Goal: Task Accomplishment & Management: Manage account settings

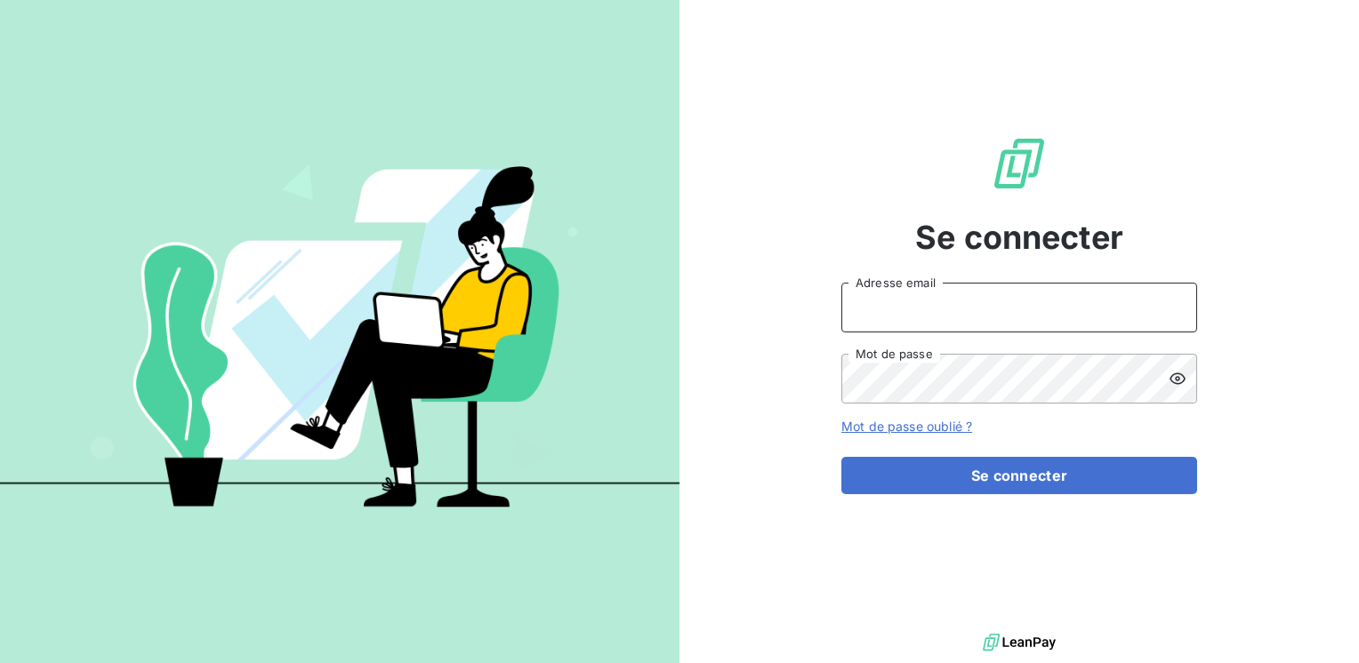
click at [886, 314] on input "Adresse email" at bounding box center [1019, 308] width 356 height 50
type input "[EMAIL_ADDRESS][PERSON_NAME][DOMAIN_NAME]"
click at [841, 457] on button "Se connecter" at bounding box center [1019, 475] width 356 height 37
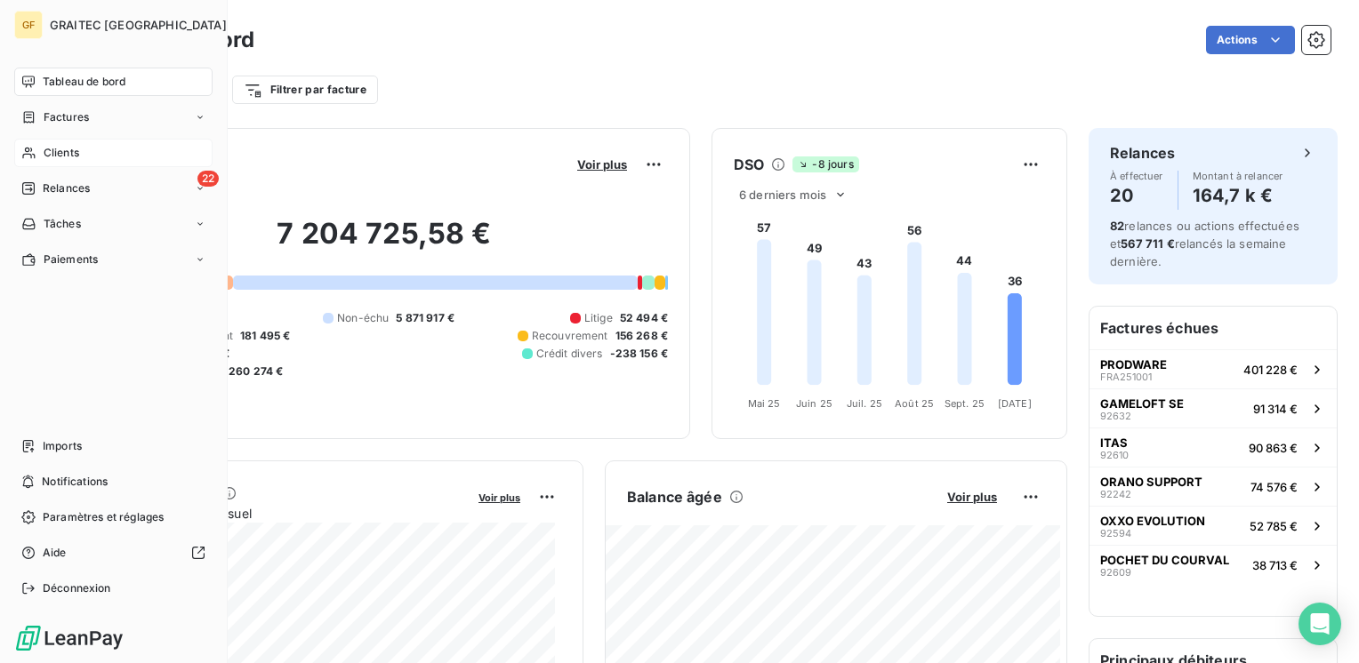
click at [55, 145] on span "Clients" at bounding box center [62, 153] width 36 height 16
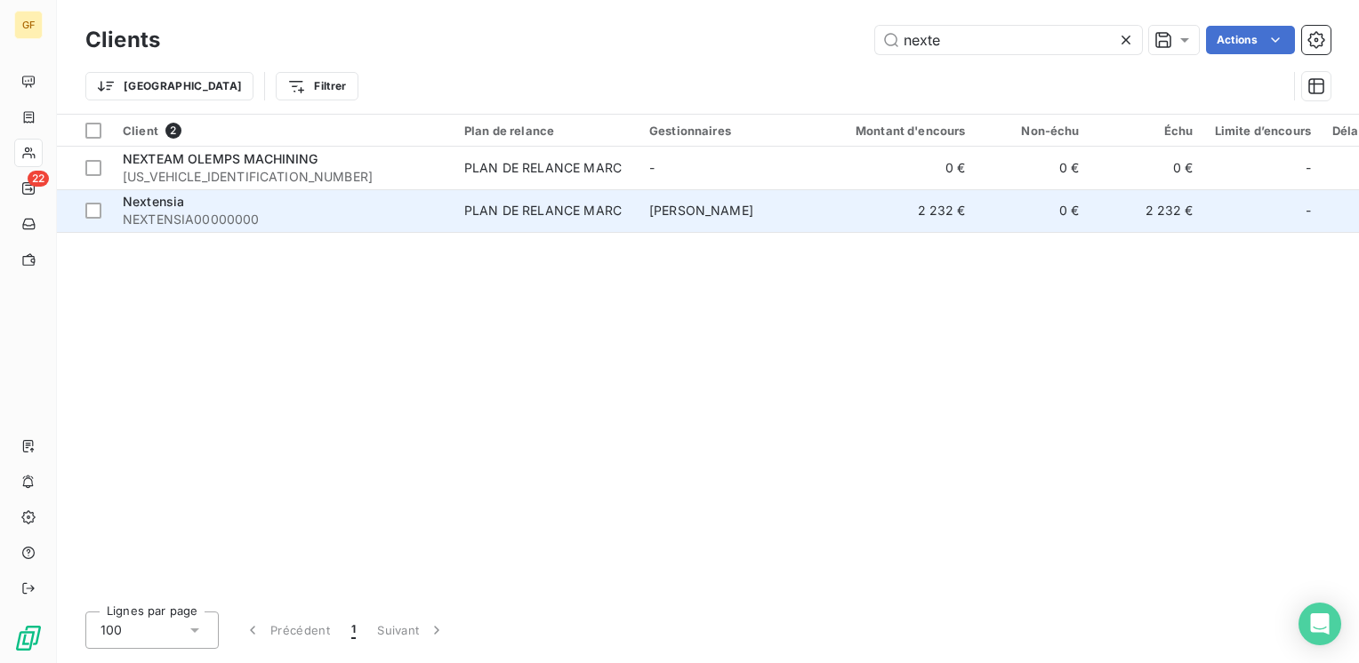
type input "nexte"
click at [298, 198] on div "Nextensia" at bounding box center [283, 202] width 320 height 18
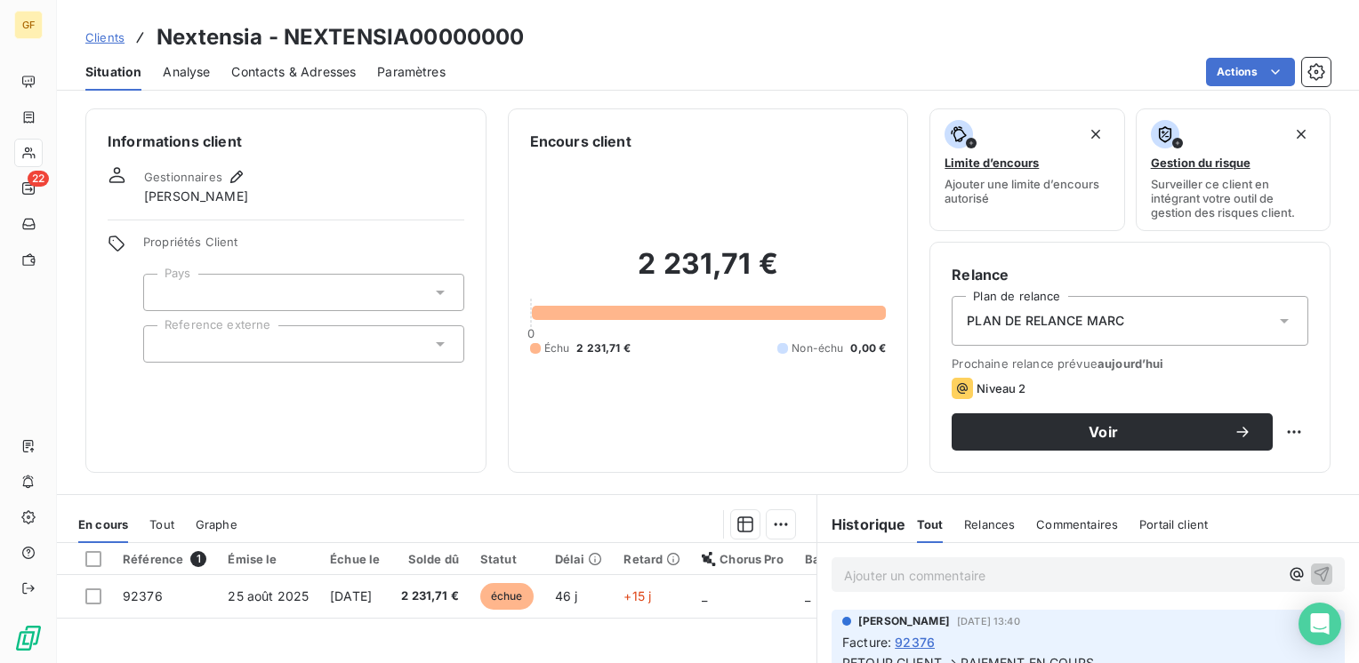
scroll to position [89, 0]
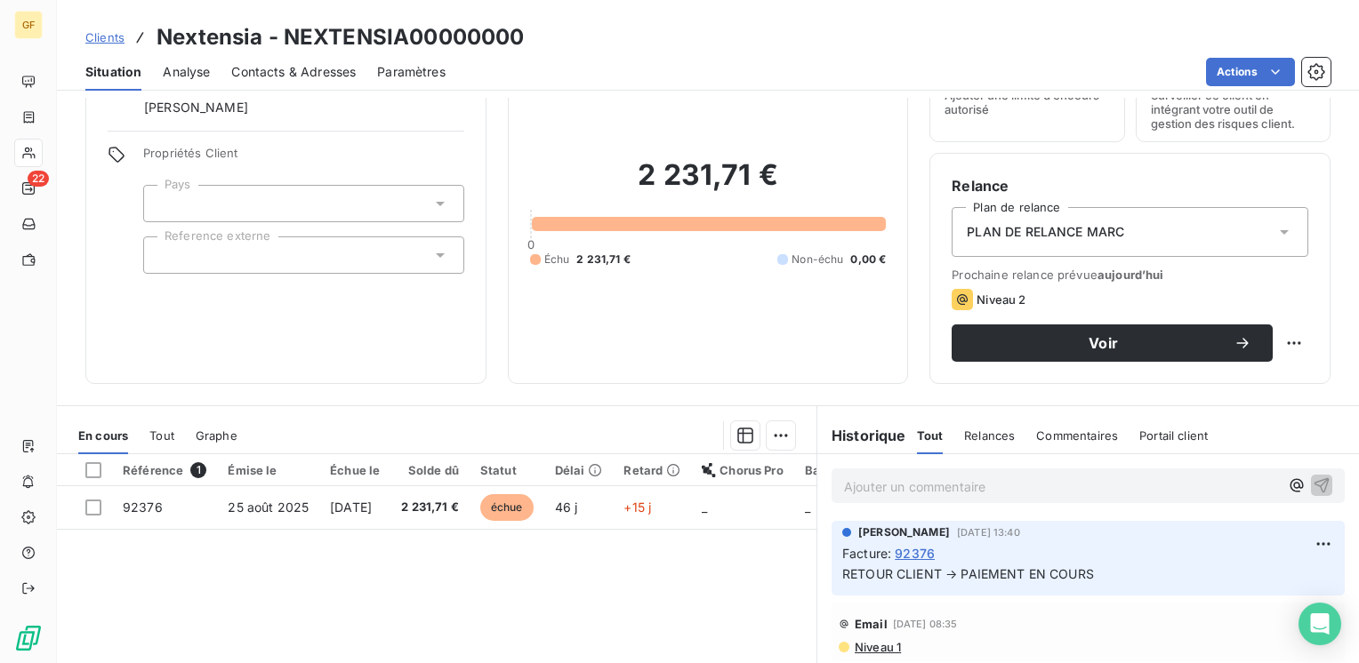
click at [281, 68] on span "Contacts & Adresses" at bounding box center [293, 72] width 124 height 18
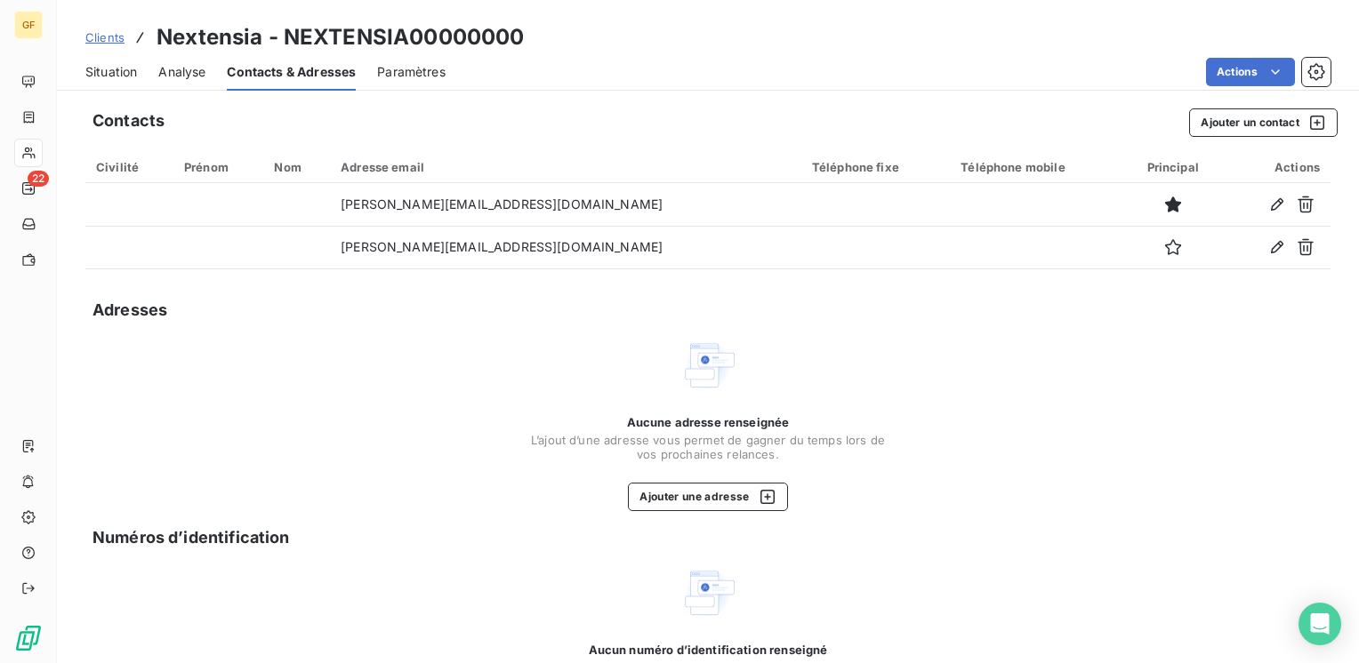
click at [117, 76] on span "Situation" at bounding box center [111, 72] width 52 height 18
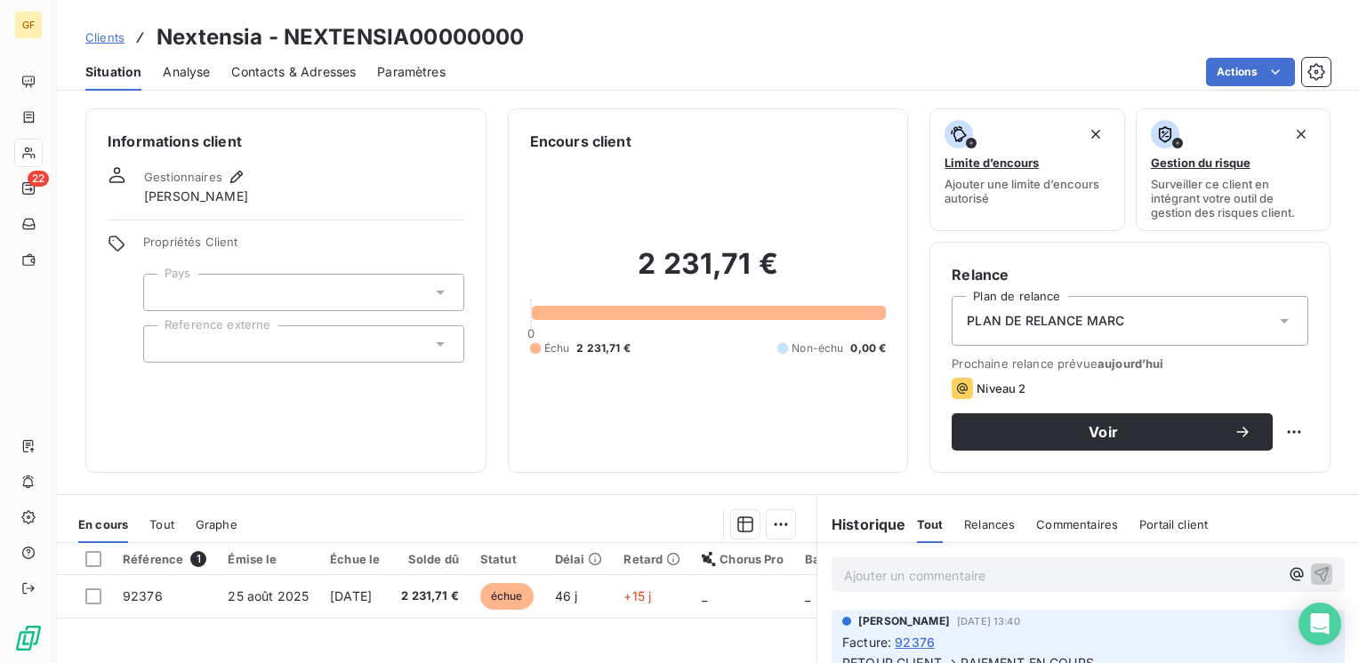
click at [325, 70] on span "Contacts & Adresses" at bounding box center [293, 72] width 124 height 18
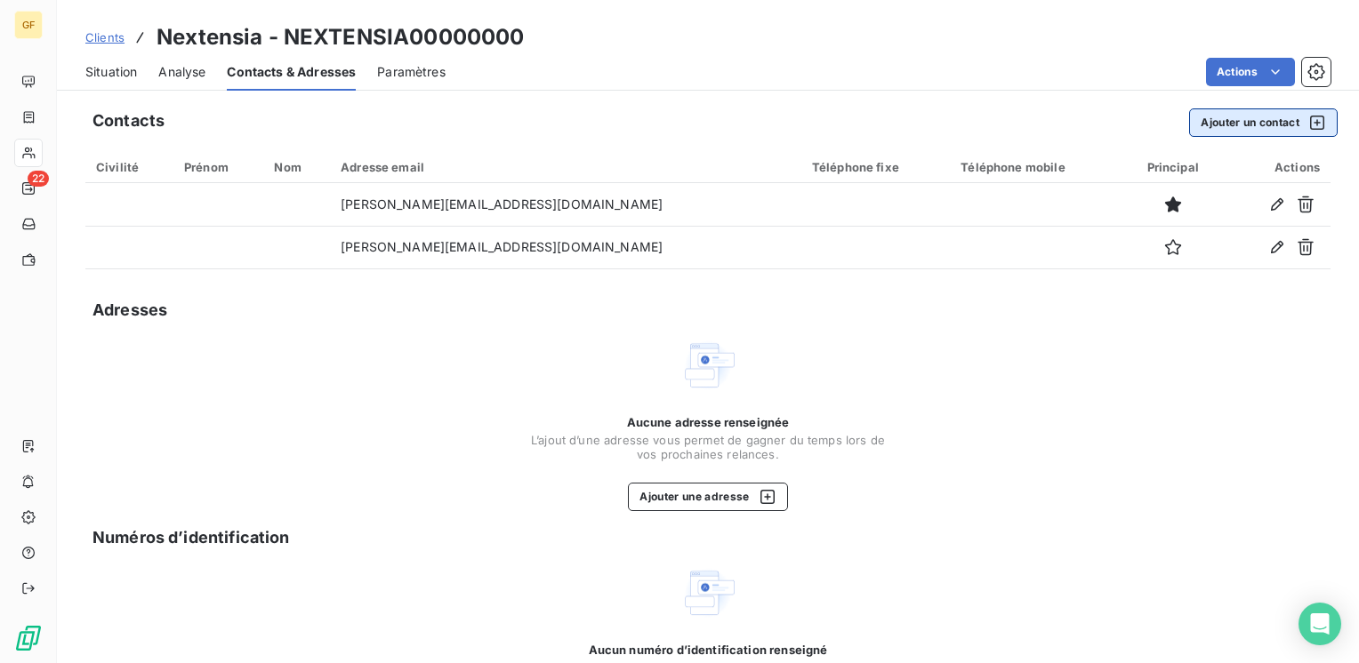
click at [1251, 122] on button "Ajouter un contact" at bounding box center [1263, 122] width 149 height 28
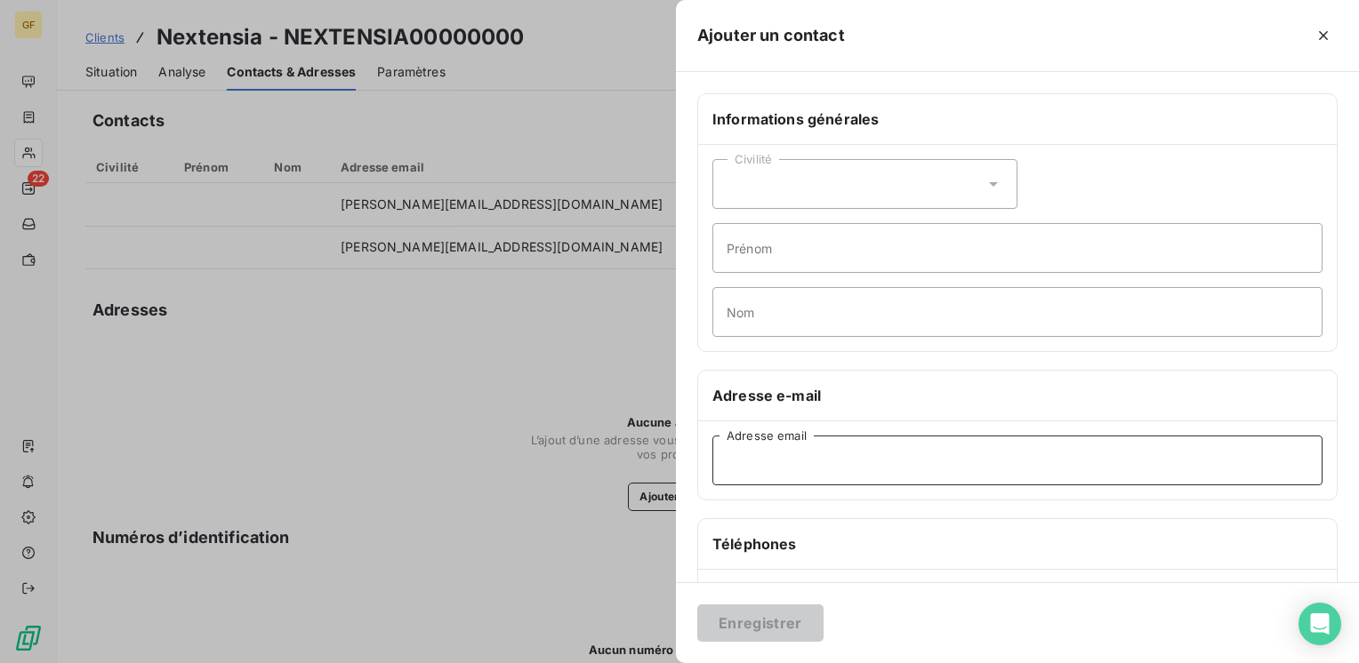
click at [850, 459] on input "Adresse email" at bounding box center [1017, 461] width 610 height 50
paste input "[EMAIL_ADDRESS][DOMAIN_NAME]"
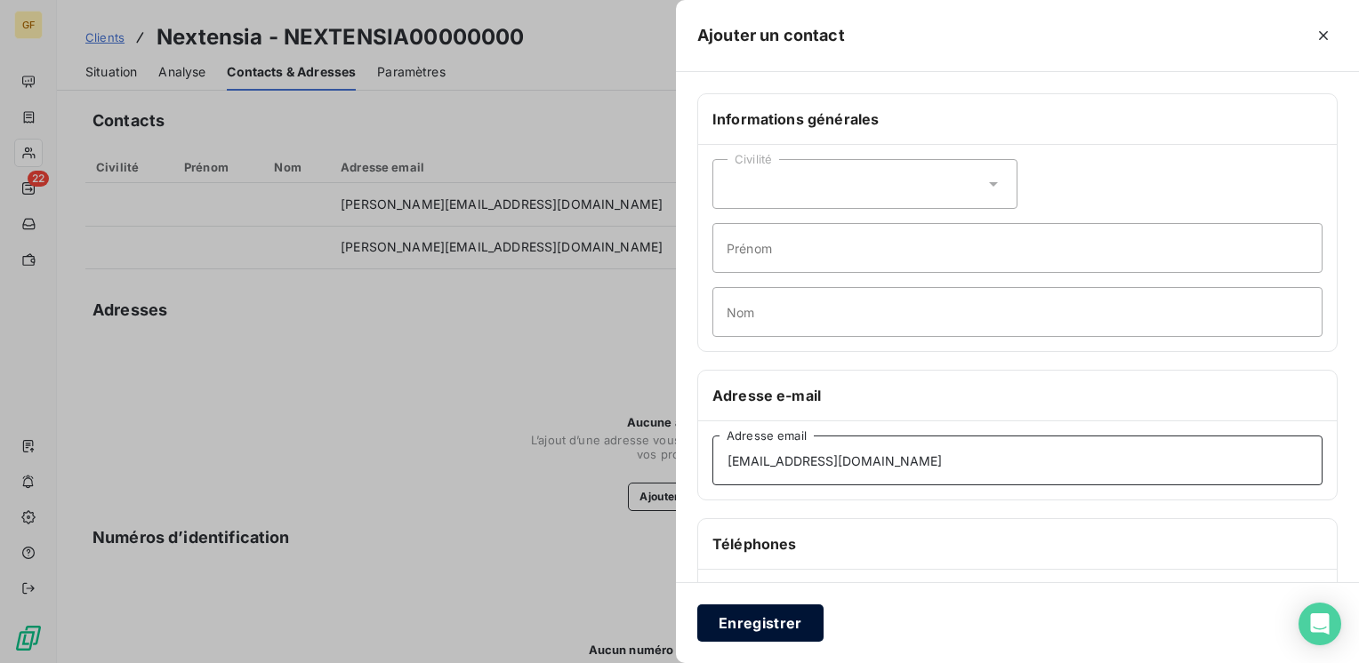
type input "[EMAIL_ADDRESS][DOMAIN_NAME]"
click at [744, 634] on button "Enregistrer" at bounding box center [760, 623] width 126 height 37
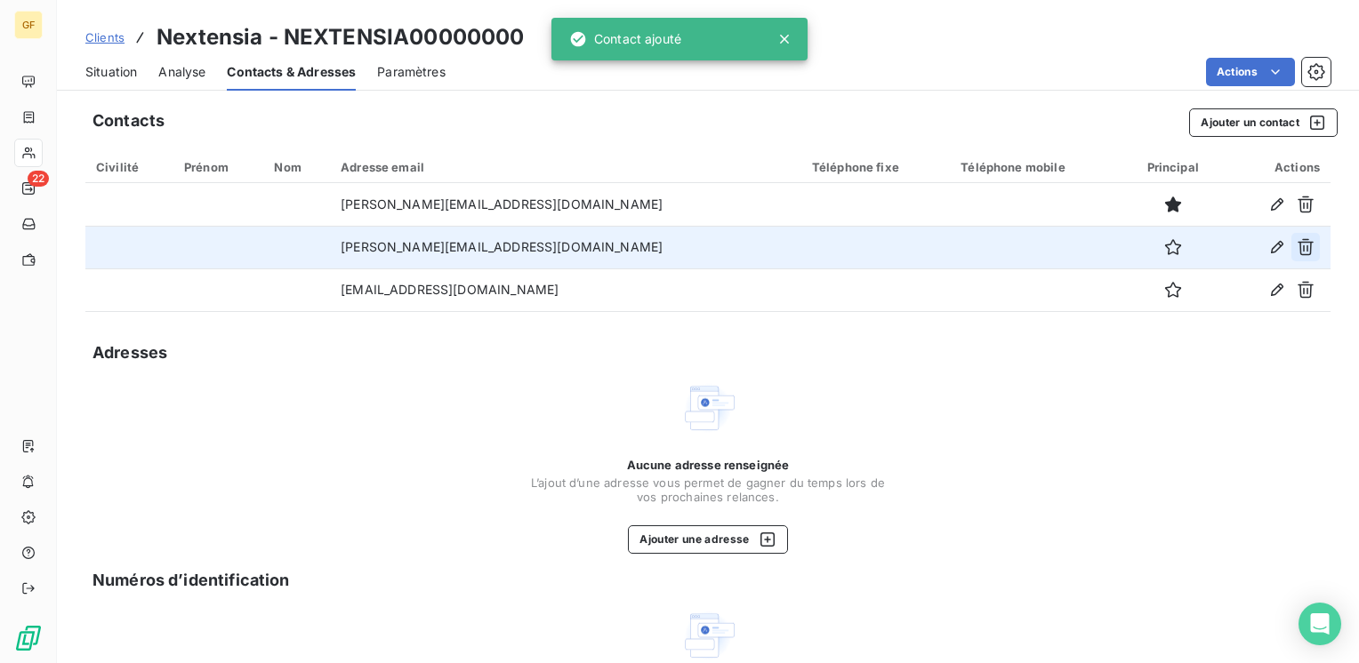
click at [1296, 240] on icon "button" at bounding box center [1305, 247] width 18 height 18
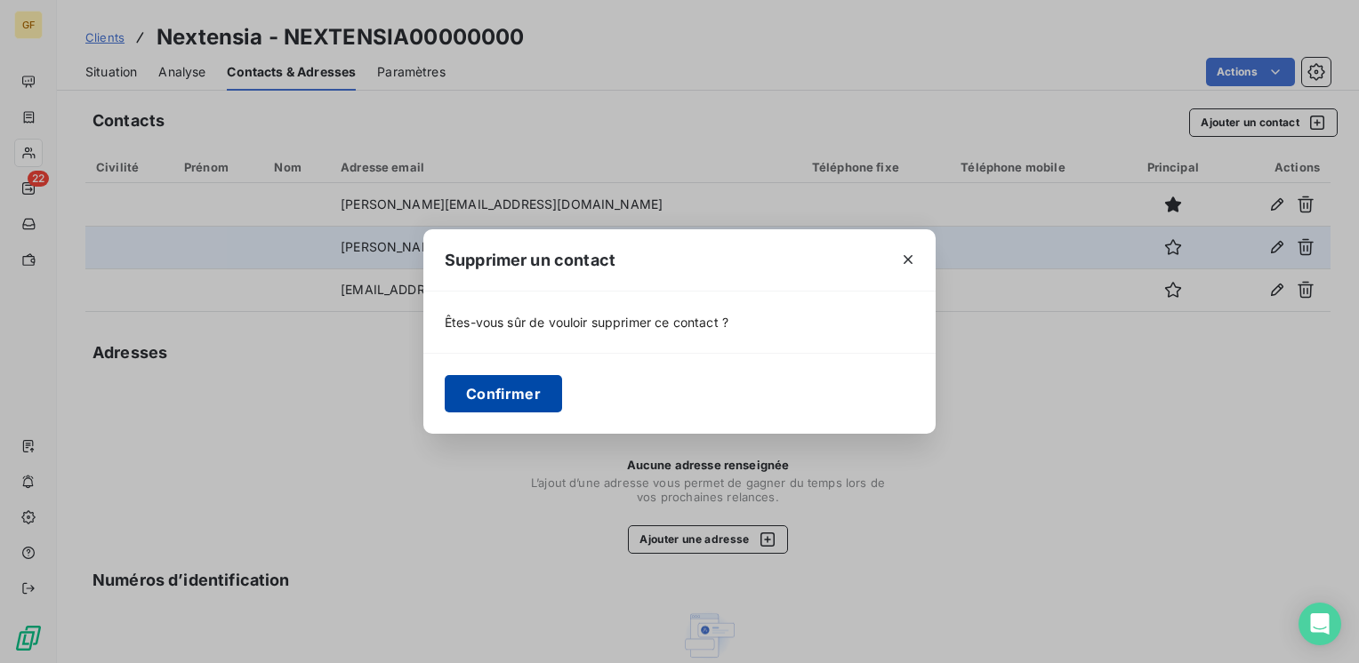
drag, startPoint x: 503, startPoint y: 391, endPoint x: 518, endPoint y: 390, distance: 14.3
click at [503, 390] on button "Confirmer" at bounding box center [503, 393] width 117 height 37
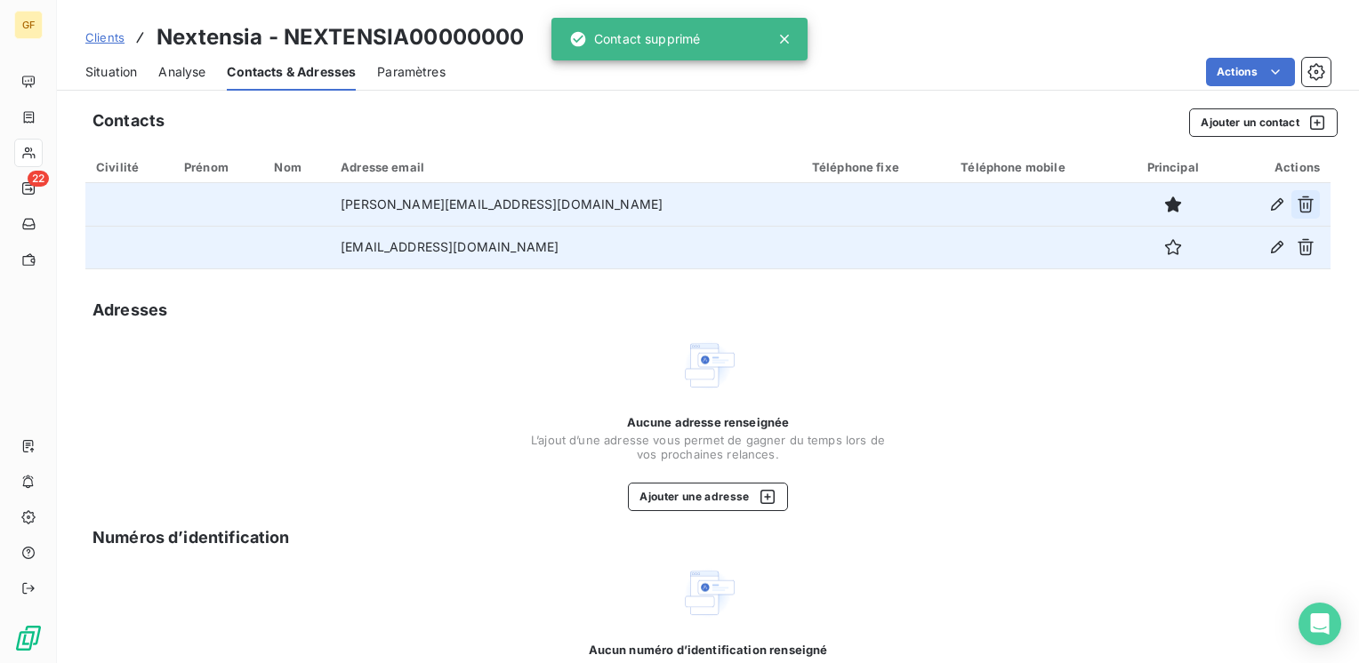
click at [1297, 205] on icon "button" at bounding box center [1305, 205] width 16 height 17
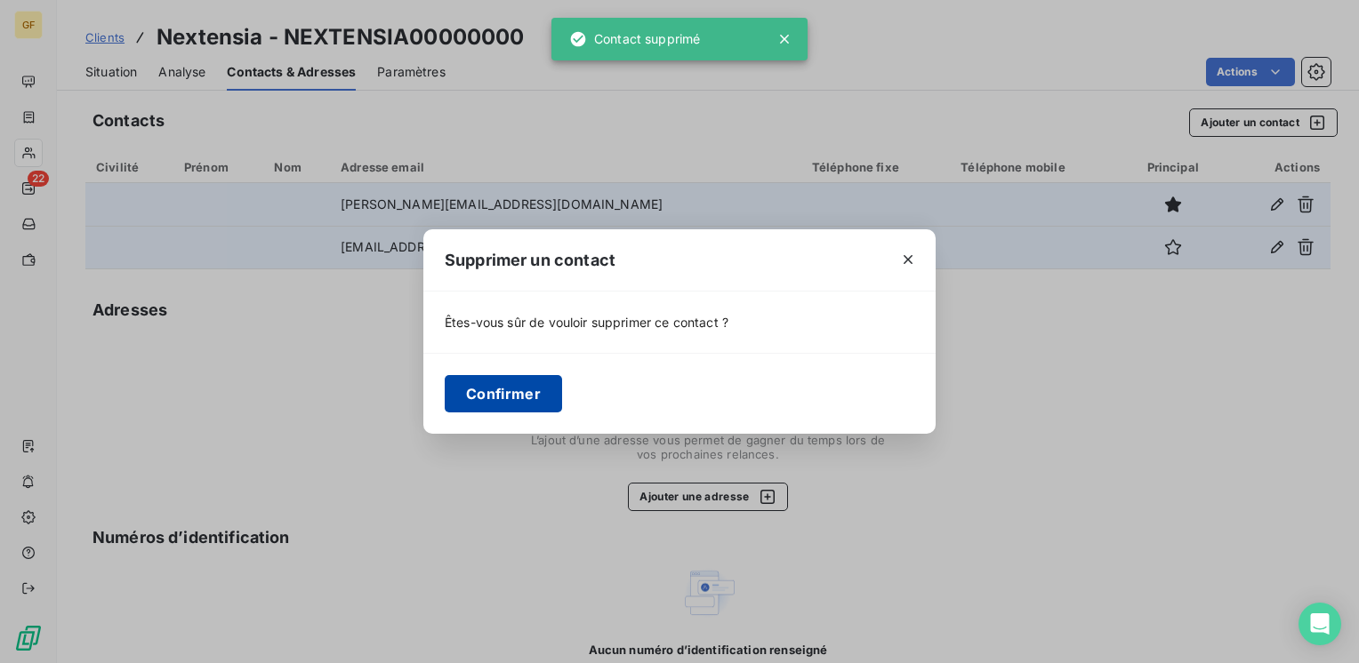
click at [540, 397] on button "Confirmer" at bounding box center [503, 393] width 117 height 37
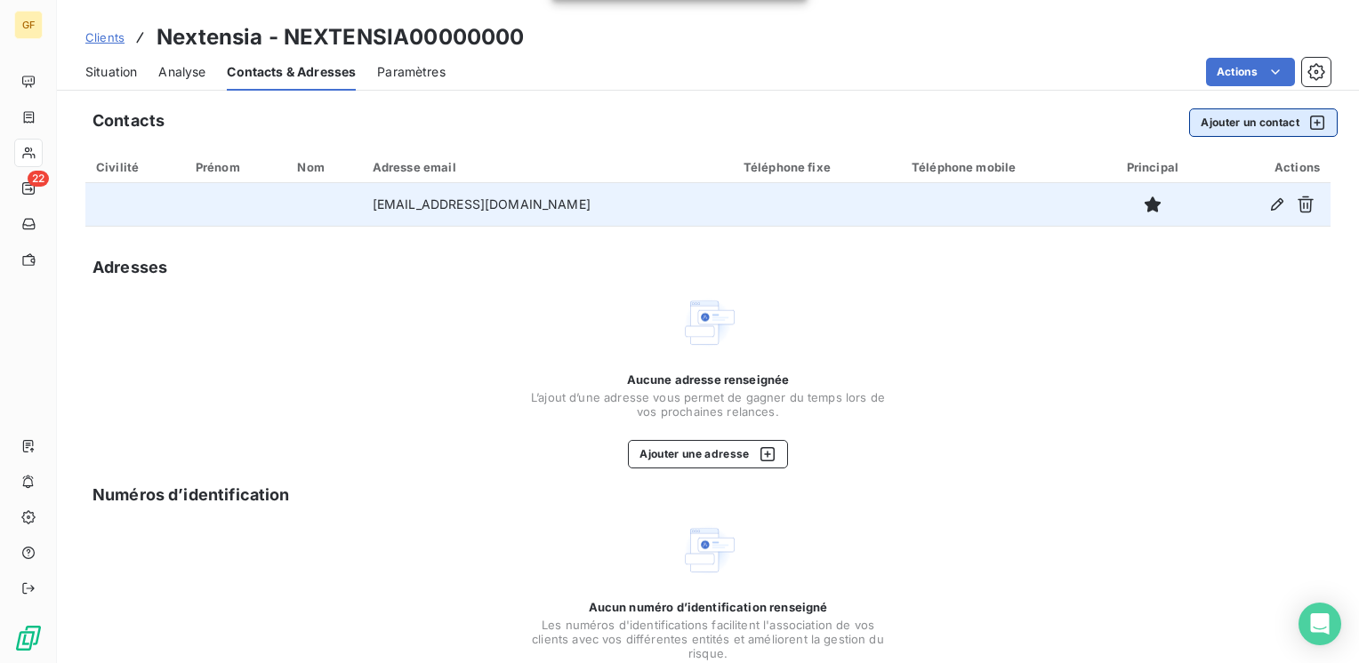
click at [1241, 120] on button "Ajouter un contact" at bounding box center [1263, 122] width 149 height 28
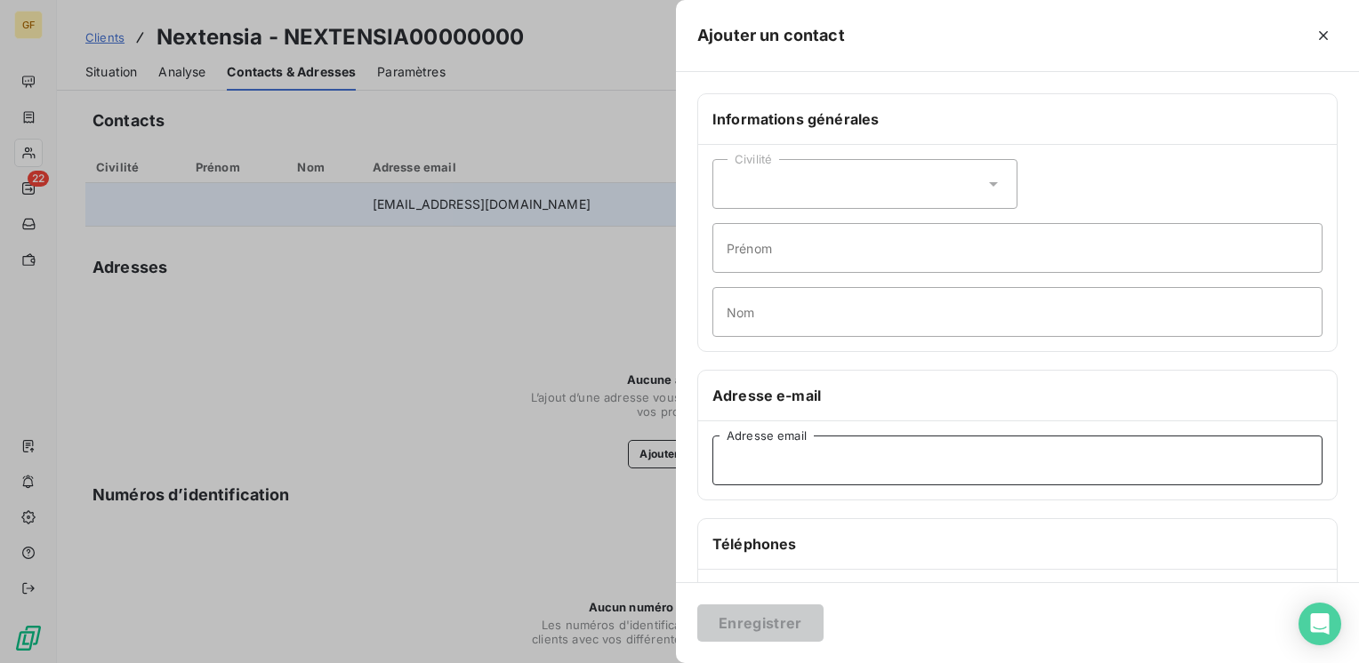
click at [800, 463] on input "Adresse email" at bounding box center [1017, 461] width 610 height 50
paste input "[PERSON_NAME][EMAIL_ADDRESS][DOMAIN_NAME]"
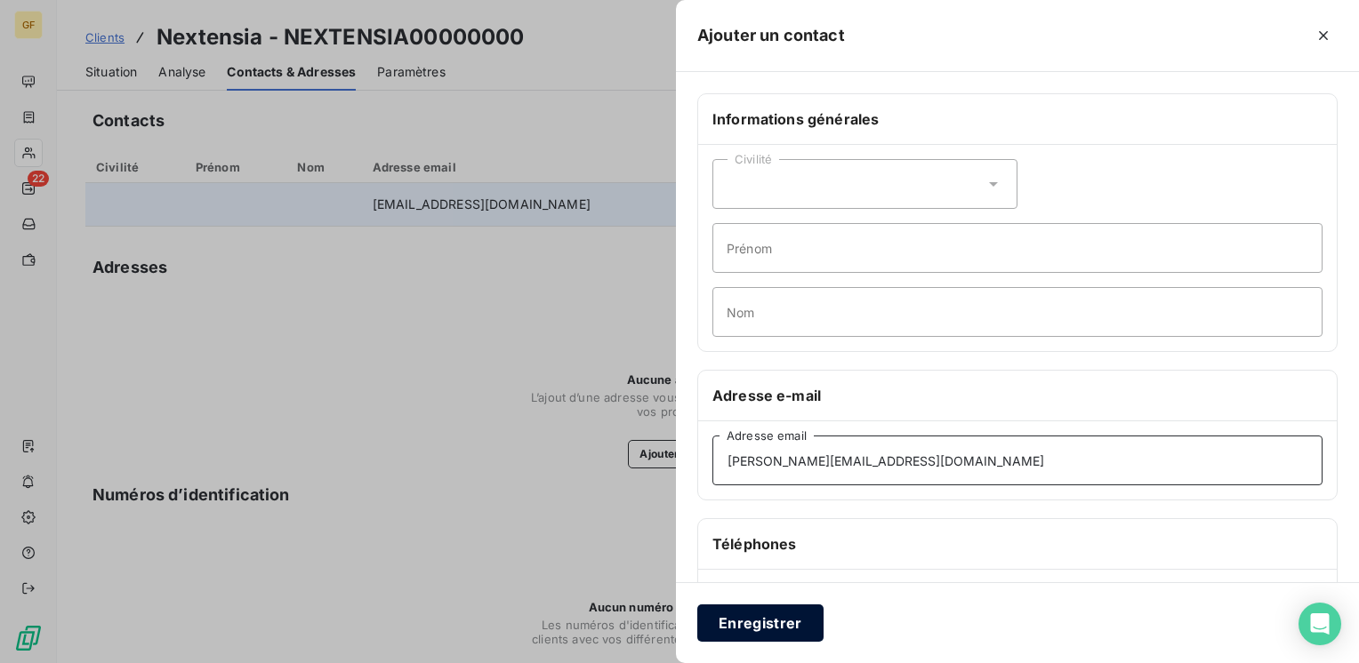
type input "[PERSON_NAME][EMAIL_ADDRESS][DOMAIN_NAME]"
click at [754, 607] on button "Enregistrer" at bounding box center [760, 623] width 126 height 37
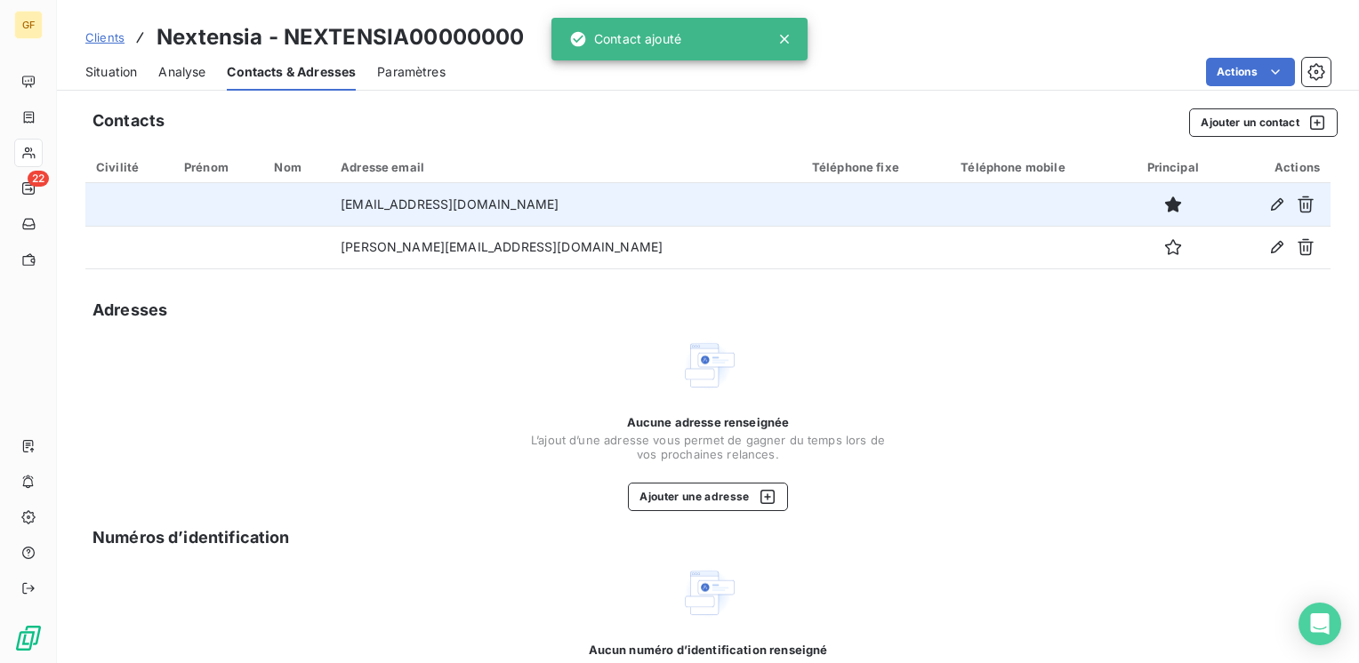
click at [121, 68] on span "Situation" at bounding box center [111, 72] width 52 height 18
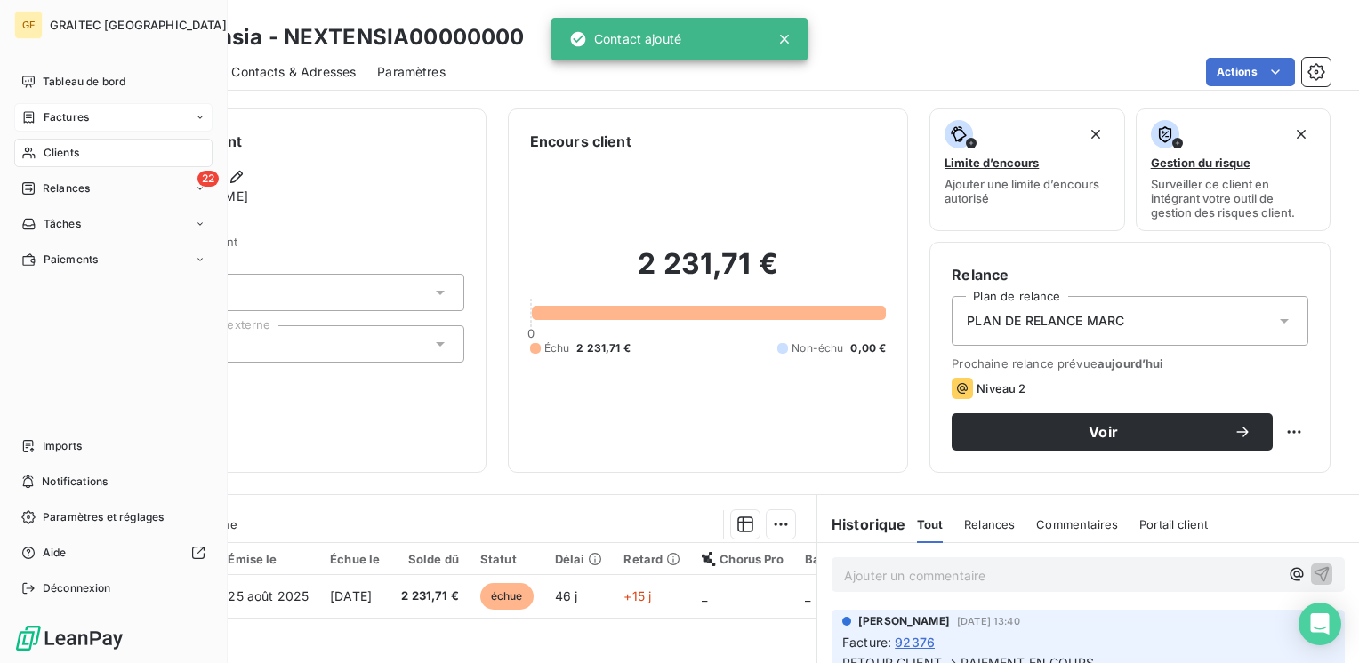
click at [54, 120] on span "Factures" at bounding box center [66, 117] width 45 height 16
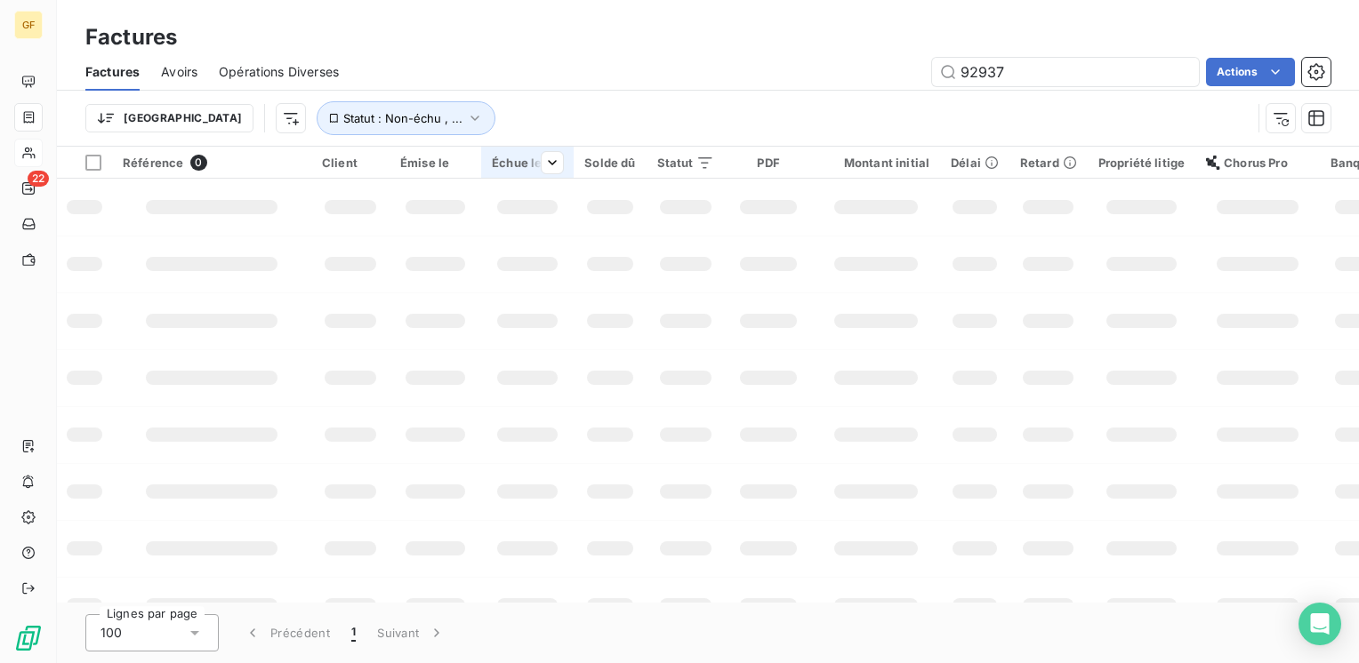
click at [1005, 75] on input "92937" at bounding box center [1065, 72] width 267 height 28
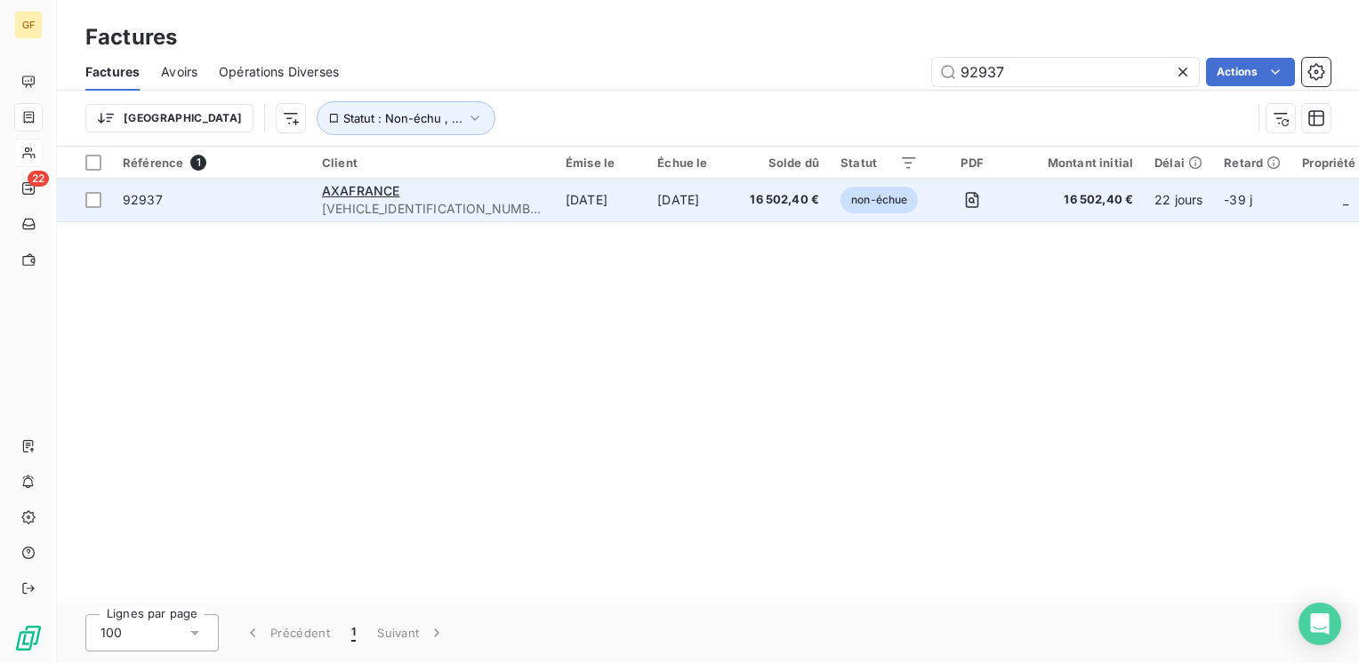
type input "92937"
click at [412, 189] on div "AXAFRANCE" at bounding box center [433, 191] width 222 height 18
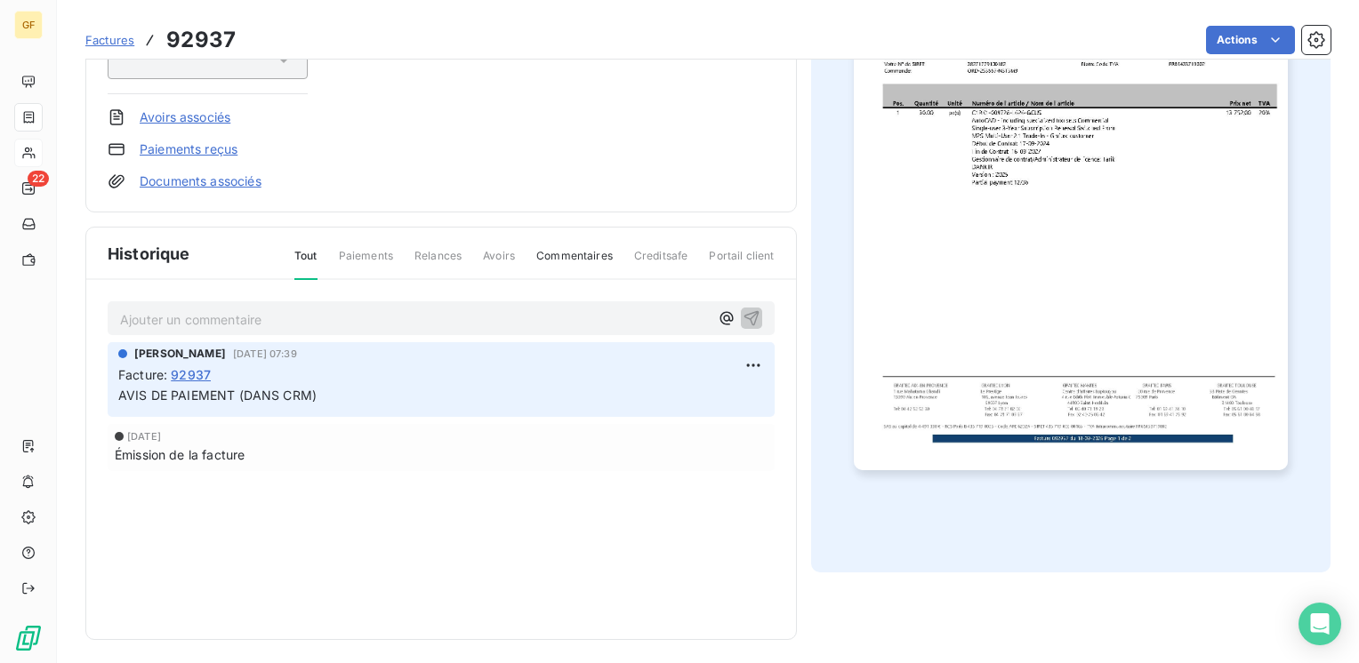
scroll to position [319, 0]
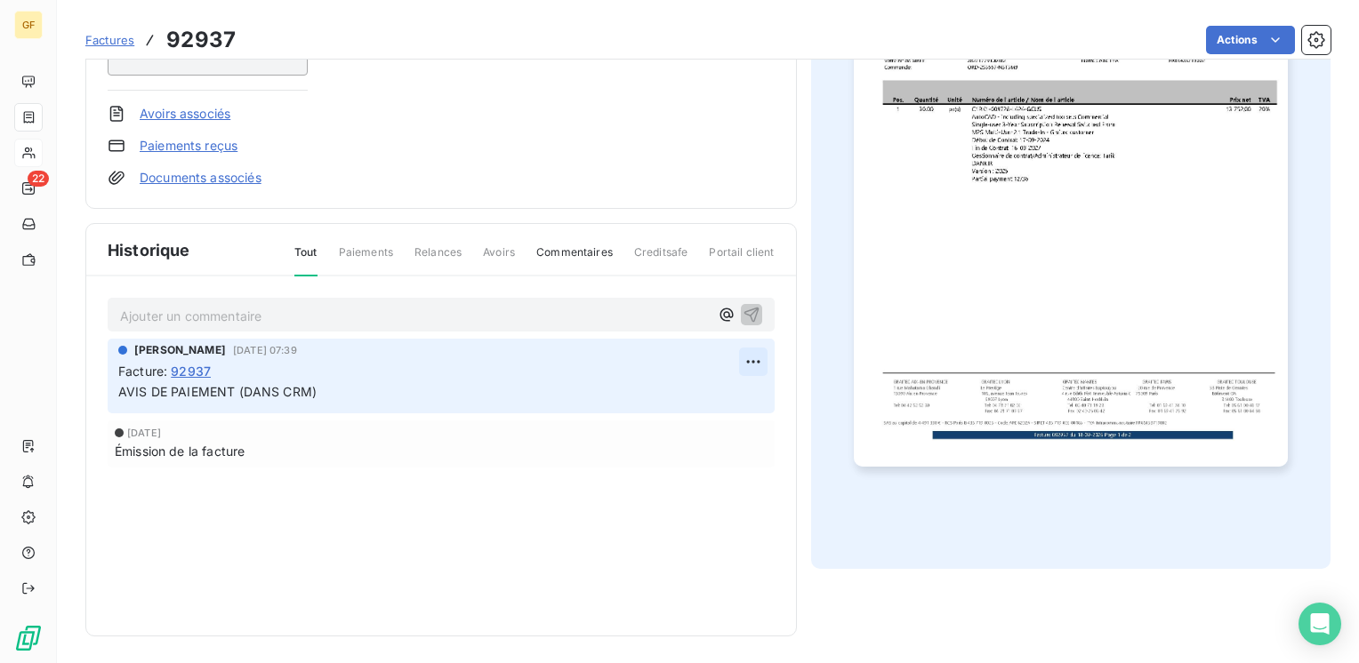
click at [741, 358] on html "GF 22 Factures 92937 Actions AXAFRANCE [VEHICLE_IDENTIFICATION_NUMBER] Montant …" at bounding box center [679, 331] width 1359 height 663
click at [692, 436] on div "Supprimer" at bounding box center [704, 432] width 100 height 28
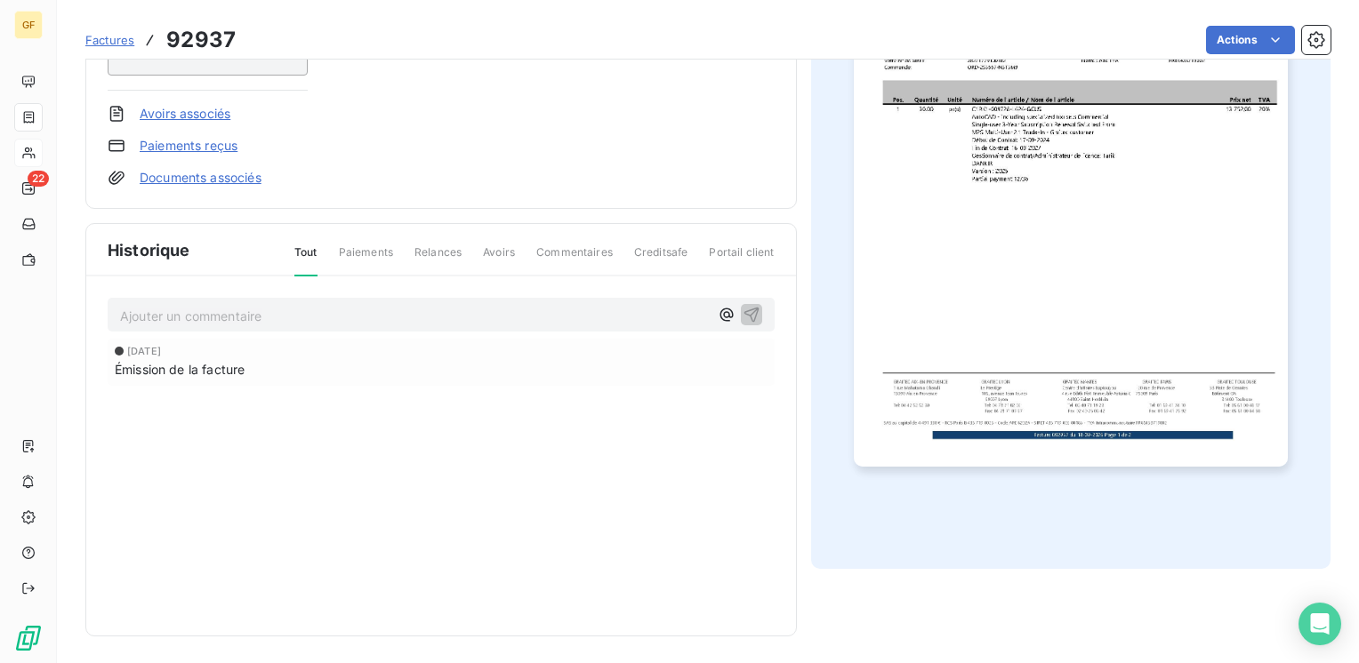
click at [222, 313] on p "Ajouter un commentaire ﻿" at bounding box center [414, 316] width 589 height 22
click at [743, 306] on icon "button" at bounding box center [752, 314] width 18 height 18
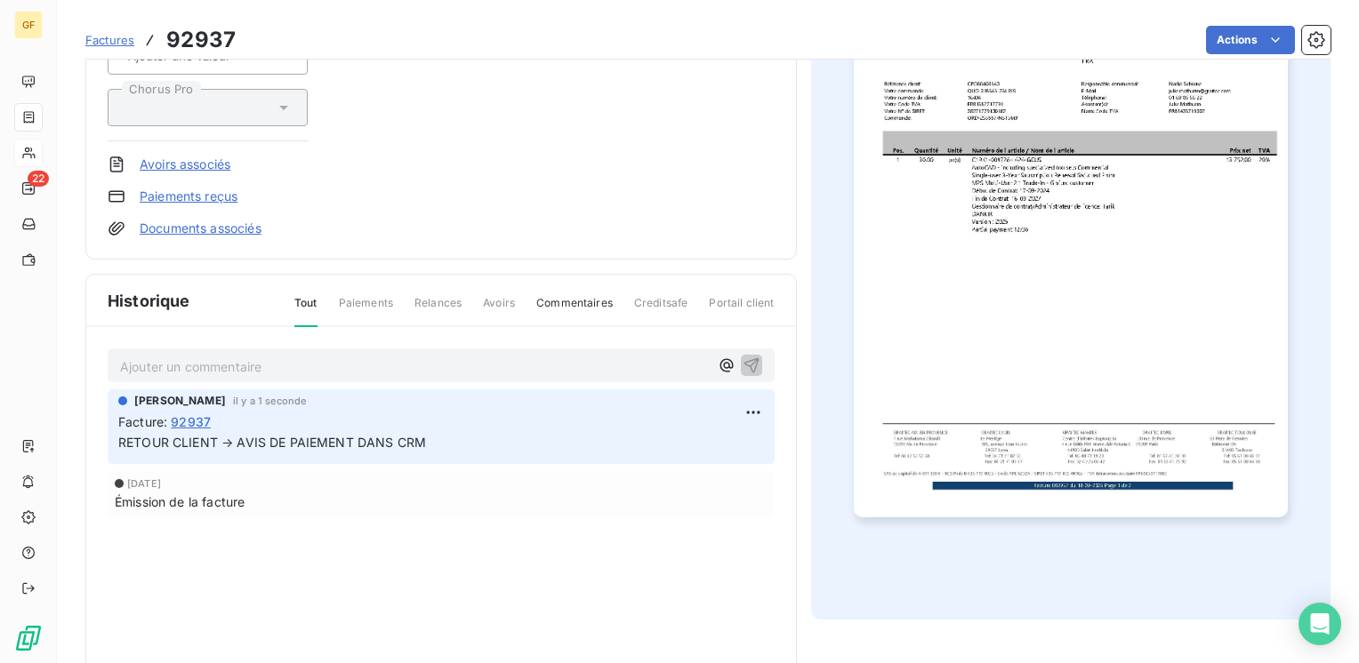
scroll to position [0, 0]
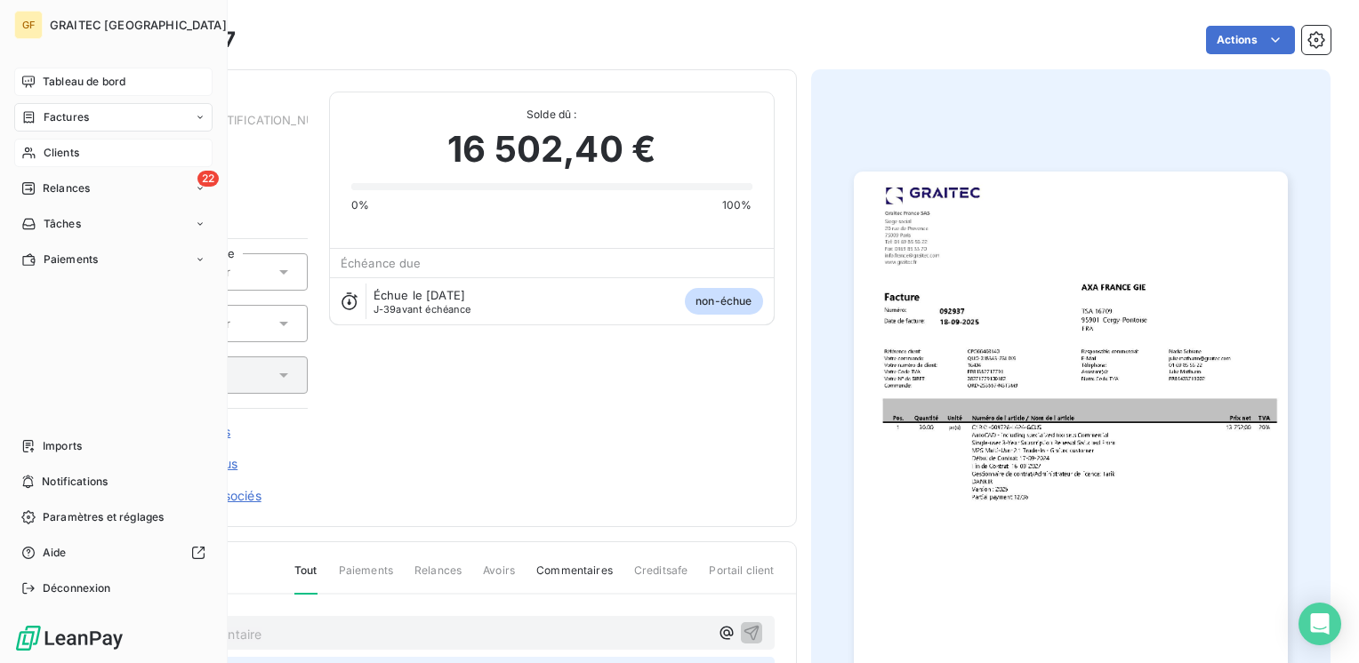
click at [75, 76] on span "Tableau de bord" at bounding box center [84, 82] width 83 height 16
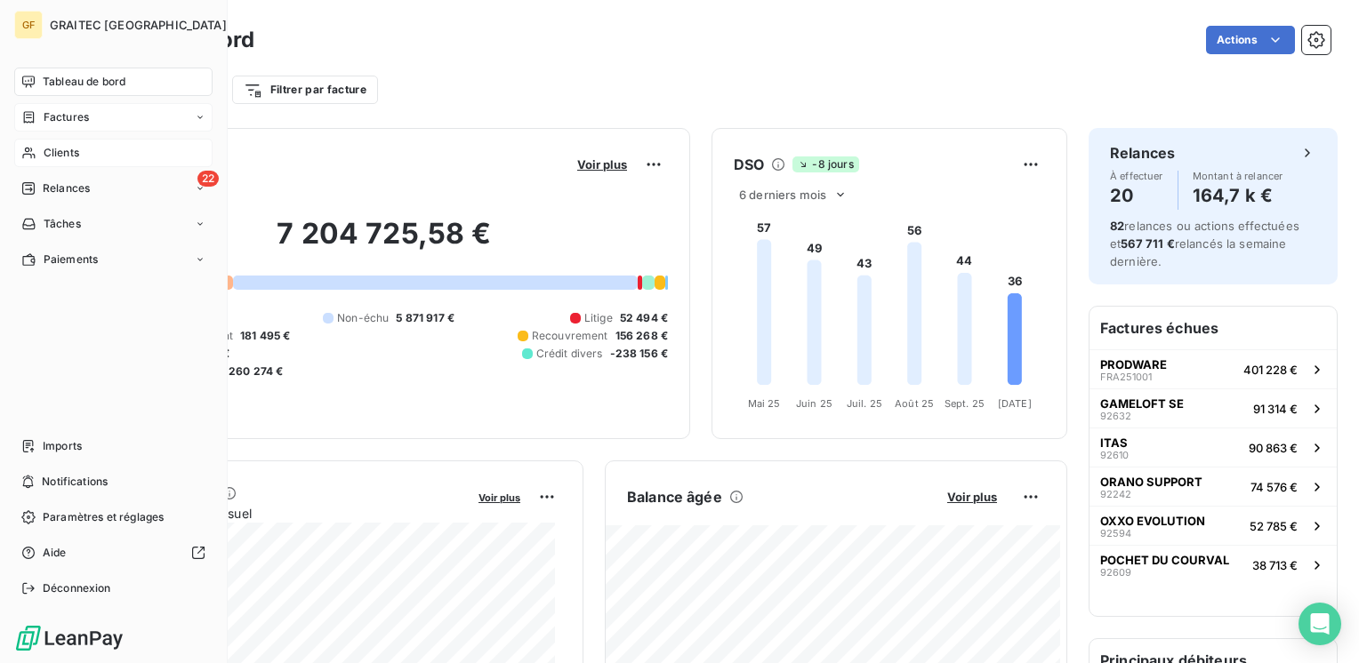
click at [46, 150] on span "Clients" at bounding box center [62, 153] width 36 height 16
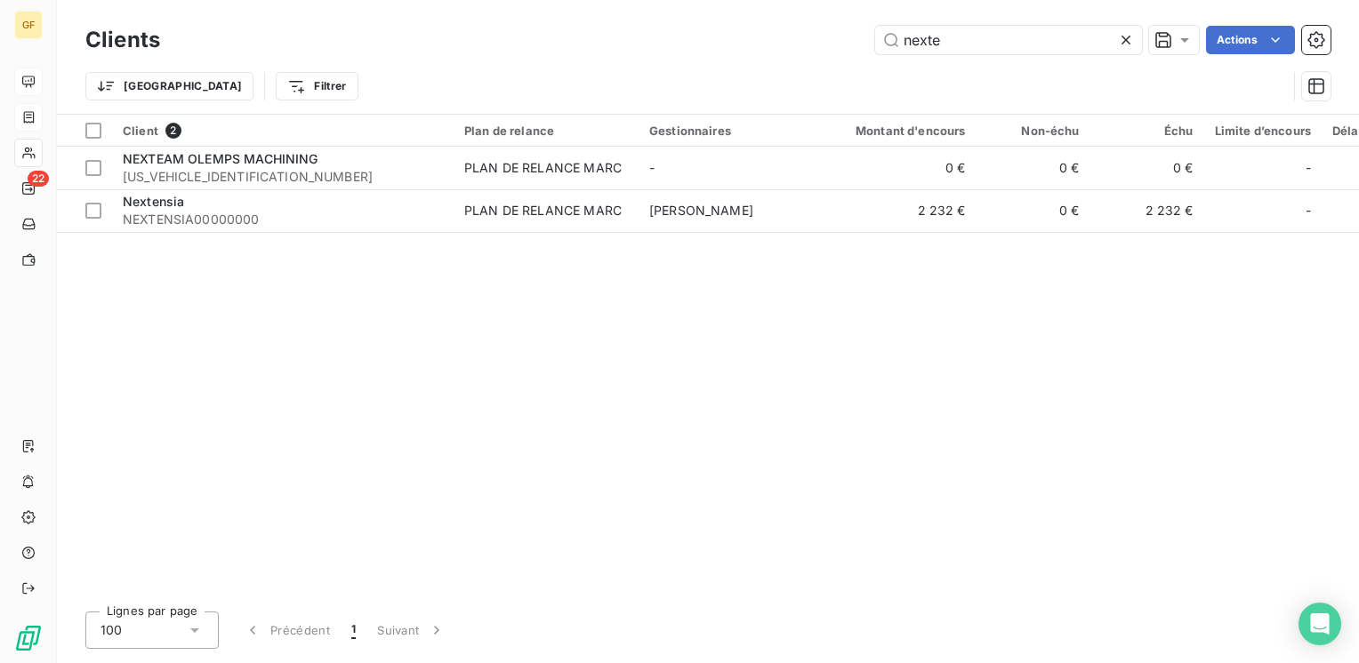
click at [1121, 43] on icon at bounding box center [1125, 40] width 9 height 9
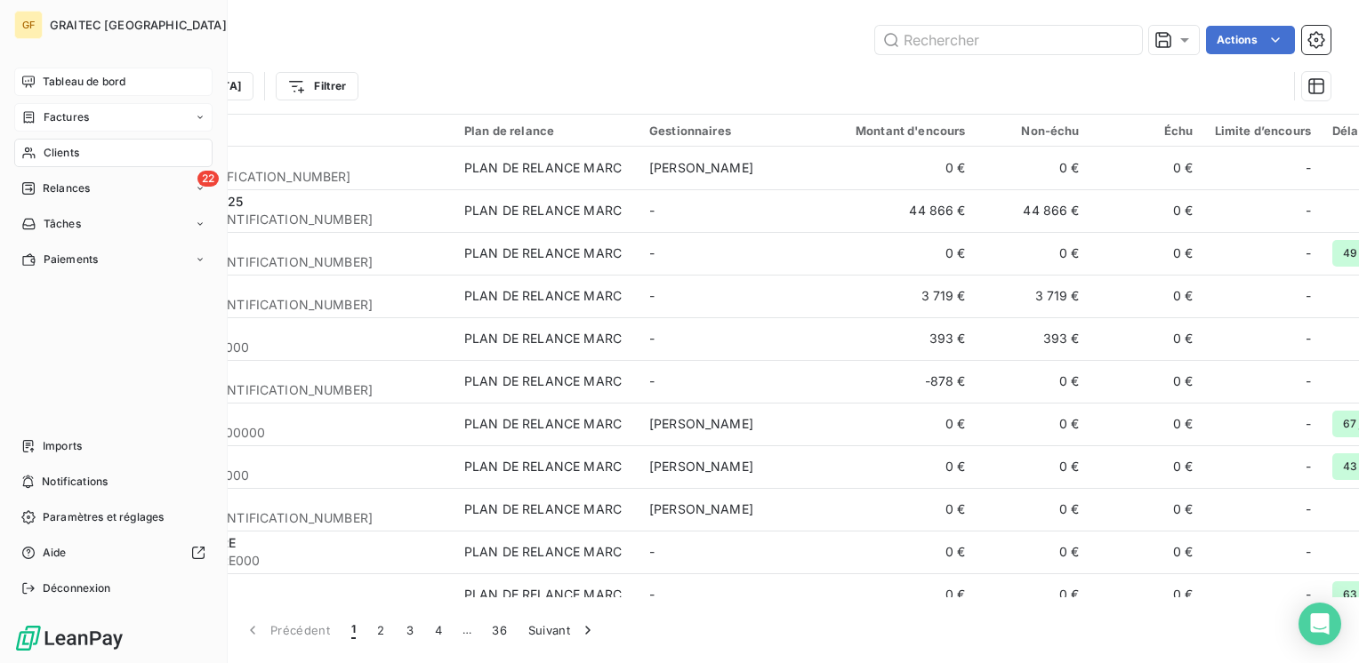
click at [64, 119] on span "Factures" at bounding box center [66, 117] width 45 height 16
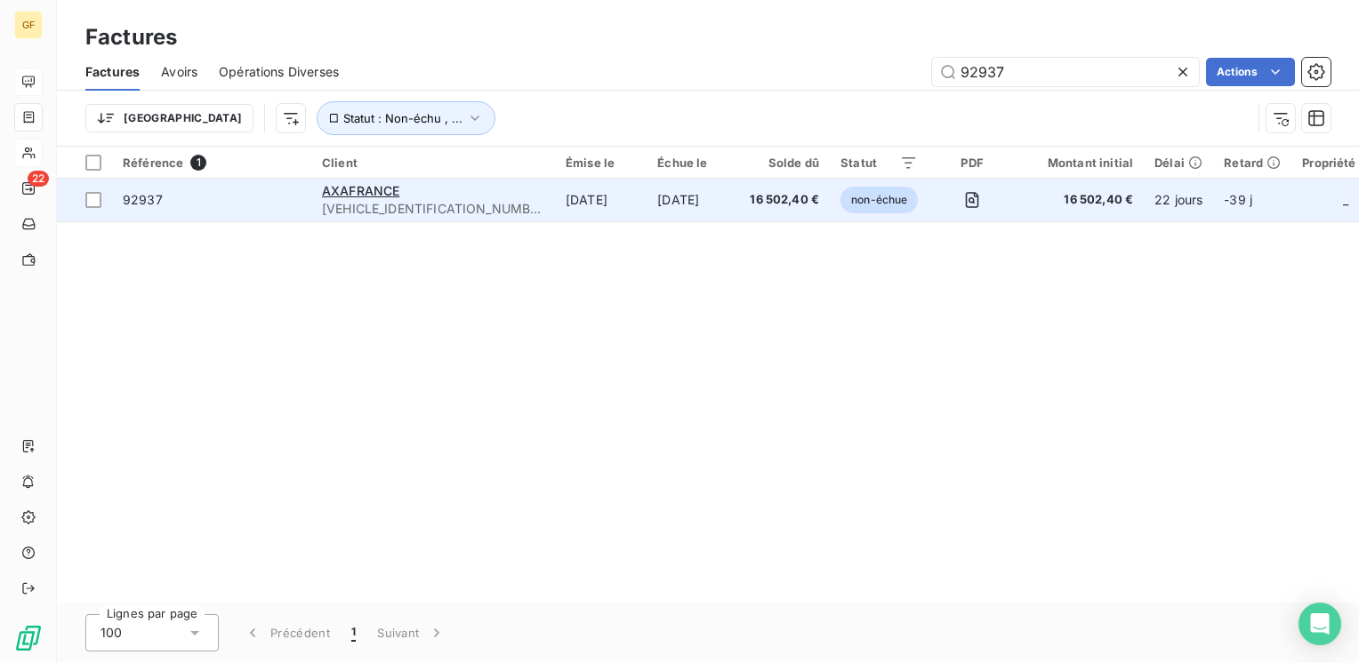
click at [385, 198] on div "AXAFRANCE" at bounding box center [433, 191] width 222 height 18
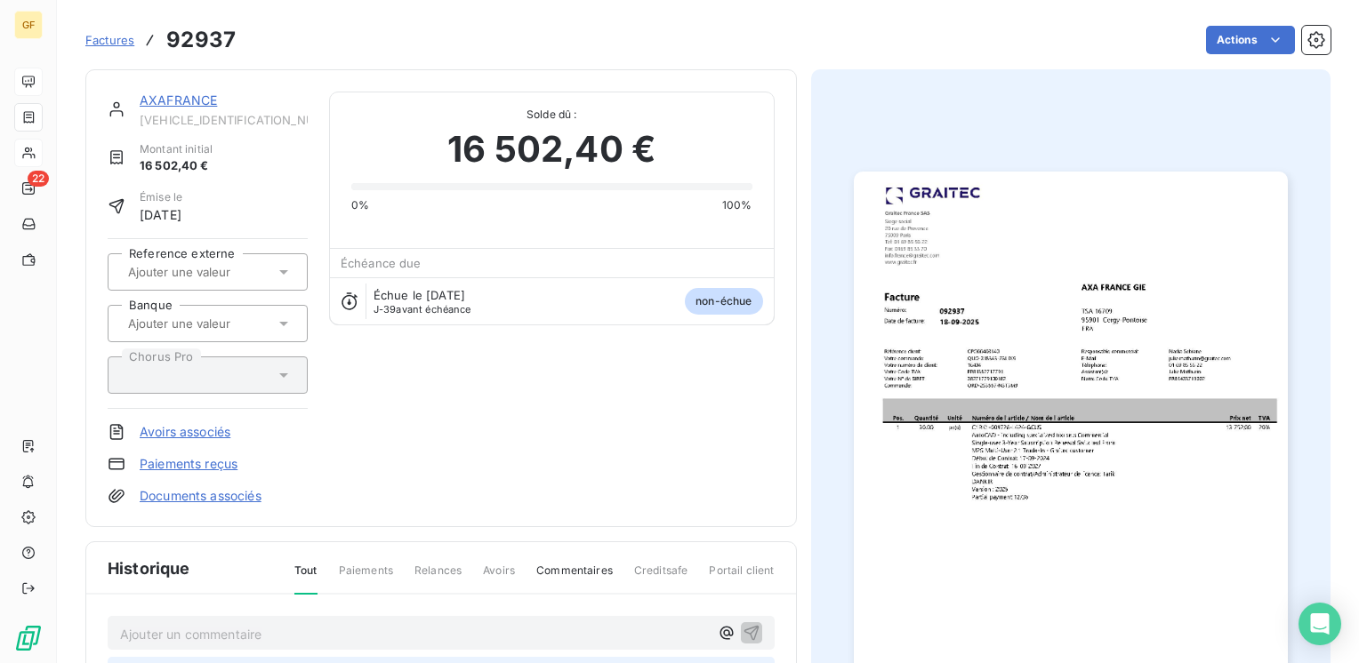
click at [1012, 443] on img "button" at bounding box center [1071, 478] width 434 height 613
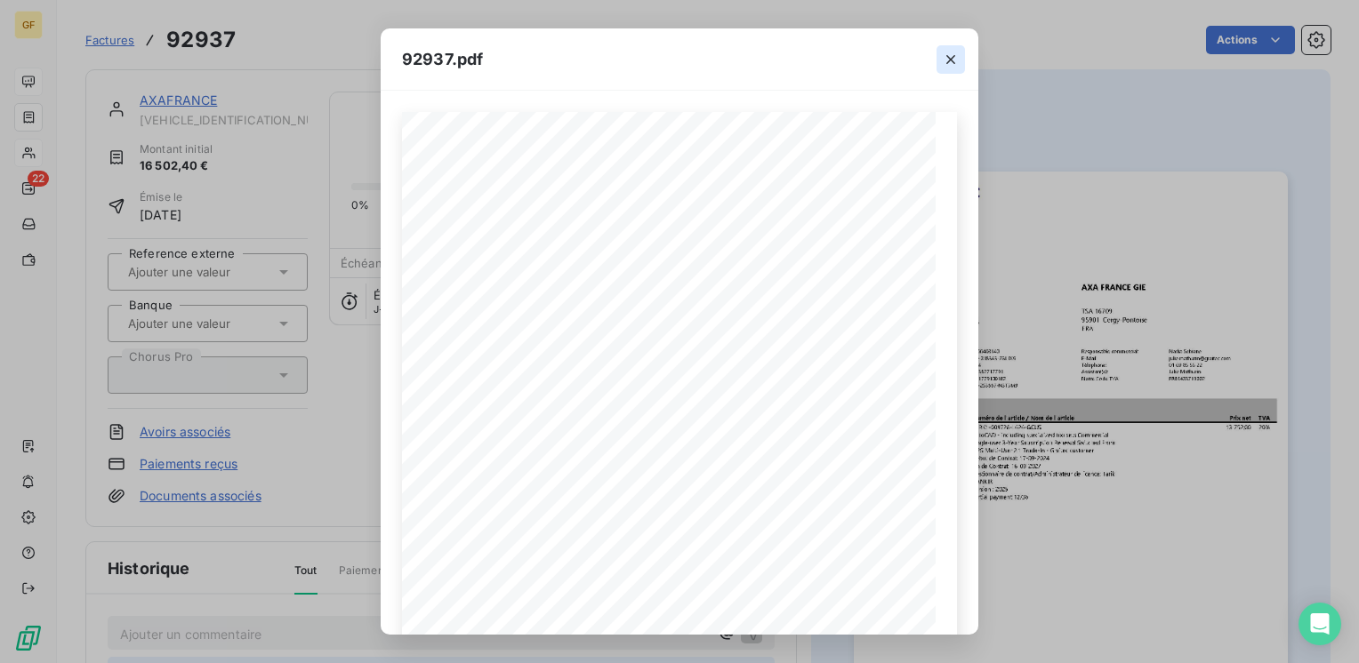
click at [950, 57] on icon "button" at bounding box center [951, 60] width 18 height 18
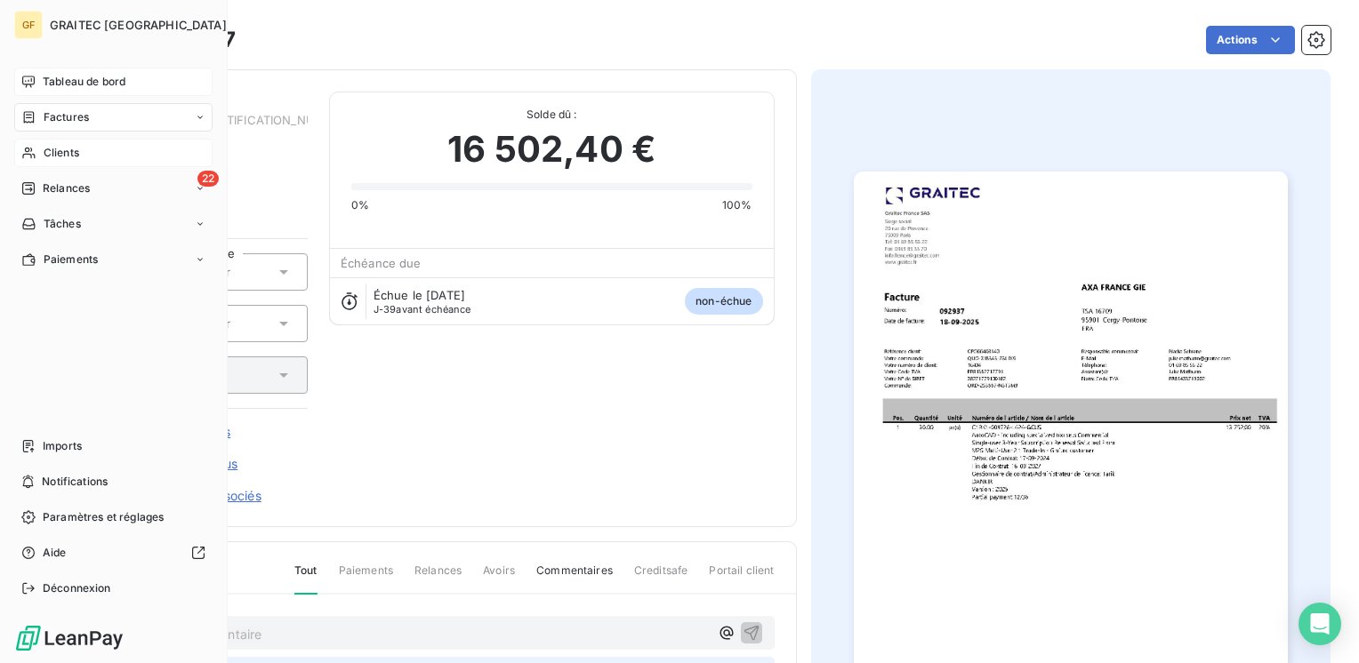
click at [69, 72] on div "Tableau de bord" at bounding box center [113, 82] width 198 height 28
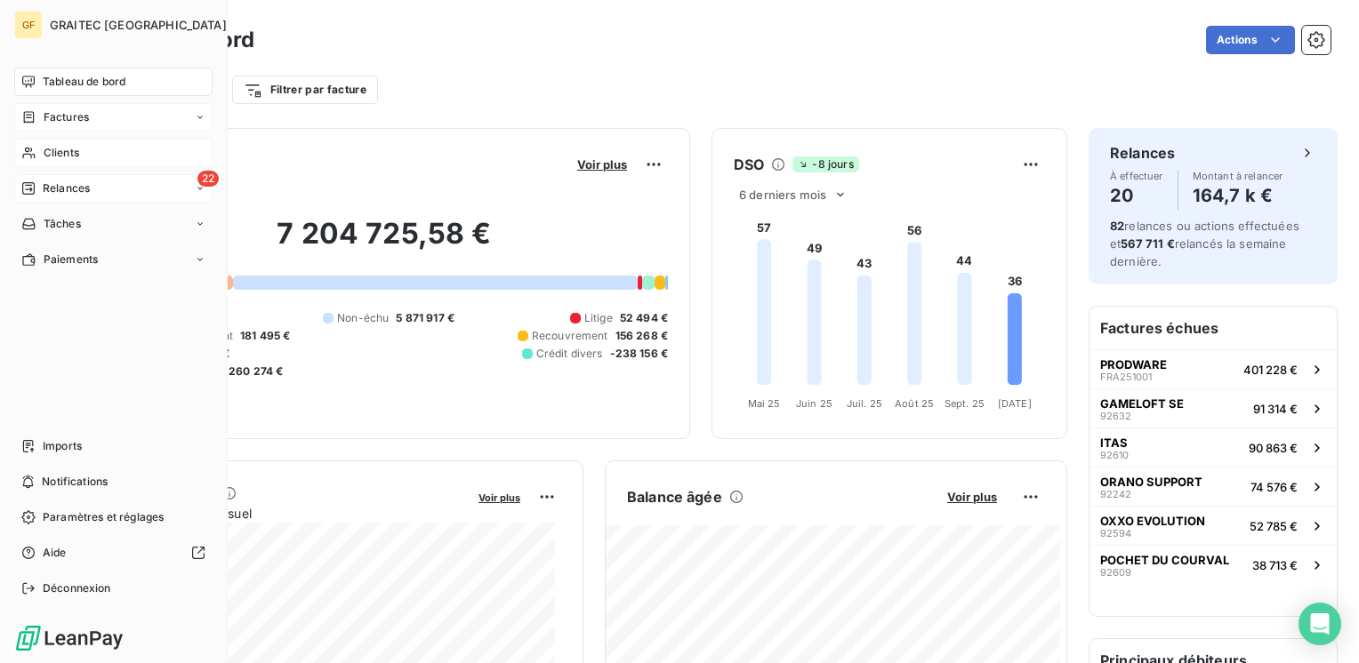
click at [72, 185] on span "Relances" at bounding box center [66, 189] width 47 height 16
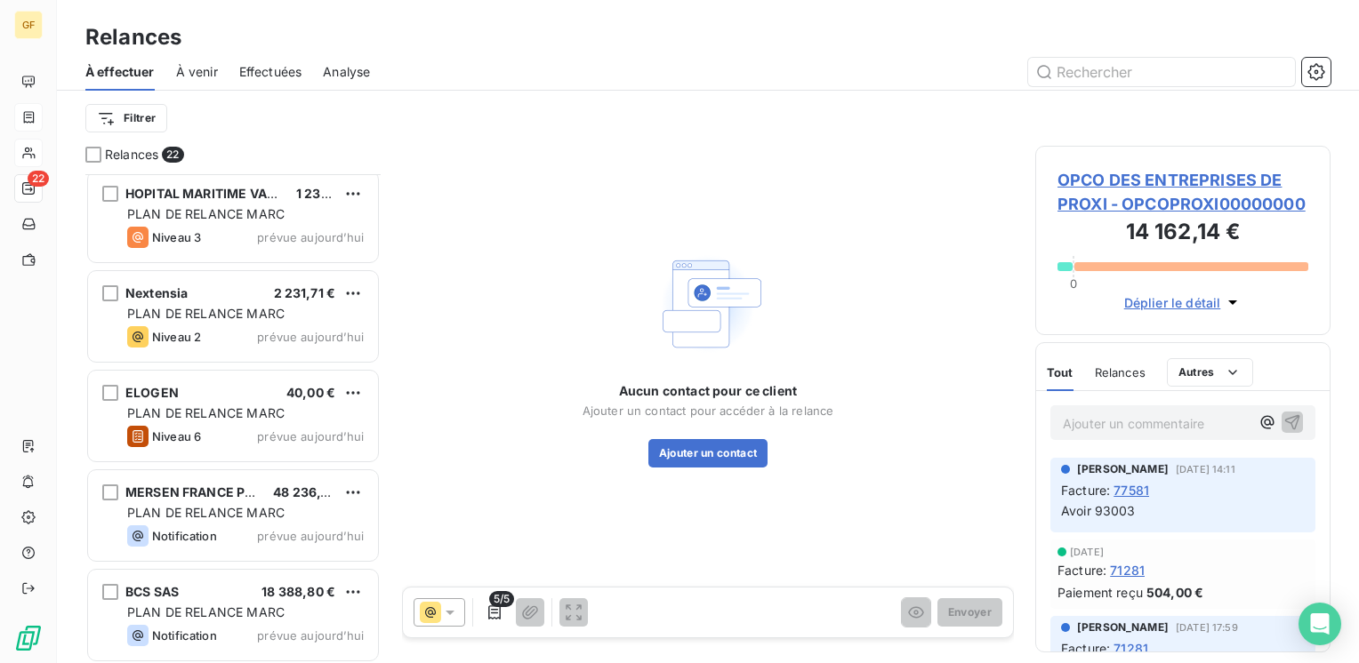
scroll to position [1702, 0]
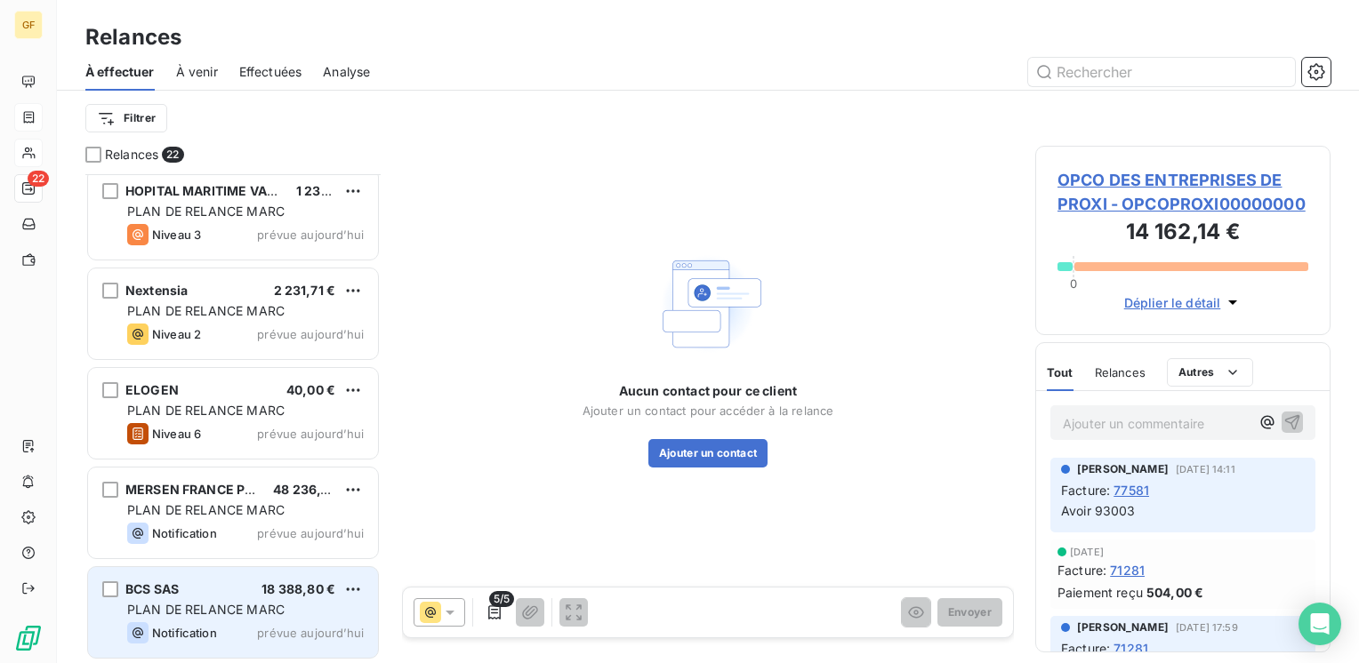
click at [220, 614] on span "PLAN DE RELANCE MARC" at bounding box center [205, 609] width 157 height 15
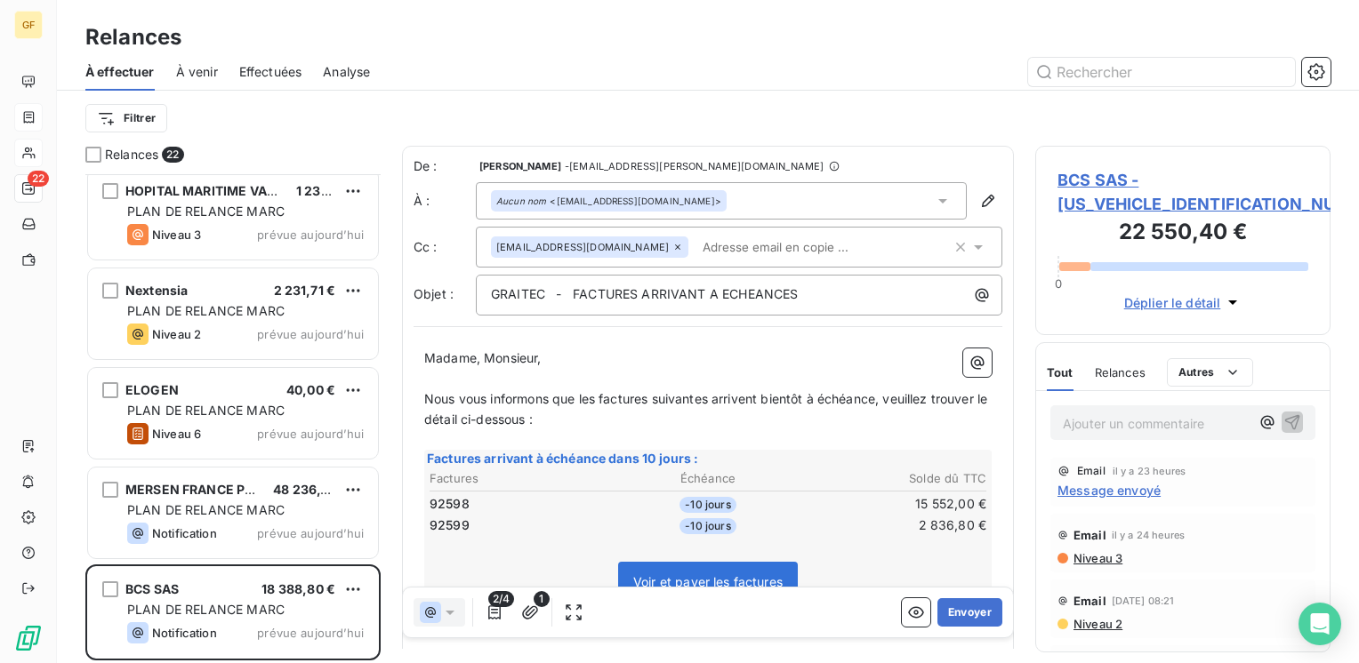
scroll to position [476, 281]
click at [1088, 189] on span "BCS SAS - [US_VEHICLE_IDENTIFICATION_NUMBER]" at bounding box center [1182, 192] width 251 height 48
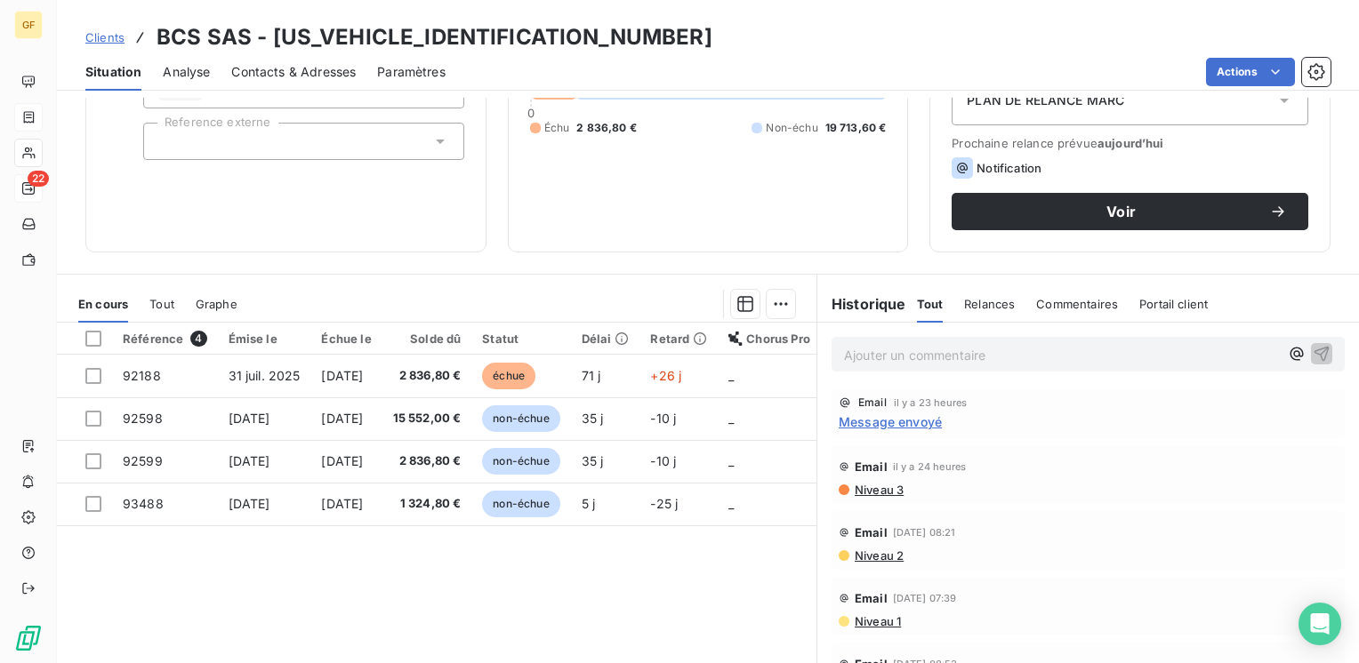
scroll to position [267, 0]
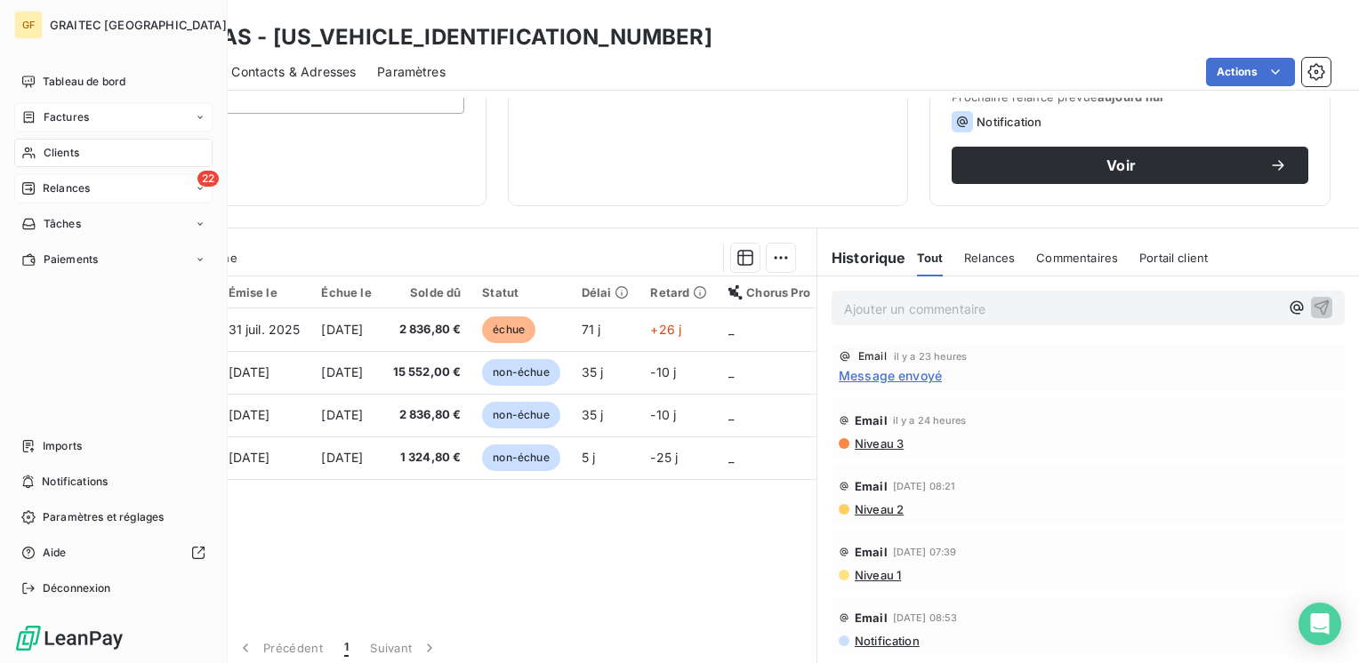
click at [44, 186] on span "Relances" at bounding box center [66, 189] width 47 height 16
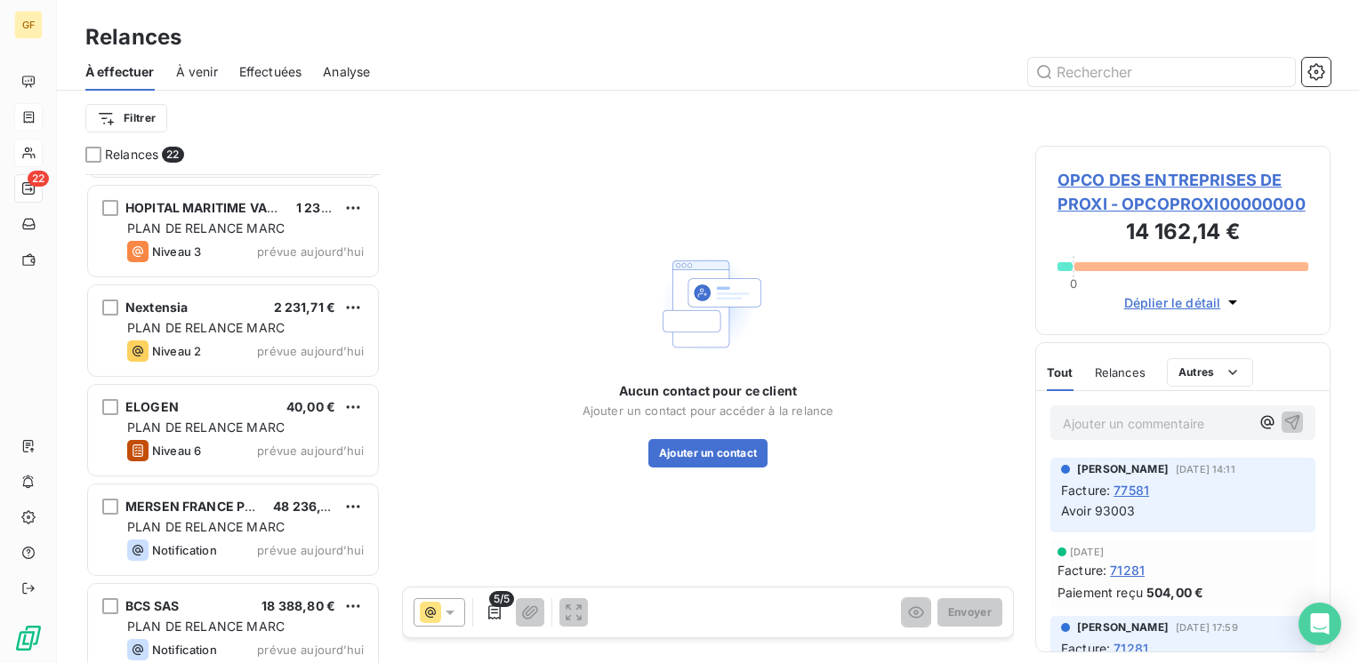
scroll to position [1702, 0]
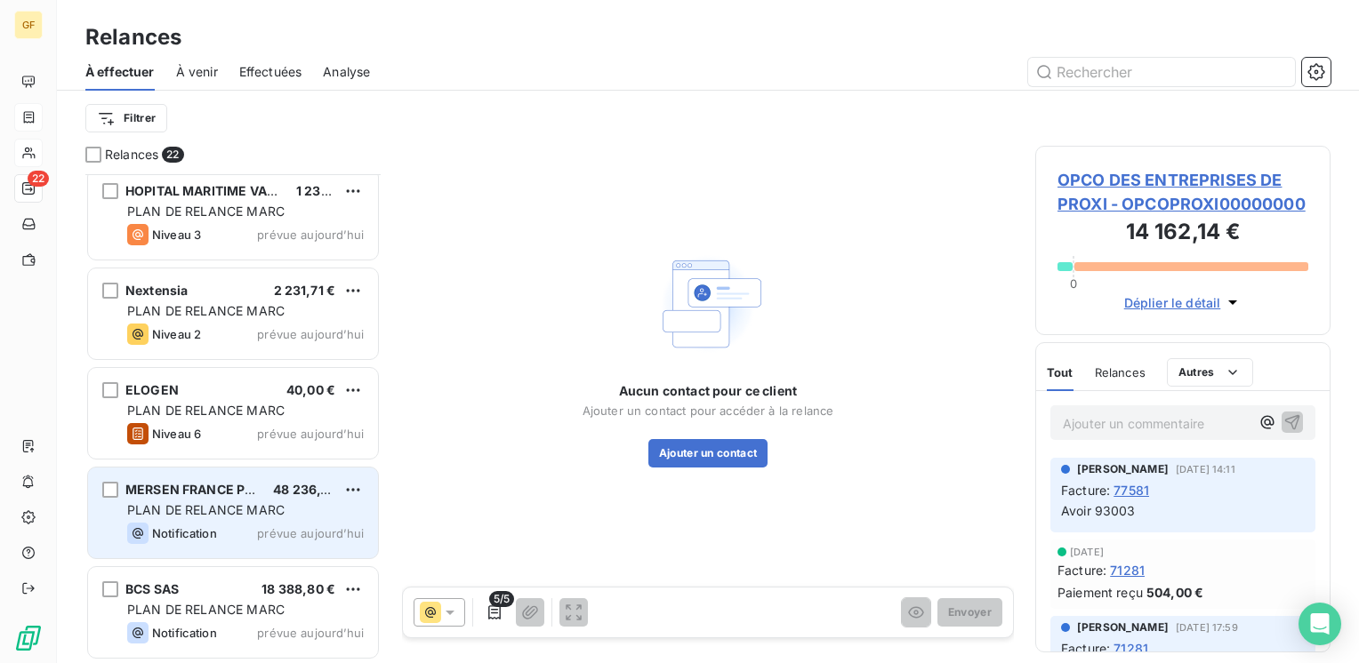
click at [222, 517] on span "PLAN DE RELANCE MARC" at bounding box center [205, 509] width 157 height 15
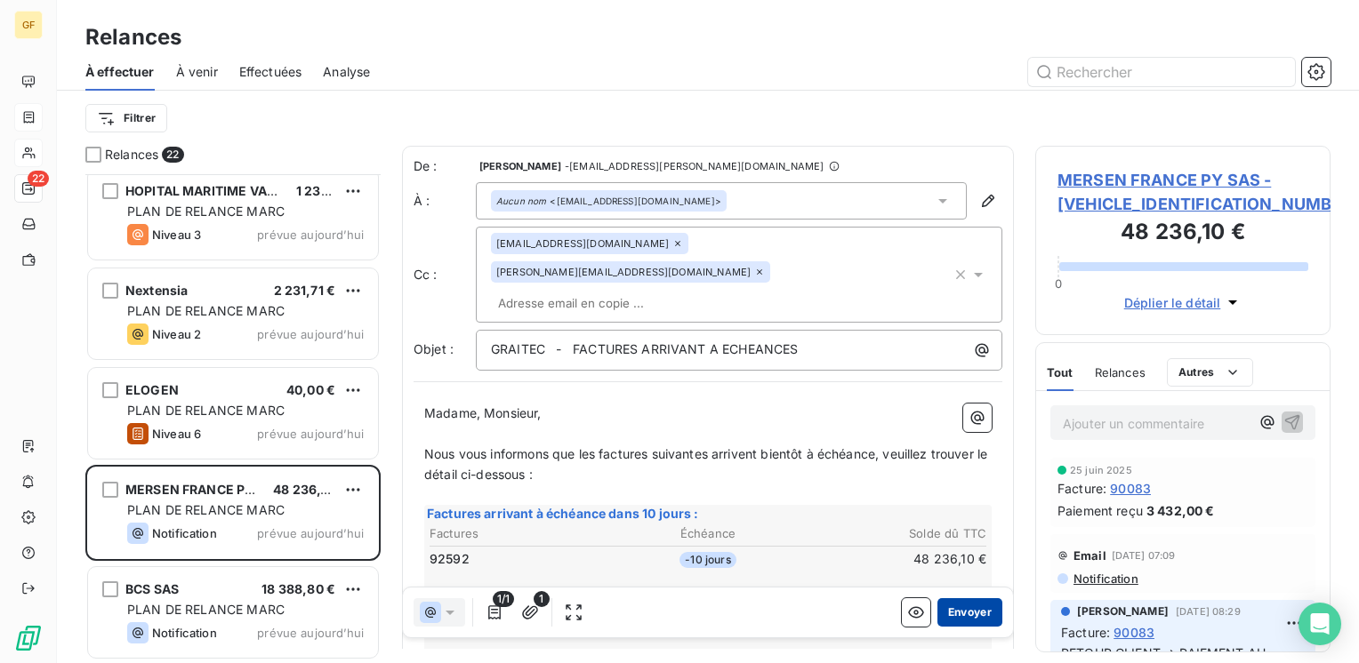
click at [947, 605] on button "Envoyer" at bounding box center [969, 612] width 65 height 28
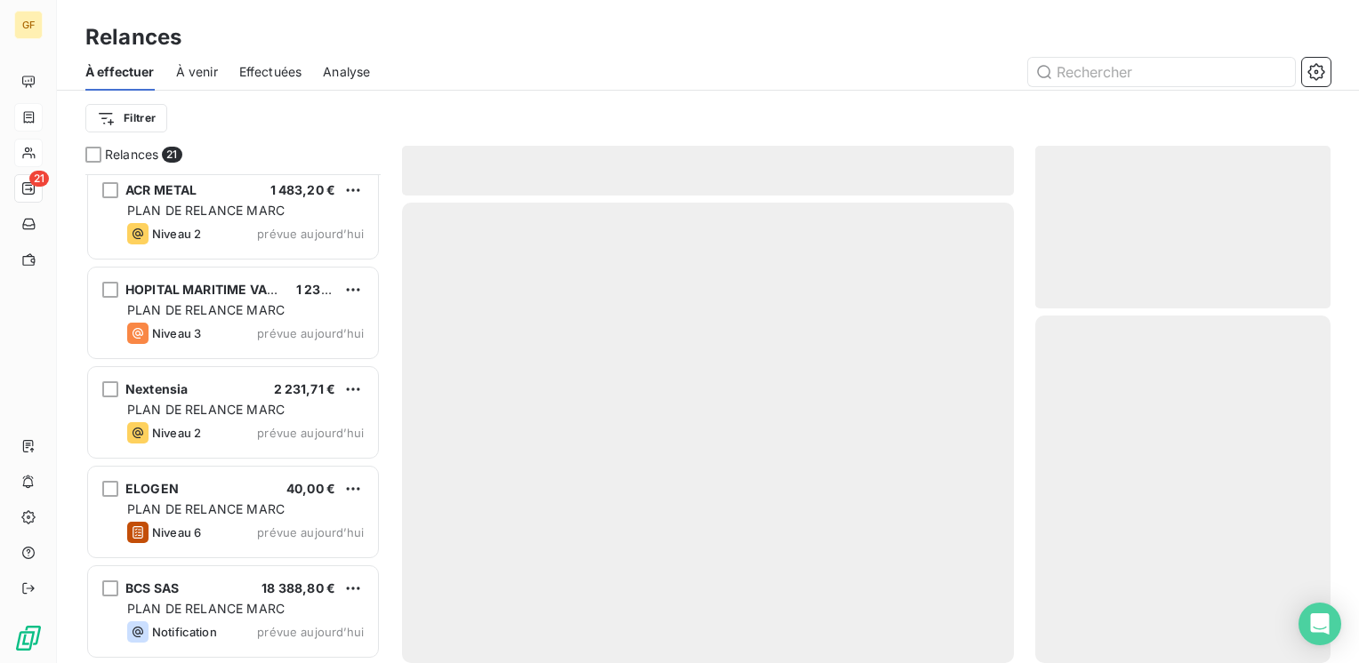
scroll to position [1602, 0]
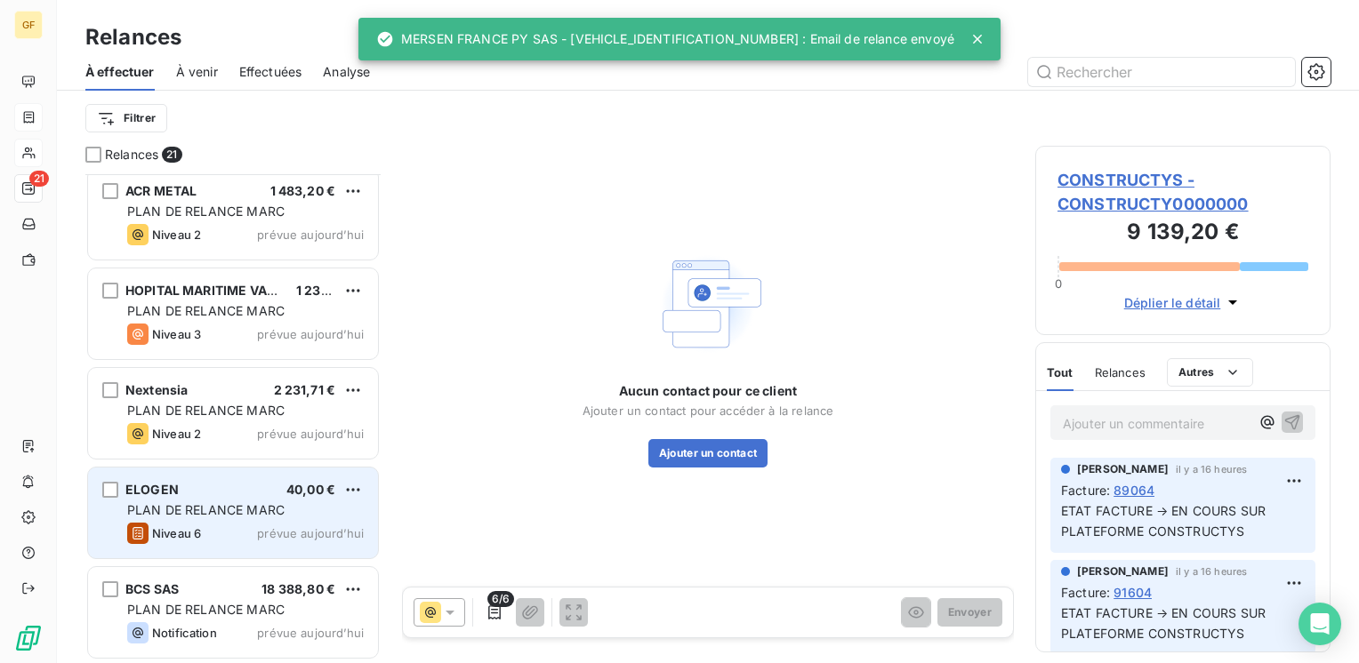
click at [265, 500] on div "ELOGEN 40,00 € PLAN DE RELANCE [PERSON_NAME] 6 prévue [DATE]" at bounding box center [233, 513] width 290 height 91
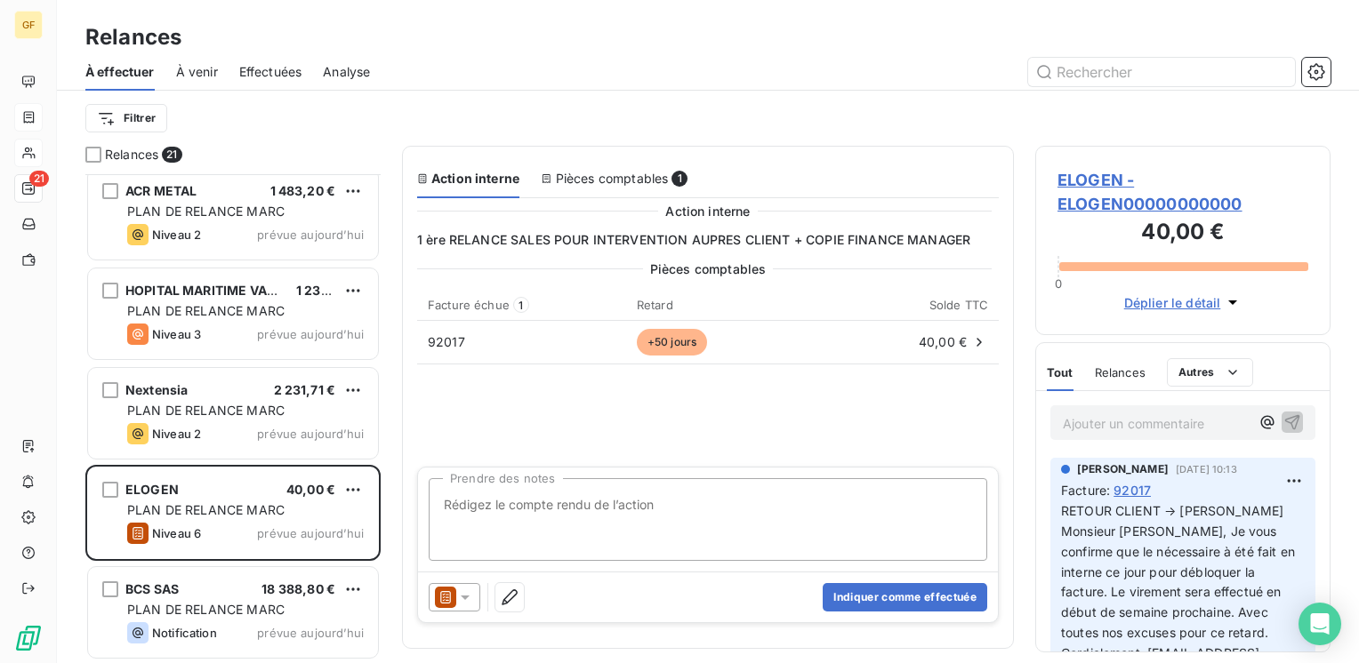
click at [903, 507] on textarea "Prendre des notes" at bounding box center [708, 519] width 558 height 83
click at [594, 499] on textarea "PAIEMENT EN COURS → RELANCE PAR" at bounding box center [708, 519] width 558 height 83
click at [600, 500] on textarea "PAIEMENT EN COURS → RELANCE PAR" at bounding box center [708, 519] width 558 height 83
click at [722, 502] on textarea "PAIEMENT EN COURS → RELANCE PAR" at bounding box center [708, 519] width 558 height 83
click at [726, 497] on textarea "PAIEMENT EN COURS → RELANCE PAR SALES AGELEMENT" at bounding box center [708, 519] width 558 height 83
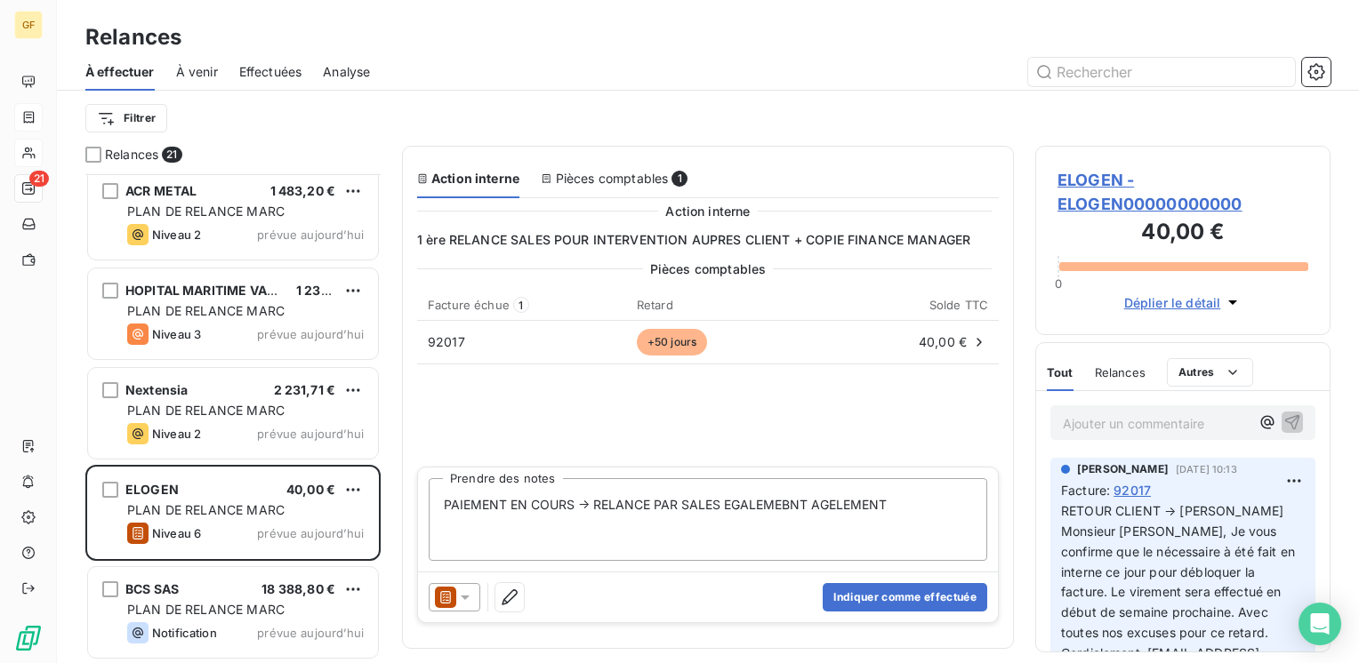
click at [783, 502] on textarea "PAIEMENT EN COURS → RELANCE PAR SALES EGALEMEBNT AGELEMENT" at bounding box center [708, 519] width 558 height 83
click at [779, 500] on textarea "PAIEMENT EN COURS → RELANCE PAR SALES EGALEME?T BNT AGELEMENT" at bounding box center [708, 519] width 558 height 83
type textarea "PAIEMENT EN COURS → RELANCE PAR SALES EGALEMENT"
click at [895, 593] on button "Indiquer comme effectuée" at bounding box center [905, 597] width 165 height 28
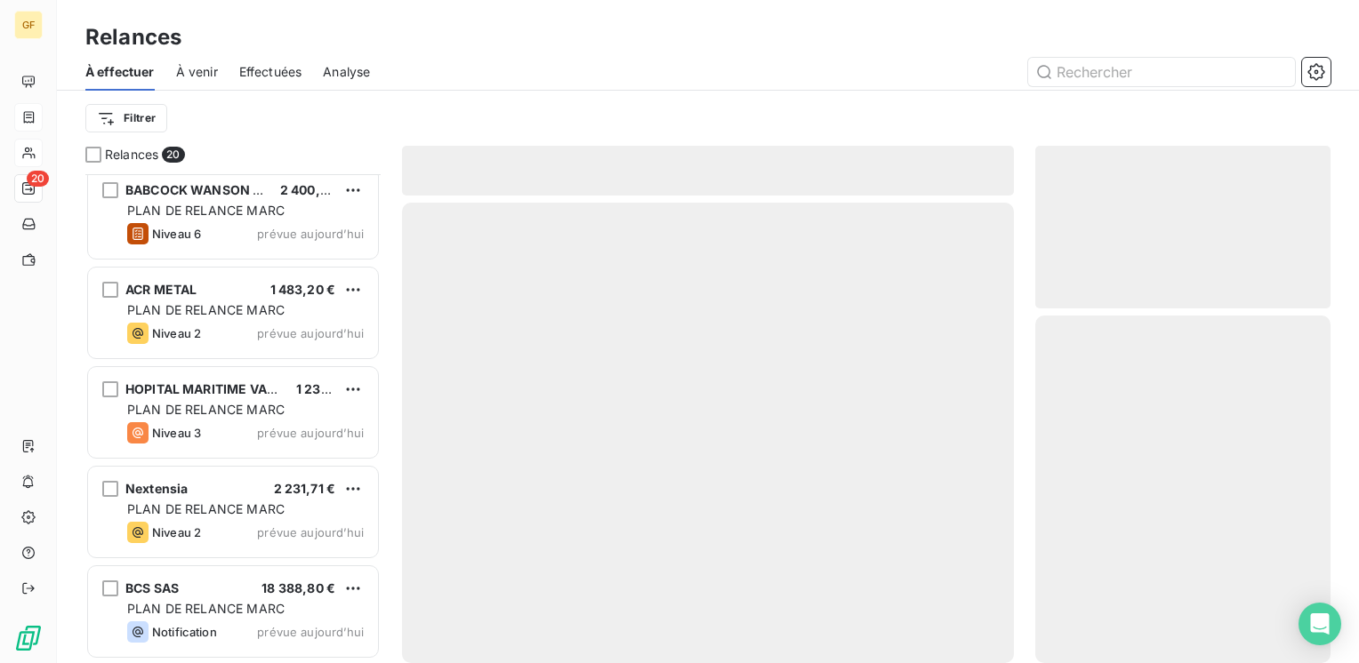
scroll to position [1503, 0]
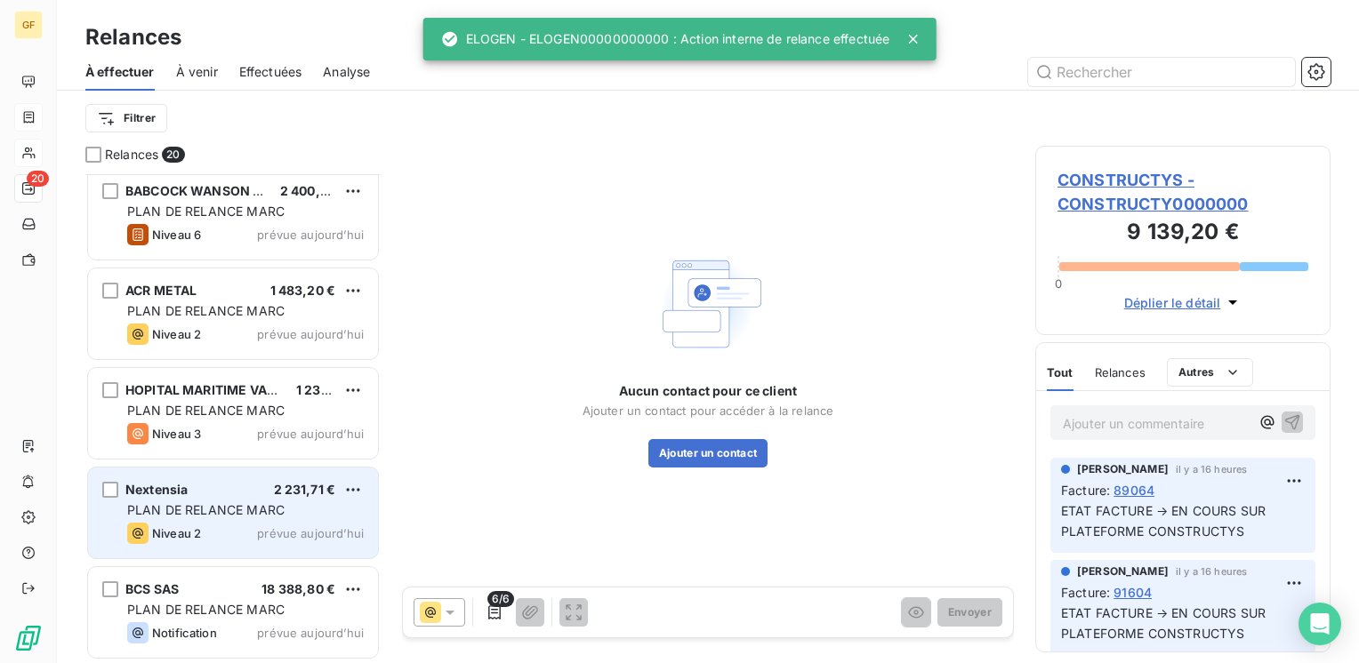
click at [203, 507] on span "PLAN DE RELANCE MARC" at bounding box center [205, 509] width 157 height 15
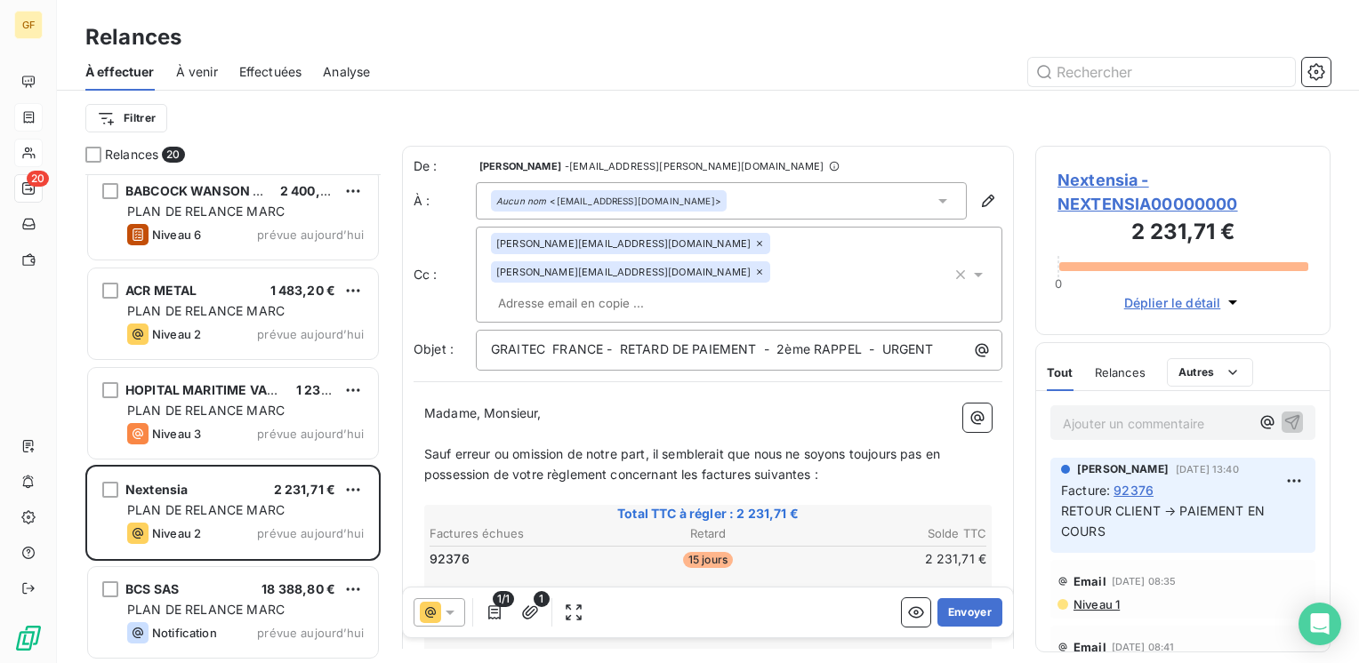
click at [1113, 176] on span "Nextensia - NEXTENSIA00000000" at bounding box center [1182, 192] width 251 height 48
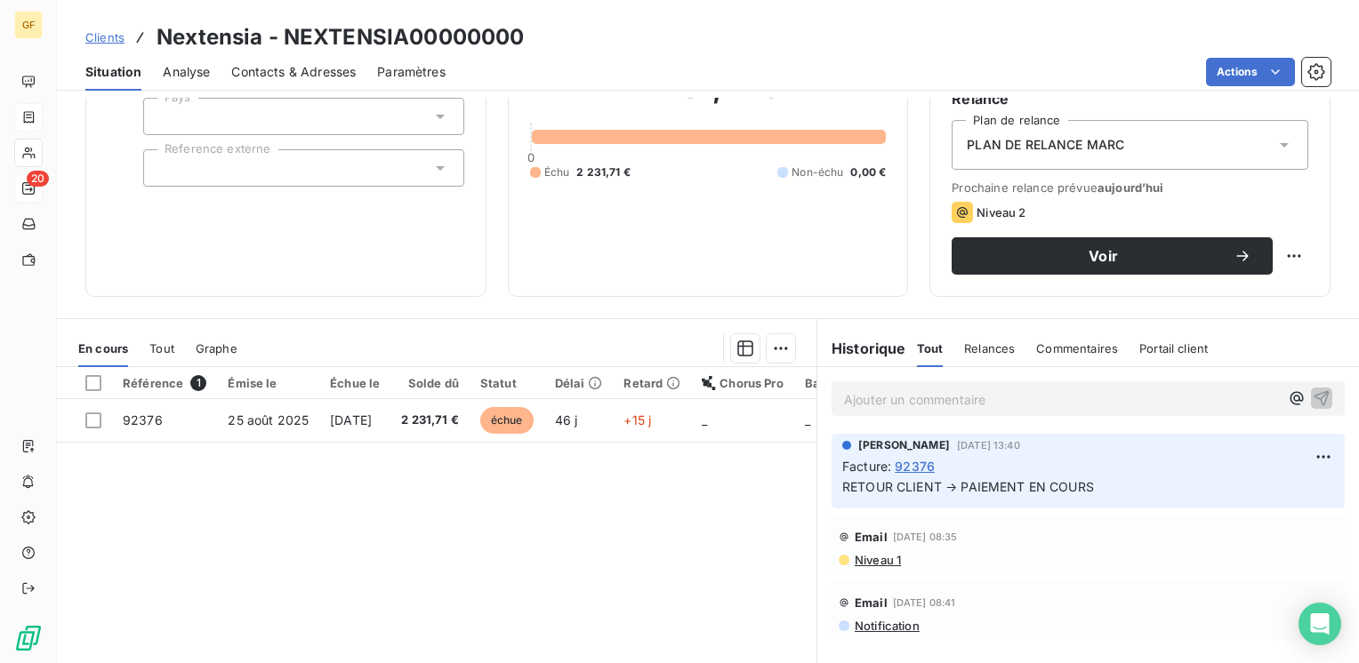
scroll to position [178, 0]
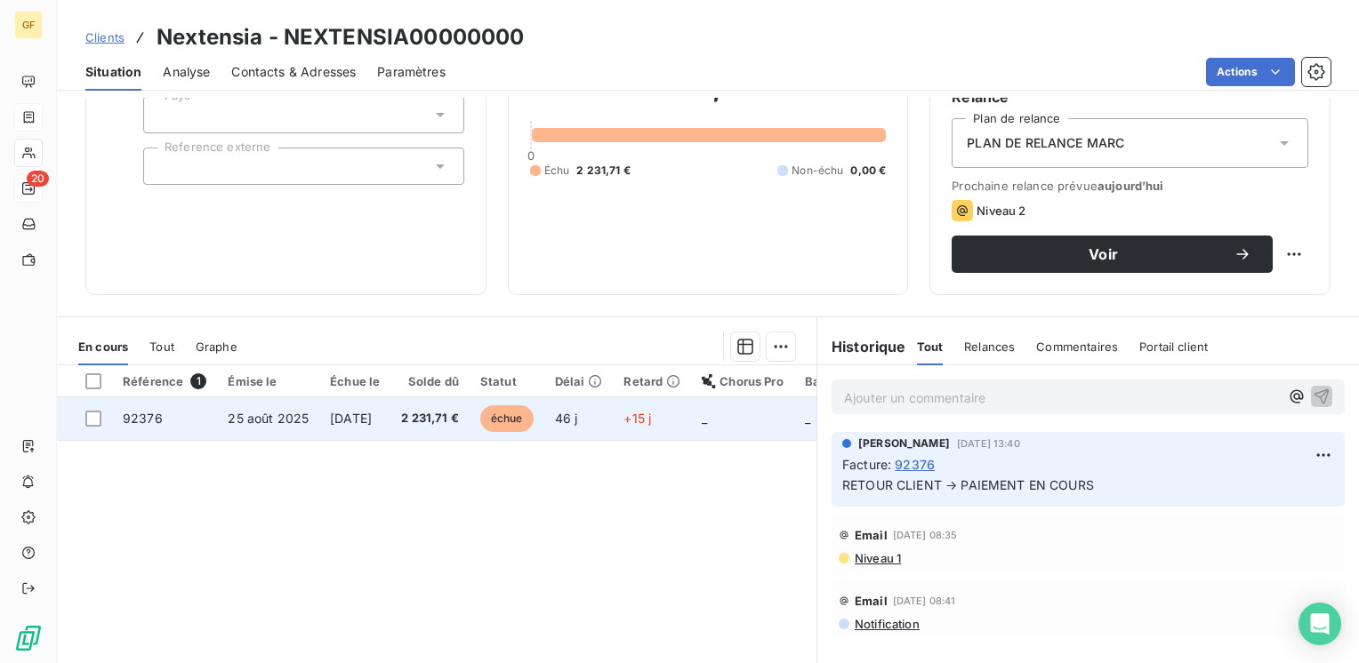
click at [390, 429] on td "[DATE]" at bounding box center [354, 418] width 71 height 43
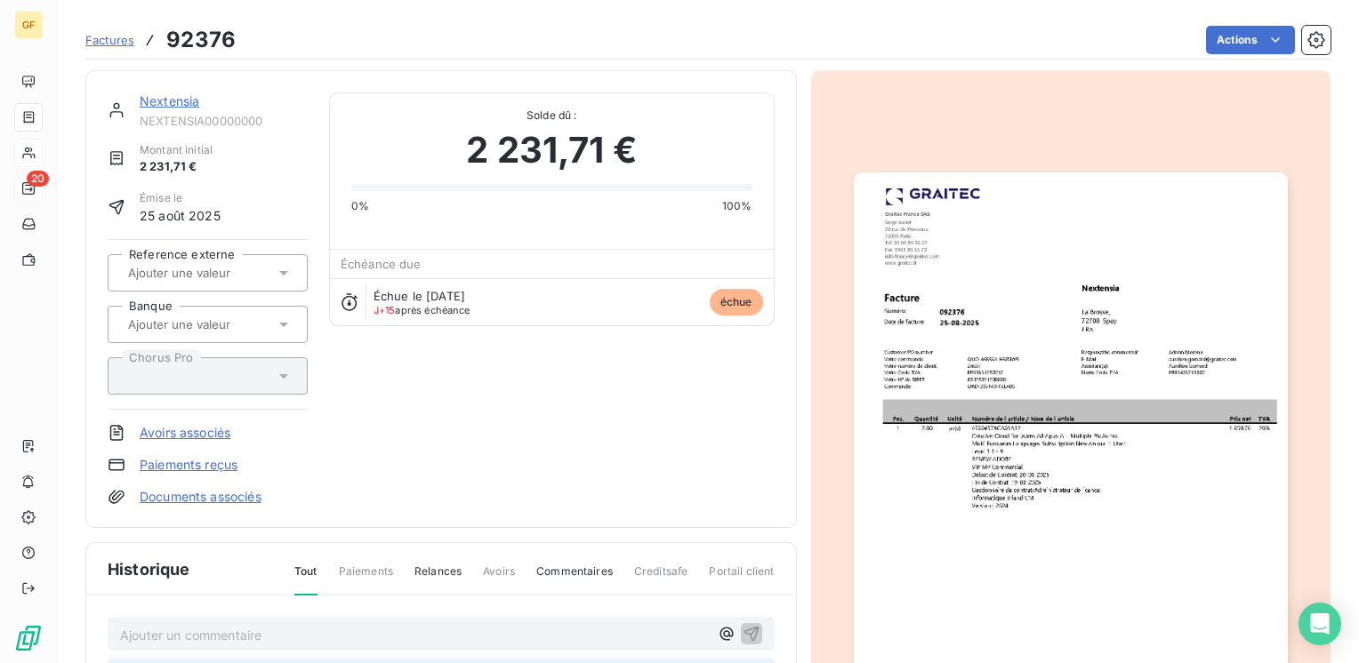
scroll to position [267, 0]
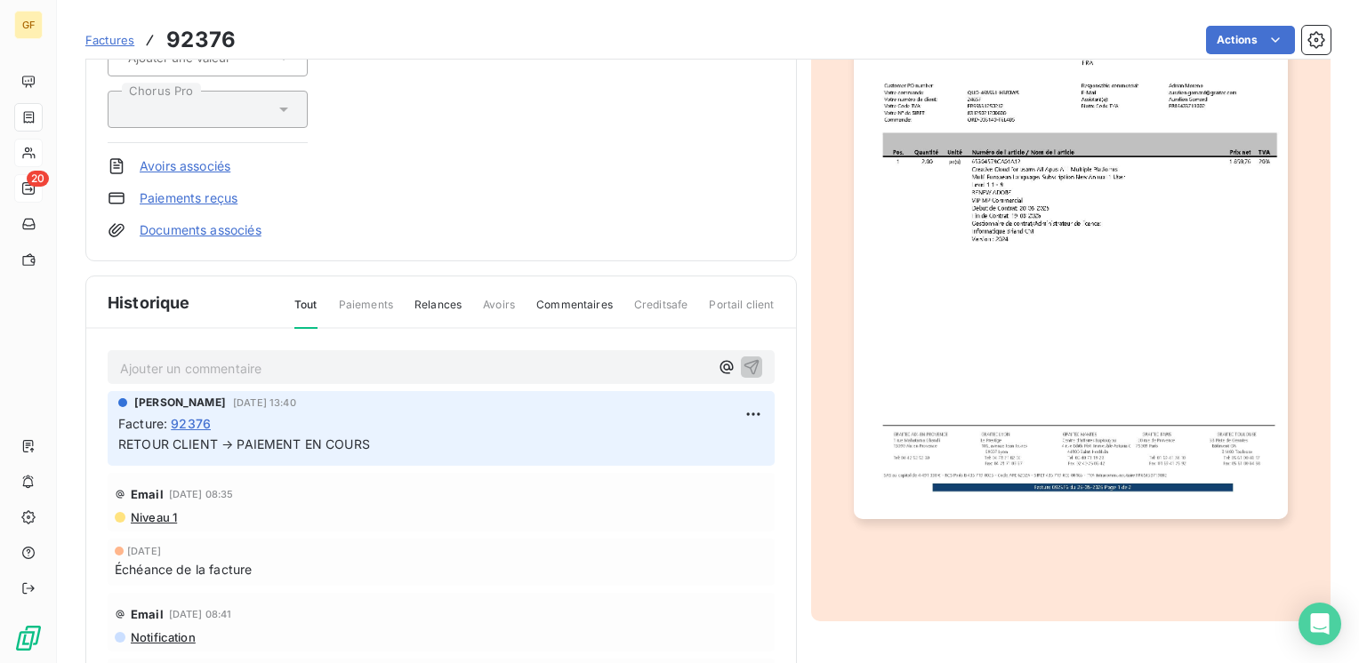
click at [206, 365] on p "Ajouter un commentaire ﻿" at bounding box center [414, 368] width 589 height 22
drag, startPoint x: 513, startPoint y: 359, endPoint x: 621, endPoint y: 357, distance: 107.6
click at [621, 357] on p "RETOUR CLIENT → RIB HSBC ENVOYE CE JOUR CAR PAIEMENT SUR A" at bounding box center [414, 367] width 589 height 20
click at [416, 359] on span "RETOUR CLIENT → RIB HSBC ENVOYE CE JOUR CAR PAIEMENT" at bounding box center [314, 366] width 389 height 15
click at [743, 360] on icon "button" at bounding box center [752, 366] width 18 height 18
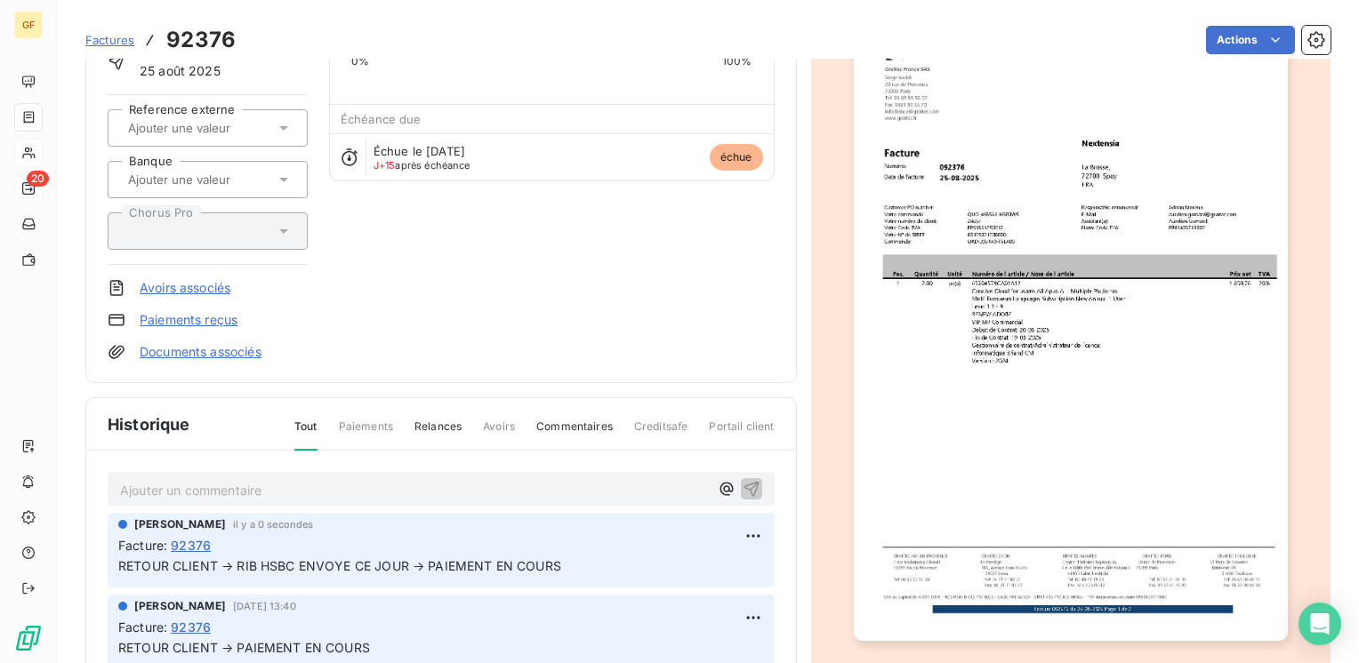
scroll to position [0, 0]
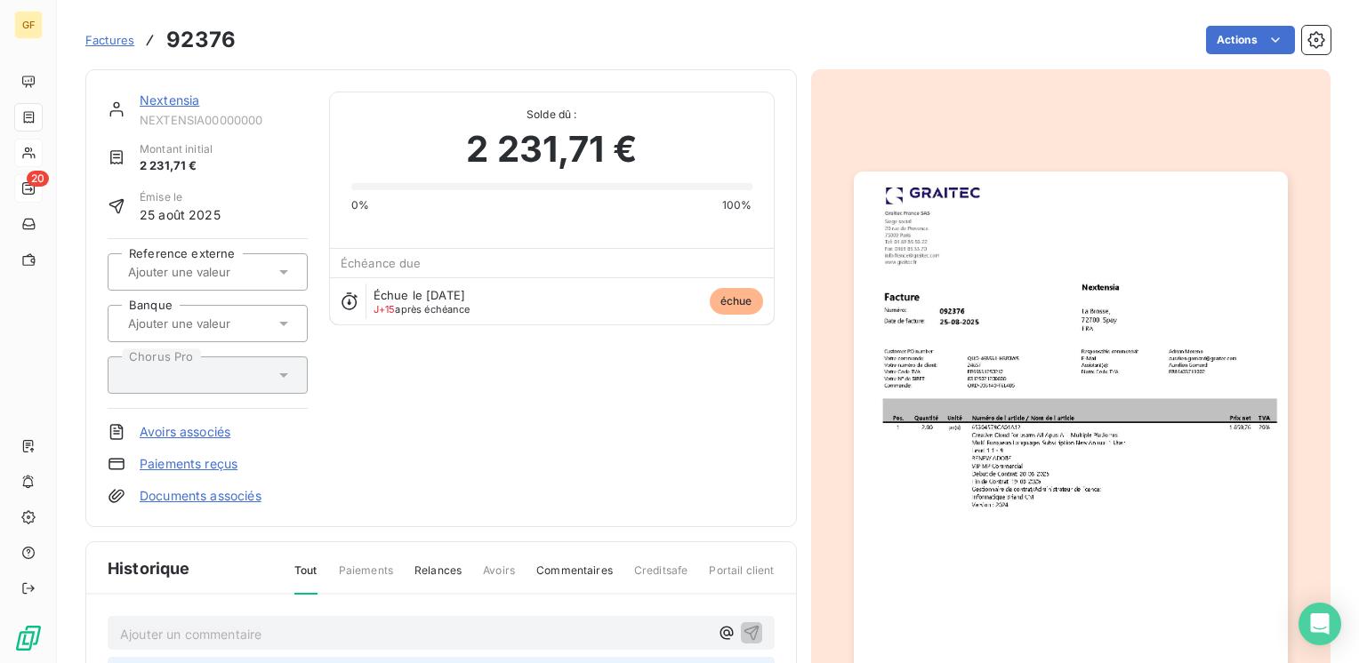
click at [165, 96] on link "Nextensia" at bounding box center [170, 99] width 60 height 15
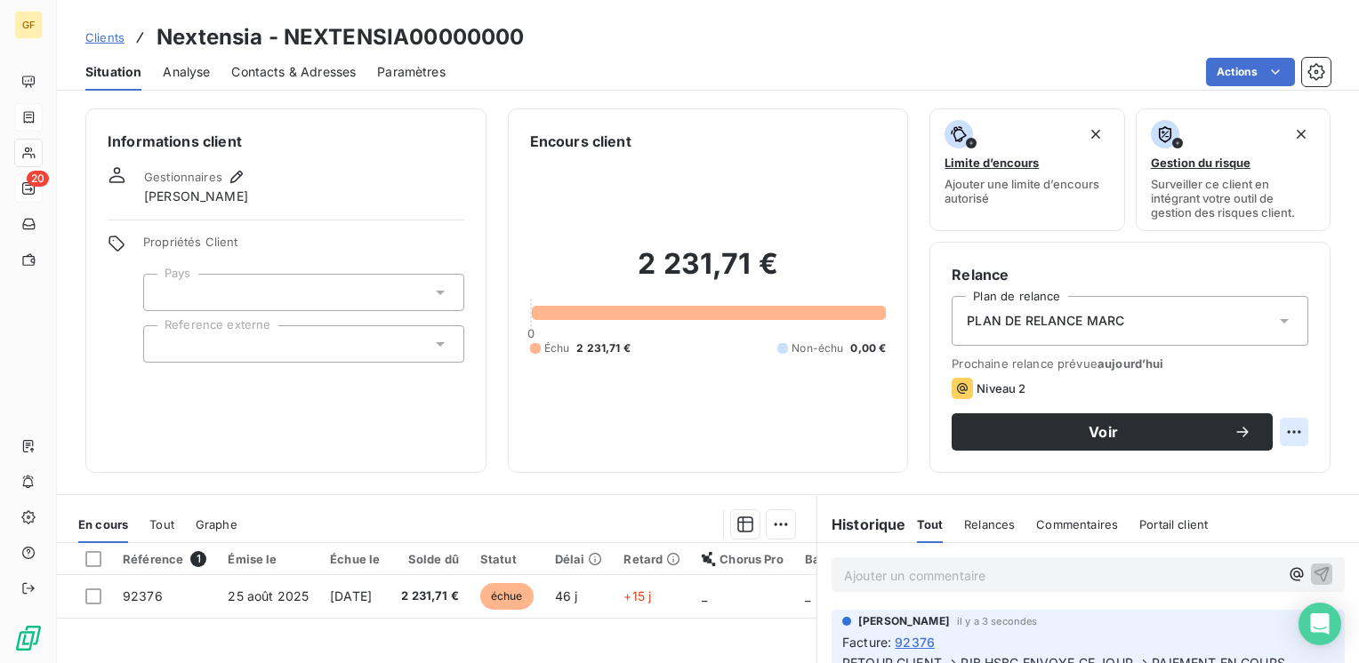
click at [1286, 430] on html "GF 20 Clients Nextensia - NEXTENSIA00000000 Situation Analyse Contacts & Adress…" at bounding box center [679, 331] width 1359 height 663
click at [1174, 468] on div "Replanifier cette action" at bounding box center [1207, 471] width 159 height 28
select select "9"
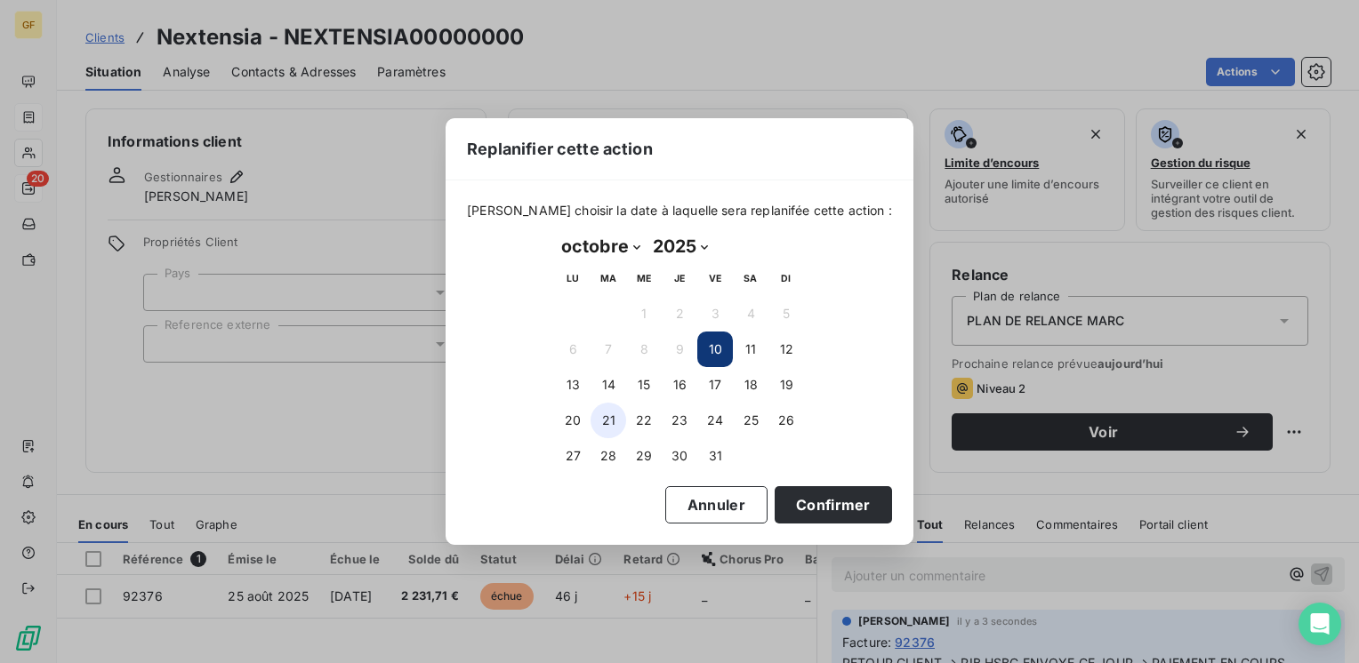
drag, startPoint x: 577, startPoint y: 414, endPoint x: 598, endPoint y: 418, distance: 20.8
click at [577, 415] on button "20" at bounding box center [573, 421] width 36 height 36
click at [787, 503] on button "Confirmer" at bounding box center [833, 504] width 117 height 37
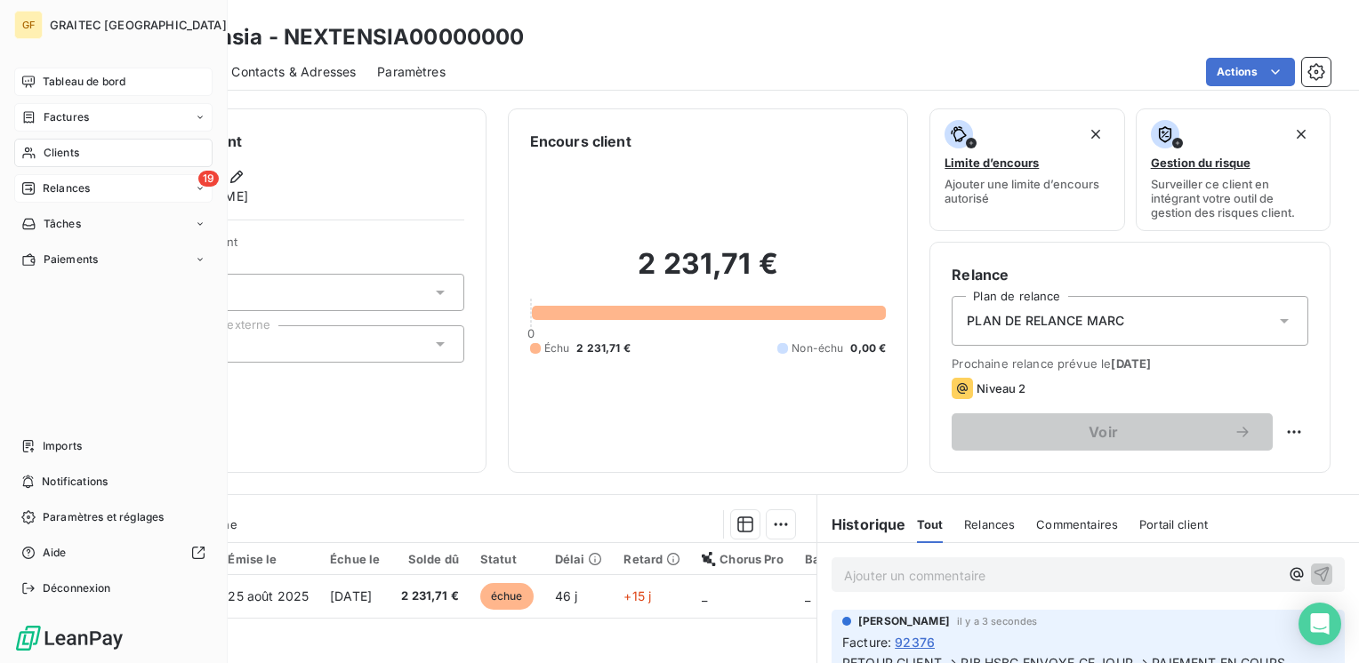
click at [60, 78] on span "Tableau de bord" at bounding box center [84, 82] width 83 height 16
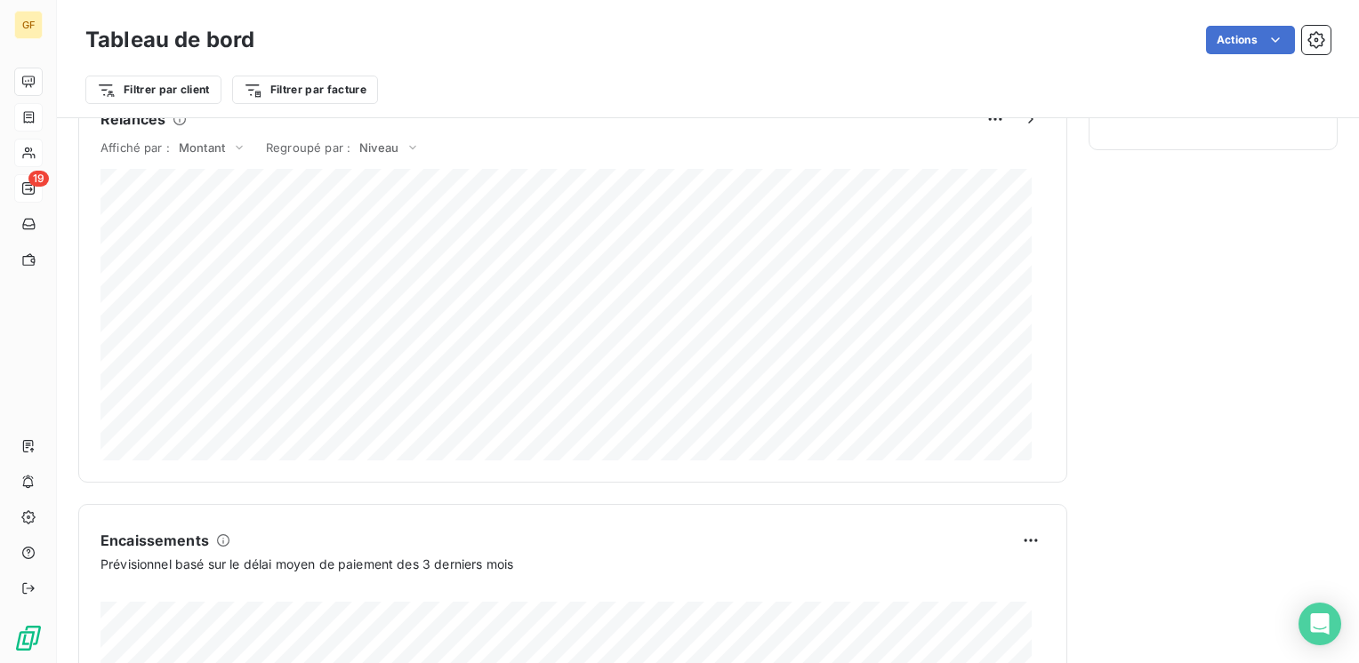
scroll to position [1069, 0]
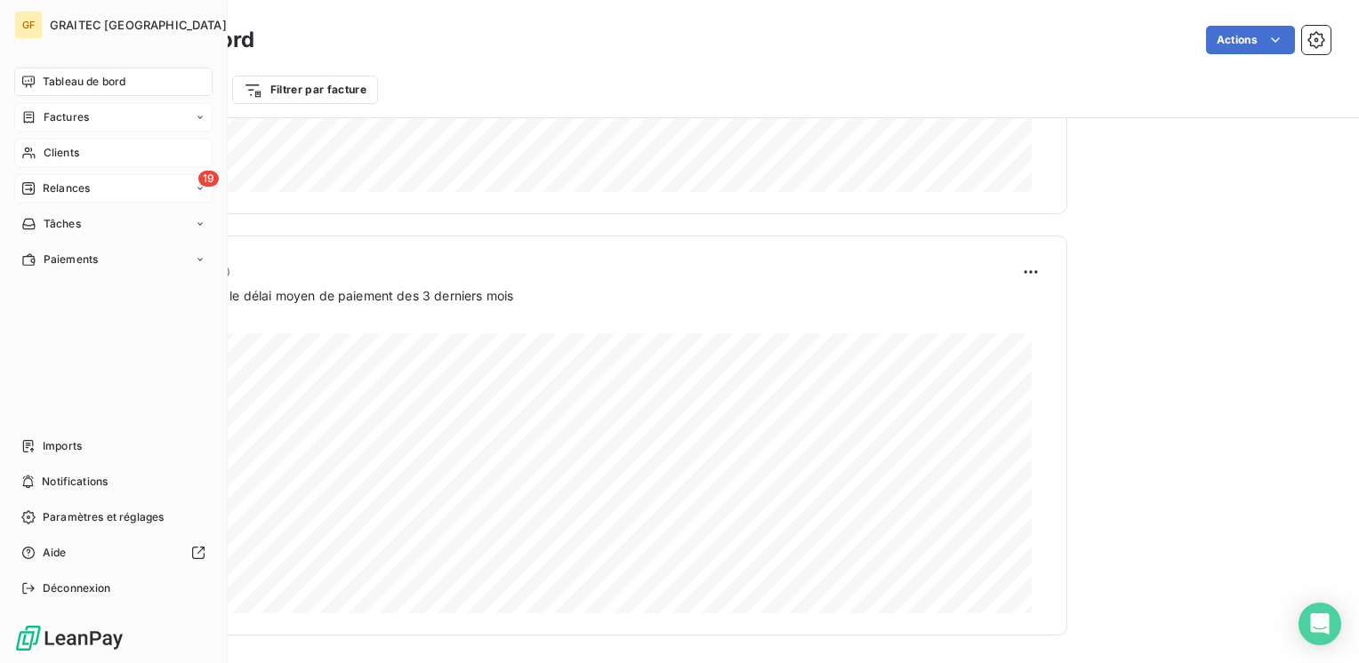
click at [60, 187] on span "Relances" at bounding box center [66, 189] width 47 height 16
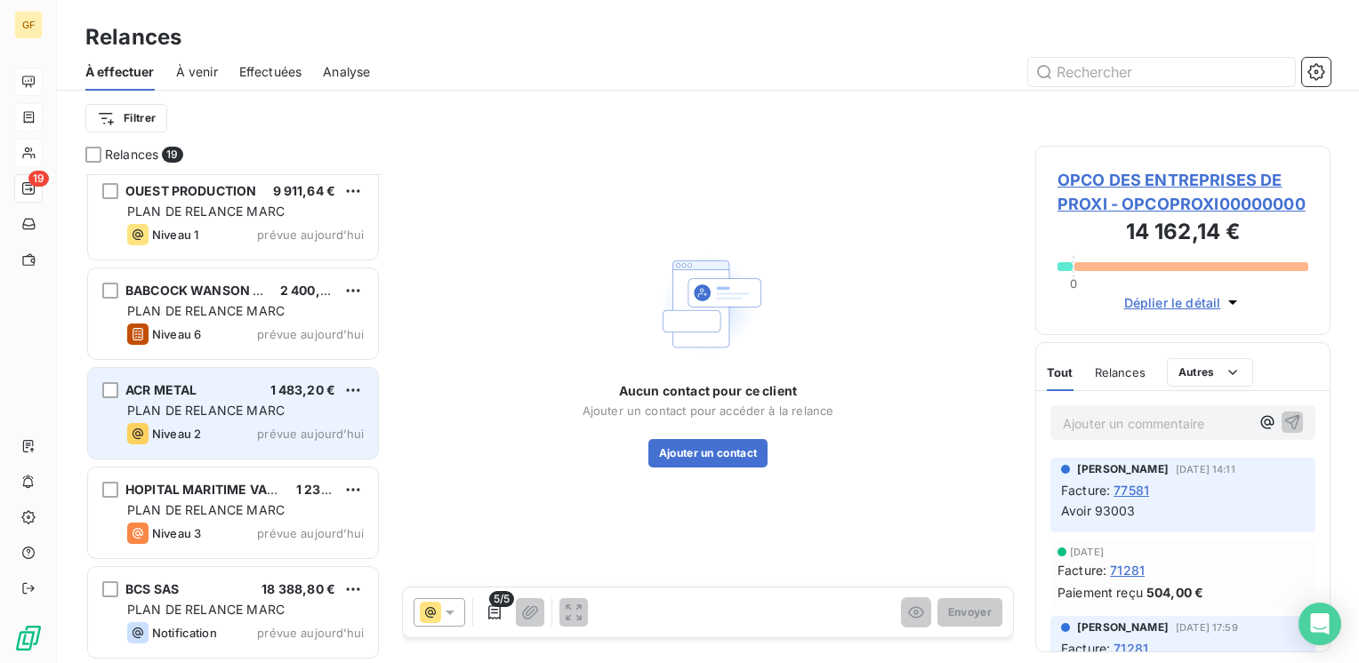
scroll to position [1136, 0]
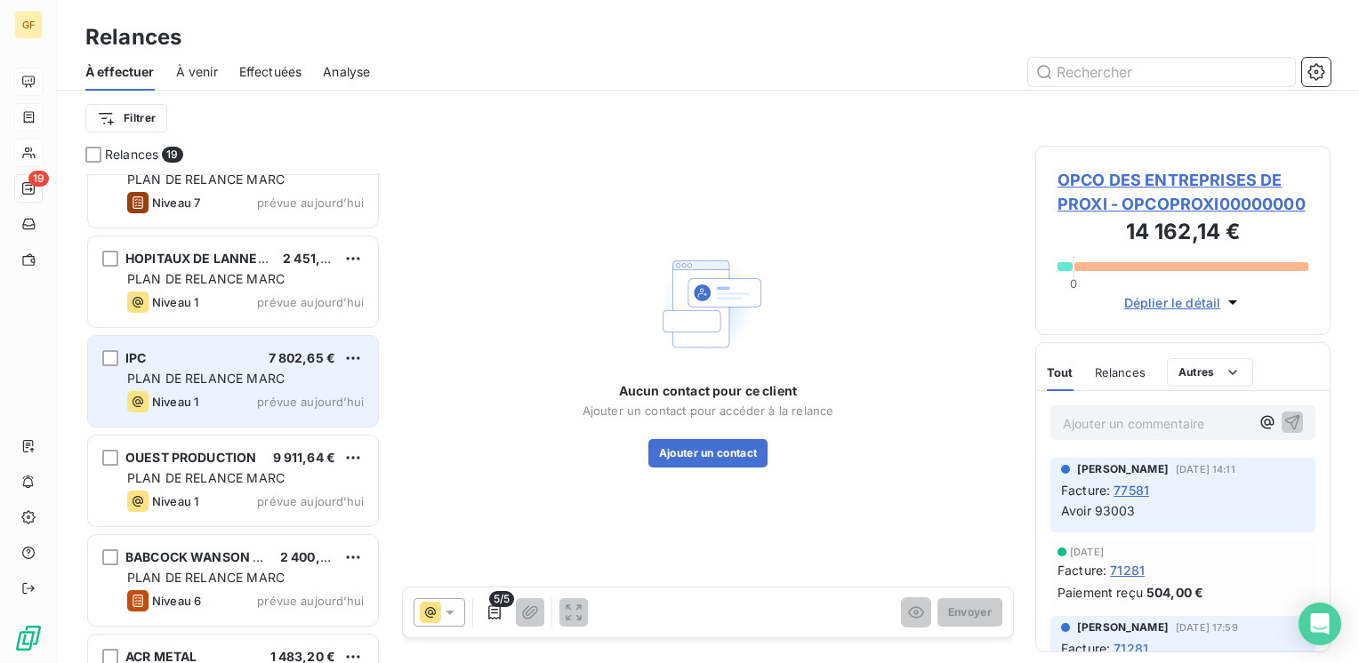
click at [287, 386] on div "PLAN DE RELANCE MARC" at bounding box center [245, 379] width 237 height 18
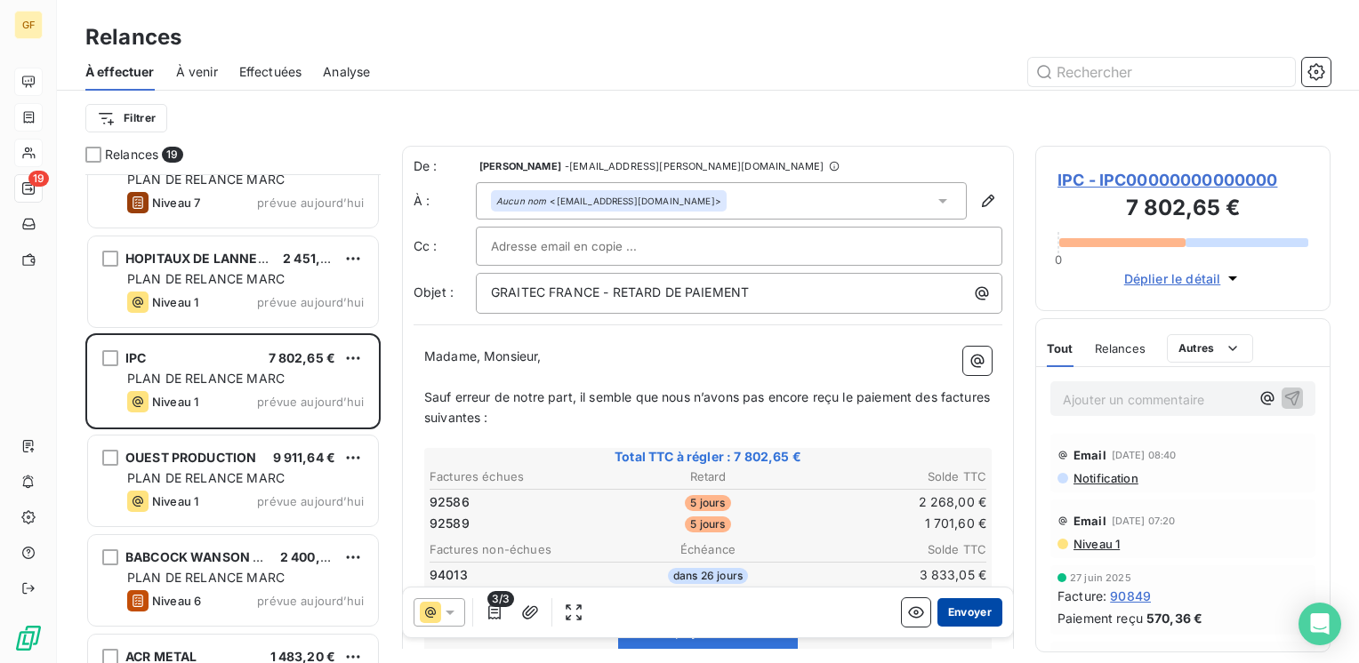
click at [967, 610] on button "Envoyer" at bounding box center [969, 612] width 65 height 28
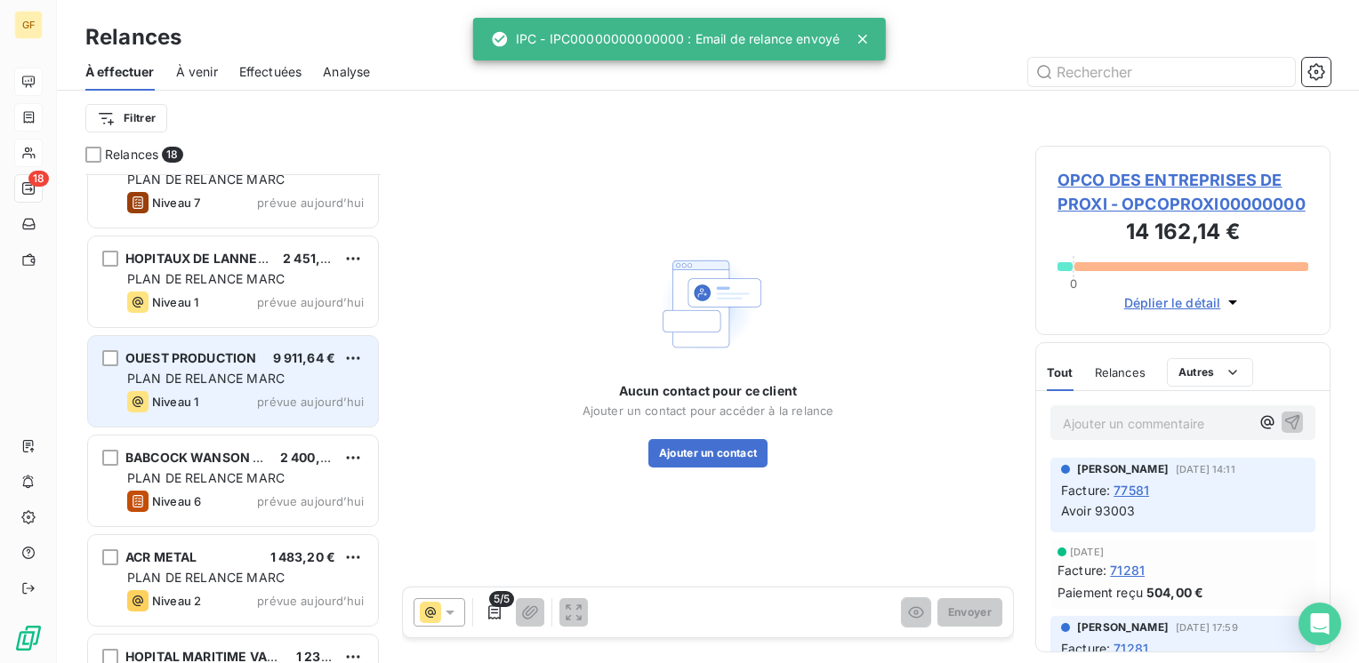
click at [270, 404] on span "prévue aujourd’hui" at bounding box center [310, 402] width 107 height 14
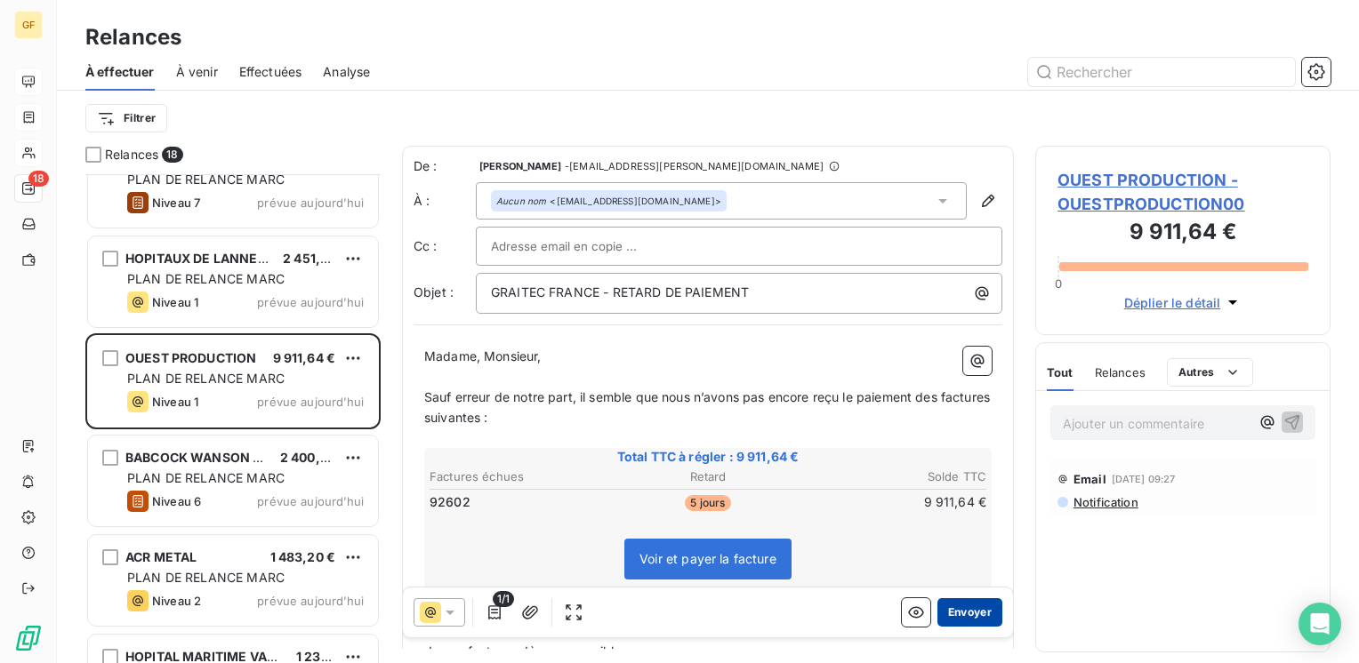
click at [965, 604] on button "Envoyer" at bounding box center [969, 612] width 65 height 28
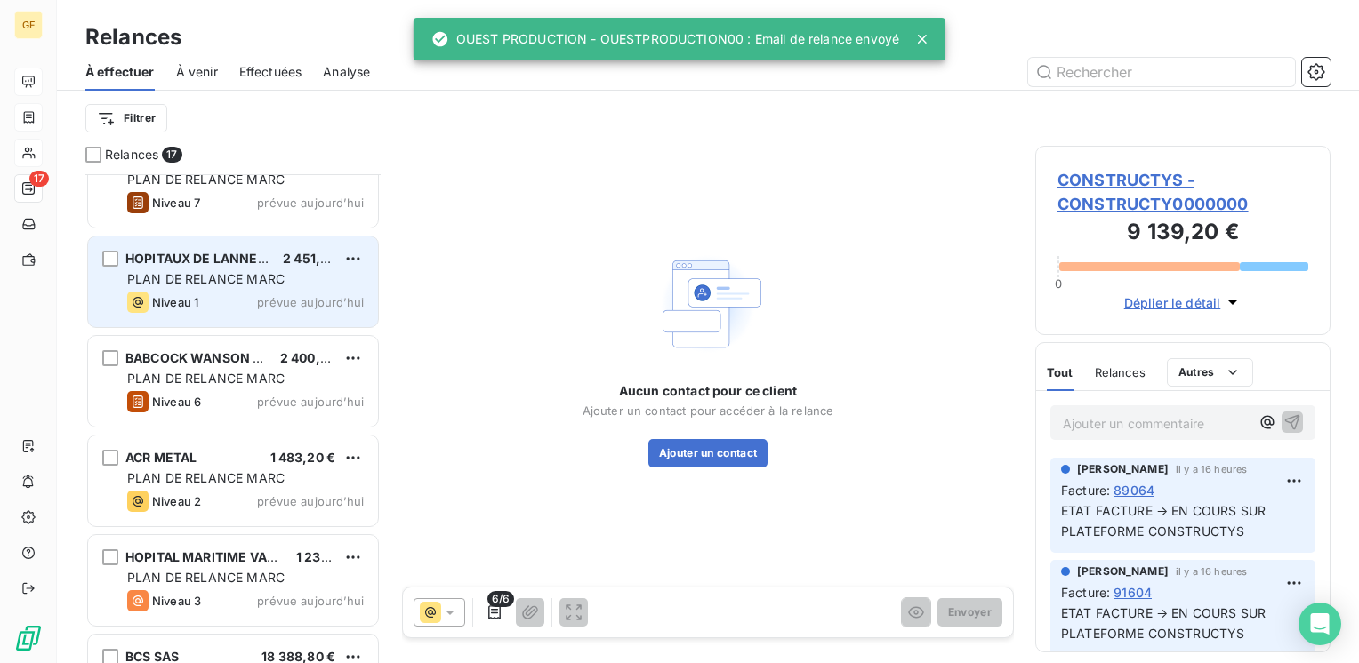
click at [260, 276] on span "PLAN DE RELANCE MARC" at bounding box center [205, 278] width 157 height 15
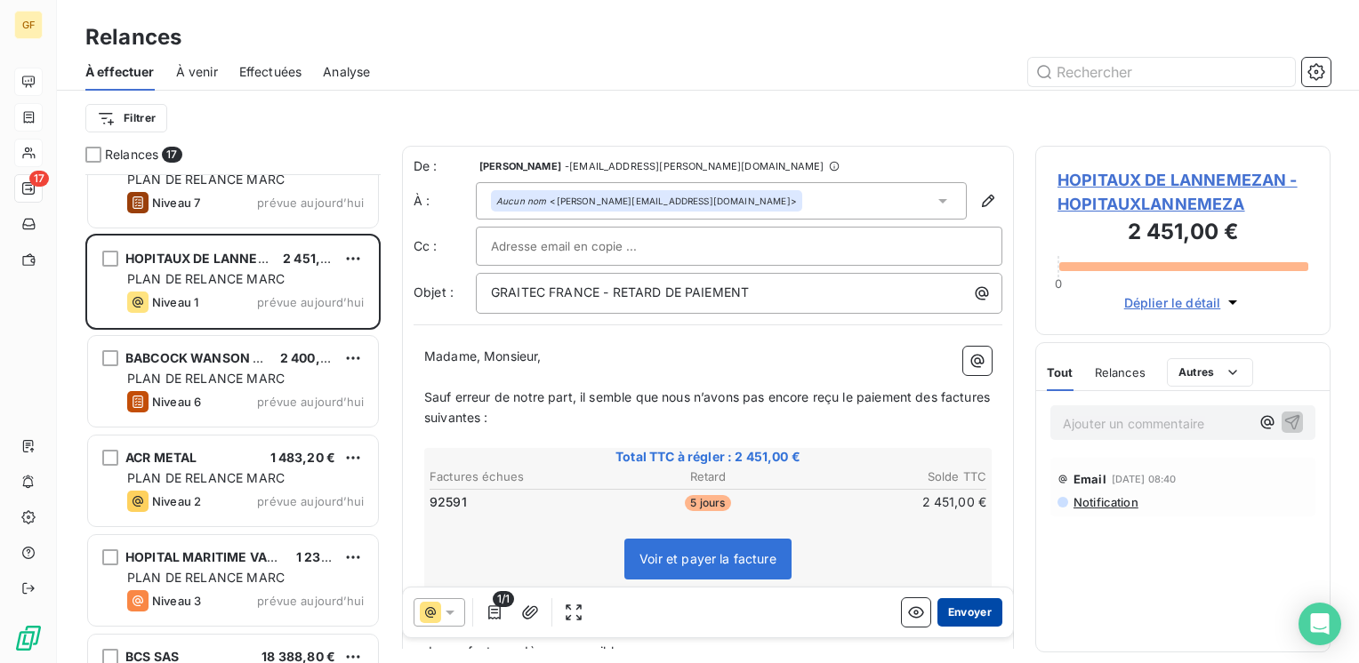
click at [941, 606] on button "Envoyer" at bounding box center [969, 612] width 65 height 28
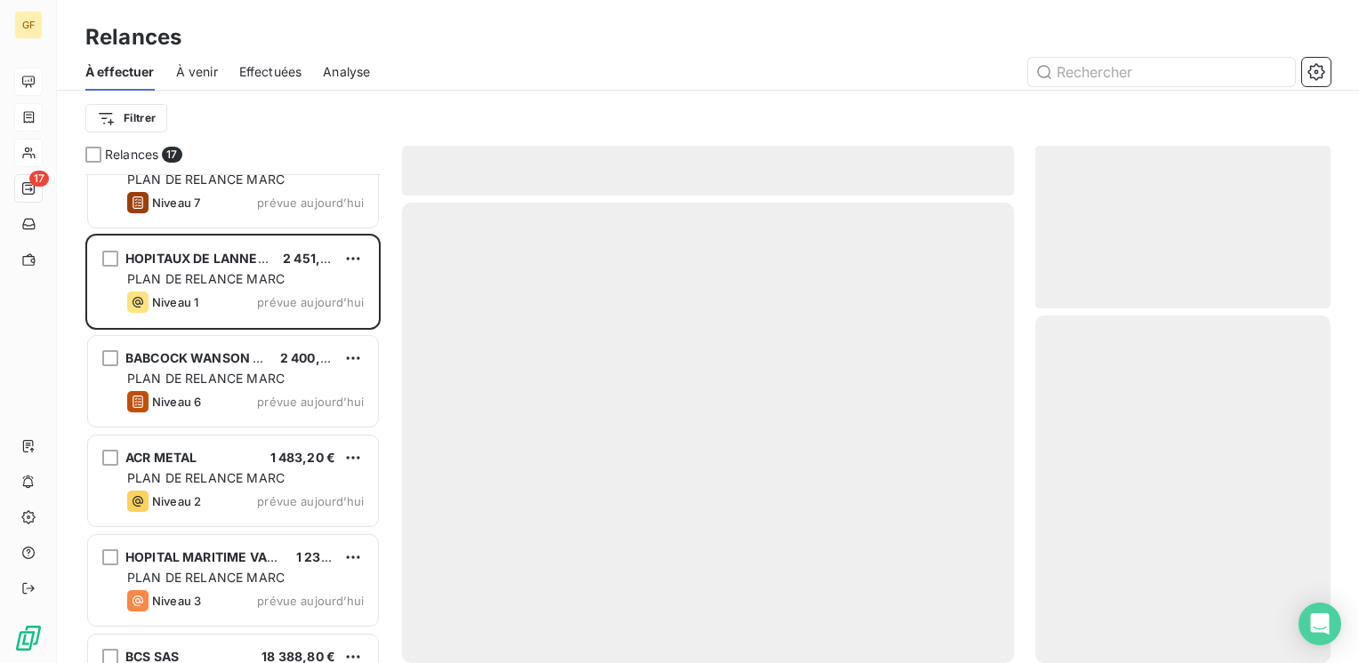
scroll to position [1104, 0]
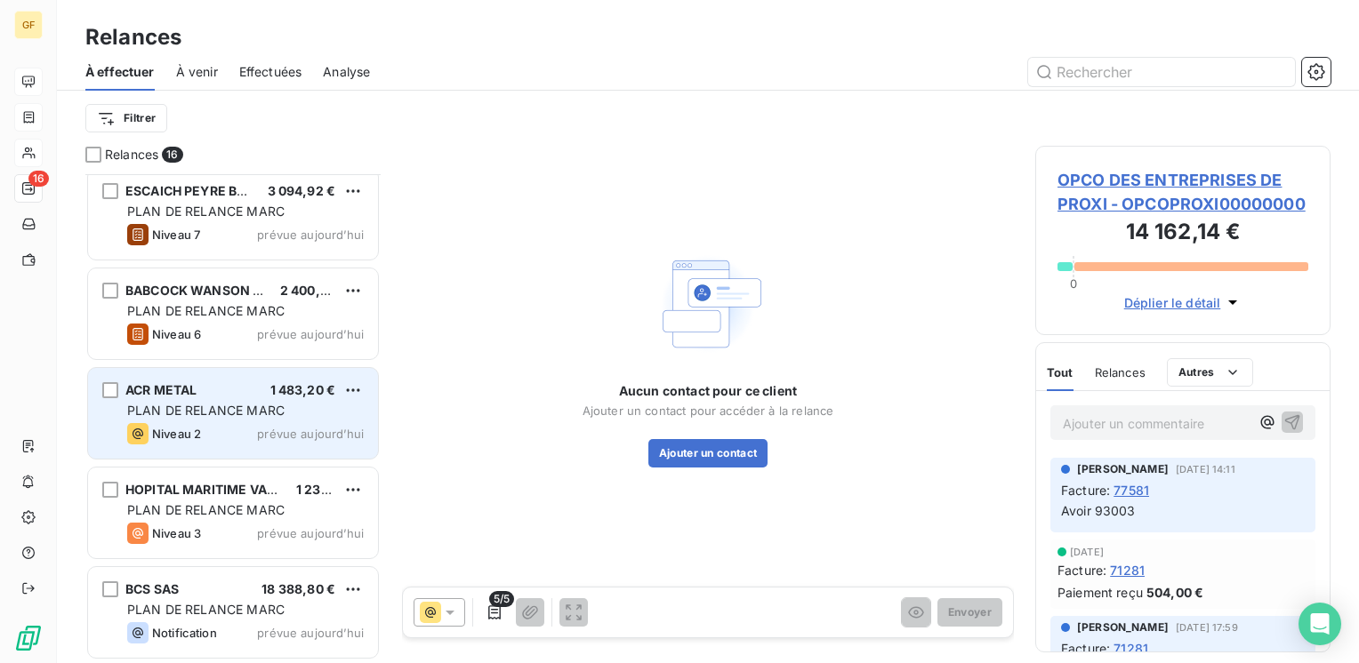
click at [255, 425] on div "Niveau 2 prévue aujourd’hui" at bounding box center [245, 433] width 237 height 21
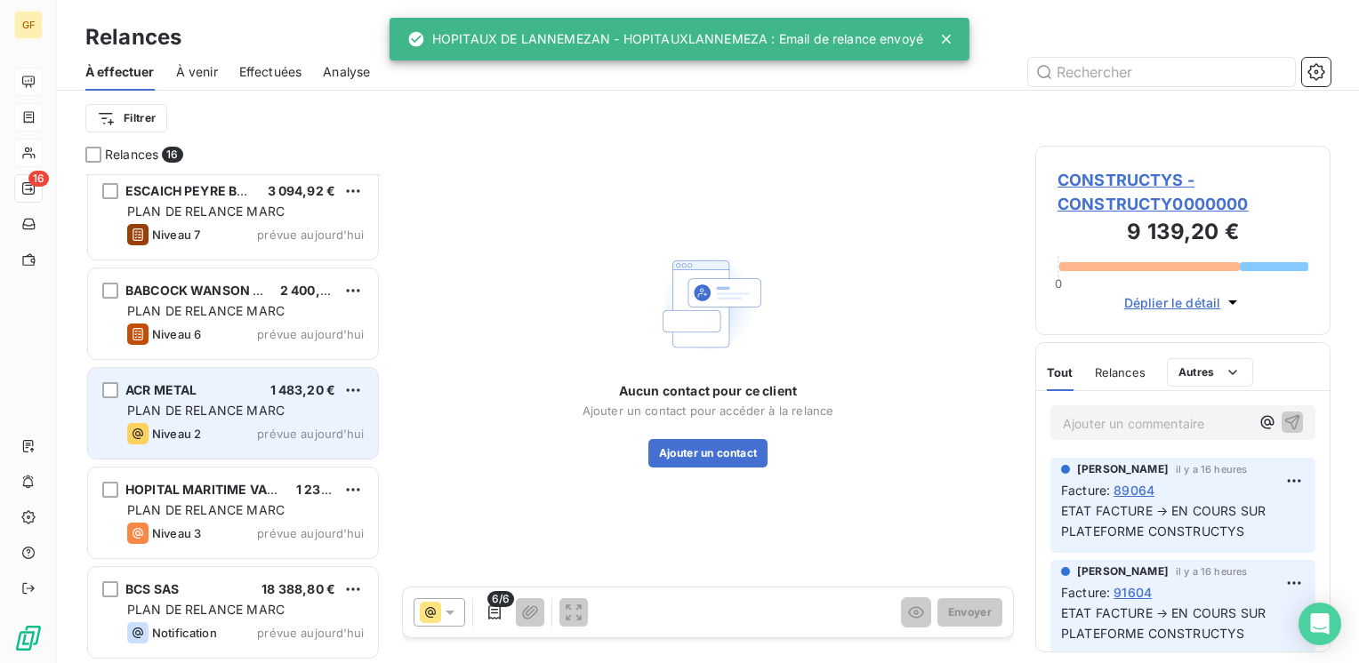
click at [288, 413] on div "PLAN DE RELANCE MARC" at bounding box center [245, 411] width 237 height 18
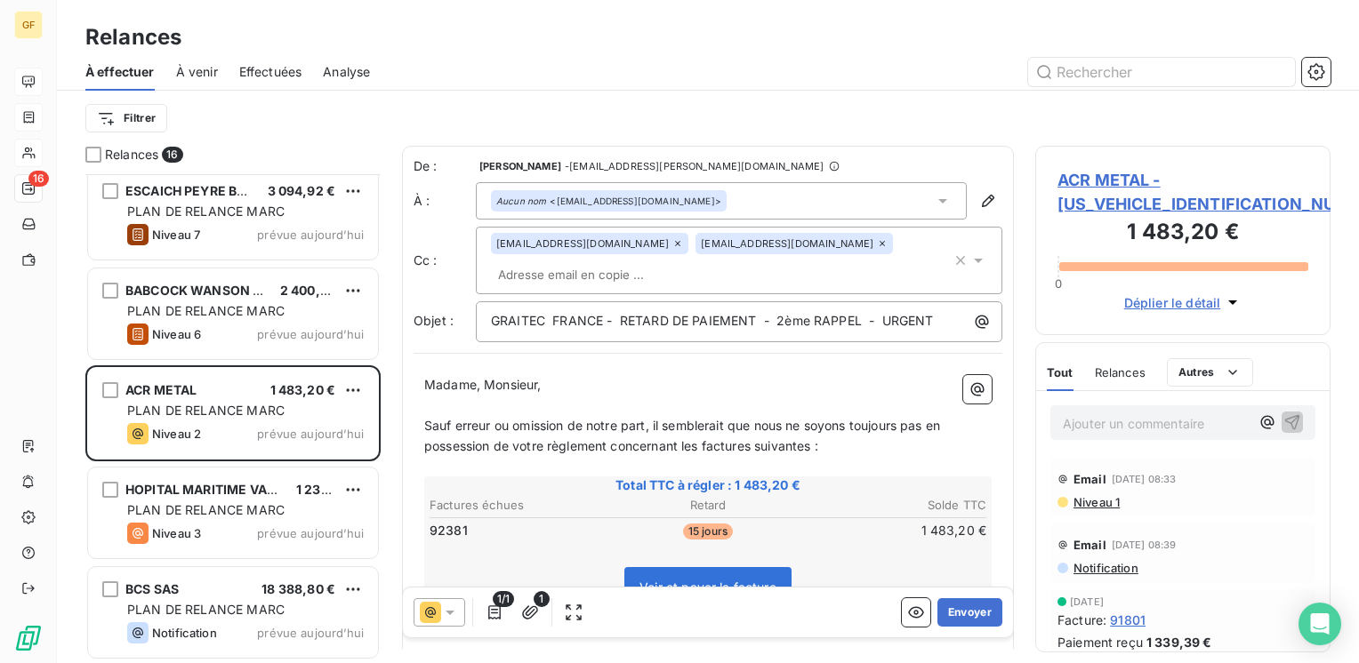
click at [879, 241] on icon at bounding box center [881, 243] width 5 height 5
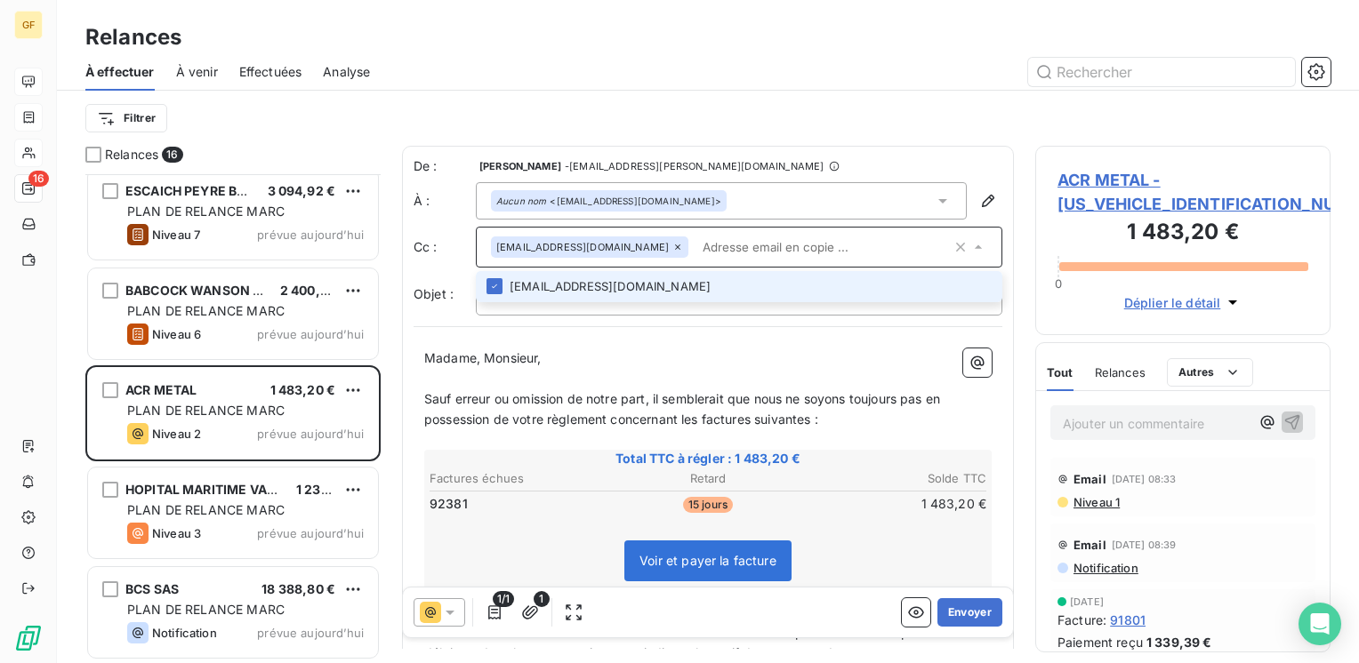
drag, startPoint x: 590, startPoint y: 290, endPoint x: 637, endPoint y: 304, distance: 49.2
click at [593, 290] on li "[EMAIL_ADDRESS][DOMAIN_NAME]" at bounding box center [739, 286] width 526 height 31
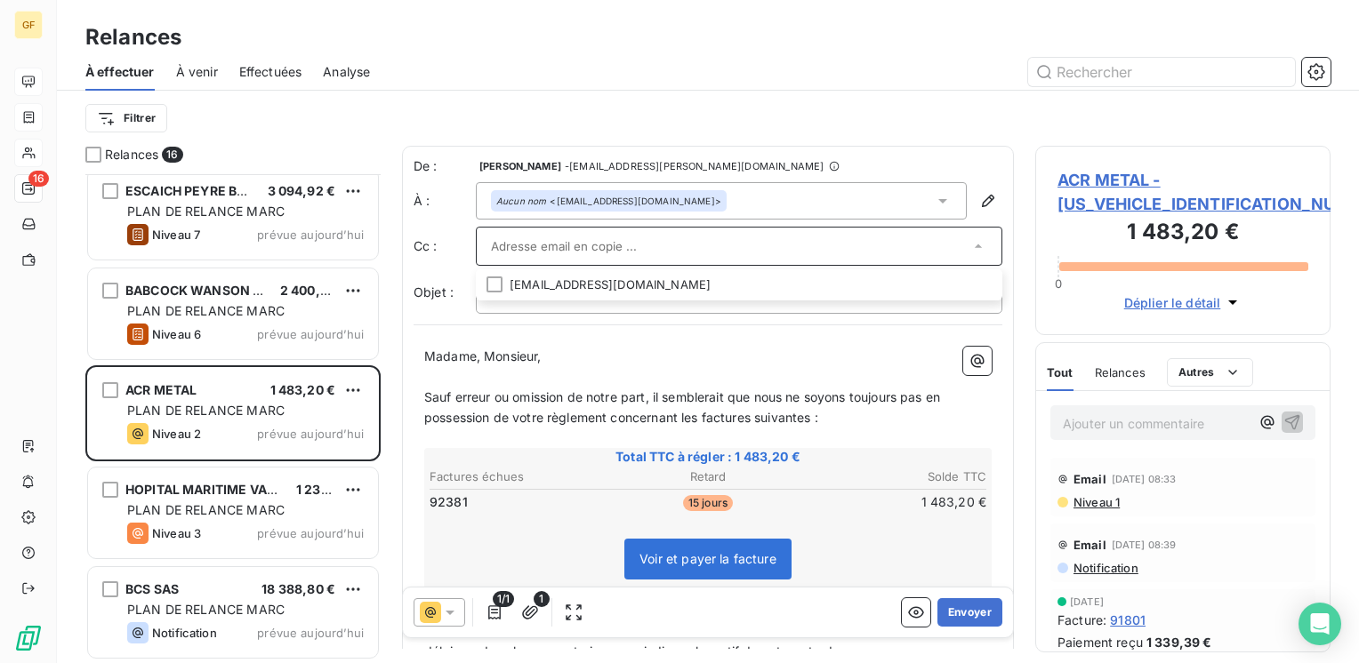
click at [758, 343] on div "Madame, Monsieur, ﻿ Sauf erreur ou omission de notre part, il semblerait que no…" at bounding box center [707, 606] width 589 height 540
click at [574, 244] on input "text" at bounding box center [586, 246] width 191 height 27
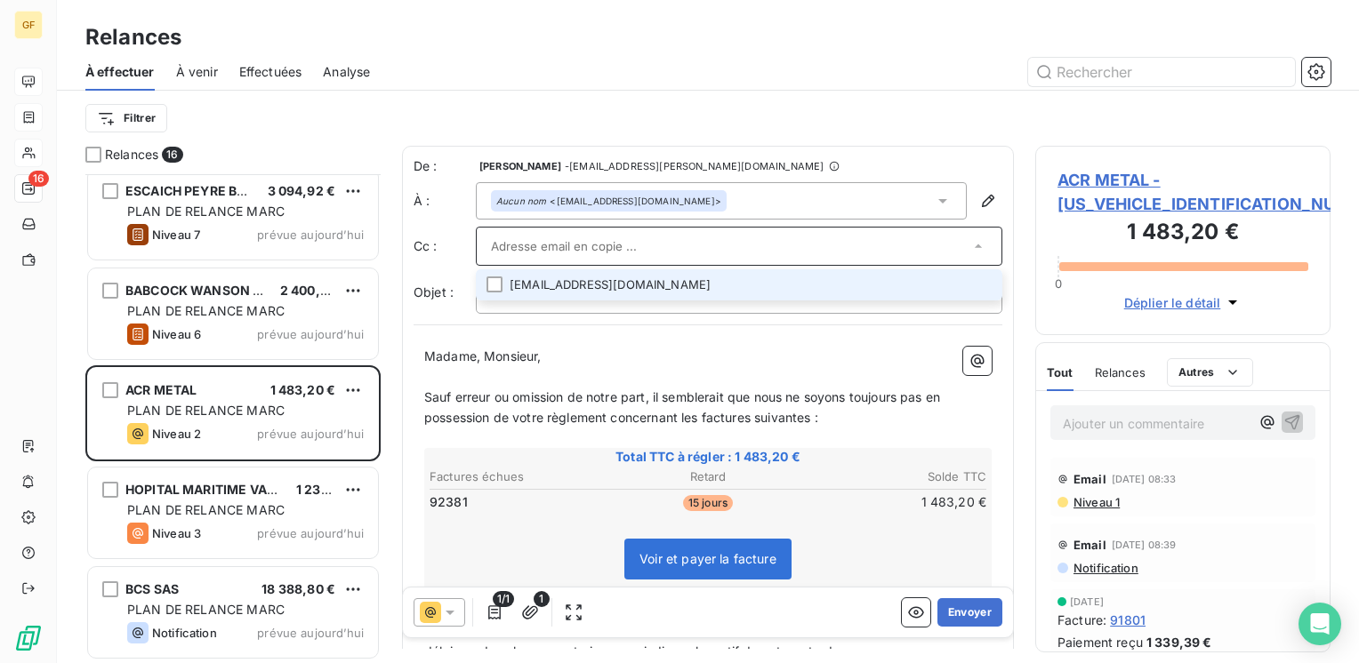
drag, startPoint x: 546, startPoint y: 283, endPoint x: 558, endPoint y: 283, distance: 11.6
click at [547, 283] on li "[EMAIL_ADDRESS][DOMAIN_NAME]" at bounding box center [739, 284] width 526 height 31
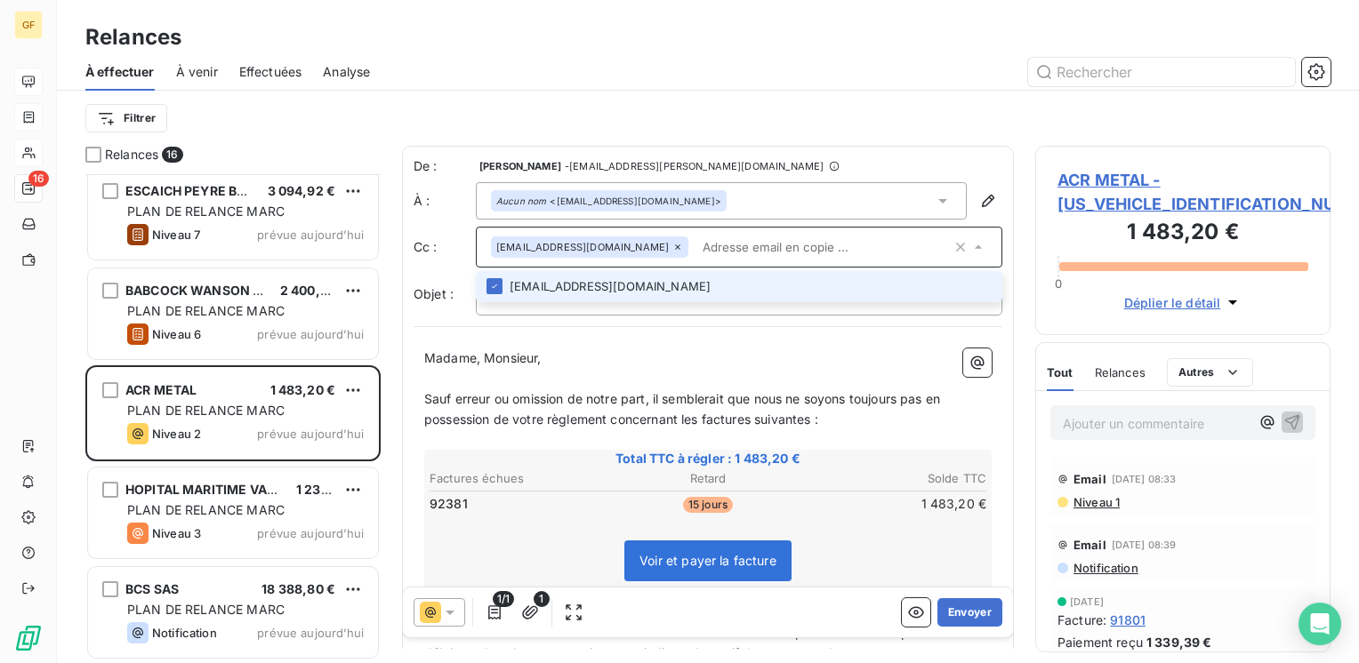
drag, startPoint x: 631, startPoint y: 297, endPoint x: 640, endPoint y: 295, distance: 9.1
click at [635, 297] on li "[EMAIL_ADDRESS][DOMAIN_NAME]" at bounding box center [739, 286] width 526 height 31
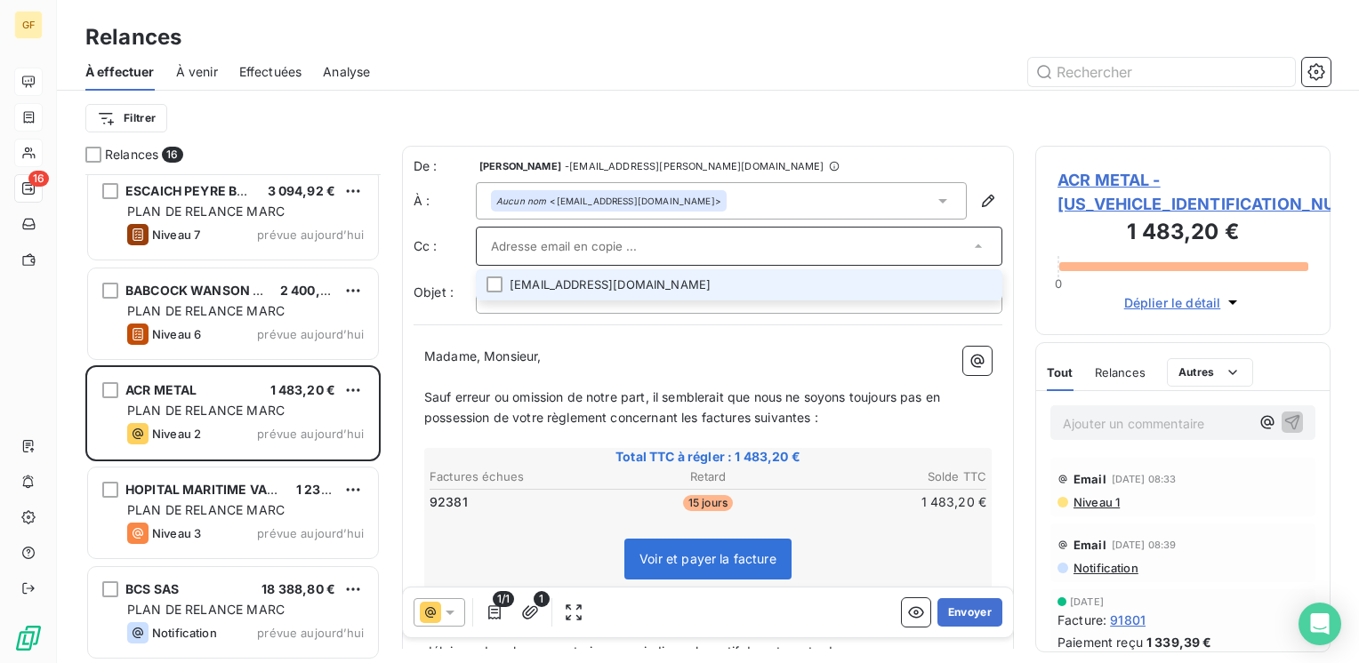
drag, startPoint x: 572, startPoint y: 287, endPoint x: 584, endPoint y: 278, distance: 15.3
click at [577, 285] on li "[EMAIL_ADDRESS][DOMAIN_NAME]" at bounding box center [739, 284] width 526 height 31
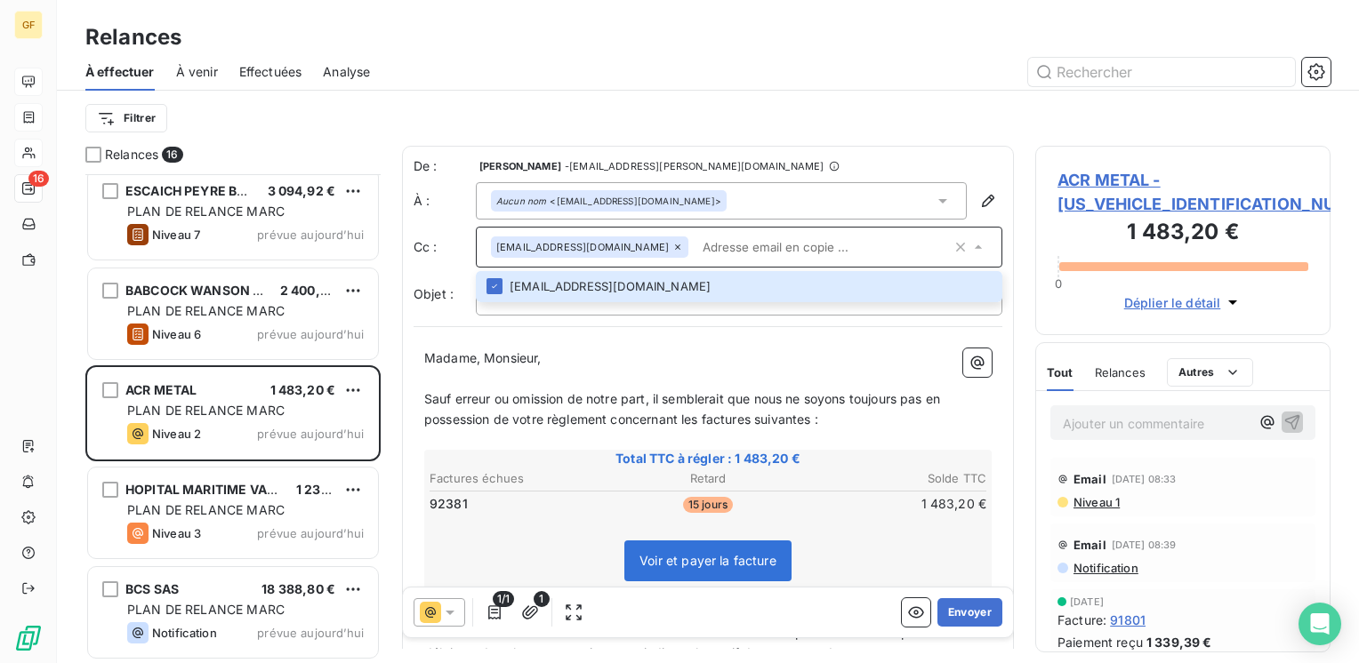
drag, startPoint x: 584, startPoint y: 278, endPoint x: 772, endPoint y: 245, distance: 190.6
click at [772, 245] on input "text" at bounding box center [823, 247] width 256 height 27
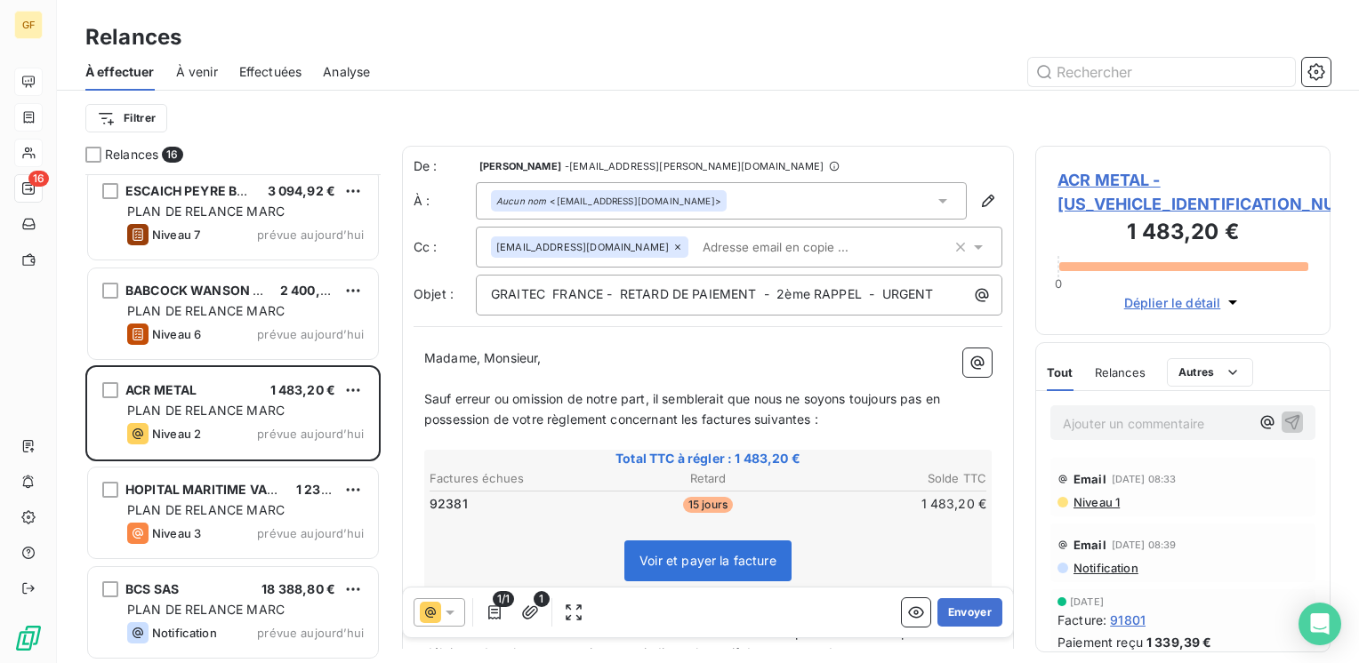
click at [773, 355] on p "Madame, Monsieur," at bounding box center [707, 359] width 567 height 20
click at [941, 614] on button "Envoyer" at bounding box center [969, 612] width 65 height 28
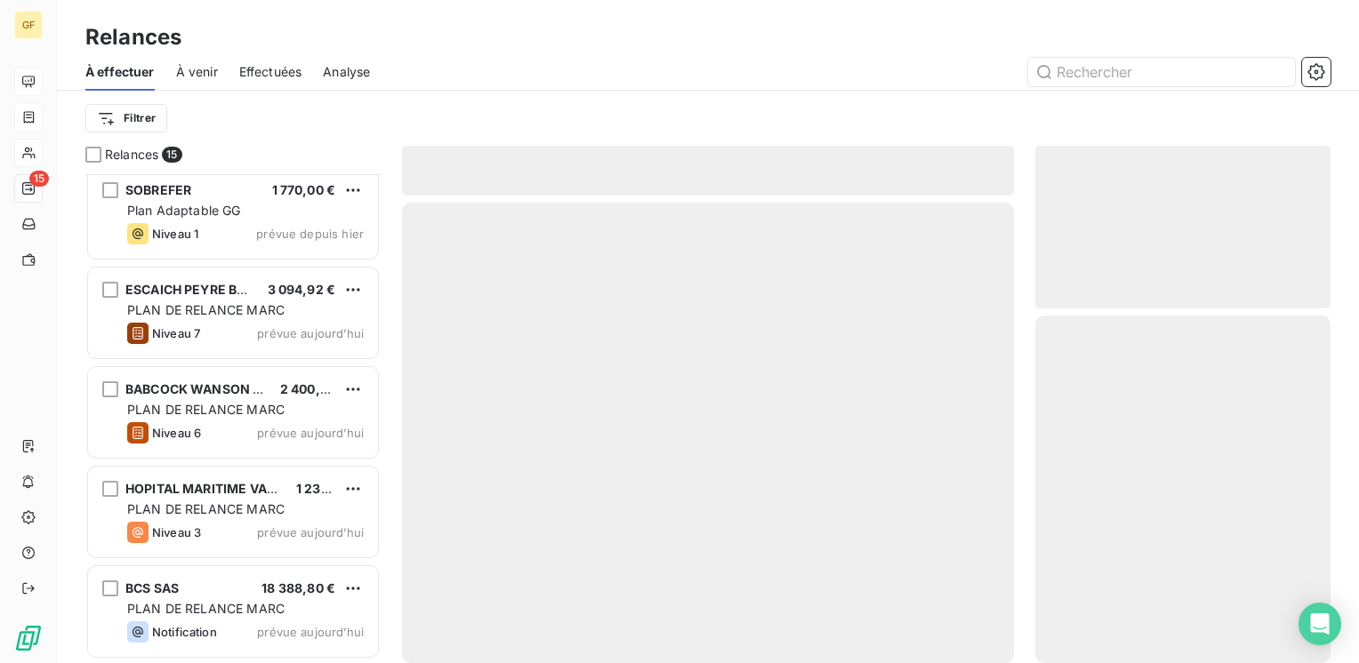
scroll to position [1005, 0]
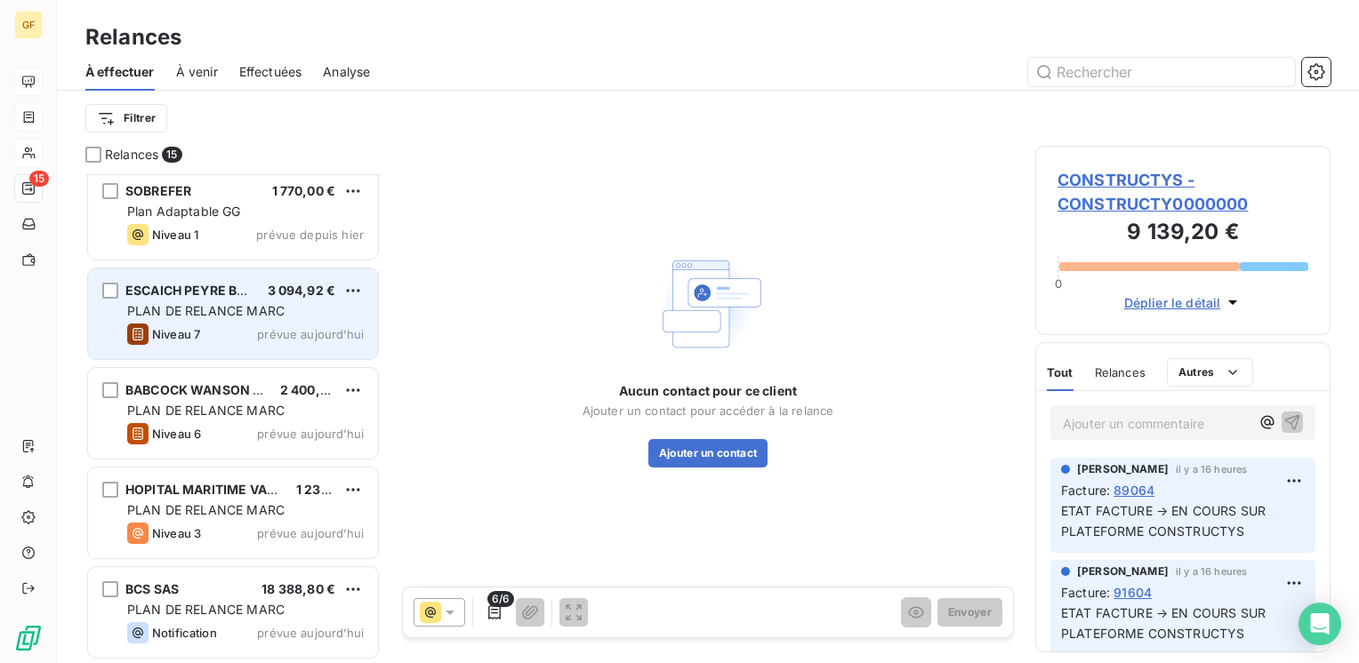
click at [235, 315] on span "PLAN DE RELANCE MARC" at bounding box center [205, 310] width 157 height 15
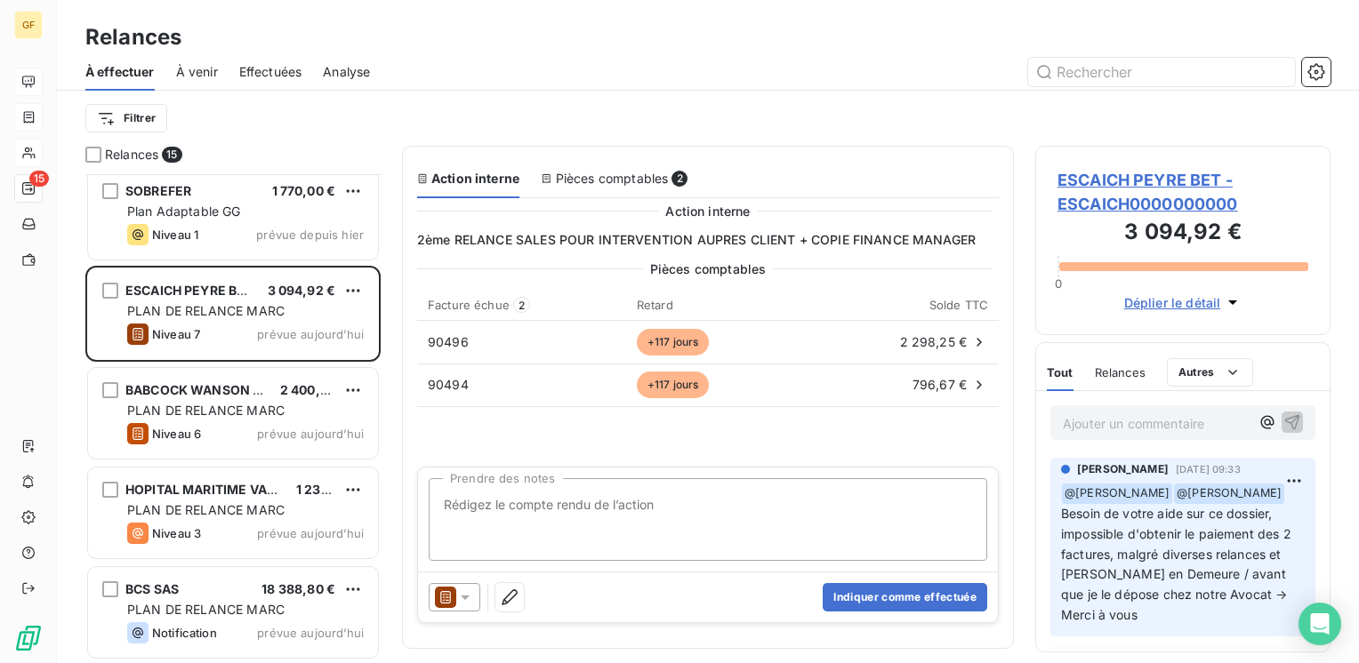
click at [574, 496] on textarea "Prendre des notes" at bounding box center [708, 519] width 558 height 83
type textarea "AUCUN RETOUR DES SALES A CE JOUR !!"
click at [893, 597] on button "Indiquer comme effectuée" at bounding box center [905, 597] width 165 height 28
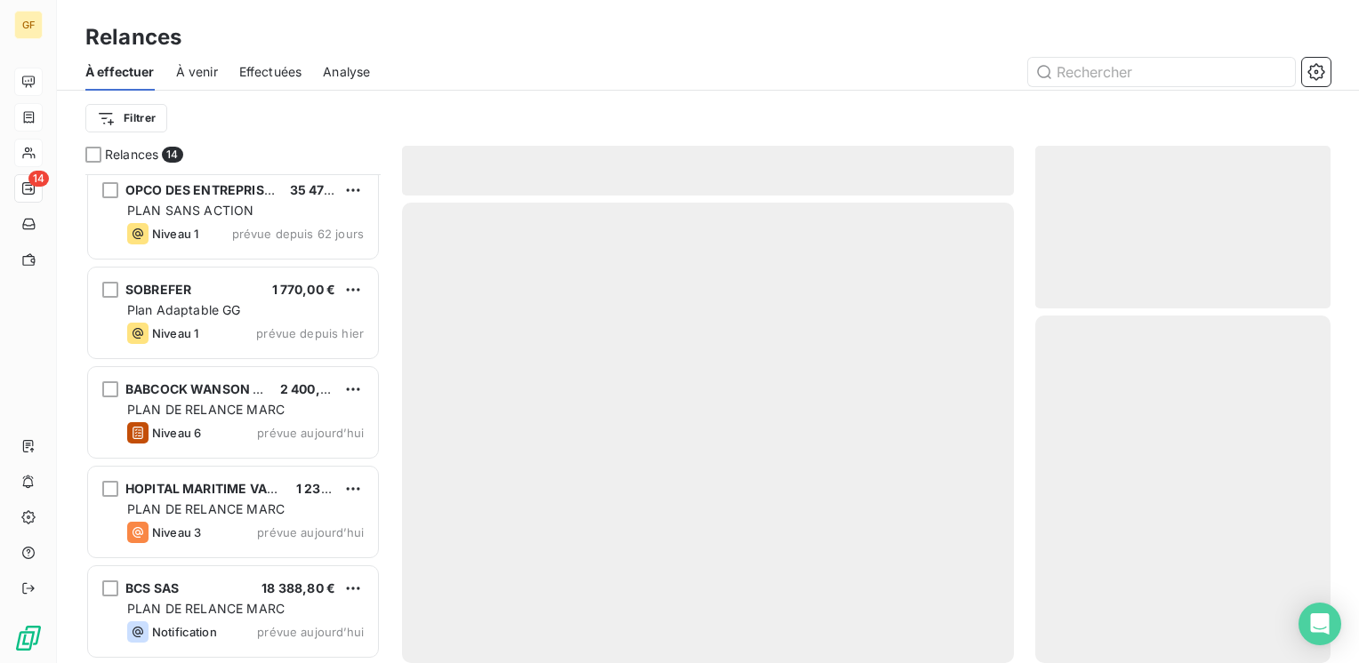
scroll to position [905, 0]
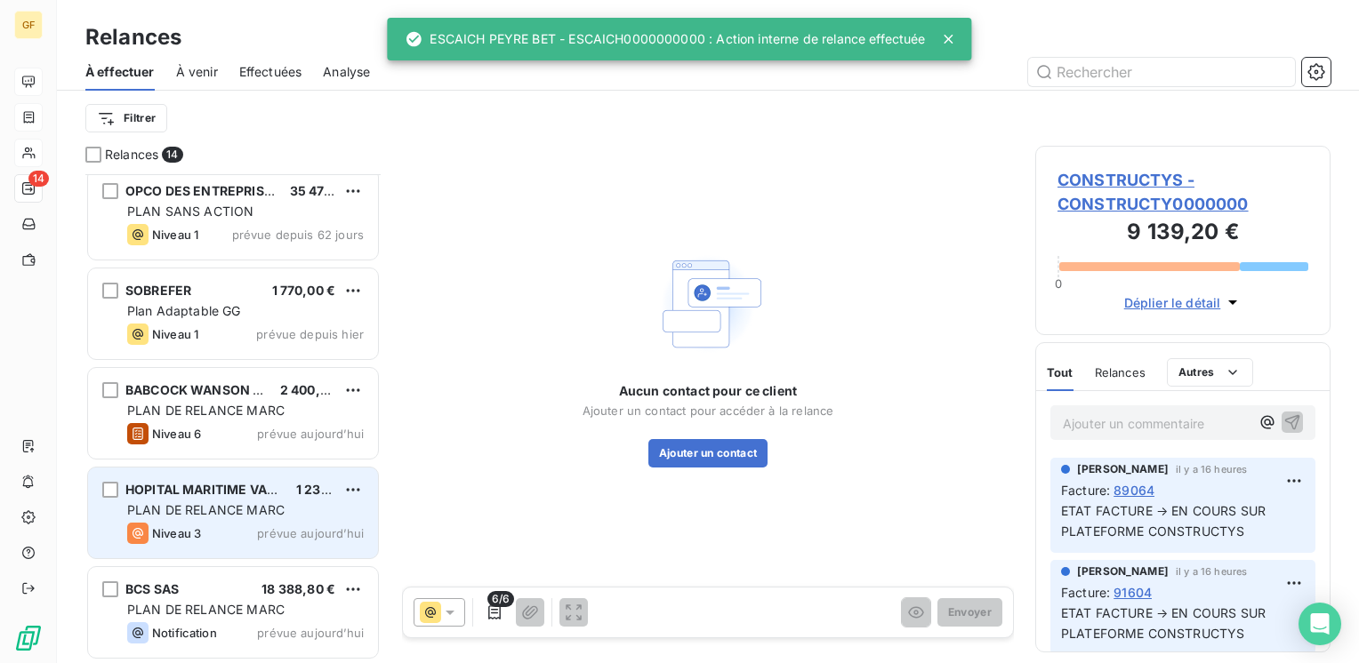
click at [251, 503] on span "PLAN DE RELANCE MARC" at bounding box center [205, 509] width 157 height 15
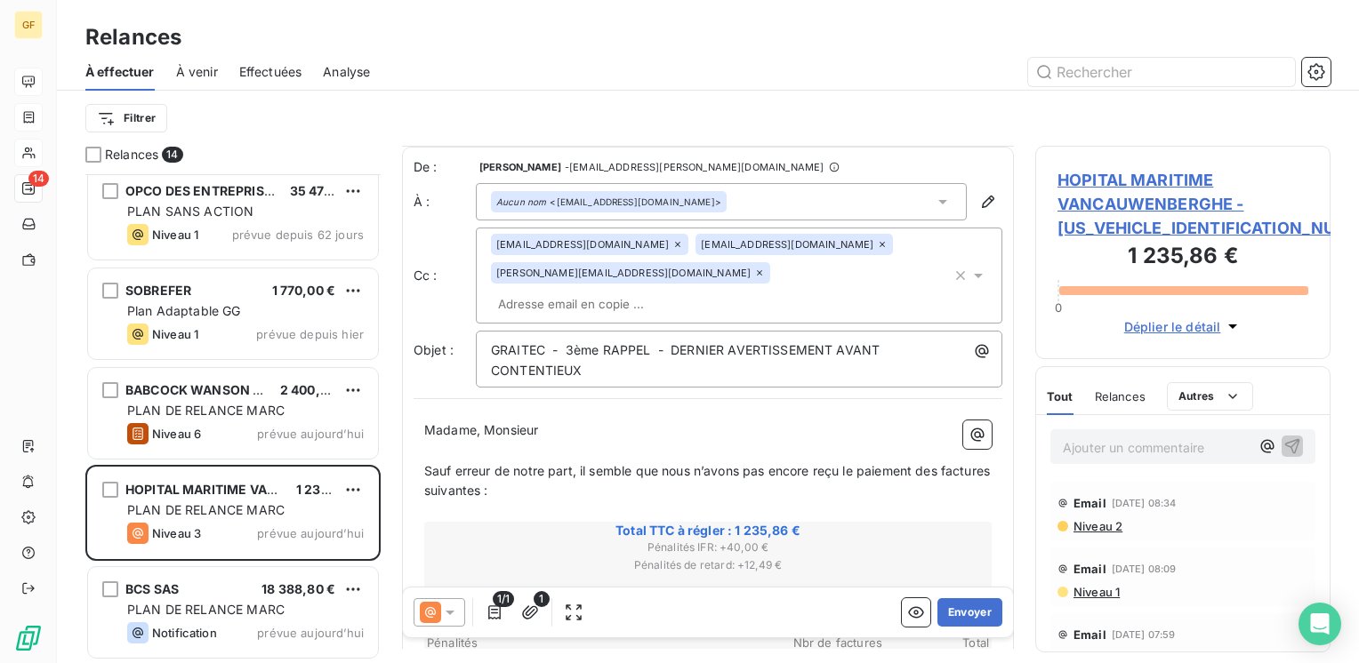
scroll to position [89, 0]
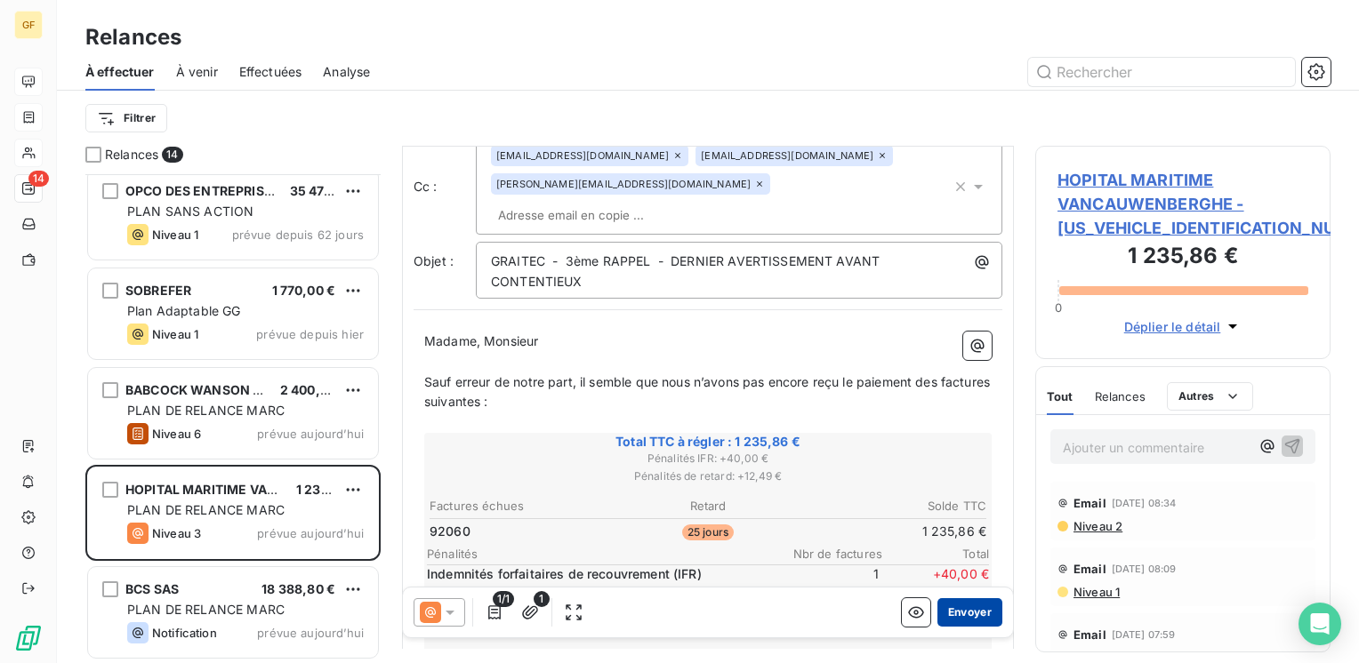
click at [955, 606] on button "Envoyer" at bounding box center [969, 612] width 65 height 28
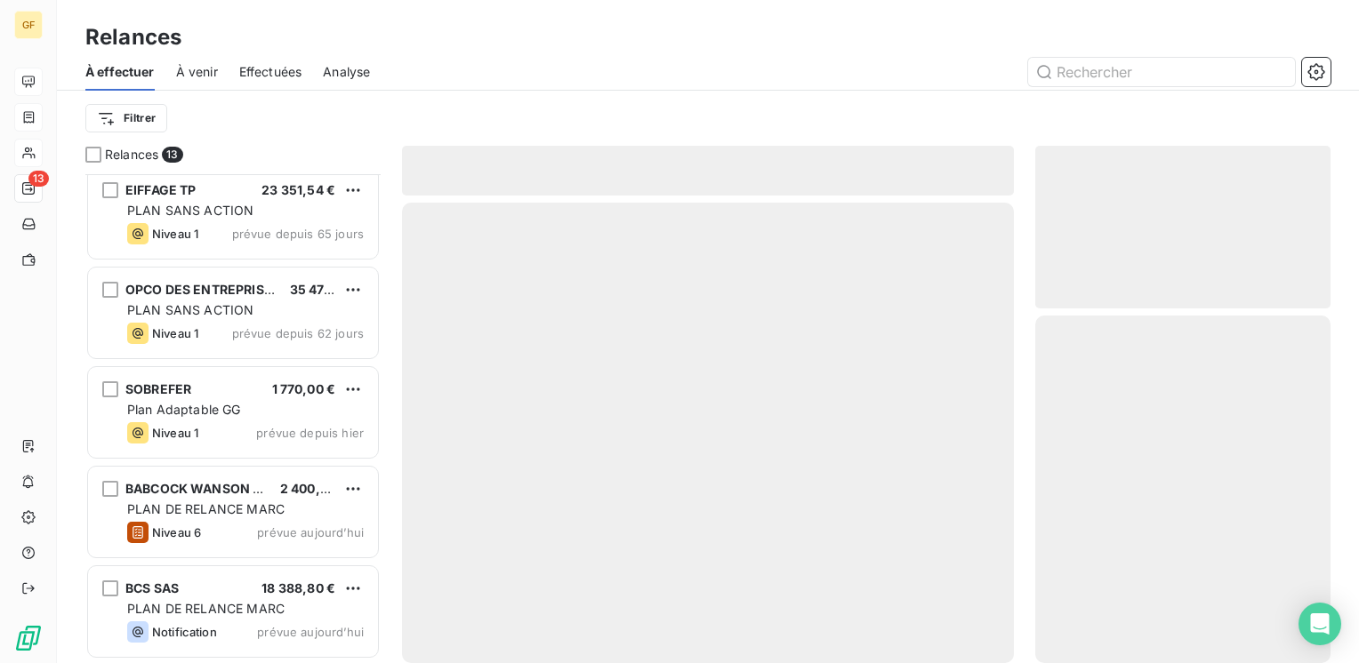
scroll to position [806, 0]
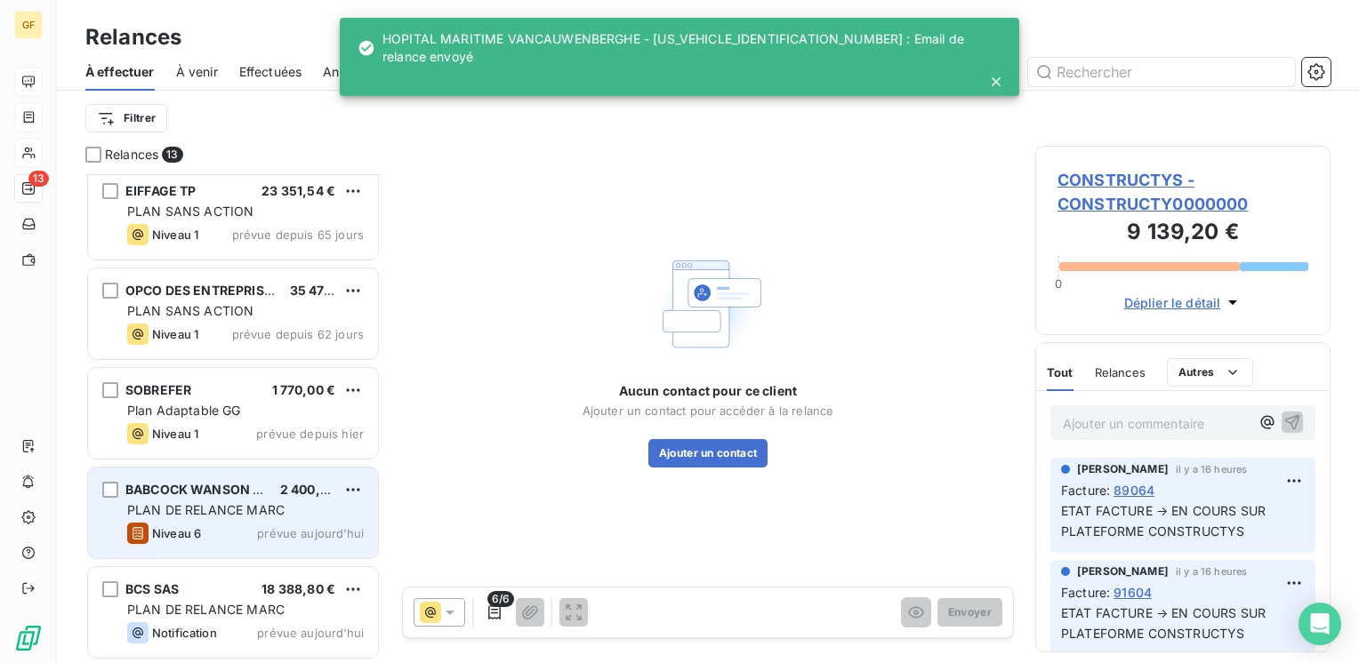
click at [263, 511] on span "PLAN DE RELANCE MARC" at bounding box center [205, 509] width 157 height 15
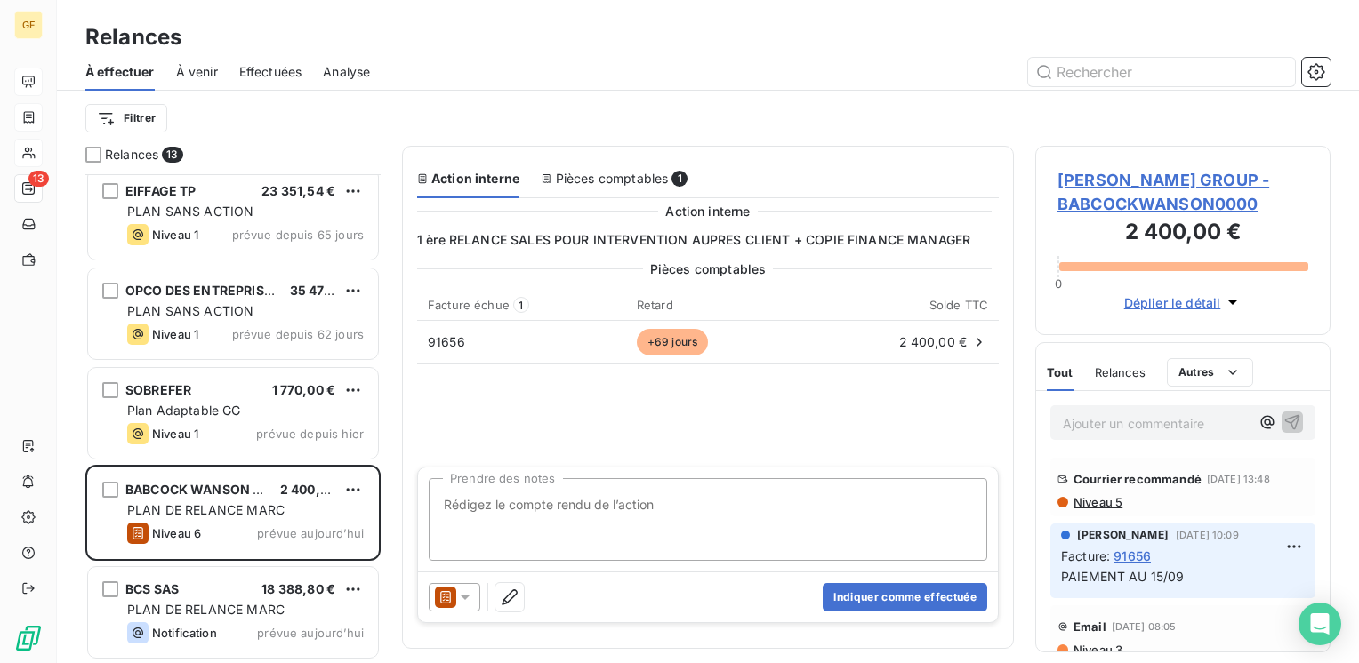
click at [1152, 173] on span "[PERSON_NAME] GROUP - BABCOCKWANSON0000" at bounding box center [1182, 192] width 251 height 48
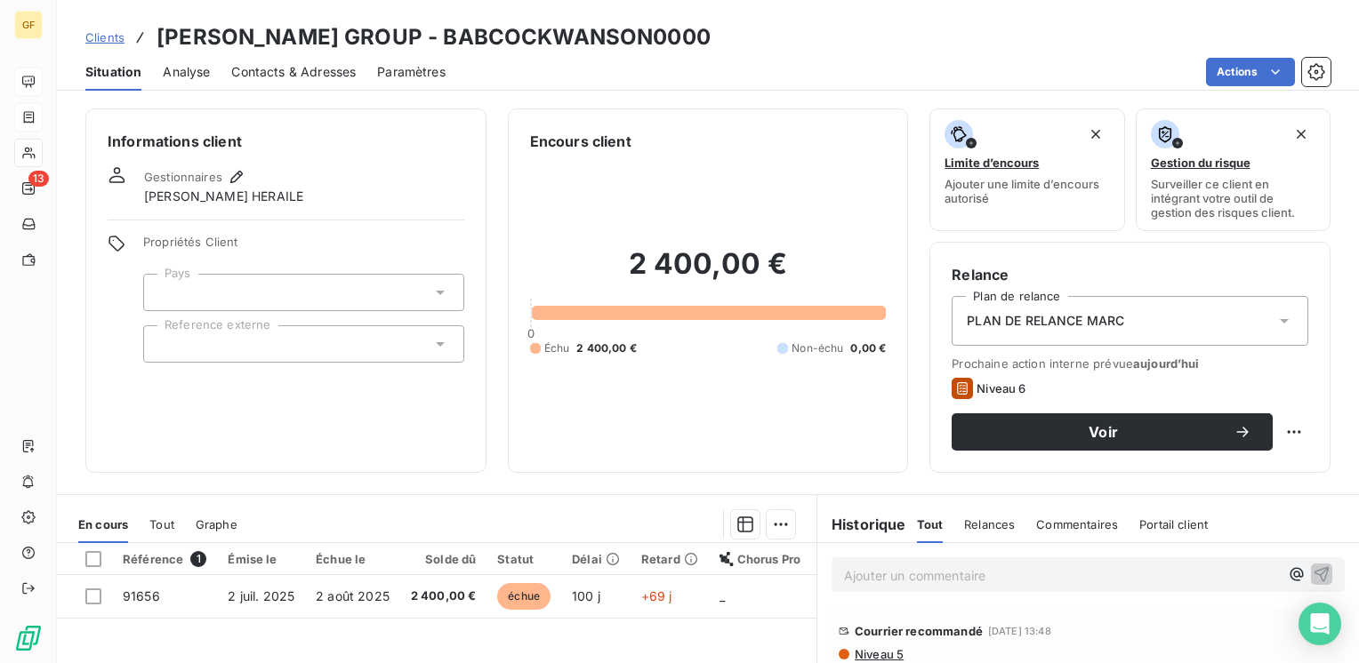
scroll to position [89, 0]
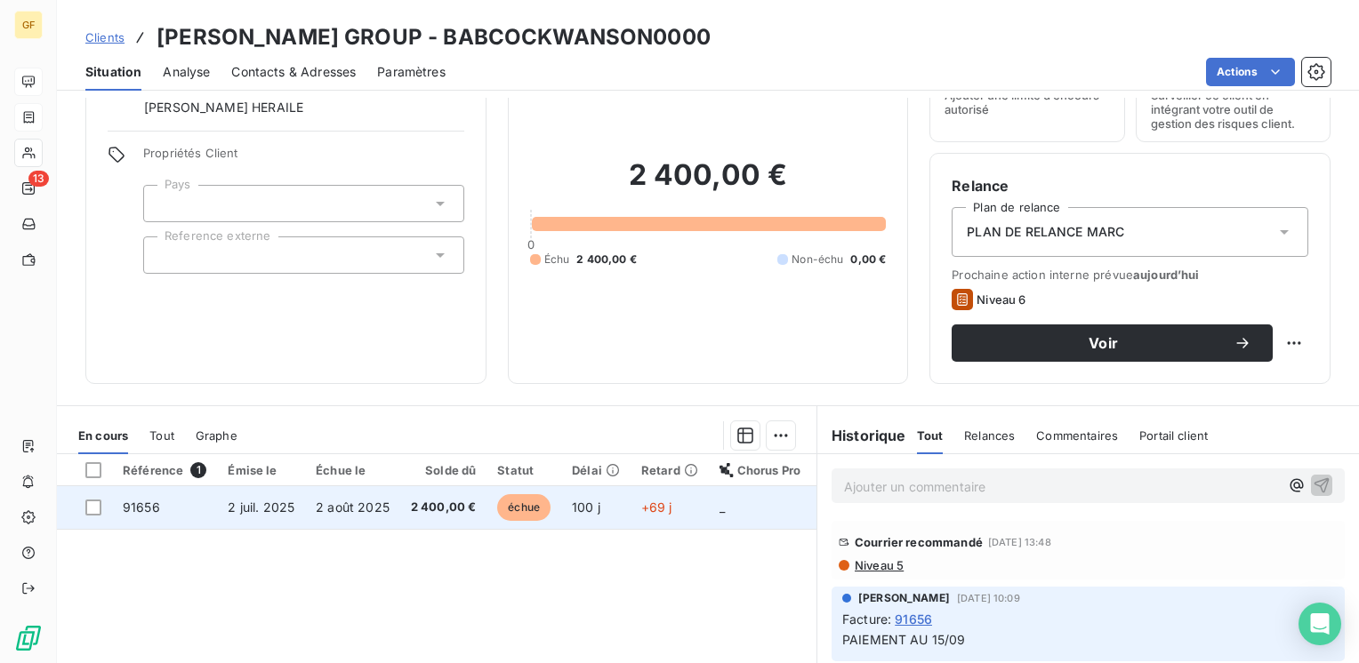
click at [439, 500] on span "2 400,00 €" at bounding box center [444, 508] width 66 height 18
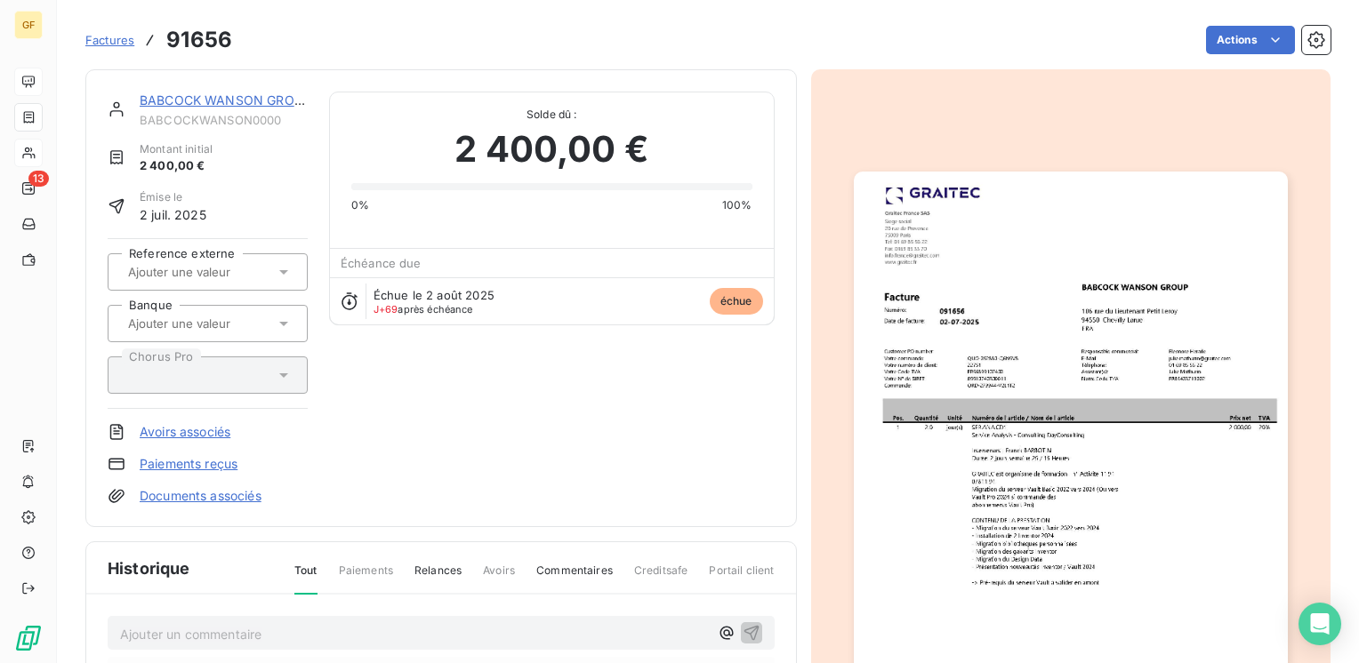
click at [959, 378] on img "button" at bounding box center [1071, 478] width 434 height 613
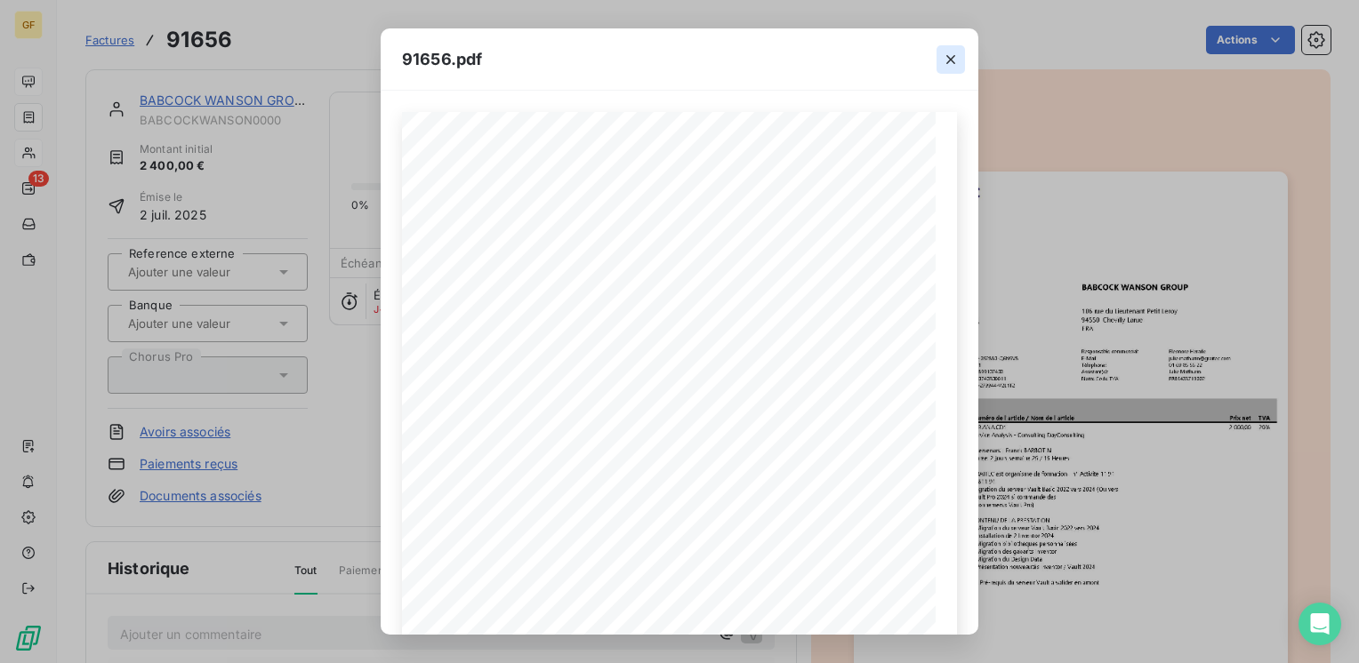
click at [948, 59] on icon "button" at bounding box center [951, 60] width 18 height 18
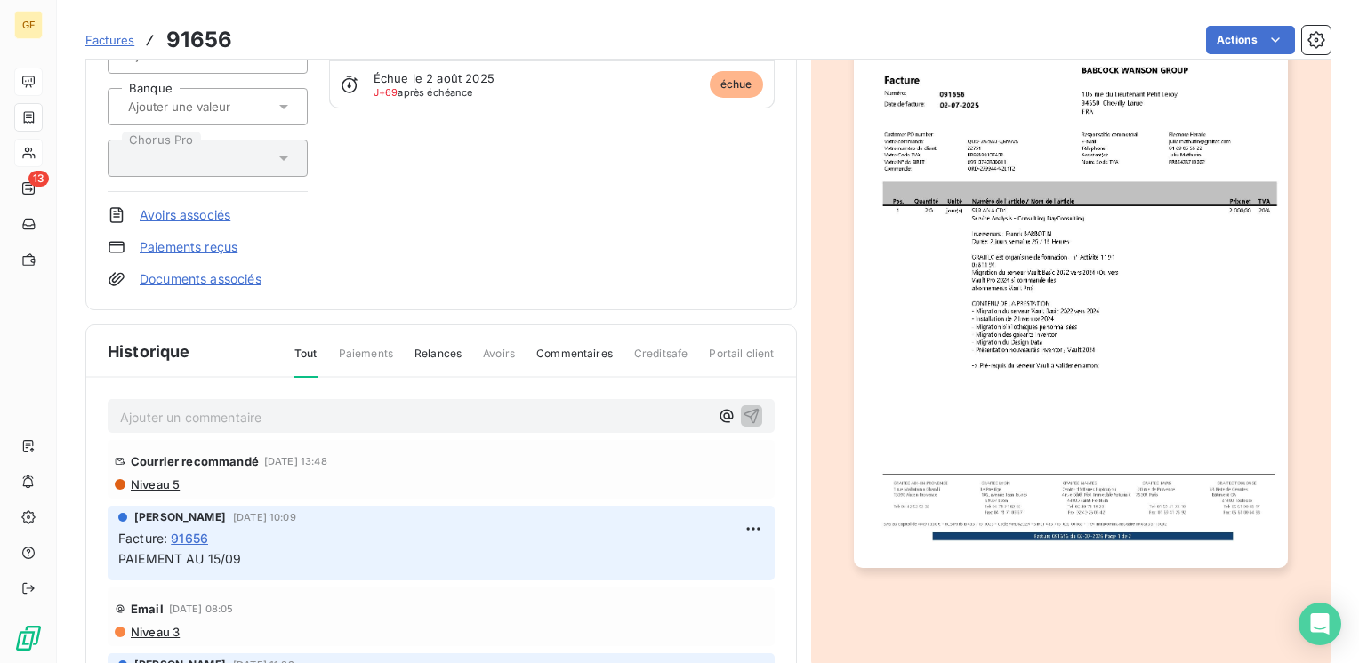
scroll to position [141, 0]
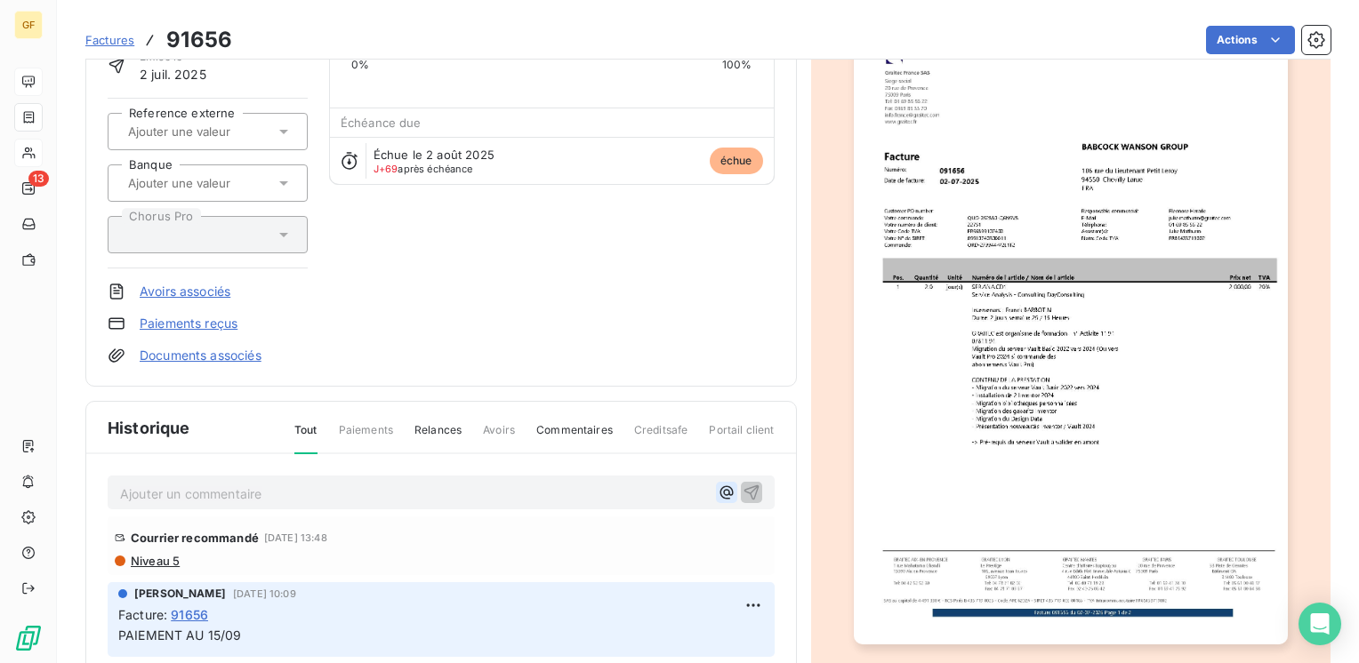
click at [719, 490] on icon "button" at bounding box center [725, 492] width 13 height 13
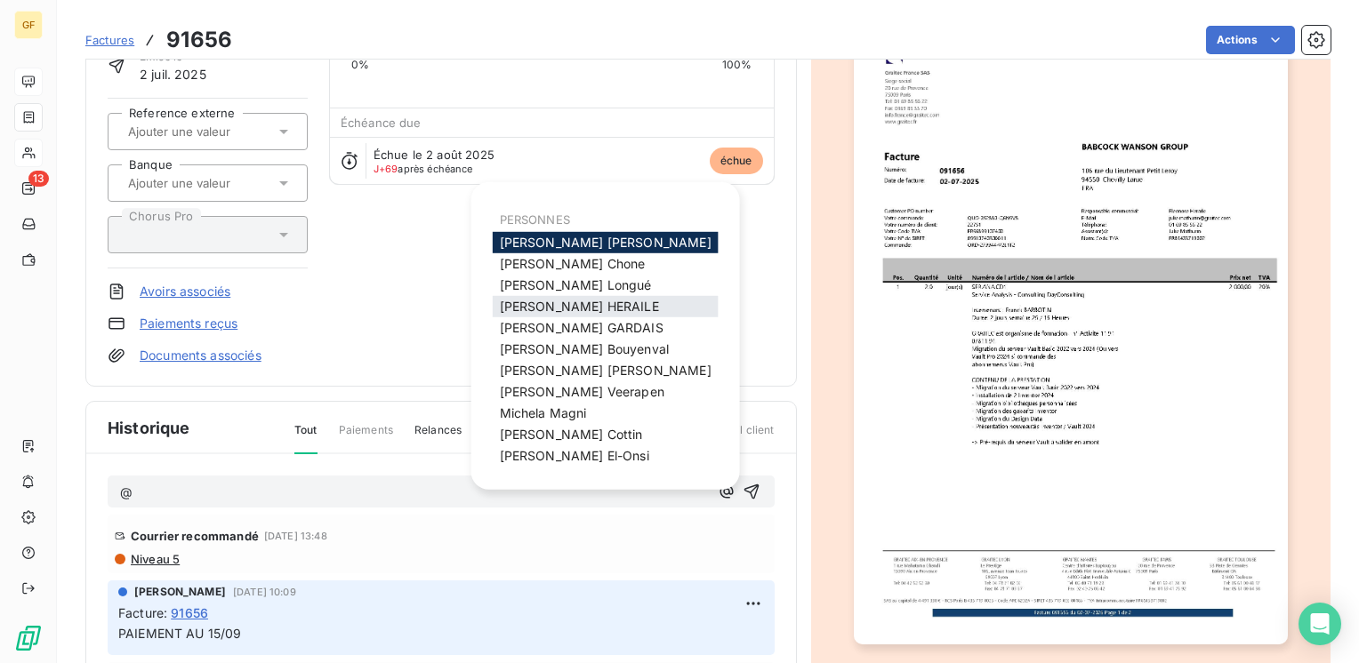
click at [573, 303] on span "[PERSON_NAME] HERAILE" at bounding box center [579, 306] width 159 height 15
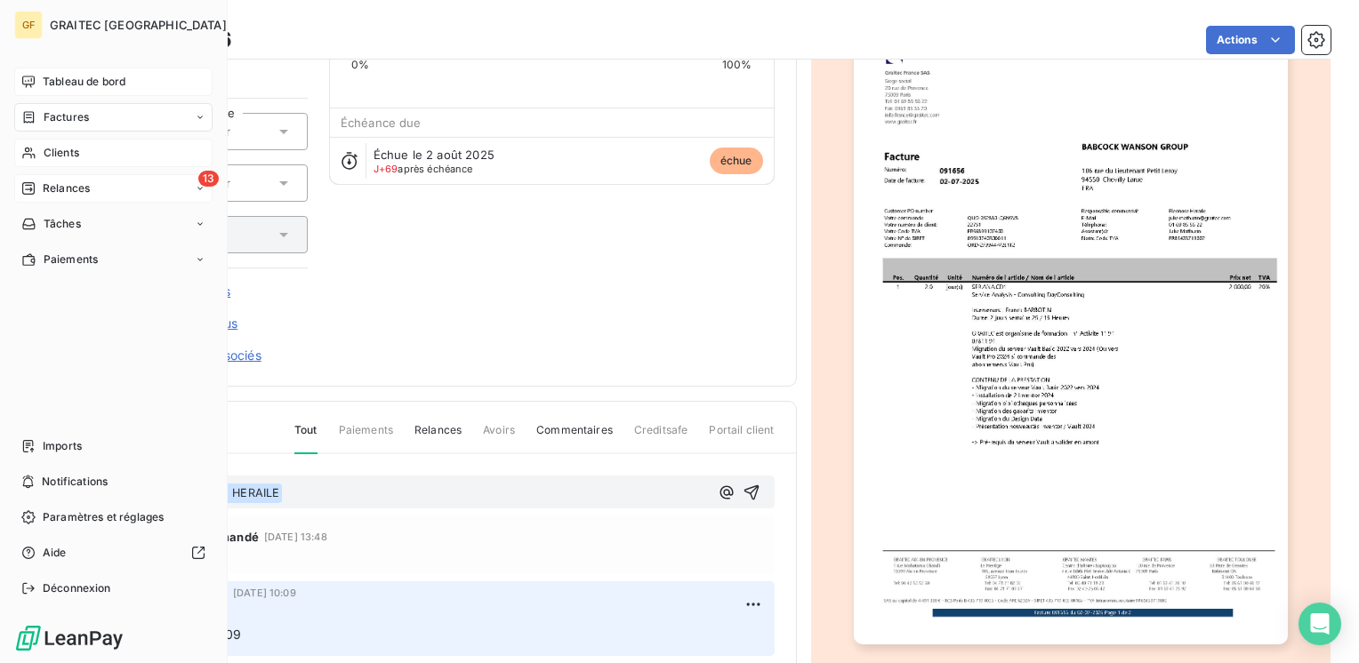
click at [64, 188] on span "Relances" at bounding box center [66, 189] width 47 height 16
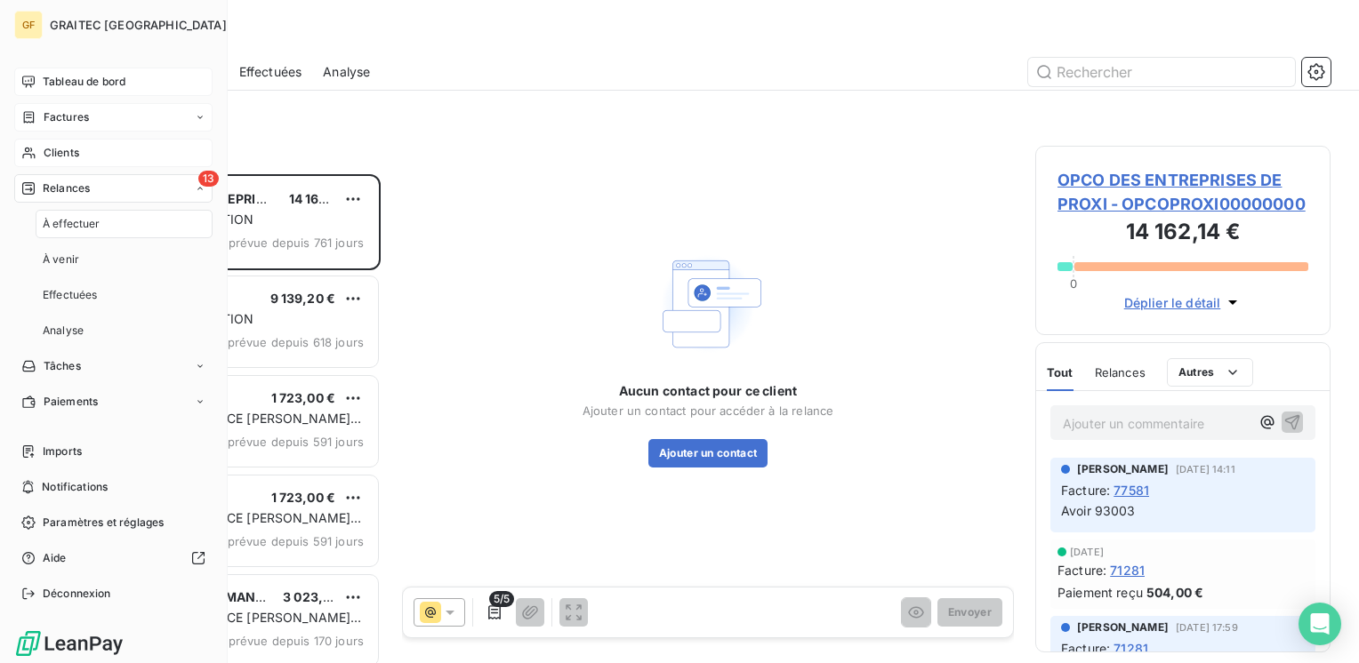
scroll to position [476, 281]
click at [64, 153] on span "Clients" at bounding box center [62, 153] width 36 height 16
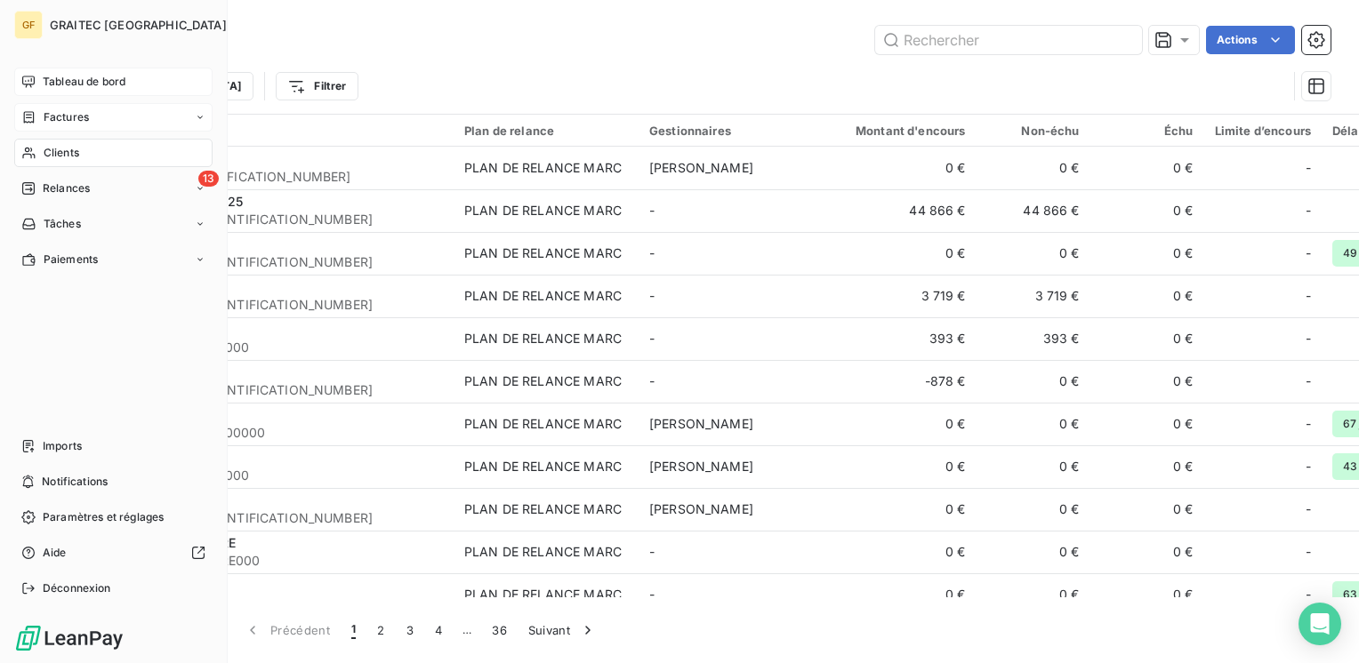
click at [34, 75] on icon at bounding box center [28, 82] width 14 height 14
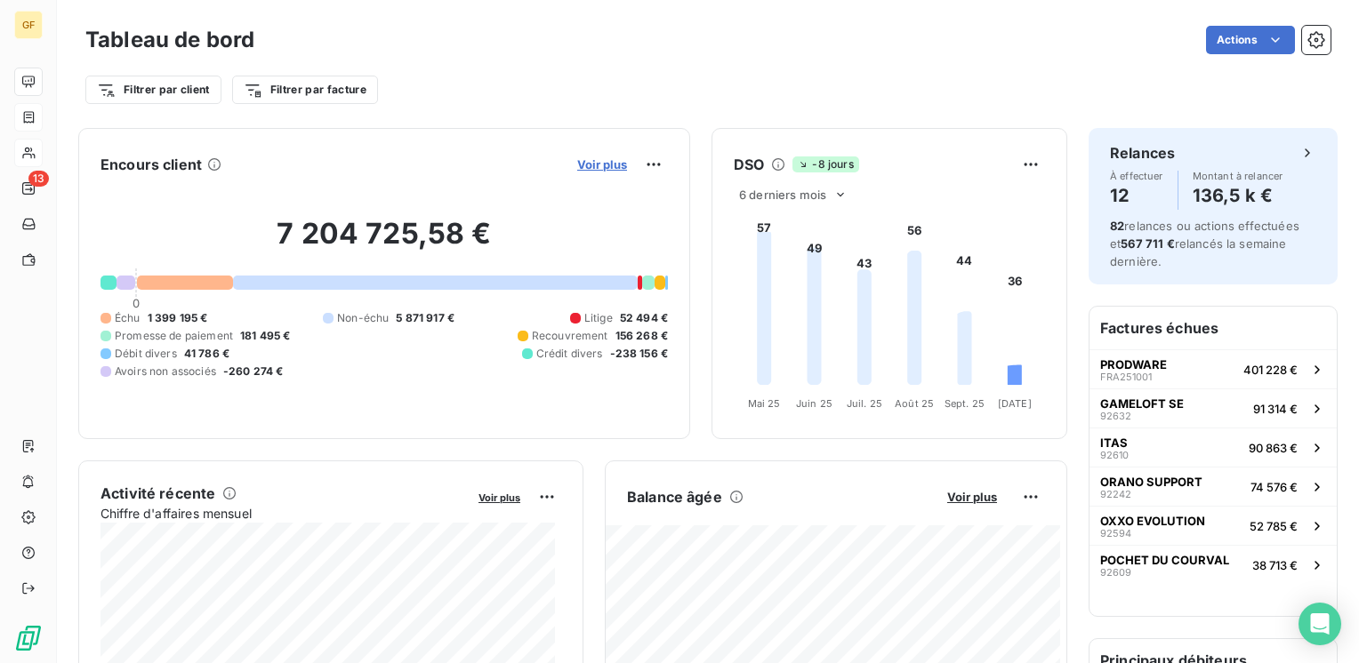
click at [601, 162] on span "Voir plus" at bounding box center [602, 164] width 50 height 14
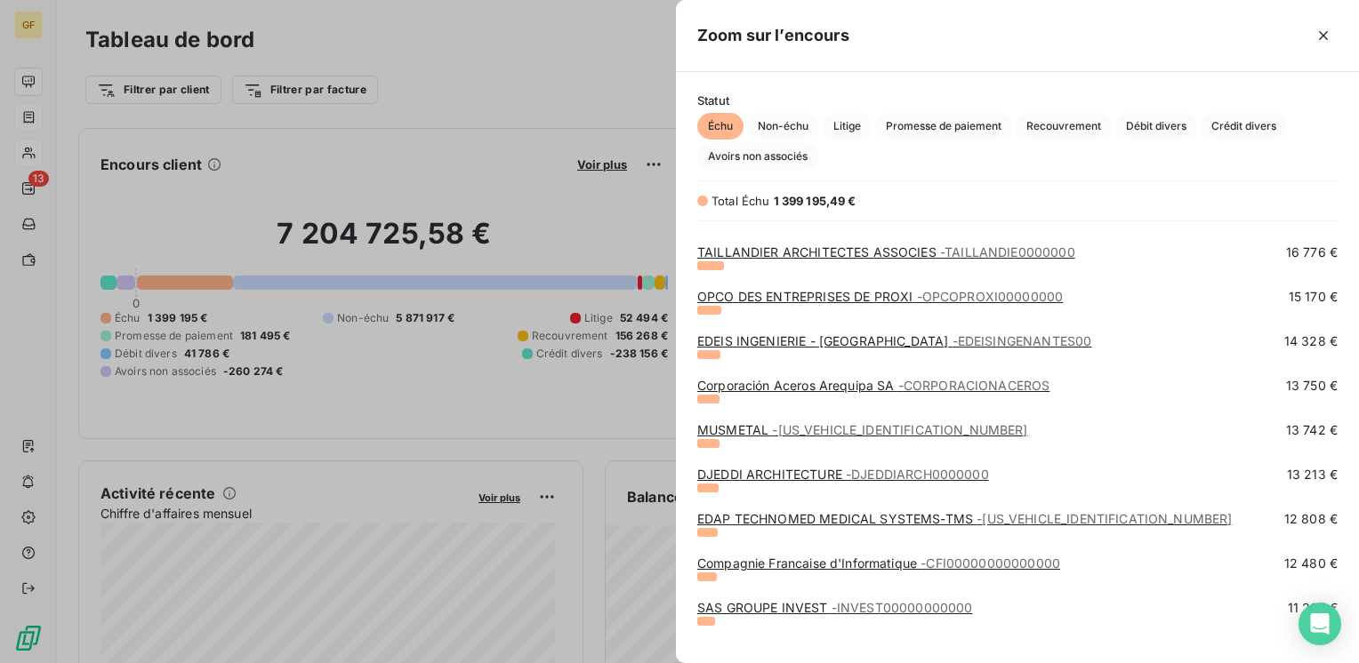
scroll to position [478, 0]
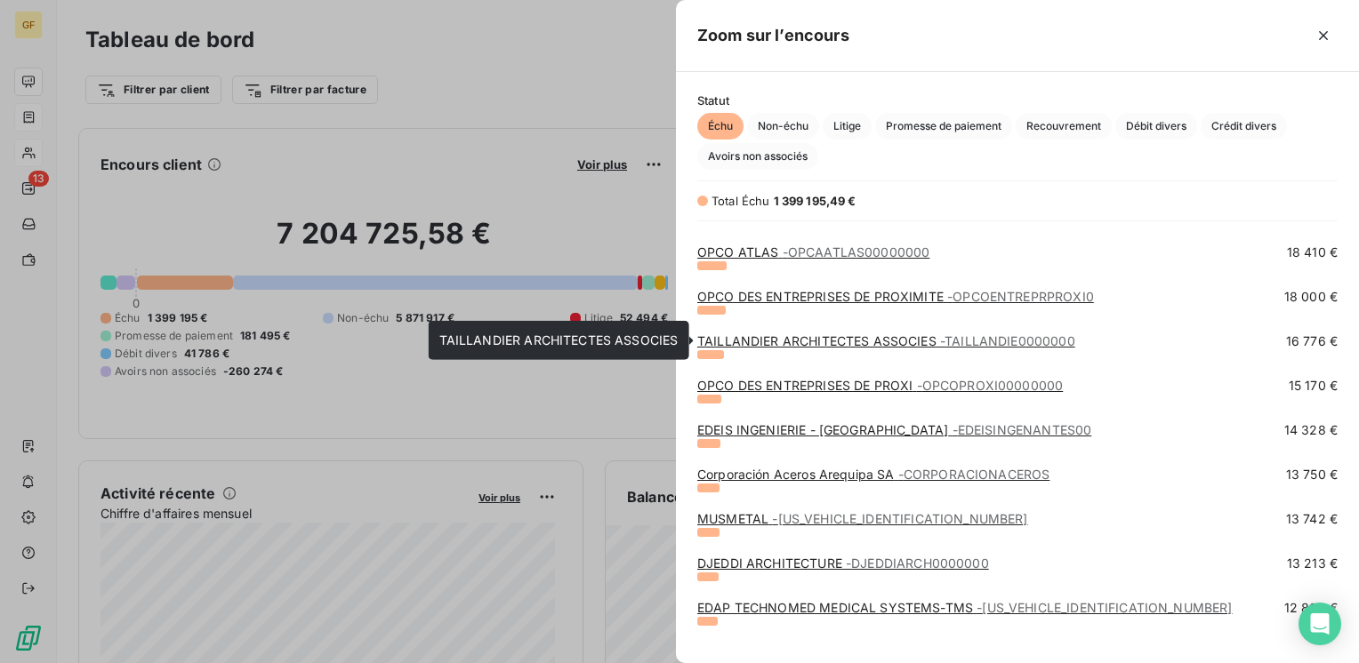
click at [863, 345] on link "TAILLANDIER ARCHITECTES ASSOCIES - TAILLANDIE0000000" at bounding box center [886, 340] width 378 height 15
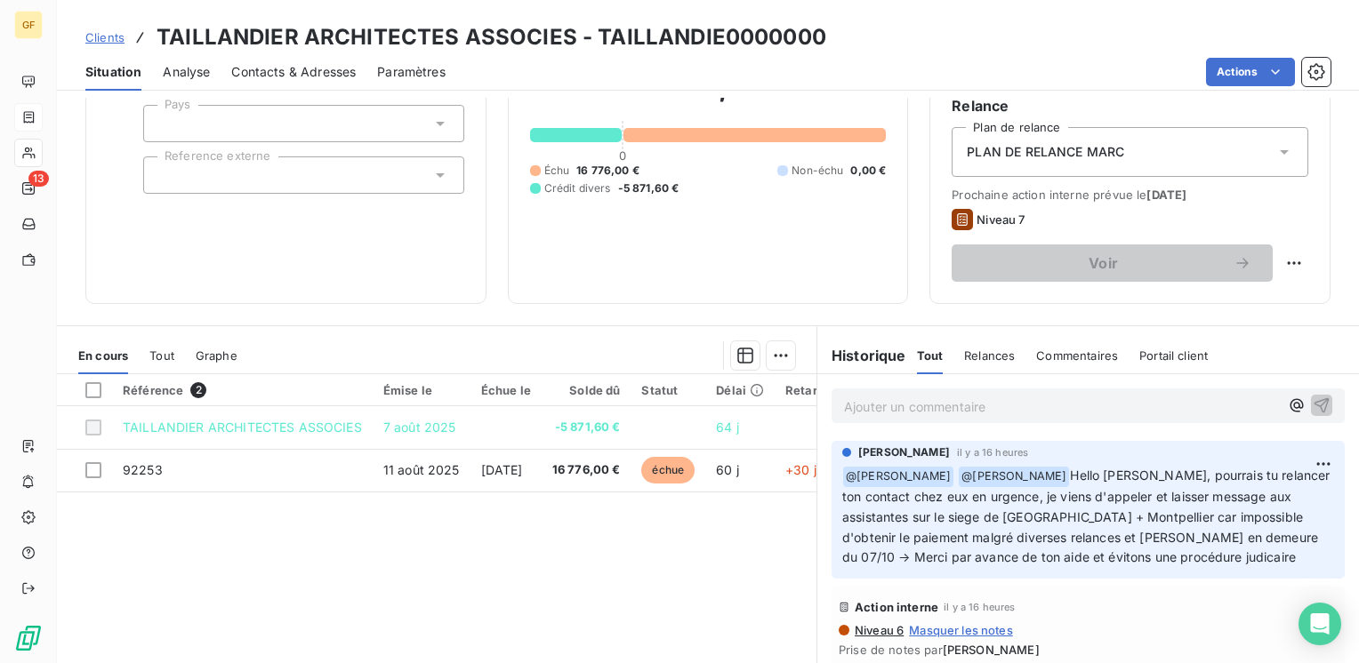
scroll to position [178, 0]
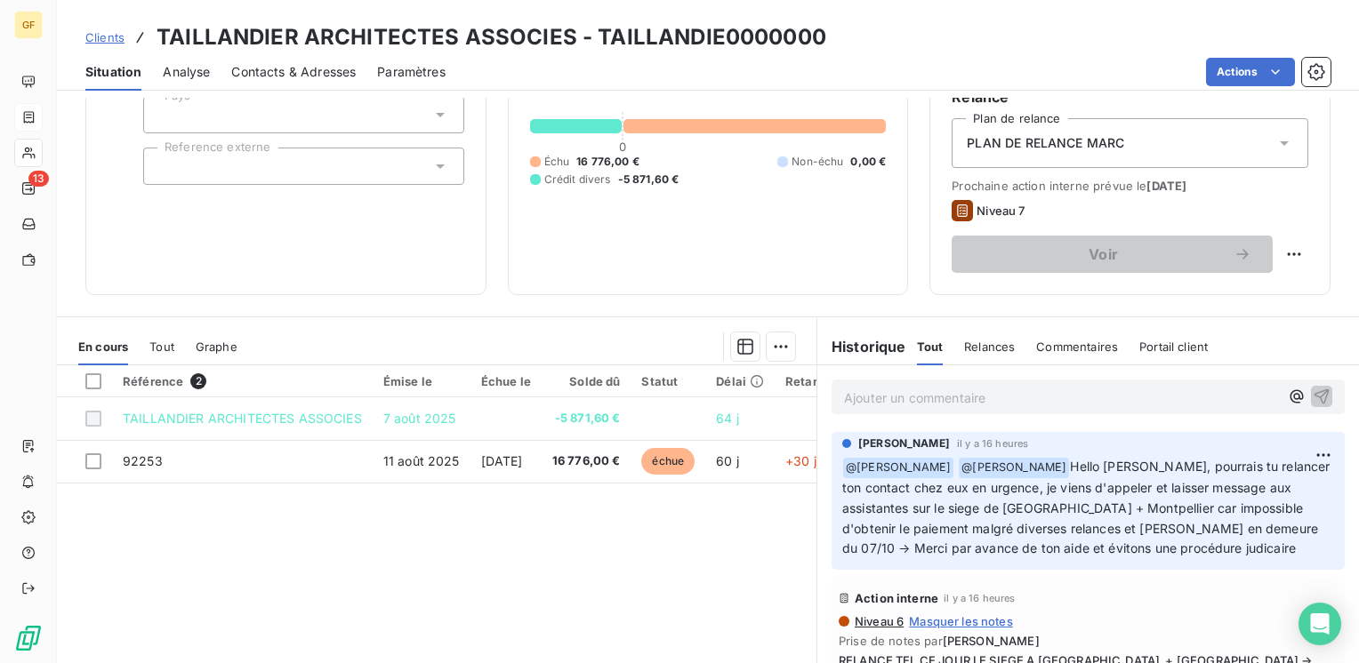
click at [1029, 461] on span "Hello [PERSON_NAME], pourrais tu relancer ton contact chez eux en urgence, je v…" at bounding box center [1088, 508] width 492 height 98
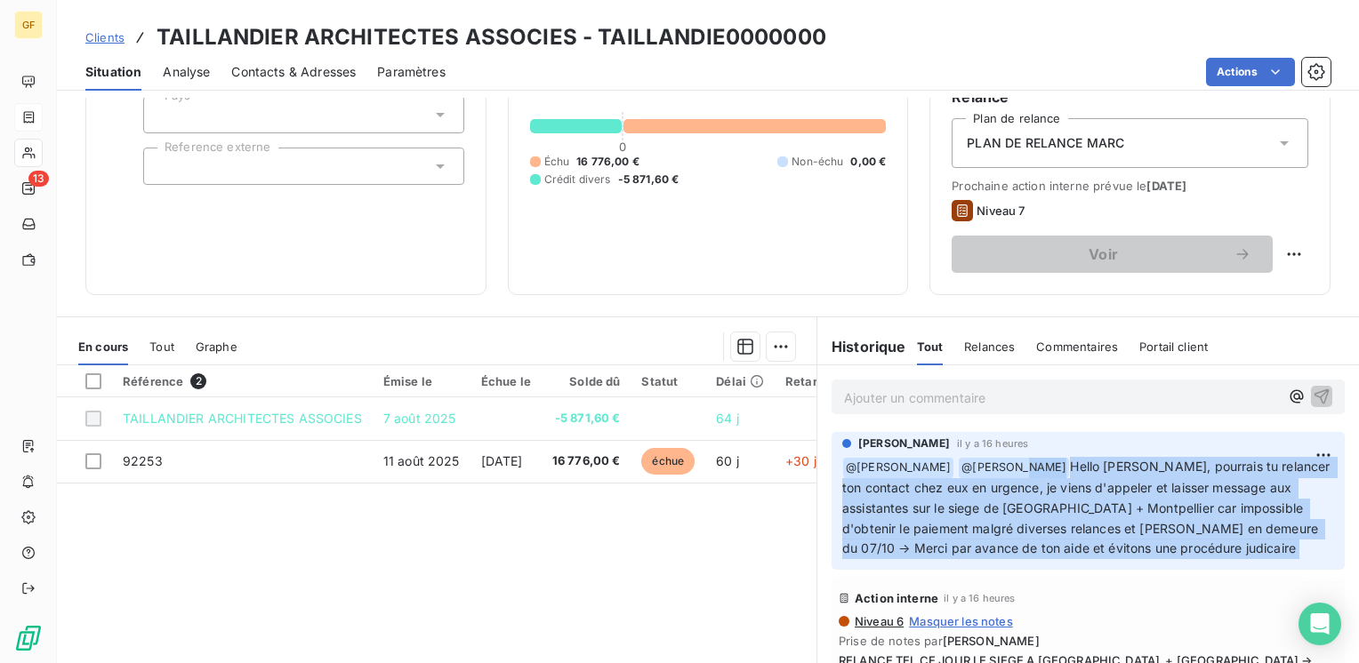
drag, startPoint x: 1029, startPoint y: 461, endPoint x: 1112, endPoint y: 557, distance: 126.7
click at [1112, 557] on p "﻿ @ [PERSON_NAME] @ [PERSON_NAME] Hello [PERSON_NAME], pourrais tu relancer ton…" at bounding box center [1088, 508] width 492 height 102
copy div "Longué Hello [PERSON_NAME], pourrais tu relancer ton contact chez eux en urgenc…"
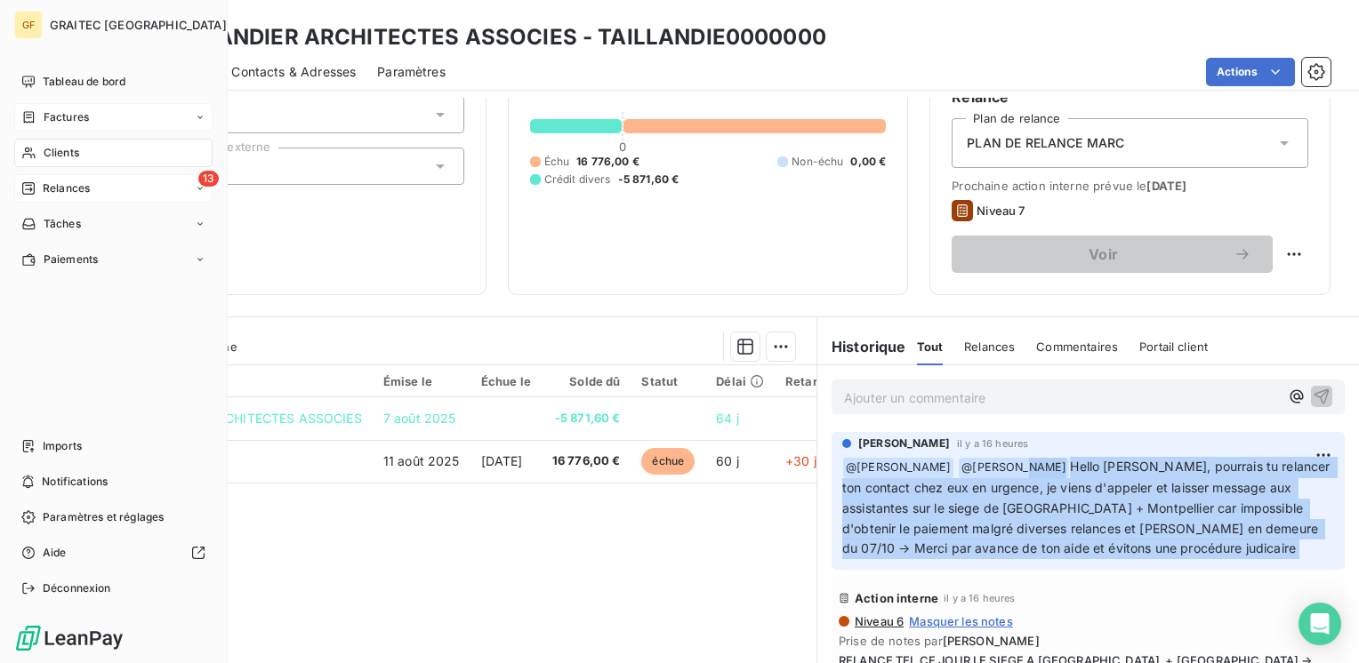
click at [51, 185] on span "Relances" at bounding box center [66, 189] width 47 height 16
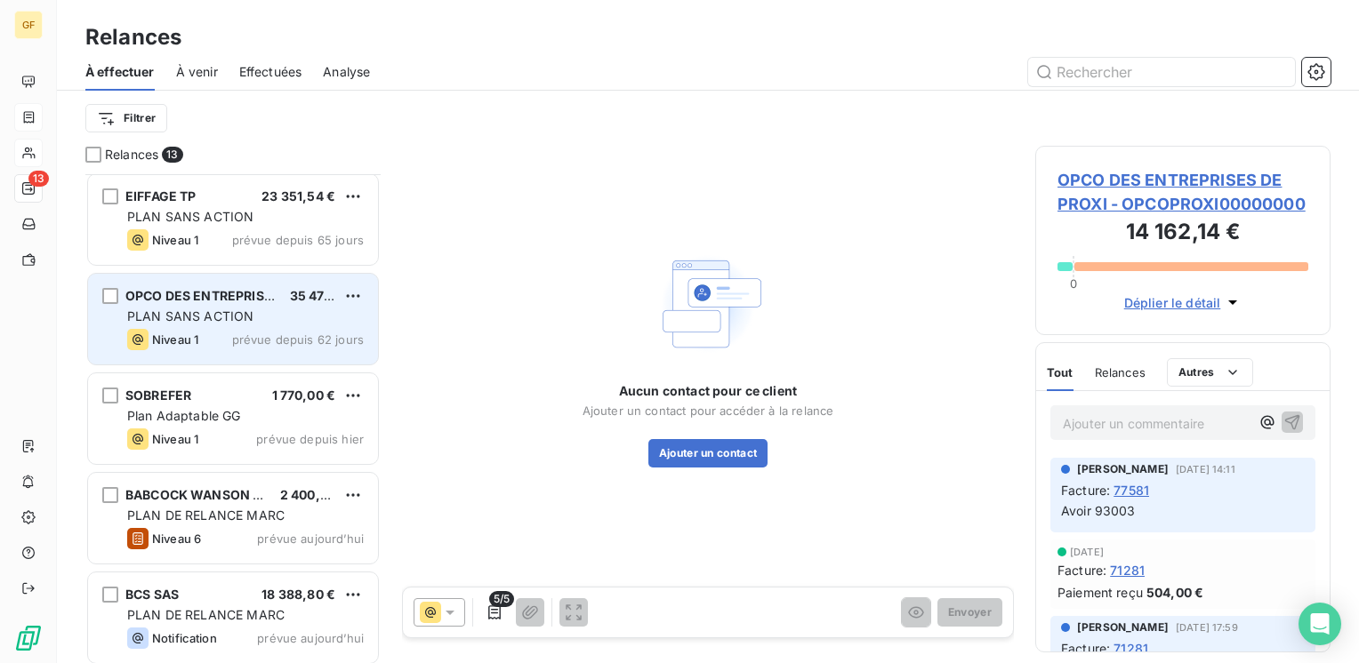
scroll to position [806, 0]
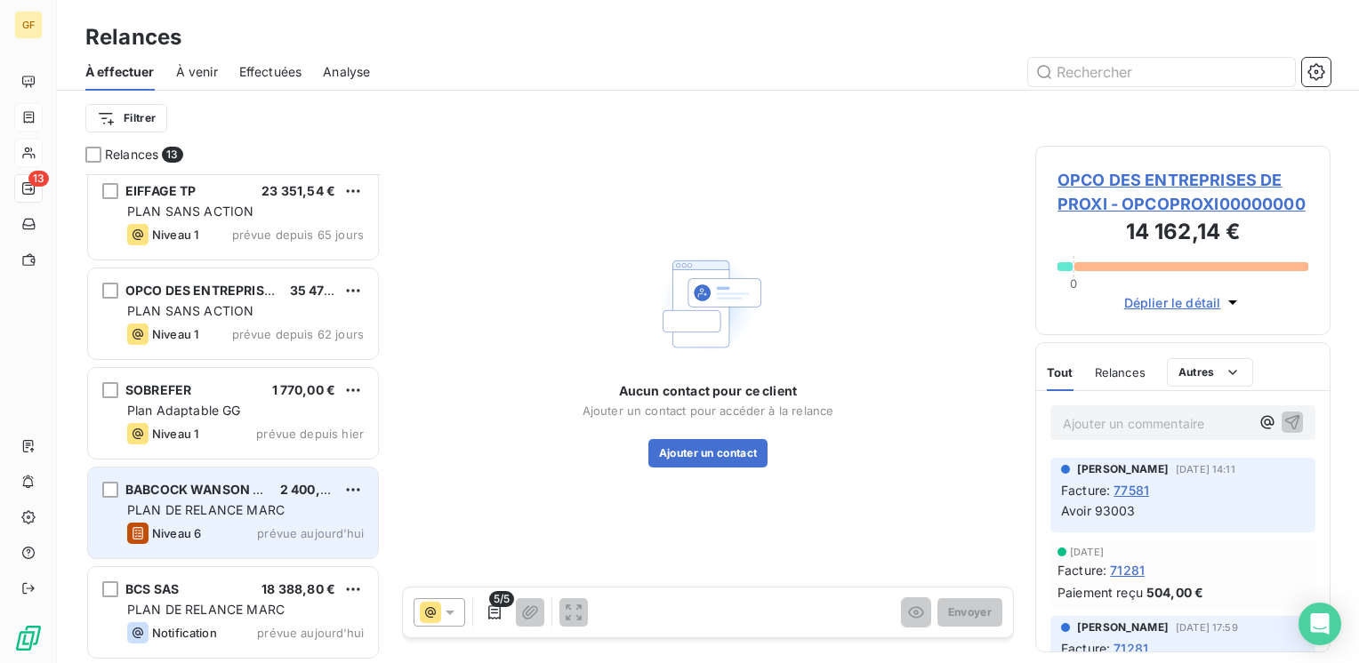
click at [189, 493] on span "BABCOCK WANSON GROUP" at bounding box center [211, 489] width 173 height 15
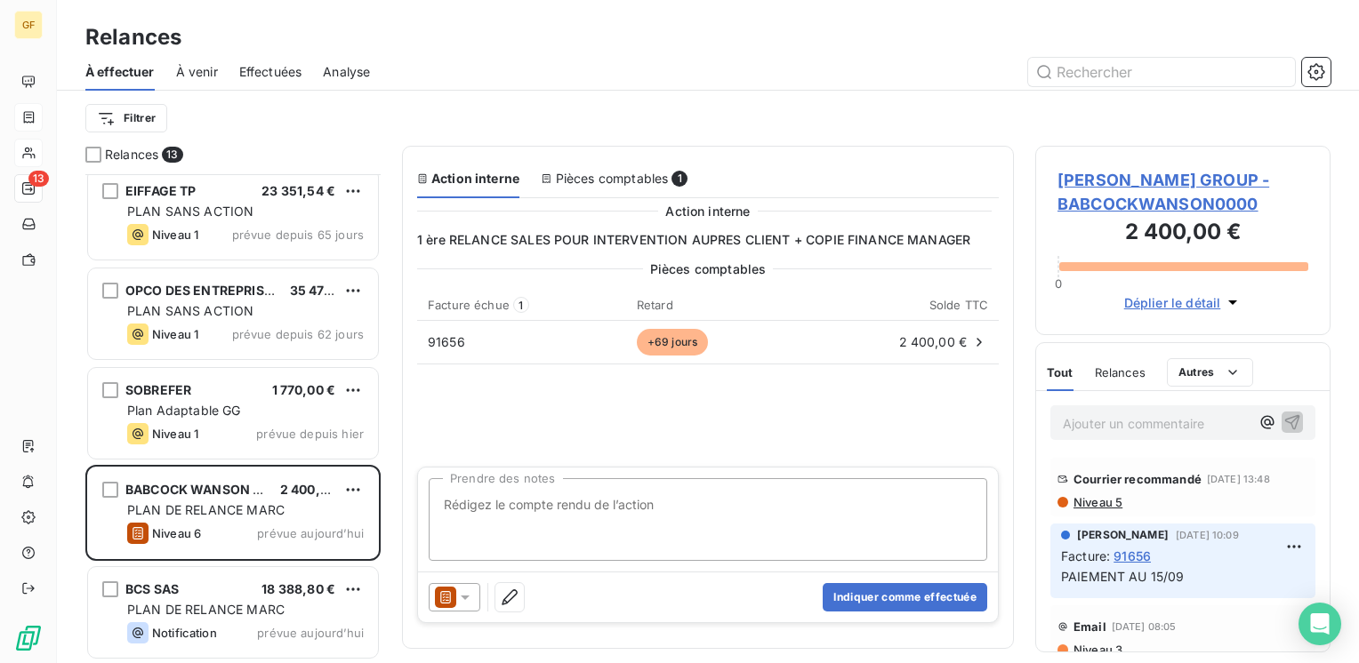
click at [1115, 173] on span "[PERSON_NAME] GROUP - BABCOCKWANSON0000" at bounding box center [1182, 192] width 251 height 48
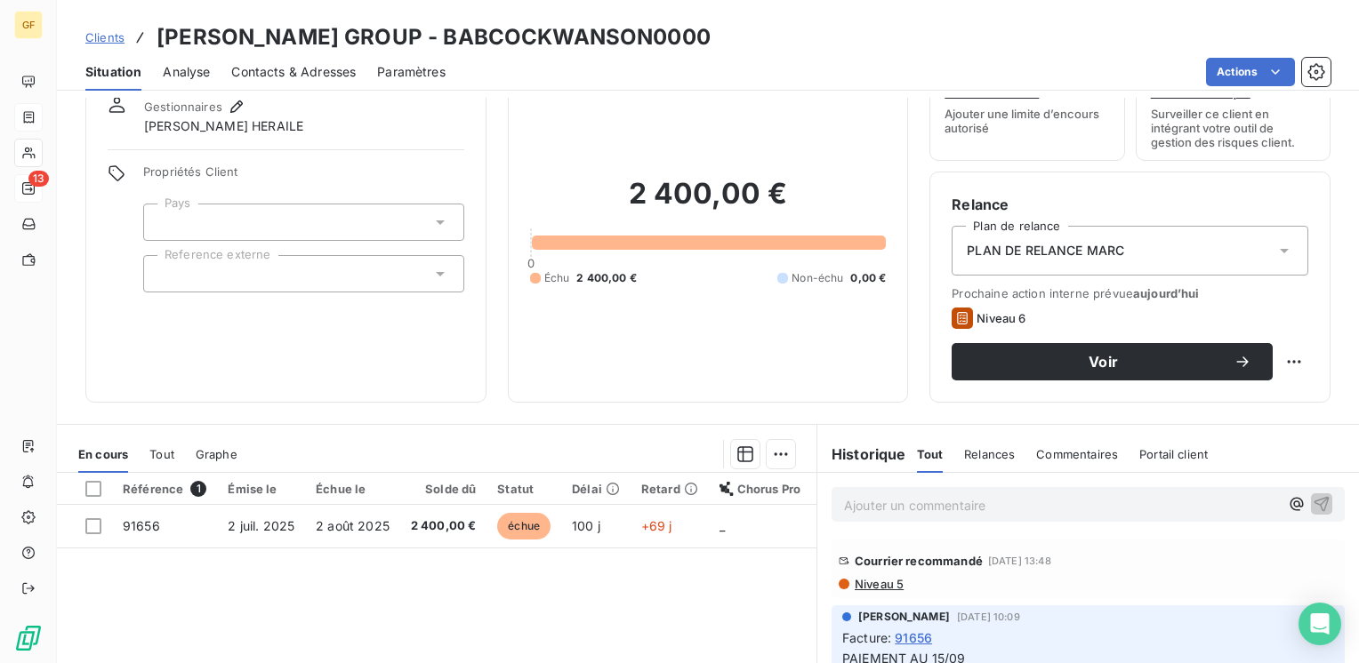
scroll to position [89, 0]
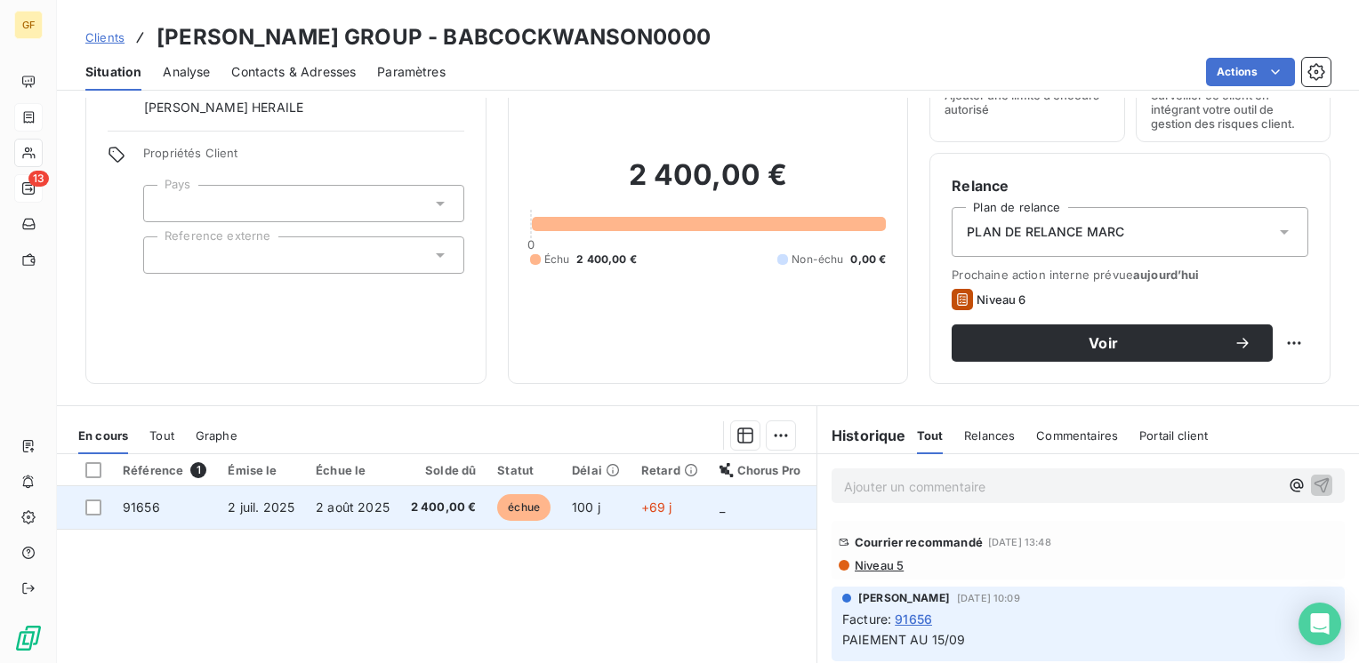
click at [306, 516] on td "2 août 2025" at bounding box center [352, 507] width 95 height 43
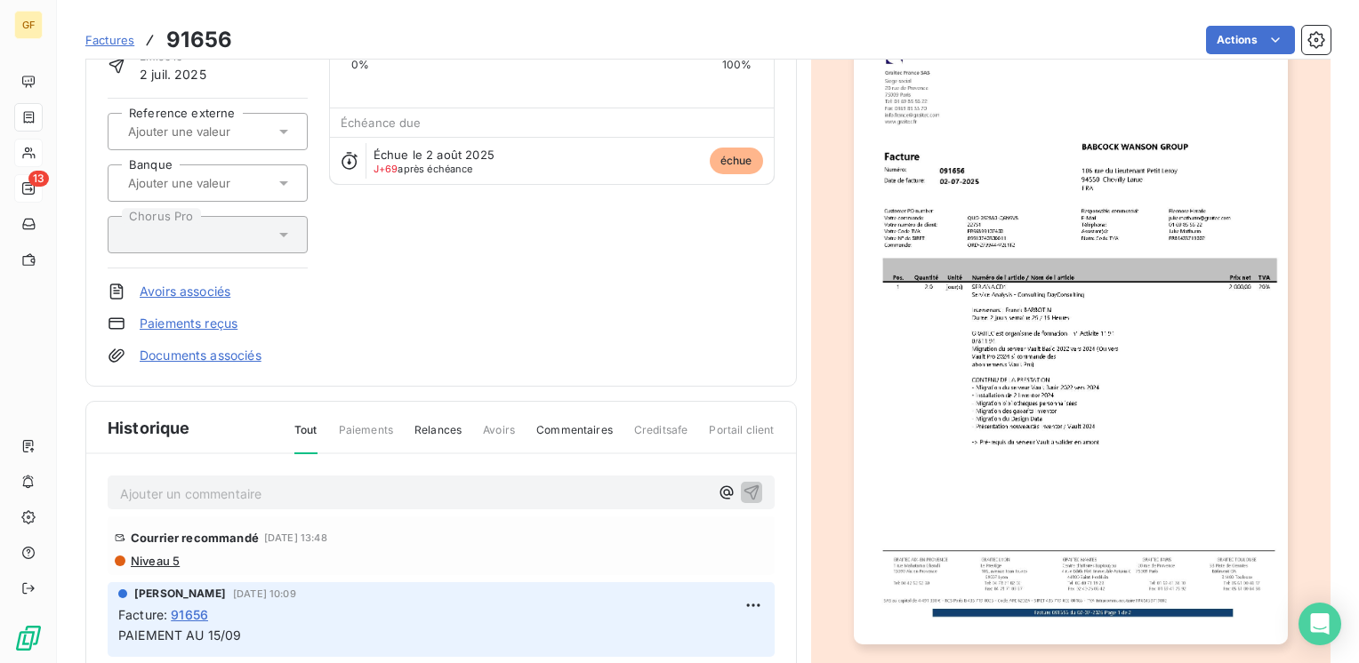
scroll to position [178, 0]
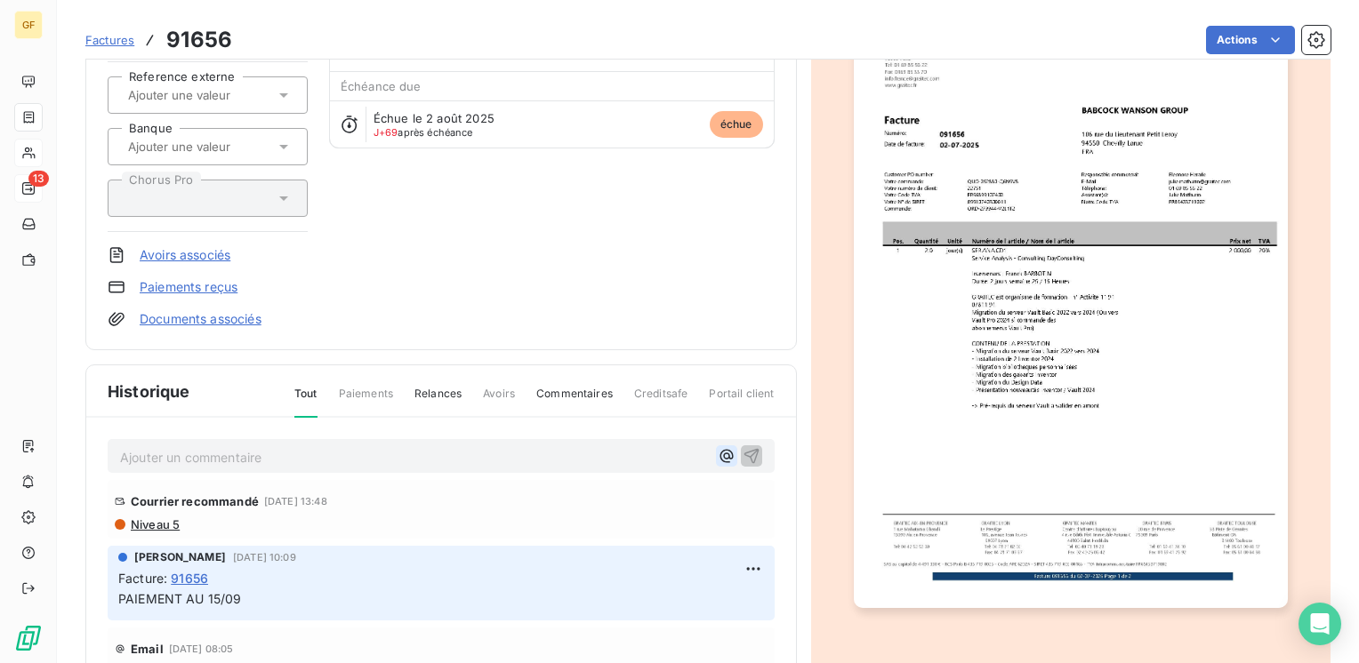
click at [718, 450] on icon "button" at bounding box center [727, 456] width 18 height 18
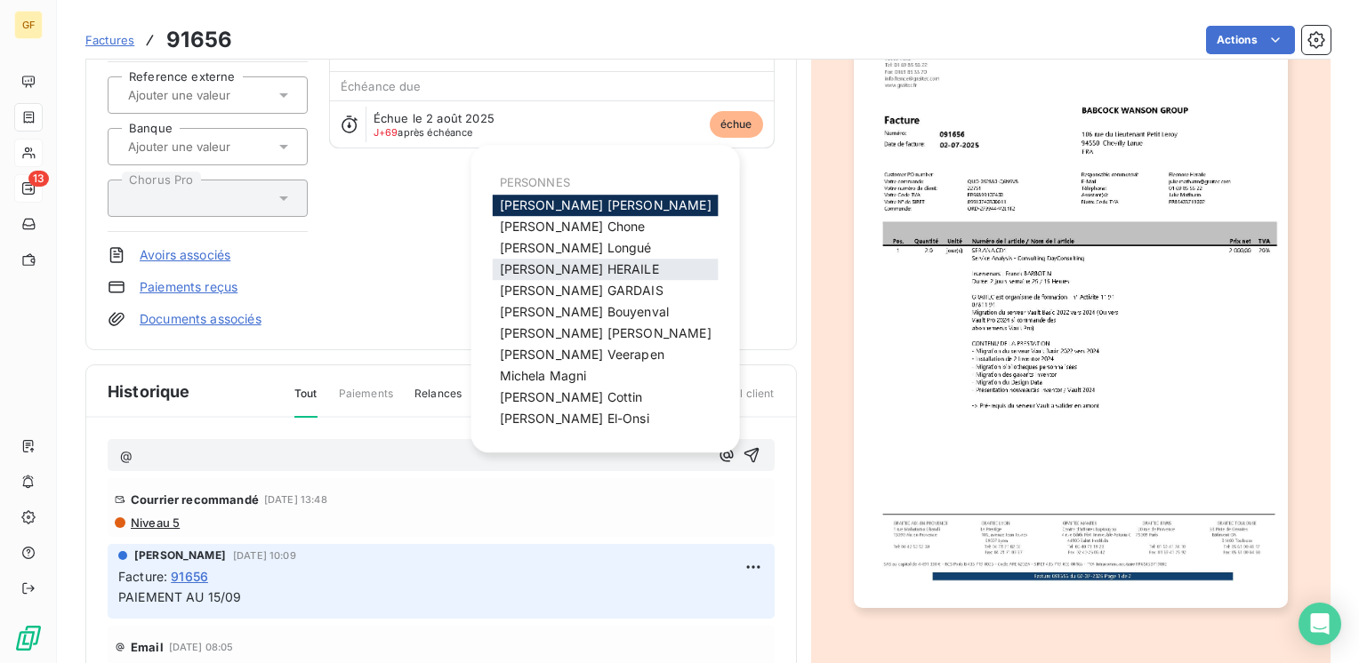
click at [565, 262] on span "[PERSON_NAME] HERAILE" at bounding box center [579, 268] width 159 height 15
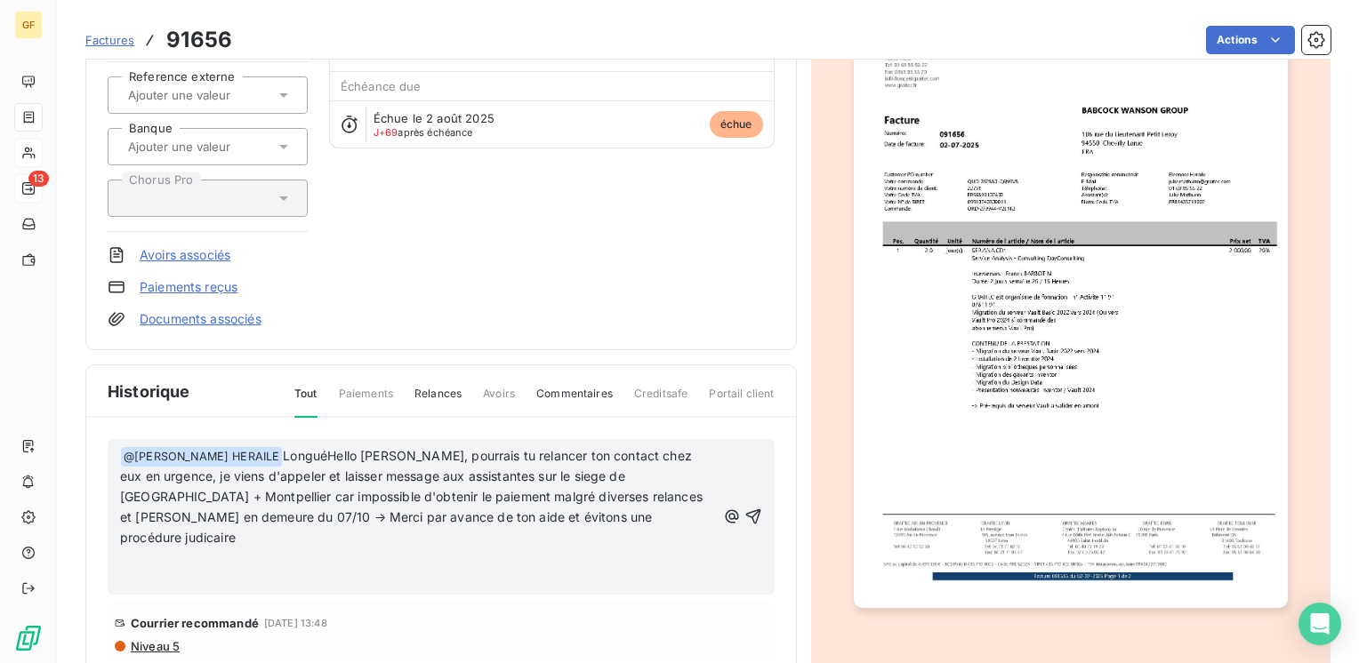
click at [237, 448] on span "LonguéHello [PERSON_NAME], pourrais tu relancer ton contact chez eux en urgence…" at bounding box center [413, 497] width 586 height 98
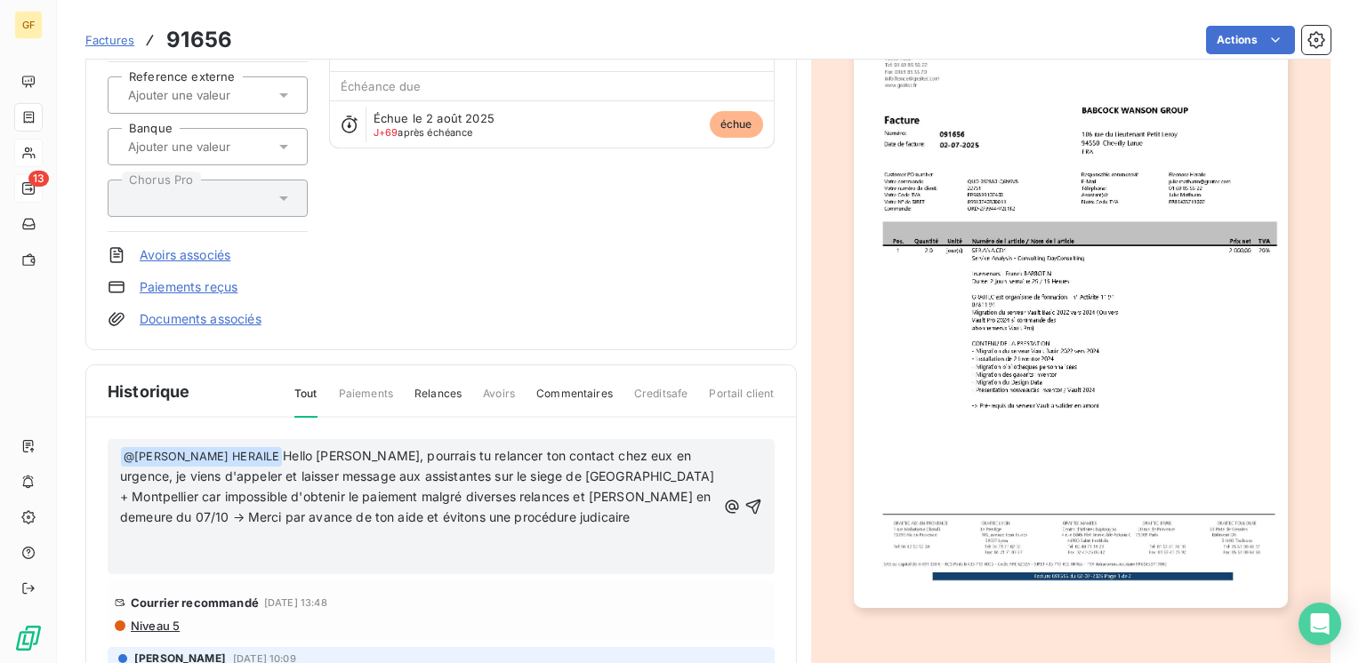
click at [274, 448] on span "Hello [PERSON_NAME], pourrais tu relancer ton contact chez eux en urgence, je v…" at bounding box center [419, 486] width 598 height 77
drag, startPoint x: 660, startPoint y: 450, endPoint x: 670, endPoint y: 446, distance: 10.4
click at [661, 450] on span "Hello [PERSON_NAME], pourrais tu relancer ton contact chez eux en urgence, je v…" at bounding box center [419, 486] width 598 height 77
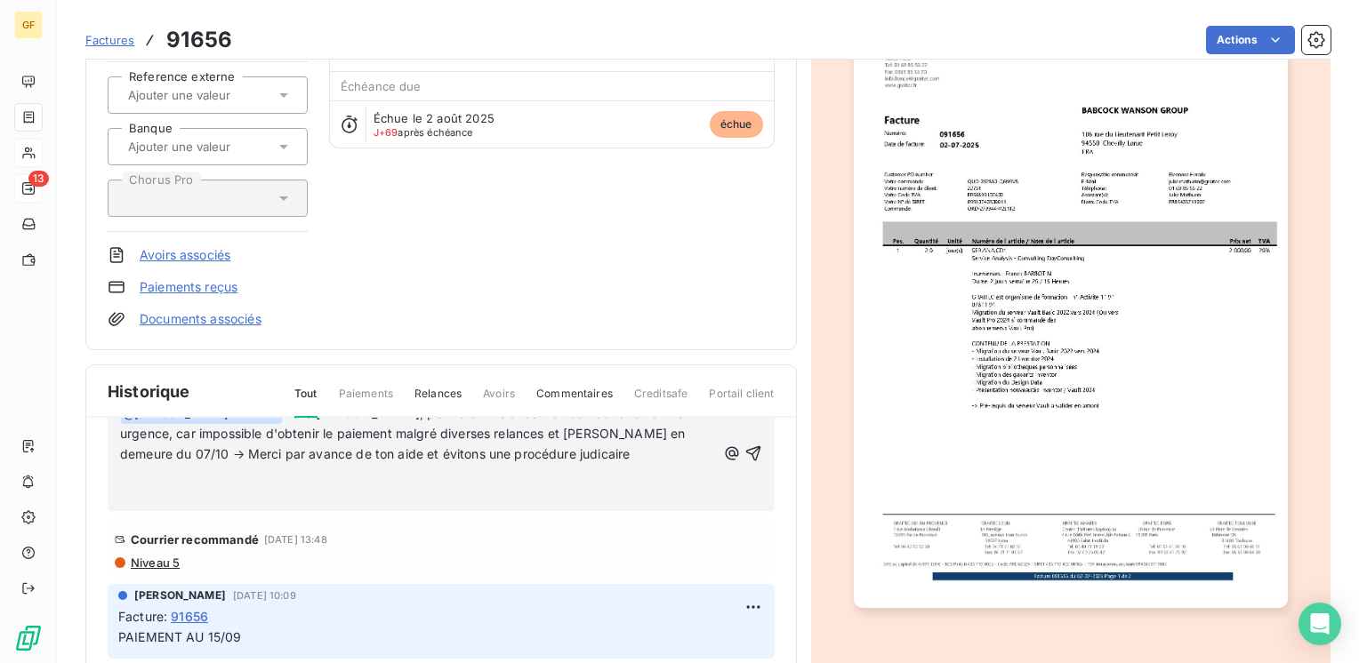
scroll to position [0, 0]
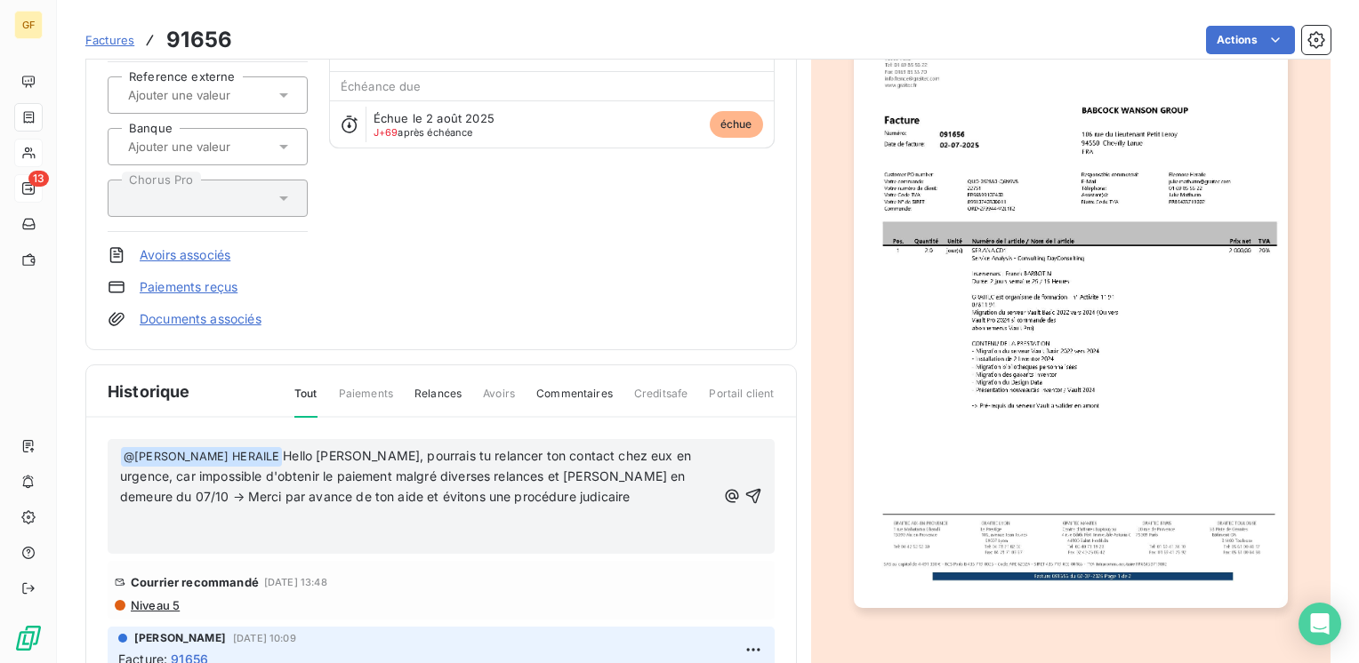
click at [614, 468] on span "Hello [PERSON_NAME], pourrais tu relancer ton contact chez eux en urgence, car …" at bounding box center [407, 476] width 574 height 57
click at [380, 494] on span "Hello [PERSON_NAME], pourrais tu relancer ton contact chez eux en urgence, car …" at bounding box center [407, 476] width 574 height 57
click at [376, 494] on span "Hello [PERSON_NAME], pourrais tu relancer ton contact chez eux en urgence, car …" at bounding box center [407, 476] width 574 height 57
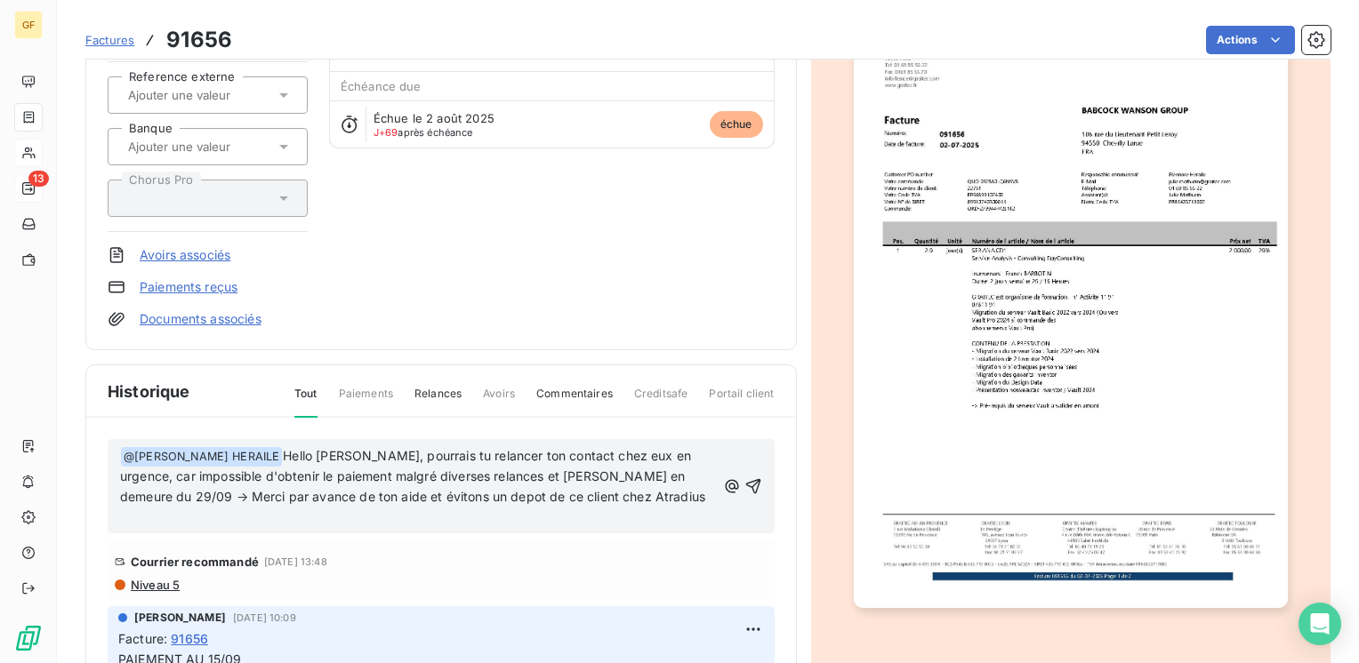
click at [654, 450] on span "Hello [PERSON_NAME], pourrais tu relancer ton contact chez eux en urgence, car …" at bounding box center [412, 476] width 585 height 57
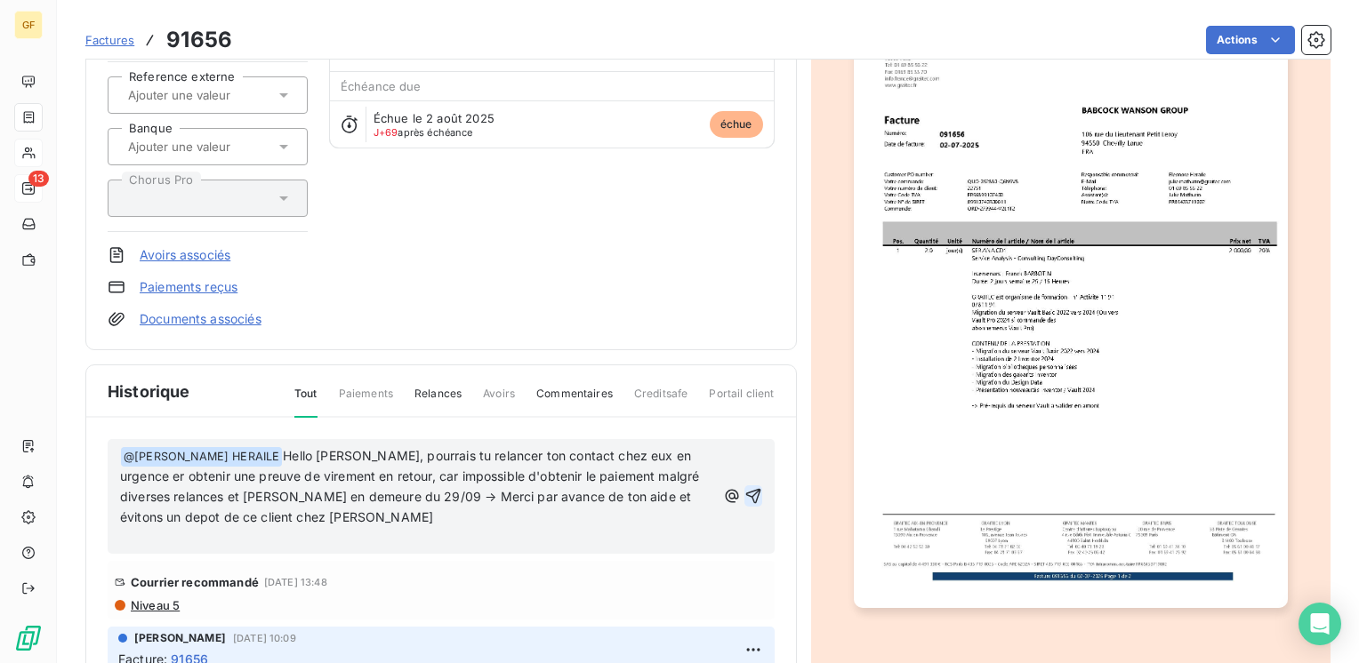
click at [745, 489] on icon "button" at bounding box center [752, 496] width 15 height 15
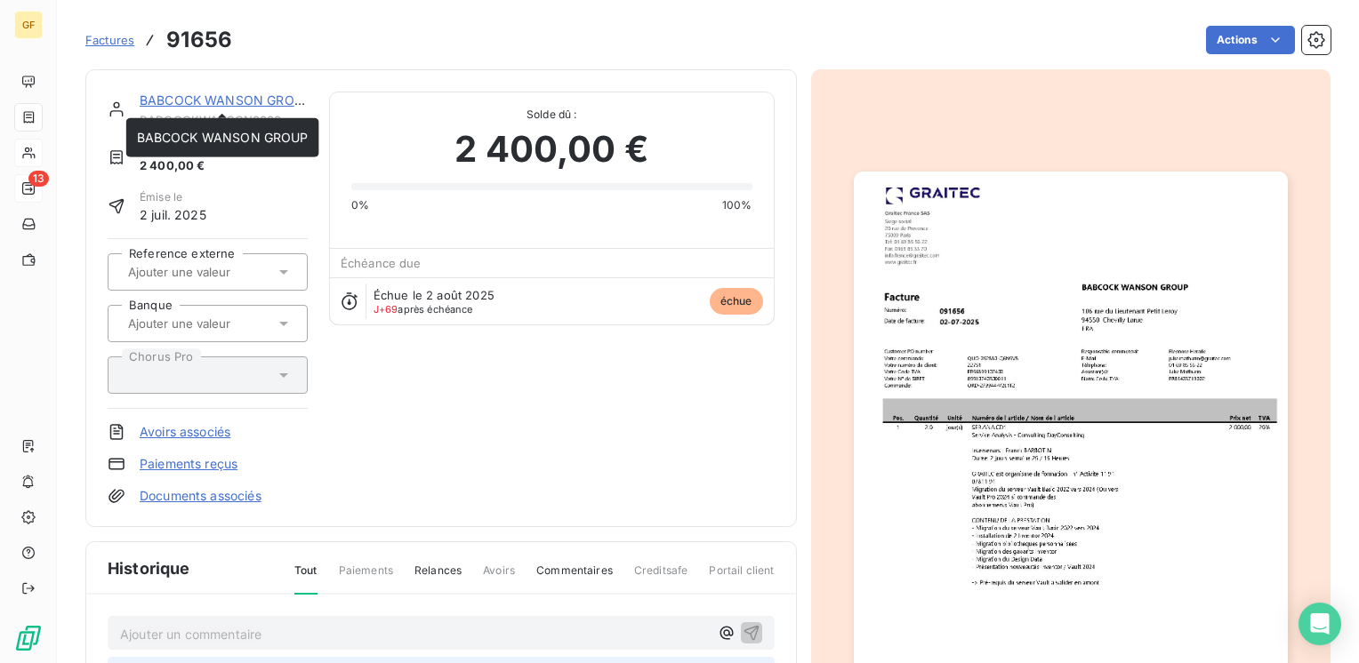
click at [173, 94] on link "BABCOCK WANSON GROUP" at bounding box center [226, 99] width 172 height 15
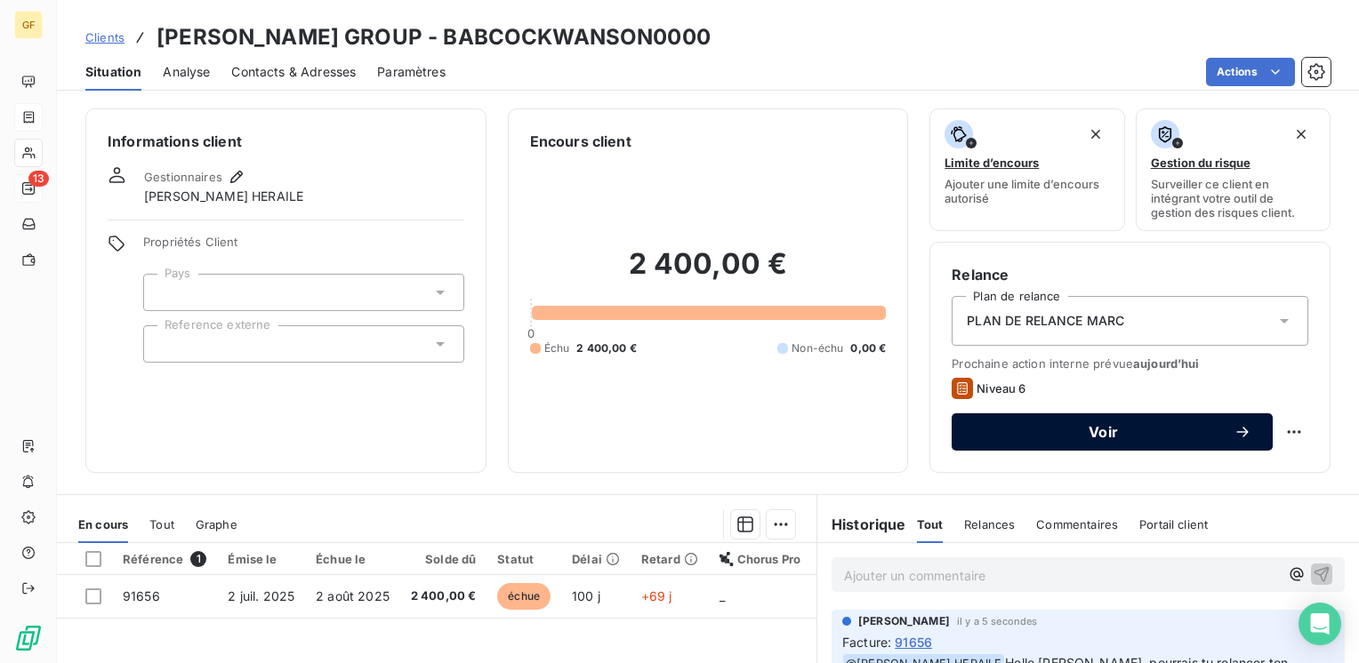
click at [1060, 423] on div "Voir" at bounding box center [1112, 432] width 278 height 18
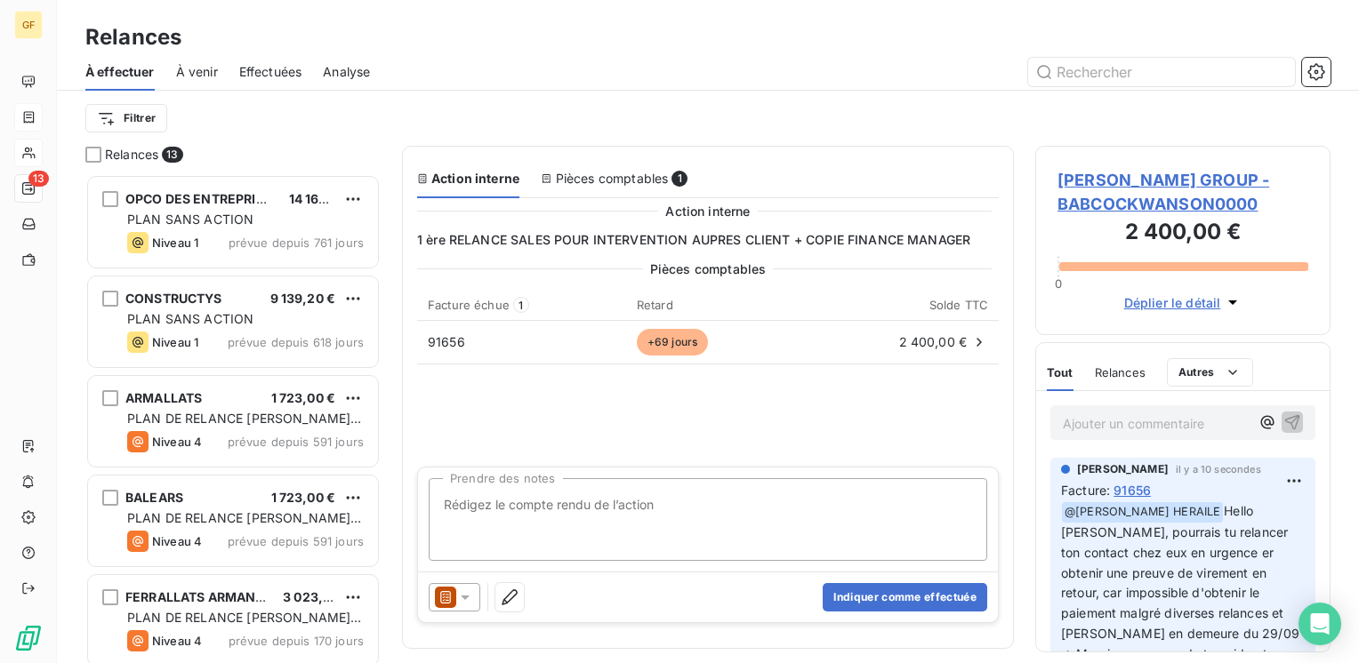
scroll to position [476, 281]
click at [590, 493] on textarea "Prendre des notes" at bounding box center [708, 519] width 558 height 83
type textarea "RELANCE NTERNE SALES"
click at [916, 591] on button "Indiquer comme effectuée" at bounding box center [905, 597] width 165 height 28
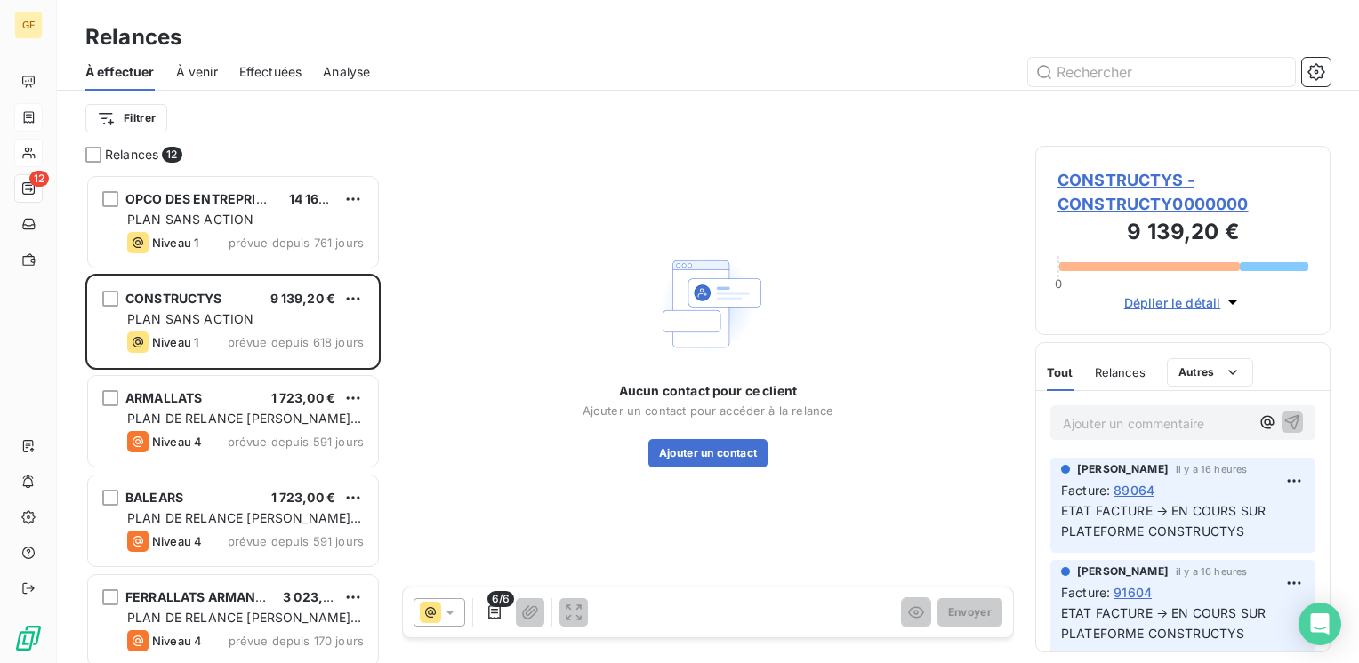
click at [268, 66] on span "Effectuées" at bounding box center [270, 72] width 63 height 18
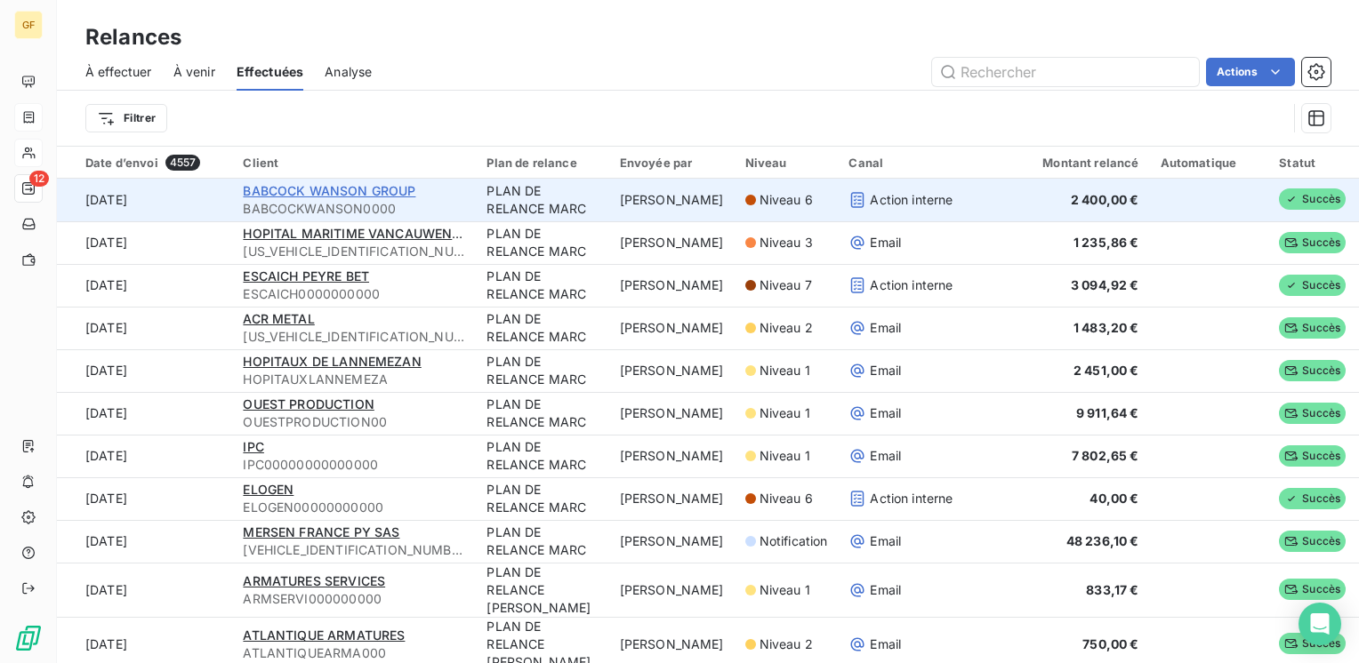
click at [342, 190] on span "BABCOCK WANSON GROUP" at bounding box center [329, 190] width 173 height 15
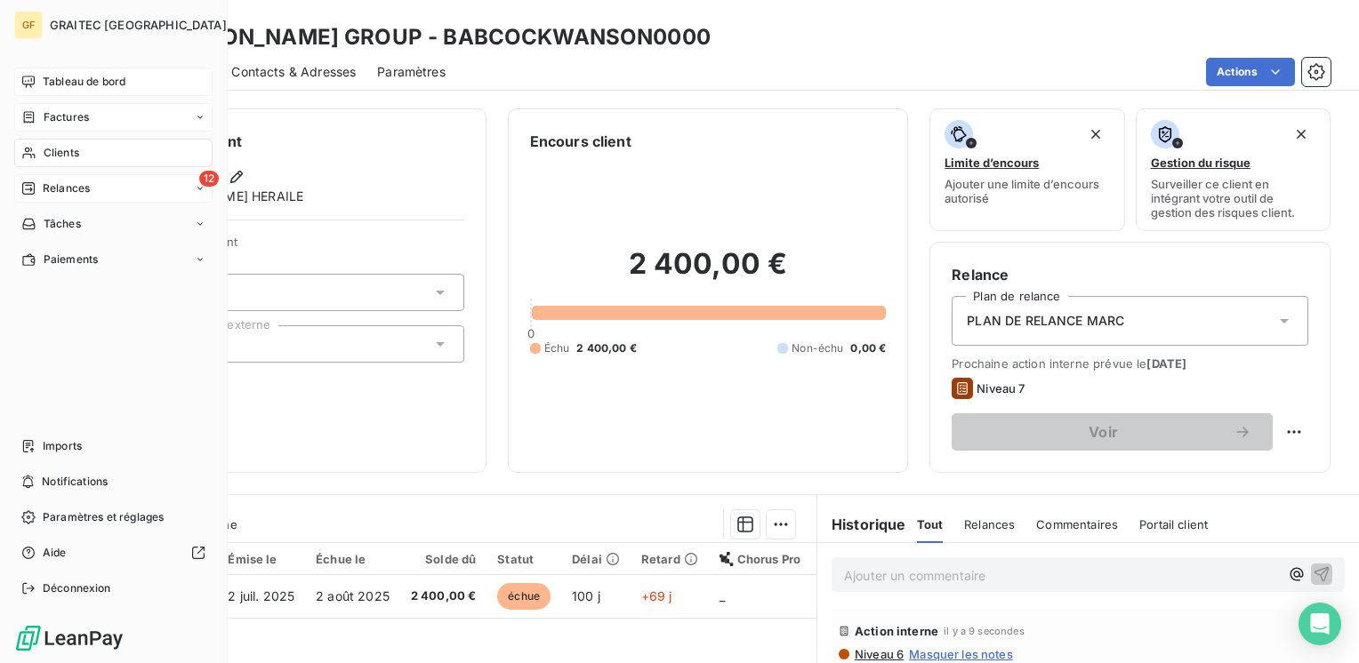
click at [66, 76] on span "Tableau de bord" at bounding box center [84, 82] width 83 height 16
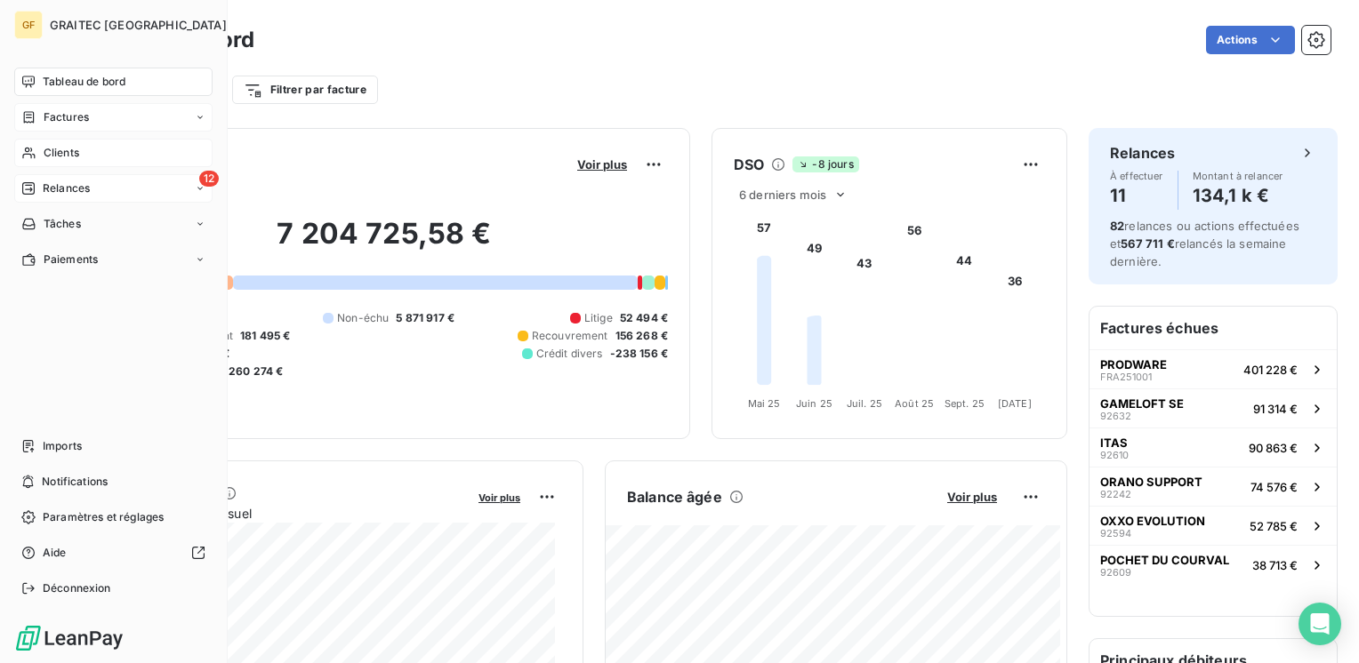
click at [72, 190] on span "Relances" at bounding box center [66, 189] width 47 height 16
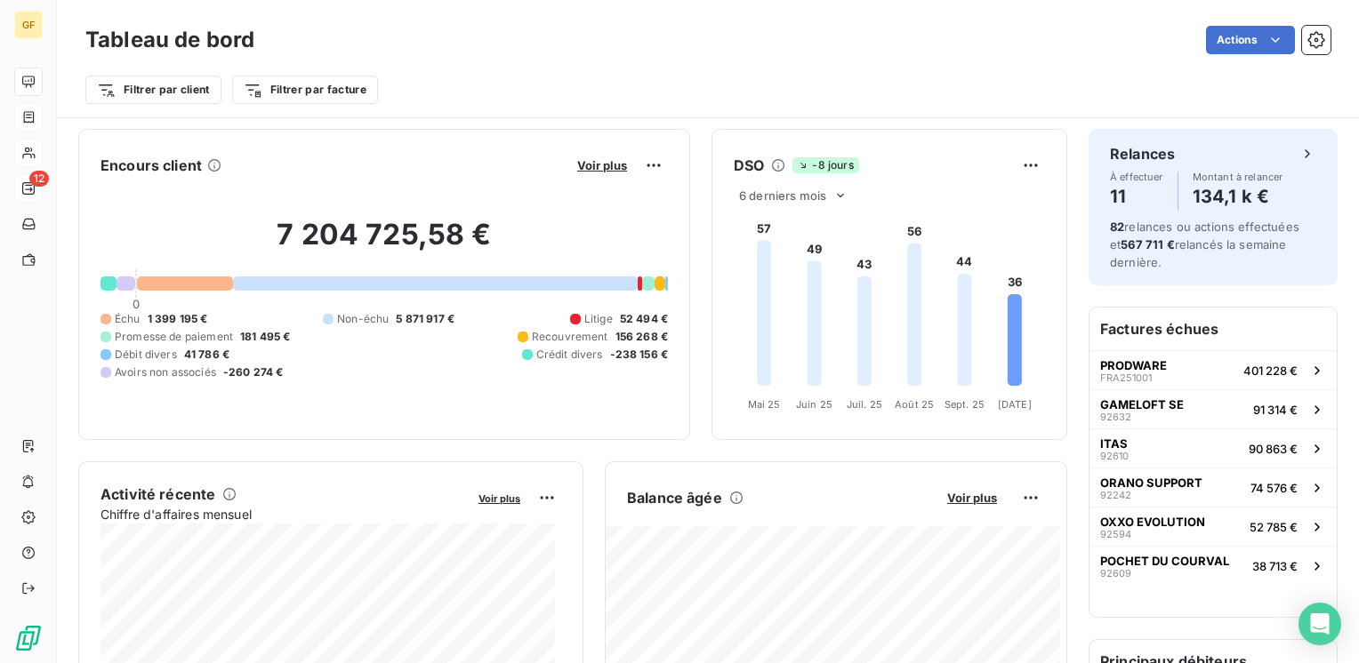
scroll to position [128, 0]
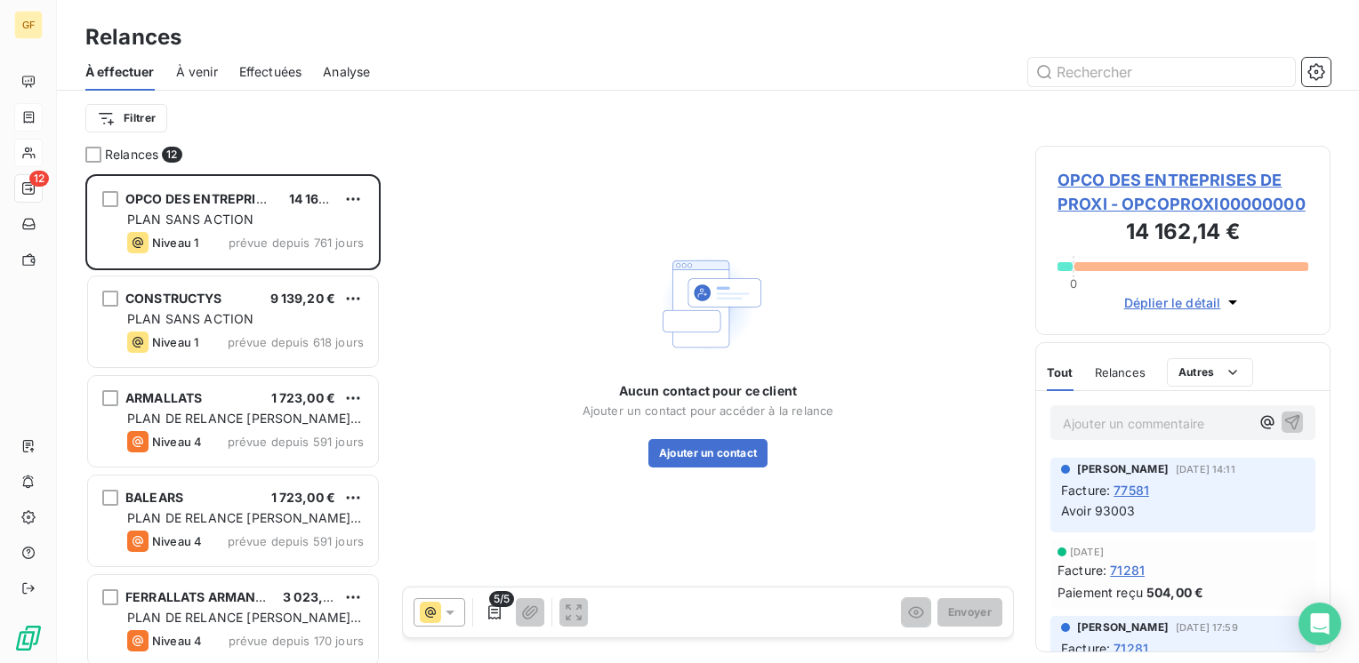
scroll to position [476, 281]
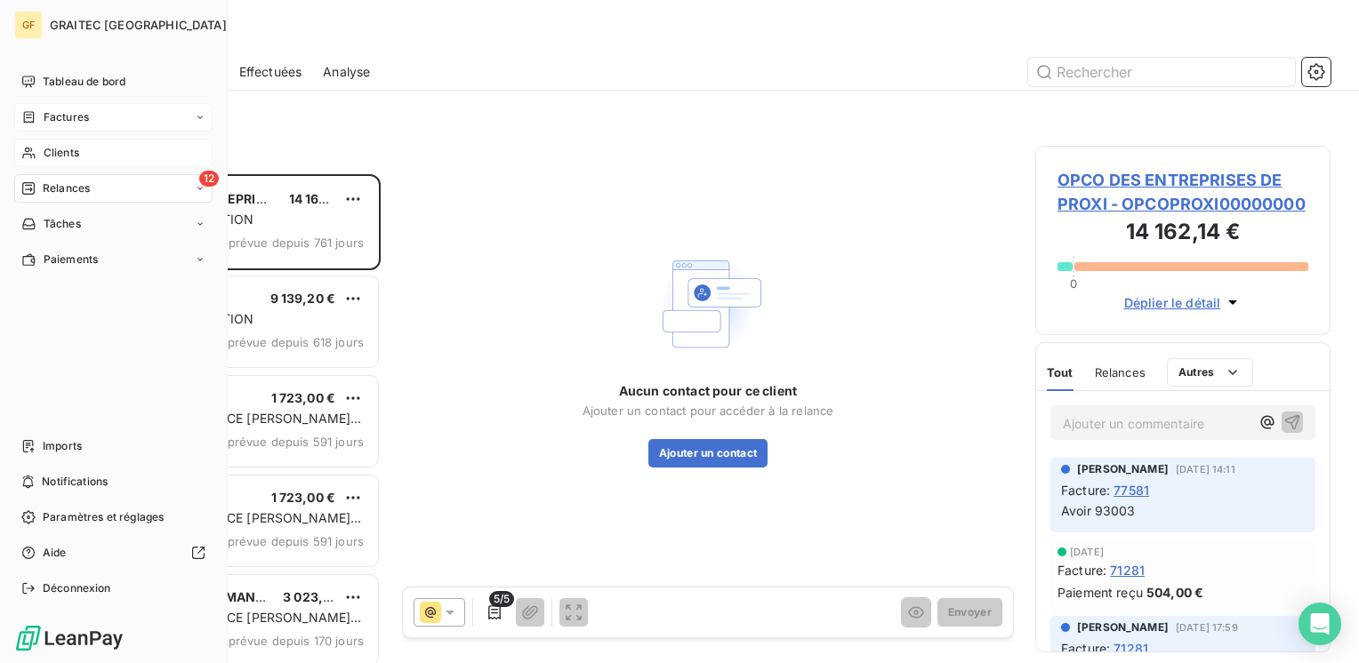
click at [57, 184] on span "Relances" at bounding box center [66, 189] width 47 height 16
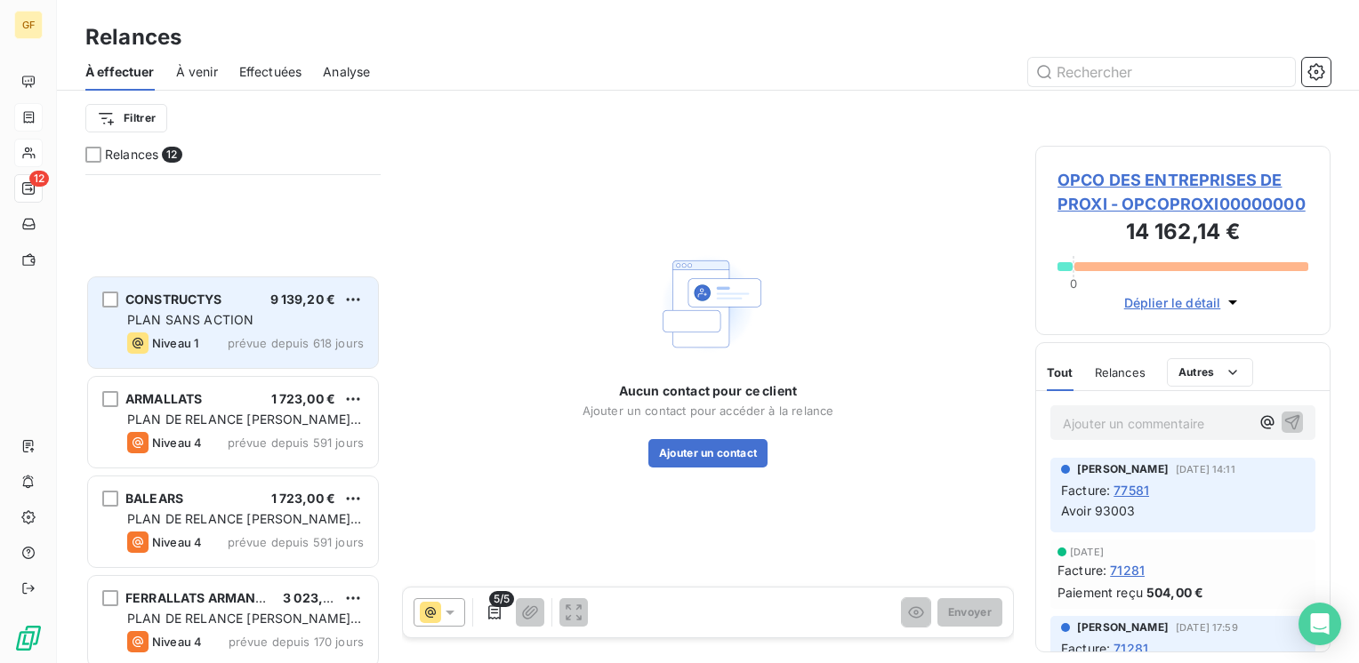
scroll to position [706, 0]
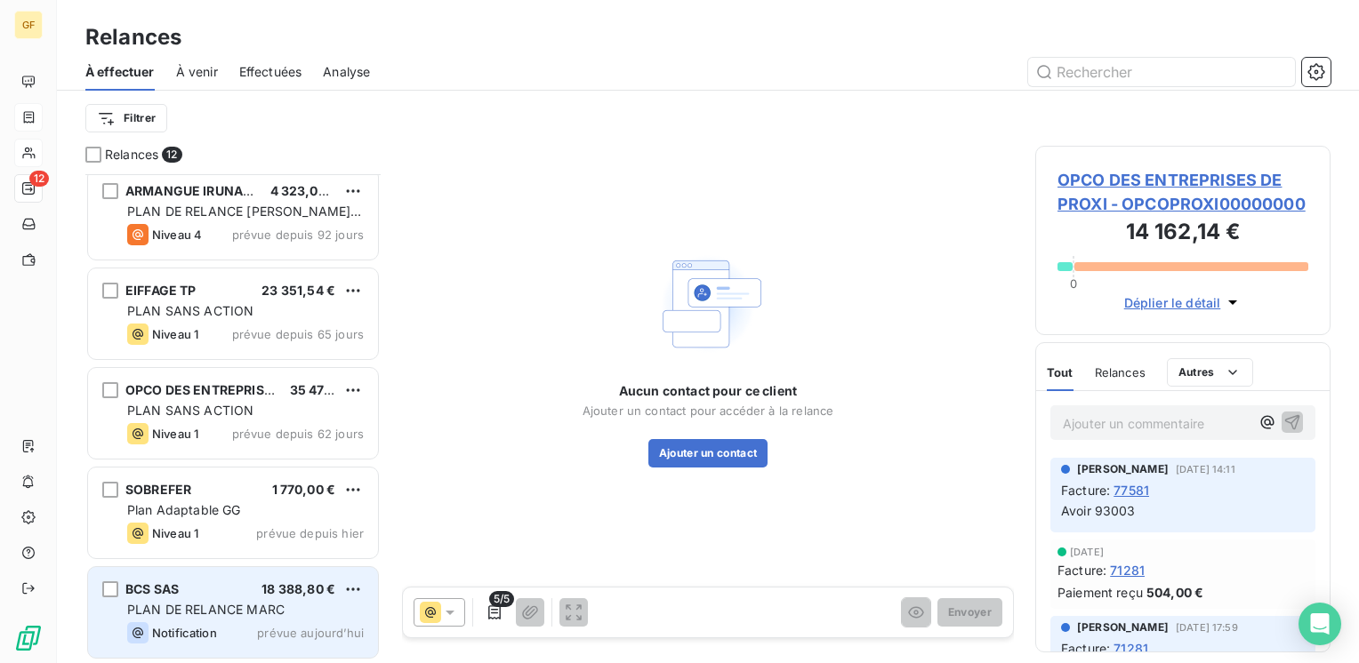
click at [231, 589] on div "BCS SAS 18 388,80 €" at bounding box center [245, 590] width 237 height 16
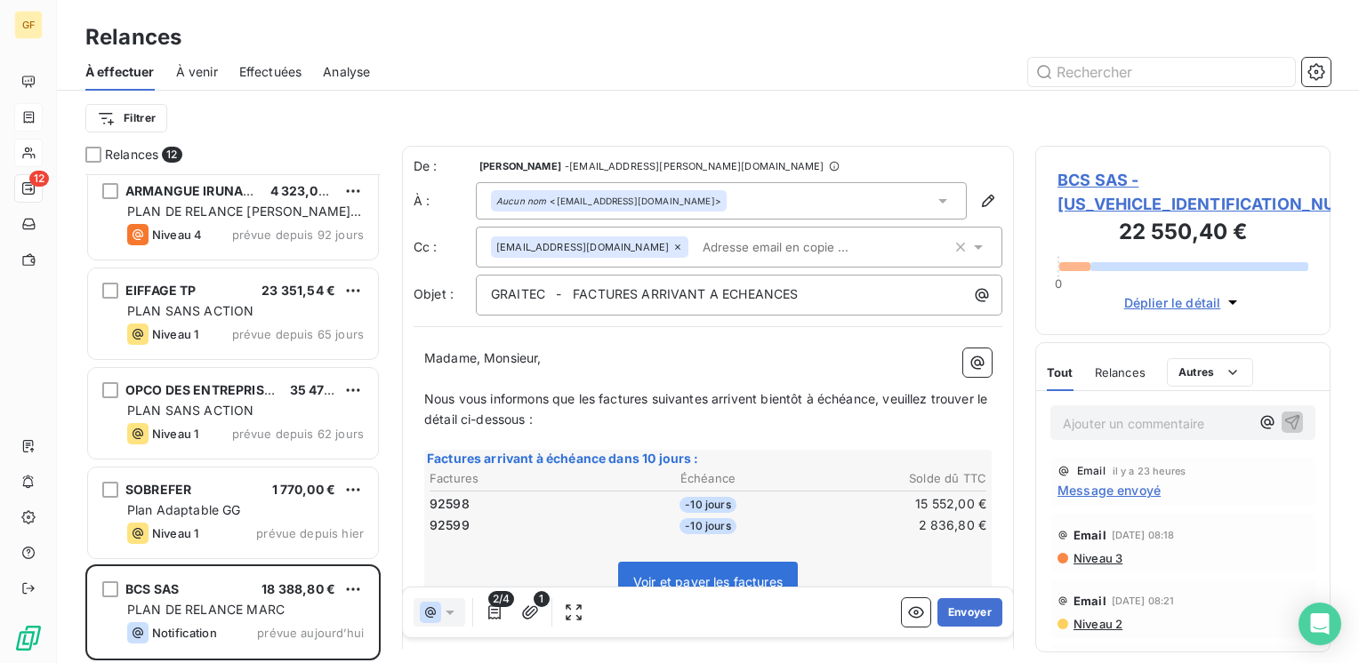
click at [1084, 490] on span "Message envoyé" at bounding box center [1108, 490] width 103 height 19
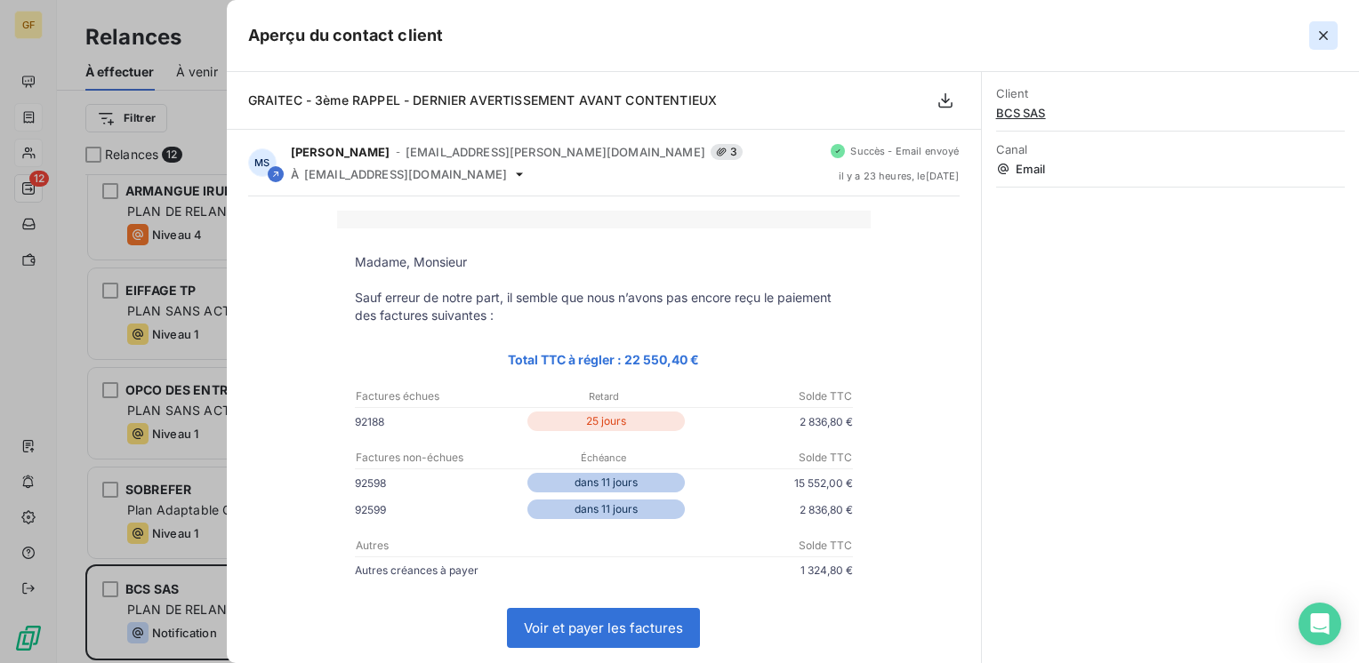
click at [1331, 28] on icon "button" at bounding box center [1323, 36] width 18 height 18
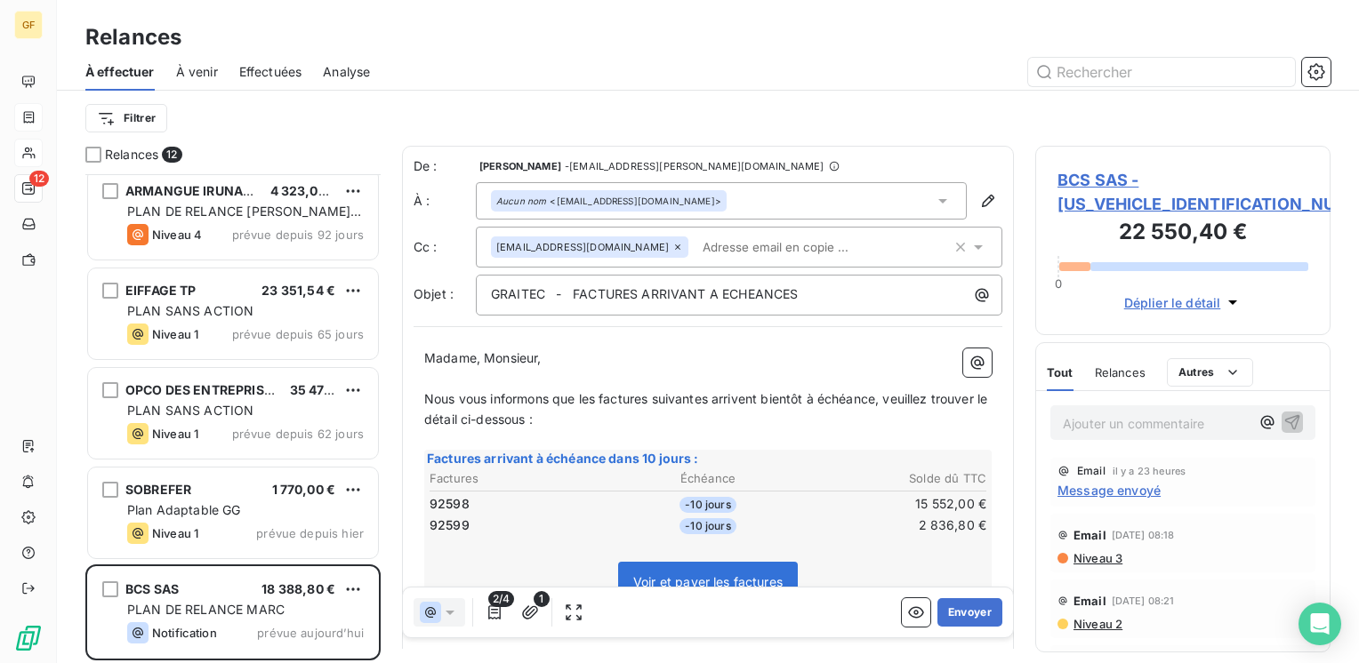
click at [1100, 487] on span "Message envoyé" at bounding box center [1108, 490] width 103 height 19
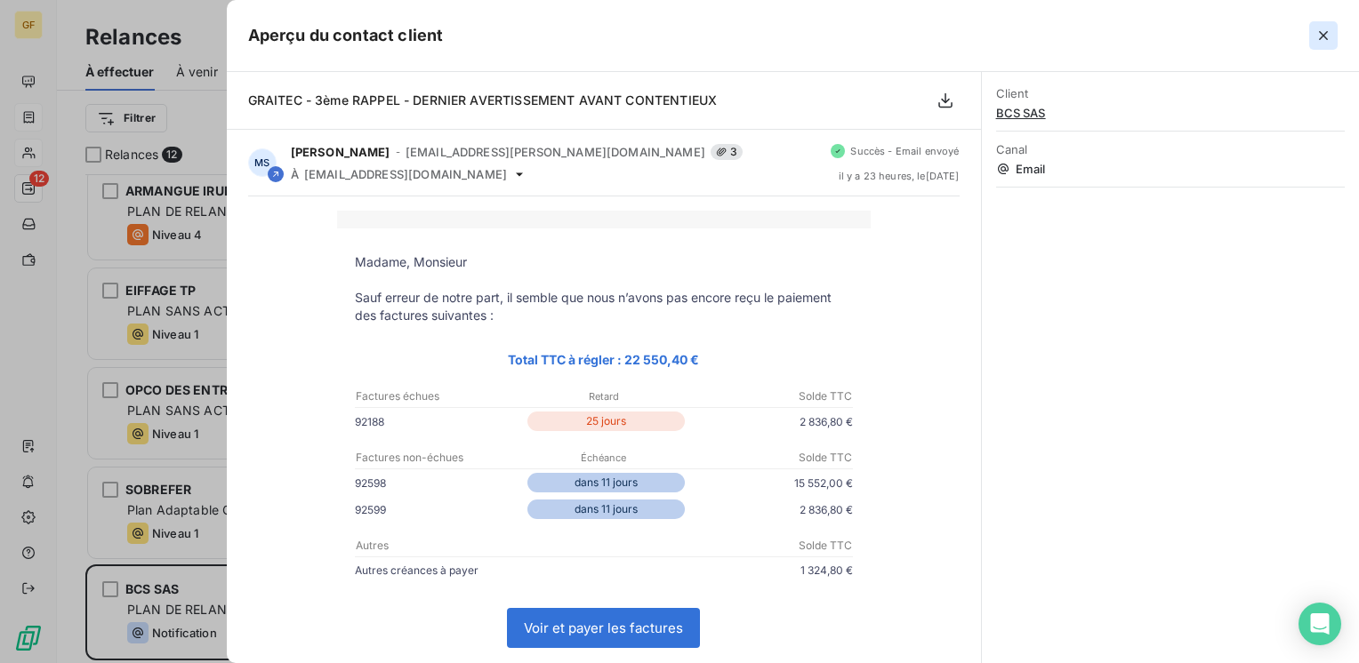
click at [1323, 35] on icon "button" at bounding box center [1323, 35] width 9 height 9
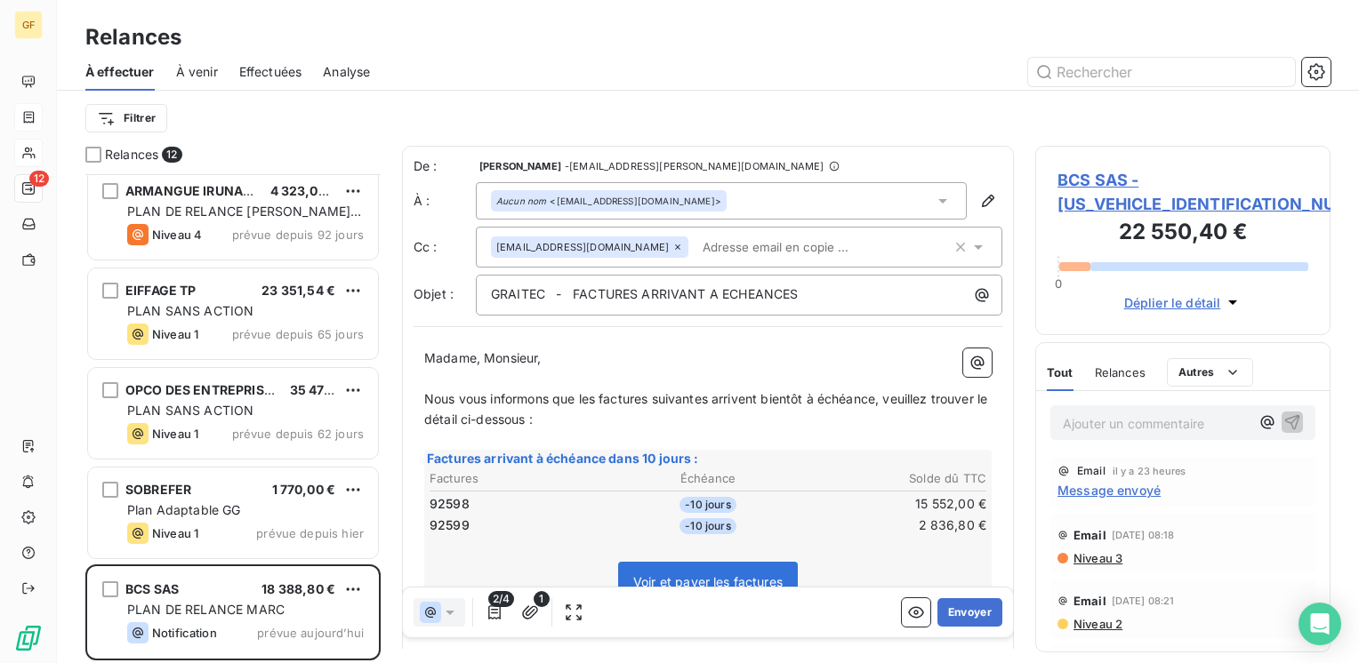
click at [1080, 183] on span "BCS SAS - [US_VEHICLE_IDENTIFICATION_NUMBER]" at bounding box center [1182, 192] width 251 height 48
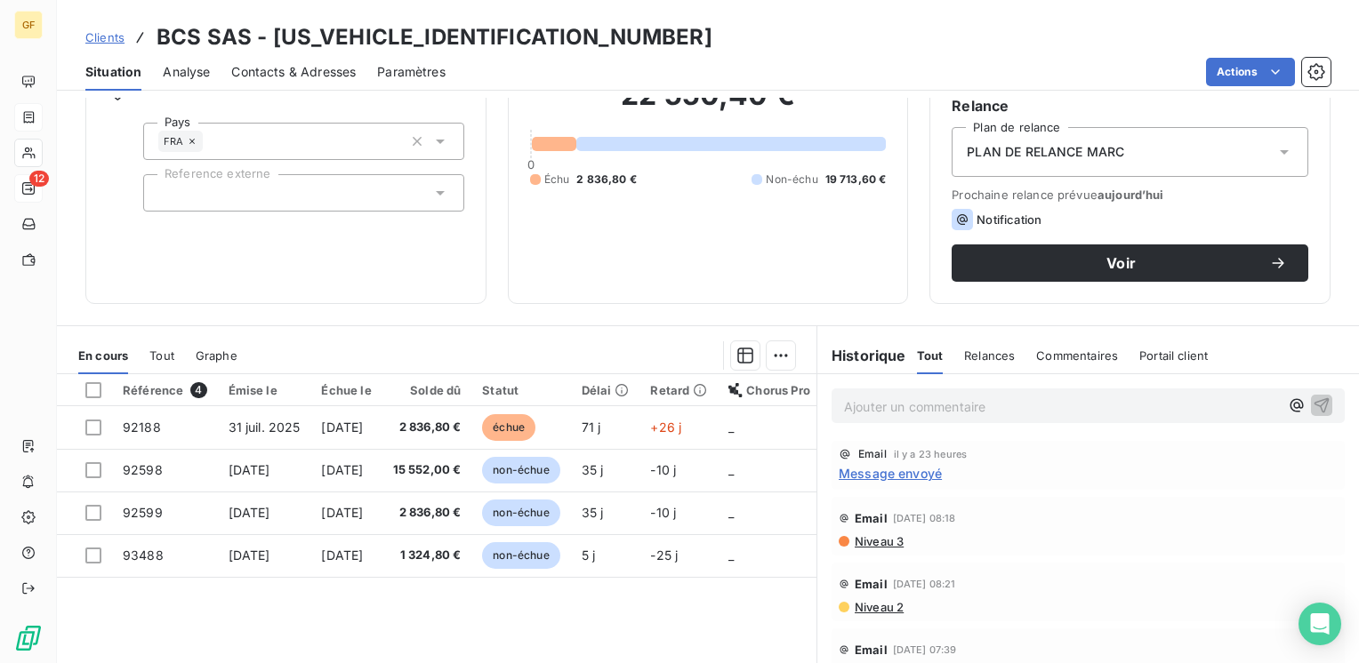
scroll to position [178, 0]
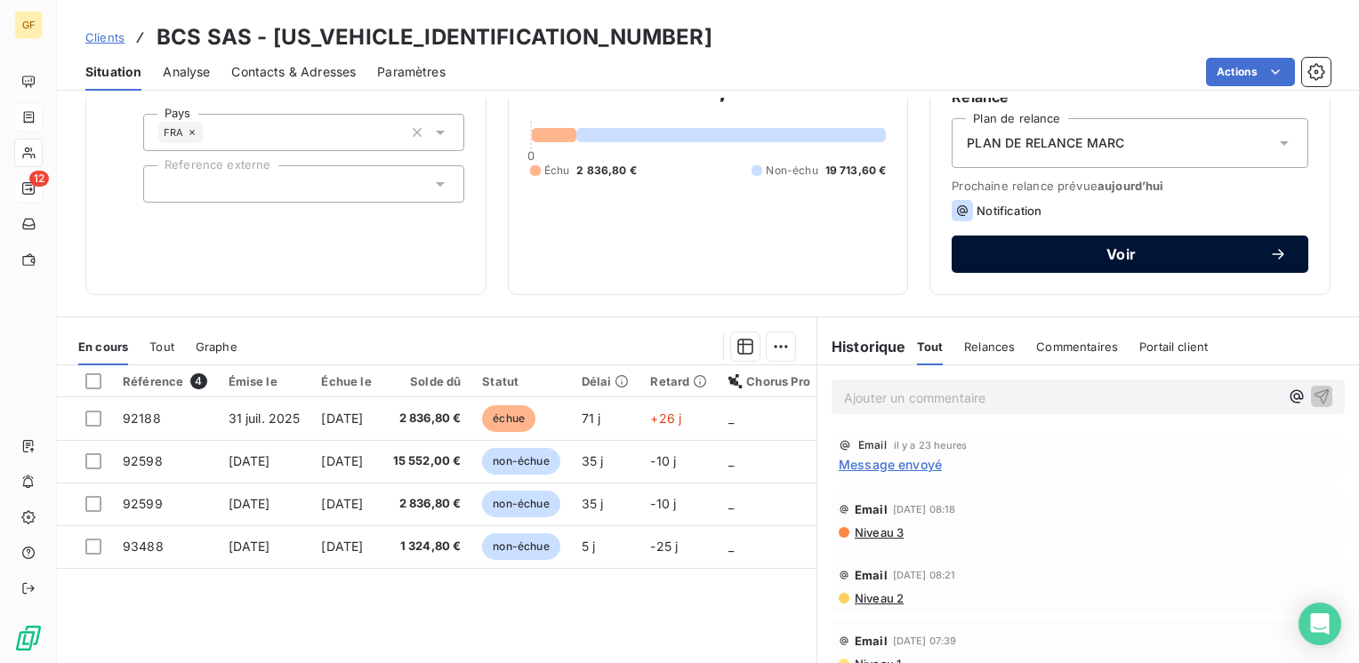
click at [1084, 254] on span "Voir" at bounding box center [1121, 254] width 296 height 14
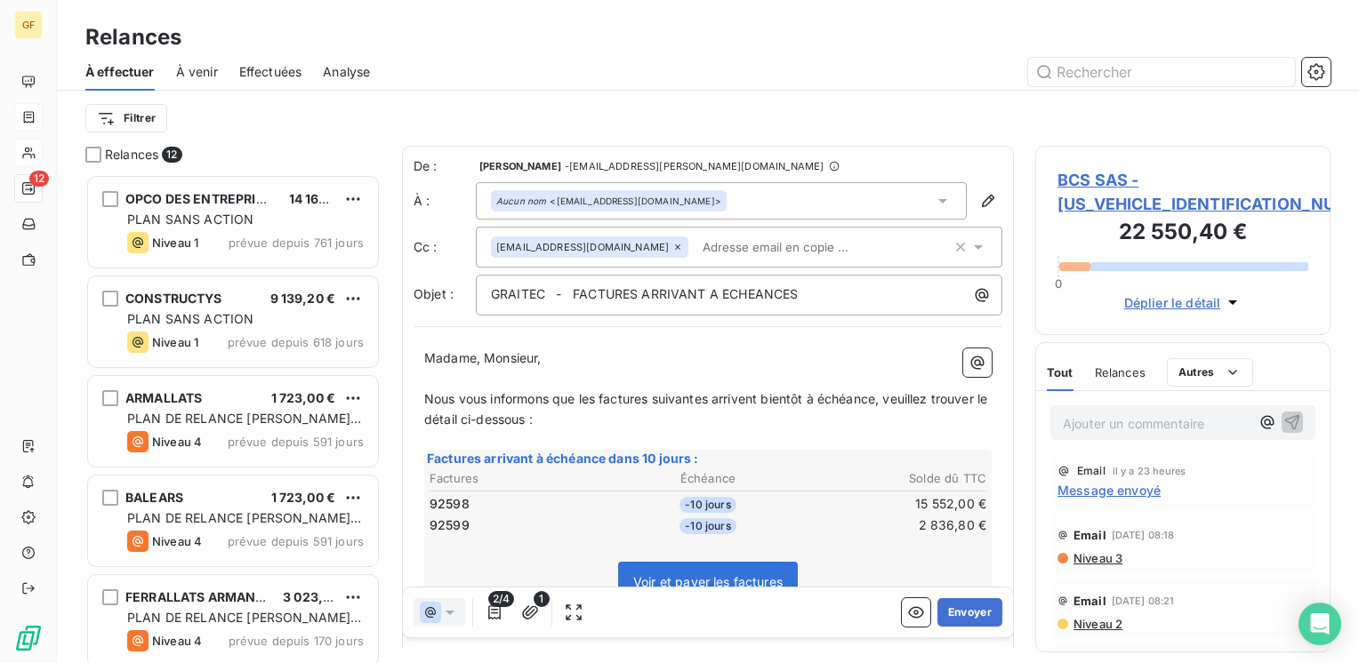
click at [1093, 181] on span "BCS SAS - [US_VEHICLE_IDENTIFICATION_NUMBER]" at bounding box center [1182, 192] width 251 height 48
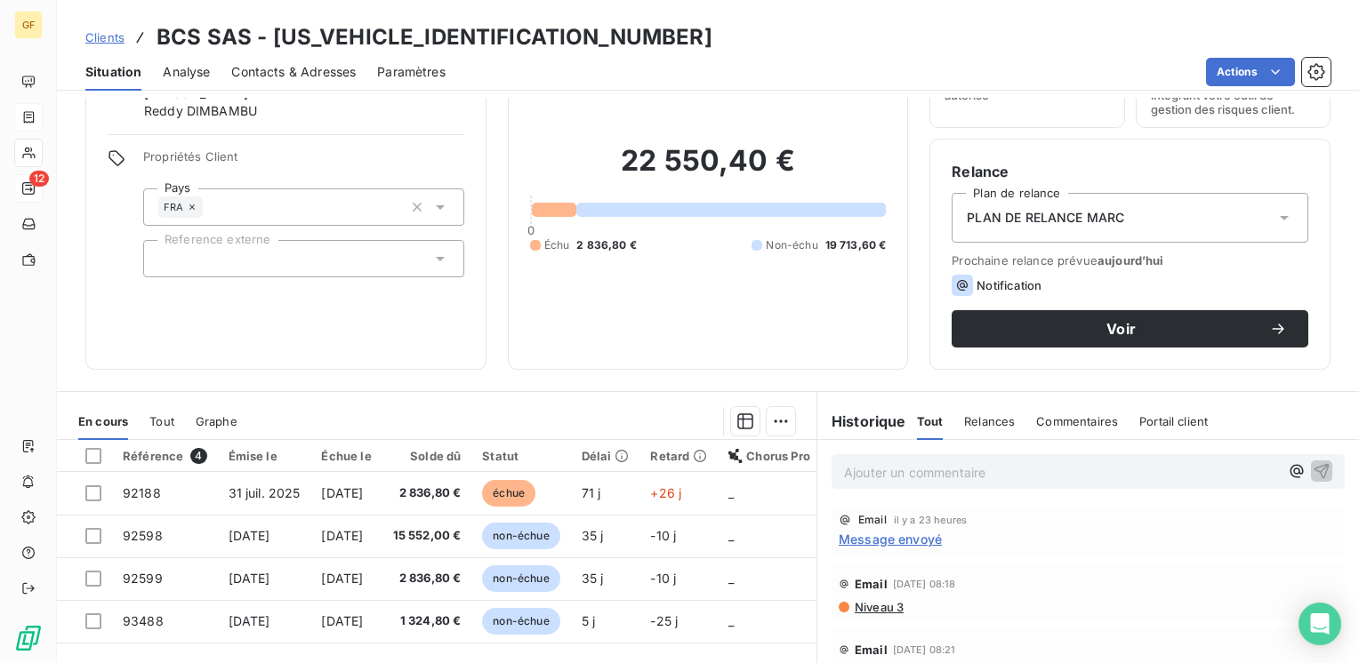
scroll to position [178, 0]
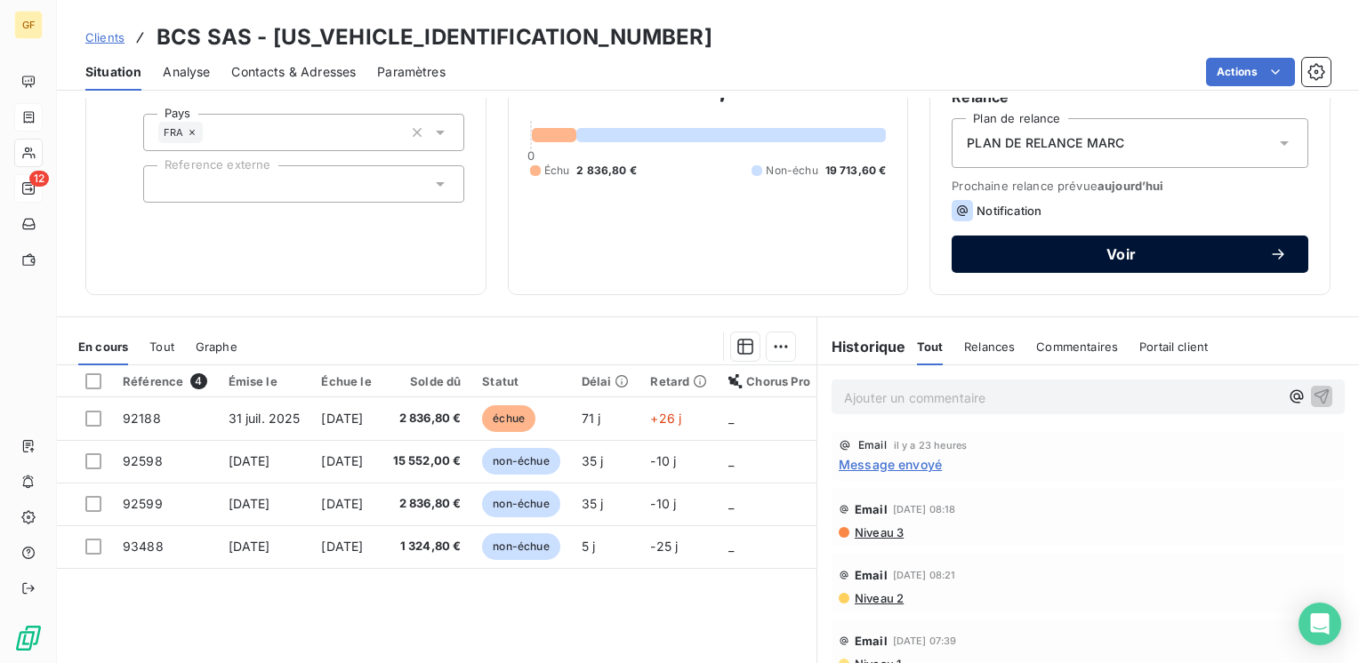
click at [1138, 248] on span "Voir" at bounding box center [1121, 254] width 296 height 14
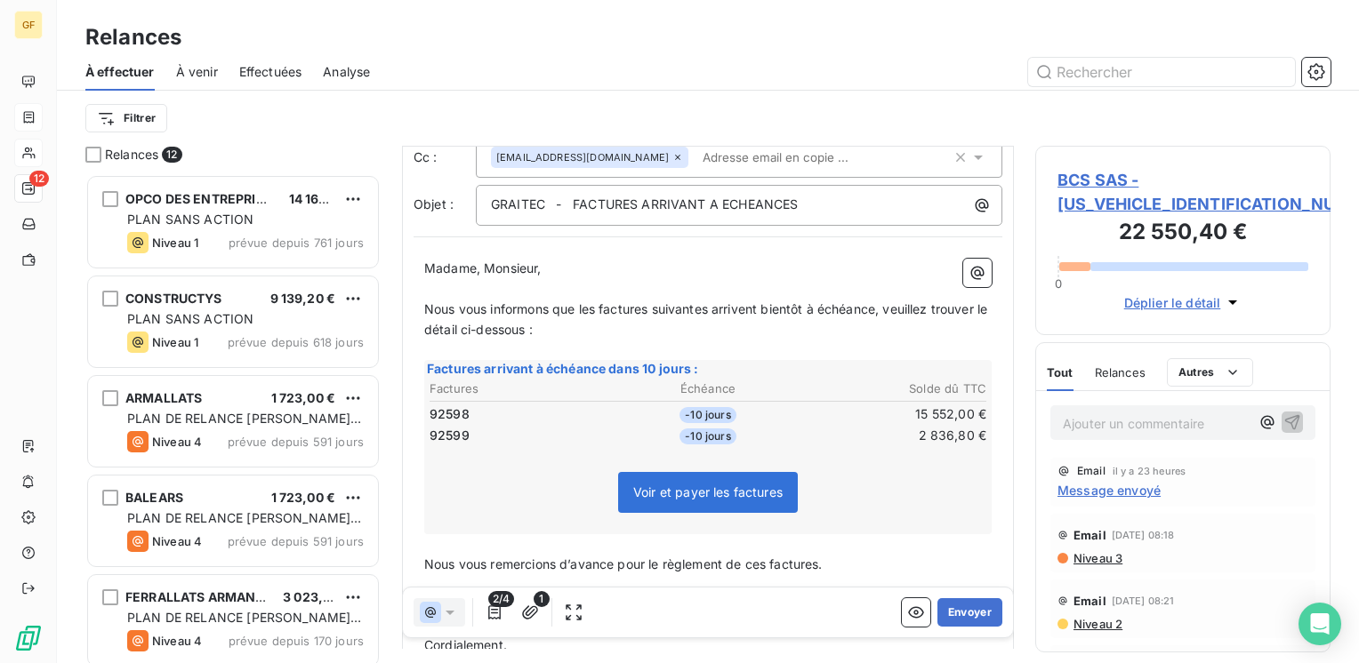
scroll to position [73, 0]
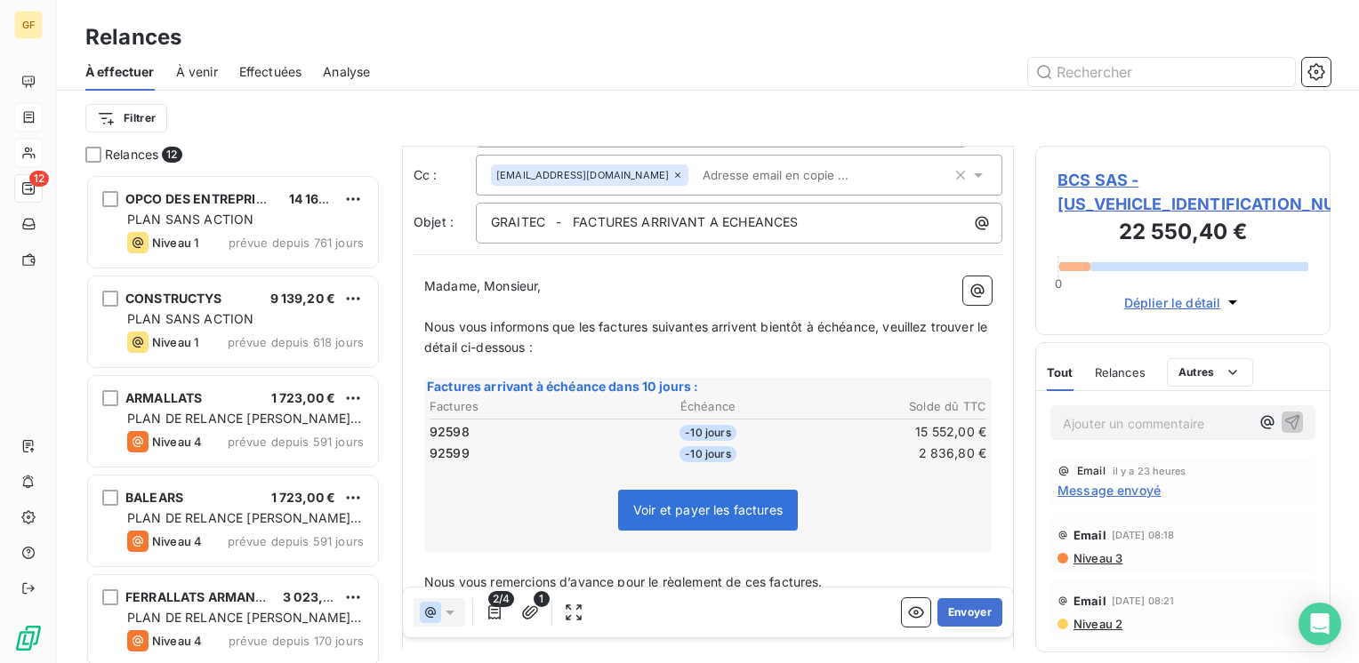
click at [1112, 175] on span "BCS SAS - [US_VEHICLE_IDENTIFICATION_NUMBER]" at bounding box center [1182, 192] width 251 height 48
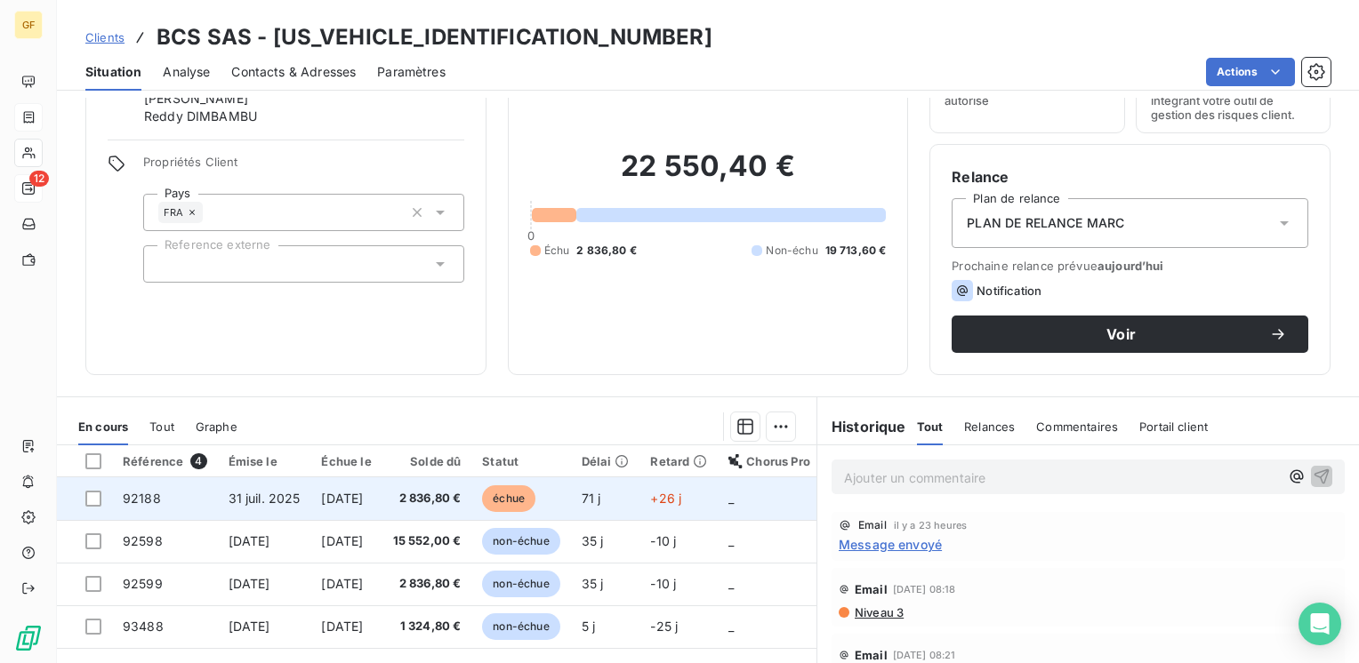
scroll to position [178, 0]
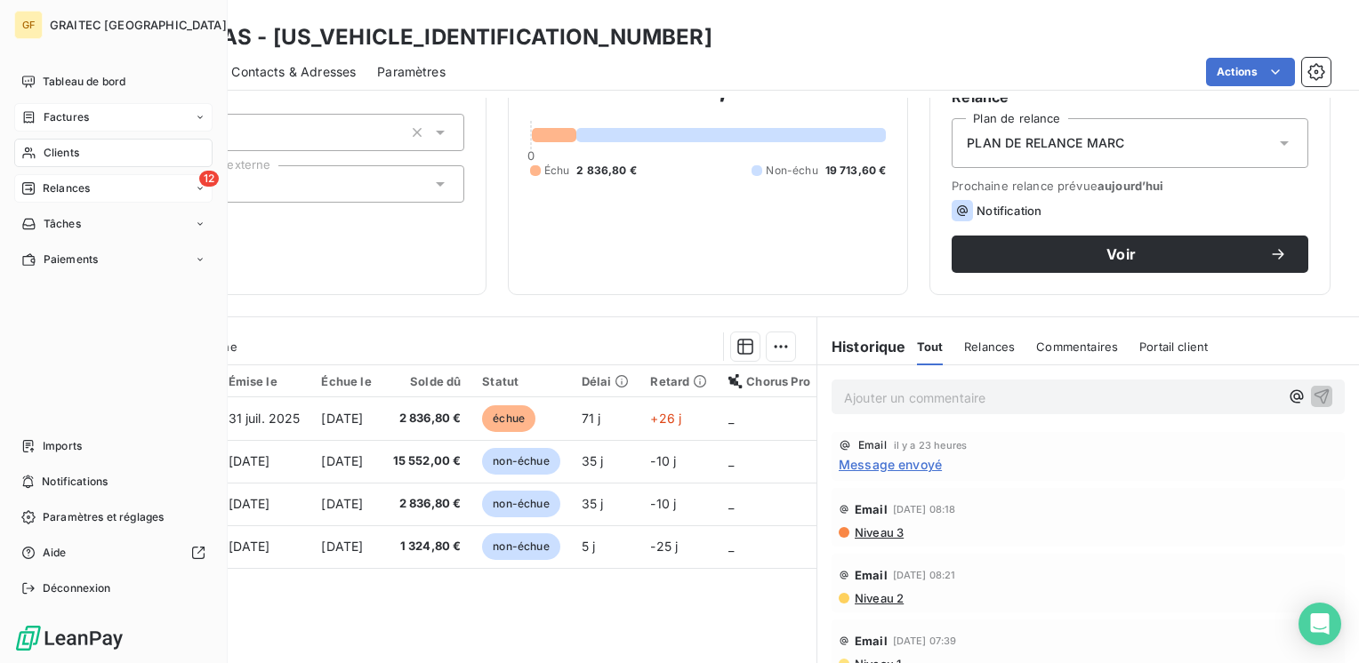
click at [66, 108] on div "Factures" at bounding box center [113, 117] width 198 height 28
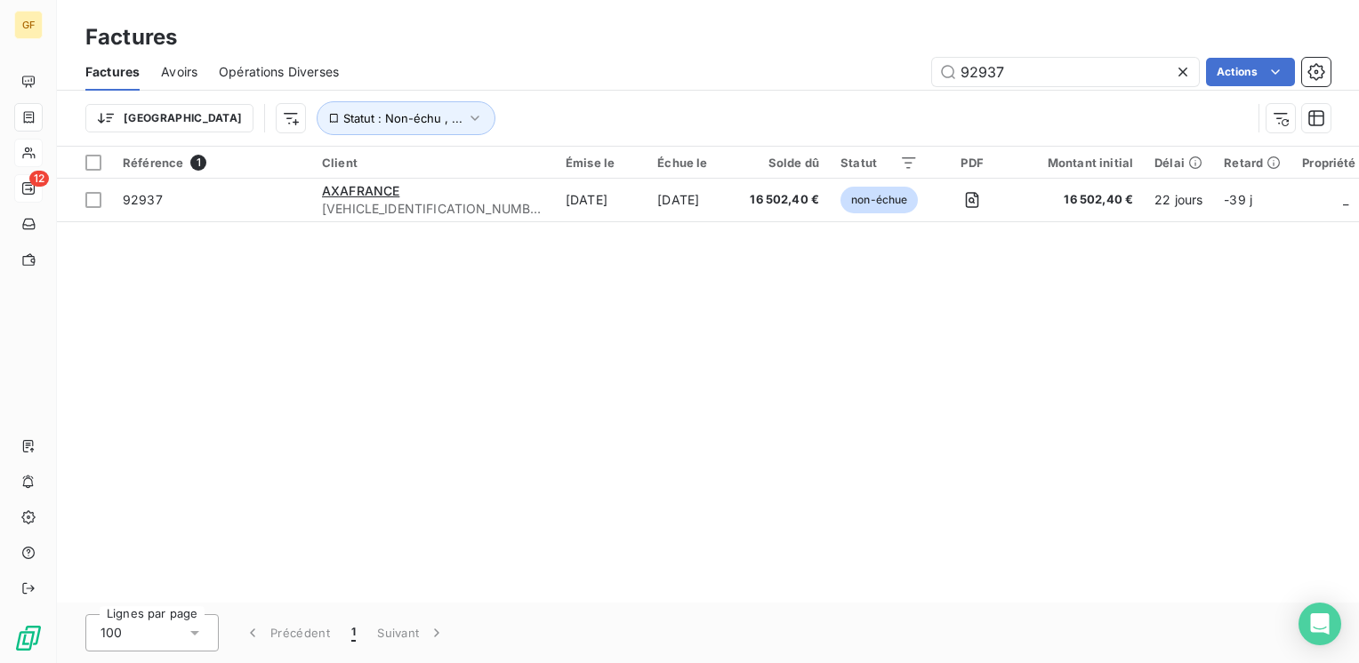
drag, startPoint x: 1013, startPoint y: 73, endPoint x: 897, endPoint y: 84, distance: 116.2
click at [897, 84] on div "92937 Actions" at bounding box center [845, 72] width 970 height 28
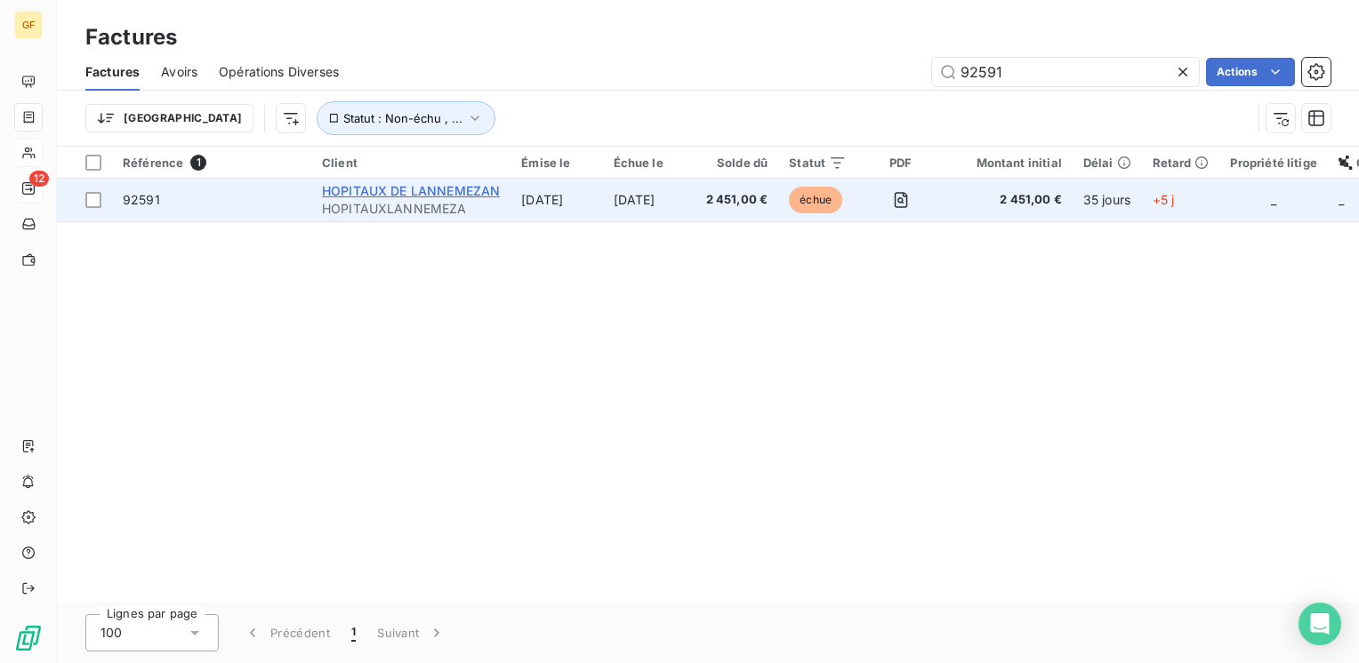
type input "92591"
click at [454, 189] on span "HOPITAUX DE LANNEMEZAN" at bounding box center [411, 190] width 178 height 15
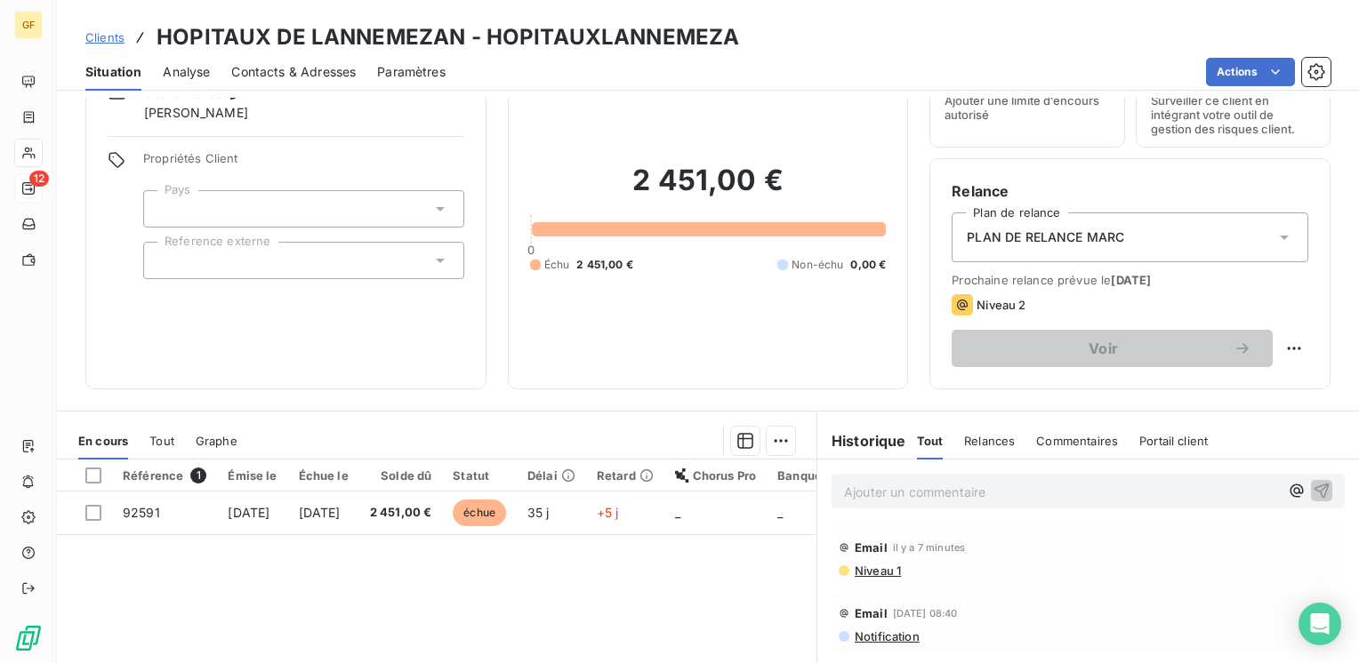
scroll to position [178, 0]
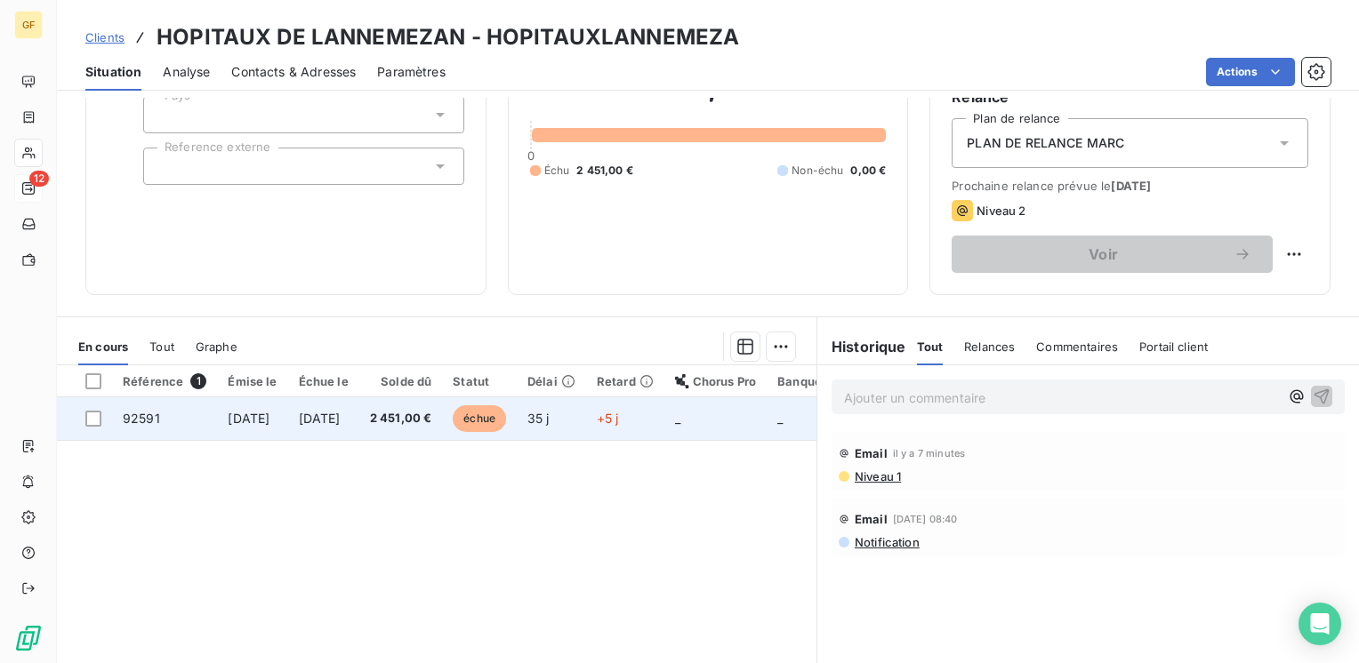
click at [341, 419] on span "[DATE]" at bounding box center [320, 418] width 42 height 15
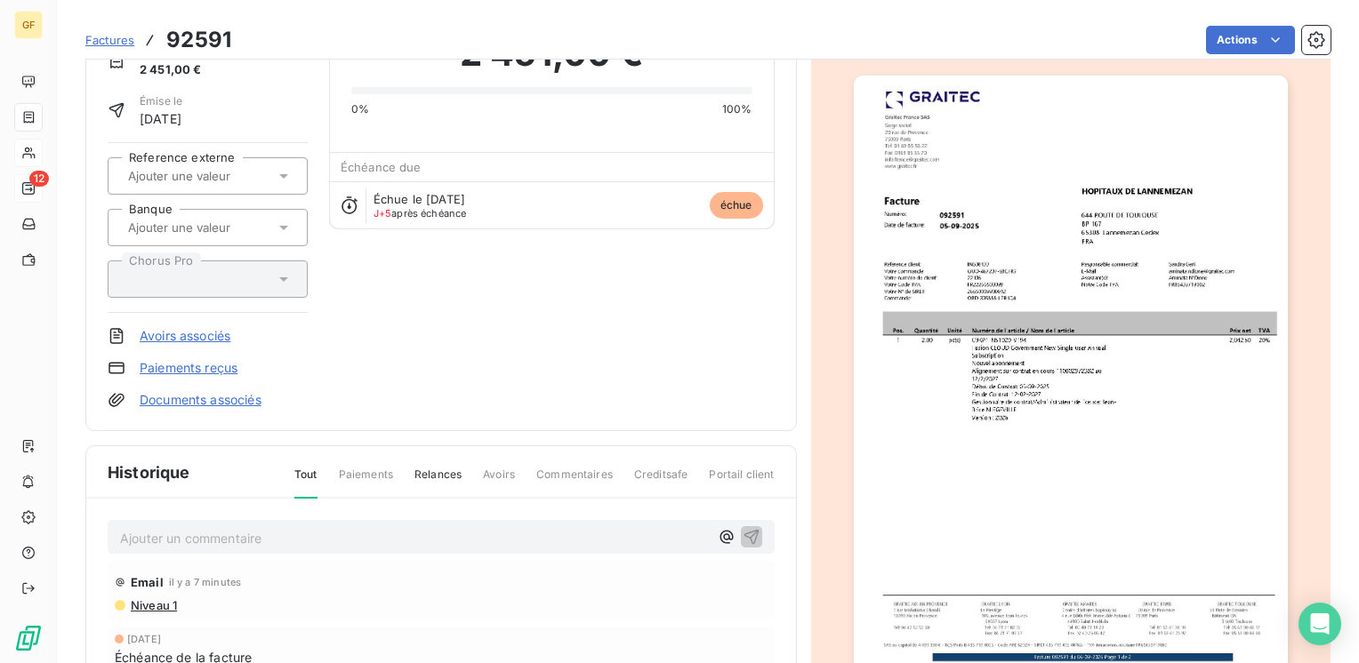
scroll to position [267, 0]
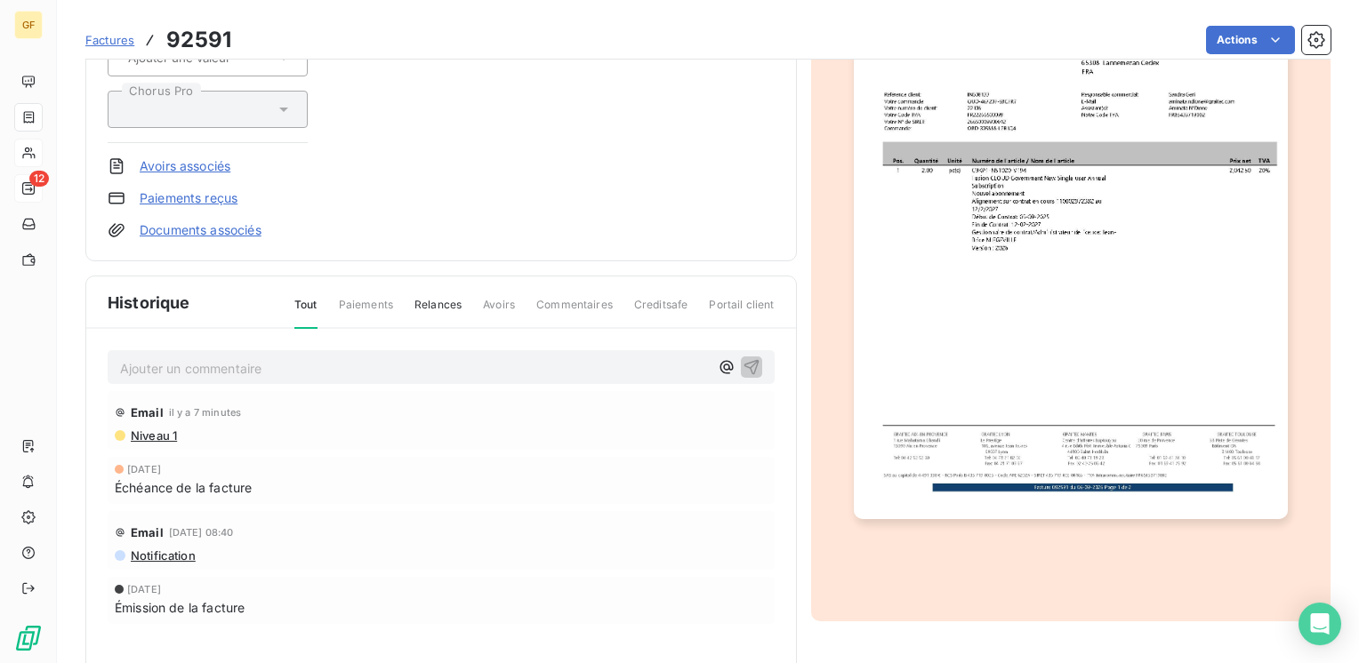
click at [205, 356] on div "Ajouter un commentaire ﻿" at bounding box center [414, 368] width 589 height 24
click at [196, 364] on p "Ajouter un commentaire ﻿" at bounding box center [414, 368] width 589 height 22
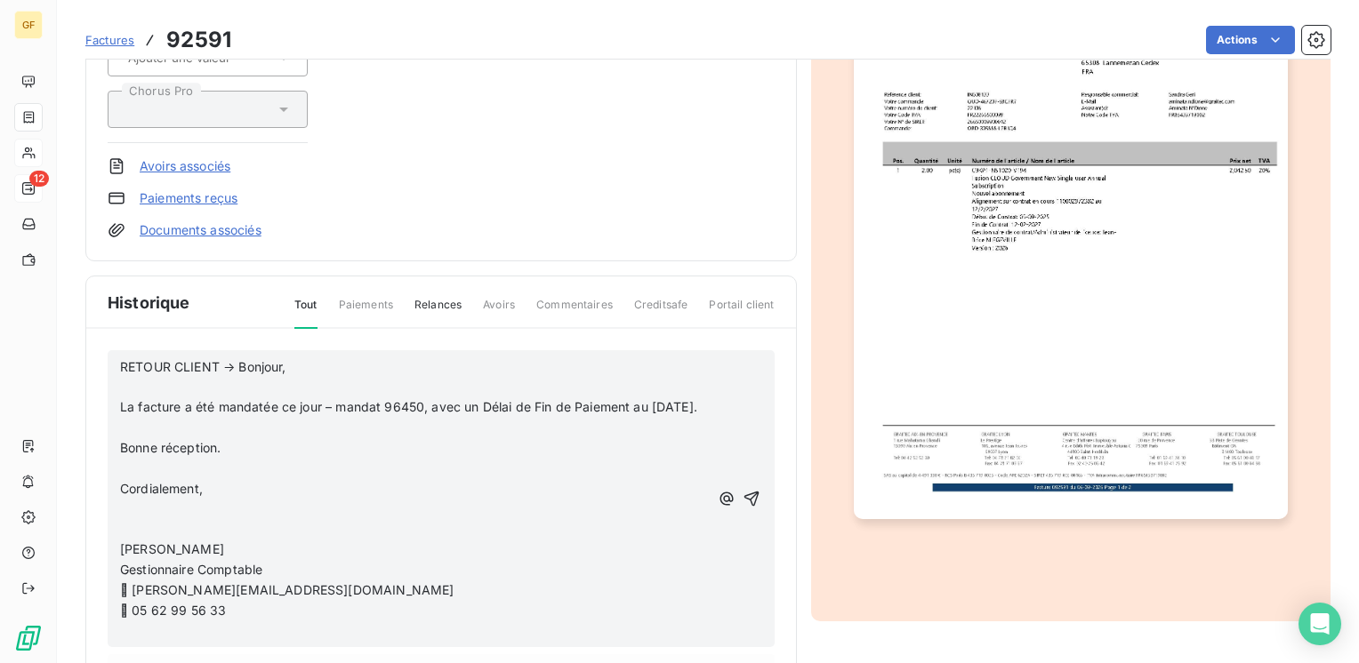
click at [293, 363] on p "RETOUR CLIENT → Bonjour," at bounding box center [414, 367] width 589 height 20
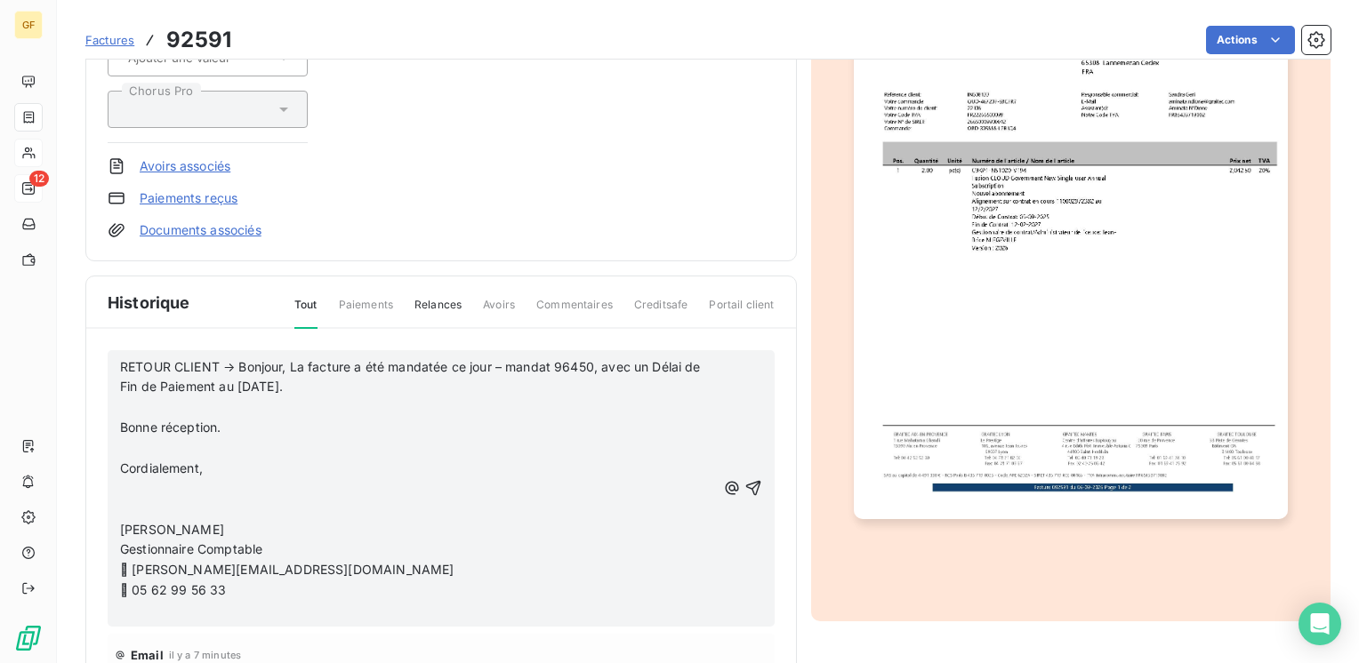
click at [365, 384] on p "RETOUR CLIENT → Bonjour, La facture a été mandatée ce jour – mandat 96450, avec…" at bounding box center [418, 377] width 596 height 41
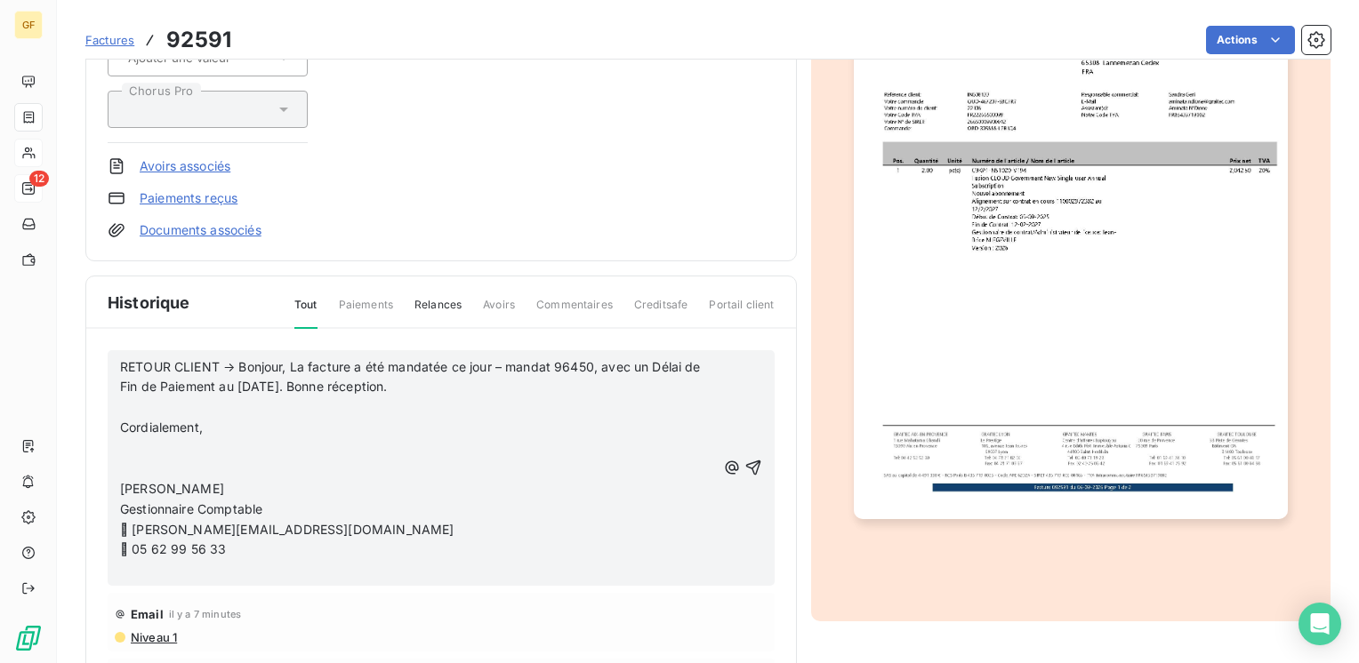
click at [456, 382] on p "RETOUR CLIENT → Bonjour, La facture a été mandatée ce jour – mandat 96450, avec…" at bounding box center [418, 377] width 596 height 41
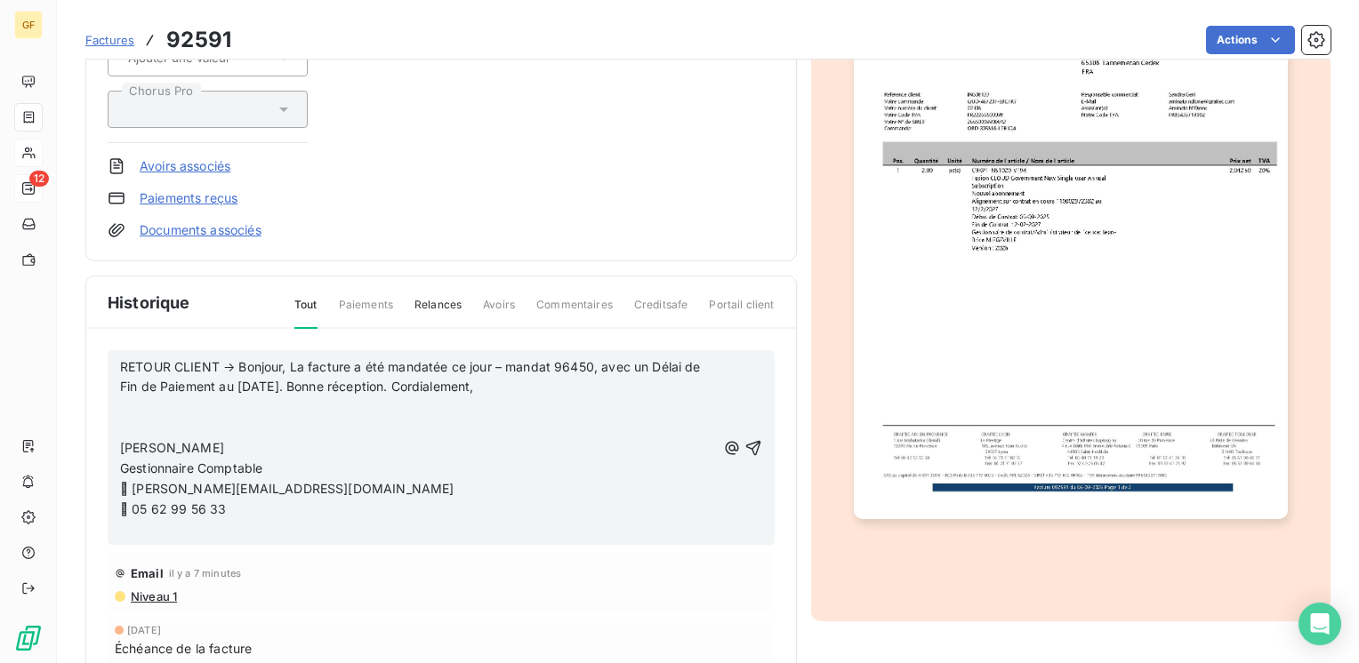
click at [529, 375] on p "RETOUR CLIENT → Bonjour, La facture a été mandatée ce jour – mandat 96450, avec…" at bounding box center [418, 377] width 596 height 41
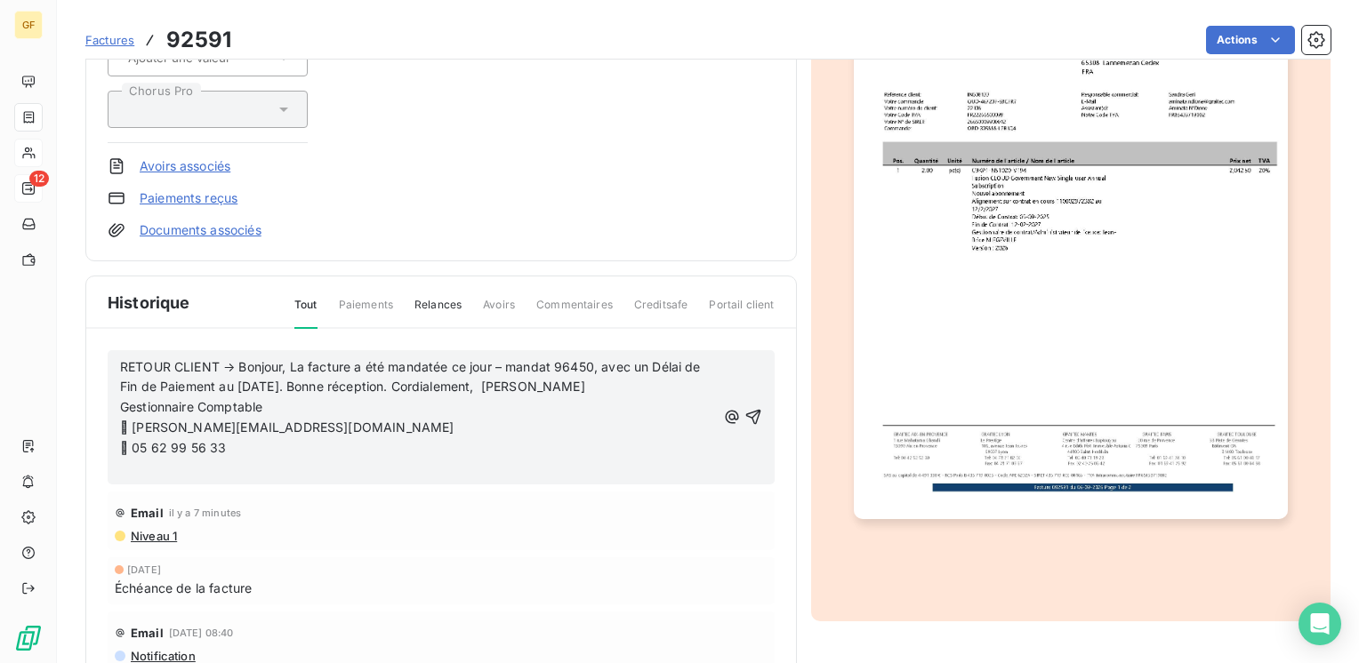
click at [317, 404] on p "Gestionnaire Comptable" at bounding box center [418, 407] width 596 height 20
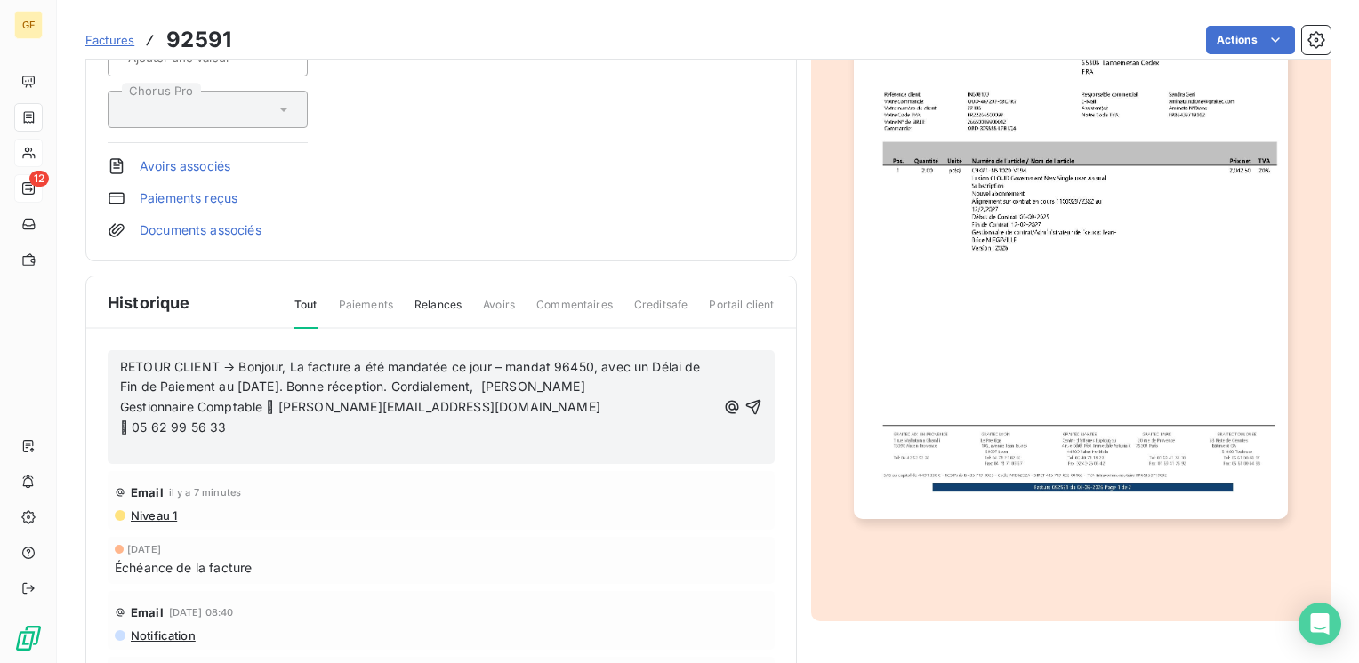
click at [499, 403] on p "Gestionnaire Comptable  [PERSON_NAME][EMAIL_ADDRESS][DOMAIN_NAME]" at bounding box center [418, 407] width 596 height 20
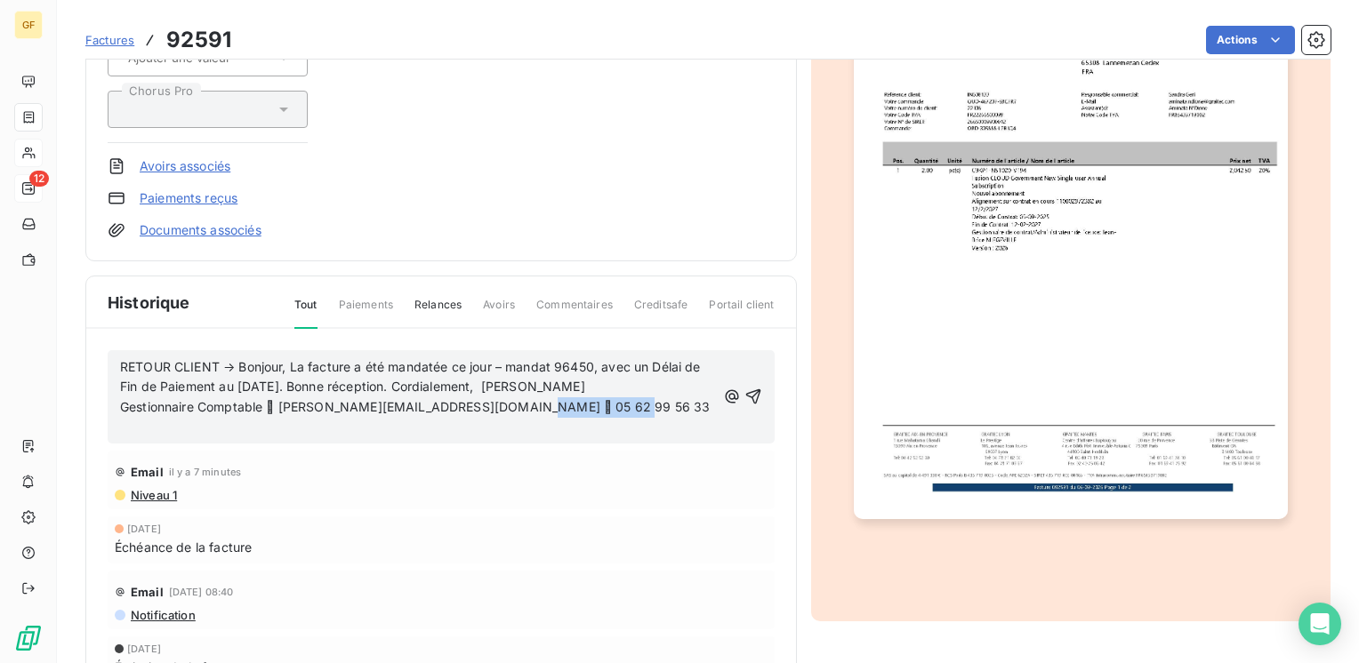
drag, startPoint x: 602, startPoint y: 403, endPoint x: 514, endPoint y: 397, distance: 88.3
click at [510, 399] on p "Gestionnaire Comptable  [PERSON_NAME][EMAIL_ADDRESS][DOMAIN_NAME]  05 62 99 5…" at bounding box center [418, 407] width 596 height 20
copy span "05 62 99 56 33"
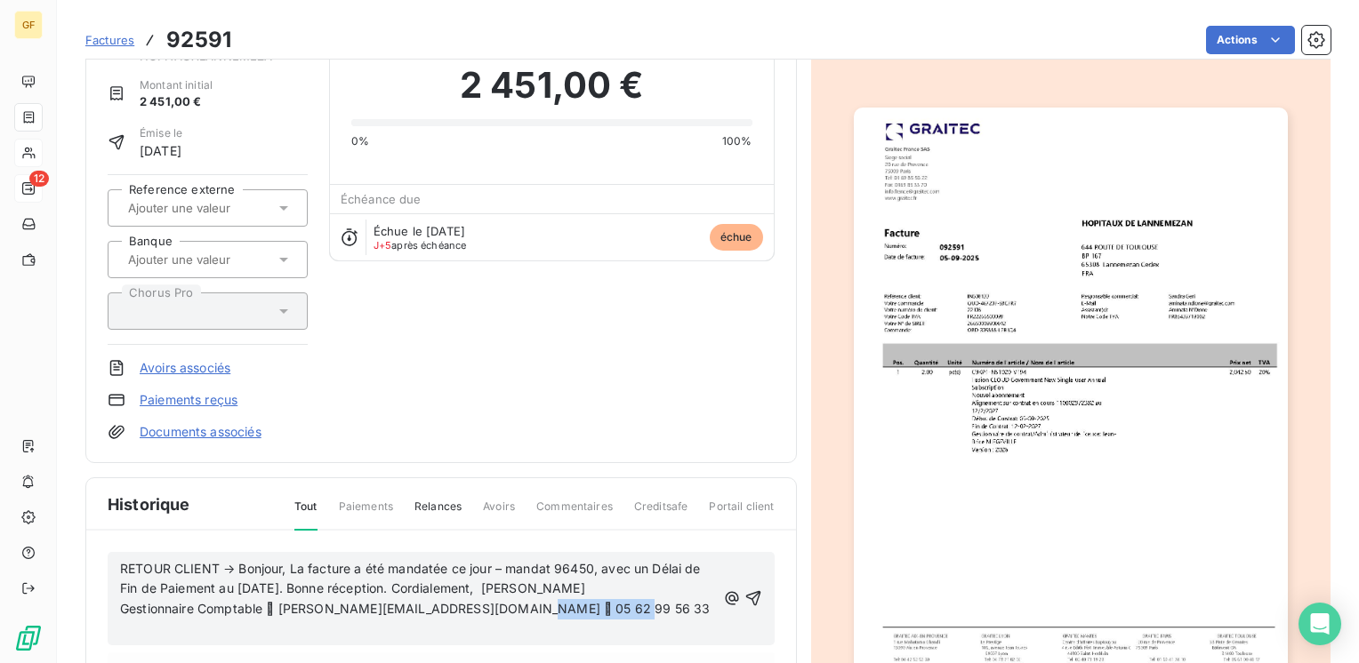
scroll to position [178, 0]
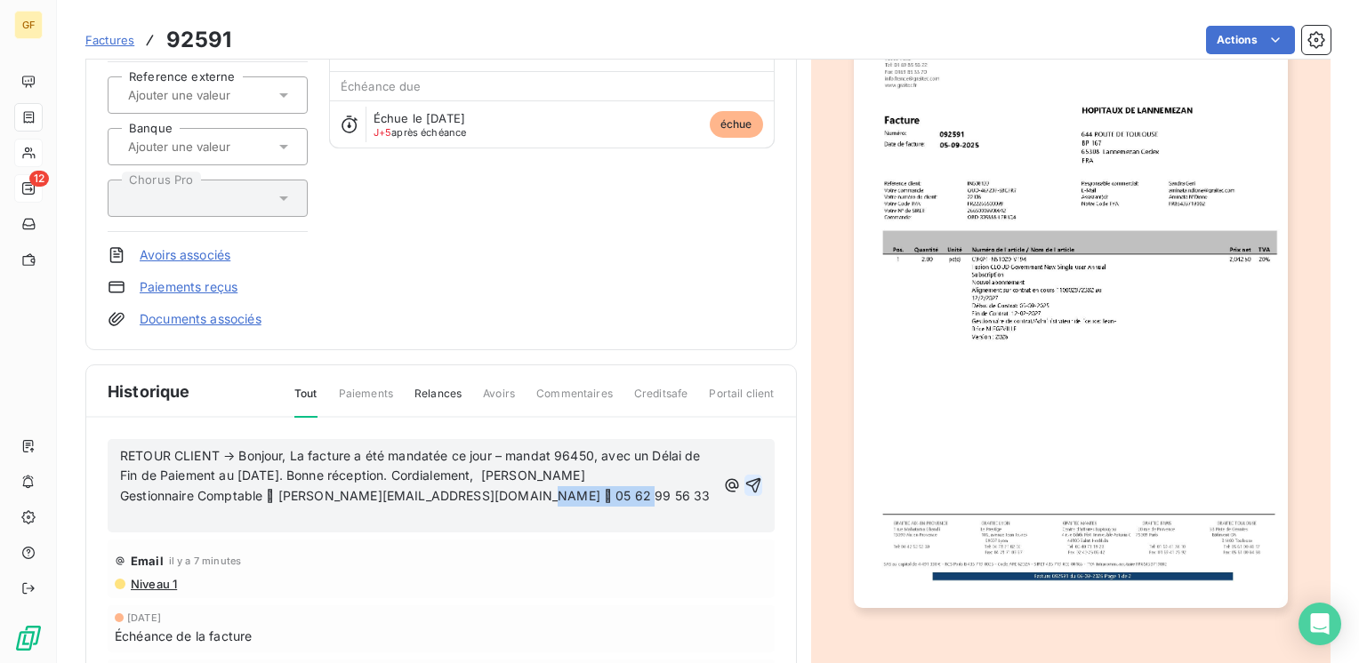
click at [745, 479] on icon "button" at bounding box center [752, 485] width 15 height 15
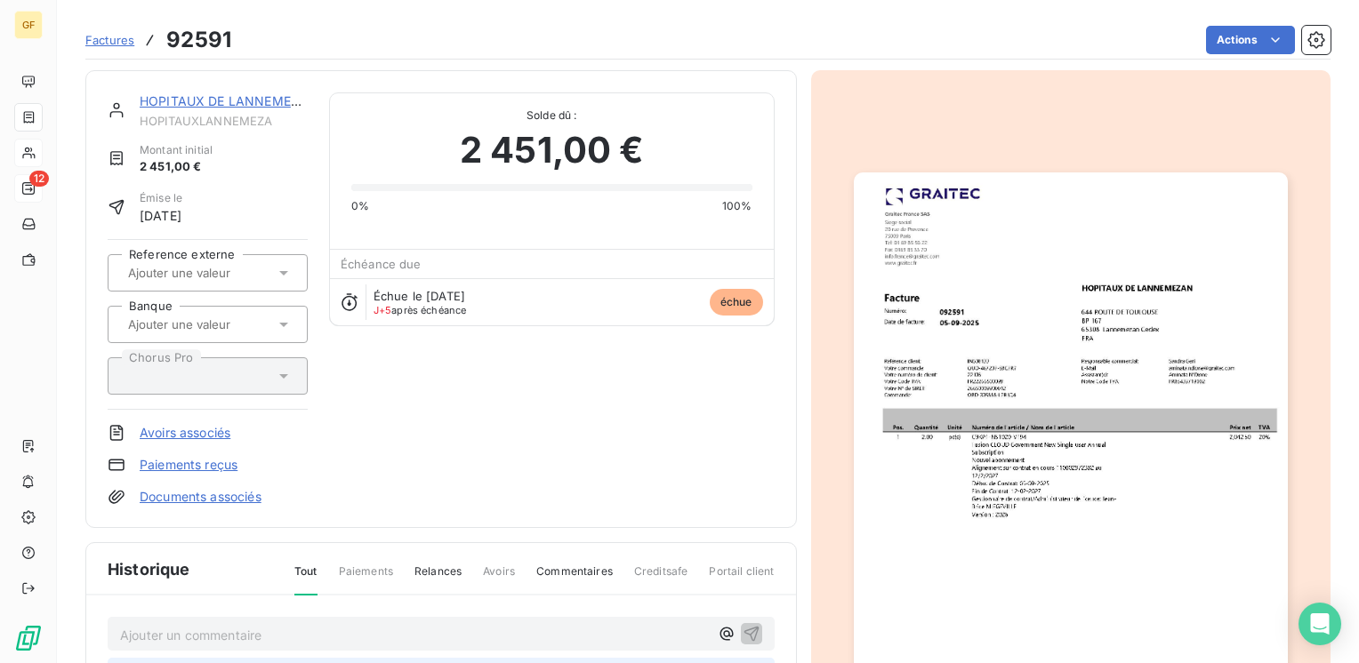
scroll to position [0, 0]
click at [221, 100] on link "HOPITAUX DE LANNEMEZAN" at bounding box center [229, 99] width 178 height 15
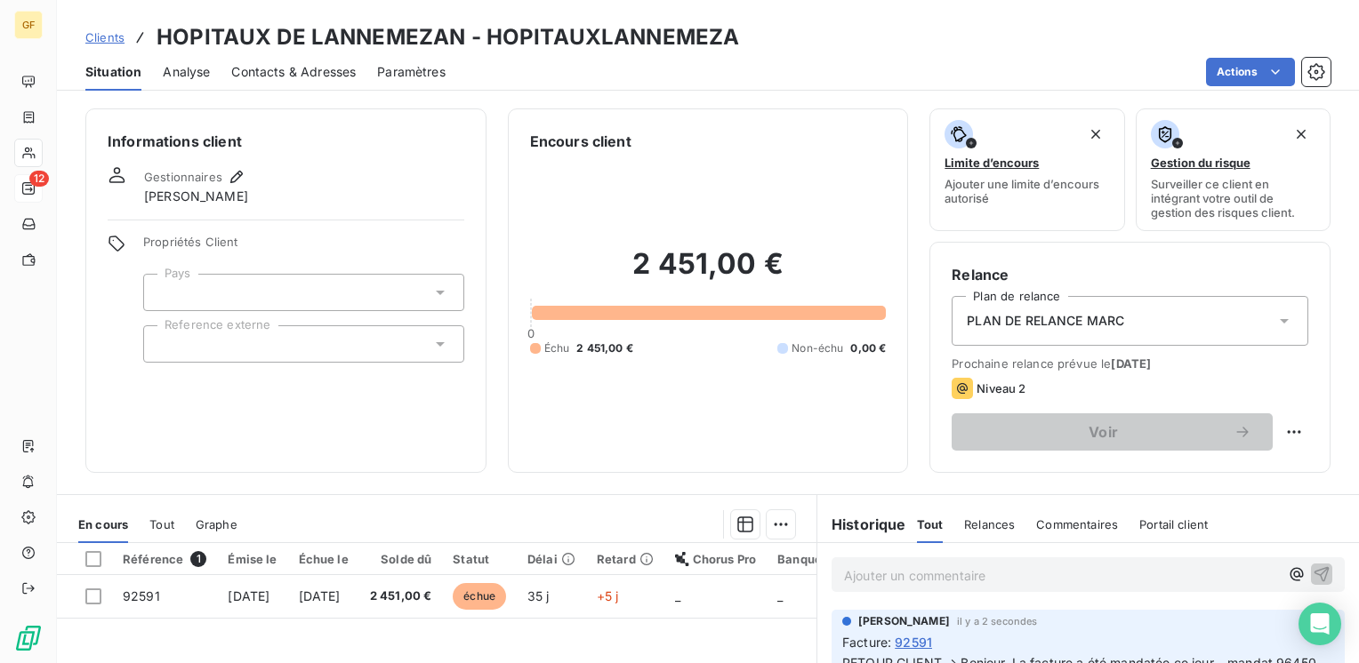
drag, startPoint x: 317, startPoint y: 66, endPoint x: 334, endPoint y: 66, distance: 16.9
click at [320, 66] on span "Contacts & Adresses" at bounding box center [293, 72] width 124 height 18
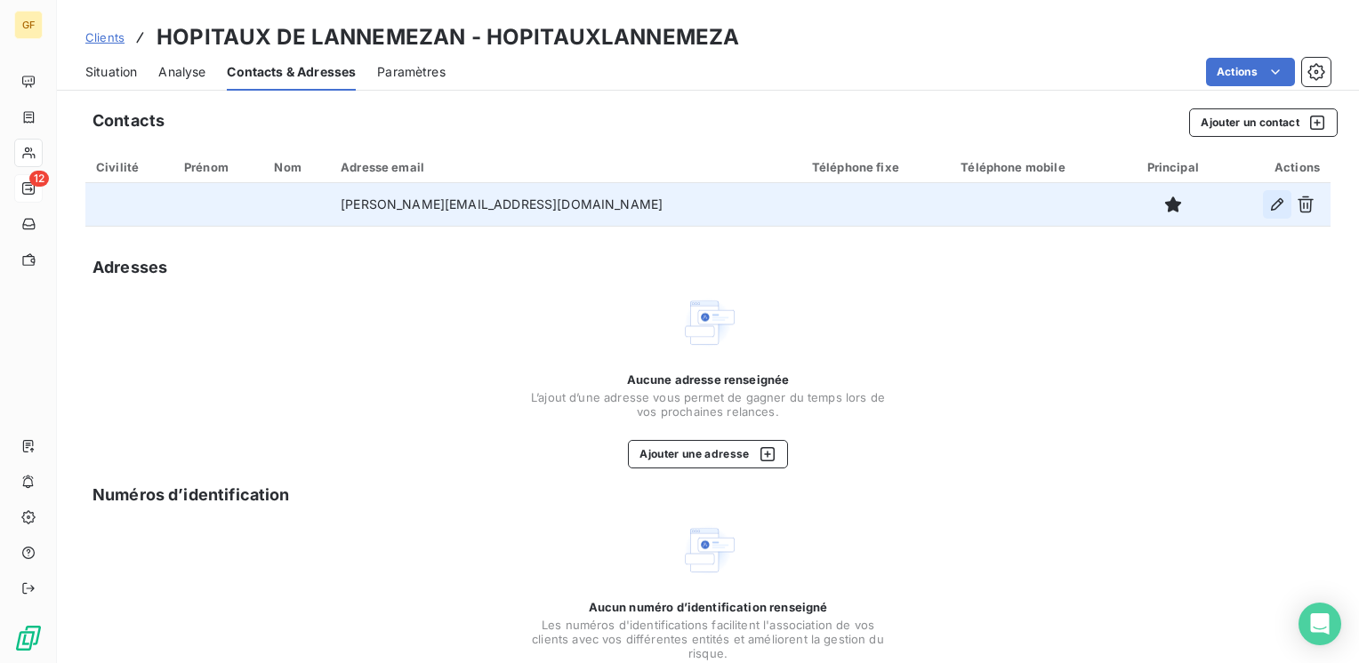
click at [1268, 208] on icon "button" at bounding box center [1277, 205] width 18 height 18
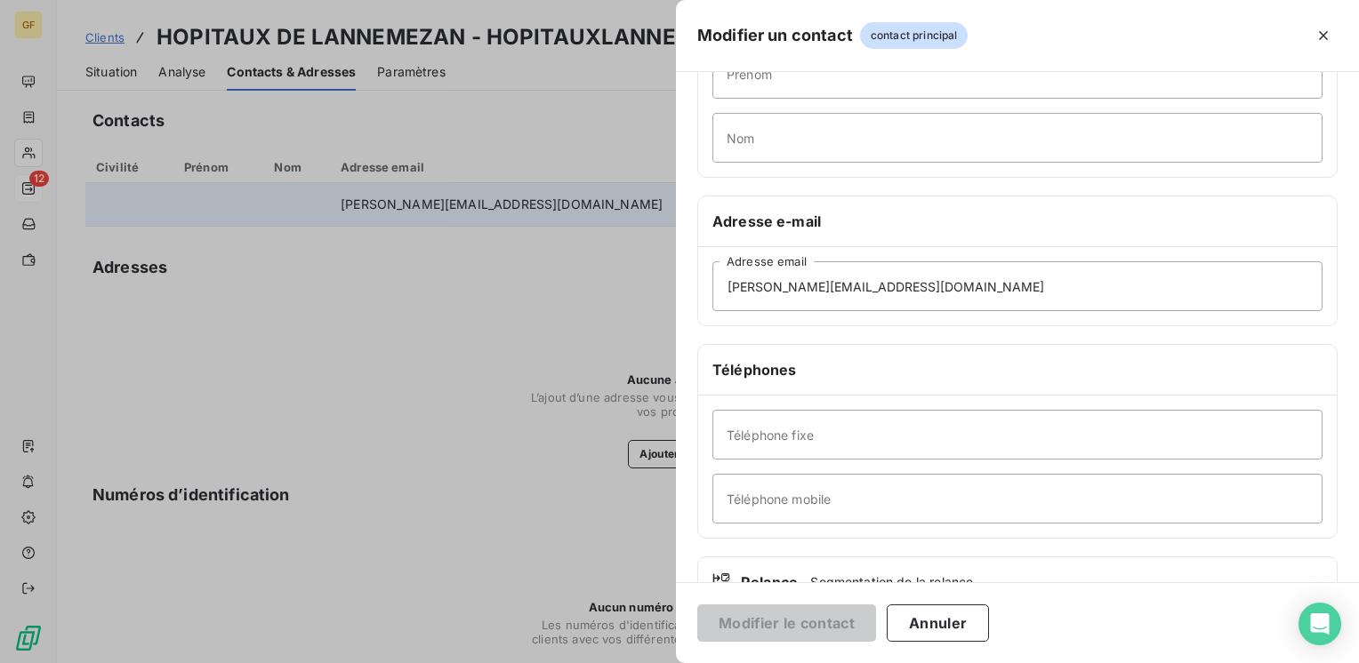
scroll to position [178, 0]
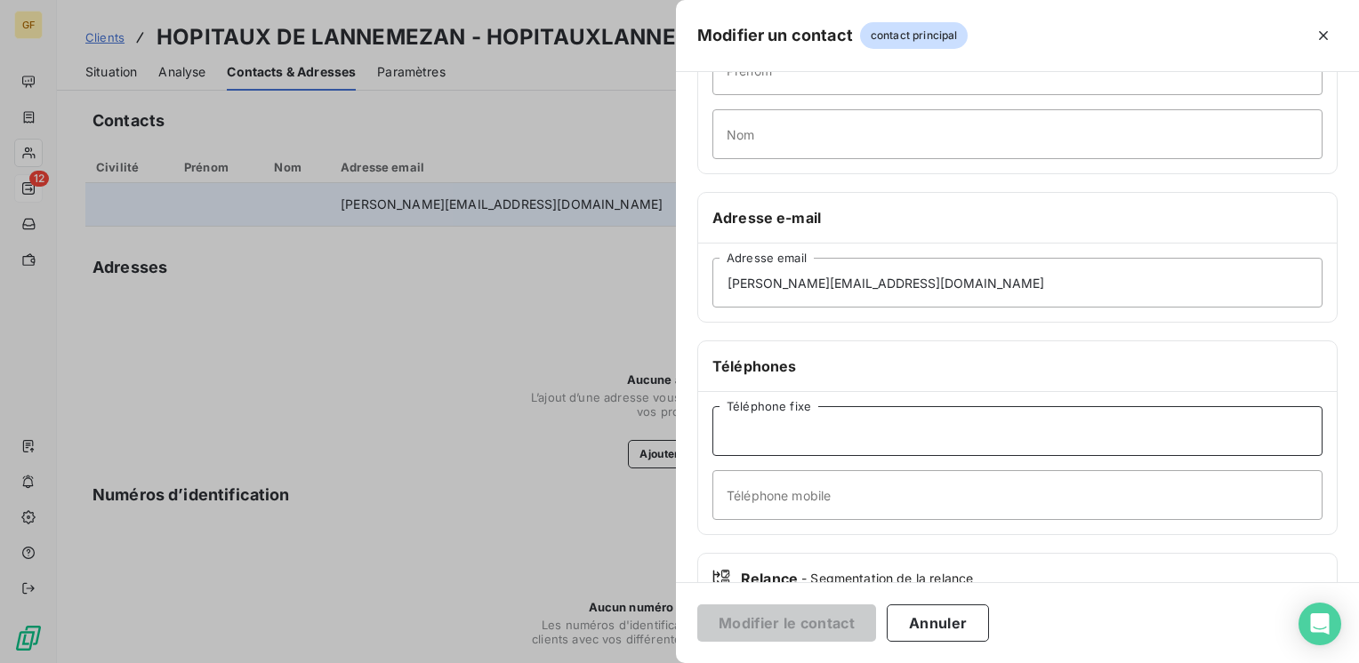
click at [777, 427] on input "Téléphone fixe" at bounding box center [1017, 431] width 610 height 50
paste input "05 62 99 56 33"
type input "05 62 99 56 33"
click at [791, 621] on button "Modifier le contact" at bounding box center [786, 623] width 179 height 37
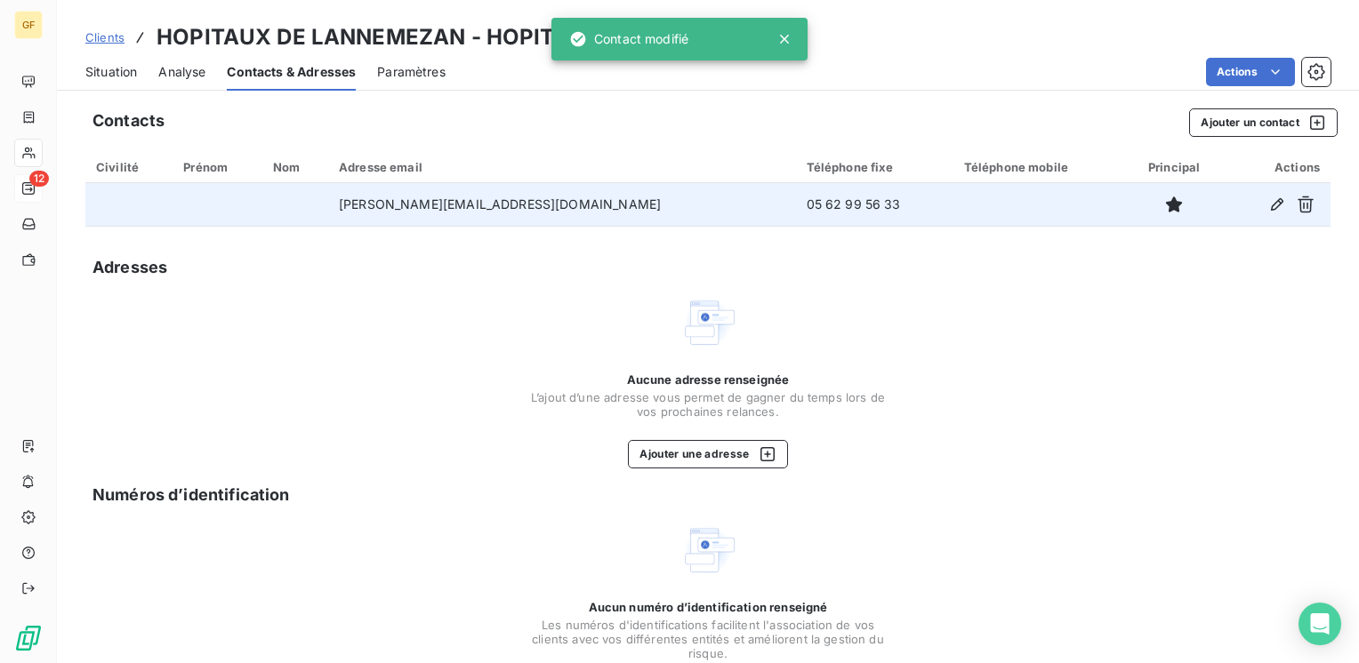
click at [122, 66] on span "Situation" at bounding box center [111, 72] width 52 height 18
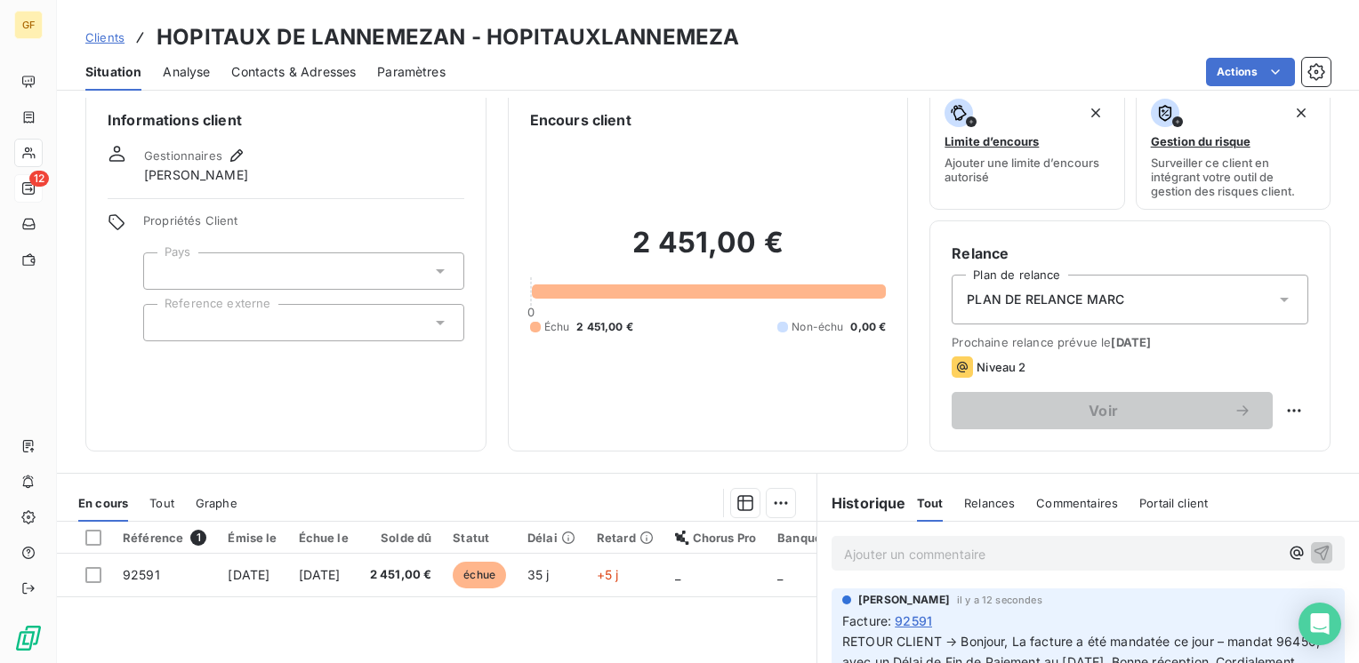
scroll to position [0, 0]
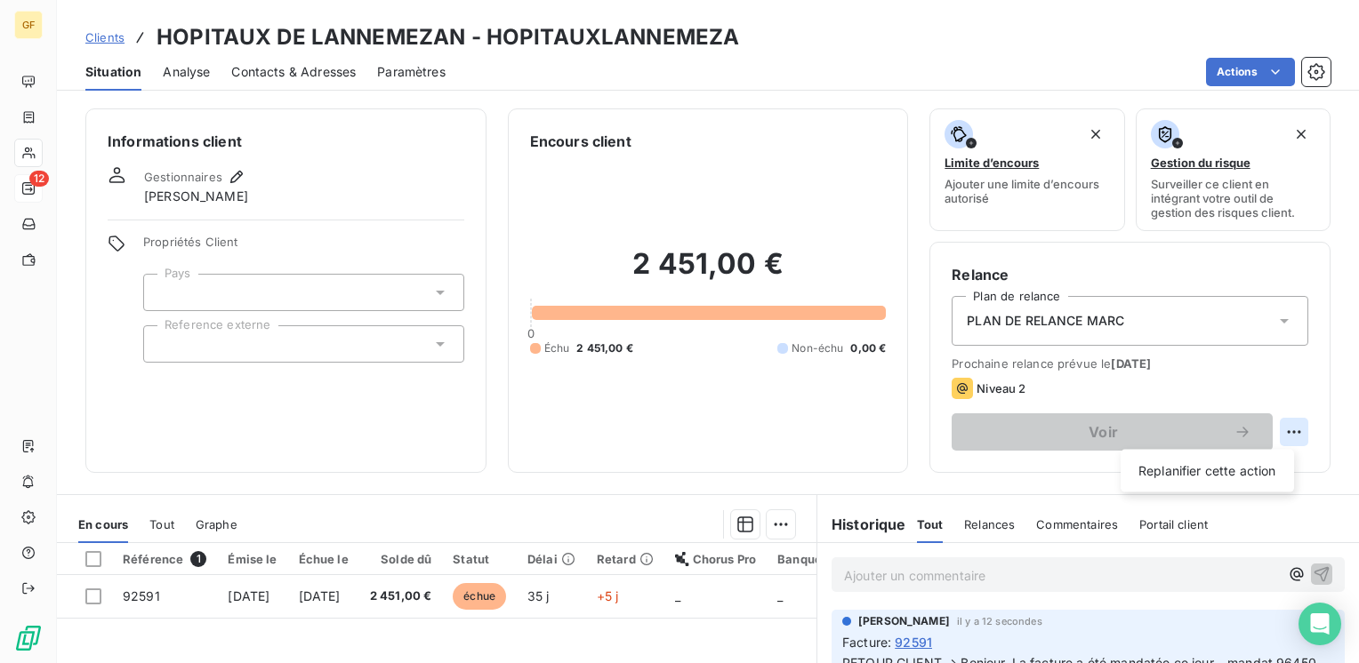
click at [1287, 432] on html "GF 12 Clients HOPITAUX DE LANNEMEZAN - HOPITAUXLANNEMEZA Situation Analyse Cont…" at bounding box center [679, 331] width 1359 height 663
click at [1200, 469] on div "Replanifier cette action" at bounding box center [1207, 471] width 159 height 28
select select "9"
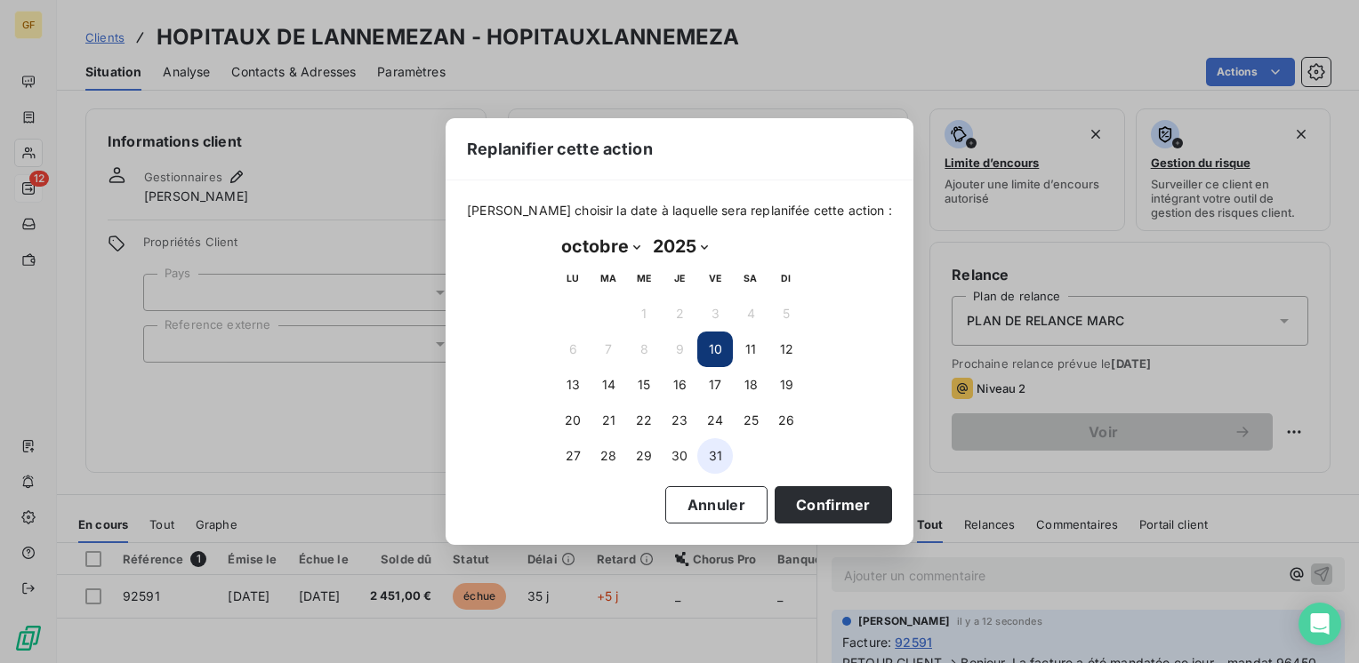
click at [719, 450] on button "31" at bounding box center [715, 456] width 36 height 36
click at [791, 496] on button "Confirmer" at bounding box center [833, 504] width 117 height 37
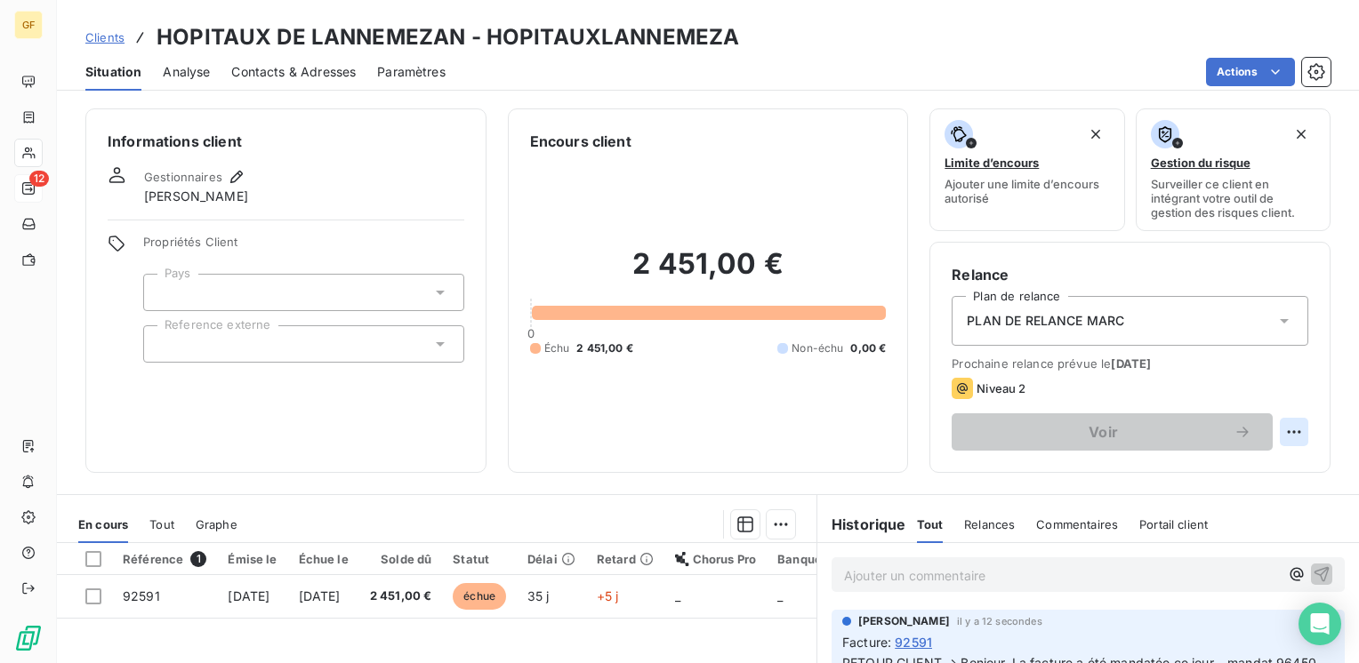
click at [1284, 432] on html "GF 12 Clients HOPITAUX DE LANNEMEZAN - HOPITAUXLANNEMEZA Situation Analyse Cont…" at bounding box center [679, 331] width 1359 height 663
click at [1160, 468] on div "Replanifier cette action" at bounding box center [1207, 471] width 159 height 28
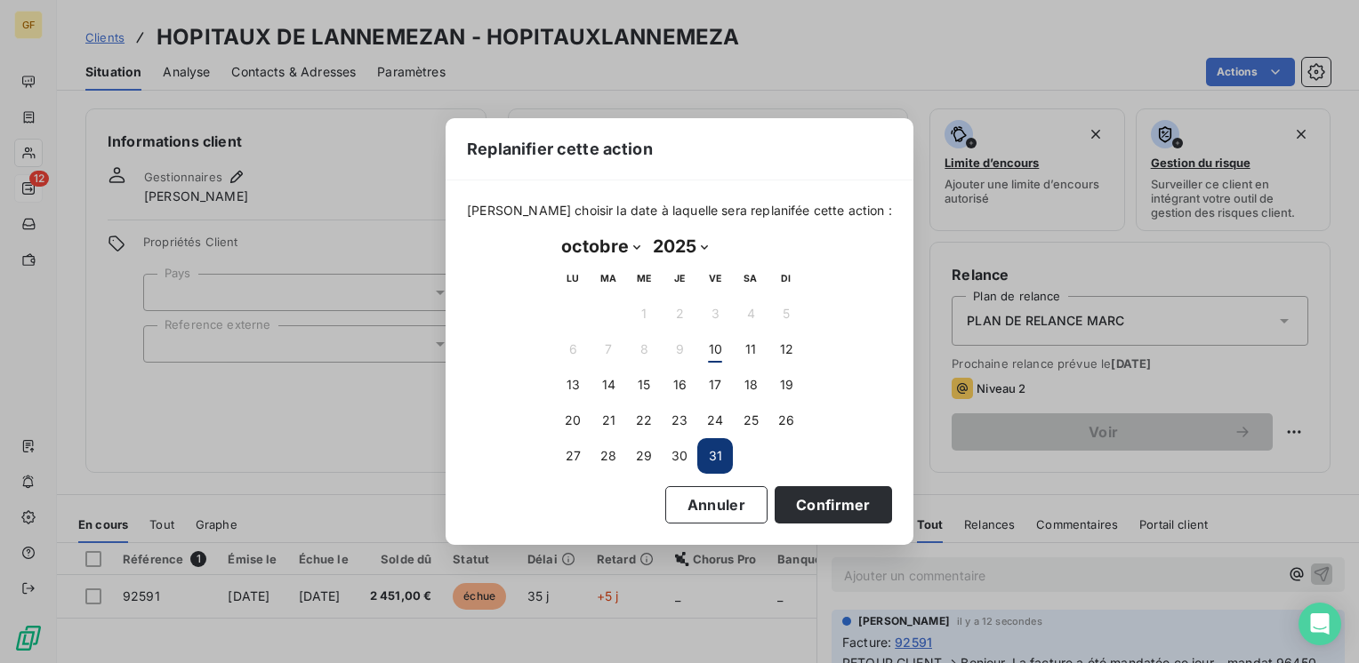
click at [638, 246] on select "janvier février mars avril mai juin juillet août septembre octobre novembre déc…" at bounding box center [601, 246] width 92 height 28
select select "10"
click at [555, 232] on select "janvier février mars avril mai juin juillet août septembre octobre novembre déc…" at bounding box center [601, 246] width 92 height 28
click at [649, 345] on button "5" at bounding box center [644, 350] width 36 height 36
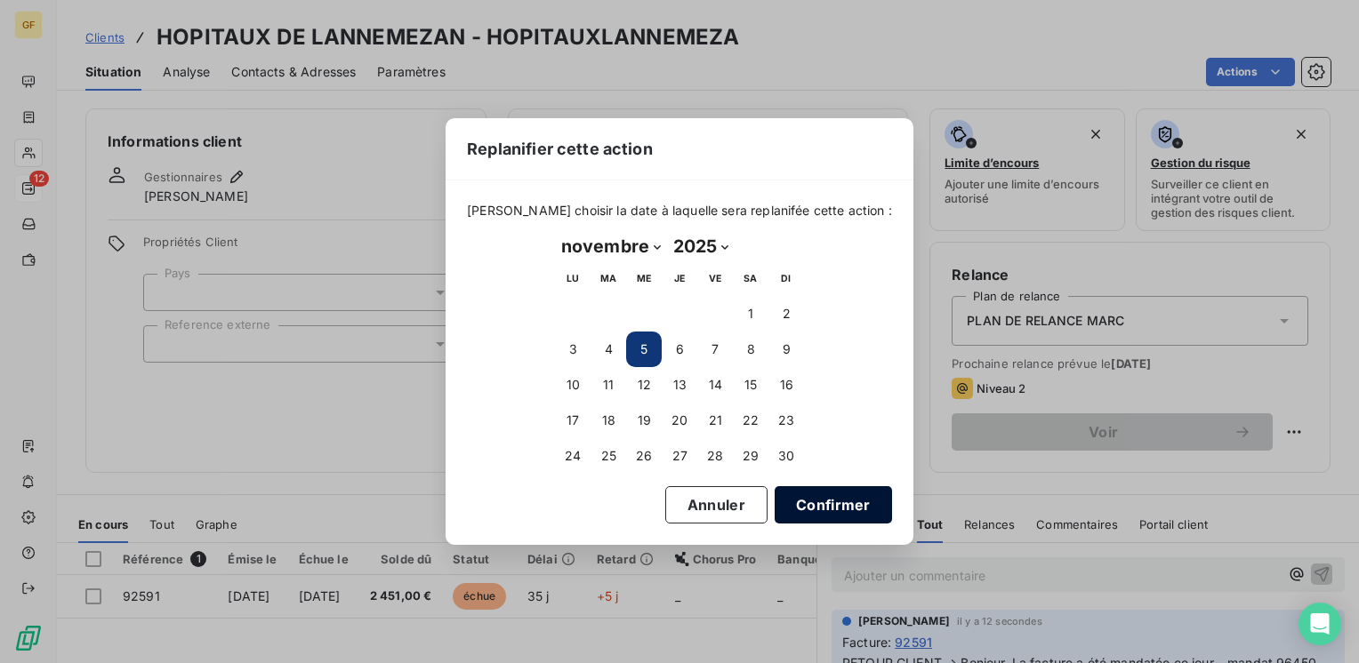
click at [784, 505] on button "Confirmer" at bounding box center [833, 504] width 117 height 37
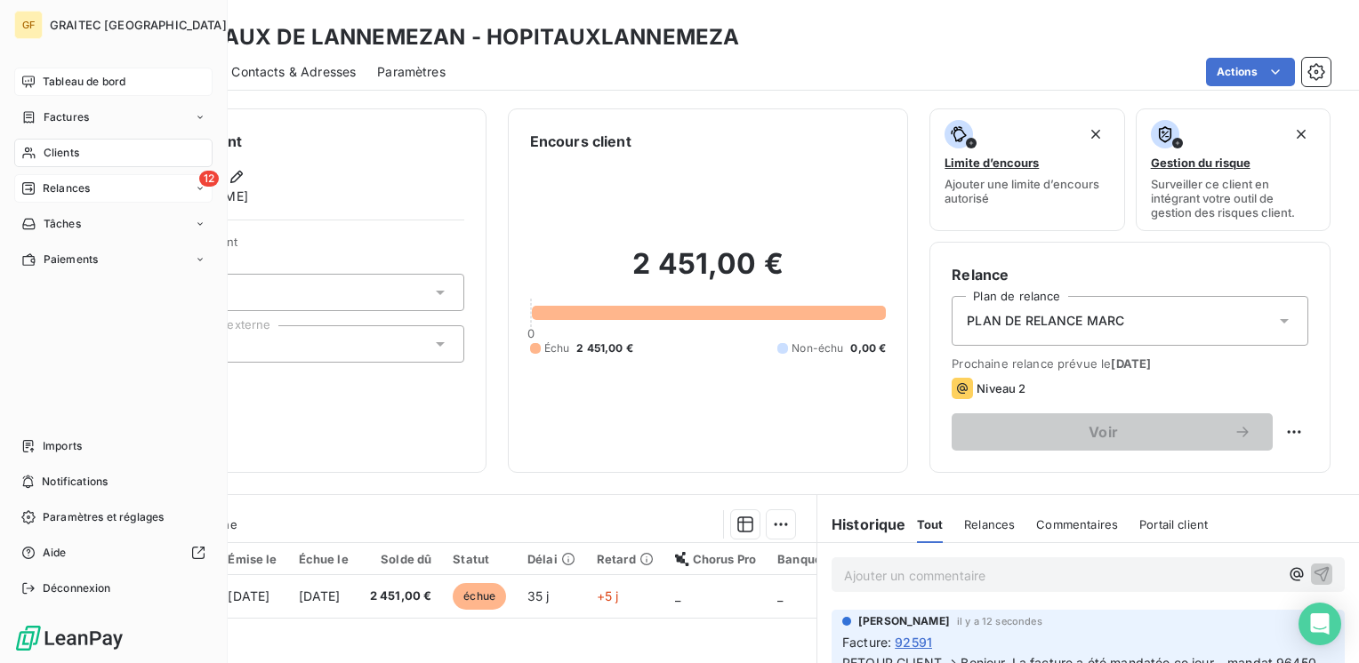
click at [56, 77] on span "Tableau de bord" at bounding box center [84, 82] width 83 height 16
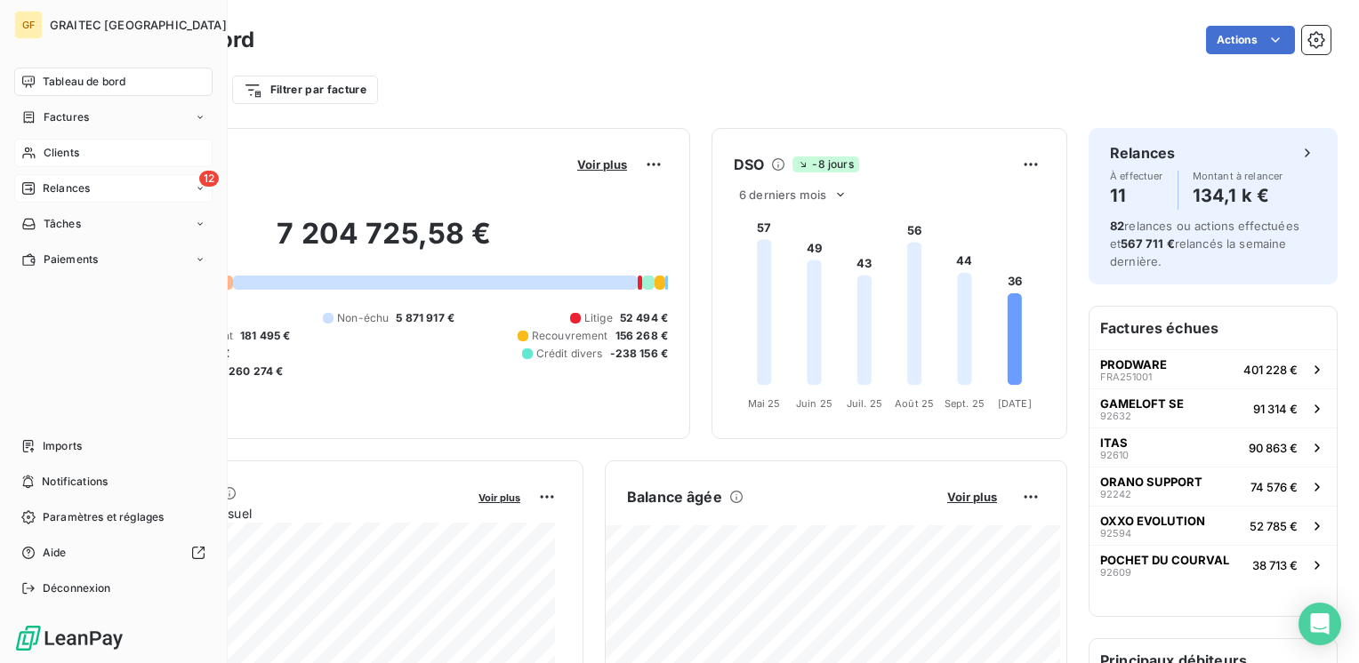
click at [96, 190] on div "12 Relances" at bounding box center [113, 188] width 198 height 28
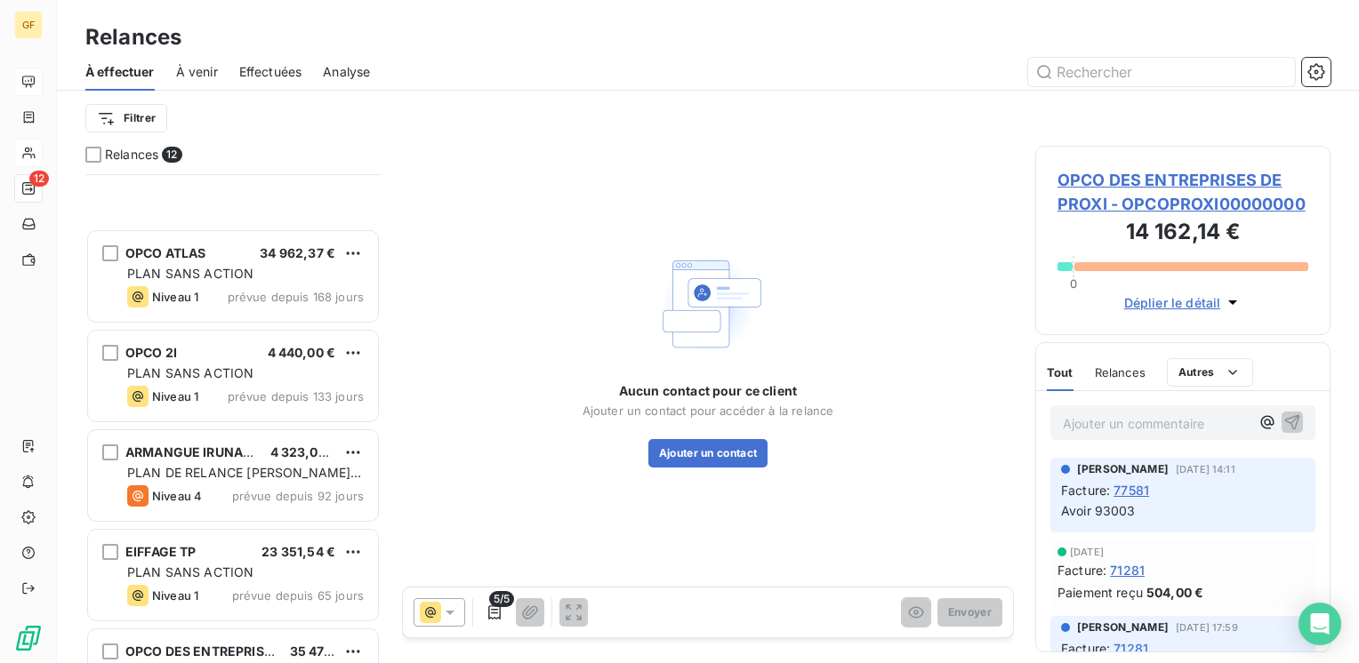
scroll to position [706, 0]
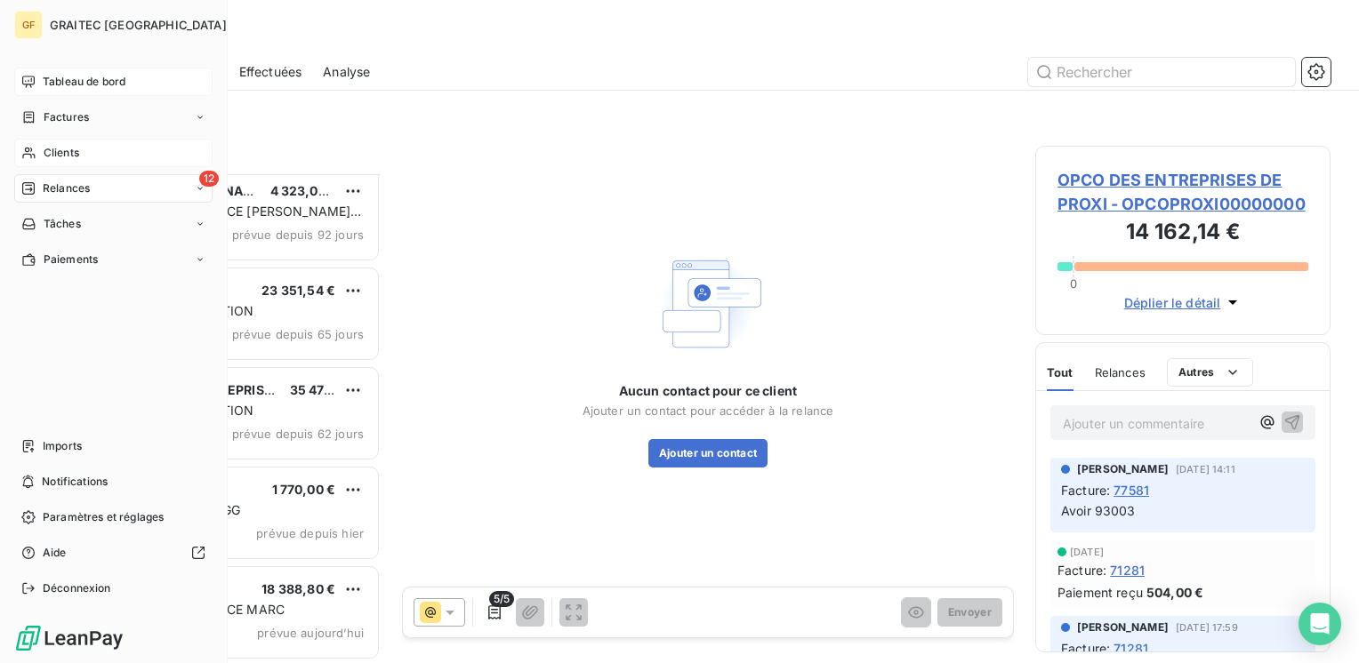
click at [71, 81] on span "Tableau de bord" at bounding box center [84, 82] width 83 height 16
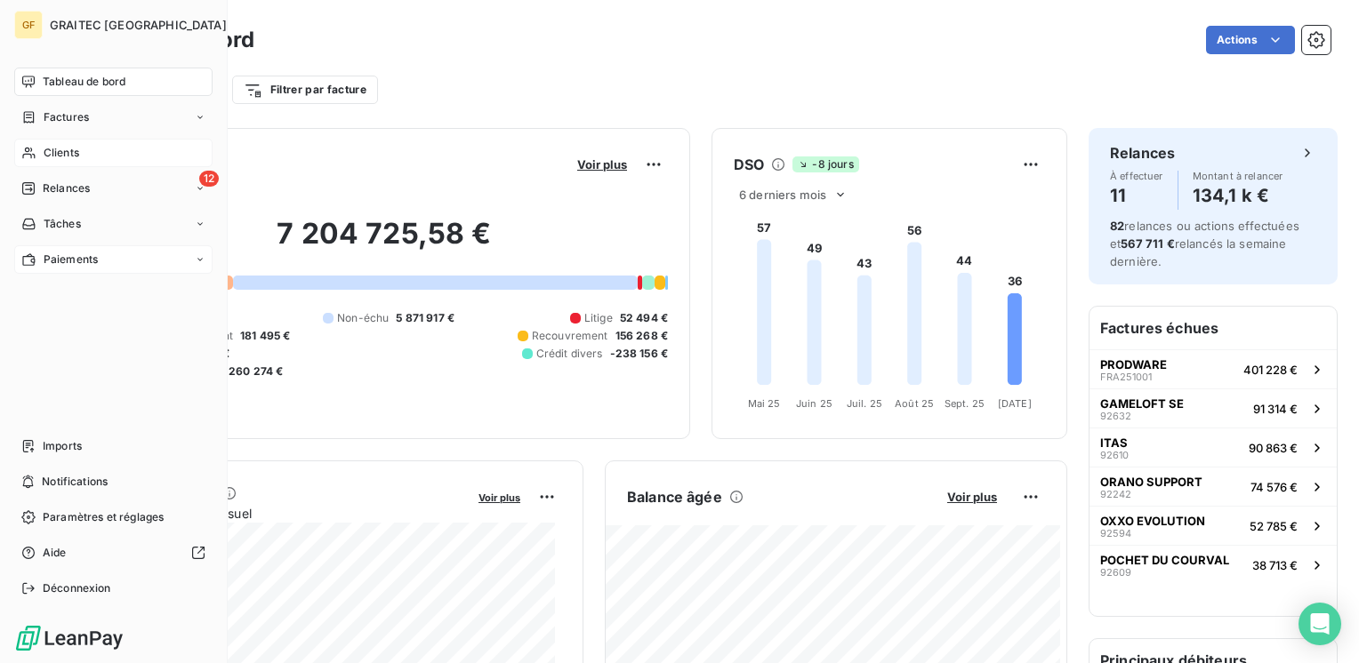
click at [83, 255] on span "Paiements" at bounding box center [71, 260] width 54 height 16
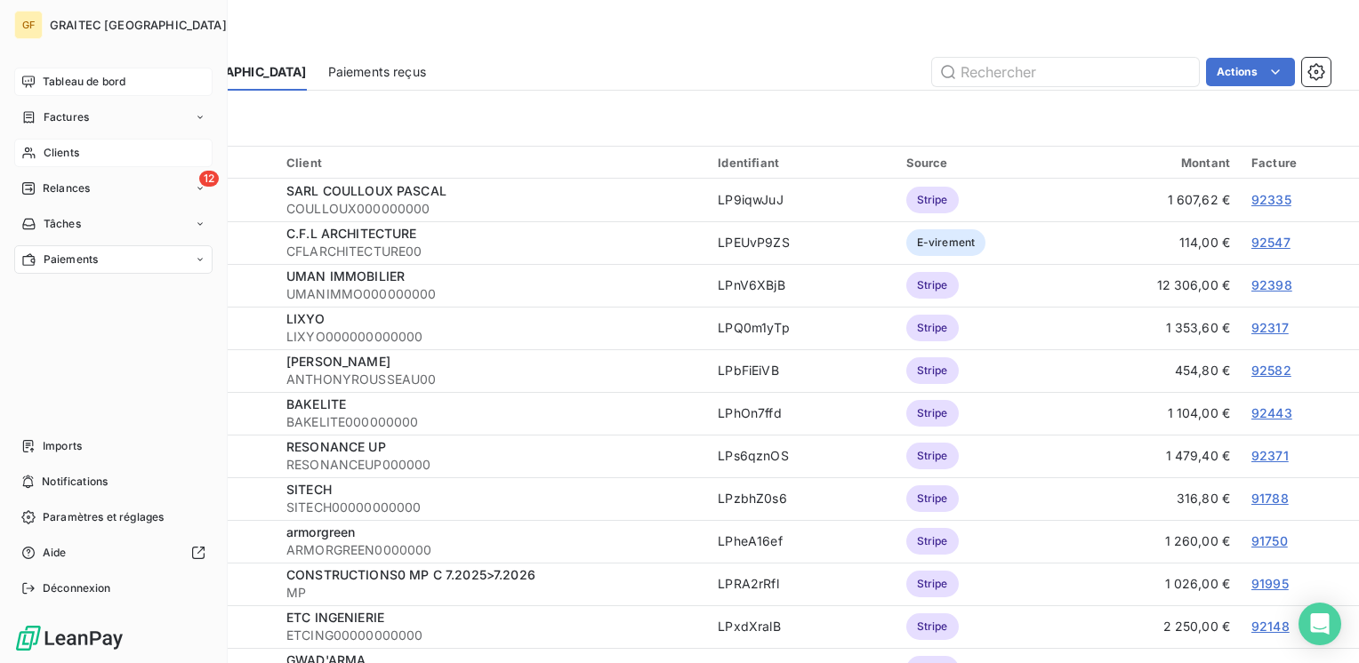
click at [101, 84] on span "Tableau de bord" at bounding box center [84, 82] width 83 height 16
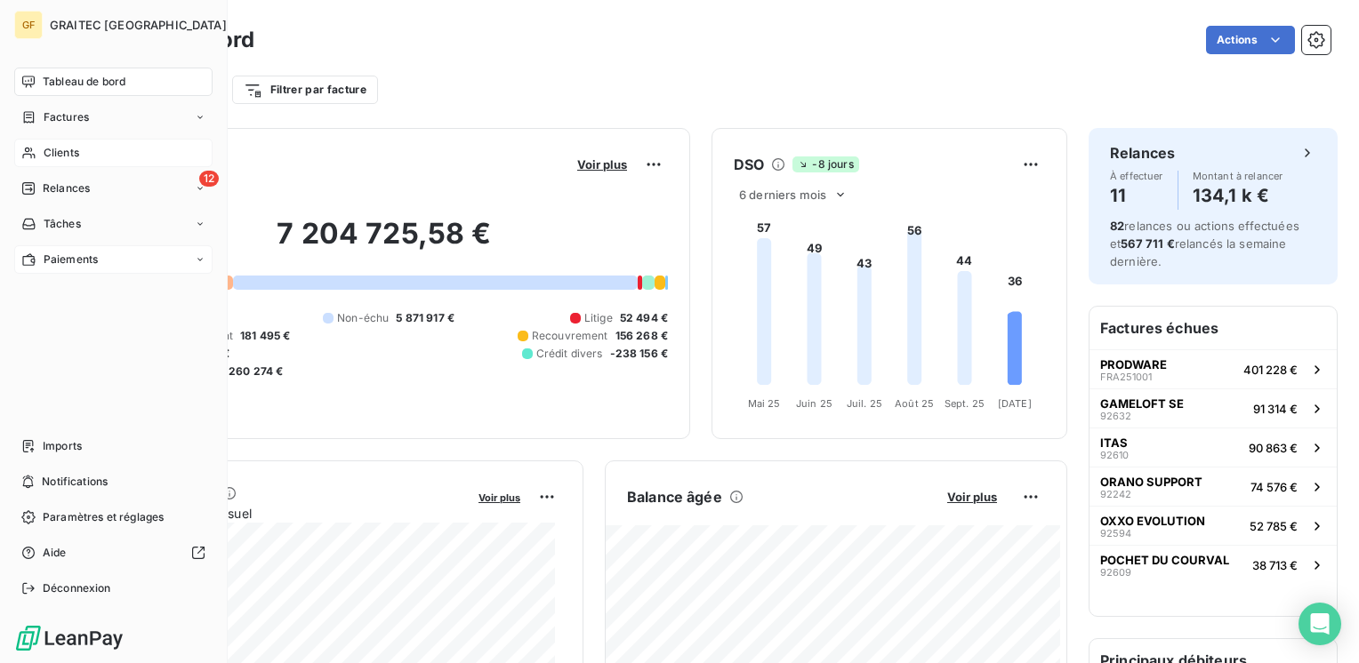
click at [64, 181] on span "Relances" at bounding box center [66, 189] width 47 height 16
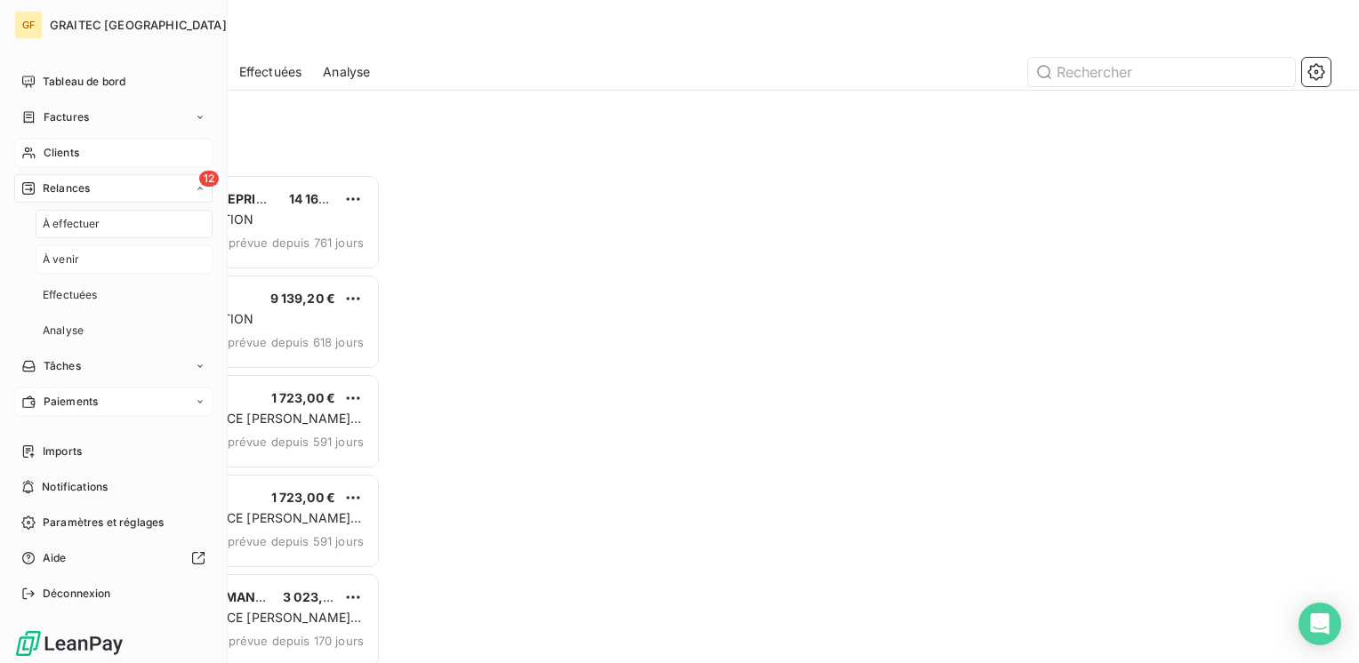
scroll to position [476, 281]
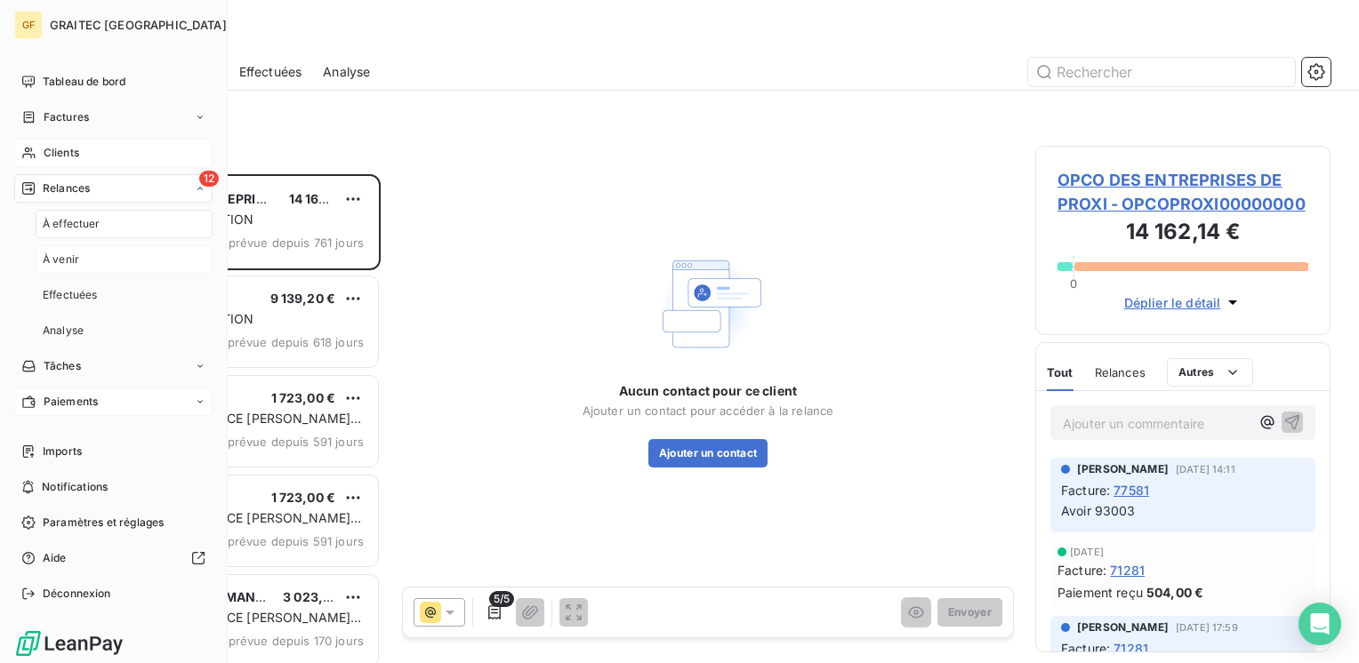
click at [60, 261] on span "À venir" at bounding box center [61, 260] width 36 height 16
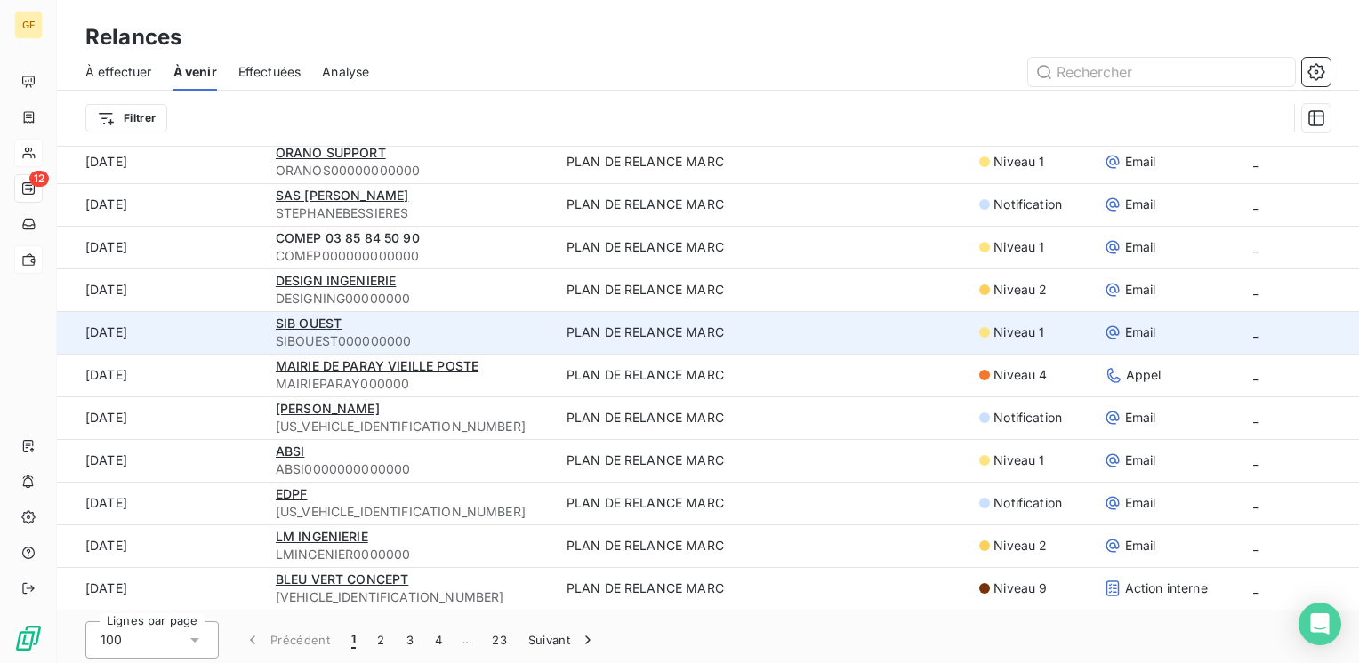
scroll to position [60, 0]
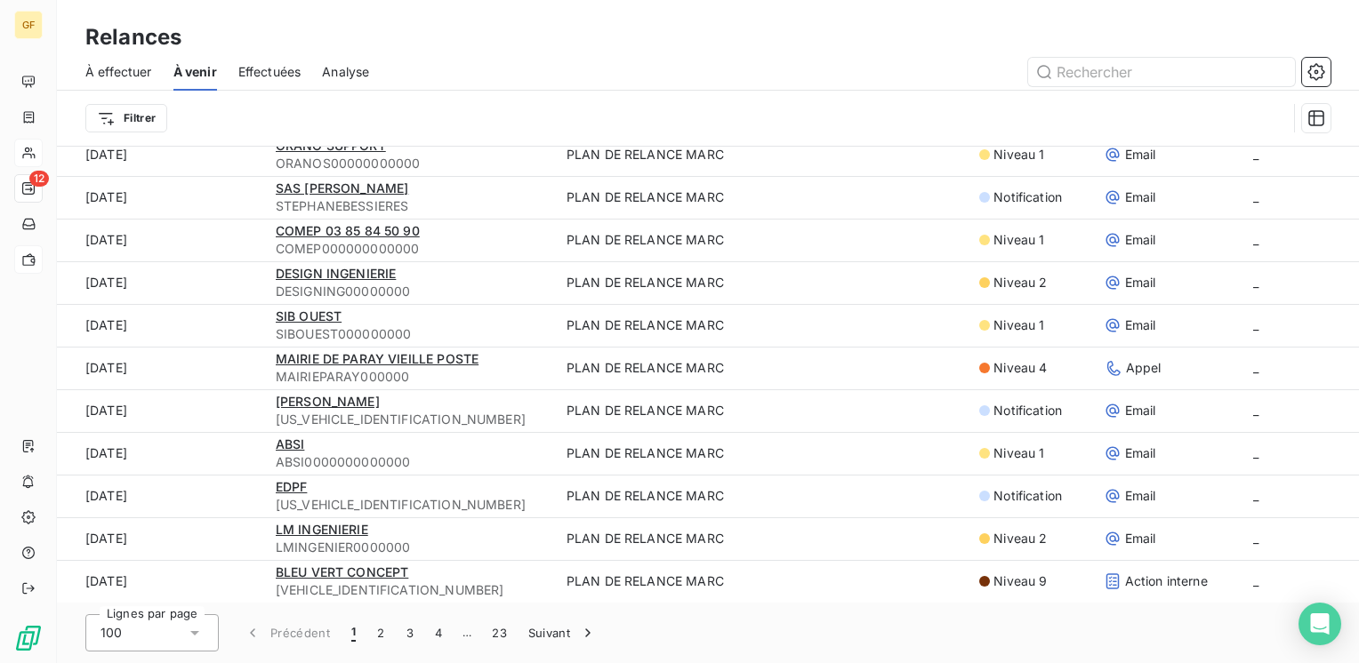
click at [875, 41] on div "Relances" at bounding box center [708, 37] width 1302 height 32
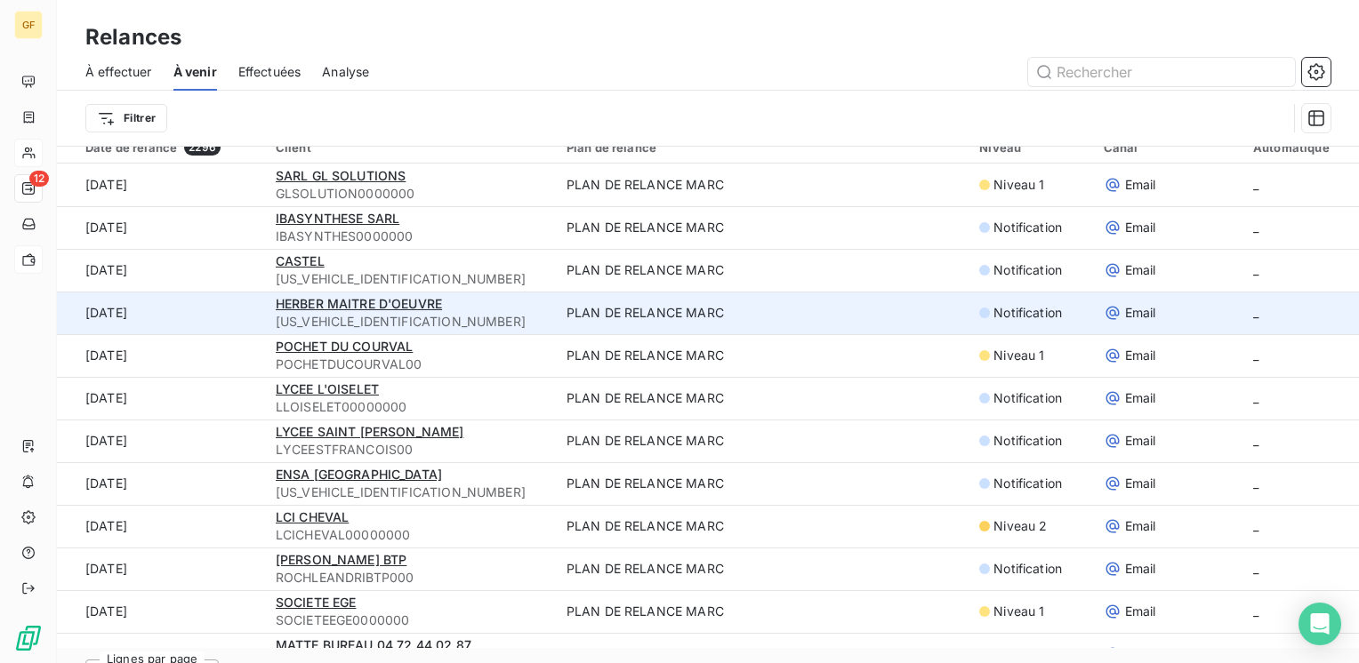
scroll to position [0, 0]
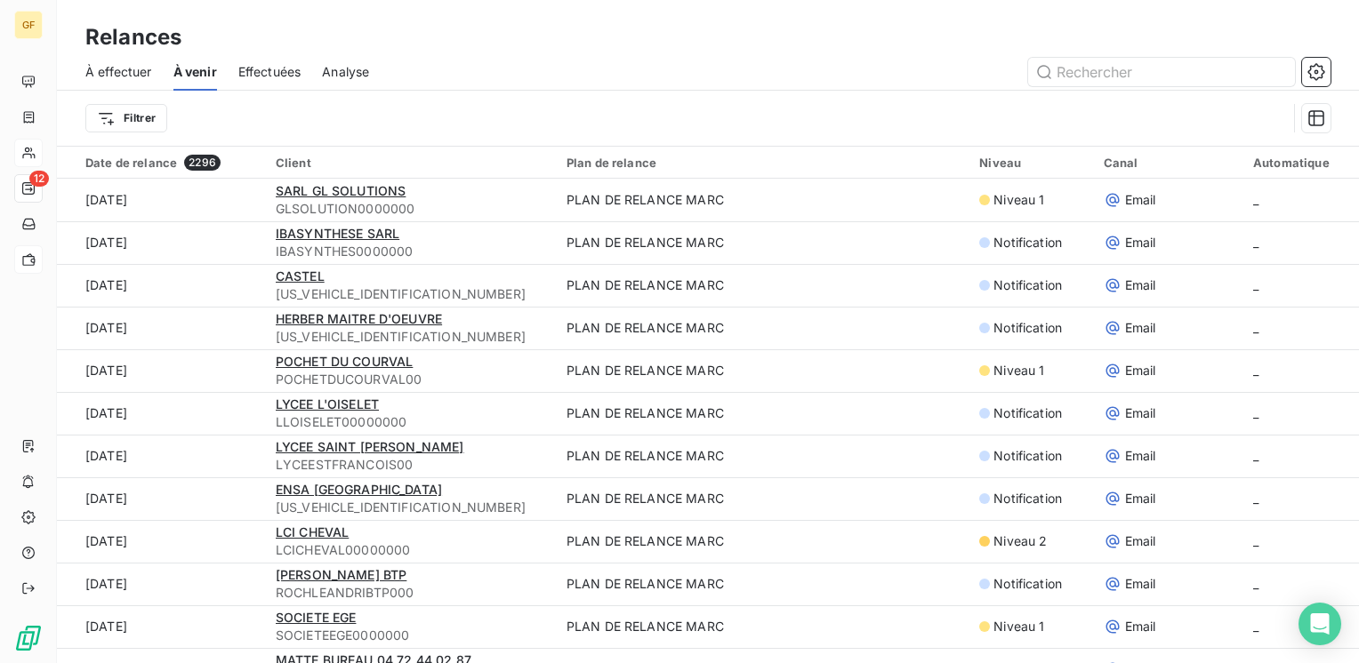
click at [284, 69] on span "Effectuées" at bounding box center [269, 72] width 63 height 18
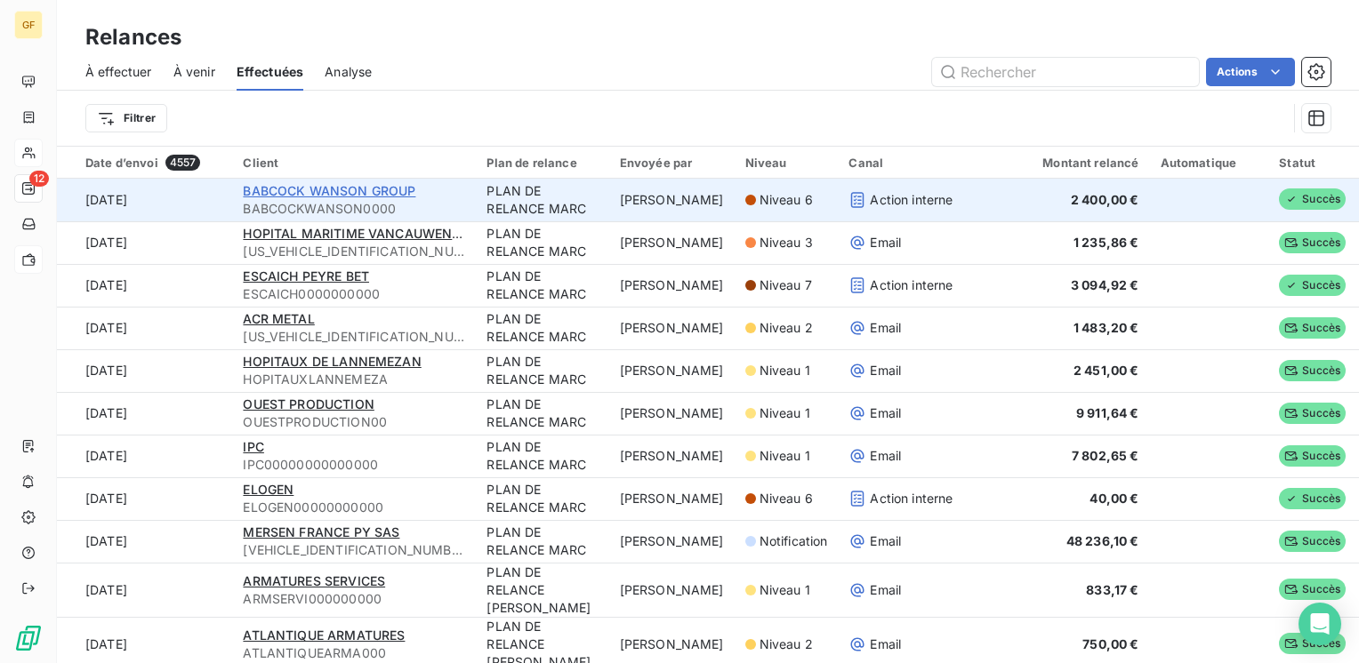
click at [393, 187] on span "BABCOCK WANSON GROUP" at bounding box center [329, 190] width 173 height 15
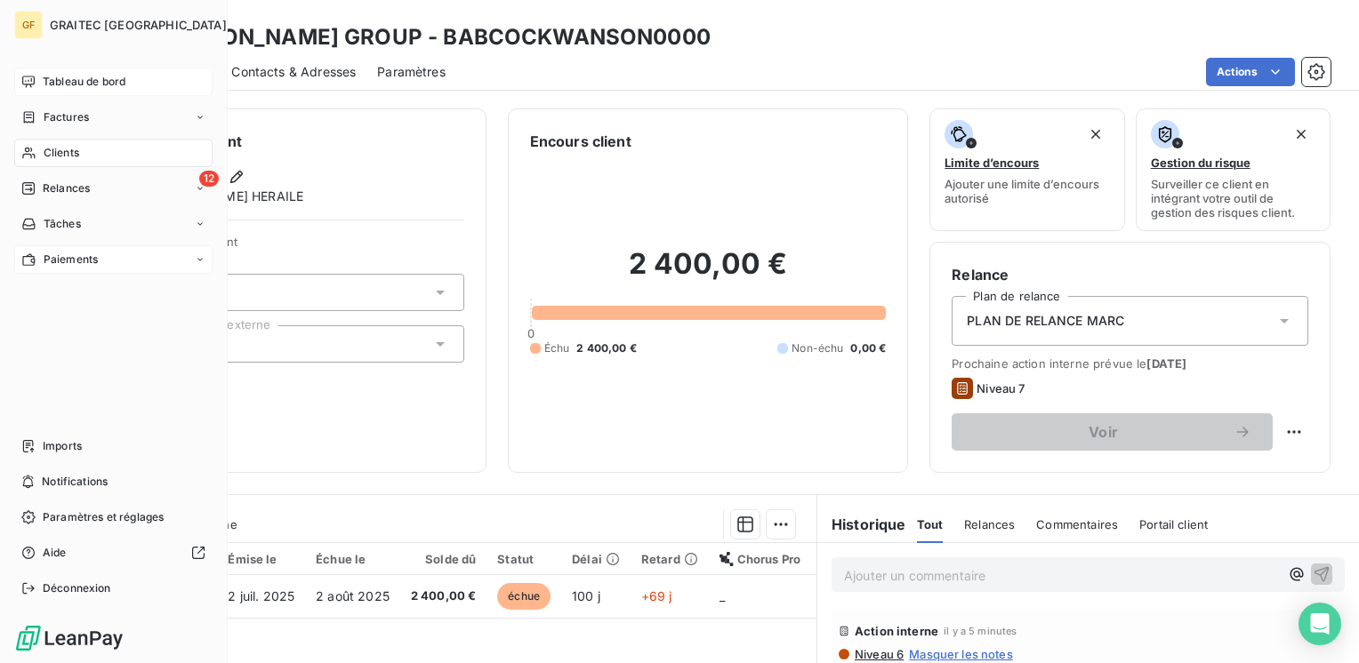
click at [82, 74] on span "Tableau de bord" at bounding box center [84, 82] width 83 height 16
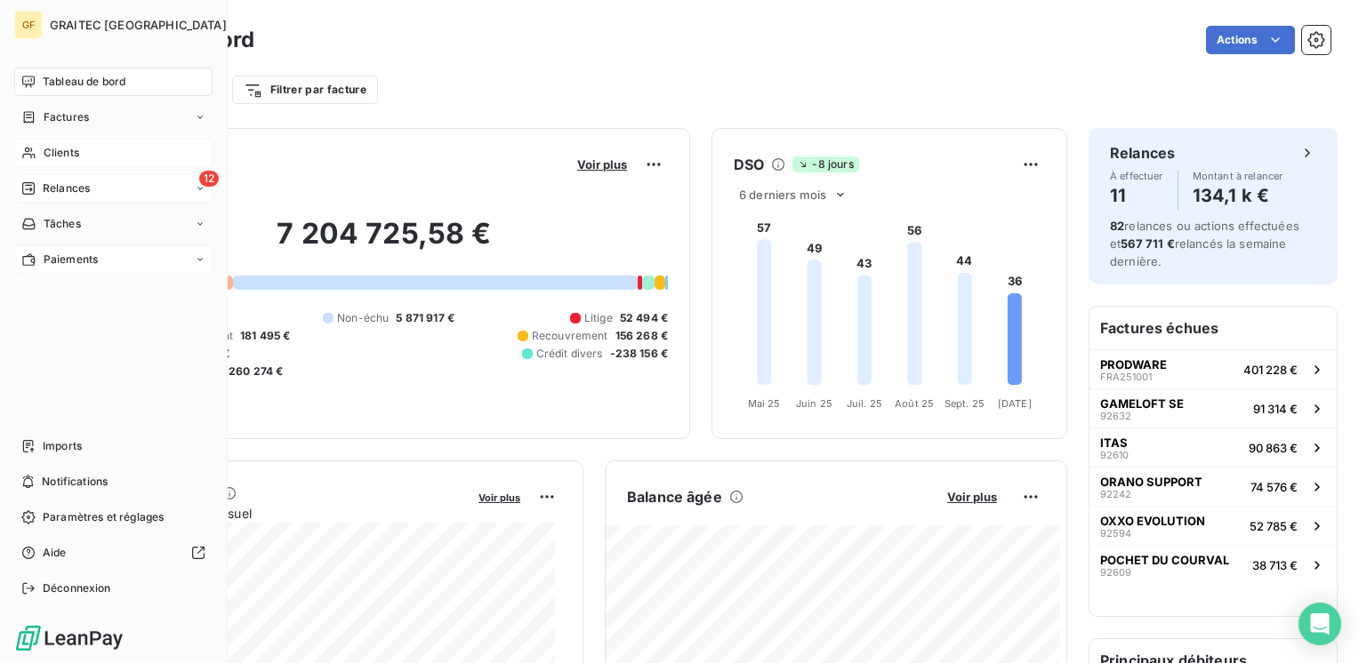
click at [68, 181] on span "Relances" at bounding box center [66, 189] width 47 height 16
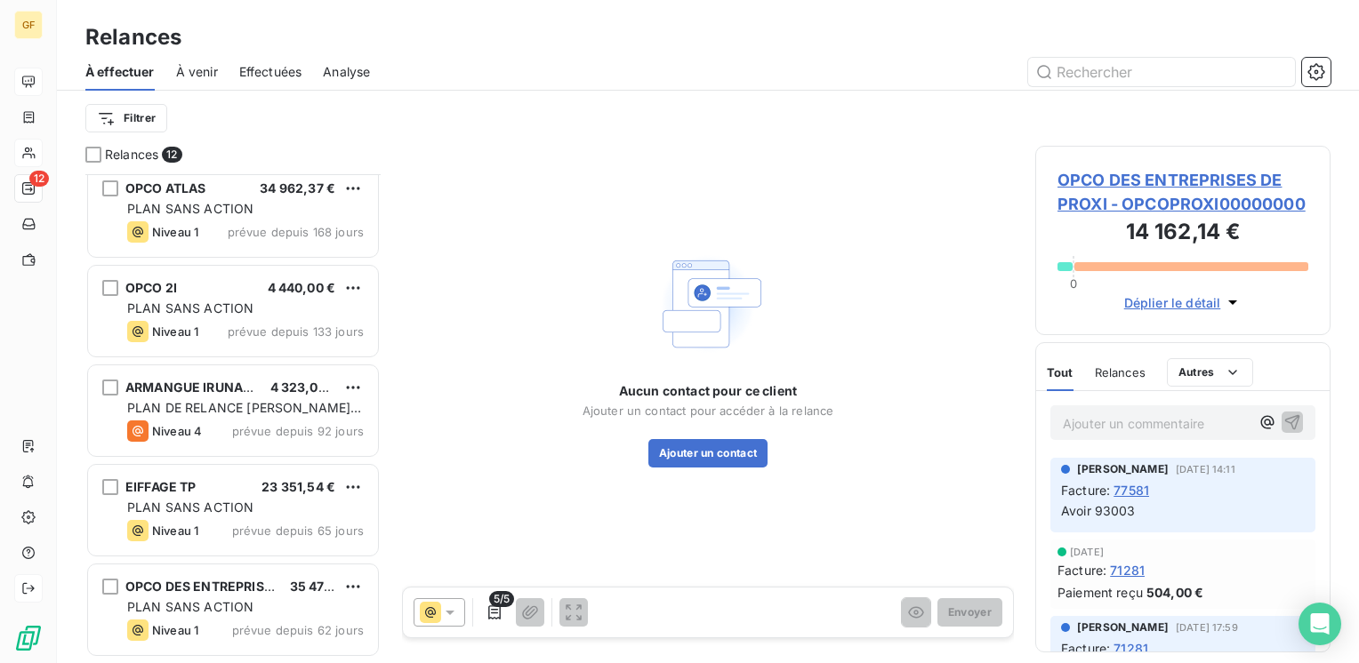
scroll to position [706, 0]
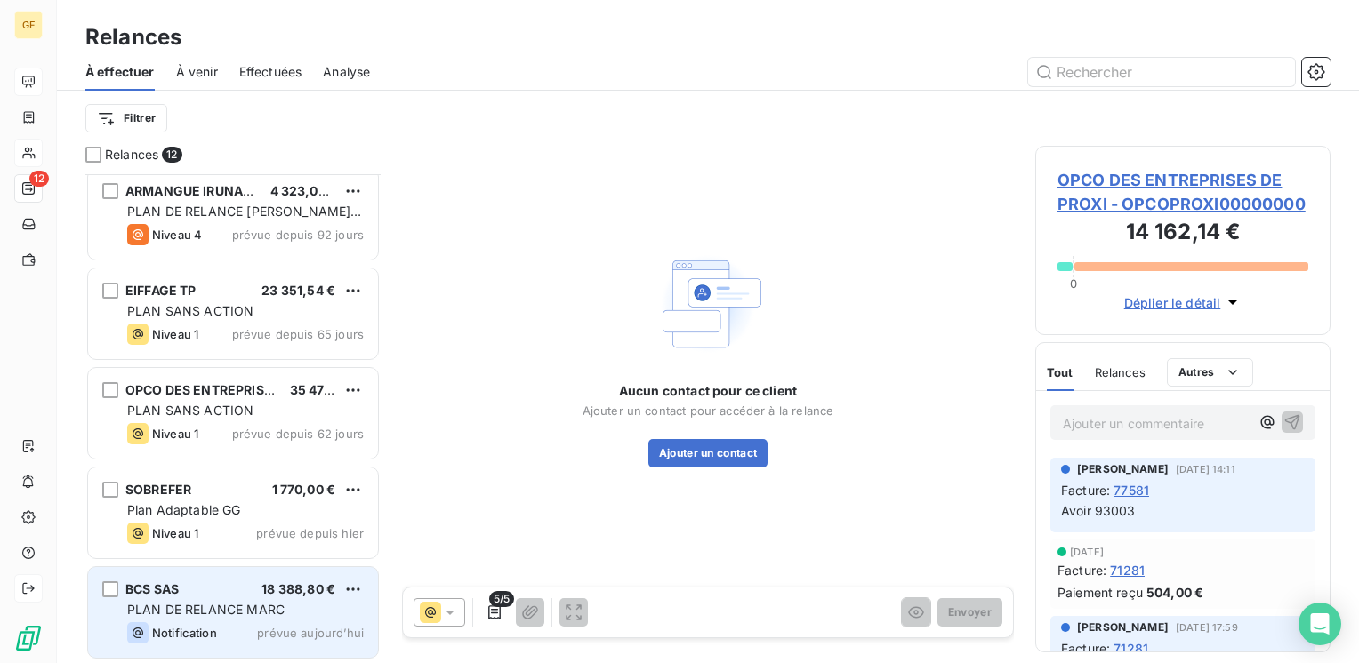
click at [217, 618] on div "BCS SAS 18 388,80 € PLAN DE RELANCE MARC Notification prévue [DATE]" at bounding box center [233, 612] width 290 height 91
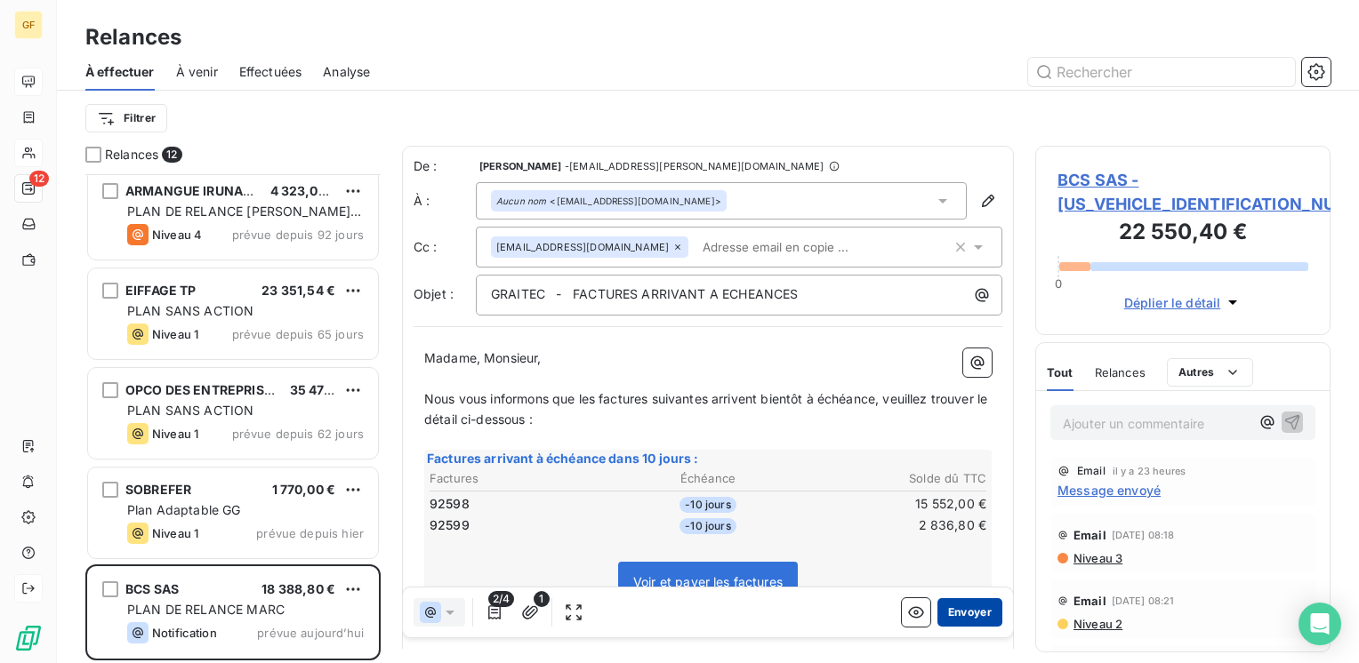
click at [973, 618] on button "Envoyer" at bounding box center [969, 612] width 65 height 28
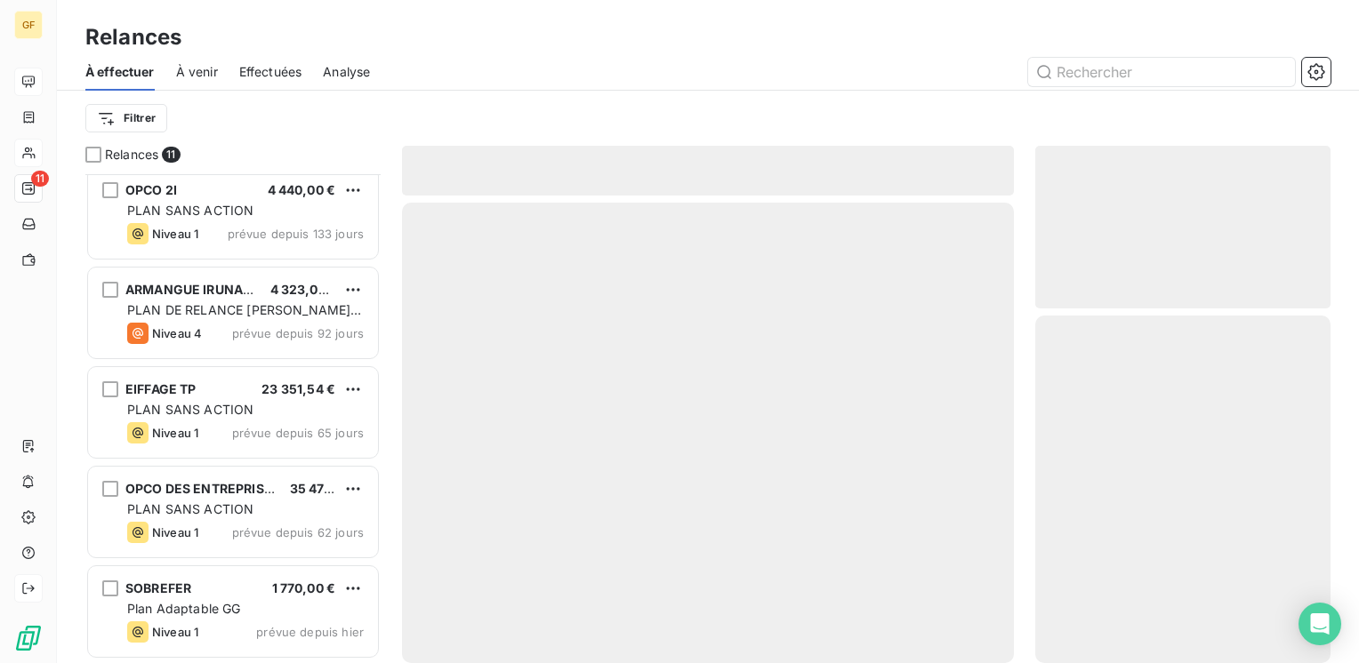
scroll to position [606, 0]
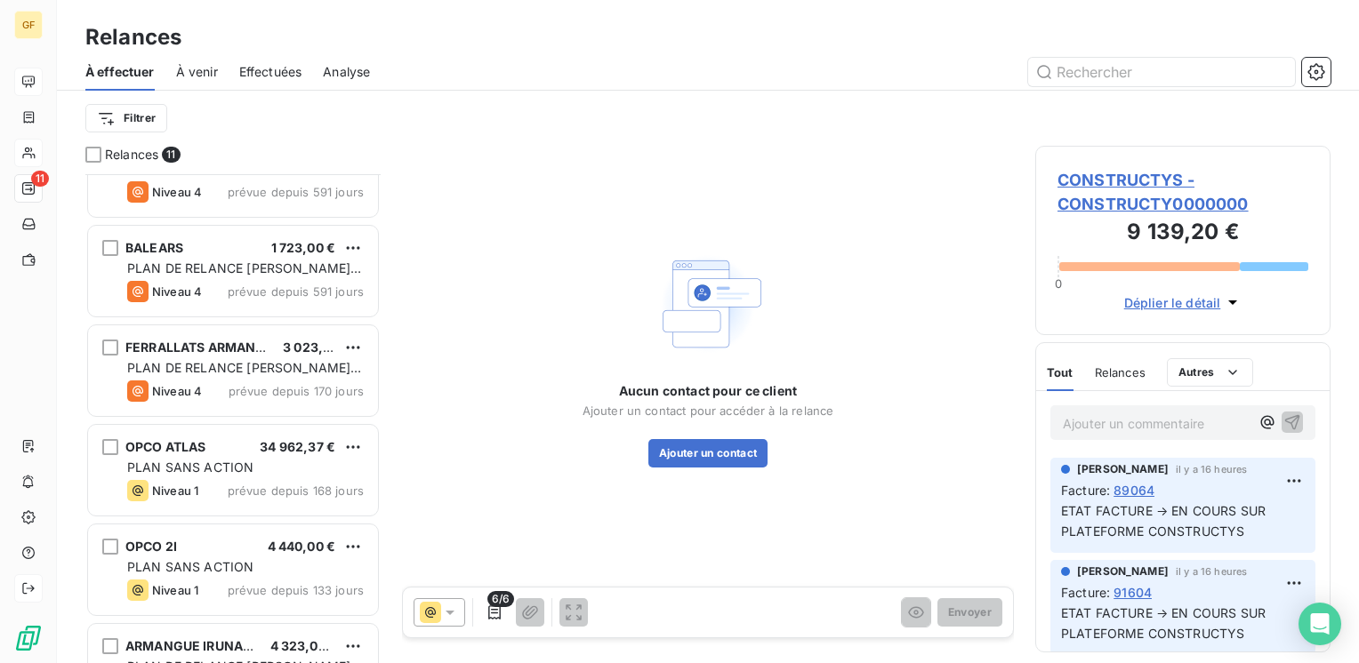
scroll to position [162, 0]
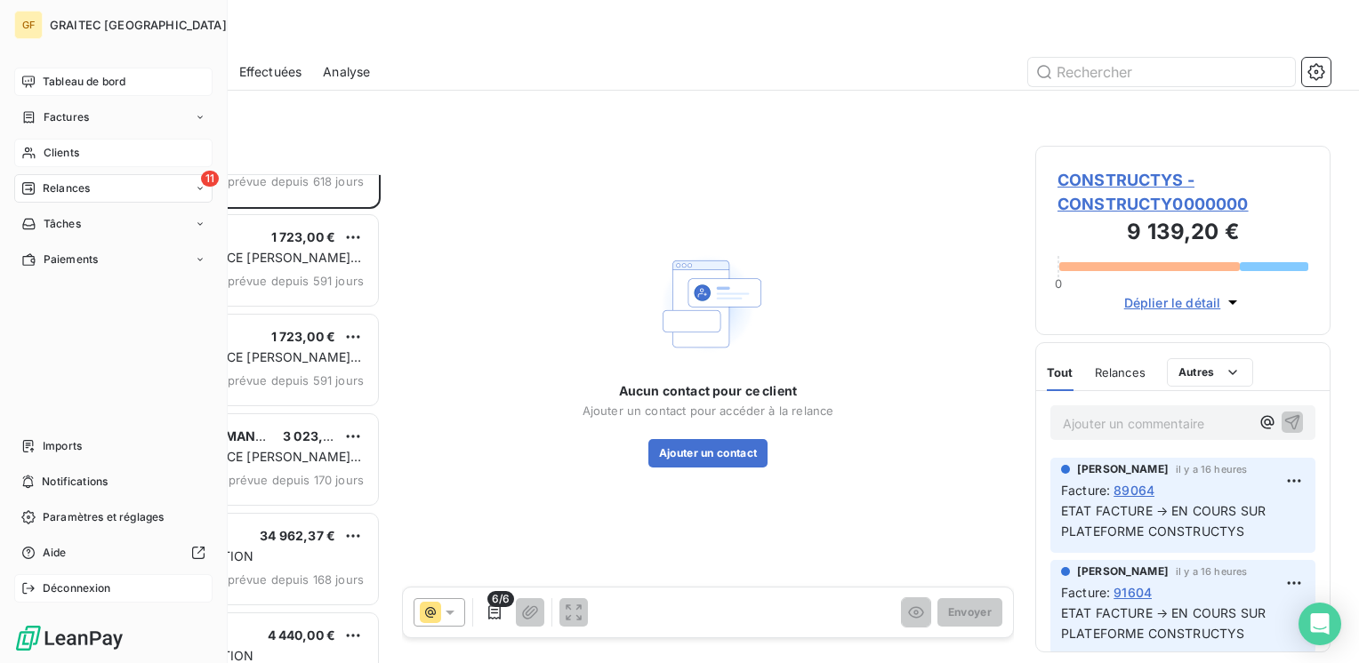
drag, startPoint x: 37, startPoint y: 117, endPoint x: 220, endPoint y: 112, distance: 182.4
click at [43, 117] on div "Factures" at bounding box center [55, 117] width 68 height 16
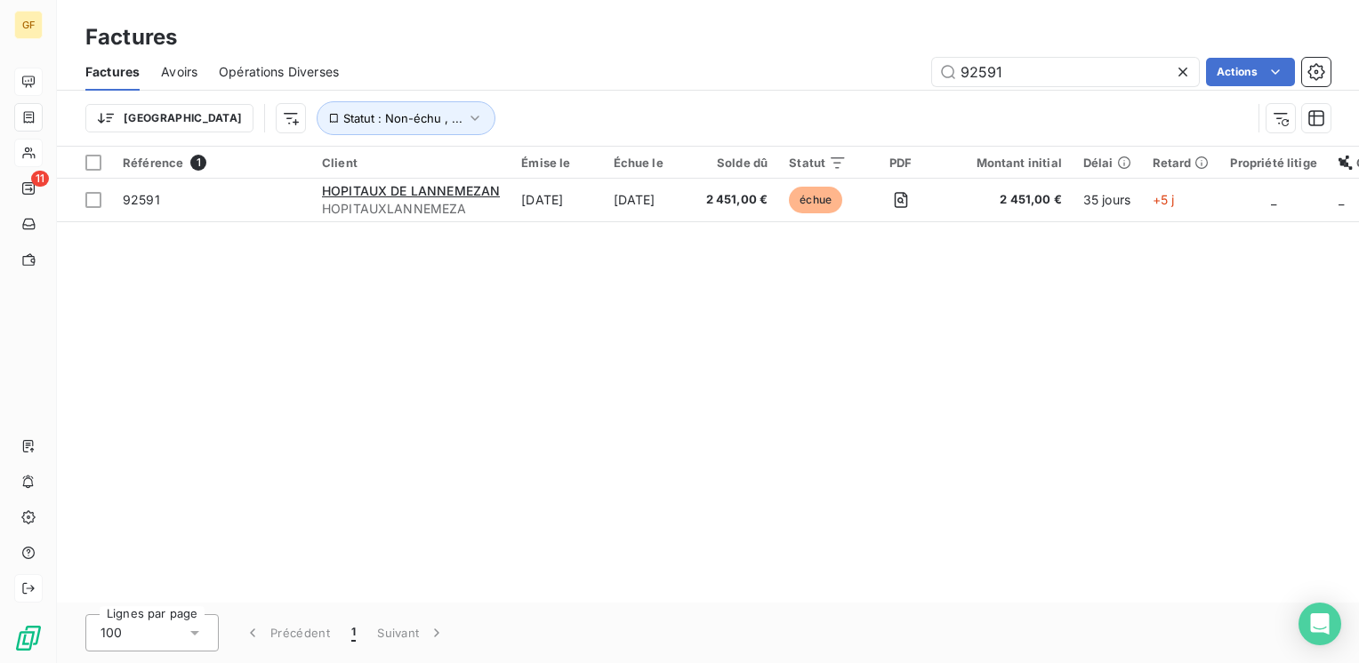
drag, startPoint x: 1064, startPoint y: 69, endPoint x: 883, endPoint y: 76, distance: 181.5
click at [883, 76] on div "92591 Actions" at bounding box center [845, 72] width 970 height 28
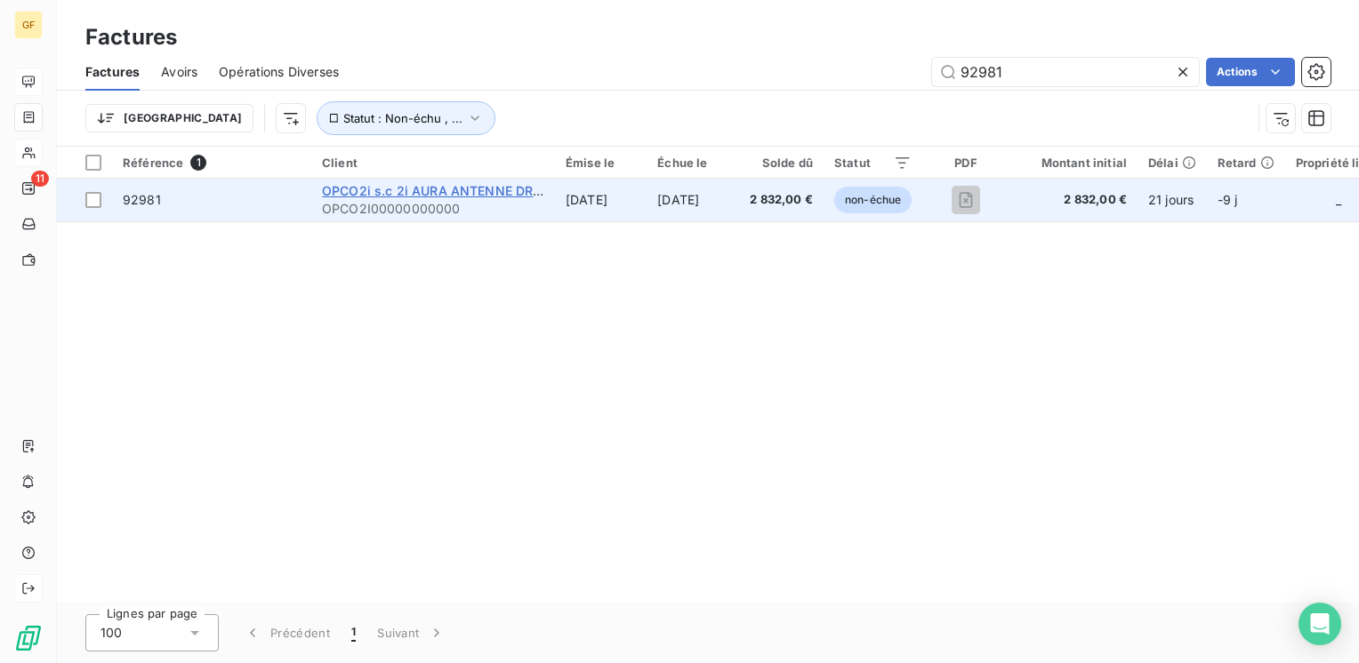
type input "92981"
click at [435, 193] on span "OPCO2i s.c 2i AURA ANTENNE DROME" at bounding box center [442, 190] width 240 height 15
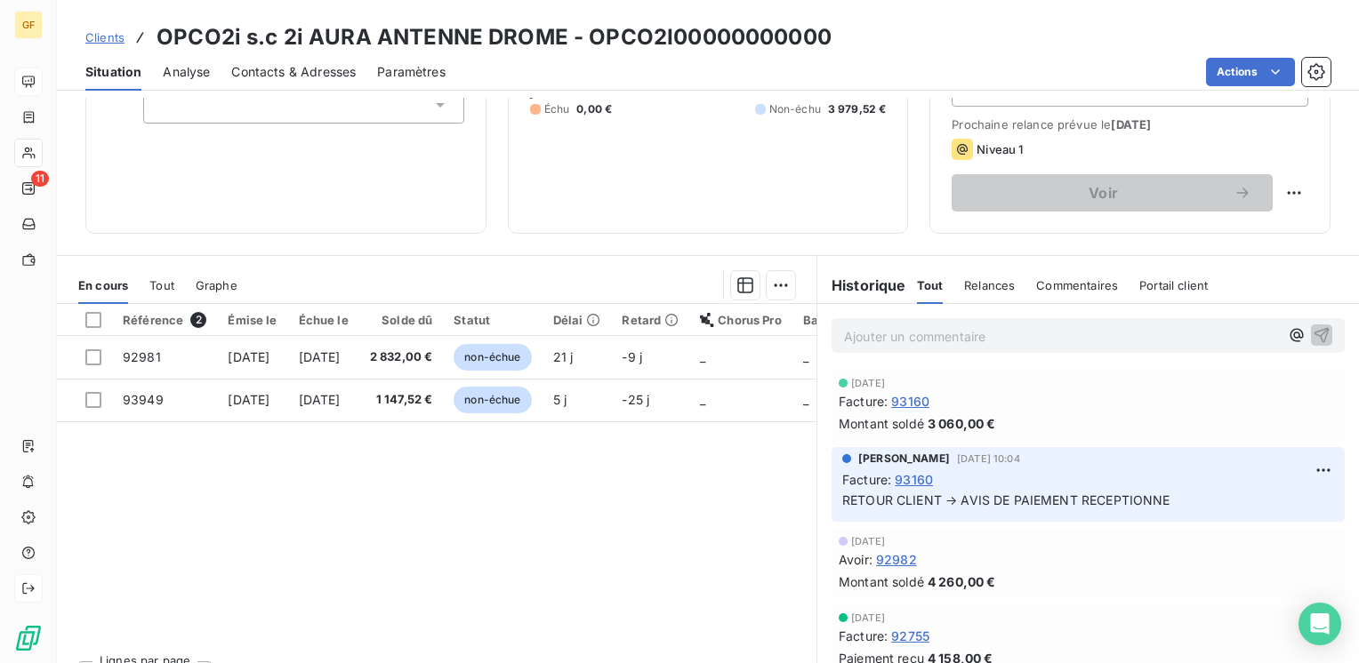
scroll to position [267, 0]
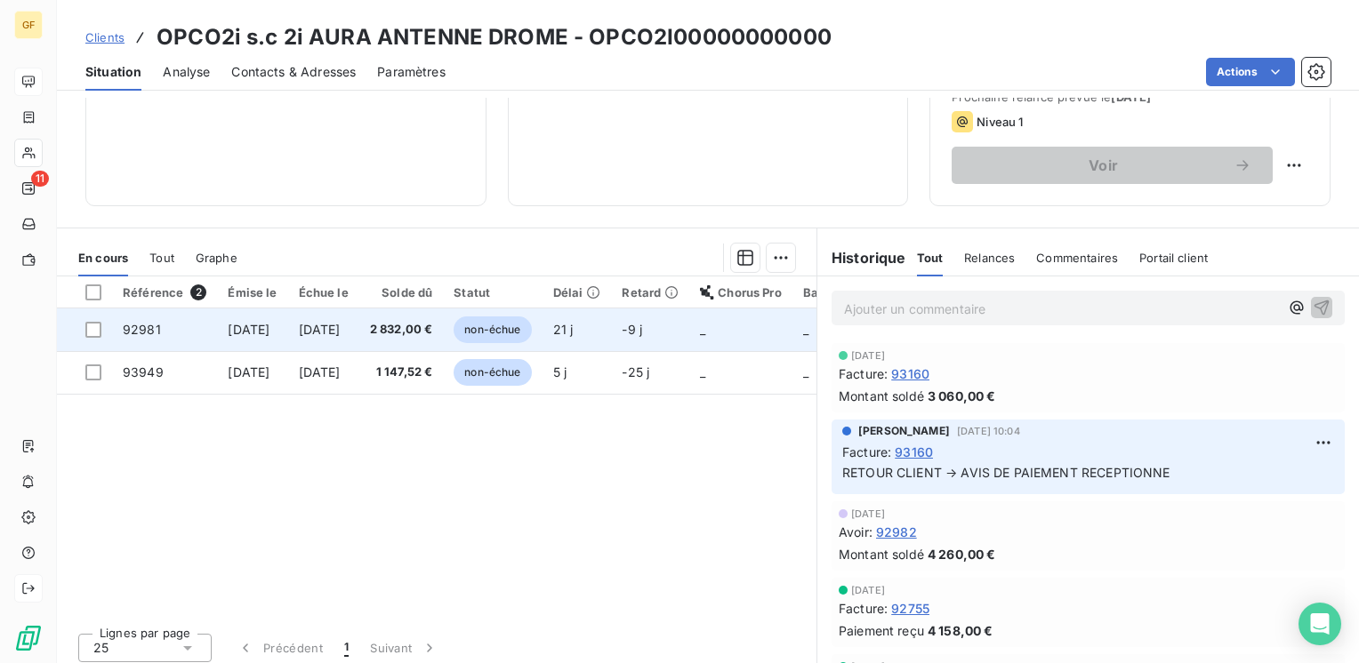
click at [341, 325] on span "[DATE]" at bounding box center [320, 329] width 42 height 15
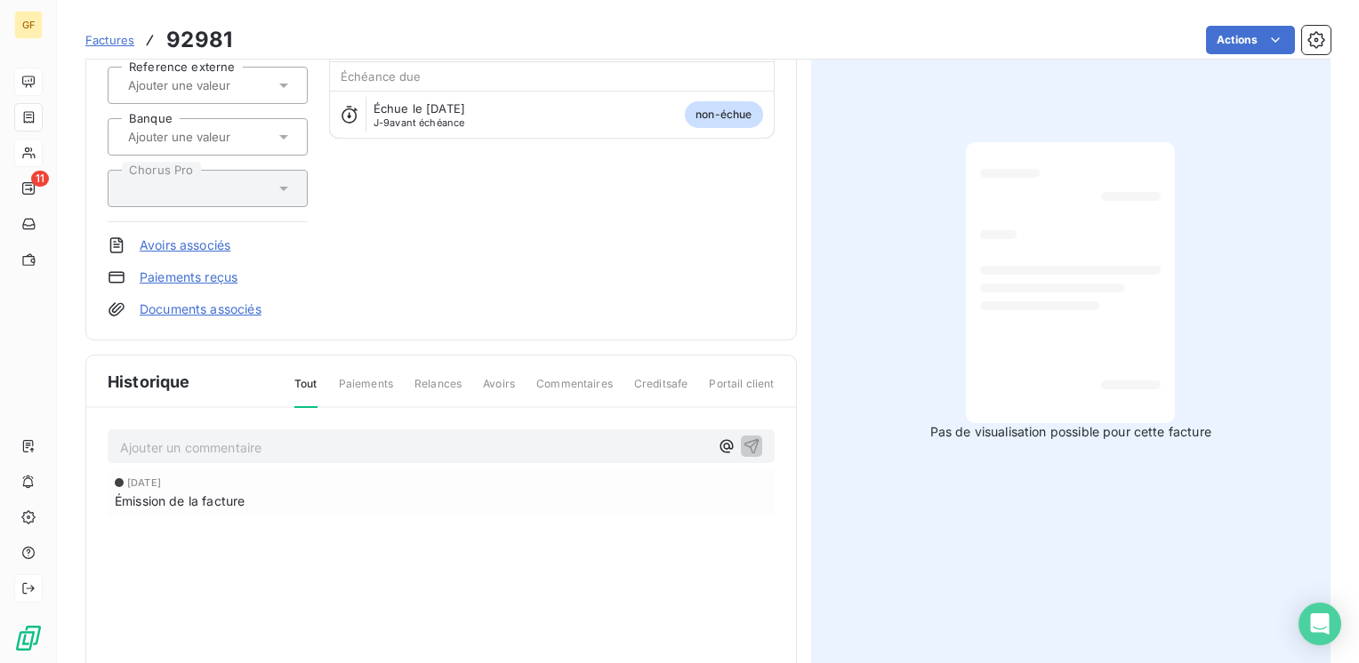
scroll to position [319, 0]
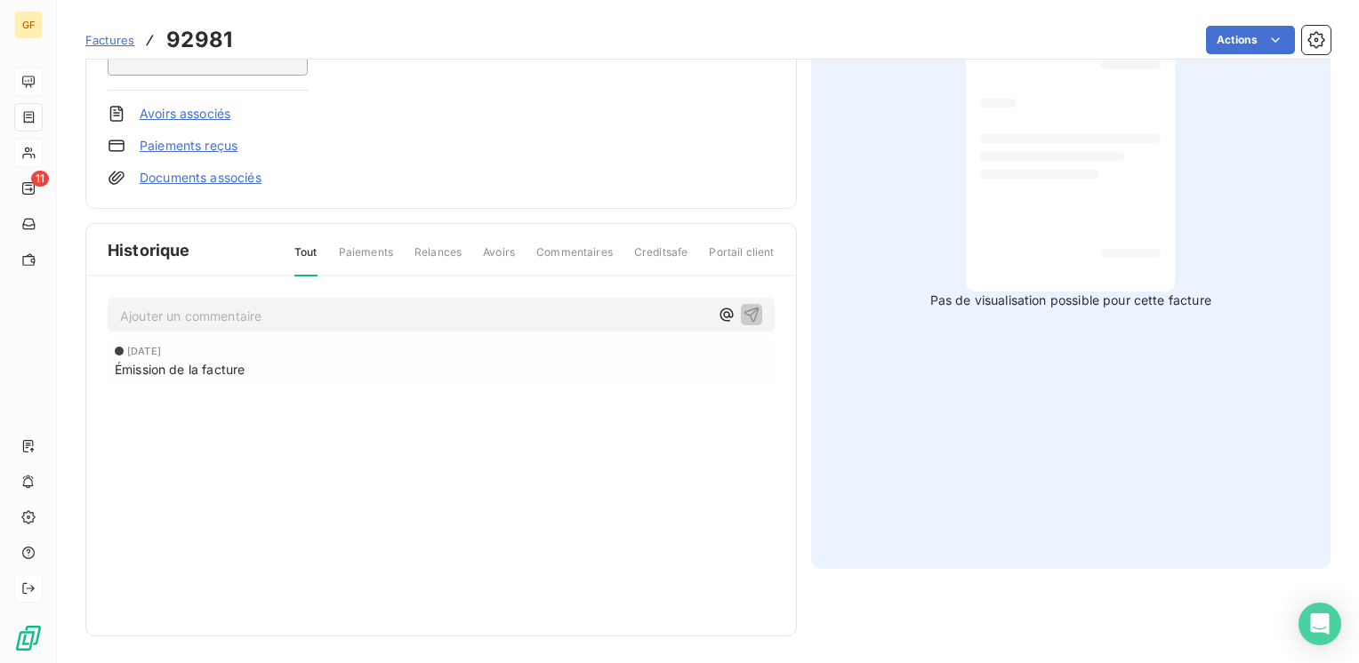
click at [249, 318] on p "Ajouter un commentaire ﻿" at bounding box center [414, 316] width 589 height 22
click at [260, 308] on span "AVIS DE PAIEMENT → MAIL [PERSON_NAME]" at bounding box center [258, 314] width 276 height 15
click at [122, 309] on span "AVIS DE PAIEMENT → TRANSMIS A [PERSON_NAME]" at bounding box center [281, 314] width 323 height 15
click at [748, 311] on icon "button" at bounding box center [752, 314] width 18 height 18
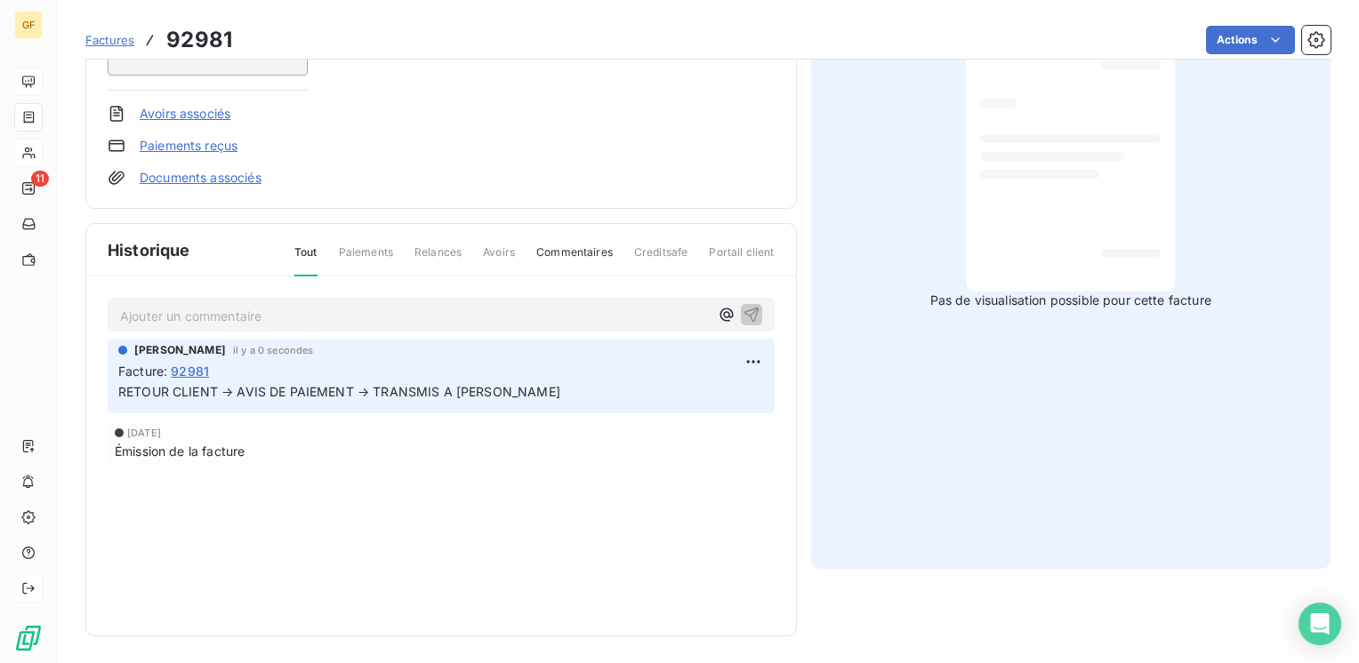
scroll to position [0, 0]
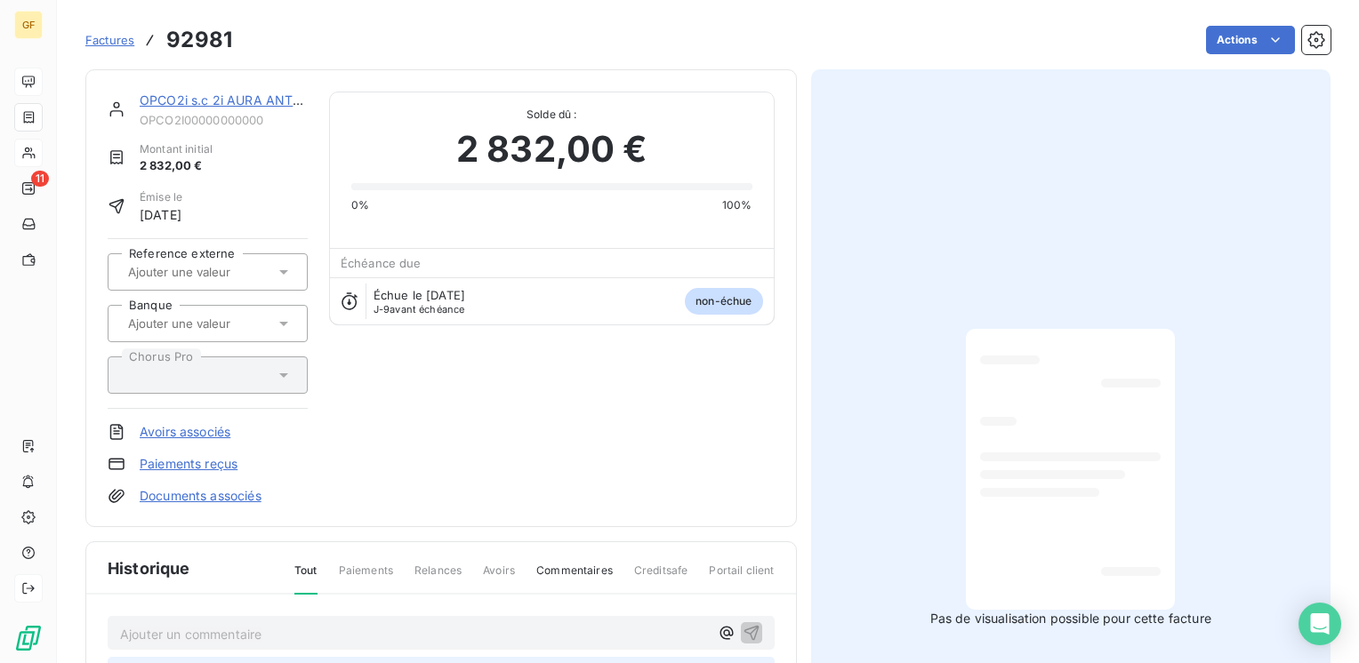
click at [202, 103] on link "OPCO2i s.c 2i AURA ANTENNE DROME" at bounding box center [258, 99] width 237 height 15
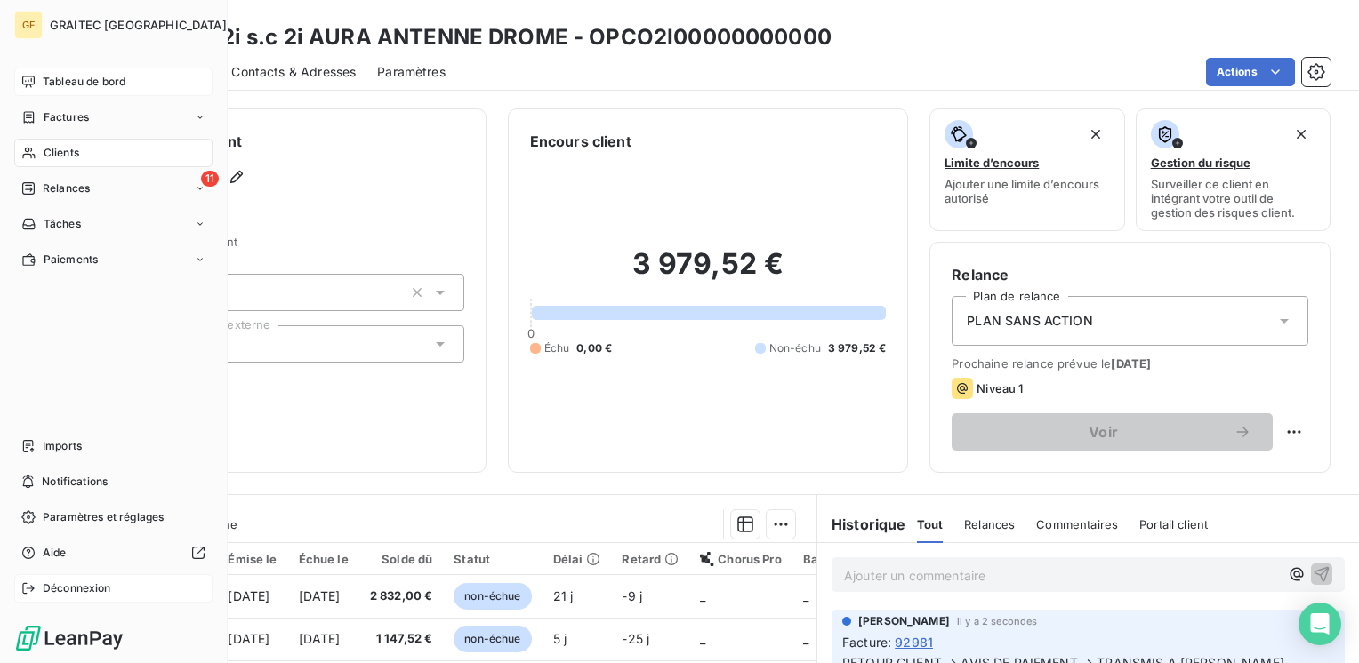
click at [44, 76] on span "Tableau de bord" at bounding box center [84, 82] width 83 height 16
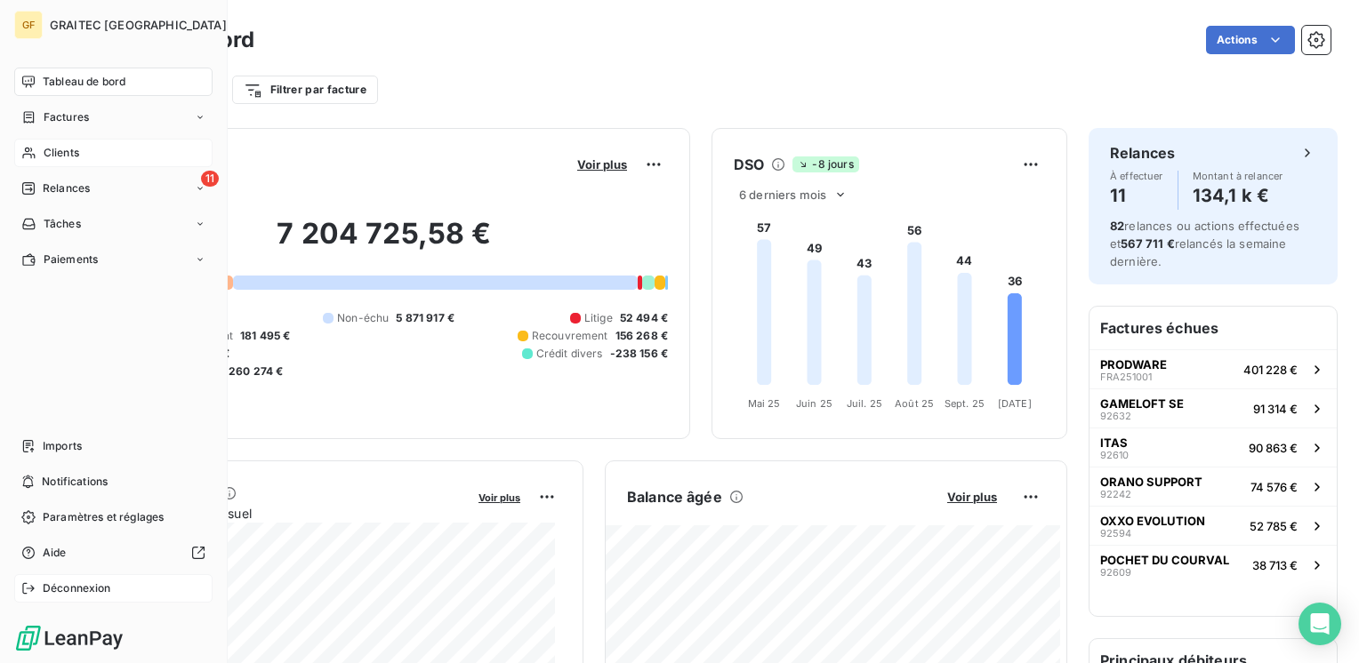
click at [57, 84] on span "Tableau de bord" at bounding box center [84, 82] width 83 height 16
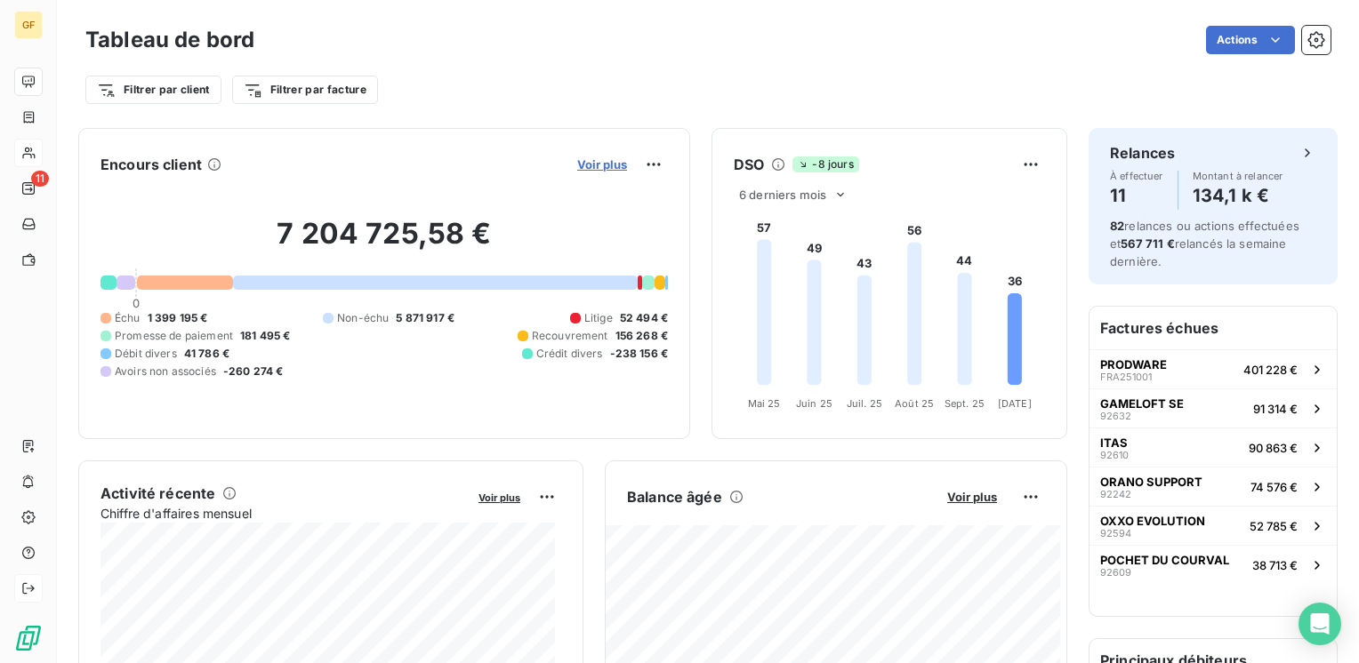
click at [588, 166] on span "Voir plus" at bounding box center [602, 164] width 50 height 14
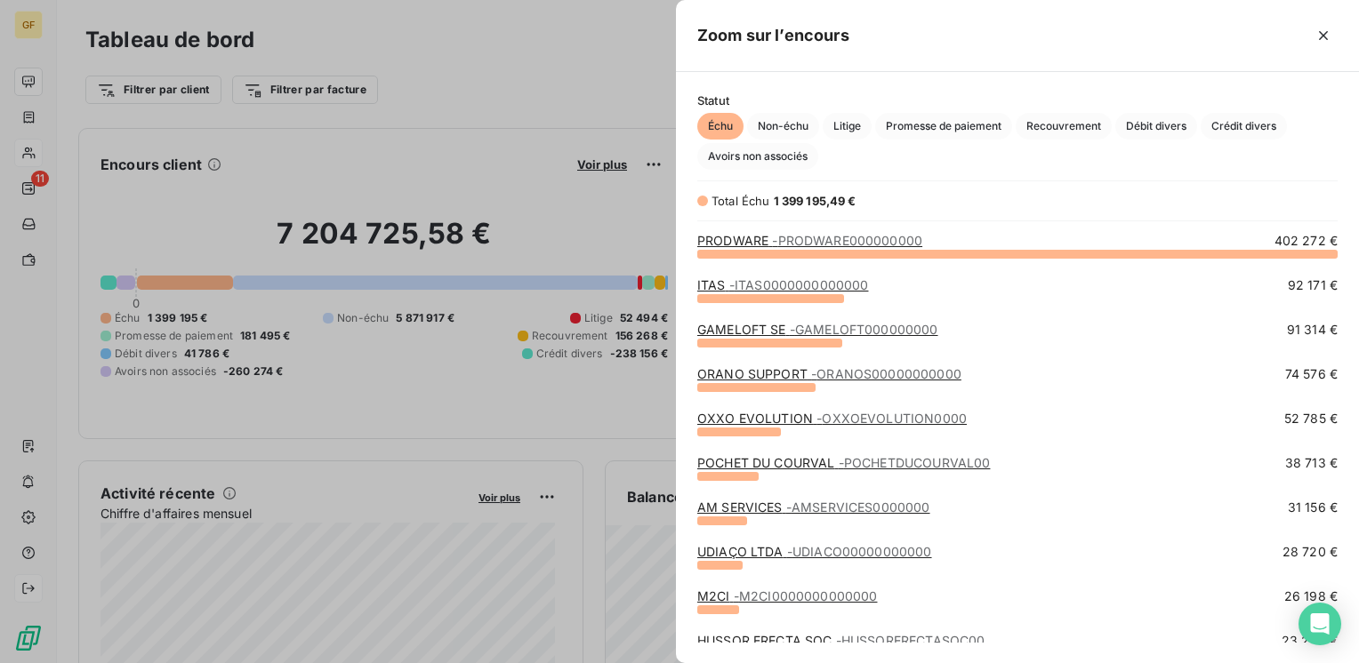
scroll to position [89, 0]
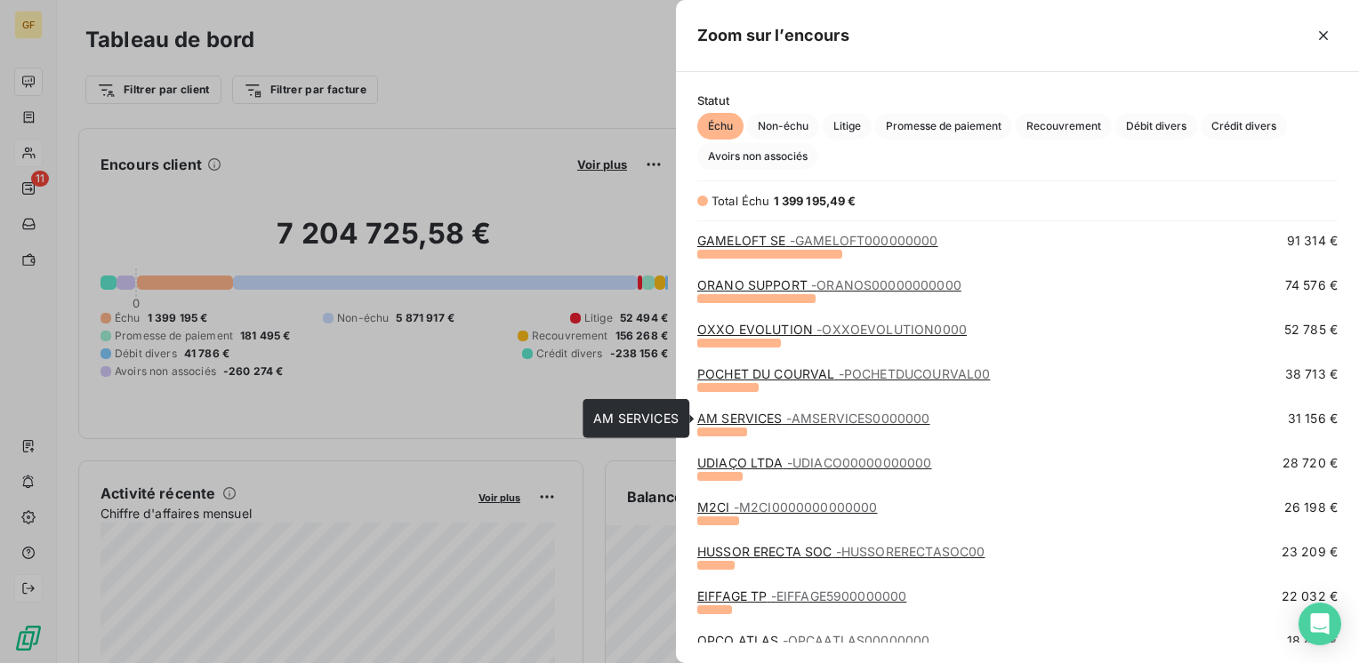
click at [738, 418] on link "AM SERVICES - AMSERVICES0000000" at bounding box center [813, 418] width 233 height 15
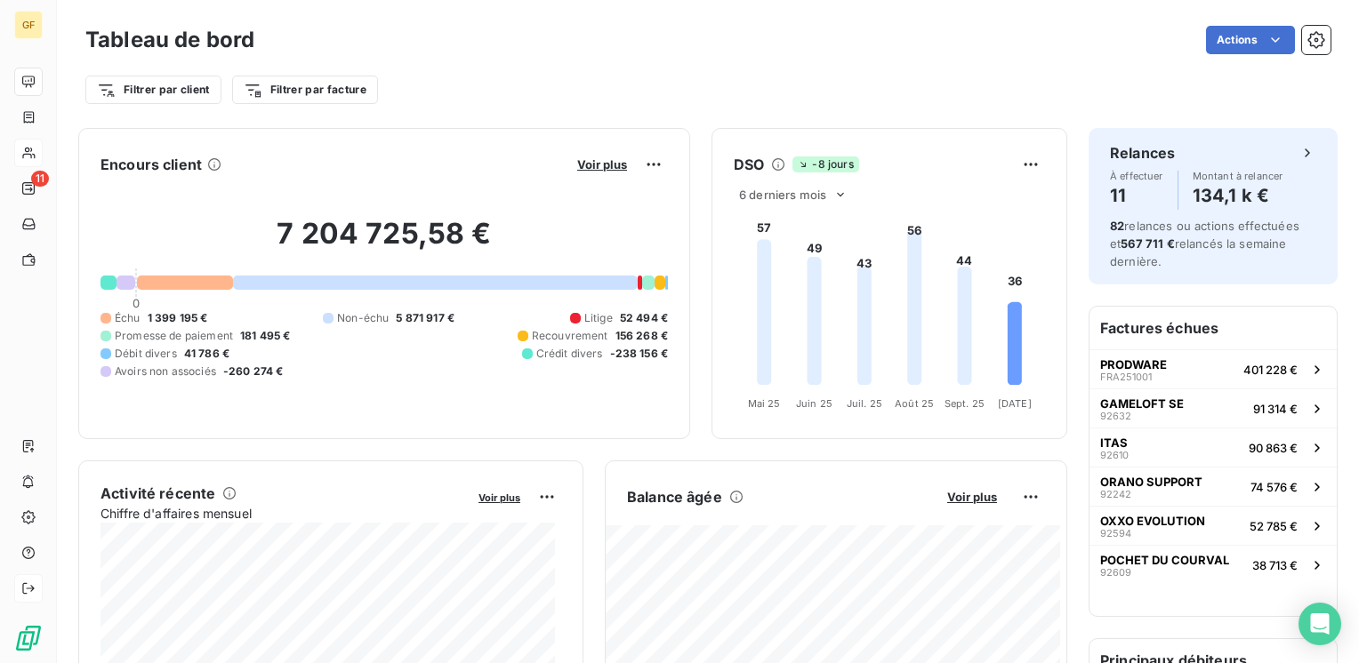
click at [577, 157] on button "Voir plus" at bounding box center [602, 165] width 60 height 16
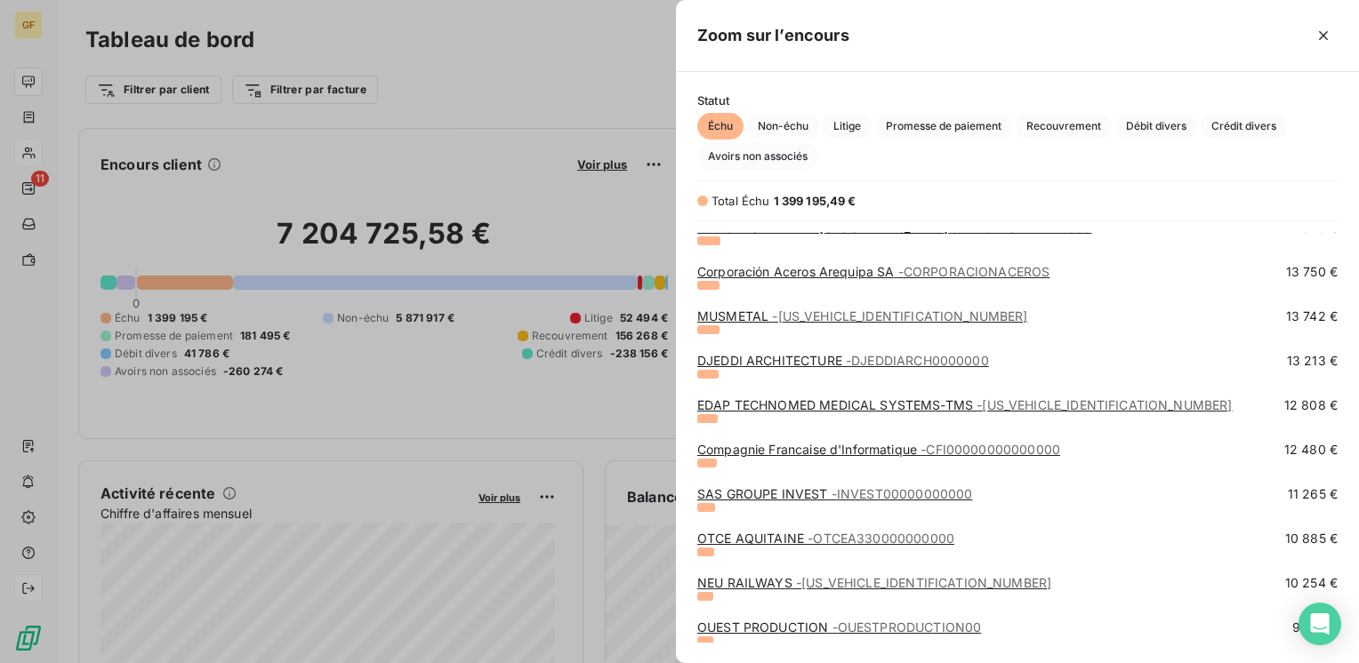
scroll to position [711, 0]
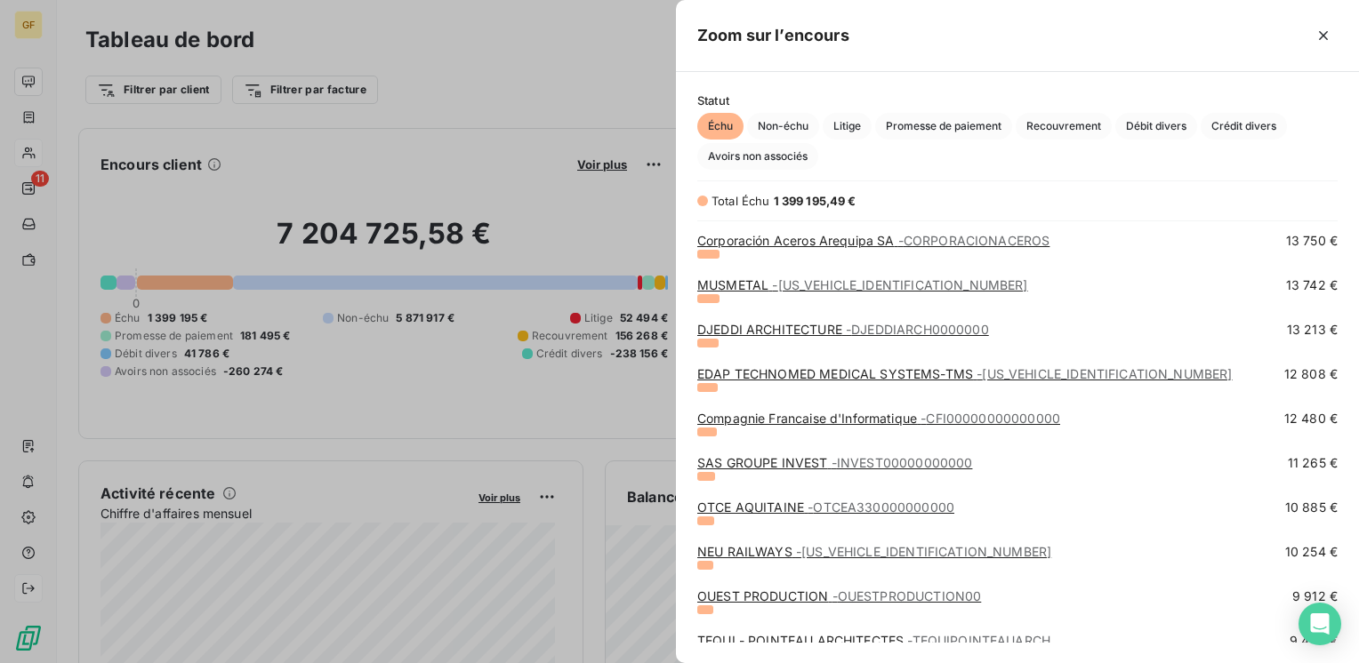
click at [821, 327] on link "DJEDDI ARCHITECTURE - DJEDDIARCH0000000" at bounding box center [843, 329] width 292 height 15
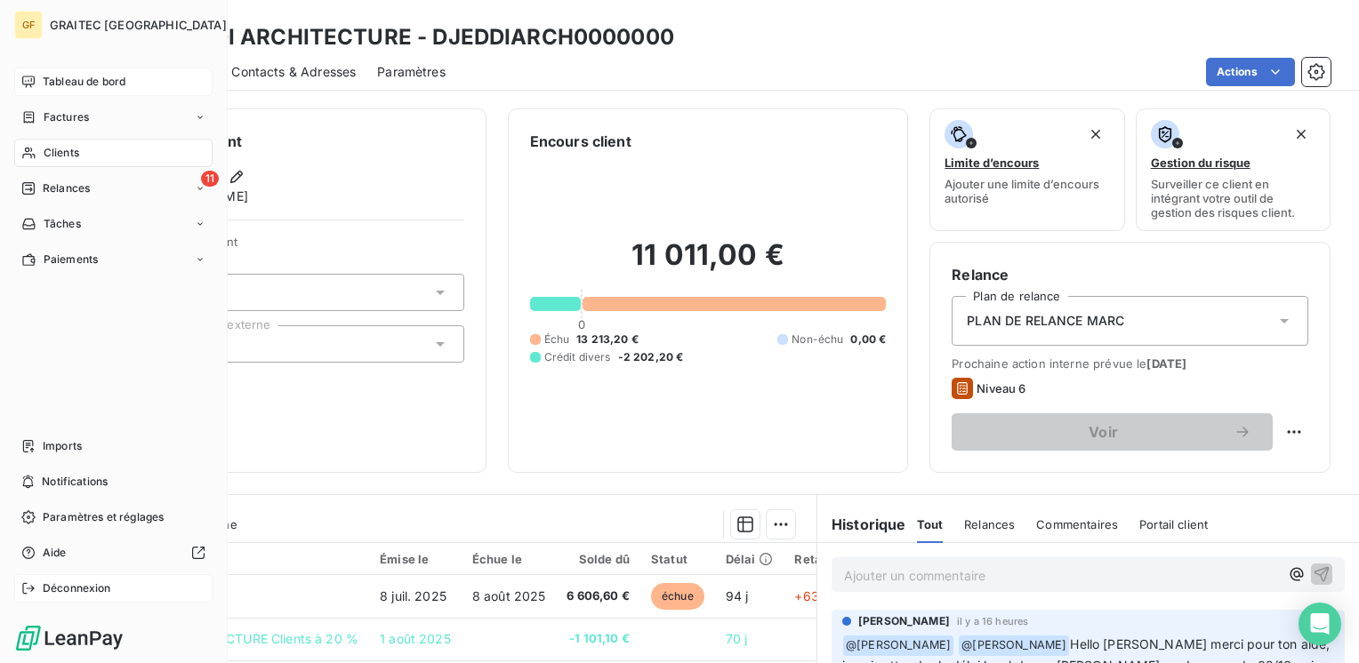
click at [75, 81] on span "Tableau de bord" at bounding box center [84, 82] width 83 height 16
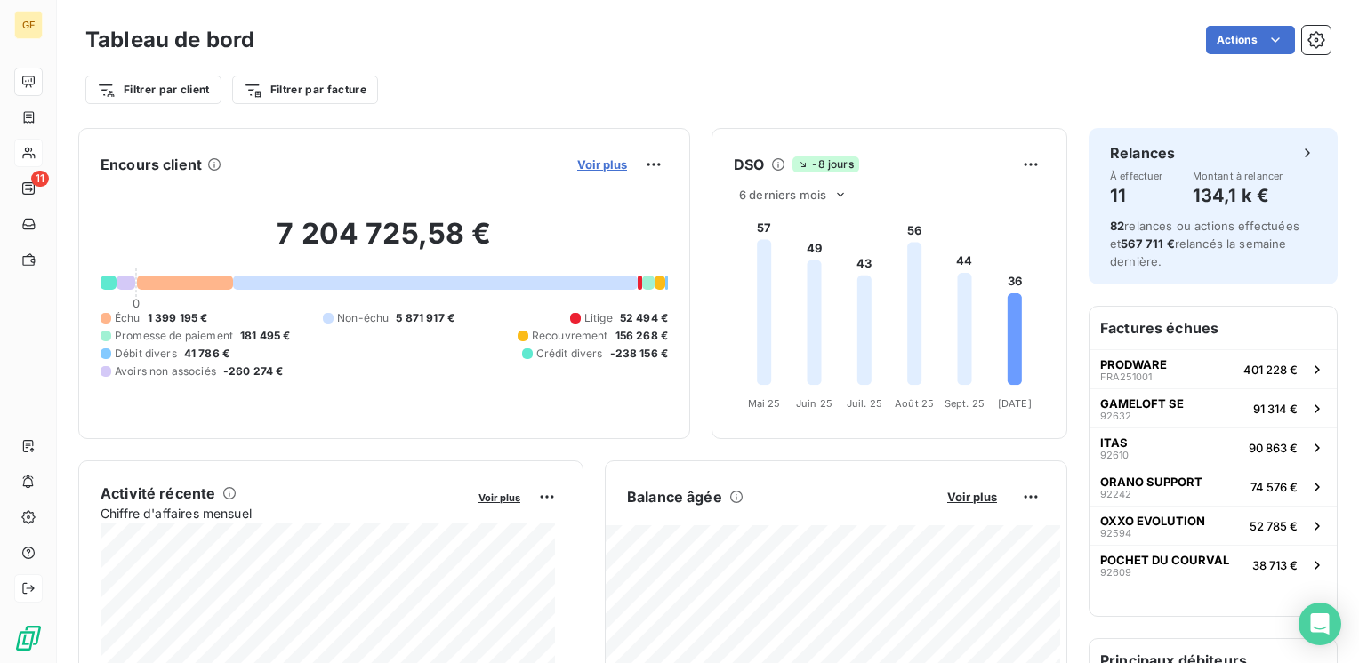
click at [605, 164] on span "Voir plus" at bounding box center [602, 164] width 50 height 14
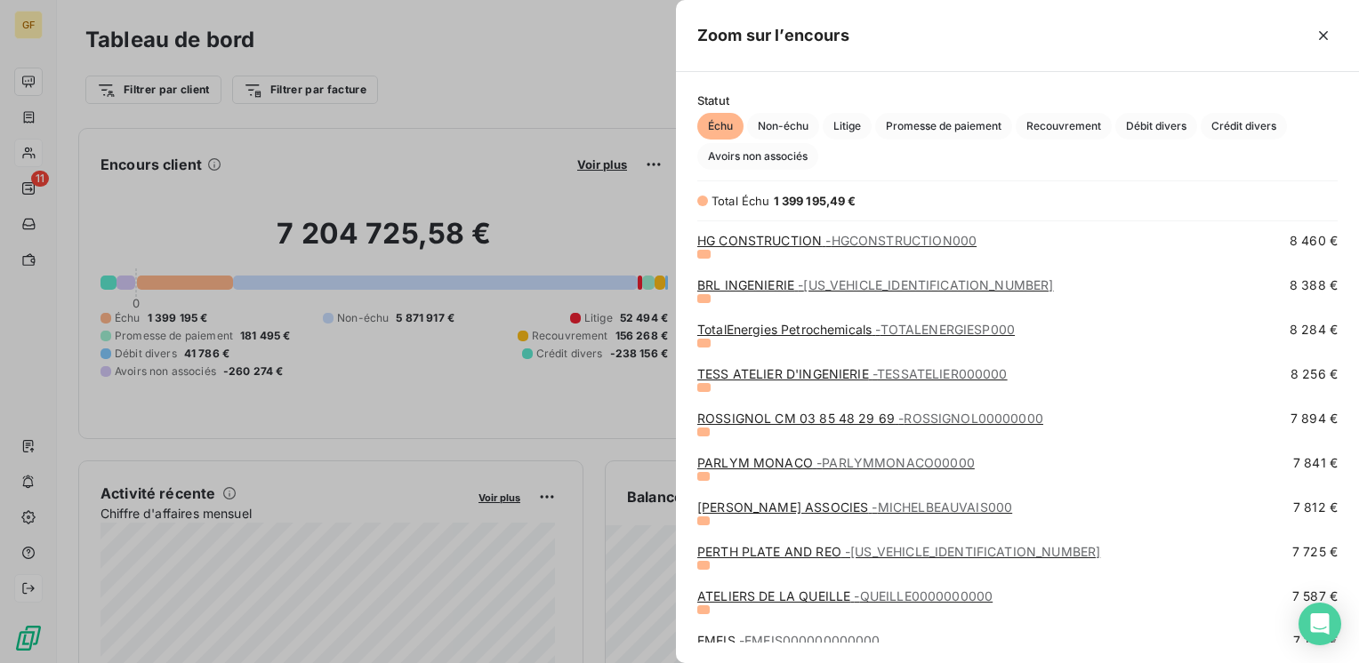
scroll to position [1334, 0]
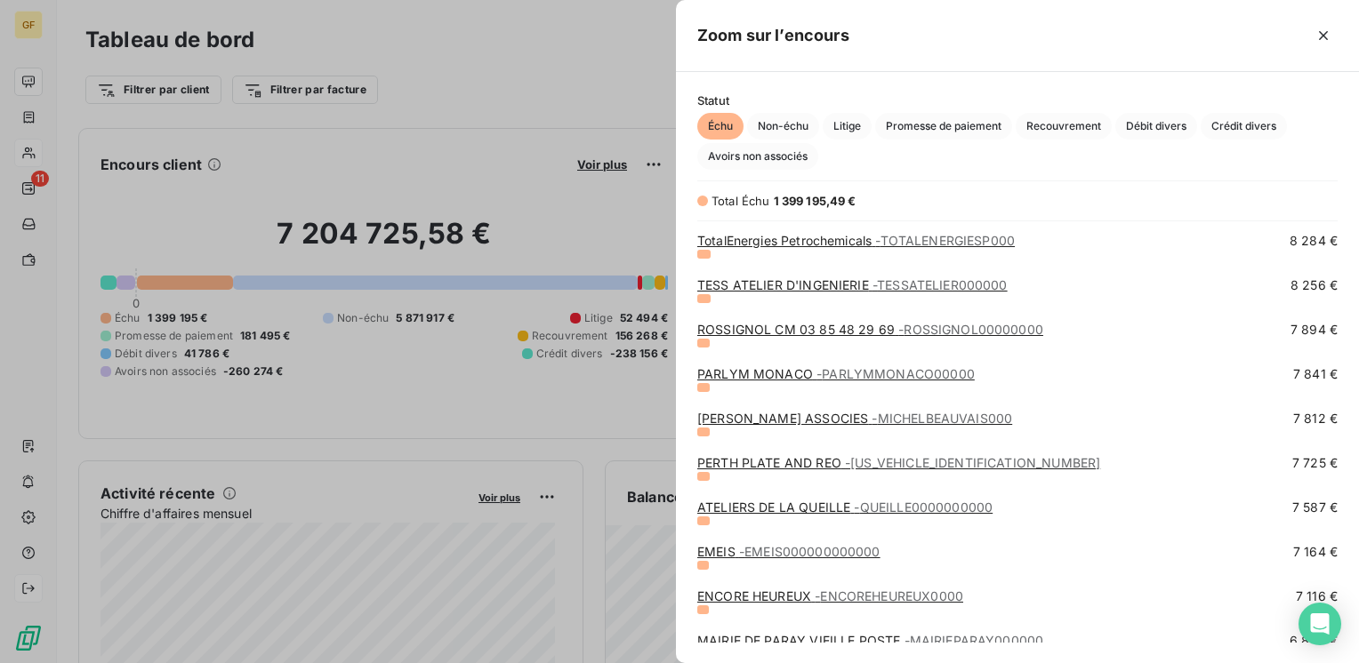
click at [797, 318] on div "TESS ATELIER D'INGENIERIE - TESSATELIER000000 8 256 €" at bounding box center [1017, 299] width 640 height 44
click at [796, 333] on link "ROSSIGNOL CM 03 85 48 29 69 - ROSSIGNOL00000000" at bounding box center [870, 329] width 346 height 15
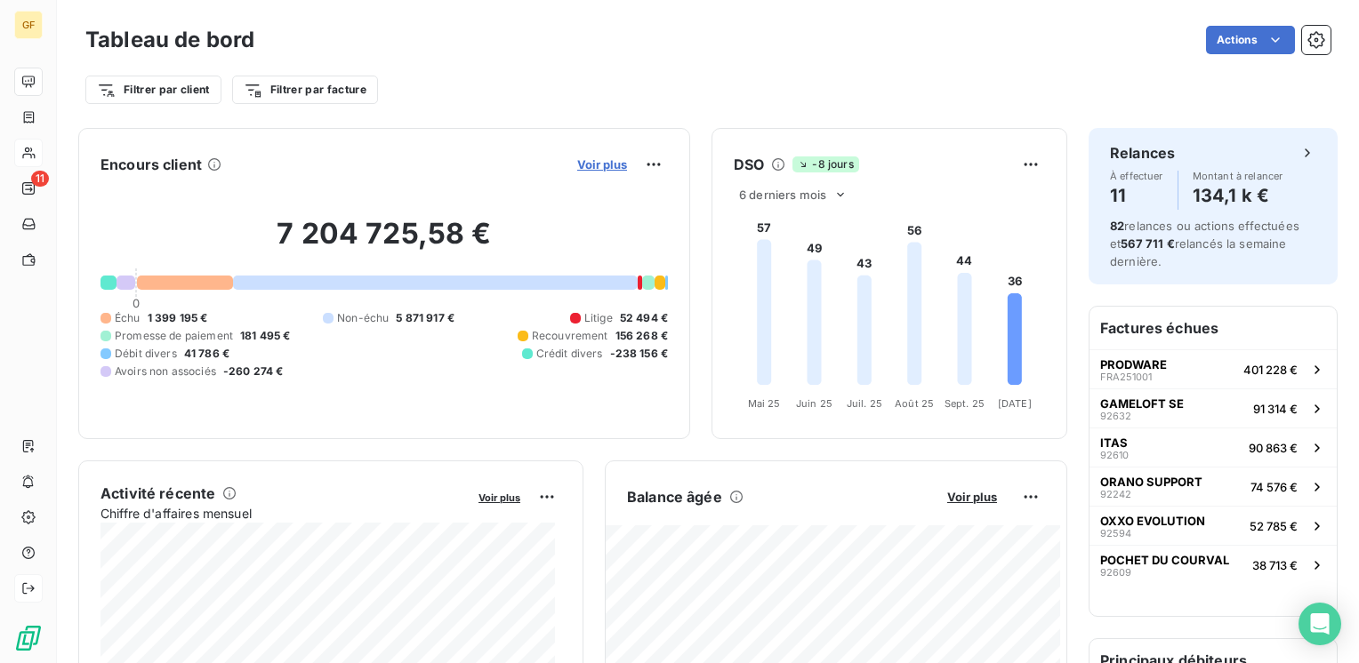
click at [597, 166] on span "Voir plus" at bounding box center [602, 164] width 50 height 14
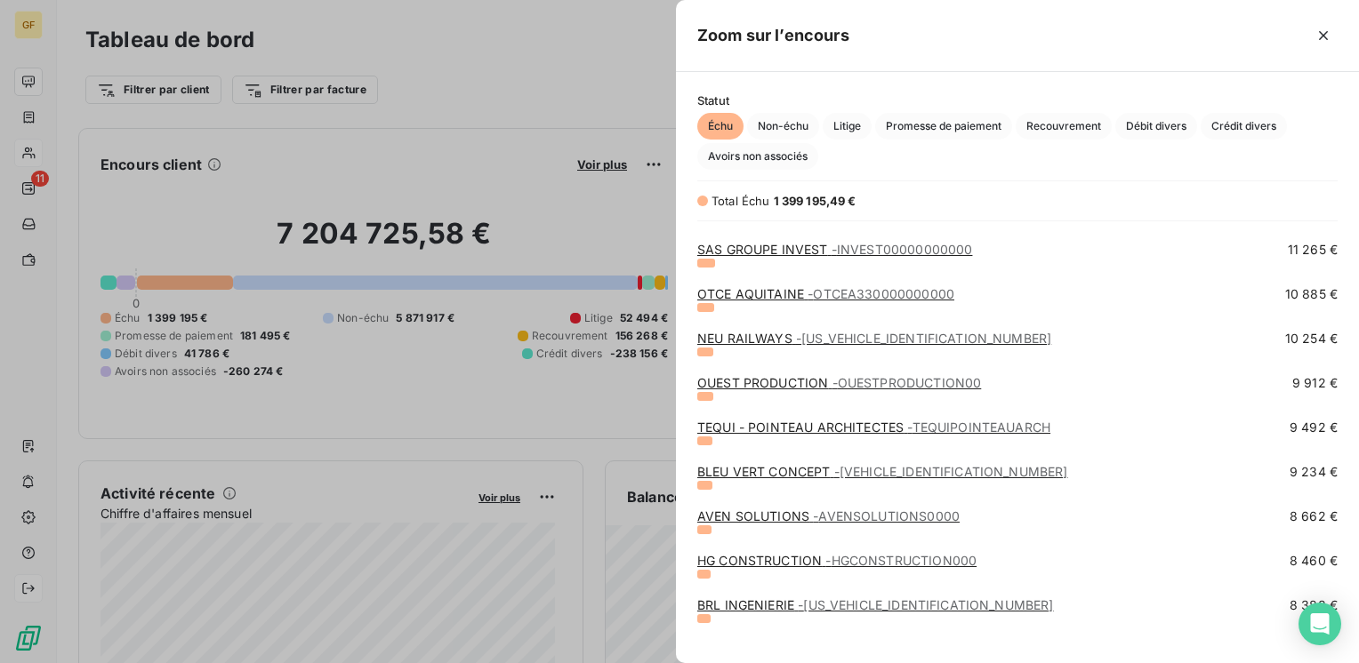
scroll to position [978, 0]
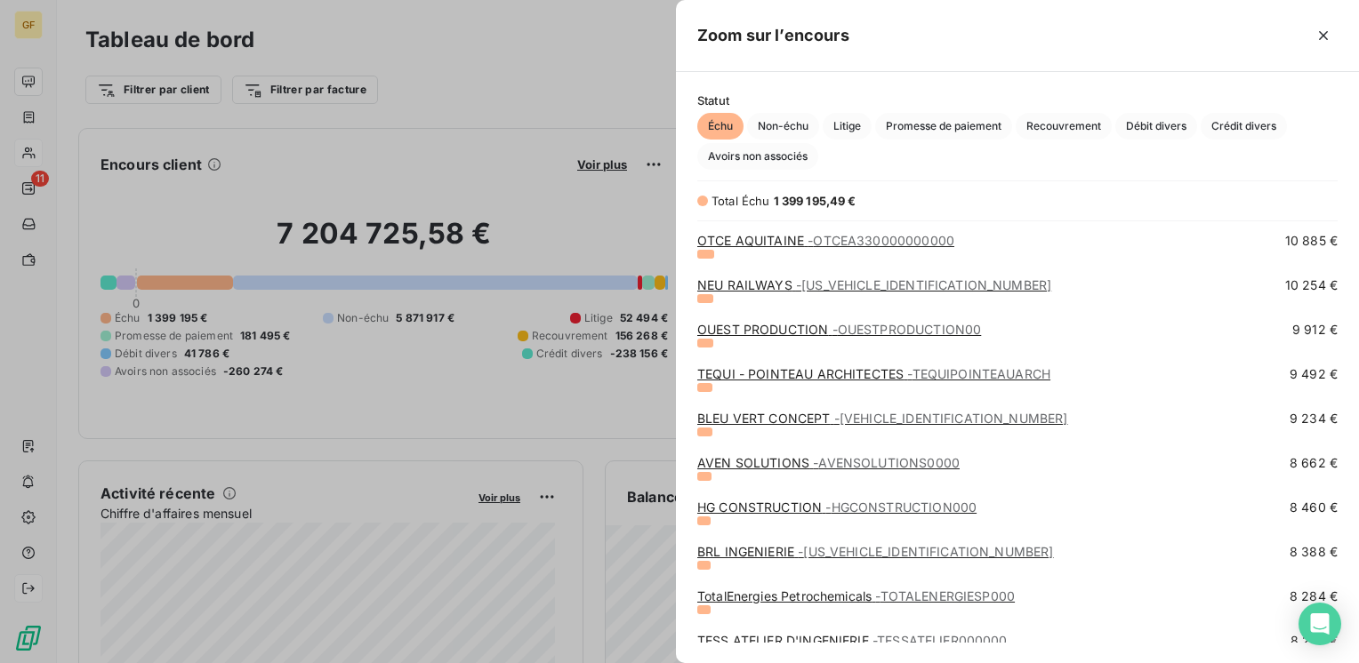
click at [761, 463] on link "AVEN SOLUTIONS - AVENSOLUTIONS0000" at bounding box center [828, 462] width 262 height 15
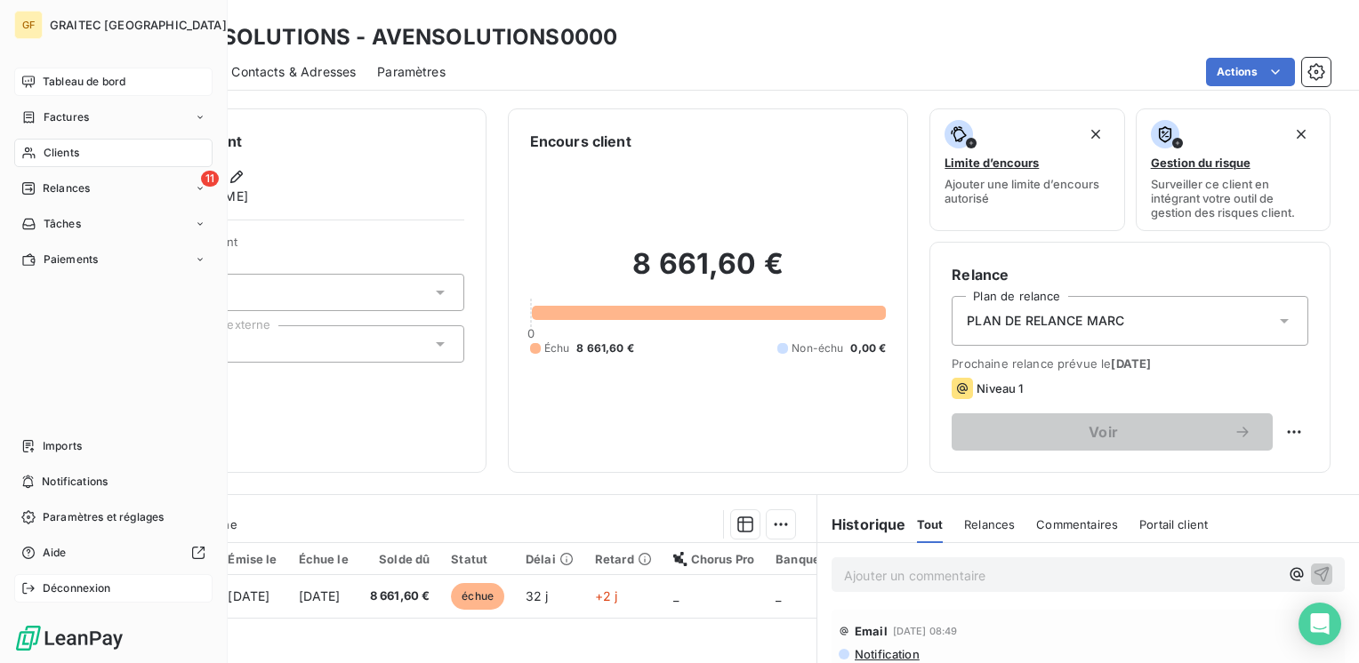
click at [76, 83] on span "Tableau de bord" at bounding box center [84, 82] width 83 height 16
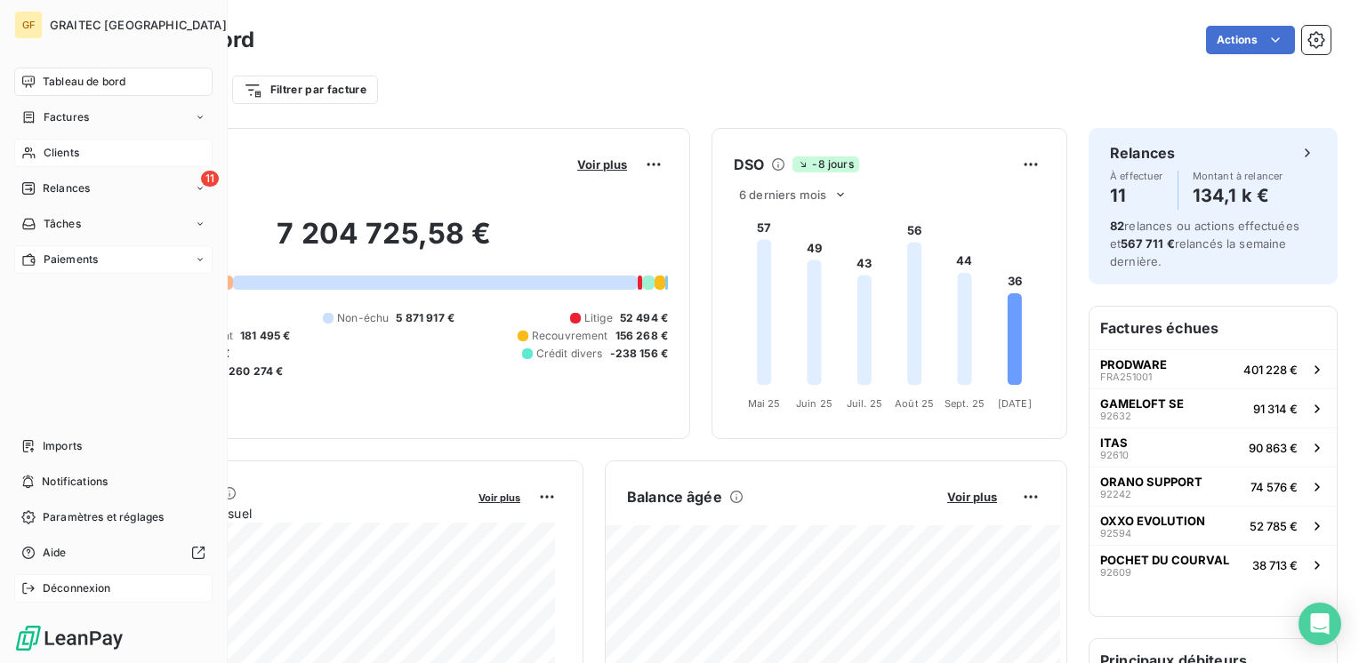
click at [67, 265] on span "Paiements" at bounding box center [71, 260] width 54 height 16
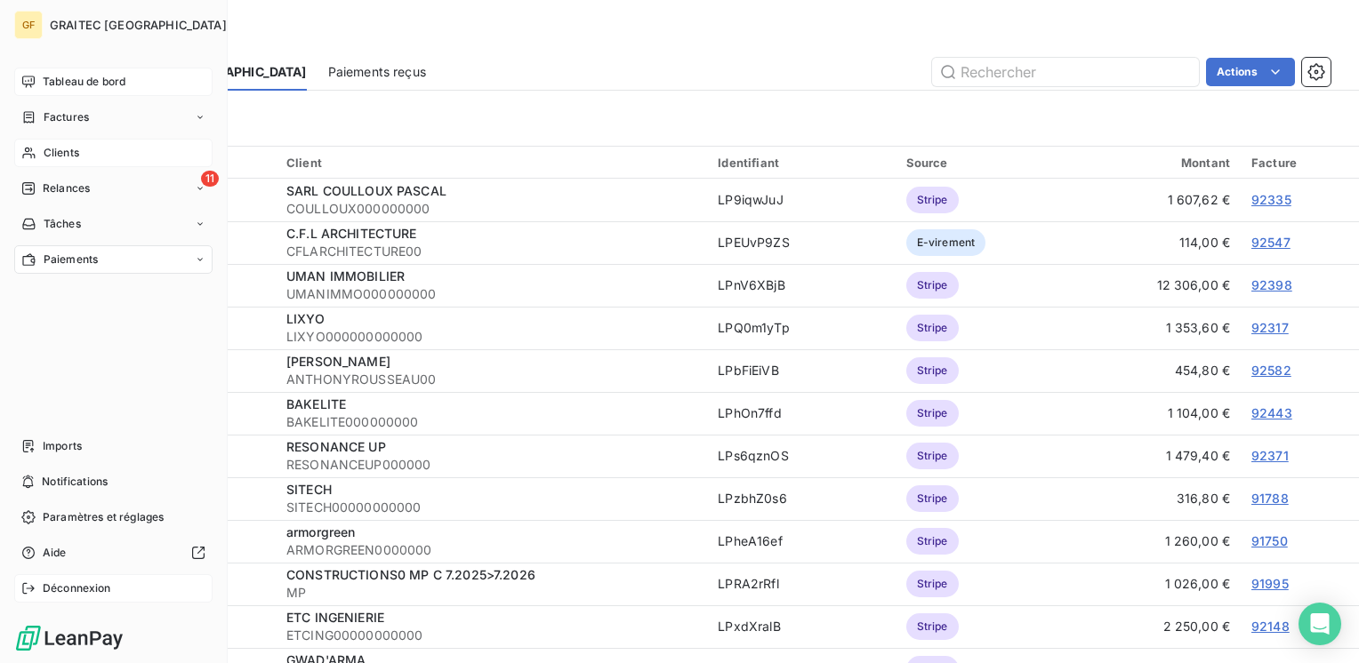
click at [77, 76] on span "Tableau de bord" at bounding box center [84, 82] width 83 height 16
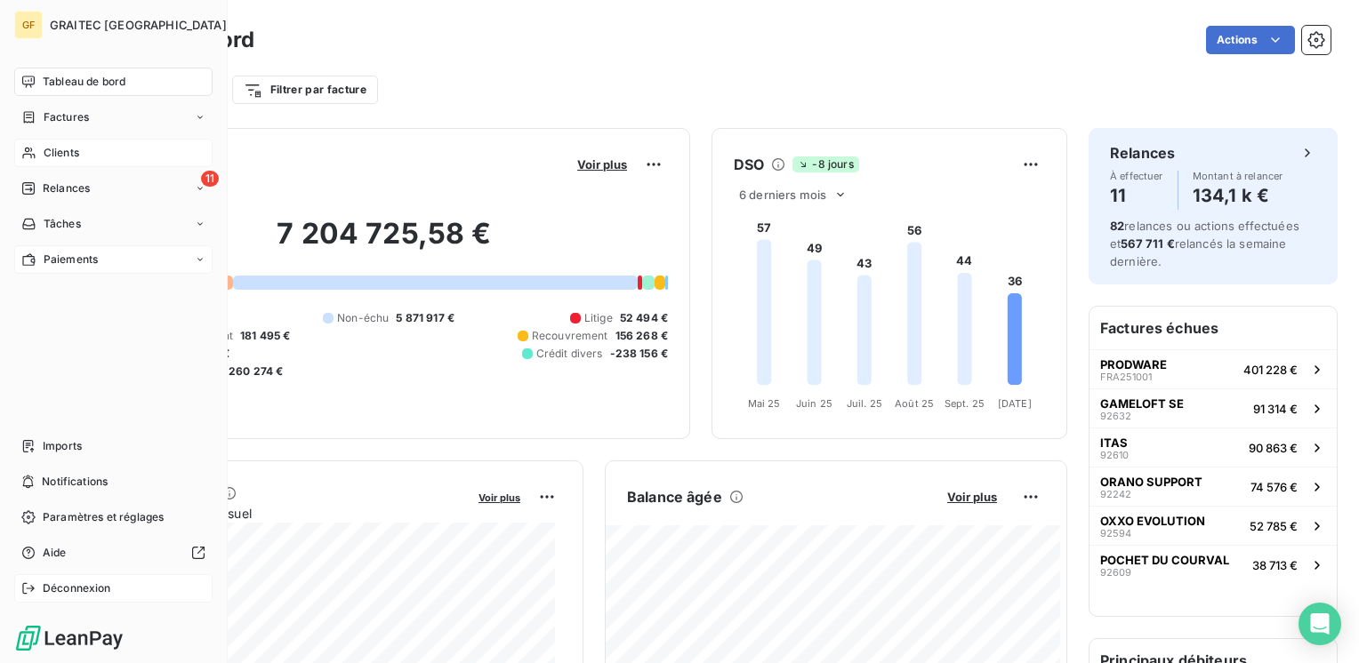
click at [78, 82] on span "Tableau de bord" at bounding box center [84, 82] width 83 height 16
click at [76, 261] on span "Paiements" at bounding box center [71, 260] width 54 height 16
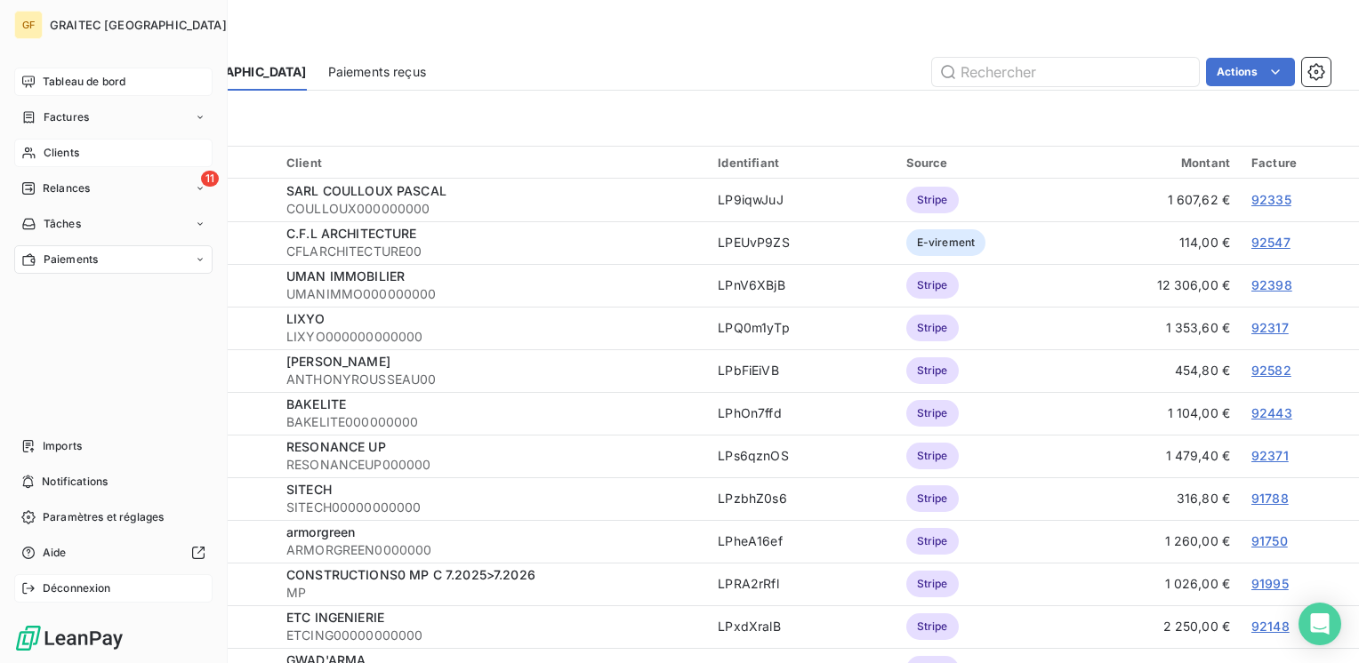
click at [59, 84] on span "Tableau de bord" at bounding box center [84, 82] width 83 height 16
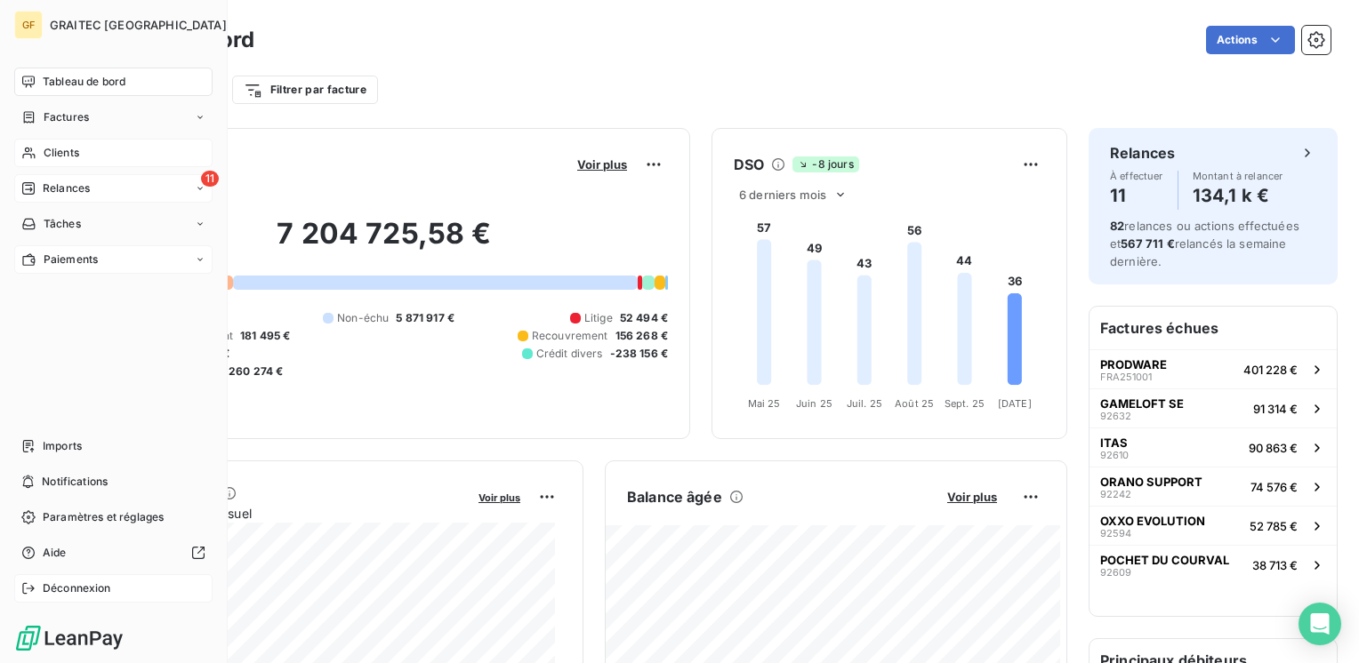
click at [62, 184] on span "Relances" at bounding box center [66, 189] width 47 height 16
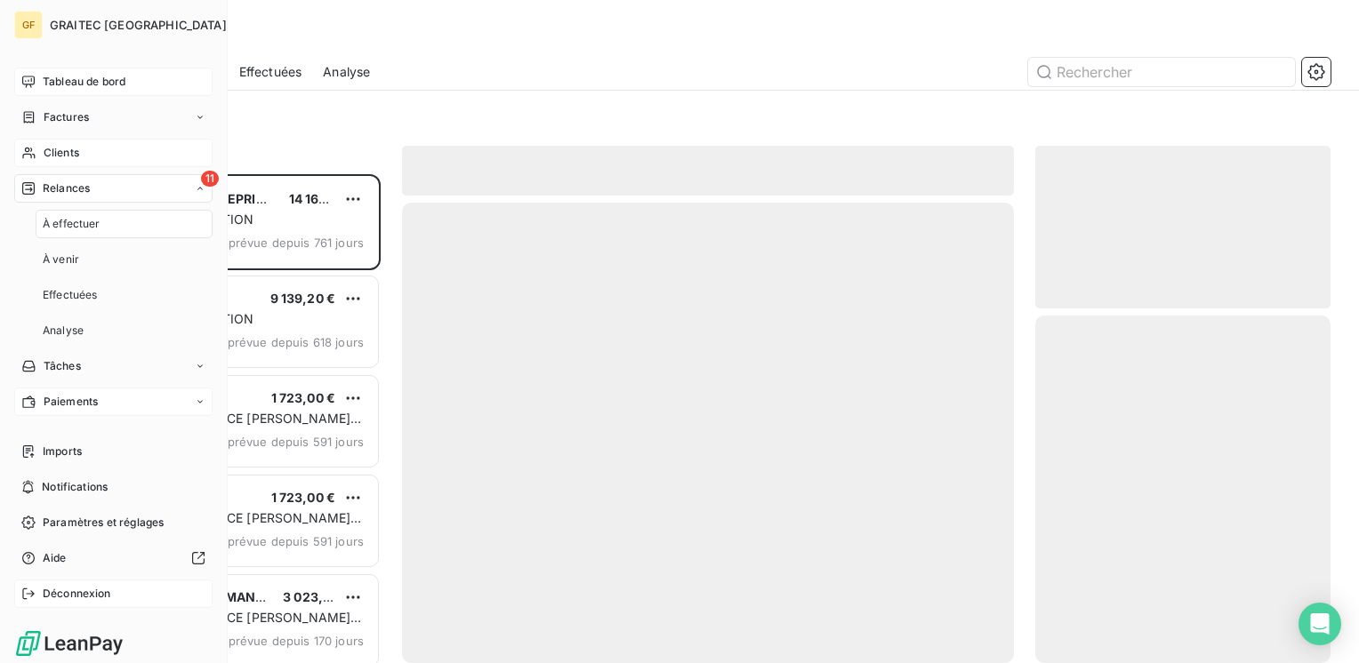
scroll to position [476, 281]
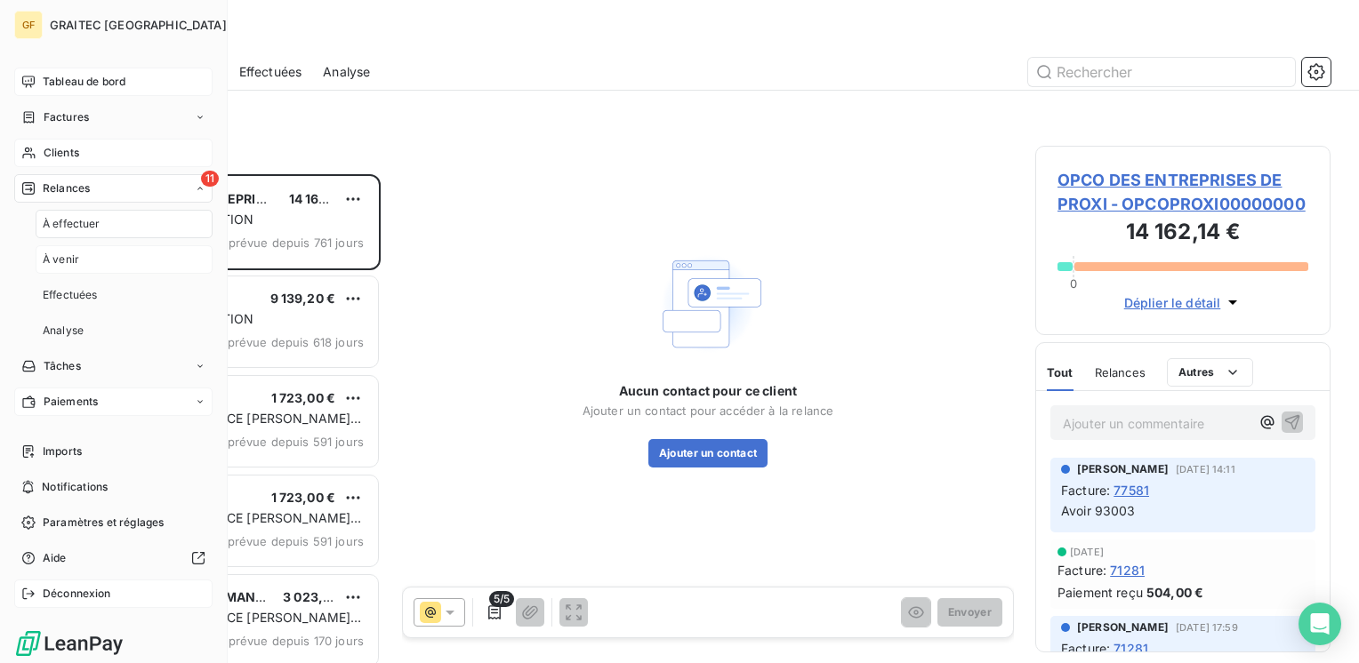
click at [60, 263] on span "À venir" at bounding box center [61, 260] width 36 height 16
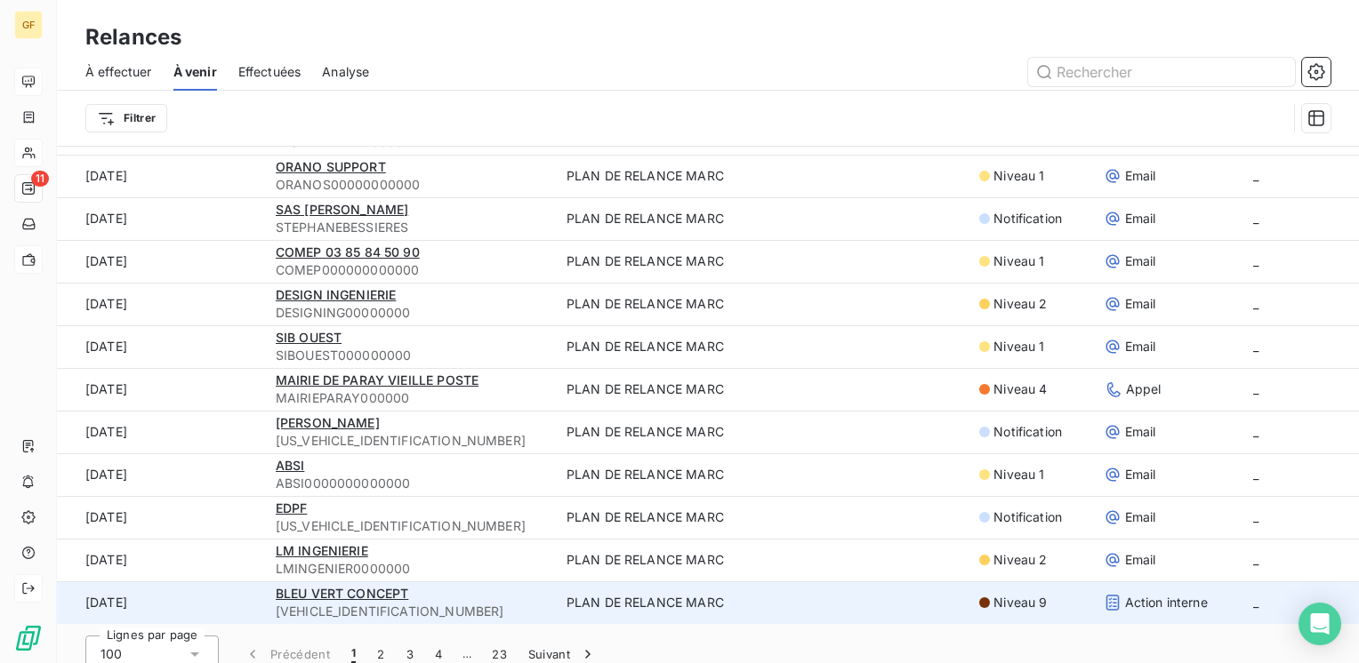
scroll to position [60, 0]
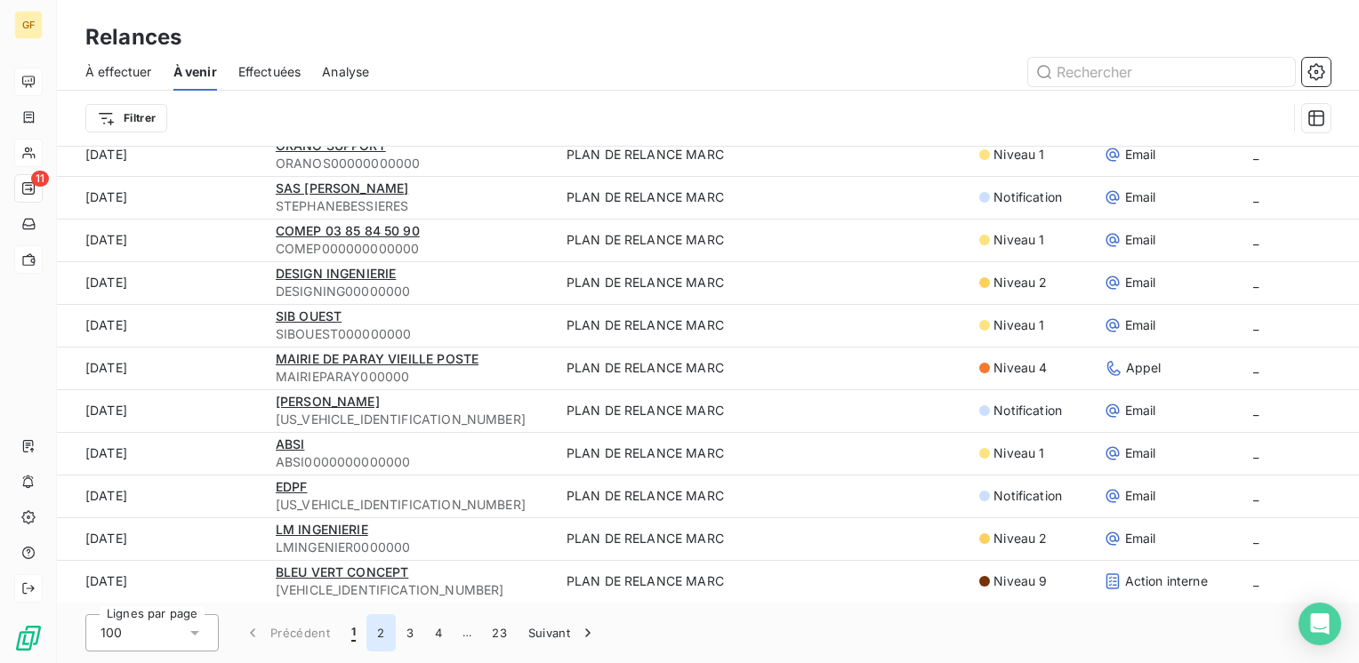
click at [382, 635] on button "2" at bounding box center [380, 632] width 28 height 37
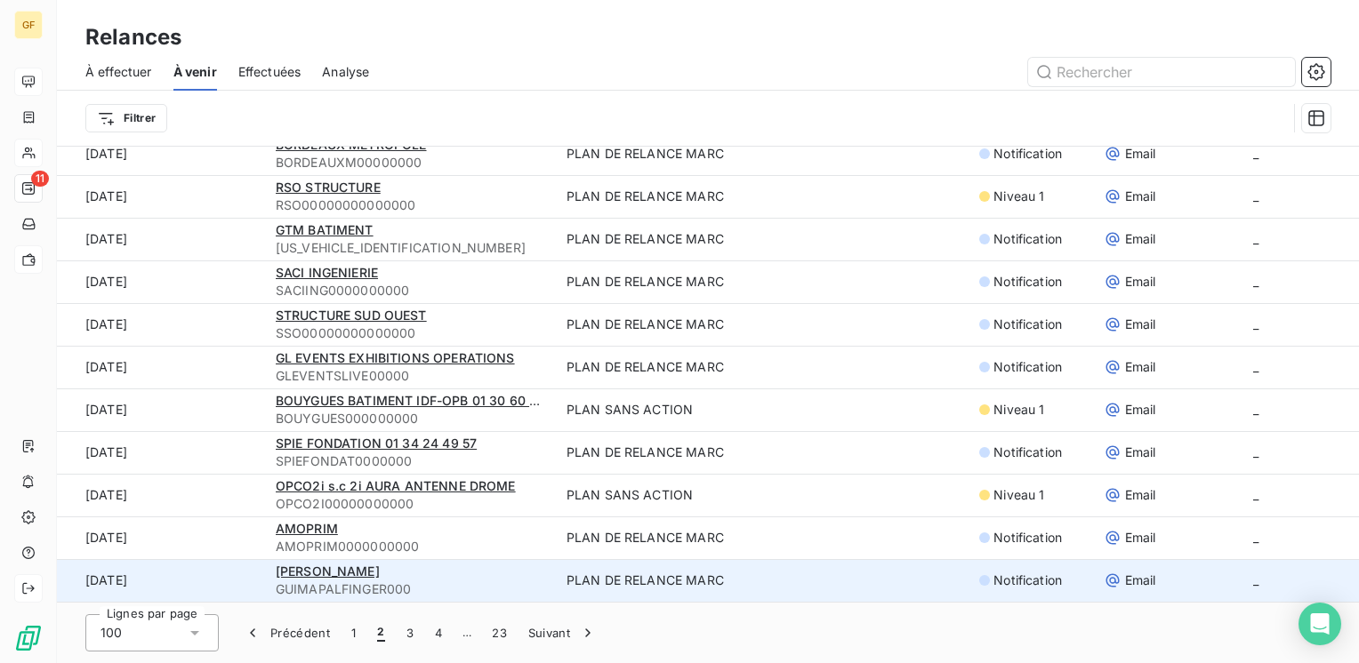
scroll to position [3695, 0]
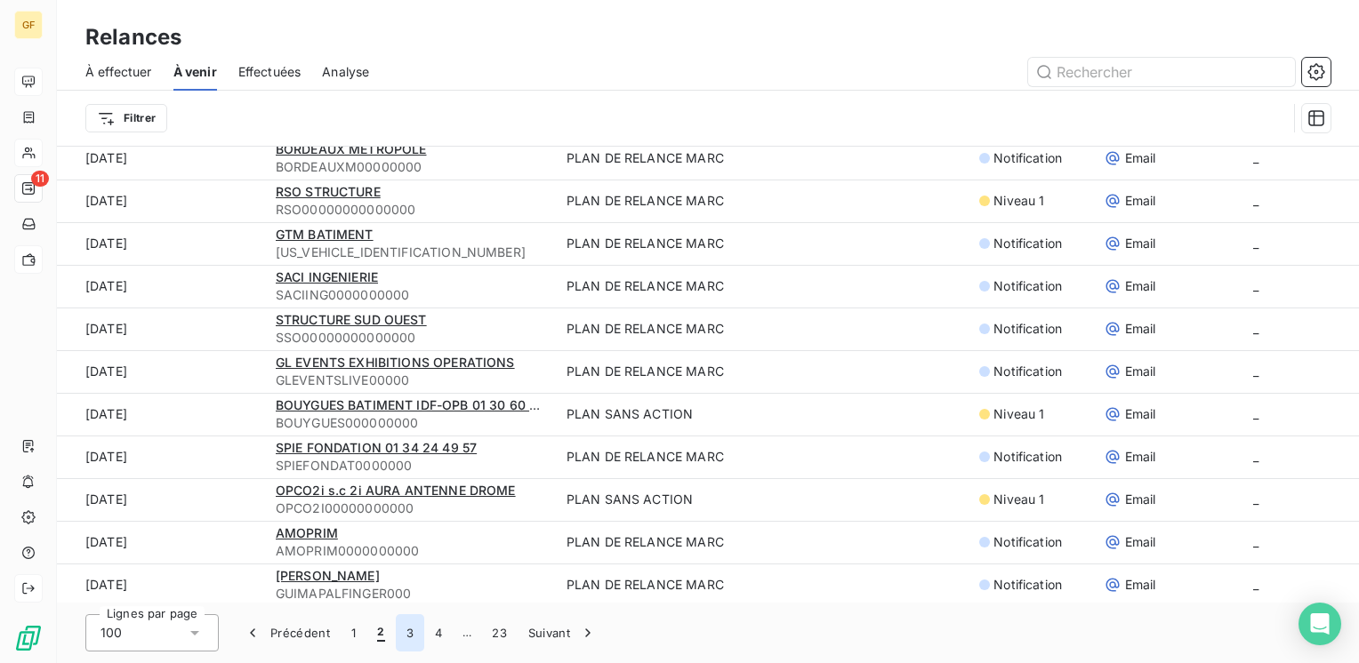
click at [408, 637] on button "3" at bounding box center [410, 632] width 28 height 37
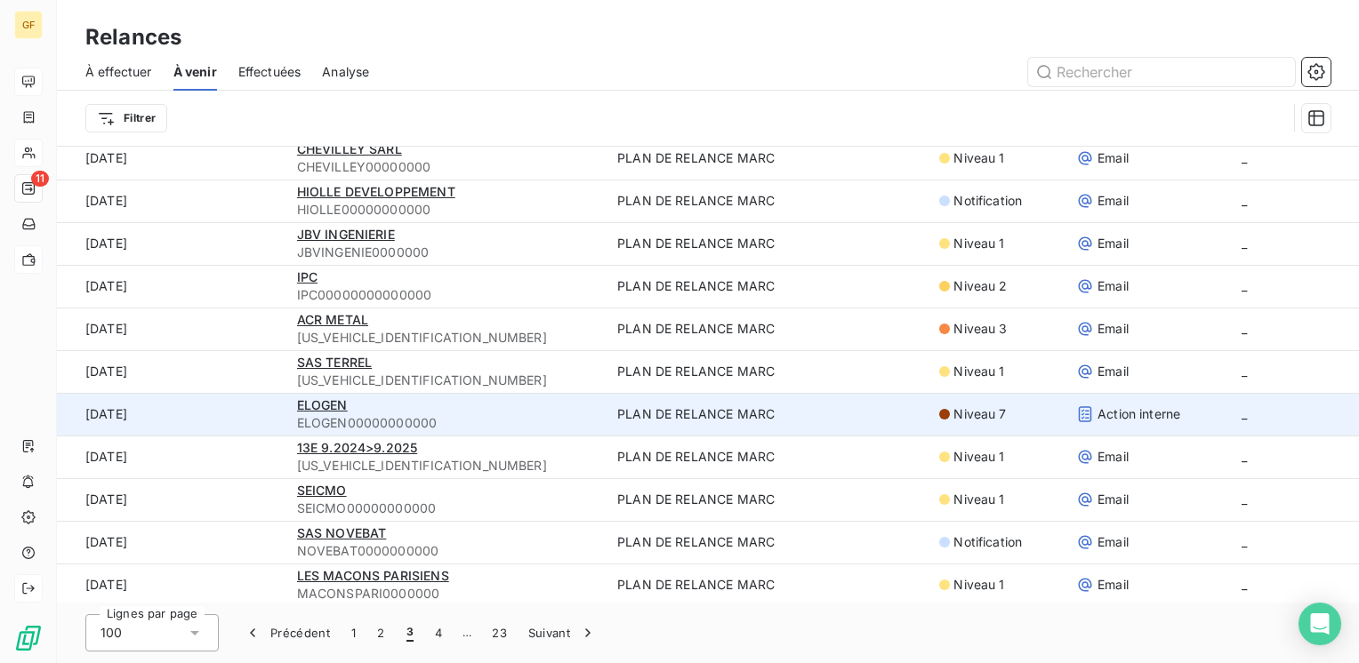
scroll to position [3784, 0]
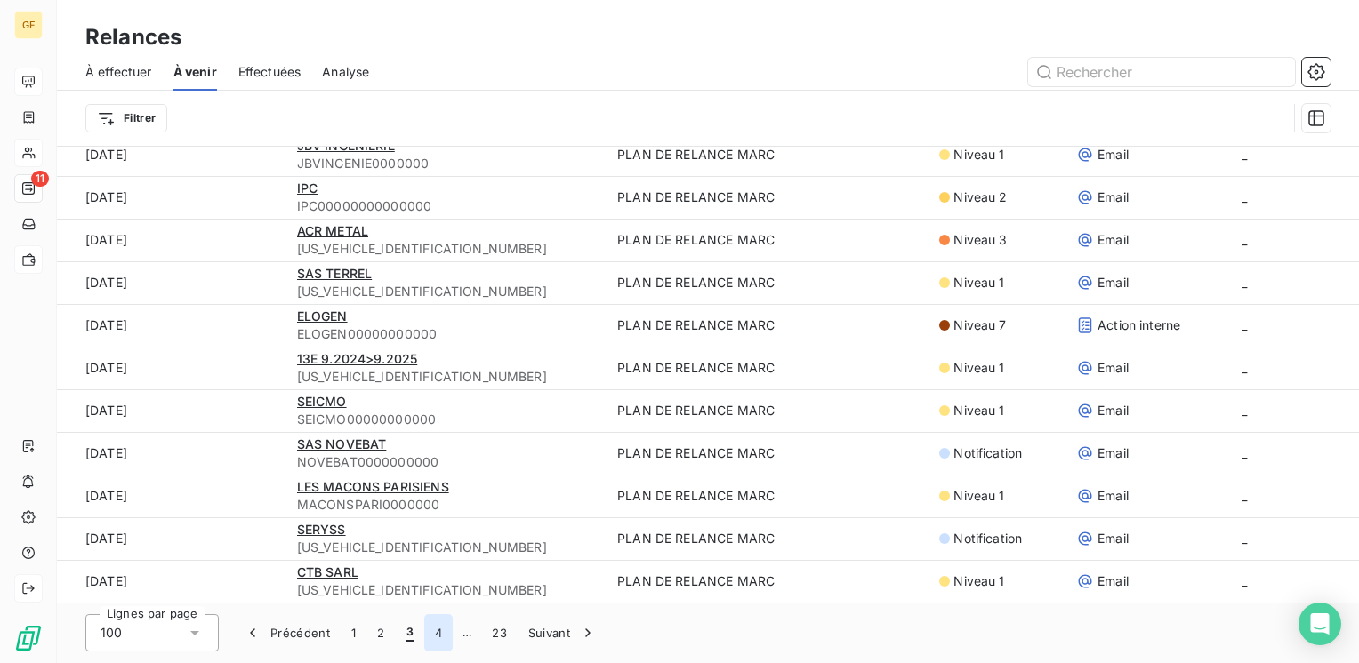
click at [438, 633] on button "4" at bounding box center [438, 632] width 28 height 37
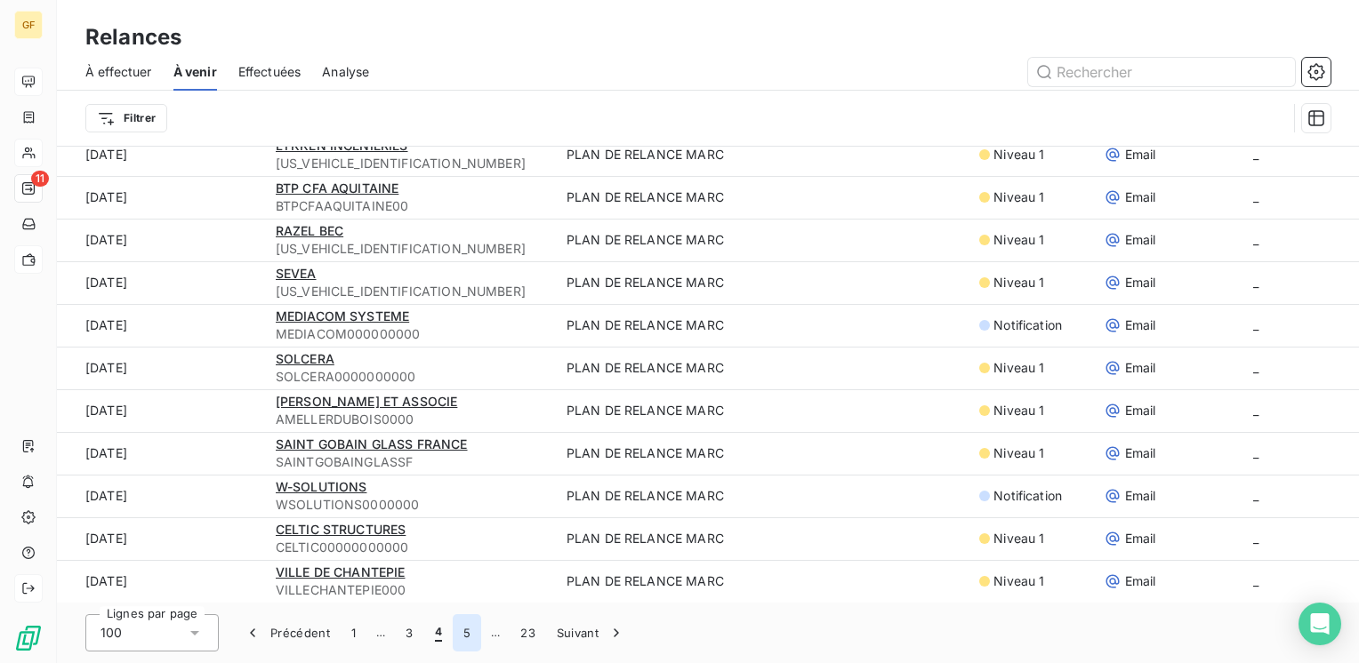
click at [461, 635] on button "5" at bounding box center [467, 632] width 28 height 37
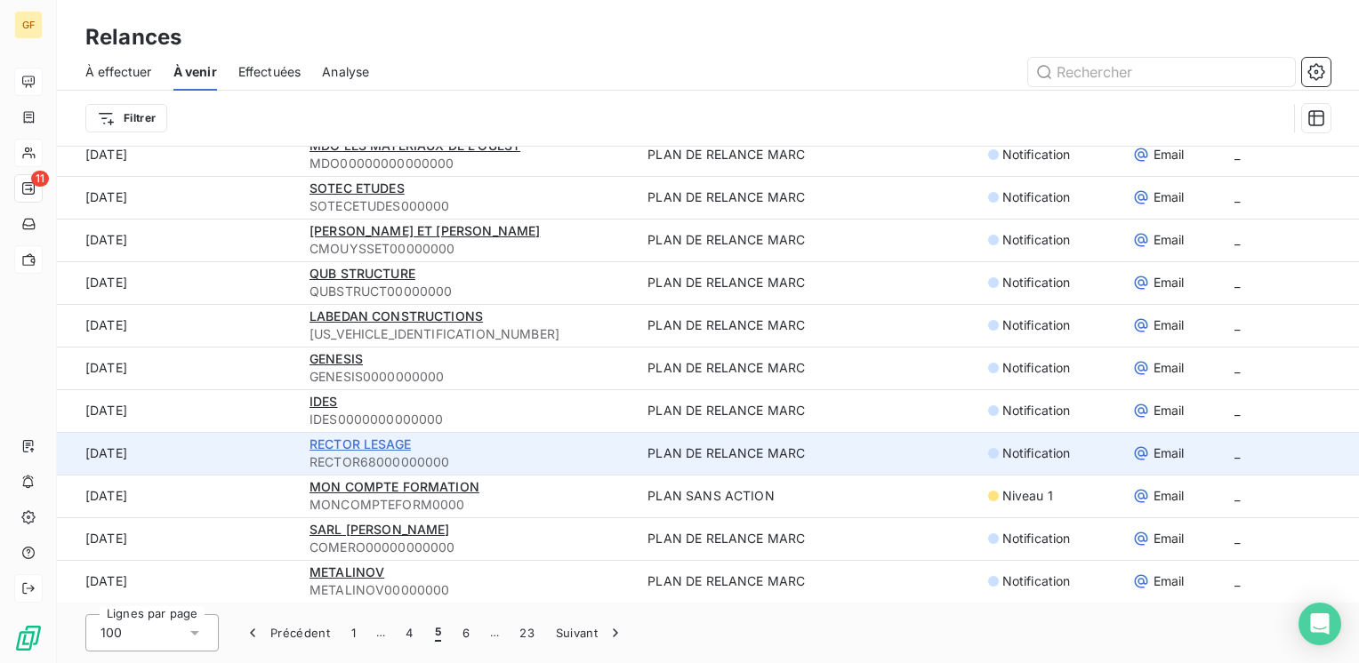
click at [389, 440] on span "RECTOR LESAGE" at bounding box center [359, 444] width 101 height 15
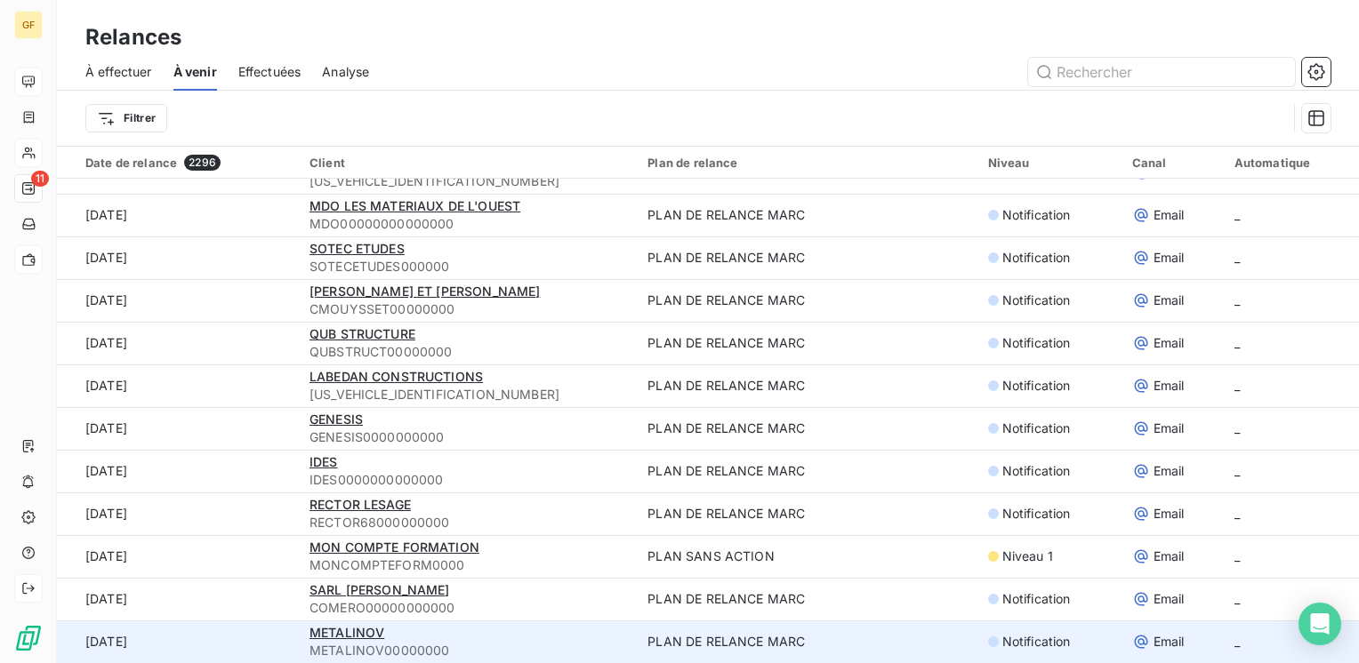
scroll to position [60, 0]
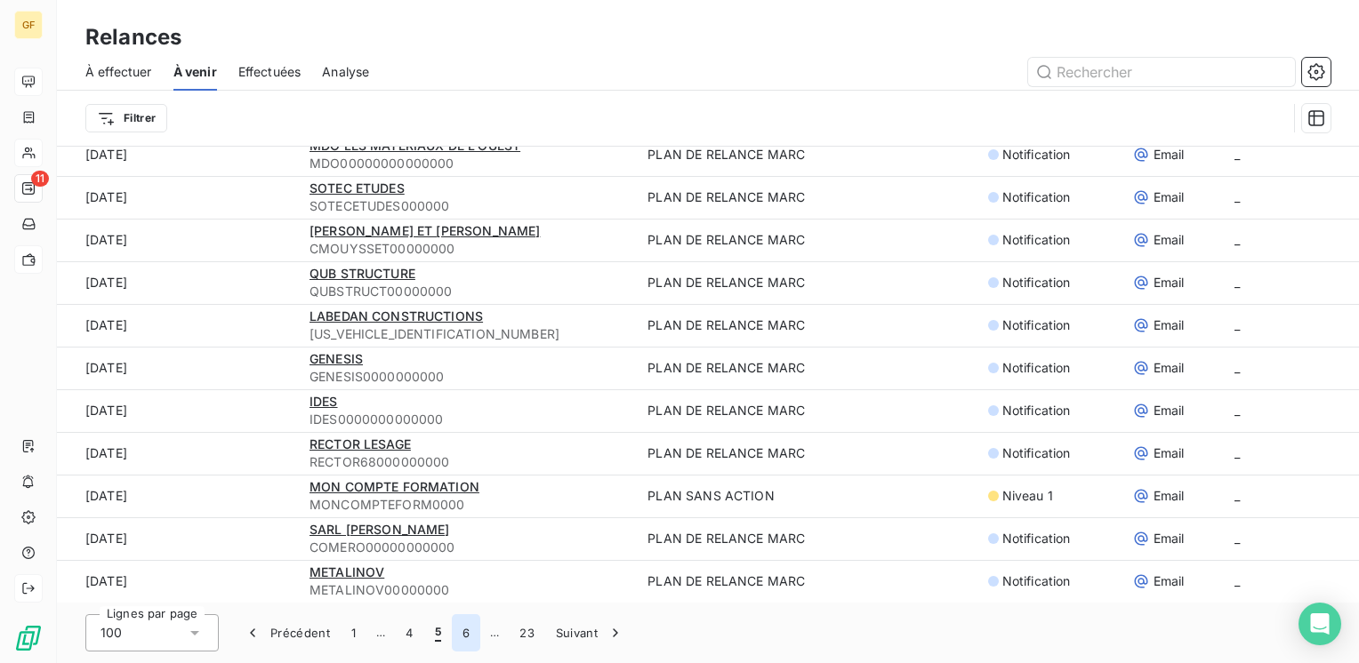
click at [469, 631] on button "6" at bounding box center [466, 632] width 28 height 37
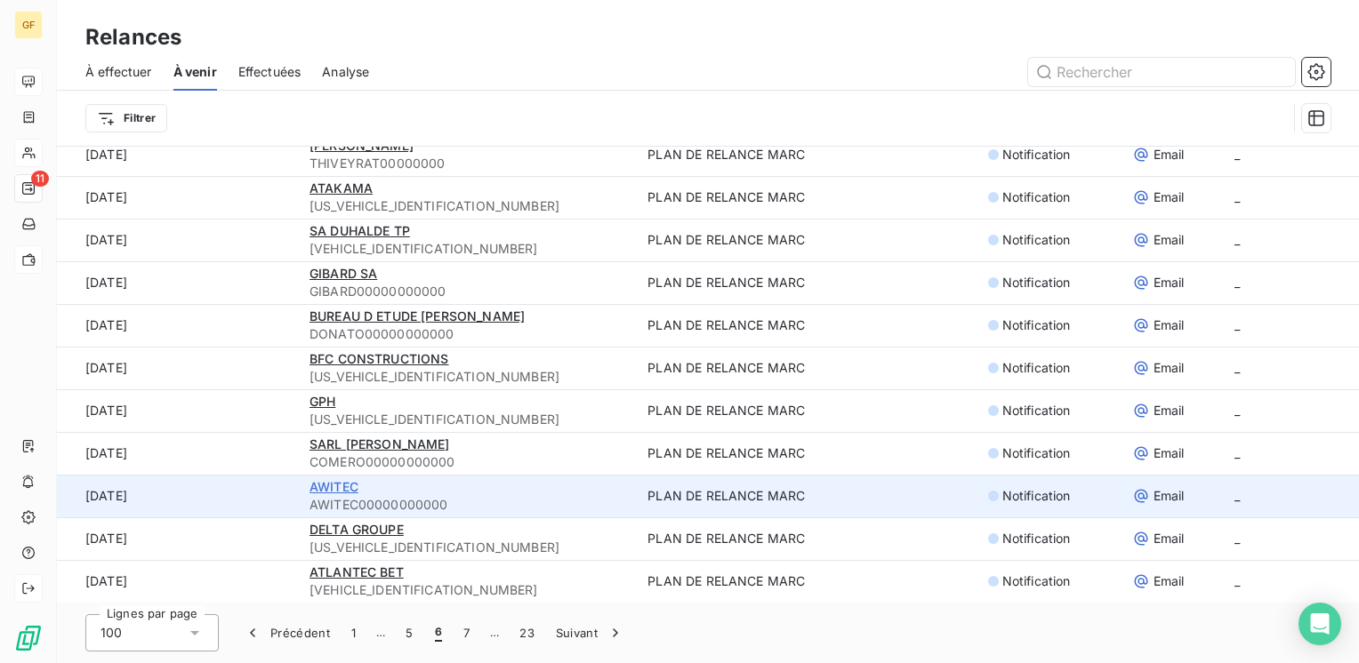
click at [345, 480] on span "AWITEC" at bounding box center [333, 486] width 49 height 15
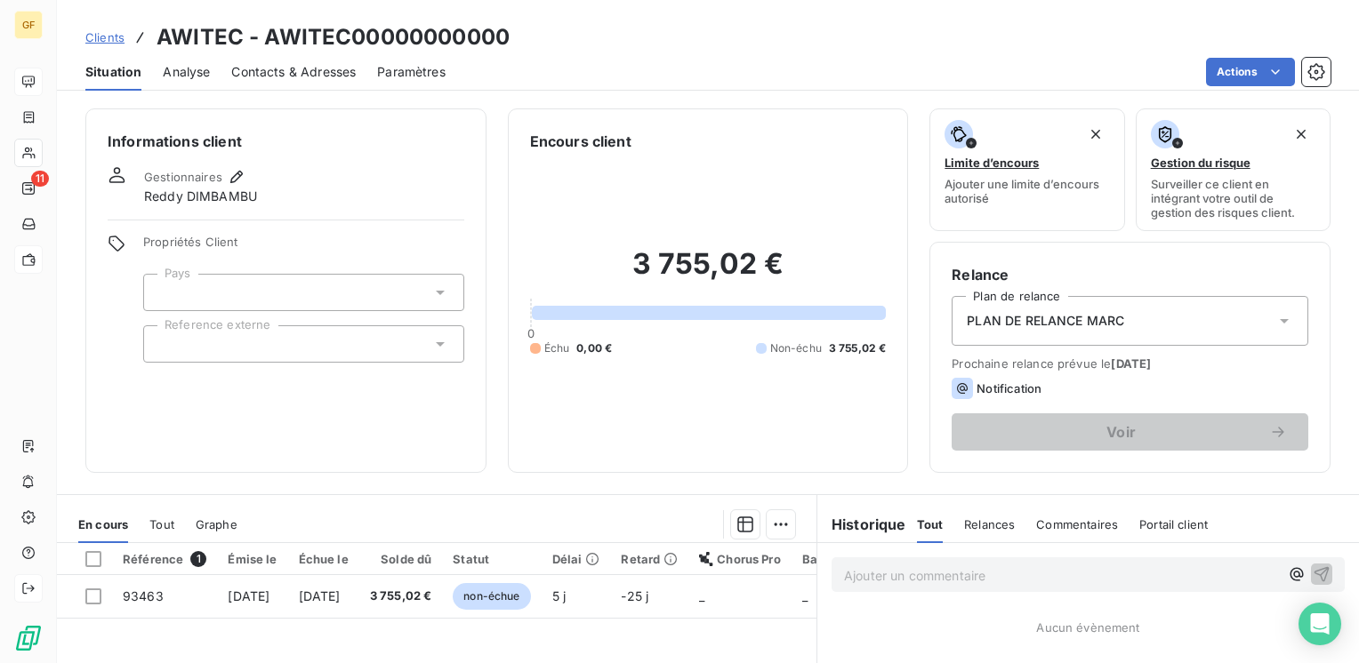
click at [274, 72] on span "Contacts & Adresses" at bounding box center [293, 72] width 124 height 18
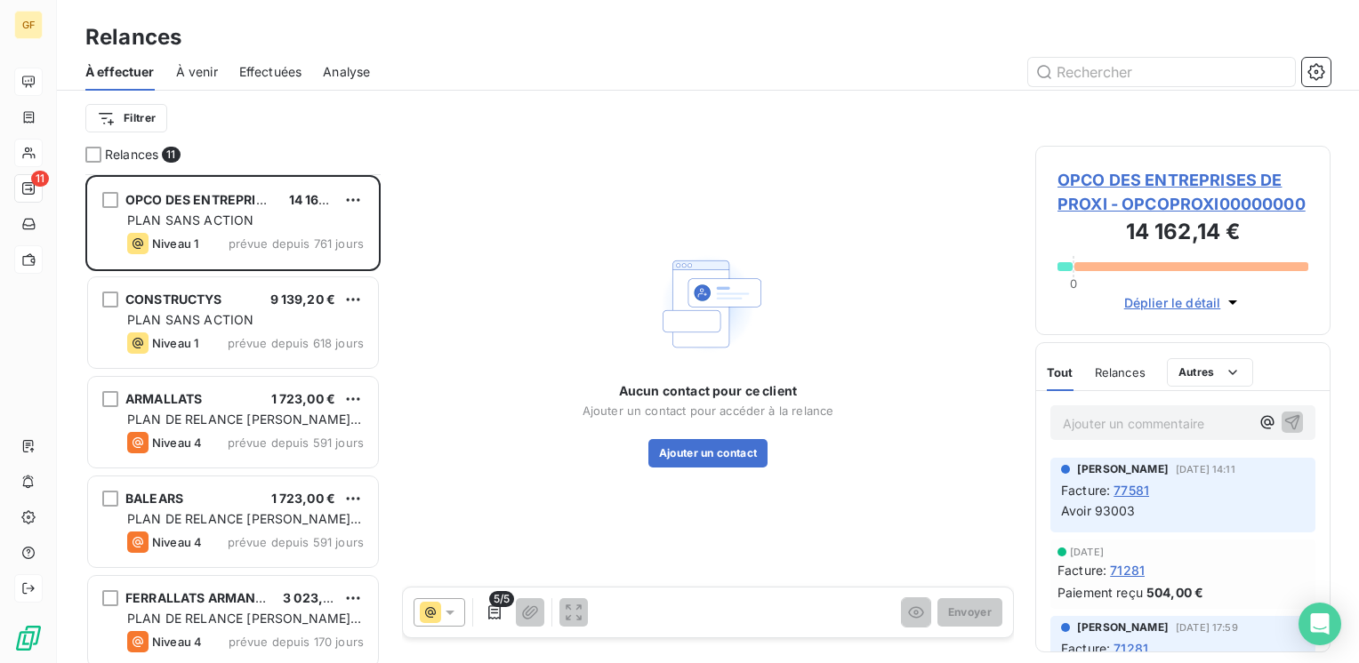
scroll to position [534, 0]
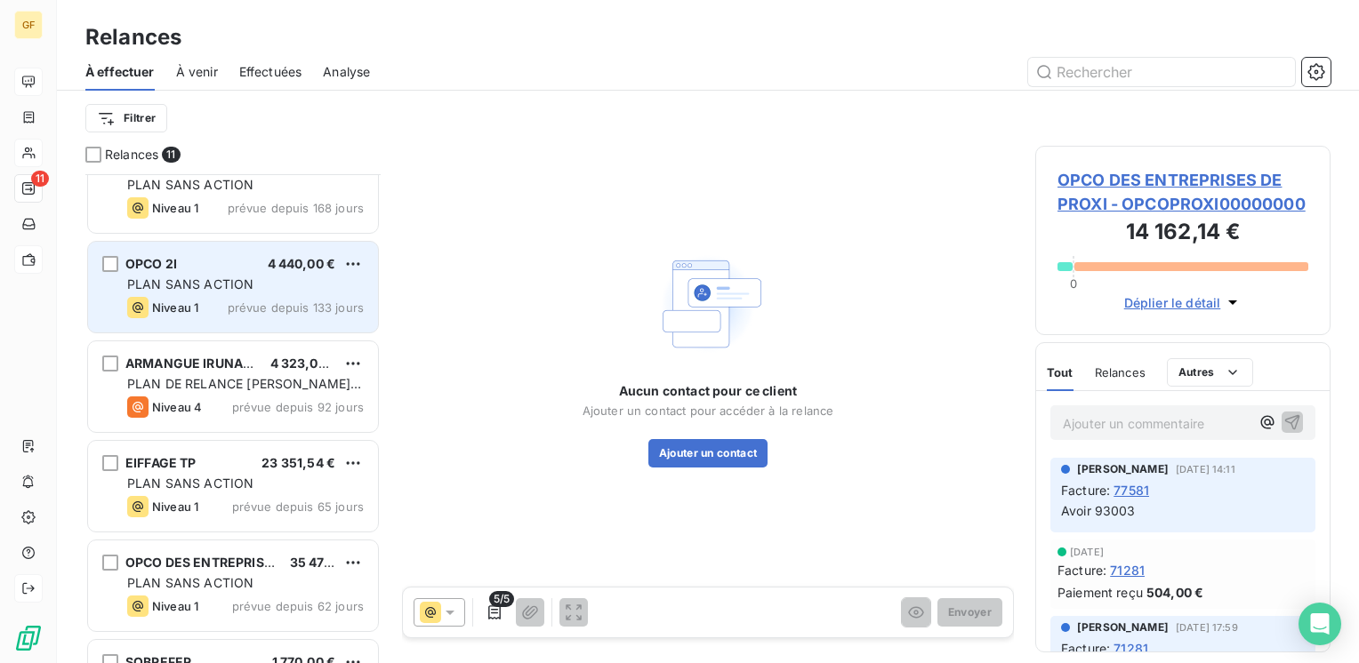
click at [270, 289] on div "PLAN SANS ACTION" at bounding box center [245, 285] width 237 height 18
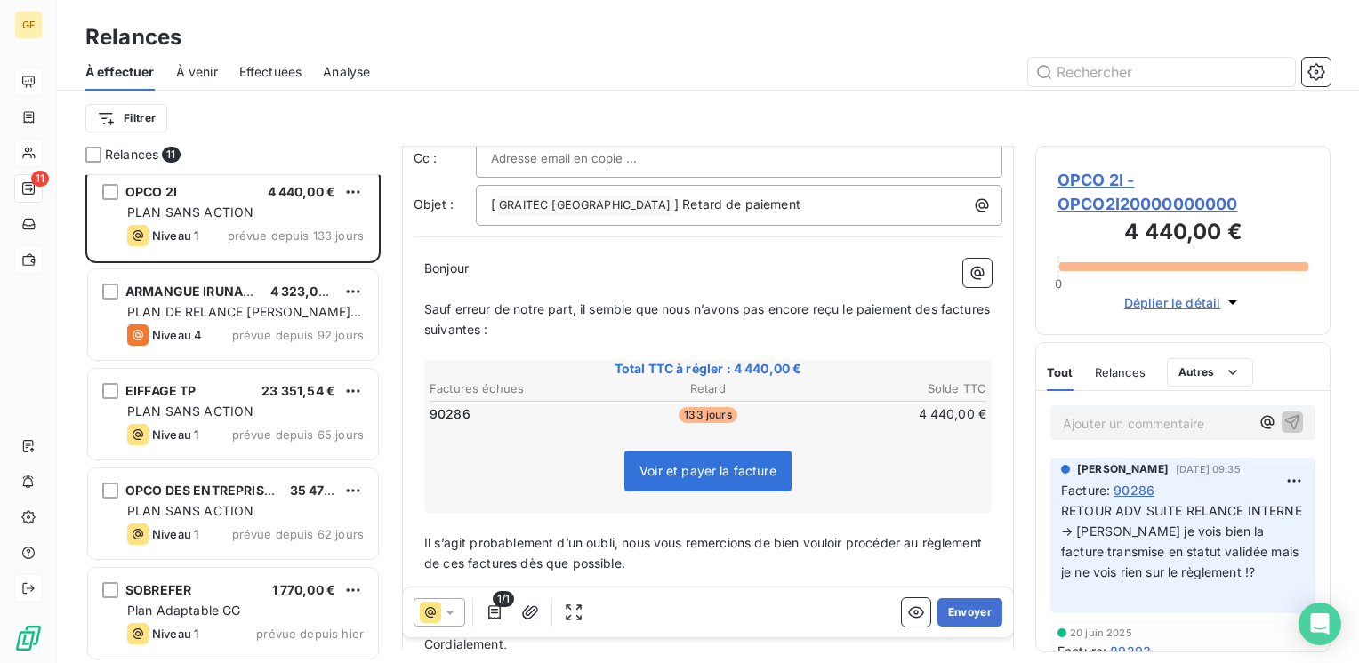
scroll to position [606, 0]
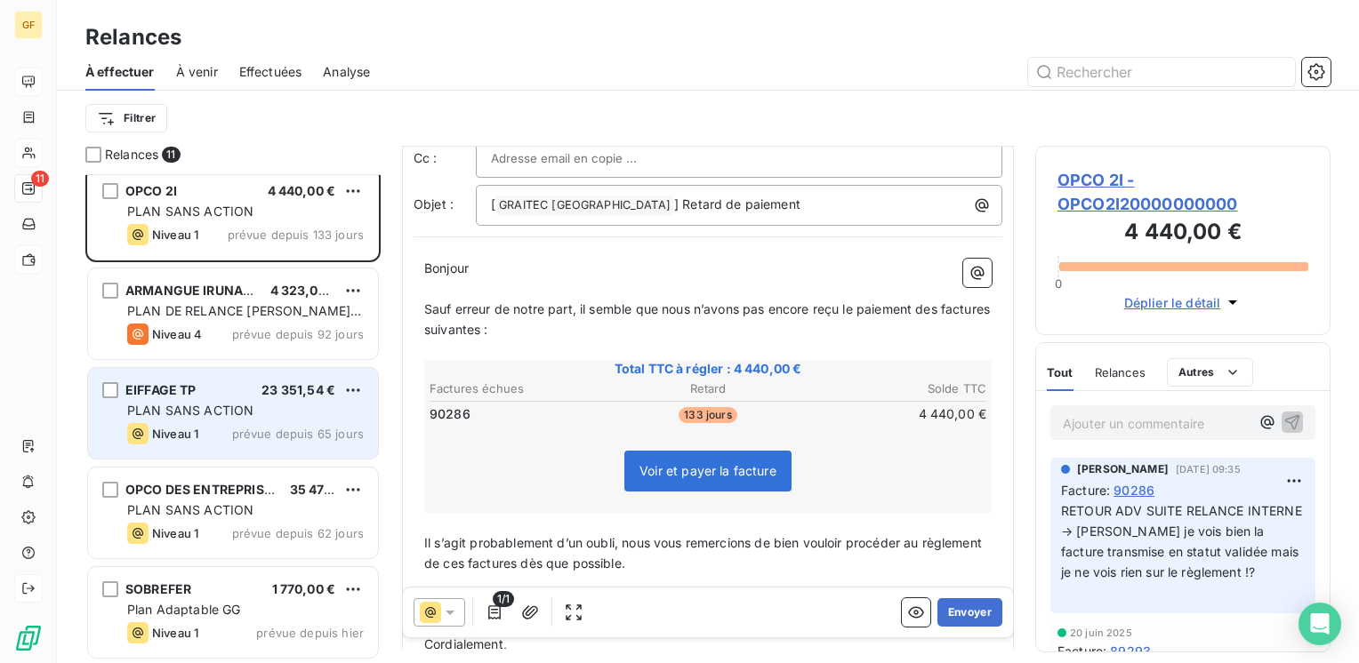
click at [292, 405] on div "PLAN SANS ACTION" at bounding box center [245, 411] width 237 height 18
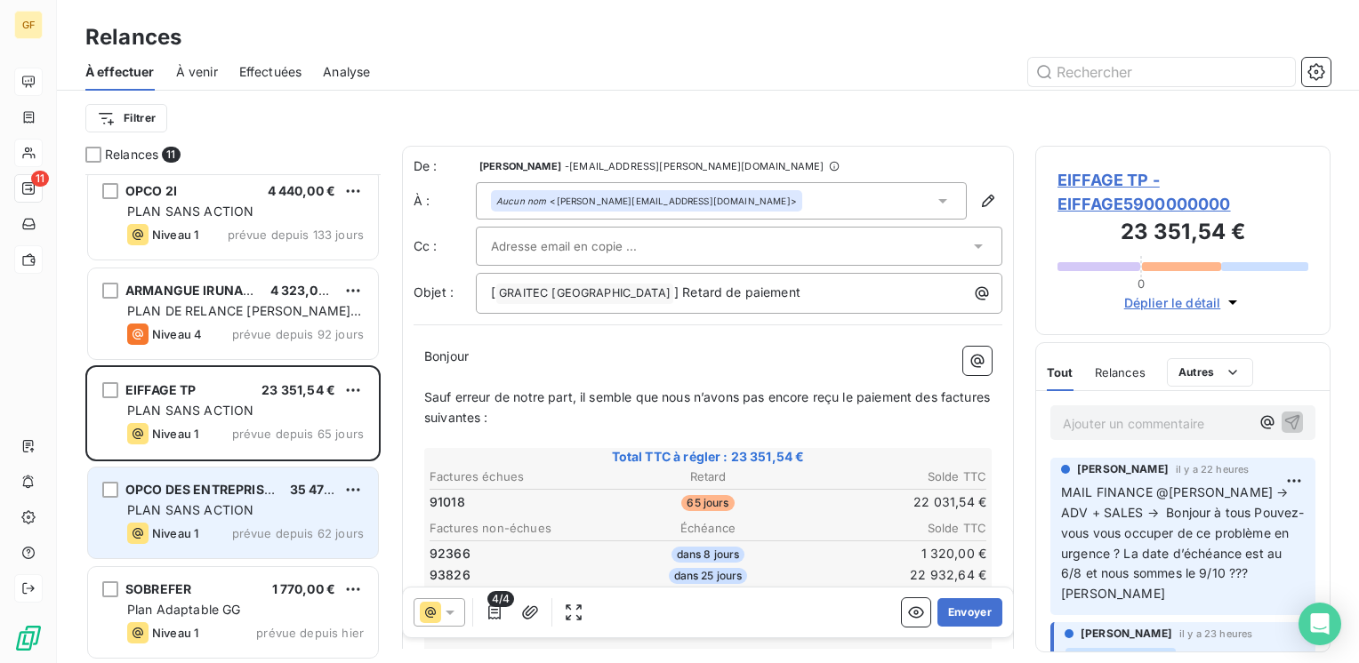
click at [281, 517] on div "PLAN SANS ACTION" at bounding box center [245, 511] width 237 height 18
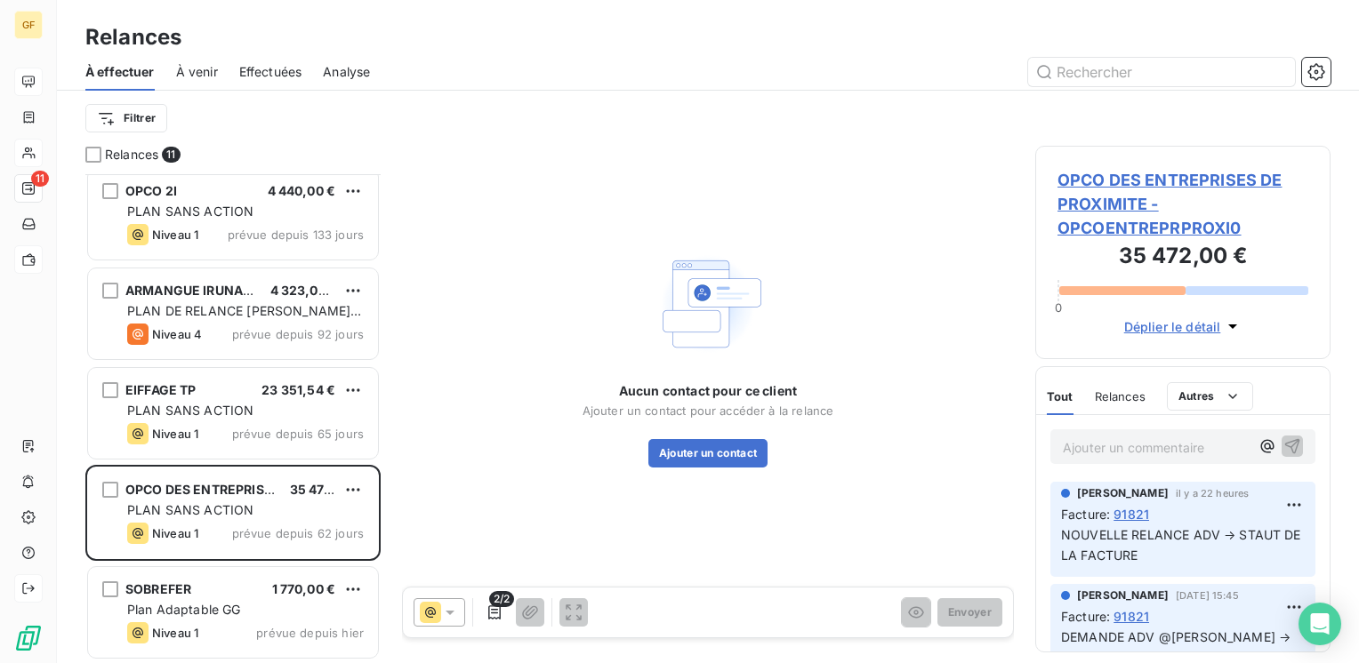
click at [1149, 168] on span "OPCO DES ENTREPRISES DE PROXIMITE - OPCOENTREPRPROXI0" at bounding box center [1182, 204] width 251 height 72
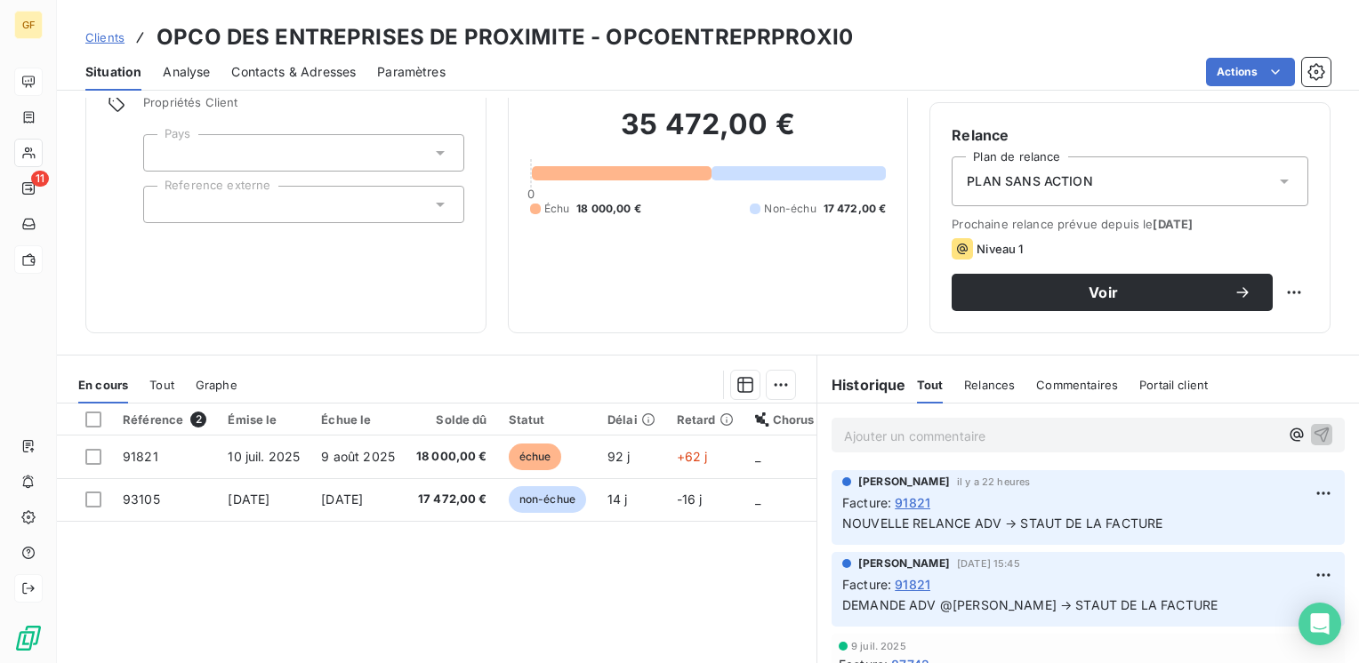
scroll to position [267, 0]
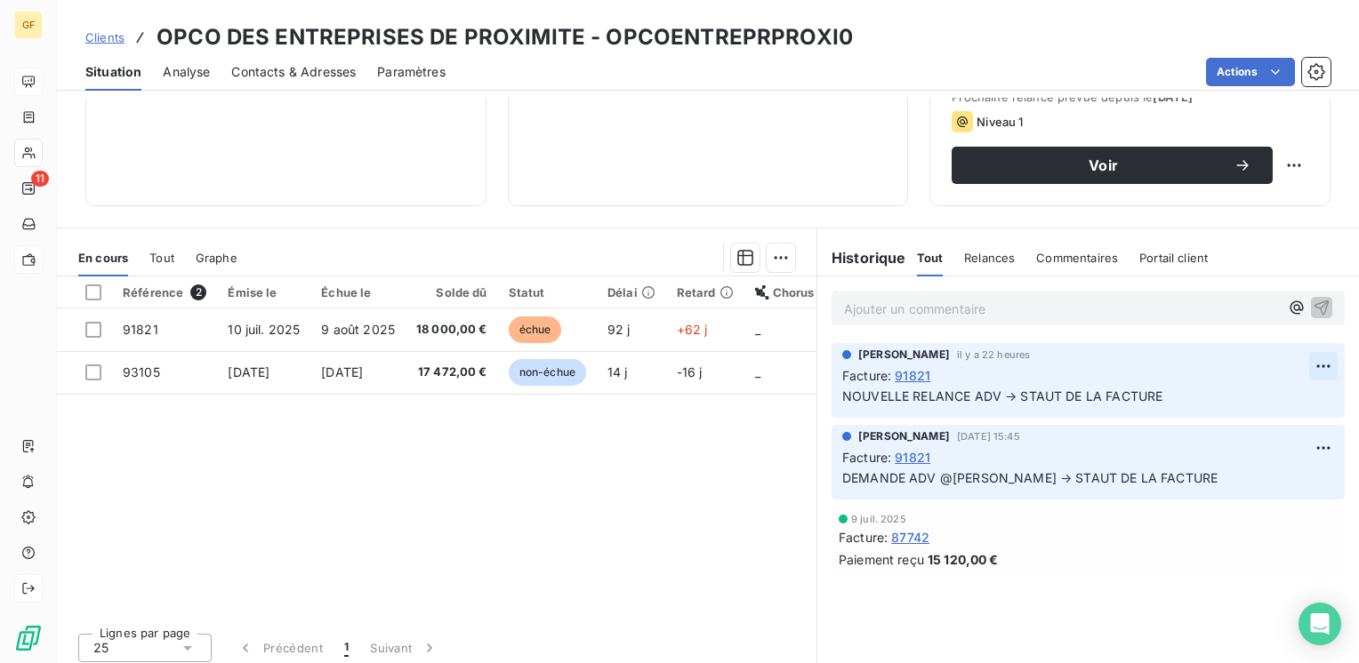
click at [1302, 365] on html "GF 11 Clients OPCO DES ENTREPRISES DE PROXIMITE - OPCOENTREPRPROXI0 Situation A…" at bounding box center [679, 331] width 1359 height 663
click at [1245, 410] on div "Editer" at bounding box center [1267, 404] width 100 height 28
click at [1038, 391] on span "NOUVELLE RELANCE ADV → STAUT DE LA FACTURE" at bounding box center [1002, 396] width 320 height 15
click at [1314, 393] on icon "button" at bounding box center [1323, 396] width 18 height 18
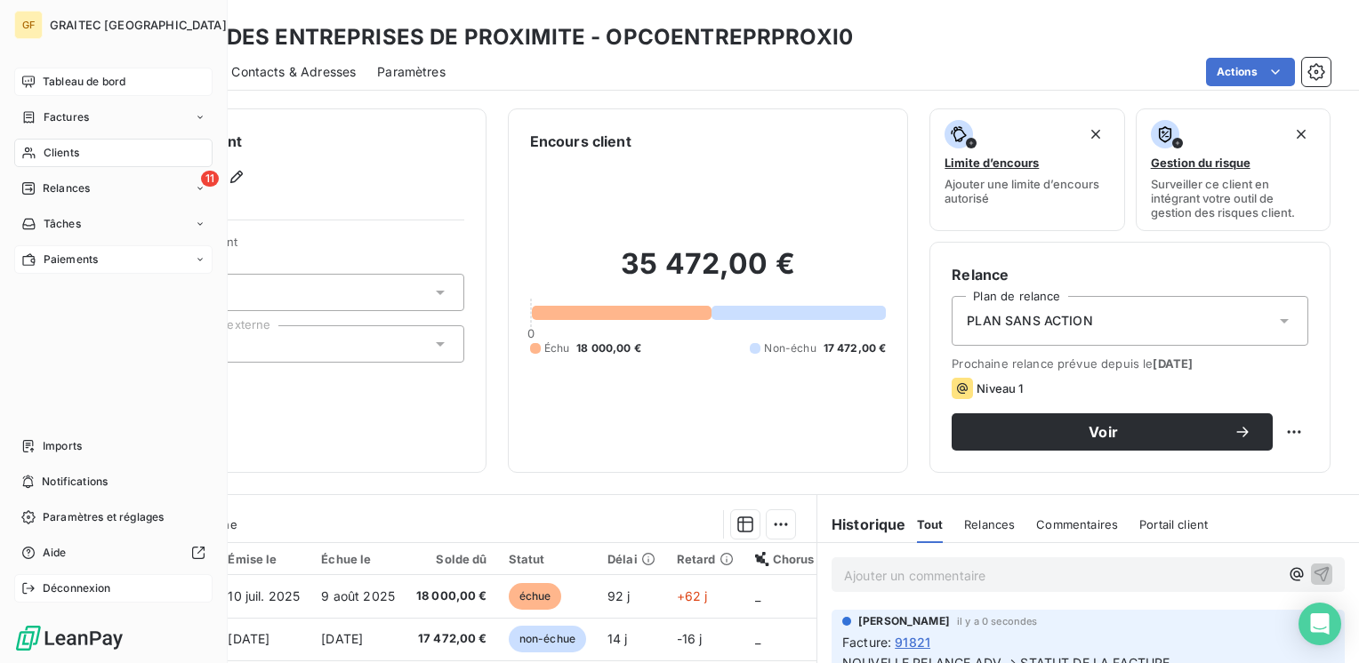
click at [97, 85] on span "Tableau de bord" at bounding box center [84, 82] width 83 height 16
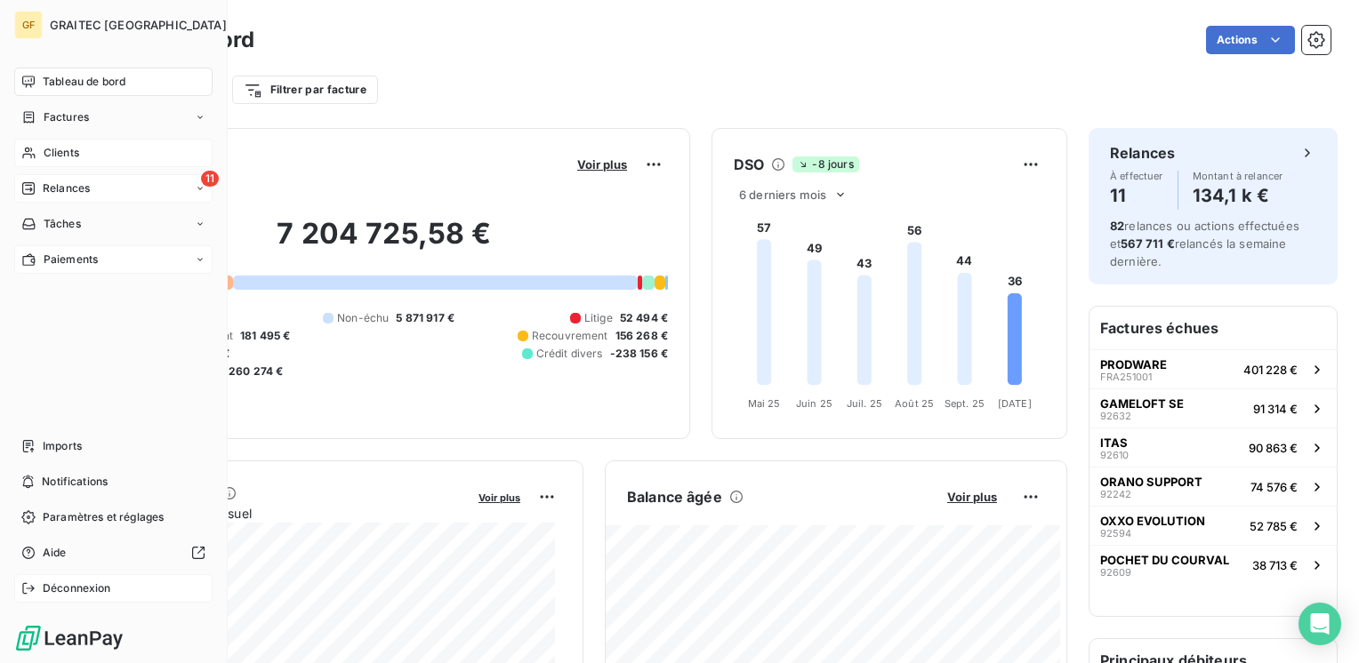
click at [79, 191] on span "Relances" at bounding box center [66, 189] width 47 height 16
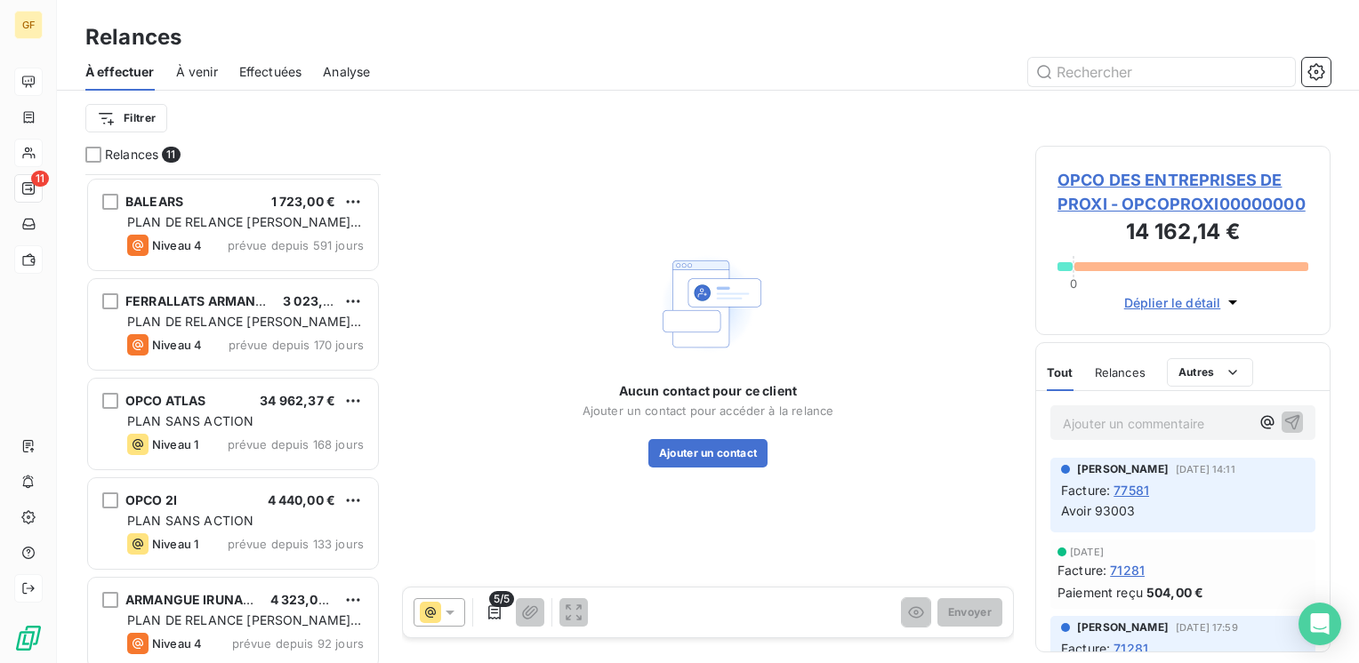
scroll to position [356, 0]
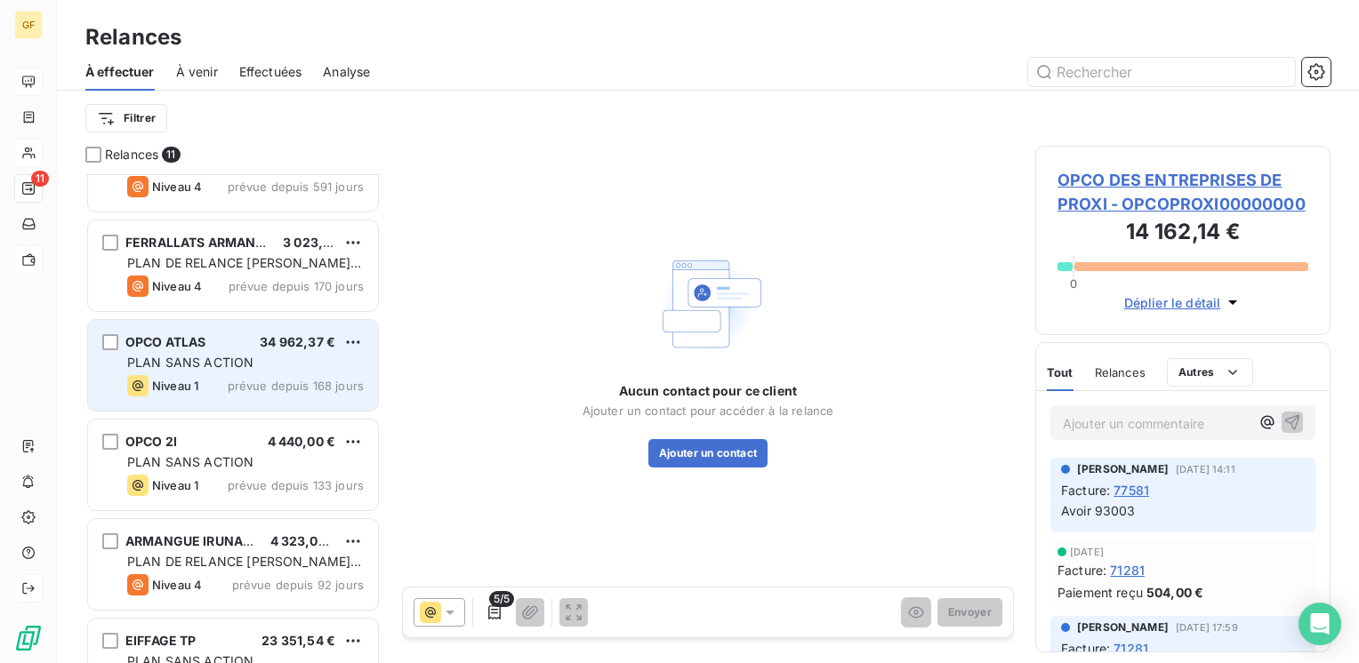
click at [284, 365] on div "PLAN SANS ACTION" at bounding box center [245, 363] width 237 height 18
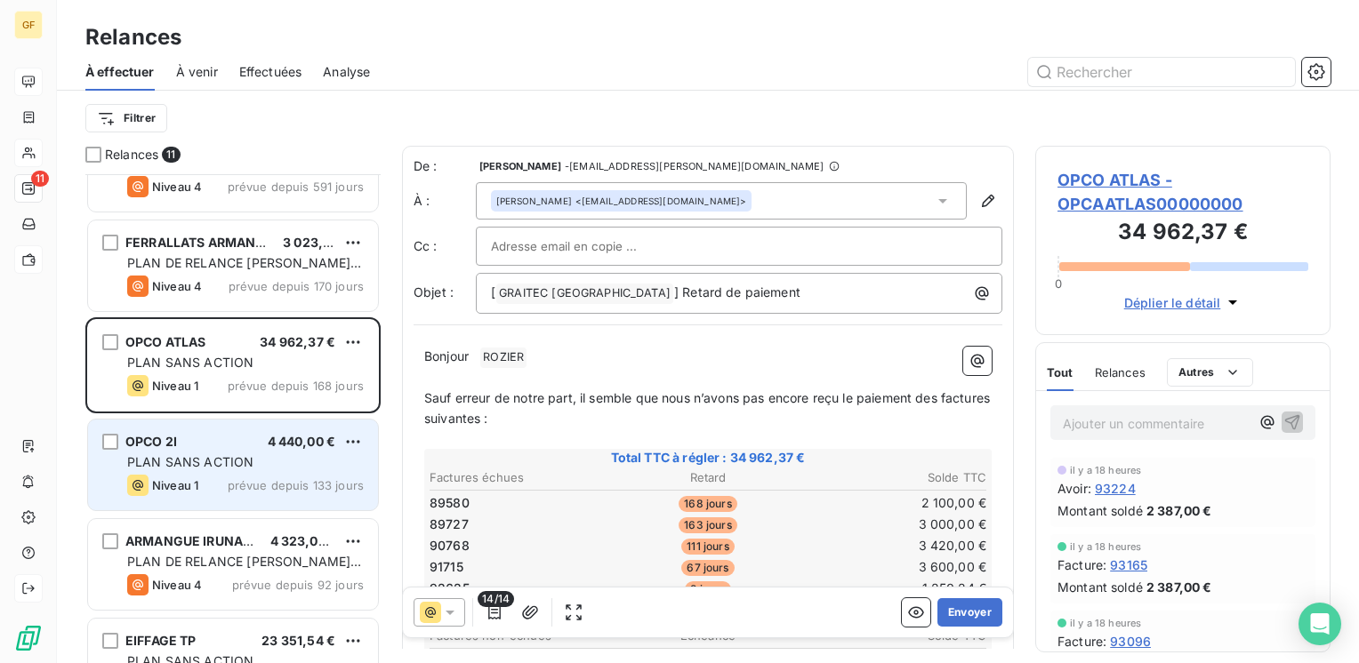
click at [229, 438] on div "OPCO 2I 4 440,00 €" at bounding box center [245, 442] width 237 height 16
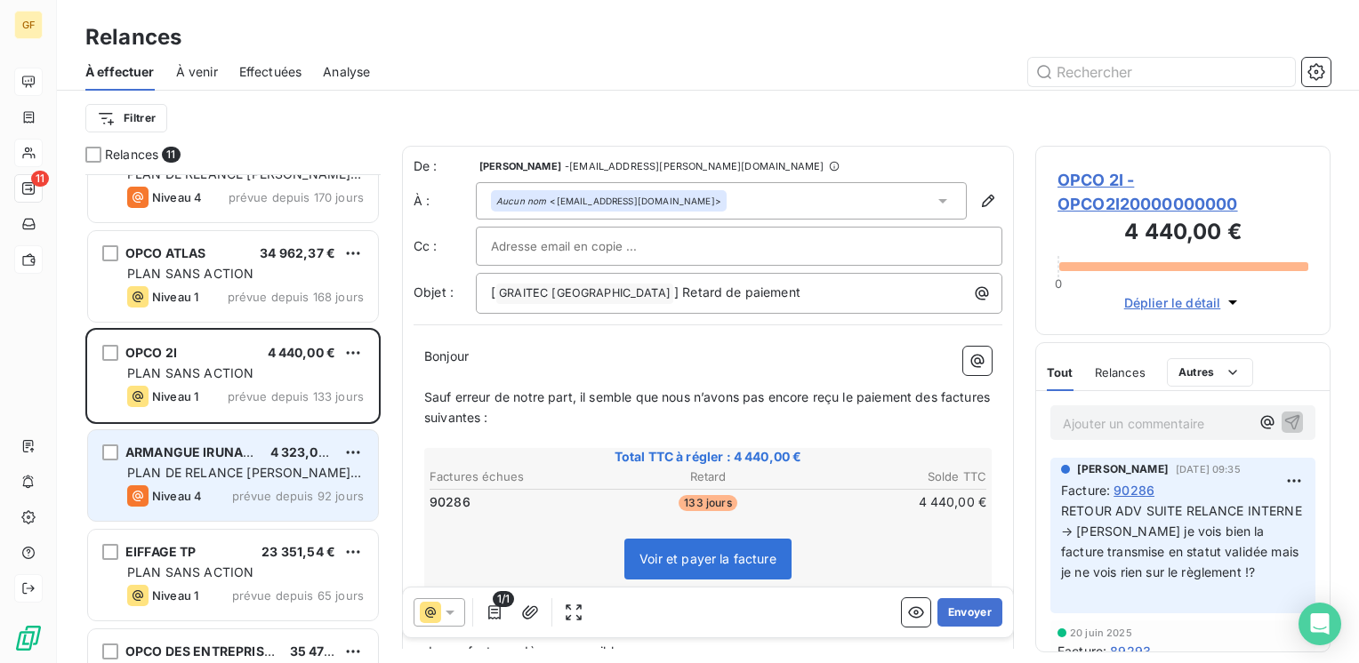
scroll to position [534, 0]
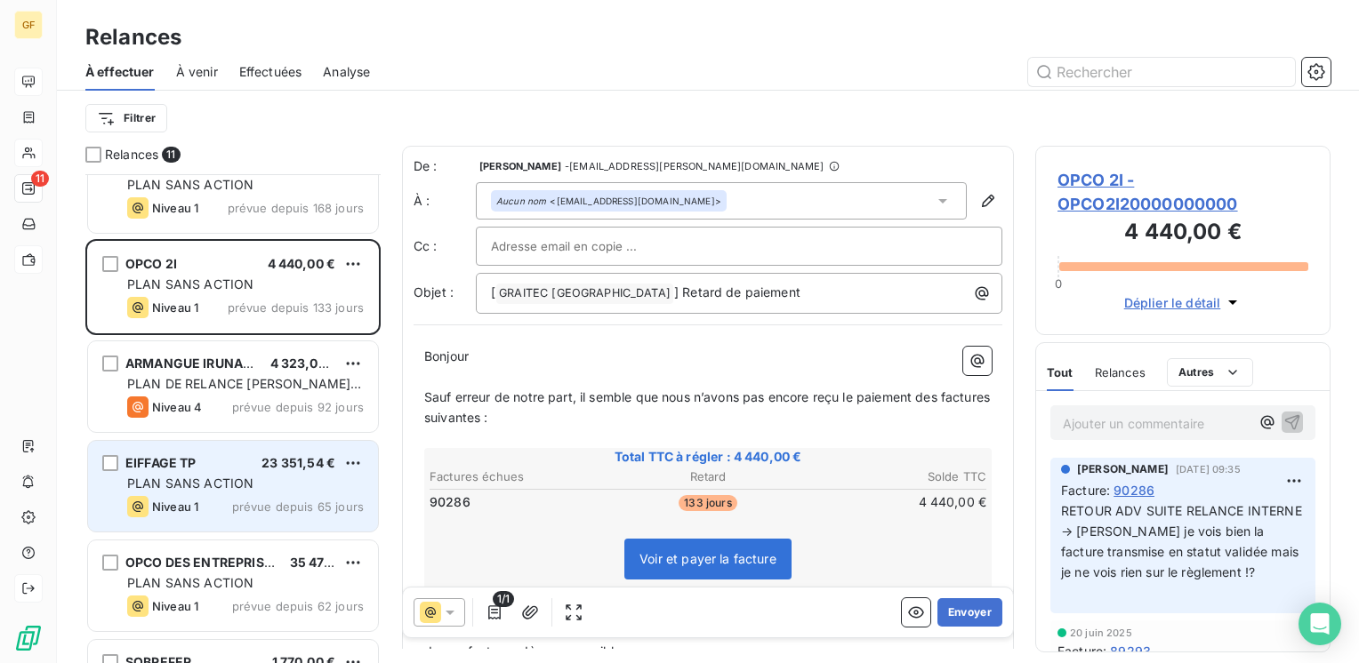
click at [284, 472] on div "EIFFAGE TP 23 351,54 € PLAN SANS ACTION Niveau 1 prévue depuis 65 jours" at bounding box center [233, 486] width 290 height 91
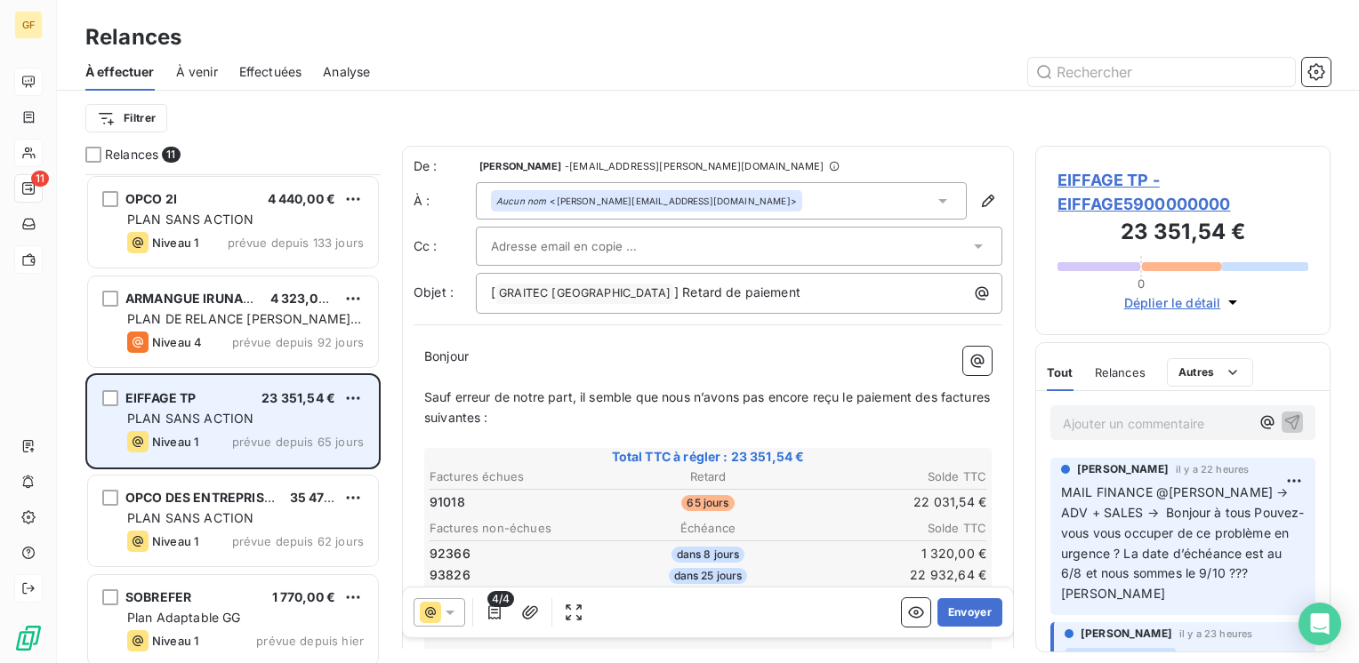
scroll to position [606, 0]
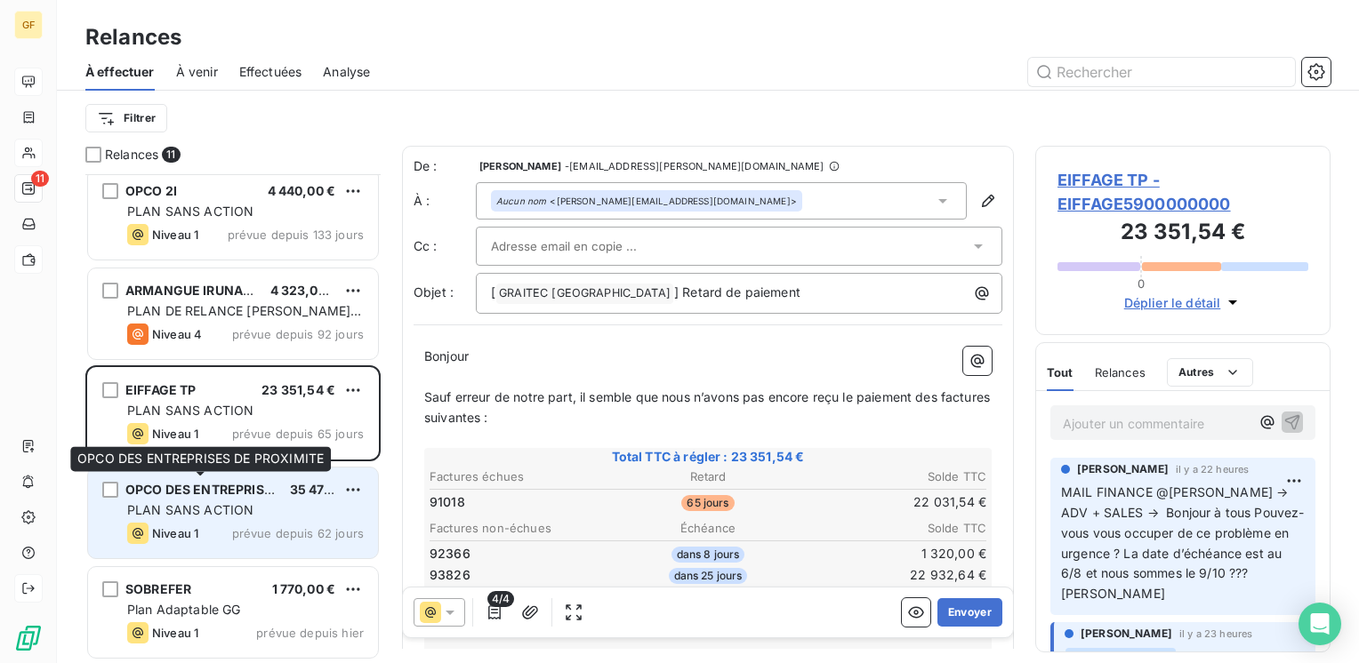
click at [269, 496] on div "OPCO DES ENTREPRISES DE PROXIMITE" at bounding box center [200, 490] width 150 height 18
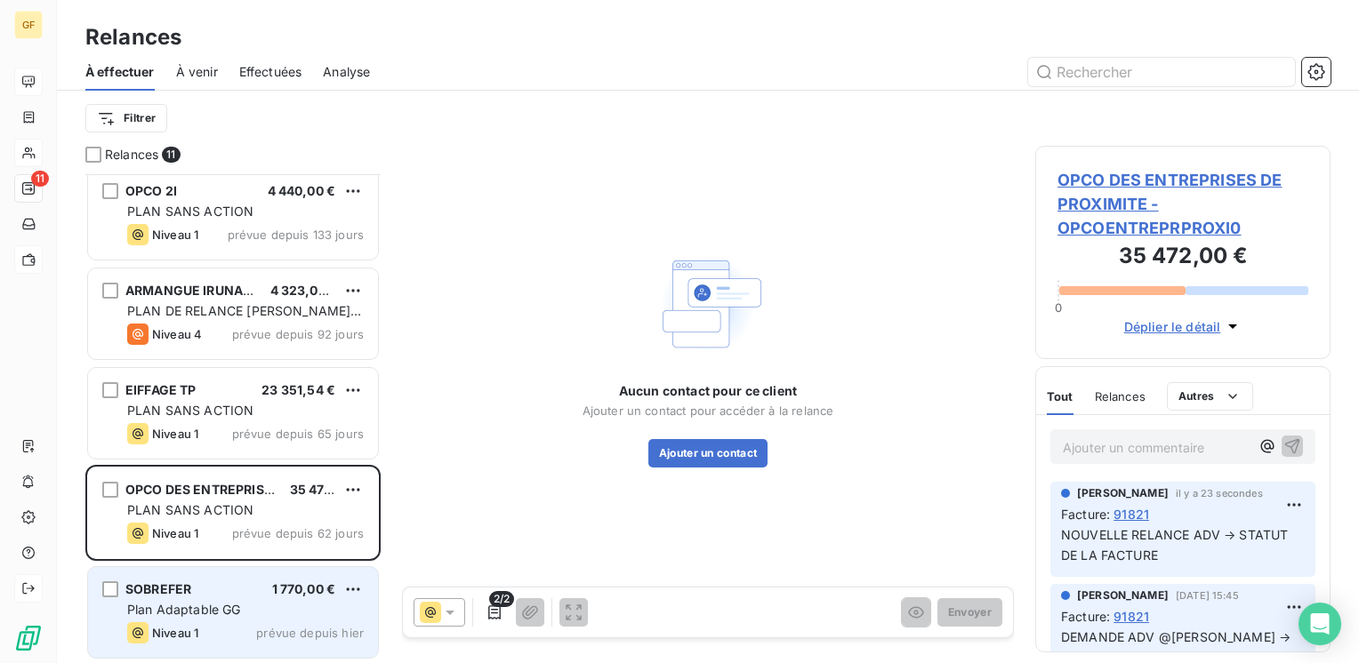
click at [204, 592] on div "SOBREFER 1 770,00 €" at bounding box center [245, 590] width 237 height 16
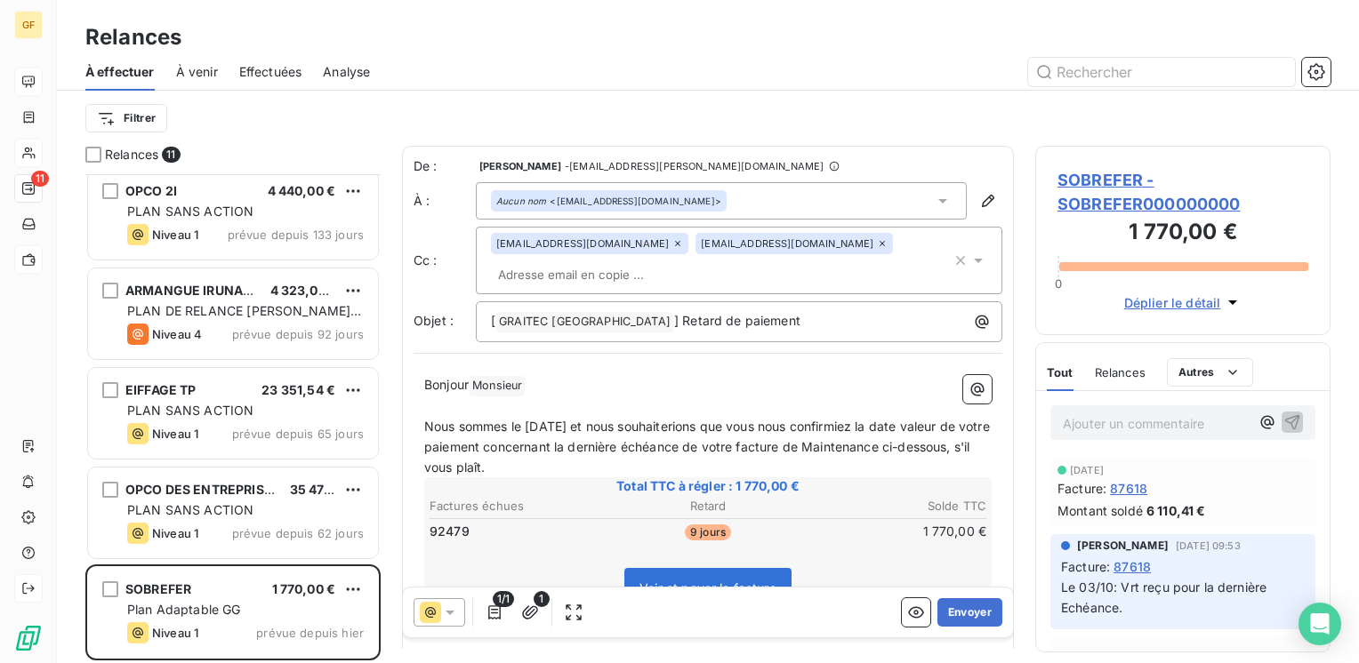
click at [275, 68] on span "Effectuées" at bounding box center [270, 72] width 63 height 18
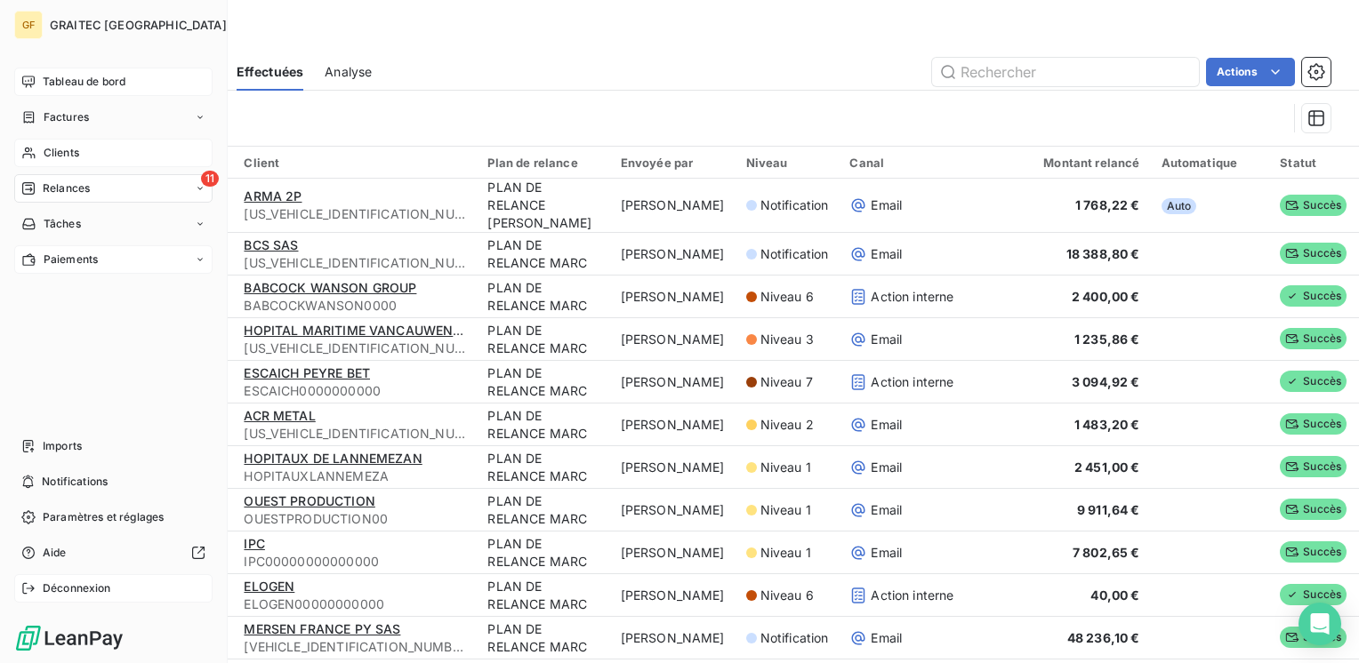
click at [59, 80] on span "Tableau de bord" at bounding box center [84, 82] width 83 height 16
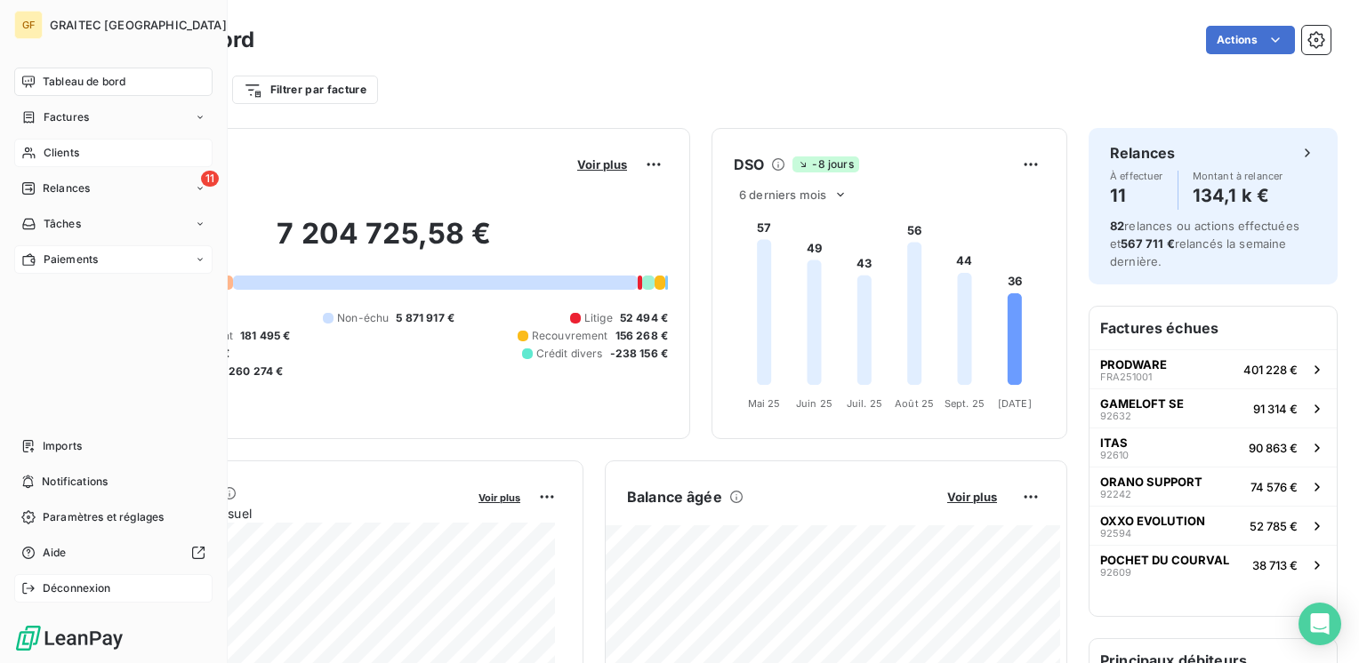
click at [60, 84] on span "Tableau de bord" at bounding box center [84, 82] width 83 height 16
click at [75, 117] on span "Factures" at bounding box center [66, 117] width 45 height 16
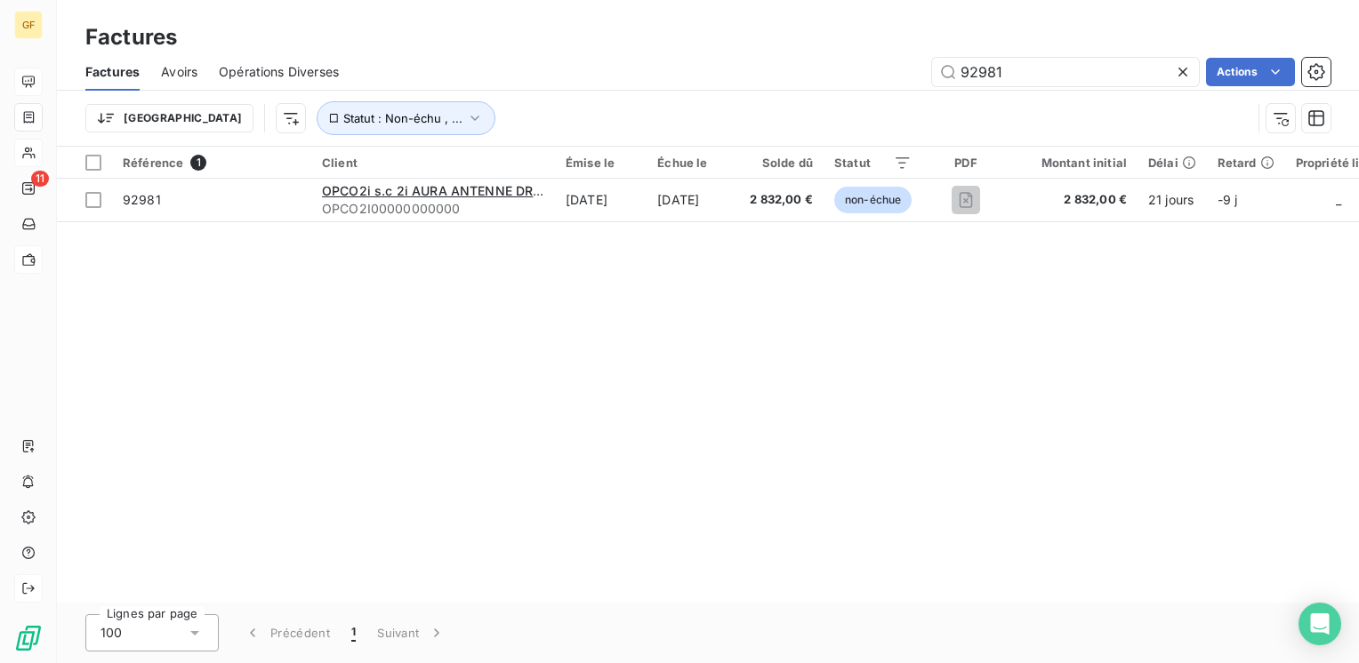
drag, startPoint x: 1008, startPoint y: 70, endPoint x: 900, endPoint y: 92, distance: 110.7
click at [900, 92] on div "Factures Avoirs Opérations Diverses 92981 Actions Trier Statut : Non-échu , ..." at bounding box center [708, 99] width 1302 height 92
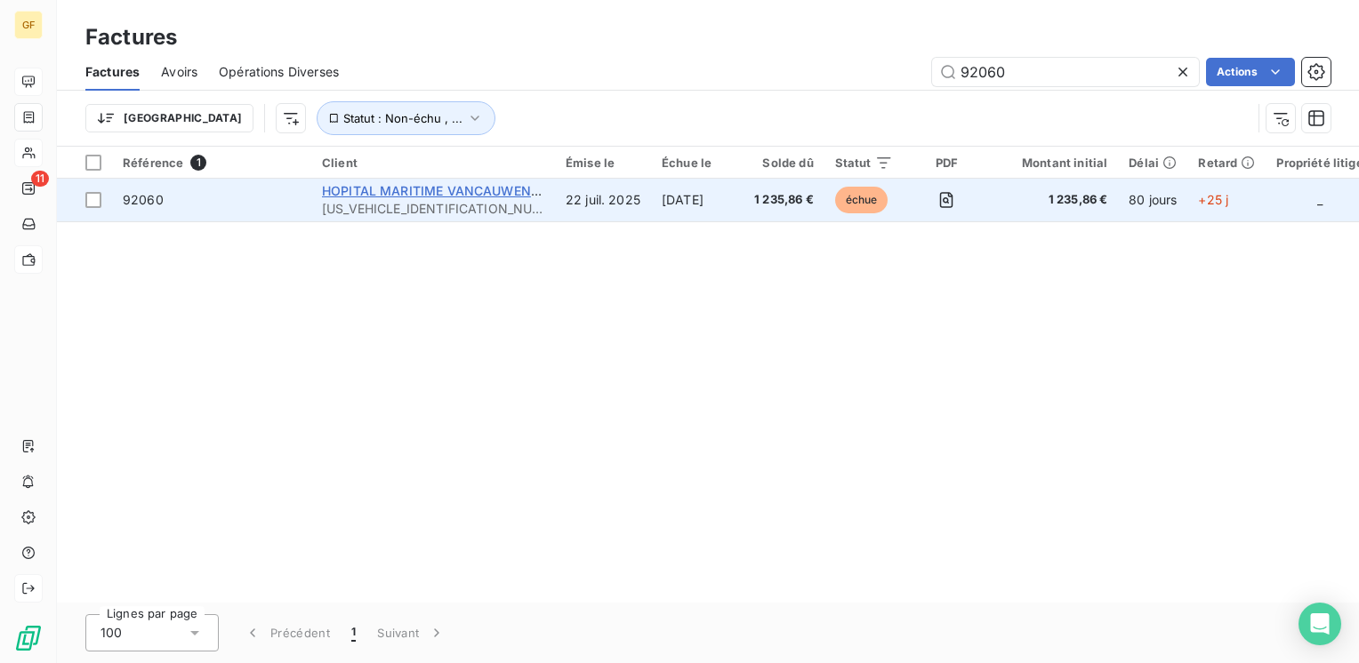
type input "92060"
click at [500, 187] on span "HOPITAL MARITIME VANCAUWENBERGHE" at bounding box center [451, 190] width 258 height 15
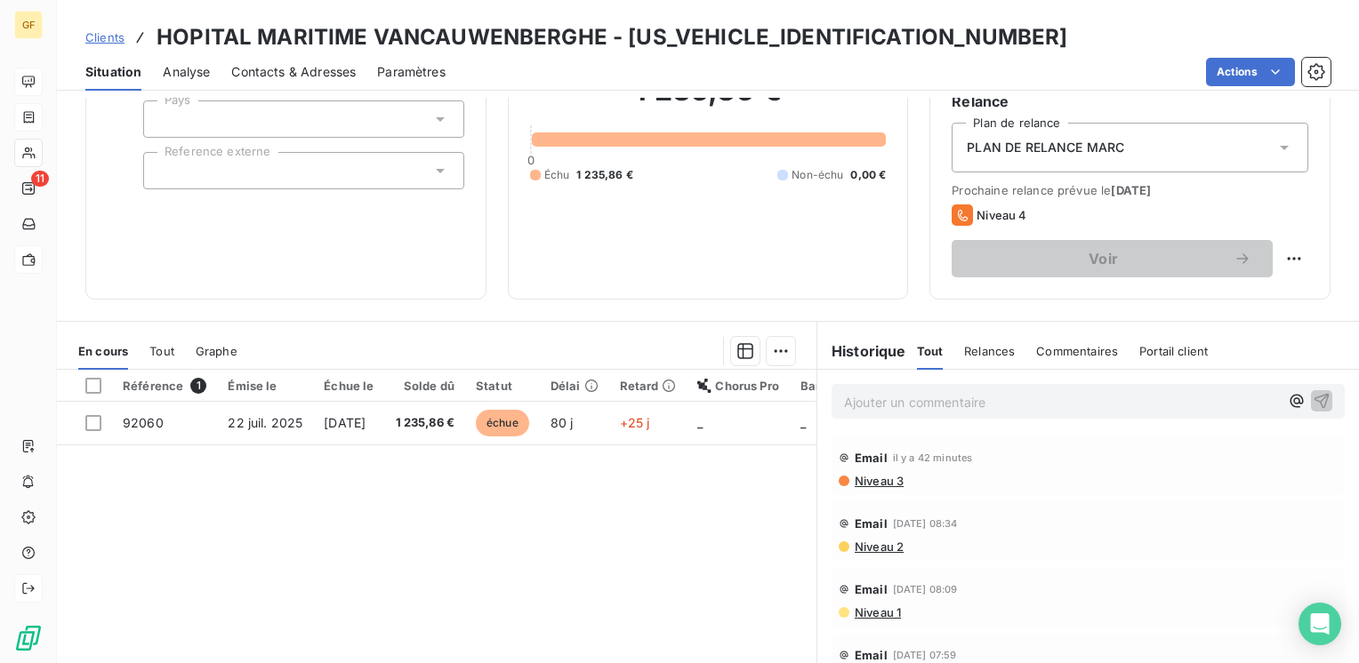
scroll to position [178, 0]
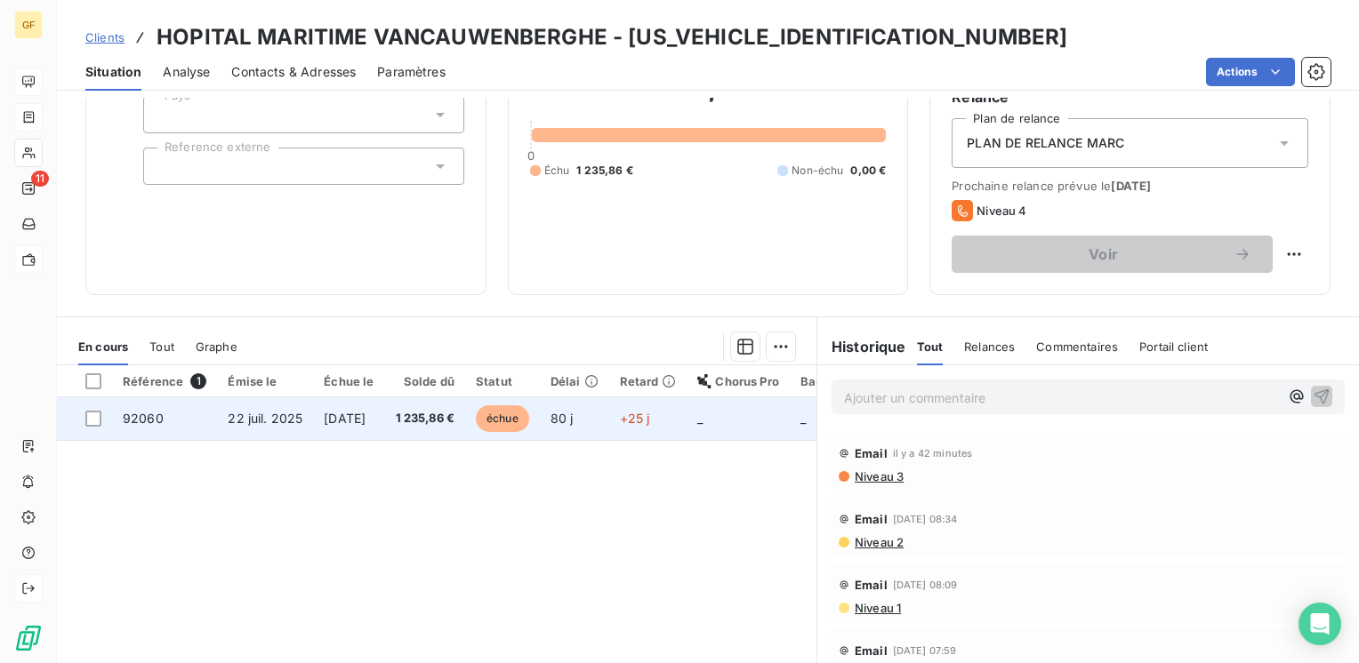
click at [365, 414] on span "[DATE]" at bounding box center [345, 418] width 42 height 15
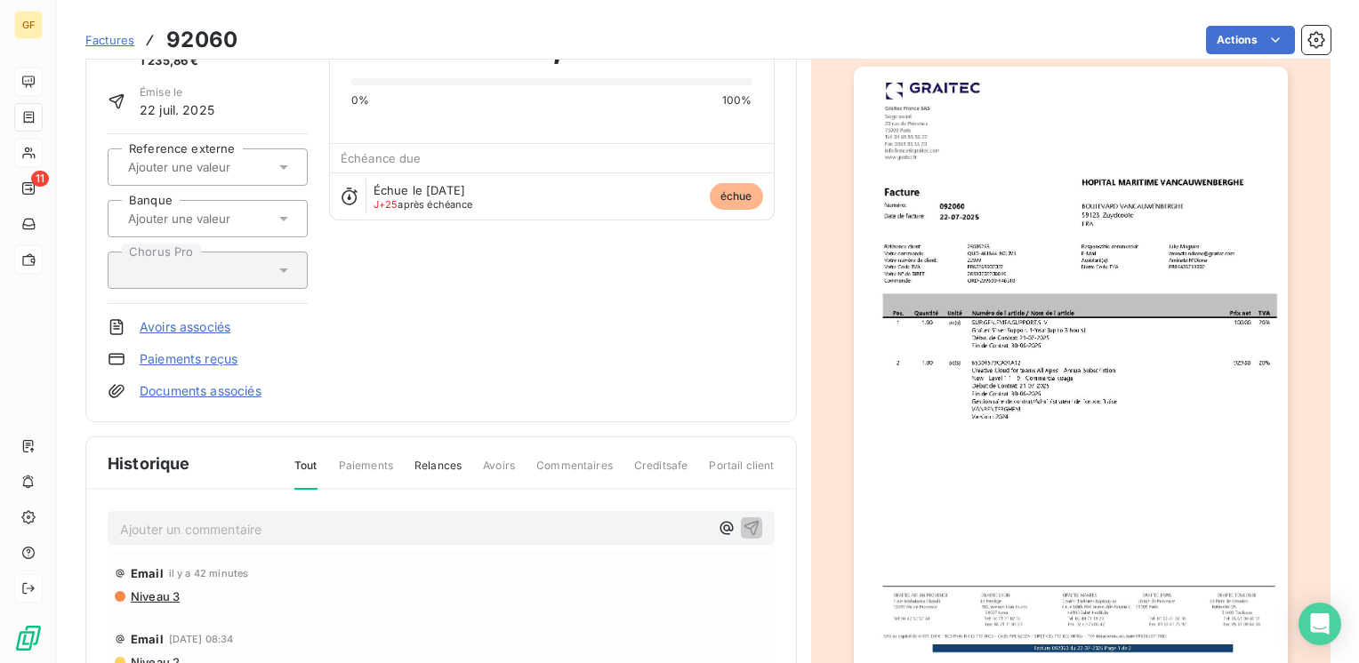
scroll to position [267, 0]
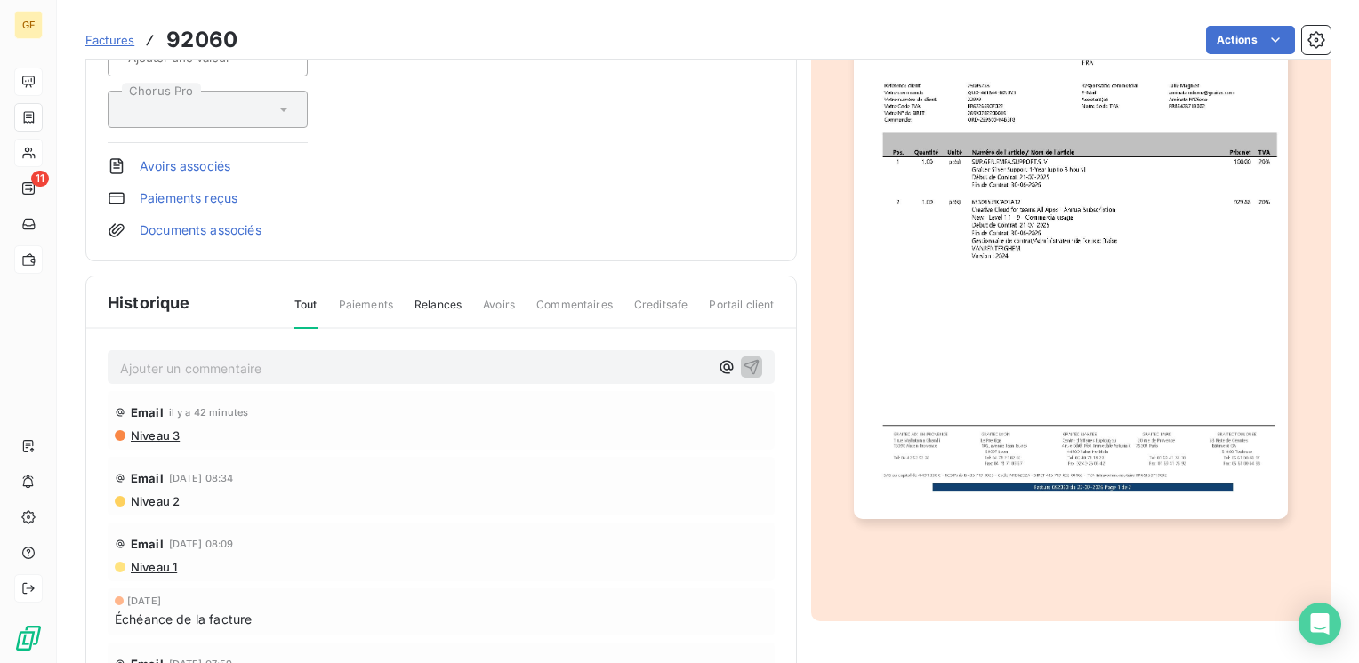
click at [270, 365] on p "Ajouter un commentaire ﻿" at bounding box center [414, 368] width 589 height 22
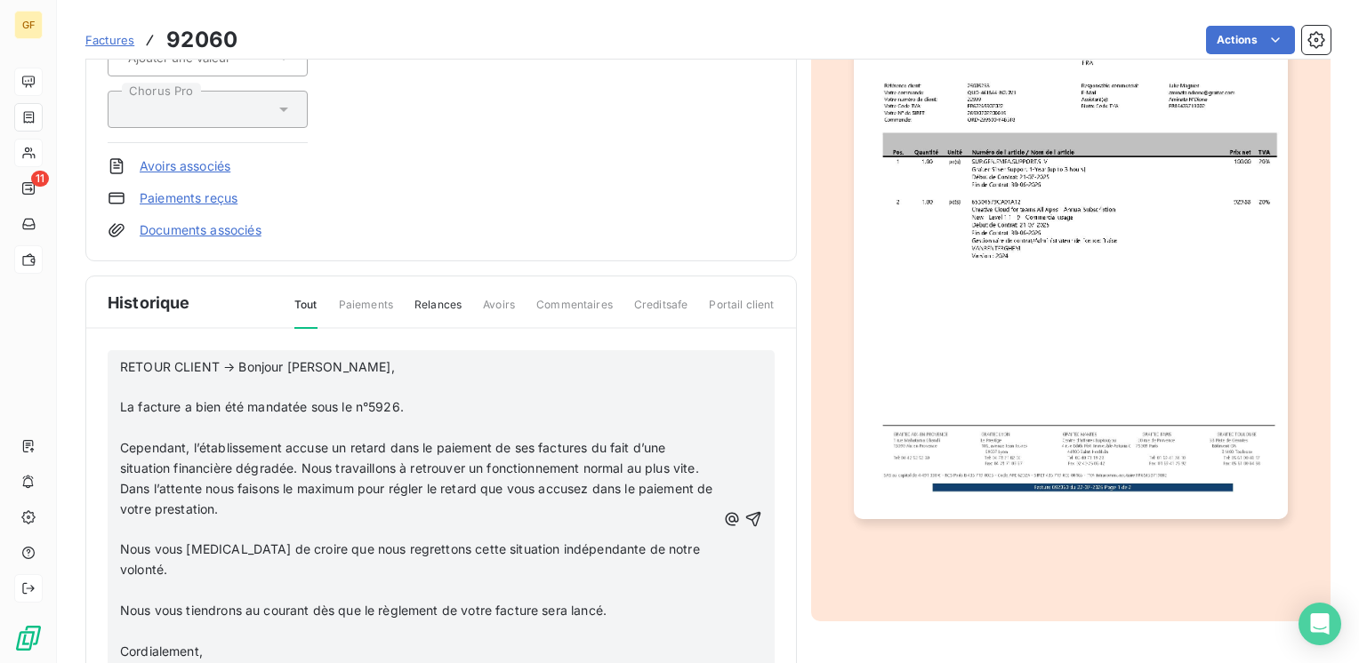
click at [395, 365] on p "RETOUR CLIENT → Bonjour [PERSON_NAME]," at bounding box center [418, 367] width 596 height 20
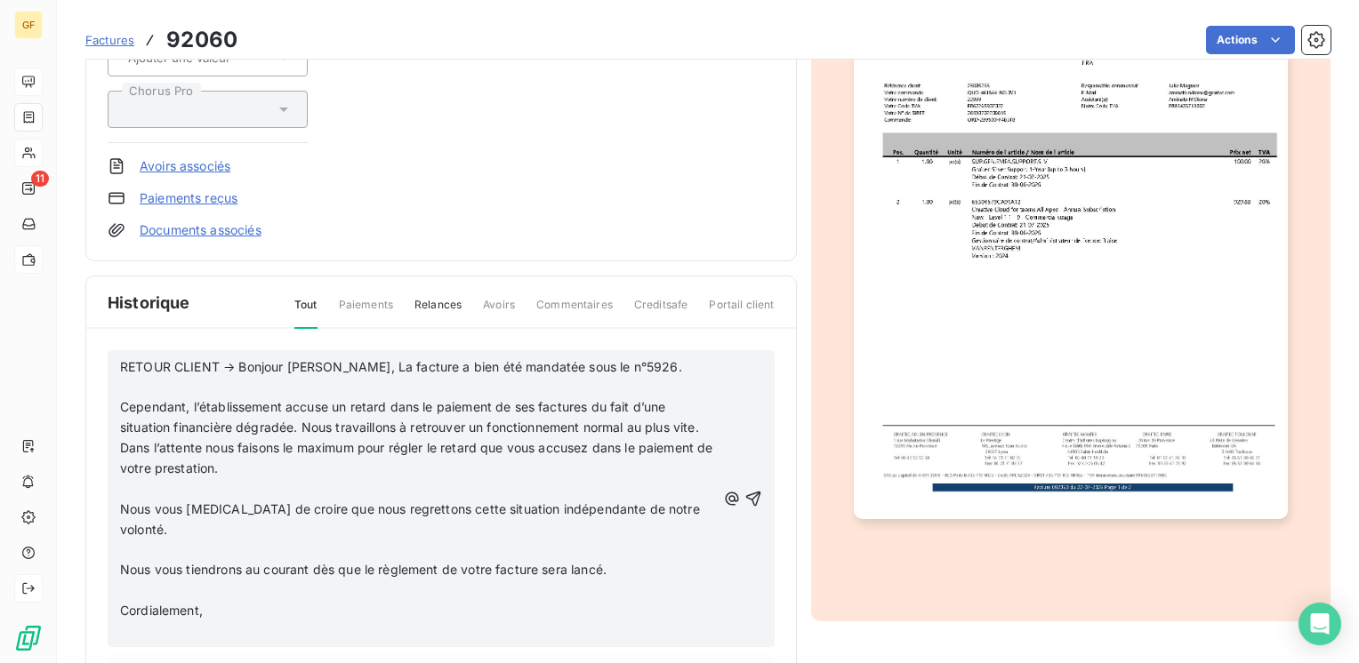
click at [674, 360] on p "RETOUR CLIENT → Bonjour [PERSON_NAME], La facture a bien été mandatée sous le n…" at bounding box center [418, 367] width 596 height 20
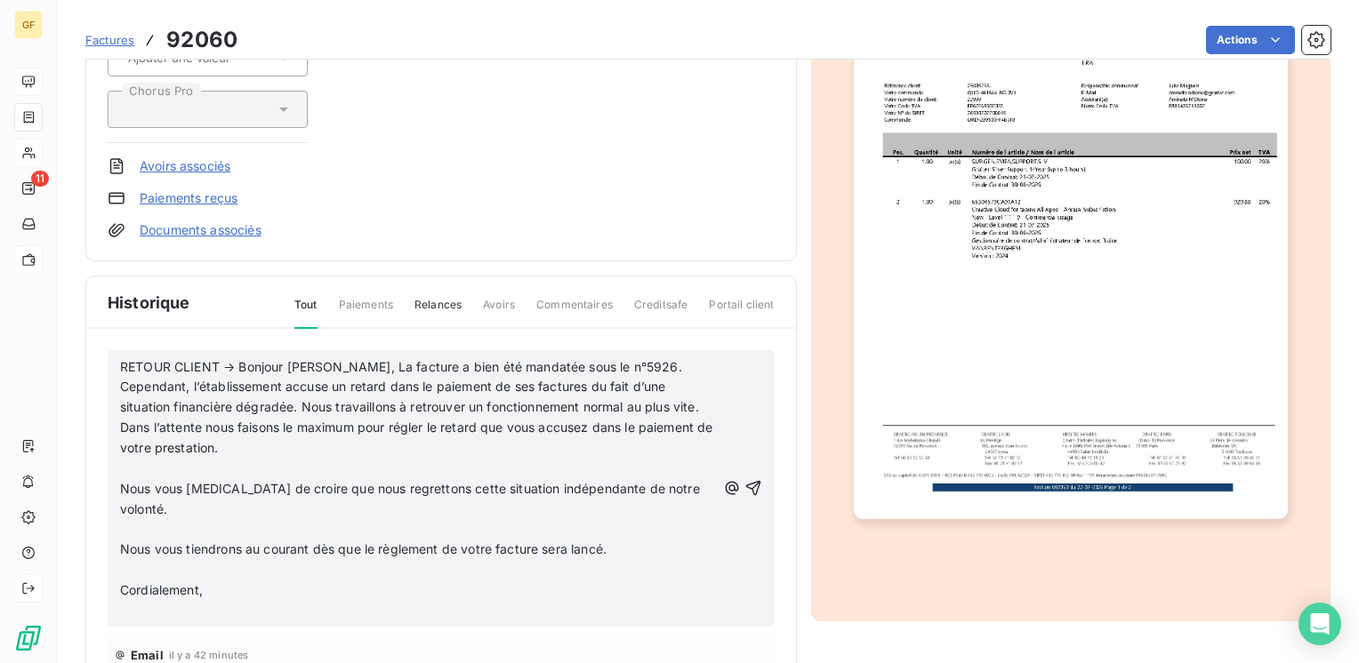
click at [300, 449] on p "Cependant, l’établissement accuse un retard dans le paiement de ses factures du…" at bounding box center [418, 418] width 596 height 82
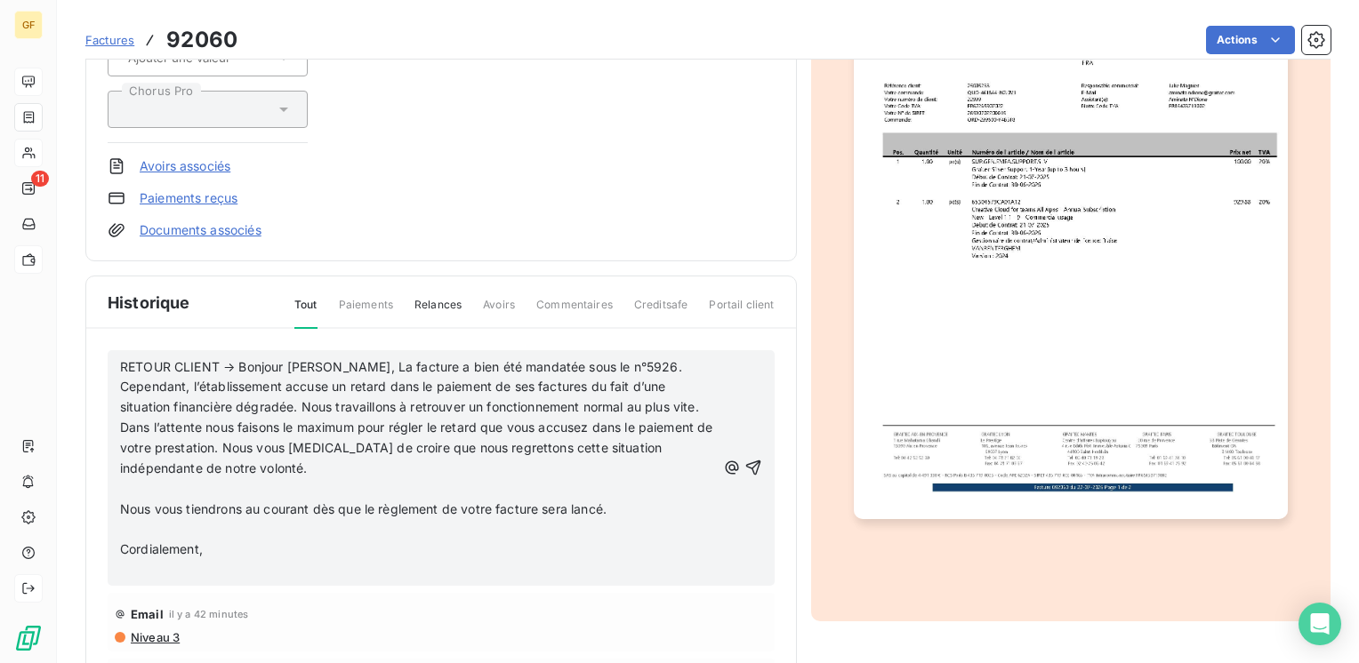
click at [338, 461] on p "Cependant, l’établissement accuse un retard dans le paiement de ses factures du…" at bounding box center [418, 427] width 596 height 101
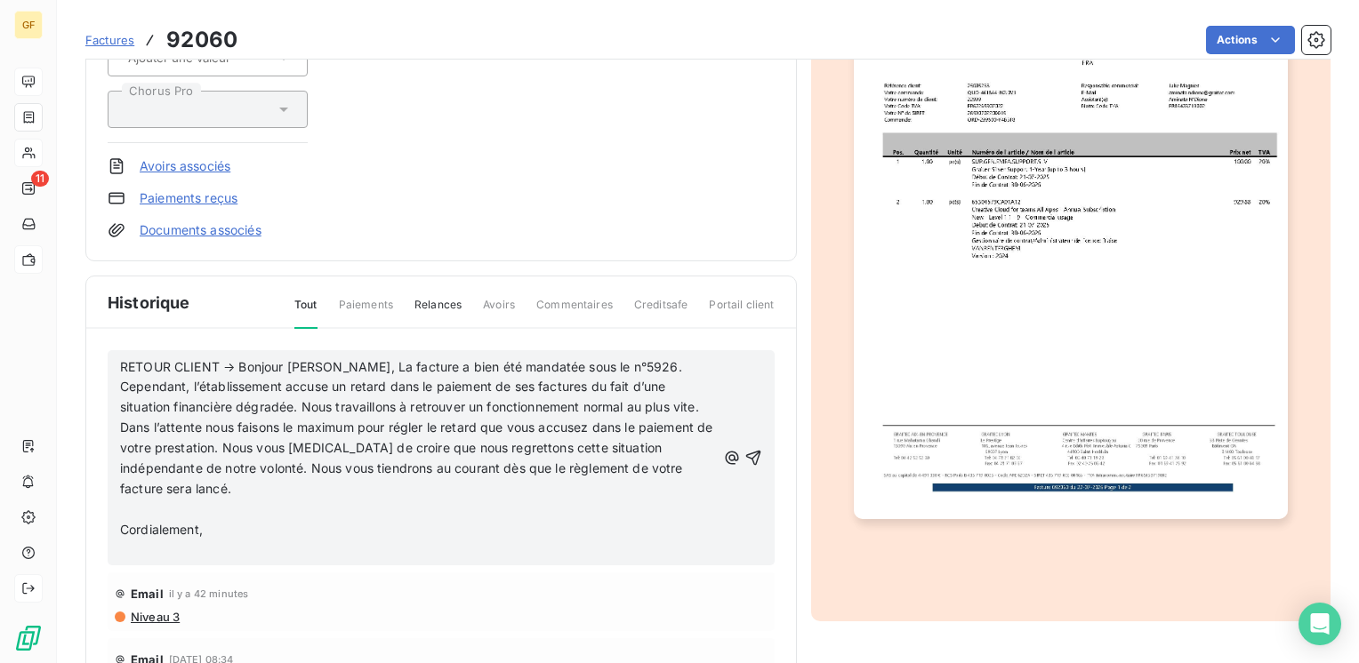
click at [267, 486] on p "Cependant, l’établissement accuse un retard dans le paiement de ses factures du…" at bounding box center [418, 438] width 596 height 122
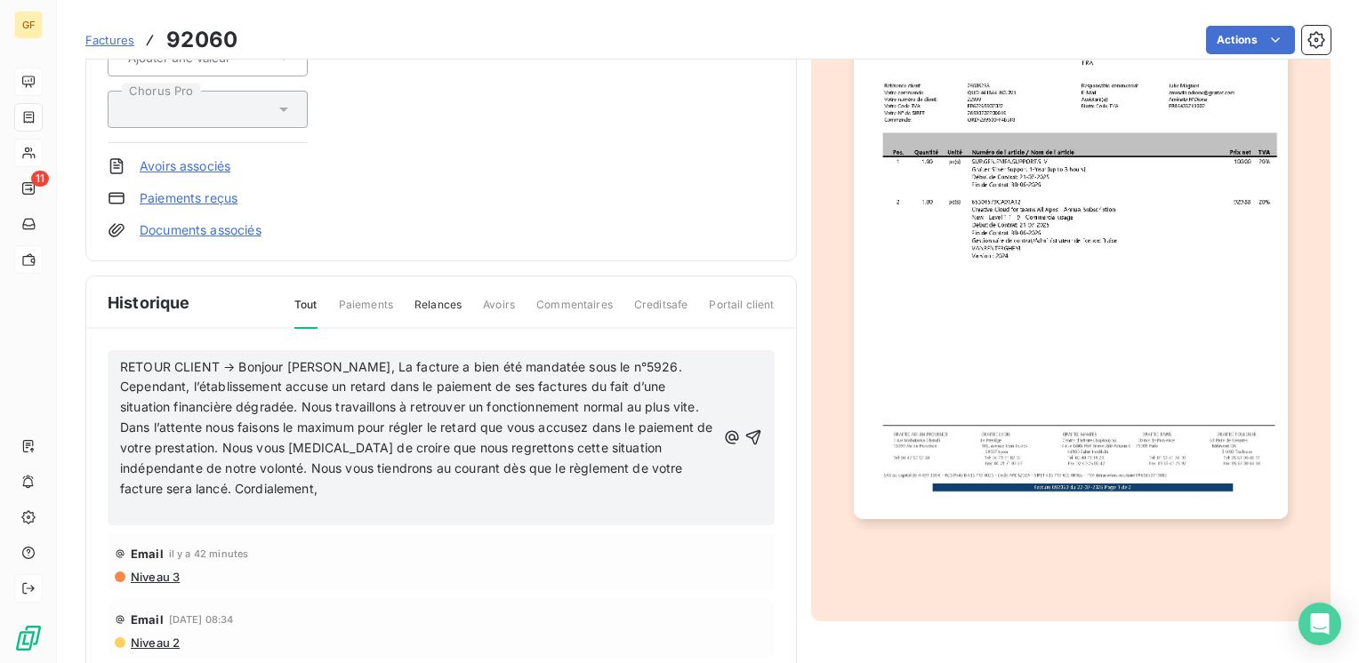
click at [357, 494] on p "Cependant, l’établissement accuse un retard dans le paiement de ses factures du…" at bounding box center [418, 438] width 596 height 122
click at [744, 431] on icon "button" at bounding box center [753, 438] width 18 height 18
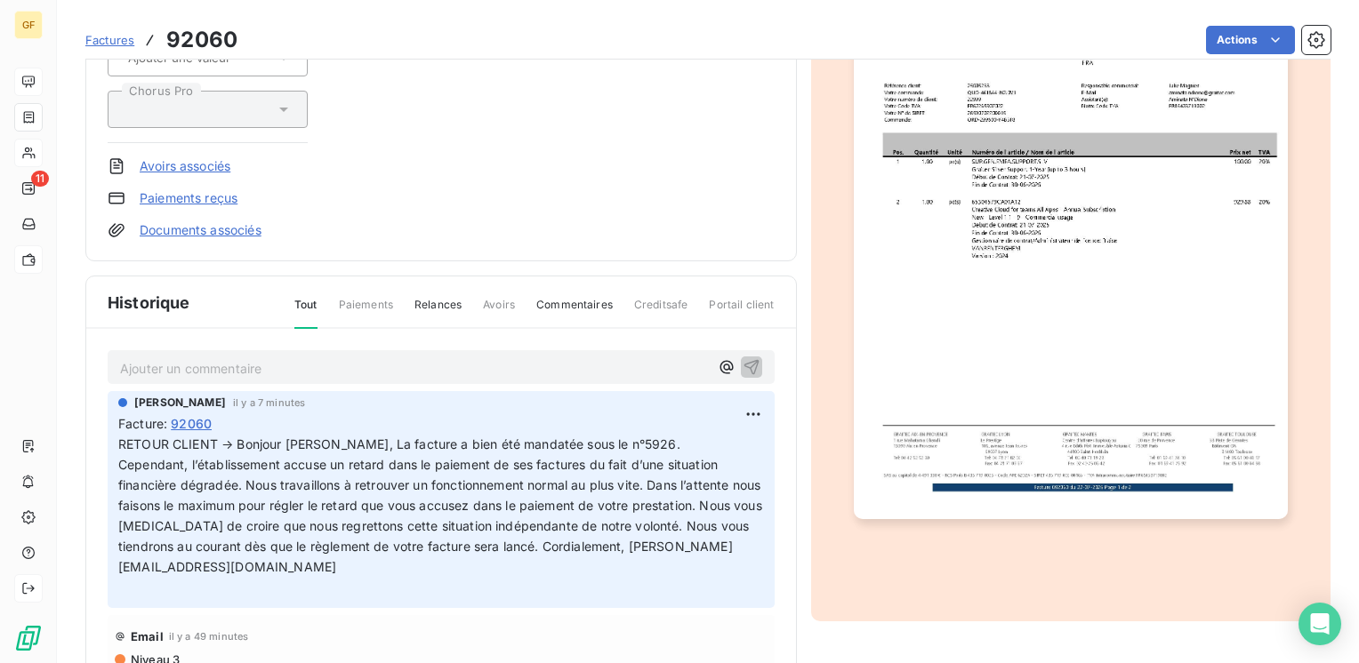
scroll to position [0, 0]
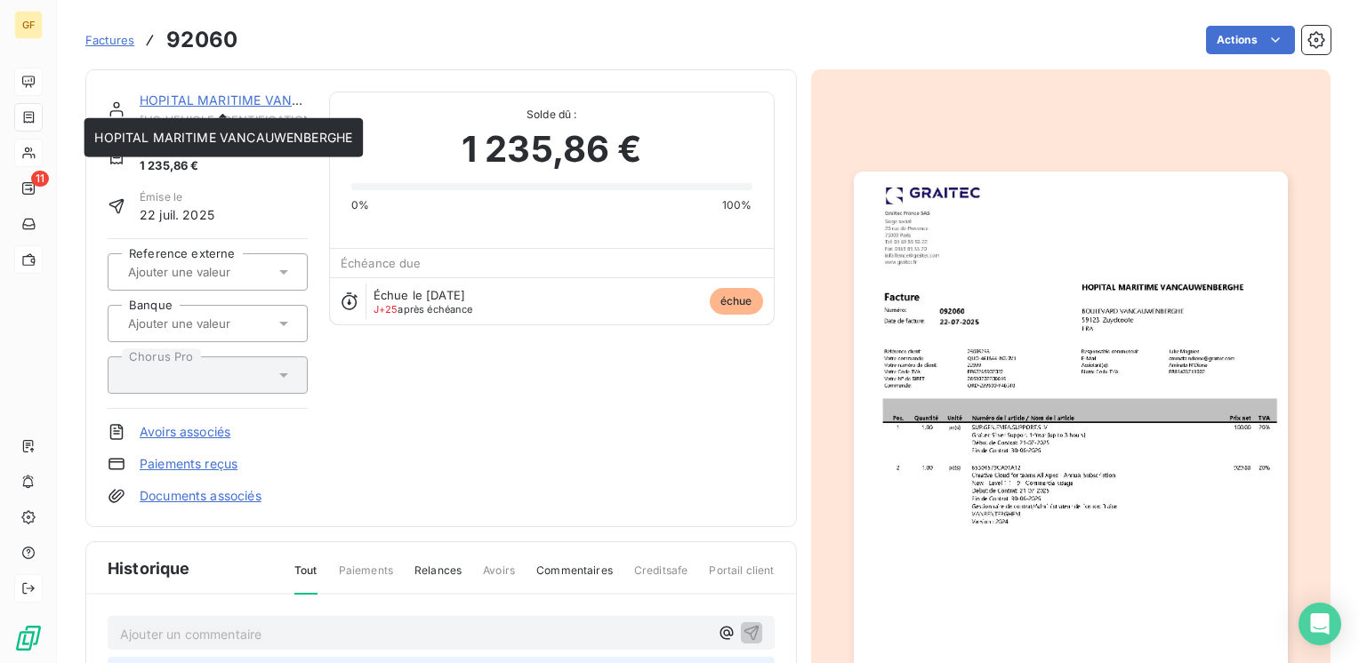
click at [267, 99] on link "HOPITAL MARITIME VANCAUWENBERGHE" at bounding box center [269, 99] width 258 height 15
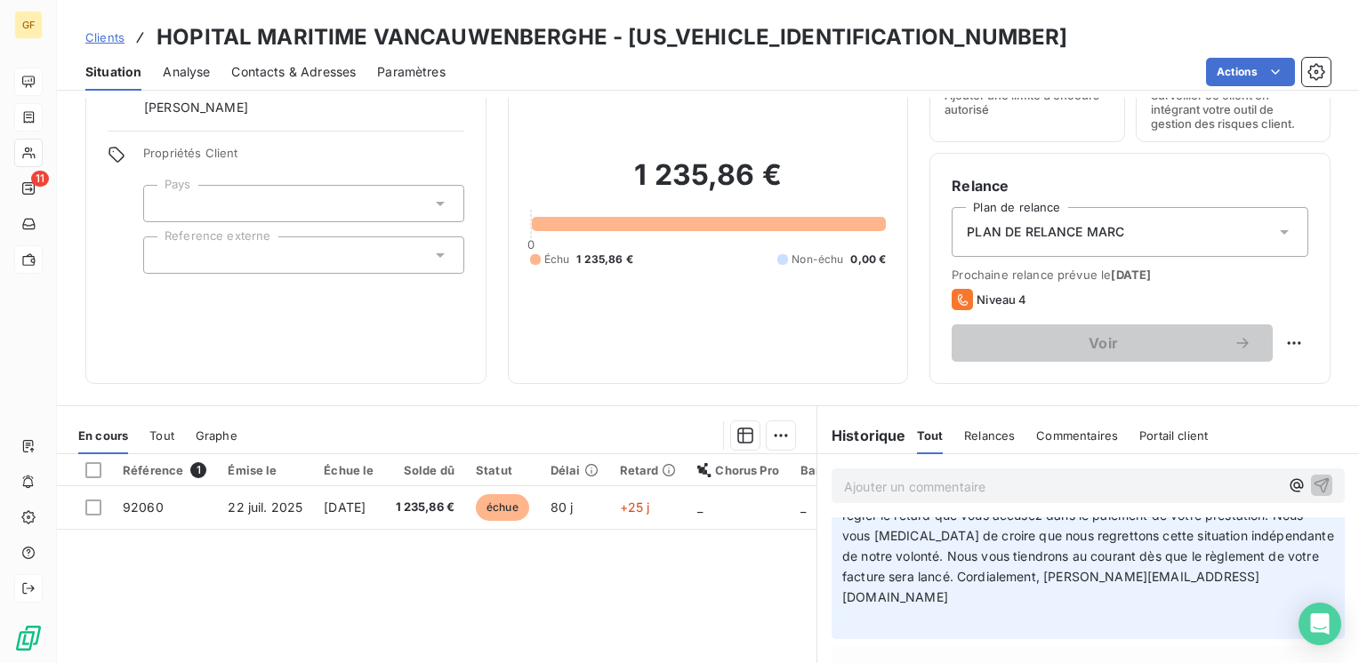
scroll to position [178, 0]
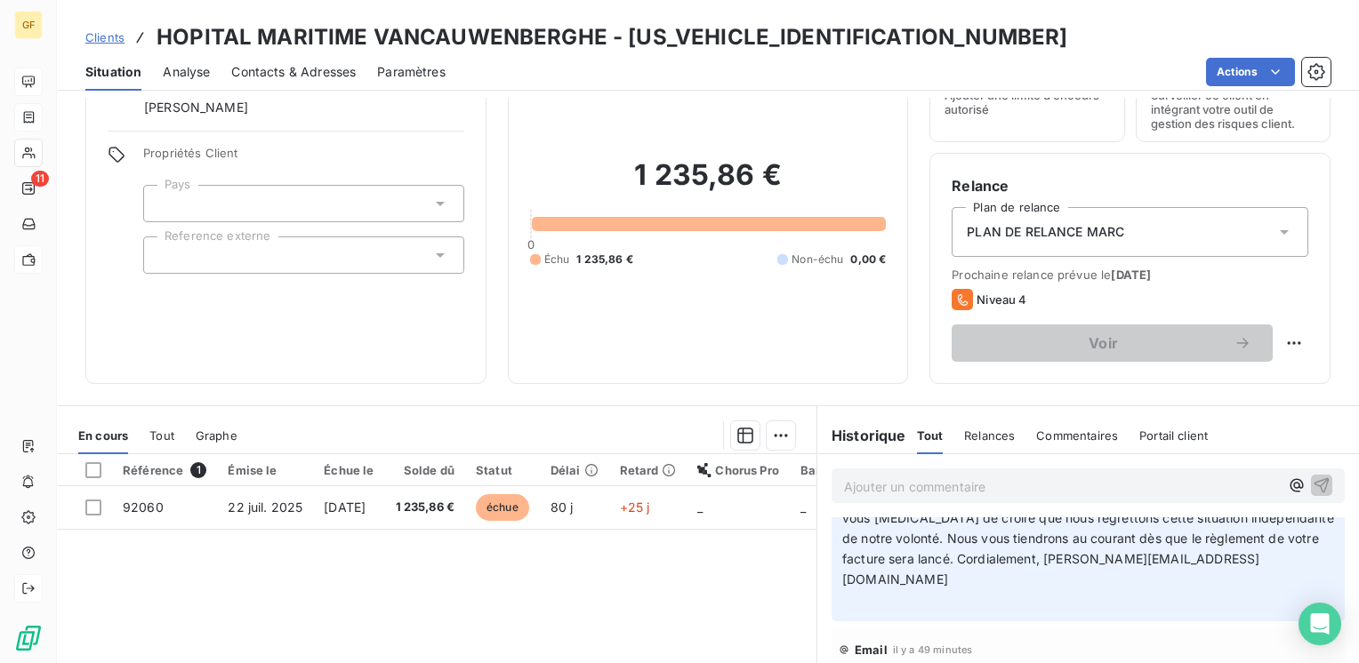
click at [272, 70] on span "Contacts & Adresses" at bounding box center [293, 72] width 124 height 18
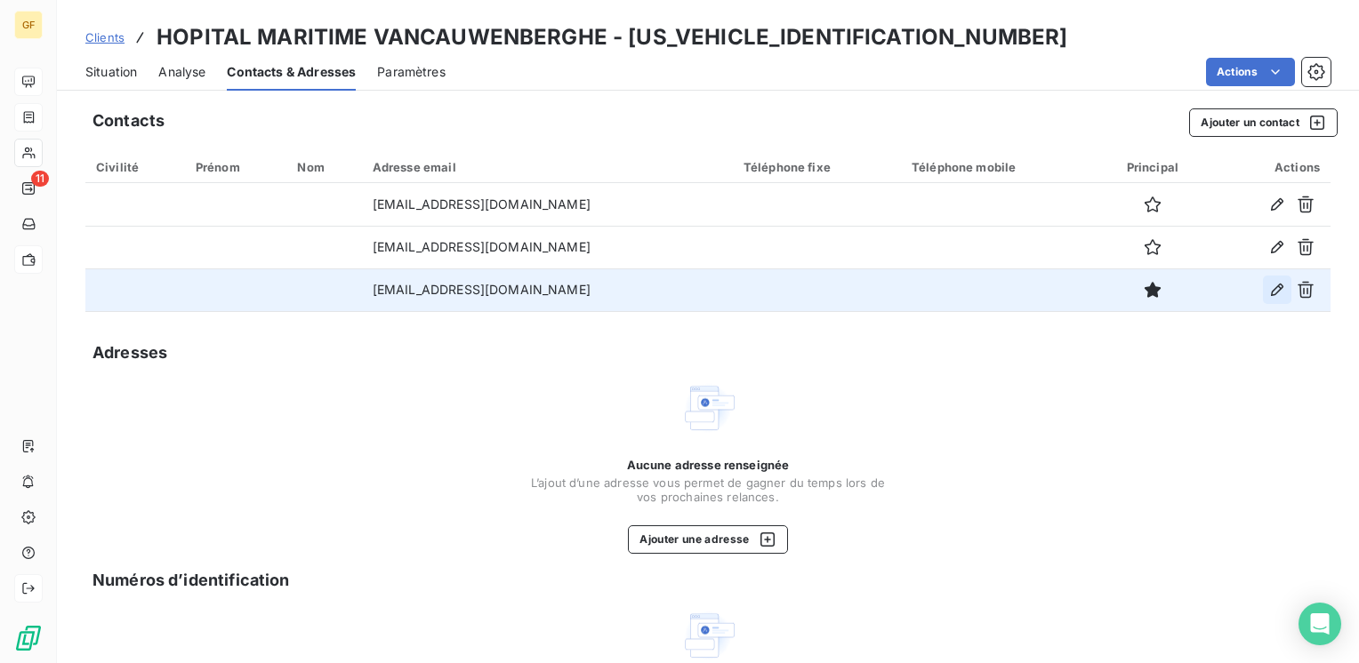
click at [1268, 289] on icon "button" at bounding box center [1277, 290] width 18 height 18
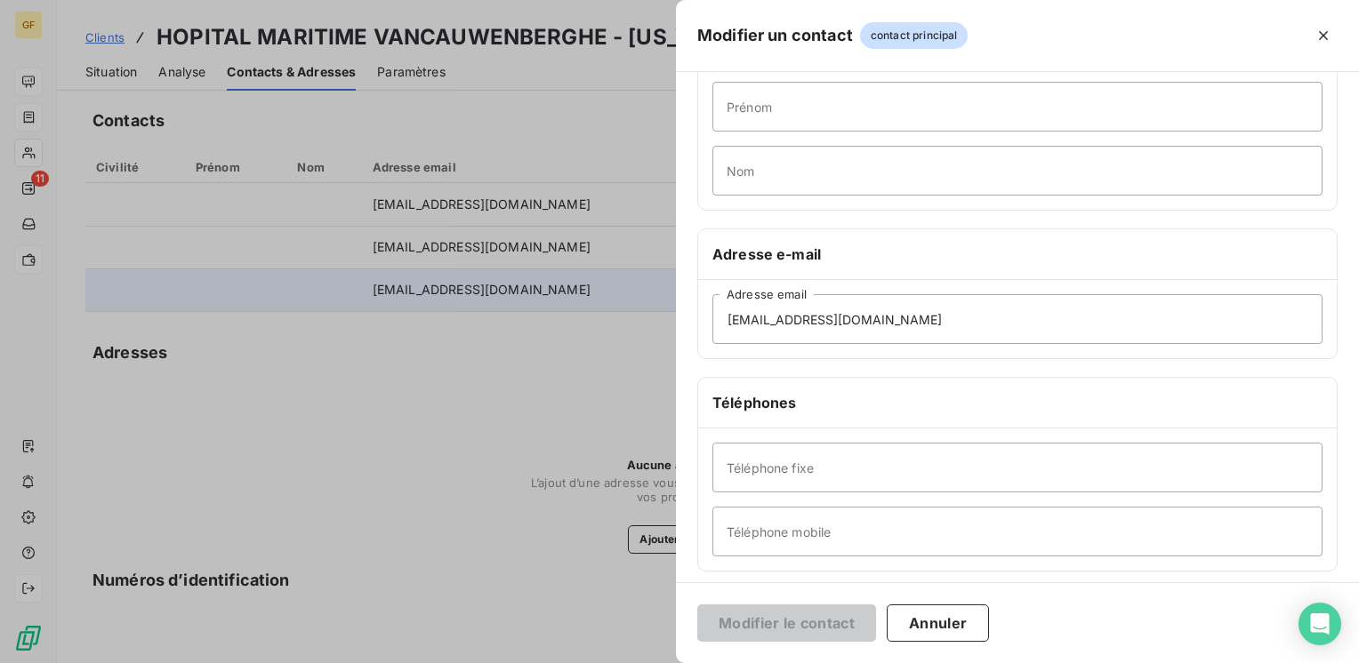
scroll to position [267, 0]
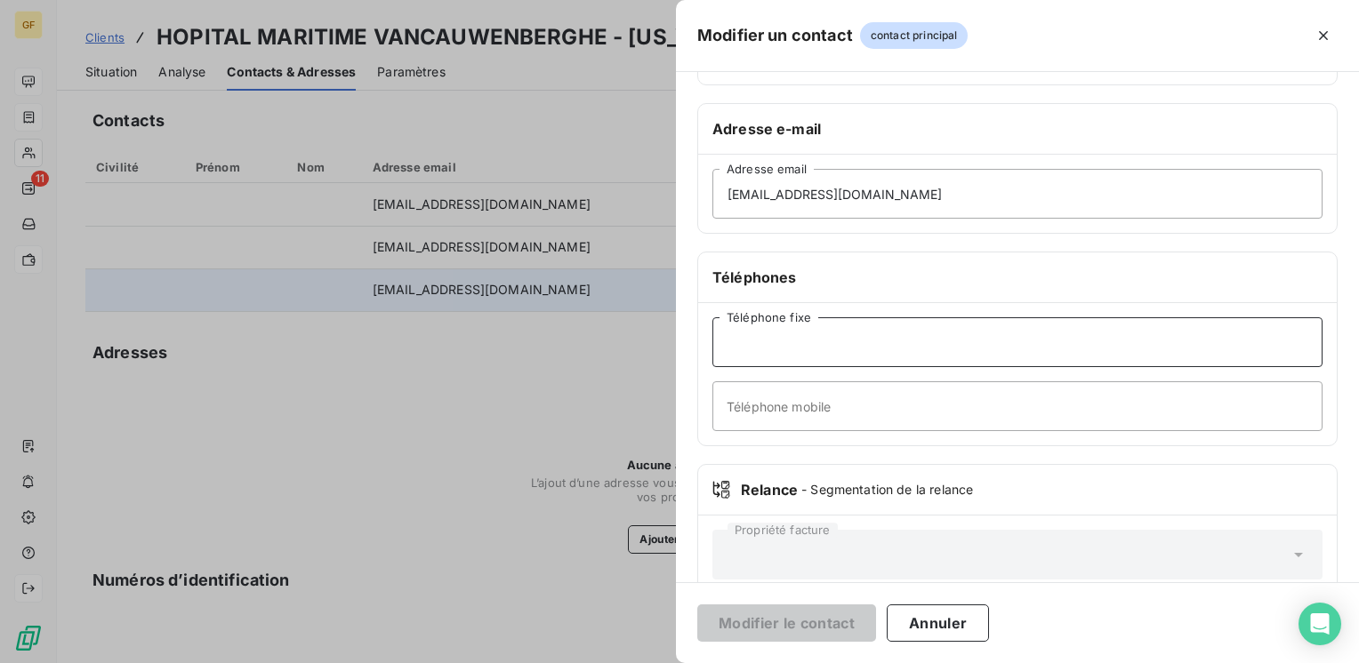
click at [757, 354] on input "Téléphone fixe" at bounding box center [1017, 342] width 610 height 50
type input "03 28 26 21 46"
click at [828, 617] on button "Modifier le contact" at bounding box center [786, 623] width 179 height 37
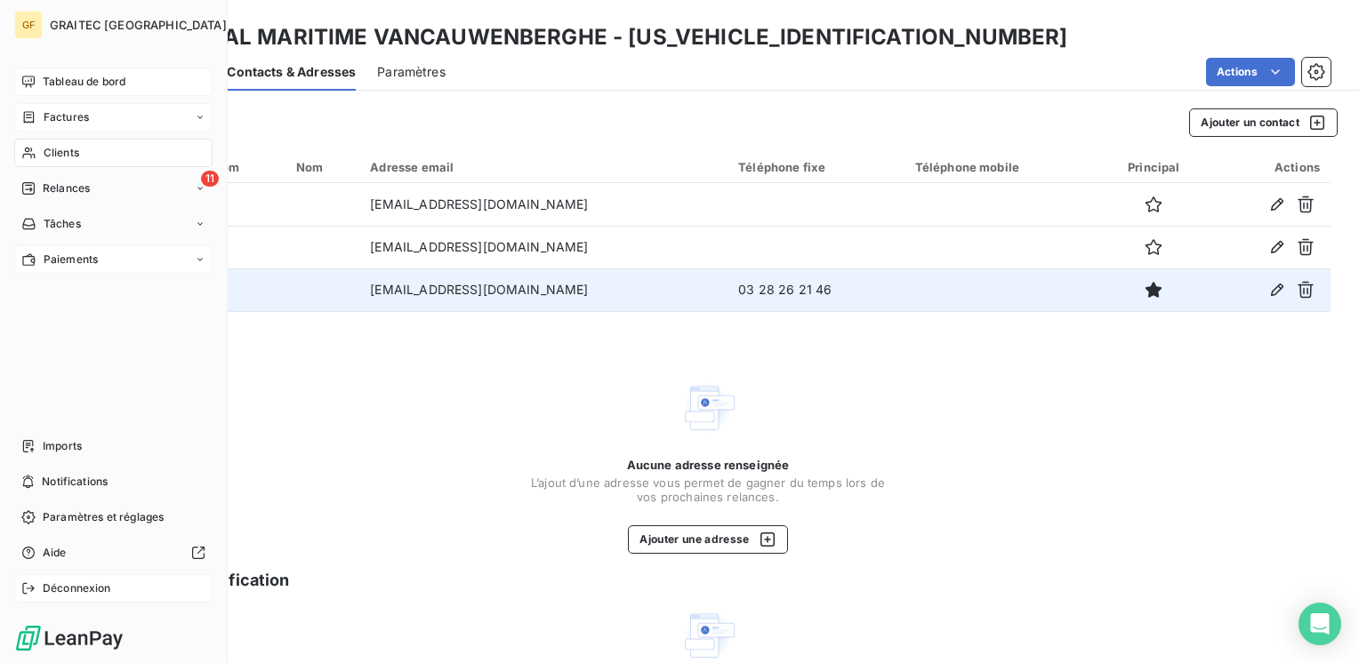
click at [73, 80] on span "Tableau de bord" at bounding box center [84, 82] width 83 height 16
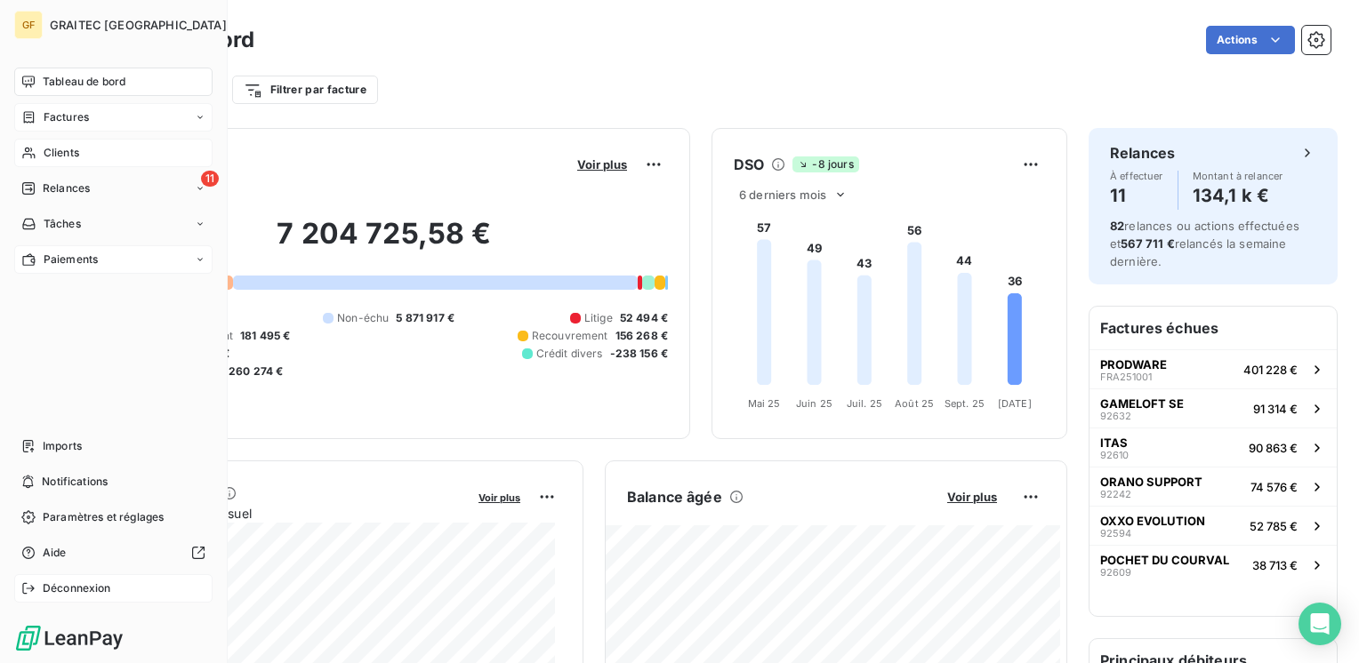
click at [76, 116] on span "Factures" at bounding box center [66, 117] width 45 height 16
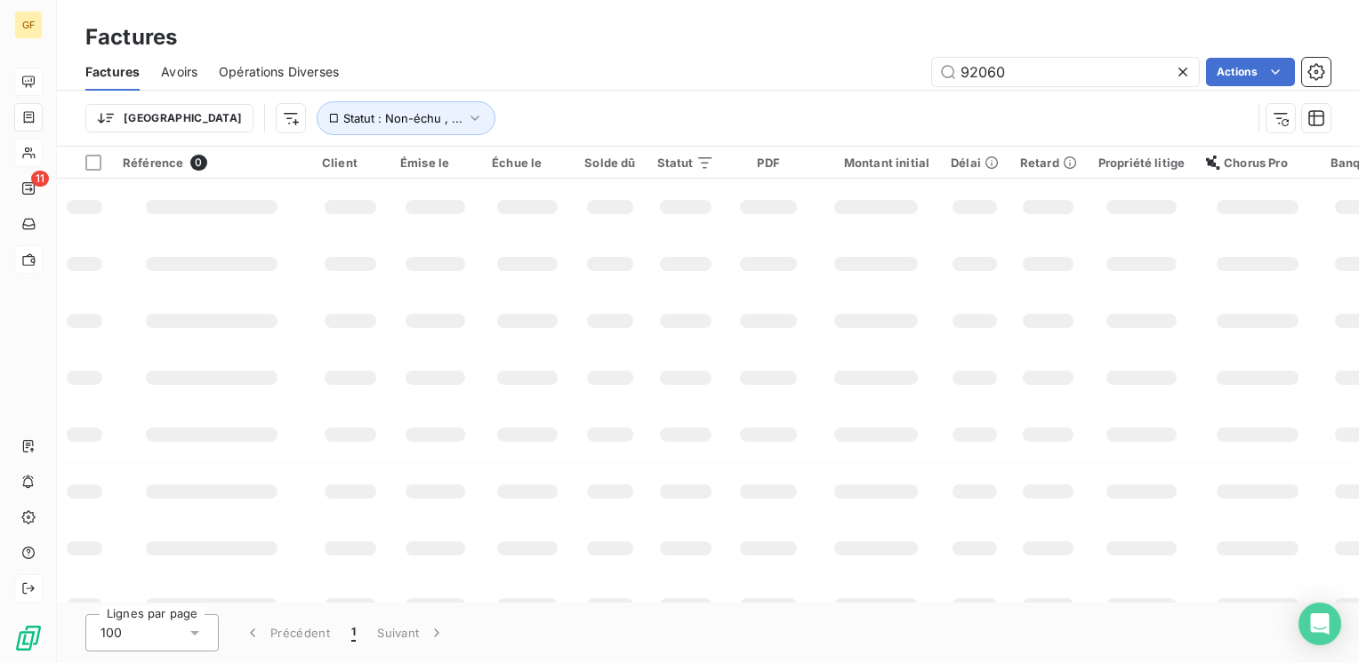
drag, startPoint x: 1006, startPoint y: 71, endPoint x: 898, endPoint y: 76, distance: 107.7
click at [898, 76] on div "92060 Actions" at bounding box center [845, 72] width 970 height 28
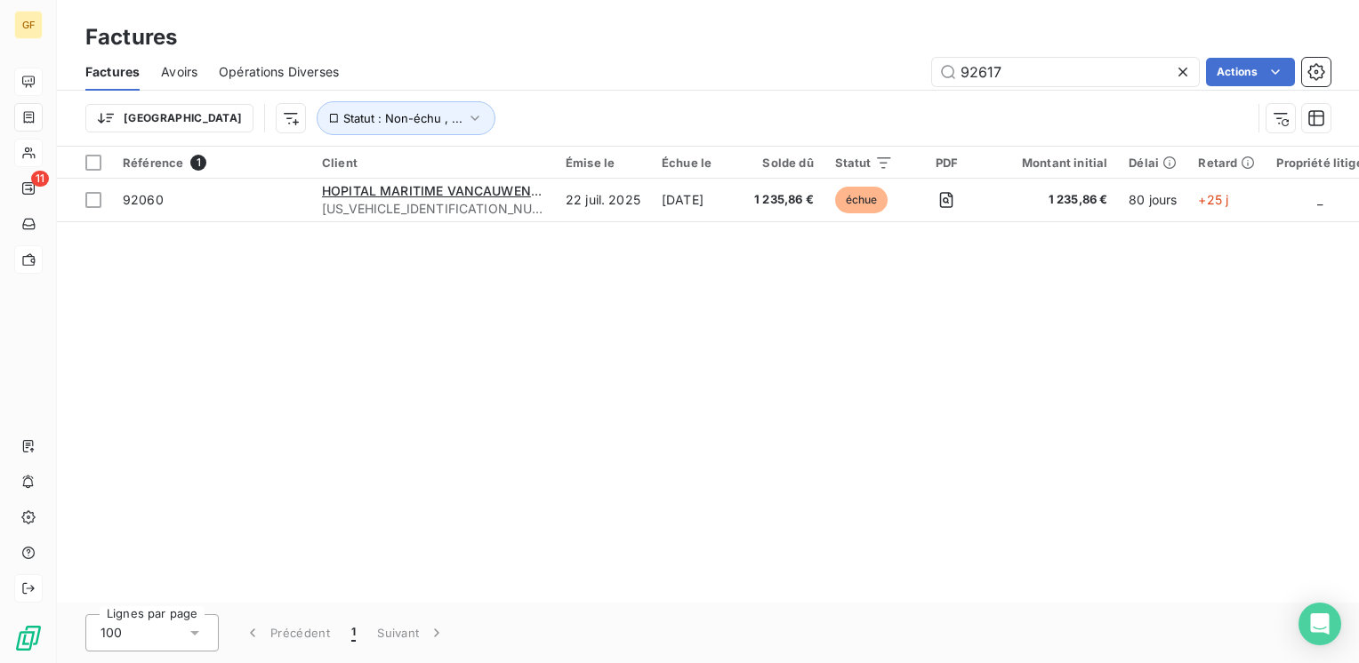
type input "92617"
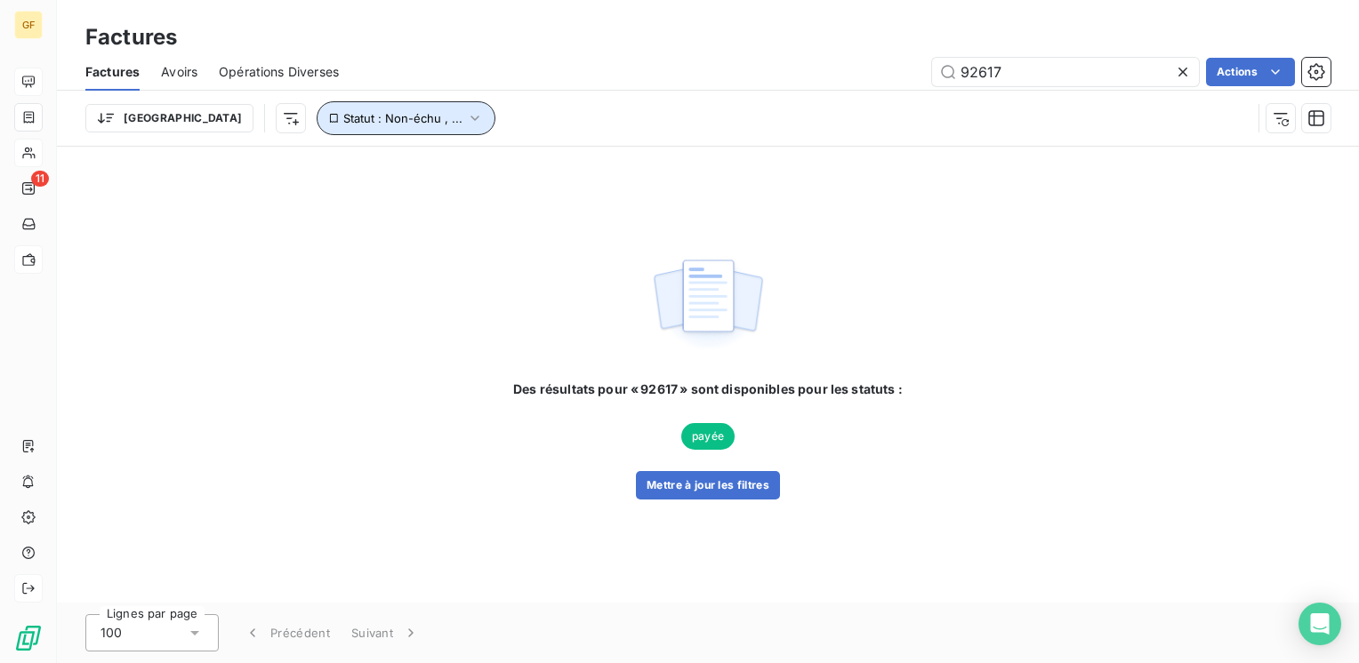
drag, startPoint x: 327, startPoint y: 124, endPoint x: 347, endPoint y: 119, distance: 20.3
click at [343, 124] on span "Statut : Non-échu , ..." at bounding box center [402, 118] width 119 height 14
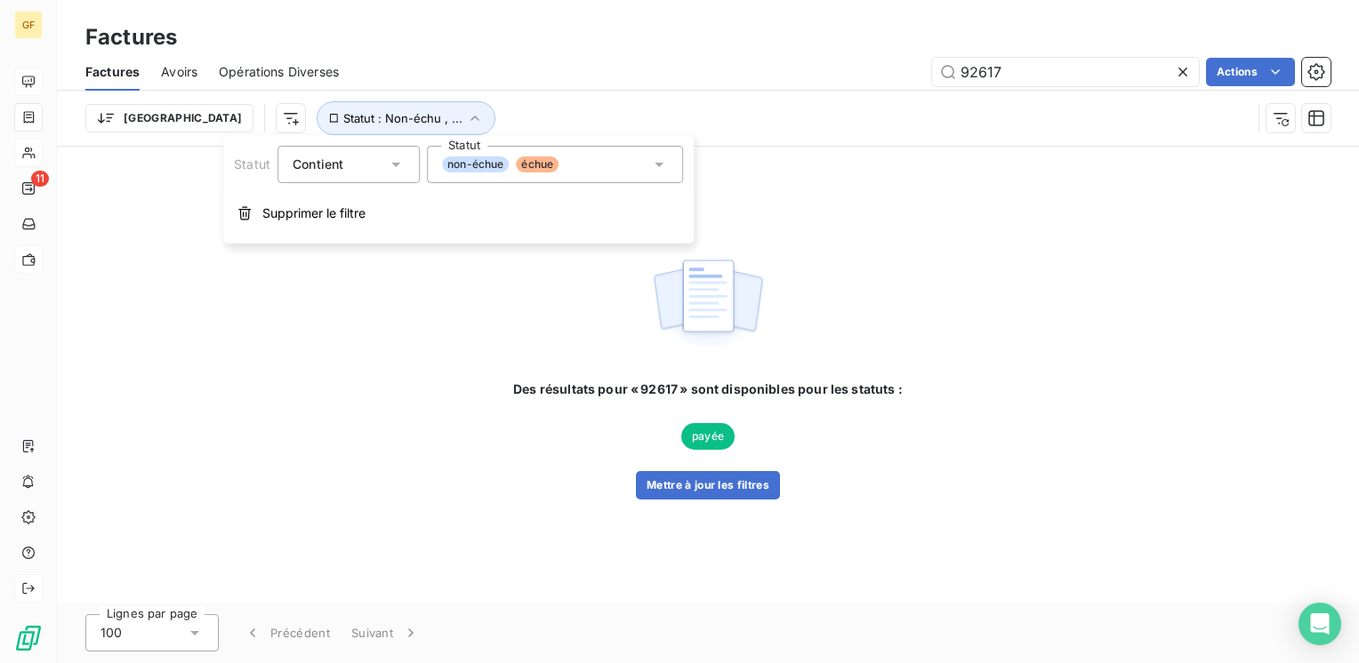
click at [611, 169] on div "non-échue échue" at bounding box center [555, 164] width 256 height 37
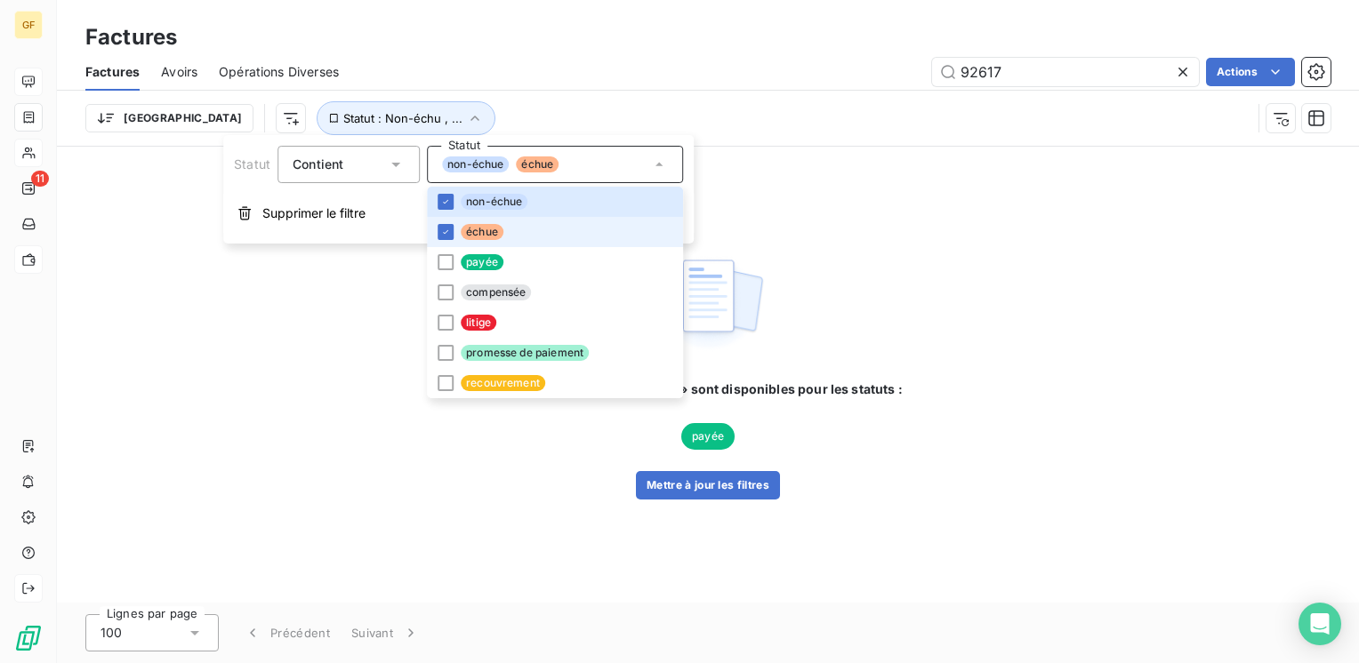
click at [478, 232] on span "échue" at bounding box center [482, 232] width 43 height 16
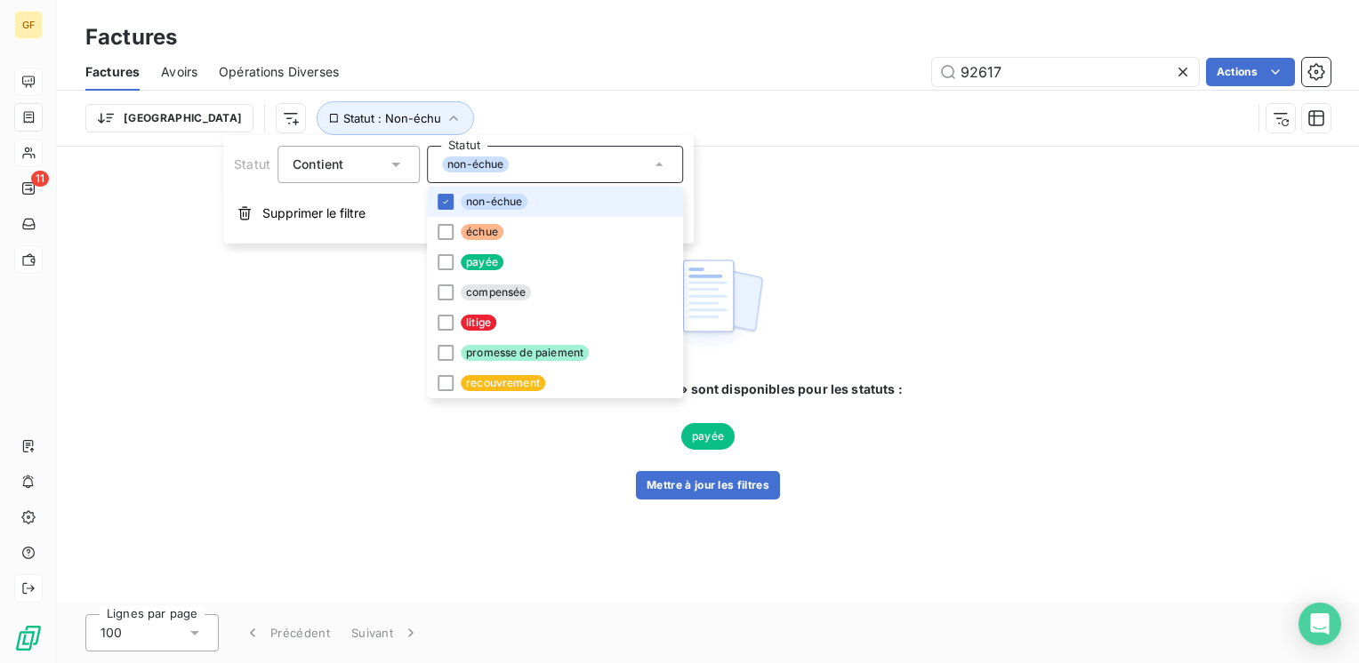
click at [473, 203] on span "non-échue" at bounding box center [494, 202] width 67 height 16
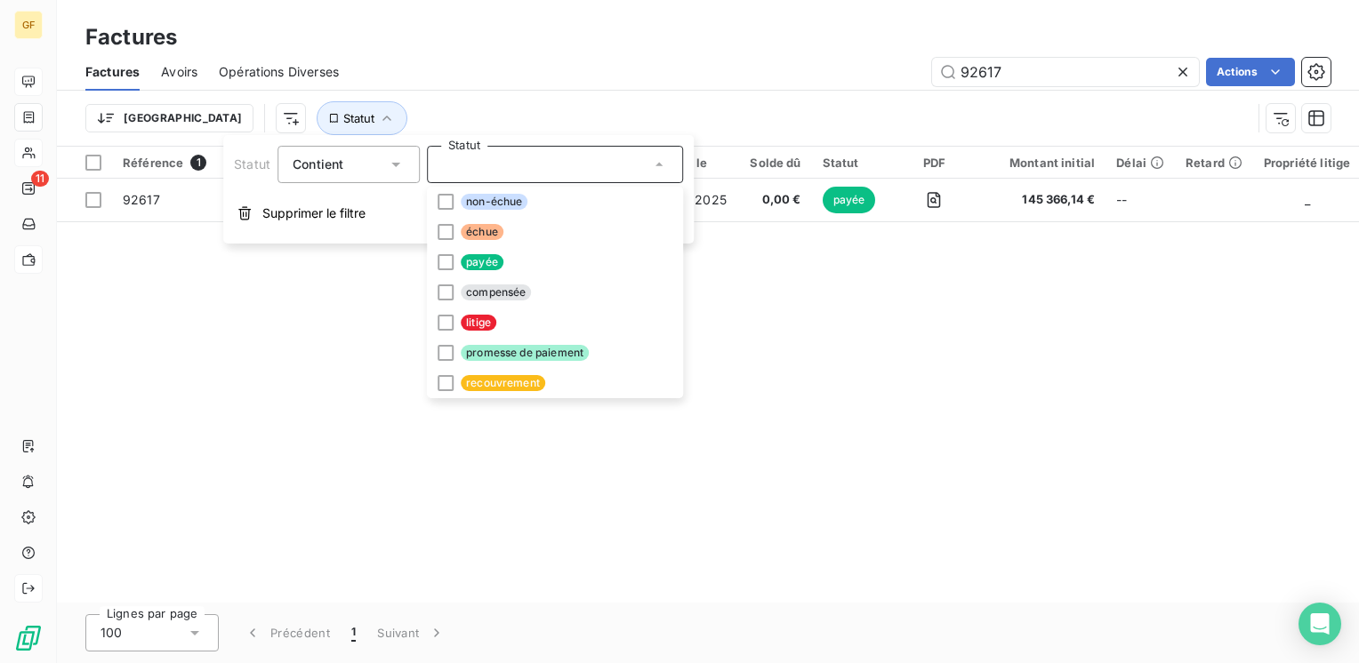
click at [1056, 377] on div "Référence 1 Client Émise le Échue le Solde dû Statut PDF Montant initial Délai …" at bounding box center [708, 375] width 1302 height 456
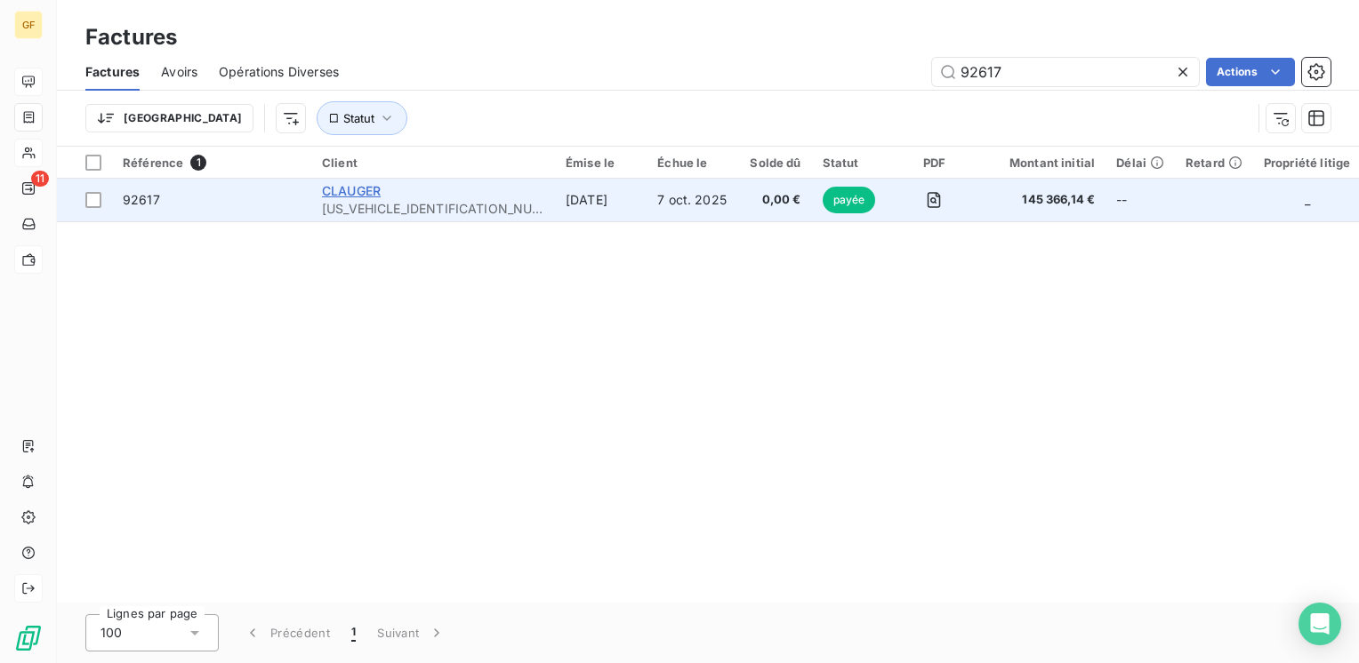
click at [373, 186] on span "CLAUGER" at bounding box center [351, 190] width 59 height 15
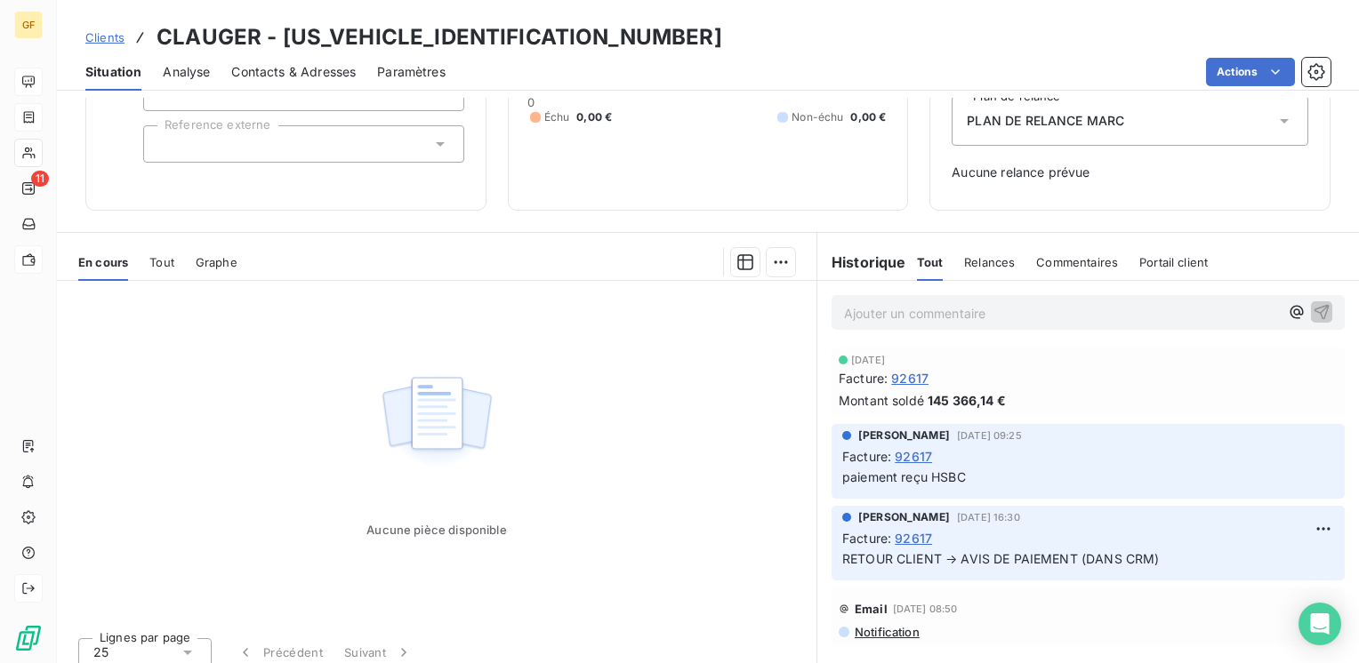
scroll to position [212, 0]
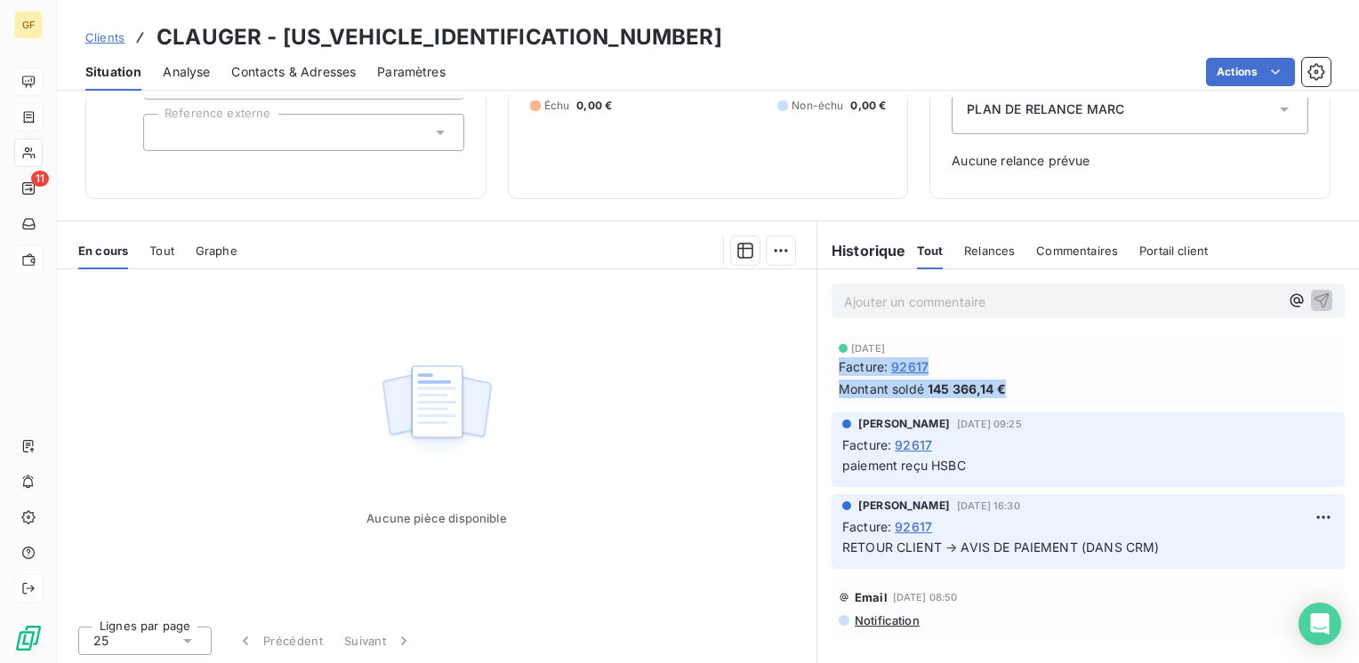
drag, startPoint x: 1015, startPoint y: 386, endPoint x: 826, endPoint y: 363, distance: 190.8
click at [831, 363] on div "[DATE] Facture : 92617 Montant soldé 145 366,14 €" at bounding box center [1087, 370] width 513 height 69
copy div "Facture : 92617 Montant soldé 145 366,14 €"
click at [1048, 380] on div "Montant soldé 145 366,14 €" at bounding box center [1088, 389] width 499 height 19
drag, startPoint x: 900, startPoint y: 346, endPoint x: 843, endPoint y: 347, distance: 56.9
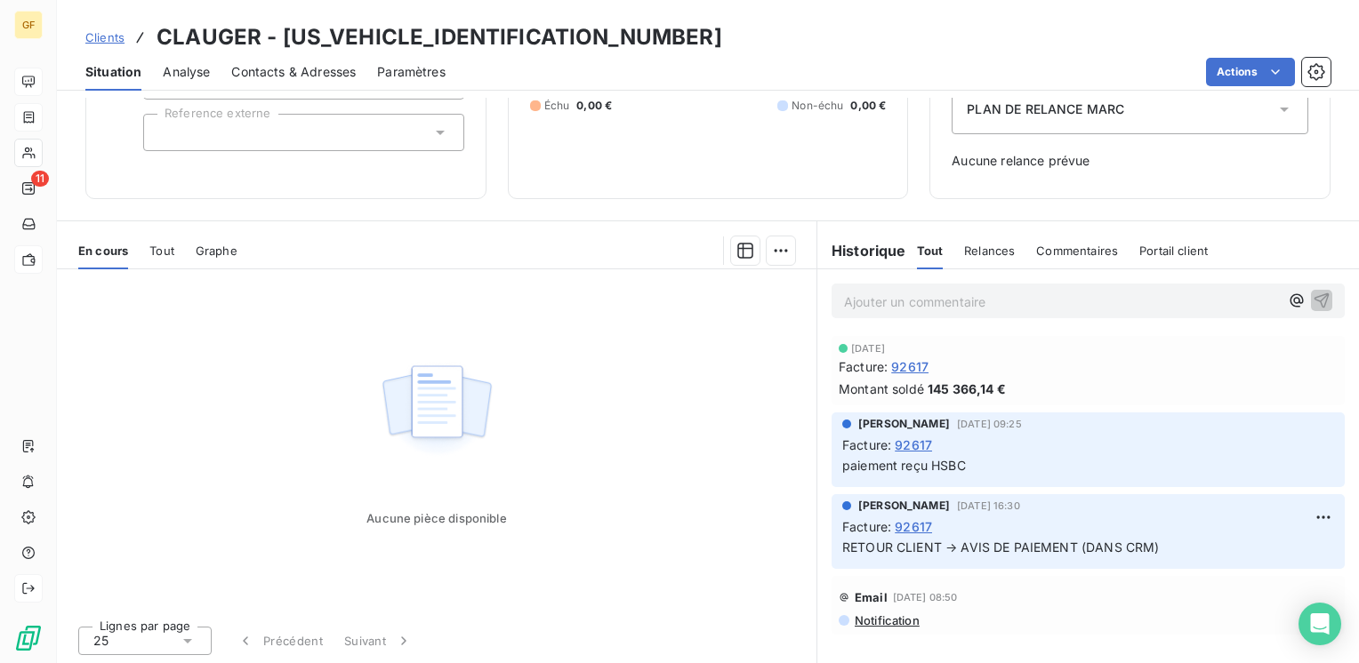
click at [843, 347] on div "[DATE]" at bounding box center [1088, 348] width 499 height 11
copy span "[DATE]"
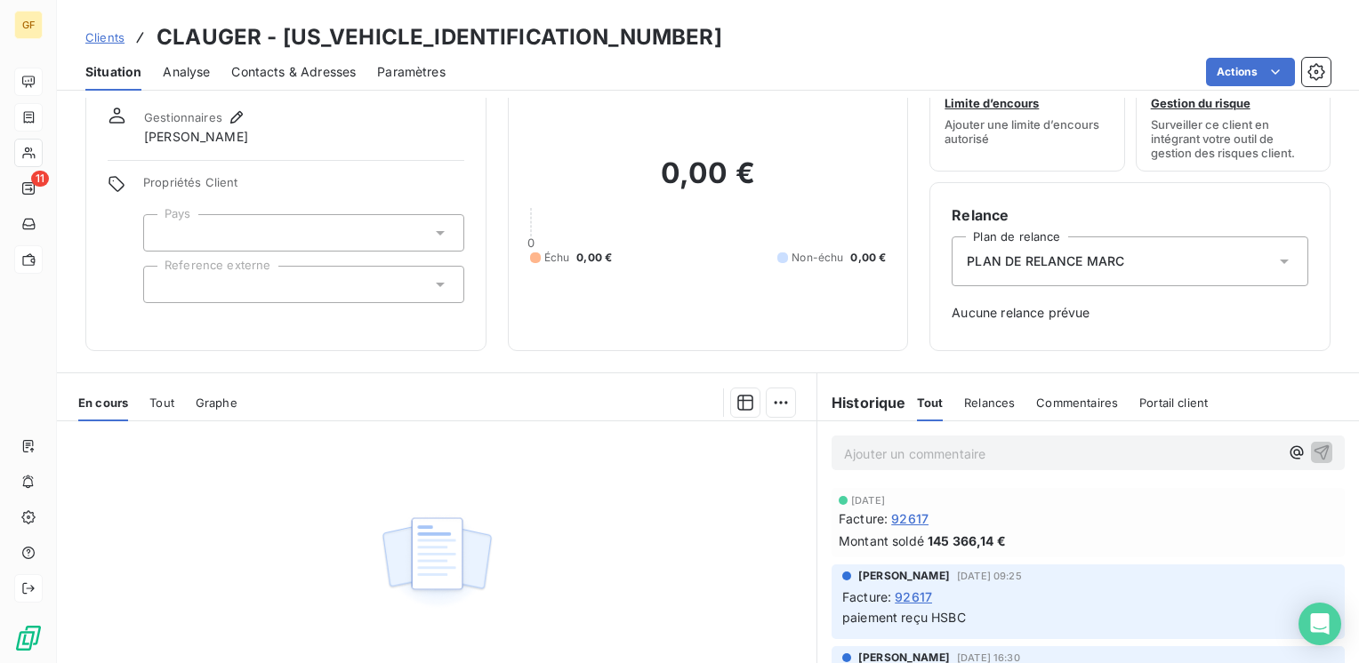
scroll to position [0, 0]
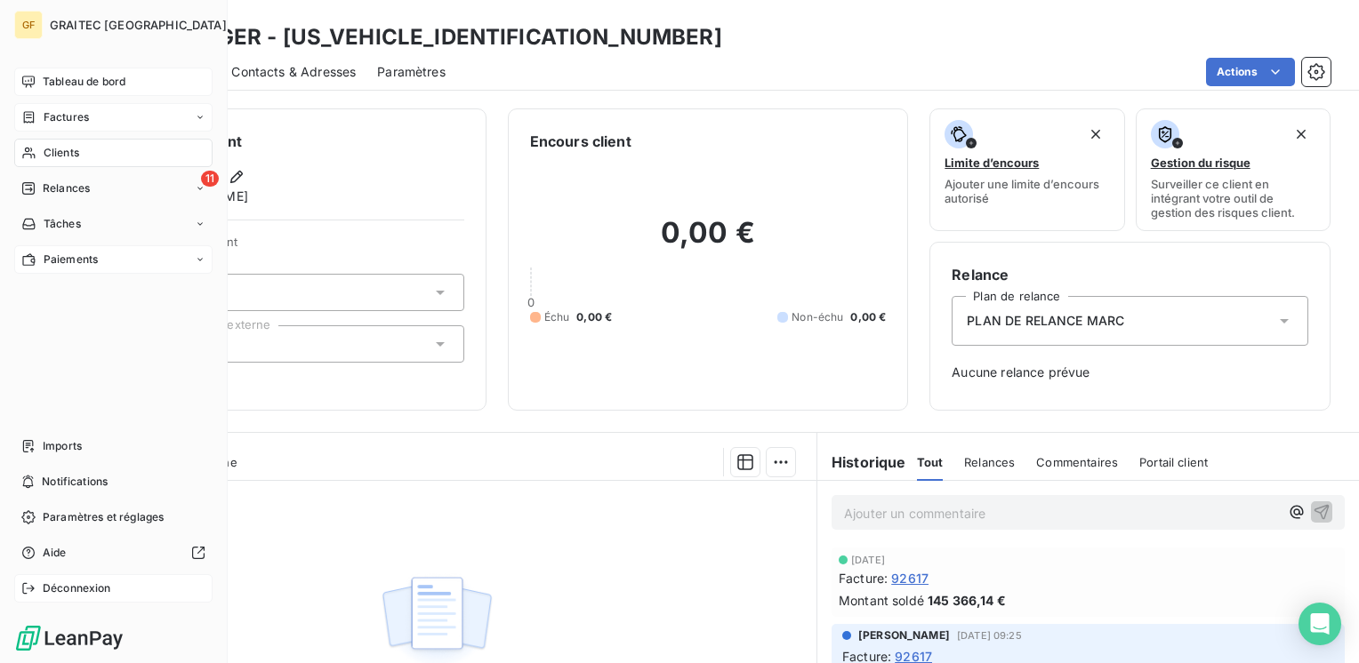
click at [69, 122] on span "Factures" at bounding box center [66, 117] width 45 height 16
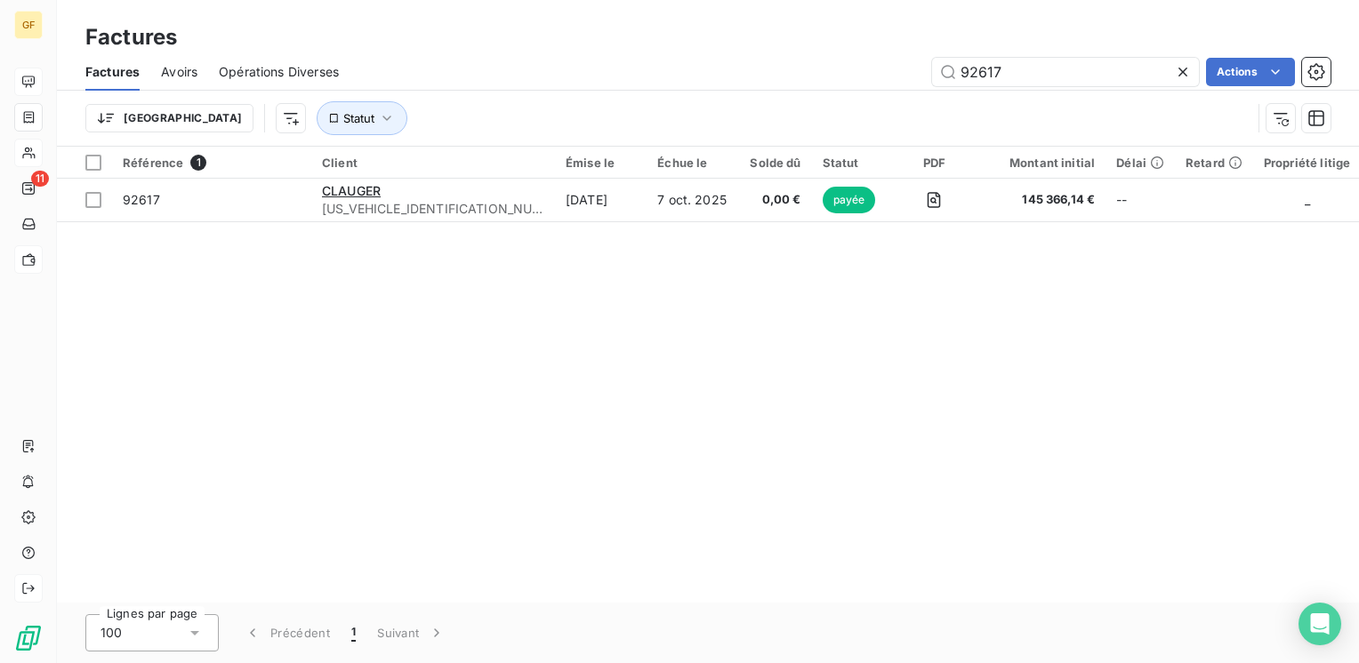
drag, startPoint x: 990, startPoint y: 76, endPoint x: 861, endPoint y: 105, distance: 132.2
click at [861, 105] on div "Factures Avoirs Opérations Diverses 92617 Actions Trier Statut" at bounding box center [708, 99] width 1302 height 92
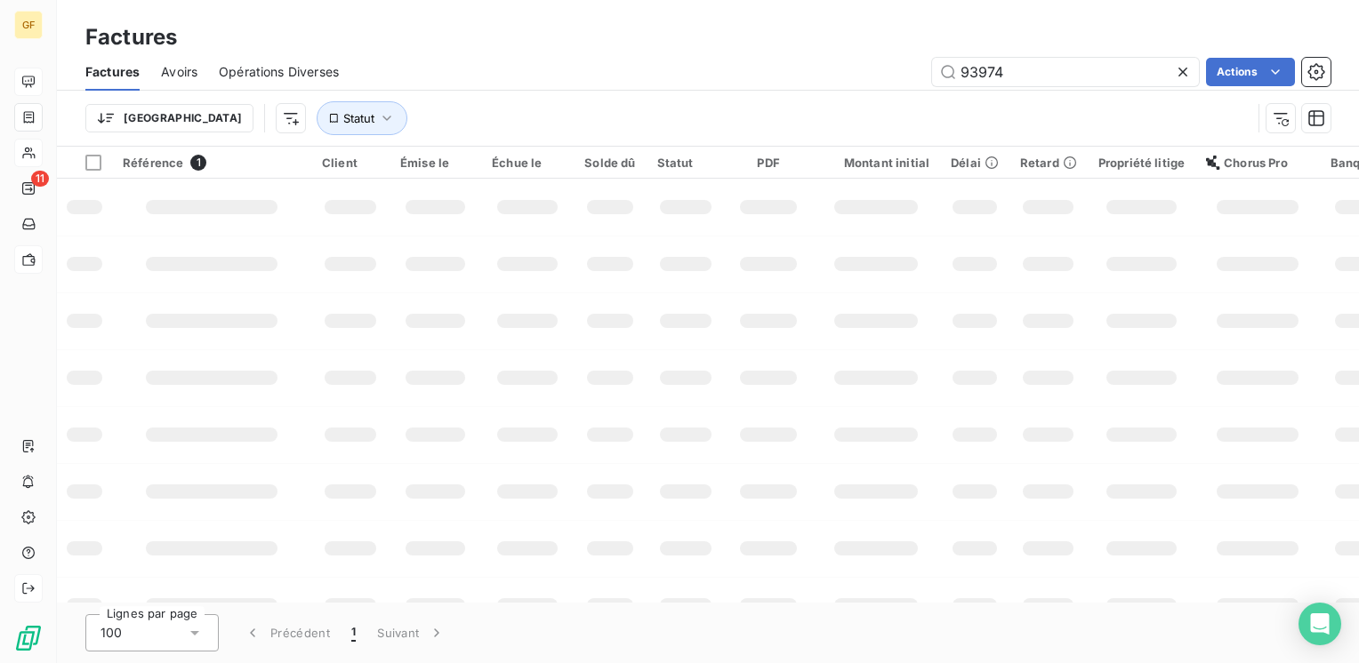
type input "93974"
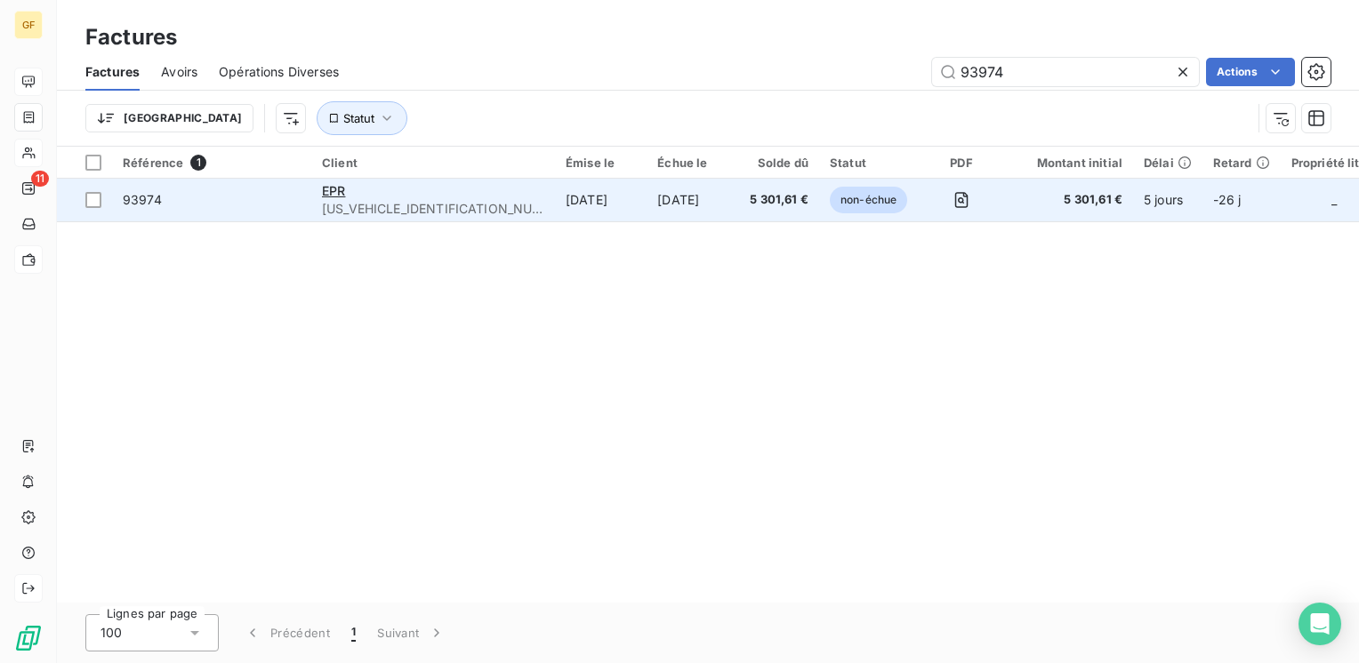
click at [327, 200] on span "[US_VEHICLE_IDENTIFICATION_NUMBER]" at bounding box center [433, 209] width 222 height 18
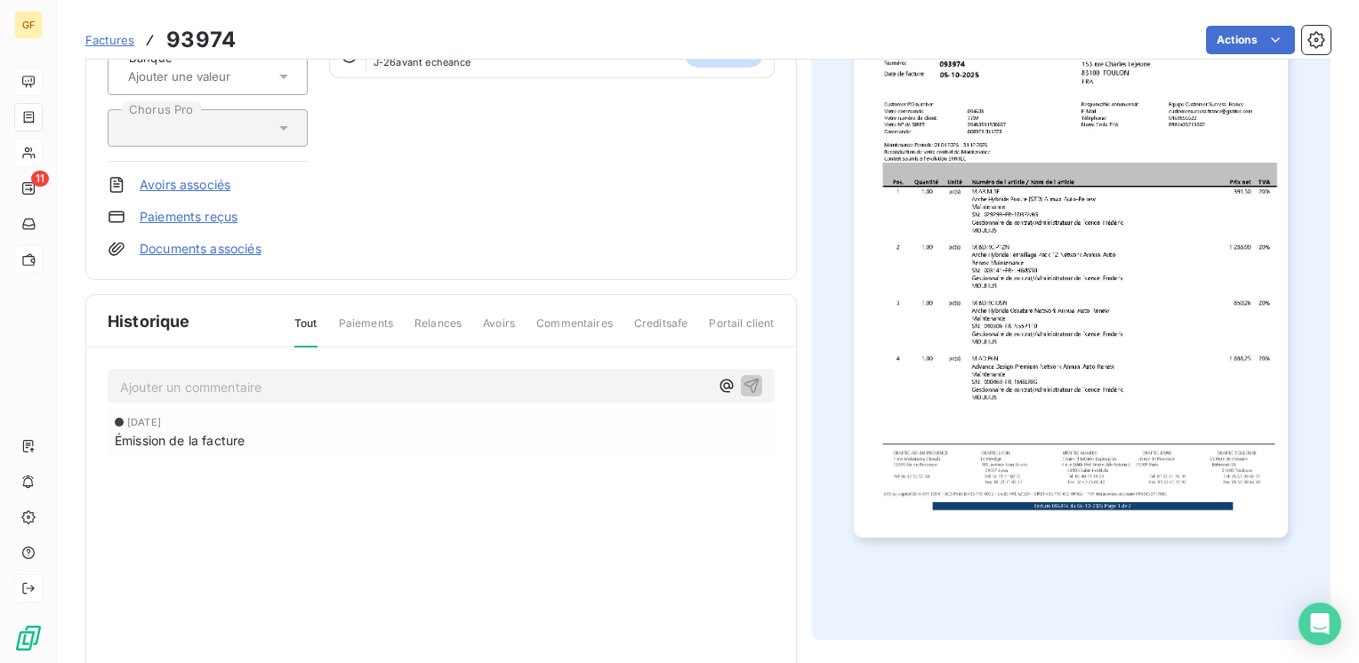
scroll to position [267, 0]
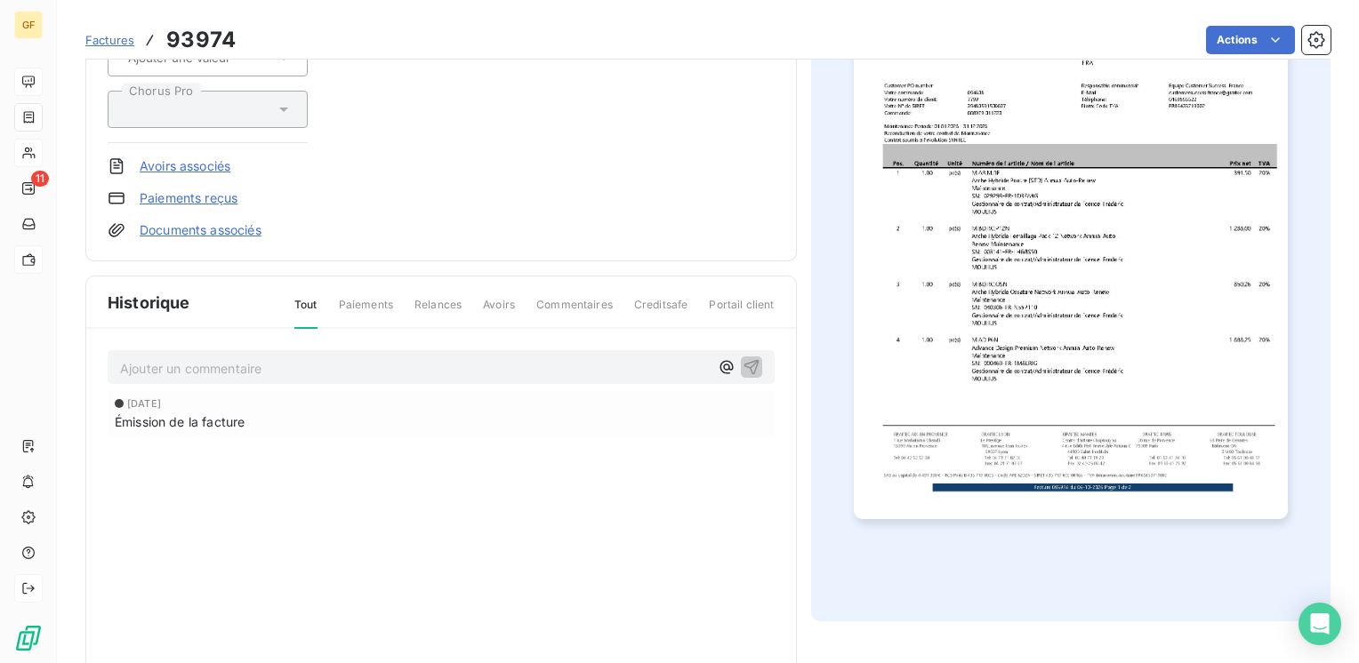
click at [253, 373] on p "Ajouter un commentaire ﻿" at bounding box center [414, 368] width 589 height 22
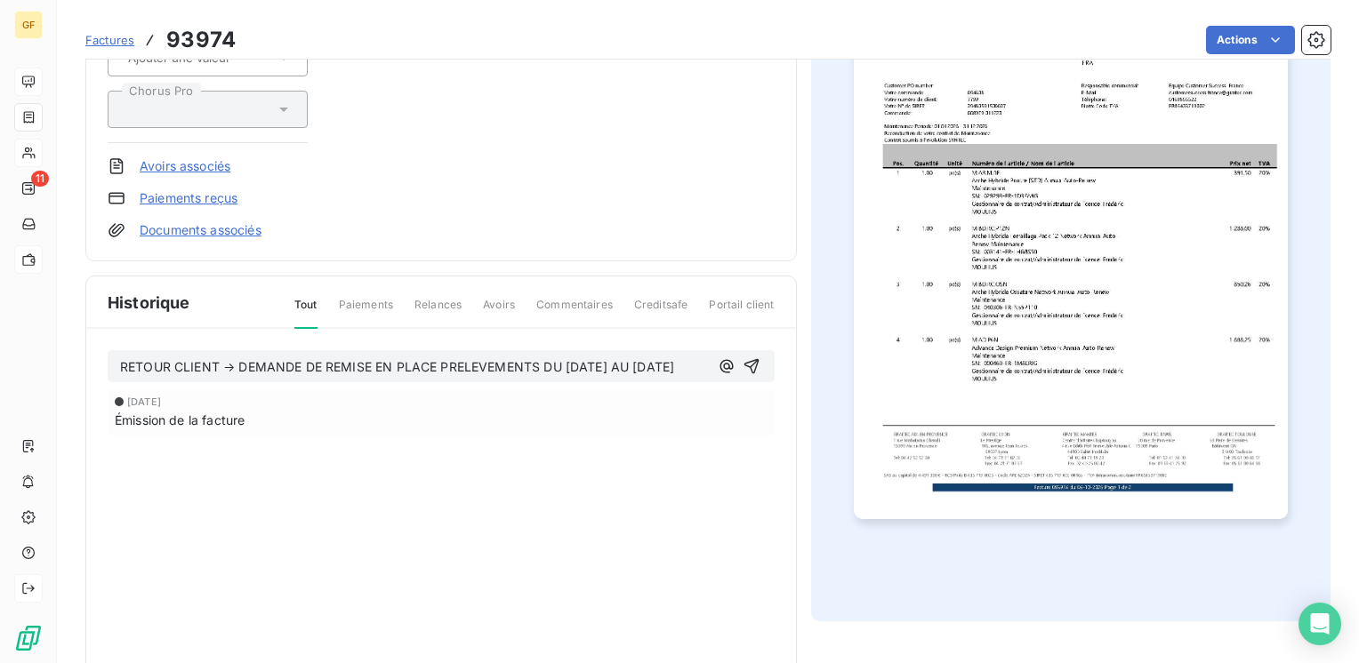
drag, startPoint x: 696, startPoint y: 365, endPoint x: 100, endPoint y: 386, distance: 597.1
click at [100, 386] on div "RETOUR CLIENT → DEMANDE DE REMISE EN PLACE PRELEVEMENTS DU [DATE] AU [DATE] [DA…" at bounding box center [441, 419] width 710 height 180
copy span "RETOUR CLIENT → DEMANDE DE REMISE EN PLACE PRELEVEMENTS DU [DATE] AU [DATE]"
click at [743, 361] on icon "button" at bounding box center [752, 366] width 18 height 18
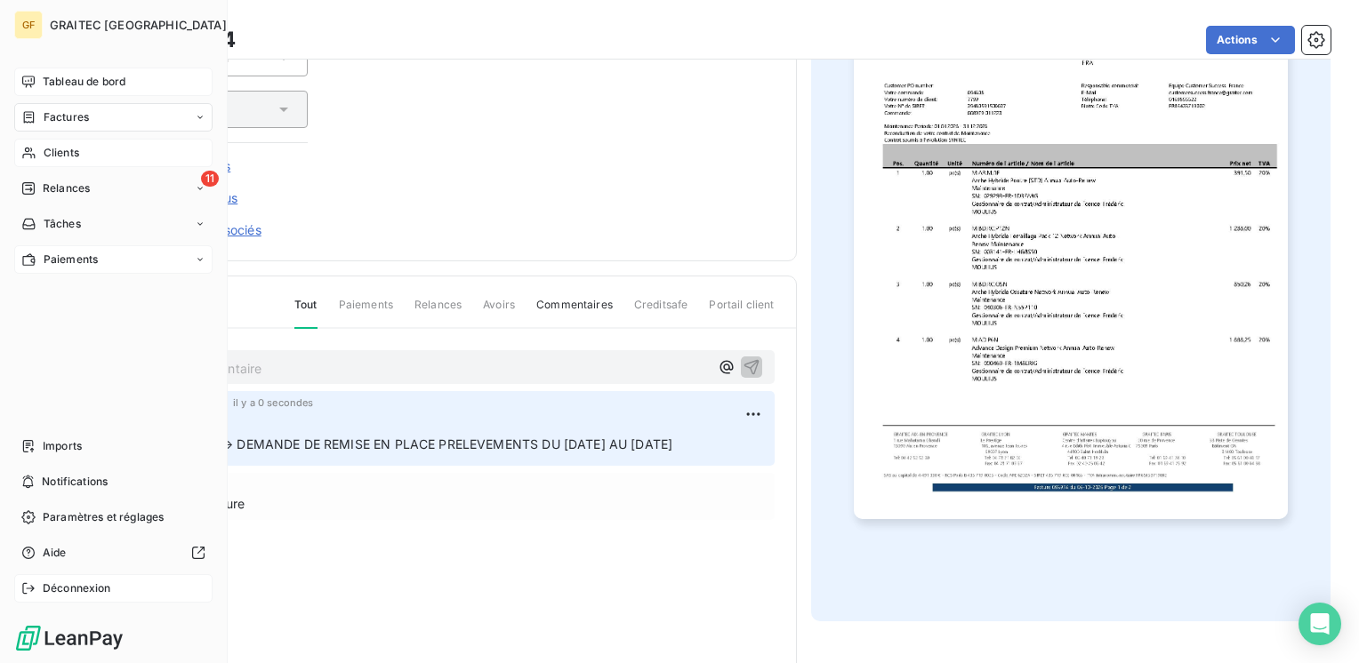
click at [31, 117] on icon at bounding box center [29, 117] width 11 height 12
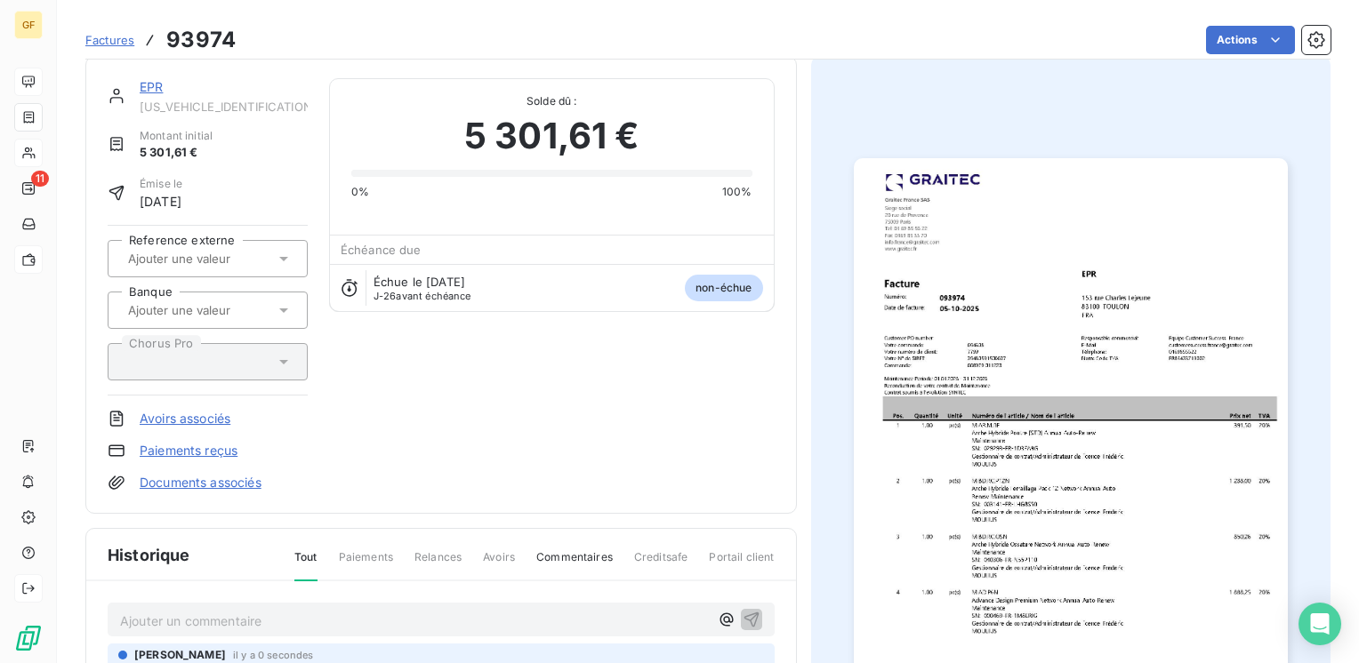
scroll to position [0, 0]
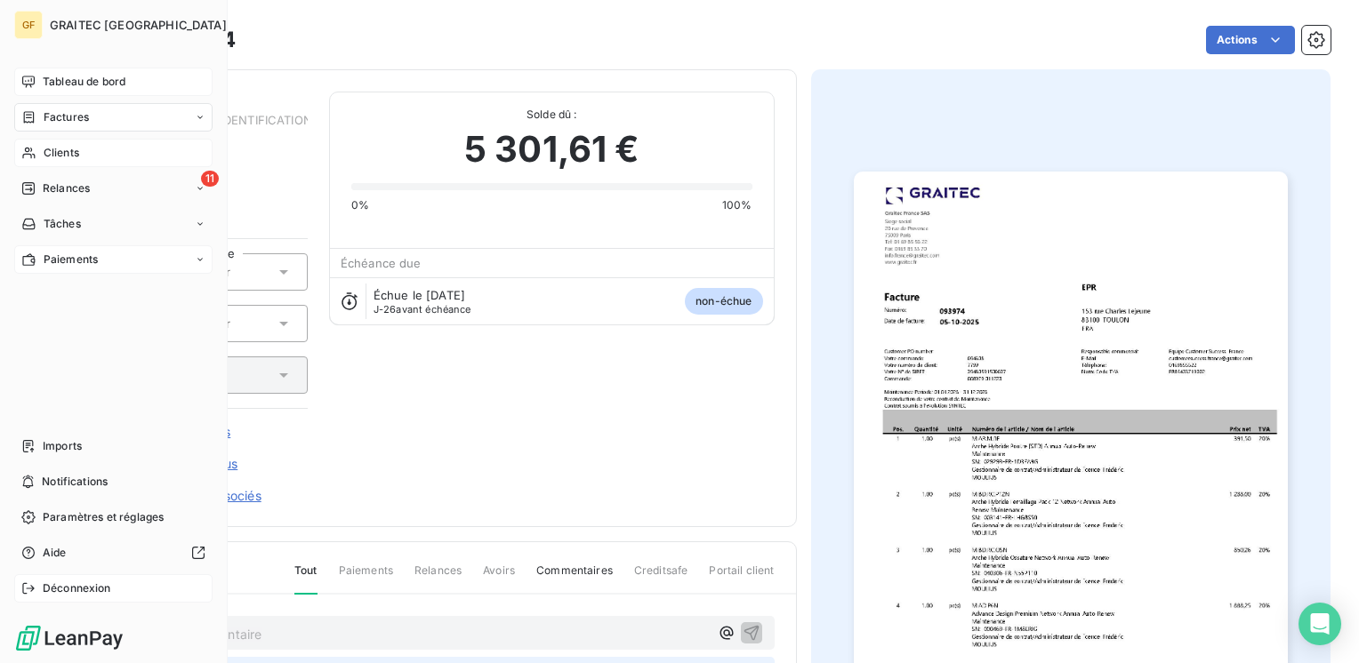
click at [78, 110] on span "Factures" at bounding box center [66, 117] width 45 height 16
click at [68, 151] on span "Factures" at bounding box center [65, 153] width 45 height 16
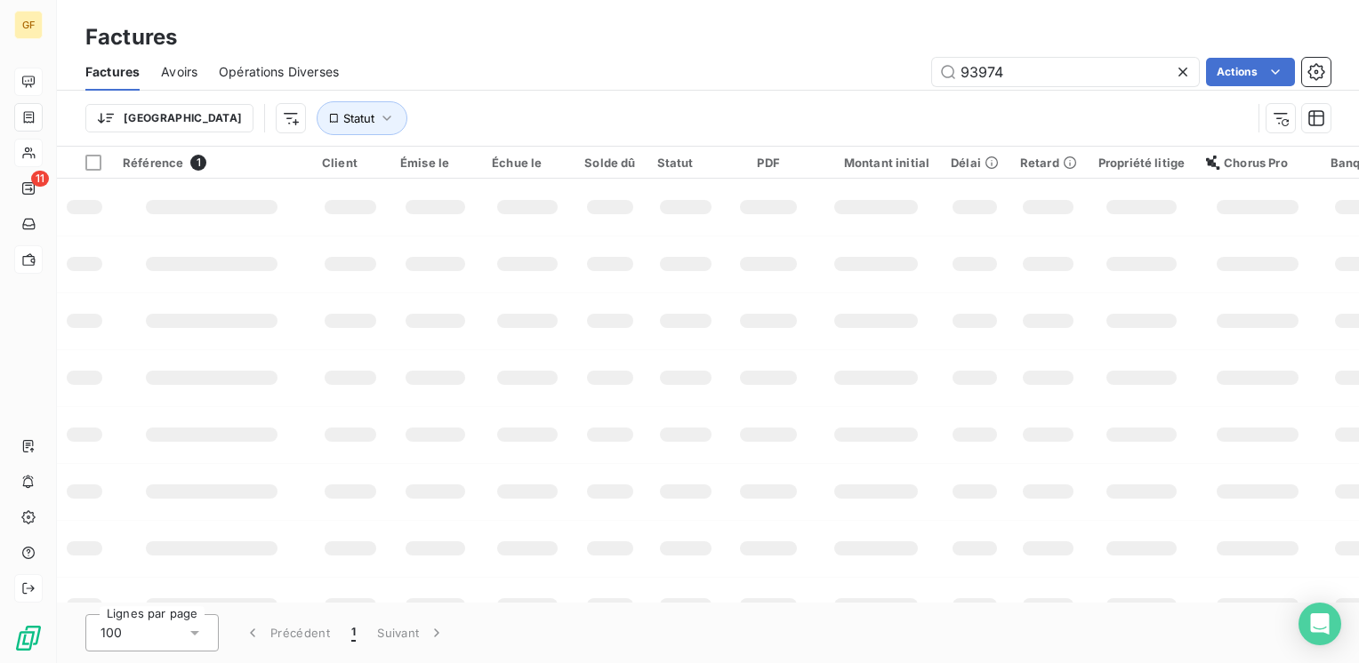
drag, startPoint x: 1022, startPoint y: 77, endPoint x: 848, endPoint y: 92, distance: 174.1
click at [848, 92] on div "Factures Avoirs Opérations Diverses 93974 Actions Trier Statut" at bounding box center [708, 99] width 1302 height 92
type input "94080"
click at [317, 127] on button "Statut" at bounding box center [362, 118] width 91 height 34
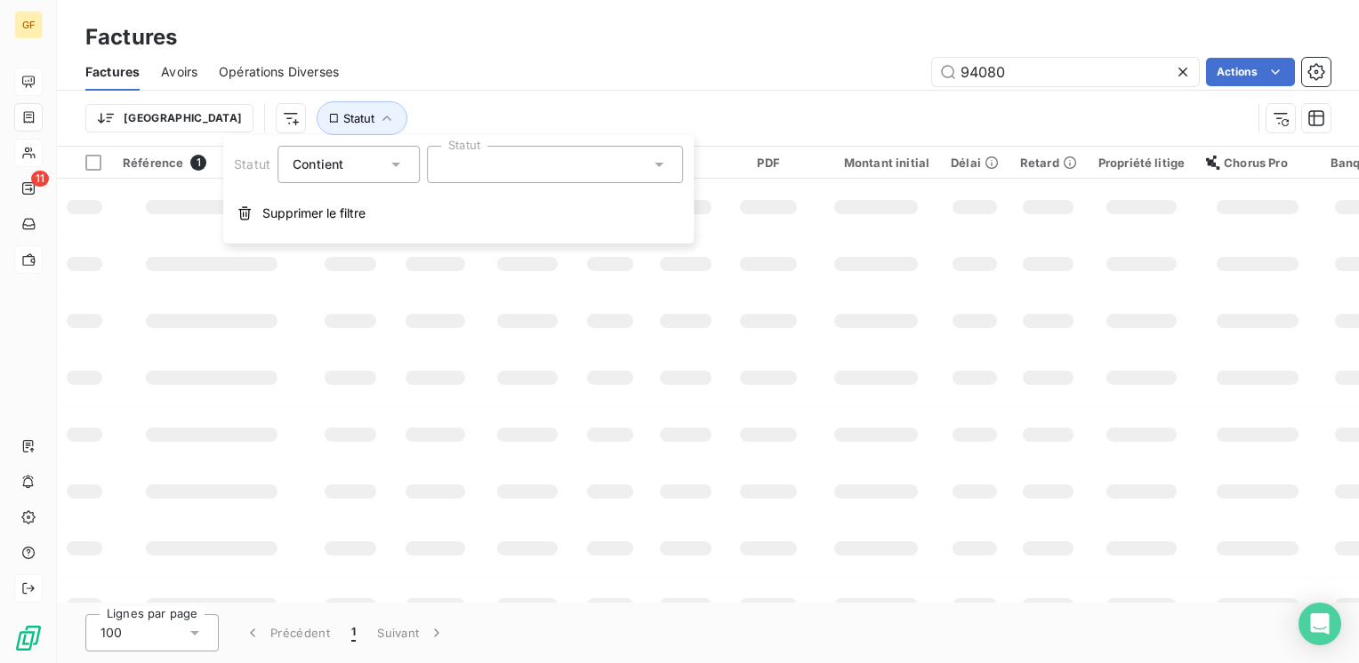
click at [868, 311] on td at bounding box center [876, 321] width 128 height 57
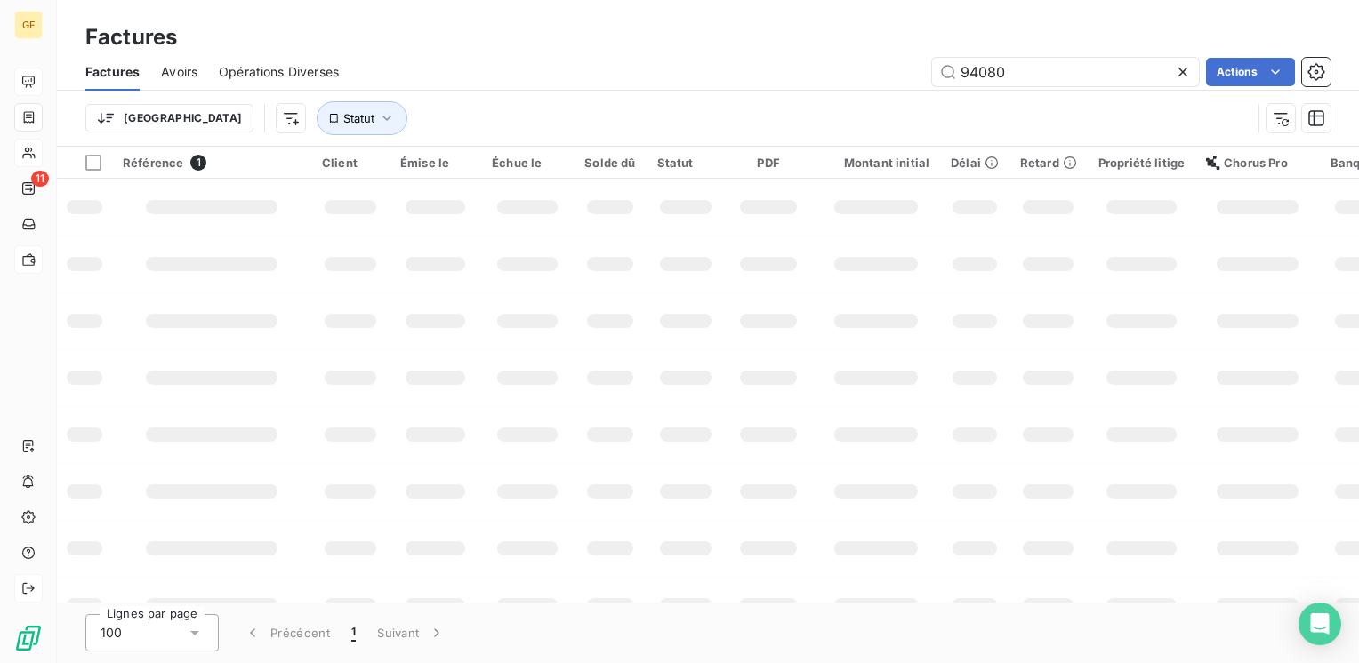
click at [584, 157] on div "Solde dû" at bounding box center [609, 163] width 51 height 14
click at [928, 90] on div "Factures Avoirs Opérations Diverses 94080 Actions" at bounding box center [708, 71] width 1302 height 37
drag, startPoint x: 936, startPoint y: 92, endPoint x: 978, endPoint y: 84, distance: 42.7
click at [956, 87] on div "Factures Avoirs Opérations Diverses 94080 Actions Trier Statut" at bounding box center [708, 99] width 1302 height 92
click at [1051, 68] on input "94080" at bounding box center [1065, 72] width 267 height 28
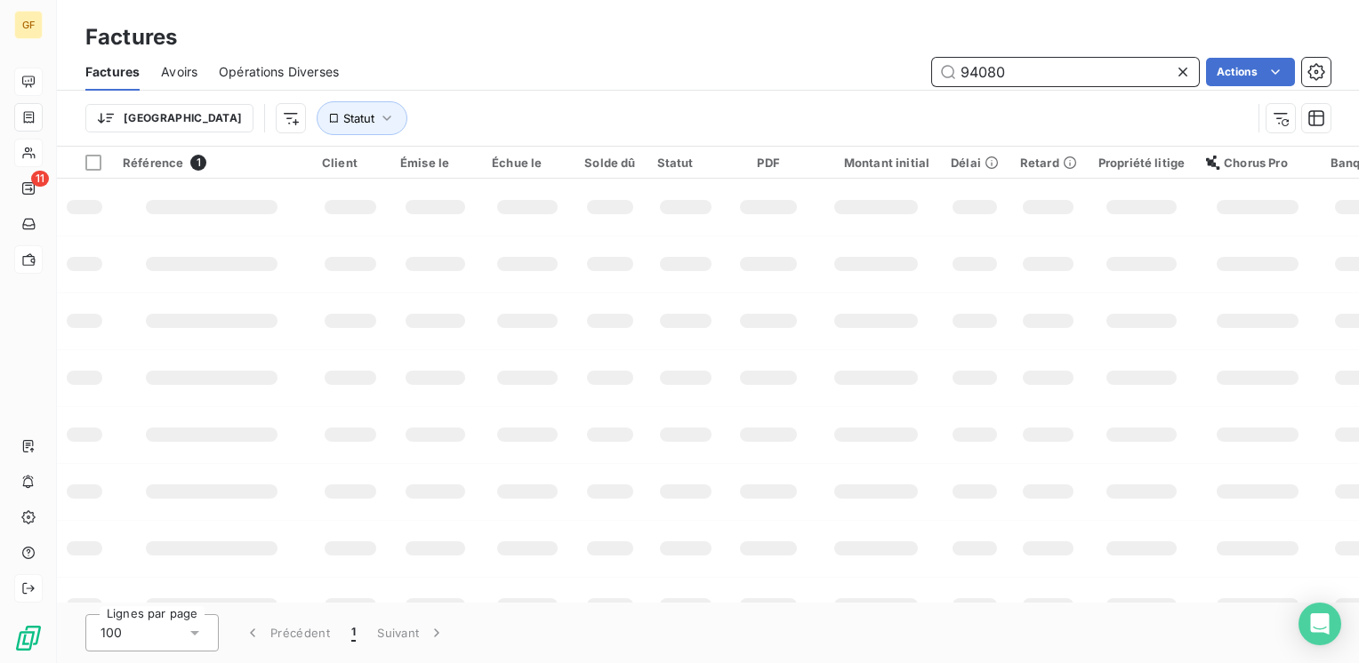
click at [1052, 68] on input "94080" at bounding box center [1065, 72] width 267 height 28
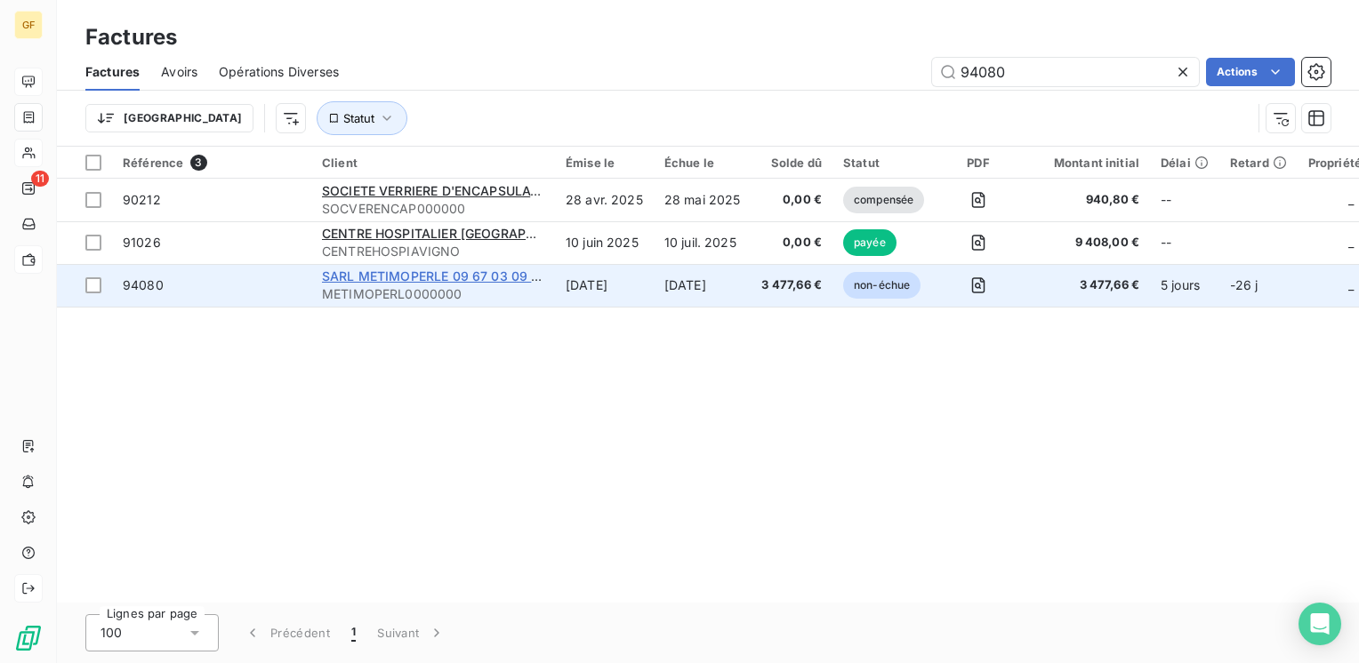
click at [386, 276] on span "SARL METIMOPERLE 09 67 03 09 92" at bounding box center [435, 276] width 226 height 15
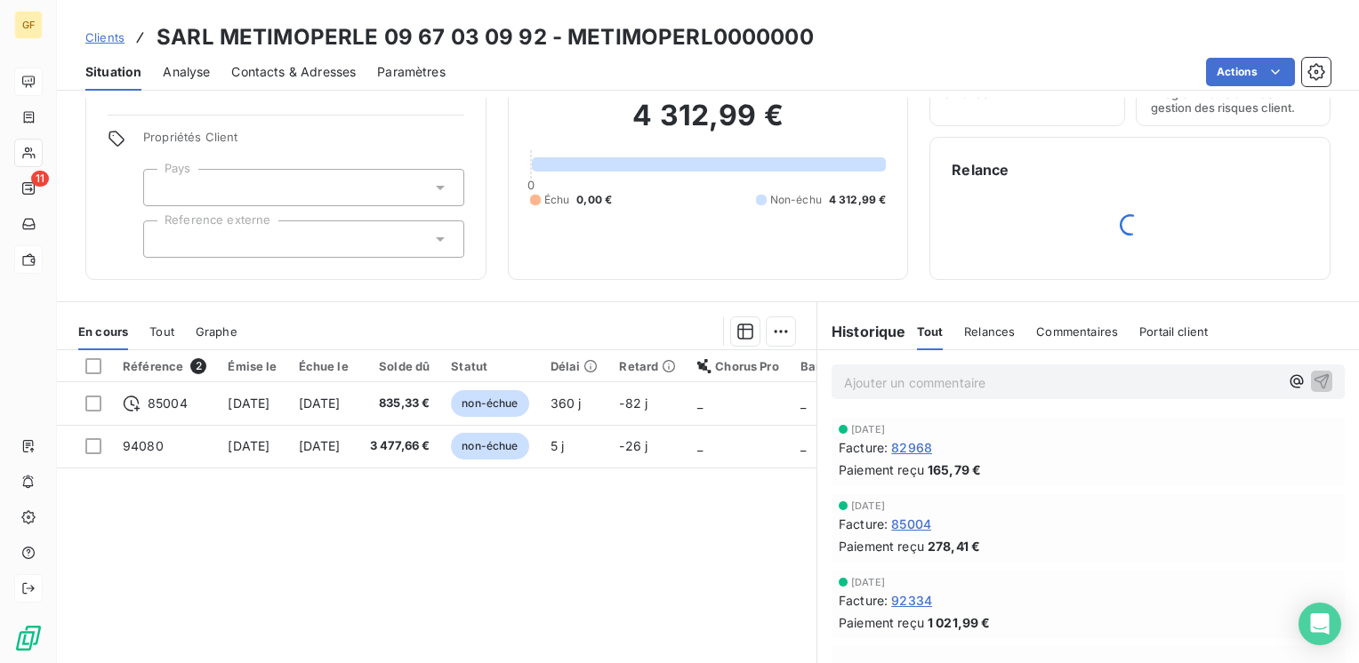
scroll to position [178, 0]
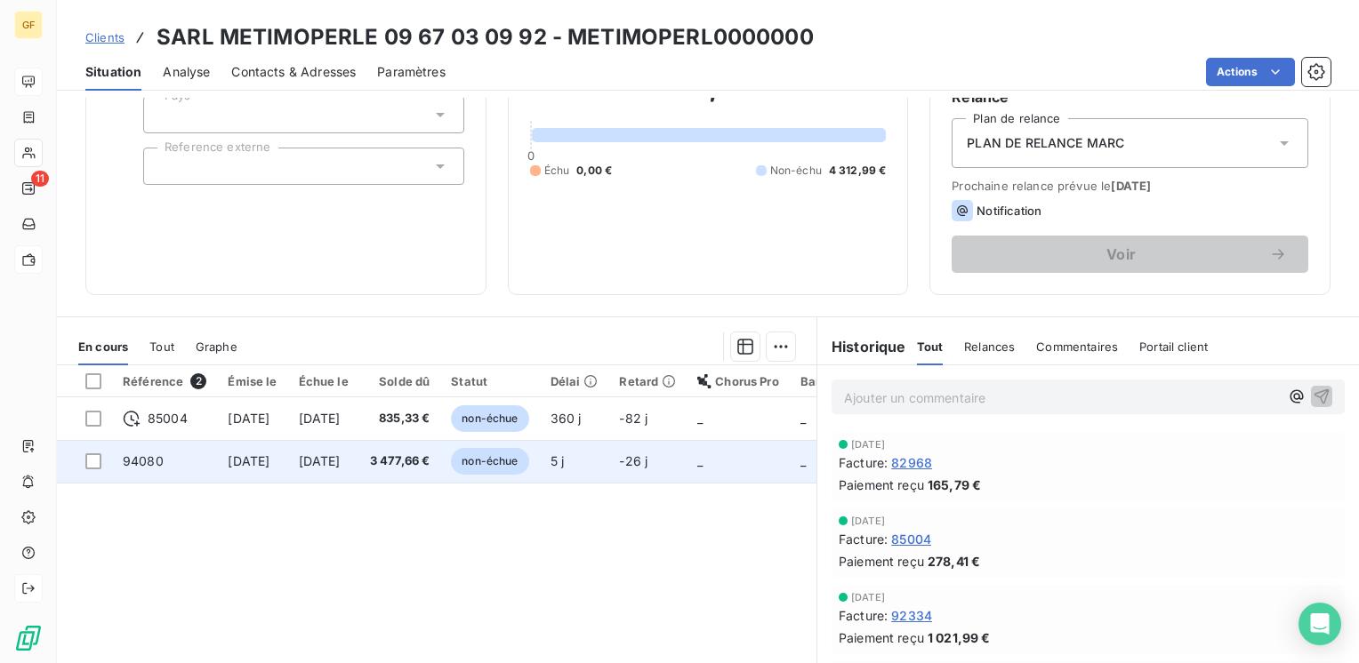
click at [341, 459] on span "[DATE]" at bounding box center [320, 461] width 42 height 15
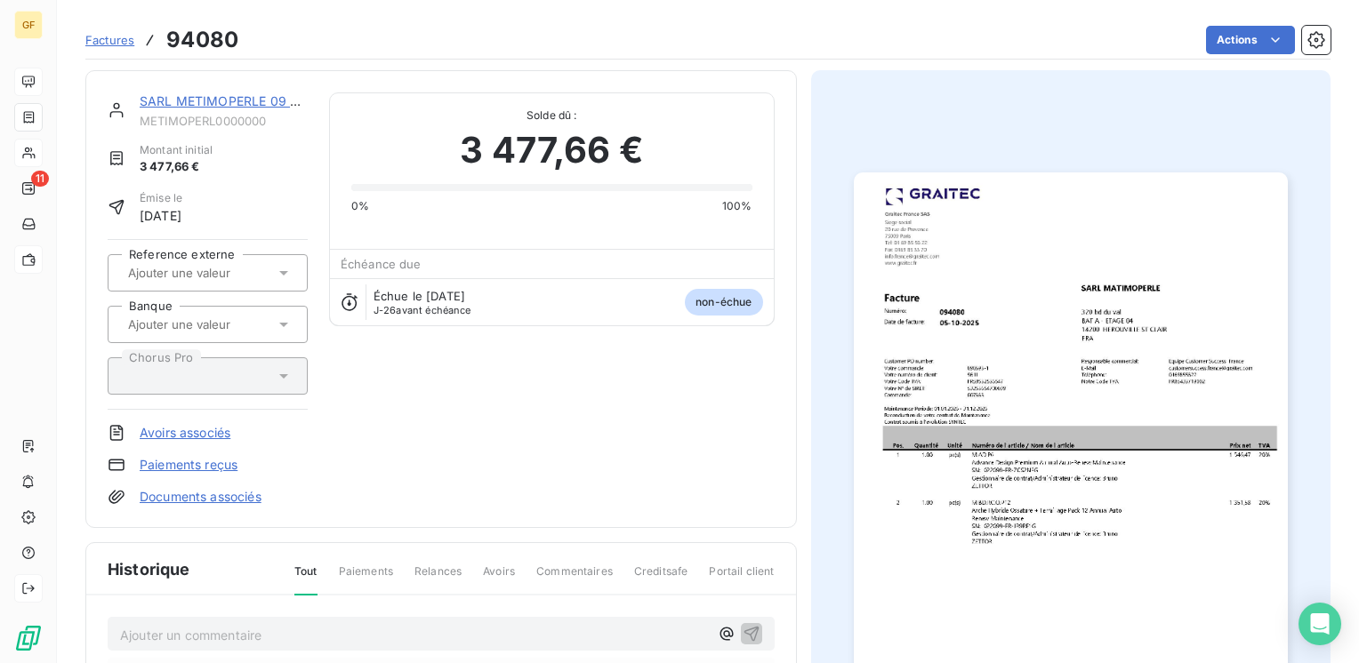
scroll to position [319, 0]
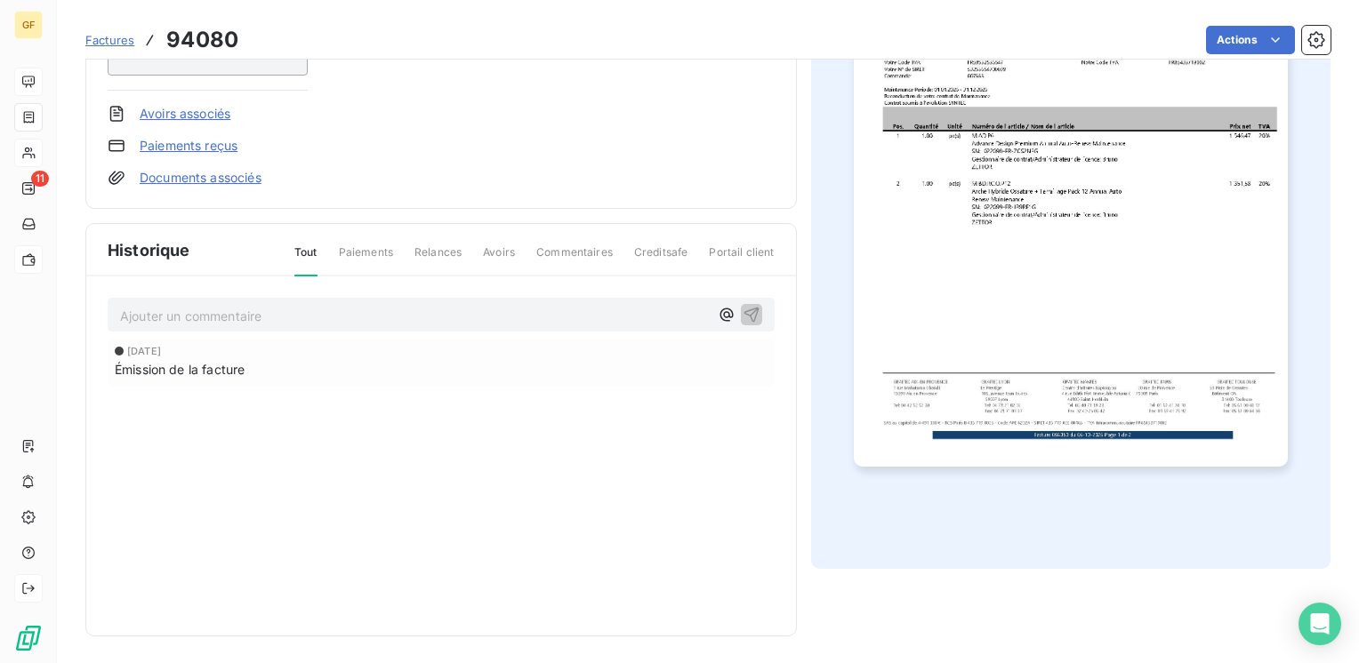
click at [205, 314] on p "Ajouter un commentaire ﻿" at bounding box center [414, 316] width 589 height 22
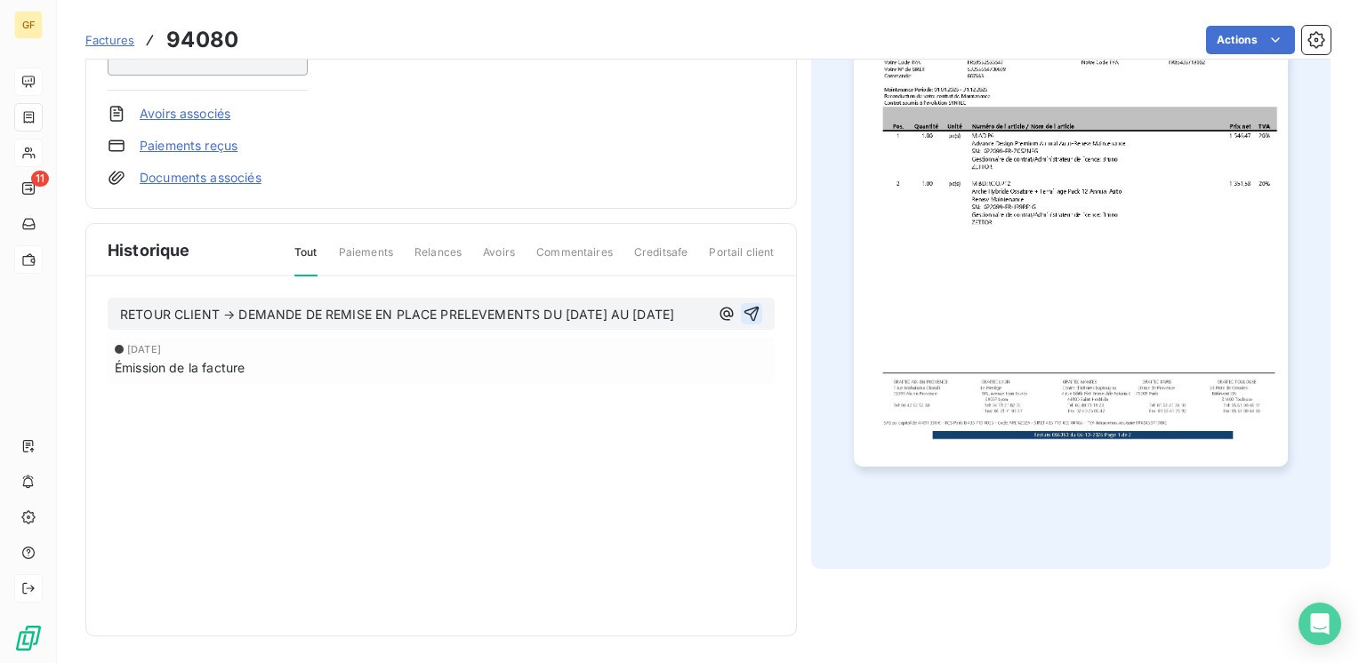
click at [743, 306] on icon "button" at bounding box center [752, 314] width 18 height 18
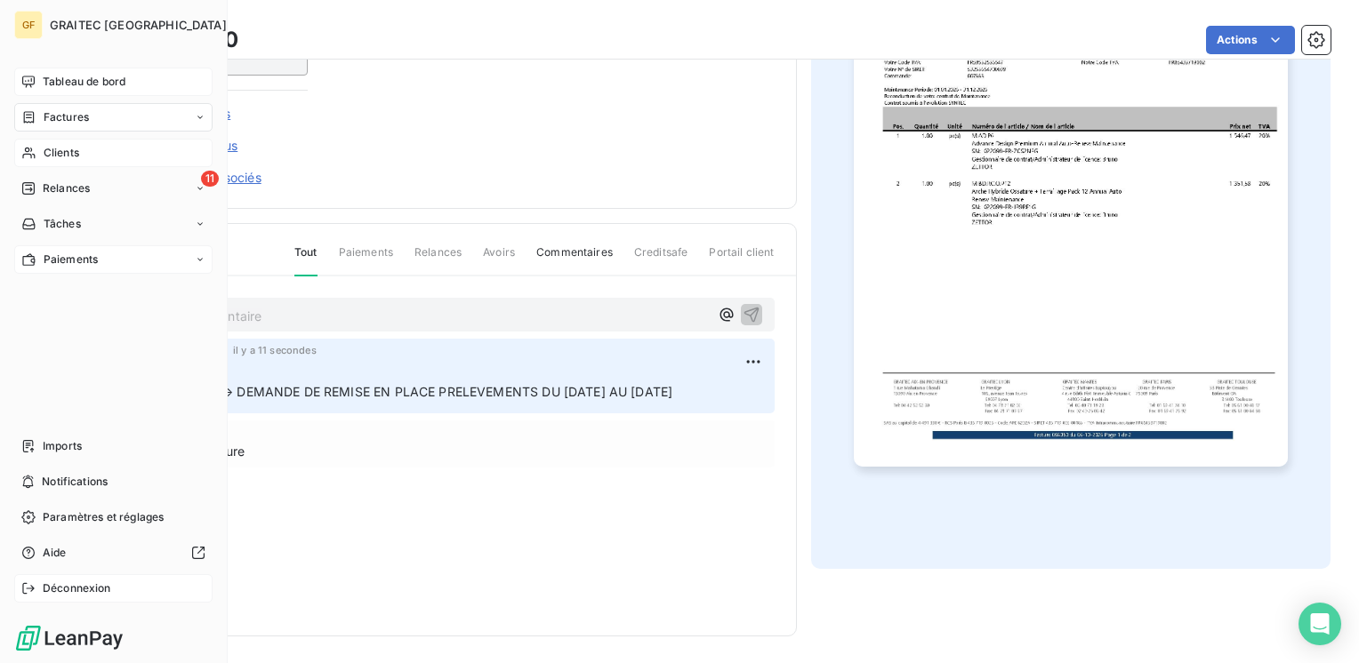
click at [67, 116] on span "Factures" at bounding box center [66, 117] width 45 height 16
click at [72, 151] on span "Factures" at bounding box center [65, 153] width 45 height 16
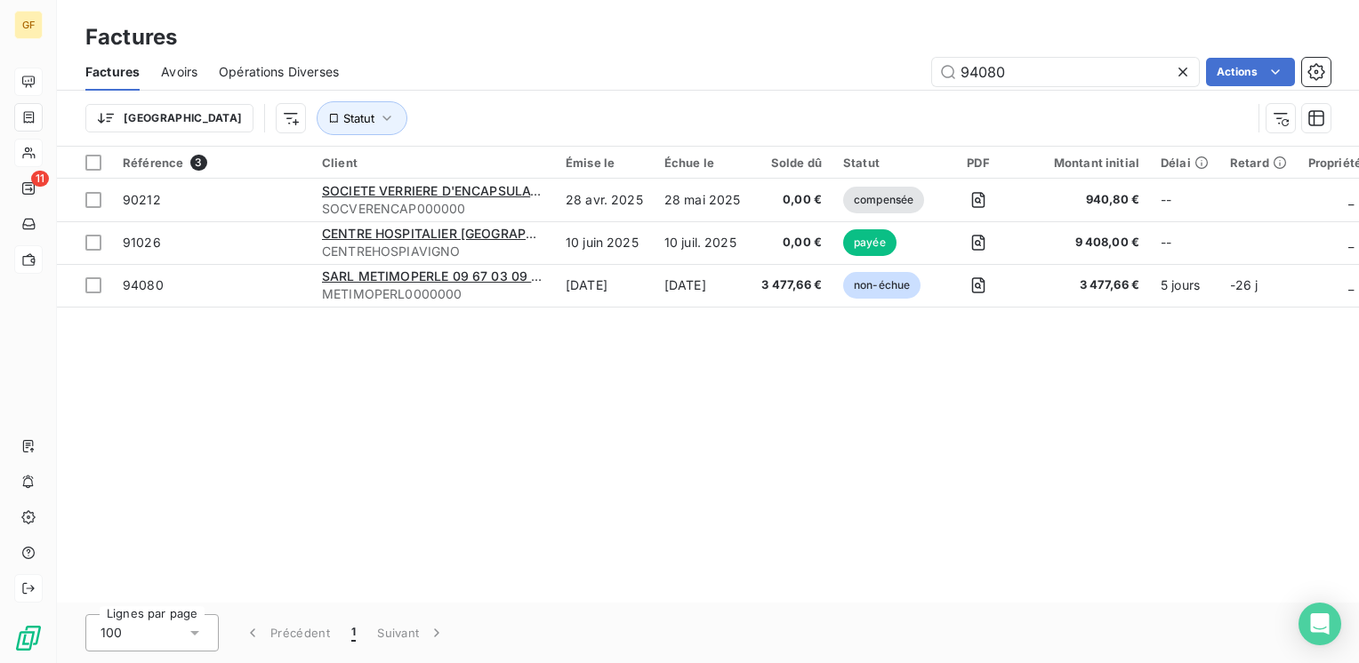
drag, startPoint x: 864, startPoint y: 86, endPoint x: 799, endPoint y: 100, distance: 67.3
click at [799, 100] on div "Factures Avoirs Opérations Diverses 94080 Actions Trier Statut" at bounding box center [708, 99] width 1302 height 92
type input "93758"
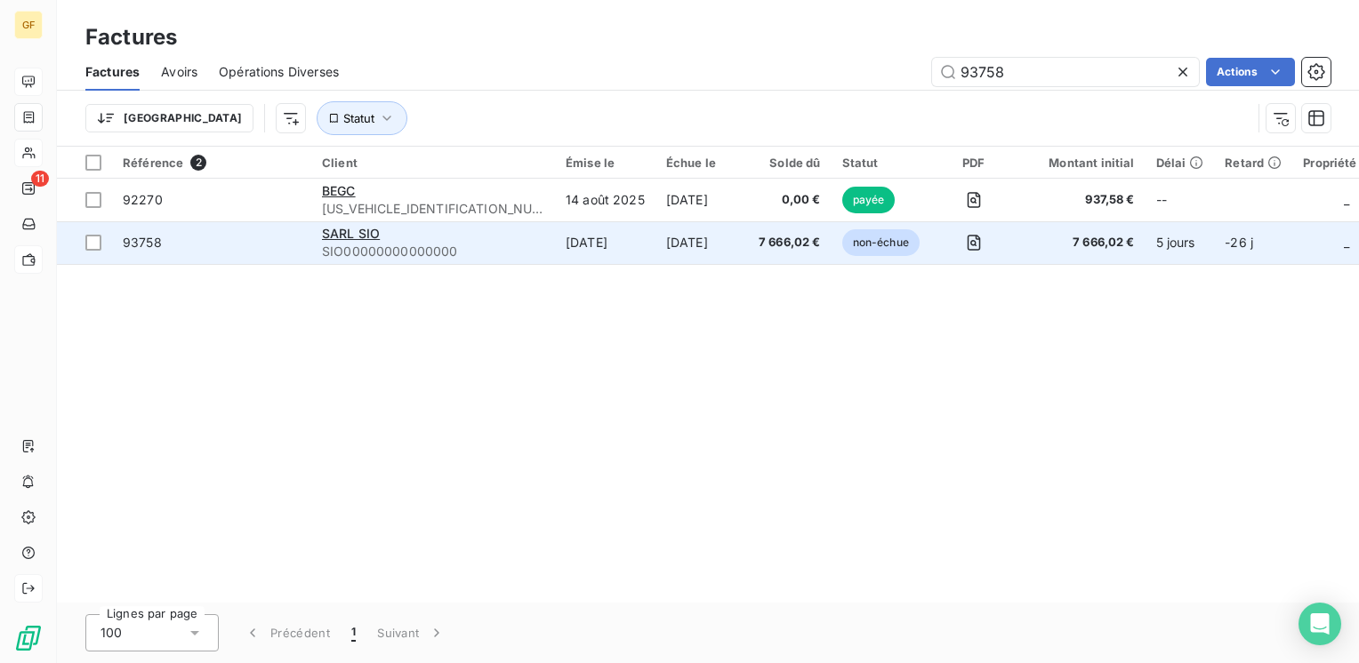
click at [448, 253] on span "SIO00000000000000" at bounding box center [433, 252] width 222 height 18
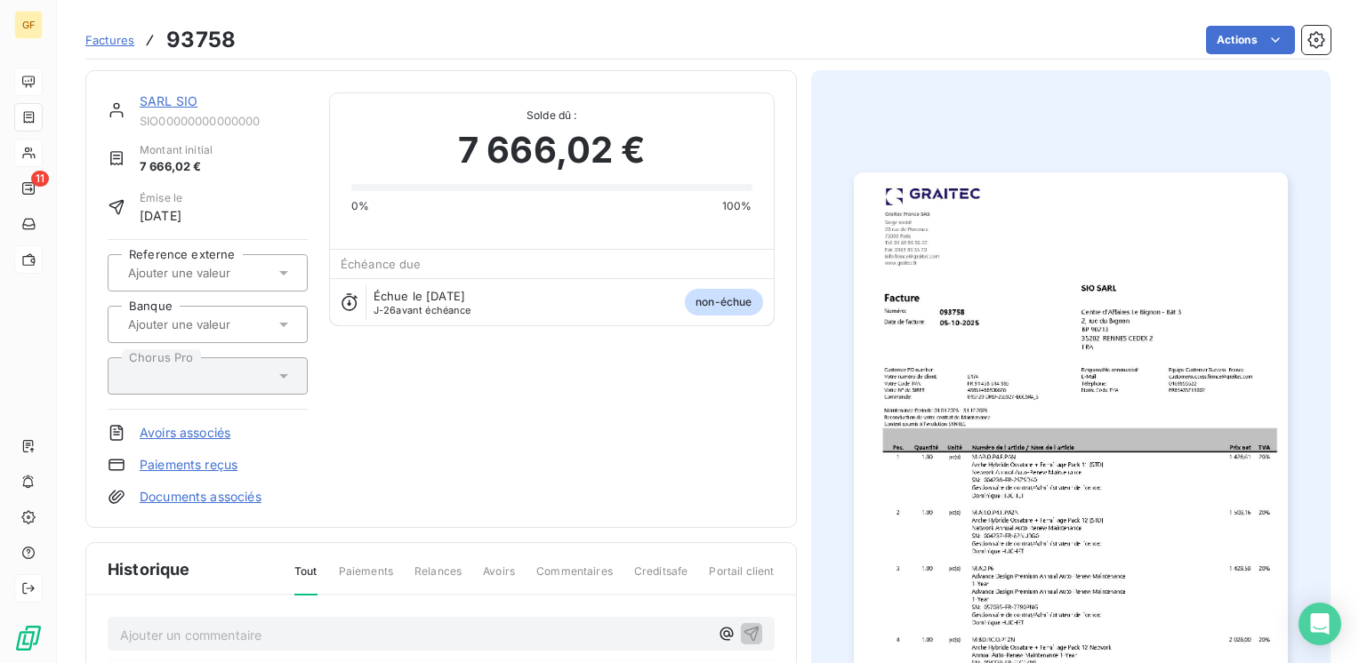
scroll to position [319, 0]
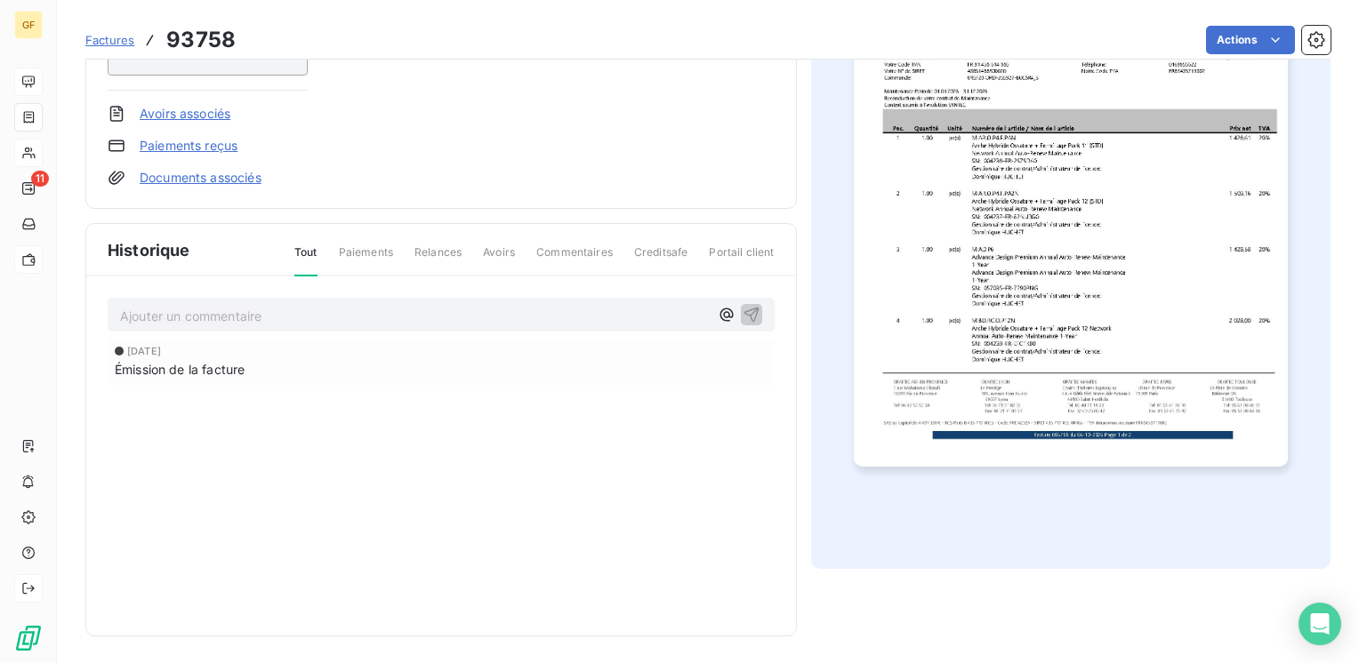
click at [317, 317] on p "Ajouter un commentaire ﻿" at bounding box center [414, 316] width 589 height 22
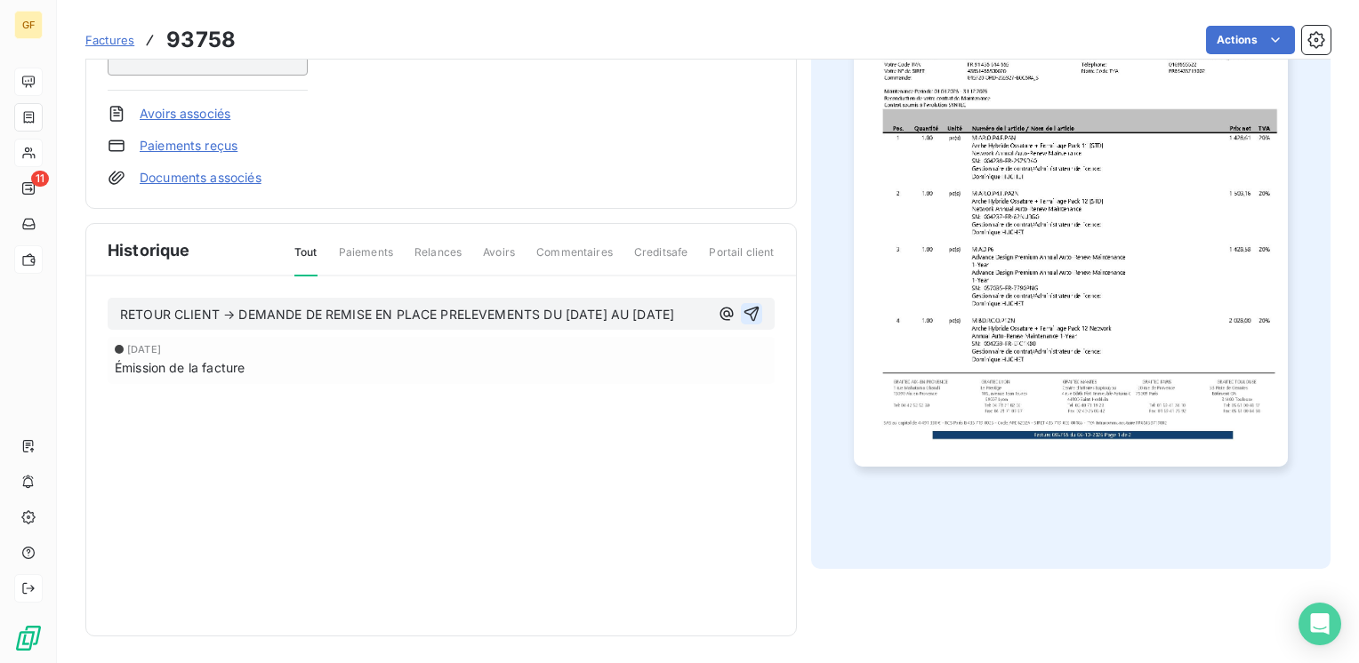
click at [743, 315] on icon "button" at bounding box center [750, 314] width 15 height 15
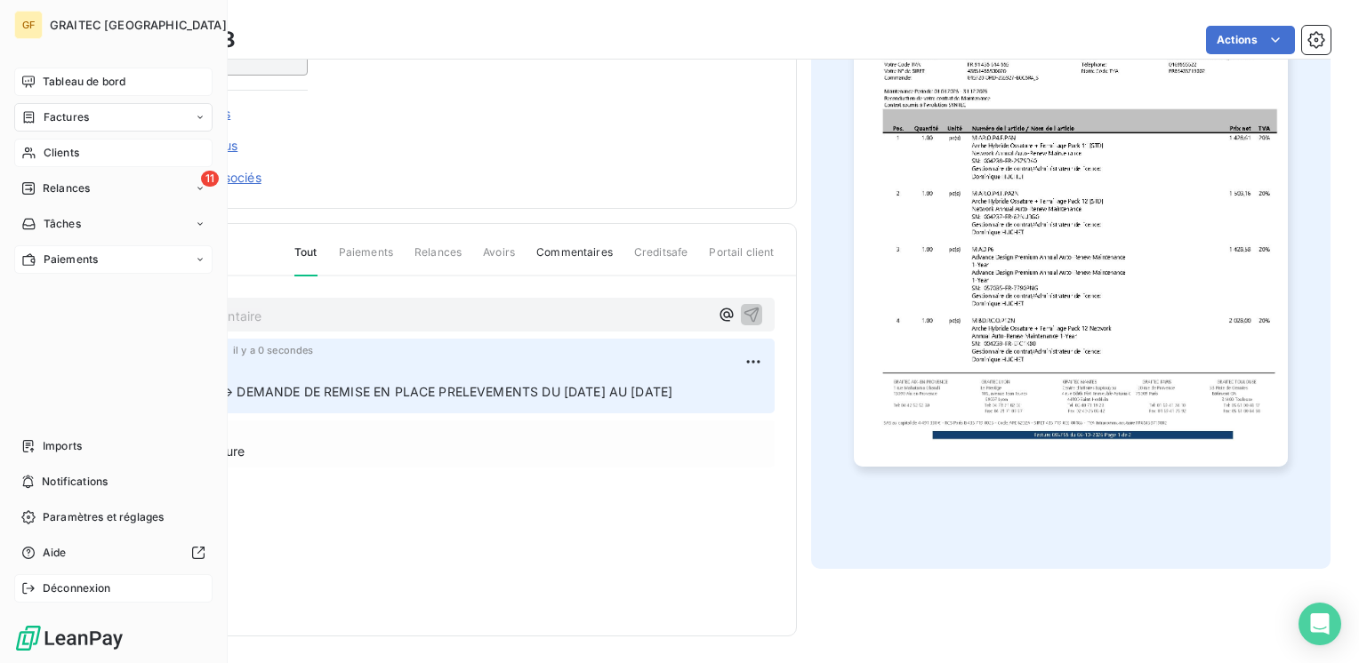
click at [60, 116] on span "Factures" at bounding box center [66, 117] width 45 height 16
click at [56, 153] on span "Factures" at bounding box center [65, 153] width 45 height 16
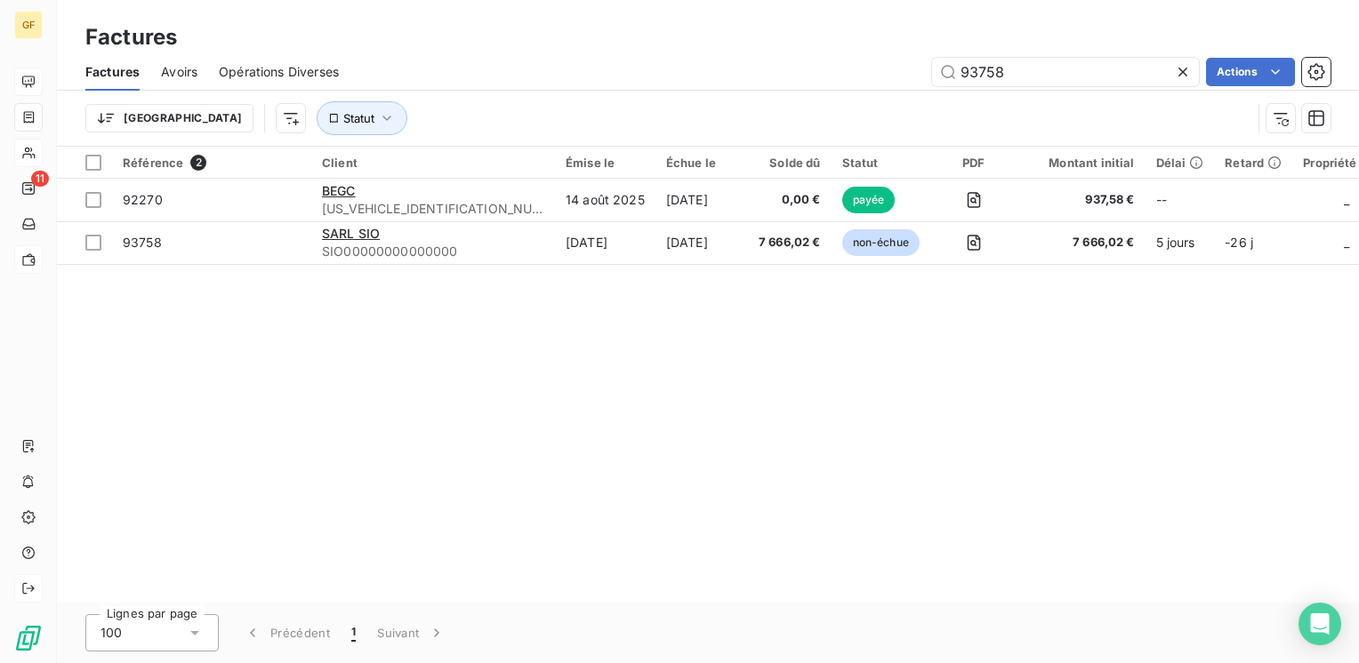
drag, startPoint x: 1025, startPoint y: 71, endPoint x: 825, endPoint y: 84, distance: 200.5
click at [823, 93] on div "Factures Avoirs Opérations Diverses 93758 Actions Trier Statut" at bounding box center [708, 99] width 1302 height 92
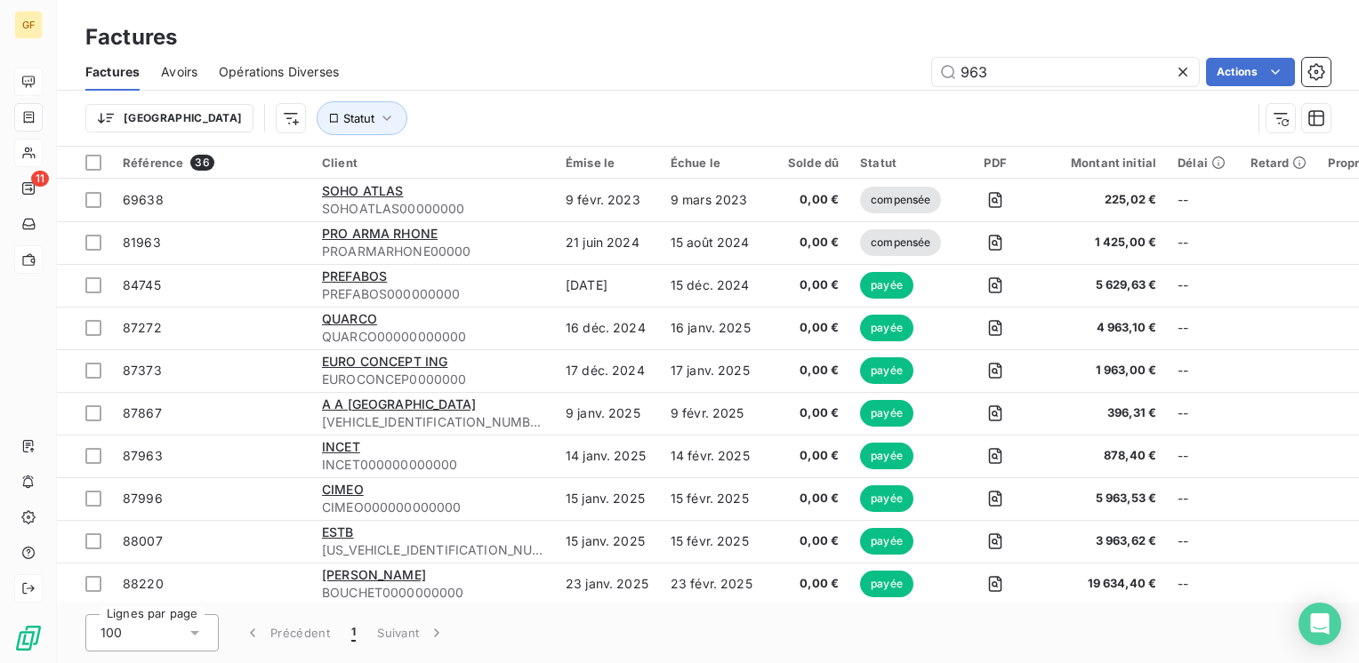
drag, startPoint x: 1014, startPoint y: 72, endPoint x: 854, endPoint y: 87, distance: 160.8
click at [854, 87] on div "Factures Avoirs Opérations Diverses 963 Actions" at bounding box center [708, 71] width 1302 height 37
type input "93401"
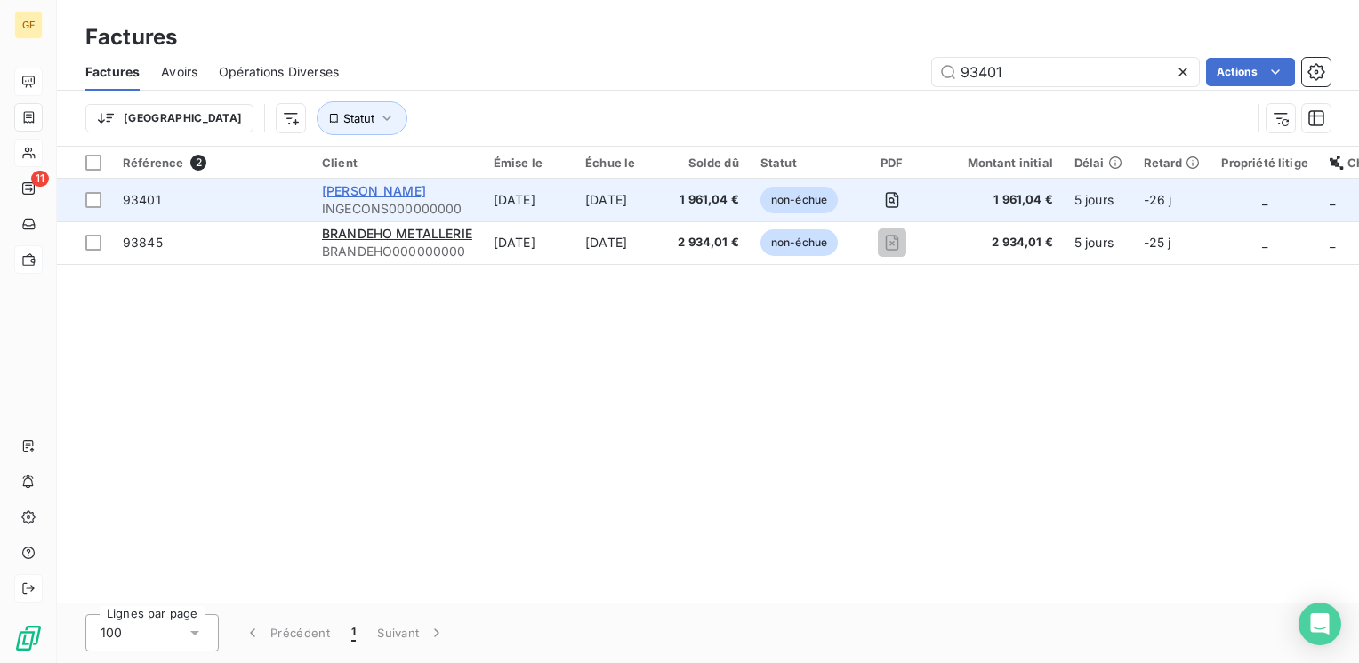
click at [388, 188] on span "[PERSON_NAME]" at bounding box center [374, 190] width 104 height 15
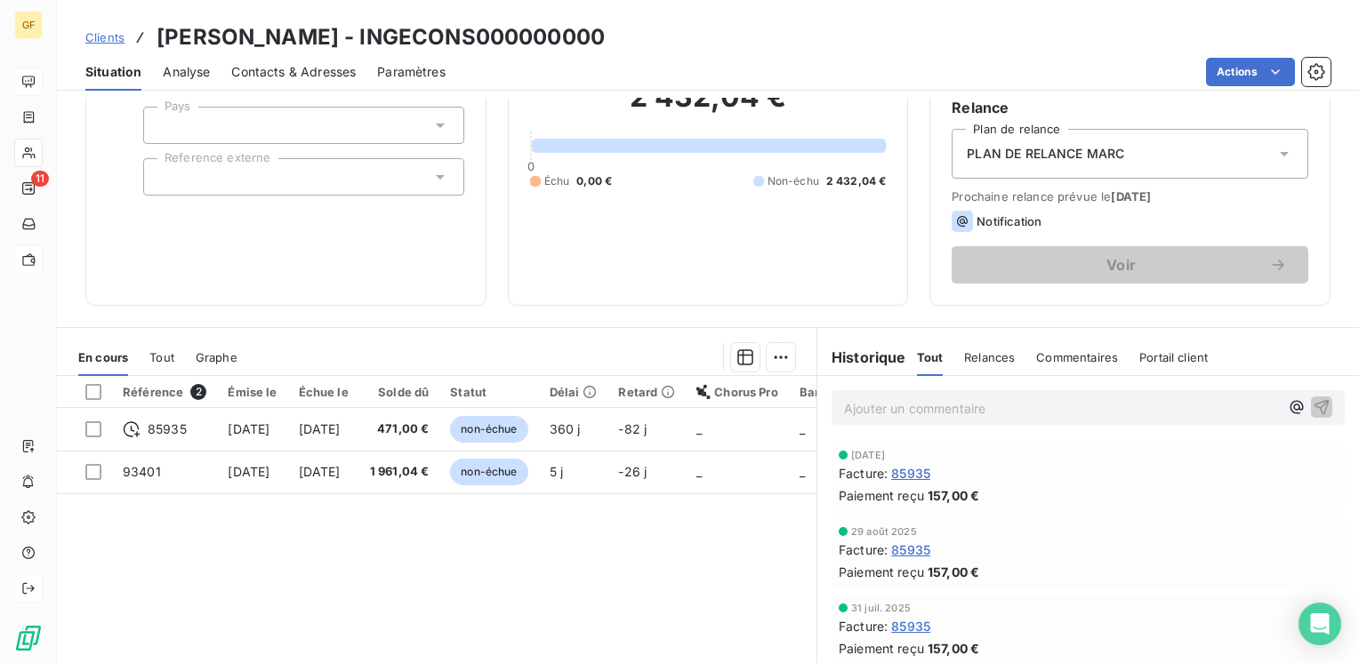
scroll to position [178, 0]
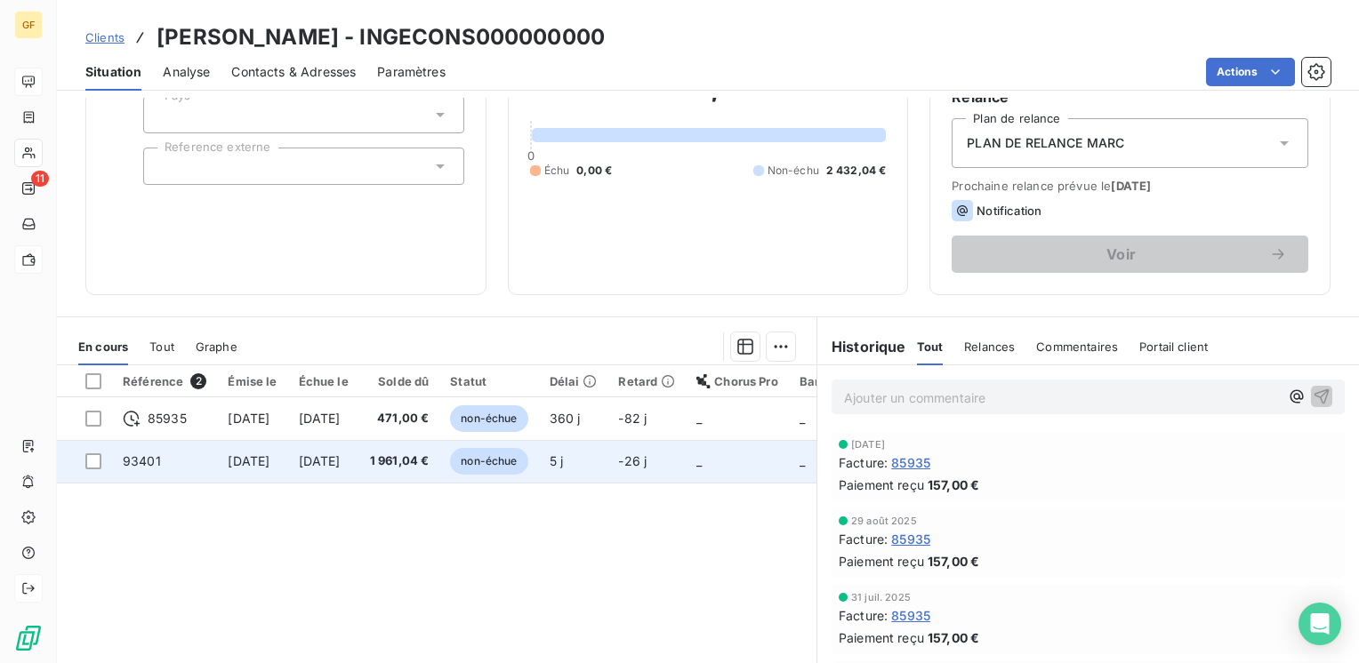
click at [334, 464] on span "[DATE]" at bounding box center [320, 461] width 42 height 15
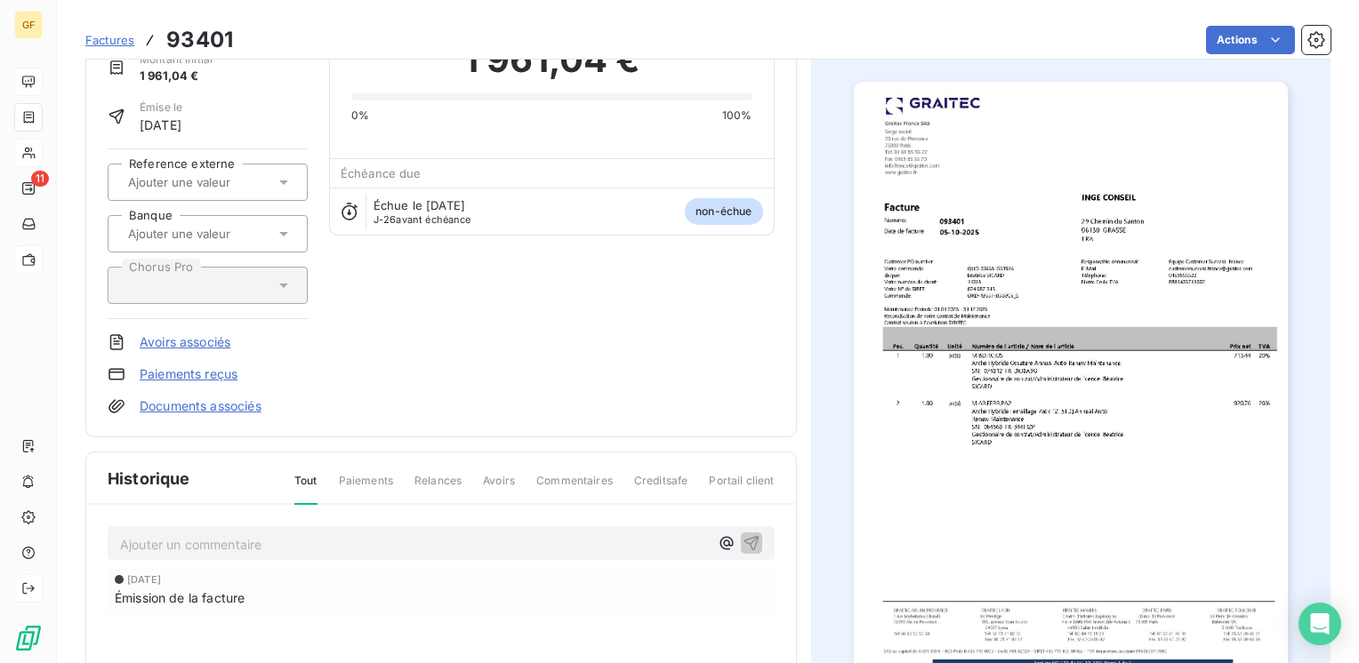
scroll to position [178, 0]
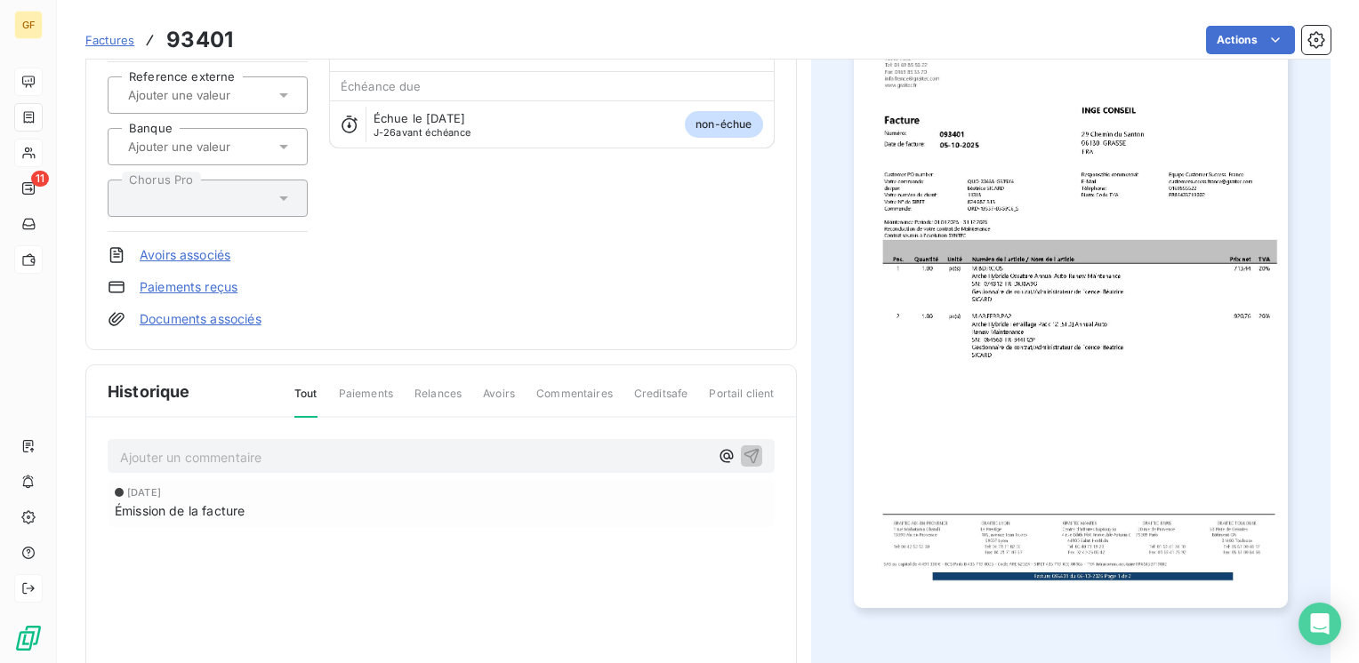
click at [216, 448] on p "Ajouter un commentaire ﻿" at bounding box center [414, 457] width 589 height 22
click at [743, 454] on icon "button" at bounding box center [750, 455] width 15 height 15
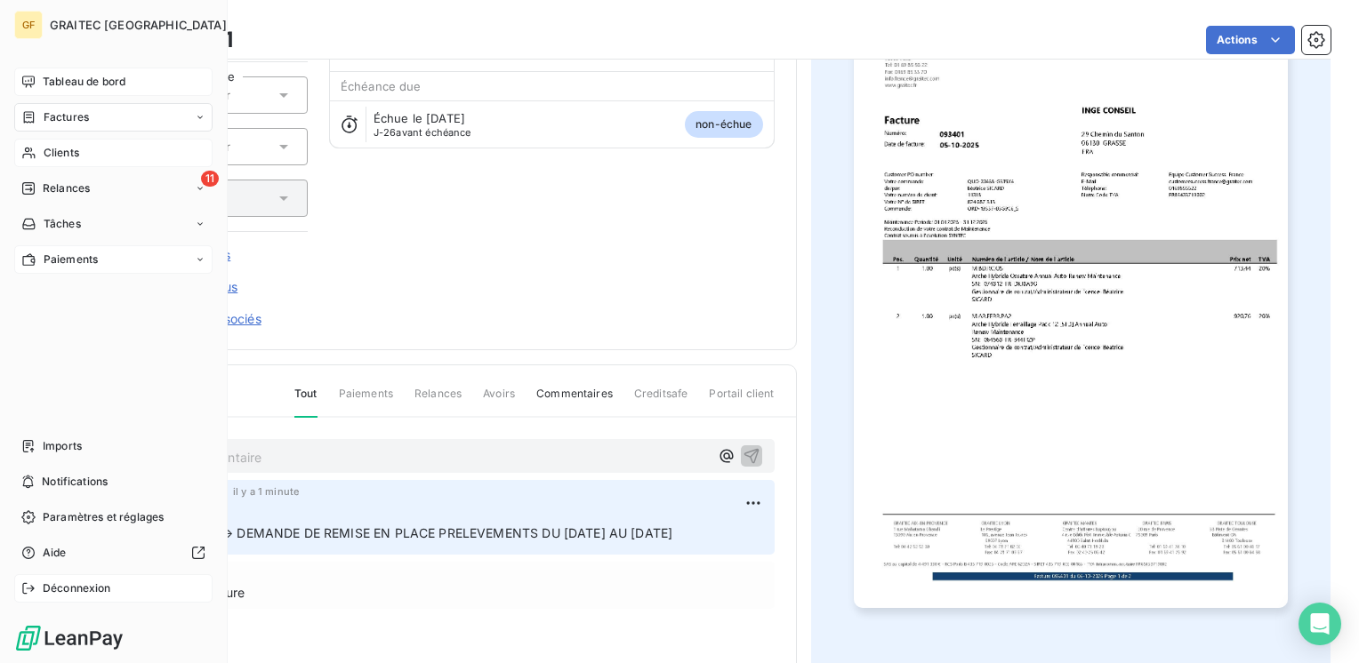
click at [72, 126] on div "Factures" at bounding box center [113, 117] width 198 height 28
click at [149, 155] on div "Factures" at bounding box center [124, 153] width 177 height 28
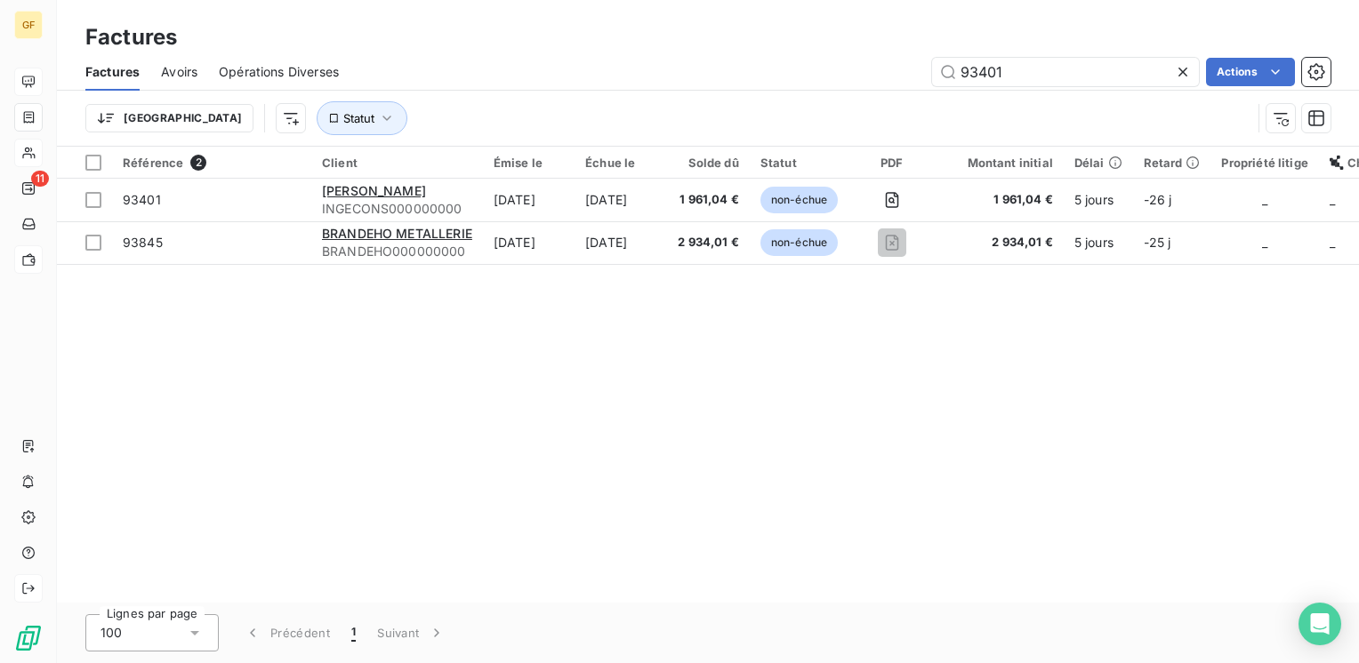
drag, startPoint x: 1019, startPoint y: 76, endPoint x: 886, endPoint y: 89, distance: 134.0
click at [886, 89] on div "Factures Avoirs Opérations Diverses 93401 Actions" at bounding box center [708, 71] width 1302 height 37
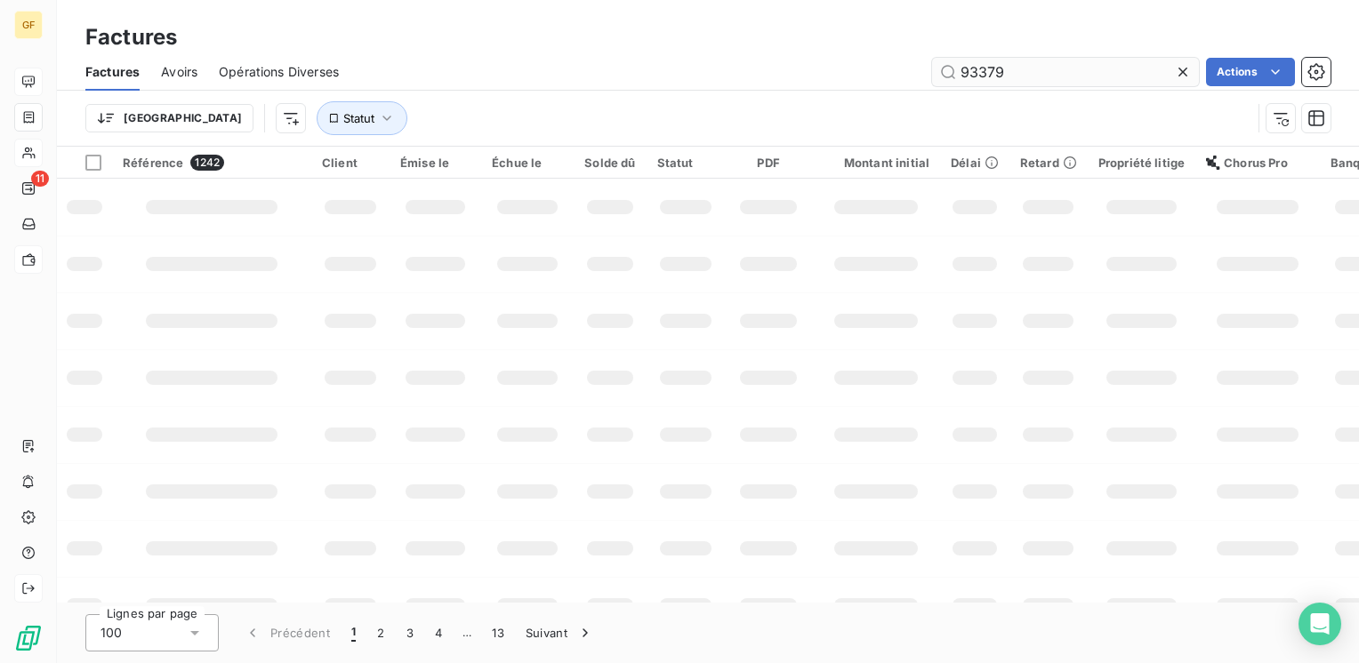
click at [1010, 68] on input "93379" at bounding box center [1065, 72] width 267 height 28
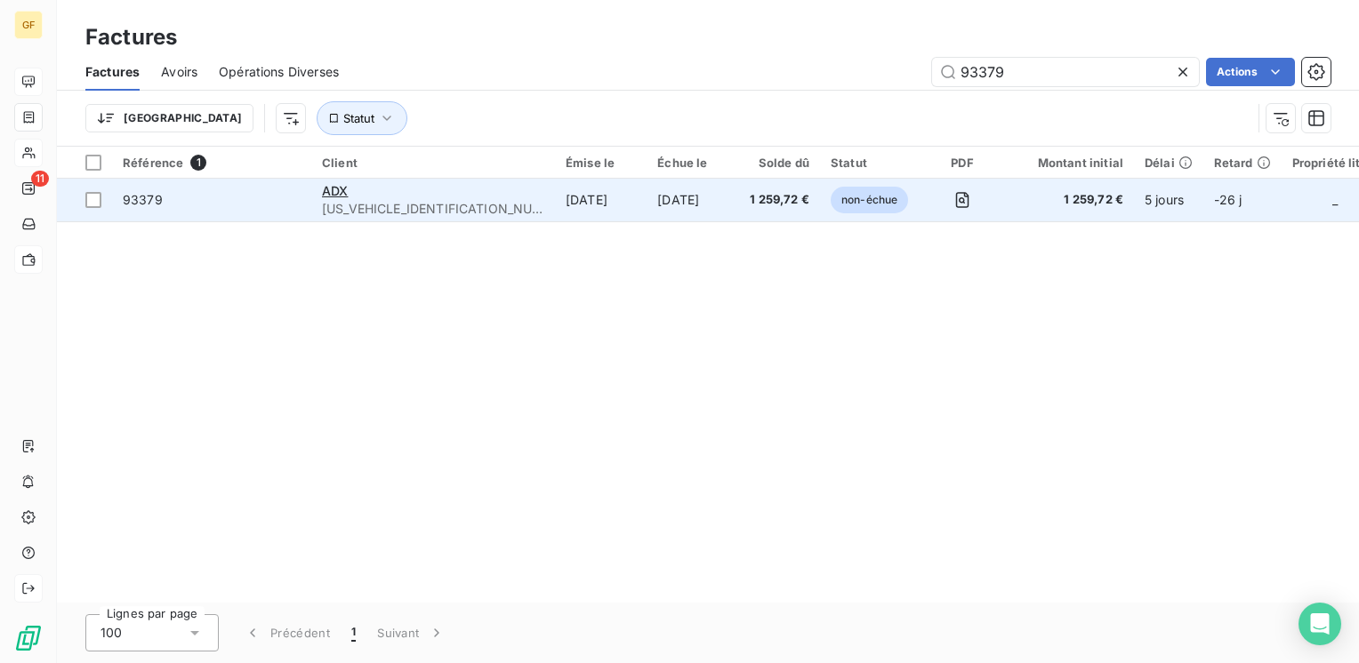
type input "93379"
click at [438, 198] on div "ADX" at bounding box center [433, 191] width 222 height 18
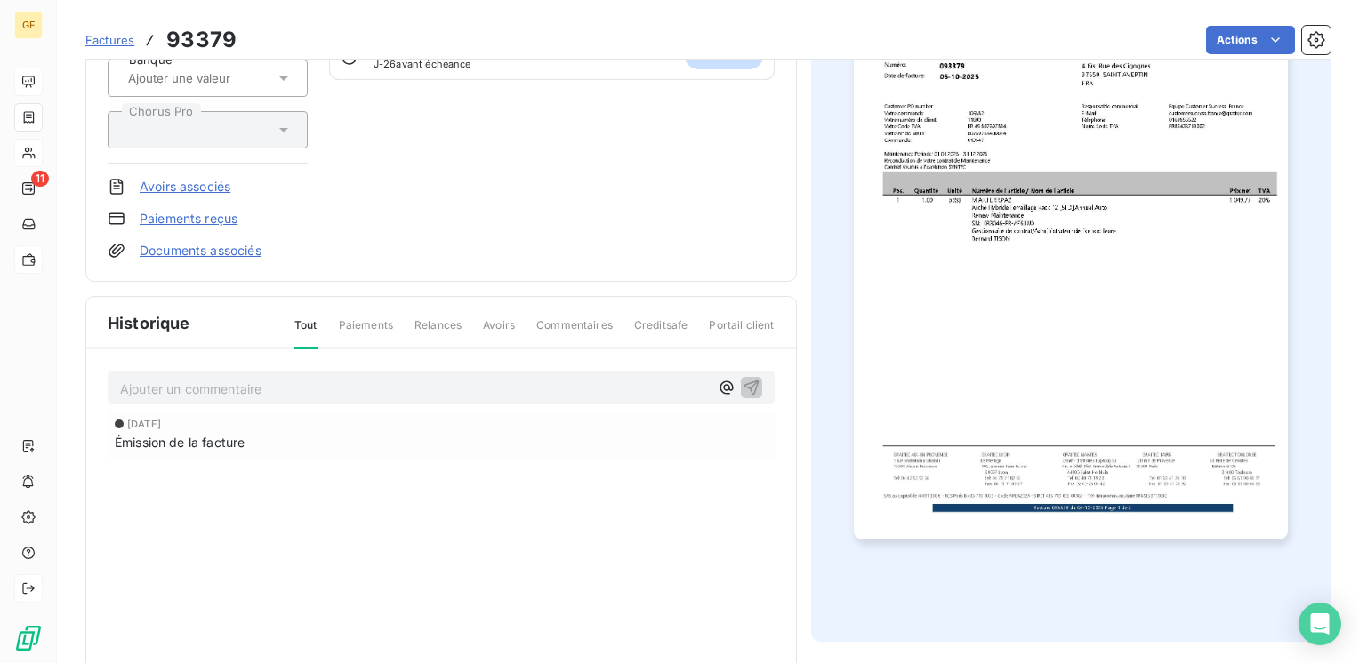
scroll to position [267, 0]
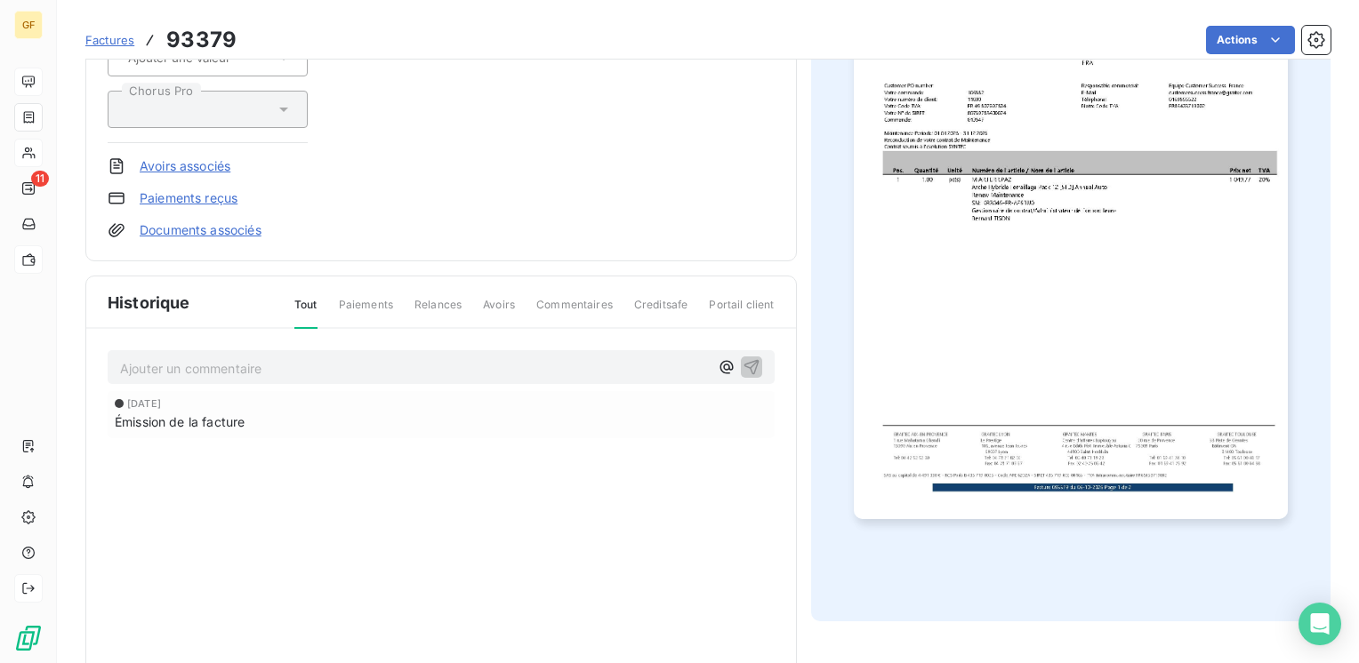
click at [306, 357] on p "Ajouter un commentaire ﻿" at bounding box center [414, 368] width 589 height 22
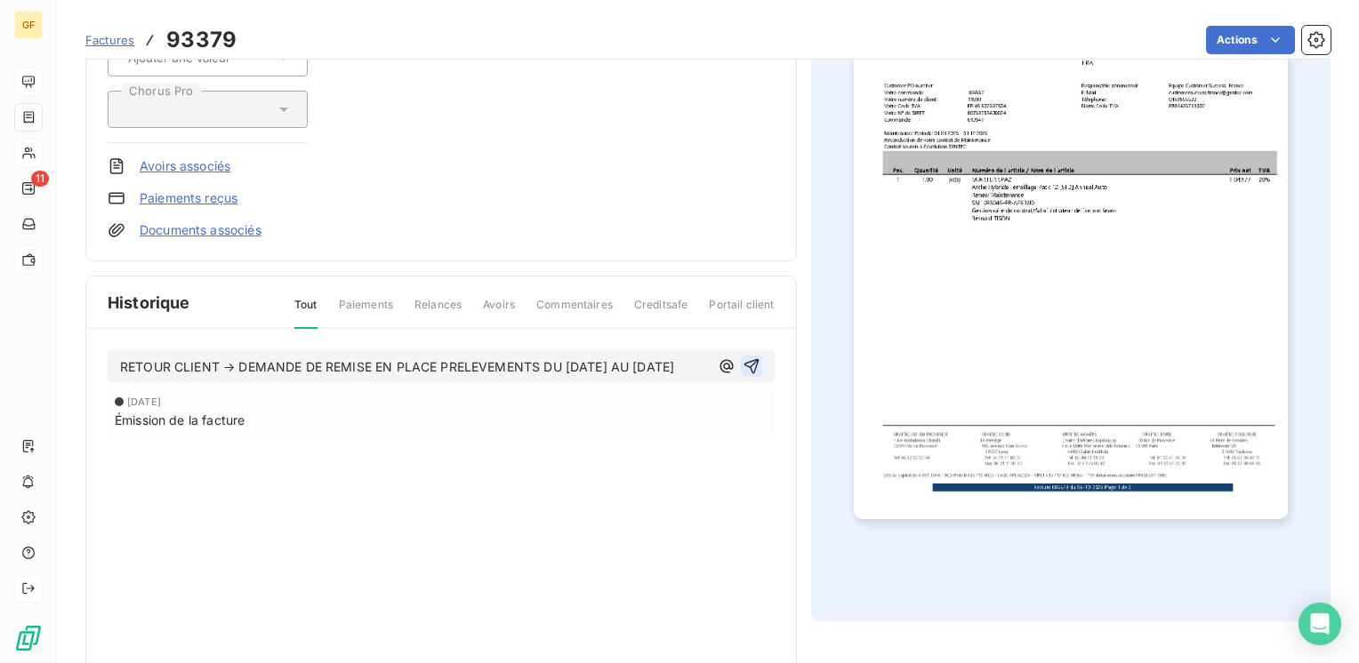
click at [743, 361] on icon "button" at bounding box center [752, 366] width 18 height 18
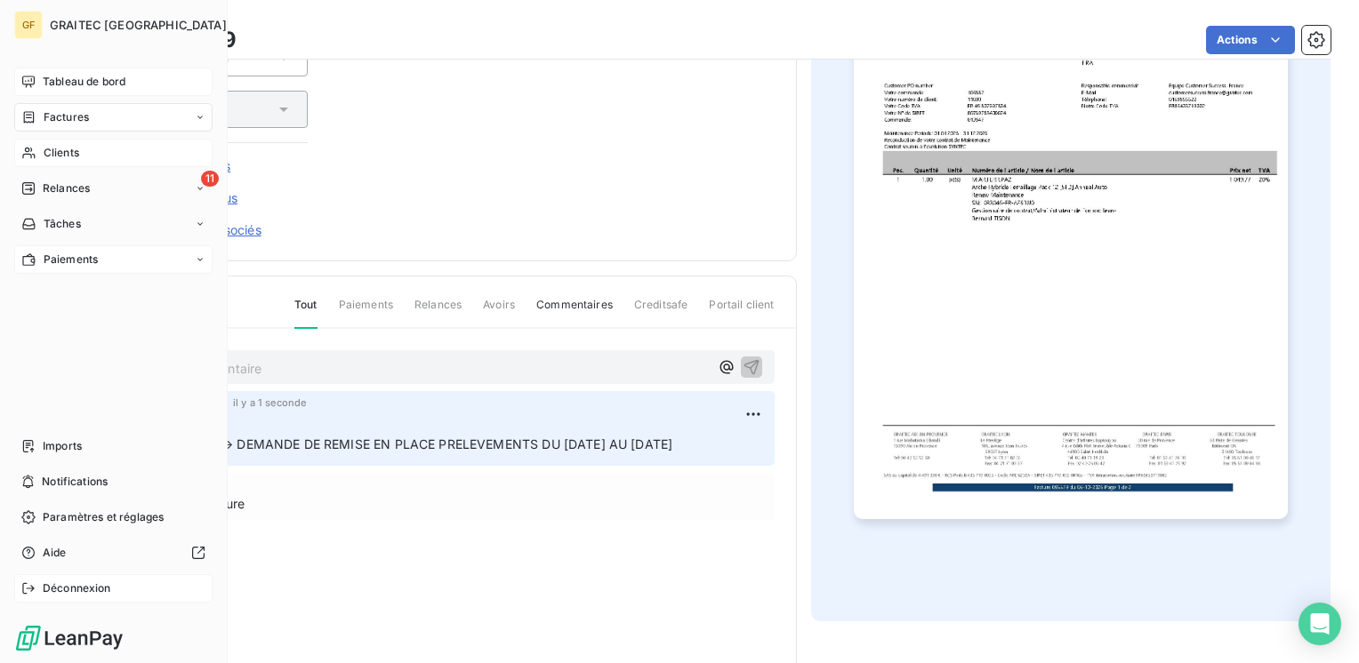
click at [69, 117] on span "Factures" at bounding box center [66, 117] width 45 height 16
click at [66, 155] on span "Factures" at bounding box center [65, 153] width 45 height 16
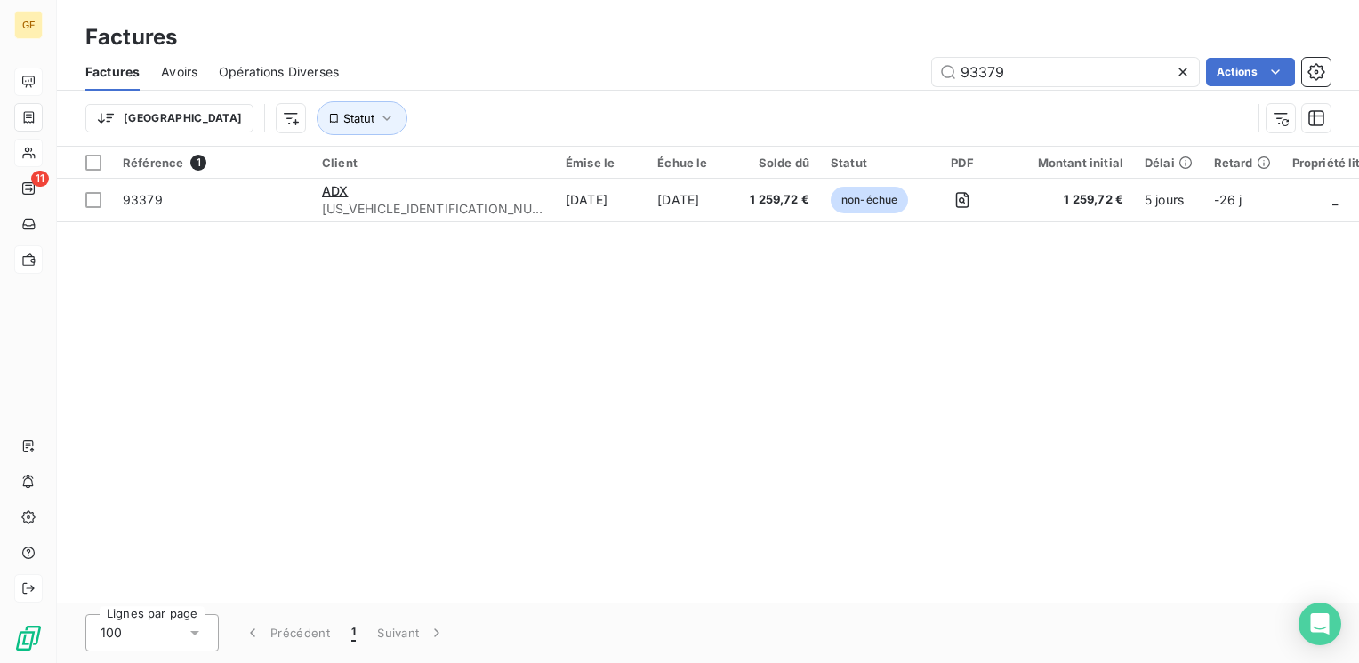
drag, startPoint x: 1035, startPoint y: 74, endPoint x: 869, endPoint y: 84, distance: 166.6
click at [869, 87] on div "Factures Avoirs Opérations Diverses 93379 Actions" at bounding box center [708, 71] width 1302 height 37
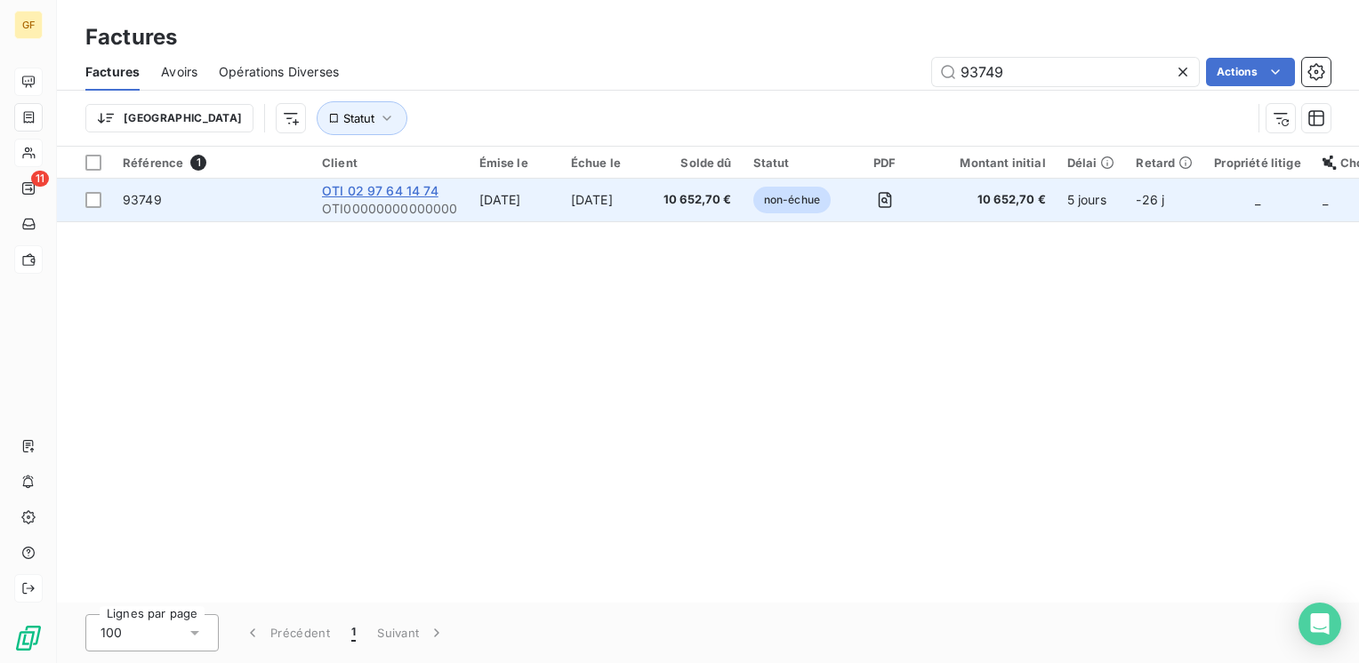
type input "93749"
click at [392, 186] on span "OTI 02 97 64 14 74" at bounding box center [380, 190] width 116 height 15
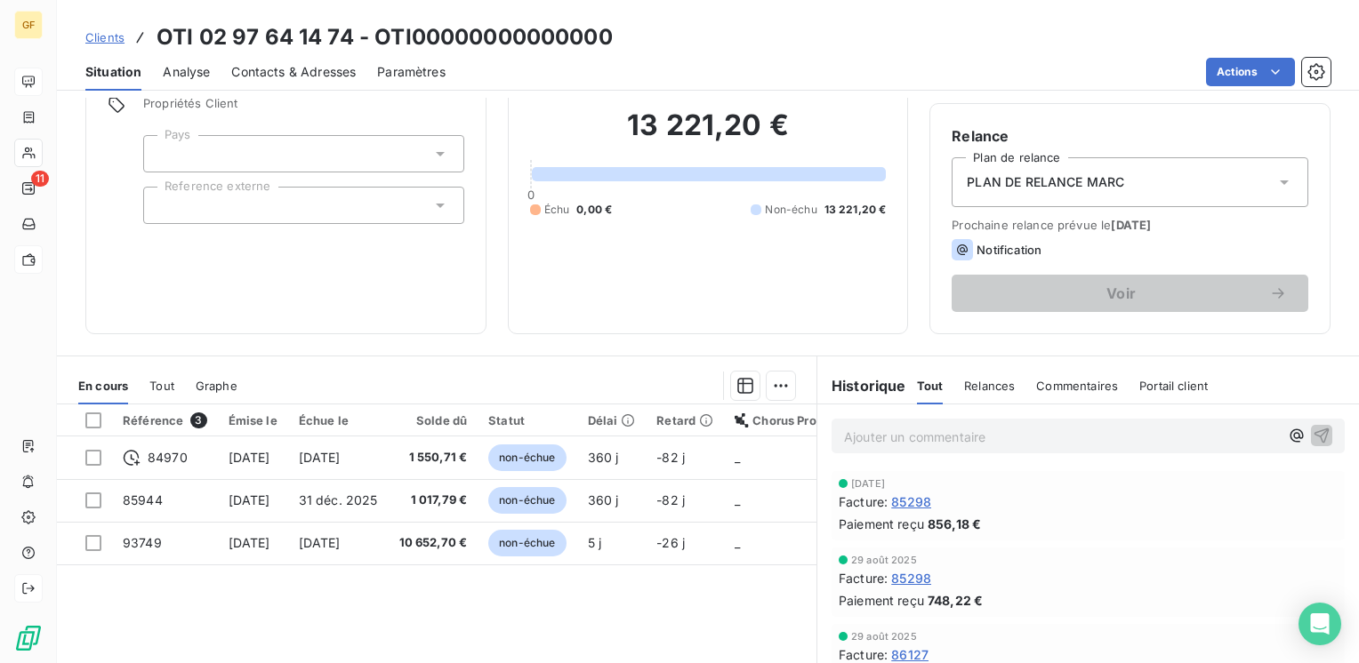
scroll to position [267, 0]
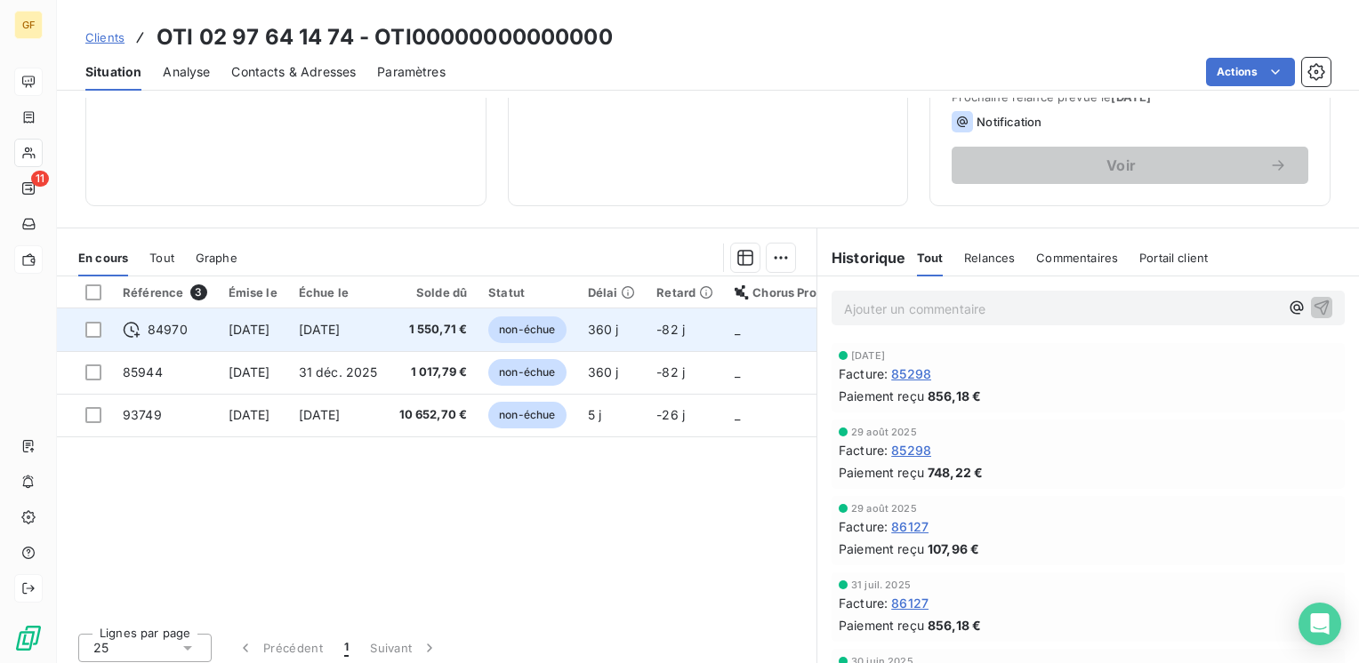
click at [341, 329] on span "[DATE]" at bounding box center [320, 329] width 42 height 15
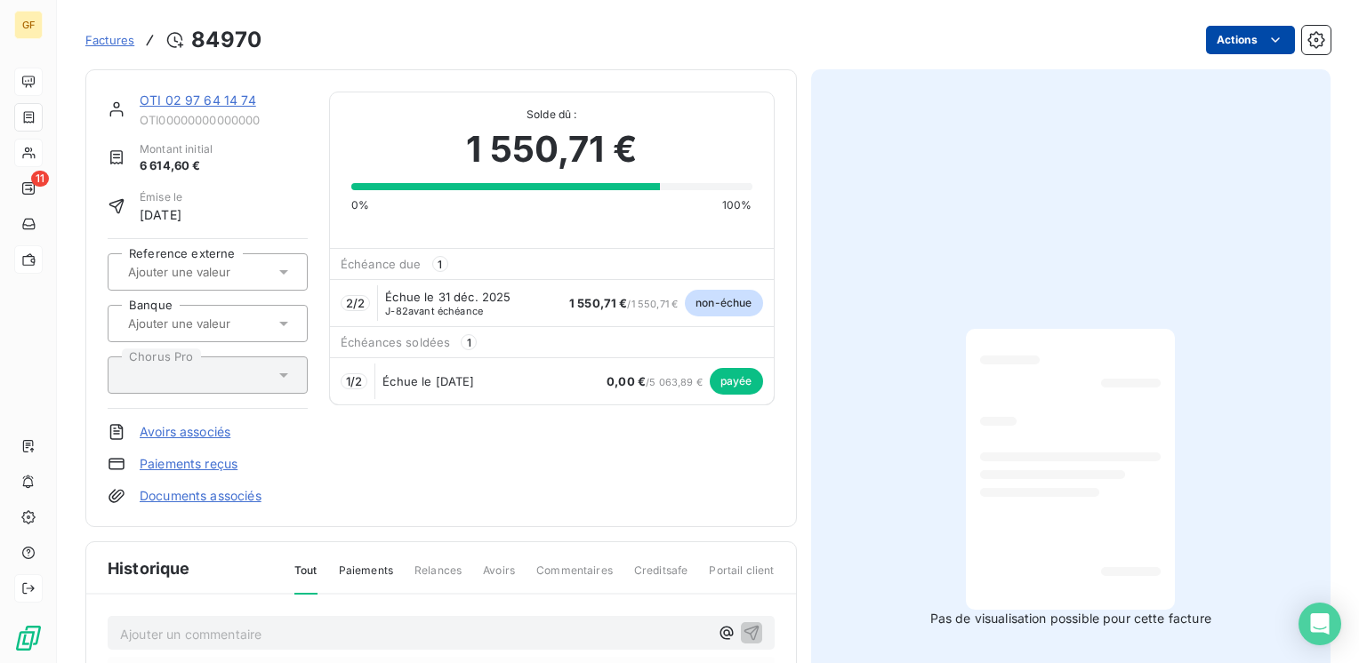
click at [1270, 37] on html "GF 11 Factures 84970 Actions OTI 02 97 64 14 74 OTI00000000000000 Montant initi…" at bounding box center [679, 331] width 1359 height 663
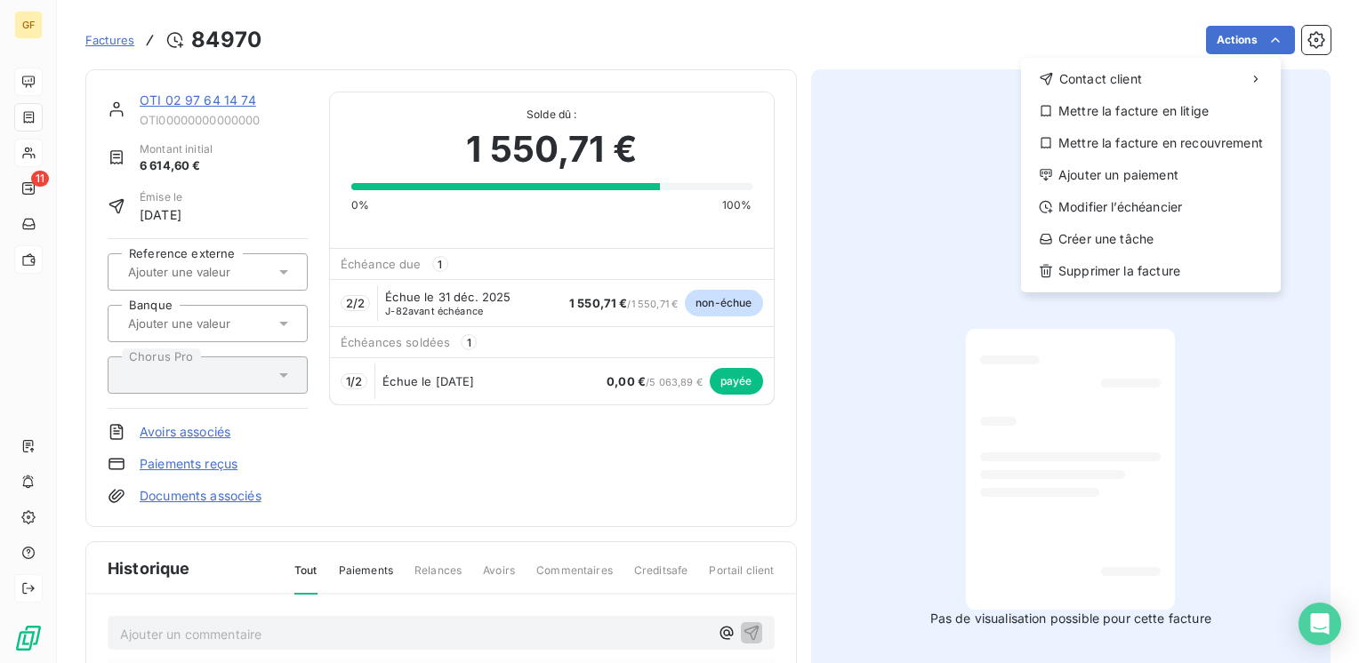
click at [627, 478] on html "GF 11 Factures 84970 Actions Contact client Mettre la facture en litige Mettre …" at bounding box center [679, 331] width 1359 height 663
click at [1154, 201] on div "Modifier l’échéancier" at bounding box center [1150, 207] width 245 height 28
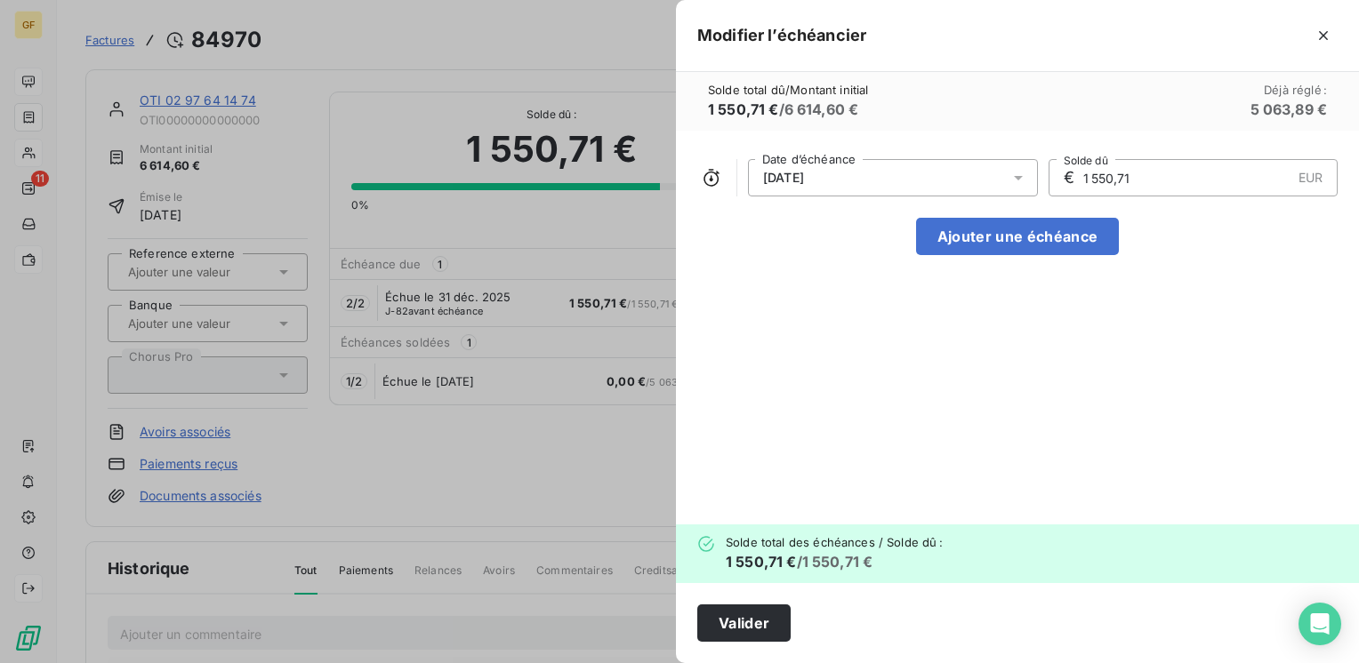
click at [1010, 167] on div at bounding box center [1023, 177] width 28 height 37
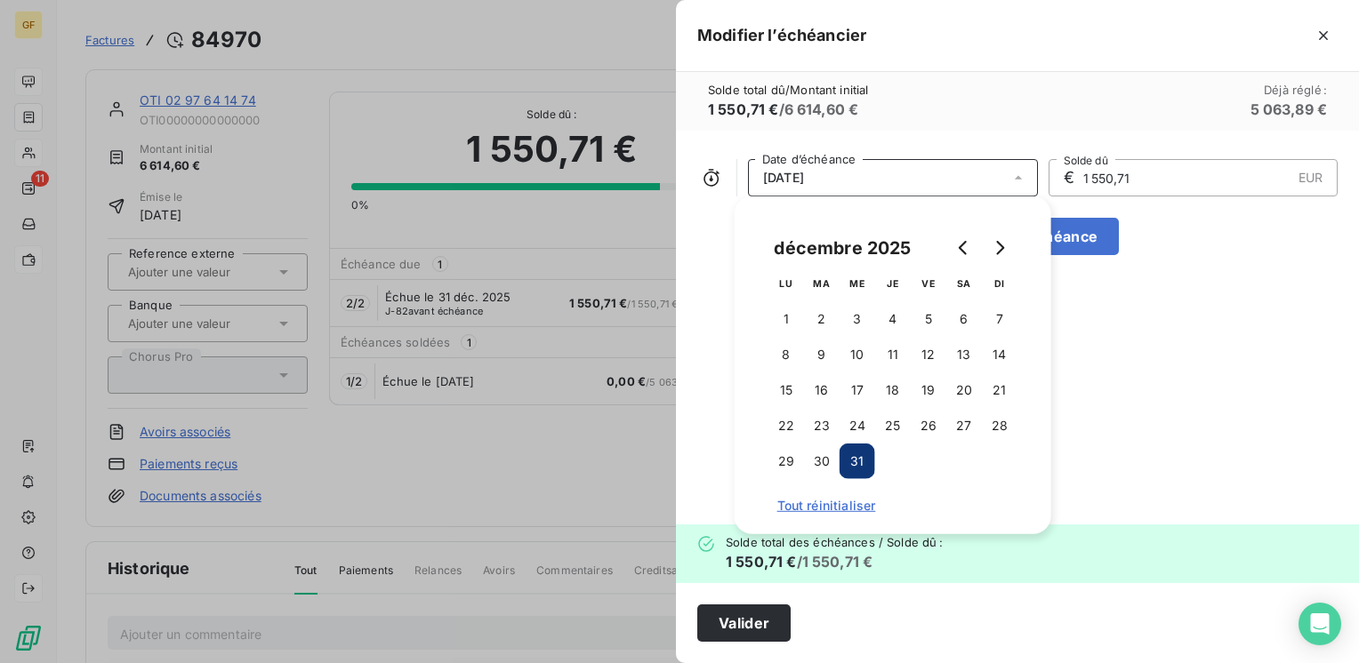
click at [864, 460] on button "31" at bounding box center [857, 462] width 36 height 36
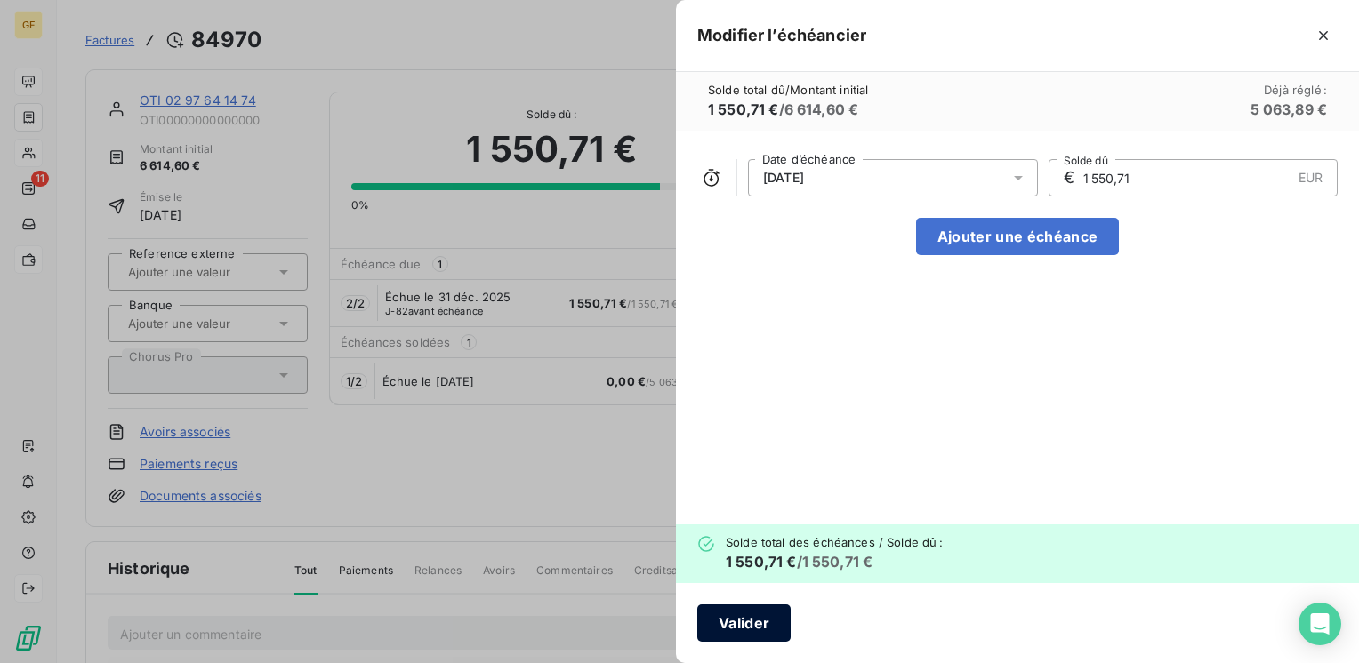
click at [740, 630] on button "Valider" at bounding box center [743, 623] width 93 height 37
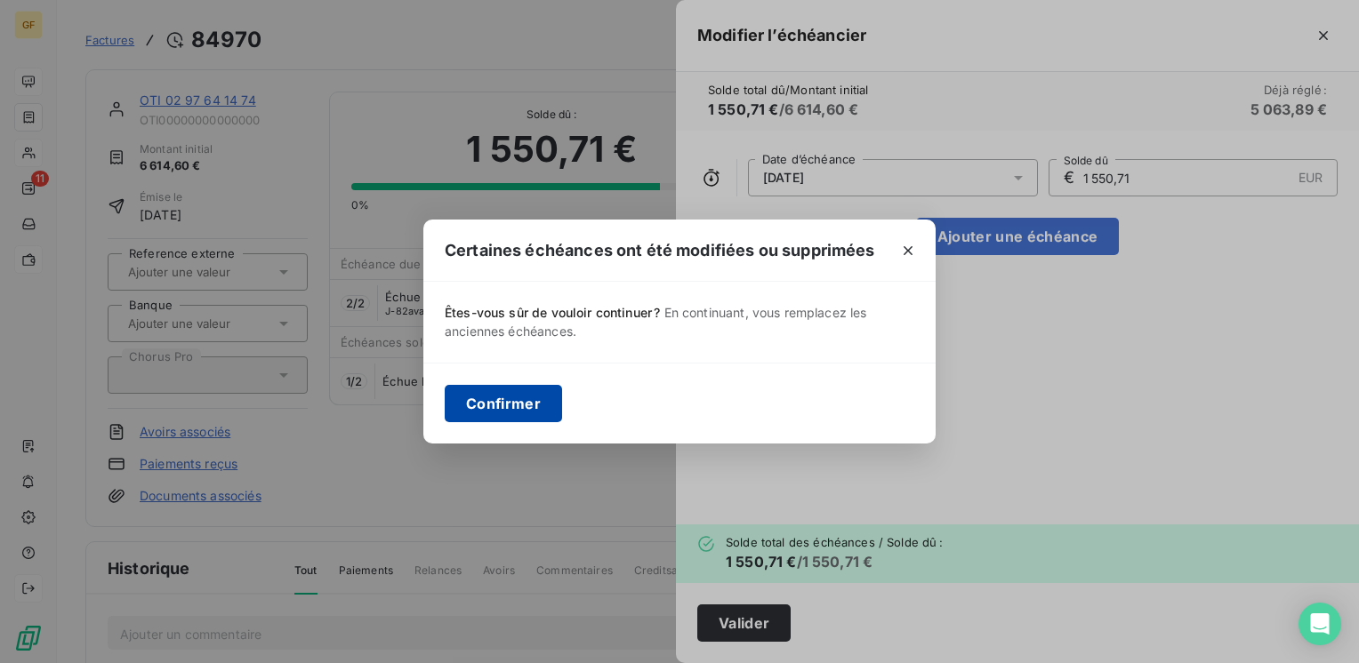
click at [539, 403] on button "Confirmer" at bounding box center [503, 403] width 117 height 37
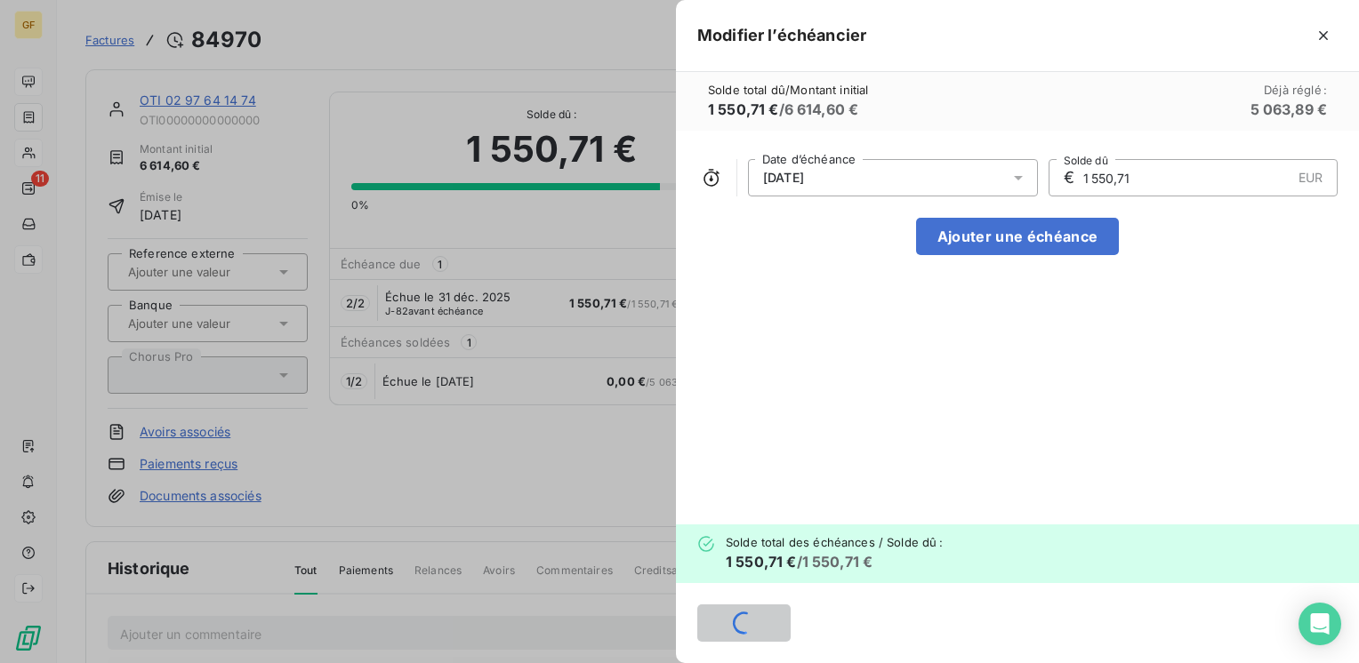
click at [174, 100] on div at bounding box center [679, 331] width 1359 height 663
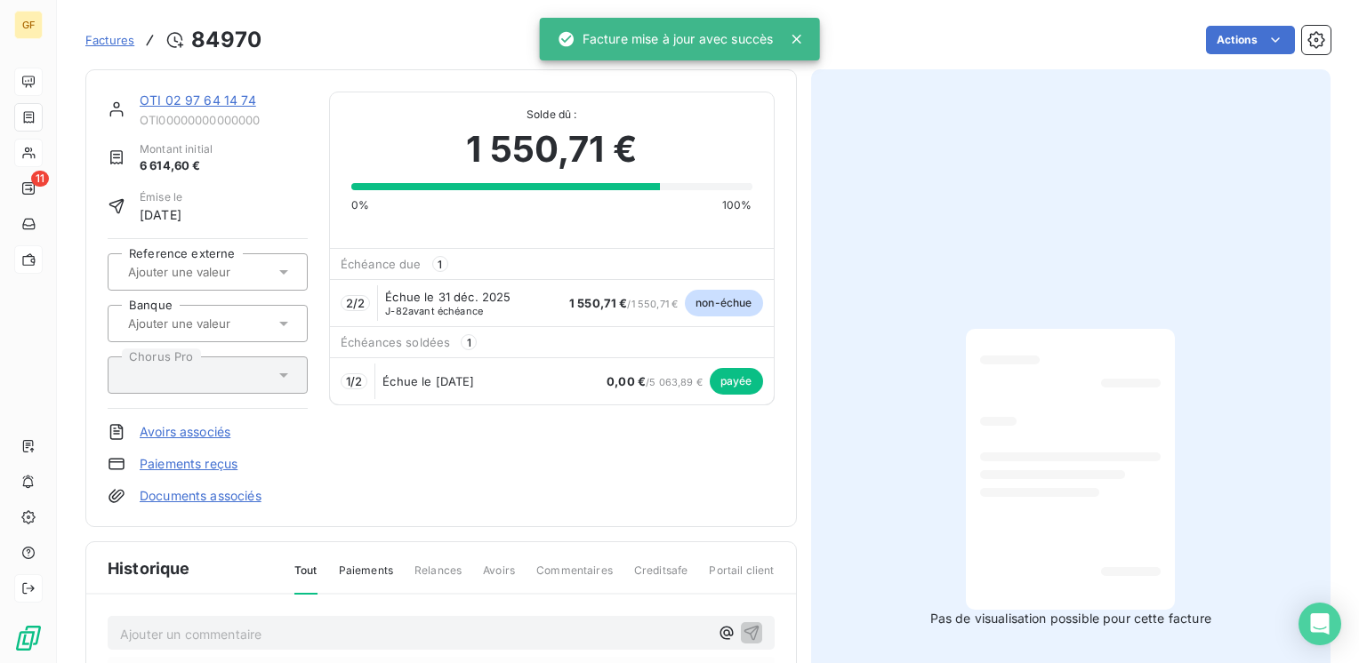
click at [169, 98] on link "OTI 02 97 64 14 74" at bounding box center [198, 99] width 116 height 15
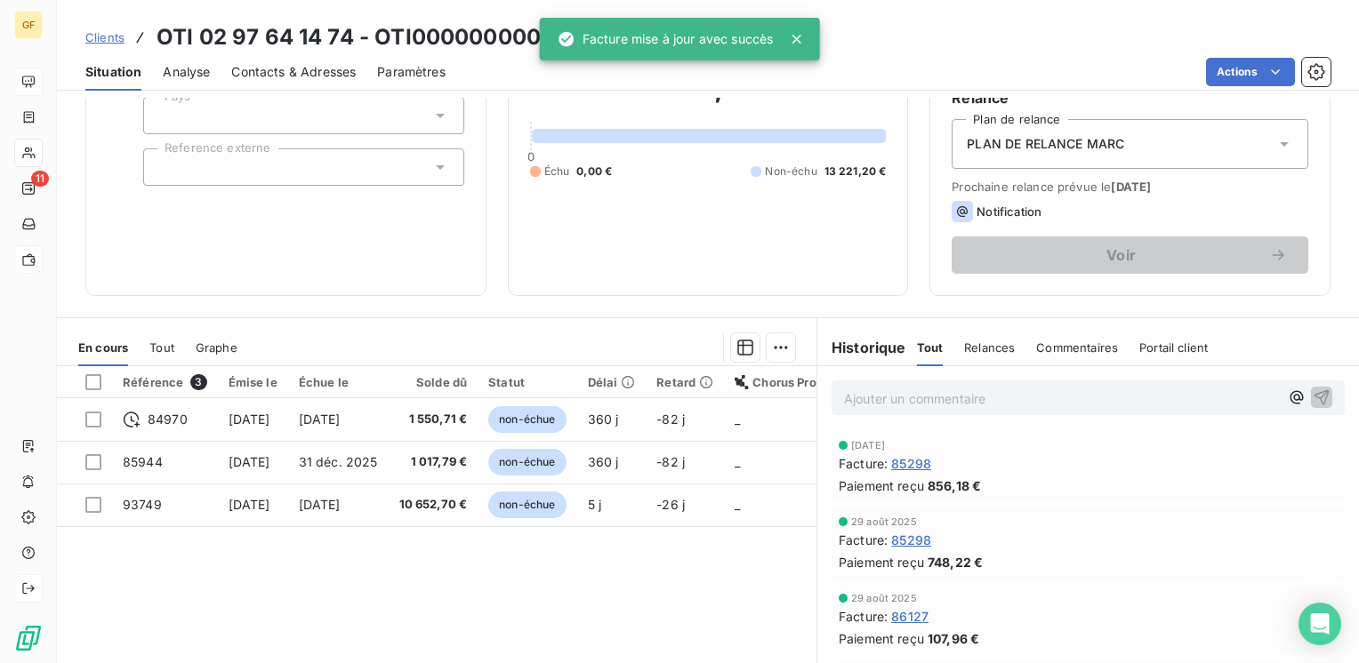
scroll to position [178, 0]
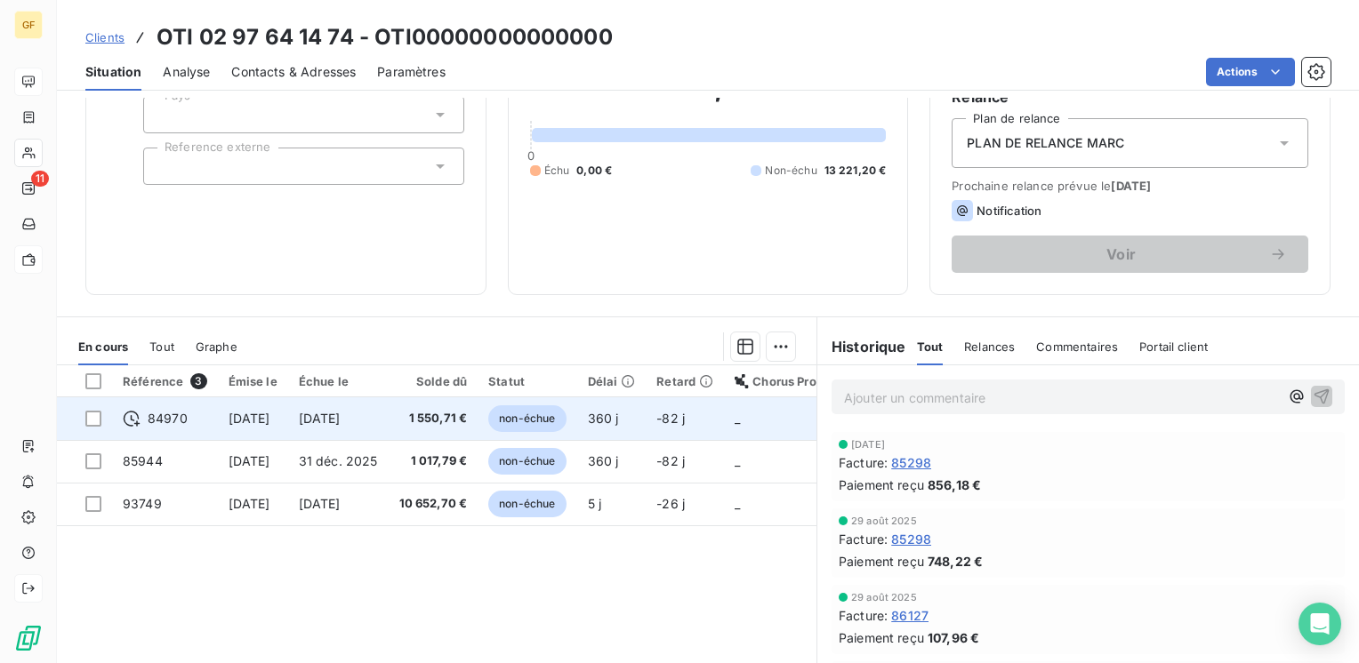
click at [341, 411] on span "[DATE]" at bounding box center [320, 418] width 42 height 15
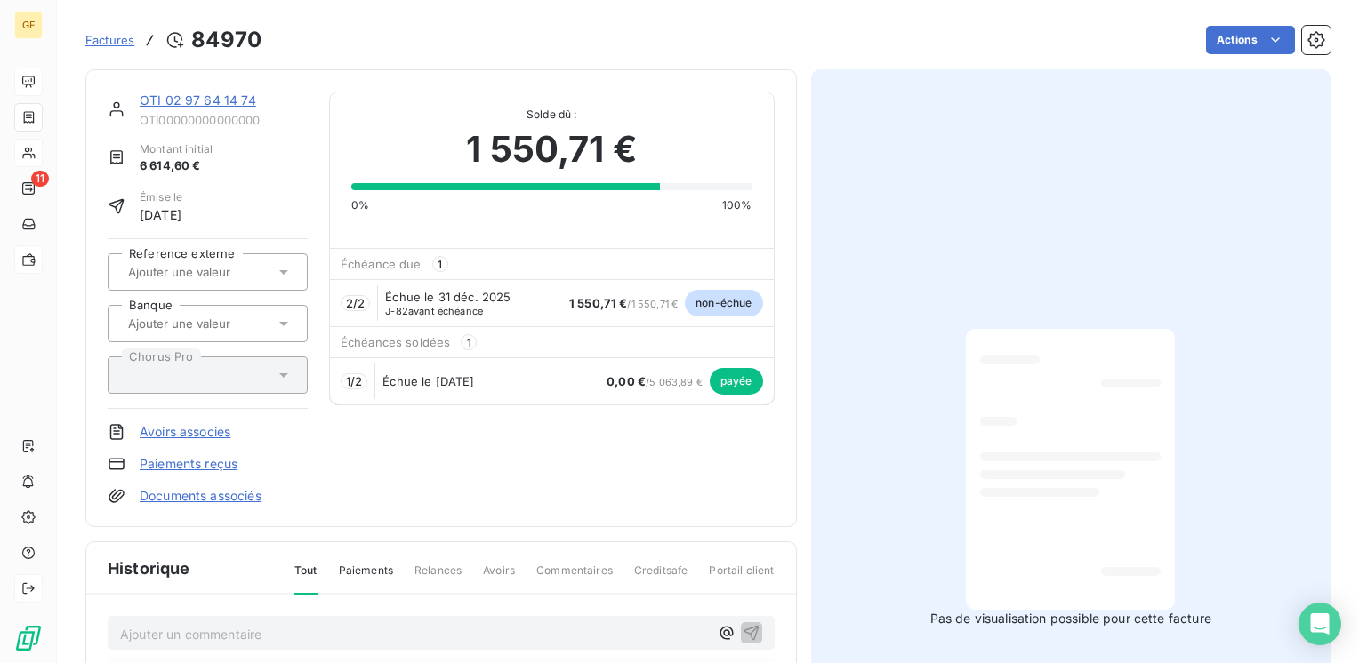
click at [1219, 35] on html "GF 11 Factures 84970 Actions OTI 02 97 64 14 74 OTI00000000000000 Montant initi…" at bounding box center [679, 331] width 1359 height 663
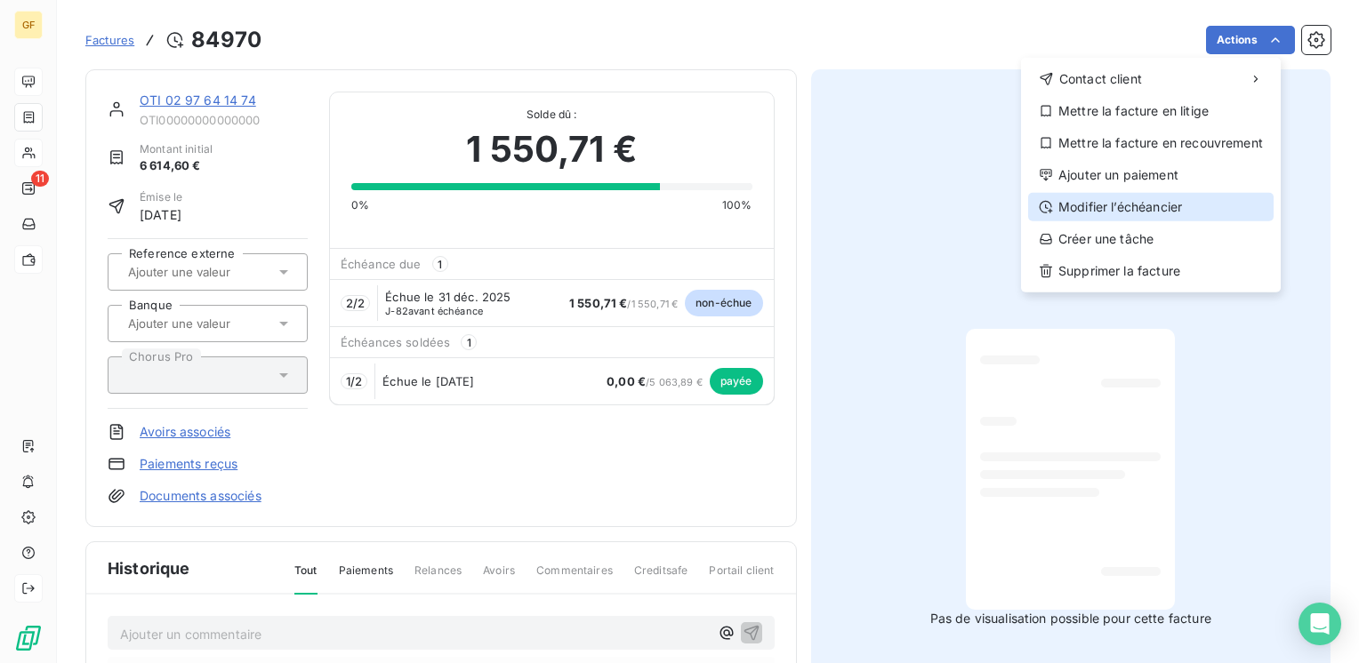
click at [1120, 212] on div "Modifier l’échéancier" at bounding box center [1150, 207] width 245 height 28
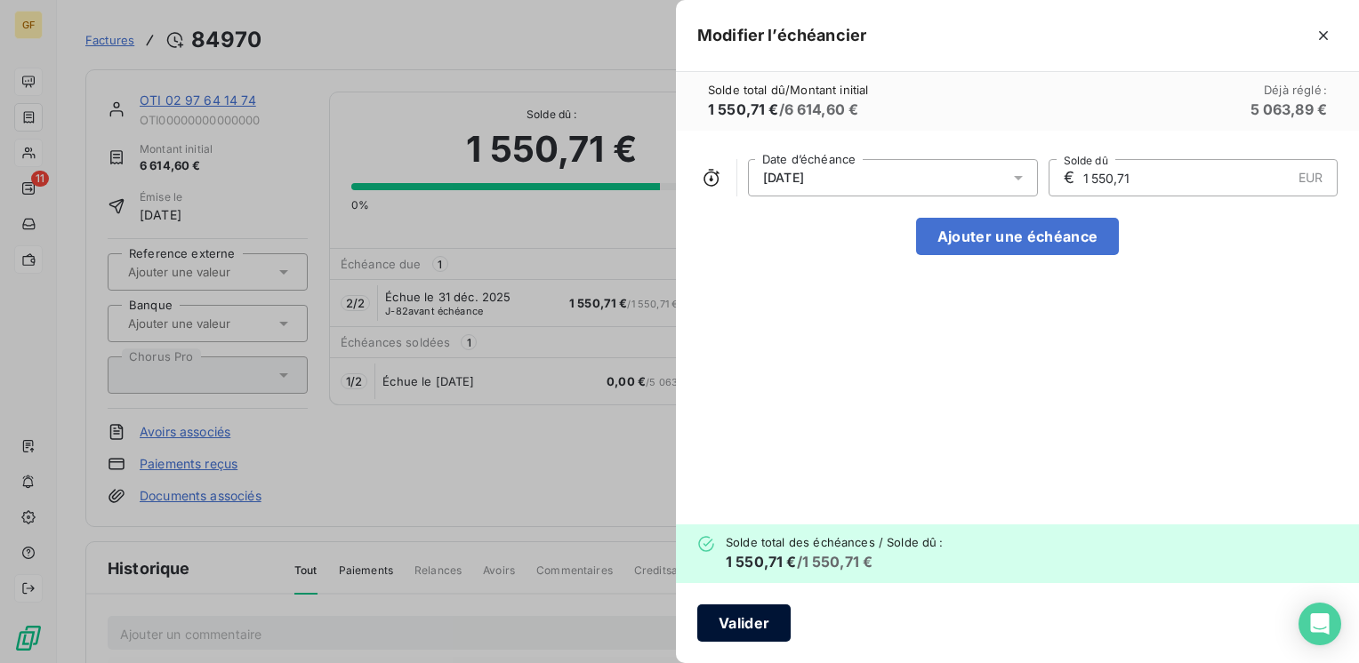
click at [743, 621] on button "Valider" at bounding box center [743, 623] width 93 height 37
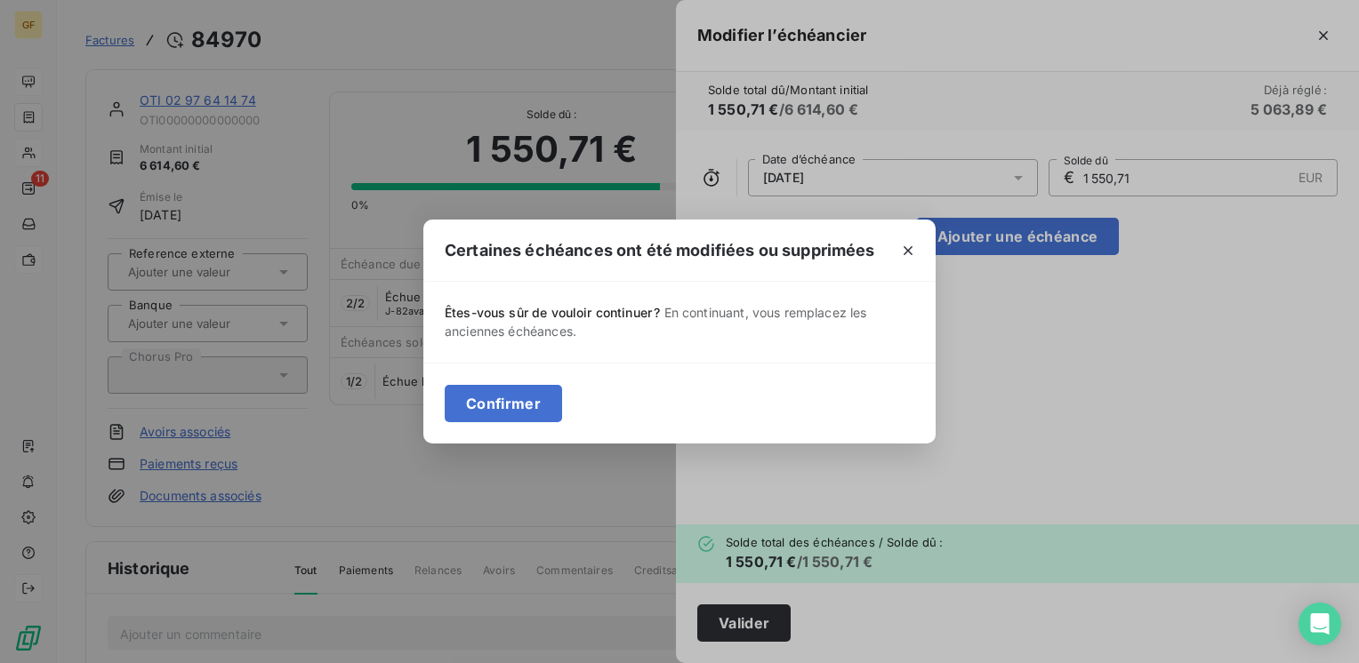
drag, startPoint x: 542, startPoint y: 404, endPoint x: 366, endPoint y: 311, distance: 198.9
click at [542, 404] on button "Confirmer" at bounding box center [503, 403] width 117 height 37
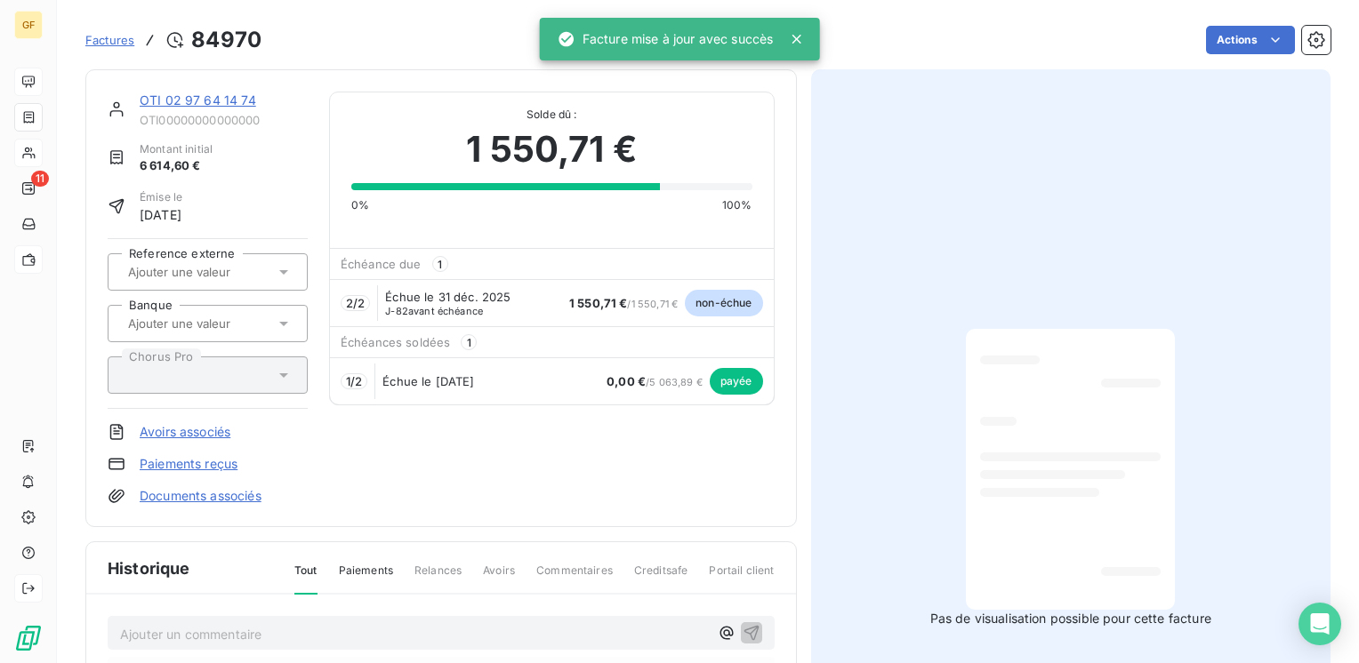
click at [196, 102] on link "OTI 02 97 64 14 74" at bounding box center [198, 99] width 116 height 15
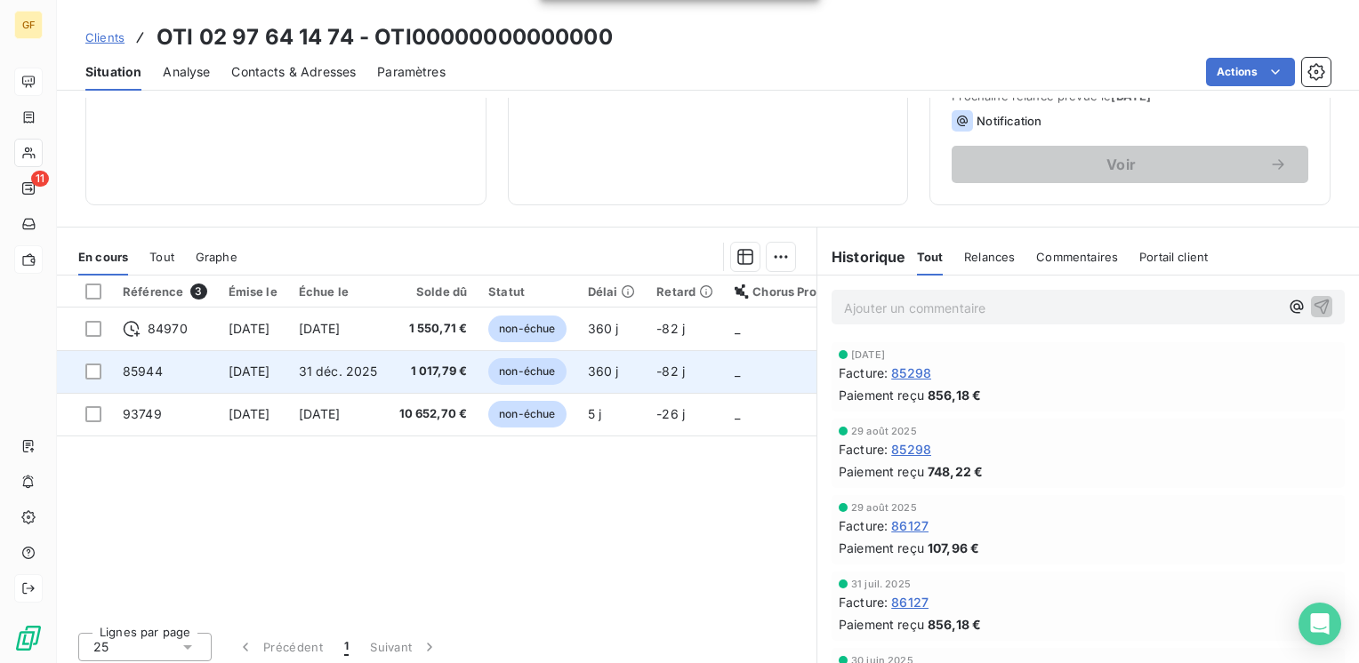
scroll to position [274, 0]
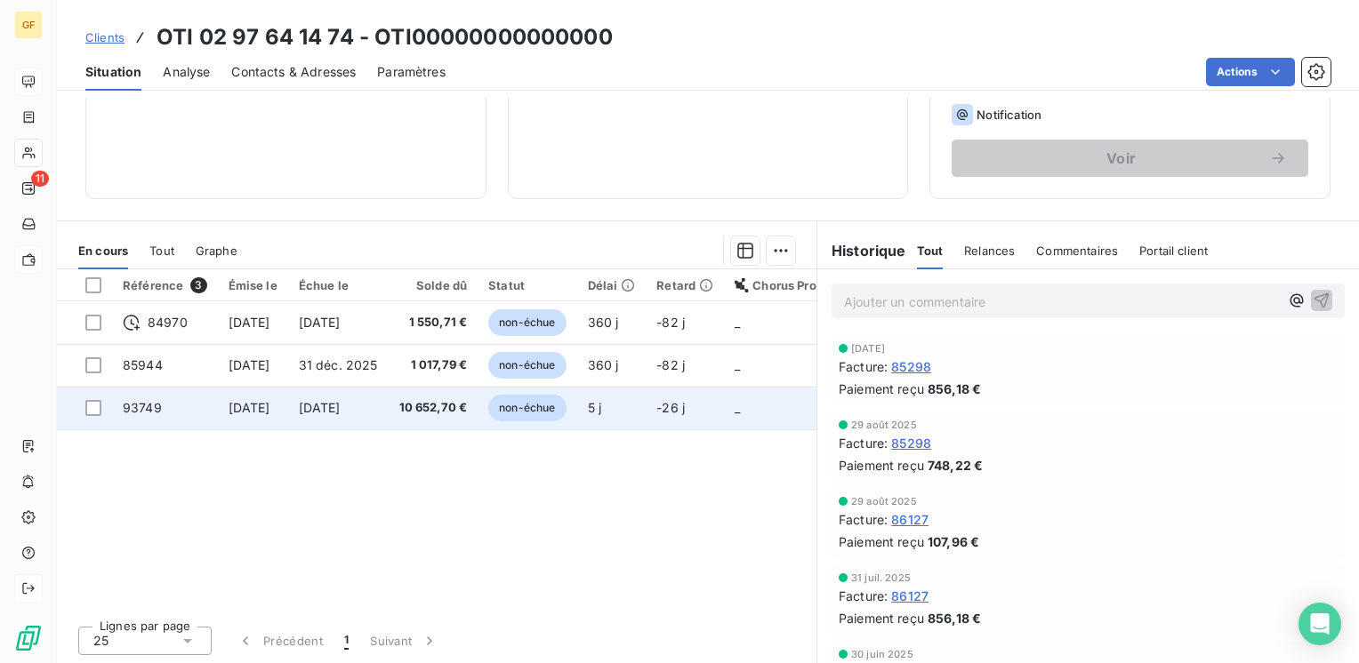
click at [336, 401] on span "[DATE]" at bounding box center [320, 407] width 42 height 15
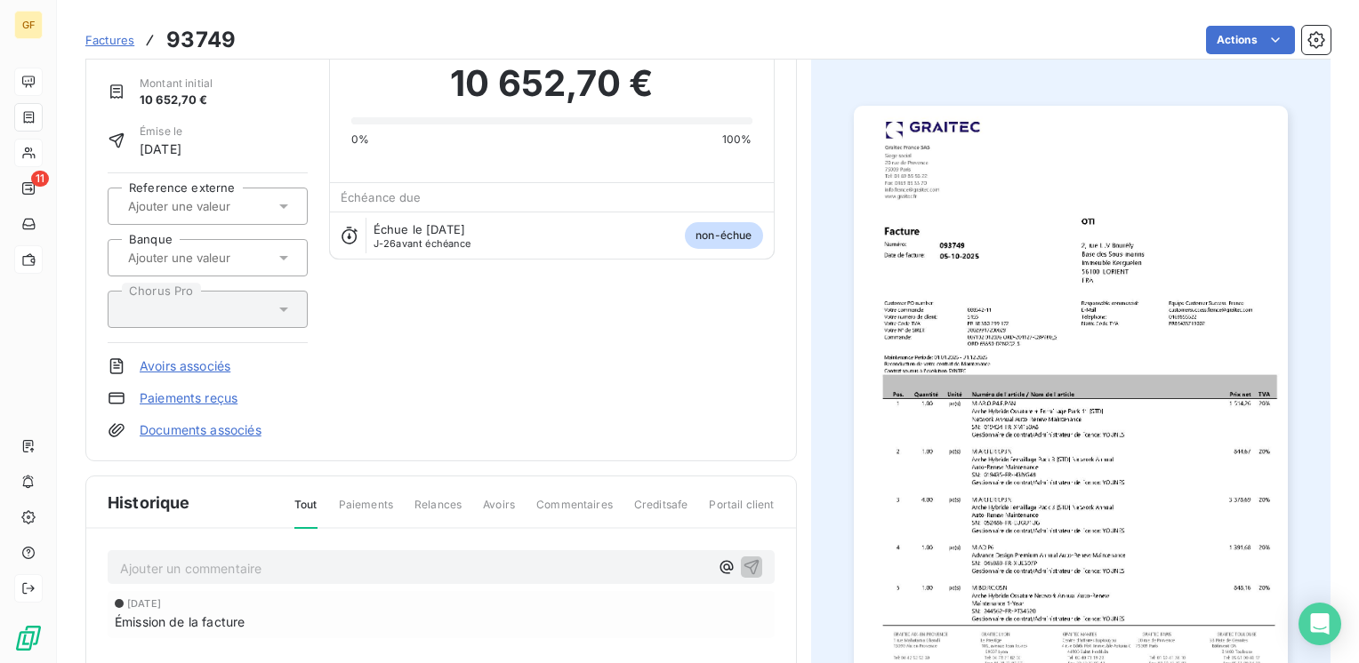
scroll to position [267, 0]
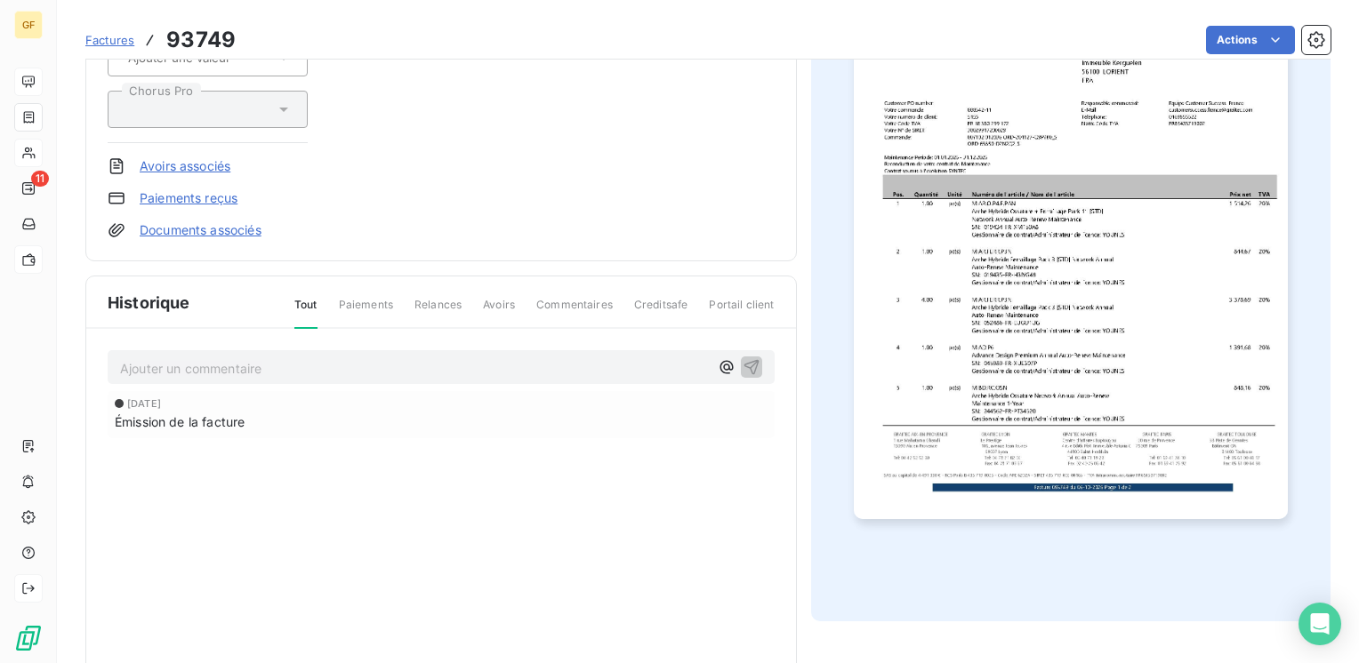
click at [250, 357] on p "Ajouter un commentaire ﻿" at bounding box center [414, 368] width 589 height 22
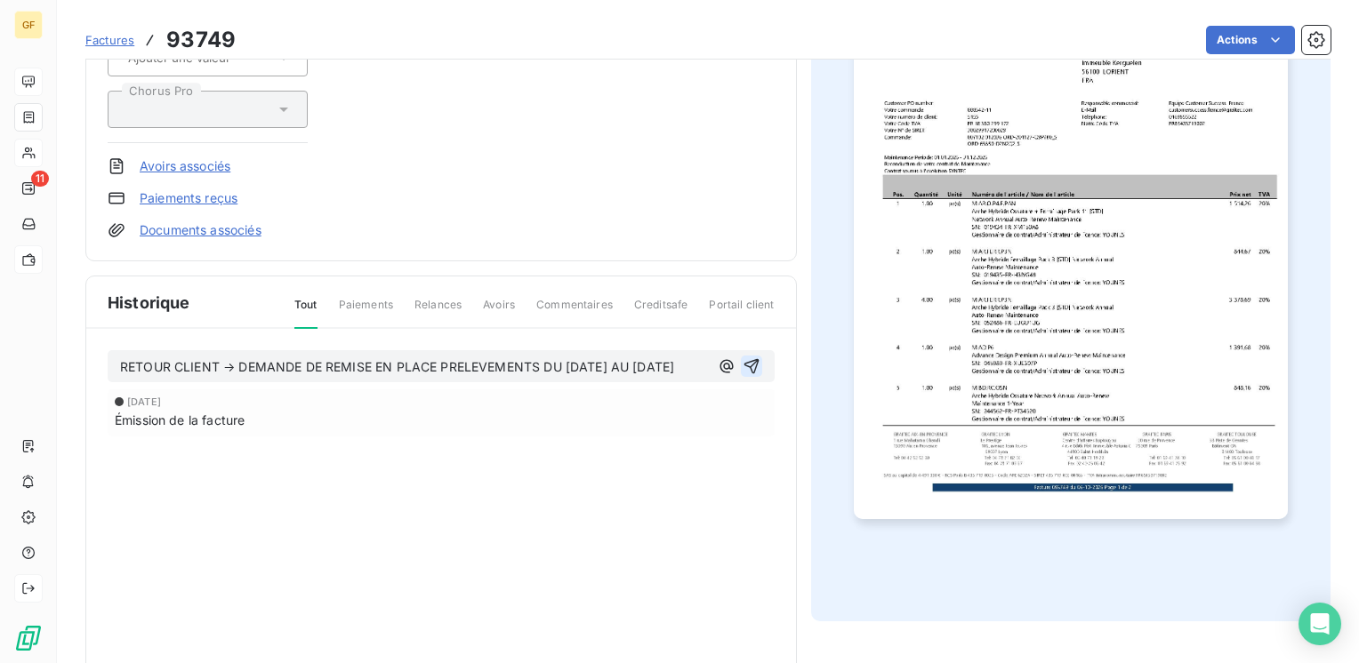
click at [747, 361] on icon "button" at bounding box center [752, 366] width 18 height 18
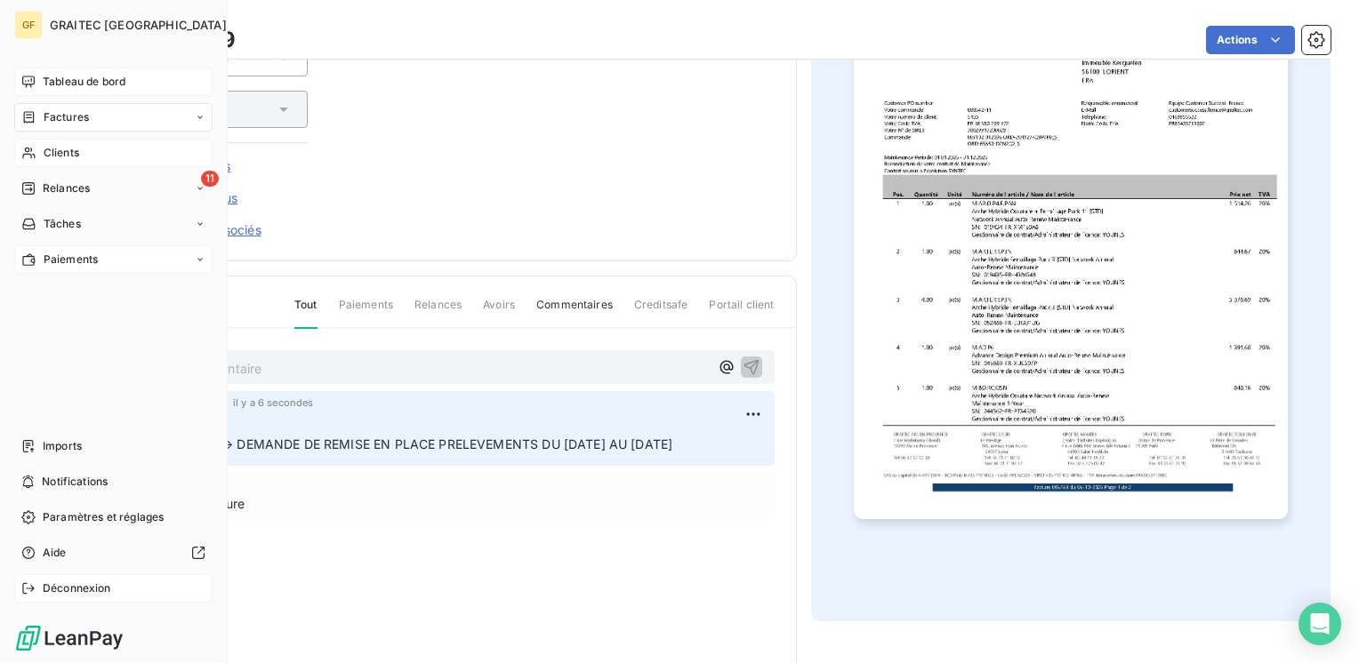
click at [75, 114] on span "Factures" at bounding box center [66, 117] width 45 height 16
click at [66, 155] on span "Factures" at bounding box center [65, 153] width 45 height 16
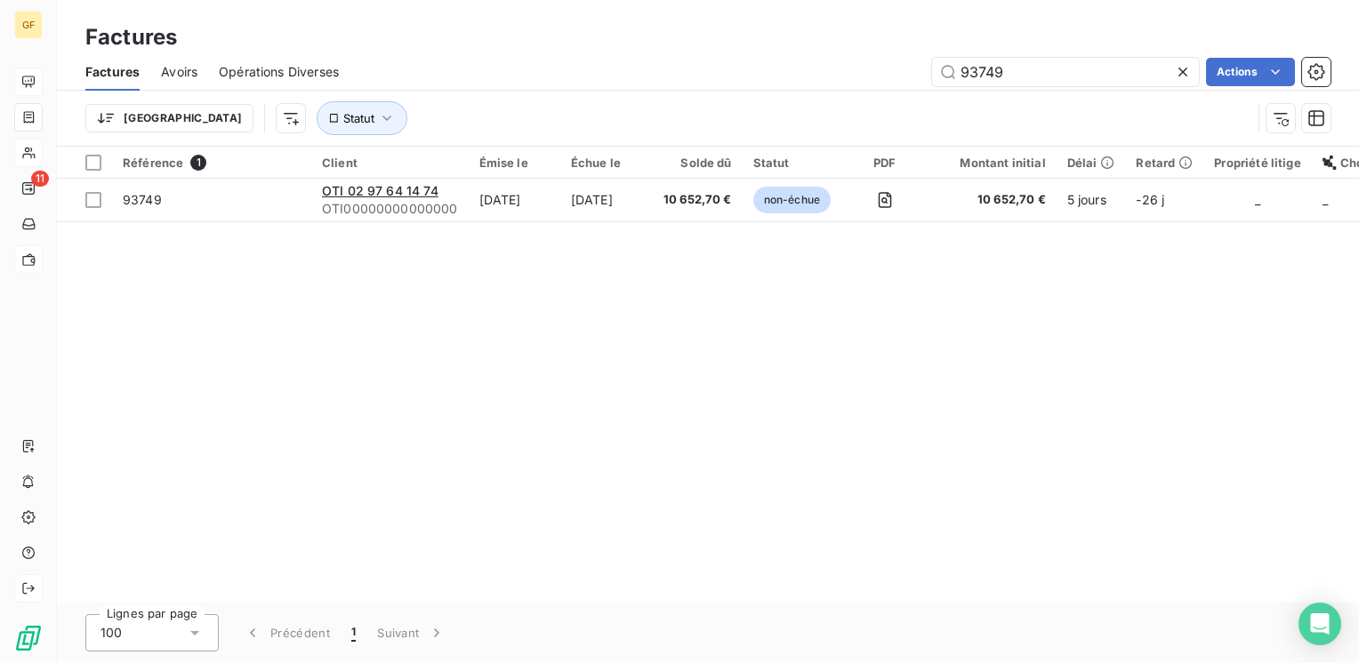
drag, startPoint x: 1076, startPoint y: 62, endPoint x: 769, endPoint y: 102, distance: 309.4
click at [771, 102] on div "Factures Avoirs Opérations Diverses 93749 Actions Trier Statut" at bounding box center [708, 99] width 1302 height 92
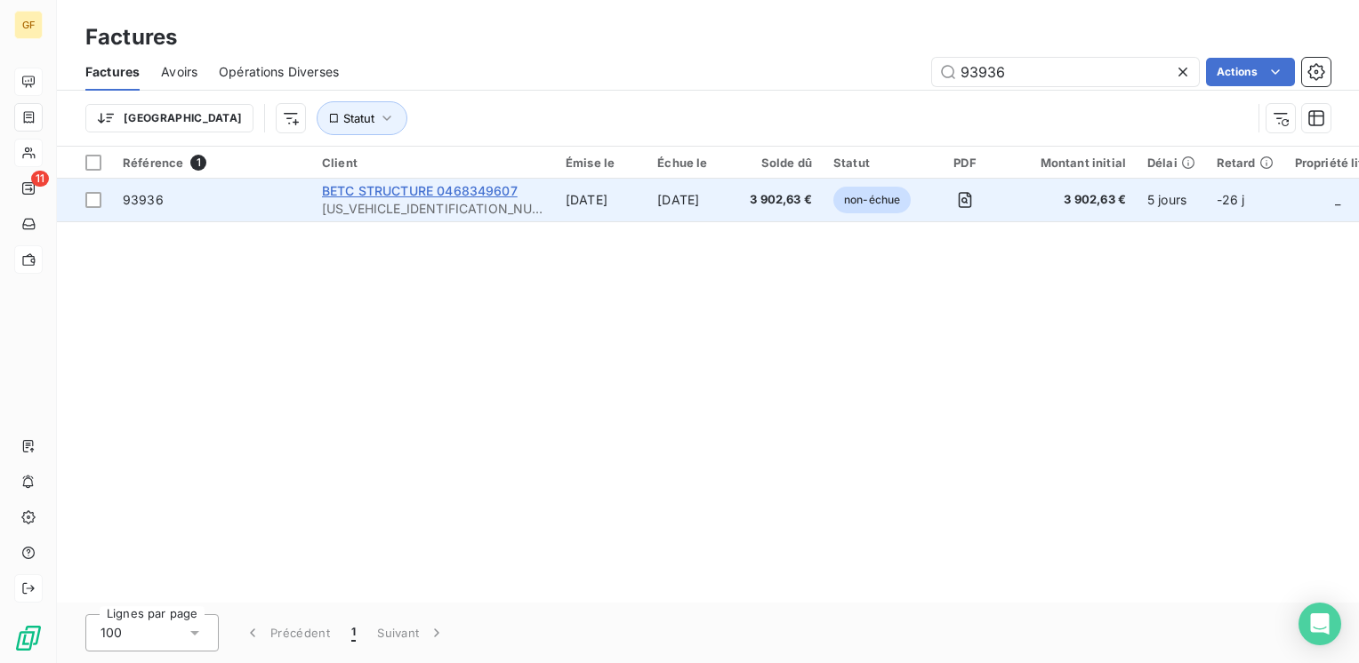
type input "93936"
click at [459, 197] on span "BETC STRUCTURE 0468349607" at bounding box center [420, 190] width 196 height 15
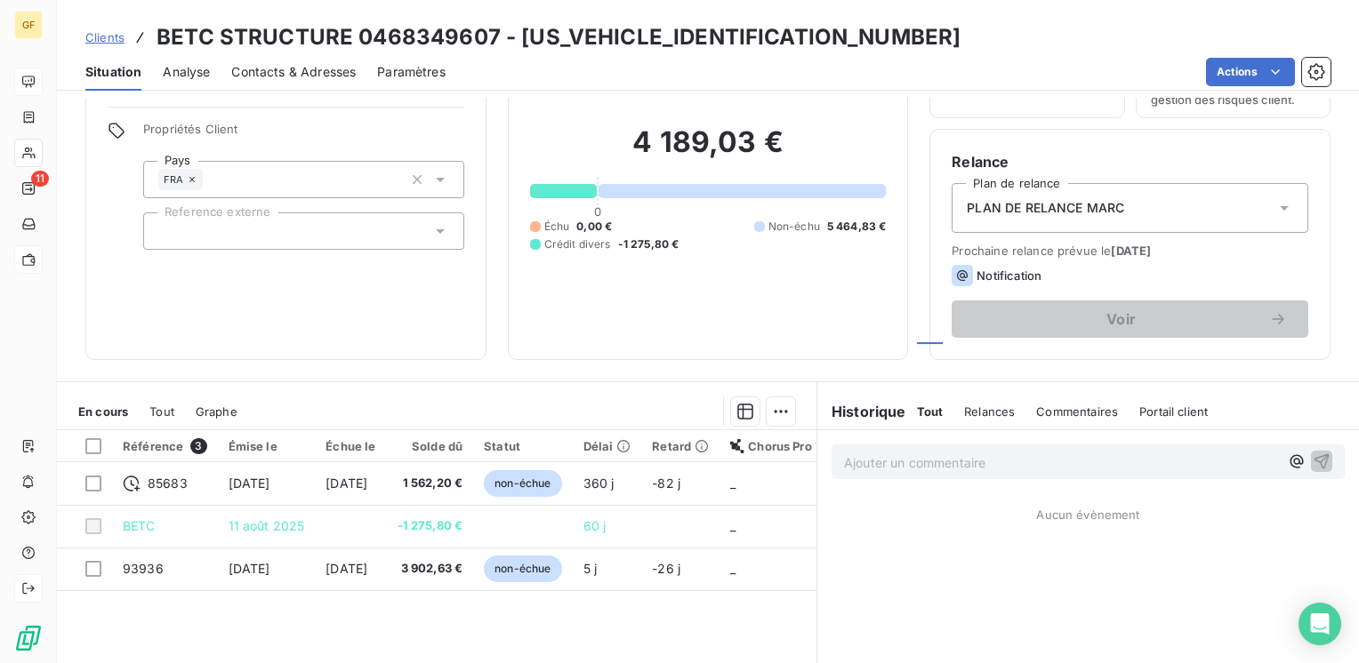
scroll to position [187, 0]
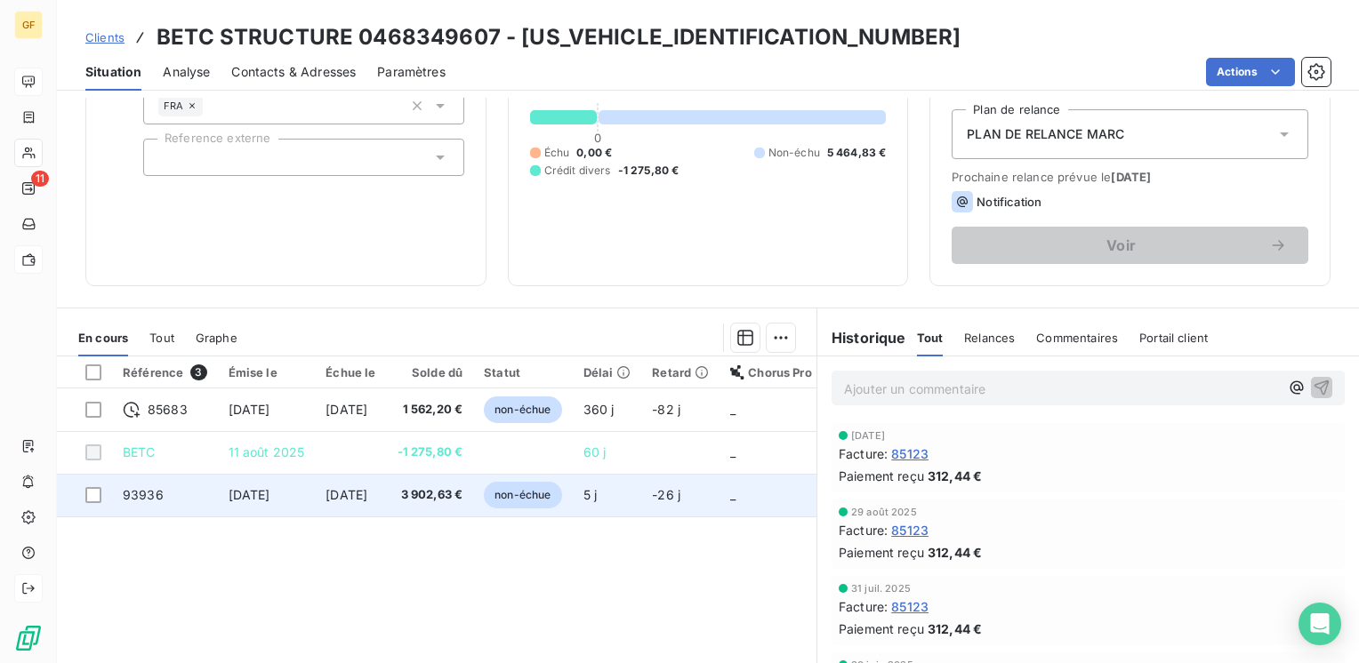
click at [338, 495] on span "[DATE]" at bounding box center [346, 494] width 42 height 15
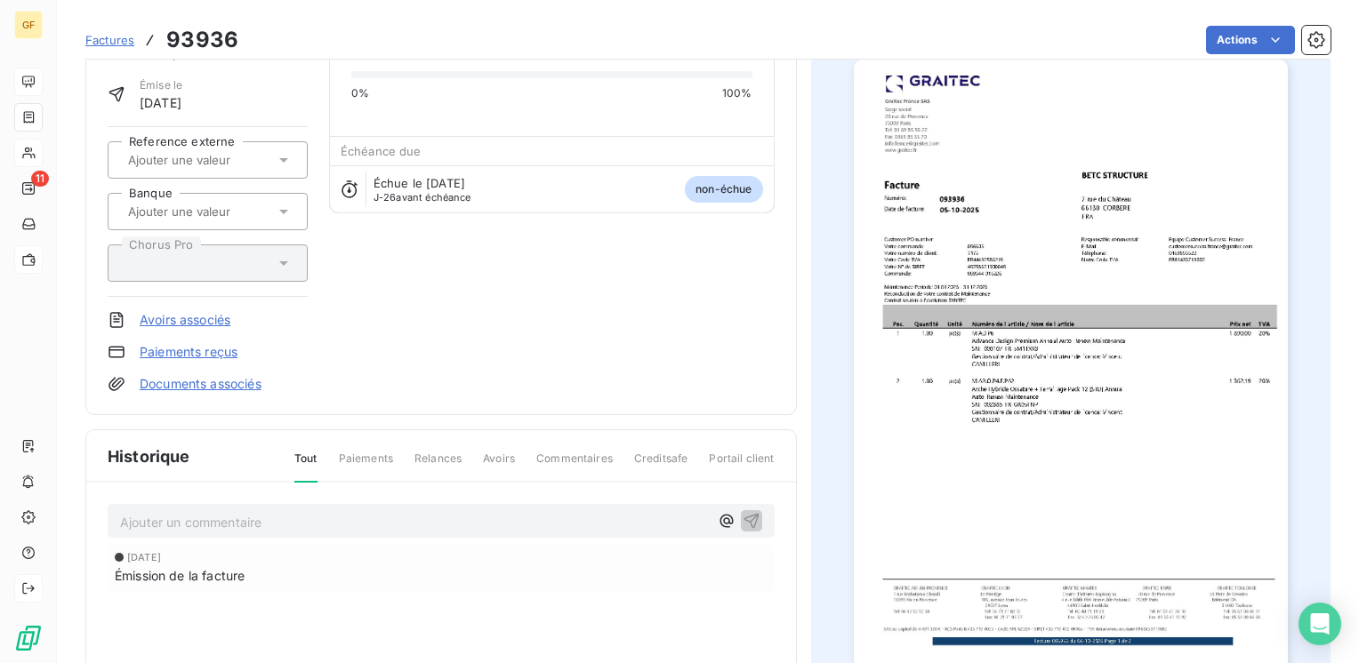
scroll to position [178, 0]
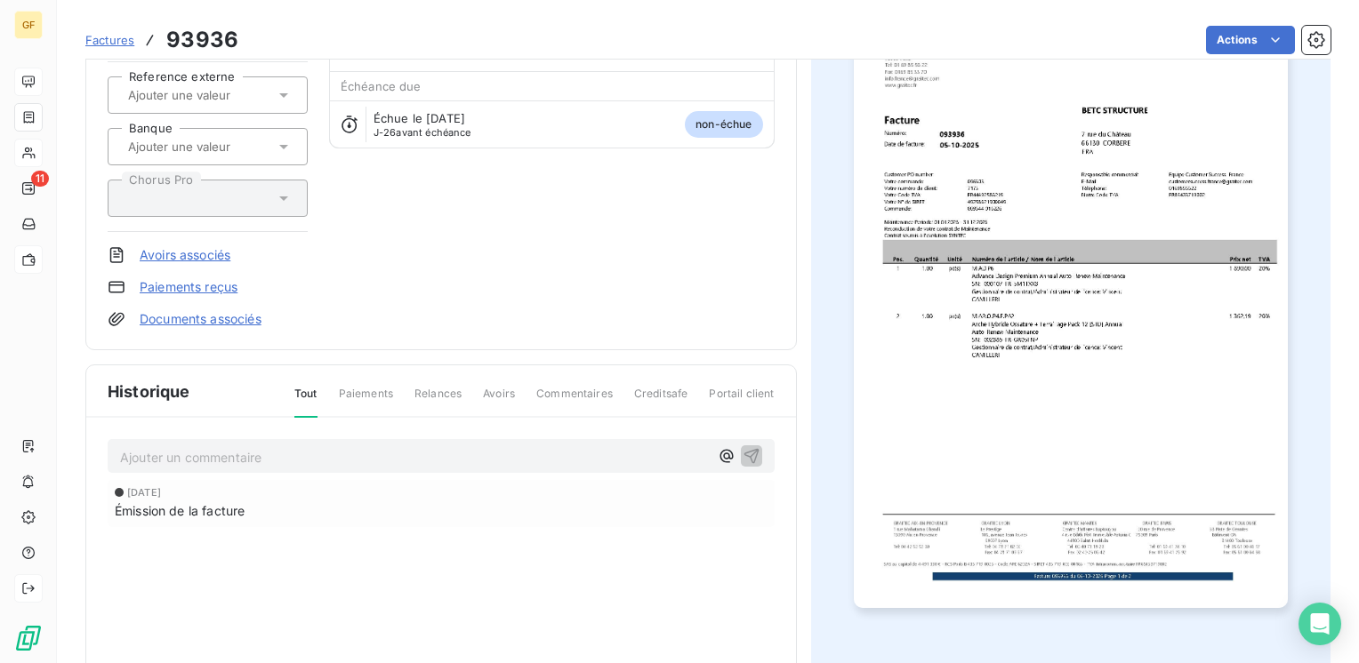
click at [251, 451] on p "Ajouter un commentaire ﻿" at bounding box center [414, 457] width 589 height 22
click at [744, 448] on icon "button" at bounding box center [750, 455] width 15 height 15
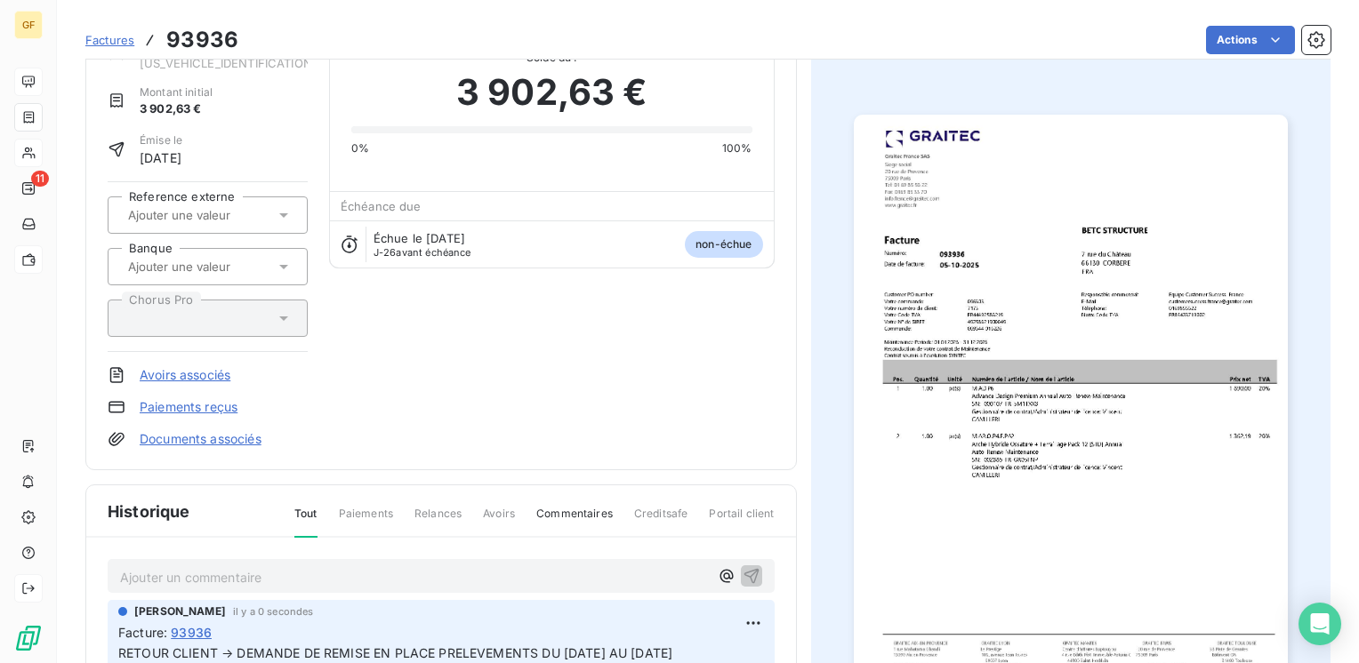
scroll to position [0, 0]
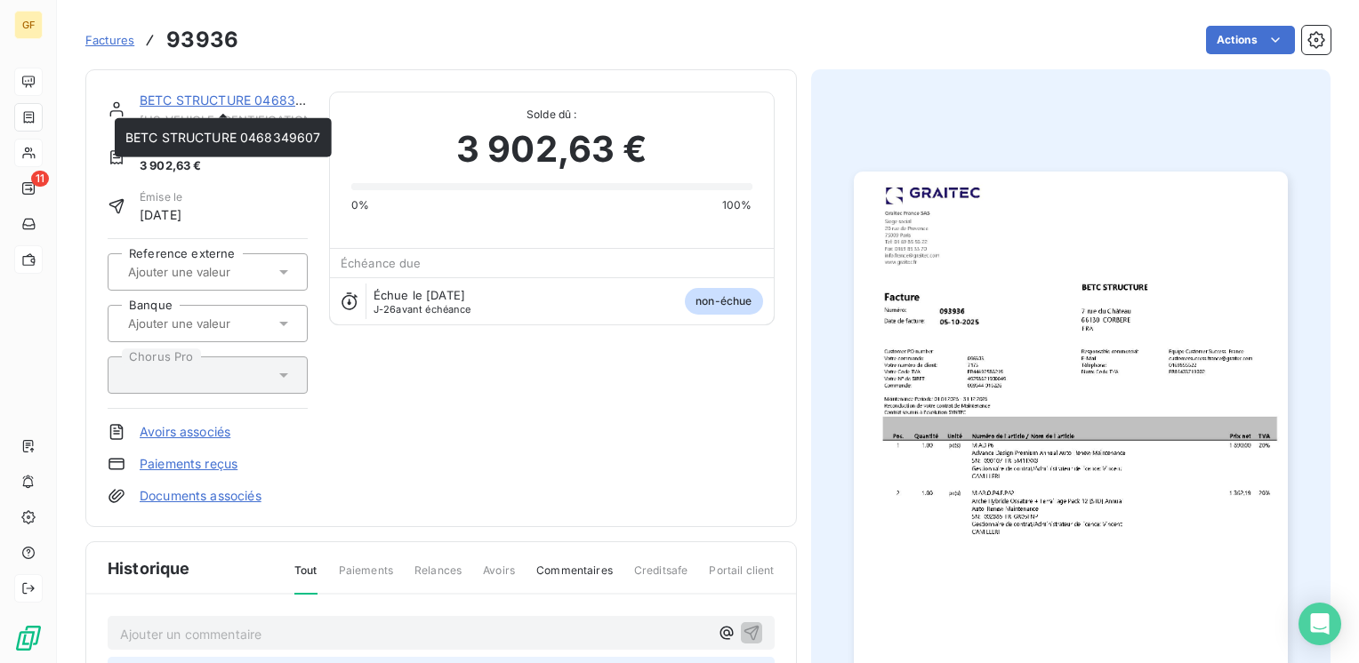
click at [160, 98] on link "BETC STRUCTURE 0468349607" at bounding box center [238, 99] width 196 height 15
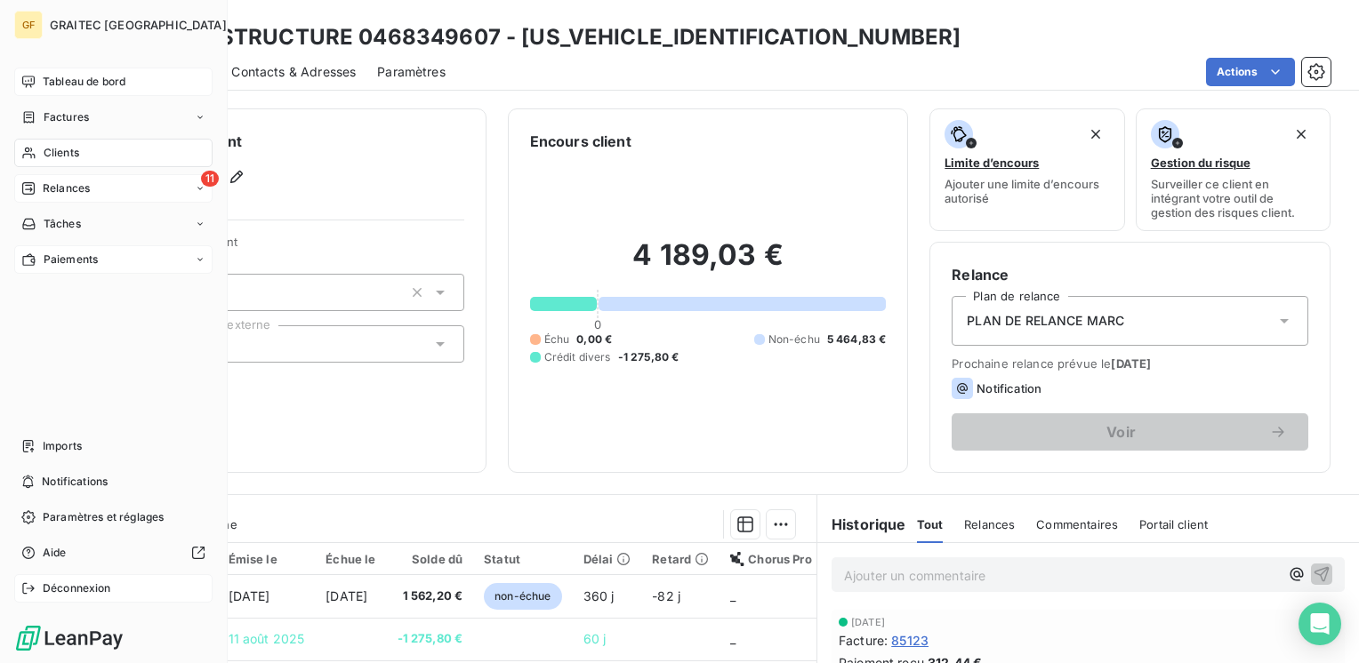
click at [81, 183] on span "Relances" at bounding box center [66, 189] width 47 height 16
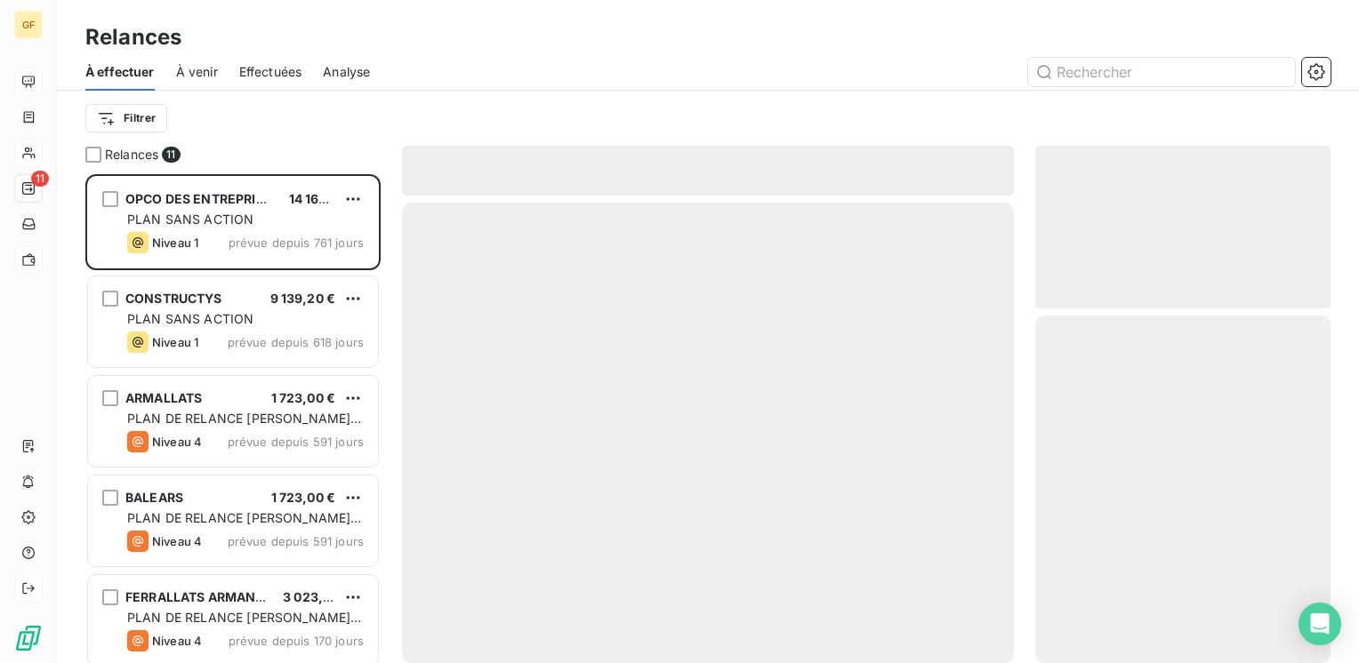
scroll to position [476, 281]
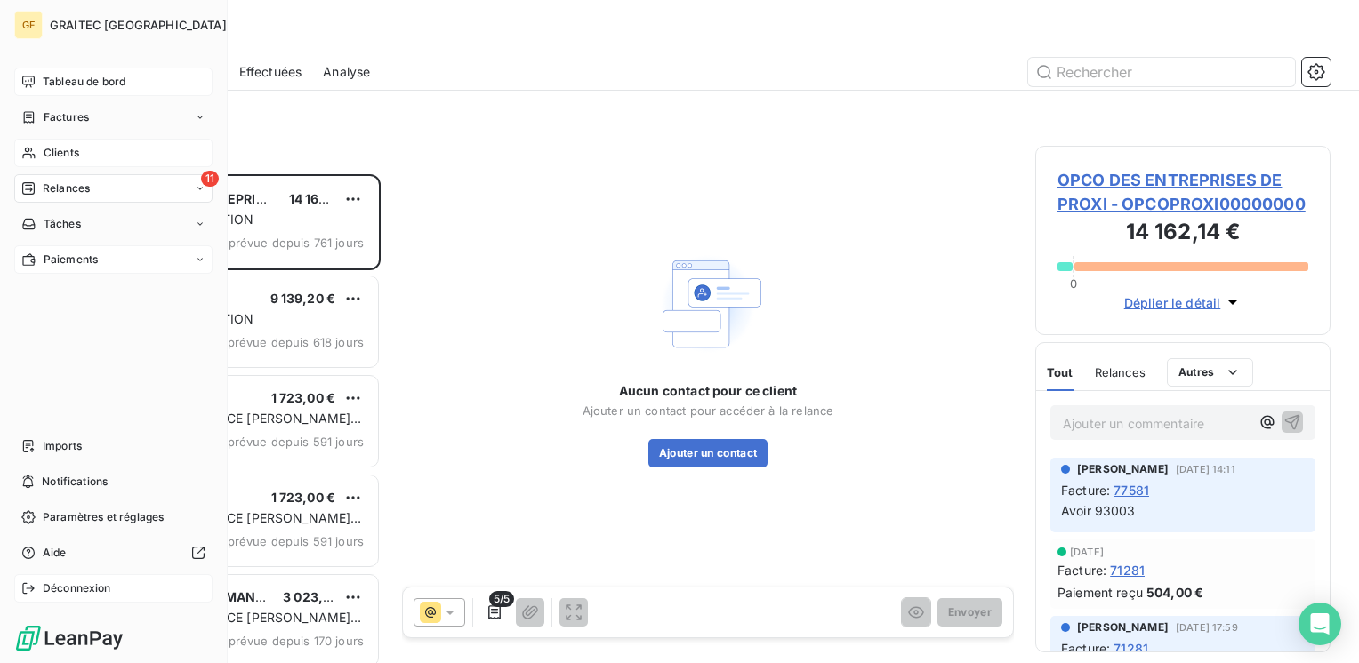
click at [54, 146] on span "Clients" at bounding box center [62, 153] width 36 height 16
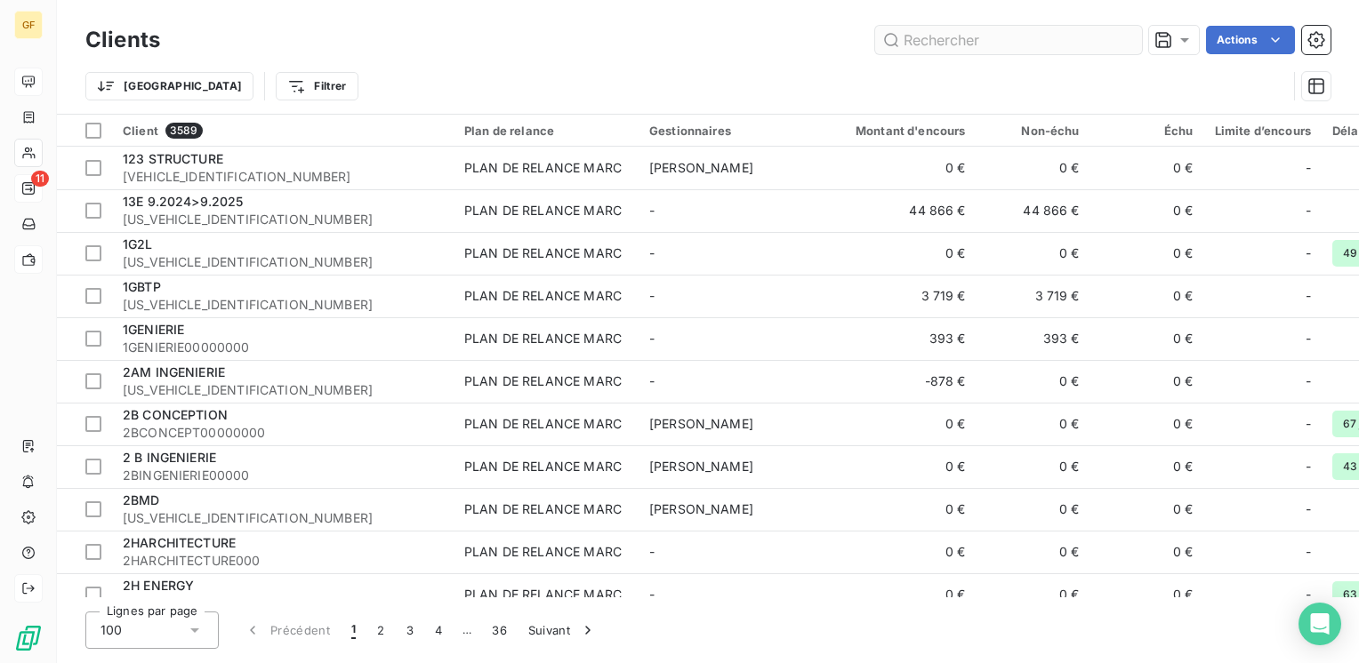
click at [981, 36] on input "text" at bounding box center [1008, 40] width 267 height 28
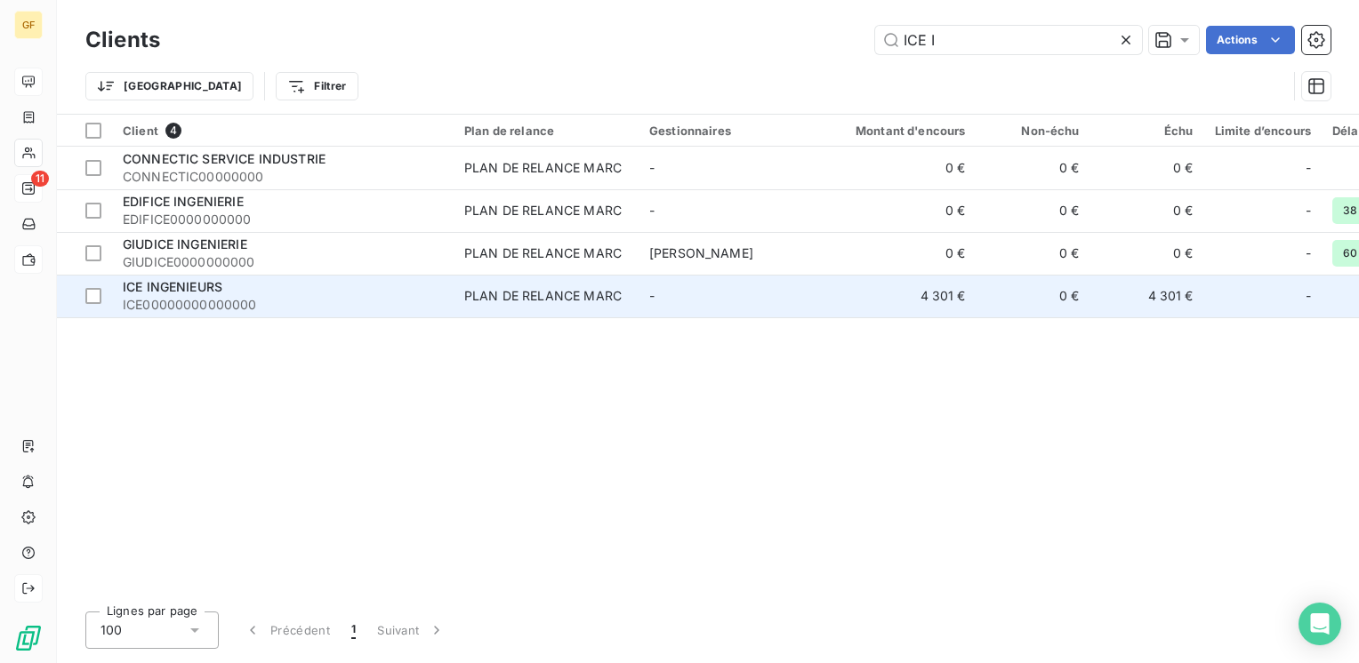
type input "ICE I"
click at [290, 279] on div "ICE INGENIEURS" at bounding box center [283, 287] width 320 height 18
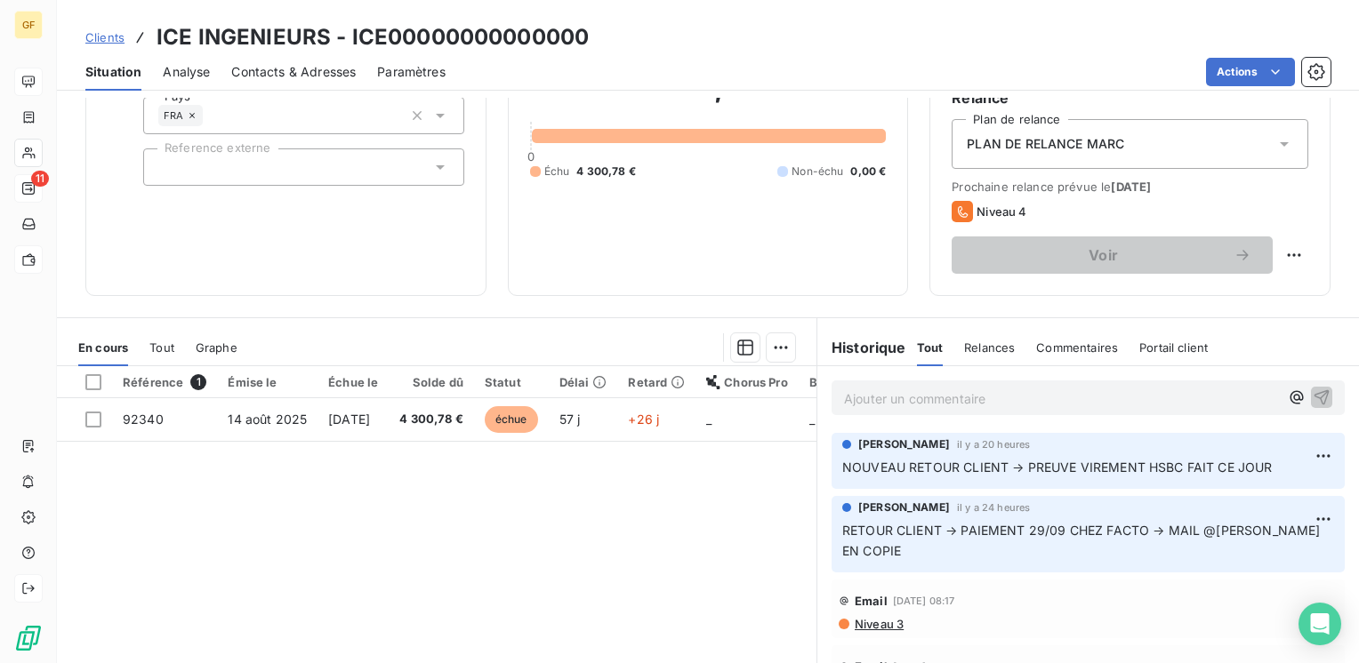
scroll to position [178, 0]
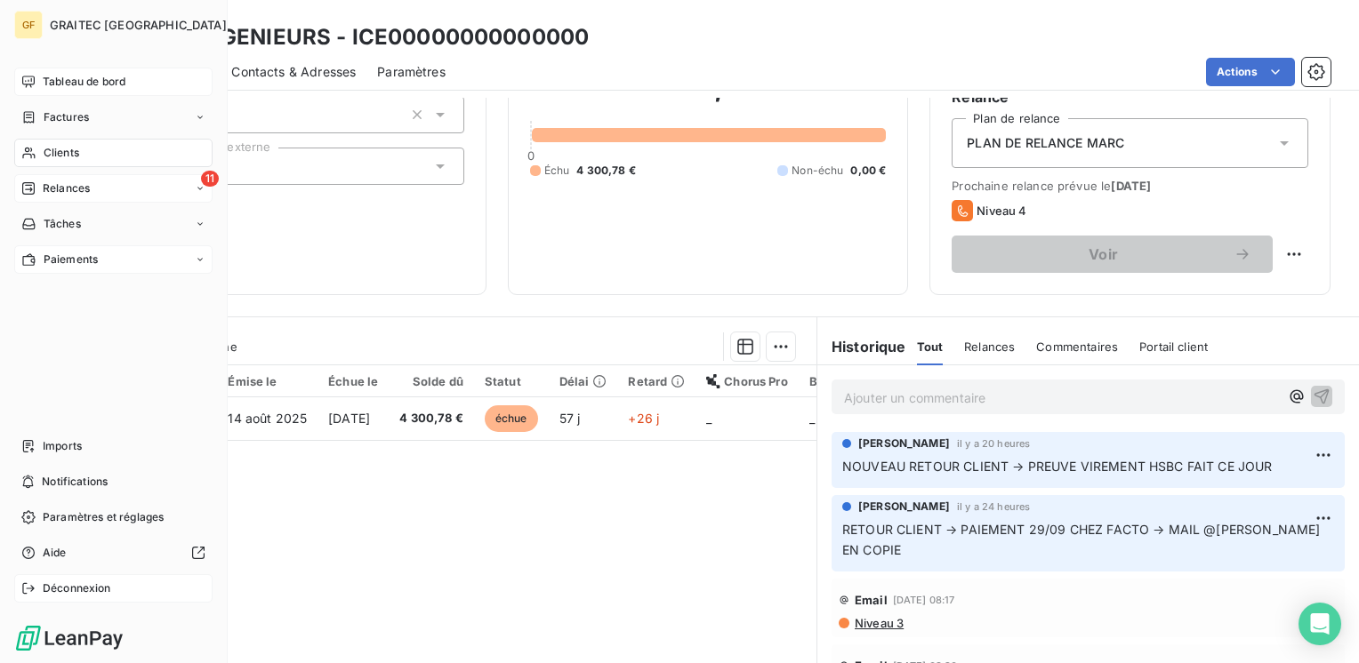
click at [55, 150] on span "Clients" at bounding box center [62, 153] width 36 height 16
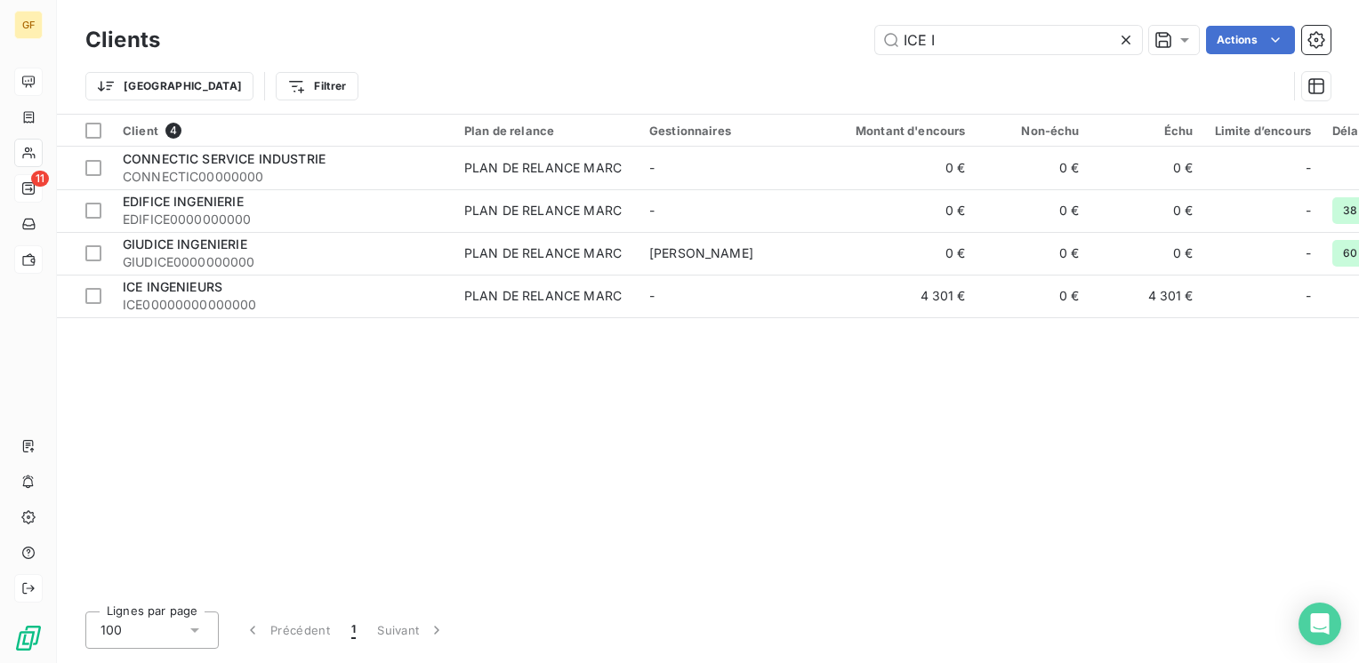
drag, startPoint x: 975, startPoint y: 41, endPoint x: 605, endPoint y: 69, distance: 371.0
click at [605, 69] on div "Clients ICE I Actions Trier Filtrer" at bounding box center [707, 67] width 1245 height 92
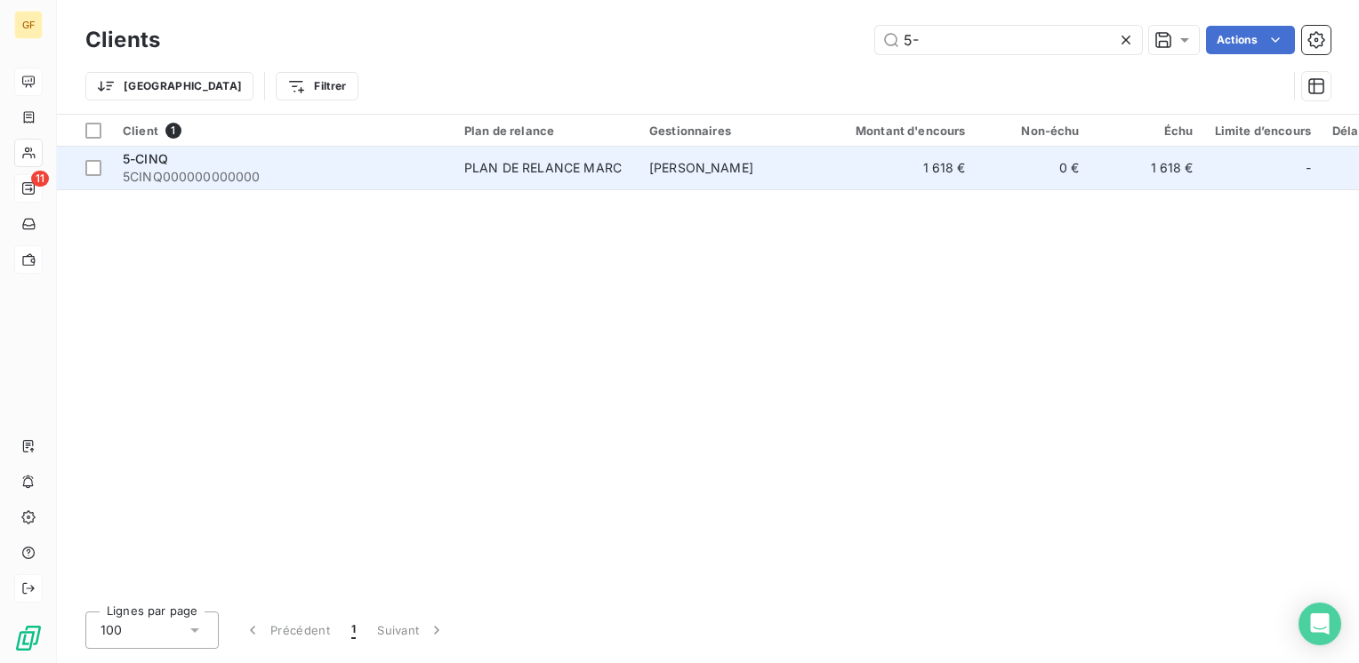
type input "5-"
click at [325, 170] on span "5CINQ000000000000" at bounding box center [283, 177] width 320 height 18
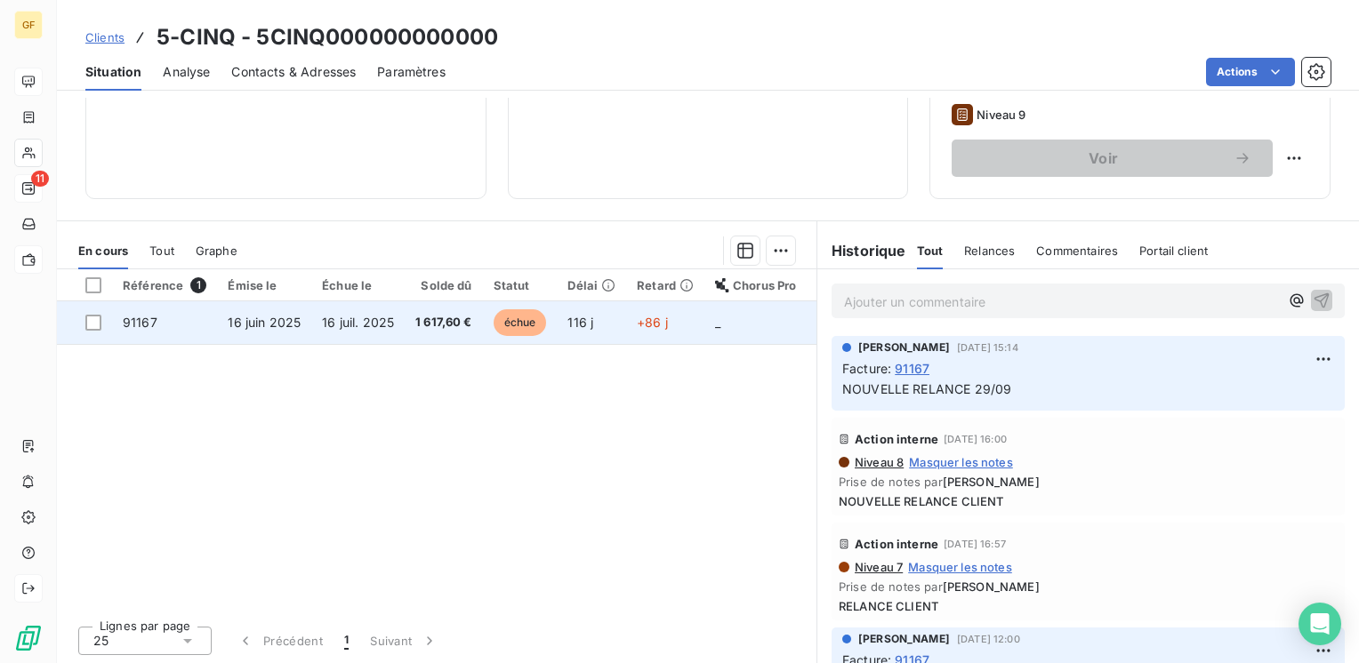
click at [438, 327] on span "1 617,60 €" at bounding box center [443, 323] width 57 height 18
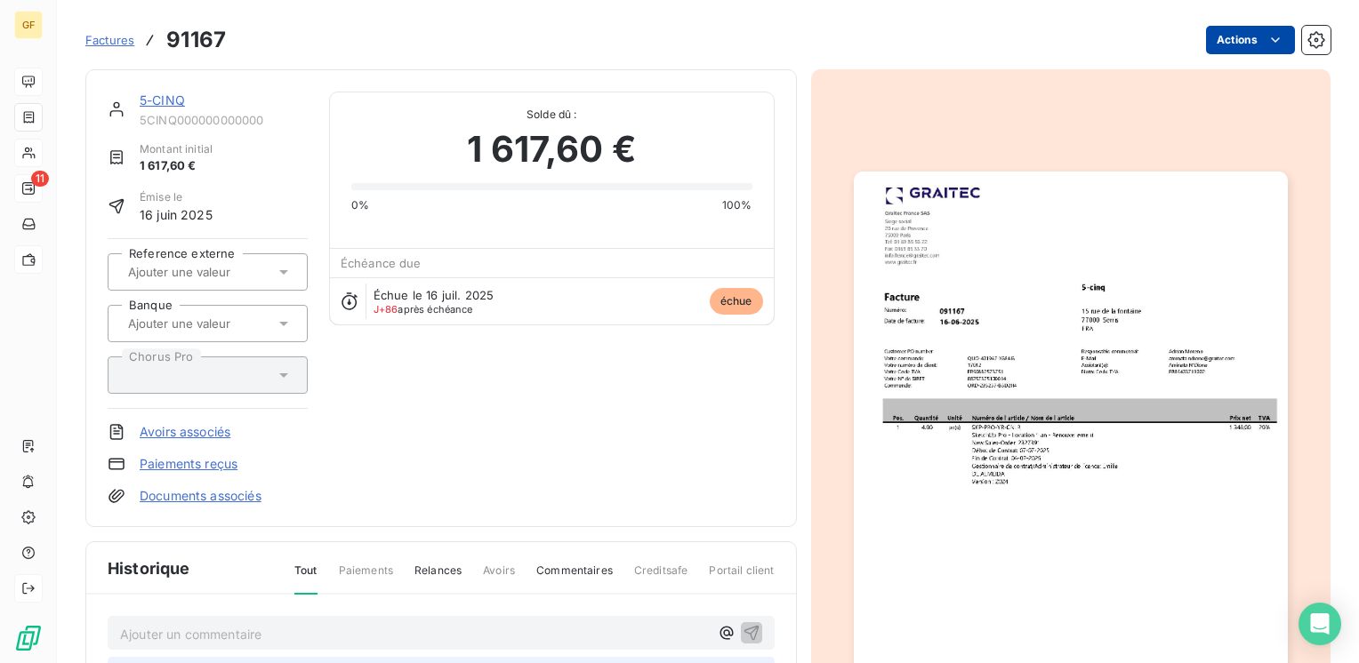
click at [1230, 44] on html "GF 11 Factures 91167 Actions 5-CINQ 5CINQ000000000000 Montant initial 1 617,60 …" at bounding box center [679, 331] width 1359 height 663
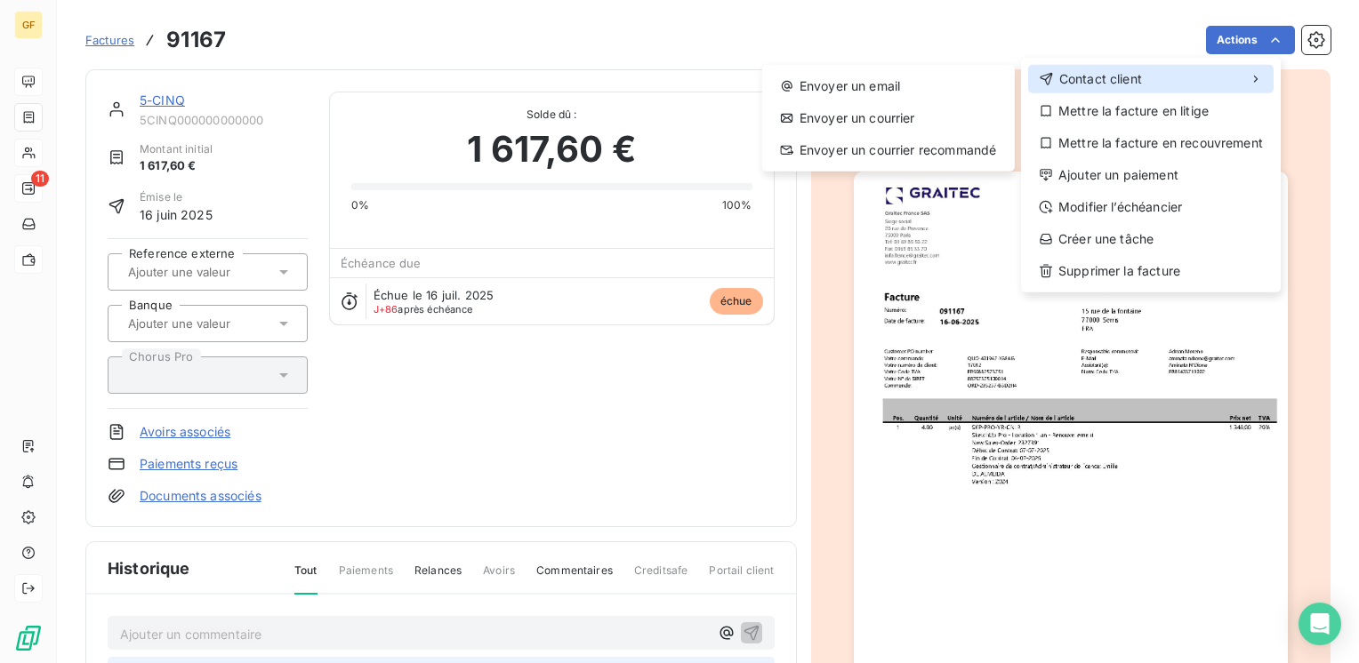
click at [1184, 69] on div "Contact client" at bounding box center [1150, 79] width 245 height 28
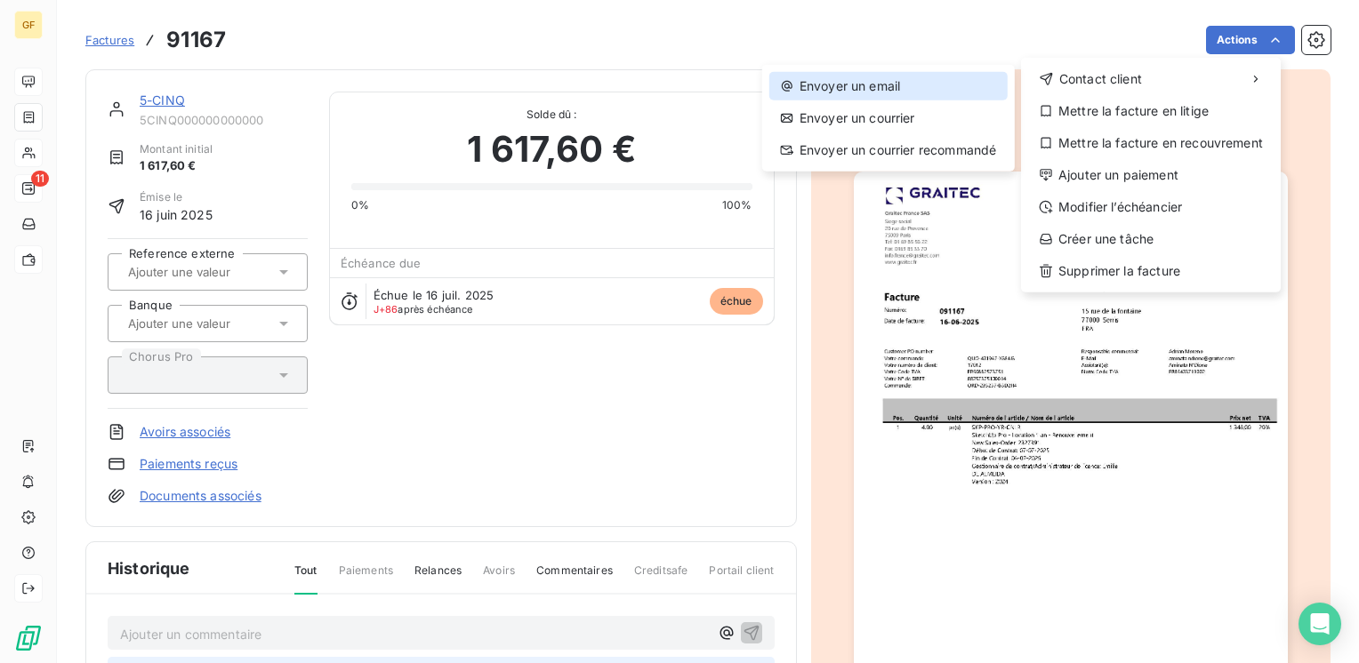
click at [857, 81] on div "Envoyer un email" at bounding box center [888, 86] width 238 height 28
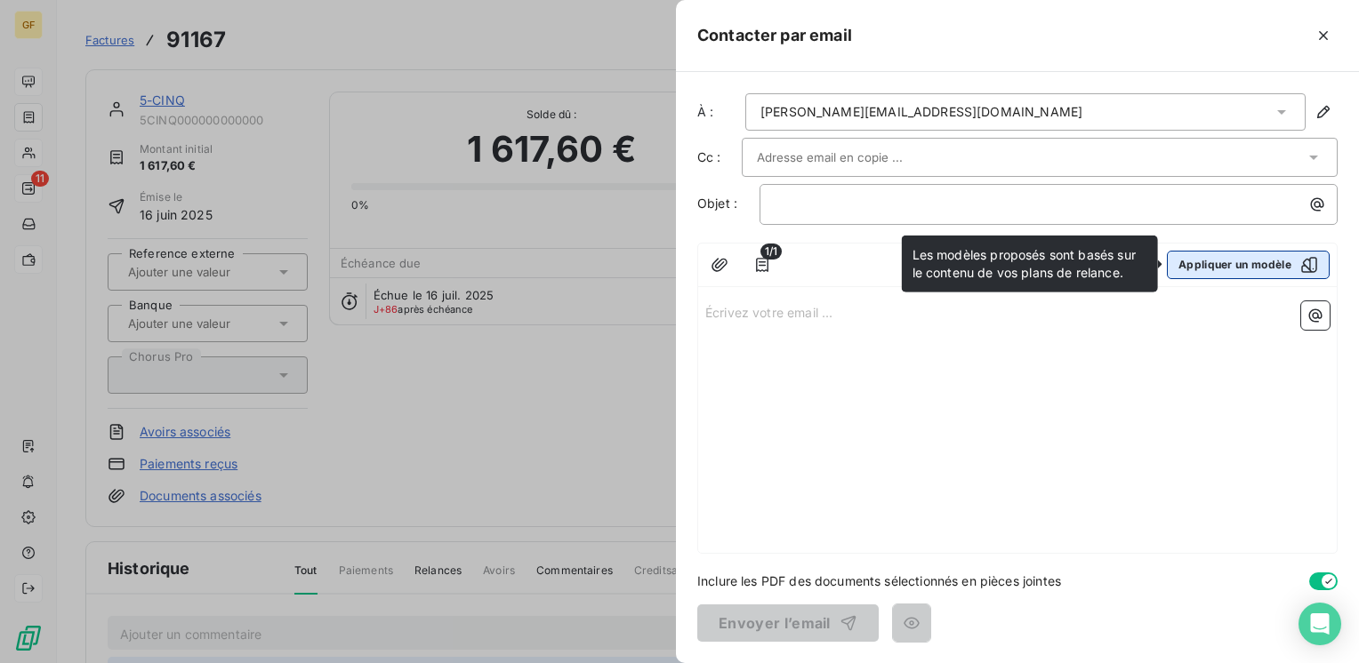
click at [1278, 261] on button "Appliquer un modèle" at bounding box center [1248, 265] width 163 height 28
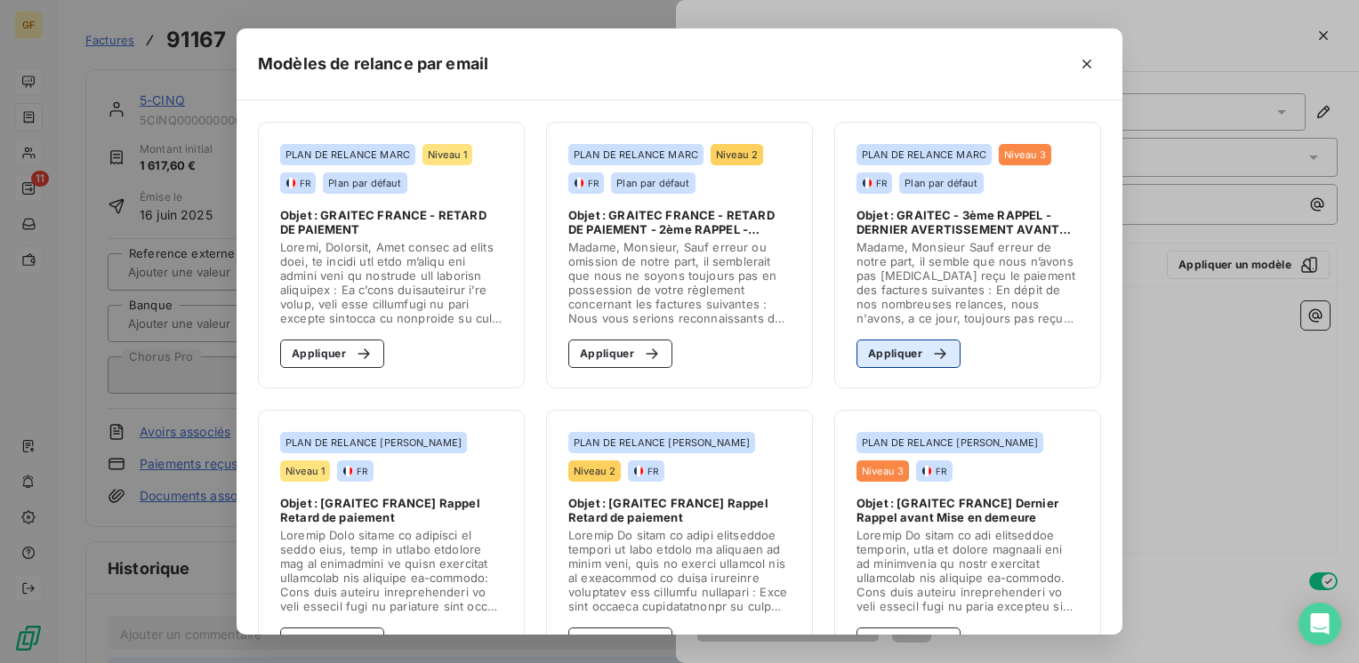
click at [911, 349] on button "Appliquer" at bounding box center [908, 354] width 104 height 28
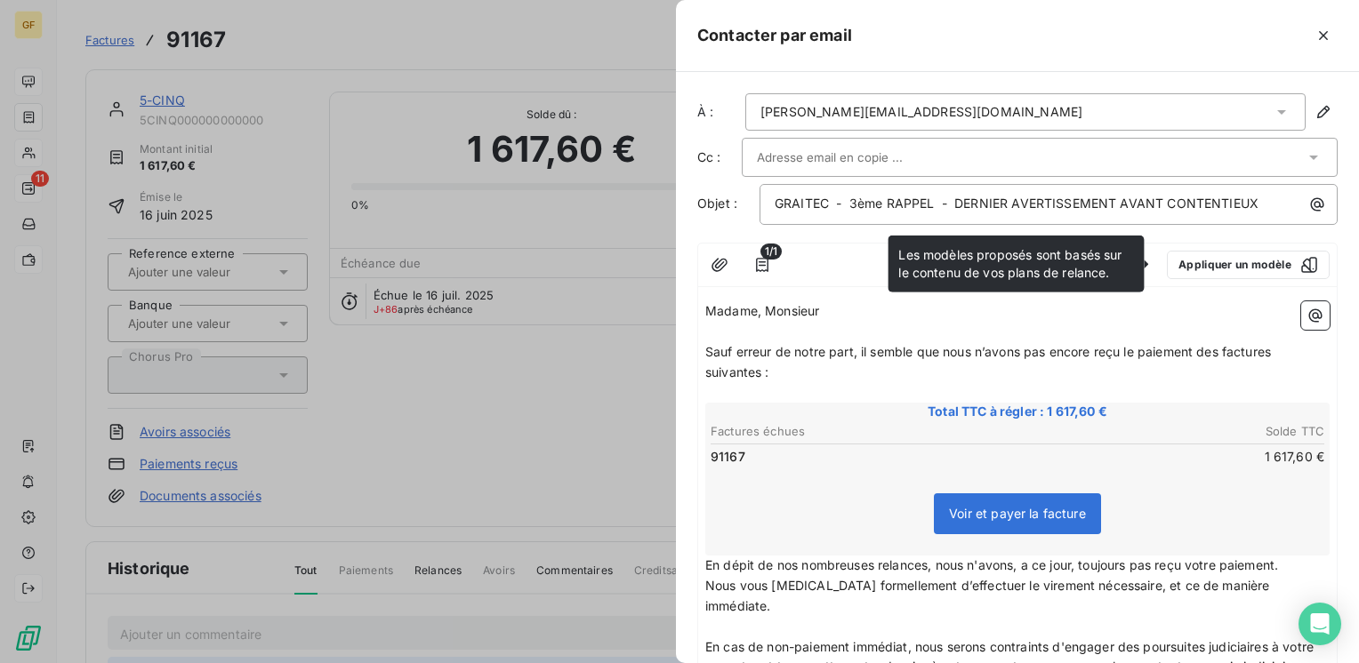
click at [887, 322] on p "﻿" at bounding box center [1017, 332] width 624 height 20
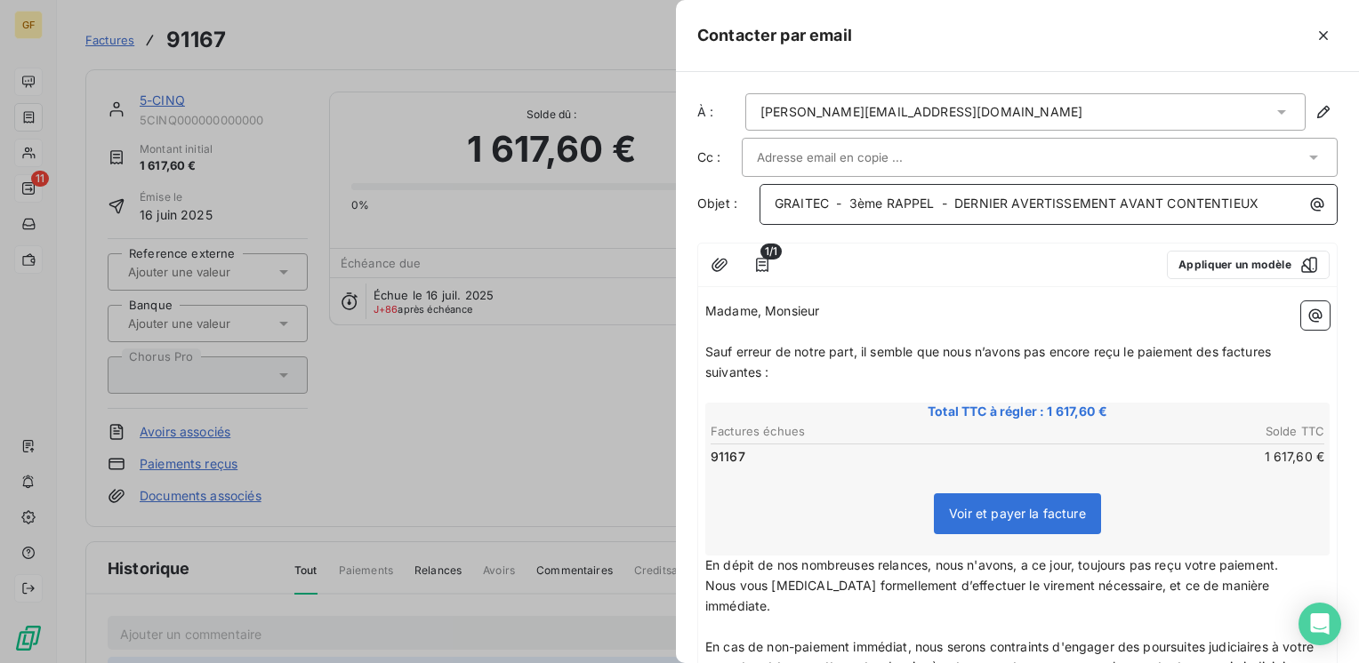
click at [847, 199] on span "GRAITEC - 3ème RAPPEL - DERNIER AVERTISSEMENT AVANT CONTENTIEUX" at bounding box center [1017, 203] width 484 height 15
click at [850, 197] on span "GRAITEC - 3ème RAPPEL - DERNIER AVERTISSEMENT AVANT CONTENTIEUX" at bounding box center [1017, 203] width 484 height 15
click at [880, 157] on input "text" at bounding box center [852, 157] width 191 height 27
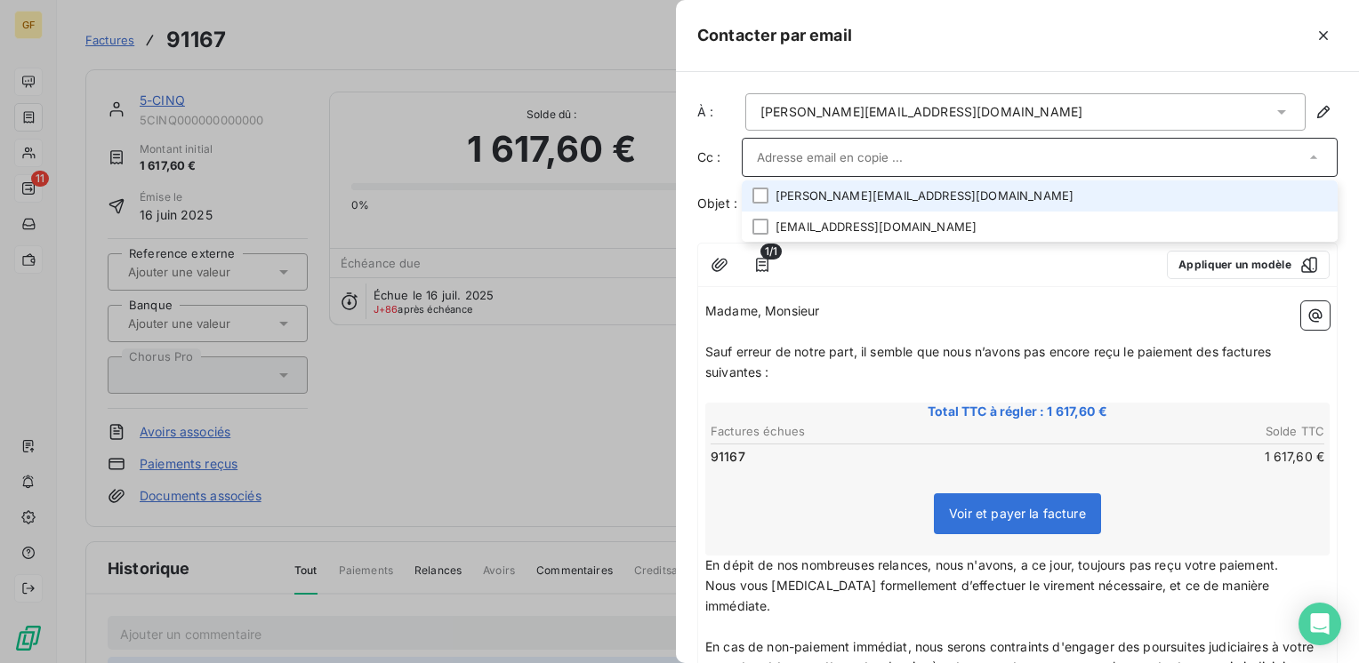
click at [867, 187] on li "[PERSON_NAME][EMAIL_ADDRESS][DOMAIN_NAME]" at bounding box center [1040, 196] width 596 height 31
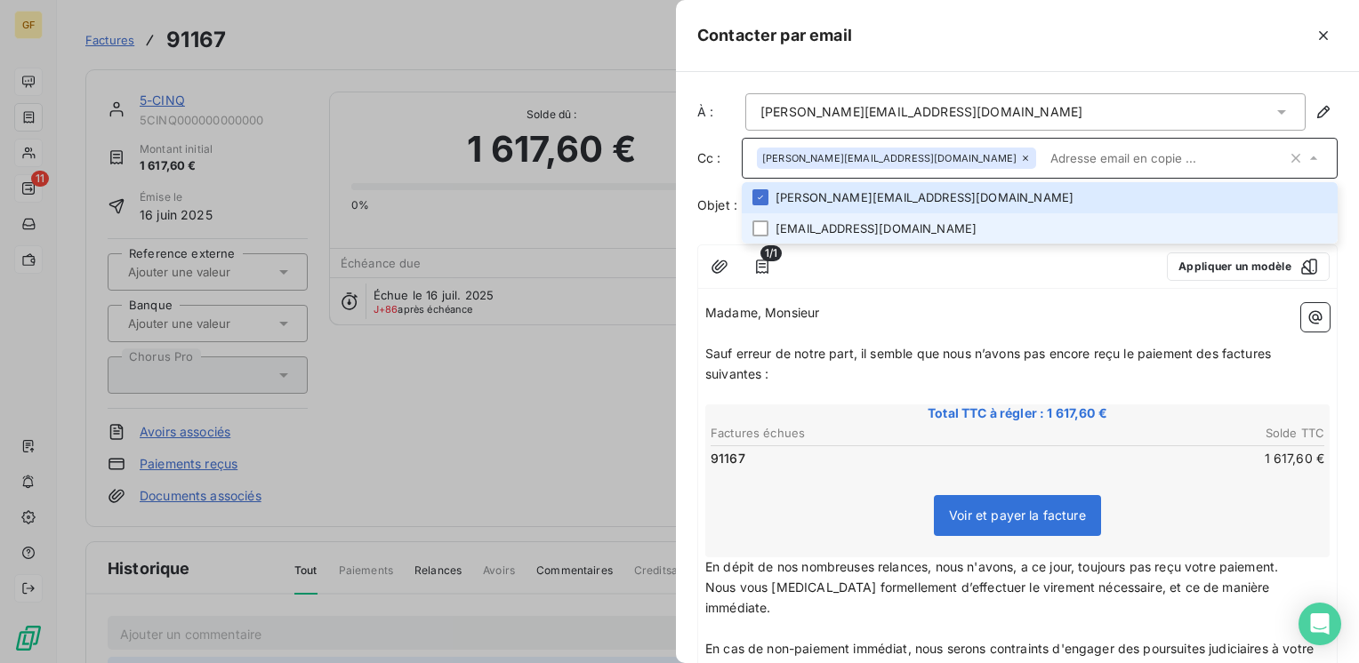
click at [861, 220] on li "[EMAIL_ADDRESS][DOMAIN_NAME]" at bounding box center [1040, 228] width 596 height 31
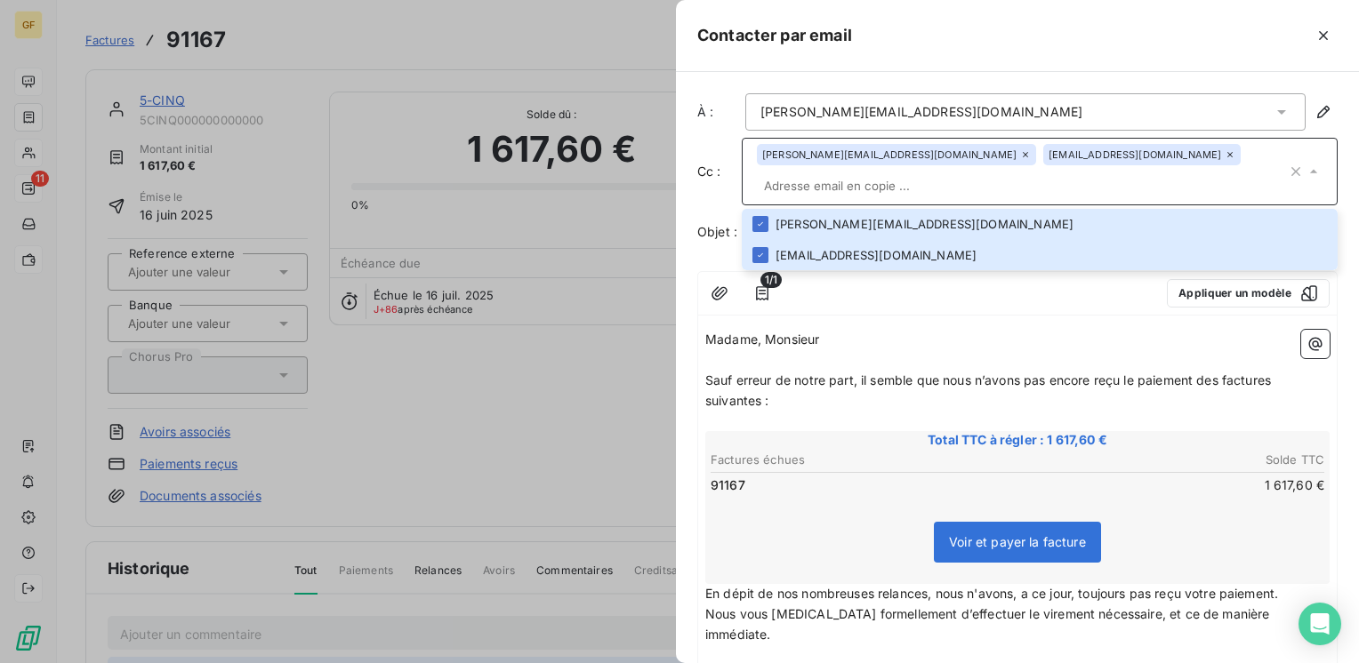
click at [1050, 44] on div at bounding box center [1095, 35] width 486 height 28
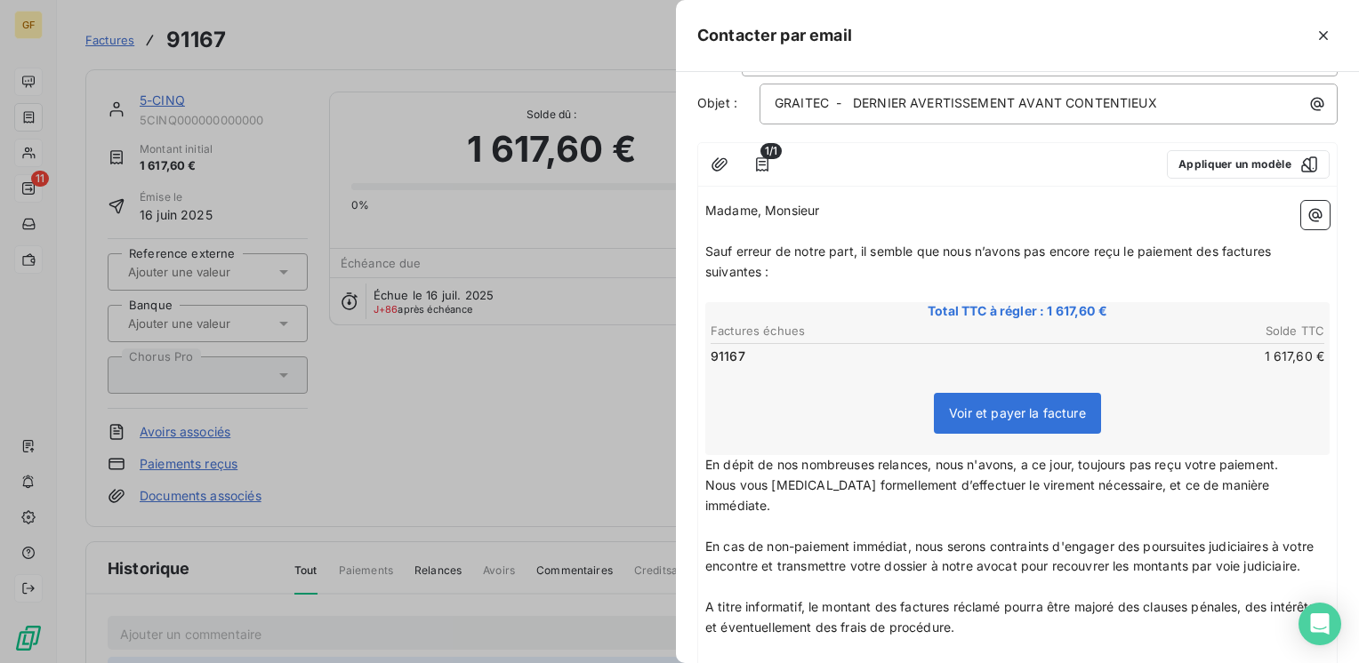
scroll to position [89, 0]
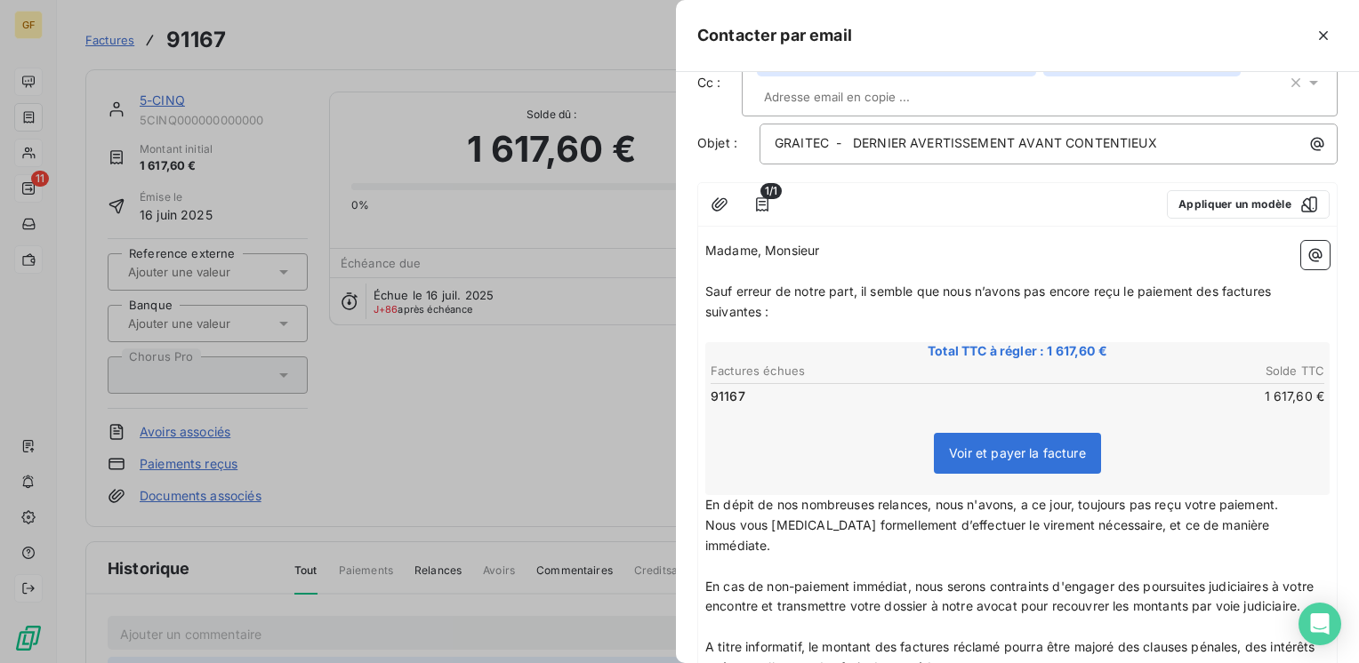
click at [861, 284] on span "Sauf erreur de notre part, il semble que nous n’avons pas encore reçu le paieme…" at bounding box center [989, 302] width 569 height 36
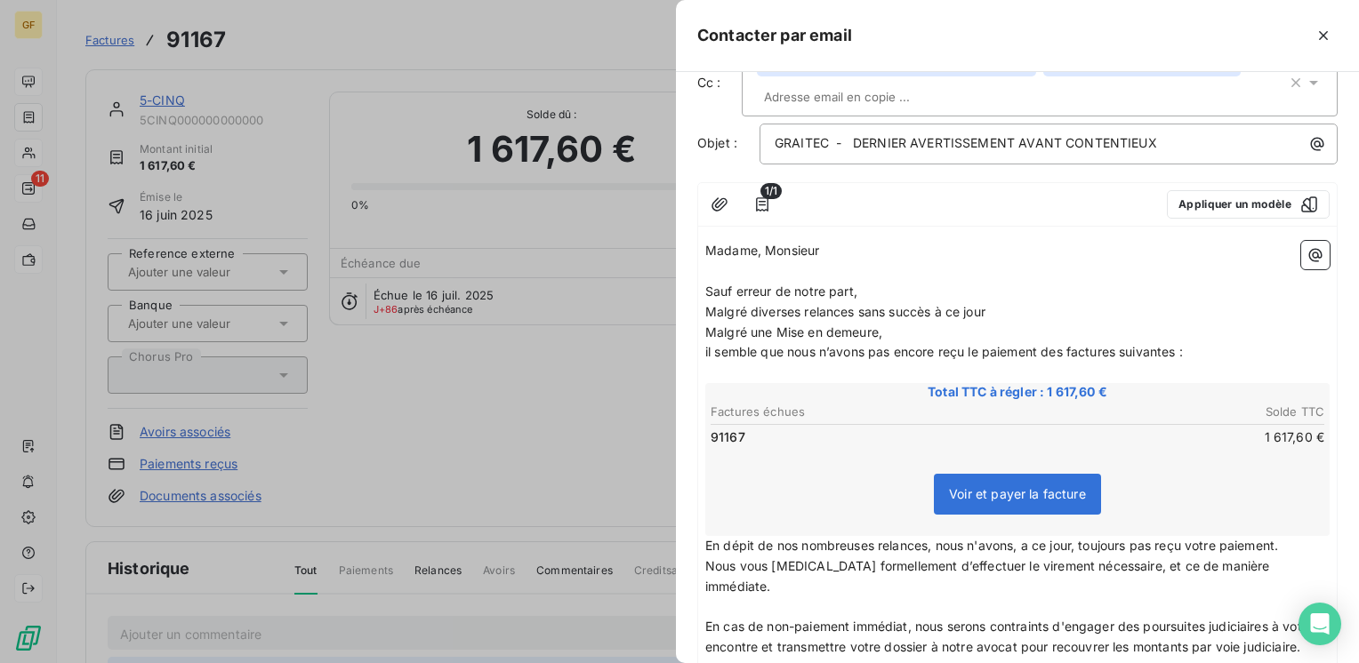
click at [704, 511] on div "Madame, Monsieur ﻿ Sauf erreur de notre part, Malgré diverses relances sans suc…" at bounding box center [1017, 561] width 638 height 655
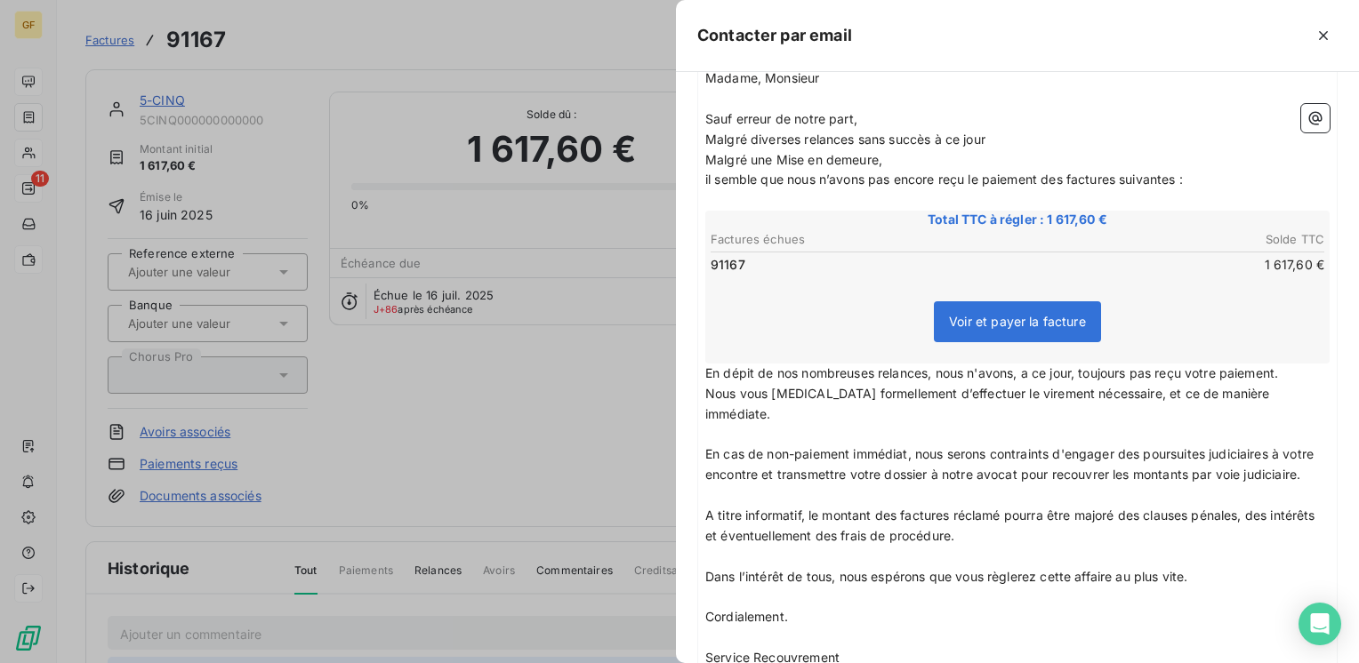
scroll to position [267, 0]
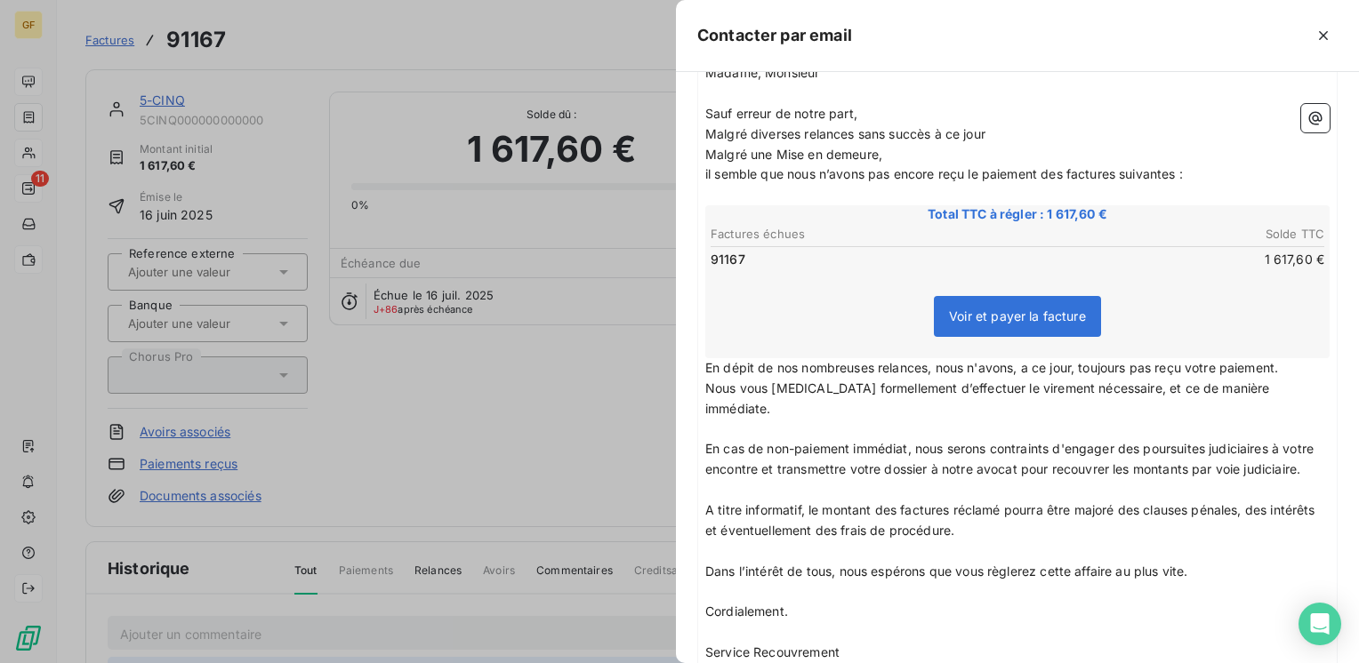
click at [705, 360] on span "En dépit de nos nombreuses relances, nous n'avons, a ce jour, toujours pas reçu…" at bounding box center [991, 367] width 573 height 15
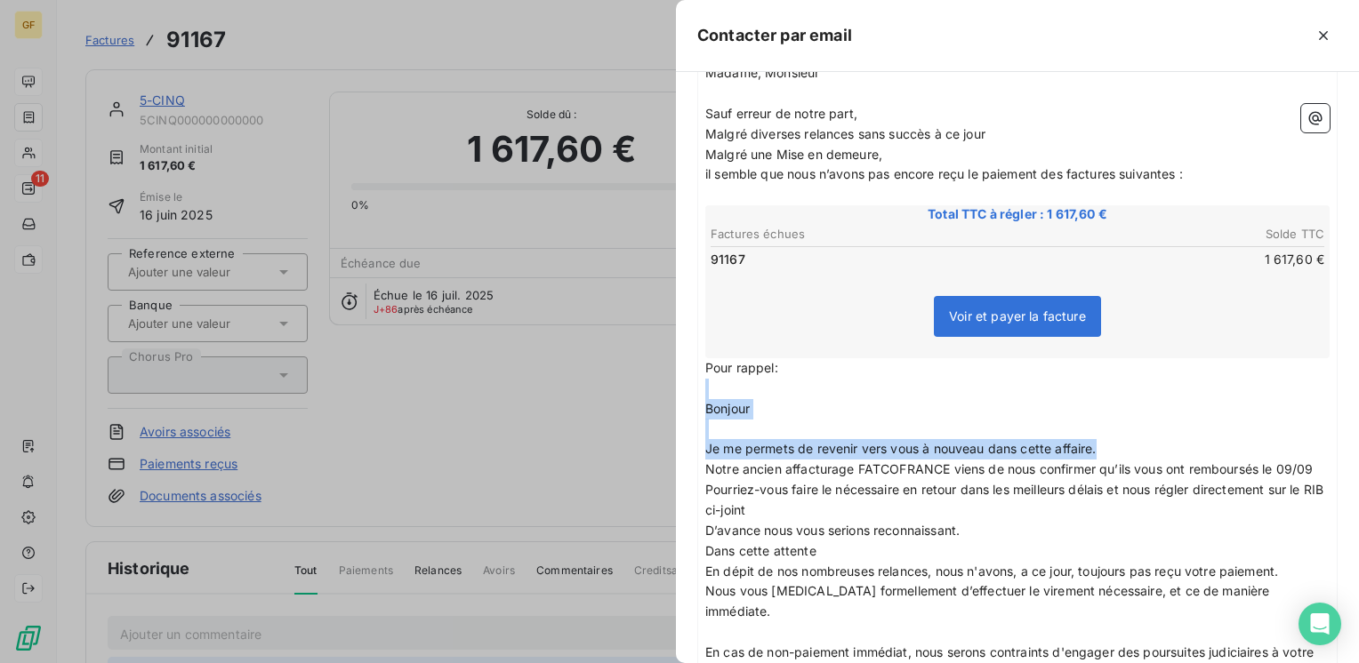
drag, startPoint x: 1120, startPoint y: 415, endPoint x: 705, endPoint y: 368, distance: 417.9
click at [705, 368] on div "Madame, Monsieur ﻿ Sauf erreur de notre part, Malgré diverses relances sans suc…" at bounding box center [1017, 485] width 624 height 844
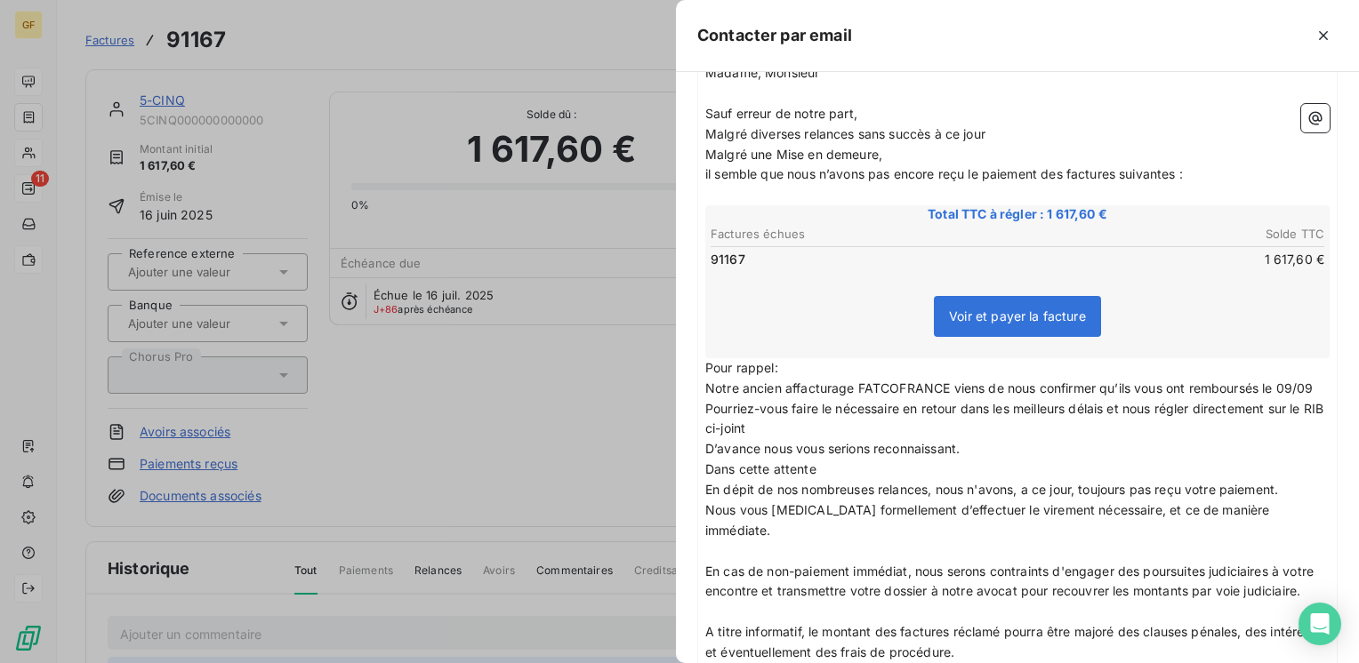
drag, startPoint x: 777, startPoint y: 421, endPoint x: 697, endPoint y: 404, distance: 82.0
click at [698, 404] on div "Madame, Monsieur ﻿ Sauf erreur de notre part, Malgré diverses relances sans suc…" at bounding box center [1017, 444] width 638 height 777
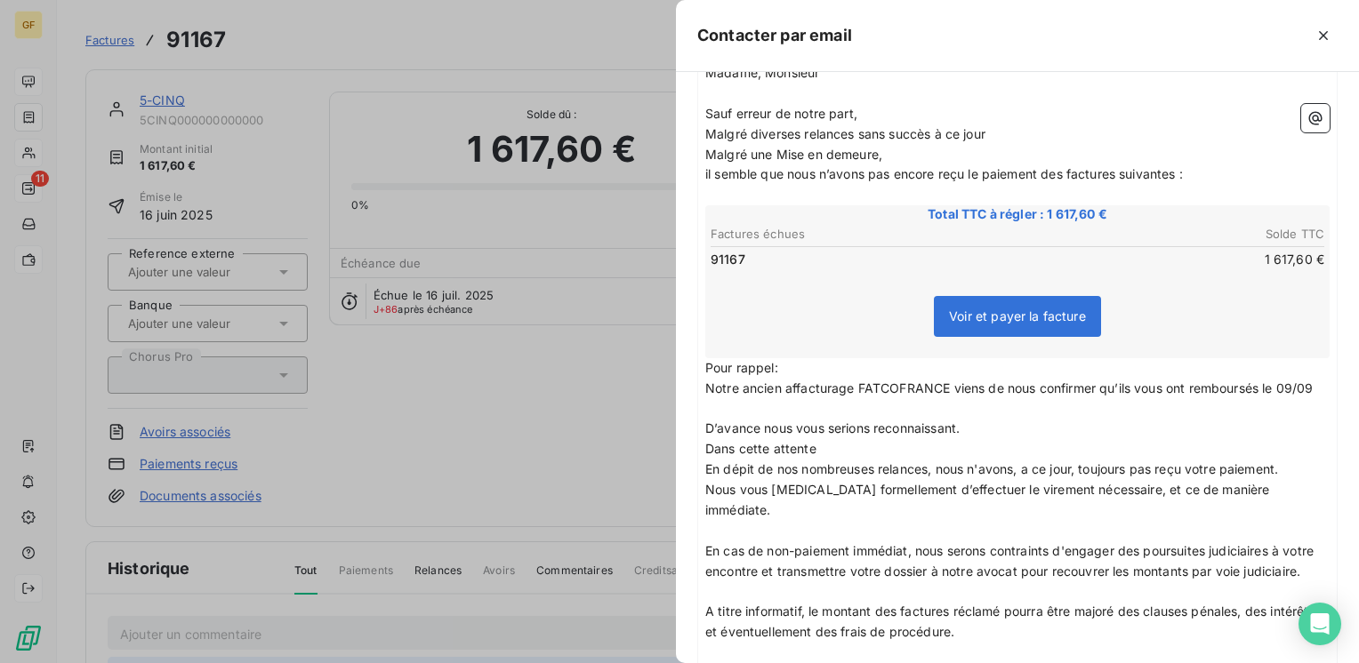
click at [788, 358] on p "Pour rappel:" at bounding box center [1017, 368] width 624 height 20
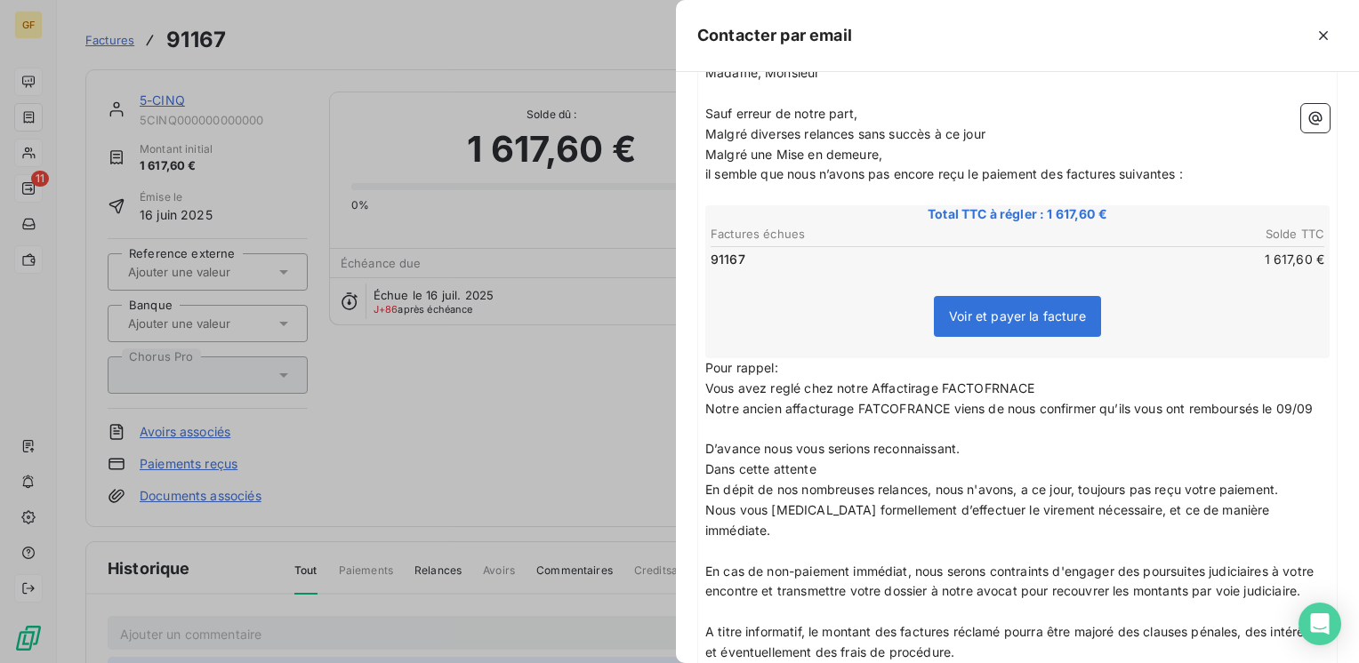
click at [1000, 381] on span "Vous avez reglé chez notre Affactirage FACTOFRNACE" at bounding box center [870, 388] width 330 height 15
click at [1038, 381] on span "Vous avez reglé chez notre Affactirage FACTOFRANCE....NACE" at bounding box center [895, 388] width 380 height 15
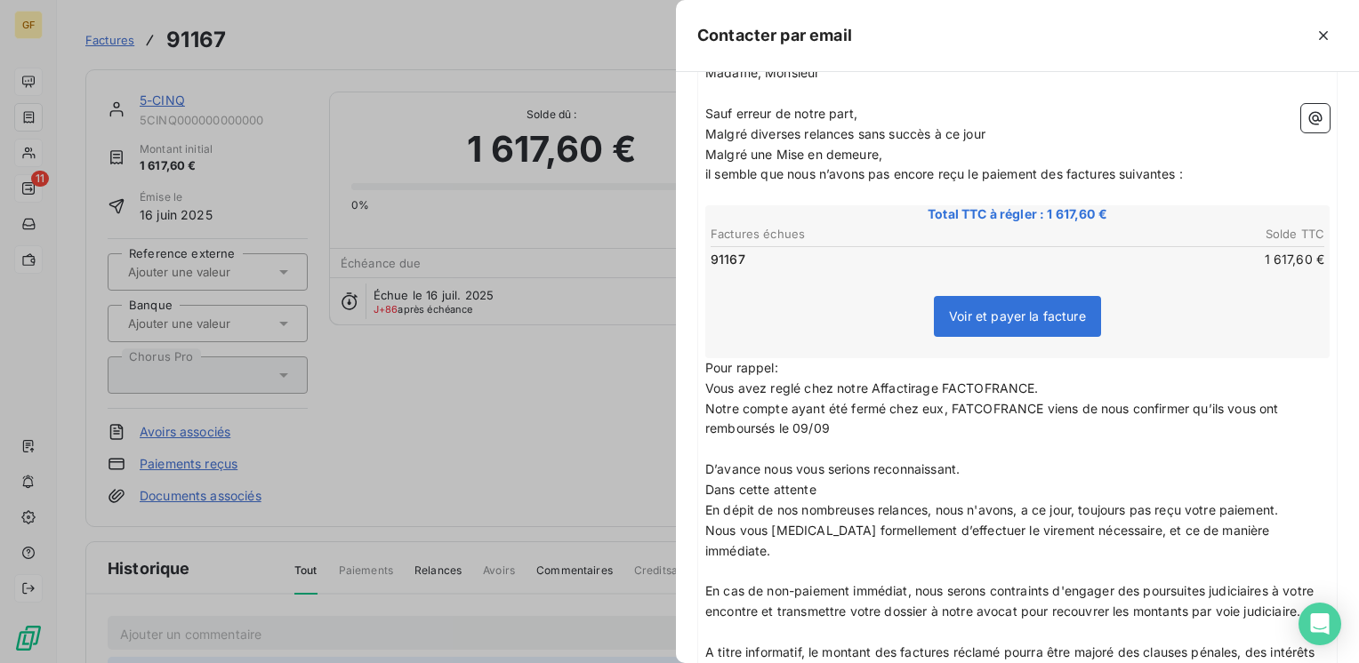
click at [962, 401] on span "Notre compte ayant été fermé chez eux, FATCOFRANCE viens de nous confirmer qu’i…" at bounding box center [993, 419] width 577 height 36
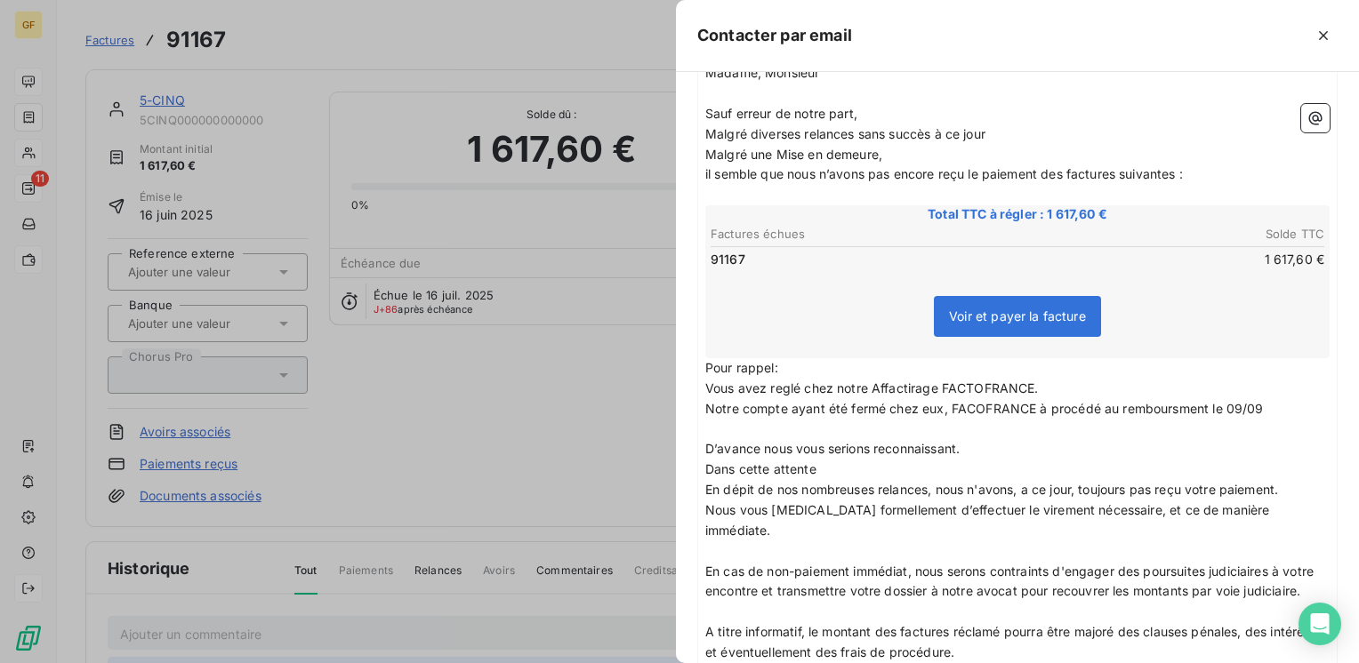
click at [1148, 439] on p "D’avance nous vous serions reconnaissant." at bounding box center [1017, 449] width 624 height 20
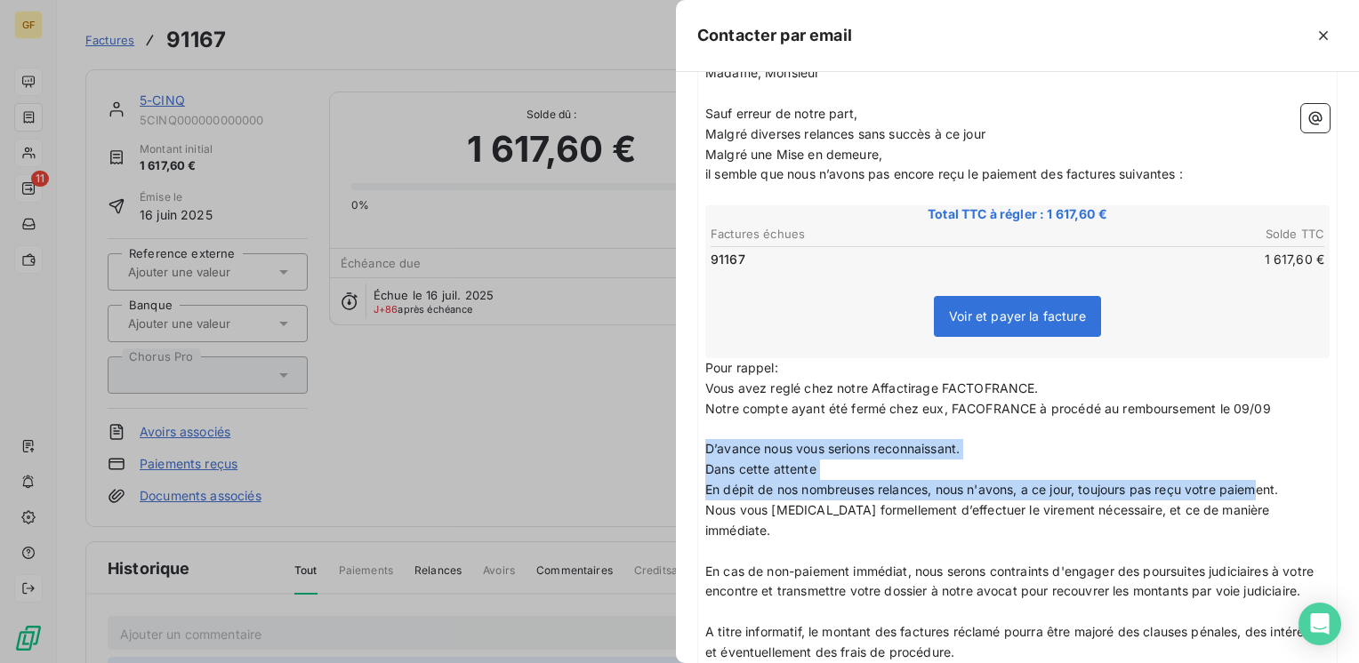
drag, startPoint x: 1294, startPoint y: 455, endPoint x: 702, endPoint y: 411, distance: 593.9
click at [702, 411] on div "Madame, Monsieur ﻿ Sauf erreur de notre part, Malgré diverses relances sans suc…" at bounding box center [1017, 444] width 638 height 777
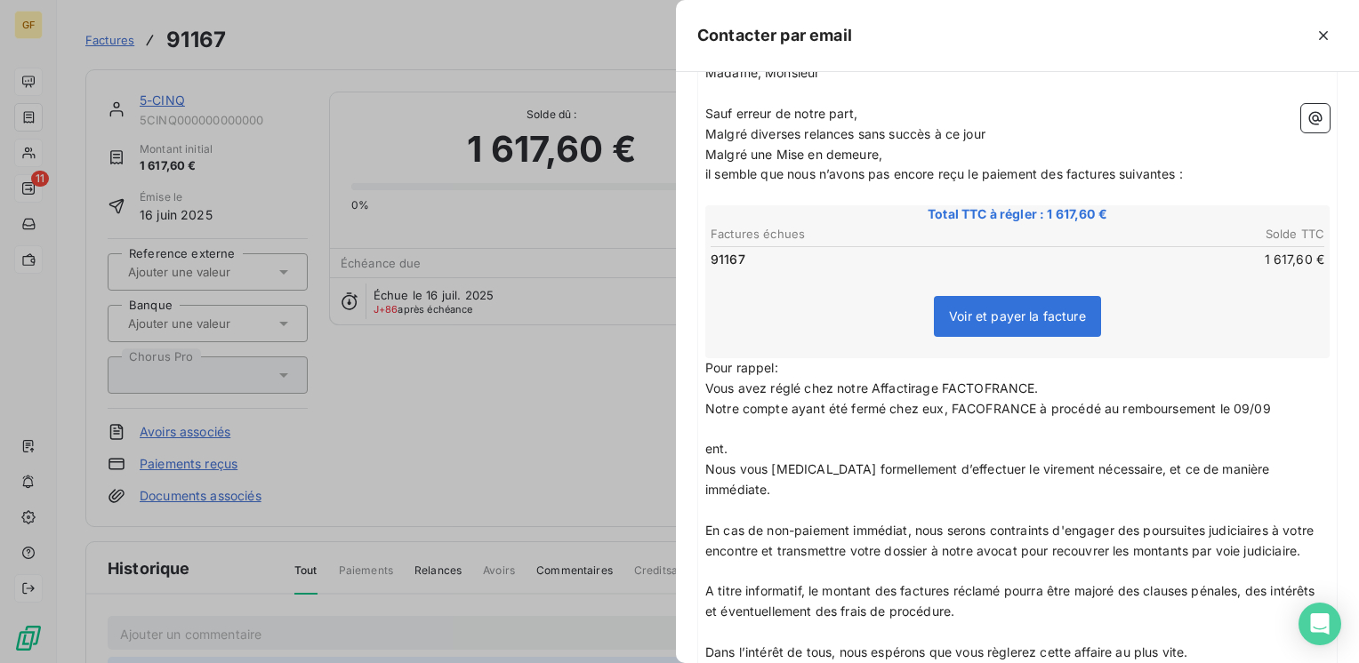
drag, startPoint x: 901, startPoint y: 356, endPoint x: 839, endPoint y: 407, distance: 80.2
click at [839, 419] on p "﻿" at bounding box center [1017, 429] width 624 height 20
click at [848, 419] on p "﻿" at bounding box center [1017, 429] width 624 height 20
click at [887, 381] on span "Vous avez réglé chez notre Affactirage FACTOFRANCE." at bounding box center [871, 388] width 333 height 15
click at [880, 381] on span "Vous avez réglé chez notre Affacturage FACTOFRANCE." at bounding box center [874, 388] width 338 height 15
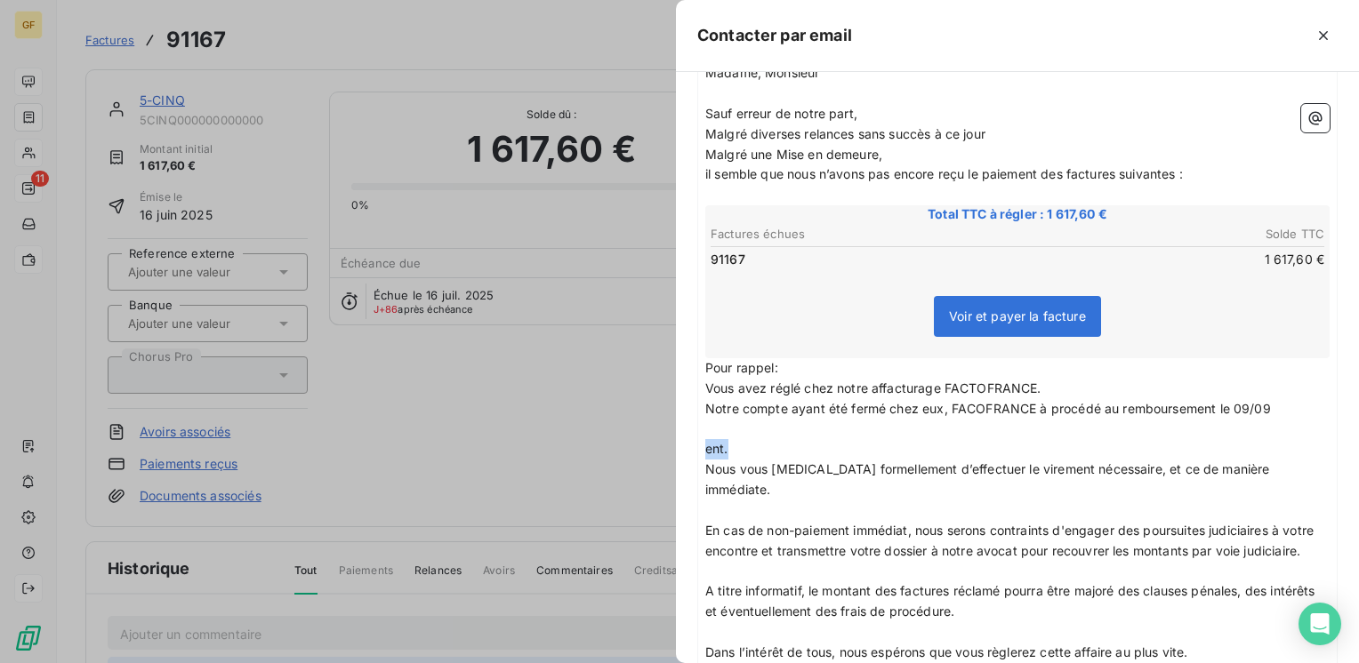
drag, startPoint x: 735, startPoint y: 421, endPoint x: 662, endPoint y: 421, distance: 72.9
click at [662, 662] on div "Contacter par email À : [PERSON_NAME][EMAIL_ADDRESS][DOMAIN_NAME] Cc : [DOMAIN_…" at bounding box center [679, 663] width 1359 height 0
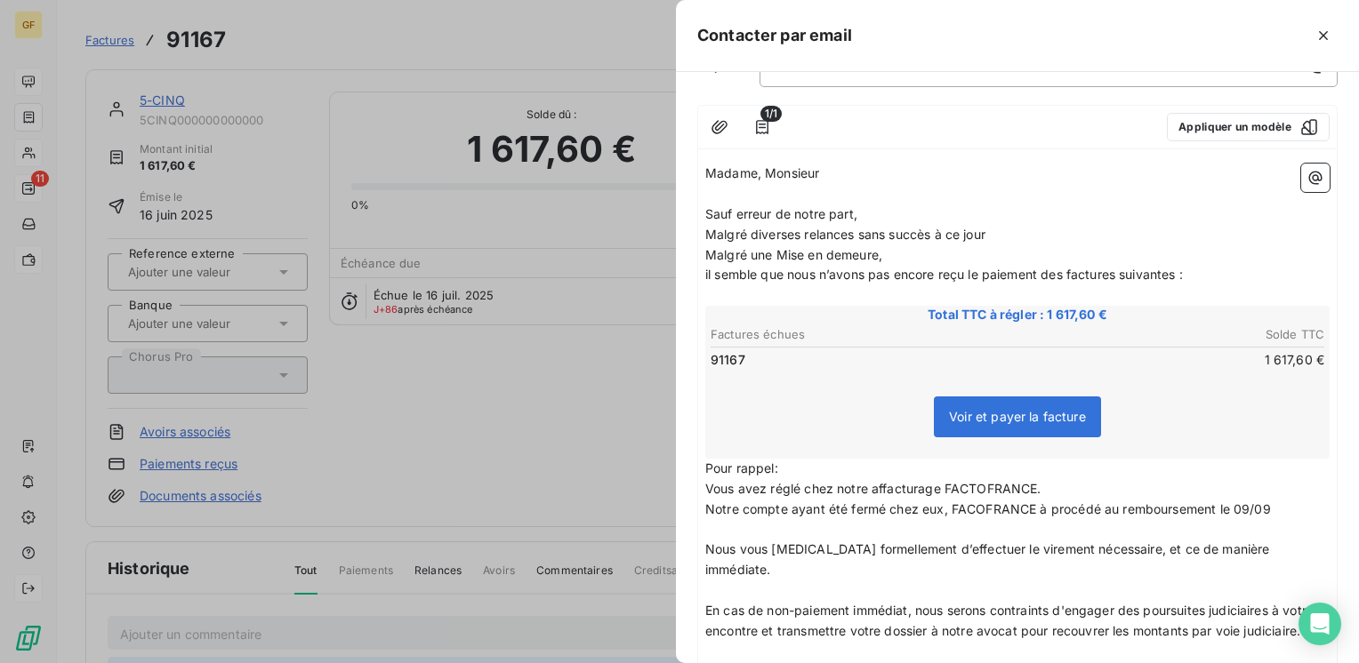
scroll to position [178, 0]
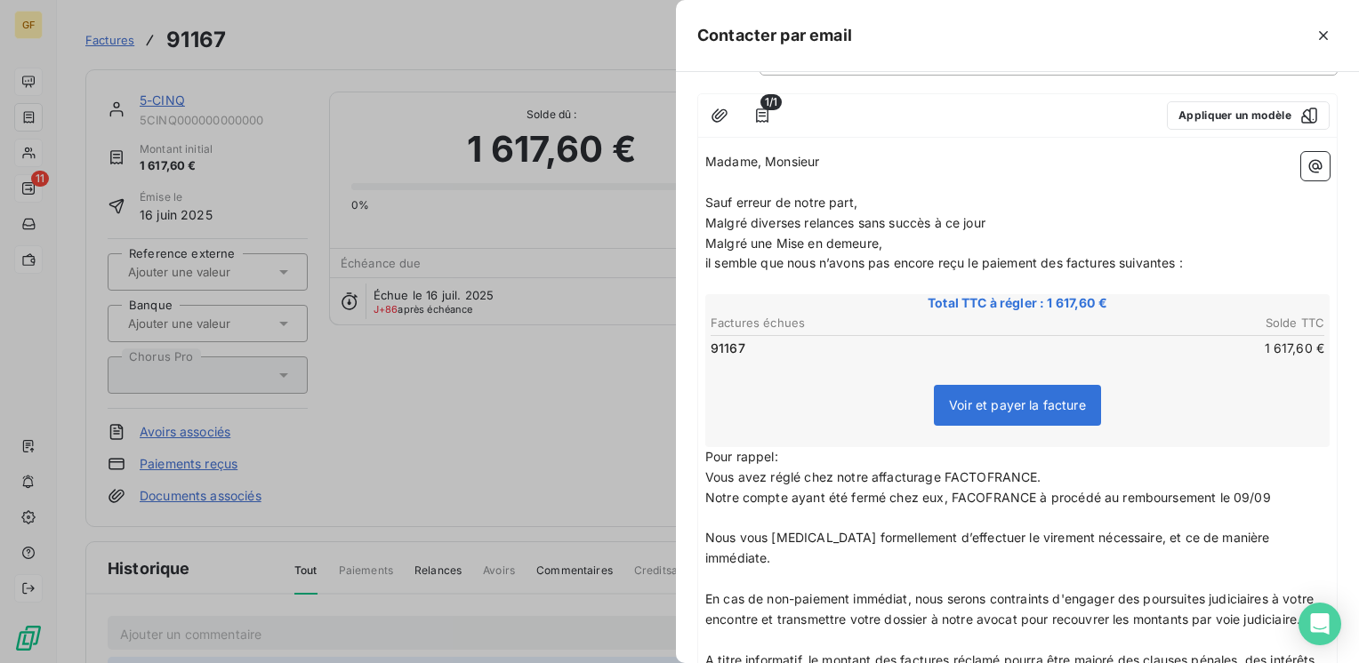
click at [808, 447] on p "Pour rappel:" at bounding box center [1017, 457] width 624 height 20
click at [973, 490] on span "Notre compte ayant été fermé chez eux, FACOFRANCE à procédé au remboursement le…" at bounding box center [988, 497] width 566 height 15
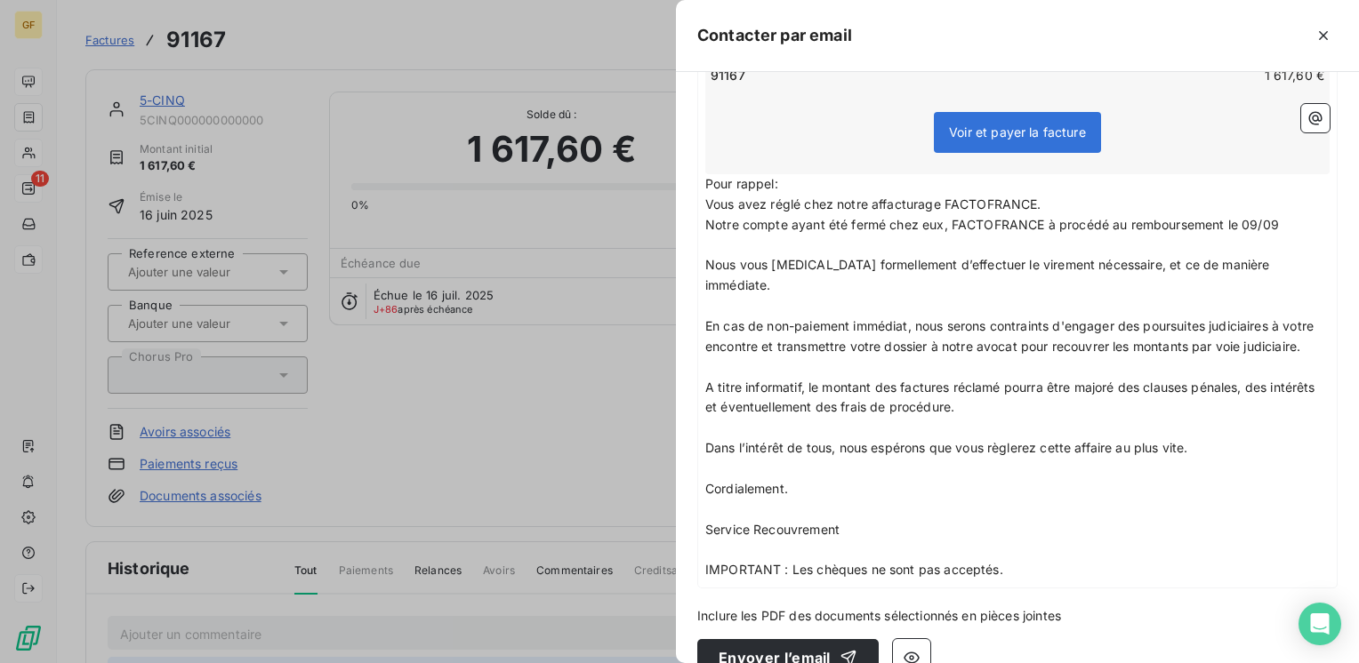
scroll to position [455, 0]
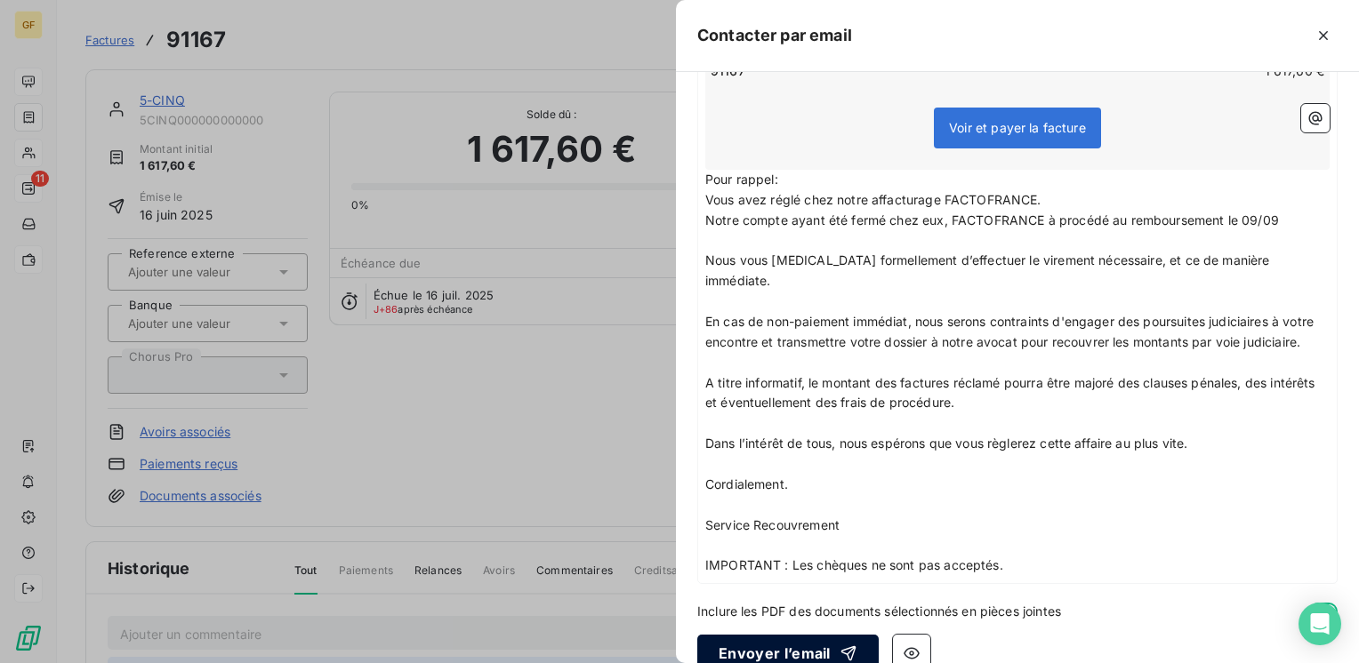
click at [768, 635] on button "Envoyer l’email" at bounding box center [787, 653] width 181 height 37
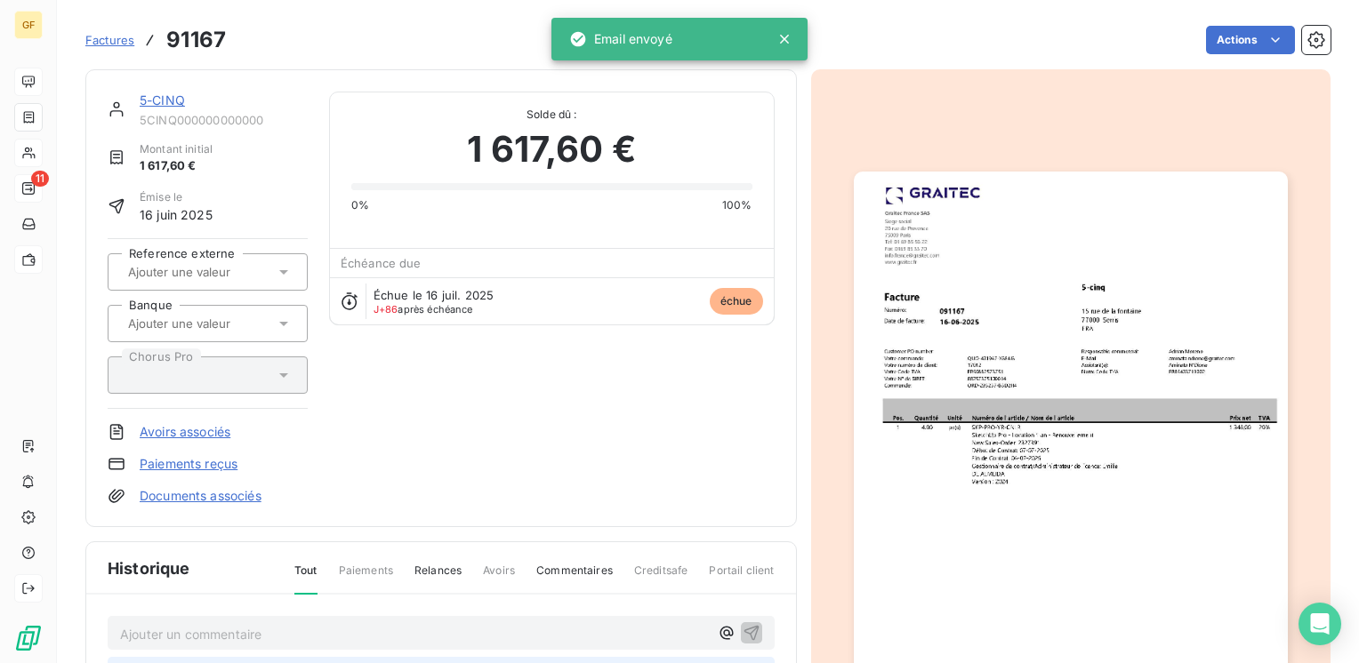
click at [164, 103] on link "5-CINQ" at bounding box center [162, 99] width 45 height 15
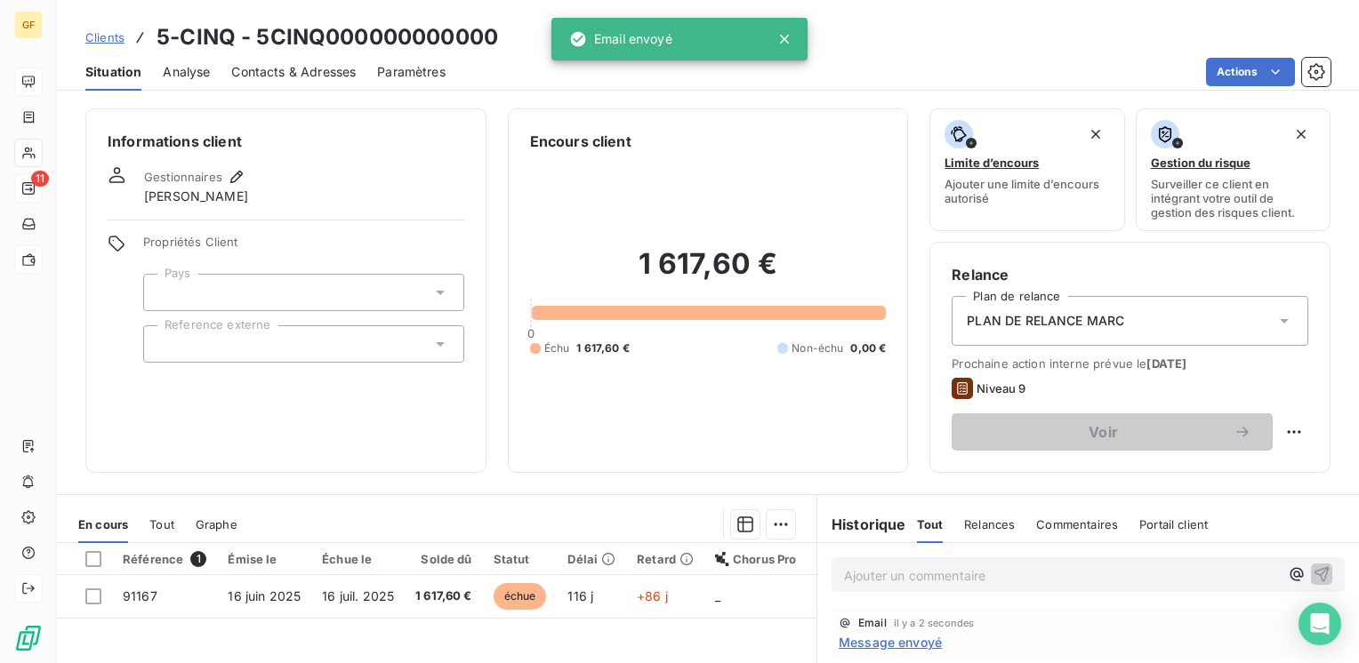
scroll to position [89, 0]
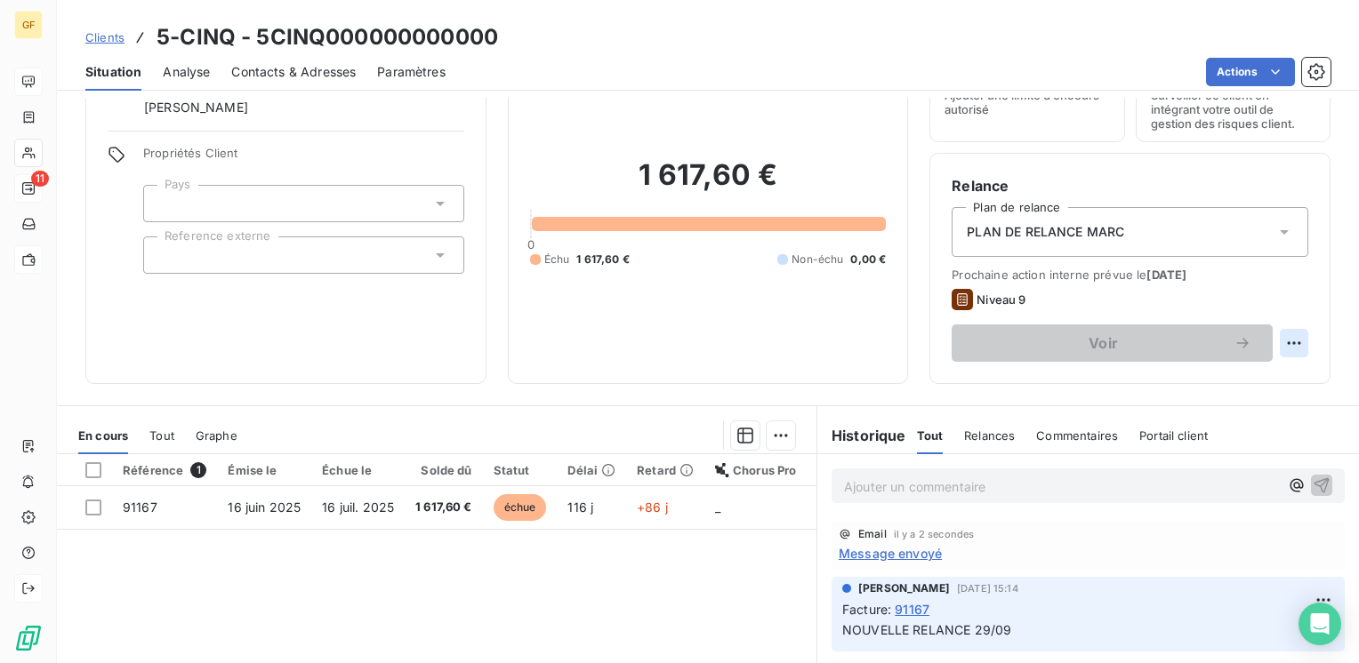
click at [1279, 335] on html "GF 11 Clients 5-CINQ - 5CINQ000000000000 Situation Analyse Contacts & Adresses …" at bounding box center [679, 331] width 1359 height 663
click at [1212, 374] on div "Replanifier cette action" at bounding box center [1207, 382] width 159 height 28
select select "9"
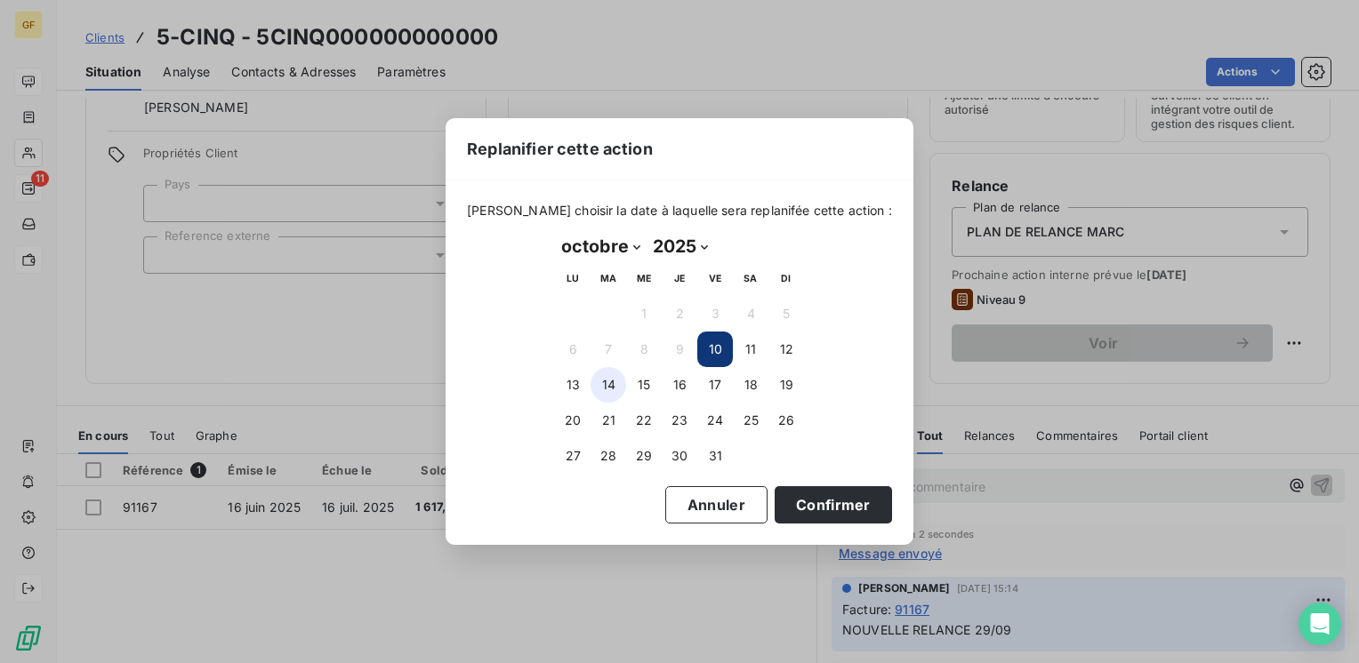
click at [609, 381] on button "14" at bounding box center [608, 385] width 36 height 36
click at [811, 507] on button "Confirmer" at bounding box center [833, 504] width 117 height 37
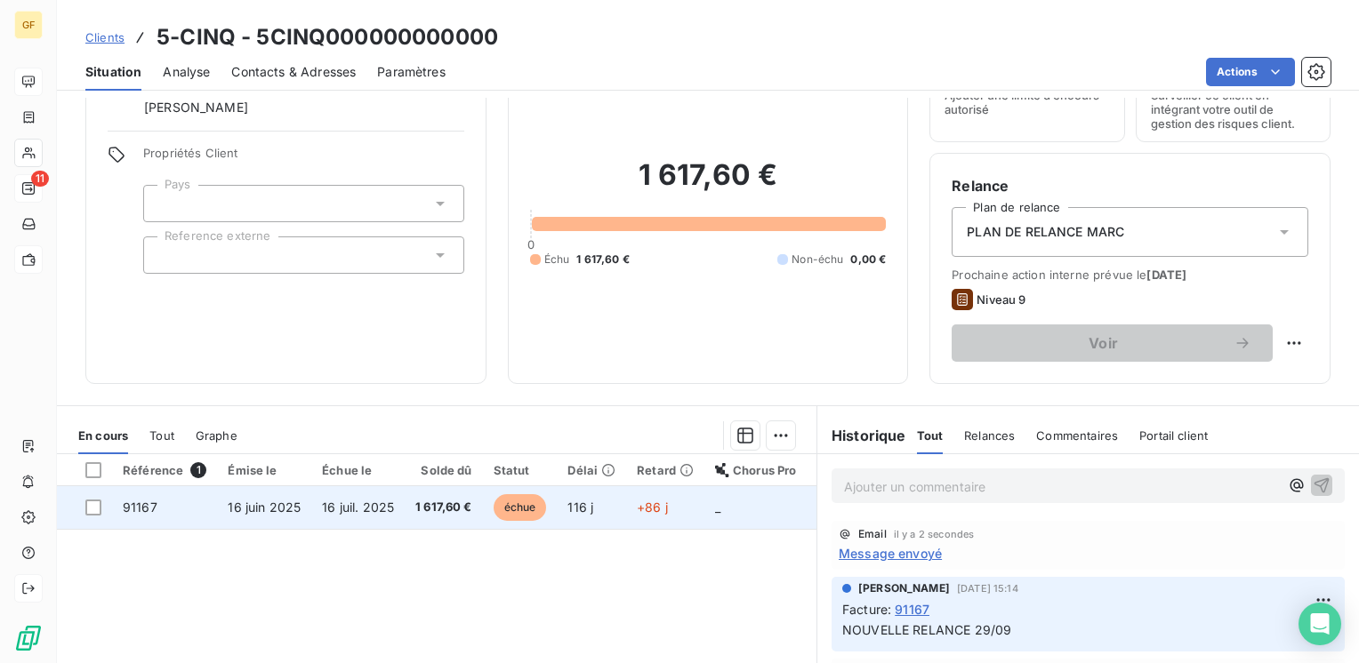
click at [388, 504] on span "16 juil. 2025" at bounding box center [358, 507] width 72 height 15
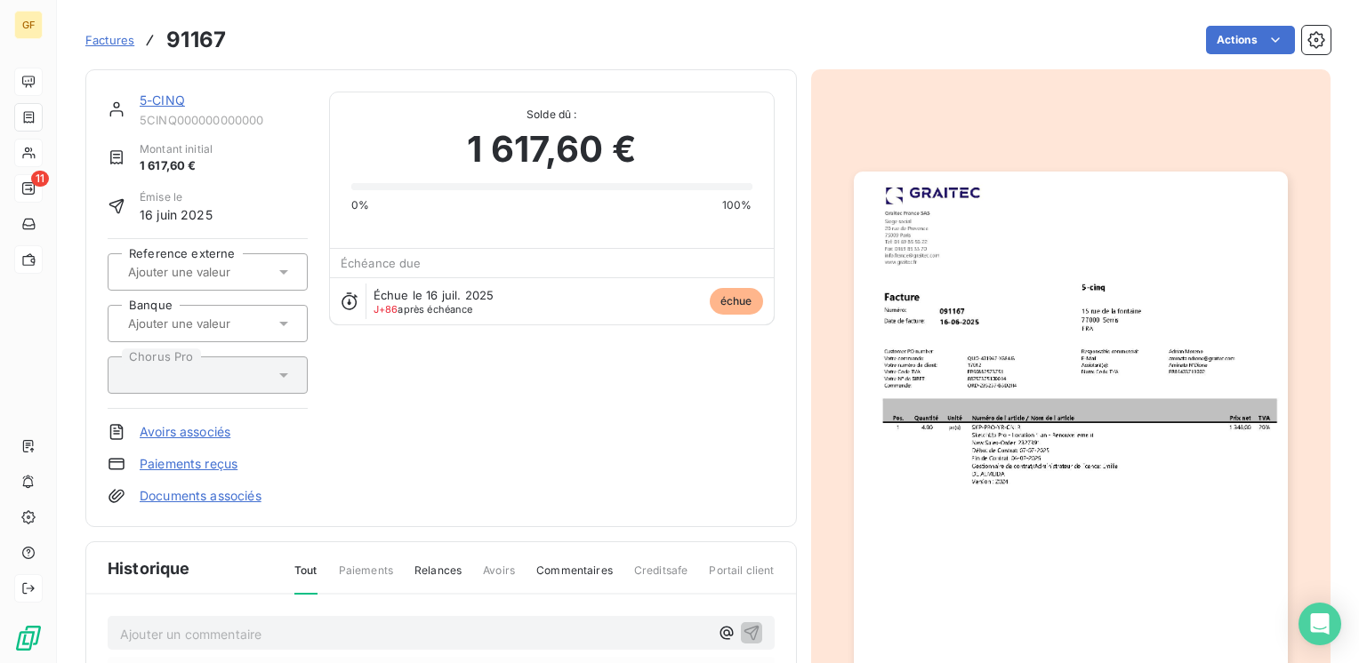
click at [975, 389] on img "button" at bounding box center [1071, 478] width 434 height 613
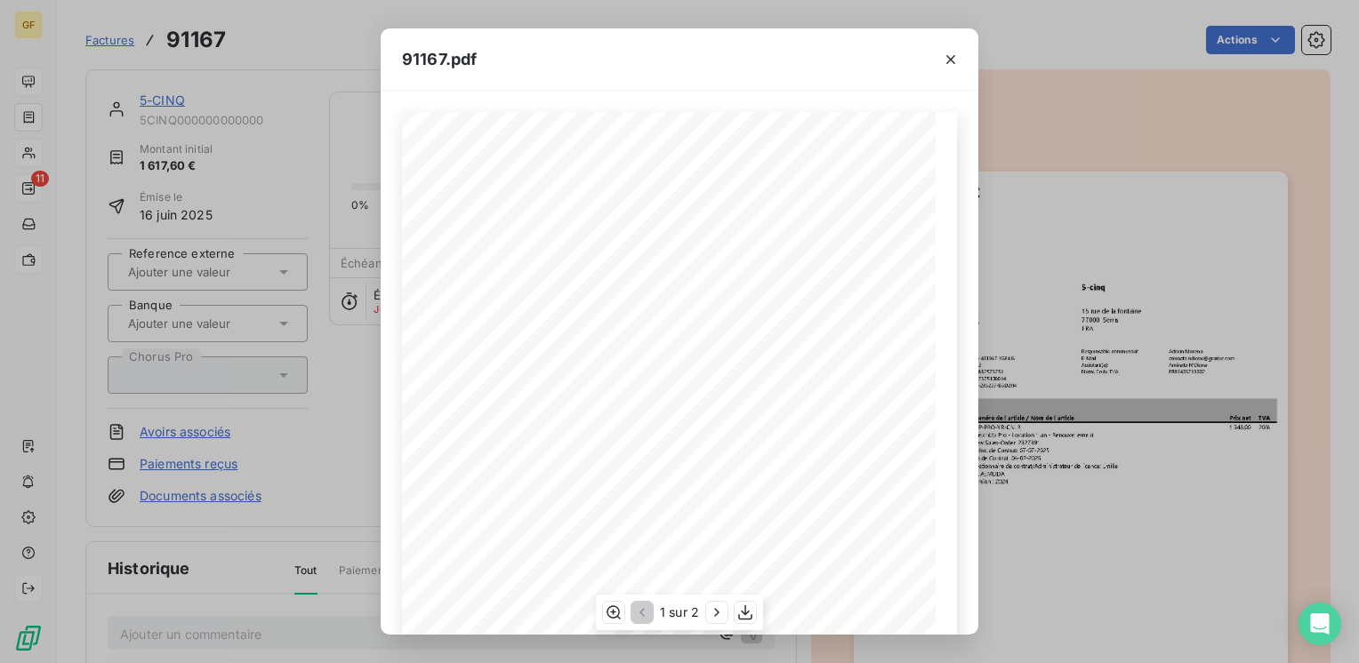
scroll to position [252, 0]
drag, startPoint x: 720, startPoint y: 611, endPoint x: 723, endPoint y: 574, distance: 36.6
click at [721, 611] on icon "button" at bounding box center [717, 613] width 18 height 18
click at [950, 51] on icon "button" at bounding box center [951, 60] width 18 height 18
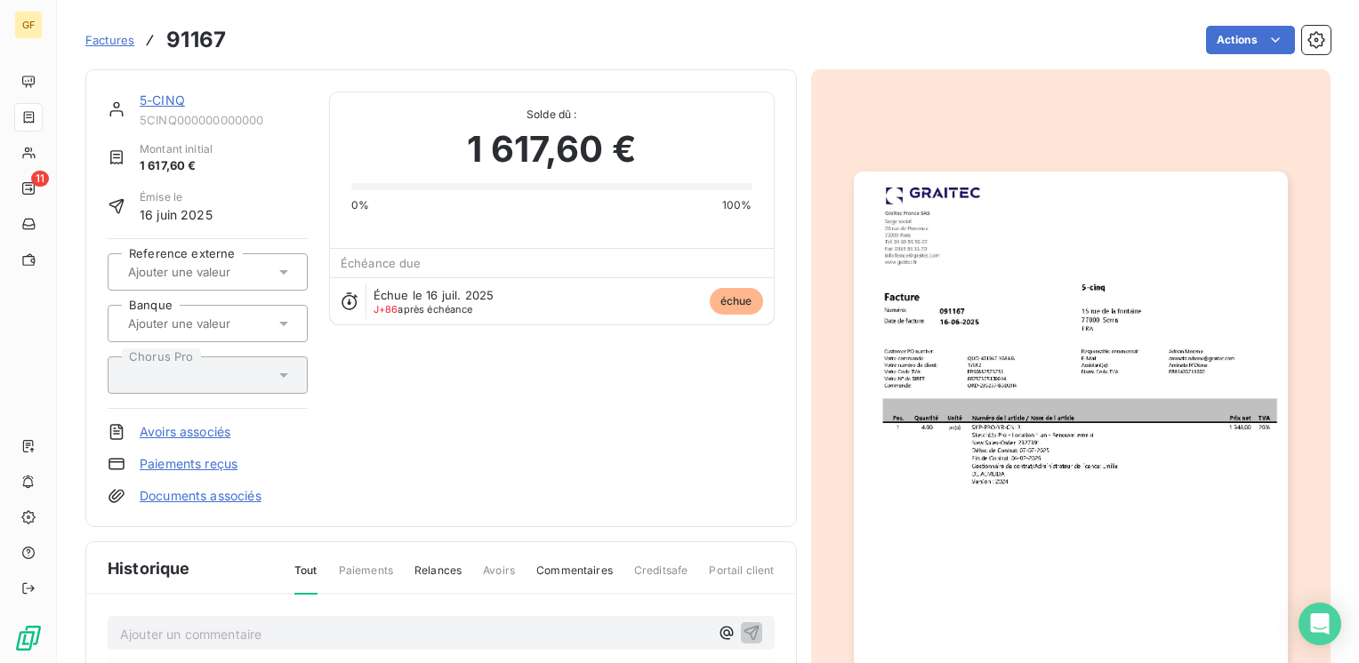
click at [177, 93] on link "5-CINQ" at bounding box center [162, 99] width 45 height 15
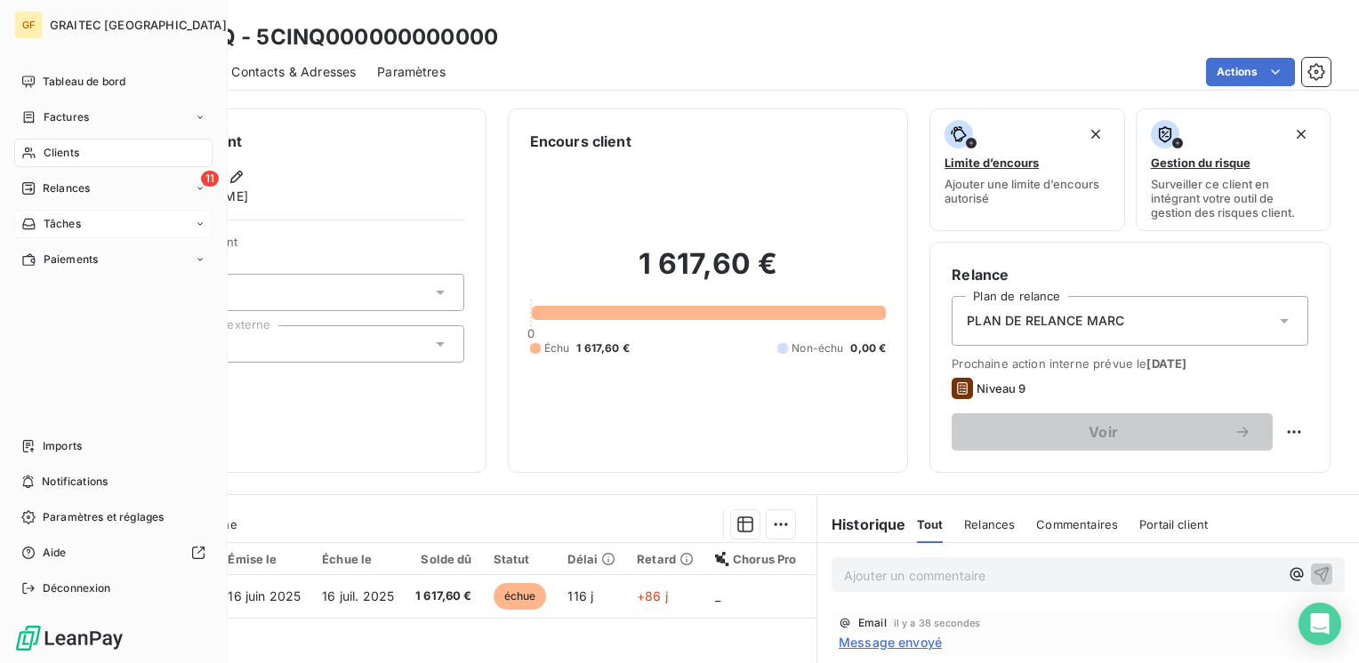
click at [66, 229] on span "Tâches" at bounding box center [62, 224] width 37 height 16
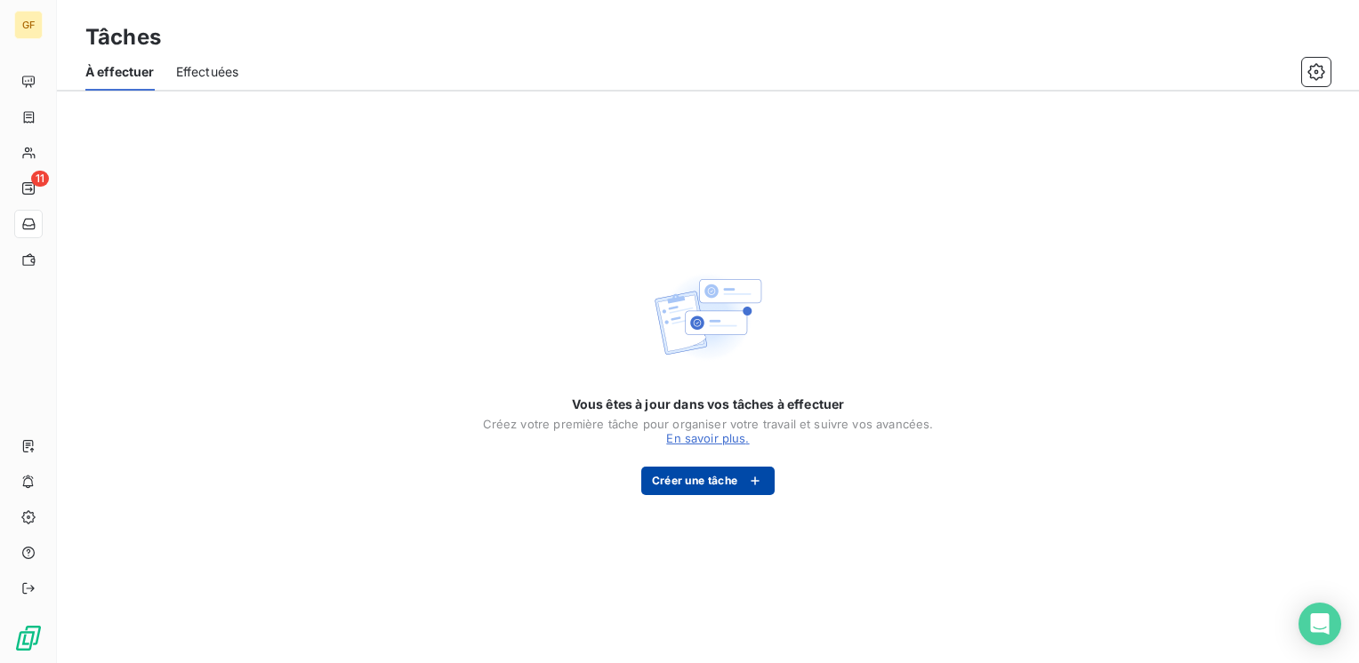
click at [679, 486] on button "Créer une tâche" at bounding box center [708, 481] width 134 height 28
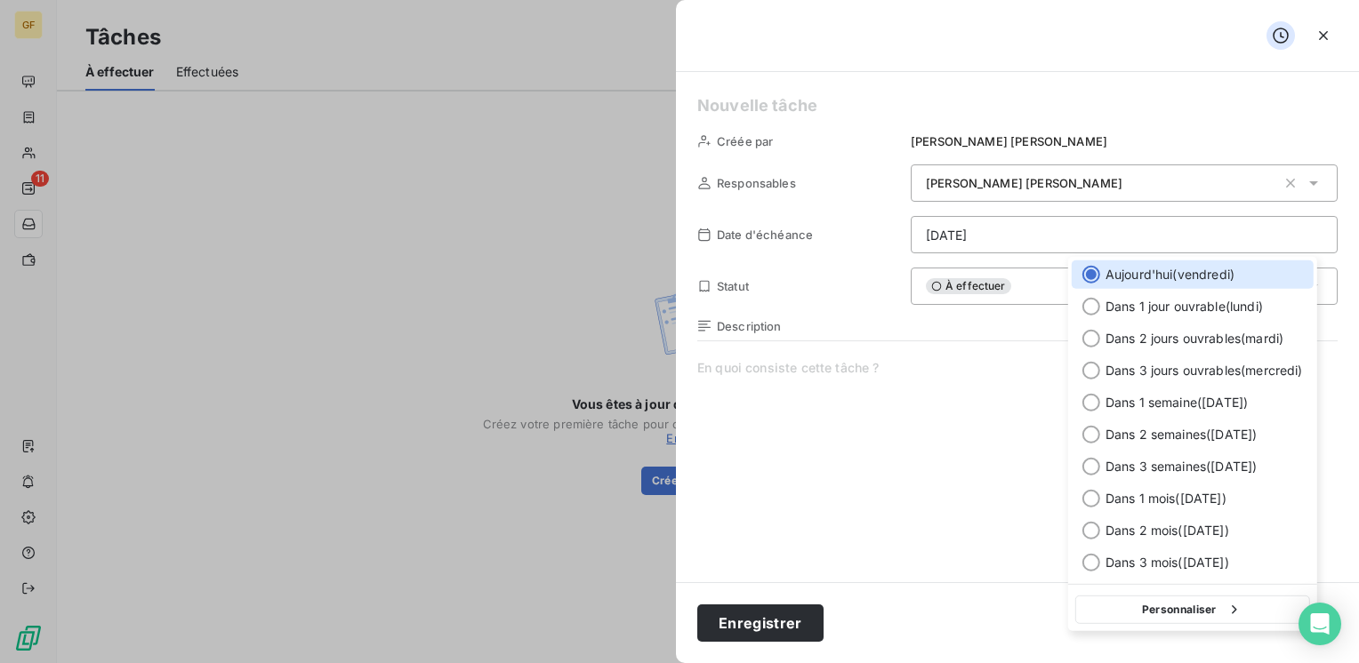
click at [877, 244] on html "GF 11 Tâches À effectuer Effectuées Vous êtes à jour dans vos tâches à effectue…" at bounding box center [679, 331] width 1359 height 663
click at [1152, 606] on button "Personnaliser" at bounding box center [1192, 610] width 235 height 28
select select "9"
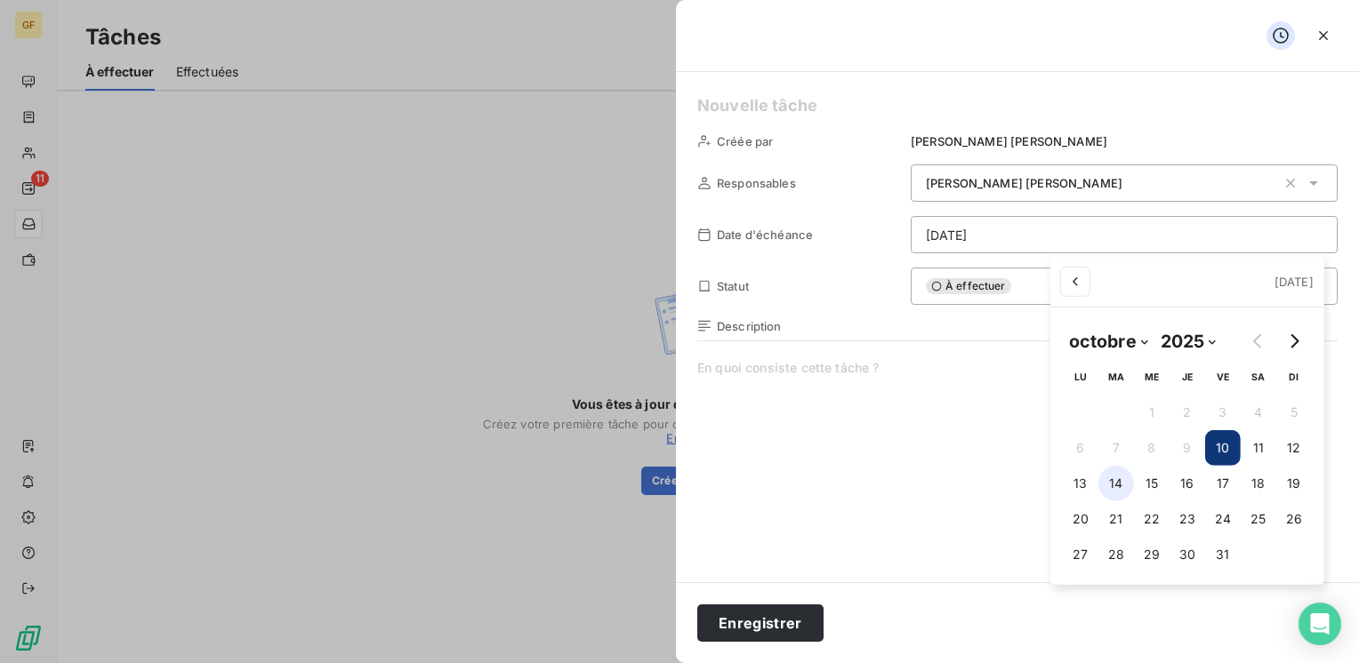
click at [1122, 485] on button "14" at bounding box center [1116, 484] width 36 height 36
type input "14/10/2025"
click at [977, 338] on html "GF 11 Tâches À effectuer Effectuées Vous êtes à jour dans vos tâches à effectue…" at bounding box center [679, 331] width 1359 height 663
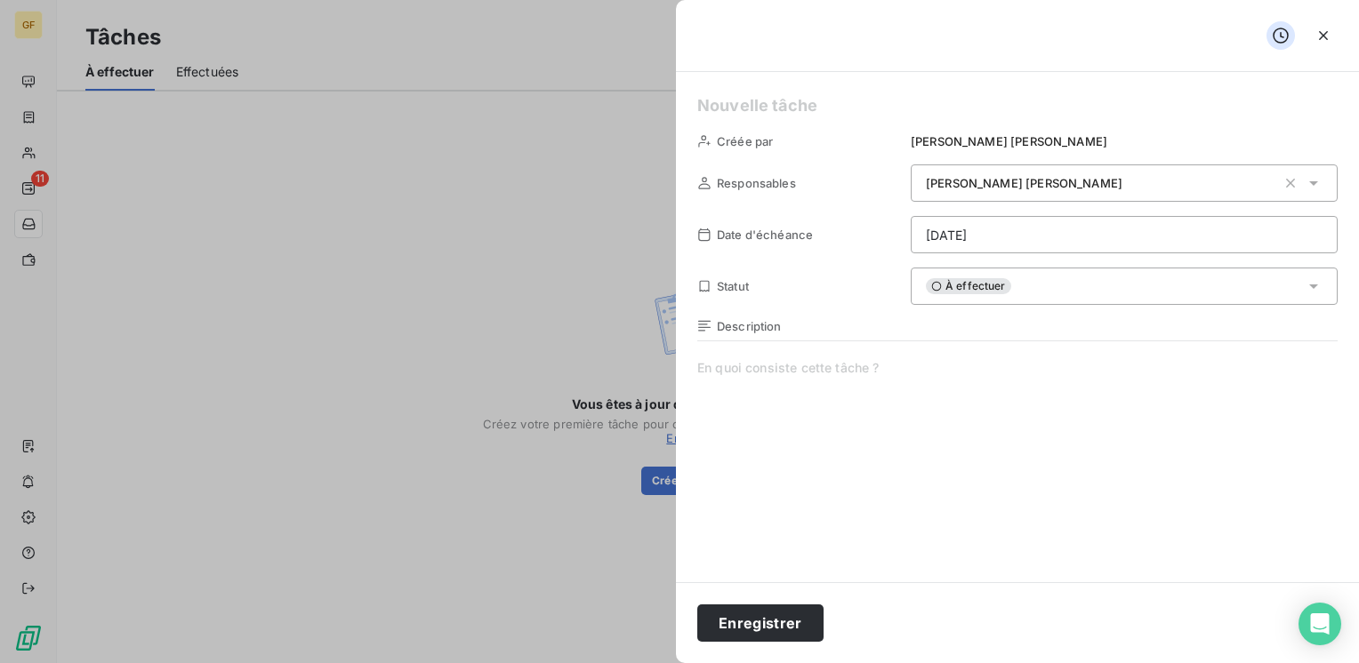
click at [765, 95] on h5 at bounding box center [1017, 105] width 640 height 25
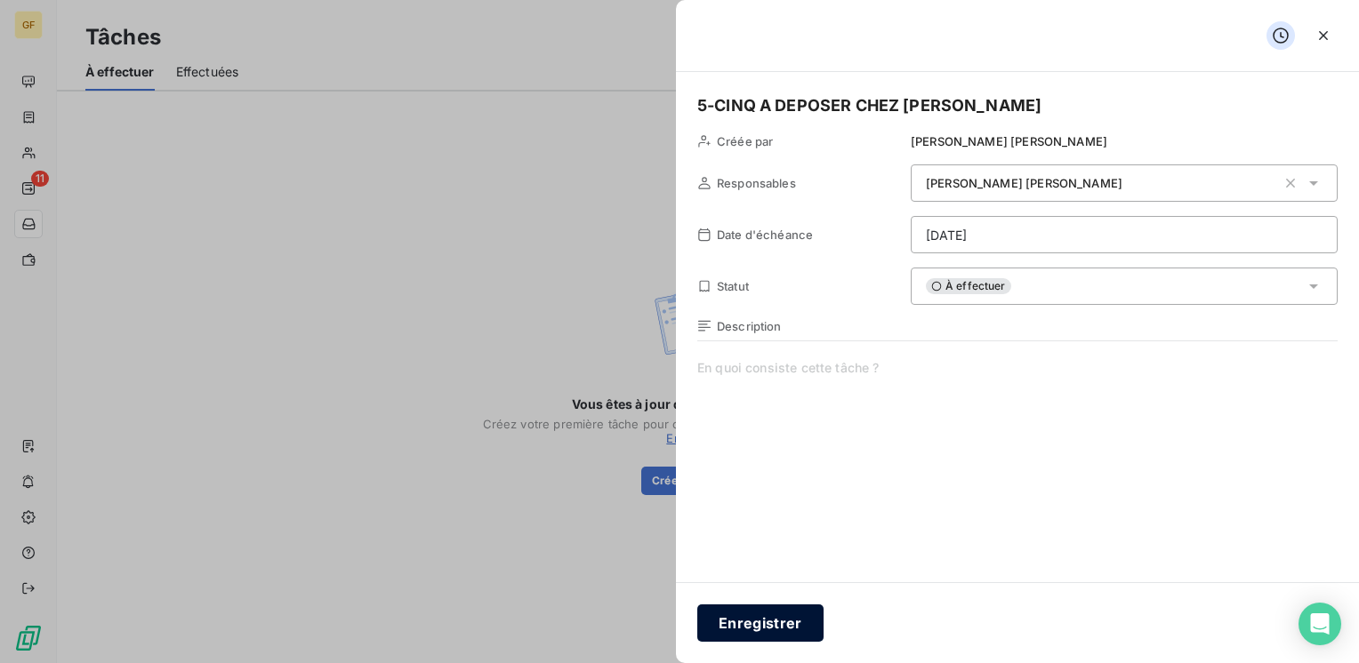
click at [767, 622] on button "Enregistrer" at bounding box center [760, 623] width 126 height 37
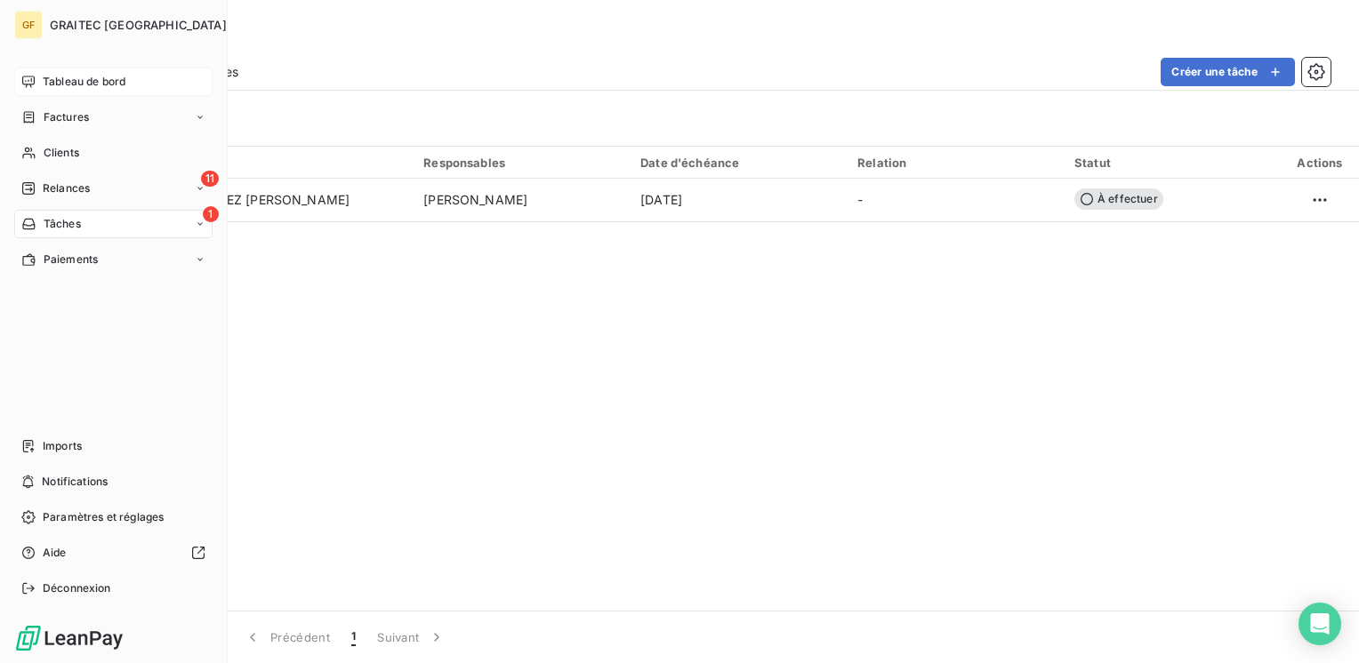
click at [73, 87] on span "Tableau de bord" at bounding box center [84, 82] width 83 height 16
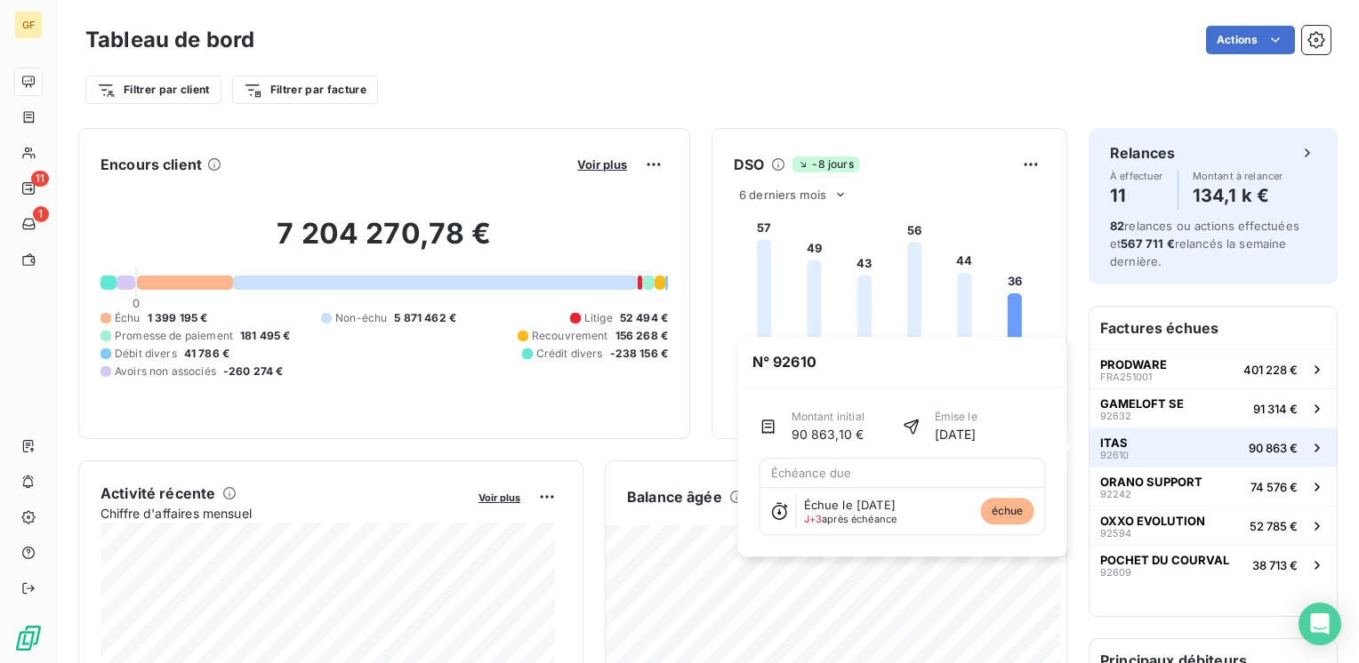
click at [1141, 446] on button "ITAS 92610 90 863 €" at bounding box center [1212, 447] width 247 height 39
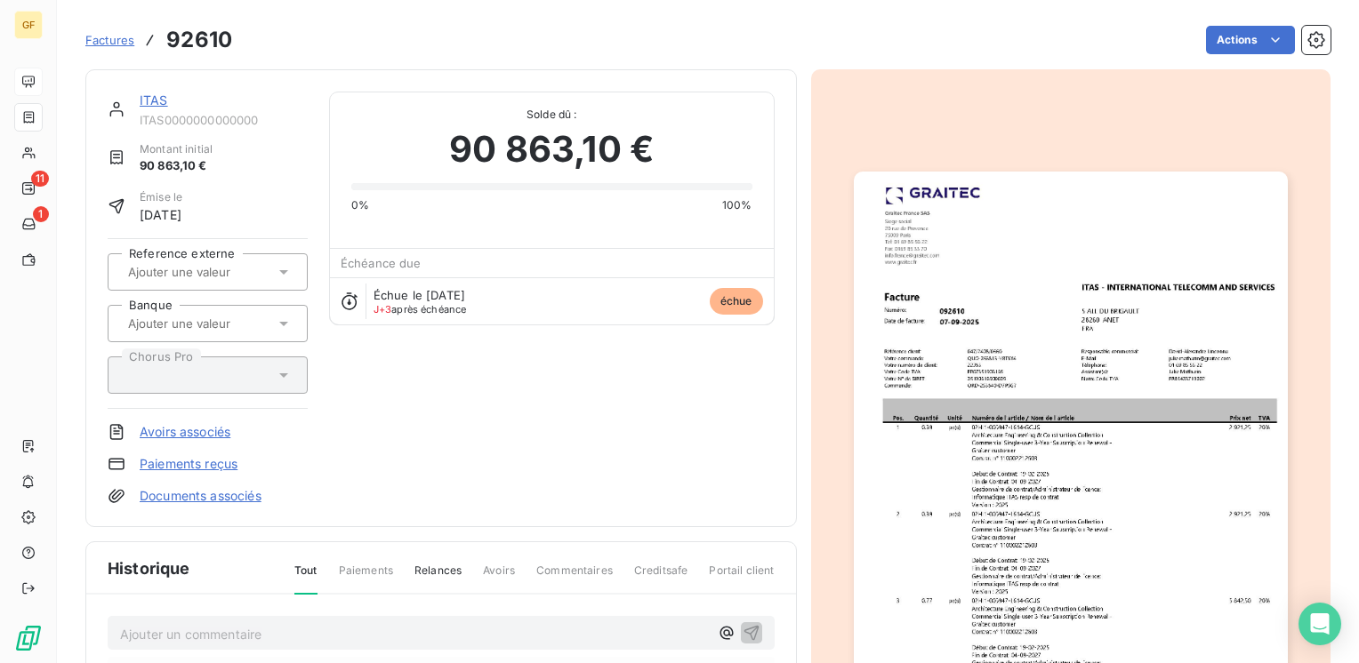
click at [142, 98] on link "ITAS" at bounding box center [154, 99] width 28 height 15
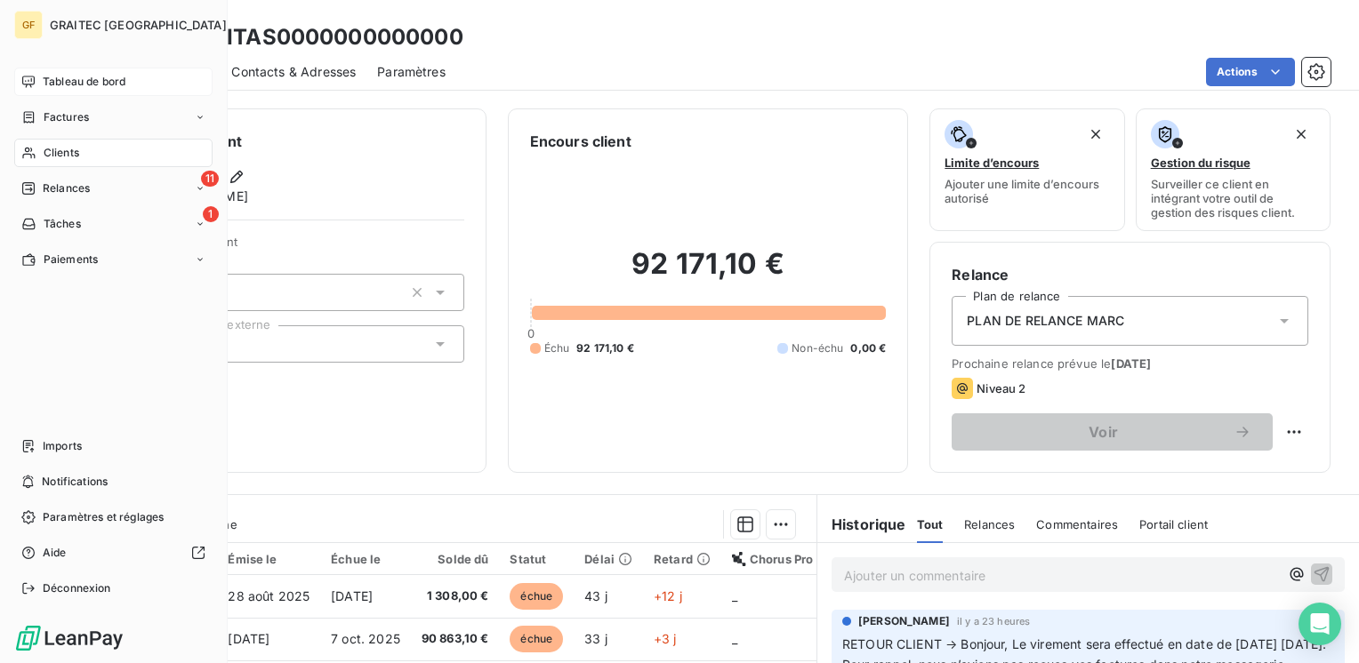
click at [62, 75] on span "Tableau de bord" at bounding box center [84, 82] width 83 height 16
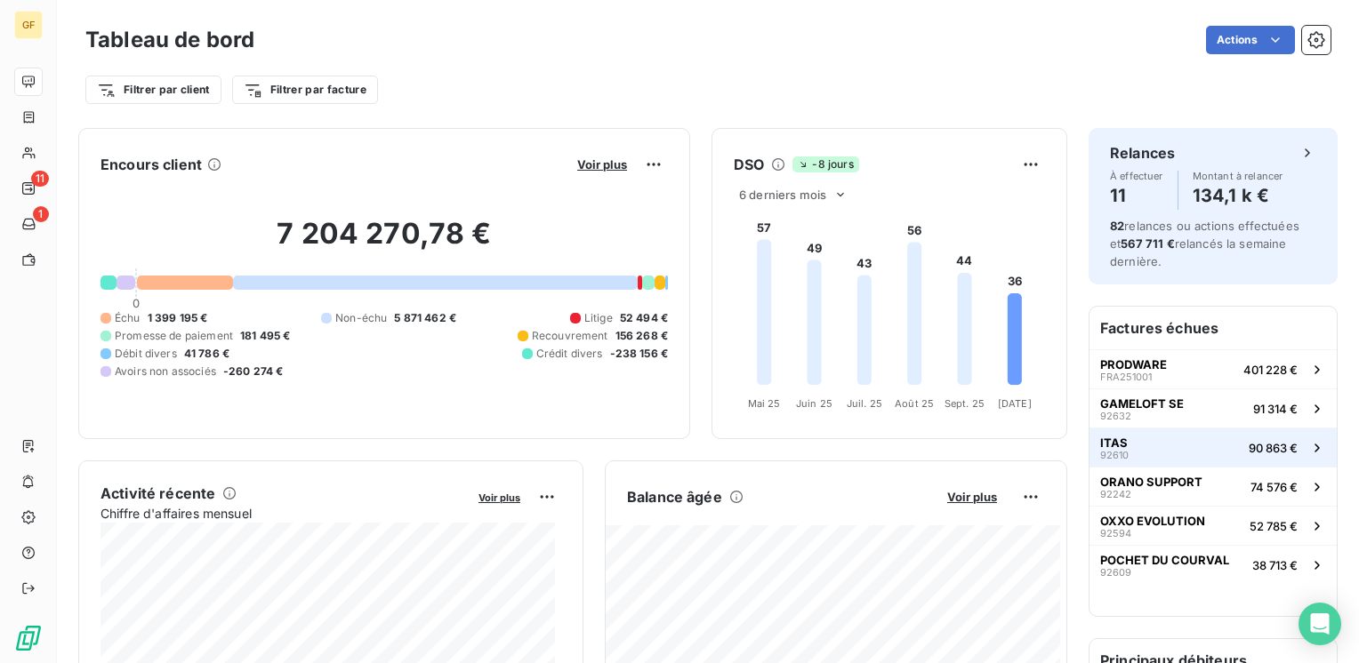
click at [1109, 438] on span "ITAS" at bounding box center [1114, 443] width 28 height 14
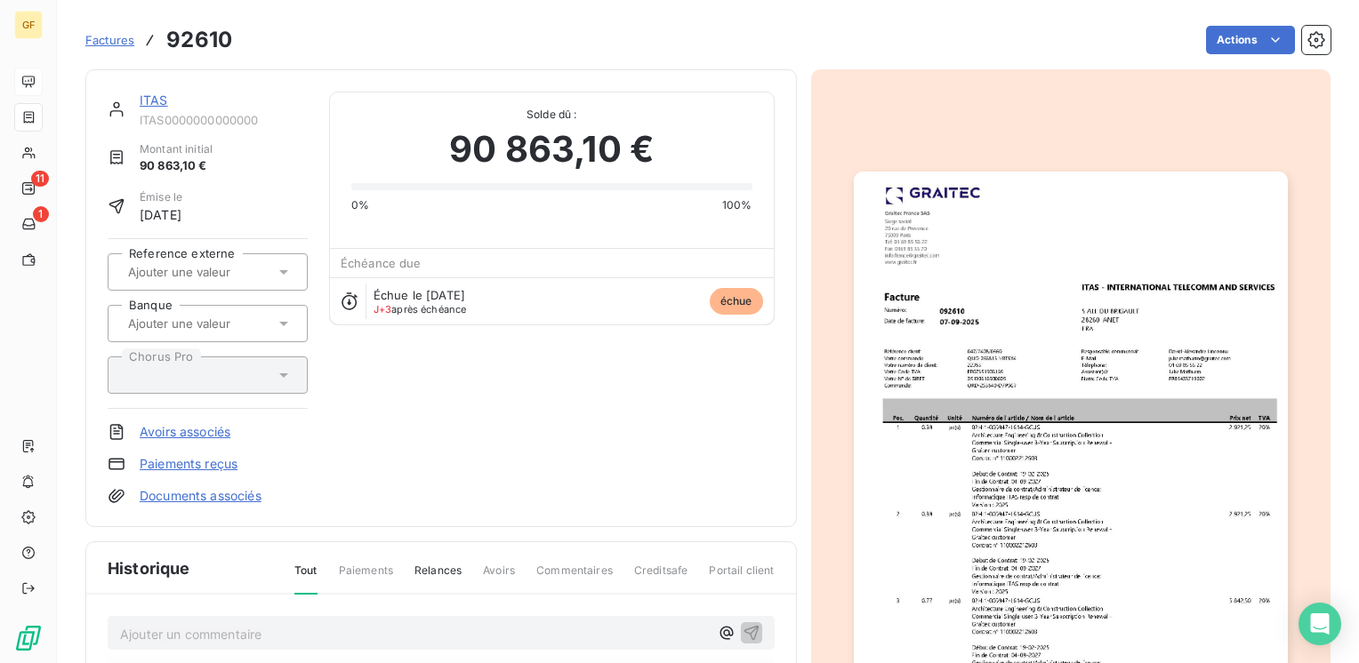
click at [150, 95] on link "ITAS" at bounding box center [154, 99] width 28 height 15
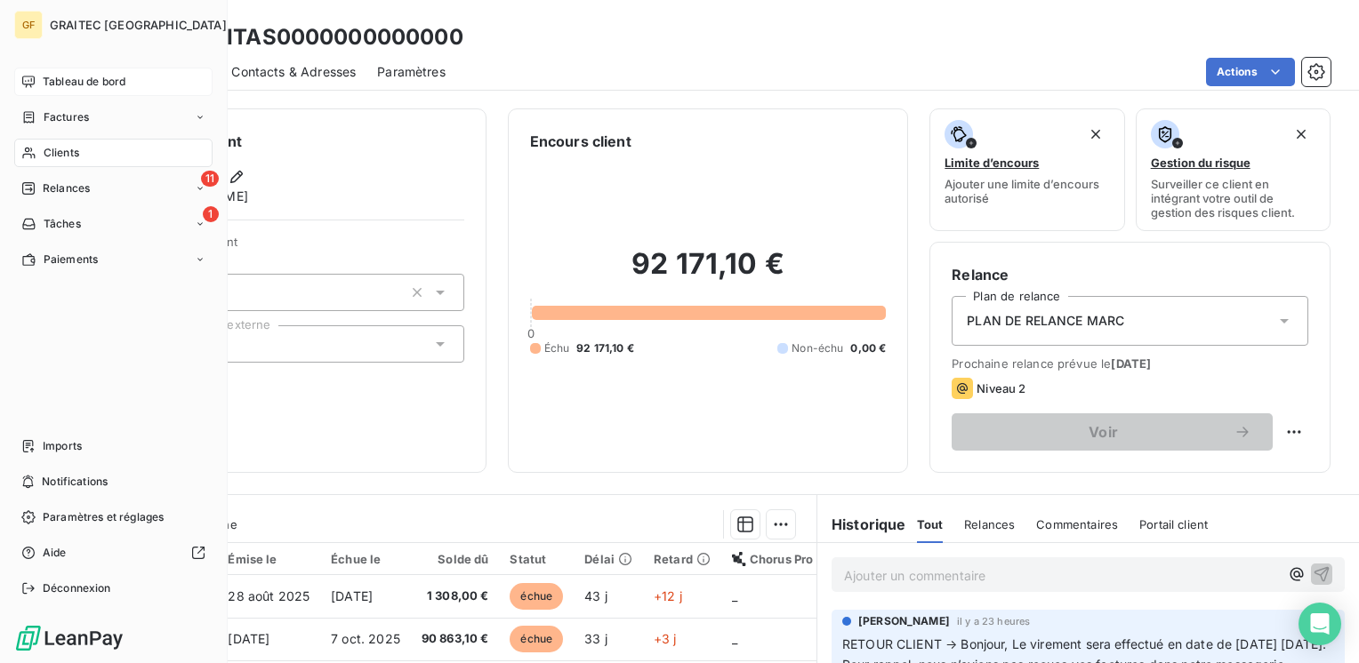
click at [52, 80] on span "Tableau de bord" at bounding box center [84, 82] width 83 height 16
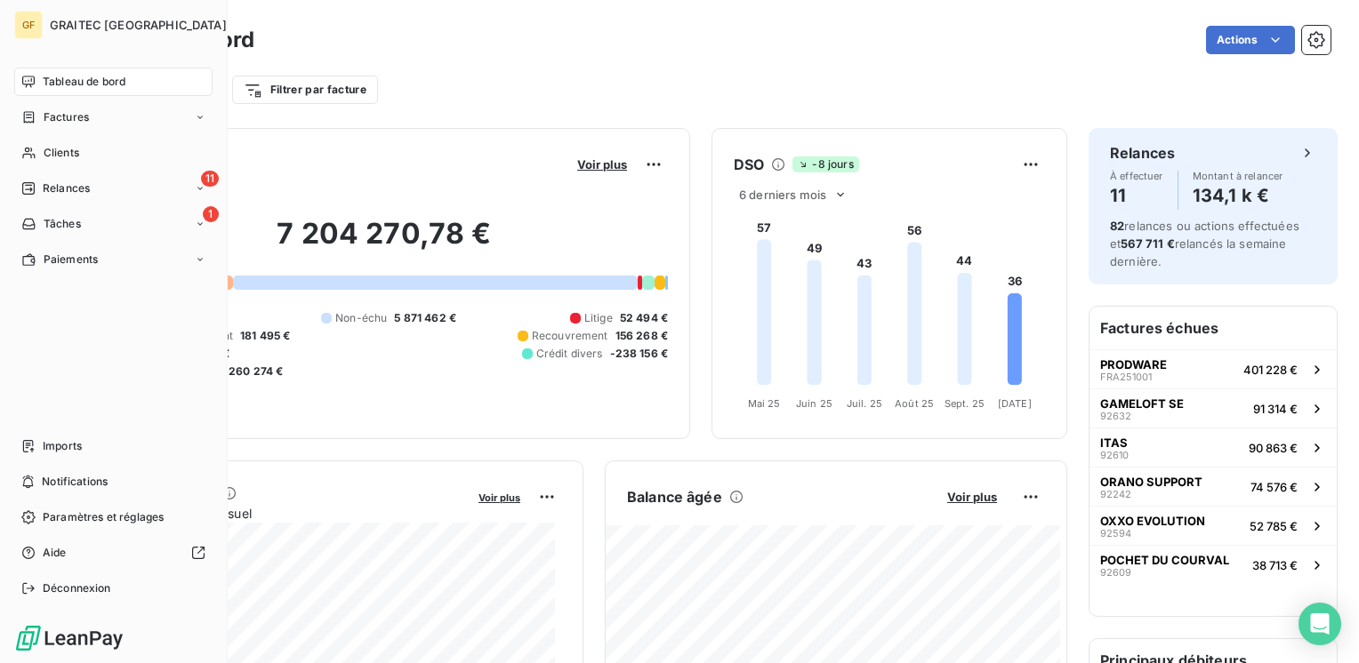
click at [61, 84] on span "Tableau de bord" at bounding box center [84, 82] width 83 height 16
click at [85, 186] on span "Relances" at bounding box center [66, 189] width 47 height 16
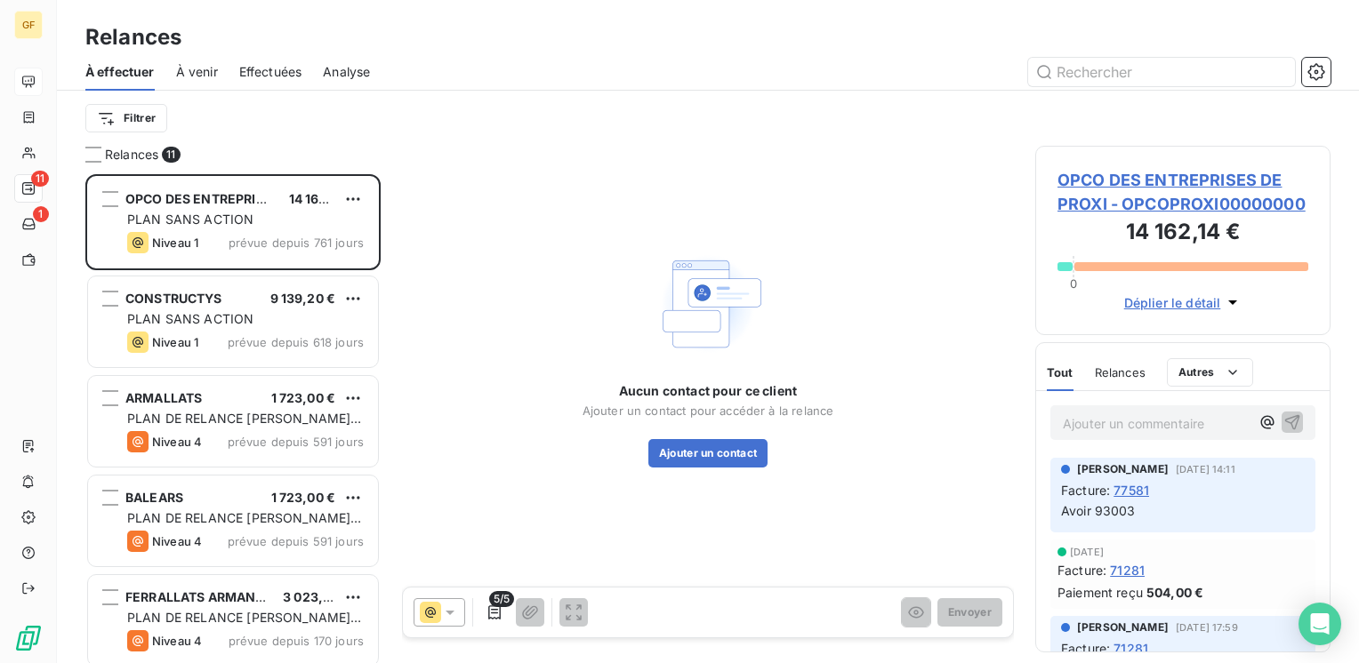
click at [288, 73] on span "Effectuées" at bounding box center [270, 72] width 63 height 18
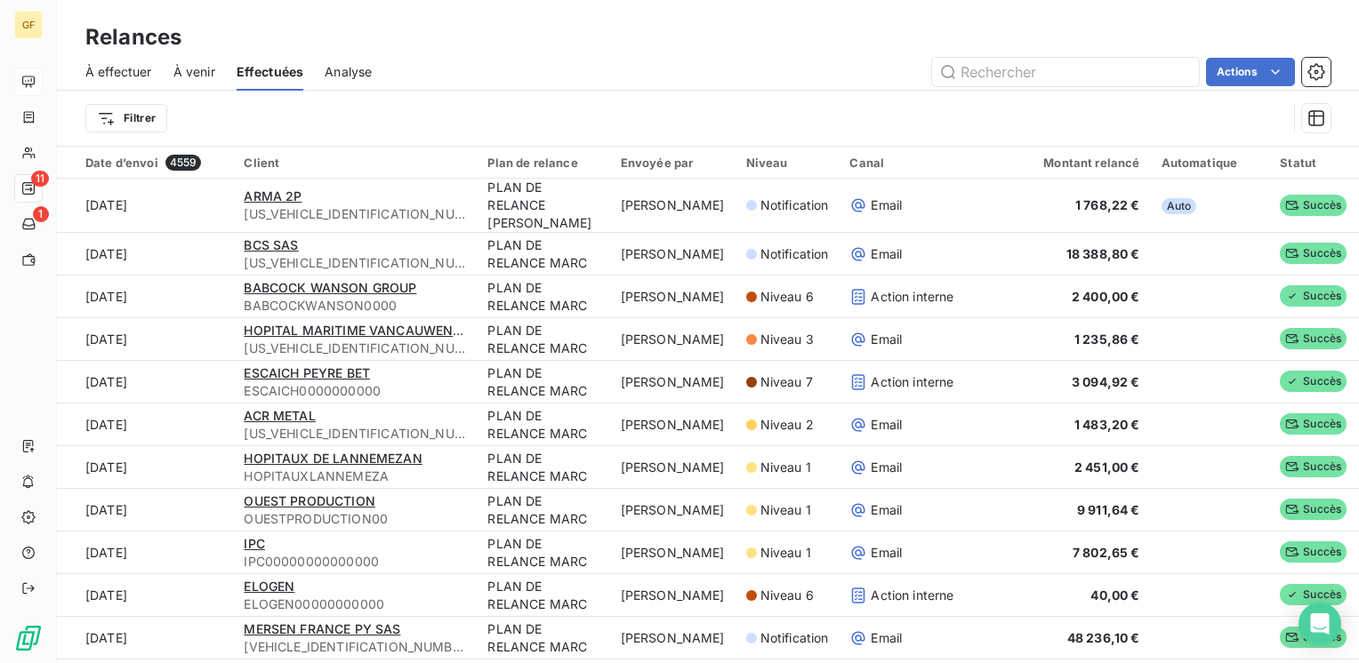
drag, startPoint x: 189, startPoint y: 72, endPoint x: 203, endPoint y: 72, distance: 14.2
click at [192, 72] on span "À venir" at bounding box center [194, 72] width 42 height 18
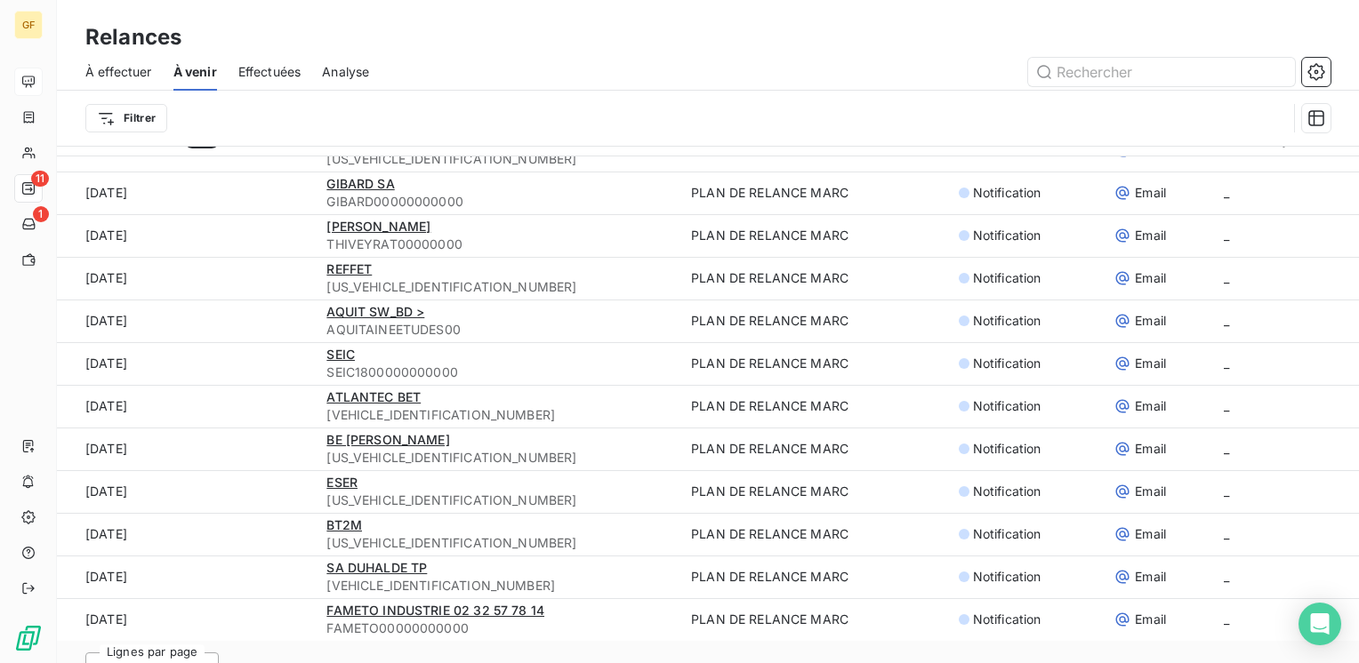
scroll to position [60, 0]
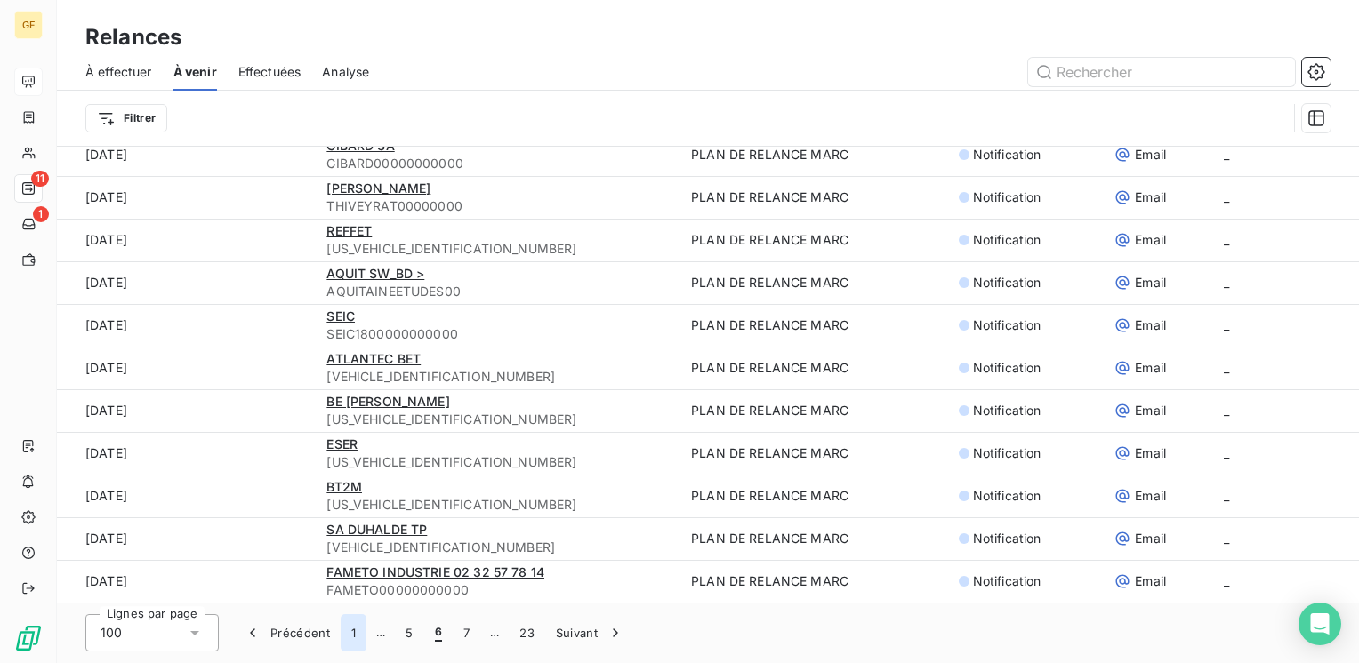
click at [352, 632] on button "1" at bounding box center [354, 632] width 26 height 37
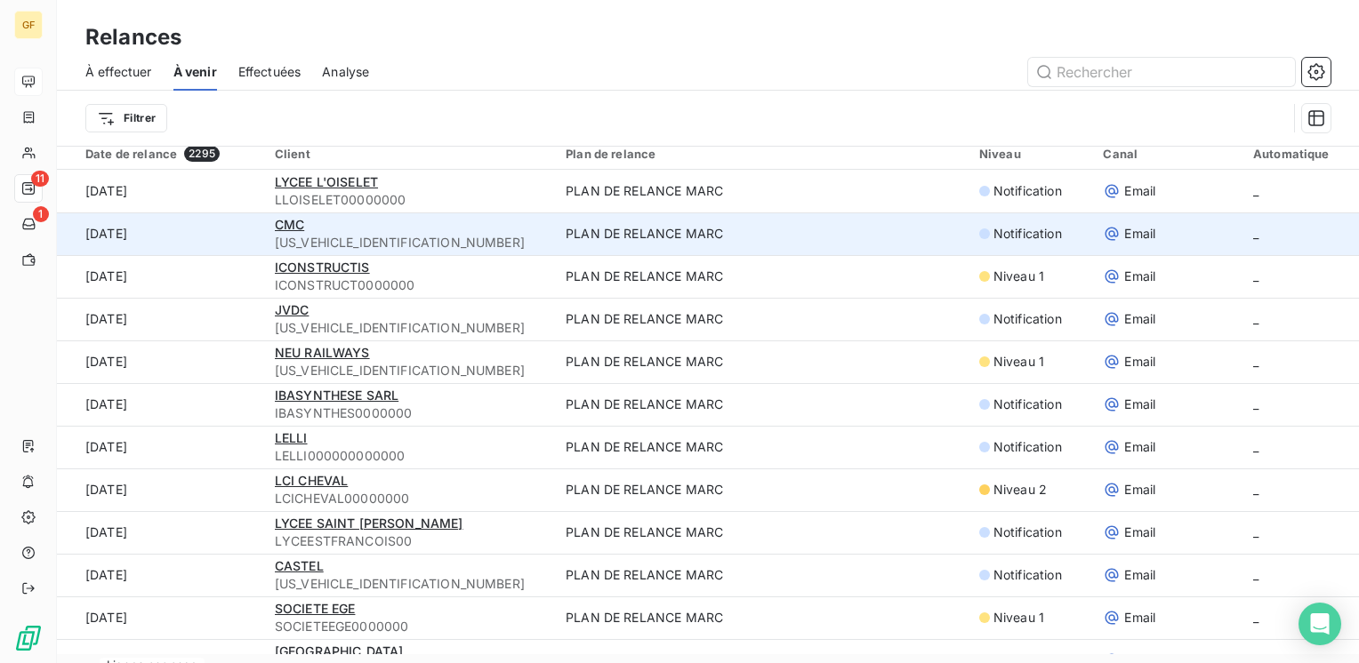
scroll to position [0, 0]
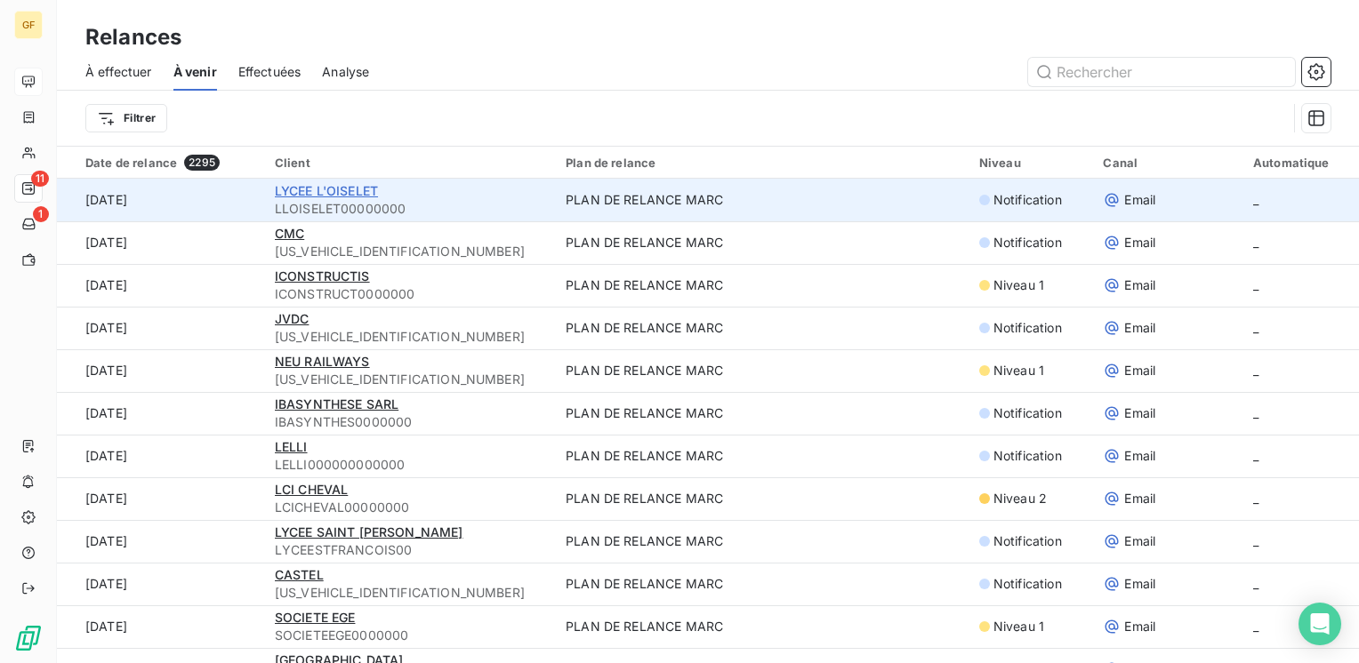
click at [341, 183] on span "LYCEE L'OISELET" at bounding box center [326, 190] width 103 height 15
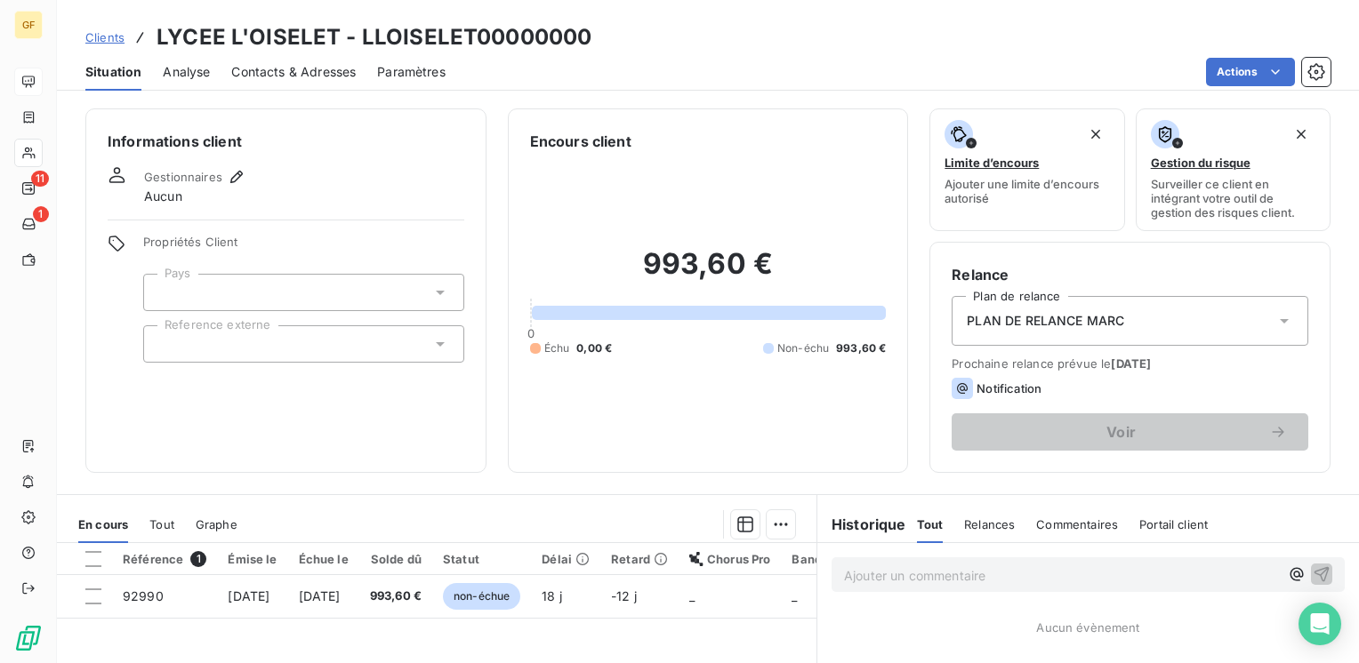
click at [297, 75] on span "Contacts & Adresses" at bounding box center [293, 72] width 124 height 18
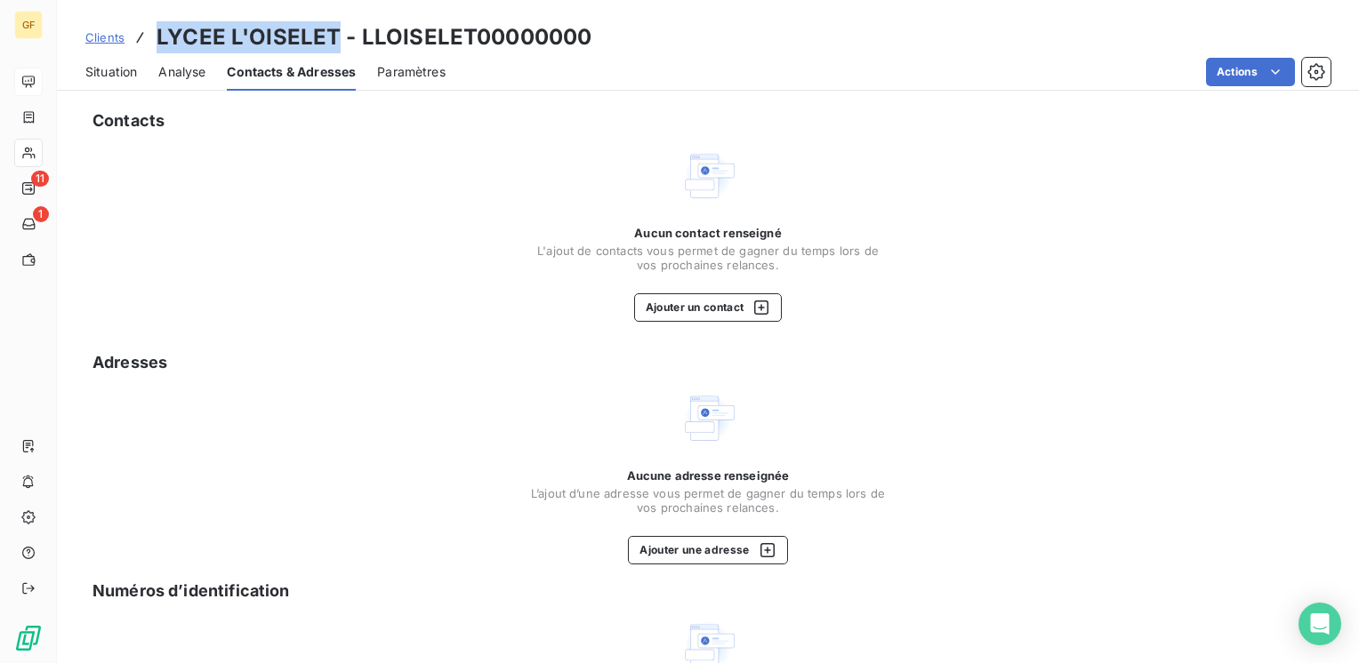
drag, startPoint x: 338, startPoint y: 40, endPoint x: 151, endPoint y: 46, distance: 186.8
click at [151, 46] on div "Clients LYCEE L'OISELET - LLOISELET00000000" at bounding box center [338, 37] width 506 height 32
drag, startPoint x: 151, startPoint y: 46, endPoint x: 225, endPoint y: 123, distance: 106.3
click at [381, 190] on div "Aucun contact renseigné L'ajout de contacts vous permet de gagner du temps lors…" at bounding box center [707, 235] width 1245 height 174
click at [105, 68] on span "Situation" at bounding box center [111, 72] width 52 height 18
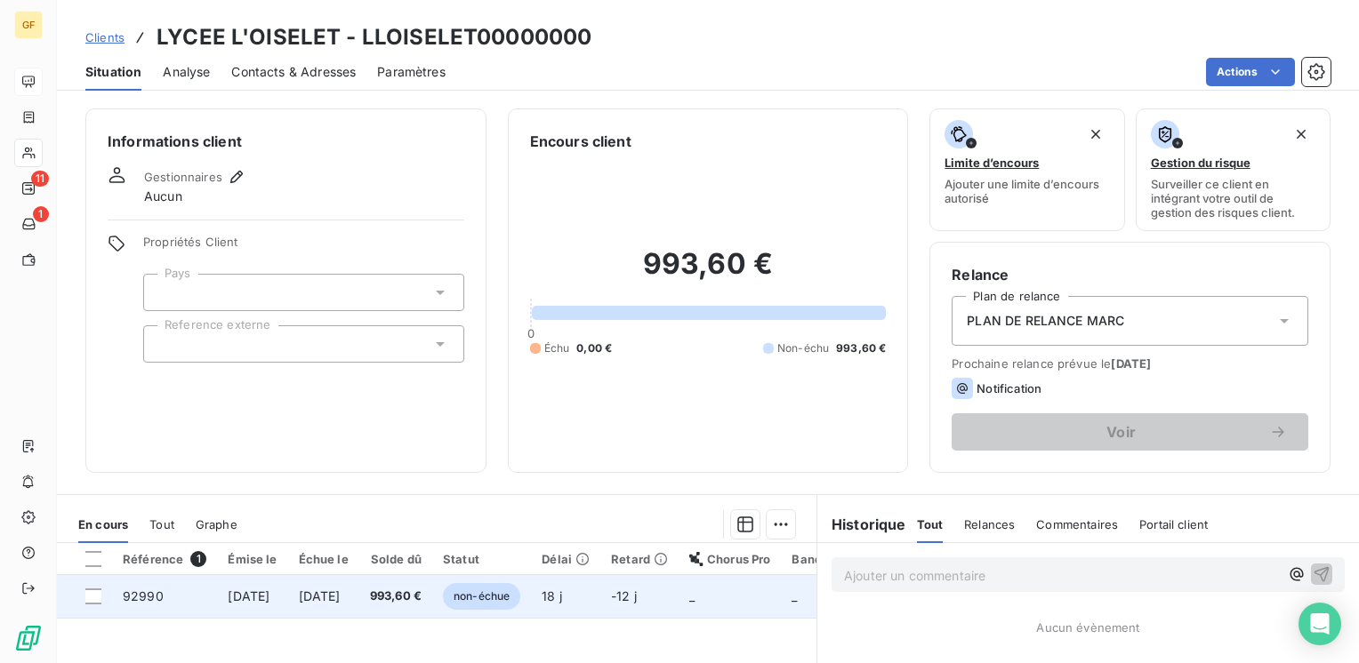
click at [359, 596] on td "[DATE]" at bounding box center [323, 596] width 71 height 43
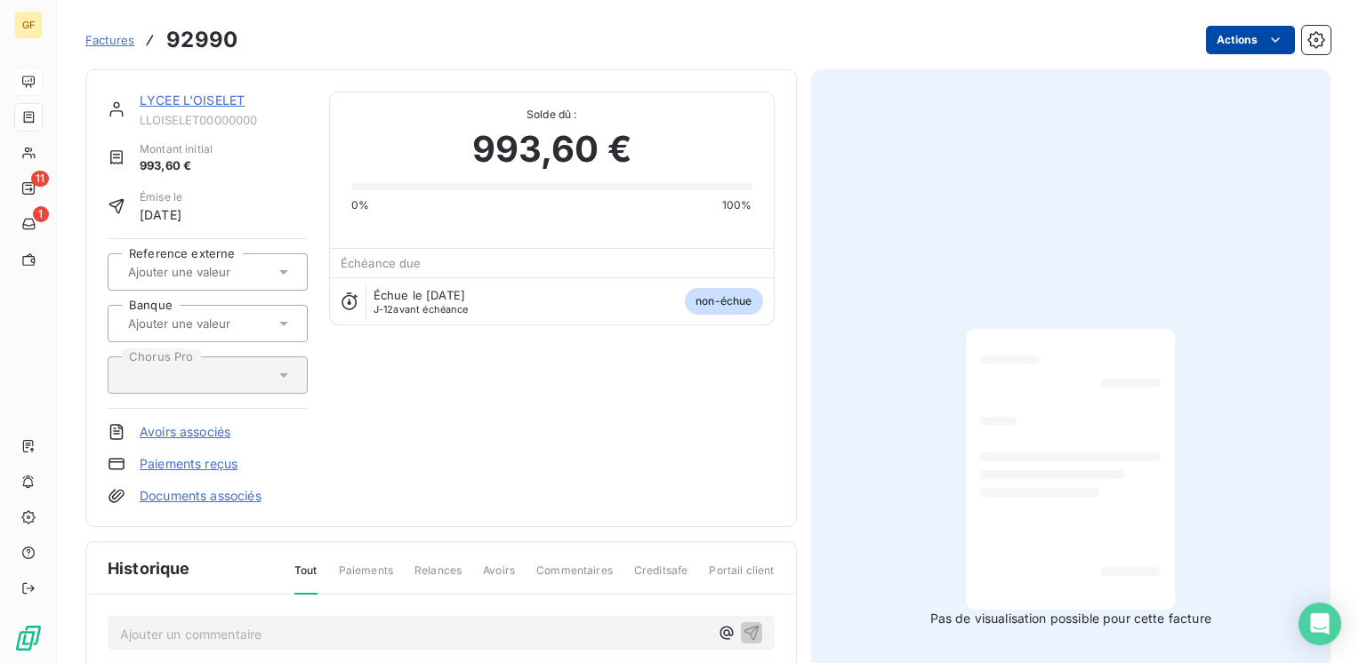
click at [1229, 31] on html "GF 11 1 Factures 92990 Actions LYCEE L'OISELET LLOISELET00000000 Montant initia…" at bounding box center [679, 331] width 1359 height 663
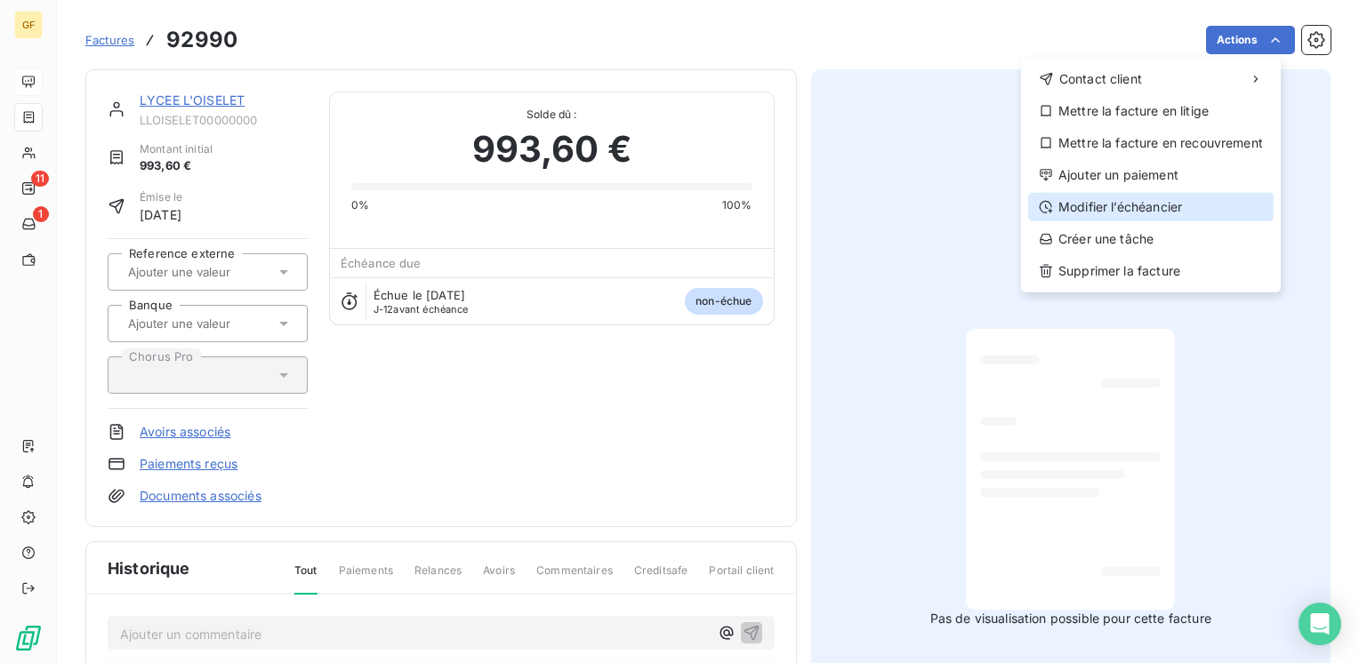
click at [1128, 208] on div "Modifier l’échéancier" at bounding box center [1150, 207] width 245 height 28
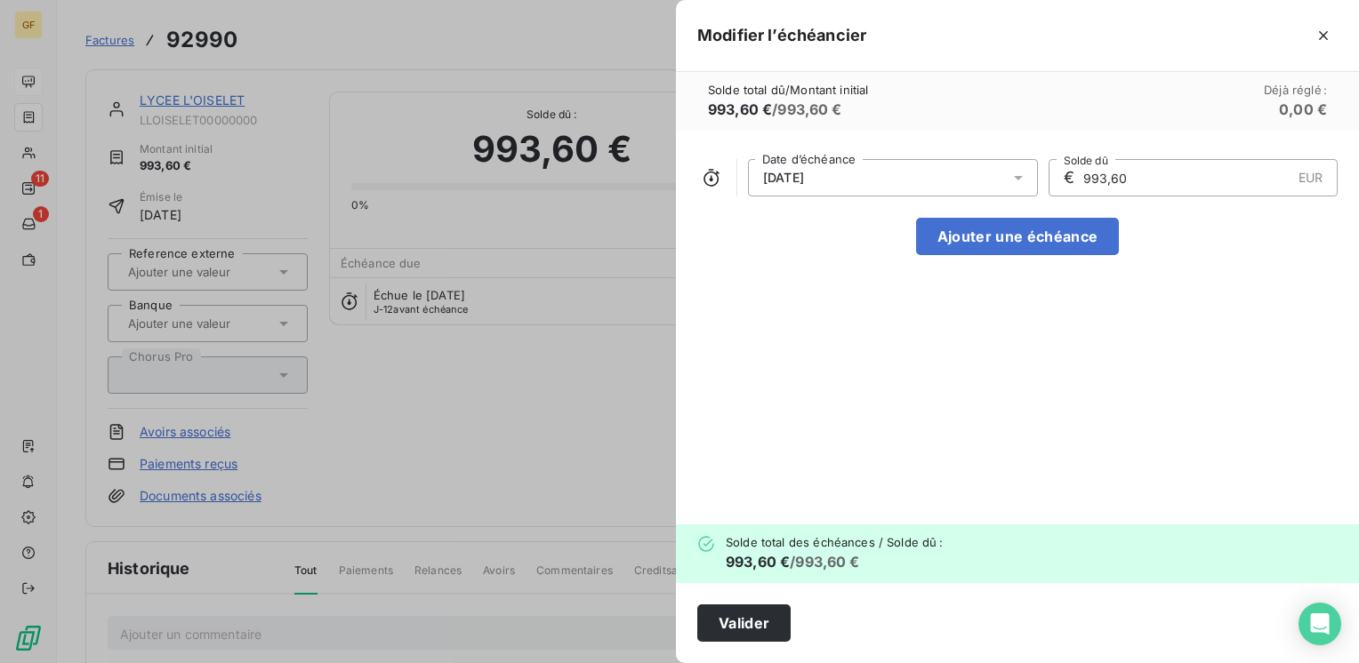
click at [1011, 180] on icon at bounding box center [1018, 178] width 18 height 18
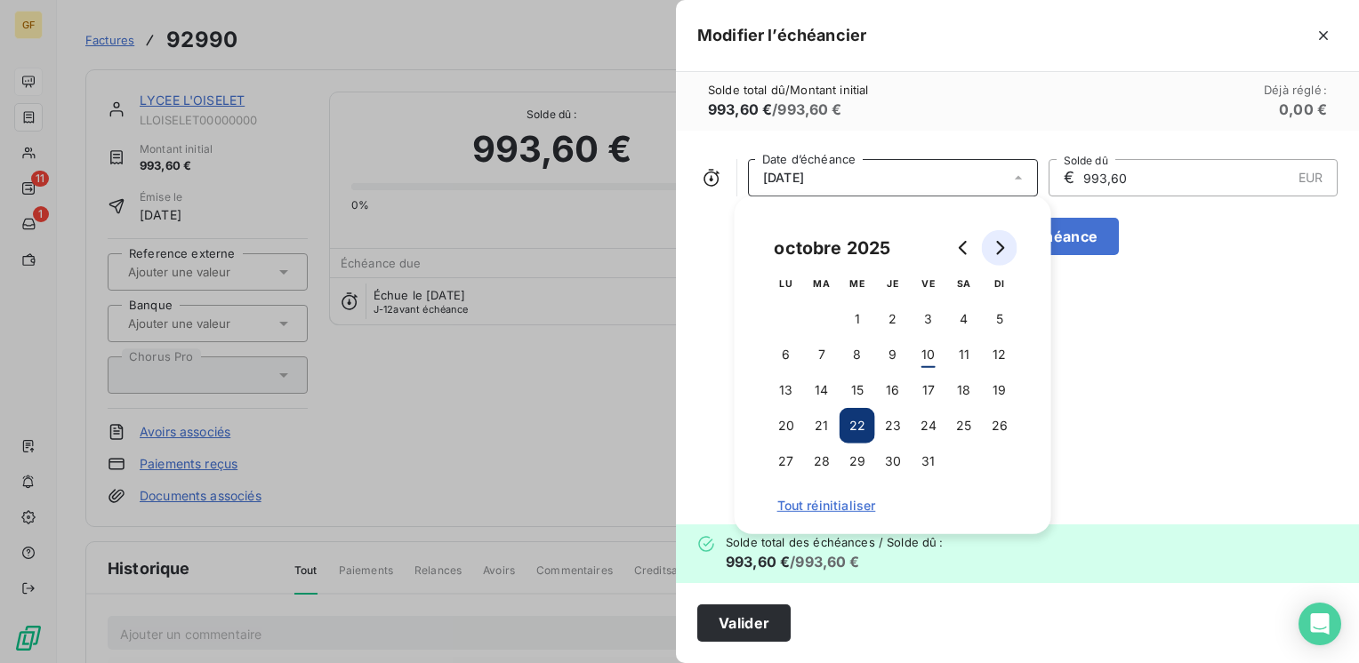
click at [1001, 248] on icon "Go to next month" at bounding box center [1000, 248] width 8 height 14
click at [790, 388] on button "10" at bounding box center [786, 391] width 36 height 36
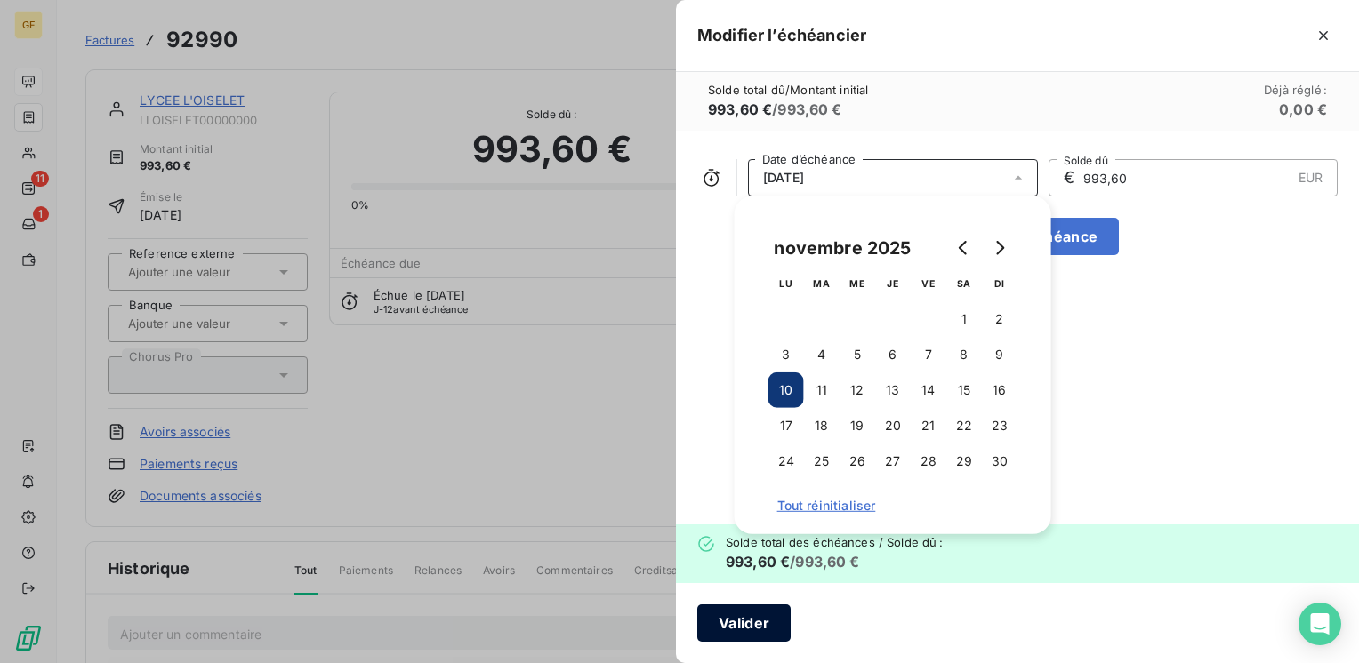
click at [764, 612] on button "Valider" at bounding box center [743, 623] width 93 height 37
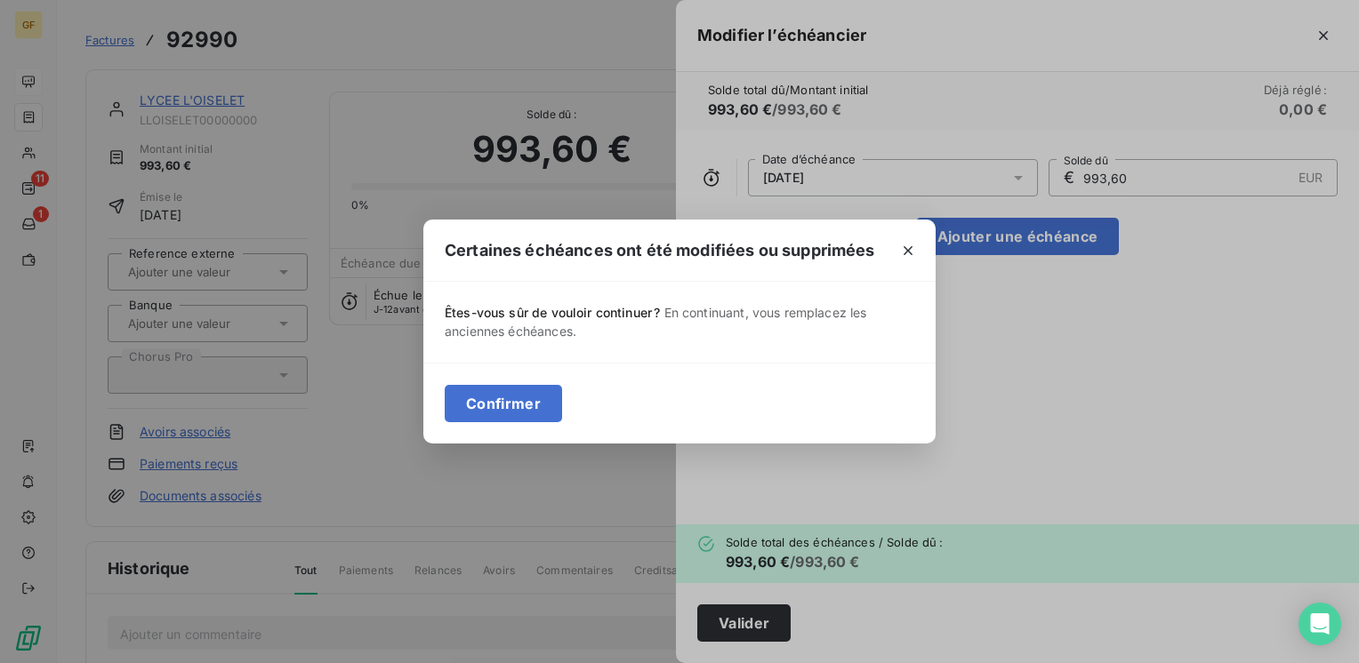
click at [564, 406] on div "Confirmer" at bounding box center [679, 403] width 512 height 81
click at [539, 397] on button "Confirmer" at bounding box center [503, 403] width 117 height 37
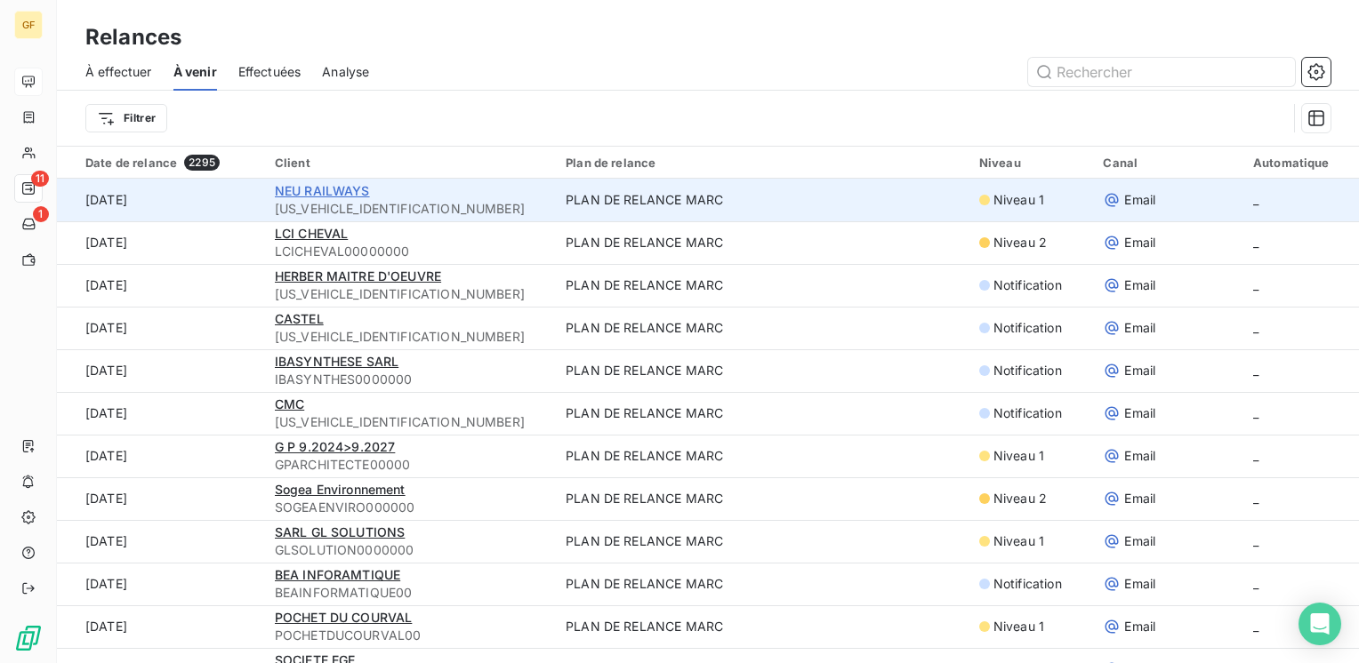
click at [329, 189] on span "NEU RAILWAYS" at bounding box center [322, 190] width 95 height 15
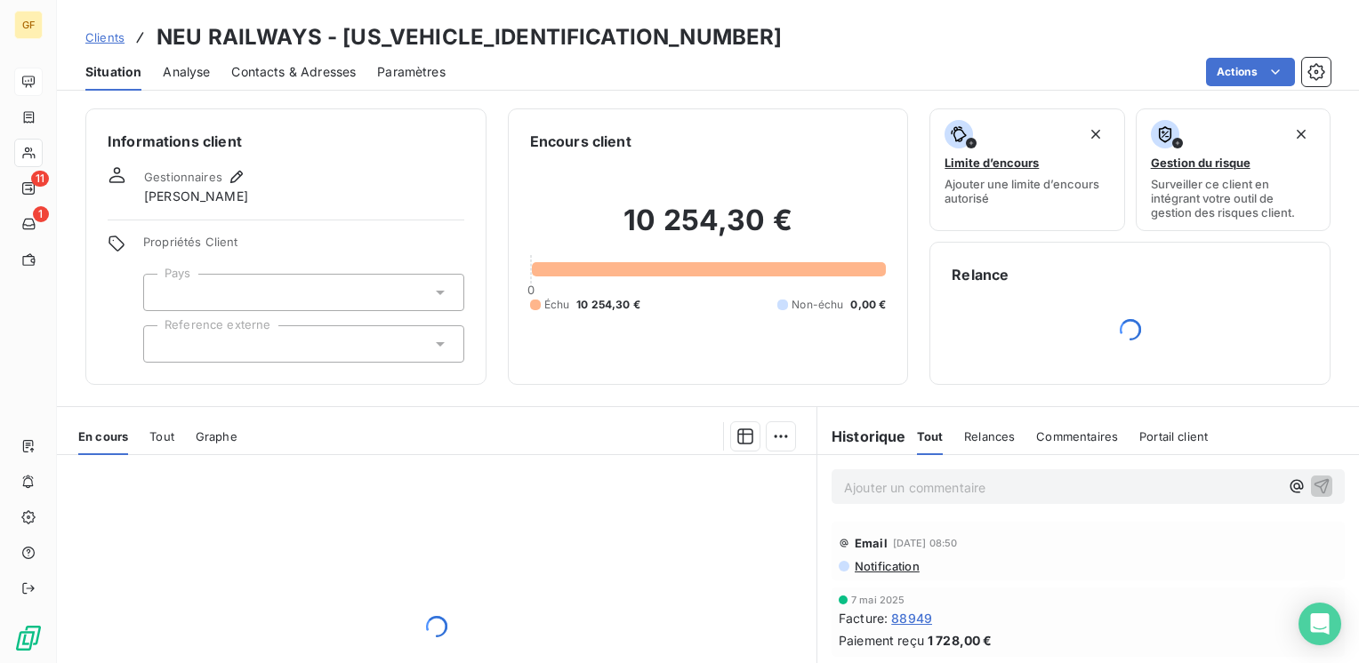
click at [282, 64] on span "Contacts & Adresses" at bounding box center [293, 72] width 124 height 18
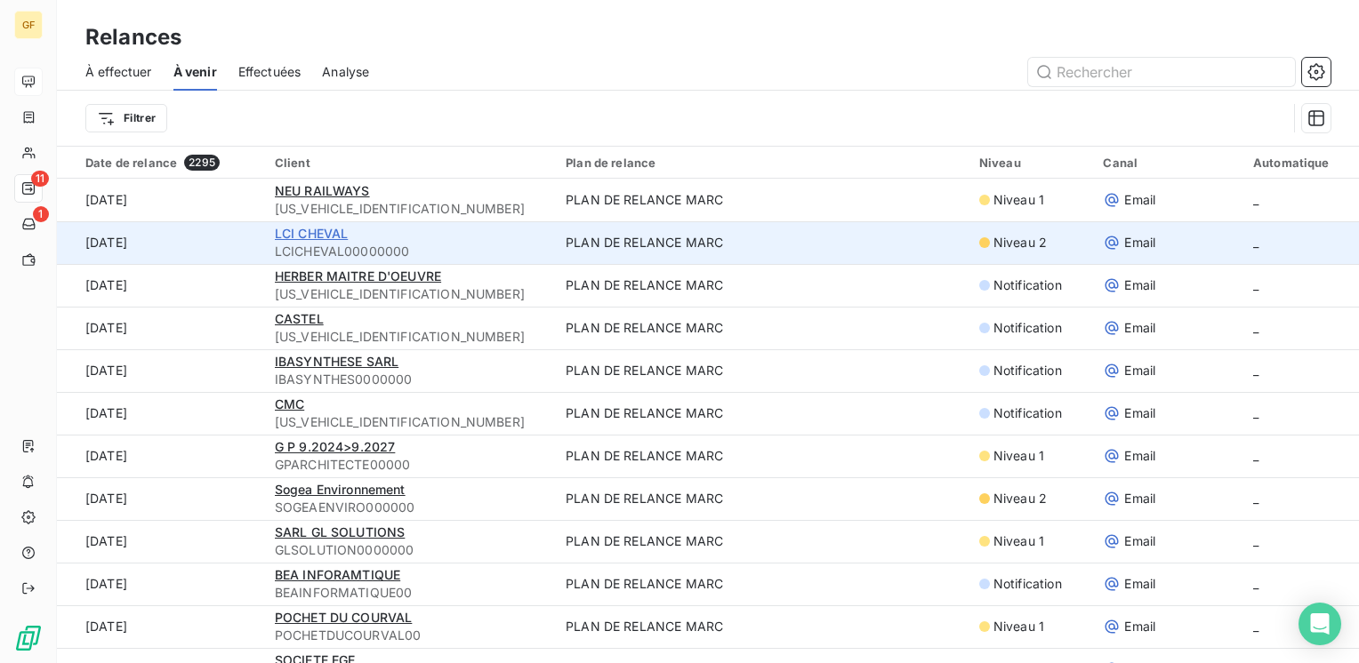
click at [334, 236] on span "LCI CHEVAL" at bounding box center [312, 233] width 74 height 15
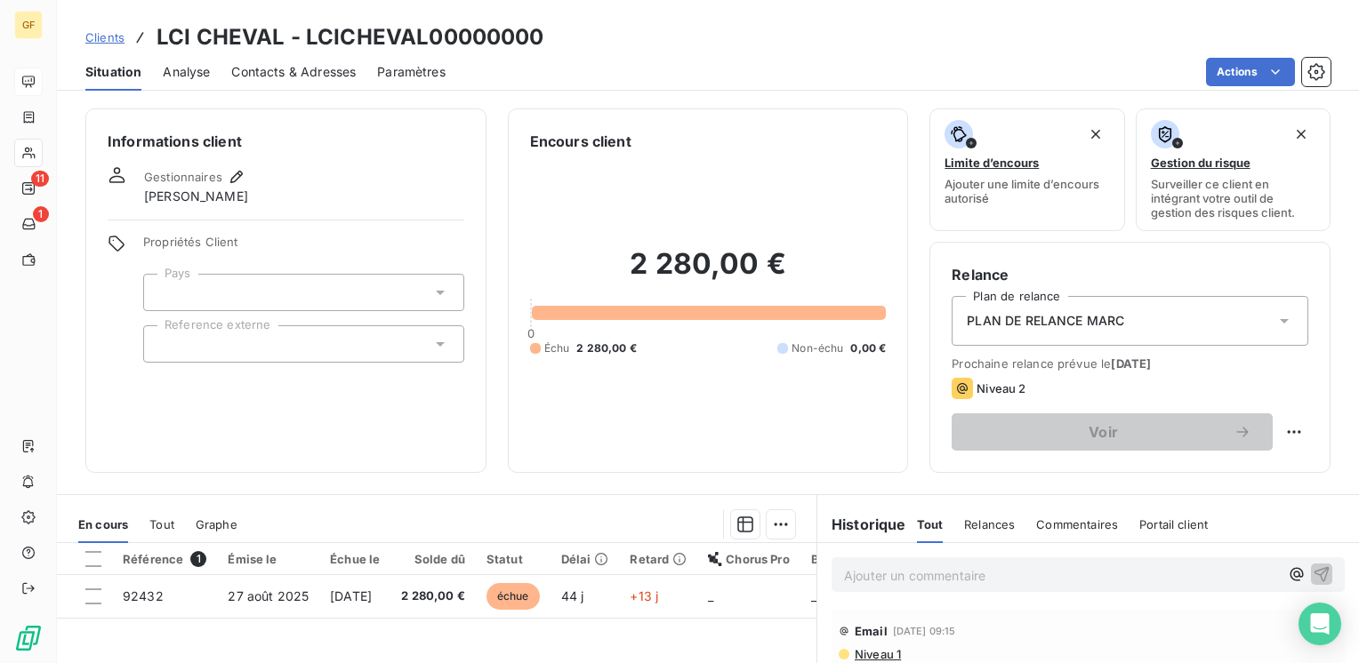
click at [243, 74] on span "Contacts & Adresses" at bounding box center [293, 72] width 124 height 18
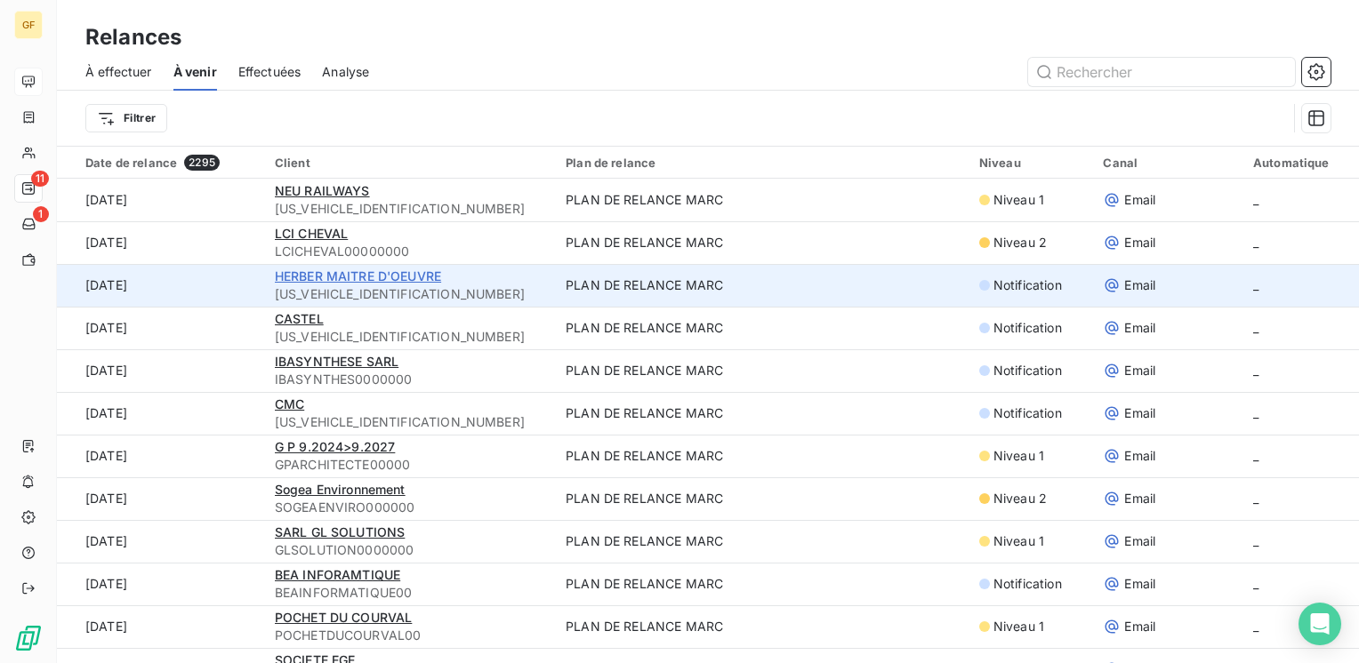
click at [378, 272] on span "HERBER MAITRE D'OEUVRE" at bounding box center [358, 276] width 166 height 15
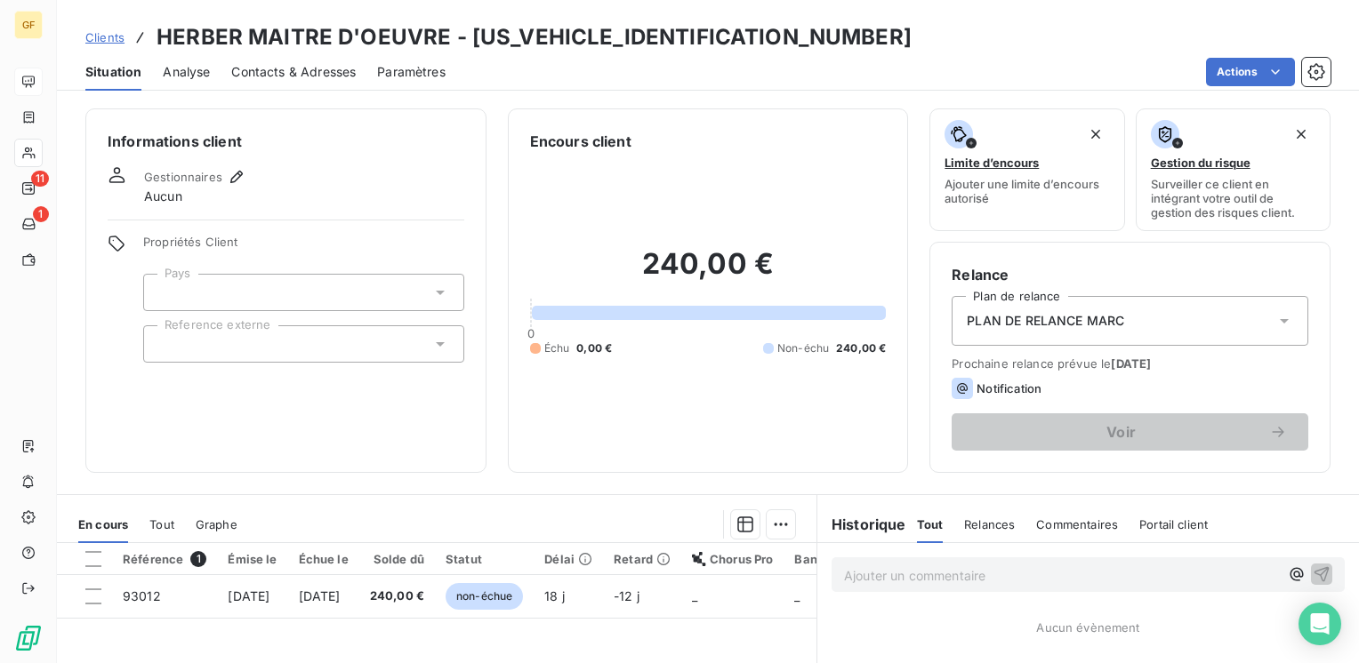
click at [320, 66] on span "Contacts & Adresses" at bounding box center [293, 72] width 124 height 18
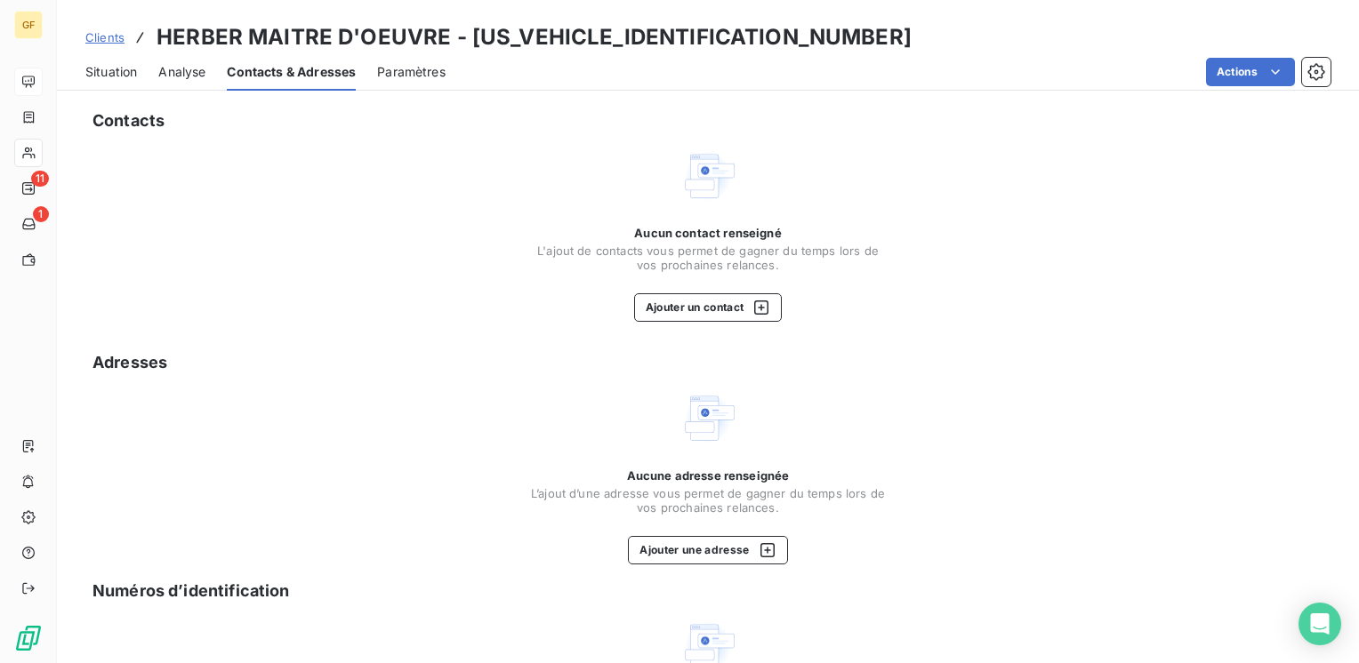
click at [100, 75] on span "Situation" at bounding box center [111, 72] width 52 height 18
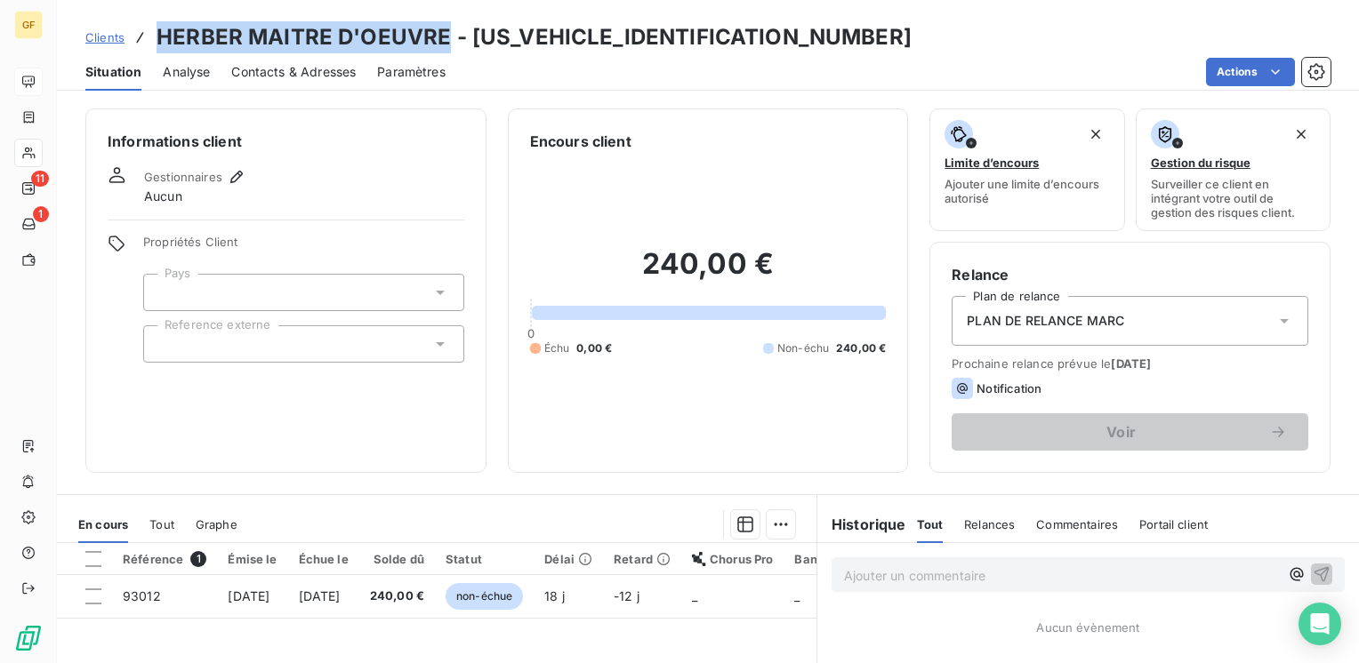
drag, startPoint x: 448, startPoint y: 37, endPoint x: 157, endPoint y: 36, distance: 291.7
click at [157, 36] on h3 "HERBER MAITRE D'OEUVRE - HERBER00000000000" at bounding box center [534, 37] width 755 height 32
copy h3 "HERBER MAITRE D'OEUVRE"
click at [445, 59] on div "Paramètres" at bounding box center [411, 71] width 68 height 37
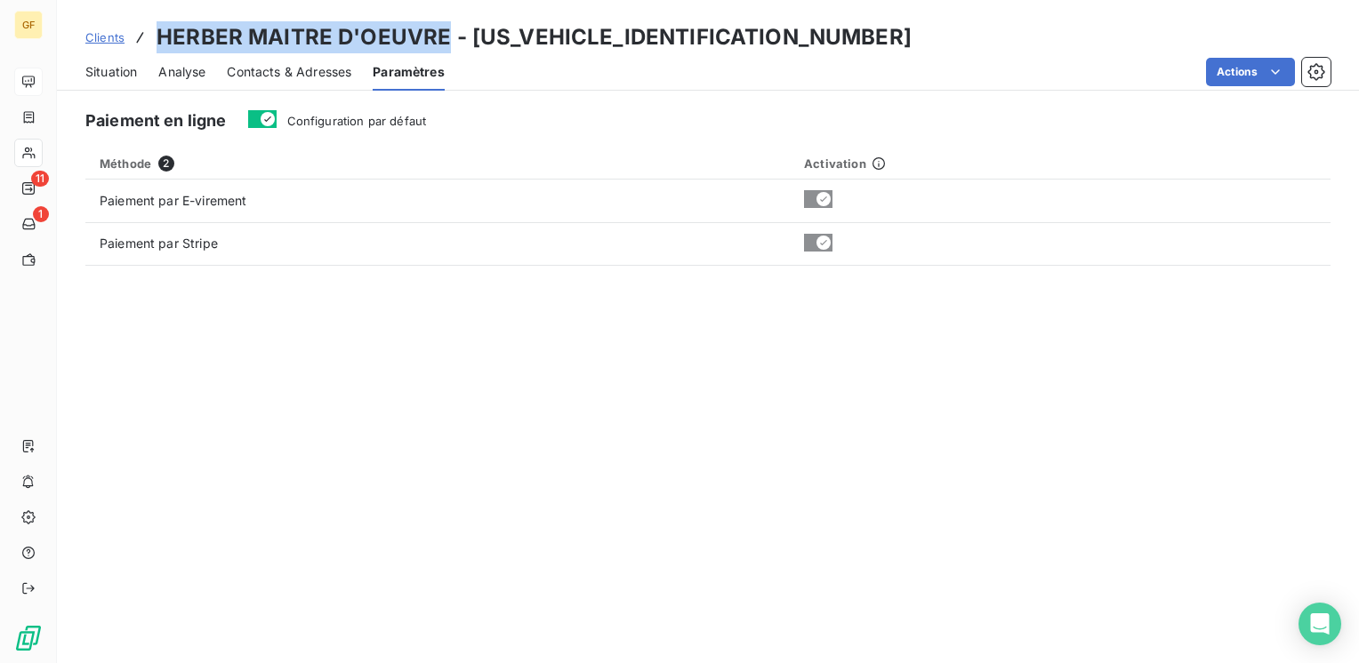
click at [110, 73] on span "Situation" at bounding box center [111, 72] width 52 height 18
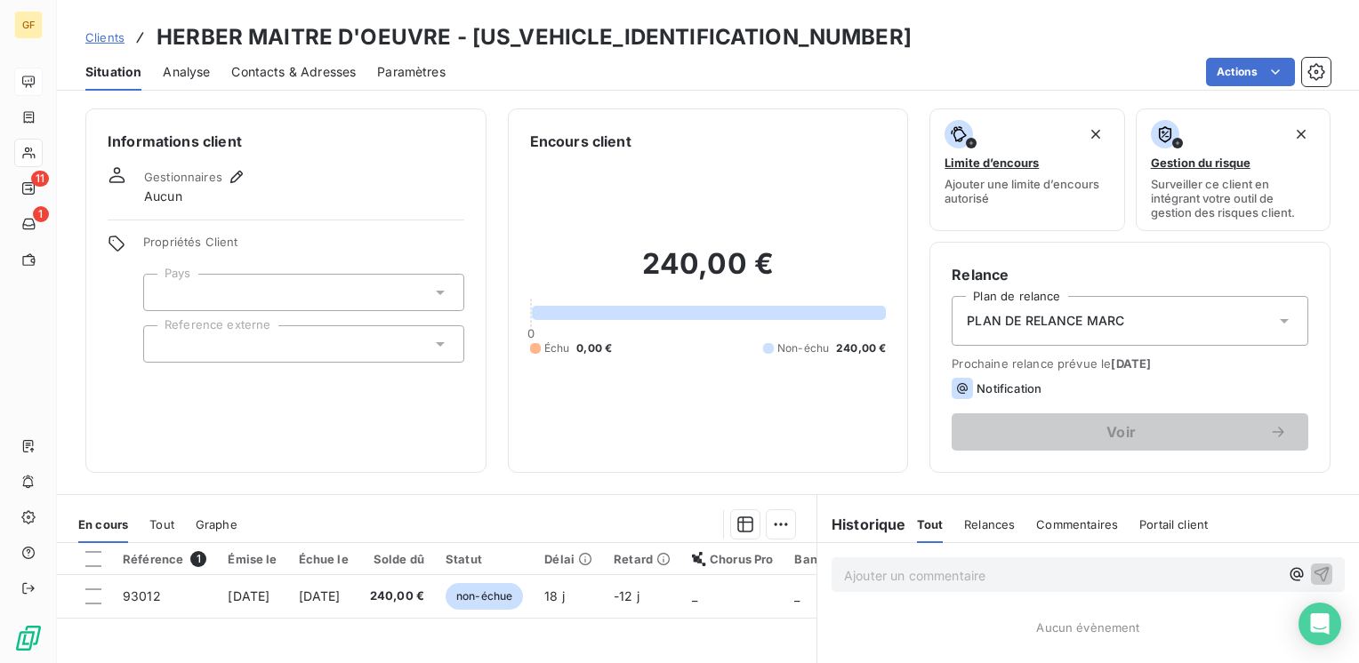
click at [480, 60] on div "Actions" at bounding box center [898, 72] width 863 height 28
drag, startPoint x: 449, startPoint y: 32, endPoint x: 147, endPoint y: 41, distance: 302.5
click at [147, 41] on div "Clients HERBER MAITRE D'OEUVRE - HERBER00000000000" at bounding box center [498, 37] width 826 height 32
copy h3 "HERBER MAITRE D'OEUVRE"
click at [308, 76] on span "Contacts & Adresses" at bounding box center [293, 72] width 124 height 18
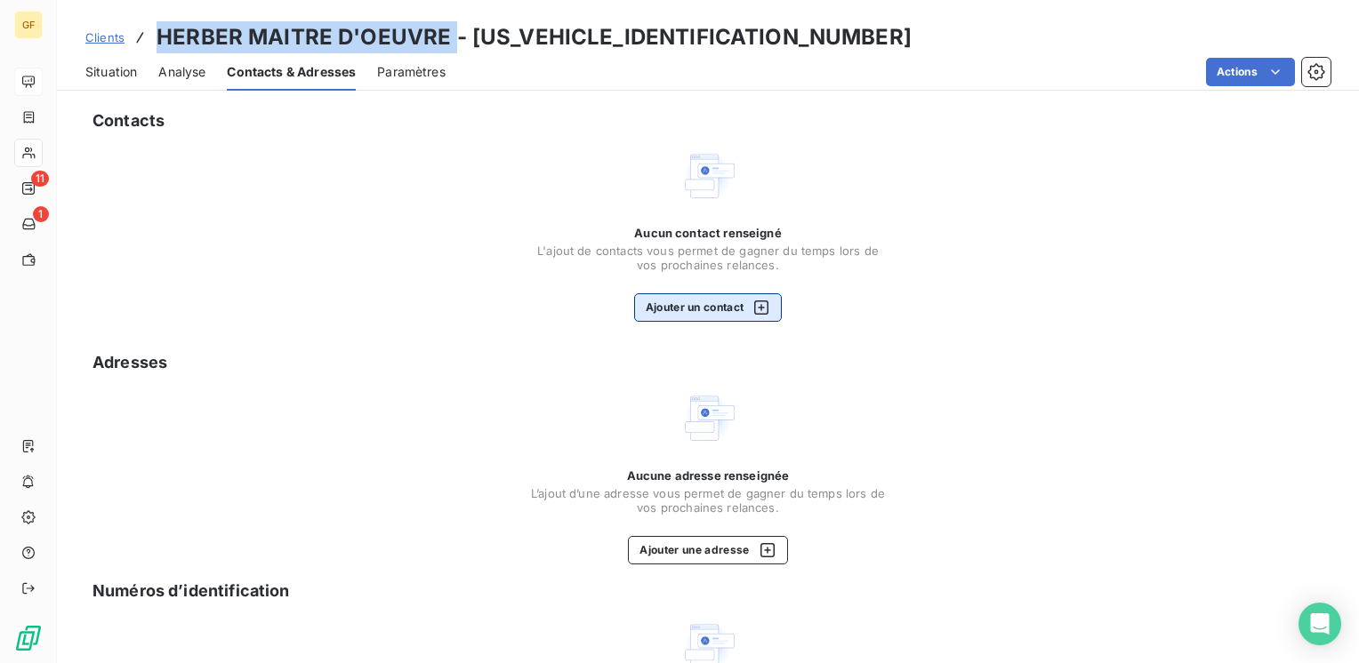
click at [686, 298] on button "Ajouter un contact" at bounding box center [708, 307] width 149 height 28
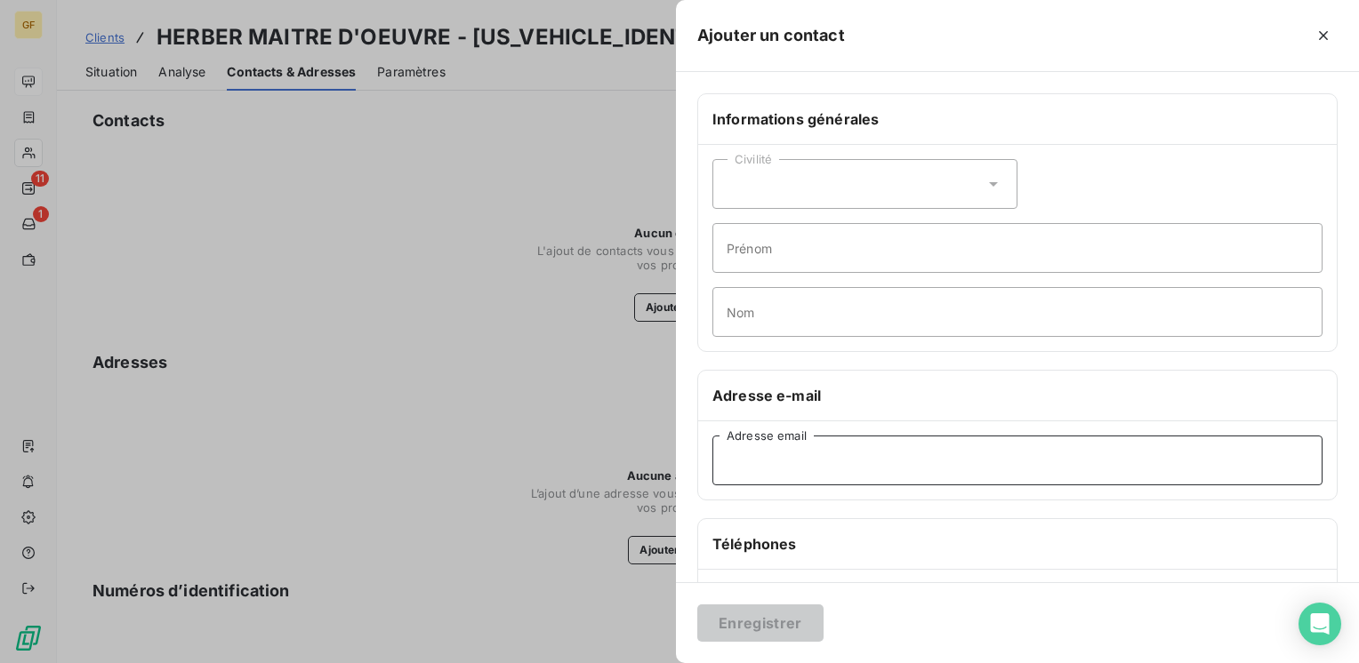
click at [751, 471] on input "Adresse email" at bounding box center [1017, 461] width 610 height 50
paste input "f.maison.herber@gmail.com"
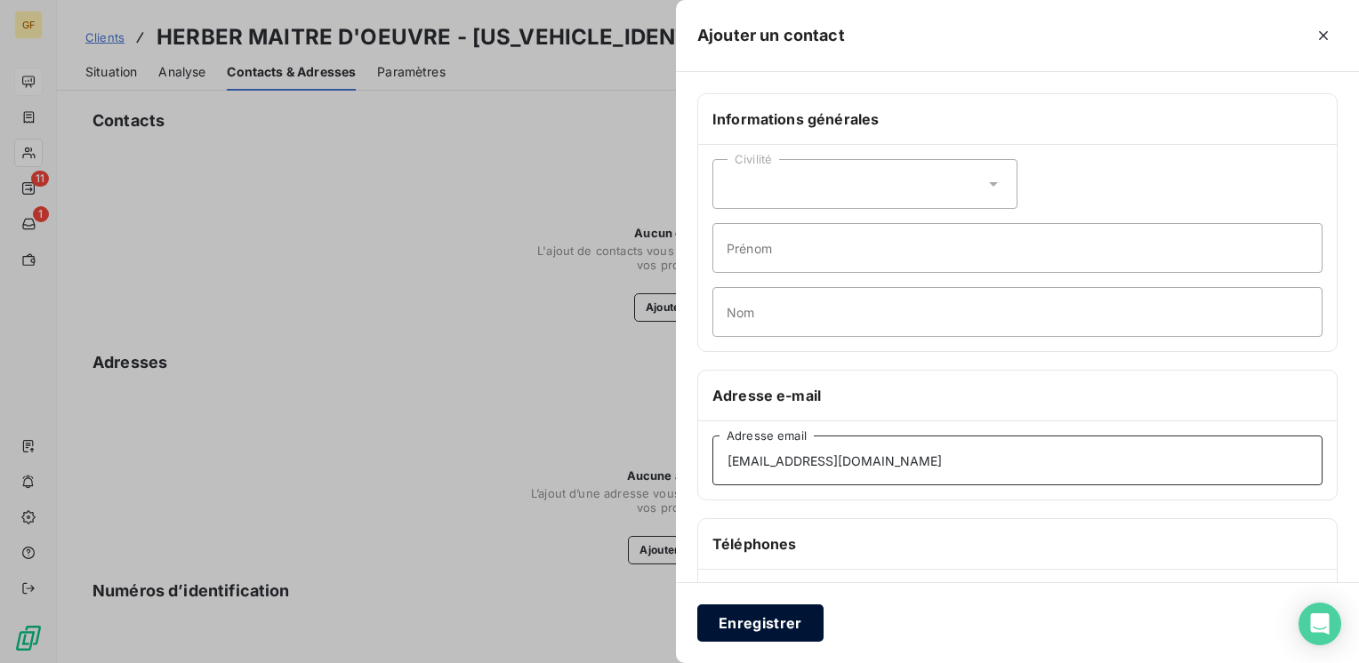
type input "f.maison.herber@gmail.com"
click at [757, 613] on button "Enregistrer" at bounding box center [760, 623] width 126 height 37
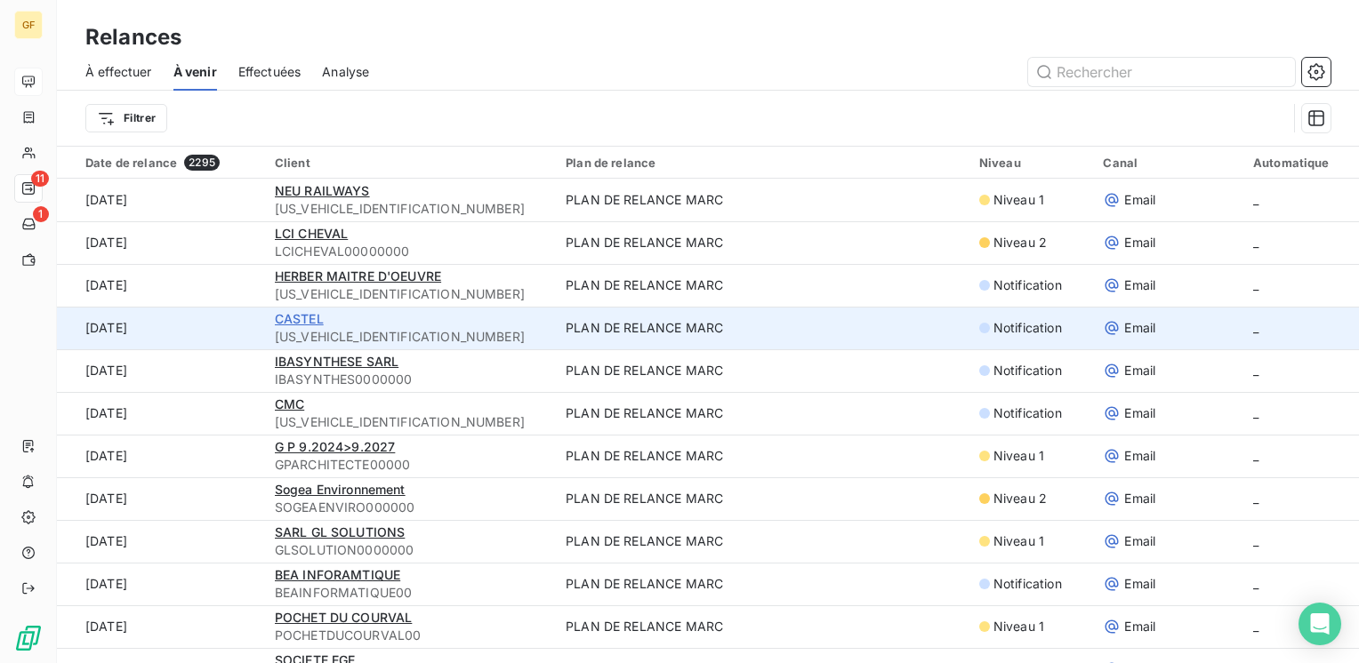
click at [305, 318] on span "CASTEL" at bounding box center [299, 318] width 49 height 15
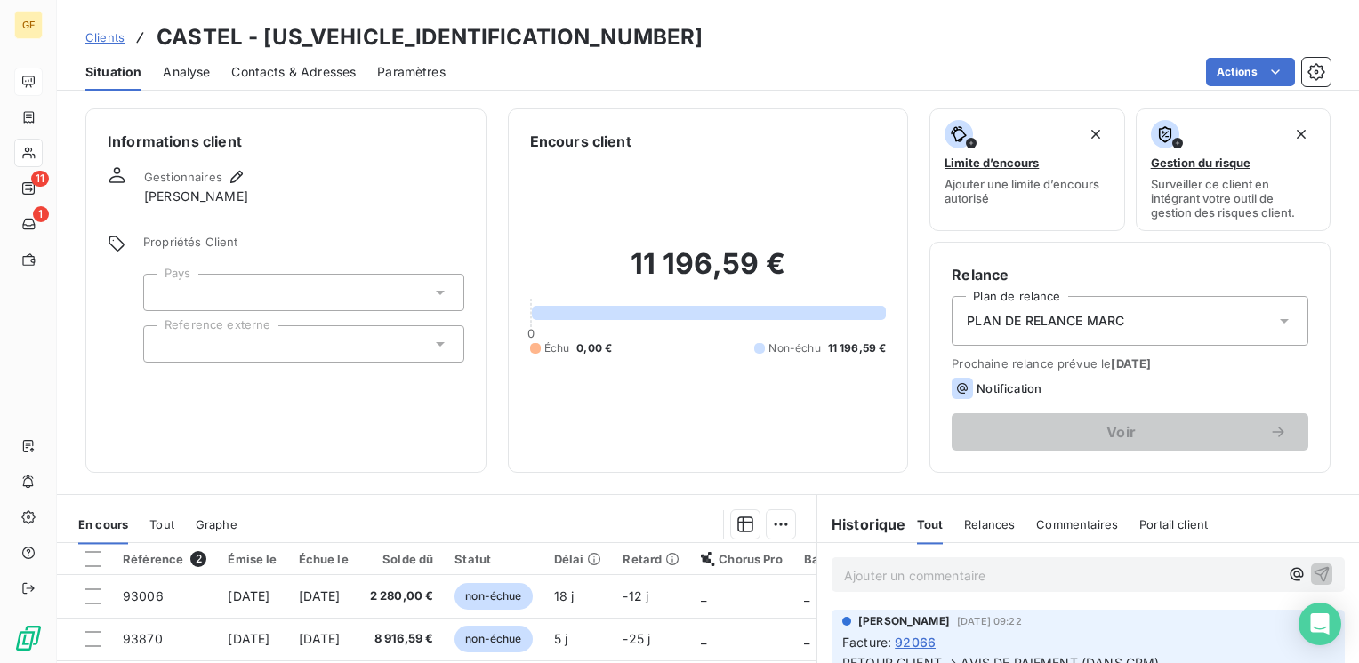
click at [302, 74] on span "Contacts & Adresses" at bounding box center [293, 72] width 124 height 18
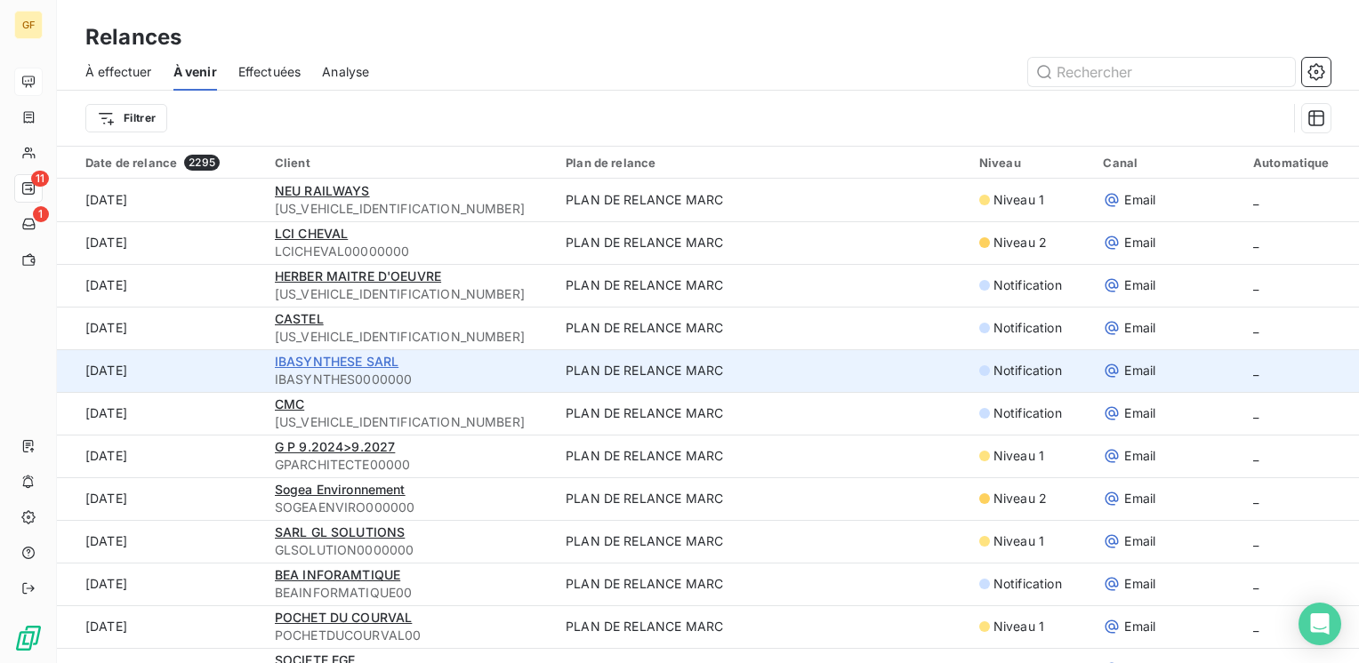
click at [341, 364] on span "IBASYNTHESE SARL" at bounding box center [337, 361] width 124 height 15
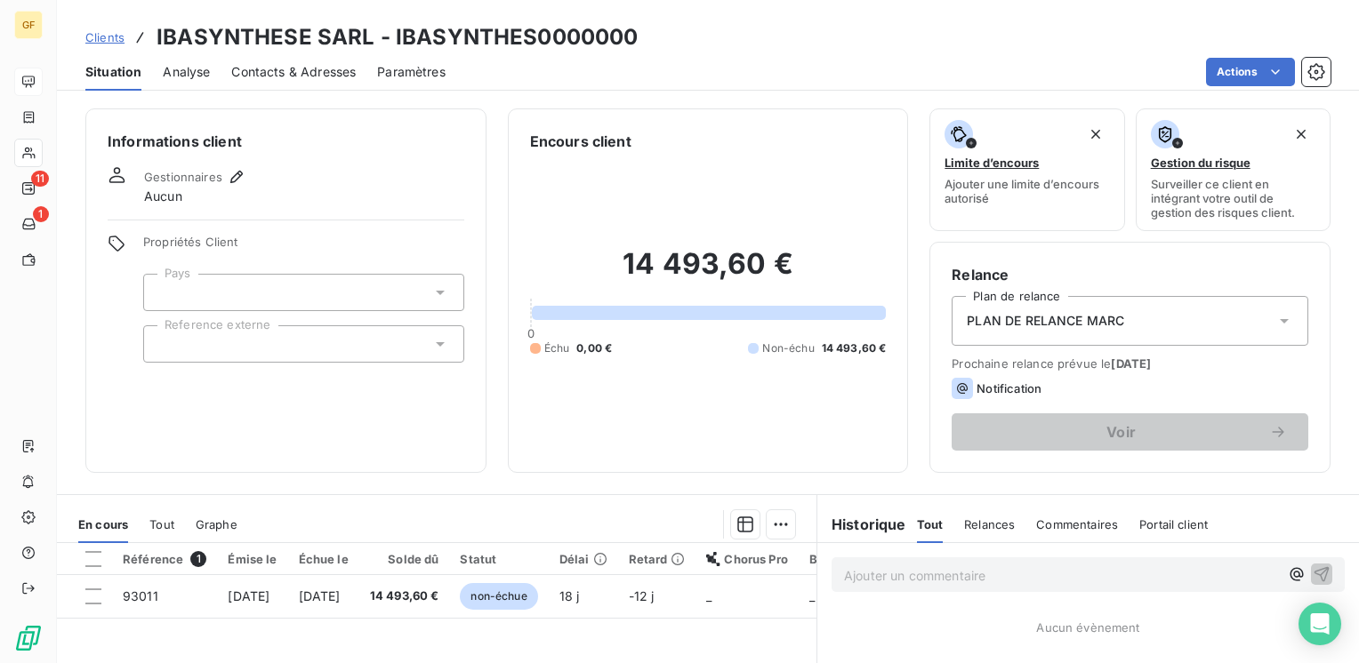
click at [289, 78] on span "Contacts & Adresses" at bounding box center [293, 72] width 124 height 18
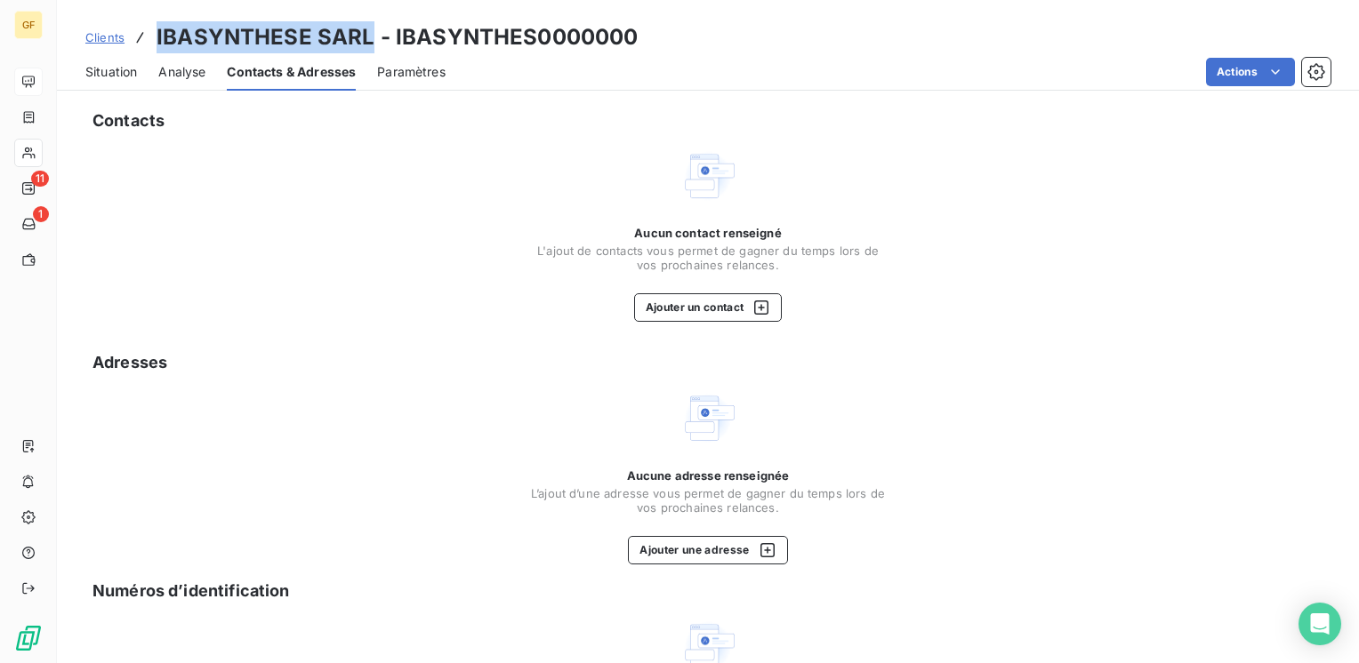
drag, startPoint x: 368, startPoint y: 37, endPoint x: 150, endPoint y: 42, distance: 217.9
click at [150, 42] on div "Clients IBASYNTHESE SARL - IBASYNTHES0000000" at bounding box center [361, 37] width 552 height 32
copy h3 "IBASYNTHESE SARL"
drag, startPoint x: 108, startPoint y: 70, endPoint x: 139, endPoint y: 76, distance: 30.9
click at [109, 70] on span "Situation" at bounding box center [111, 72] width 52 height 18
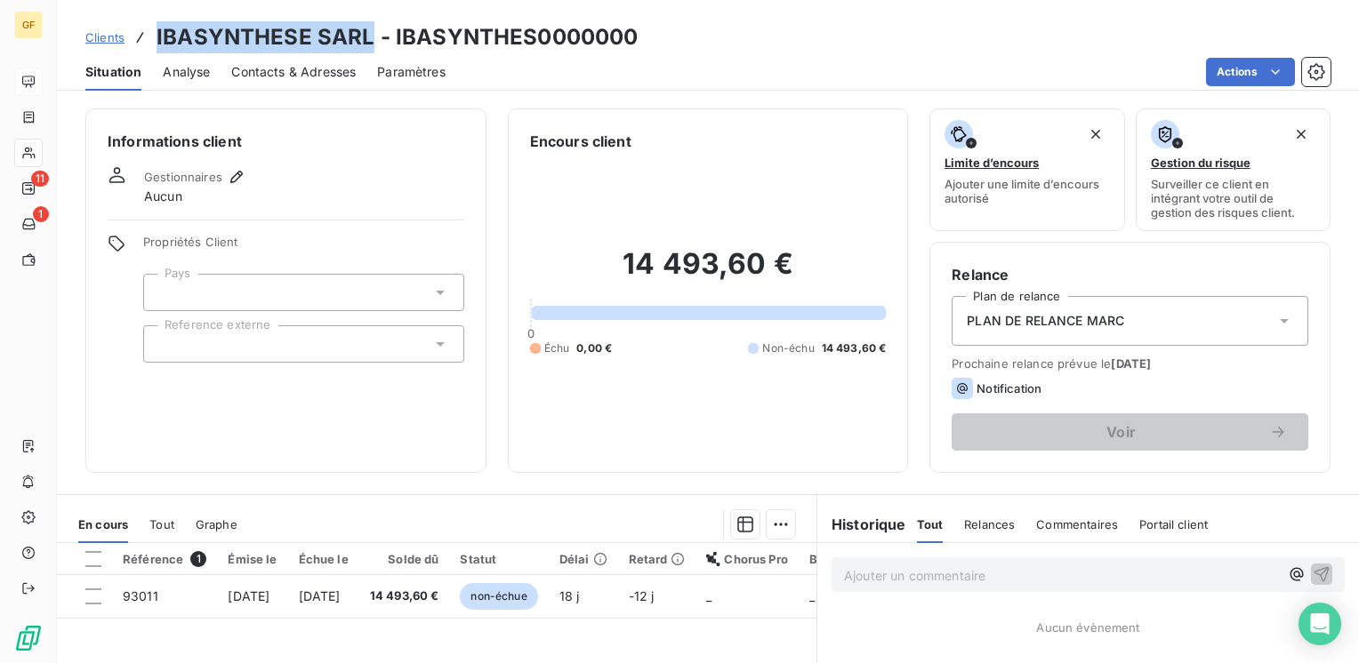
click at [288, 75] on span "Contacts & Adresses" at bounding box center [293, 72] width 124 height 18
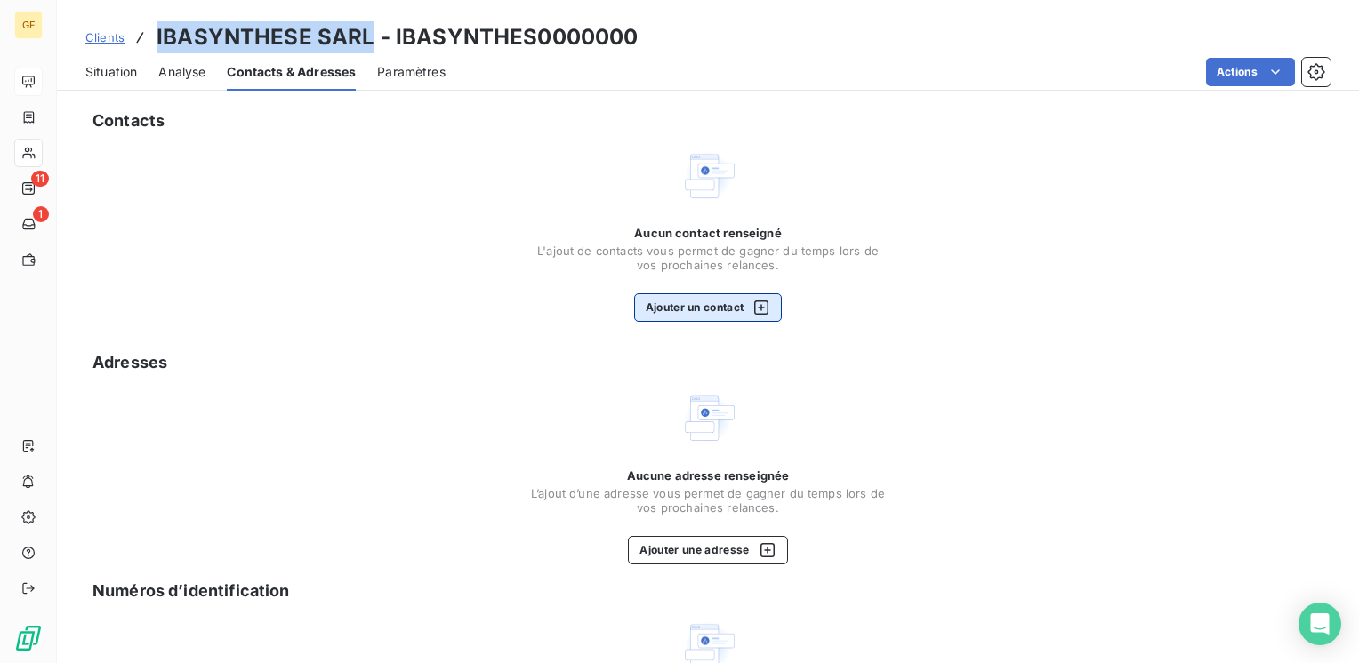
click at [669, 298] on button "Ajouter un contact" at bounding box center [708, 307] width 149 height 28
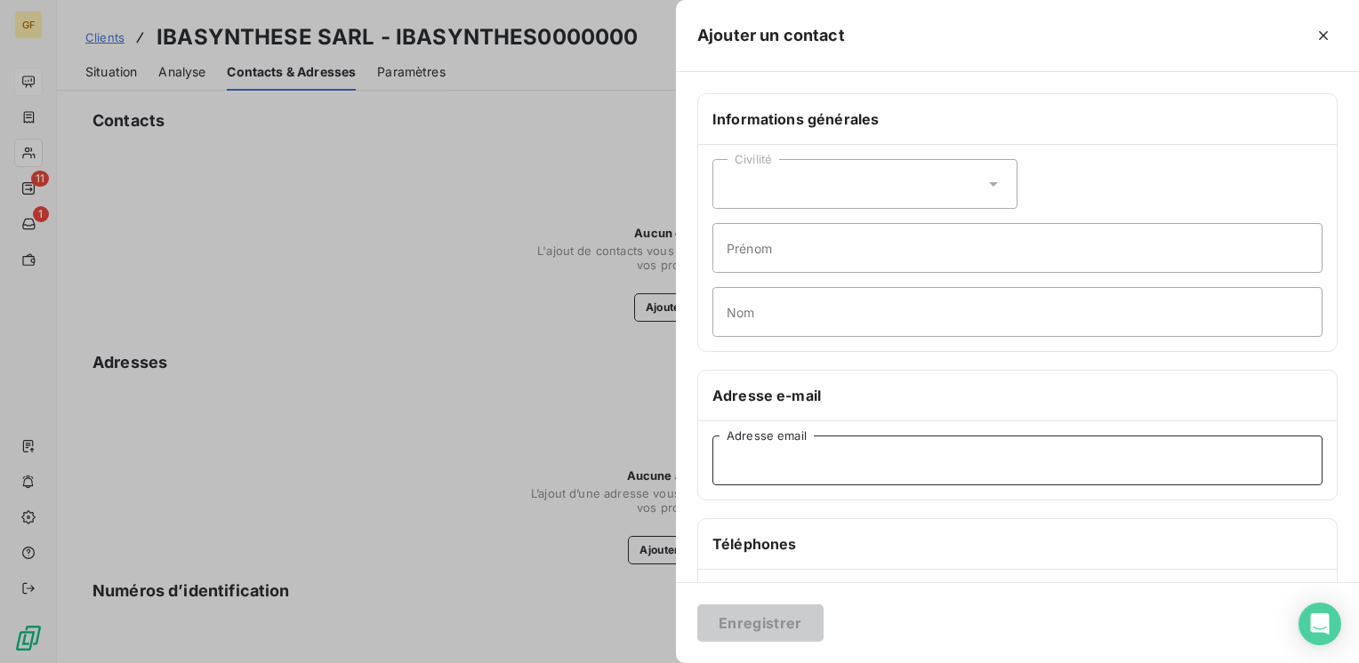
click at [775, 444] on input "Adresse email" at bounding box center [1017, 461] width 610 height 50
paste input "mi-lane.ahine@stelliant.com"
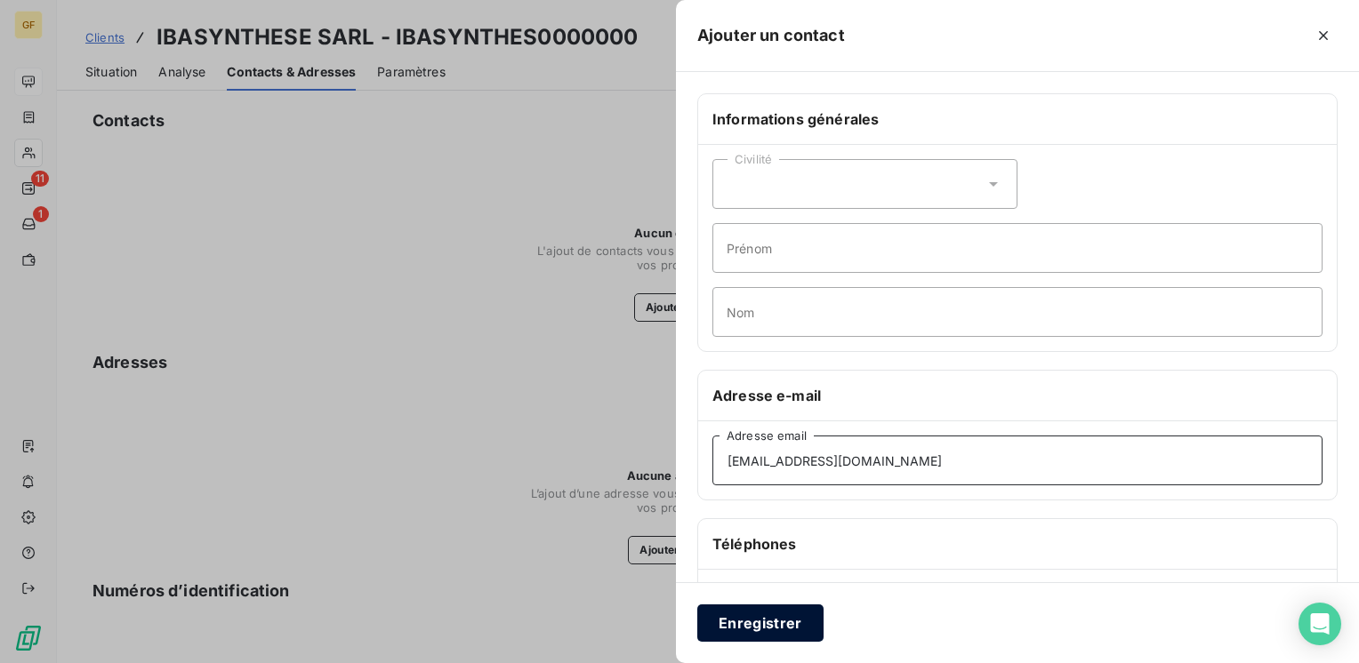
type input "mi-lane.ahine@stelliant.com"
click at [745, 618] on button "Enregistrer" at bounding box center [760, 623] width 126 height 37
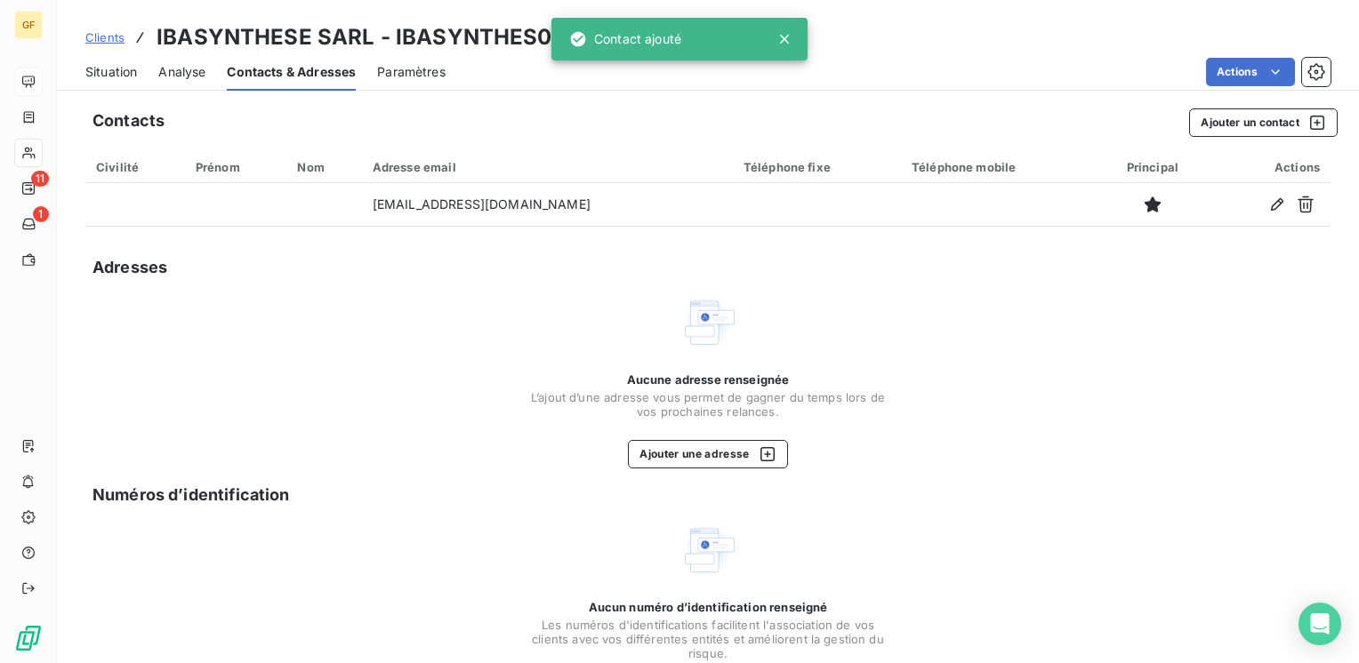
click at [113, 77] on span "Situation" at bounding box center [111, 72] width 52 height 18
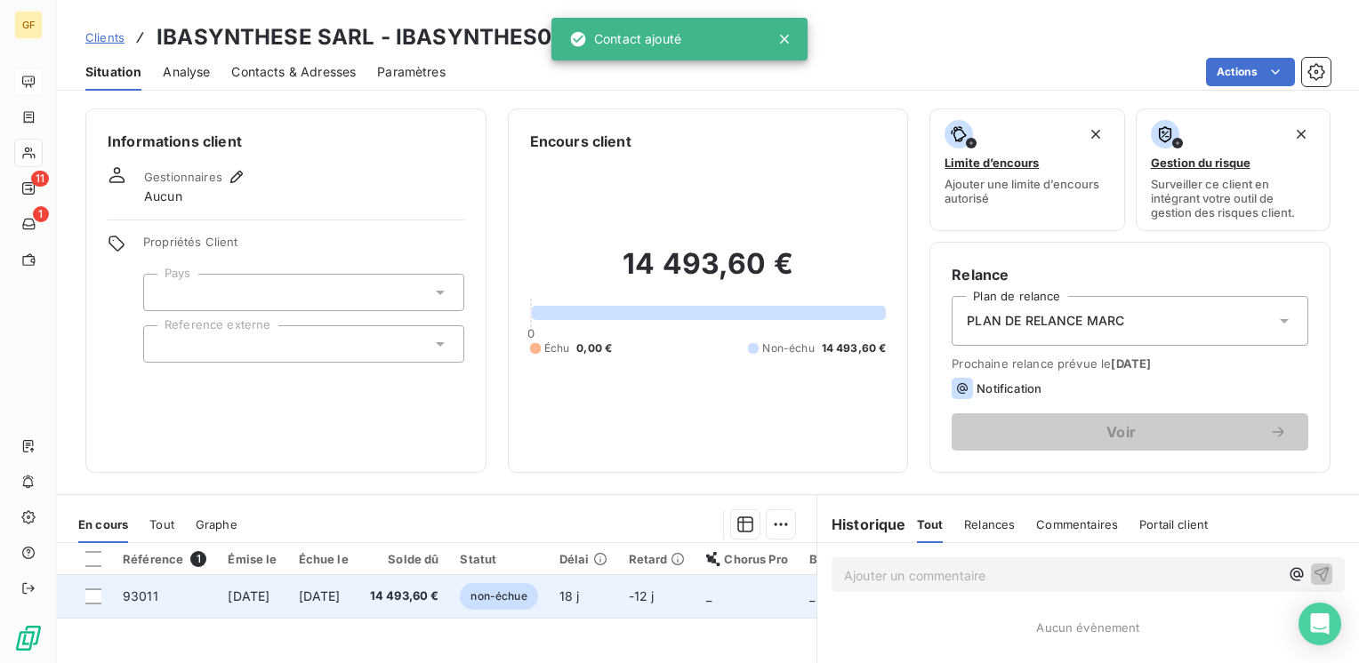
click at [439, 588] on span "14 493,60 €" at bounding box center [404, 597] width 69 height 18
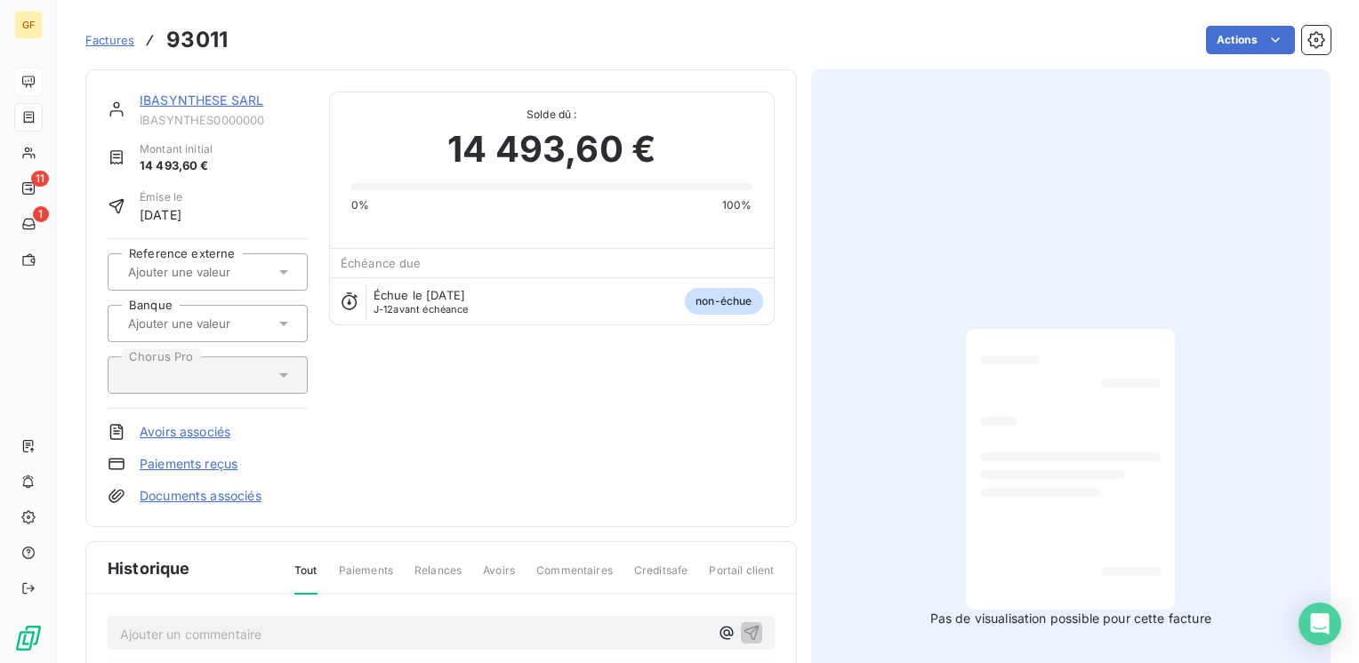
click at [211, 101] on link "IBASYNTHESE SARL" at bounding box center [202, 99] width 124 height 15
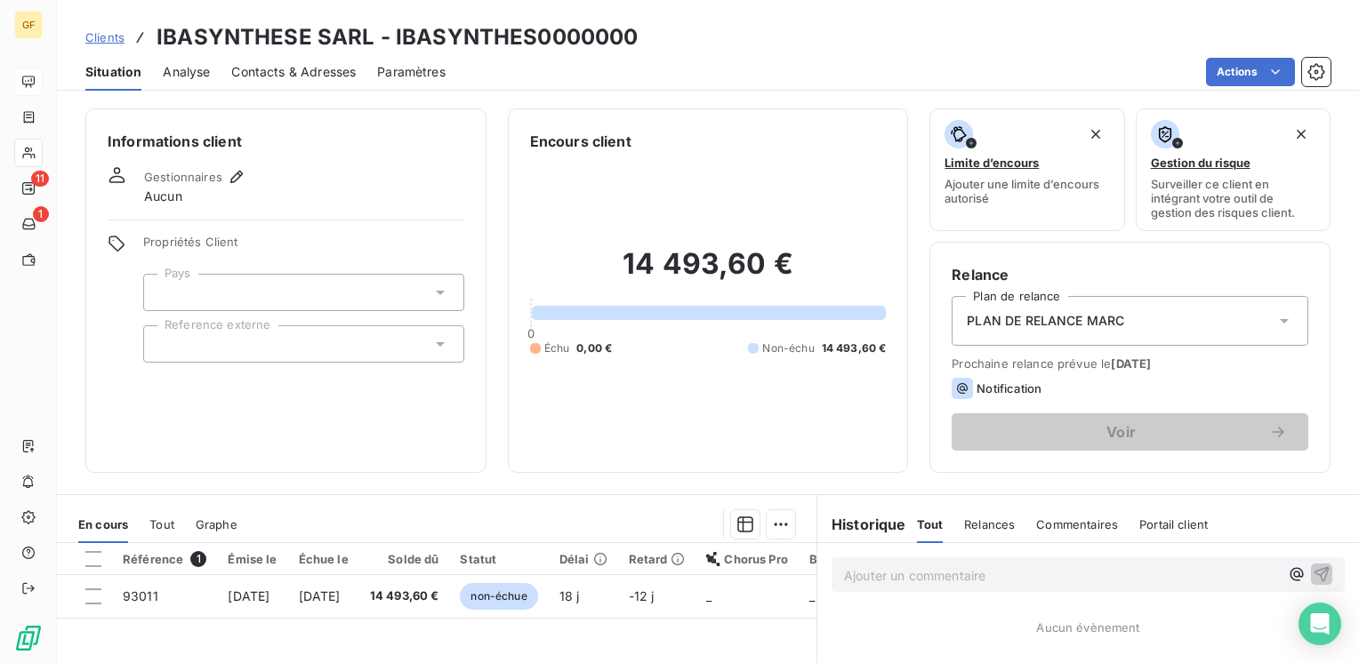
click at [309, 66] on span "Contacts & Adresses" at bounding box center [293, 72] width 124 height 18
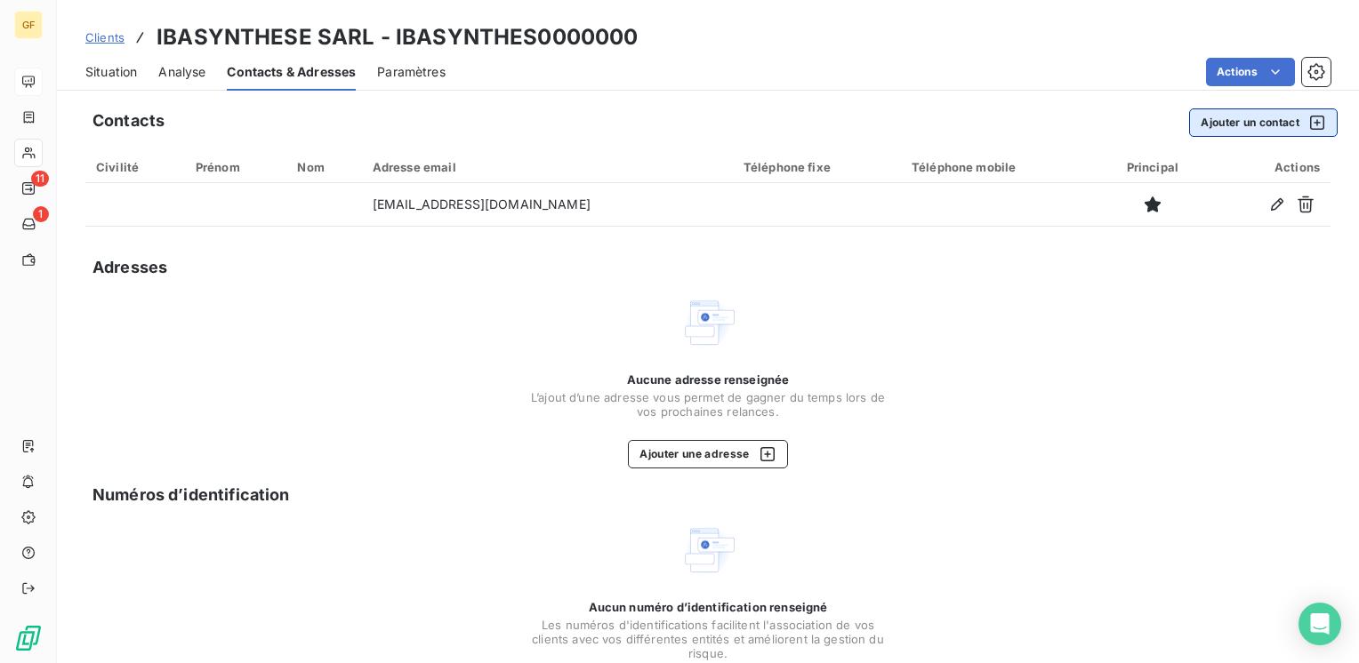
click at [1223, 110] on button "Ajouter un contact" at bounding box center [1263, 122] width 149 height 28
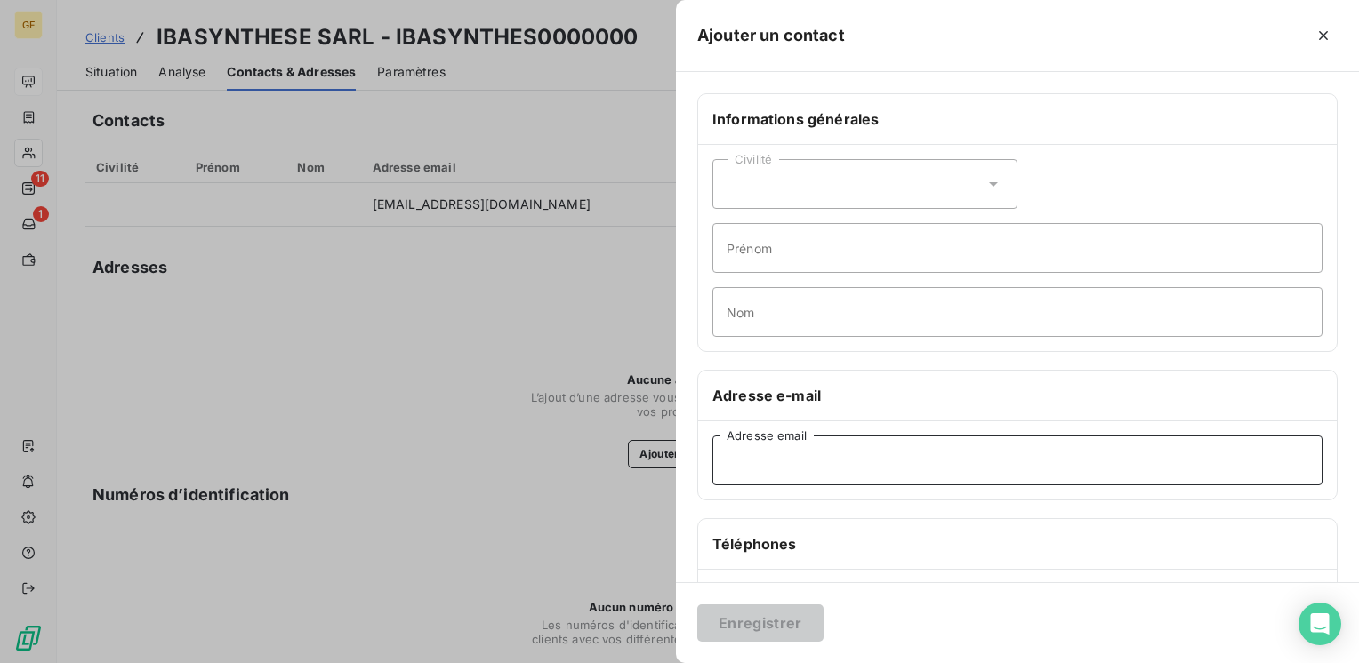
click at [781, 470] on input "Adresse email" at bounding box center [1017, 461] width 610 height 50
paste input "antonio.amorindesa@geosynthese.fr"
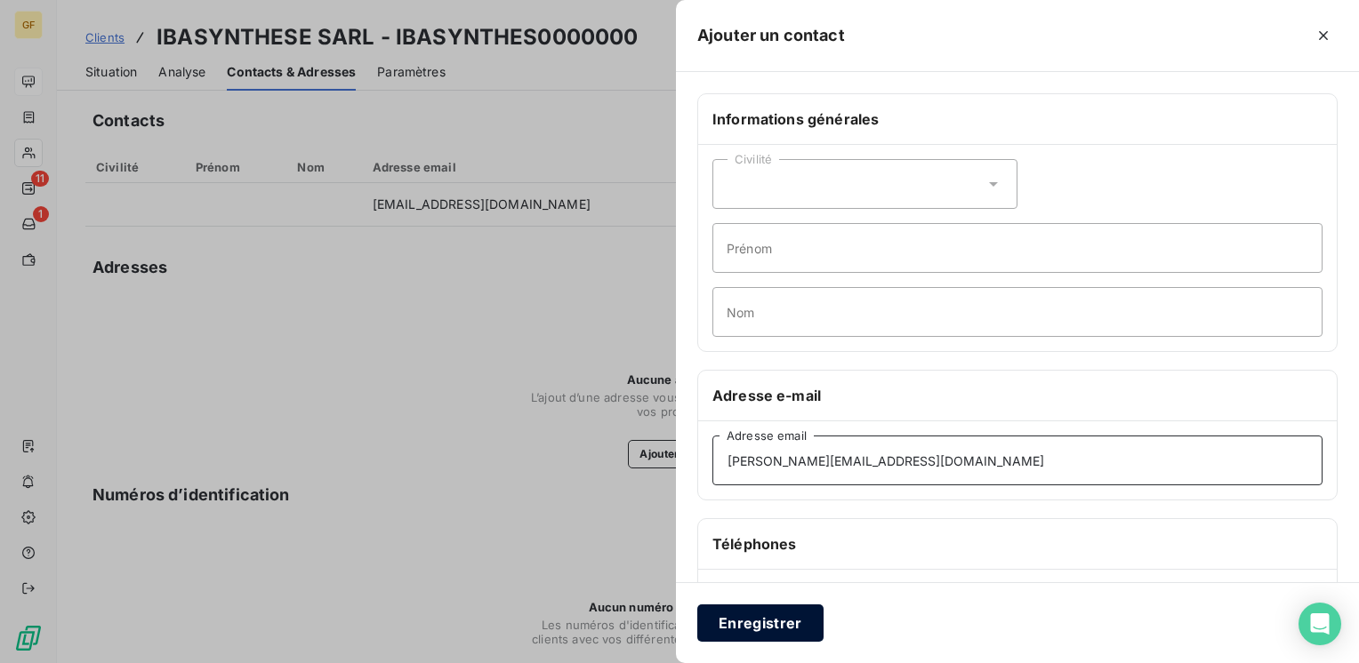
type input "antonio.amorindesa@geosynthese.fr"
click at [751, 606] on button "Enregistrer" at bounding box center [760, 623] width 126 height 37
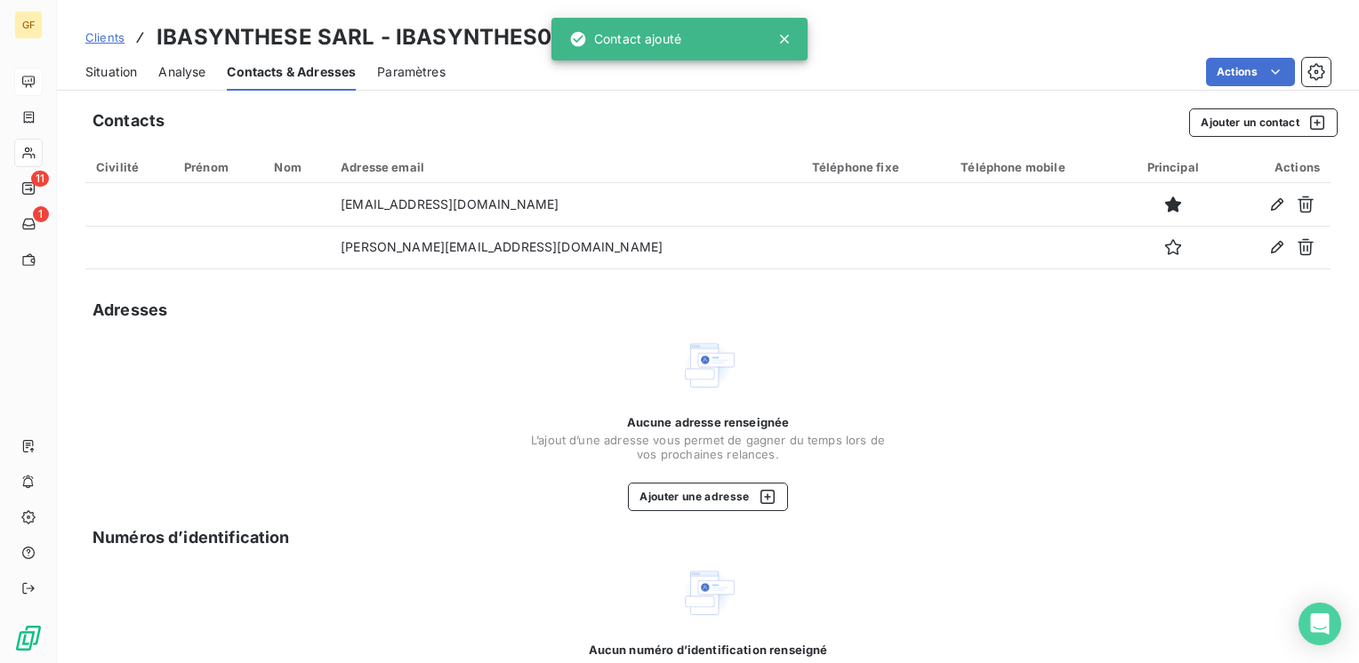
click at [113, 73] on span "Situation" at bounding box center [111, 72] width 52 height 18
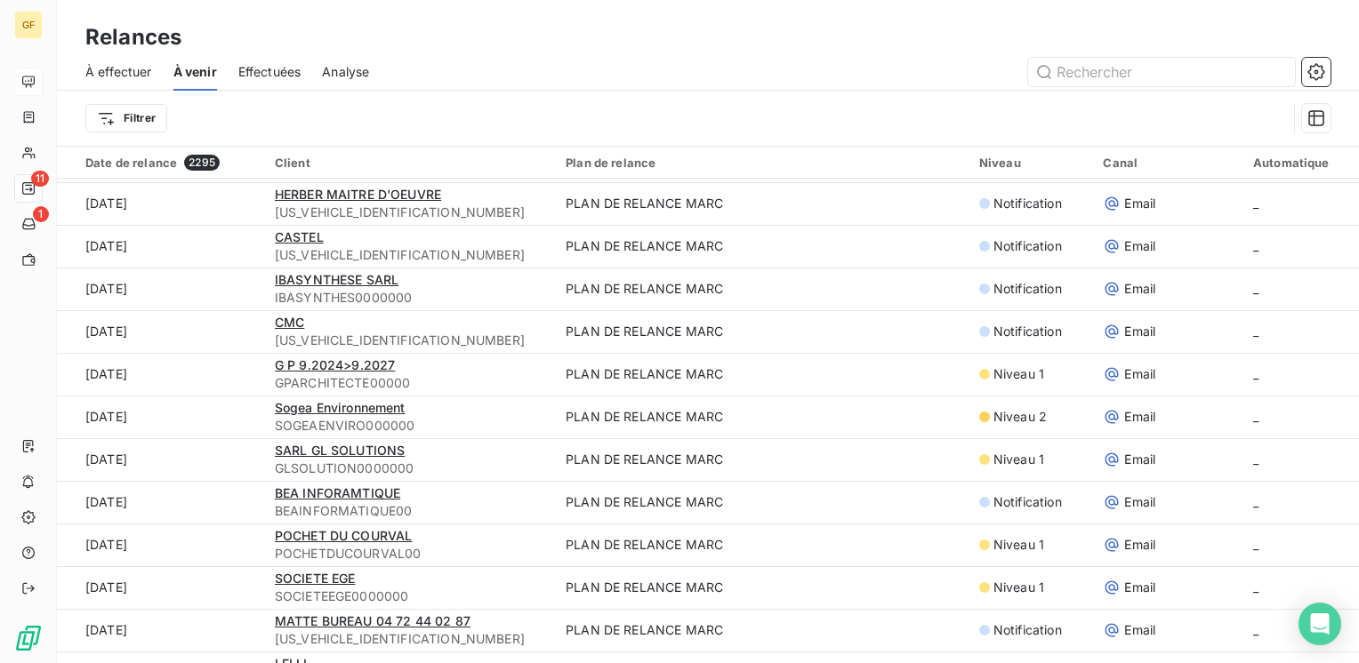
scroll to position [89, 0]
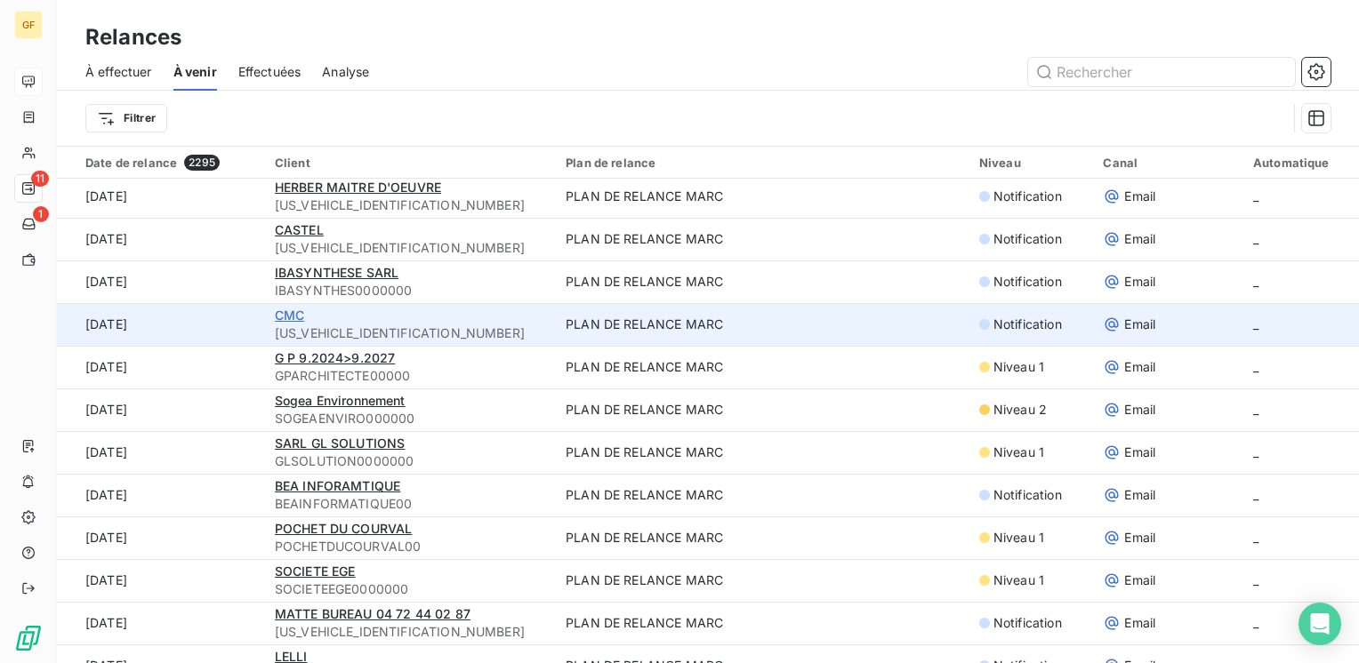
click at [293, 315] on span "CMC" at bounding box center [289, 315] width 29 height 15
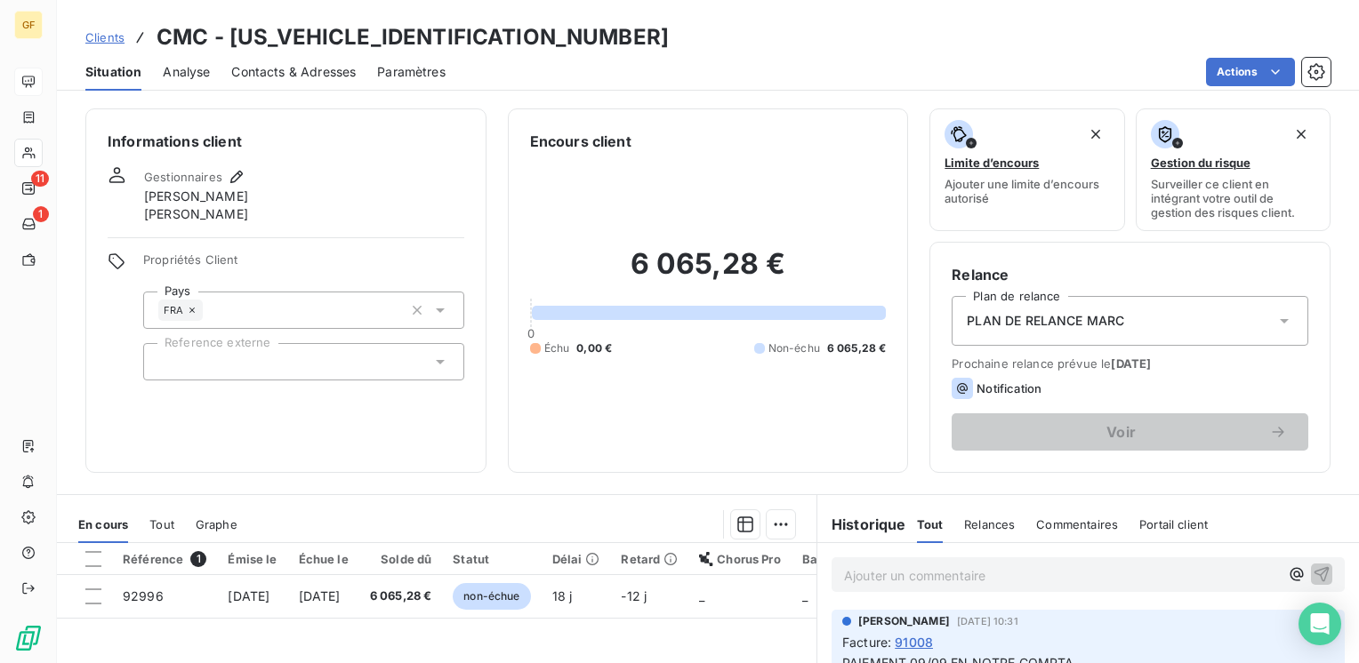
click at [263, 69] on span "Contacts & Adresses" at bounding box center [293, 72] width 124 height 18
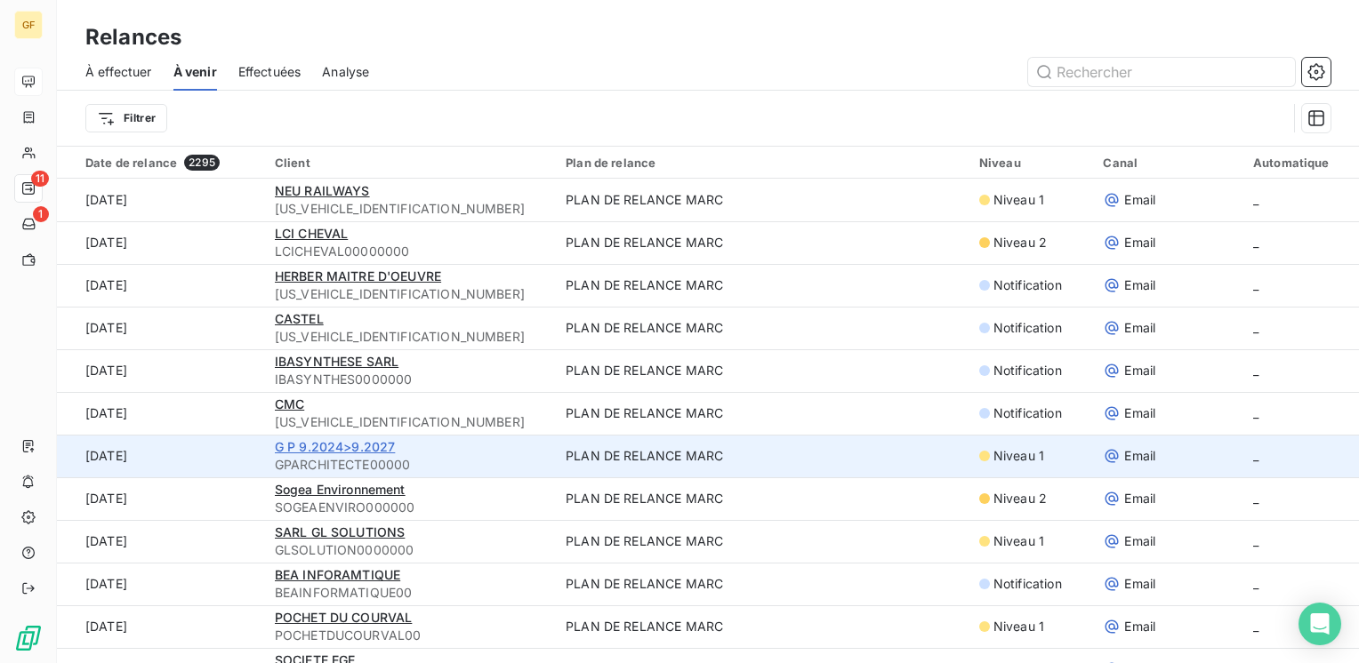
click at [310, 448] on span "G P 9.2024>9.2027" at bounding box center [335, 446] width 121 height 15
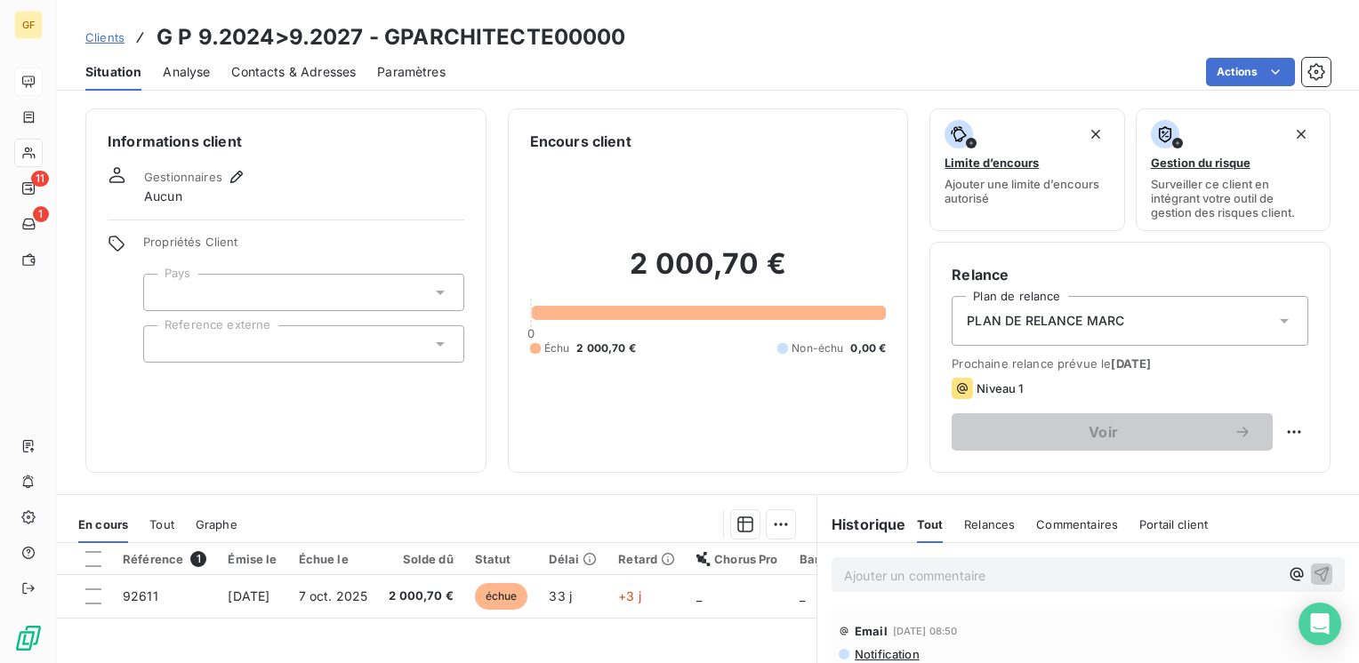
click at [298, 67] on span "Contacts & Adresses" at bounding box center [293, 72] width 124 height 18
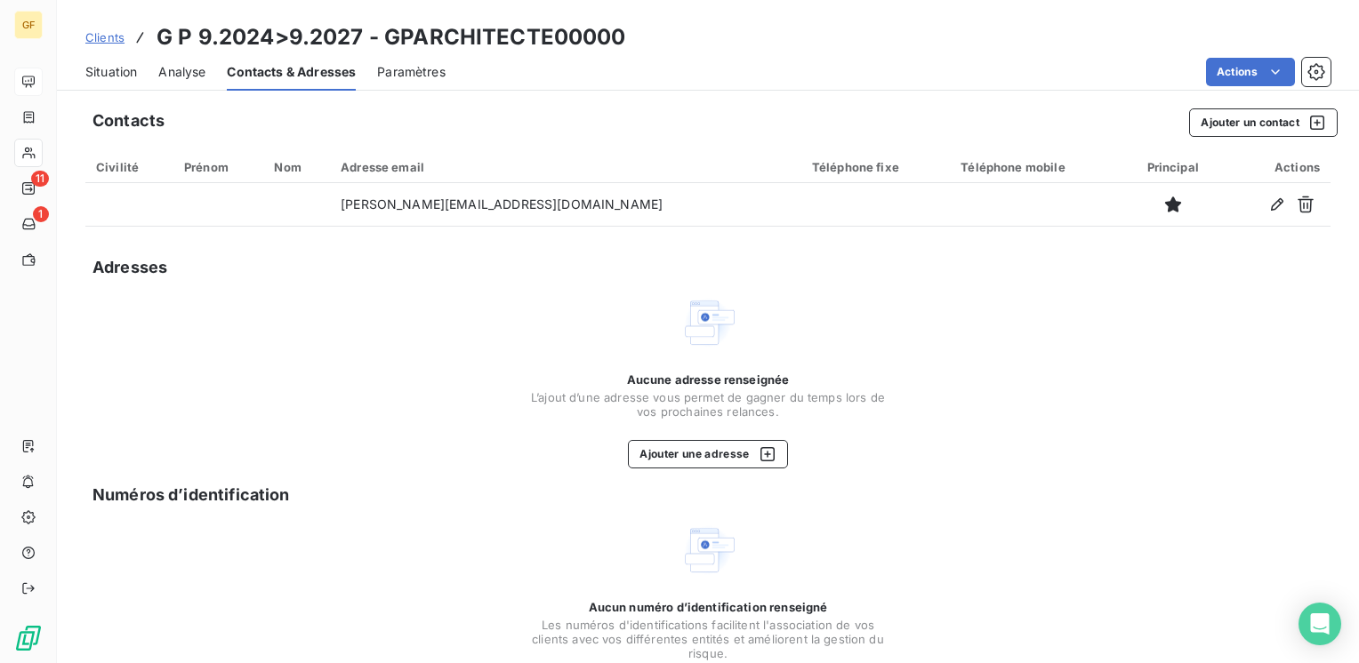
click at [108, 60] on div "Situation" at bounding box center [111, 71] width 52 height 37
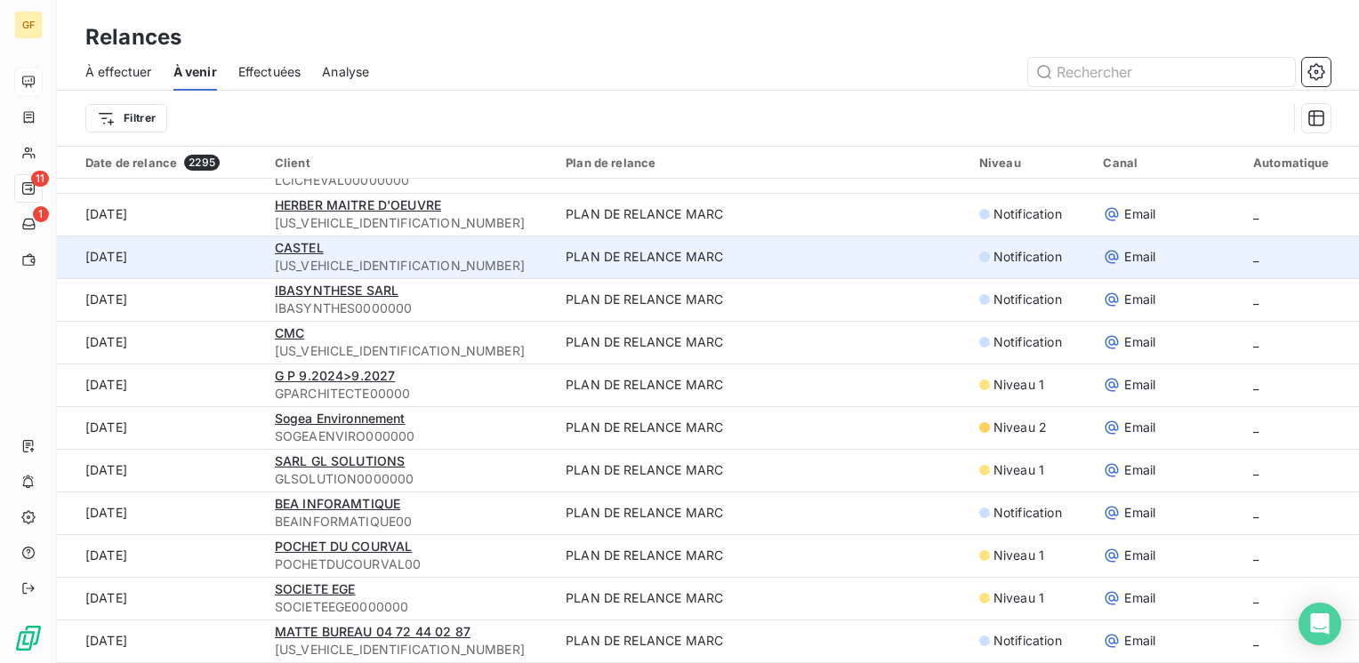
scroll to position [89, 0]
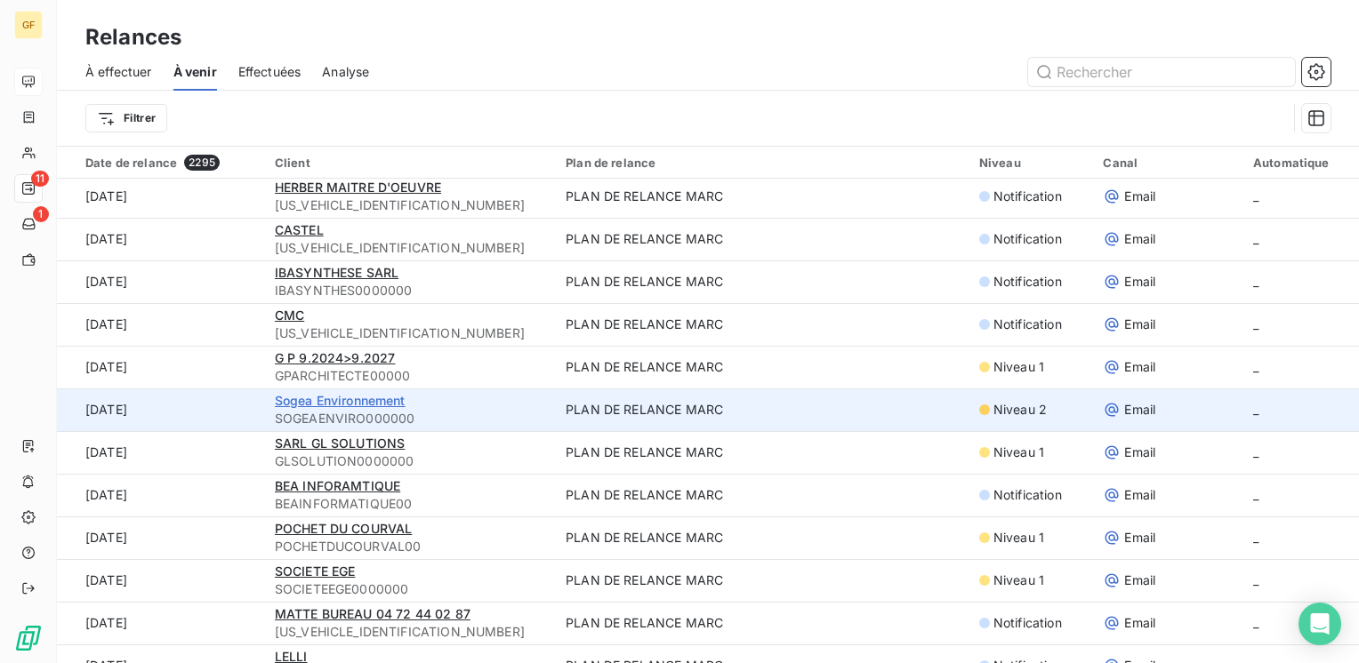
click at [343, 399] on span "Sogea Environnement" at bounding box center [340, 400] width 131 height 15
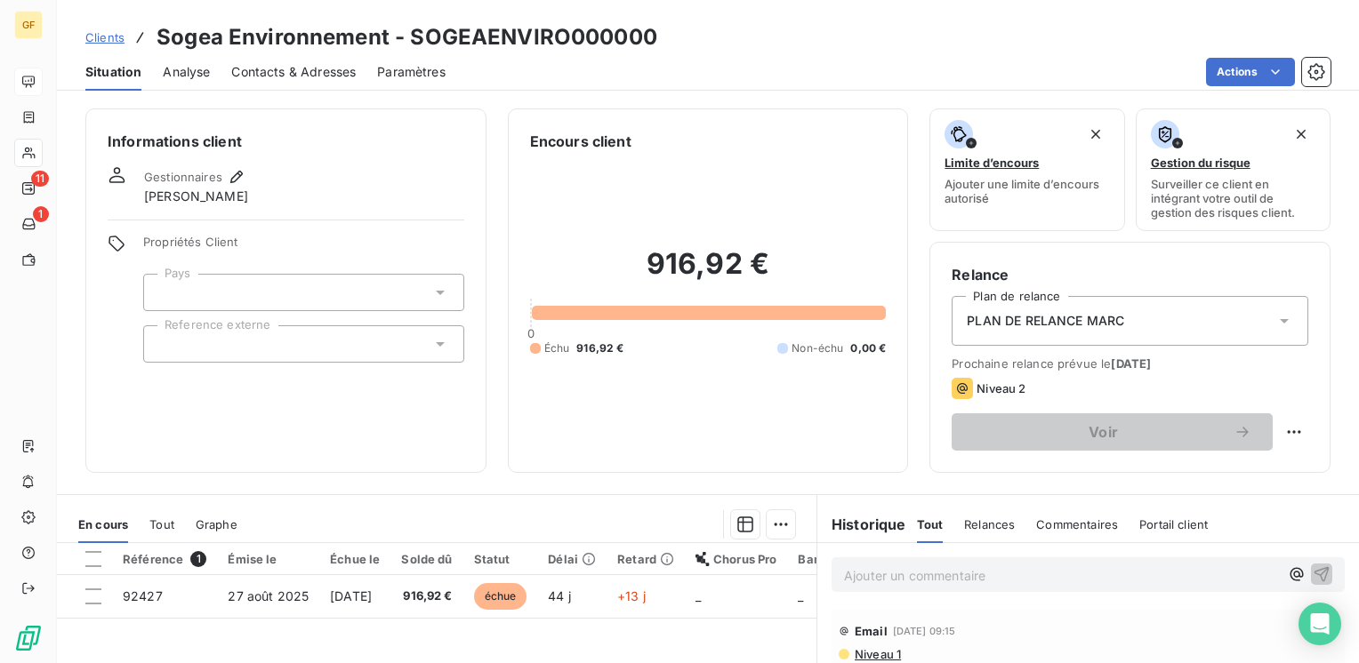
click at [291, 56] on div "Contacts & Adresses" at bounding box center [293, 71] width 124 height 37
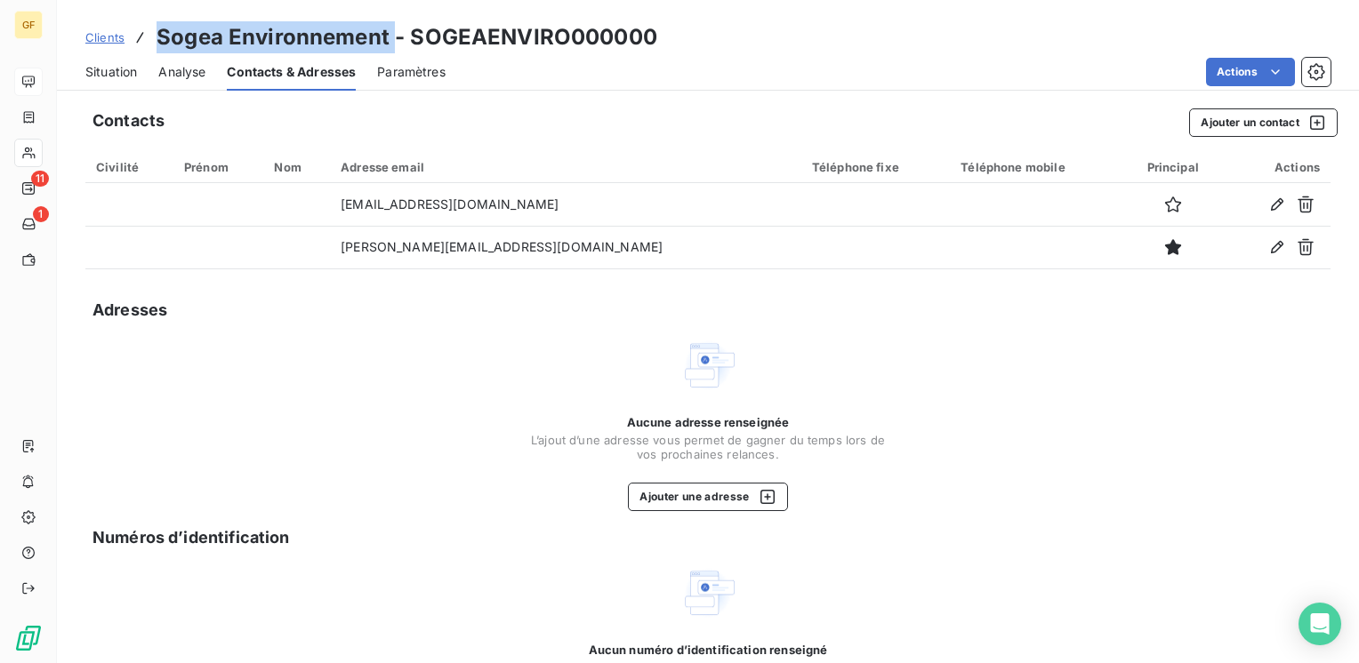
drag, startPoint x: 390, startPoint y: 39, endPoint x: 158, endPoint y: 48, distance: 232.3
click at [158, 48] on h3 "Sogea Environnement - SOGEAENVIRO000000" at bounding box center [407, 37] width 501 height 32
drag, startPoint x: 158, startPoint y: 48, endPoint x: 114, endPoint y: 65, distance: 47.6
click at [114, 65] on span "Situation" at bounding box center [111, 72] width 52 height 18
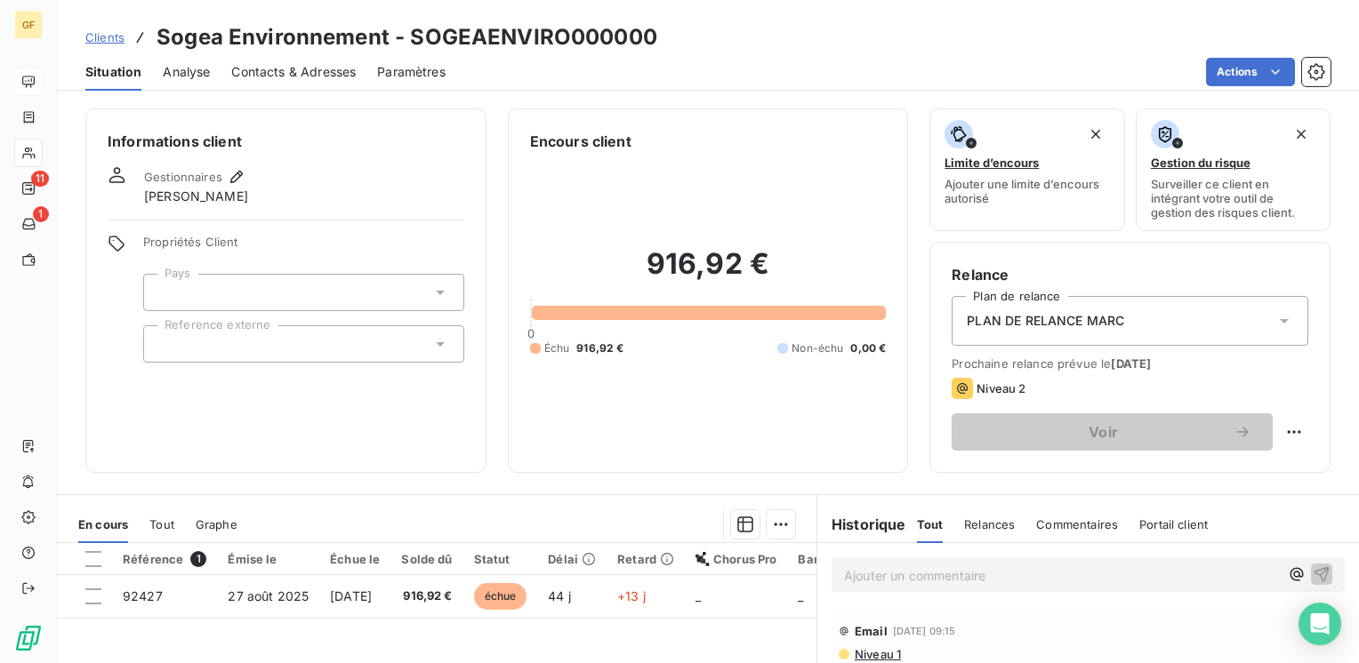
click at [409, 352] on div at bounding box center [303, 343] width 321 height 37
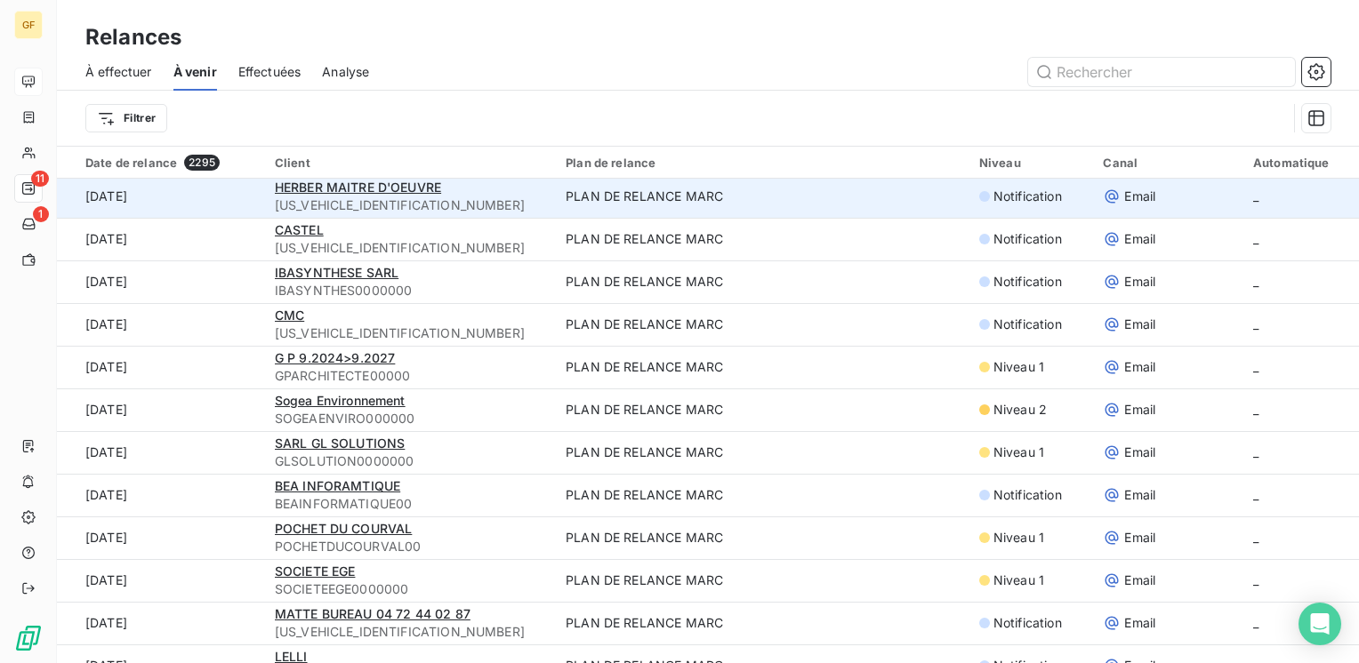
scroll to position [178, 0]
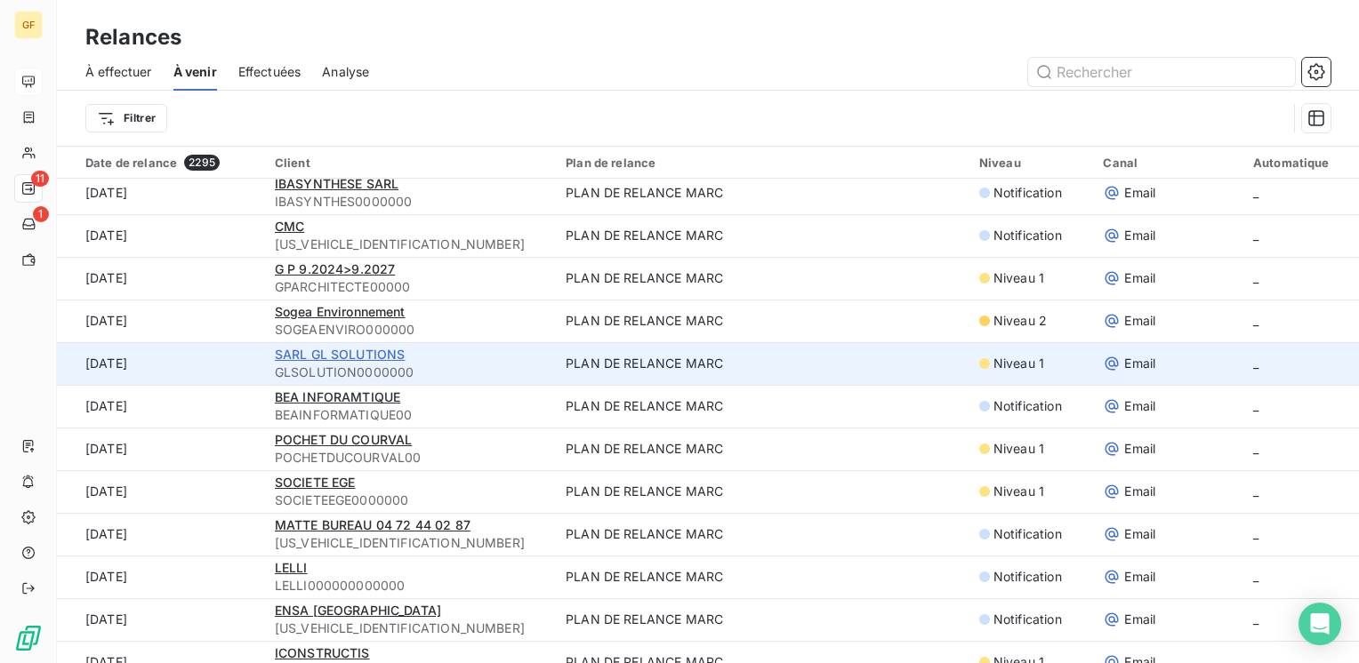
click at [347, 357] on span "SARL GL SOLUTIONS" at bounding box center [340, 354] width 131 height 15
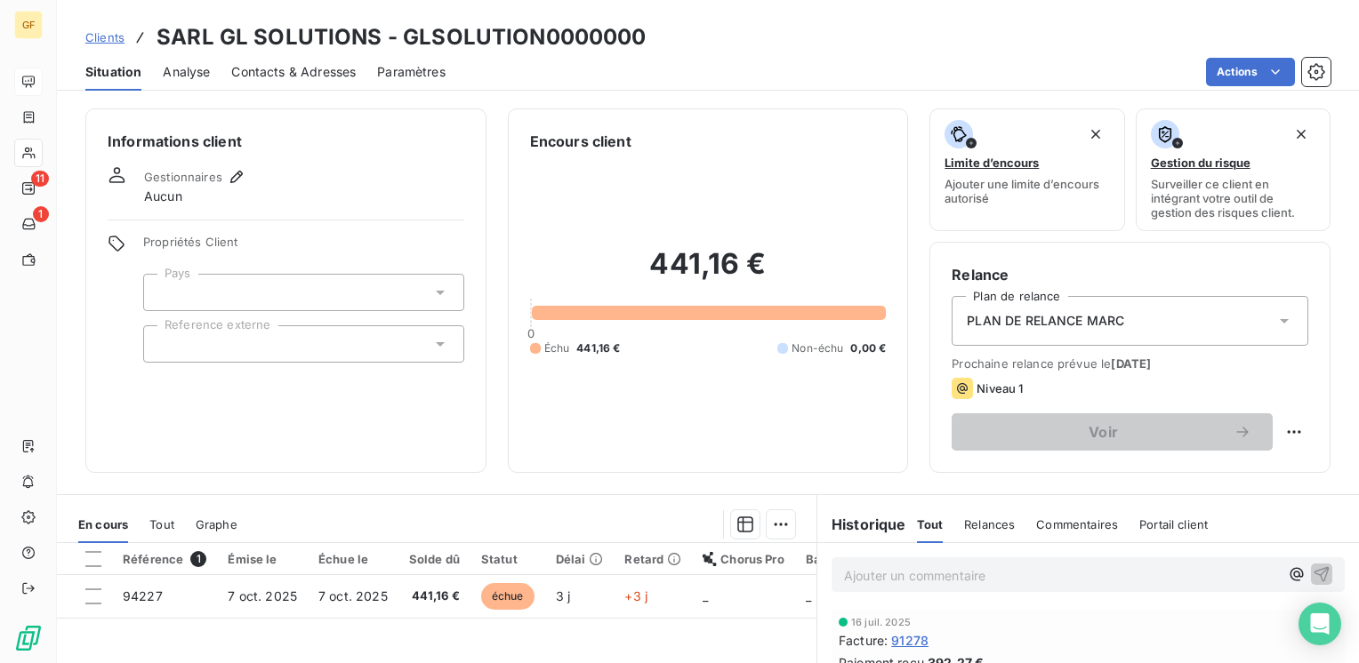
click at [322, 67] on span "Contacts & Adresses" at bounding box center [293, 72] width 124 height 18
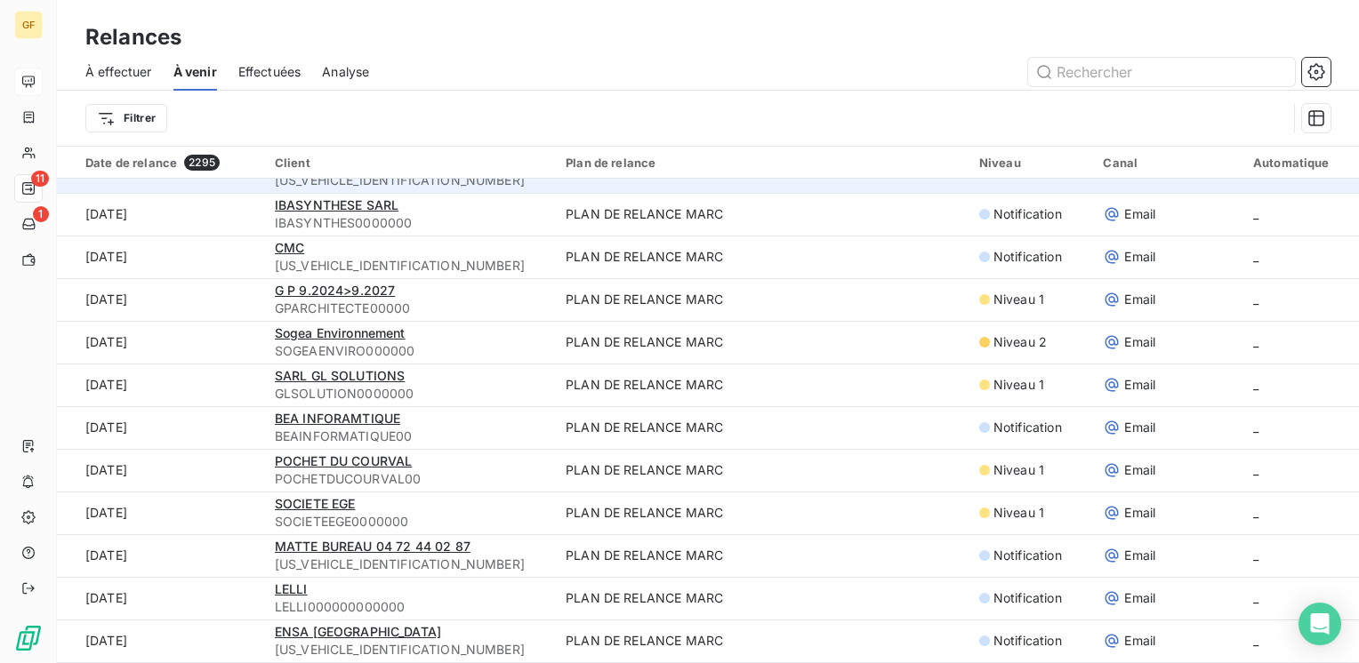
scroll to position [178, 0]
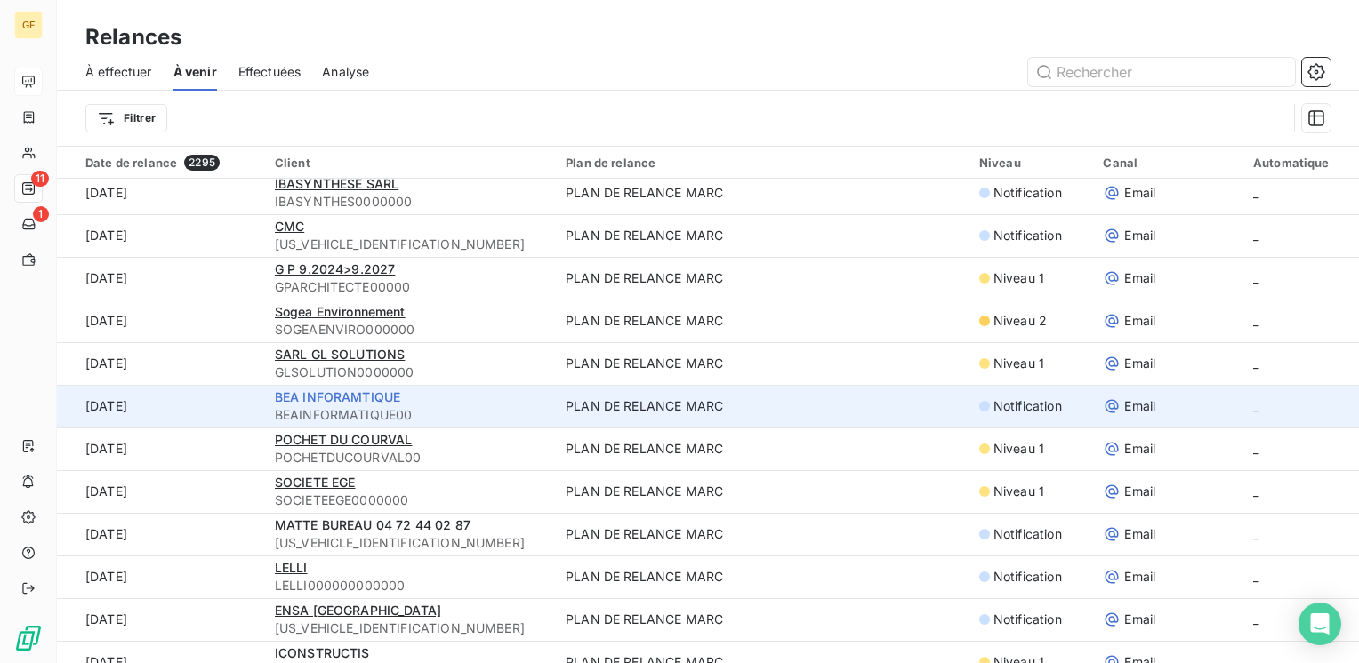
click at [357, 397] on span "BEA INFORAMTIQUE" at bounding box center [337, 396] width 125 height 15
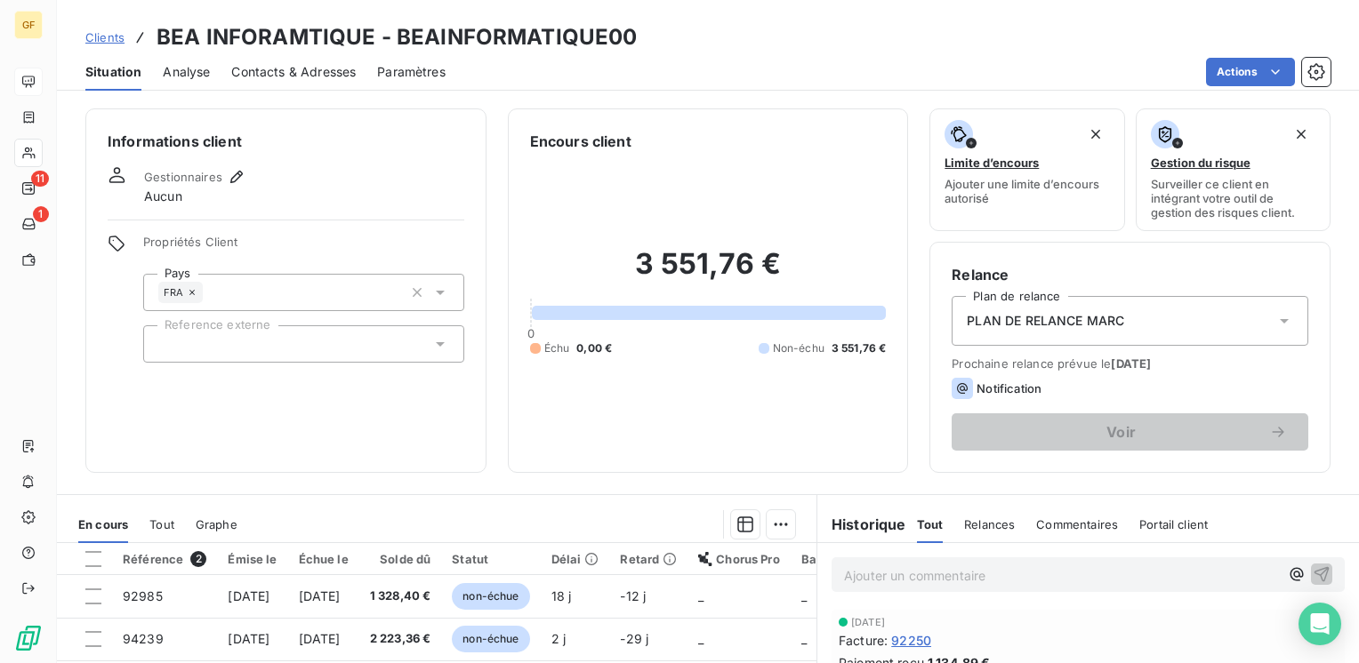
click at [279, 66] on span "Contacts & Adresses" at bounding box center [293, 72] width 124 height 18
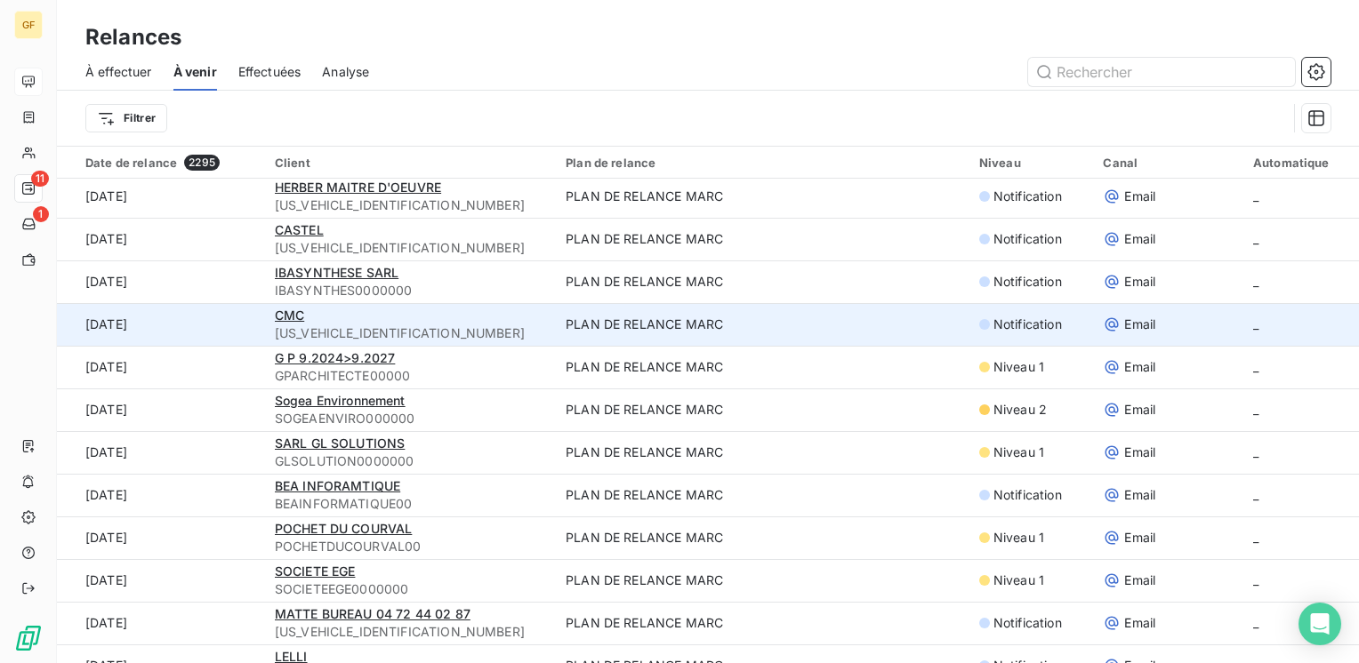
scroll to position [178, 0]
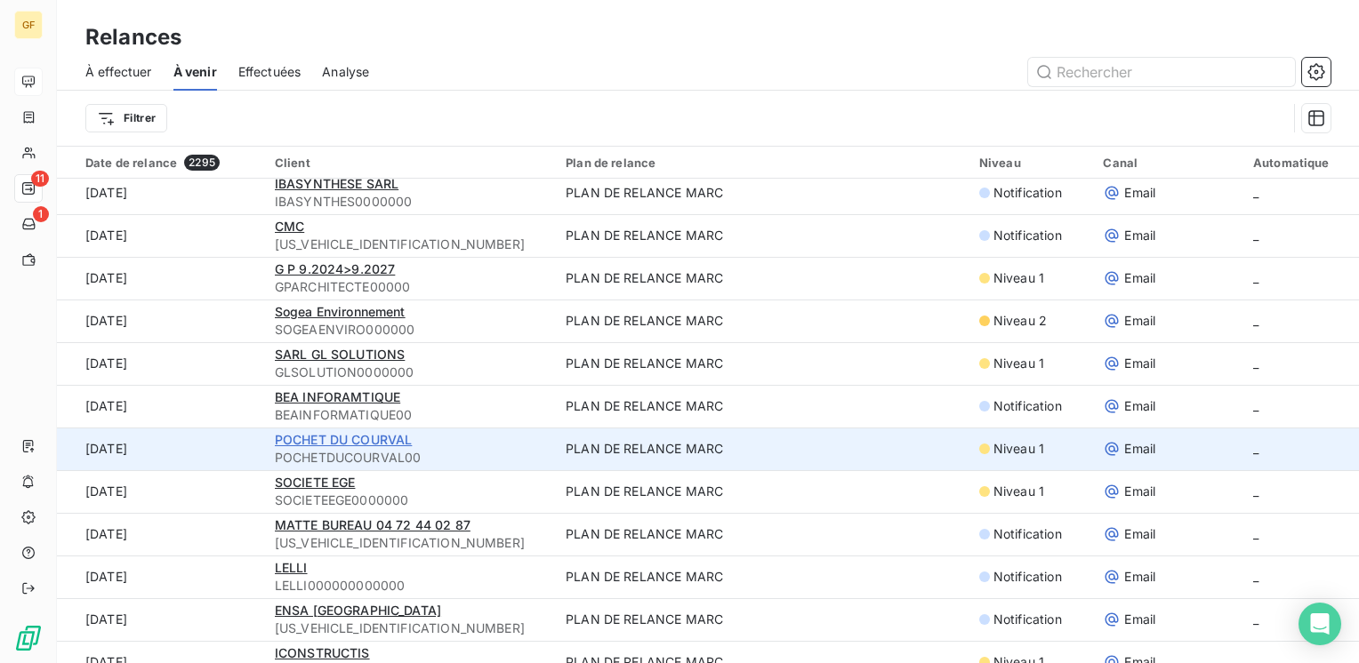
click at [337, 438] on span "POCHET DU COURVAL" at bounding box center [344, 439] width 138 height 15
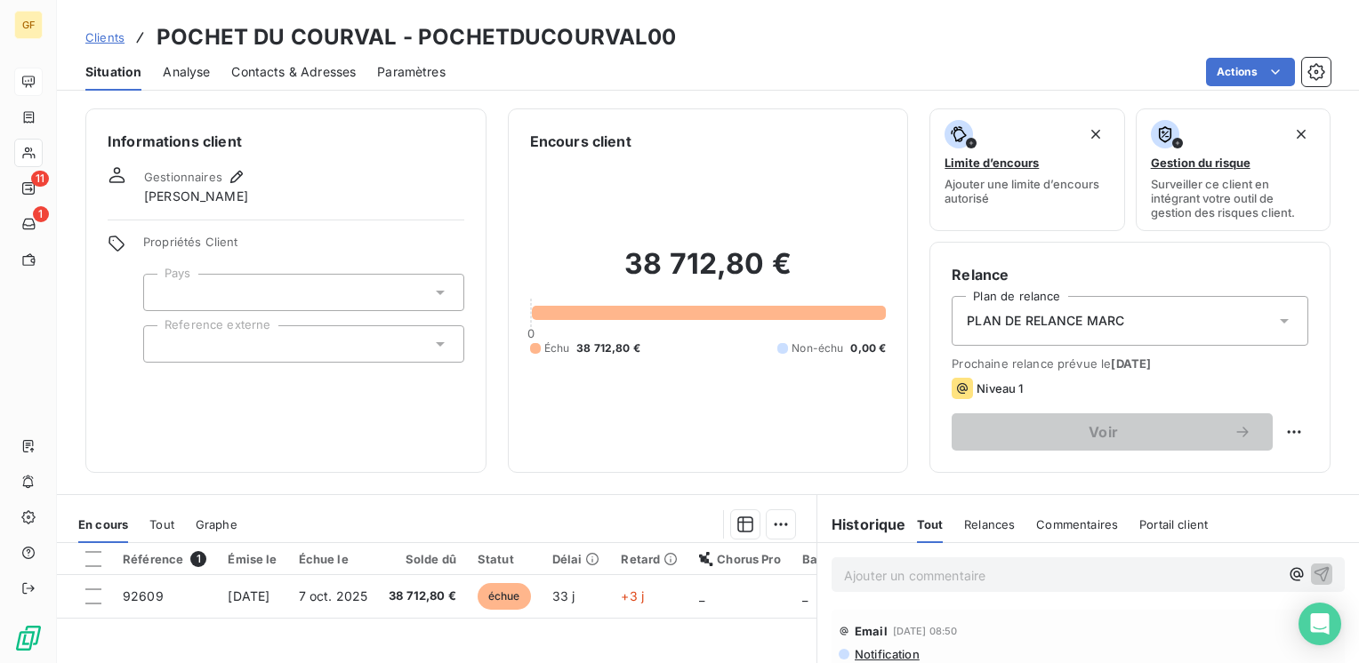
click at [309, 60] on div "Contacts & Adresses" at bounding box center [293, 71] width 124 height 37
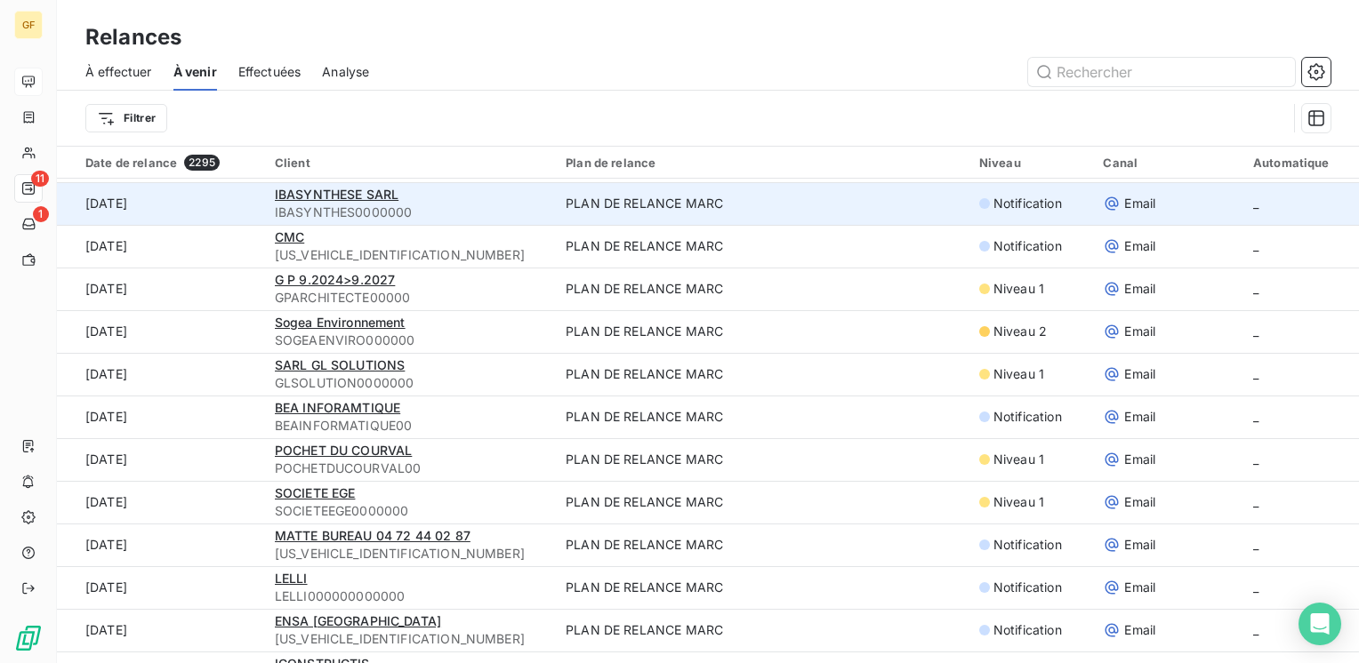
scroll to position [178, 0]
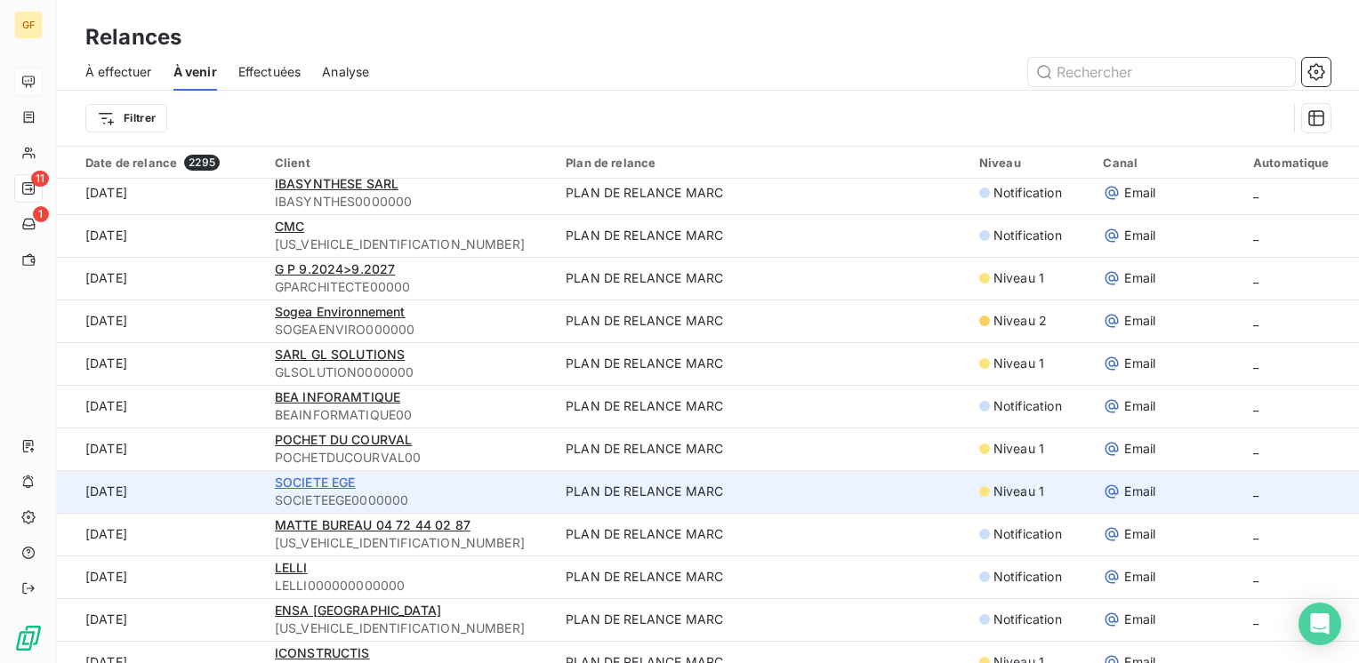
click at [319, 483] on span "SOCIETE EGE" at bounding box center [315, 482] width 81 height 15
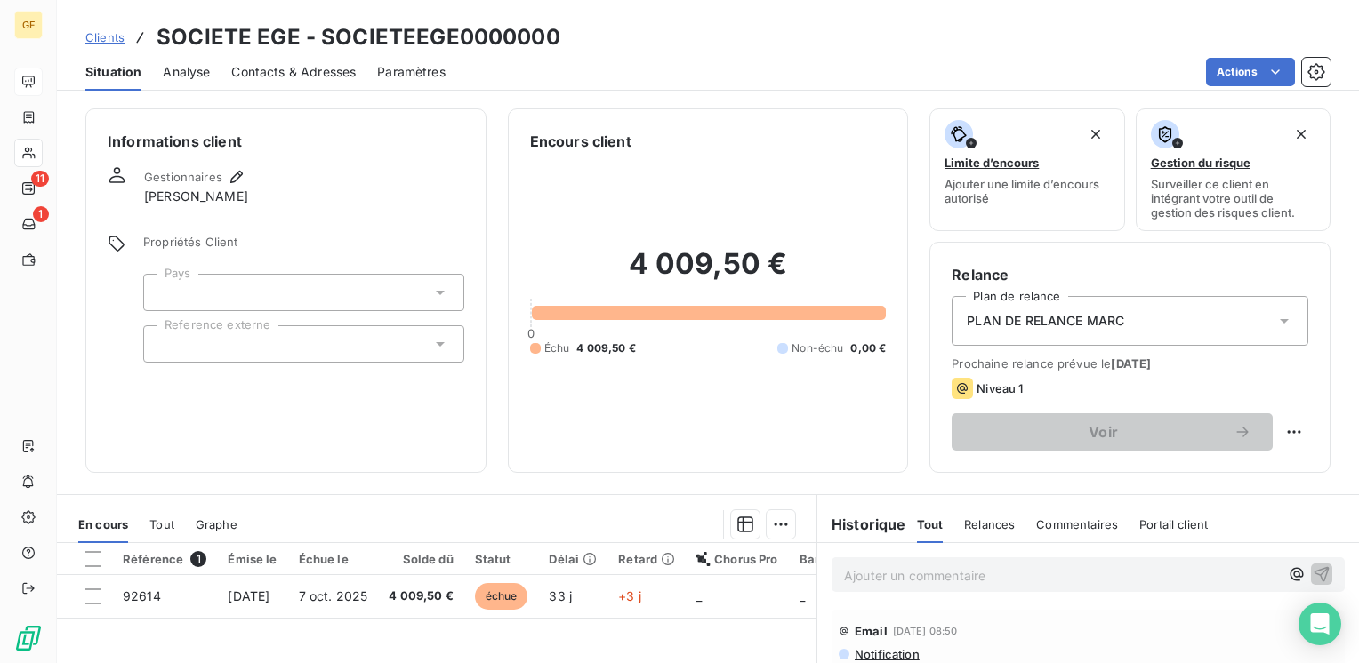
click at [324, 75] on span "Contacts & Adresses" at bounding box center [293, 72] width 124 height 18
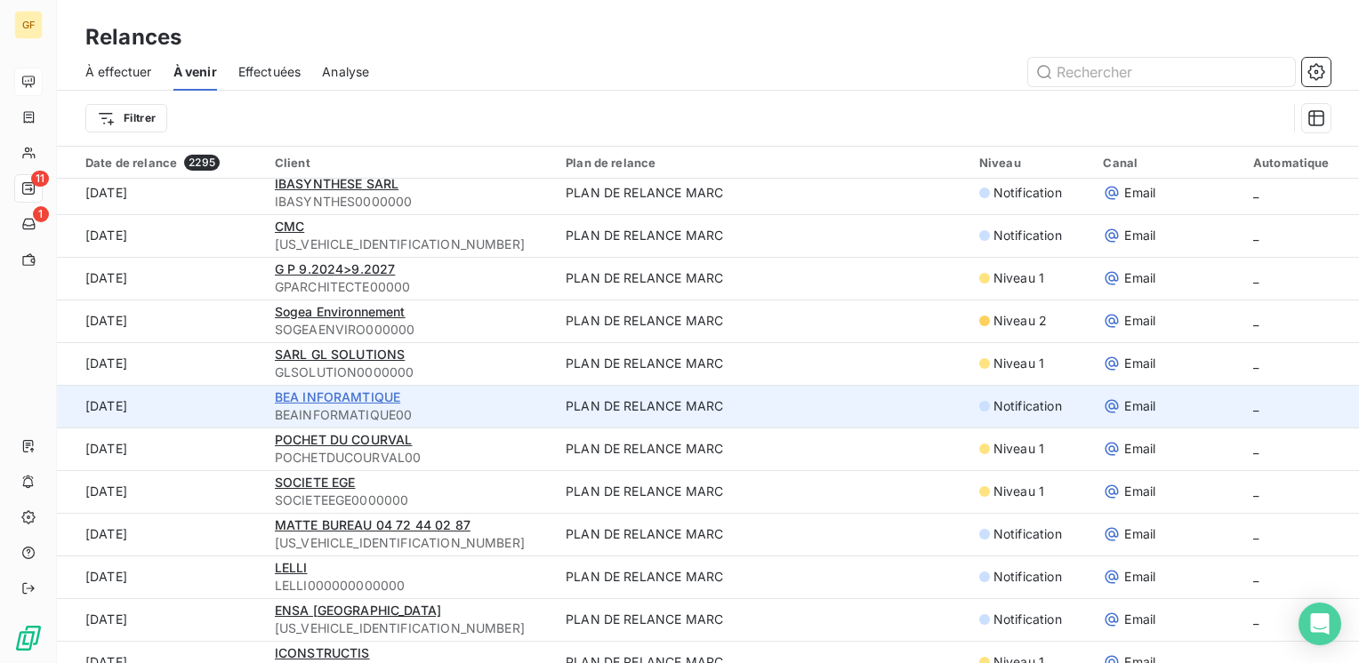
scroll to position [267, 0]
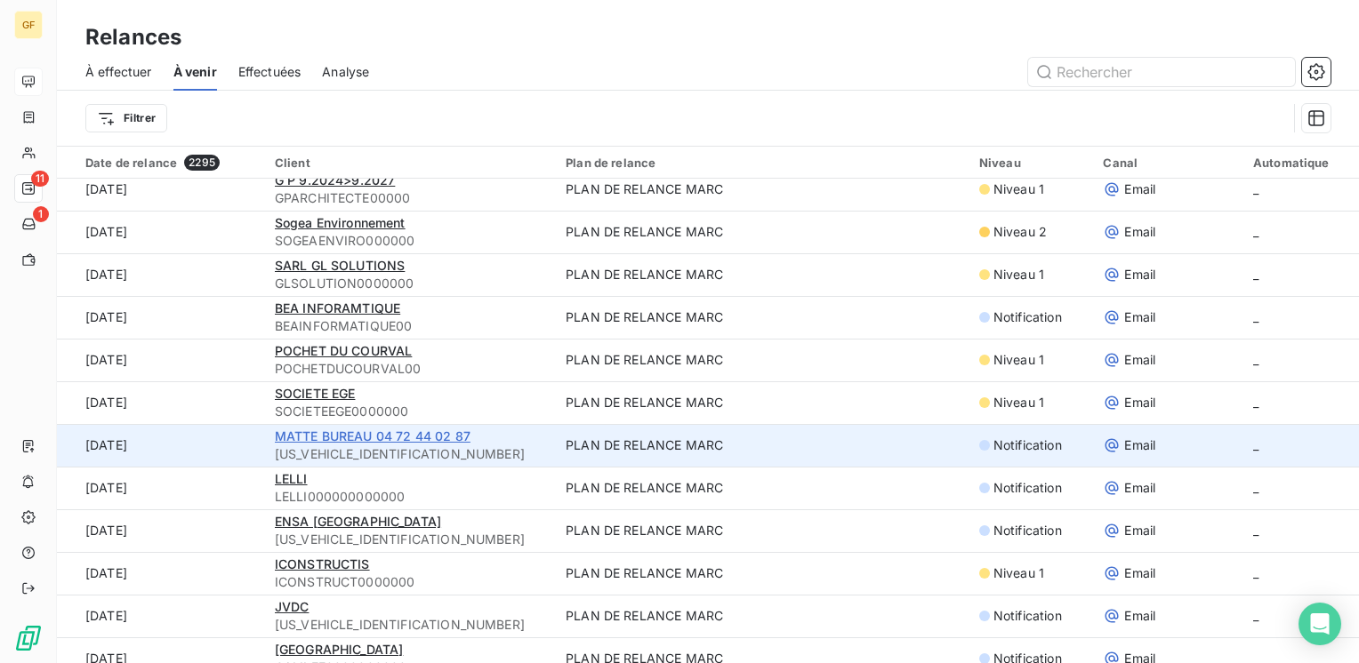
click at [334, 435] on span "MATTE BUREAU 04 72 44 02 87" at bounding box center [373, 436] width 196 height 15
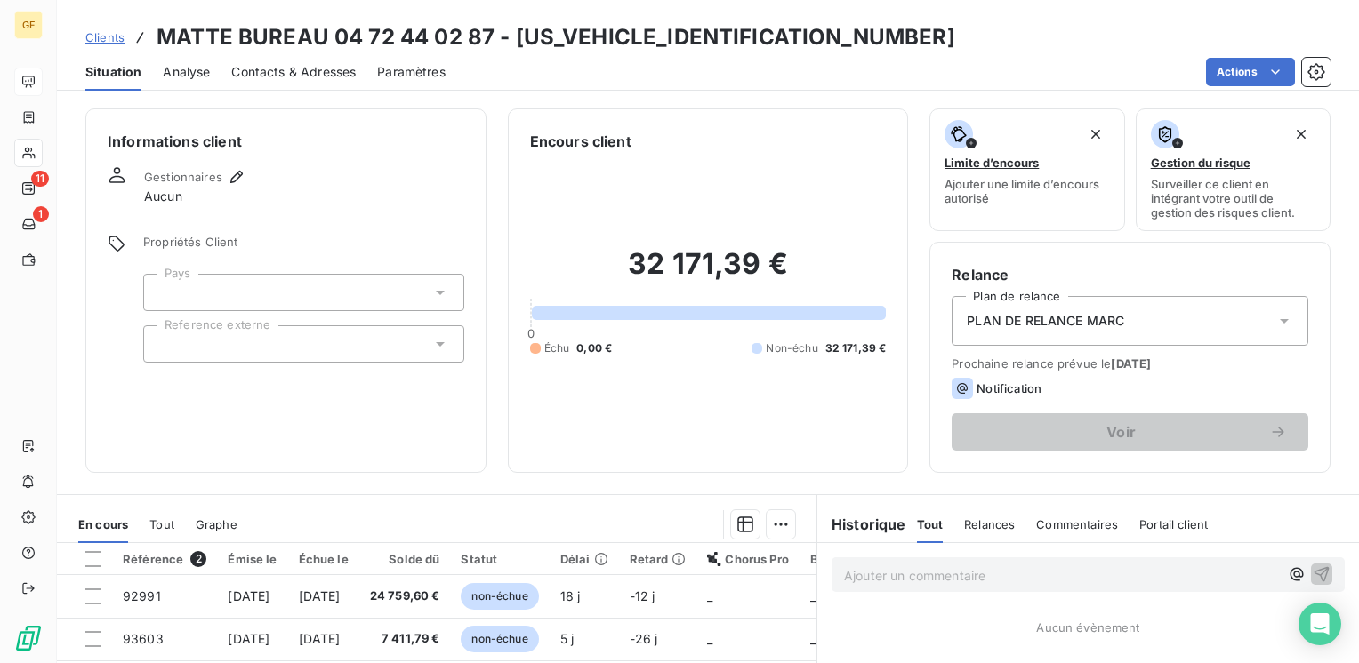
click at [295, 72] on span "Contacts & Adresses" at bounding box center [293, 72] width 124 height 18
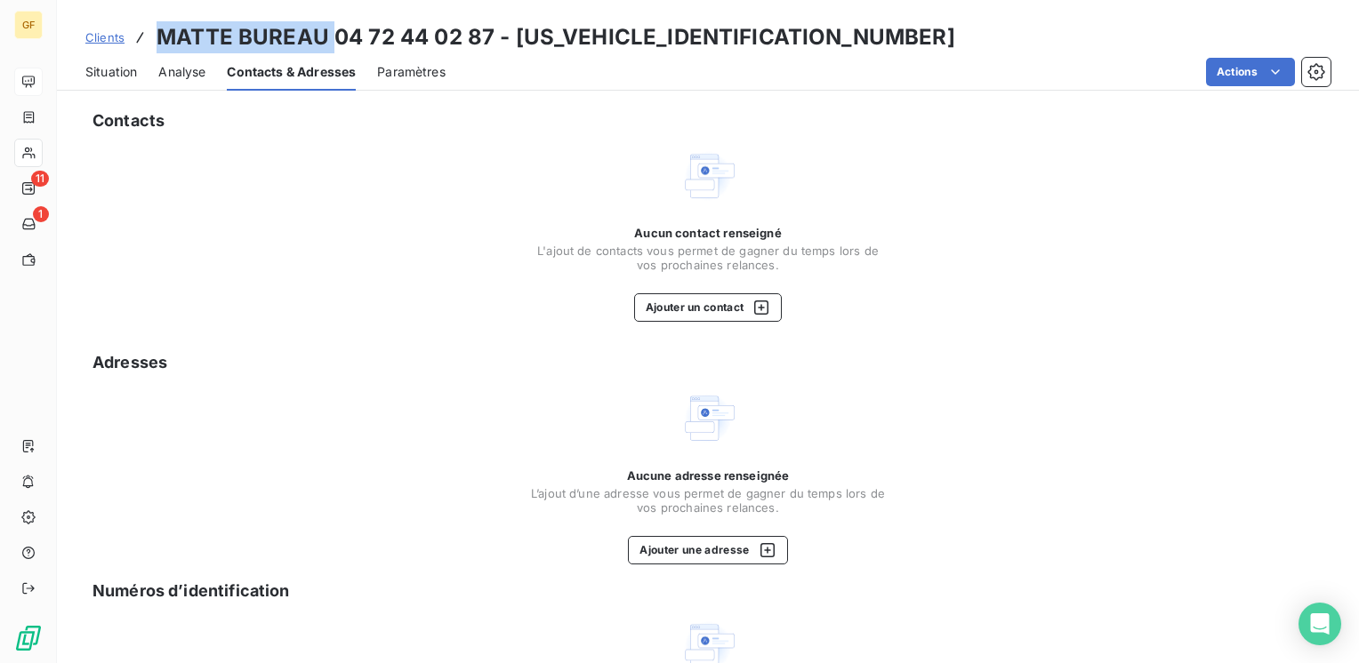
drag, startPoint x: 328, startPoint y: 36, endPoint x: 149, endPoint y: 36, distance: 179.6
click at [149, 36] on div "Clients MATTE BUREAU 04 72 44 02 87 - MATTE000000000000" at bounding box center [520, 37] width 870 height 32
copy h3 "MATTE BUREAU"
click at [666, 308] on button "Ajouter un contact" at bounding box center [708, 307] width 149 height 28
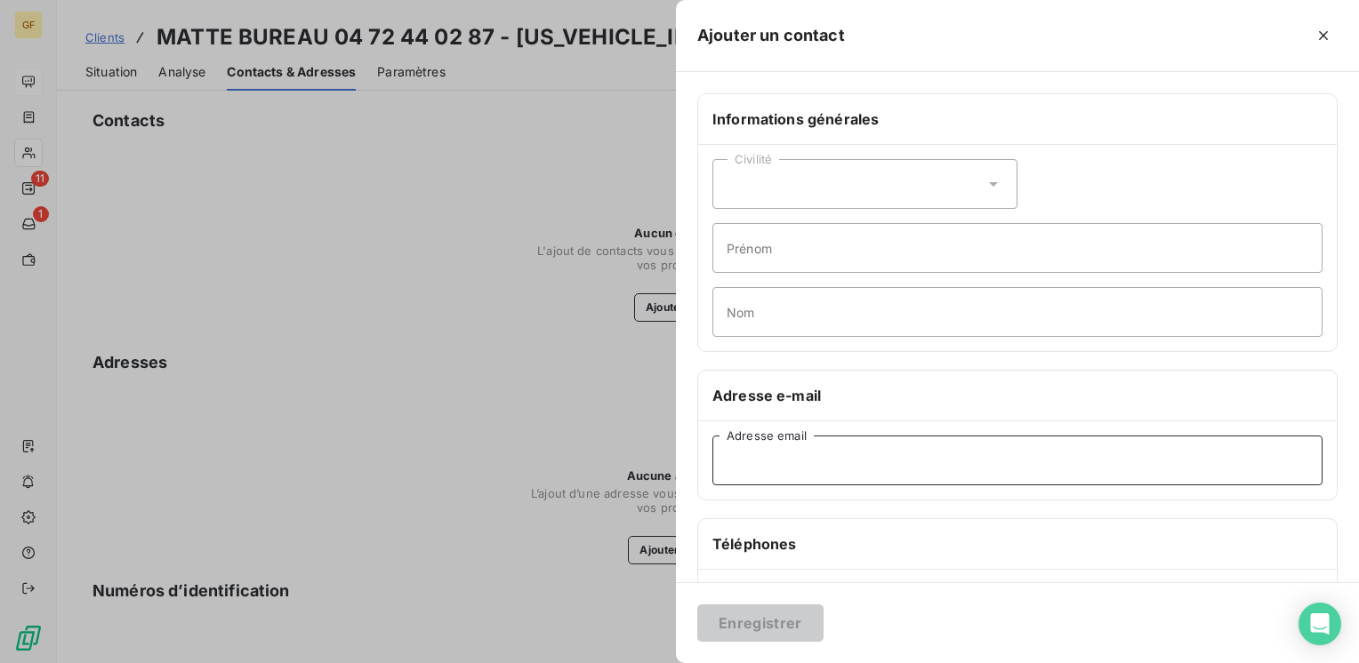
click at [839, 464] on input "Adresse email" at bounding box center [1017, 461] width 610 height 50
paste input "choraine@matte.fr"
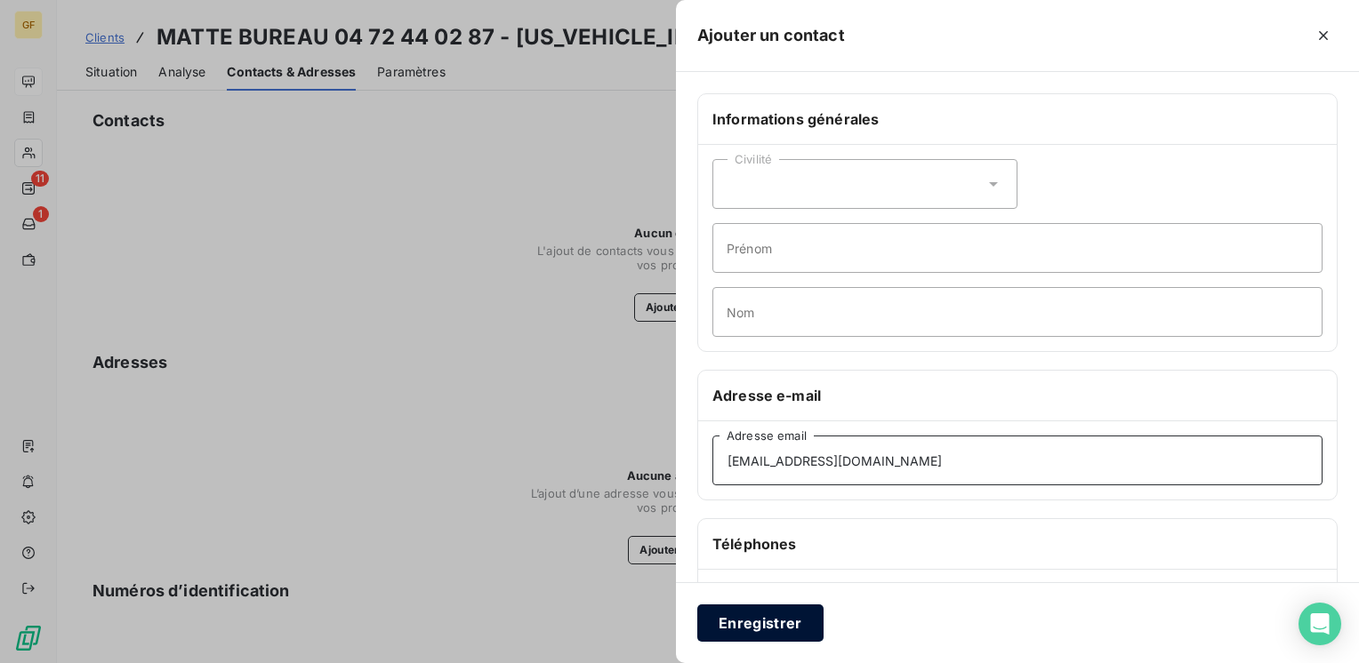
type input "choraine@matte.fr"
click at [766, 618] on button "Enregistrer" at bounding box center [760, 623] width 126 height 37
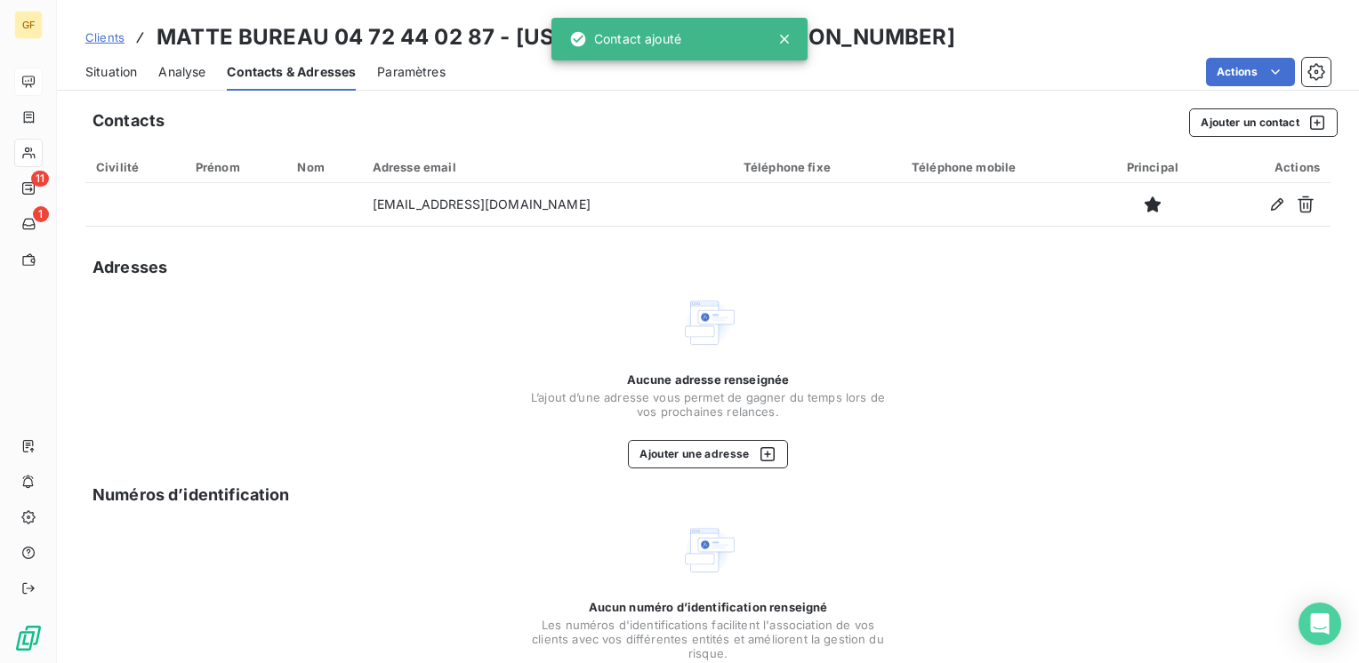
click at [110, 70] on span "Situation" at bounding box center [111, 72] width 52 height 18
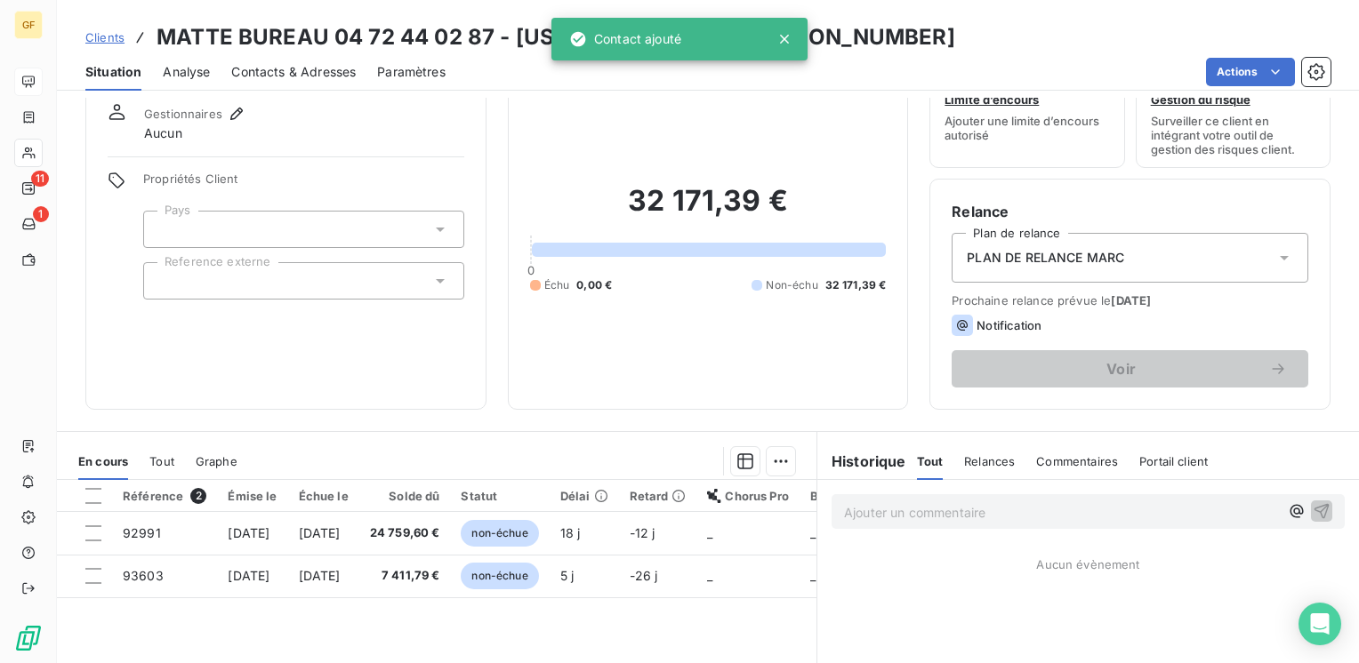
scroll to position [89, 0]
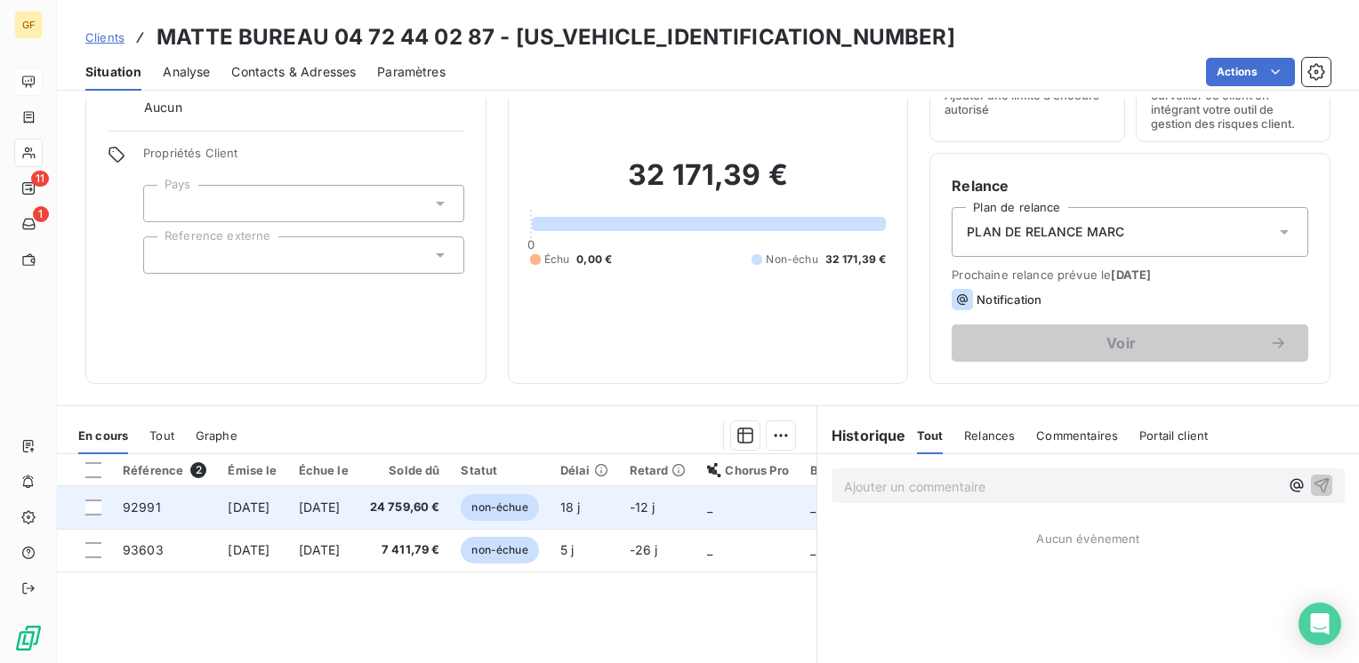
click at [359, 507] on td "[DATE]" at bounding box center [323, 507] width 71 height 43
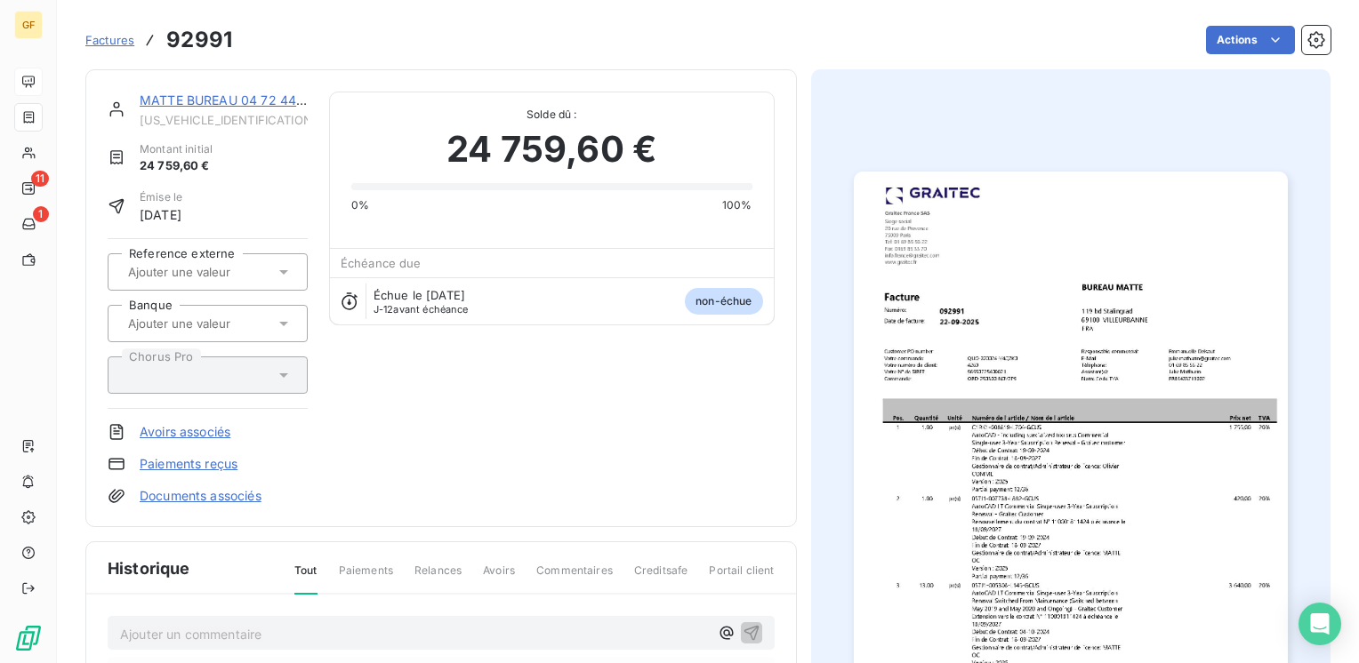
click at [943, 475] on img "button" at bounding box center [1071, 478] width 434 height 613
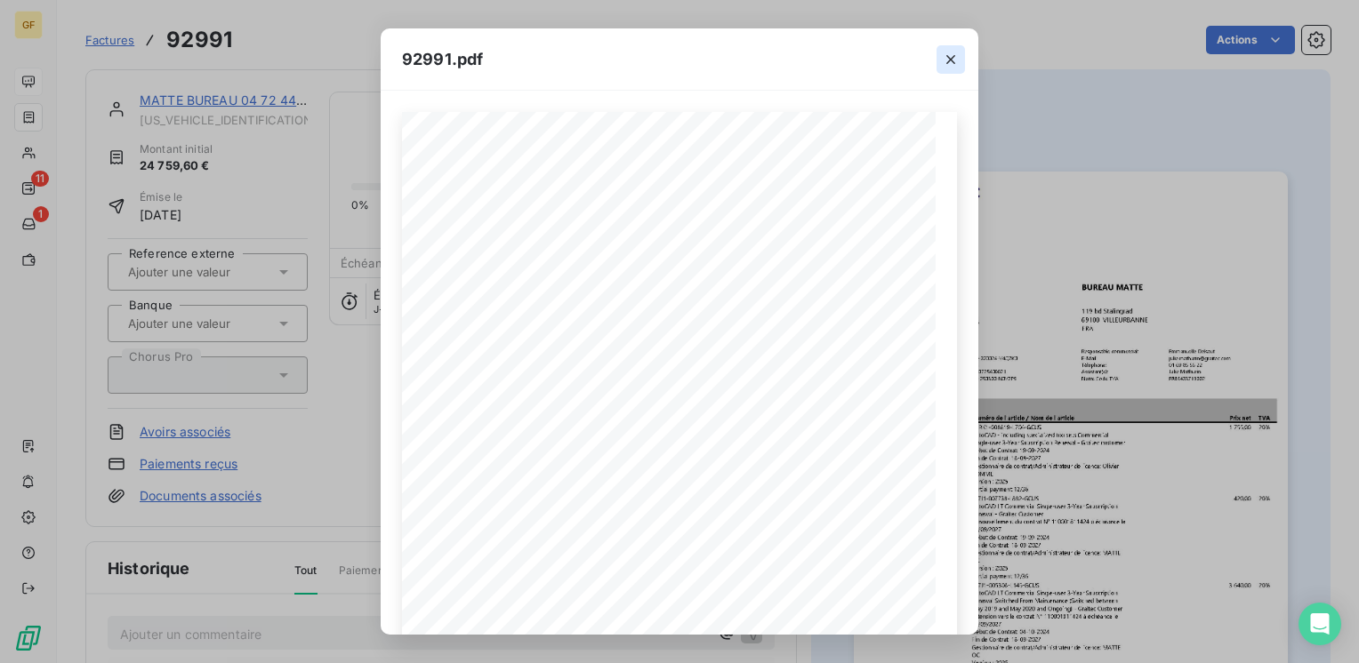
click at [953, 60] on icon "button" at bounding box center [951, 60] width 18 height 18
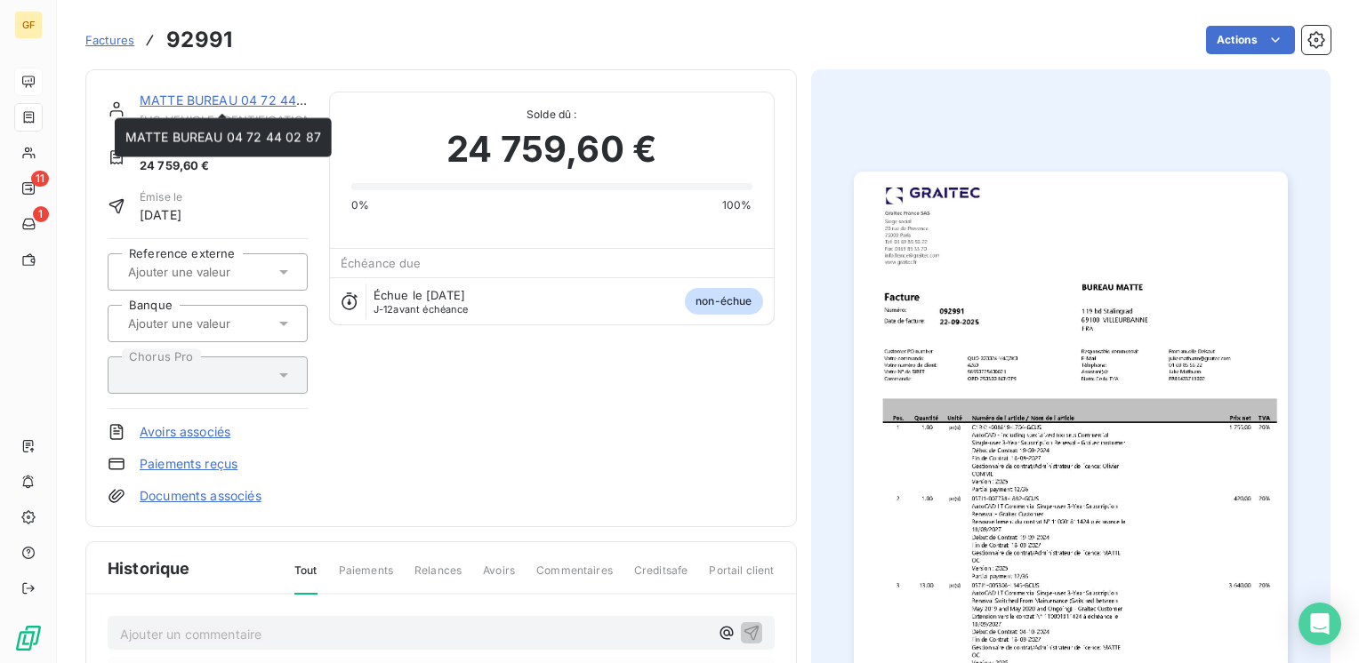
click at [228, 95] on link "MATTE BUREAU 04 72 44 02 87" at bounding box center [238, 99] width 196 height 15
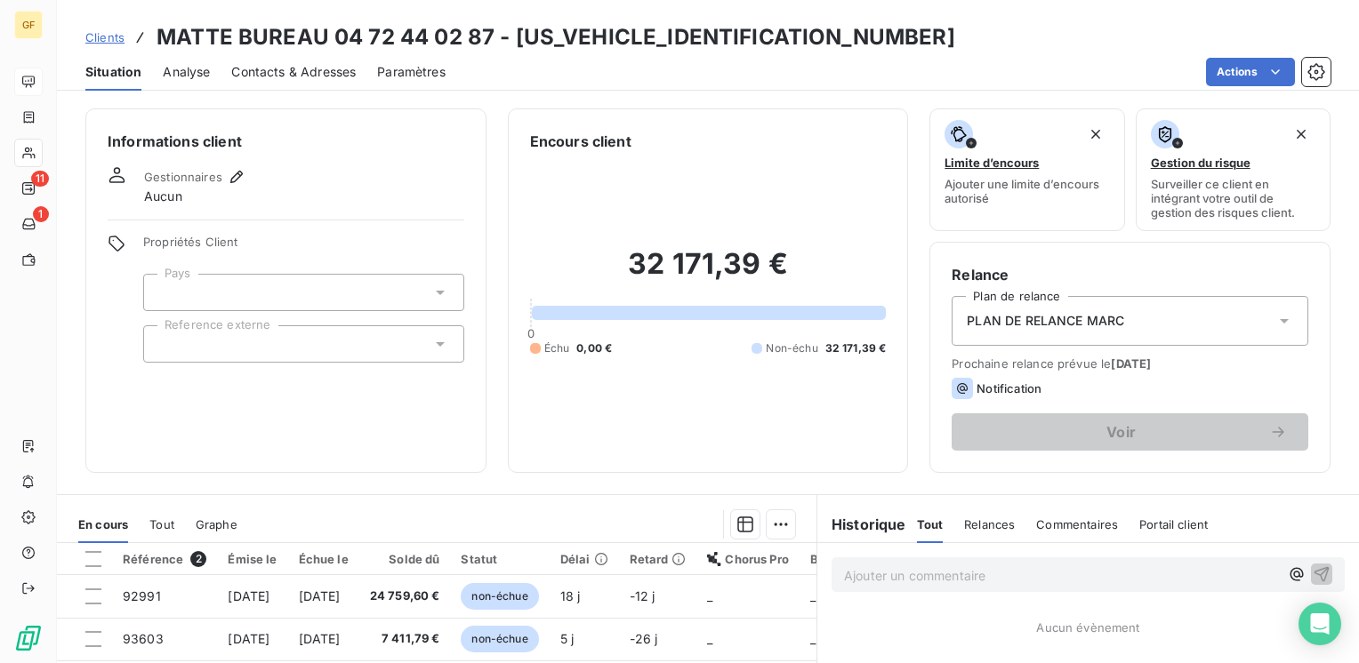
drag, startPoint x: 302, startPoint y: 66, endPoint x: 319, endPoint y: 68, distance: 17.1
click at [303, 66] on span "Contacts & Adresses" at bounding box center [293, 72] width 124 height 18
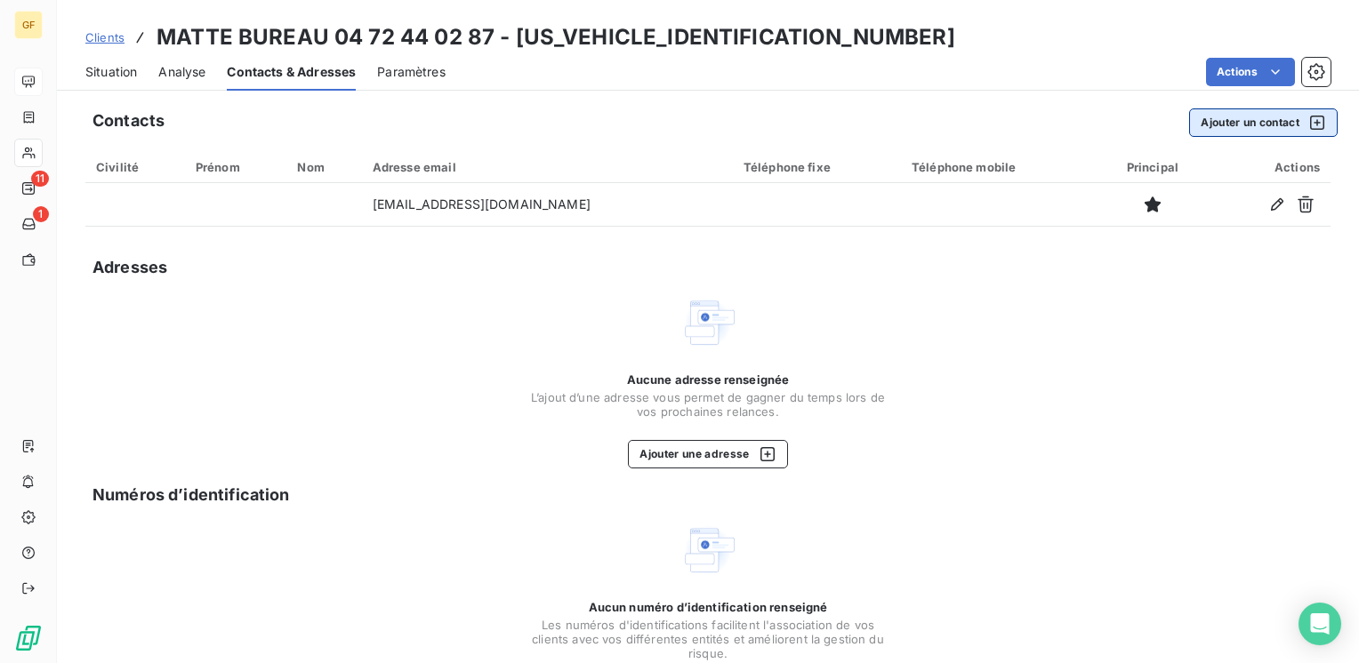
click at [1204, 112] on button "Ajouter un contact" at bounding box center [1263, 122] width 149 height 28
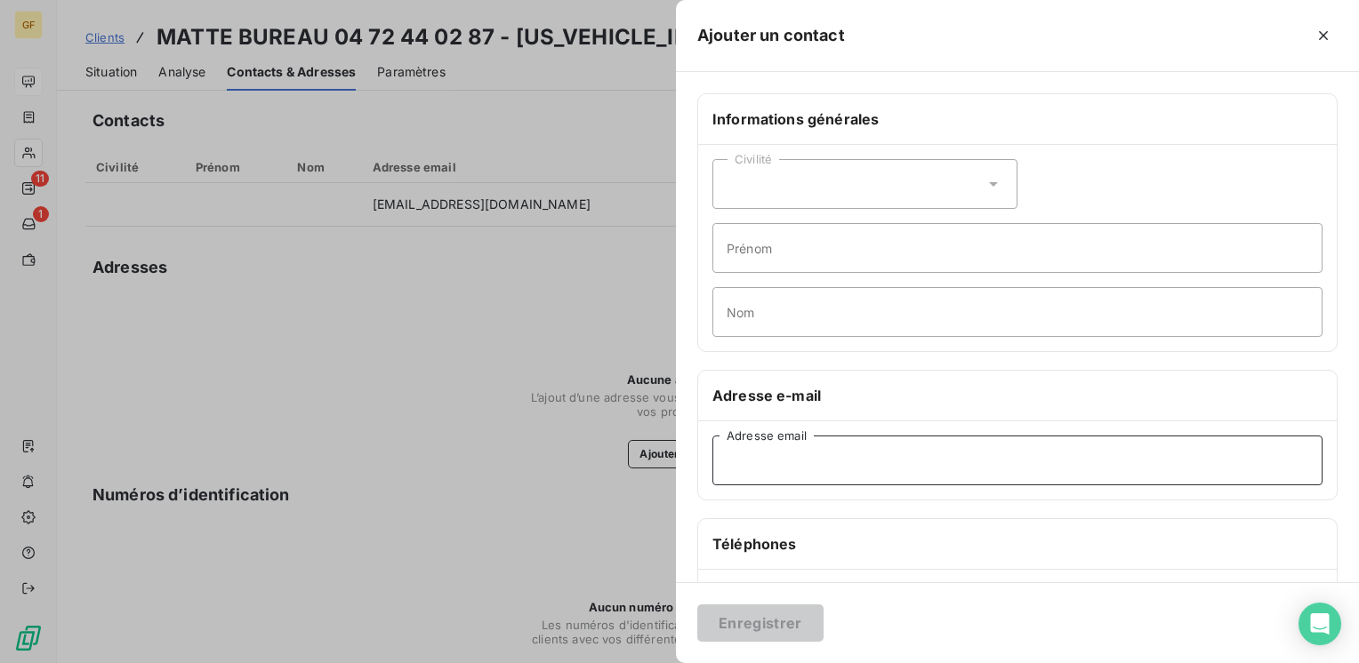
click at [753, 474] on input "Adresse email" at bounding box center [1017, 461] width 610 height 50
paste input "comme@matte.fr"
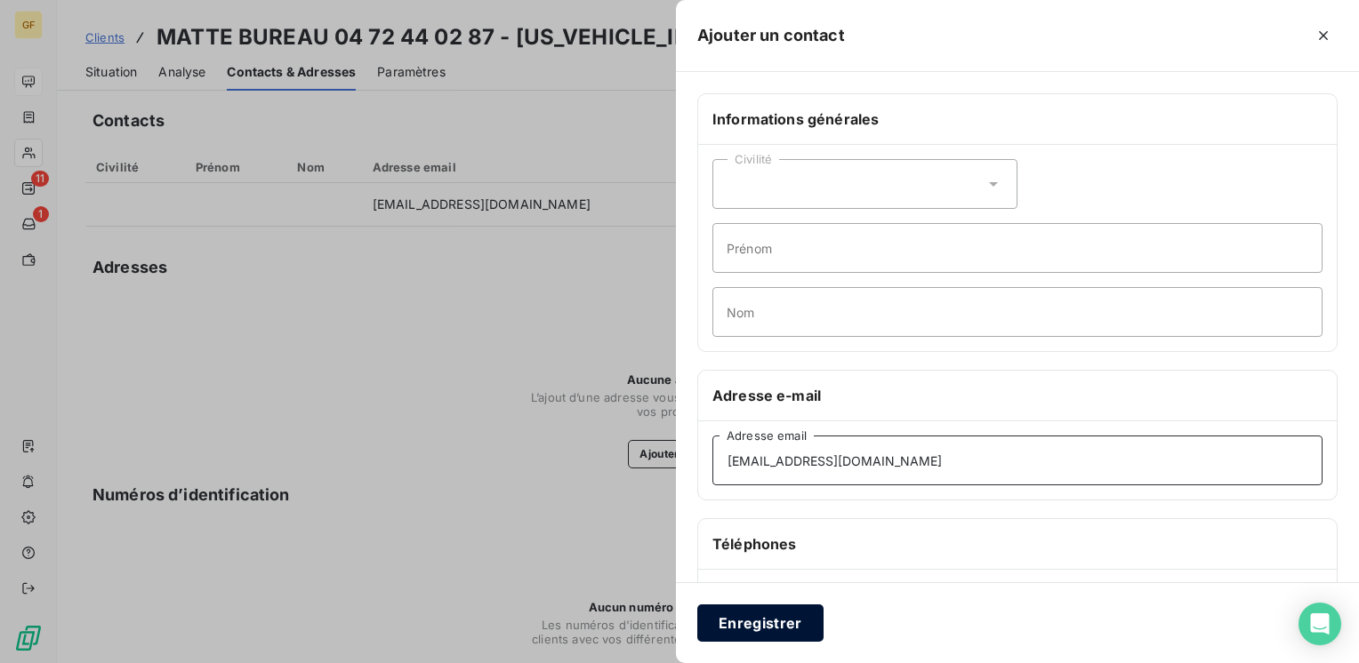
type input "comme@matte.fr"
click at [752, 621] on button "Enregistrer" at bounding box center [760, 623] width 126 height 37
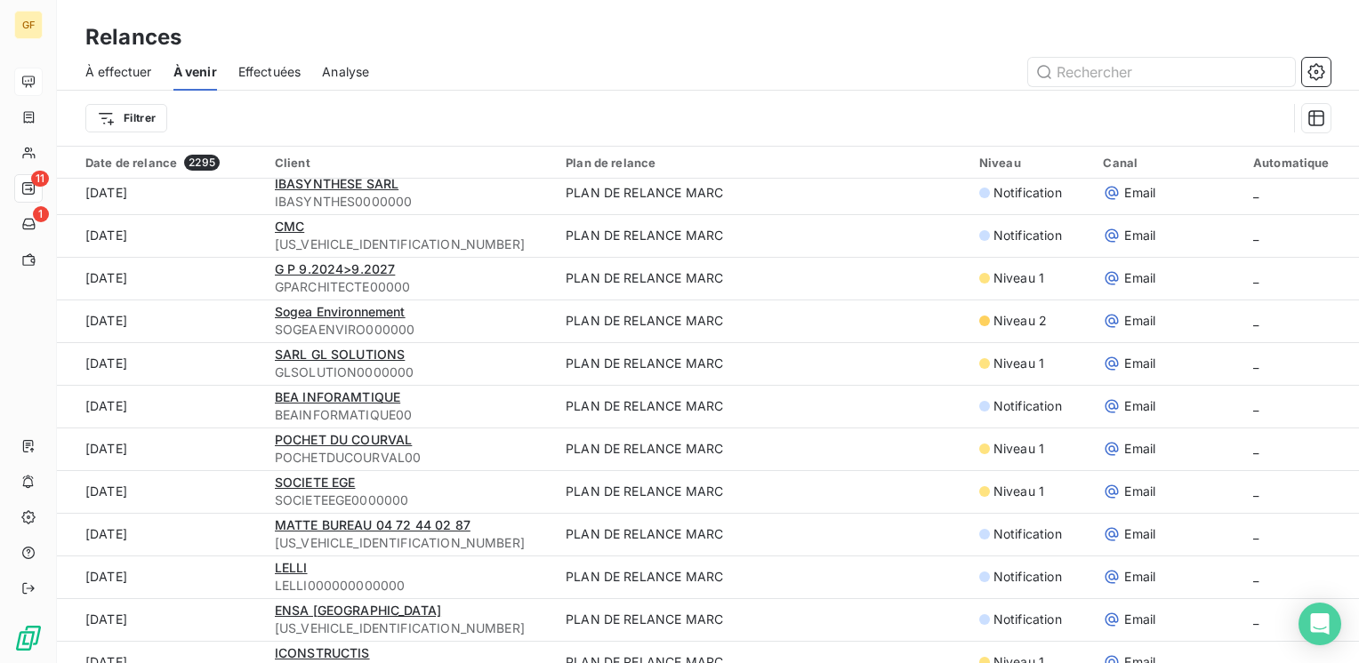
scroll to position [267, 0]
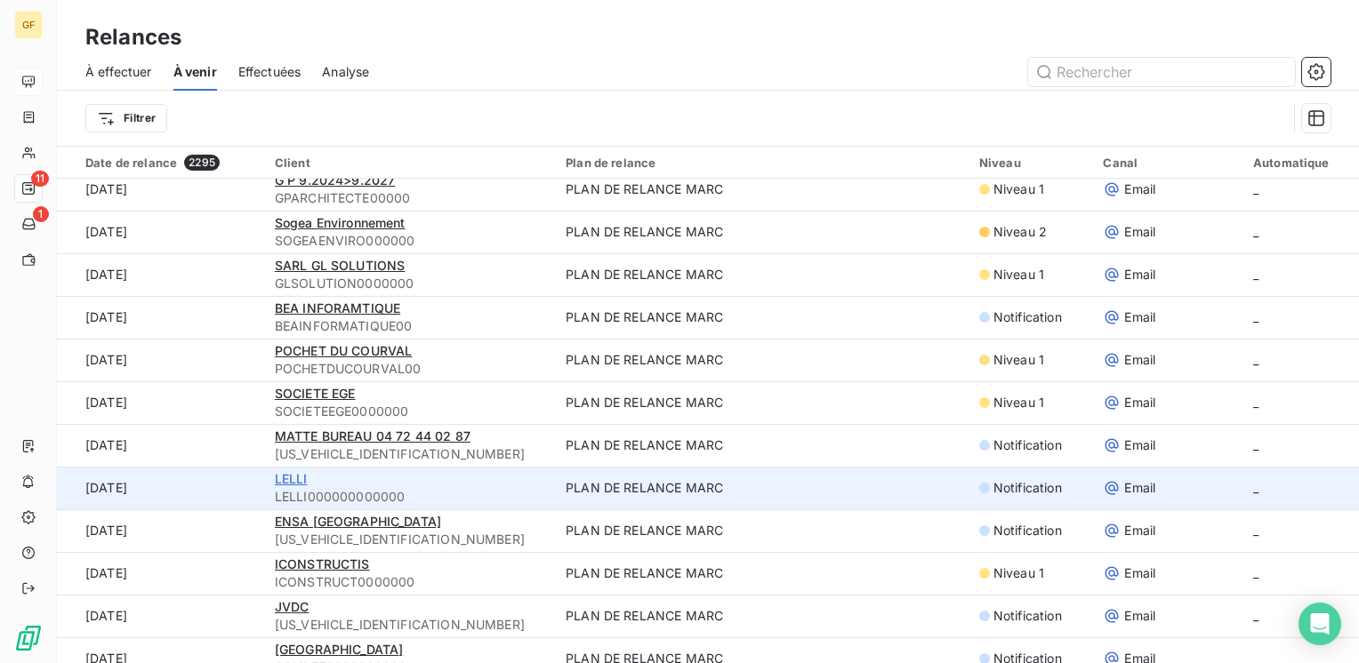
click at [295, 478] on span "LELLI" at bounding box center [291, 478] width 33 height 15
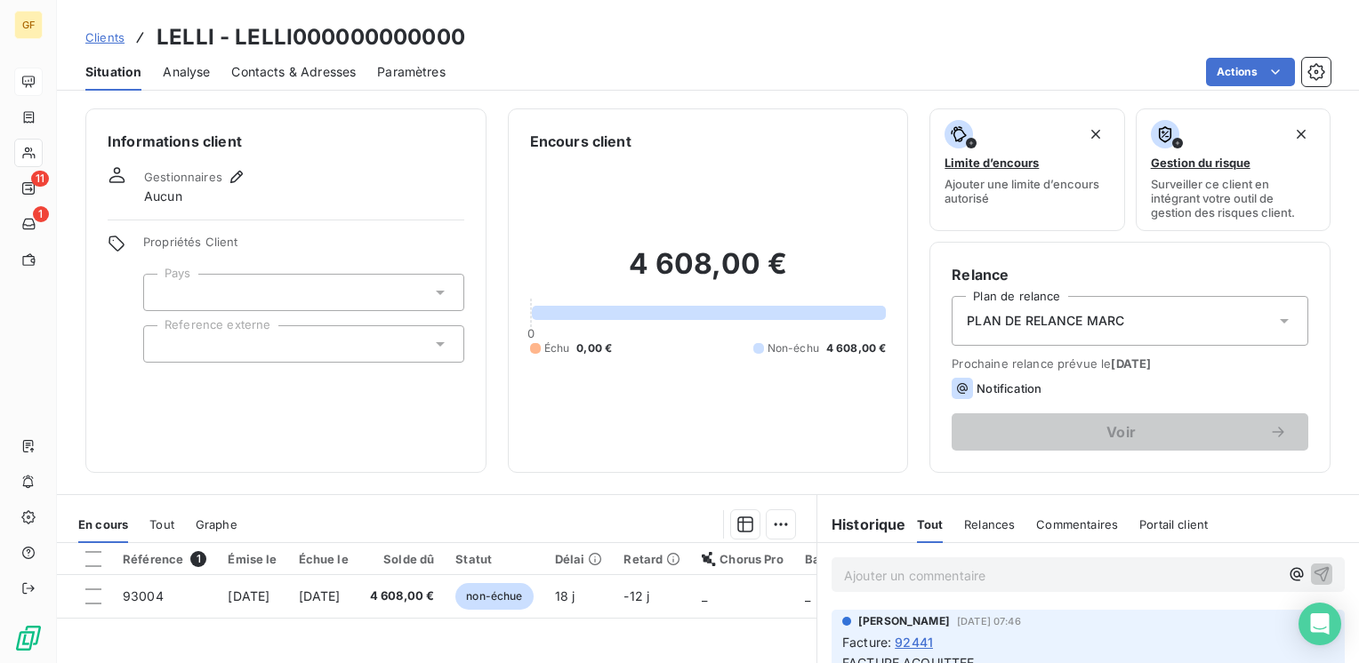
click at [301, 72] on span "Contacts & Adresses" at bounding box center [293, 72] width 124 height 18
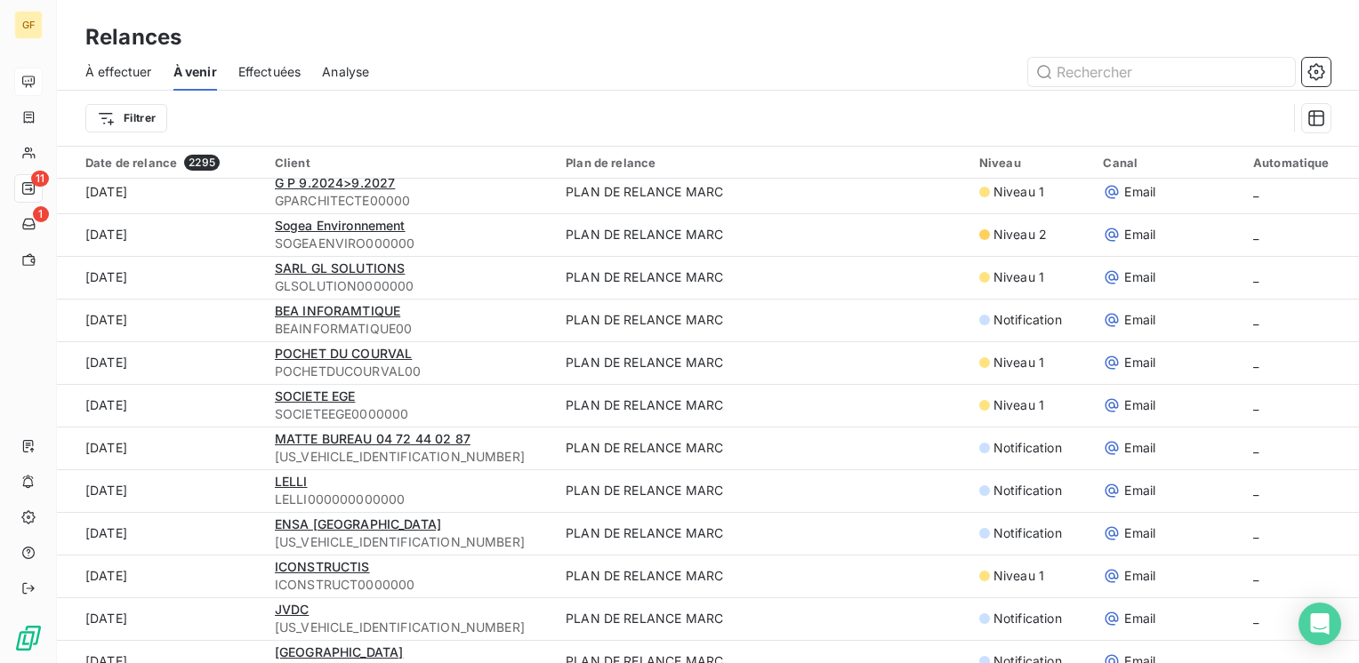
scroll to position [356, 0]
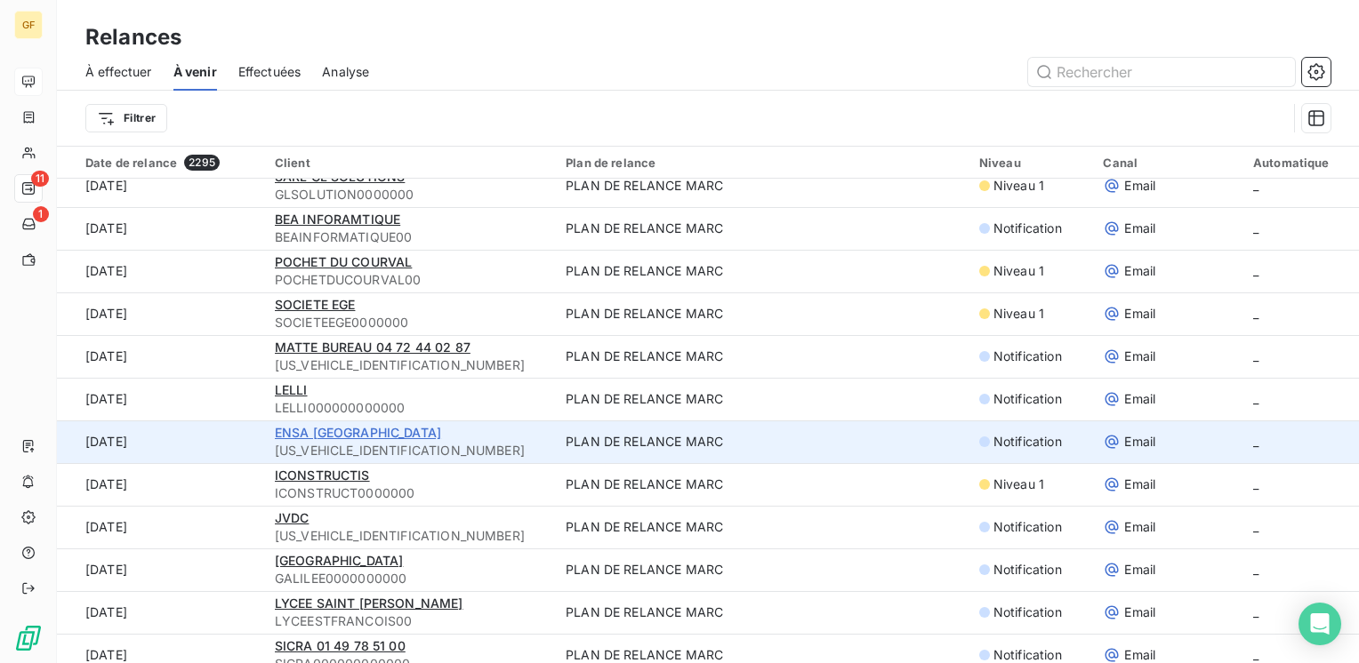
click at [370, 429] on span "ENSA [GEOGRAPHIC_DATA]" at bounding box center [358, 432] width 166 height 15
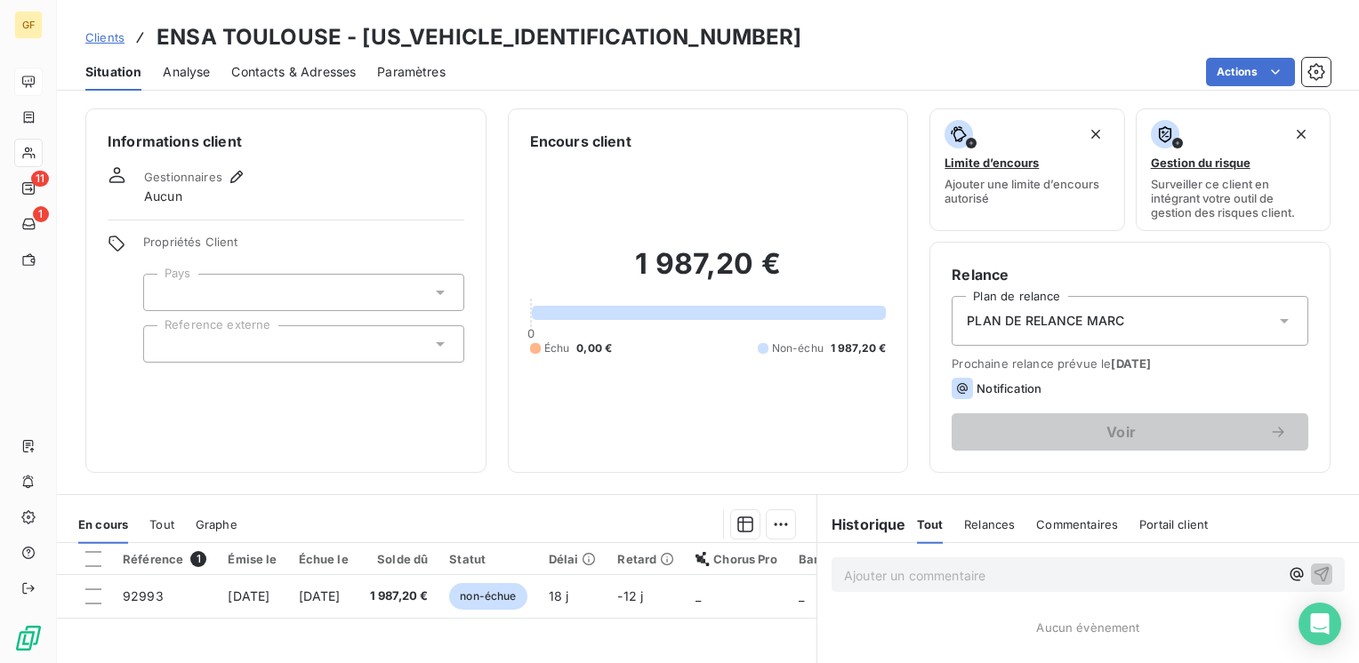
click at [261, 65] on span "Contacts & Adresses" at bounding box center [293, 72] width 124 height 18
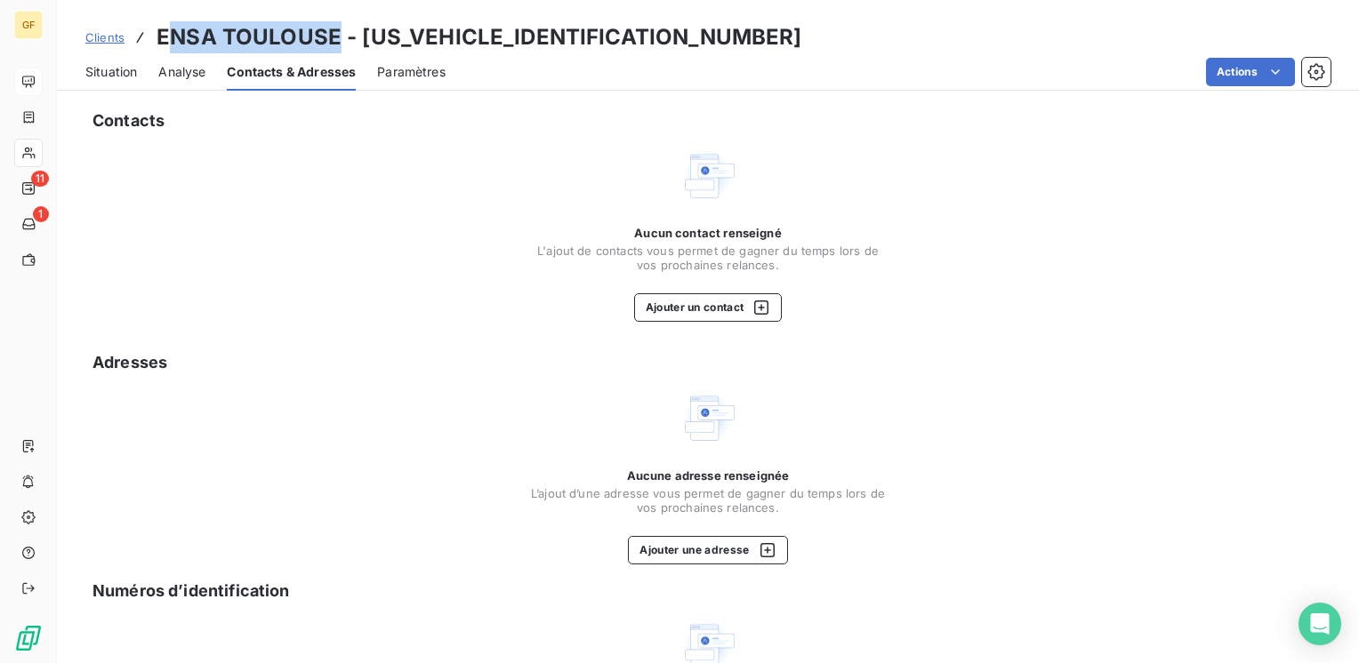
drag, startPoint x: 337, startPoint y: 36, endPoint x: 163, endPoint y: 41, distance: 174.4
click at [163, 41] on h3 "ENSA TOULOUSE - ENSA3100000000000" at bounding box center [480, 37] width 646 height 32
click at [340, 38] on h3 "ENSA TOULOUSE - ENSA3100000000000" at bounding box center [480, 37] width 646 height 32
drag, startPoint x: 337, startPoint y: 34, endPoint x: 157, endPoint y: 35, distance: 180.5
click at [157, 35] on h3 "ENSA TOULOUSE - ENSA3100000000000" at bounding box center [480, 37] width 646 height 32
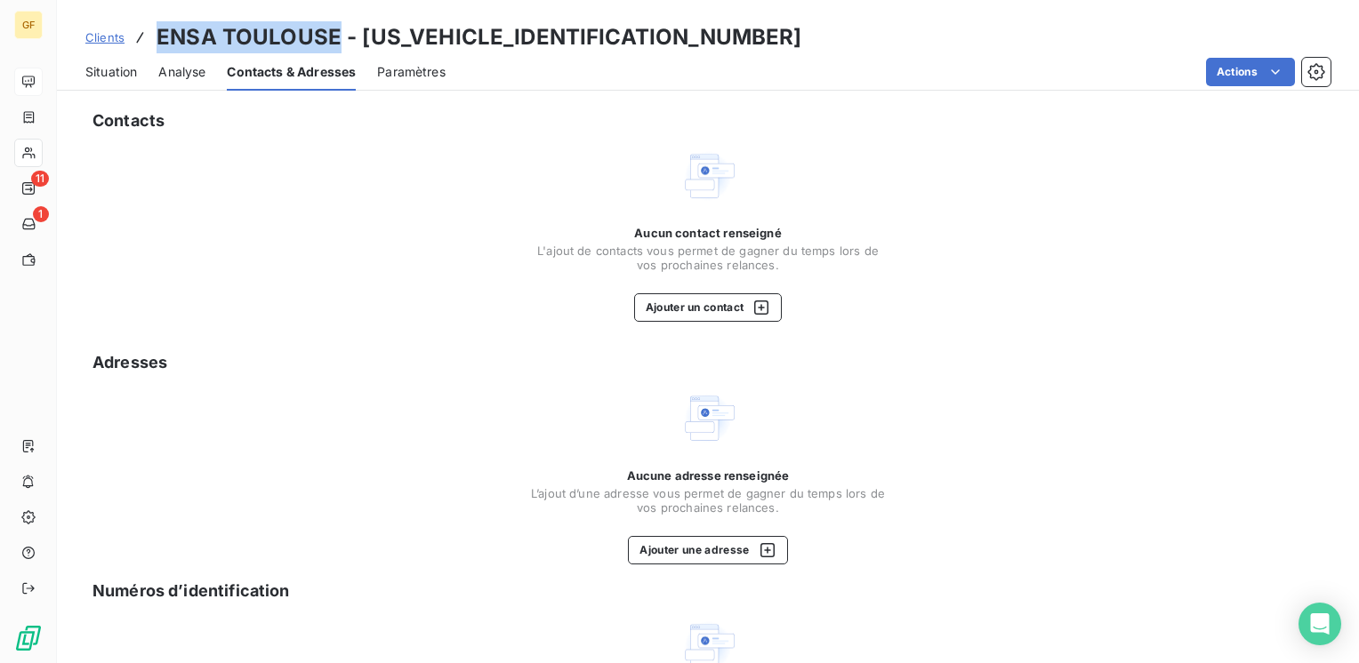
copy h3 "ENSA [GEOGRAPHIC_DATA]"
click at [107, 56] on div "Situation Analyse Contacts & Adresses Paramètres Actions" at bounding box center [708, 71] width 1302 height 37
drag, startPoint x: 107, startPoint y: 56, endPoint x: 116, endPoint y: 74, distance: 19.9
click at [106, 73] on span "Situation" at bounding box center [111, 72] width 52 height 18
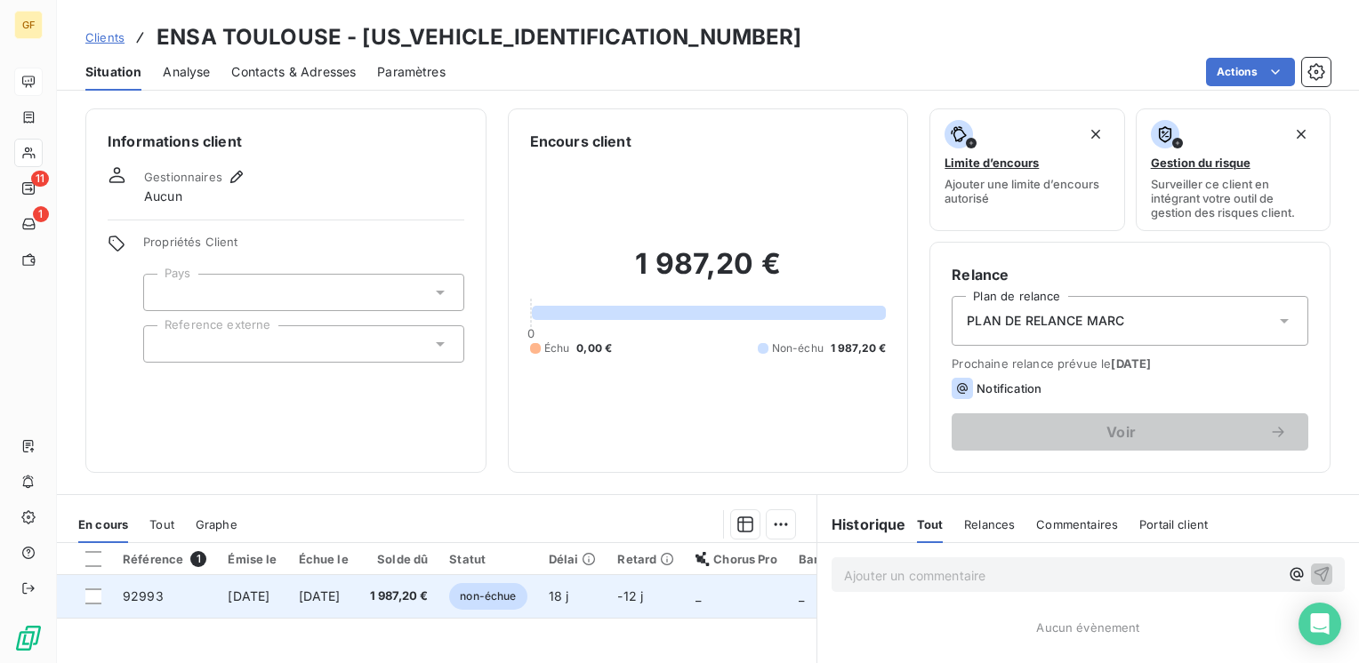
click at [341, 590] on span "[DATE]" at bounding box center [320, 596] width 42 height 15
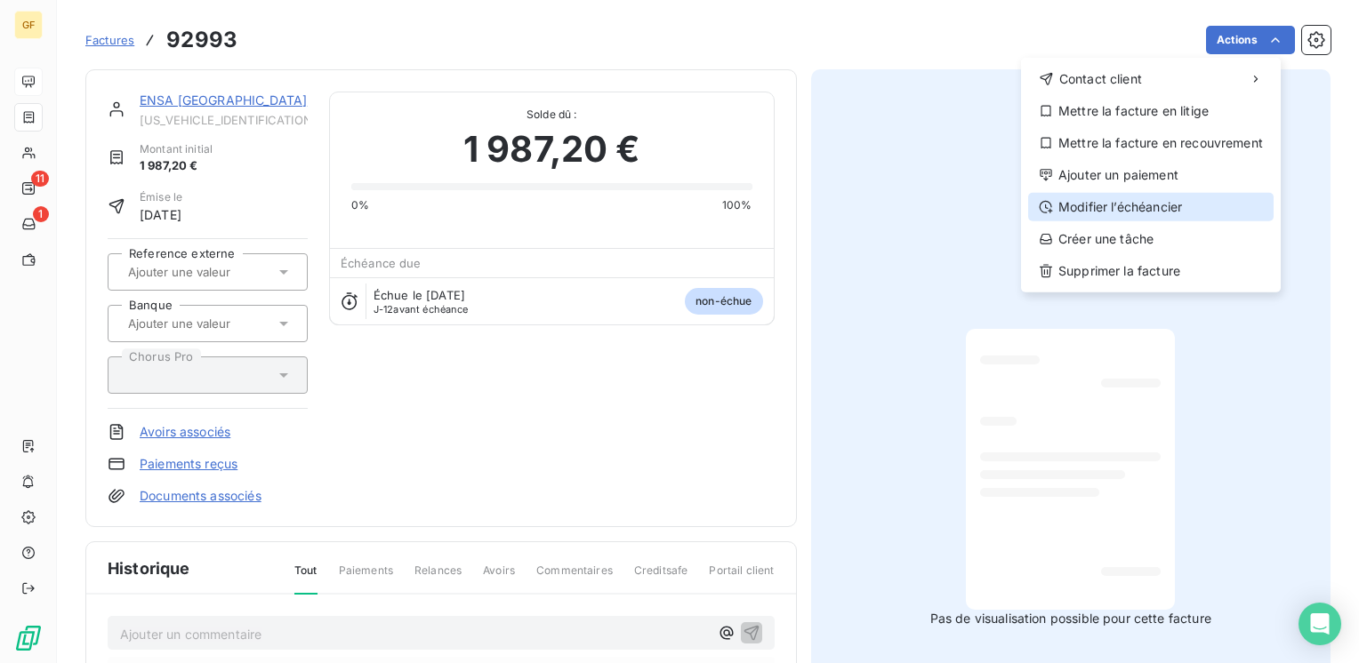
click at [1118, 205] on div "Modifier l’échéancier" at bounding box center [1150, 207] width 245 height 28
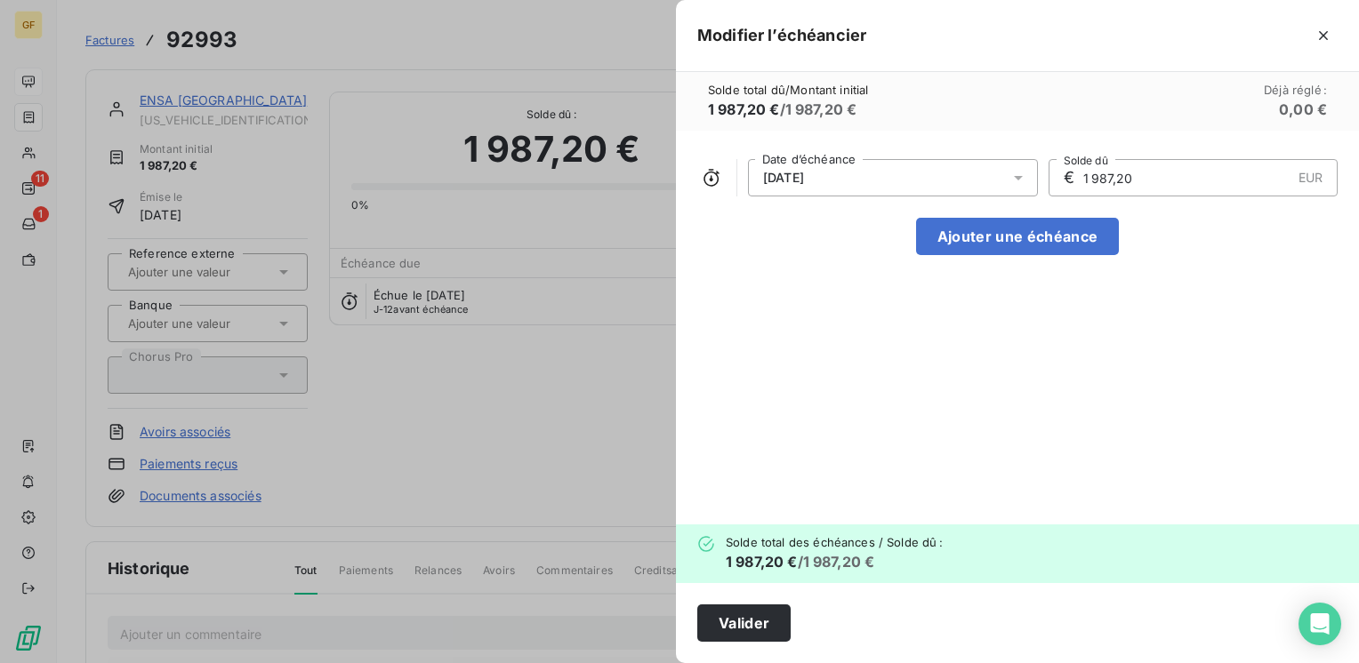
click at [1030, 168] on div at bounding box center [1023, 177] width 28 height 37
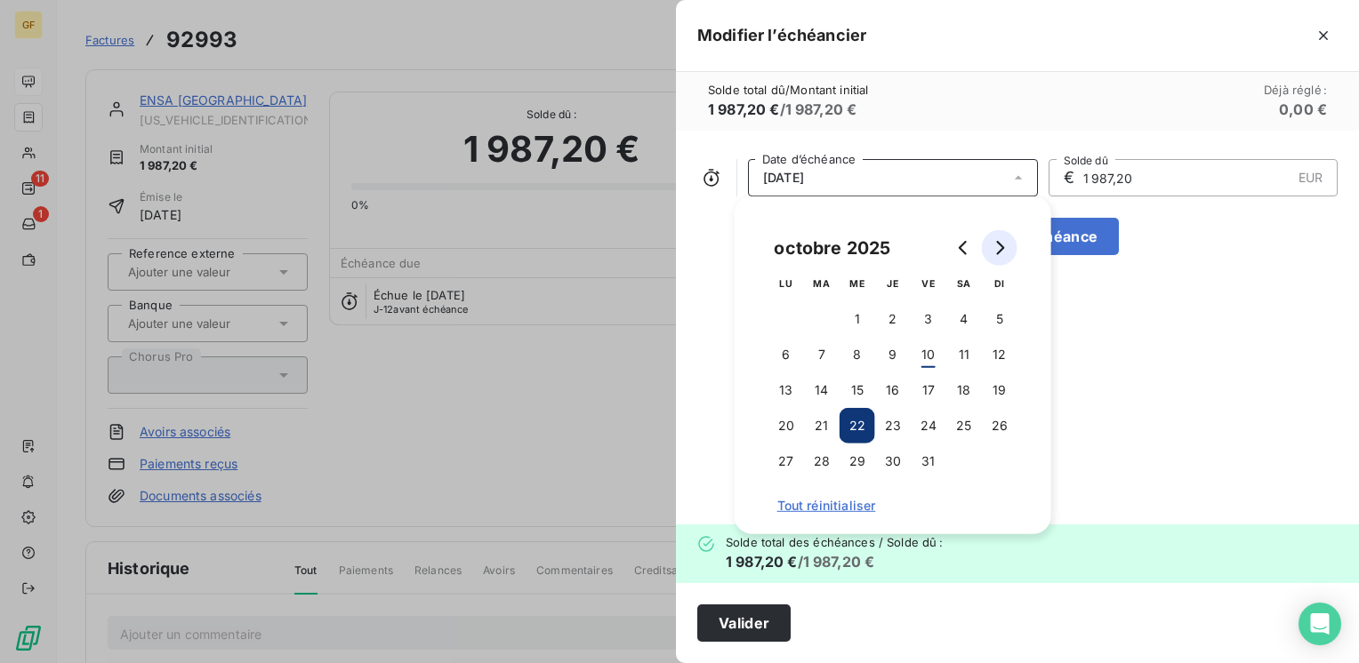
click at [1007, 244] on button "Go to next month" at bounding box center [1000, 248] width 36 height 36
click at [790, 386] on button "10" at bounding box center [786, 391] width 36 height 36
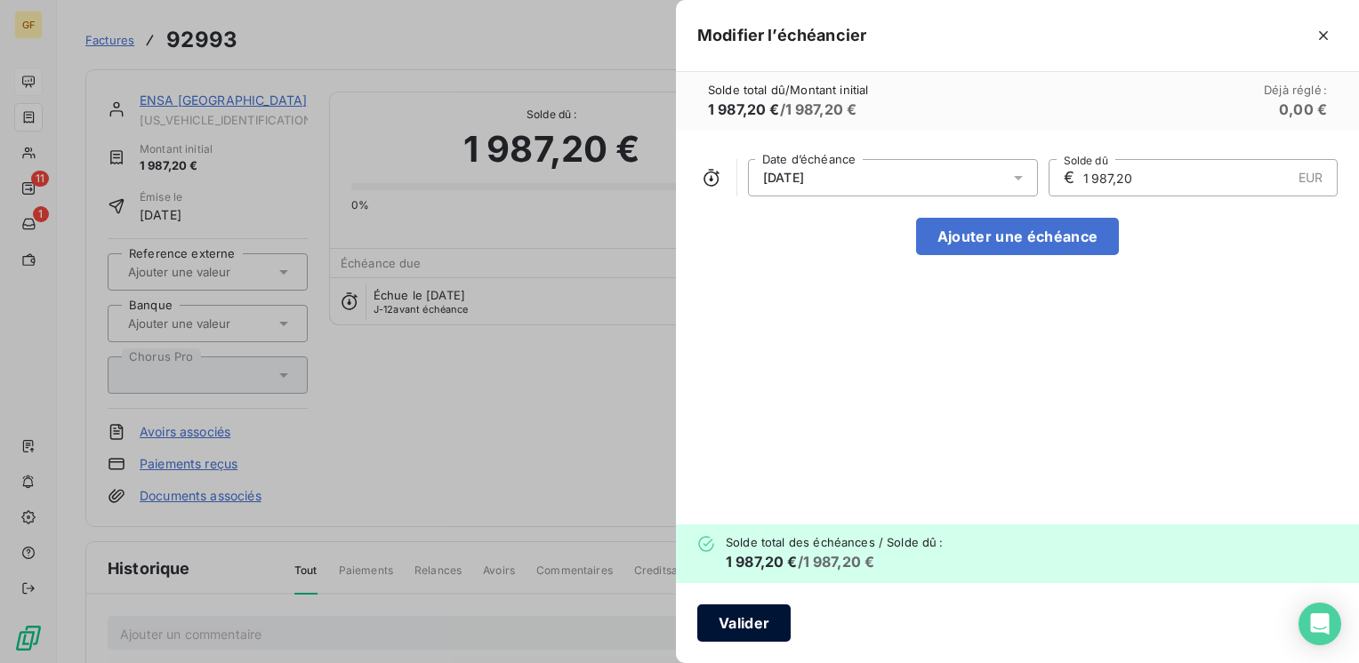
click at [735, 617] on button "Valider" at bounding box center [743, 623] width 93 height 37
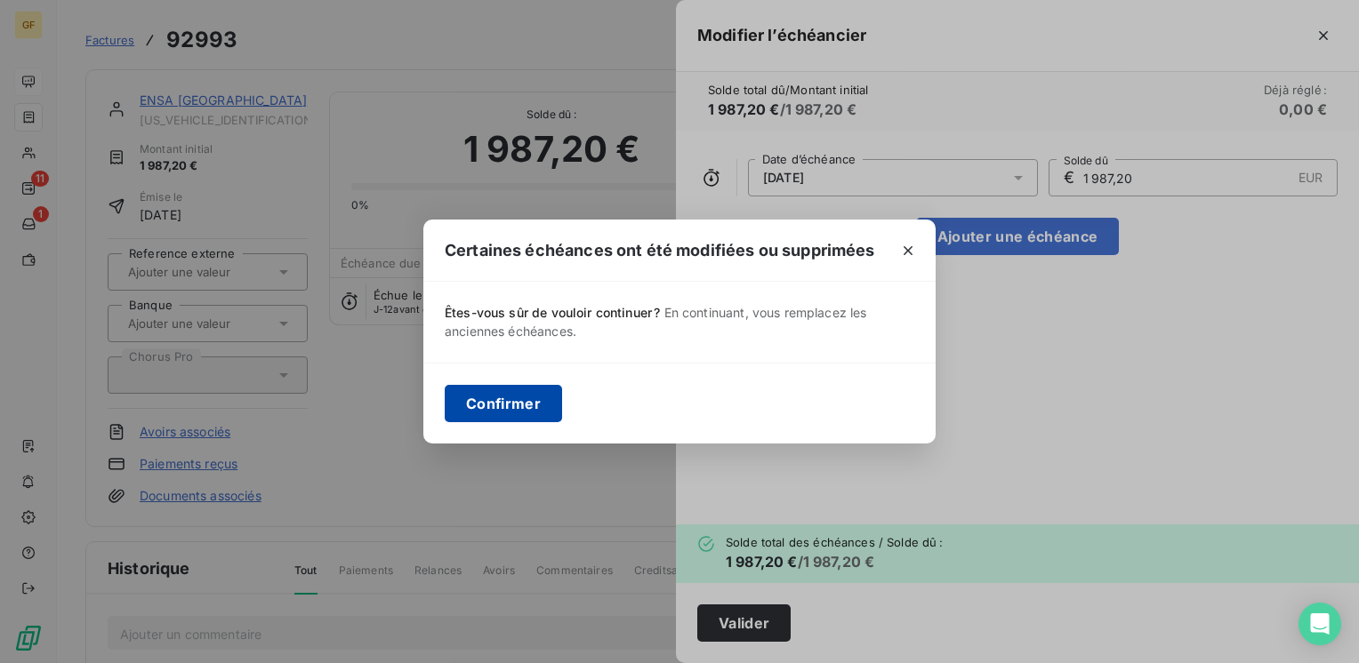
click at [521, 392] on button "Confirmer" at bounding box center [503, 403] width 117 height 37
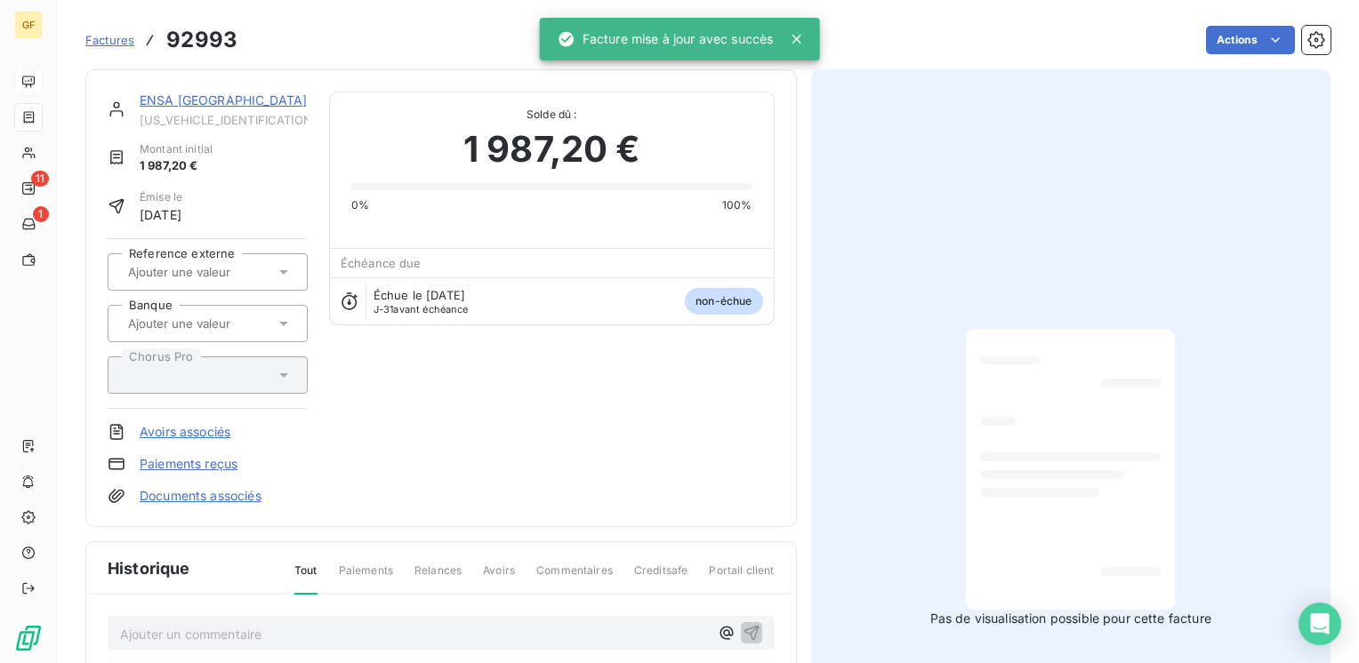
click at [217, 103] on link "ENSA [GEOGRAPHIC_DATA]" at bounding box center [223, 99] width 167 height 15
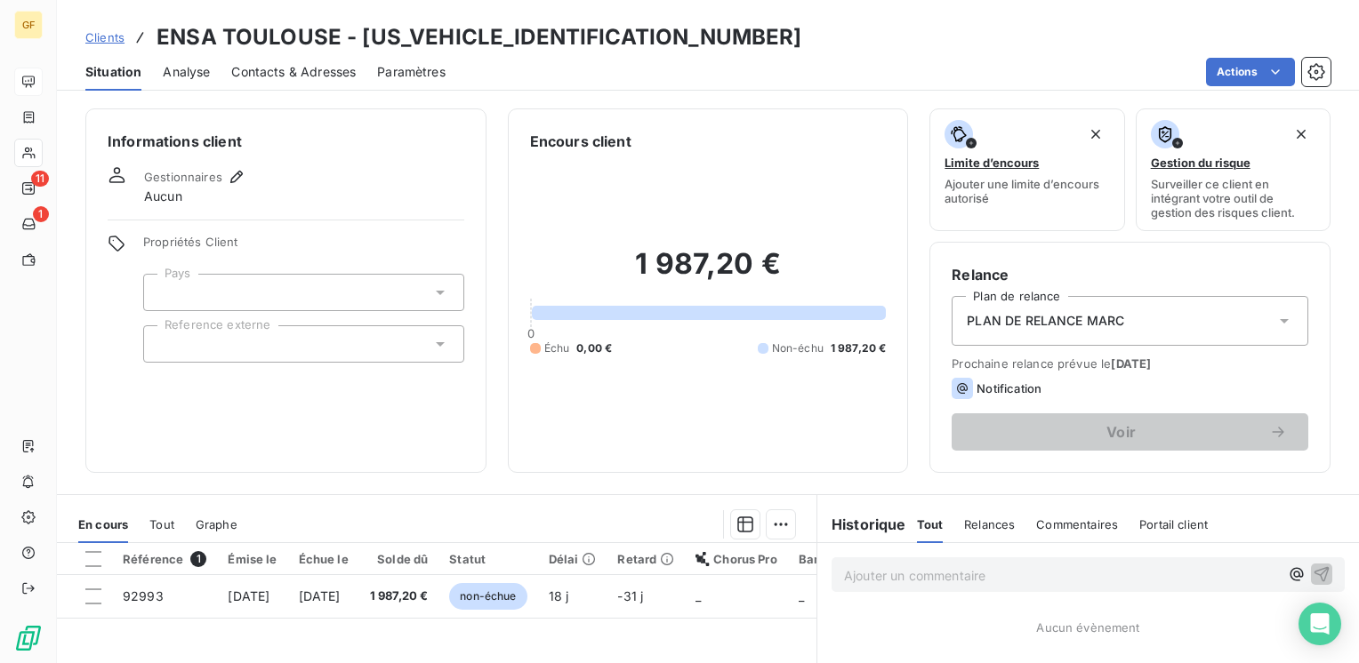
click at [325, 73] on span "Contacts & Adresses" at bounding box center [293, 72] width 124 height 18
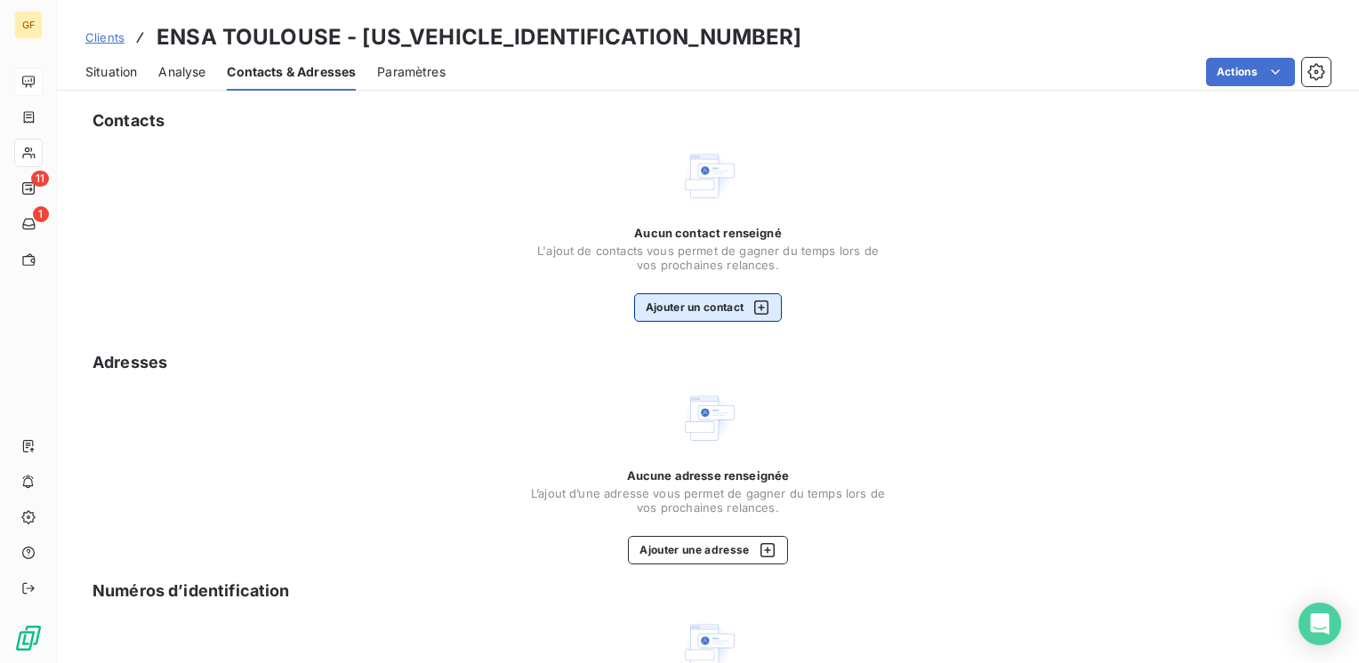
click at [676, 309] on button "Ajouter un contact" at bounding box center [708, 307] width 149 height 28
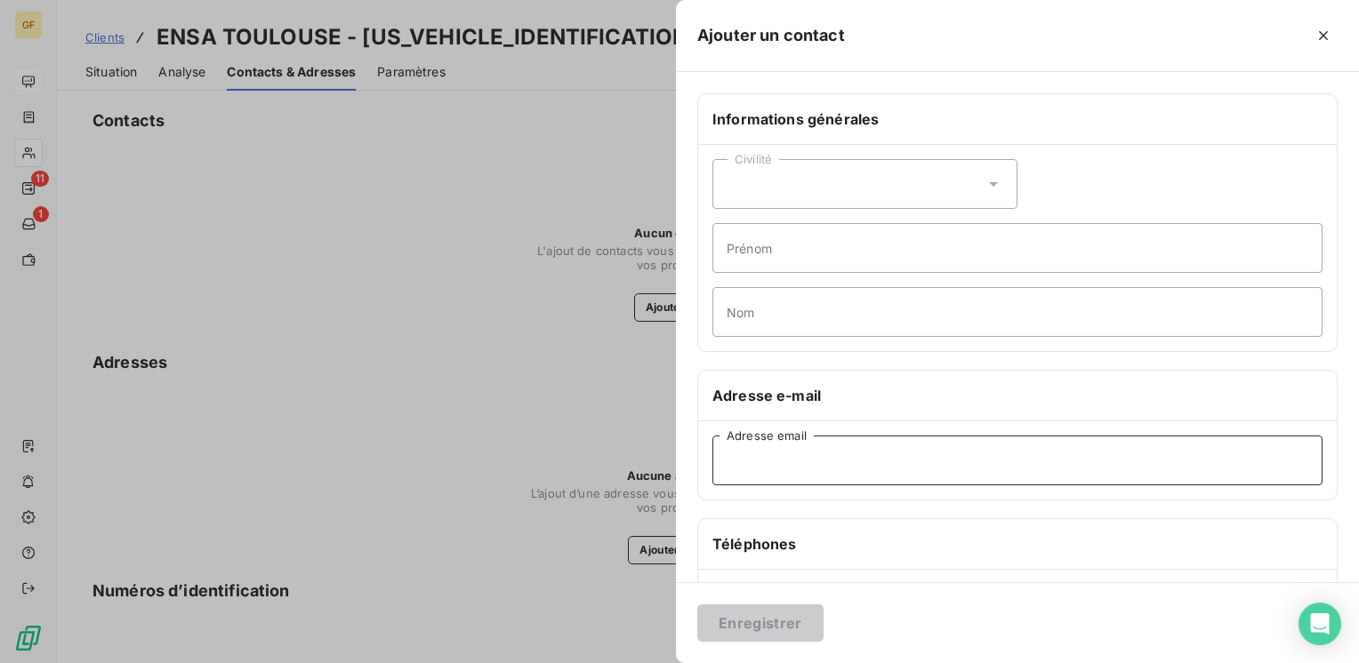
click at [804, 477] on input "Adresse email" at bounding box center [1017, 461] width 610 height 50
paste input "bertrand.ferret@toulouse.archi.fr"
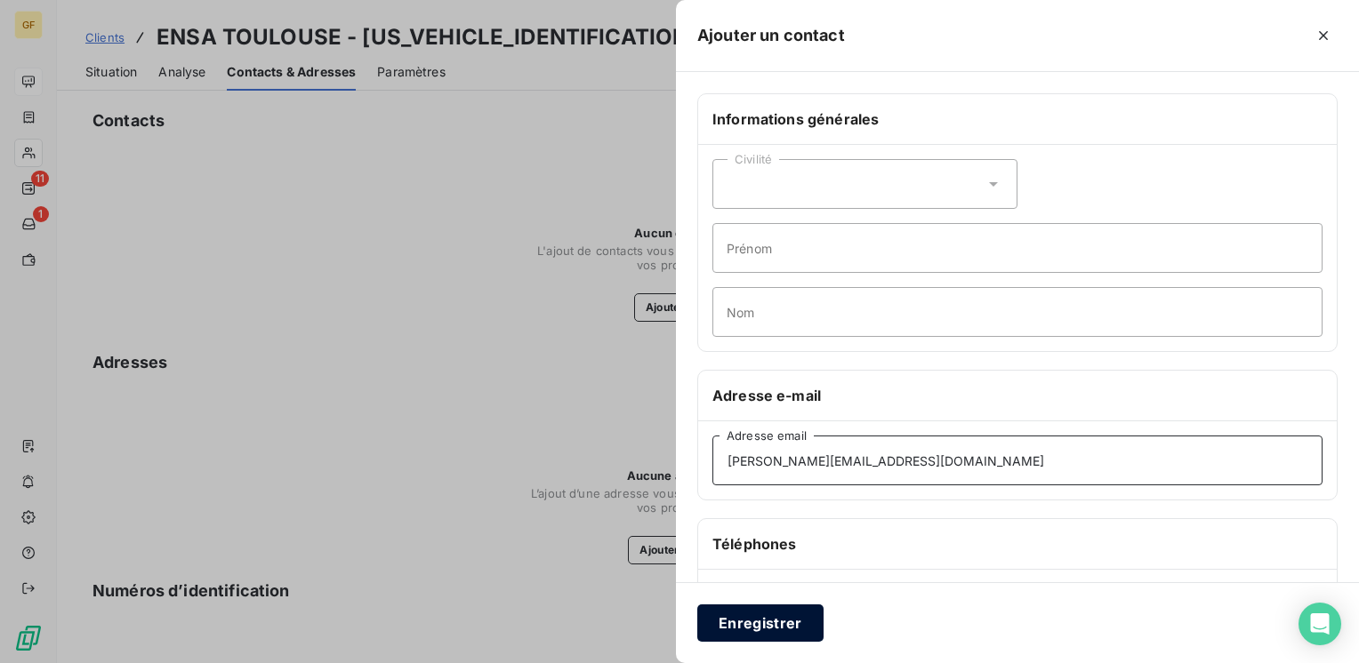
type input "bertrand.ferret@toulouse.archi.fr"
click at [796, 614] on button "Enregistrer" at bounding box center [760, 623] width 126 height 37
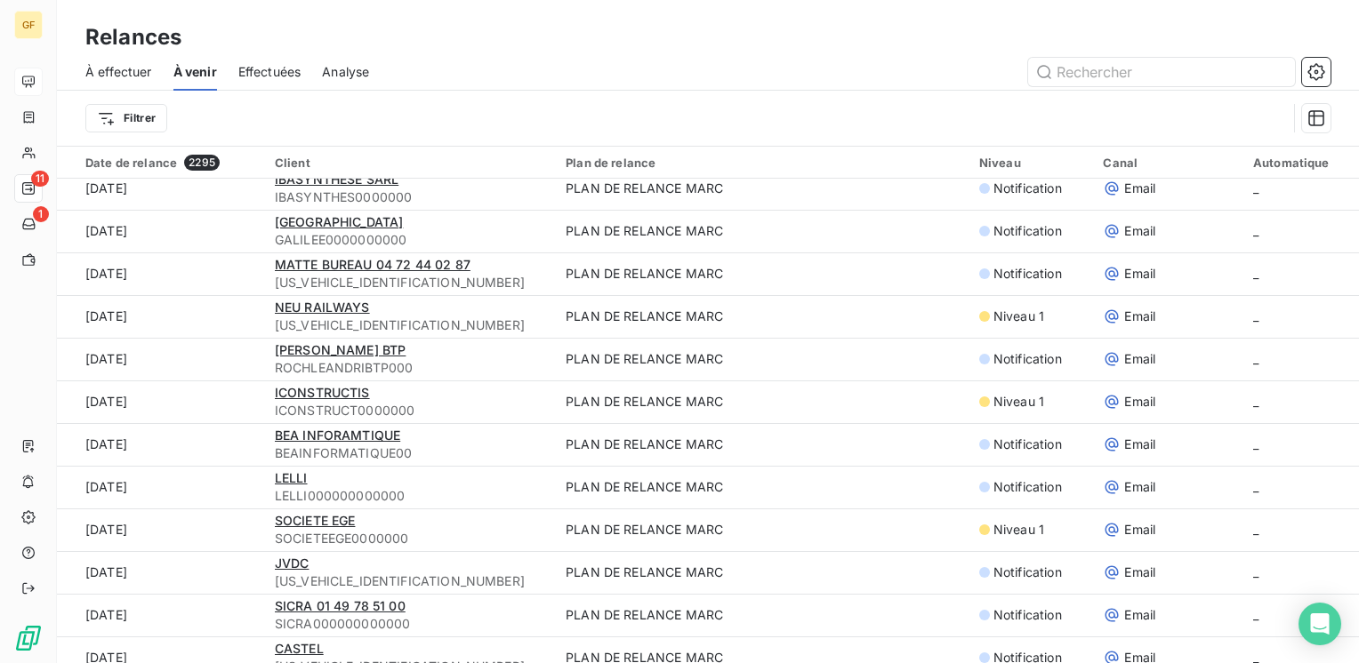
scroll to position [356, 0]
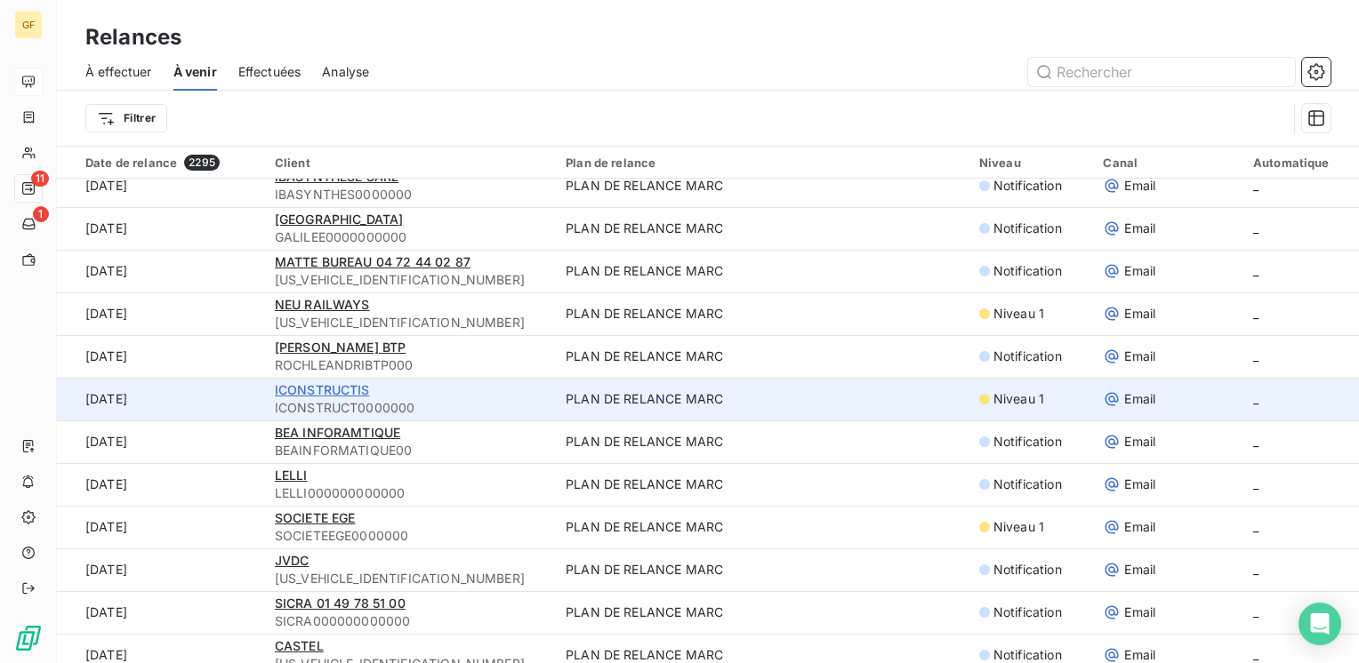
click at [356, 391] on span "ICONSTRUCTIS" at bounding box center [322, 389] width 95 height 15
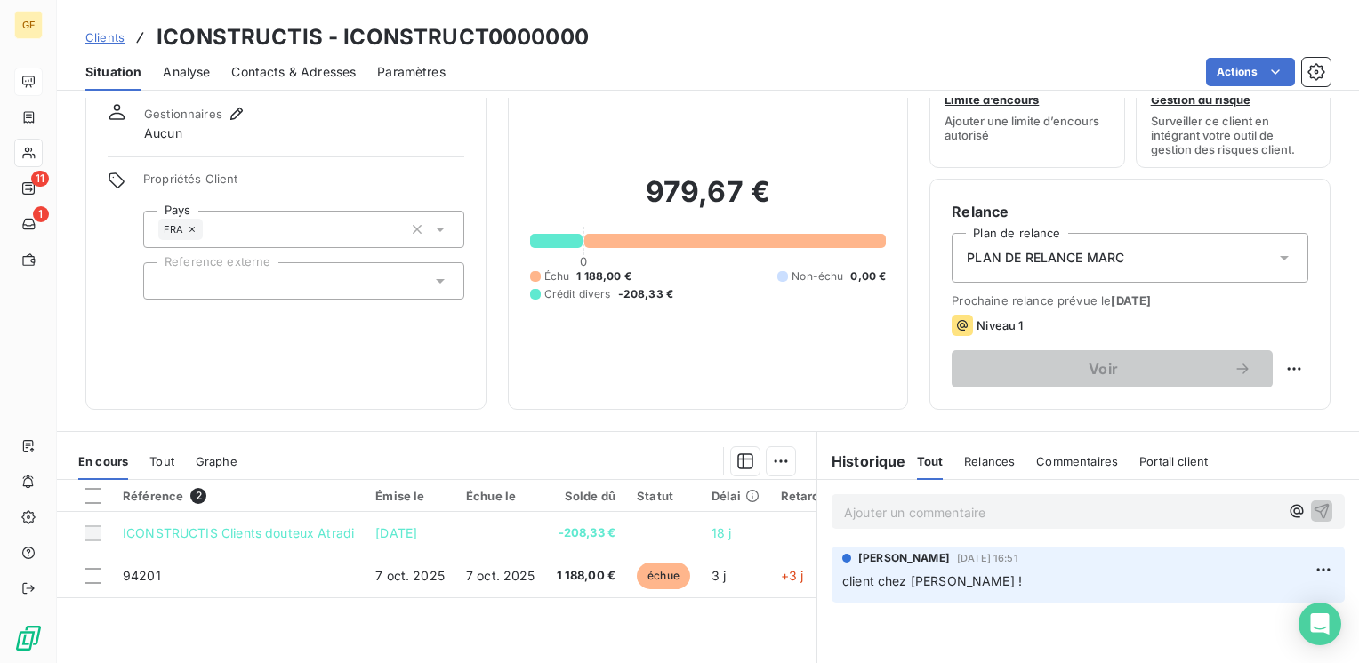
scroll to position [89, 0]
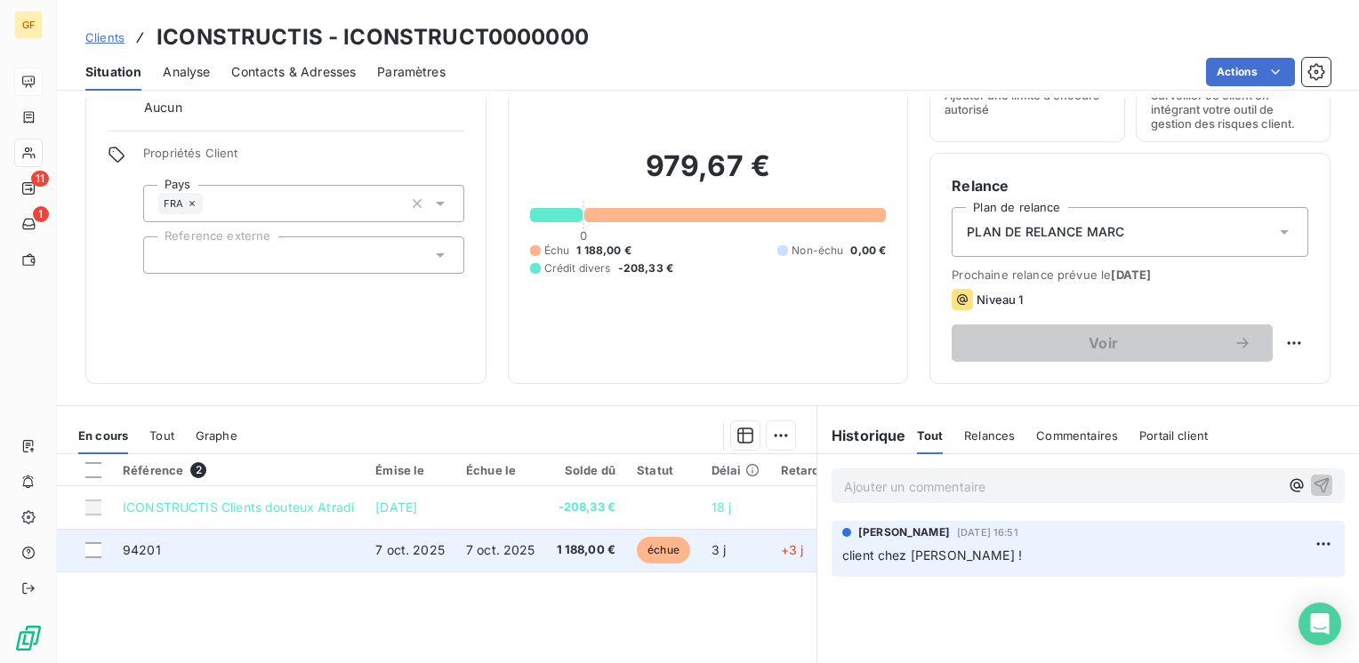
click at [568, 543] on td "1 188,00 €" at bounding box center [586, 550] width 81 height 43
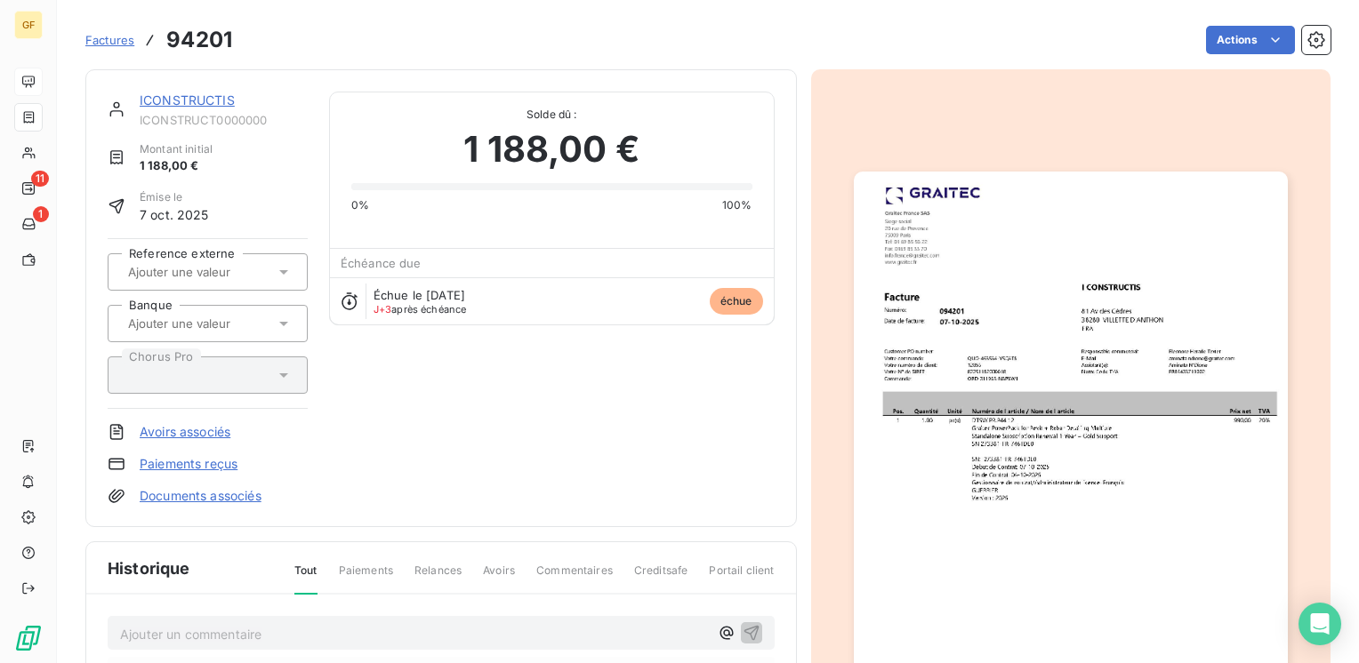
click at [966, 429] on img "button" at bounding box center [1071, 478] width 434 height 613
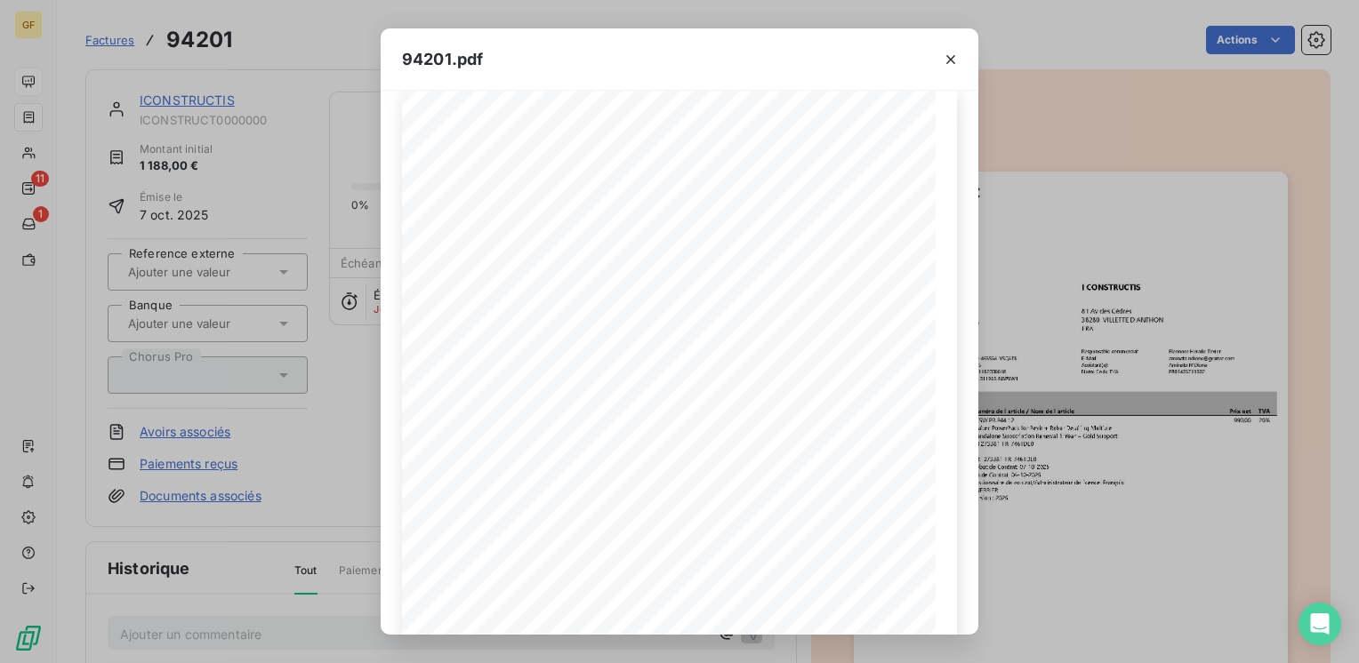
scroll to position [89, 0]
click at [953, 55] on icon "button" at bounding box center [951, 60] width 18 height 18
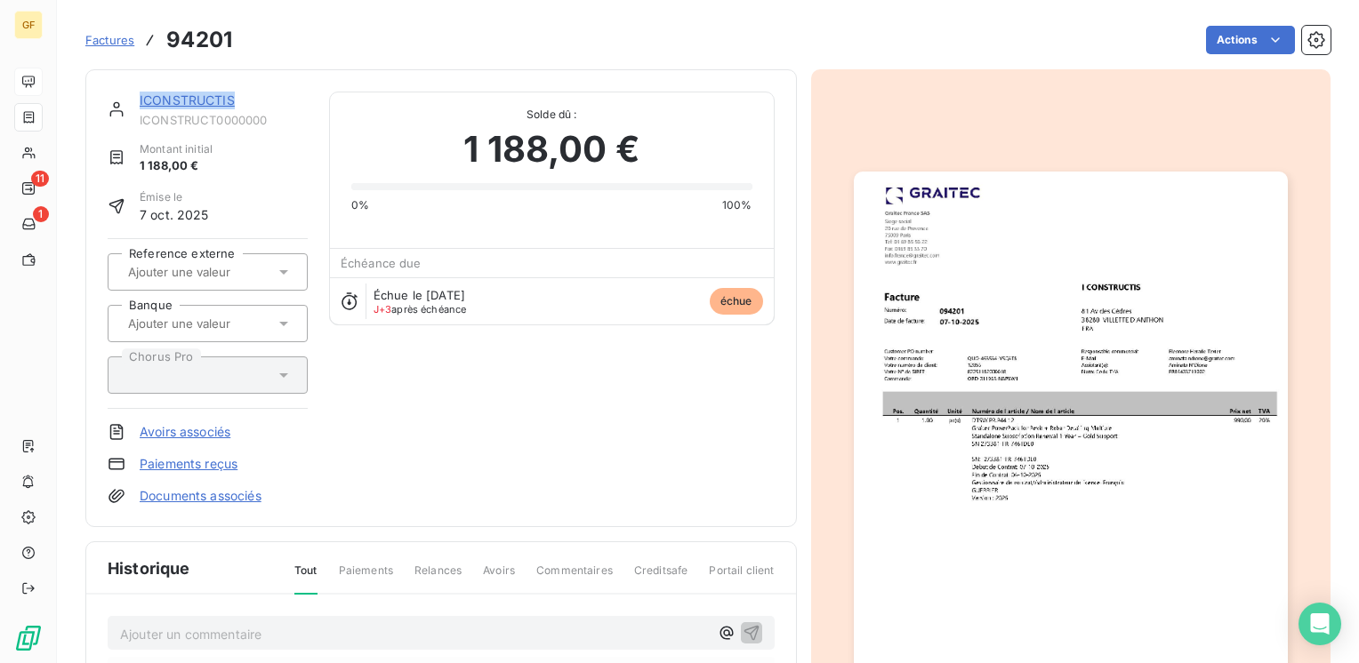
drag, startPoint x: 229, startPoint y: 101, endPoint x: 136, endPoint y: 100, distance: 92.5
click at [136, 100] on div "ICONSTRUCTIS ICONSTRUCT0000000" at bounding box center [208, 110] width 200 height 36
copy link "ICONSTRUCTIS"
click at [192, 101] on link "ICONSTRUCTIS" at bounding box center [187, 99] width 95 height 15
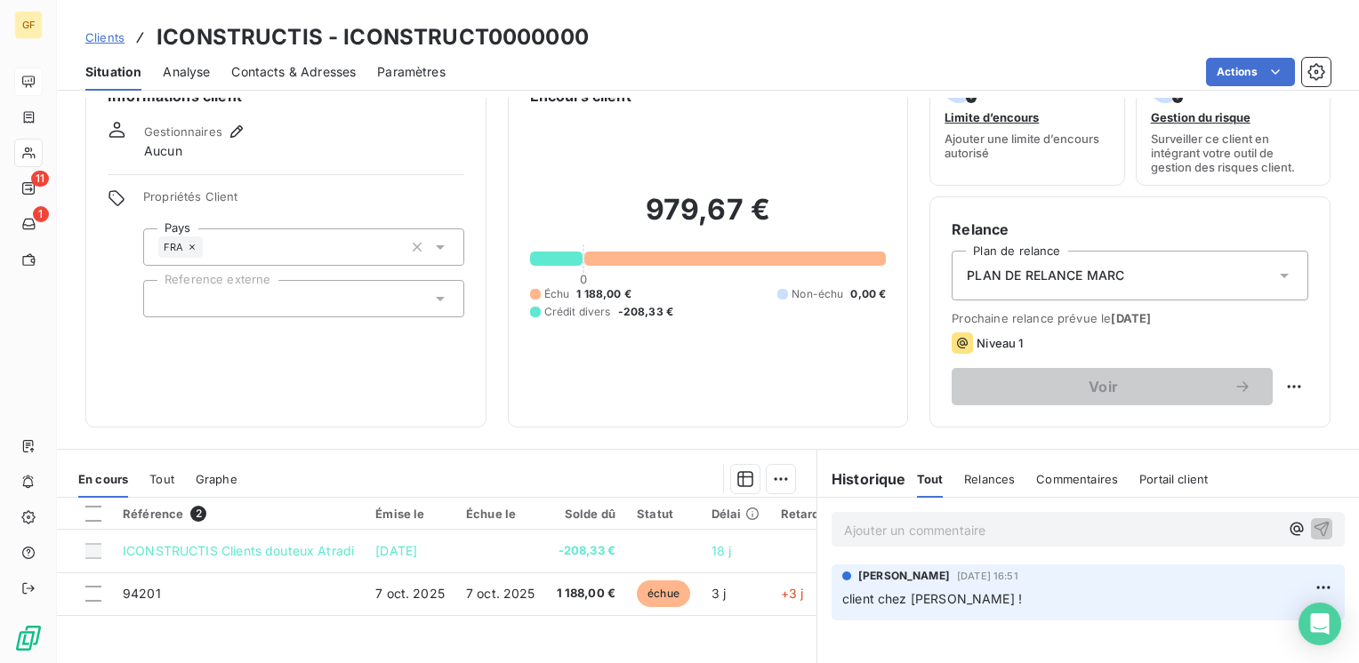
scroll to position [89, 0]
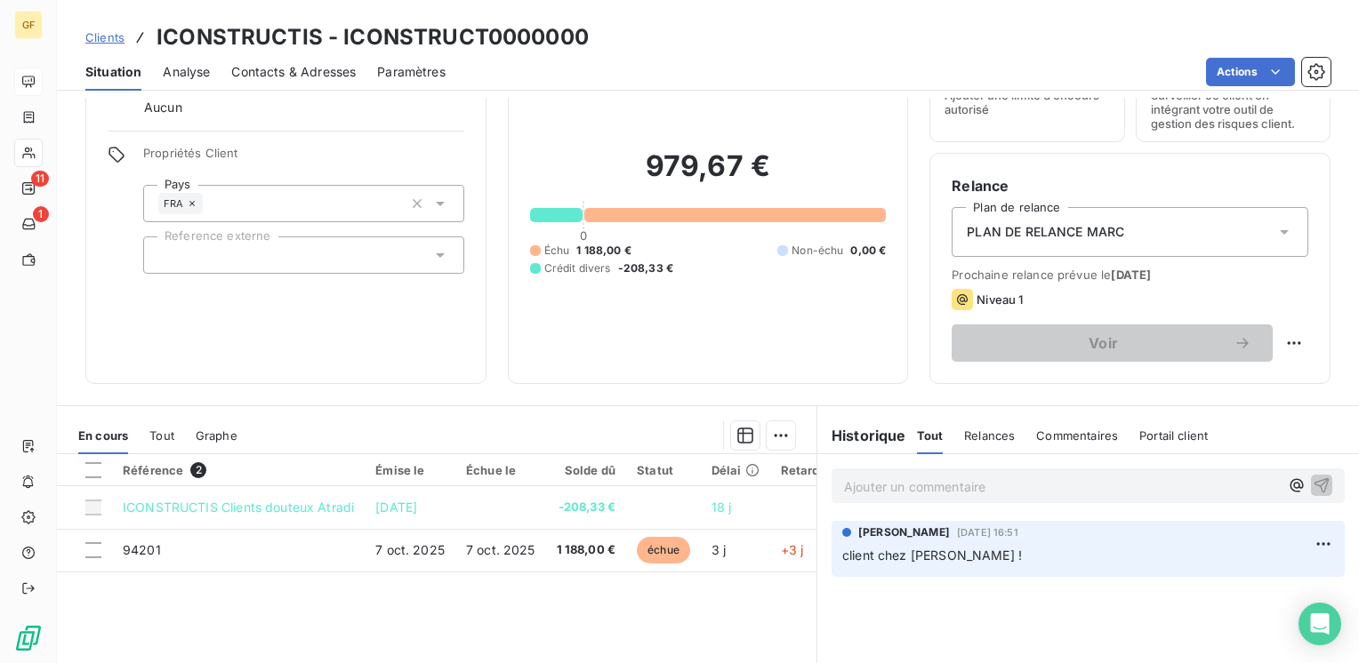
click at [320, 77] on span "Contacts & Adresses" at bounding box center [293, 72] width 124 height 18
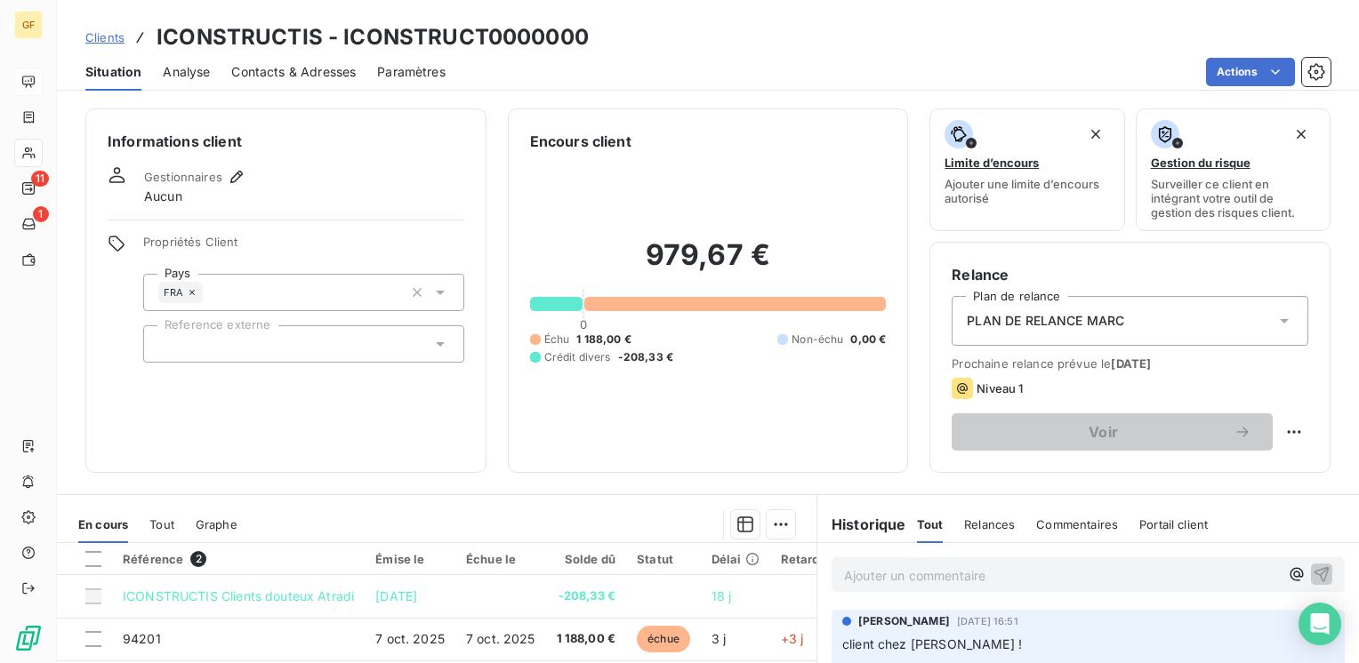
scroll to position [89, 0]
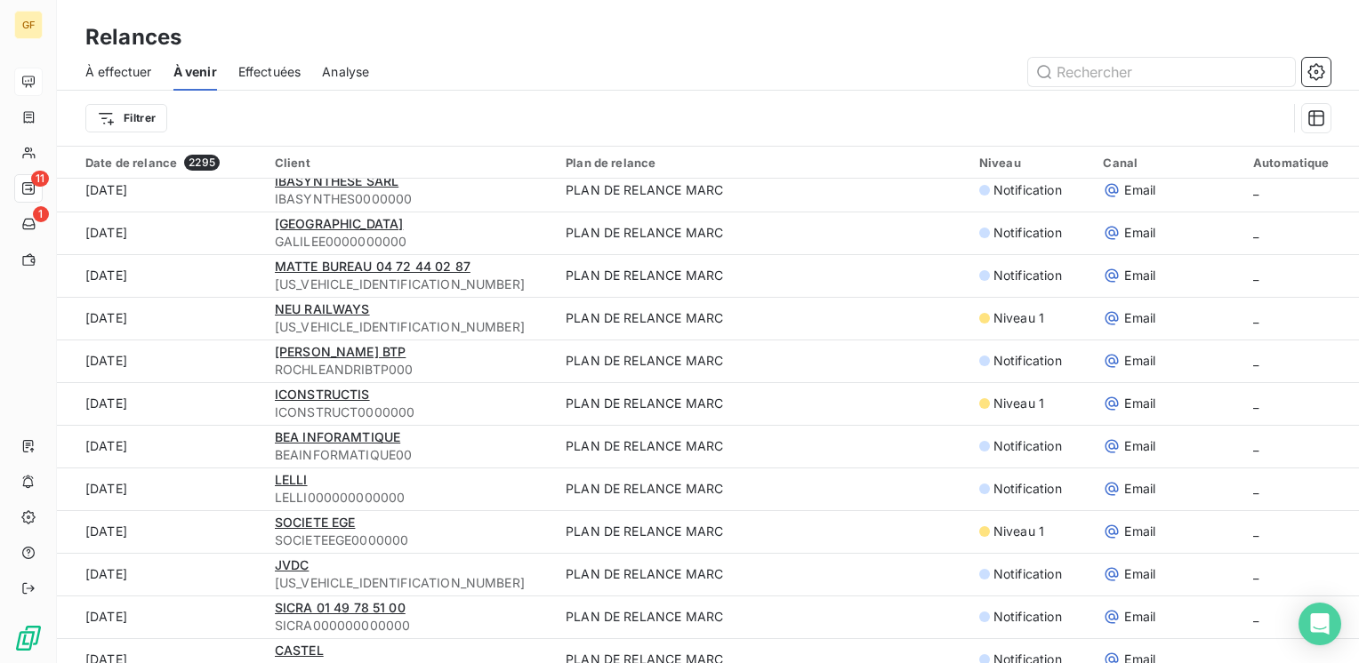
scroll to position [356, 0]
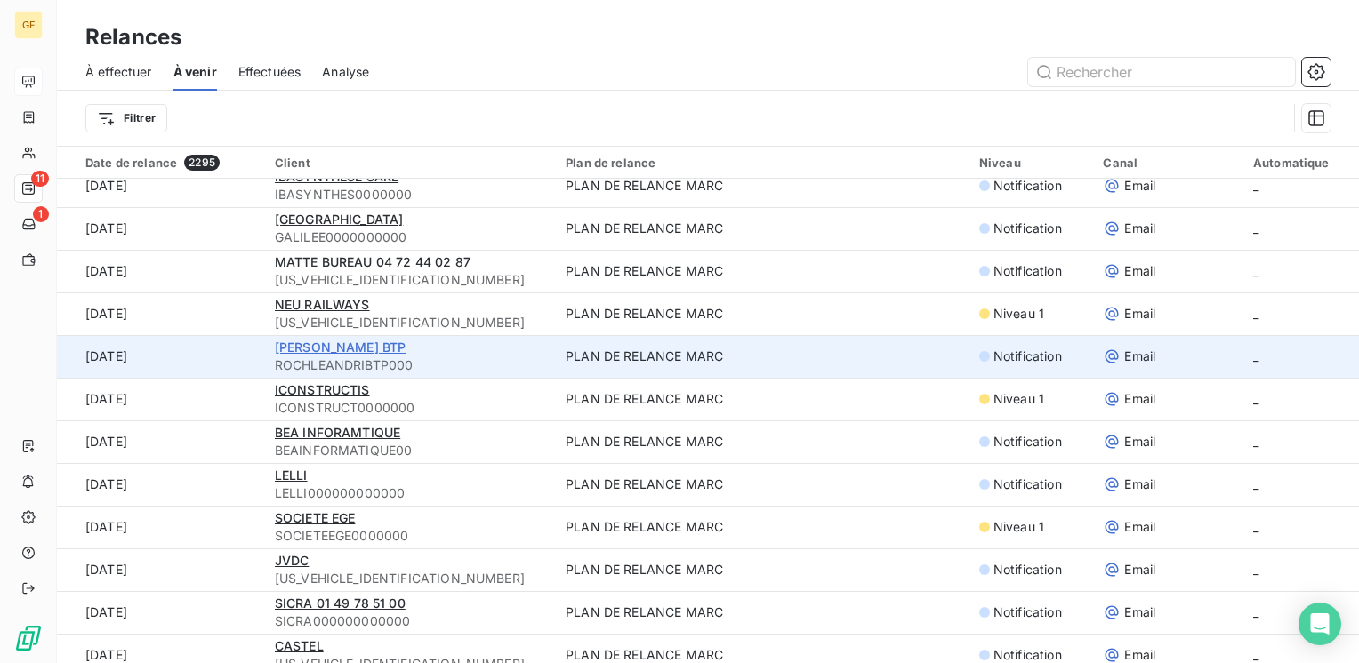
click at [349, 341] on span "[PERSON_NAME] BTP" at bounding box center [341, 347] width 132 height 15
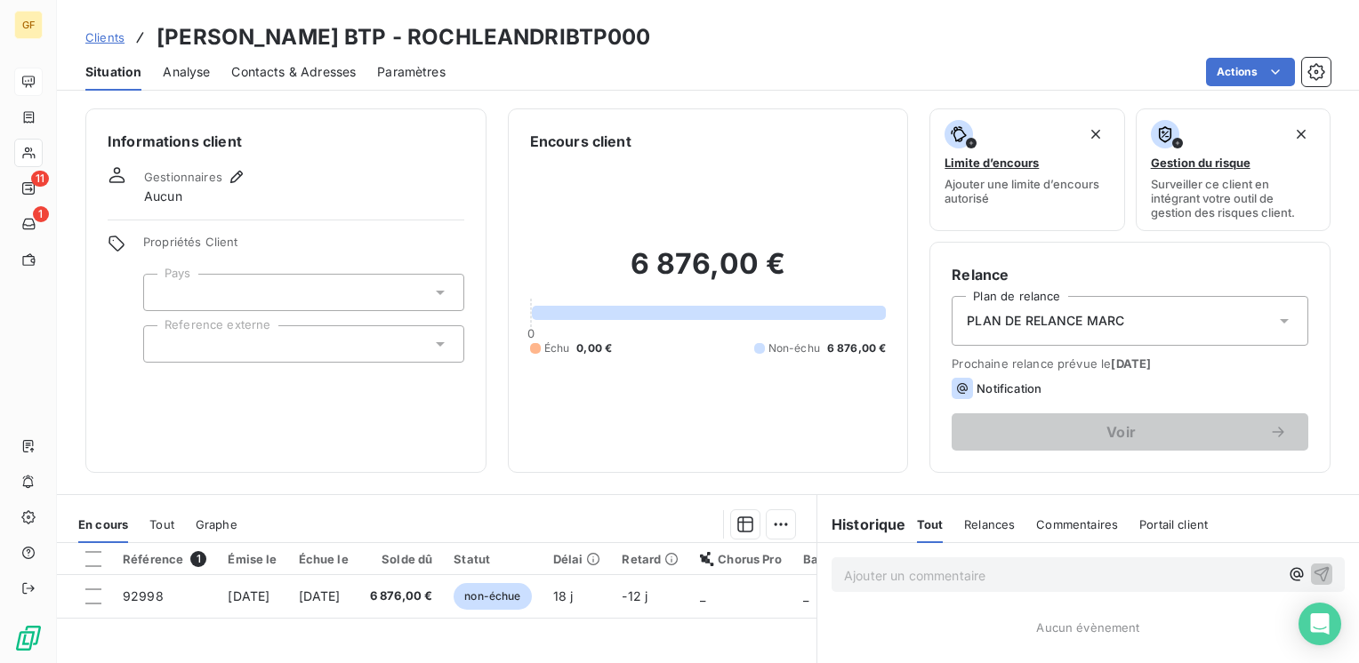
click at [282, 63] on div "Contacts & Adresses" at bounding box center [293, 71] width 124 height 37
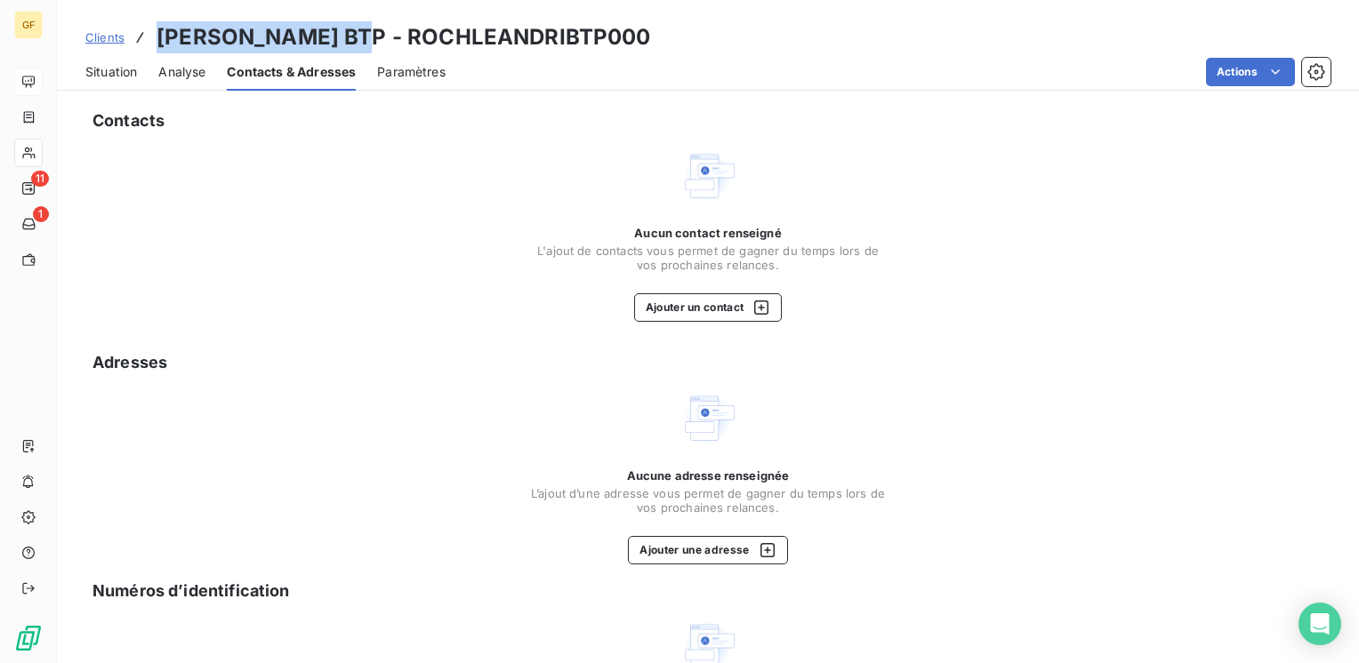
drag, startPoint x: 362, startPoint y: 36, endPoint x: 149, endPoint y: 44, distance: 212.7
click at [149, 44] on div "Clients ROCH LEANDRI BTP - ROCHLEANDRIBTP000" at bounding box center [368, 37] width 566 height 32
copy h3 "[PERSON_NAME] BTP"
click at [691, 309] on button "Ajouter un contact" at bounding box center [708, 307] width 149 height 28
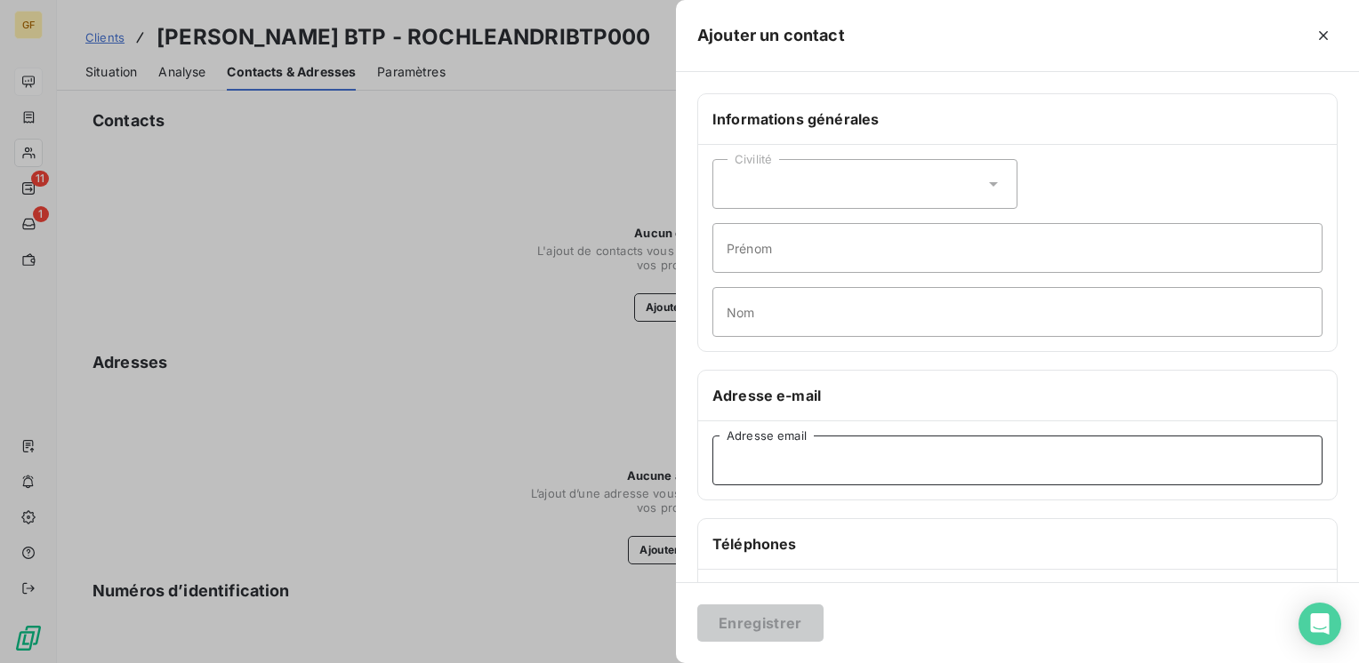
click at [780, 449] on input "Adresse email" at bounding box center [1017, 461] width 610 height 50
paste input "stephaniepene@rochleandri.com"
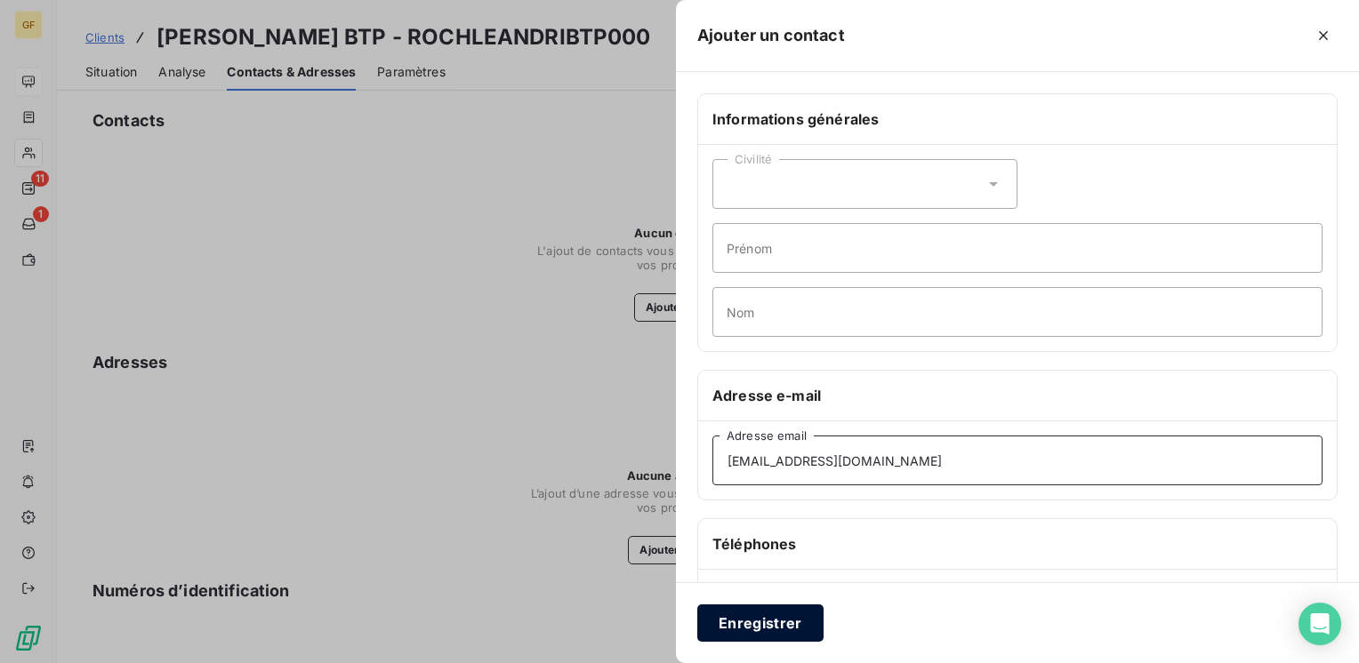
type input "stephaniepene@rochleandri.com"
click at [772, 614] on button "Enregistrer" at bounding box center [760, 623] width 126 height 37
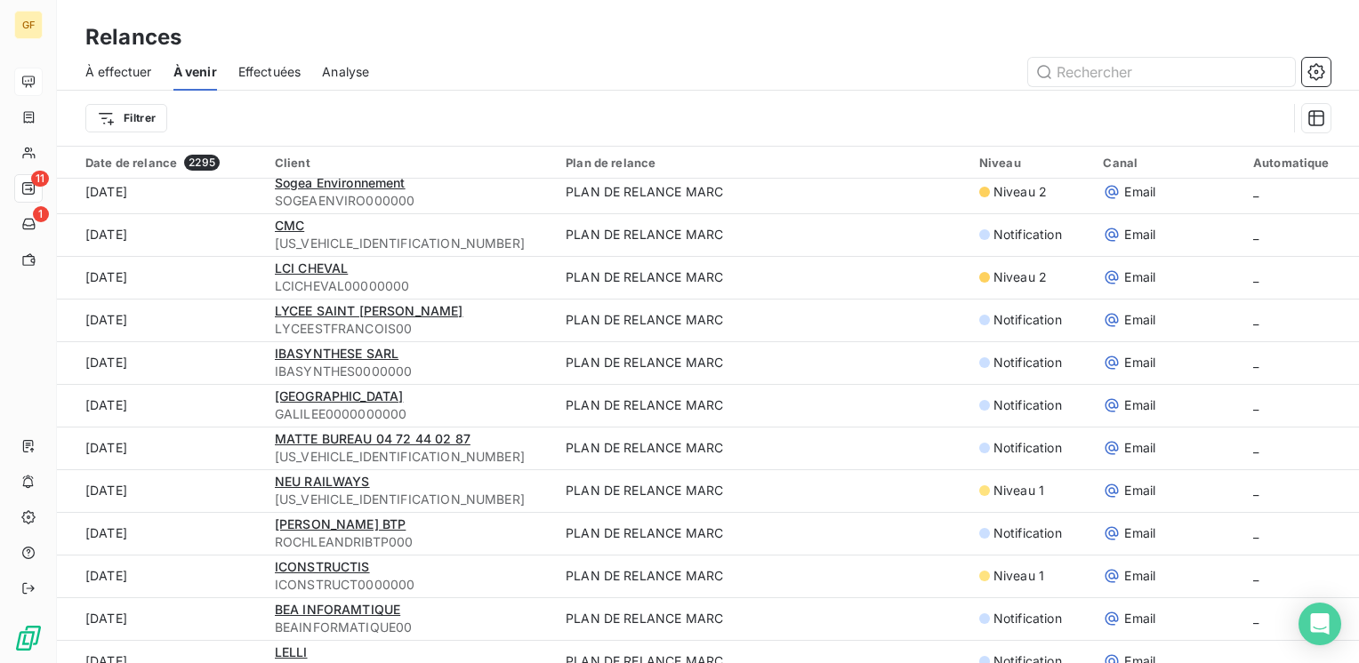
scroll to position [178, 0]
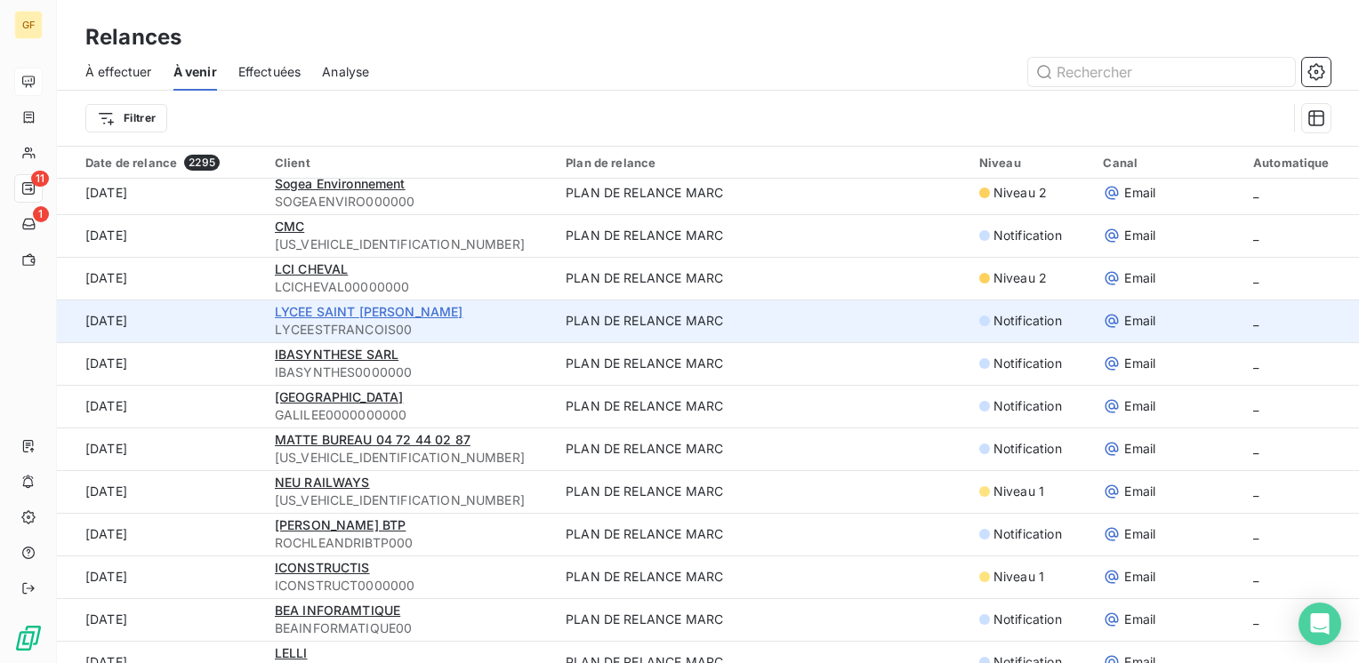
click at [382, 315] on span "LYCEE SAINT [PERSON_NAME]" at bounding box center [369, 311] width 189 height 15
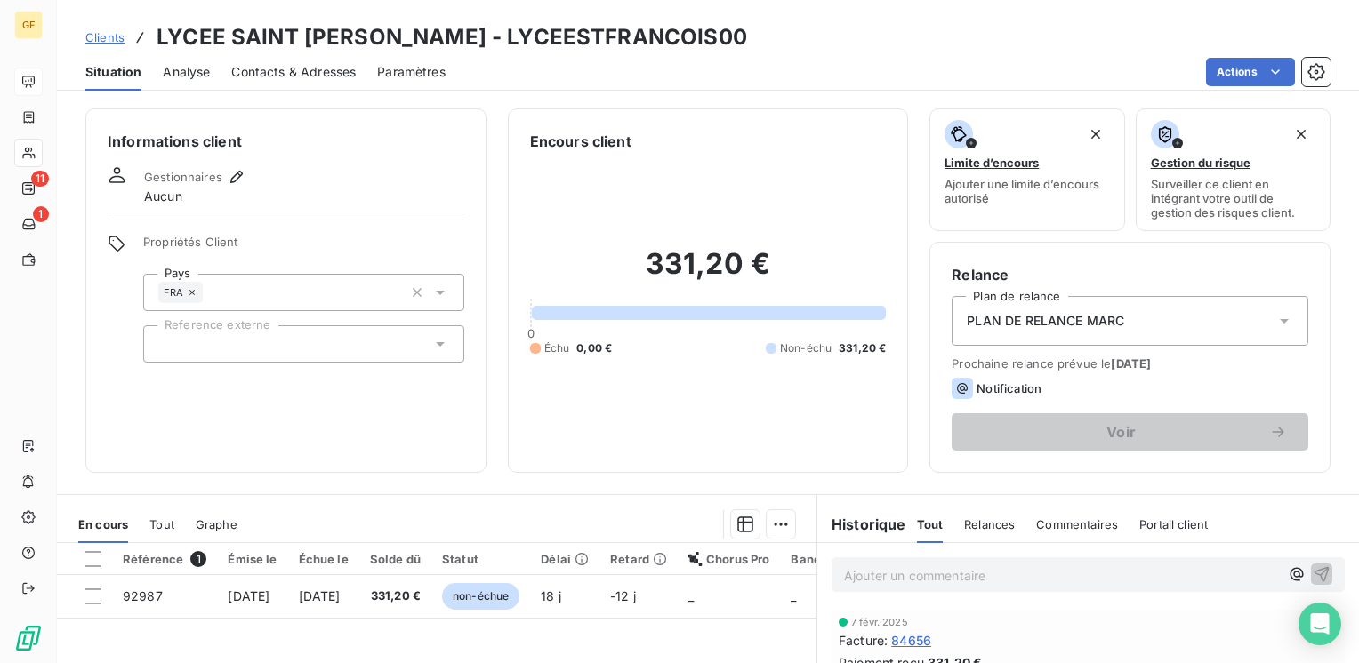
click at [285, 76] on span "Contacts & Adresses" at bounding box center [293, 72] width 124 height 18
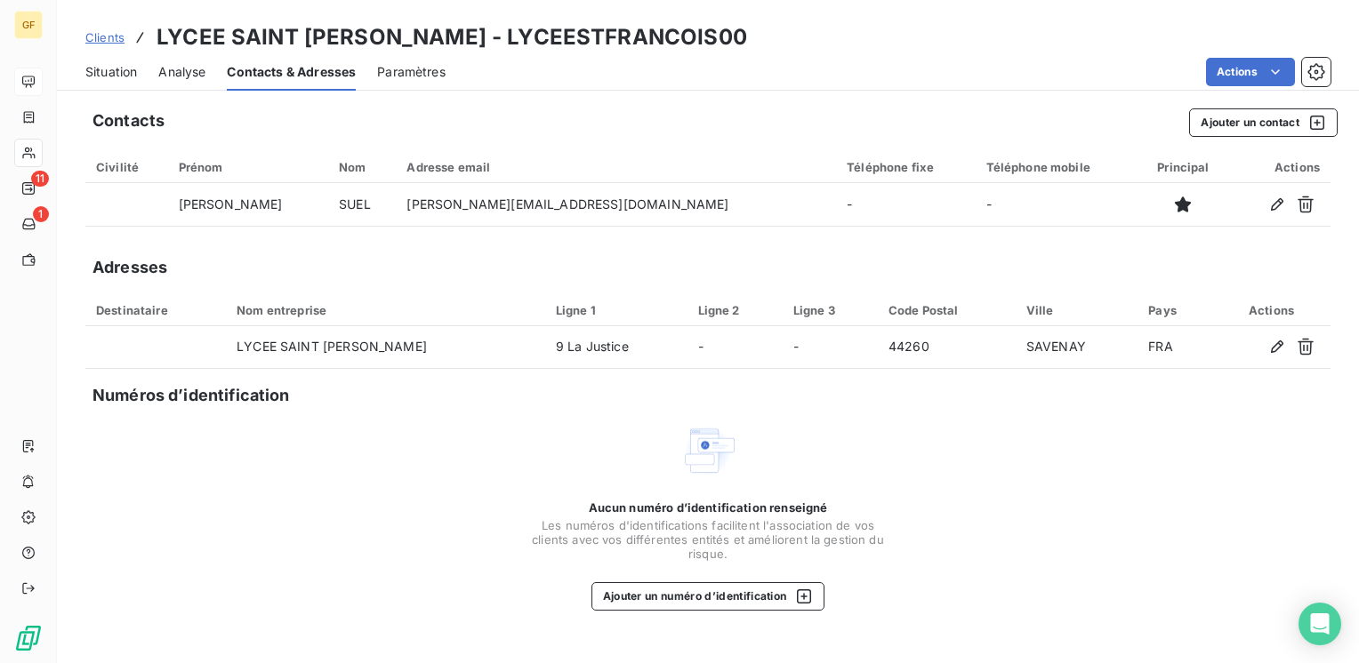
click at [92, 37] on span "Clients" at bounding box center [104, 37] width 39 height 14
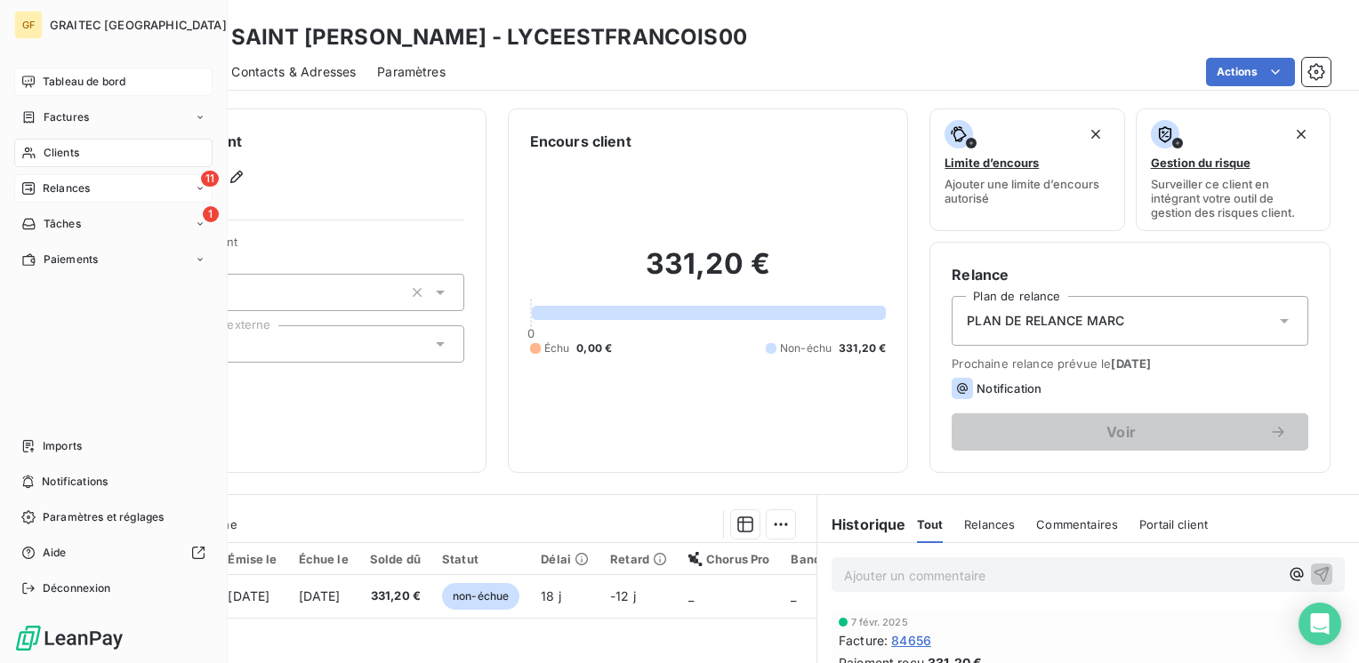
click at [53, 190] on span "Relances" at bounding box center [66, 189] width 47 height 16
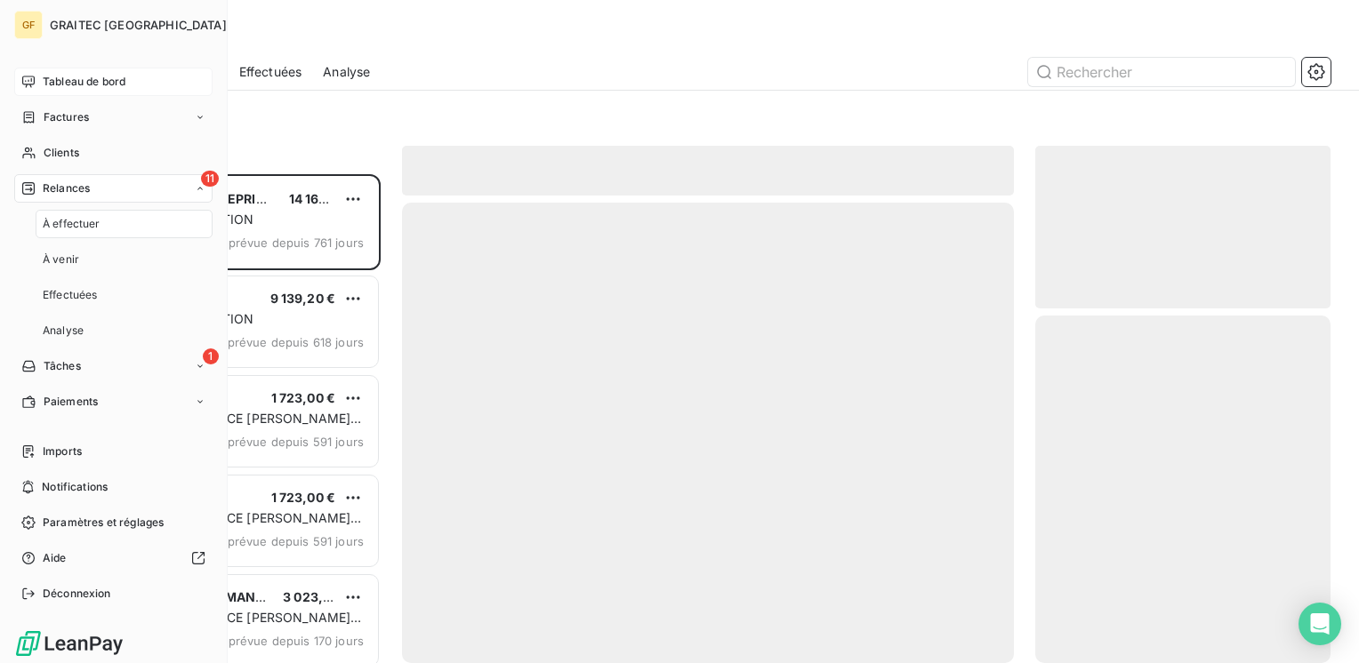
scroll to position [476, 281]
click at [61, 260] on span "À venir" at bounding box center [61, 260] width 36 height 16
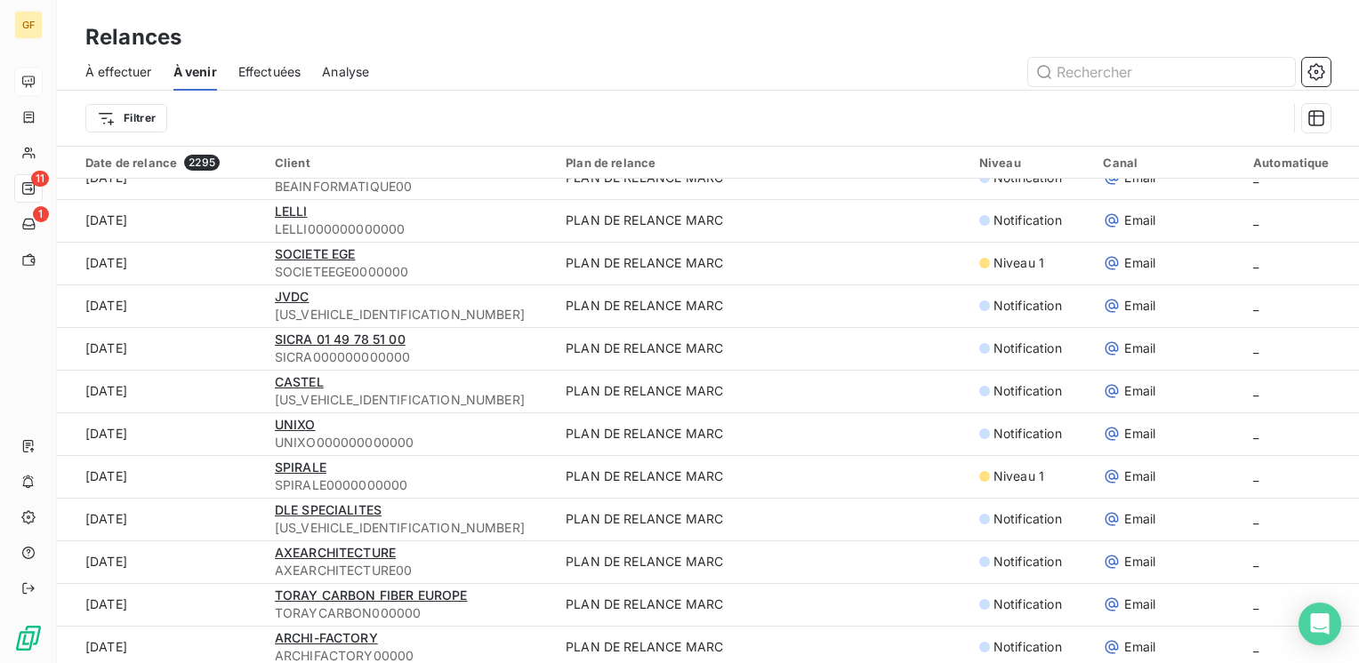
scroll to position [622, 0]
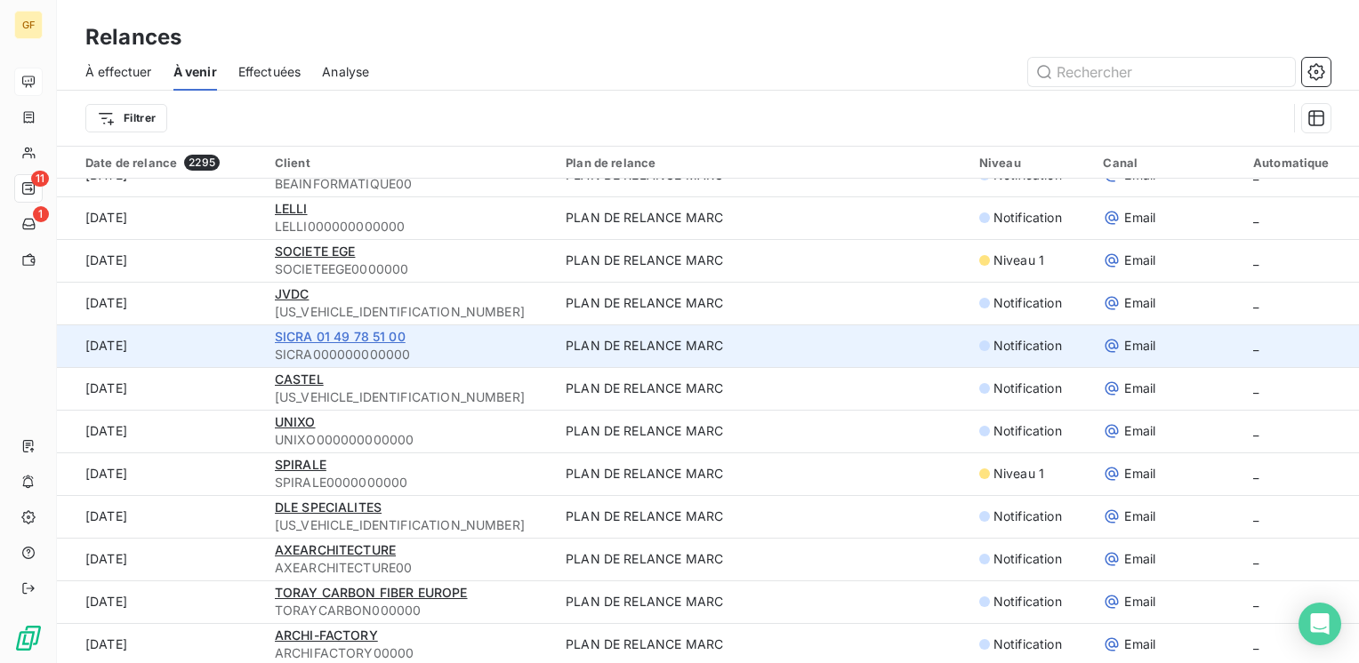
click at [360, 332] on span "SICRA 01 49 78 51 00" at bounding box center [340, 336] width 131 height 15
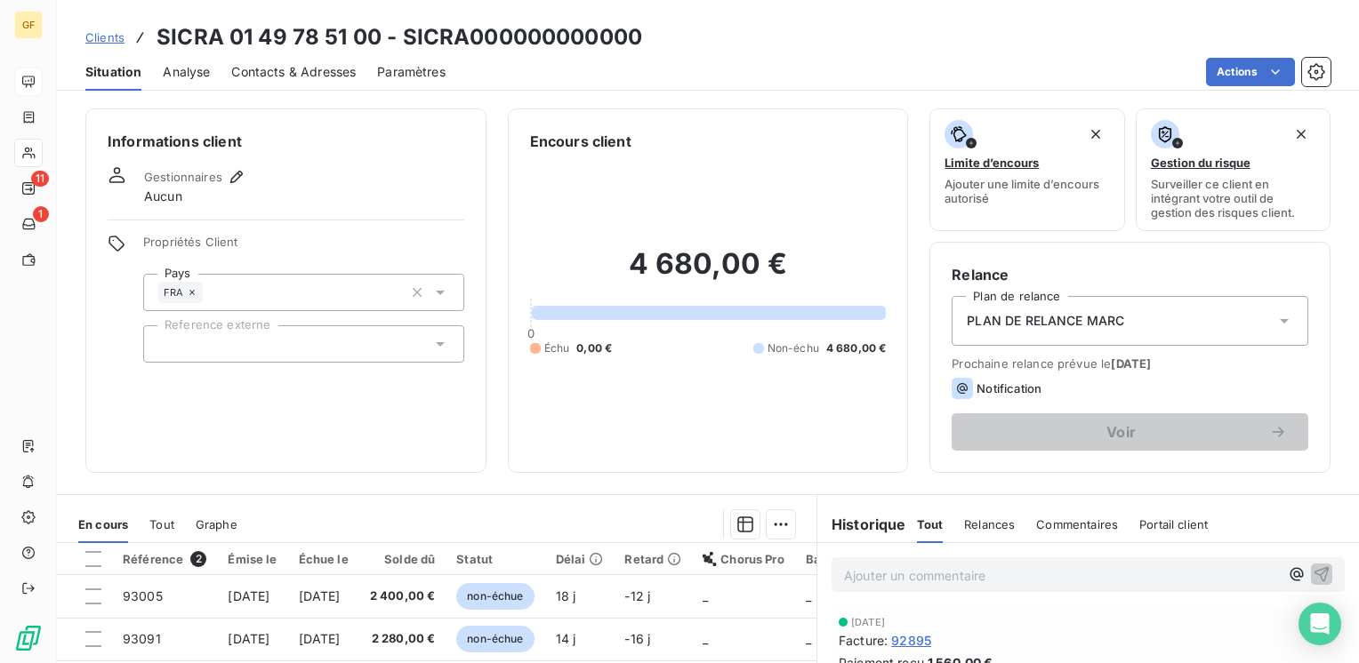
click at [324, 81] on div "Contacts & Adresses" at bounding box center [293, 71] width 124 height 37
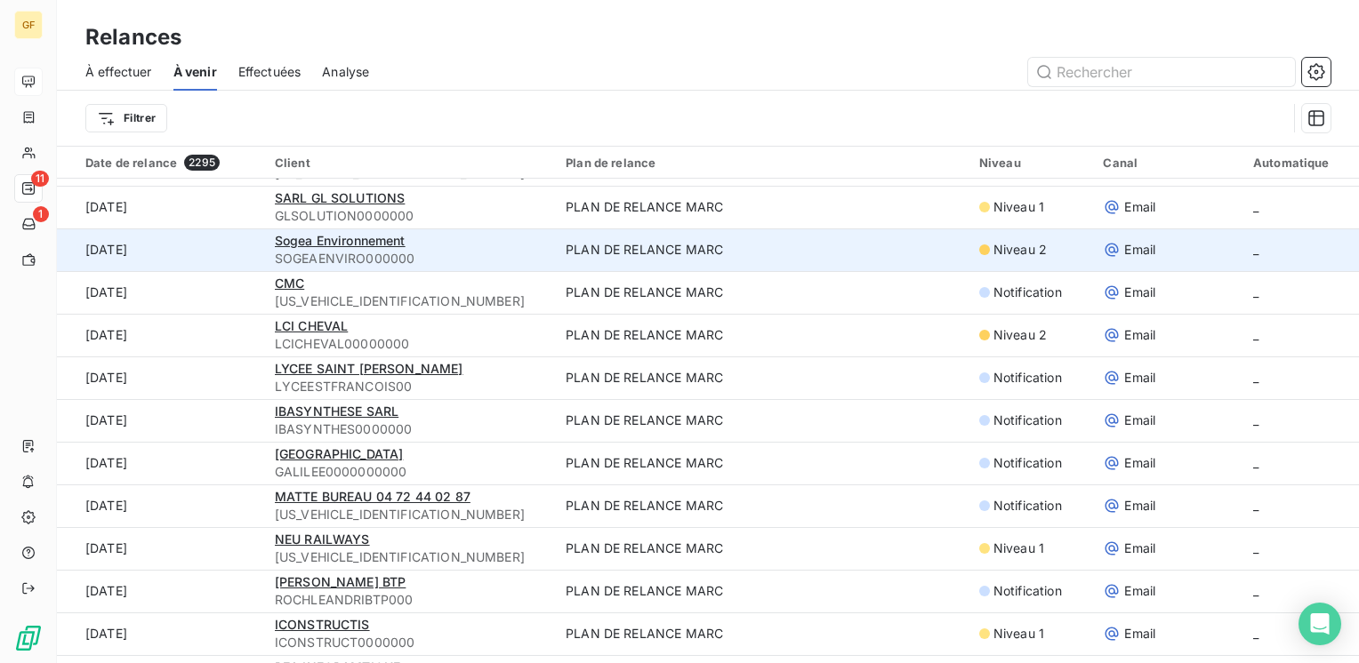
scroll to position [178, 0]
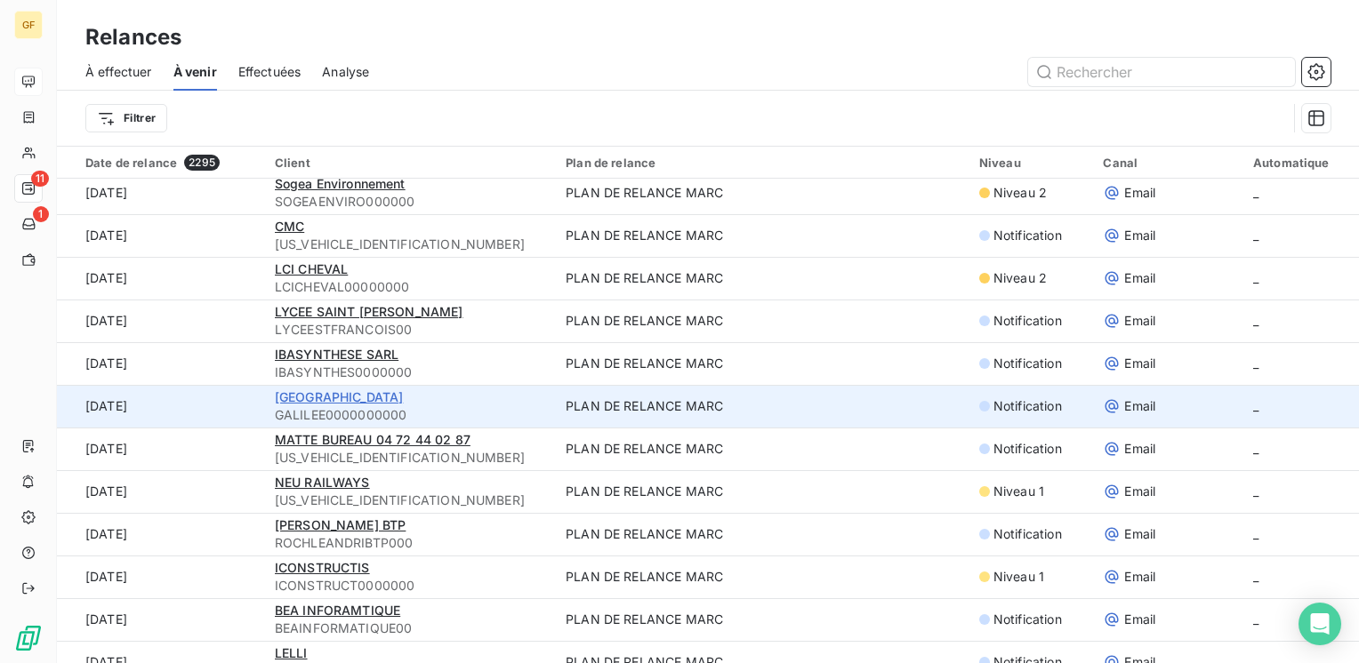
click at [400, 395] on span "[GEOGRAPHIC_DATA]" at bounding box center [339, 396] width 129 height 15
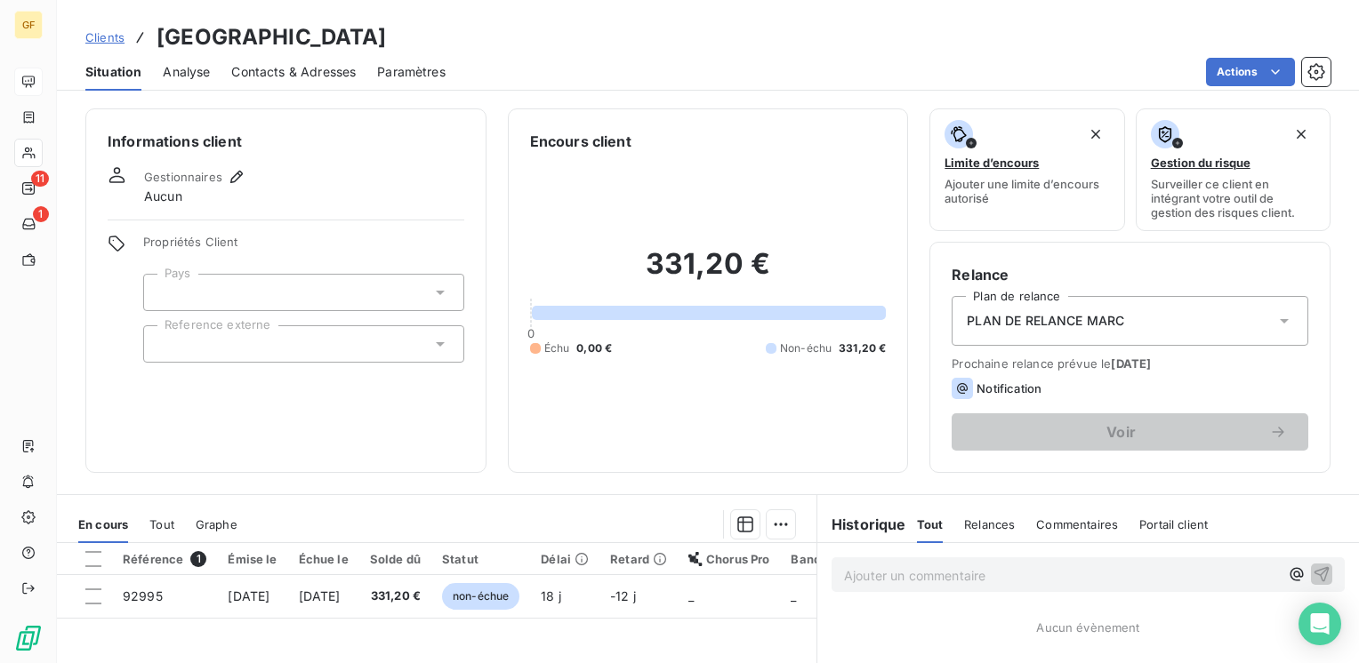
click at [332, 78] on span "Contacts & Adresses" at bounding box center [293, 72] width 124 height 18
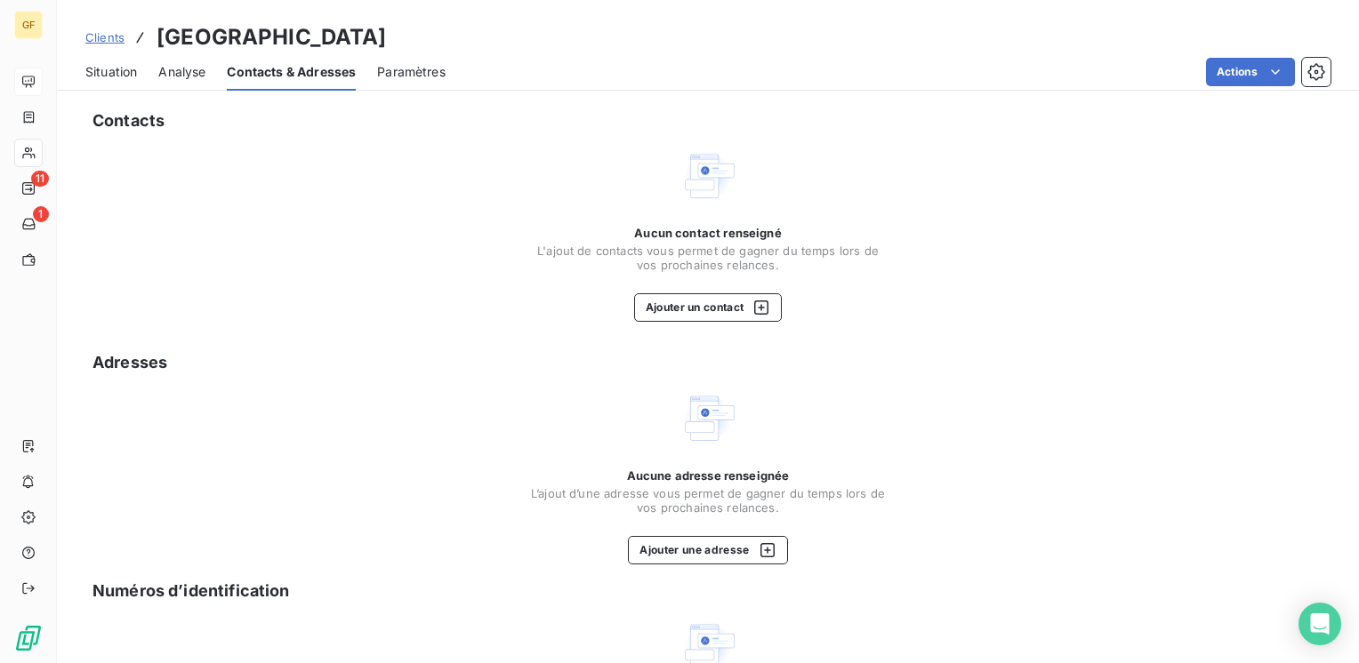
drag, startPoint x: 478, startPoint y: 36, endPoint x: 147, endPoint y: 48, distance: 331.9
click at [147, 48] on div "Clients Lycée Technologique GALILEE - GALILEE0000000000" at bounding box center [235, 37] width 301 height 32
copy h3 "[GEOGRAPHIC_DATA]"
click at [684, 311] on button "Ajouter un contact" at bounding box center [708, 307] width 149 height 28
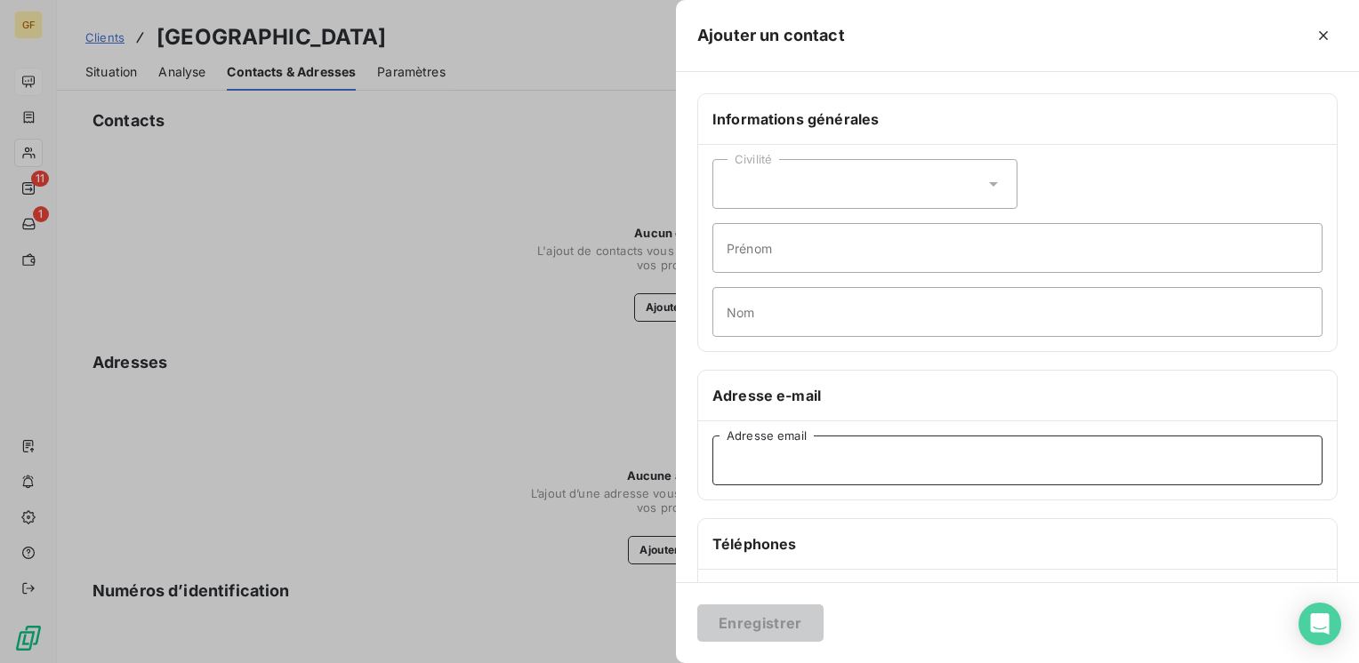
click at [789, 457] on input "Adresse email" at bounding box center [1017, 461] width 610 height 50
paste input "intendance.0380083j@ac-grenoble.fr"
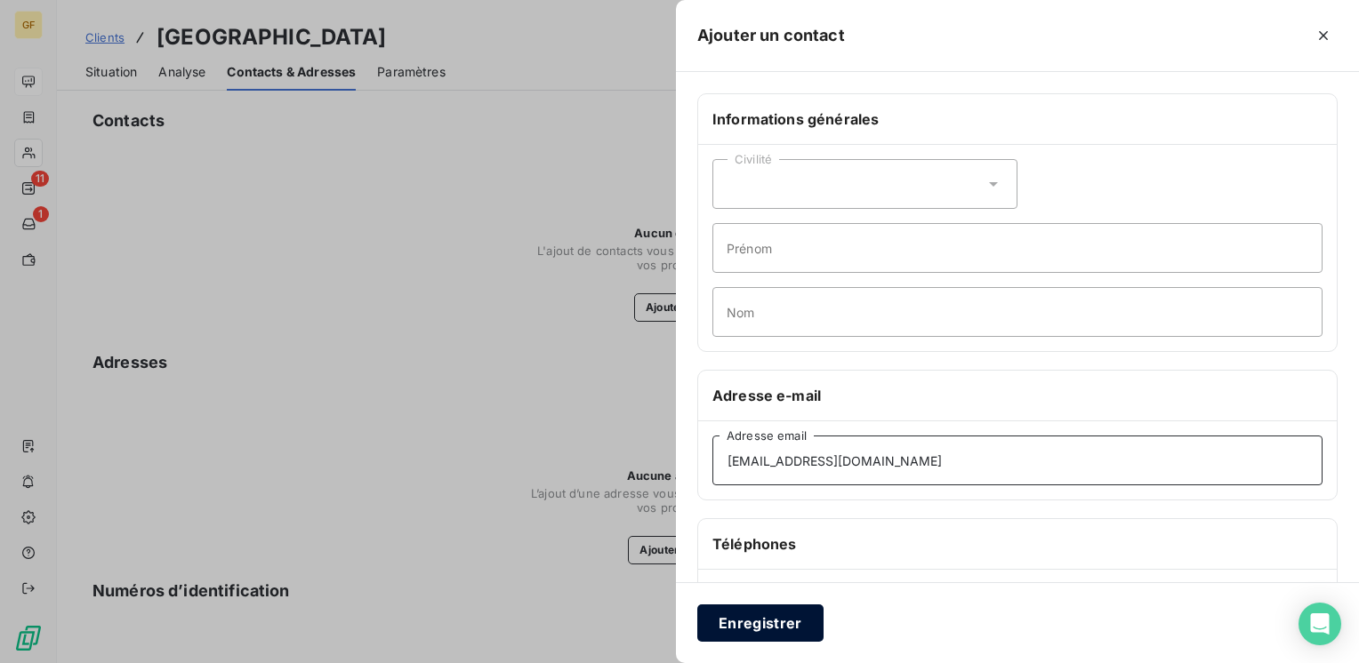
type input "intendance.0380083j@ac-grenoble.fr"
click at [751, 629] on button "Enregistrer" at bounding box center [760, 623] width 126 height 37
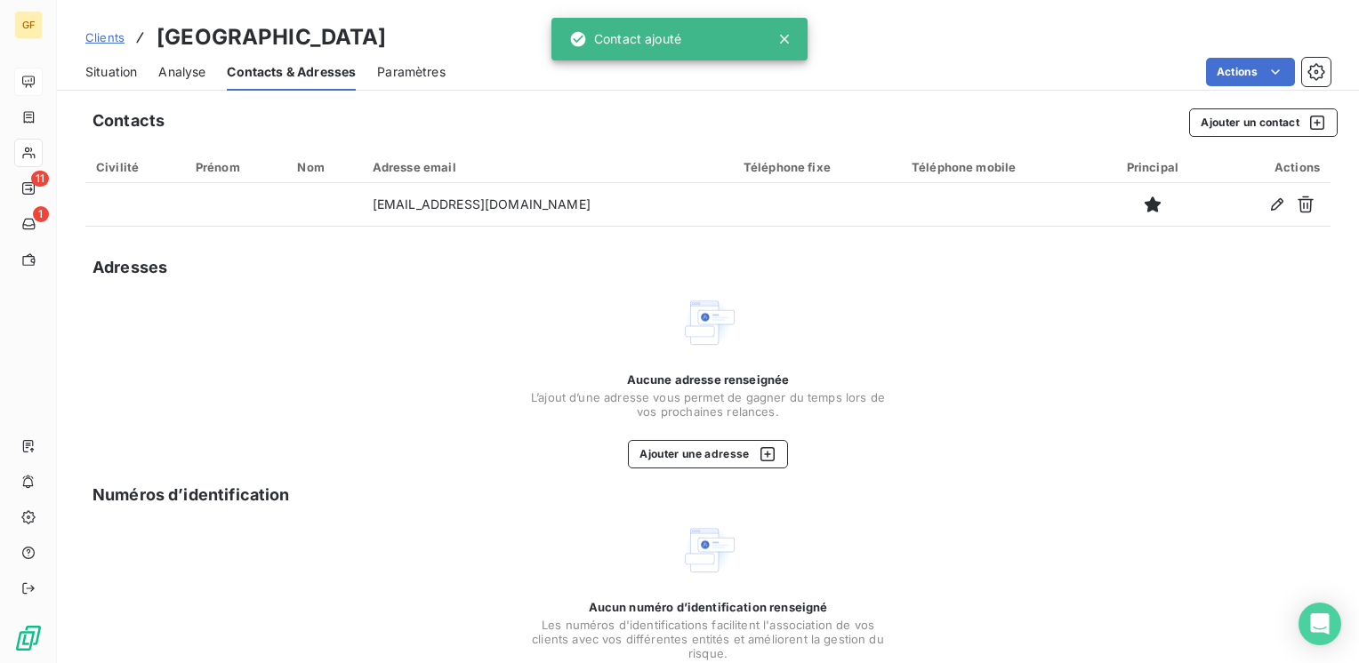
click at [110, 67] on span "Situation" at bounding box center [111, 72] width 52 height 18
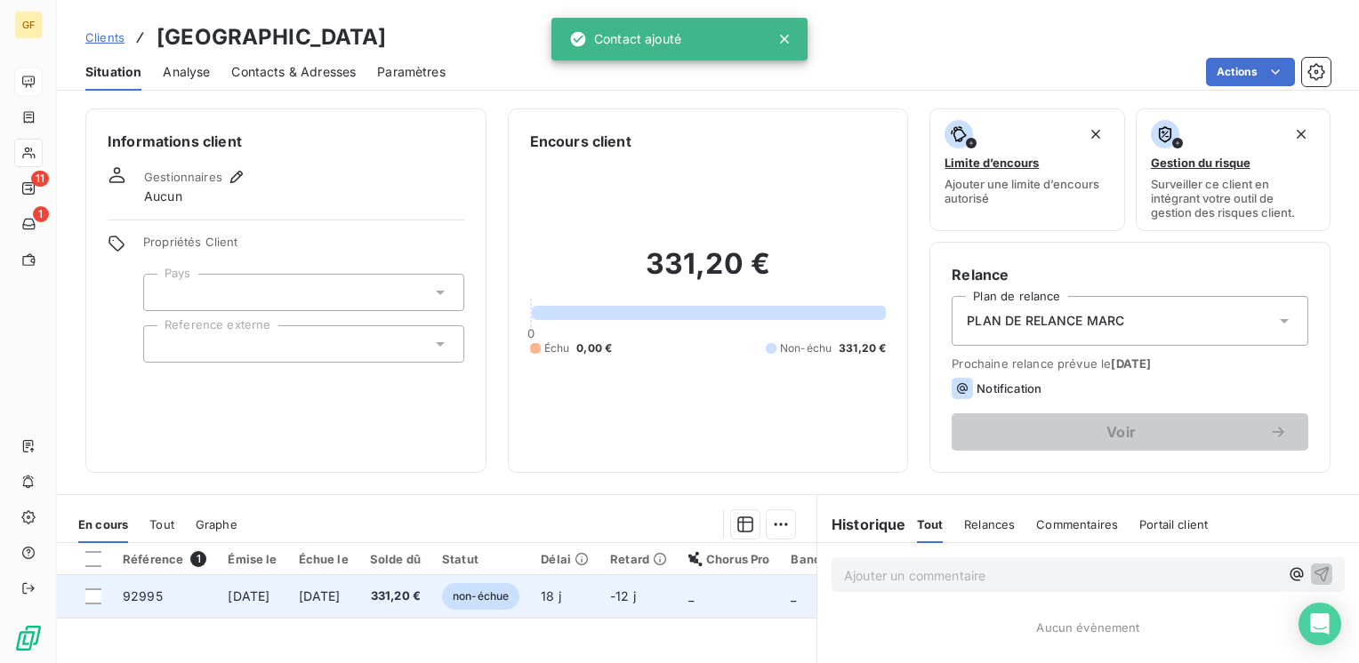
click at [341, 596] on span "[DATE]" at bounding box center [320, 596] width 42 height 15
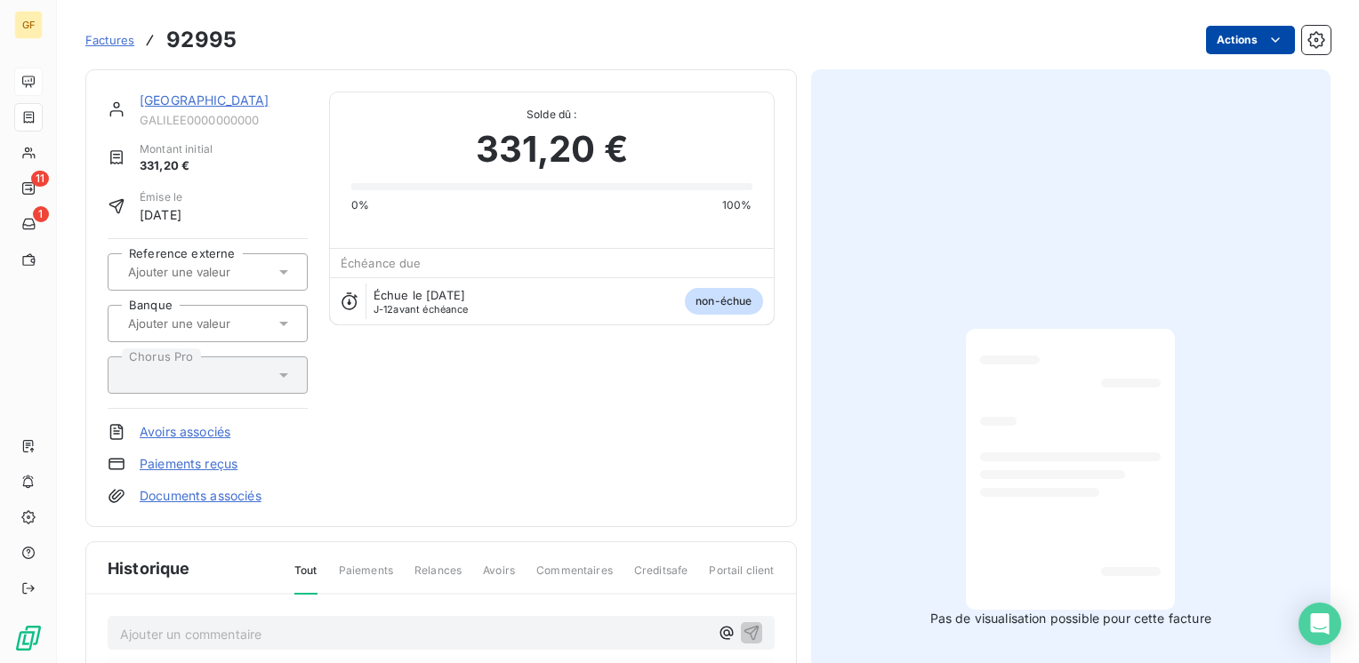
click at [1224, 35] on html "GF 11 1 Factures 92995 Actions Lycée Technologique GALILEE GALILEE0000000000 Mo…" at bounding box center [679, 331] width 1359 height 663
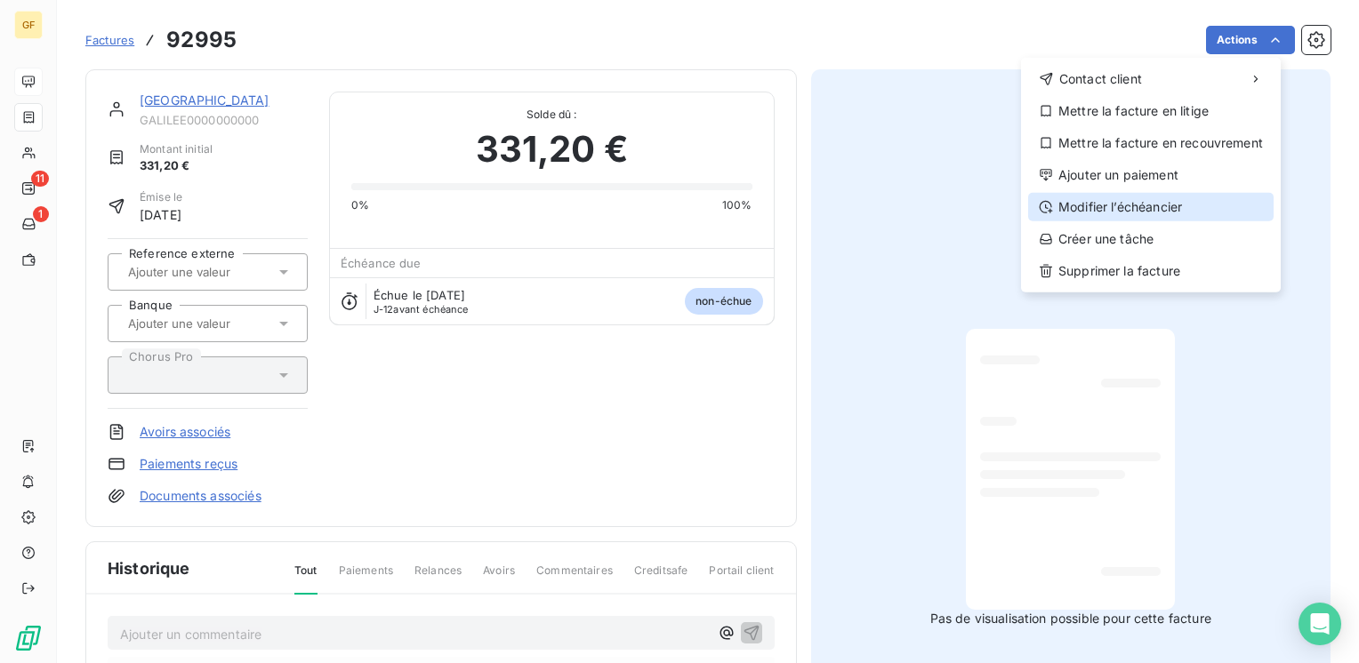
click at [1117, 206] on div "Modifier l’échéancier" at bounding box center [1150, 207] width 245 height 28
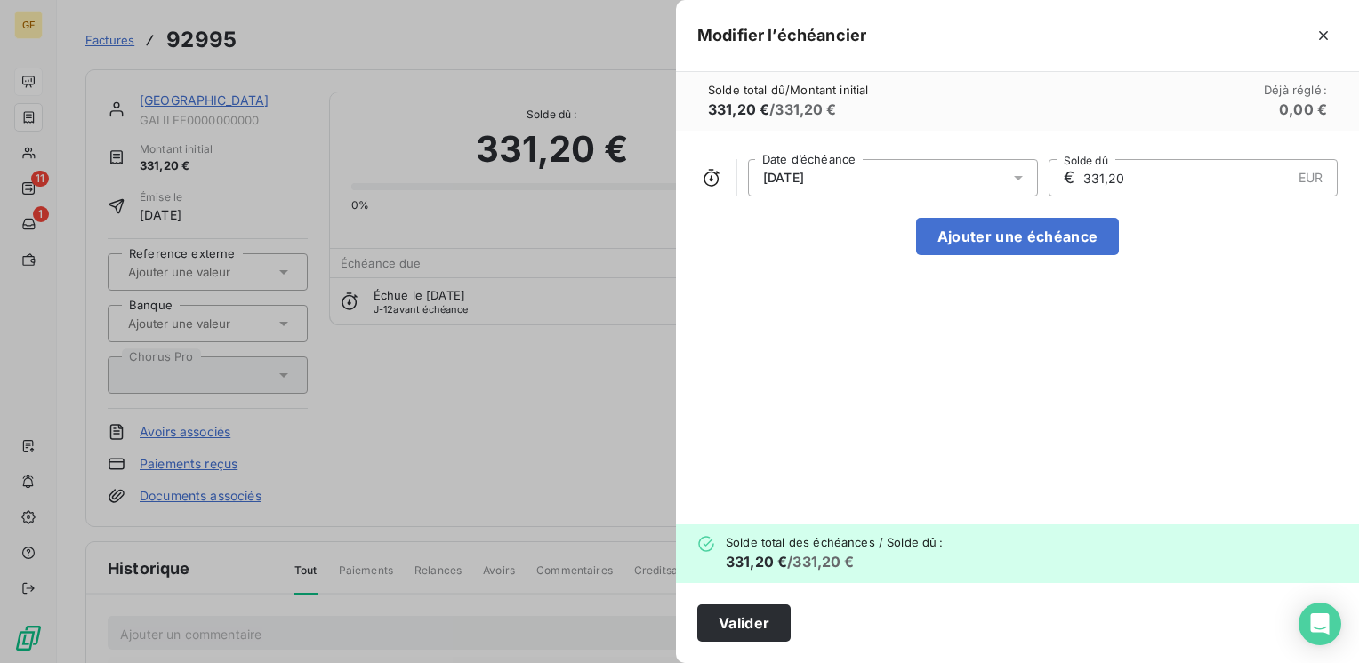
click at [1028, 170] on div at bounding box center [1023, 177] width 28 height 37
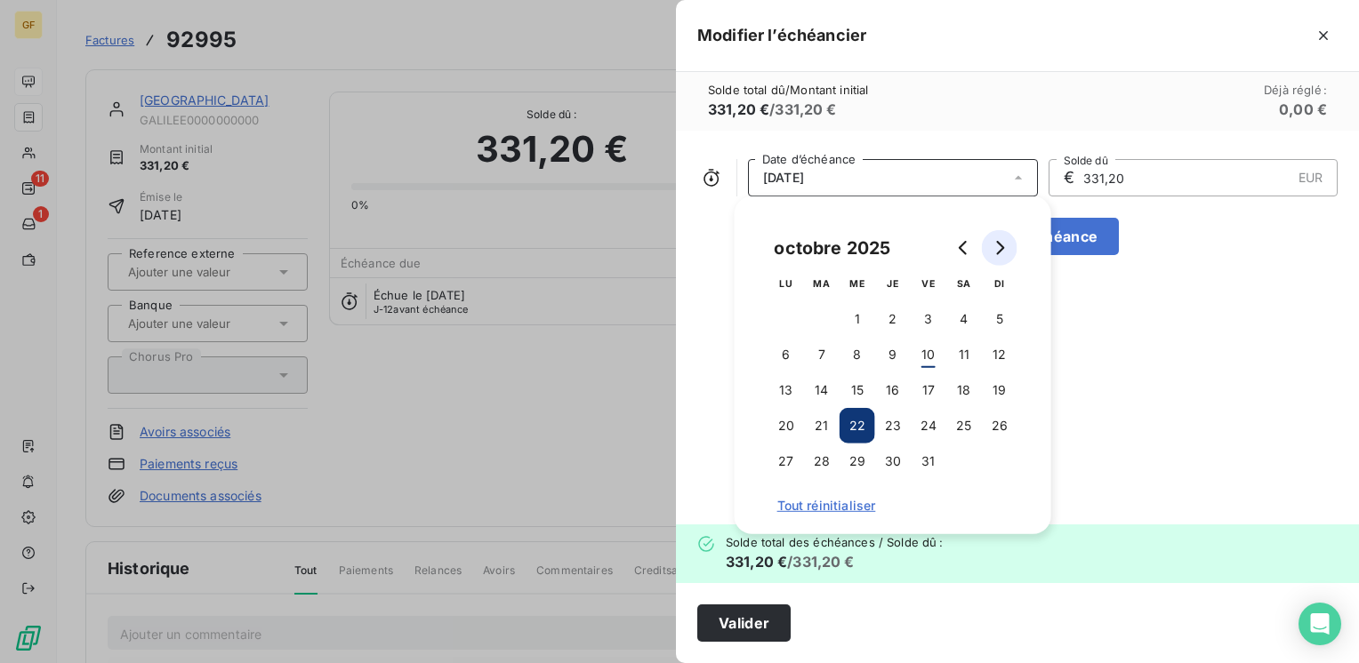
click at [997, 251] on icon "Go to next month" at bounding box center [999, 248] width 14 height 14
click at [779, 393] on button "10" at bounding box center [786, 391] width 36 height 36
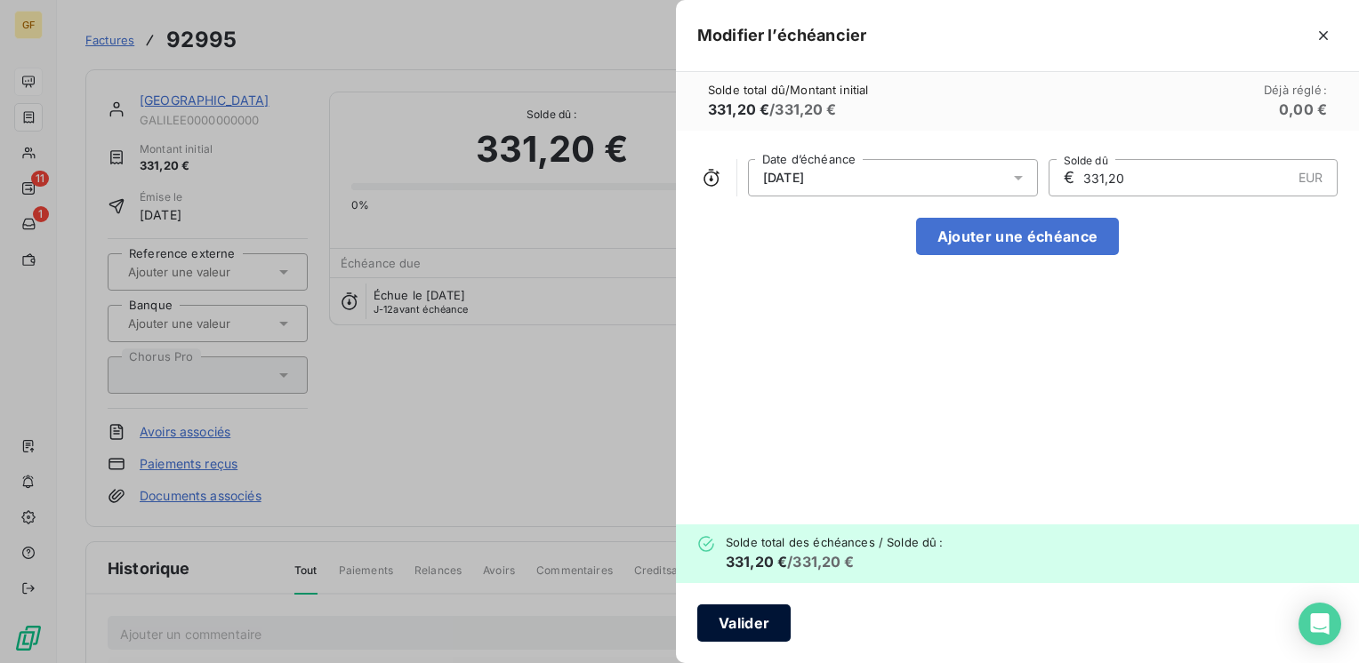
click at [746, 622] on button "Valider" at bounding box center [743, 623] width 93 height 37
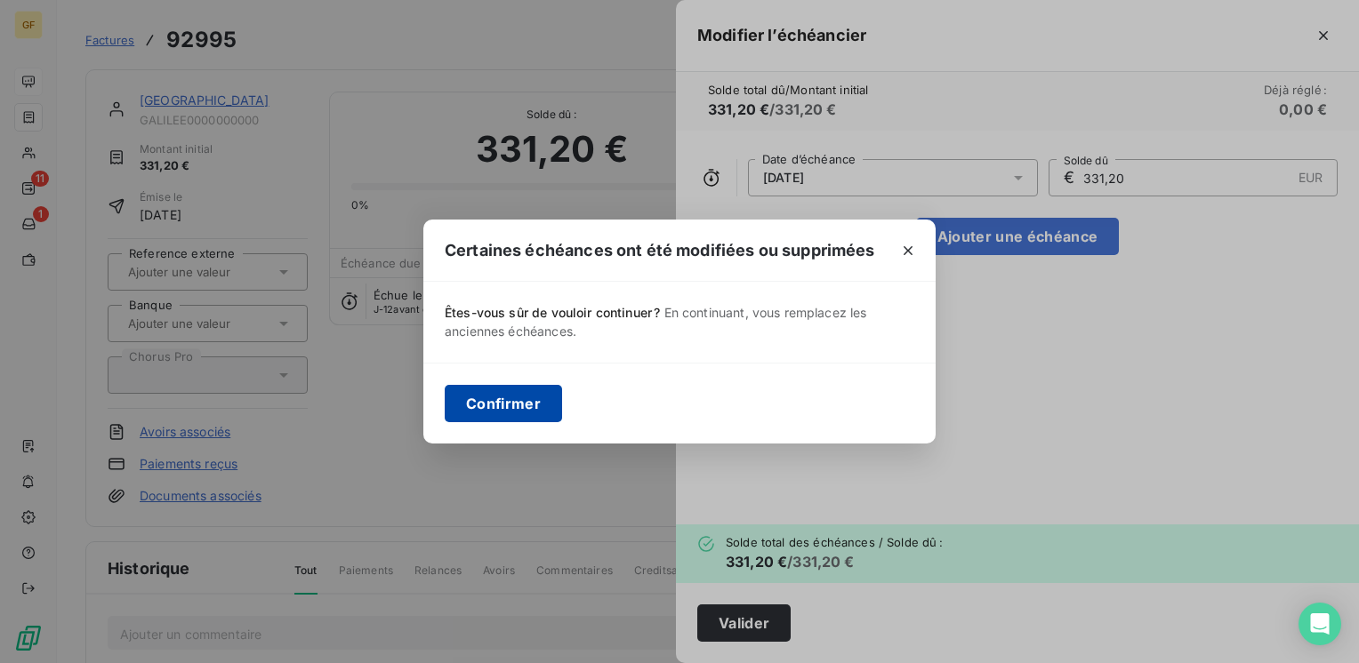
click at [502, 404] on button "Confirmer" at bounding box center [503, 403] width 117 height 37
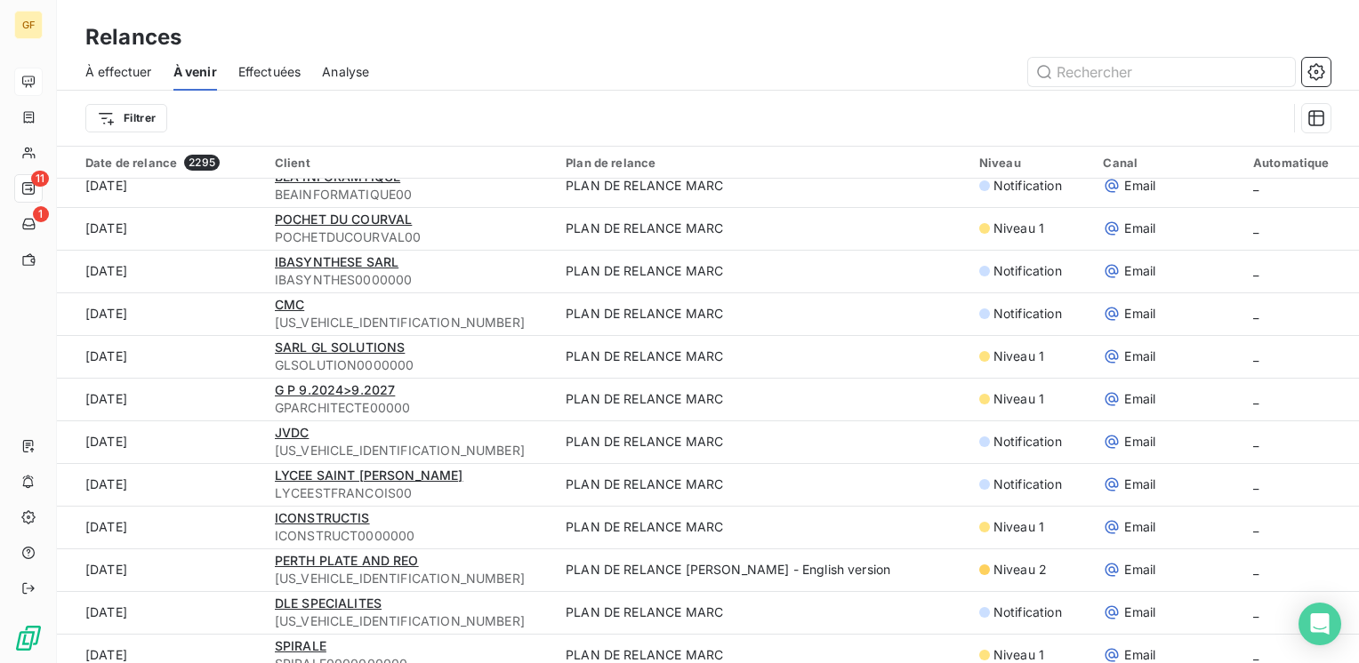
scroll to position [445, 0]
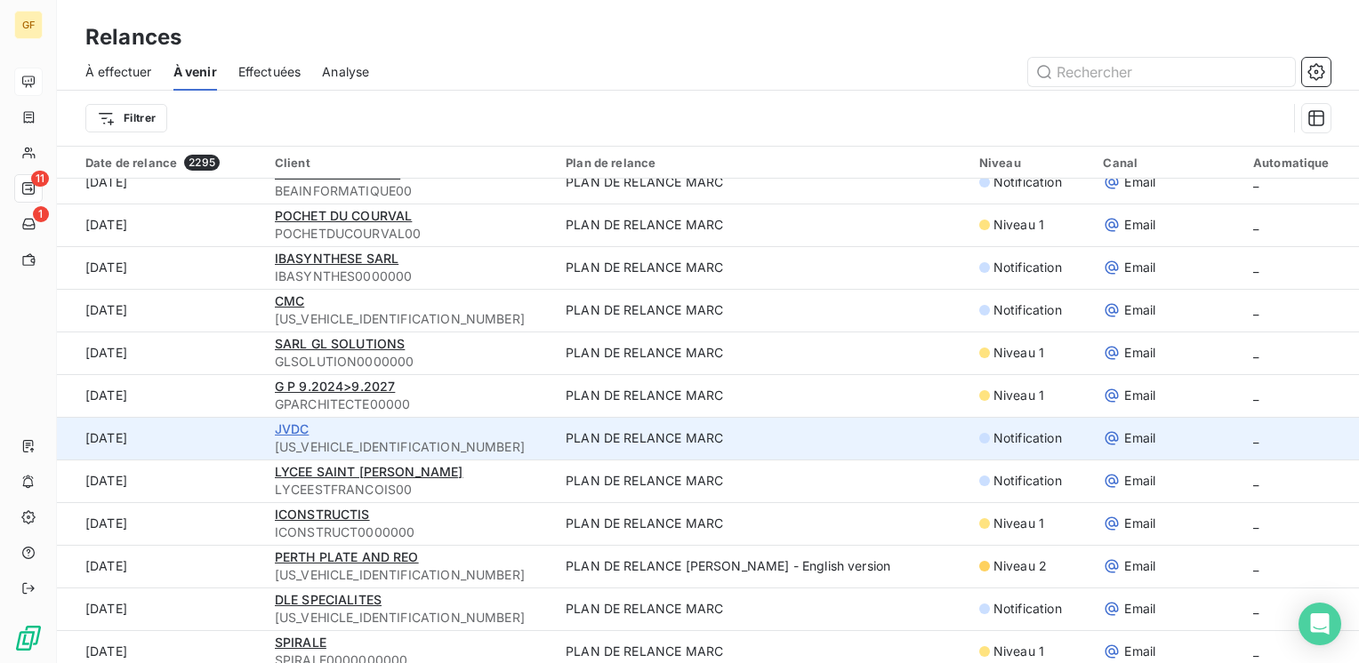
click at [290, 428] on span "JVDC" at bounding box center [292, 428] width 35 height 15
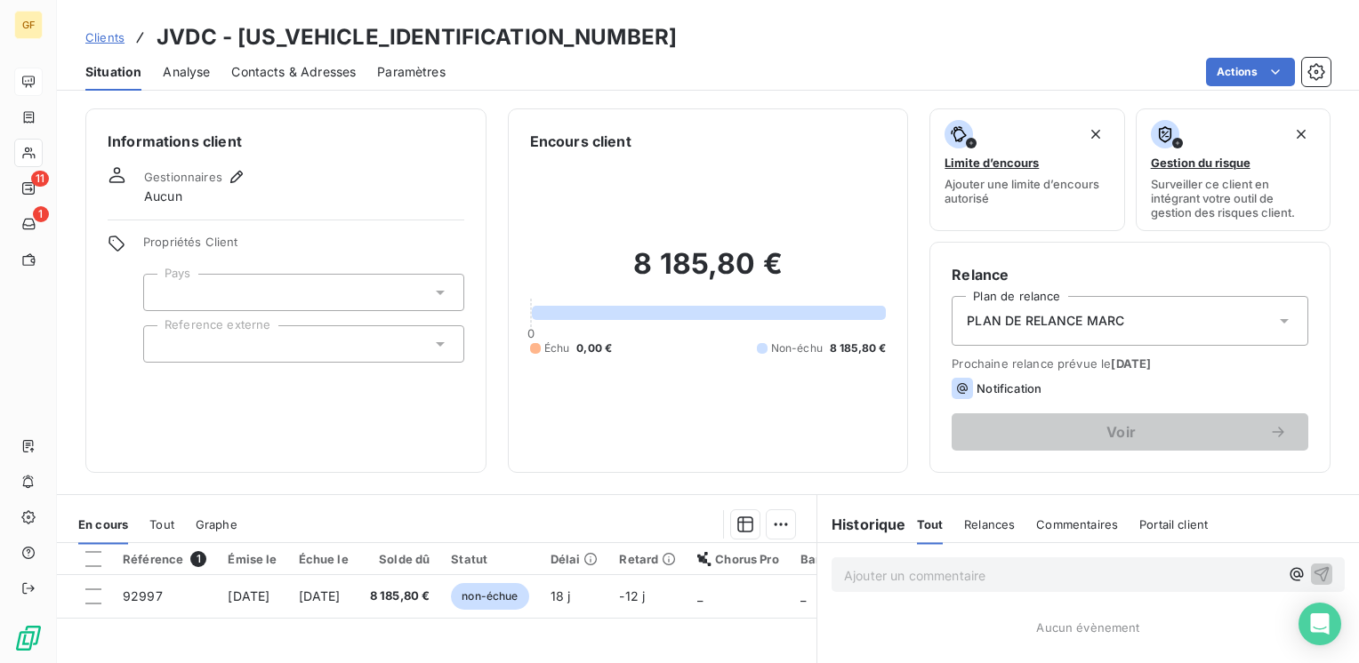
click at [290, 72] on span "Contacts & Adresses" at bounding box center [293, 72] width 124 height 18
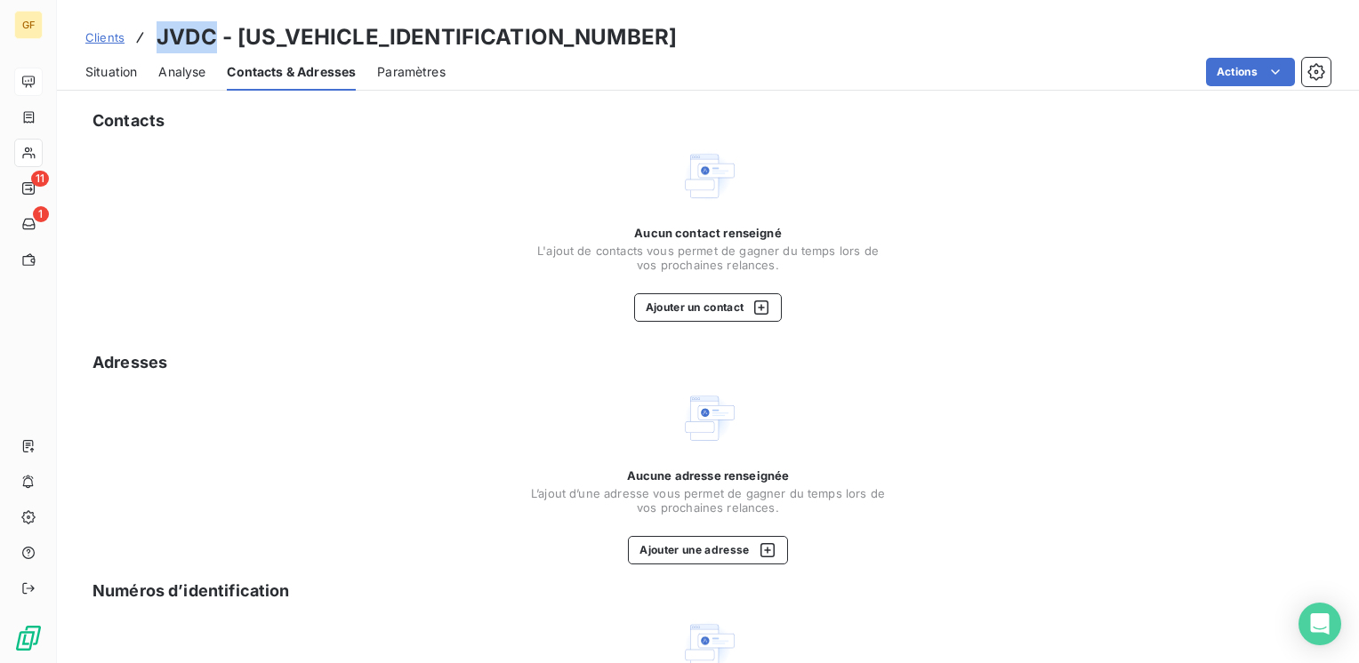
drag, startPoint x: 213, startPoint y: 37, endPoint x: 137, endPoint y: 33, distance: 75.7
click at [137, 33] on div "Clients JVDC - JVDC0000000000000" at bounding box center [380, 37] width 591 height 32
copy h3 "JVDC"
click at [708, 325] on div "Contacts Aucun contact renseigné L'ajout de contacts vous permet de gagner du t…" at bounding box center [708, 466] width 1302 height 737
click at [743, 309] on div "button" at bounding box center [756, 308] width 27 height 18
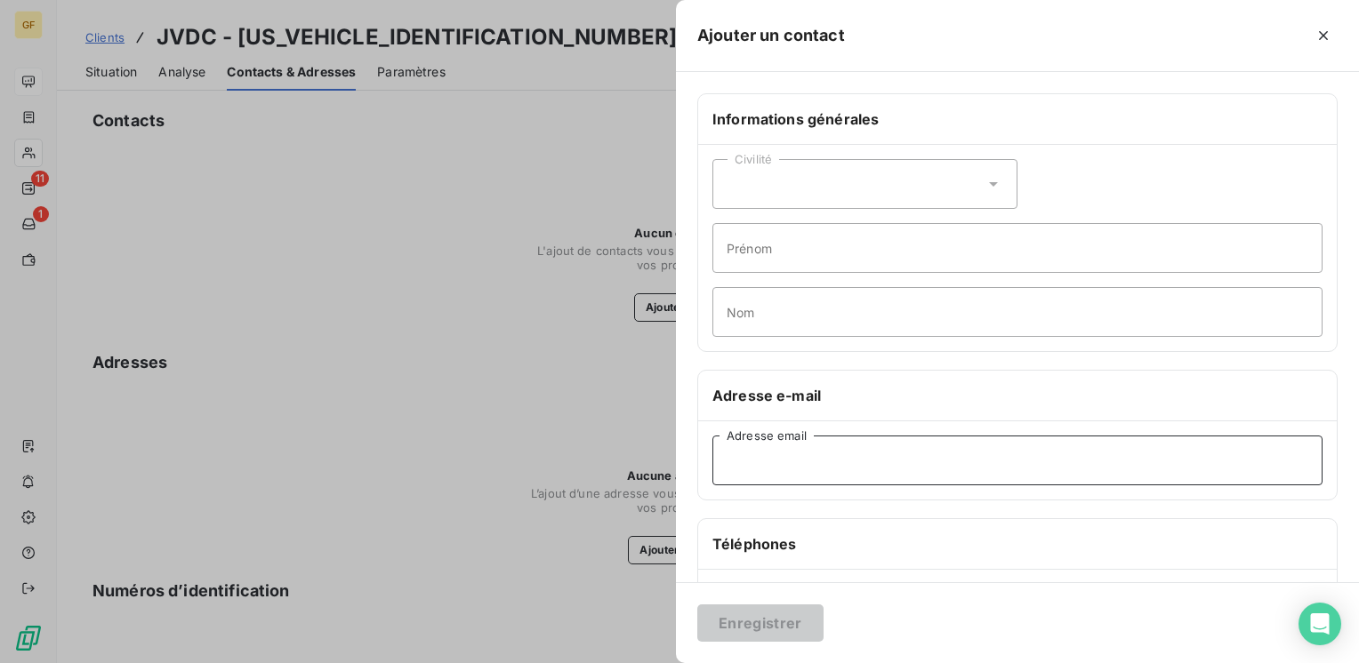
click at [789, 464] on input "Adresse email" at bounding box center [1017, 461] width 610 height 50
paste input "jvanel.jvdc@gmail.com"
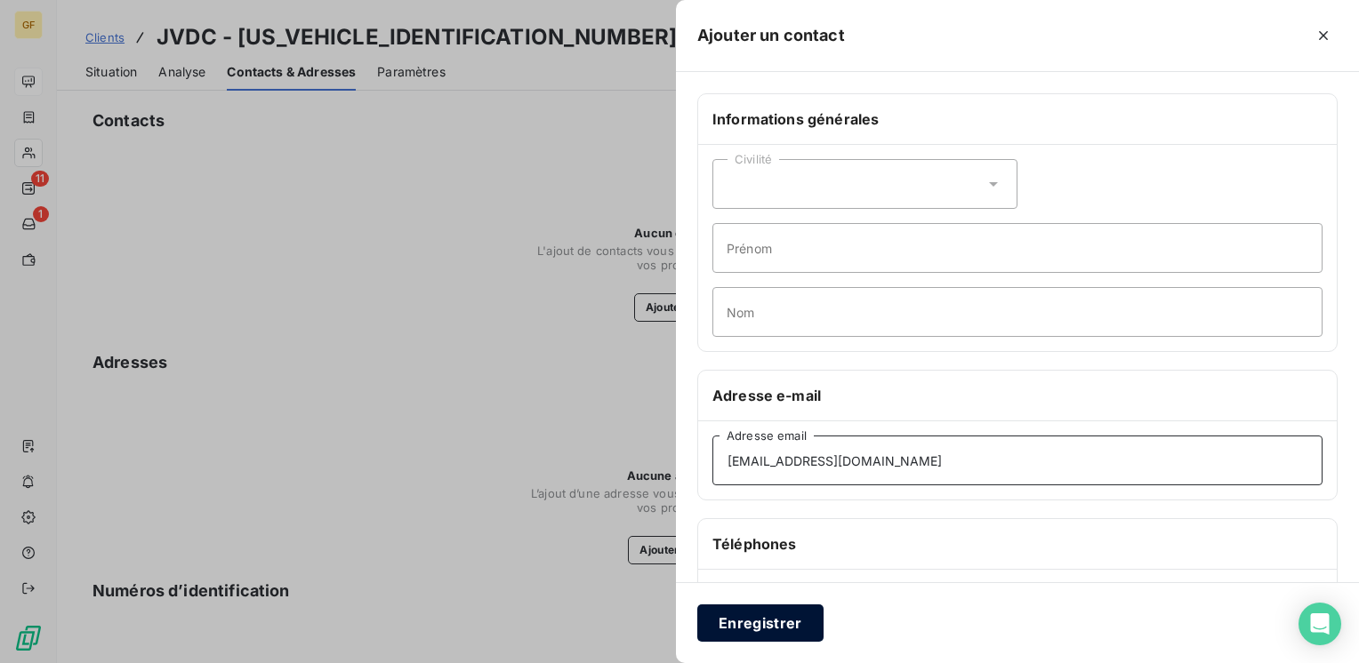
type input "jvanel.jvdc@gmail.com"
click at [754, 617] on button "Enregistrer" at bounding box center [760, 623] width 126 height 37
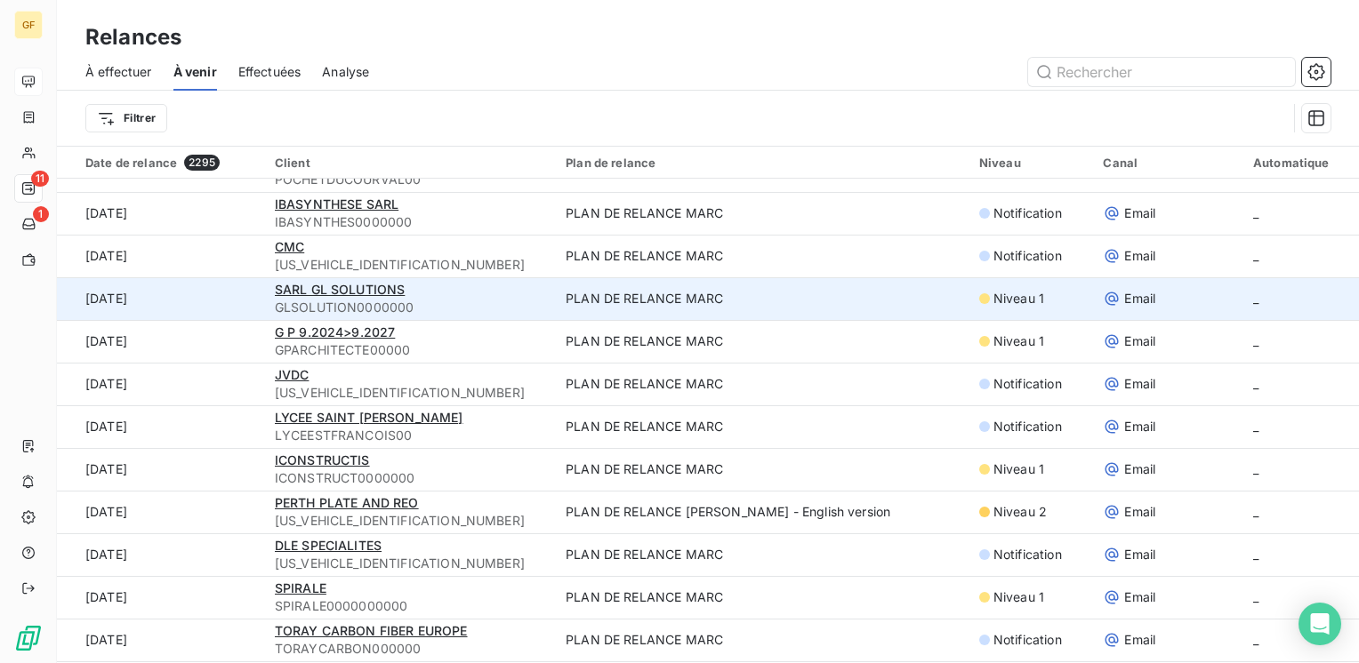
scroll to position [534, 0]
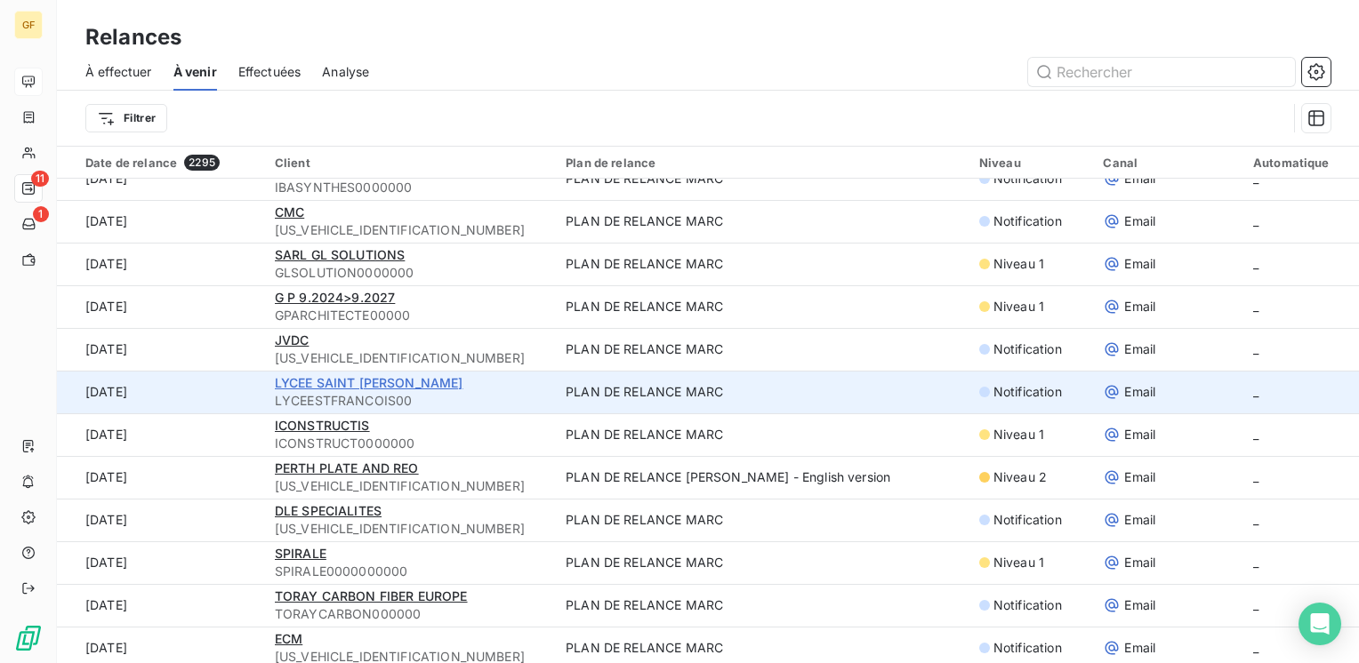
click at [381, 387] on span "LYCEE SAINT [PERSON_NAME]" at bounding box center [369, 382] width 189 height 15
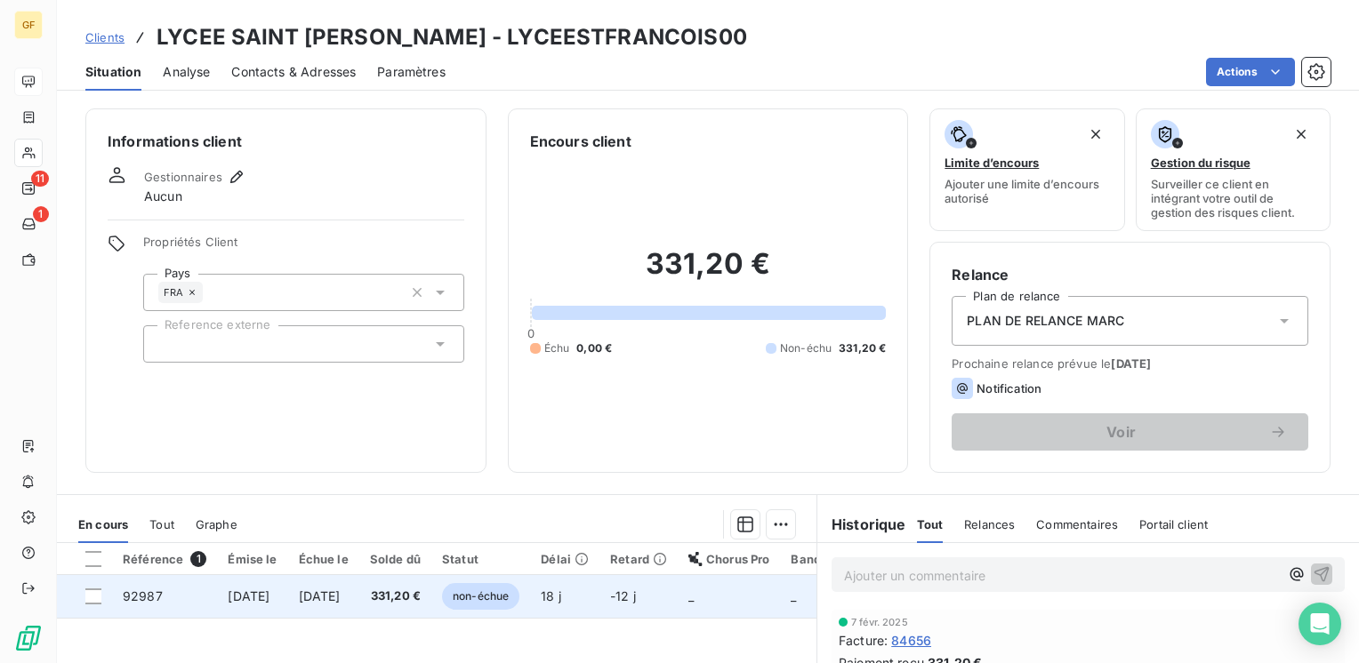
click at [341, 596] on span "[DATE]" at bounding box center [320, 596] width 42 height 15
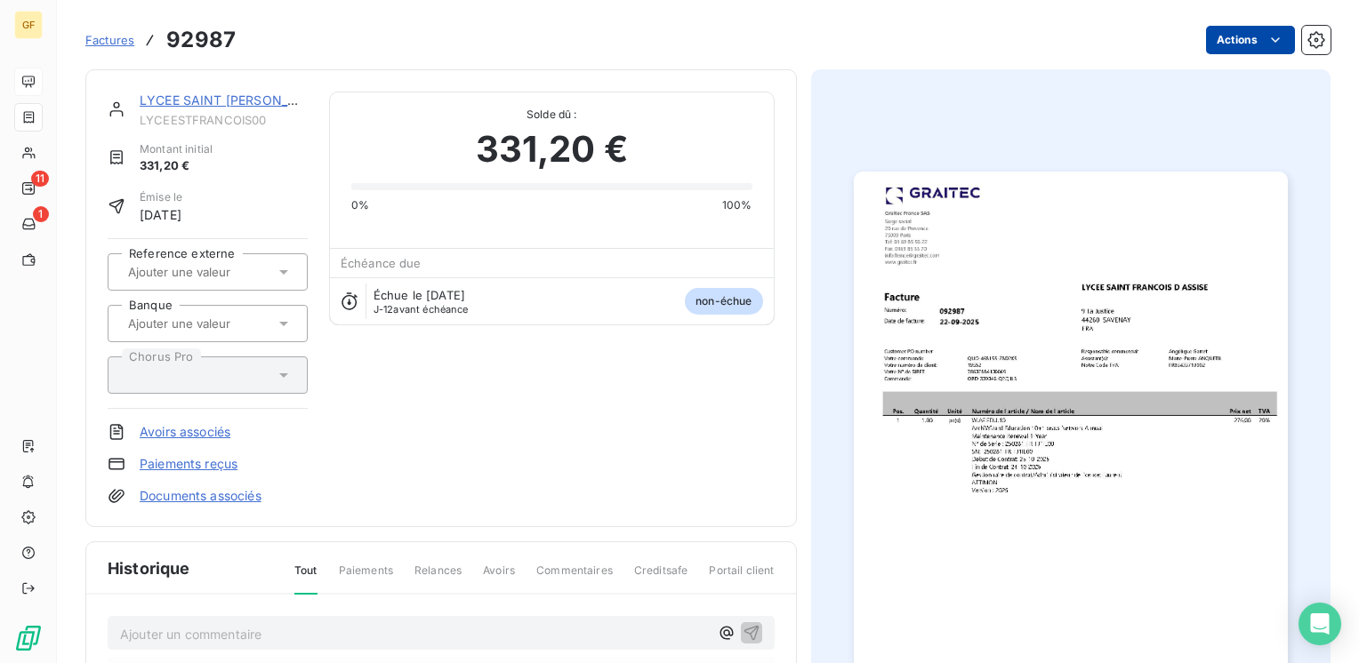
click at [1236, 41] on html "GF 11 1 Factures 92987 Actions LYCEE SAINT FRANCOIS D ASSISE LYCEESTFRANCOIS00 …" at bounding box center [679, 331] width 1359 height 663
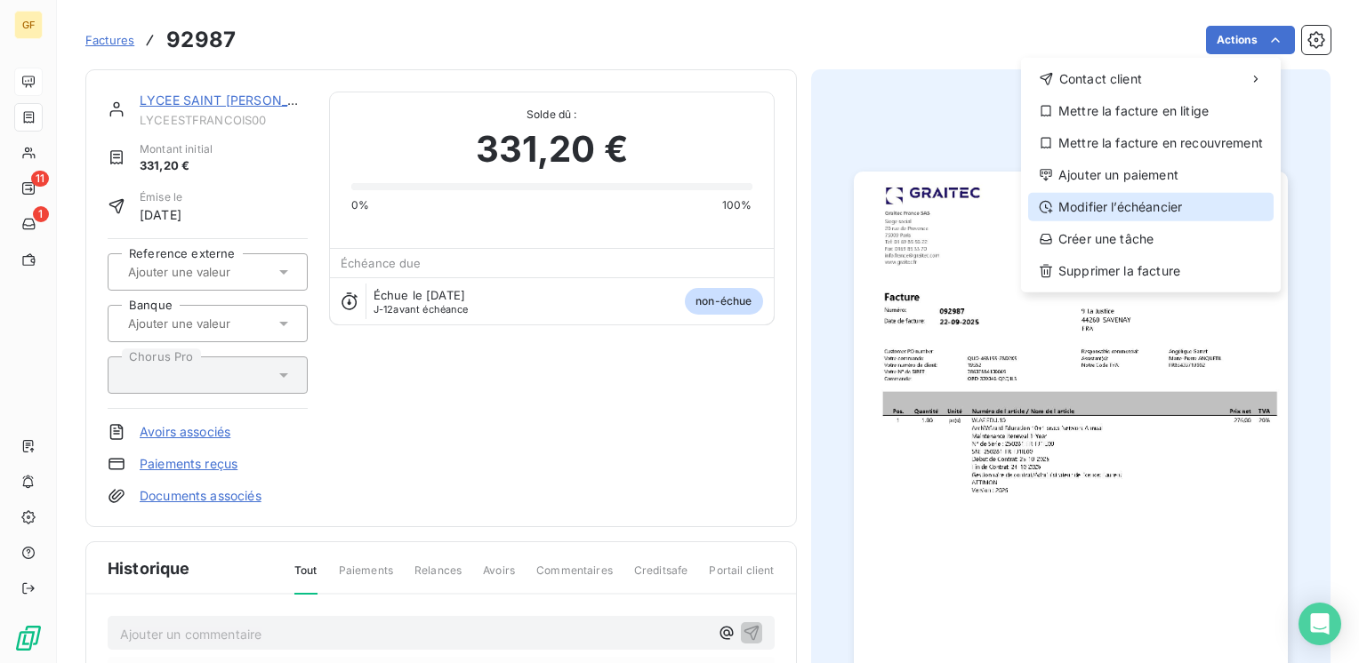
click at [1123, 209] on div "Modifier l’échéancier" at bounding box center [1150, 207] width 245 height 28
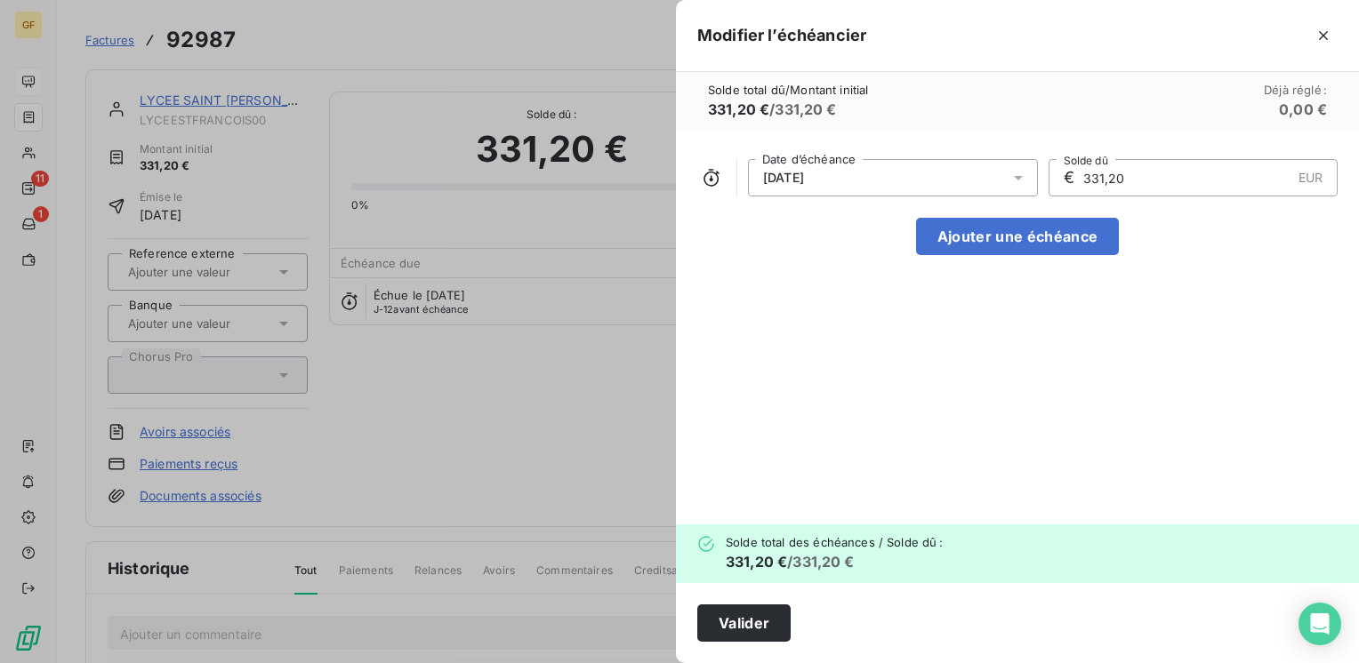
click at [1017, 180] on icon at bounding box center [1018, 178] width 9 height 4
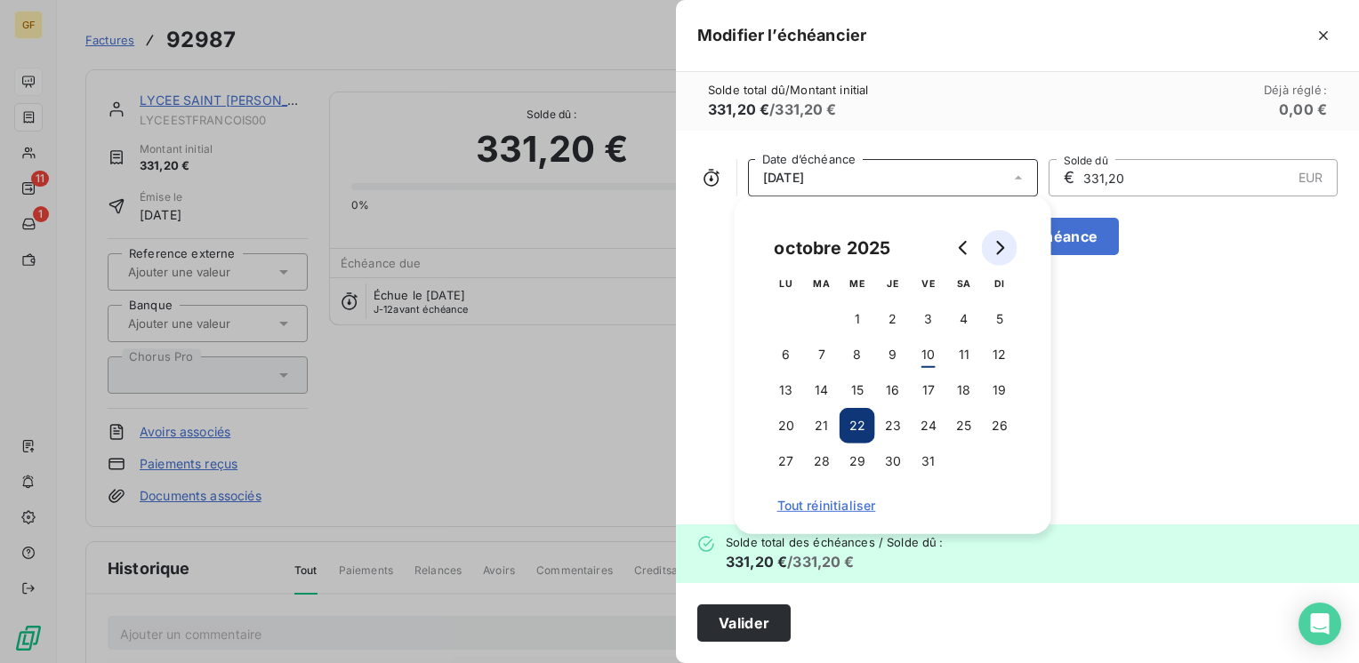
click at [1004, 241] on icon "Go to next month" at bounding box center [999, 248] width 14 height 14
click at [776, 384] on button "10" at bounding box center [786, 391] width 36 height 36
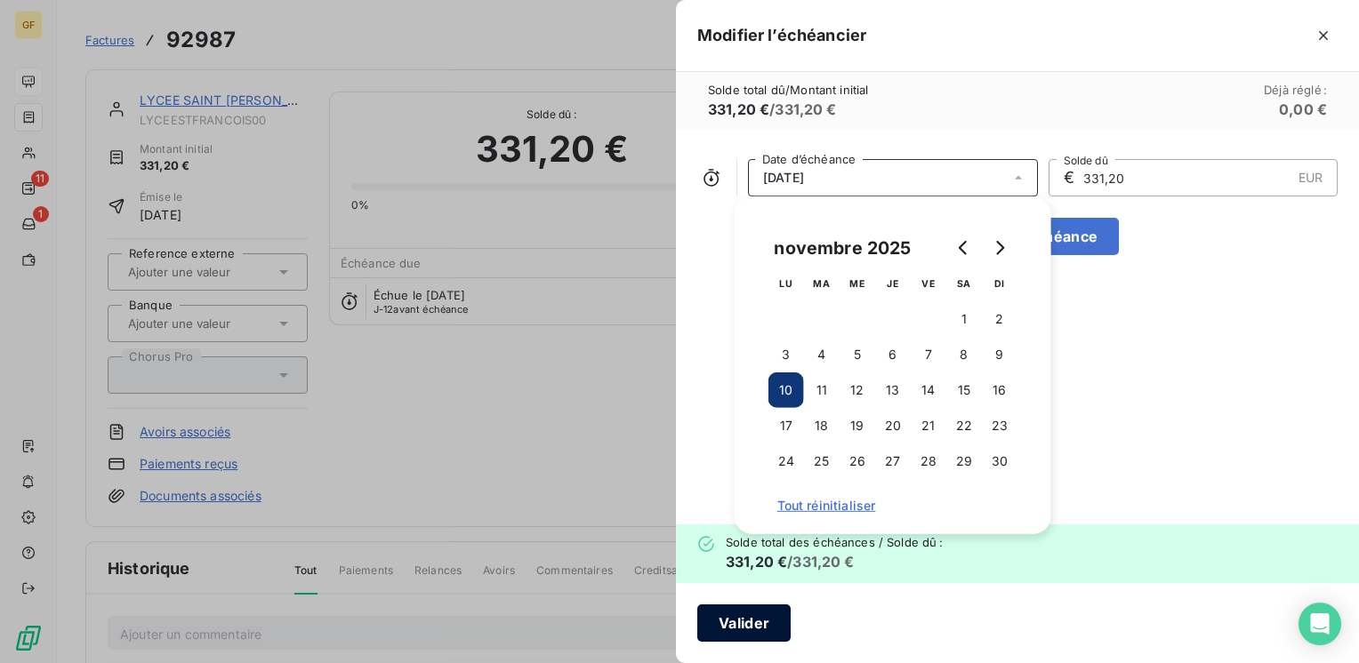
click at [729, 624] on button "Valider" at bounding box center [743, 623] width 93 height 37
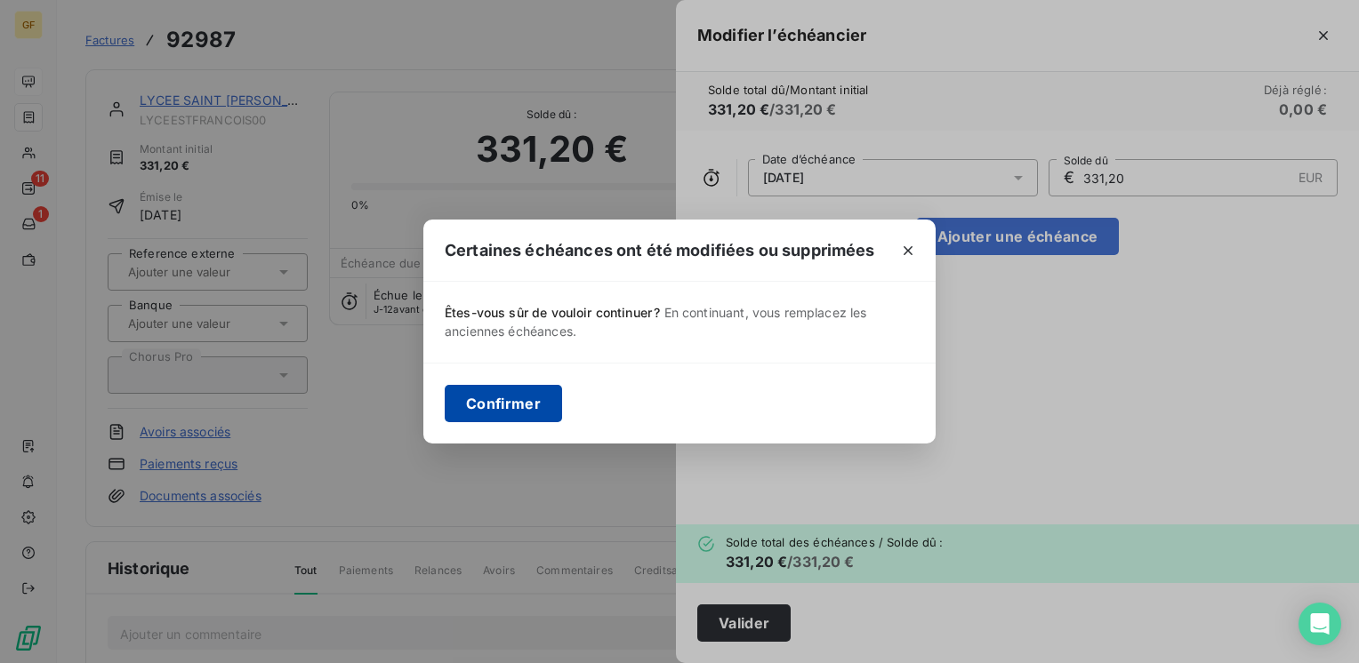
click at [510, 403] on button "Confirmer" at bounding box center [503, 403] width 117 height 37
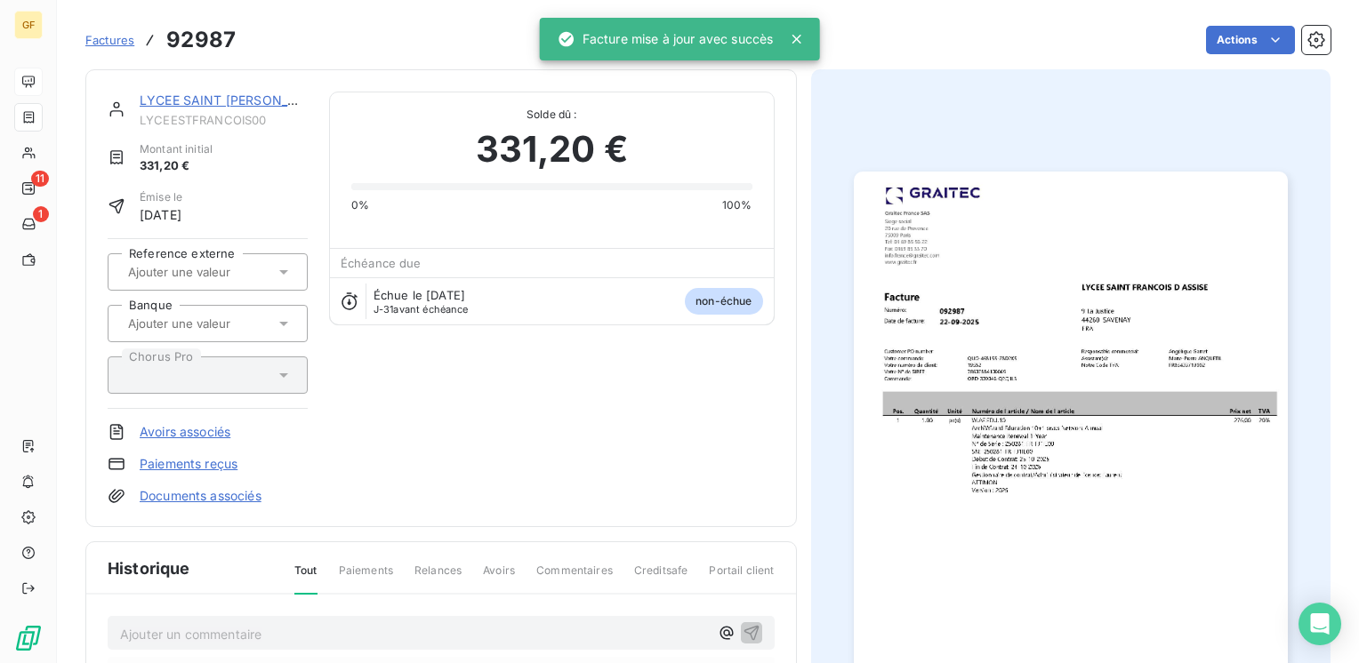
click at [212, 98] on link "LYCEE SAINT [PERSON_NAME]" at bounding box center [235, 99] width 190 height 15
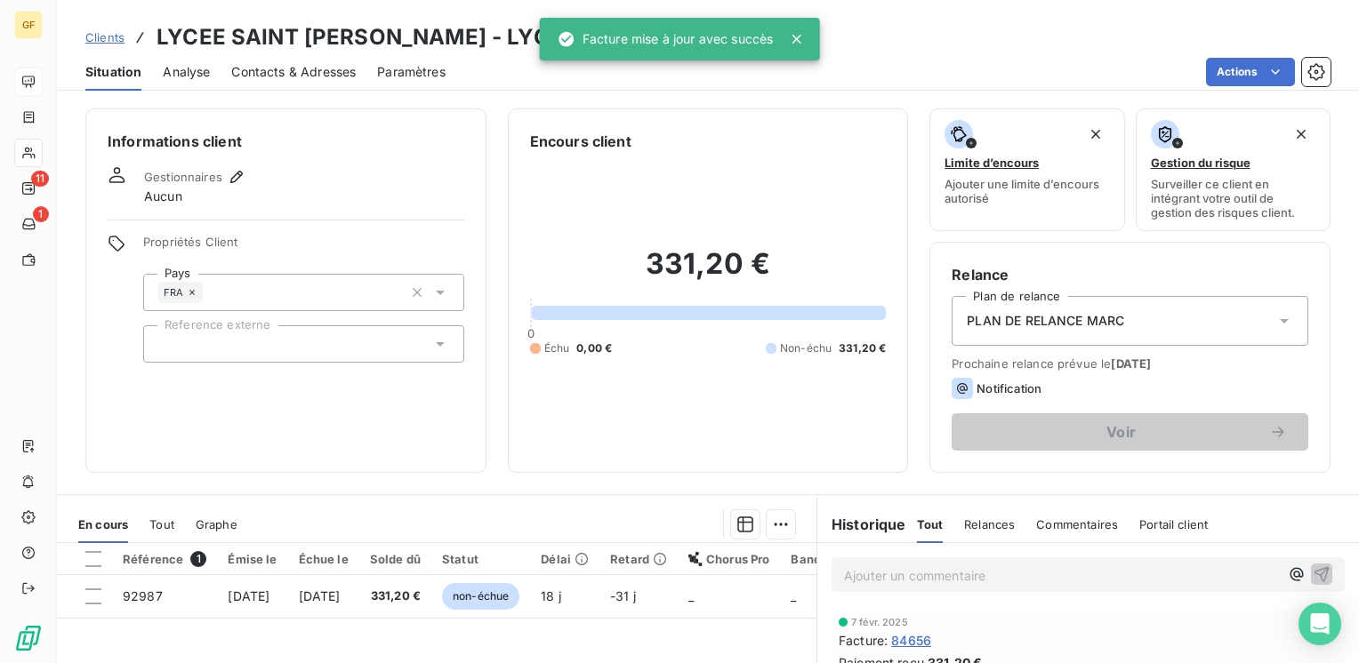
click at [311, 76] on span "Contacts & Adresses" at bounding box center [293, 72] width 124 height 18
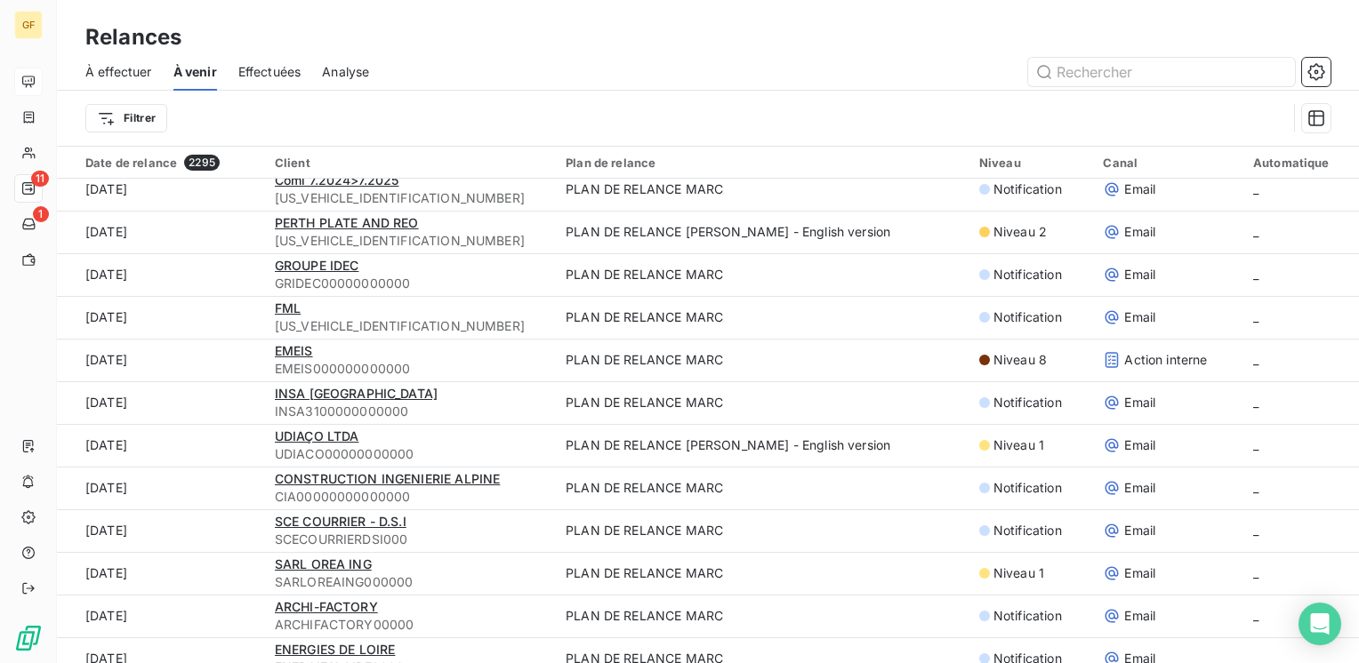
scroll to position [1245, 0]
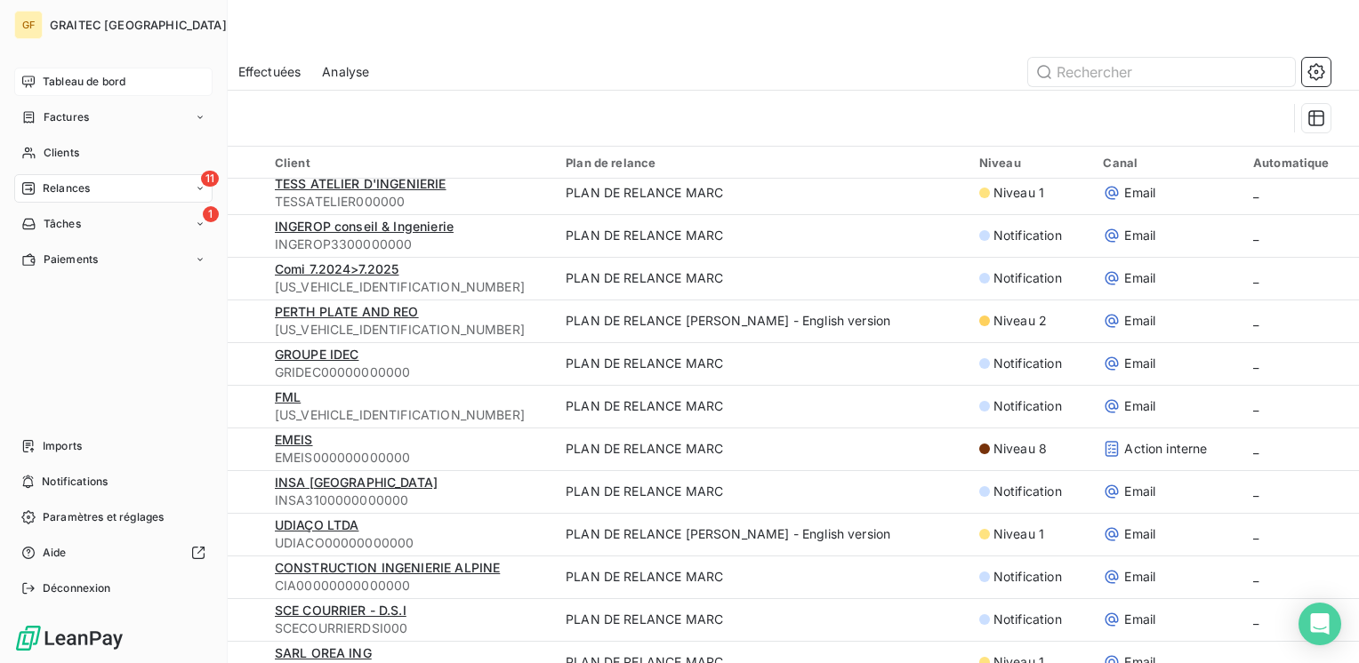
click at [54, 76] on span "Tableau de bord" at bounding box center [84, 82] width 83 height 16
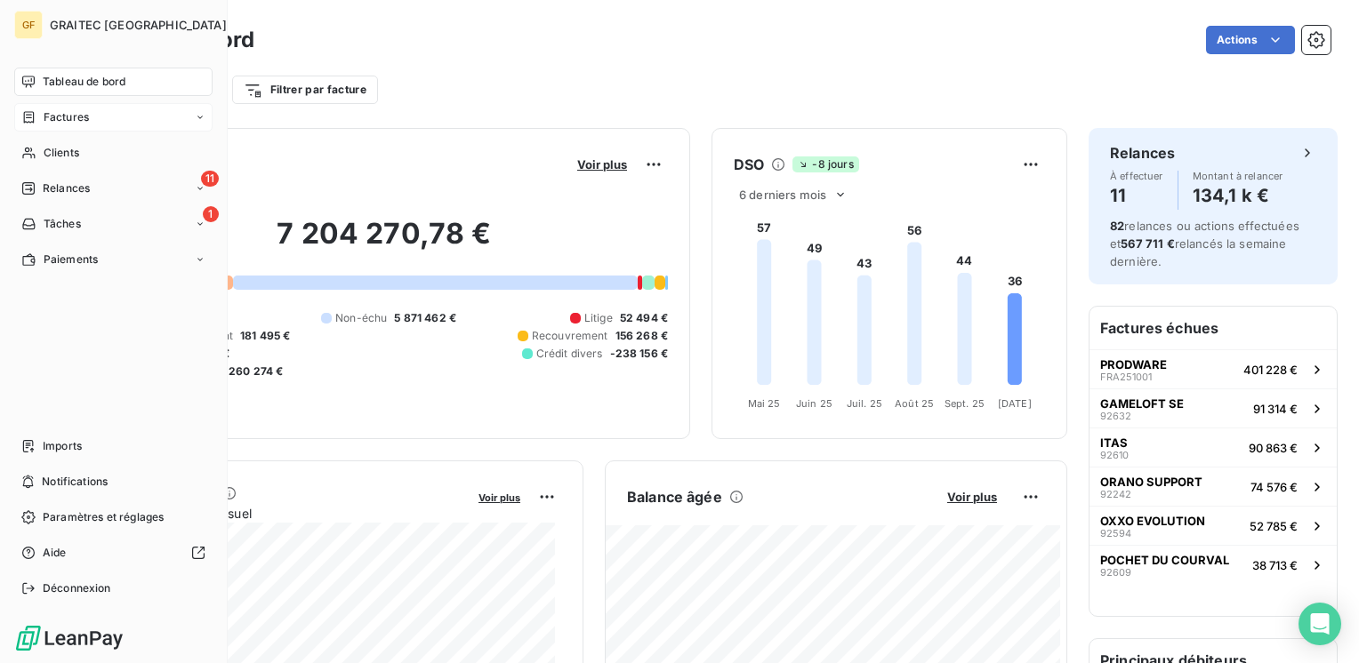
click at [68, 120] on span "Factures" at bounding box center [66, 117] width 45 height 16
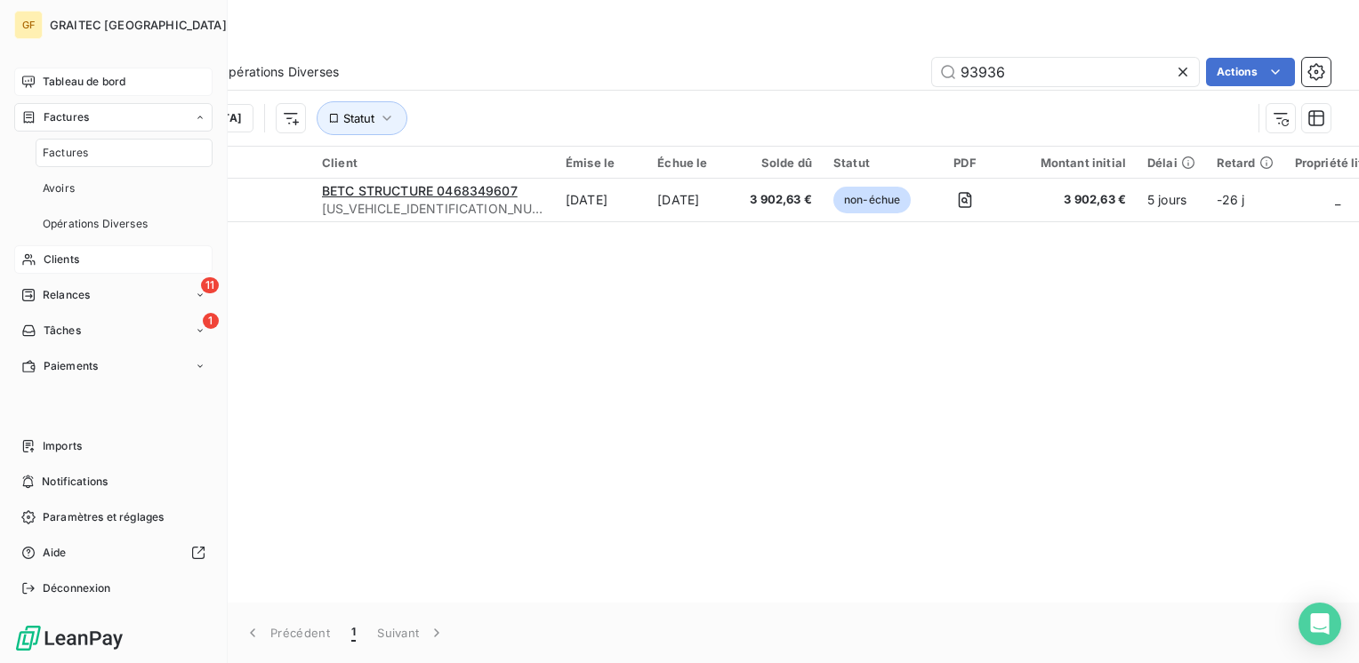
click at [64, 246] on div "Clients" at bounding box center [113, 259] width 198 height 28
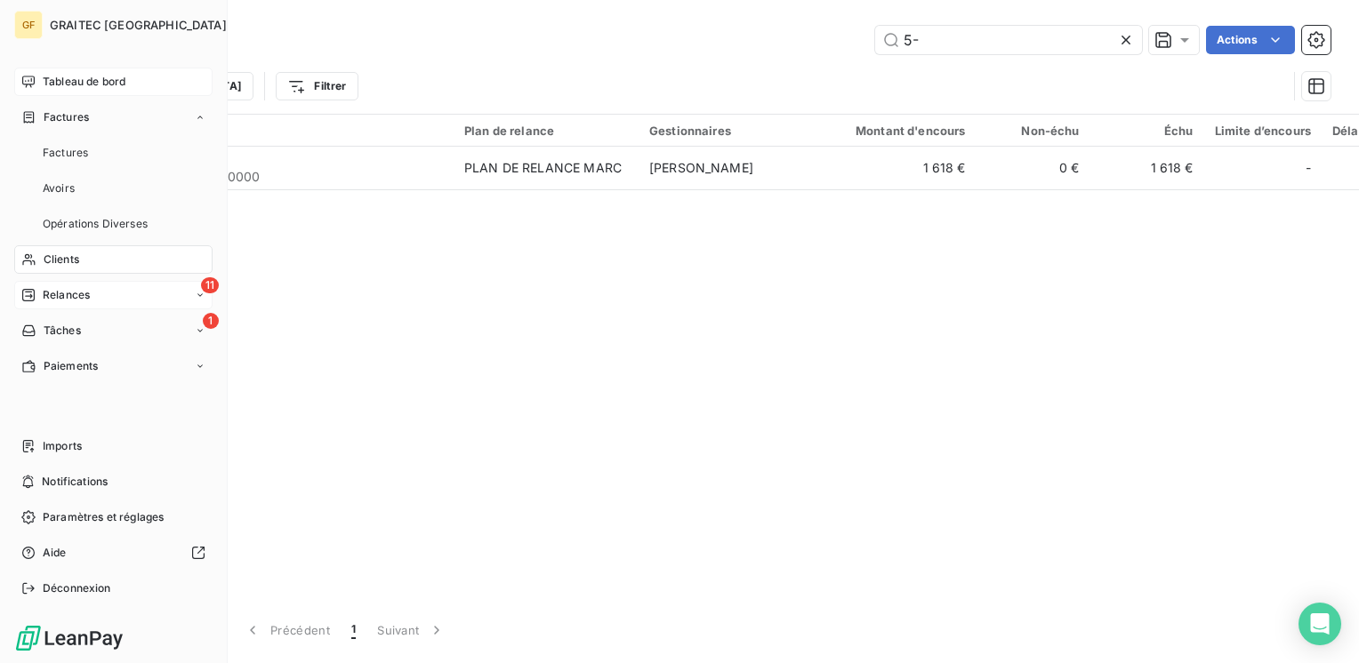
click at [69, 288] on span "Relances" at bounding box center [66, 295] width 47 height 16
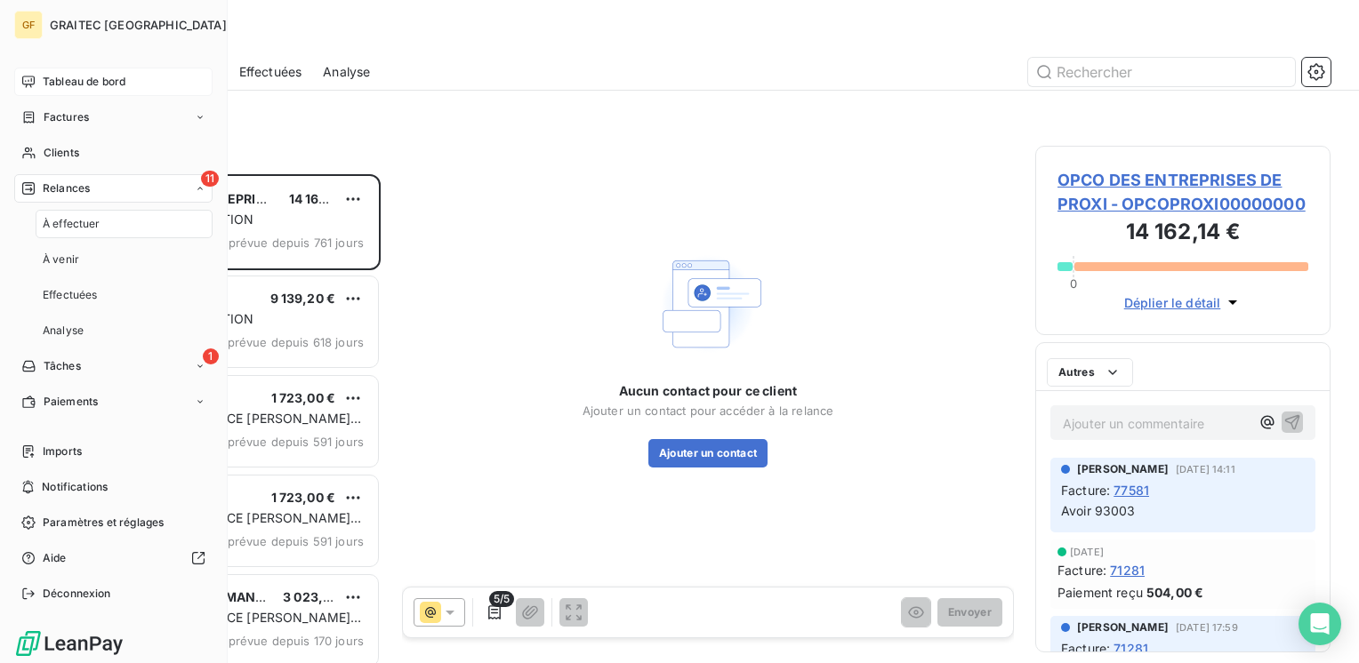
scroll to position [476, 281]
click at [66, 268] on div "À venir" at bounding box center [124, 259] width 177 height 28
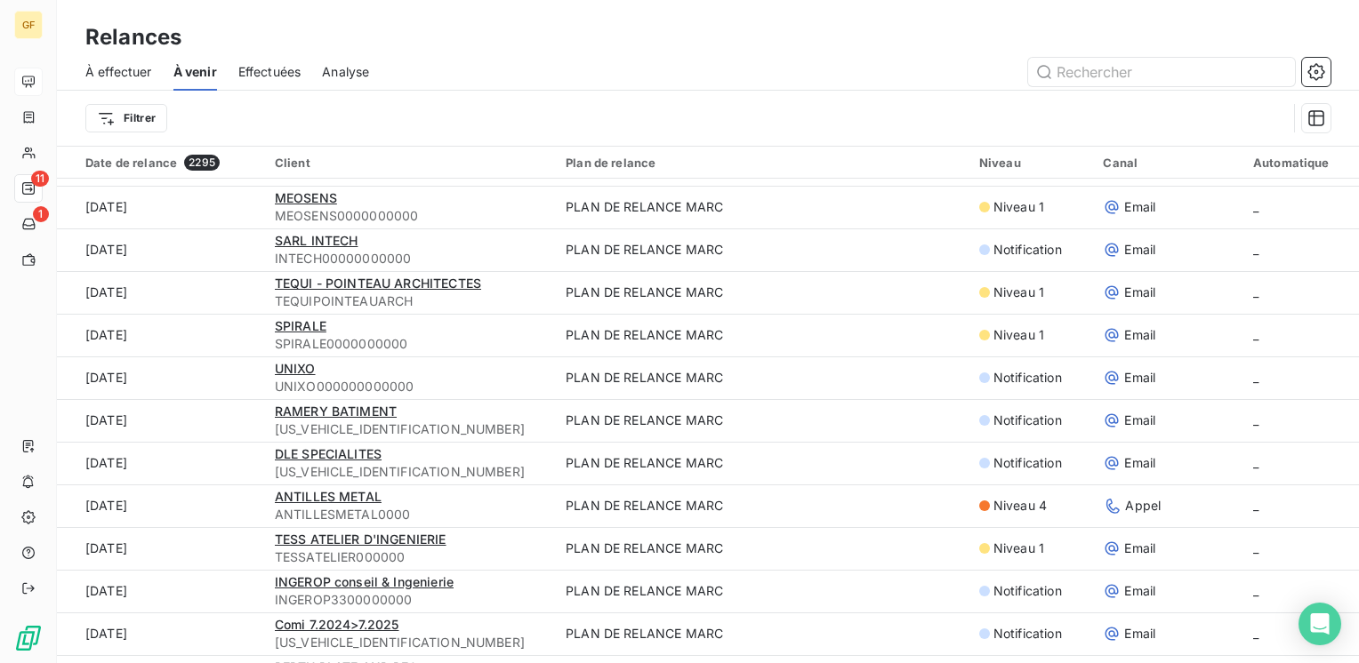
scroll to position [534, 0]
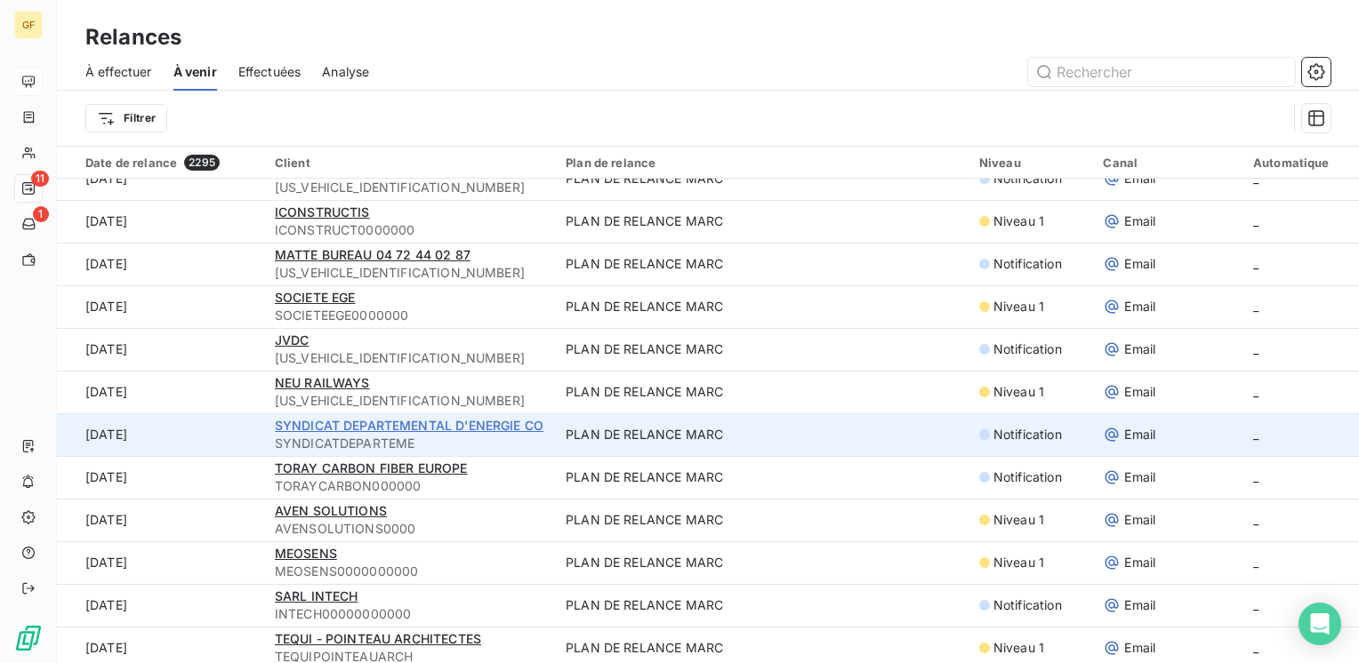
click at [338, 427] on span "SYNDICAT DEPARTEMENTAL D'ENERGIE CO" at bounding box center [409, 425] width 269 height 15
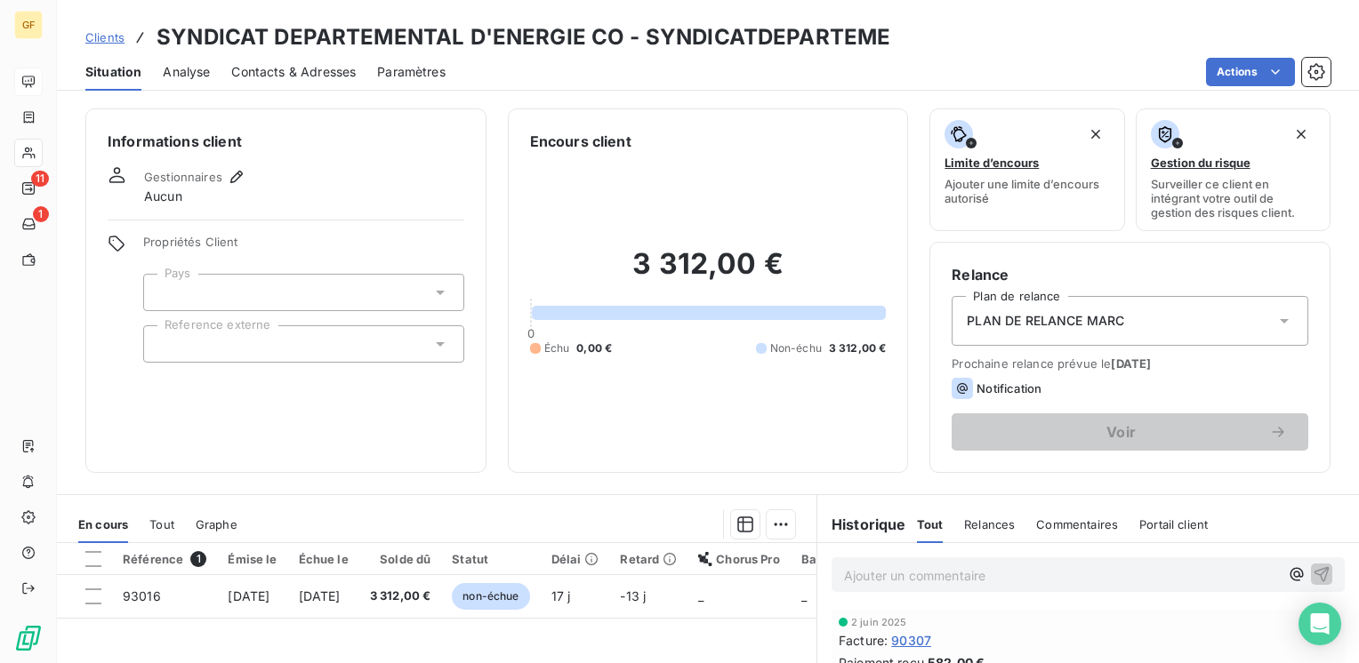
click at [313, 70] on span "Contacts & Adresses" at bounding box center [293, 72] width 124 height 18
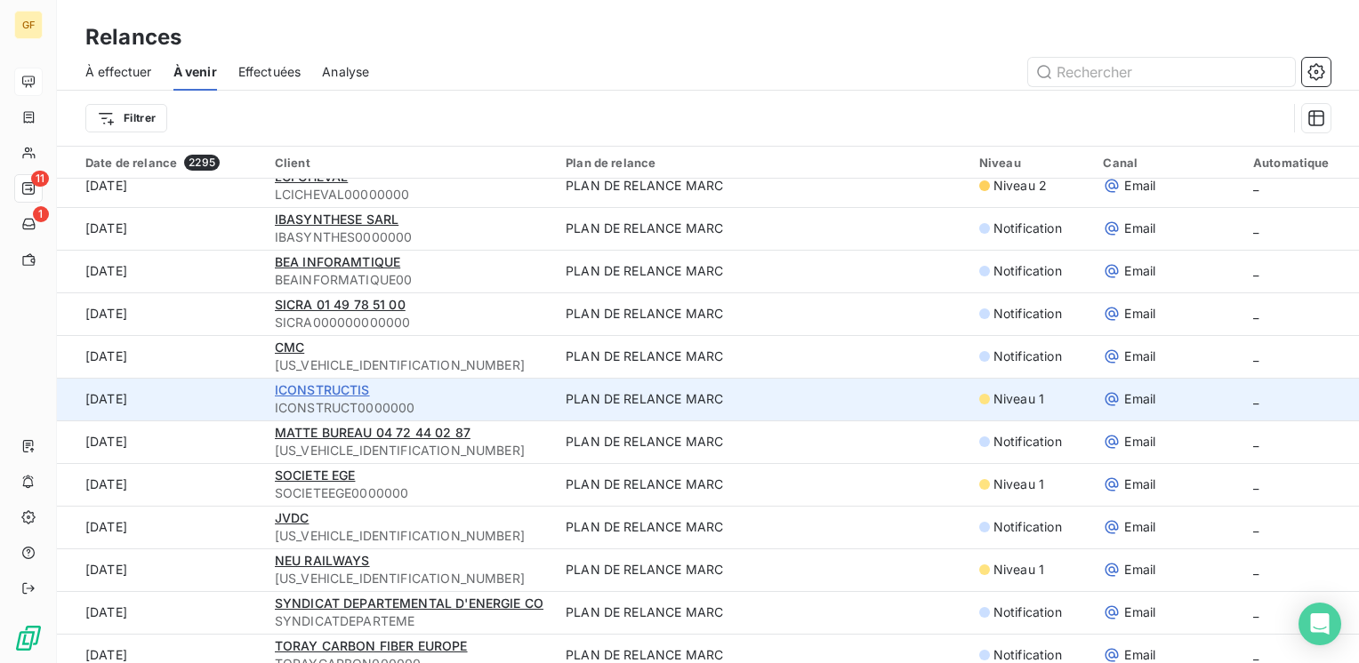
scroll to position [534, 0]
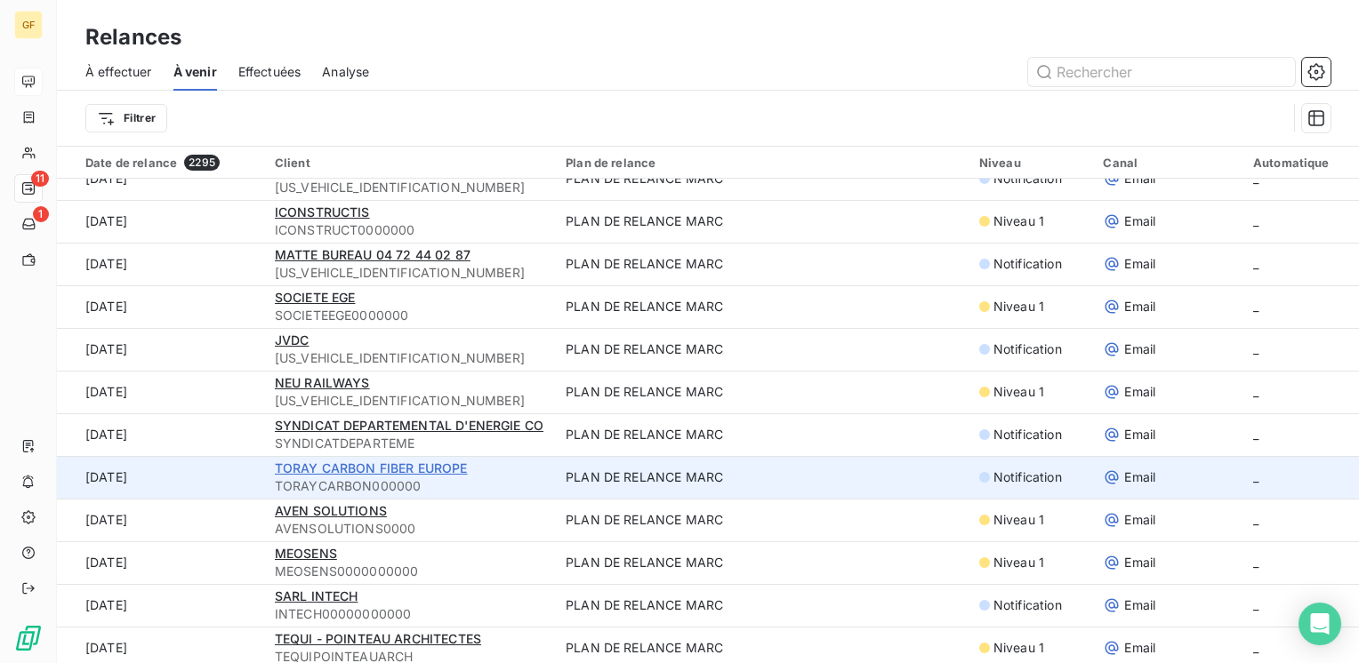
click at [336, 468] on span "TORAY CARBON FIBER EUROPE" at bounding box center [371, 468] width 193 height 15
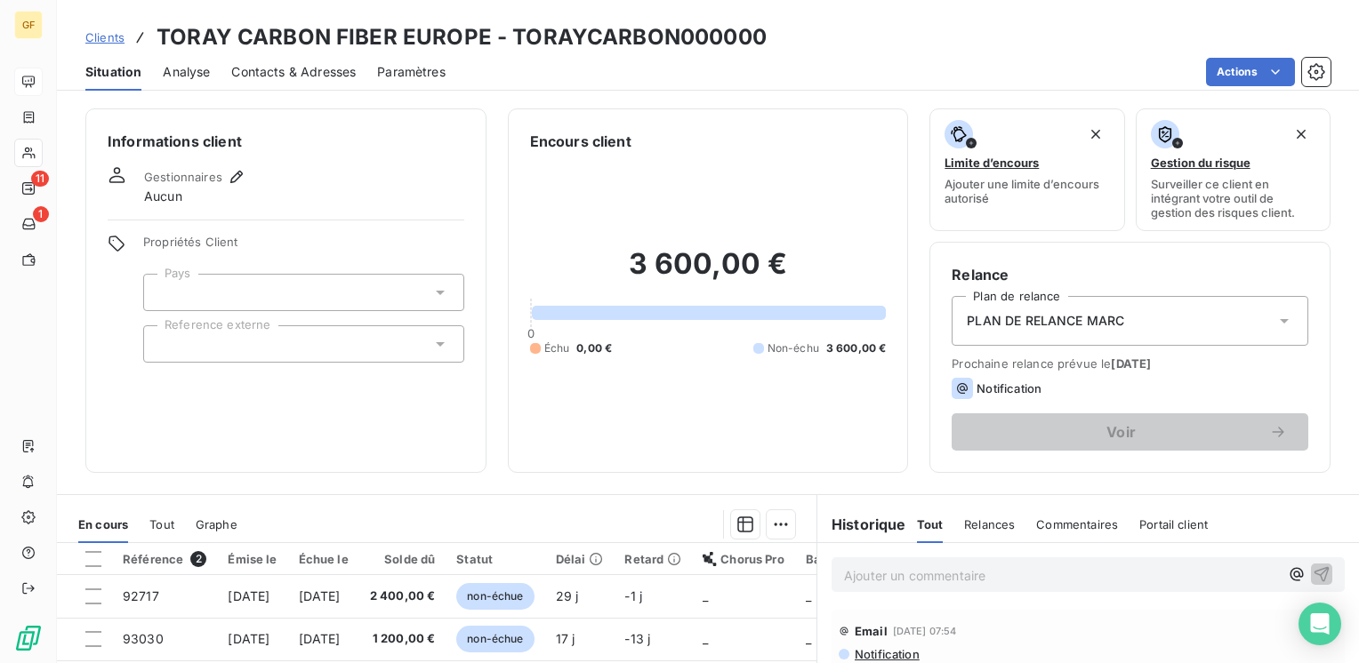
click at [311, 63] on span "Contacts & Adresses" at bounding box center [293, 72] width 124 height 18
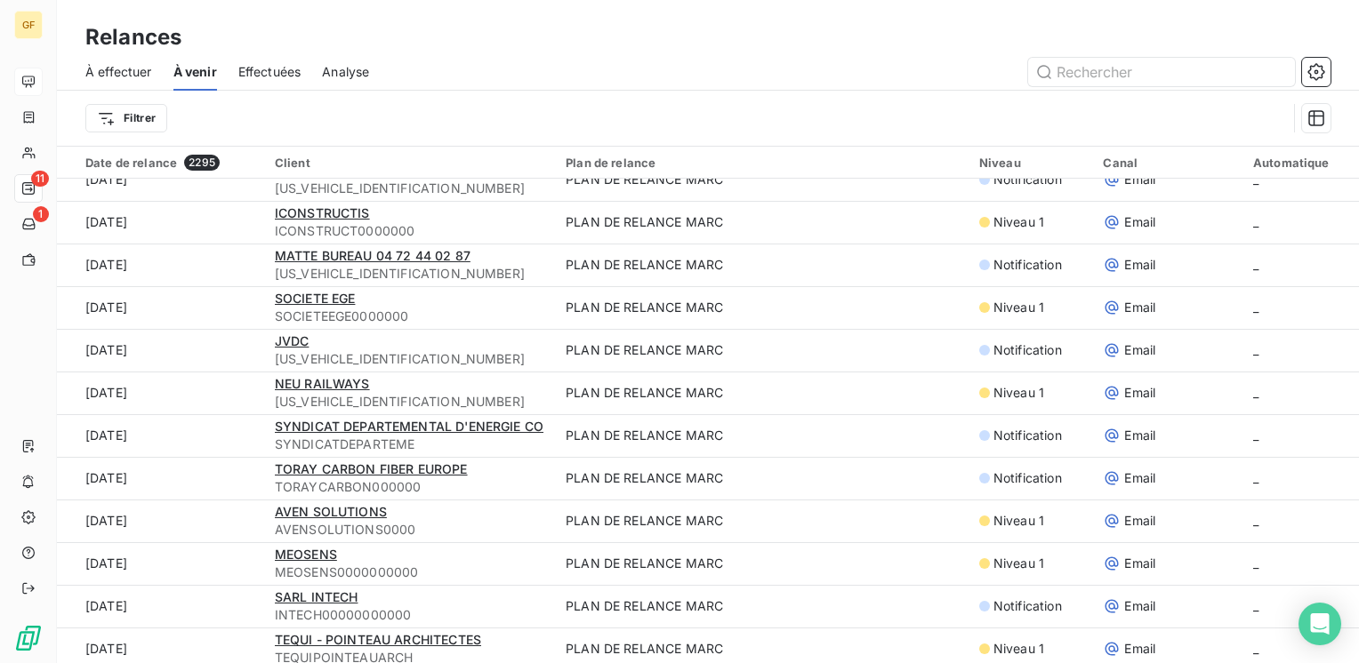
scroll to position [534, 0]
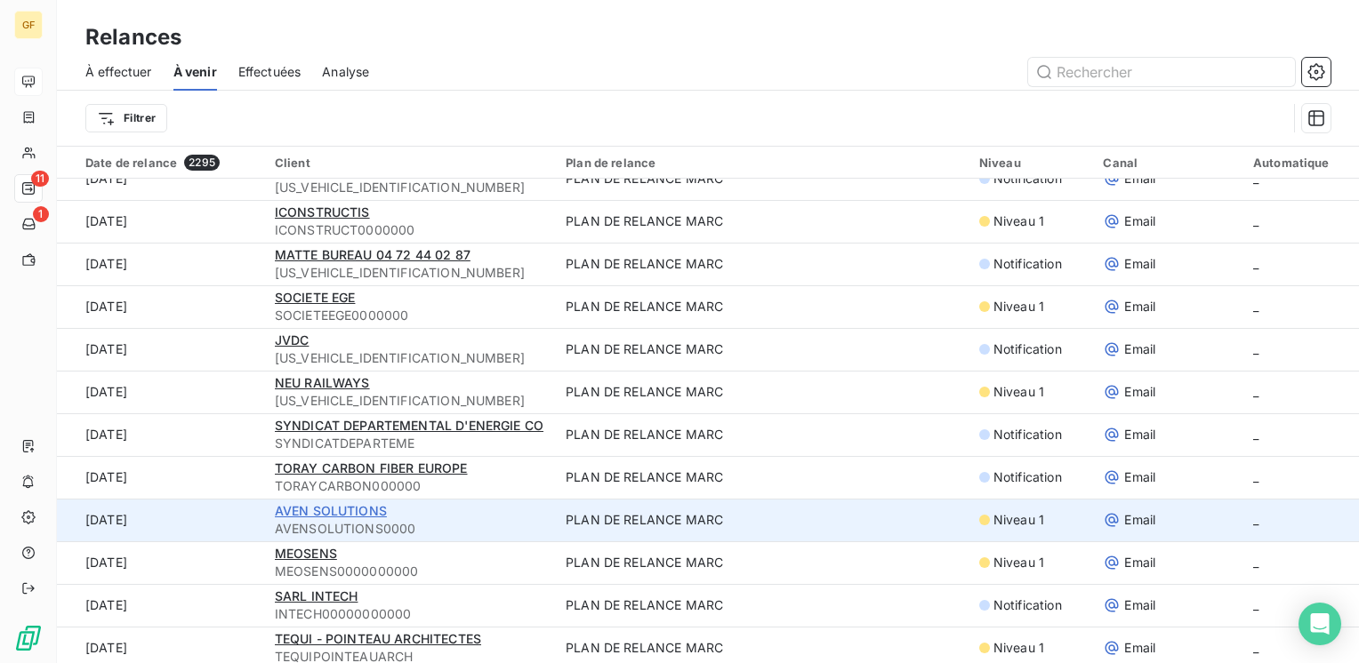
click at [345, 511] on span "AVEN SOLUTIONS" at bounding box center [331, 510] width 112 height 15
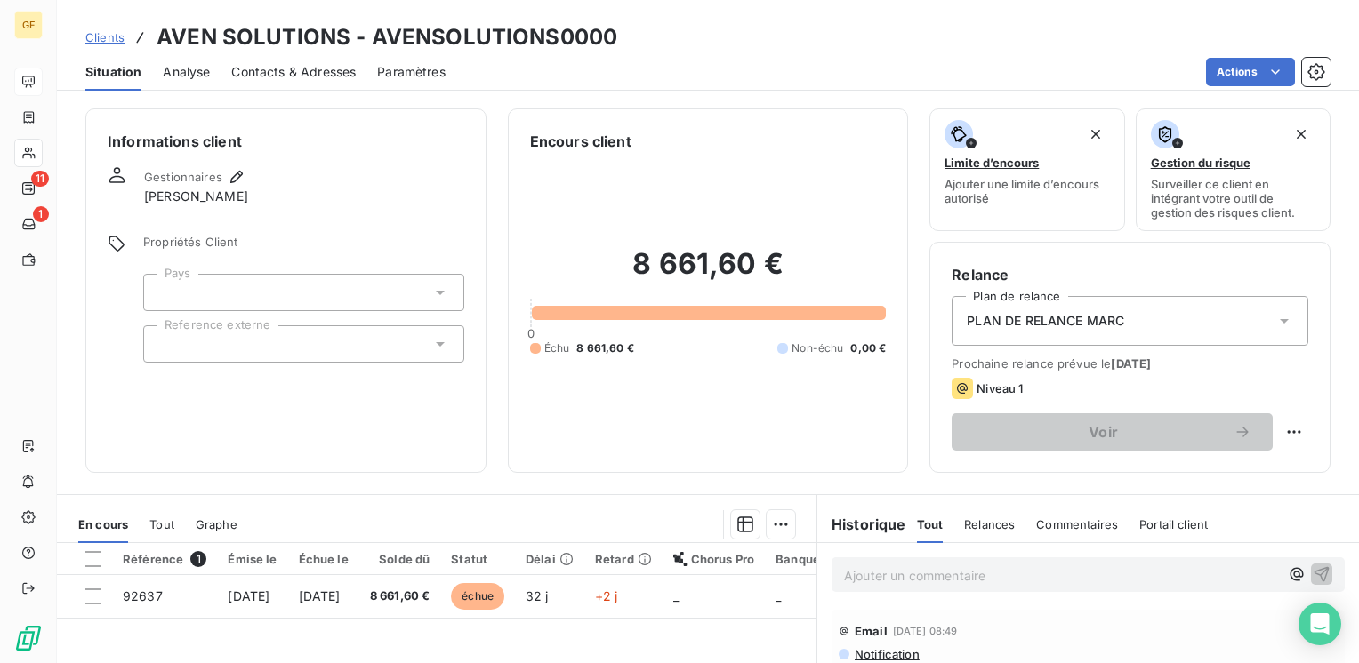
click at [298, 63] on span "Contacts & Adresses" at bounding box center [293, 72] width 124 height 18
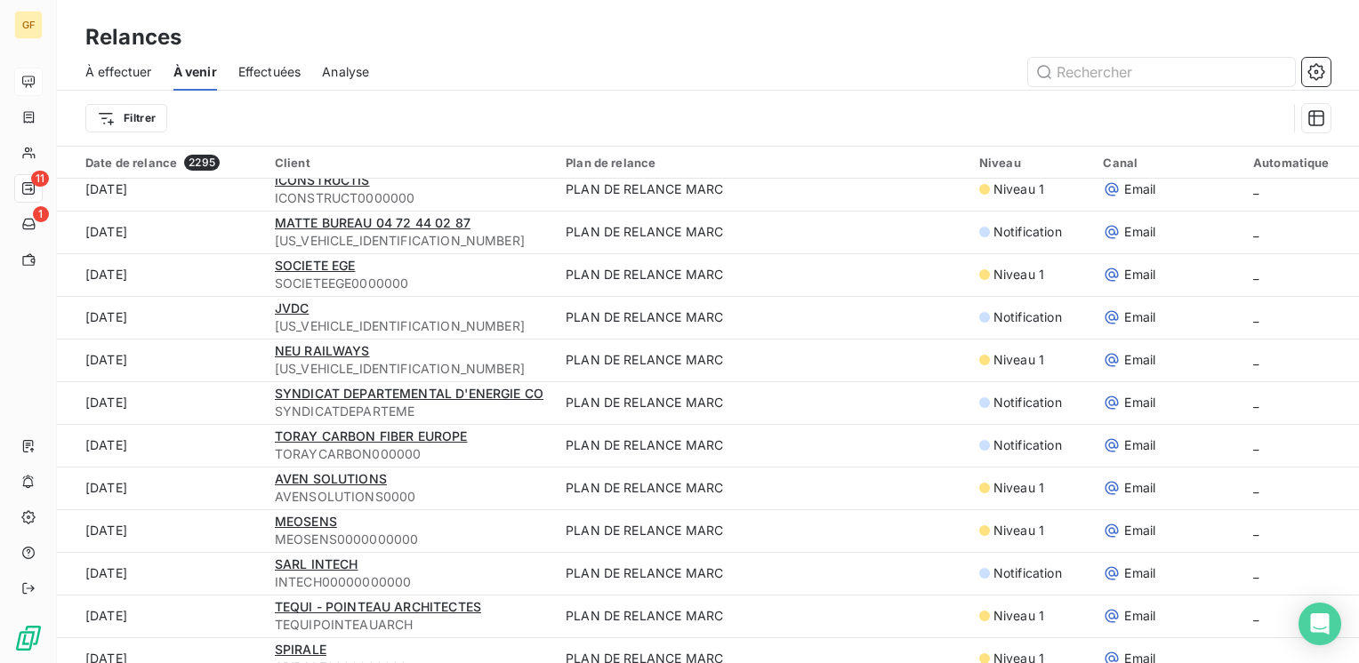
scroll to position [711, 0]
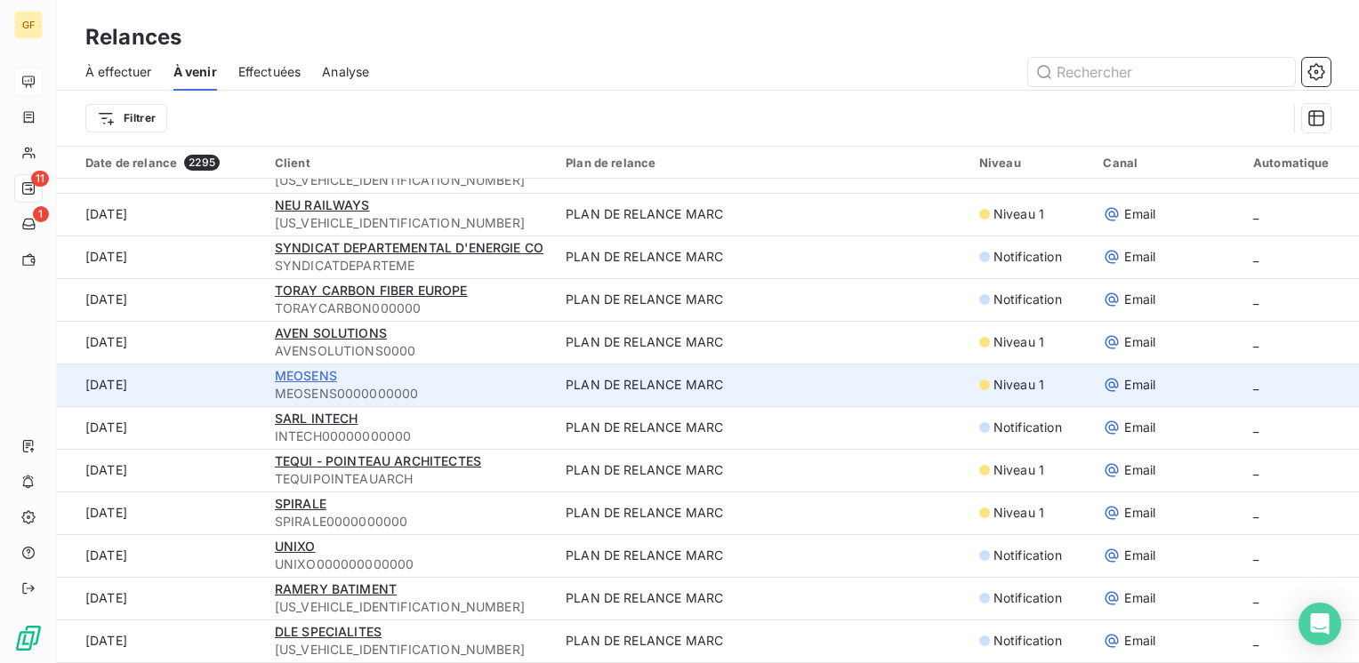
click at [317, 379] on span "MEOSENS" at bounding box center [306, 375] width 62 height 15
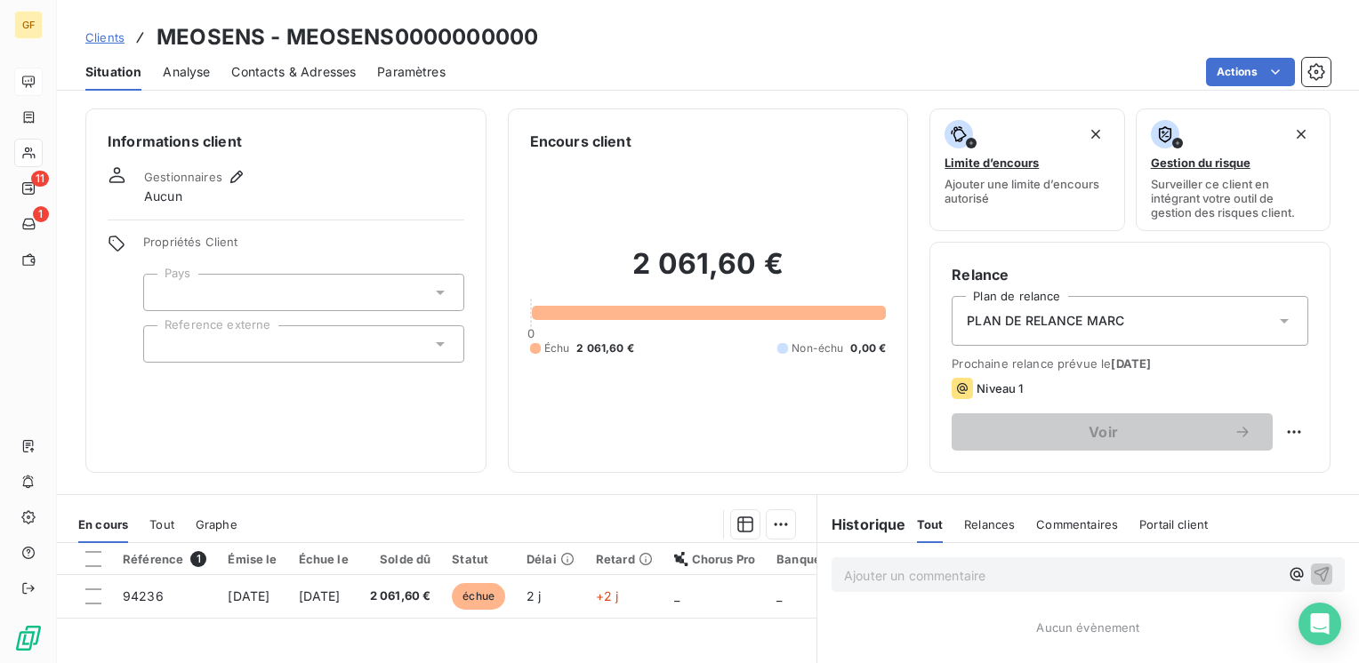
click at [302, 68] on span "Contacts & Adresses" at bounding box center [293, 72] width 124 height 18
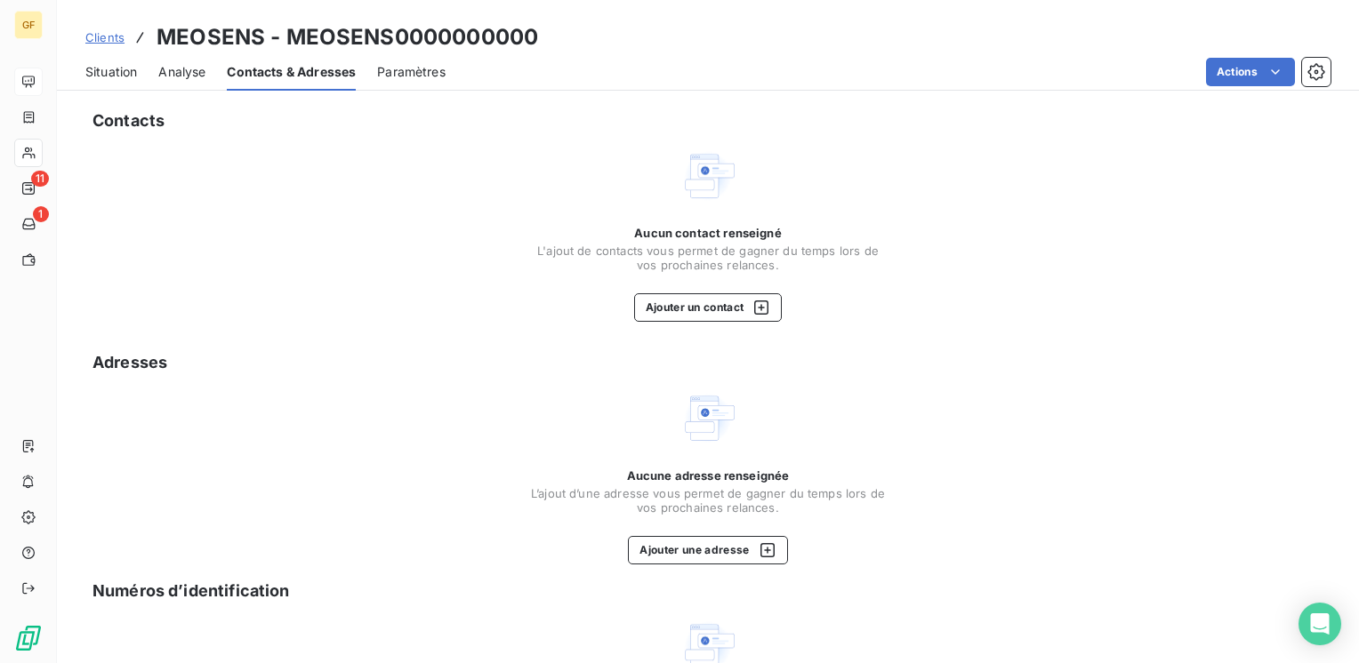
click at [263, 36] on h3 "MEOSENS - MEOSENS0000000000" at bounding box center [347, 37] width 381 height 32
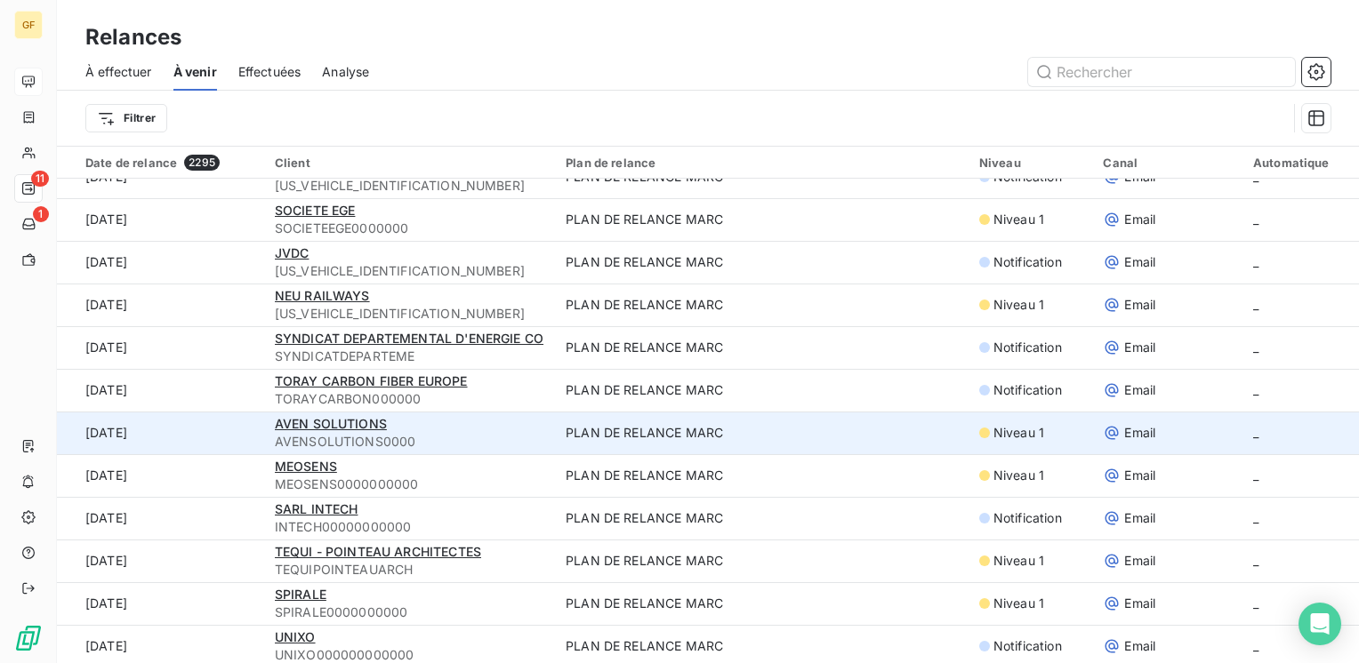
scroll to position [622, 0]
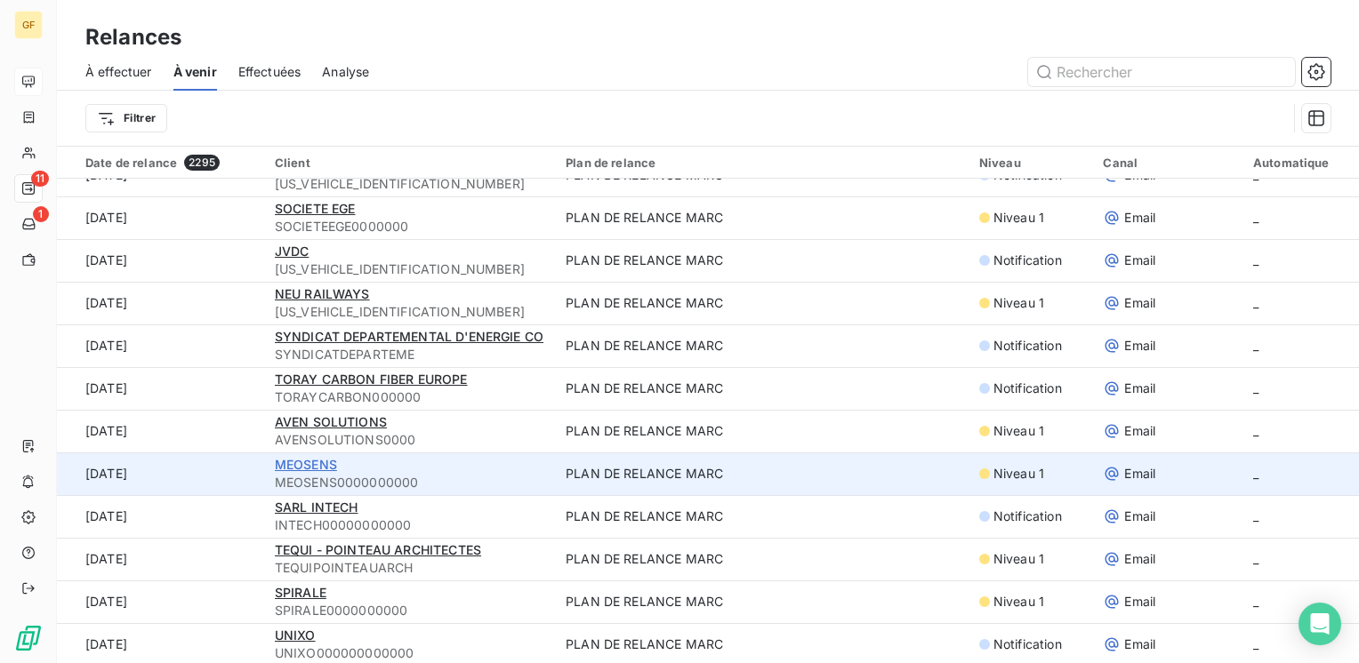
click at [324, 464] on span "MEOSENS" at bounding box center [306, 464] width 62 height 15
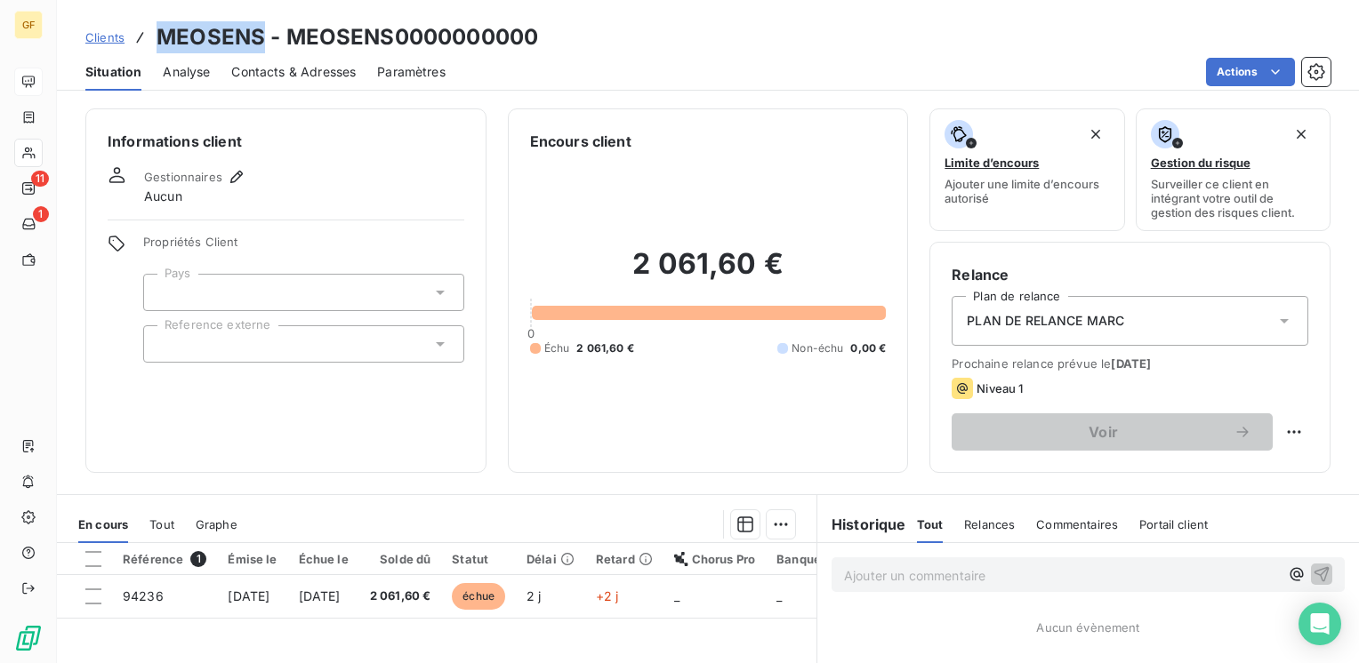
drag, startPoint x: 262, startPoint y: 36, endPoint x: 149, endPoint y: 41, distance: 113.1
click at [149, 41] on div "Clients MEOSENS - MEOSENS0000000000" at bounding box center [311, 37] width 453 height 32
copy h3 "MEOSENS"
click at [294, 70] on span "Contacts & Adresses" at bounding box center [293, 72] width 124 height 18
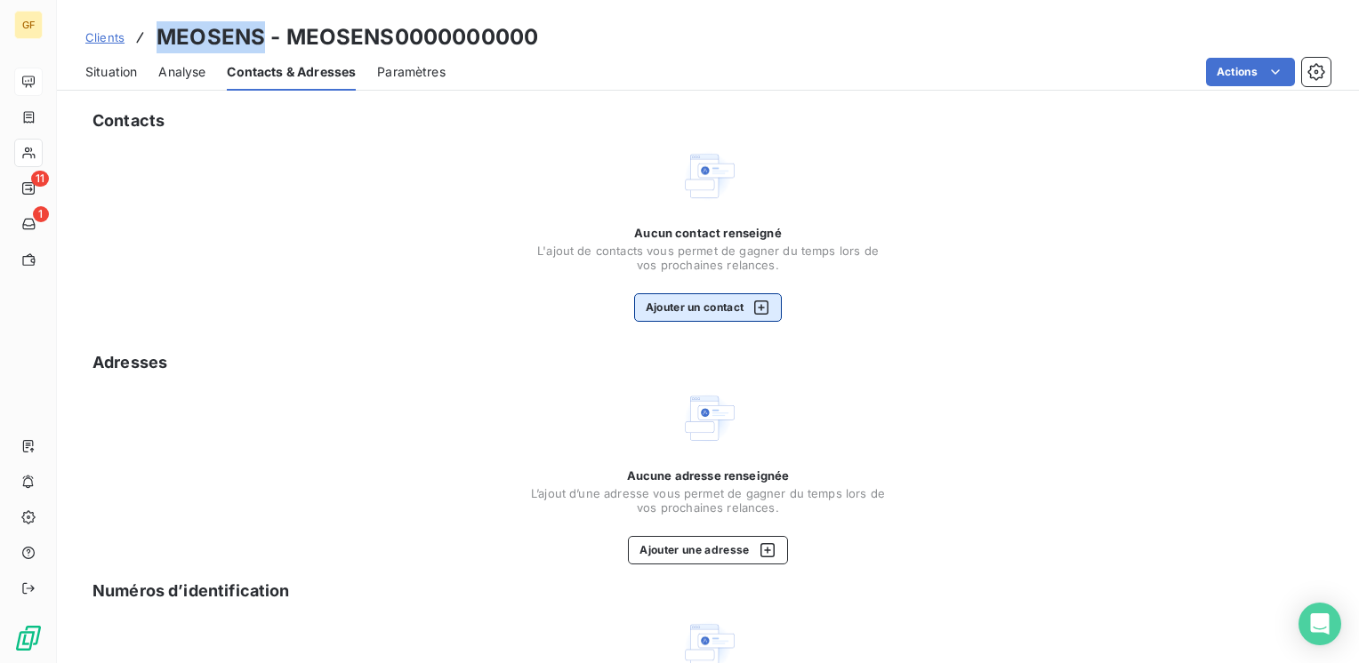
click at [666, 301] on button "Ajouter un contact" at bounding box center [708, 307] width 149 height 28
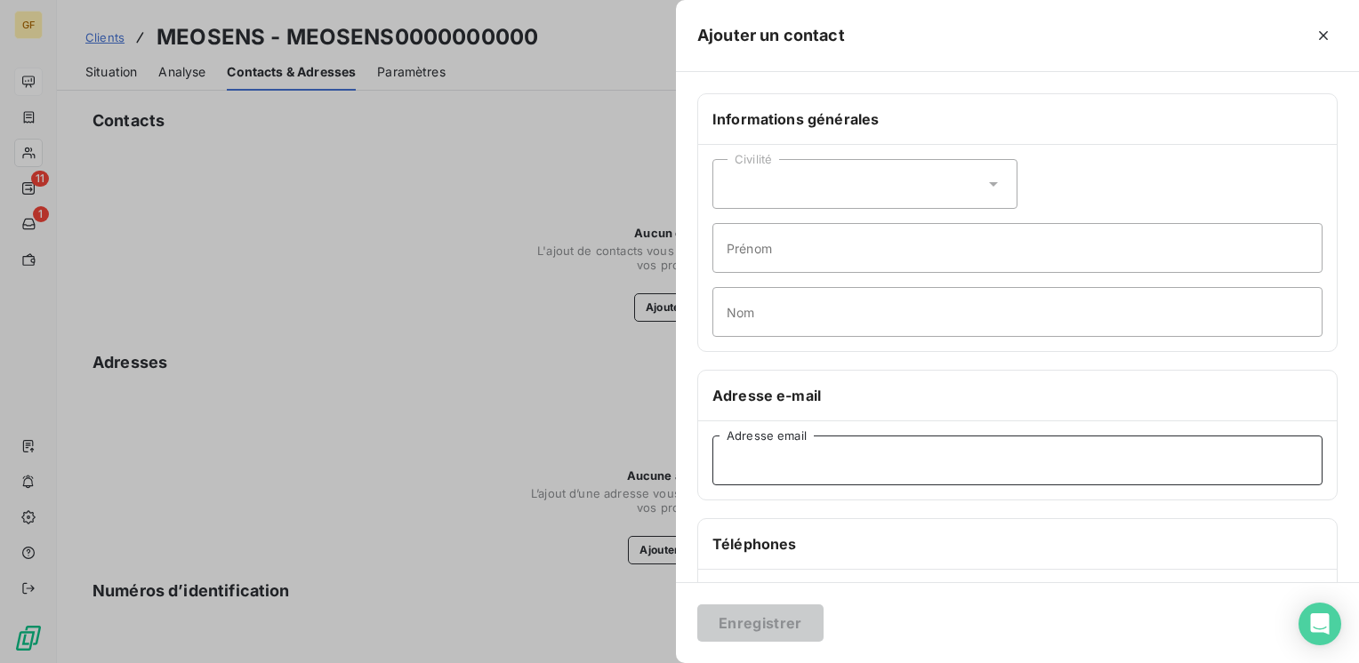
click at [749, 455] on input "Adresse email" at bounding box center [1017, 461] width 610 height 50
paste input "ignace@meosens.com"
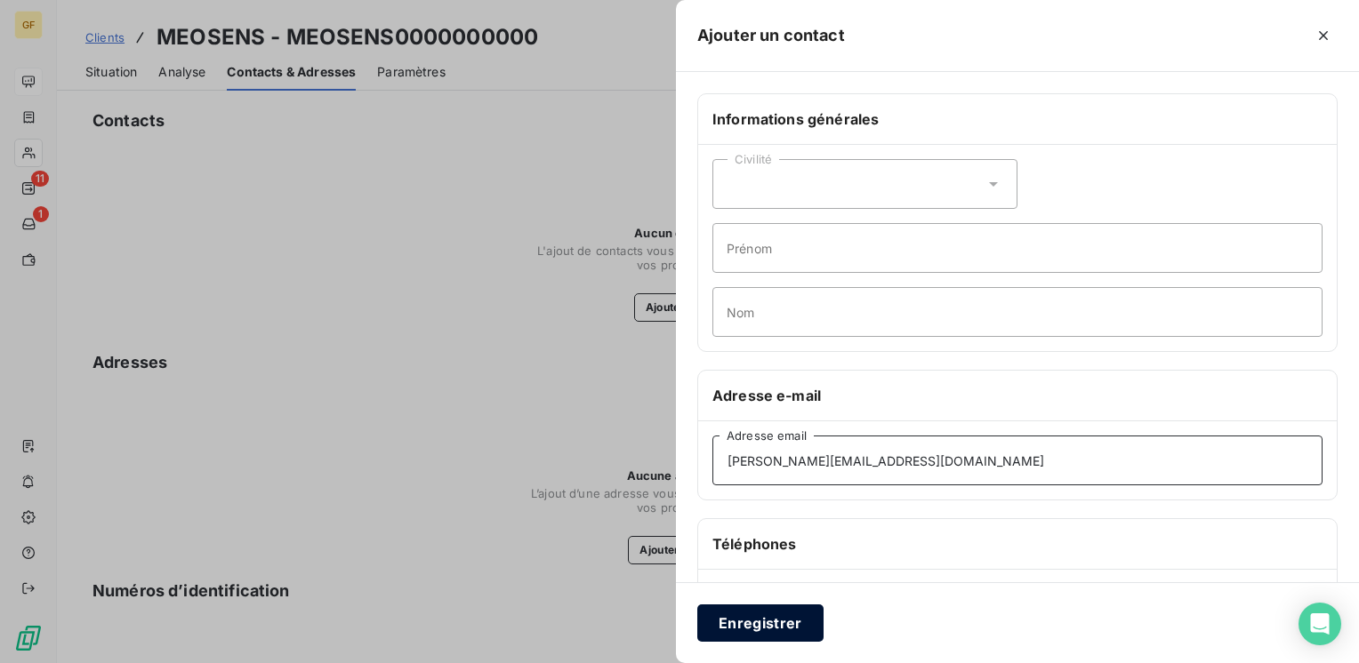
type input "ignace@meosens.com"
drag, startPoint x: 753, startPoint y: 614, endPoint x: 544, endPoint y: 607, distance: 209.1
click at [751, 614] on button "Enregistrer" at bounding box center [760, 623] width 126 height 37
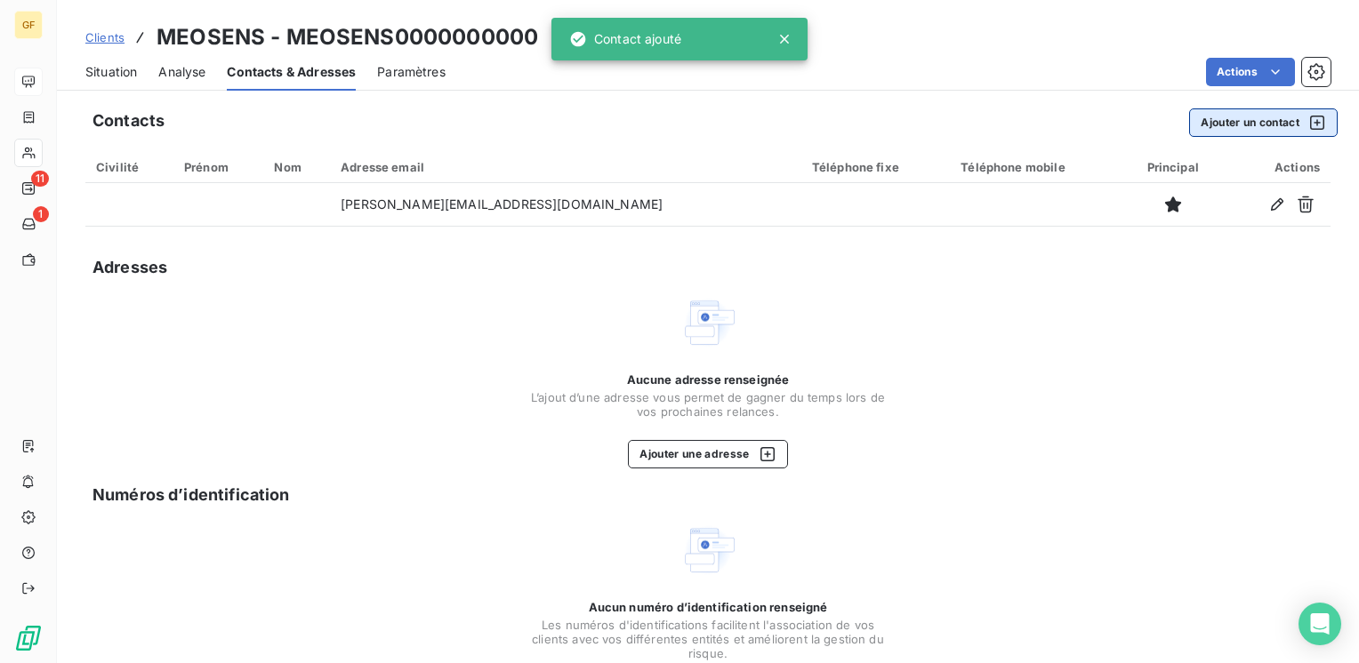
click at [1218, 126] on button "Ajouter un contact" at bounding box center [1263, 122] width 149 height 28
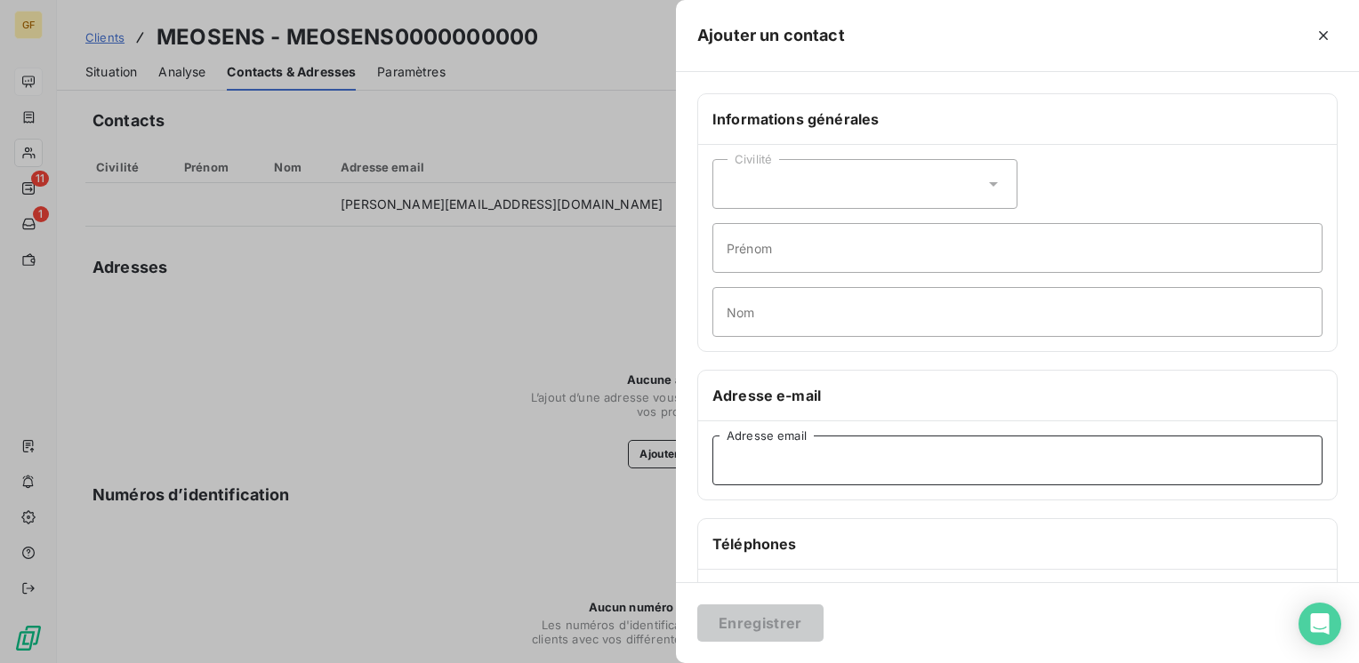
click at [794, 463] on input "Adresse email" at bounding box center [1017, 461] width 610 height 50
paste input "vous@meosens.com"
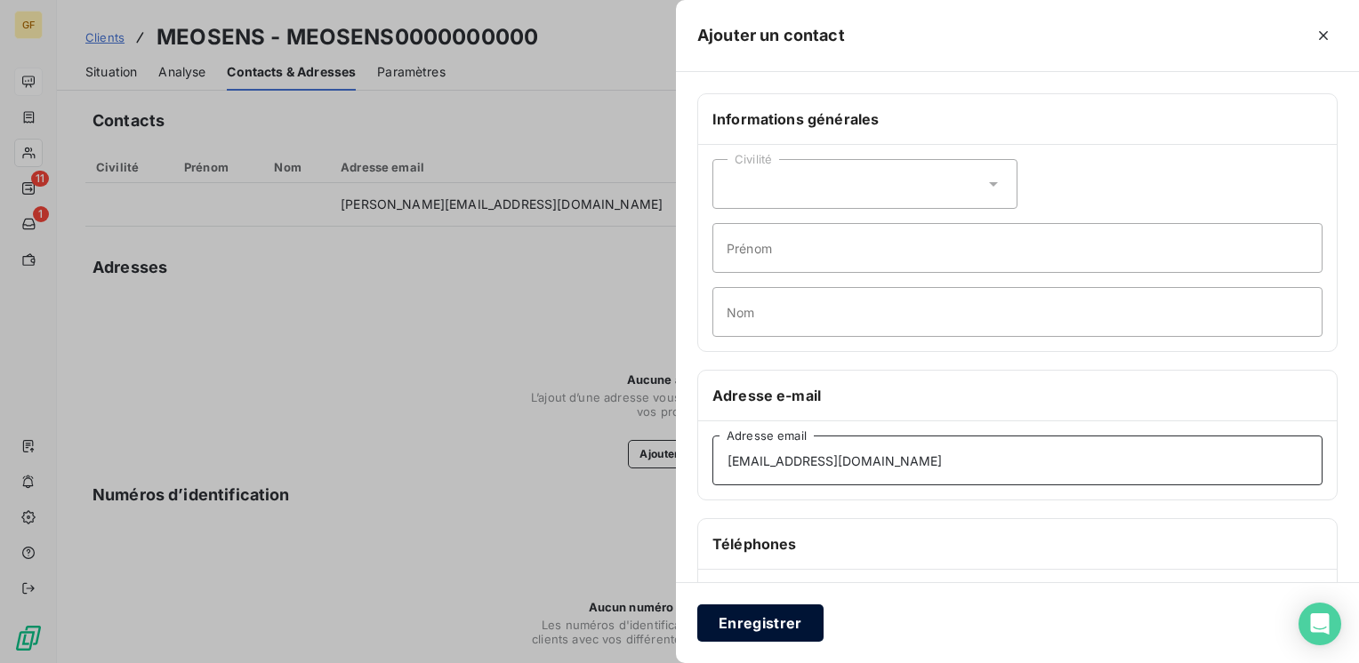
type input "vous@meosens.com"
click at [779, 614] on button "Enregistrer" at bounding box center [760, 623] width 126 height 37
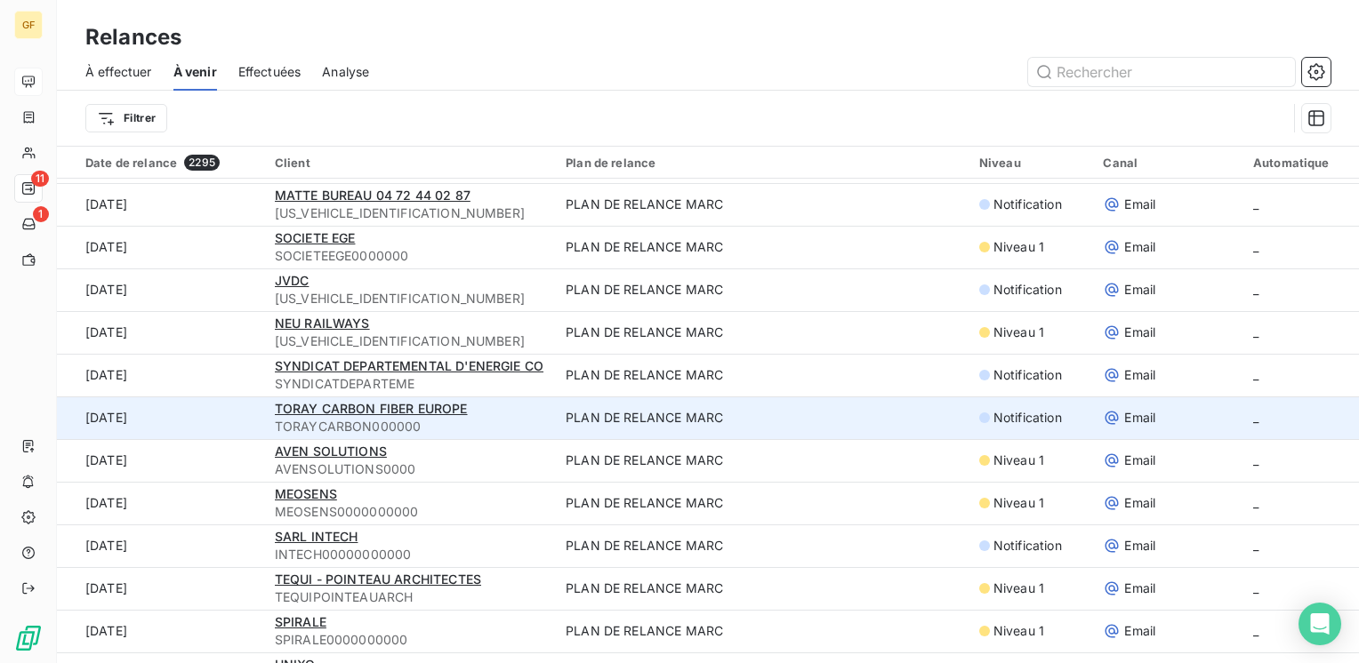
scroll to position [800, 0]
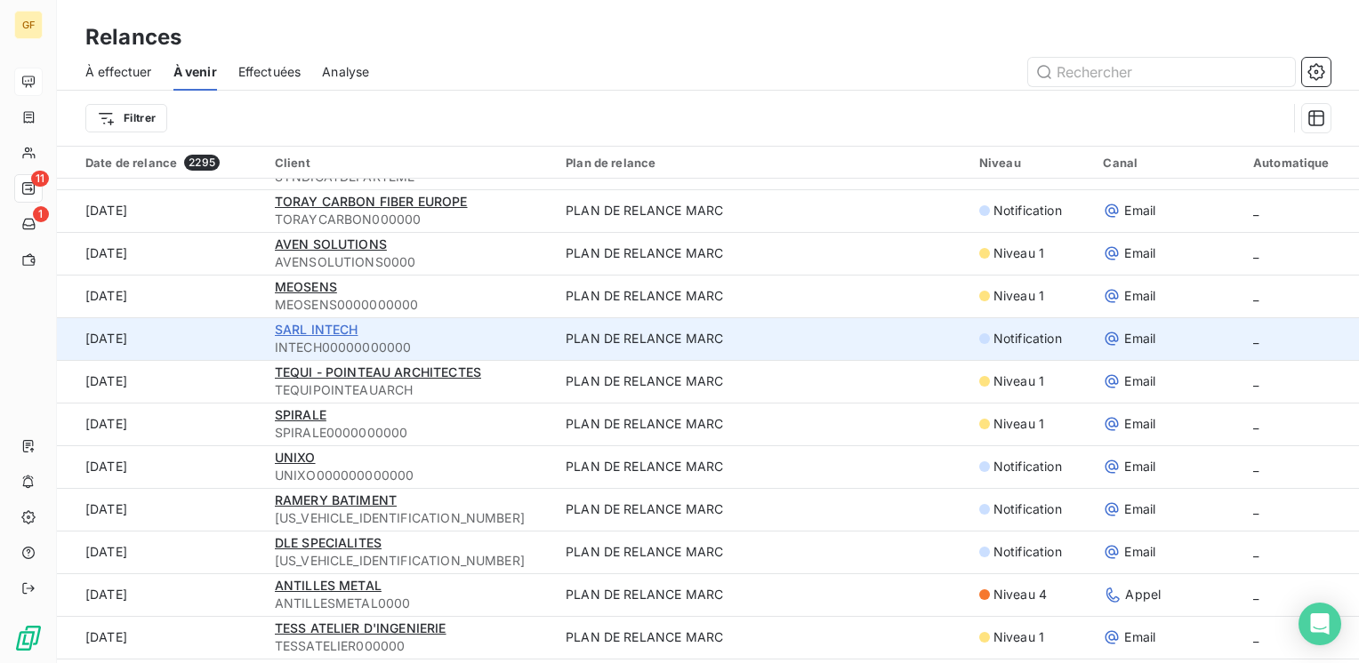
click at [322, 329] on span "SARL INTECH" at bounding box center [317, 329] width 84 height 15
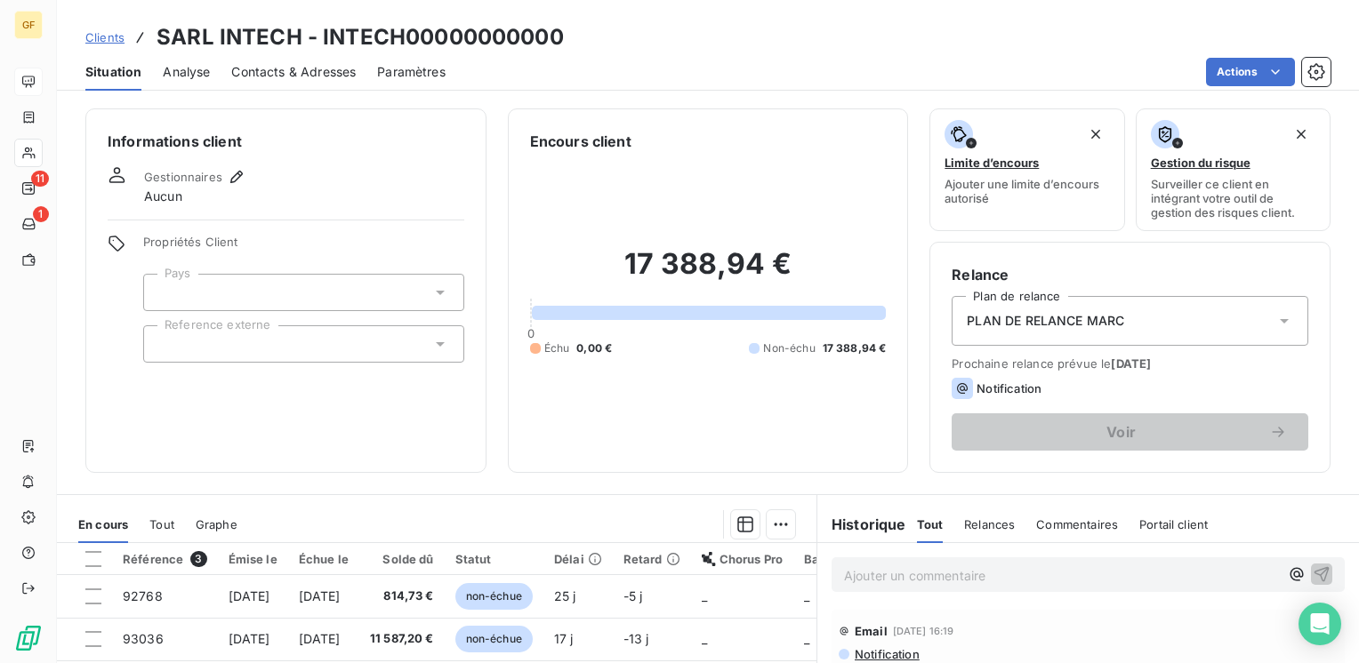
click at [265, 76] on span "Contacts & Adresses" at bounding box center [293, 72] width 124 height 18
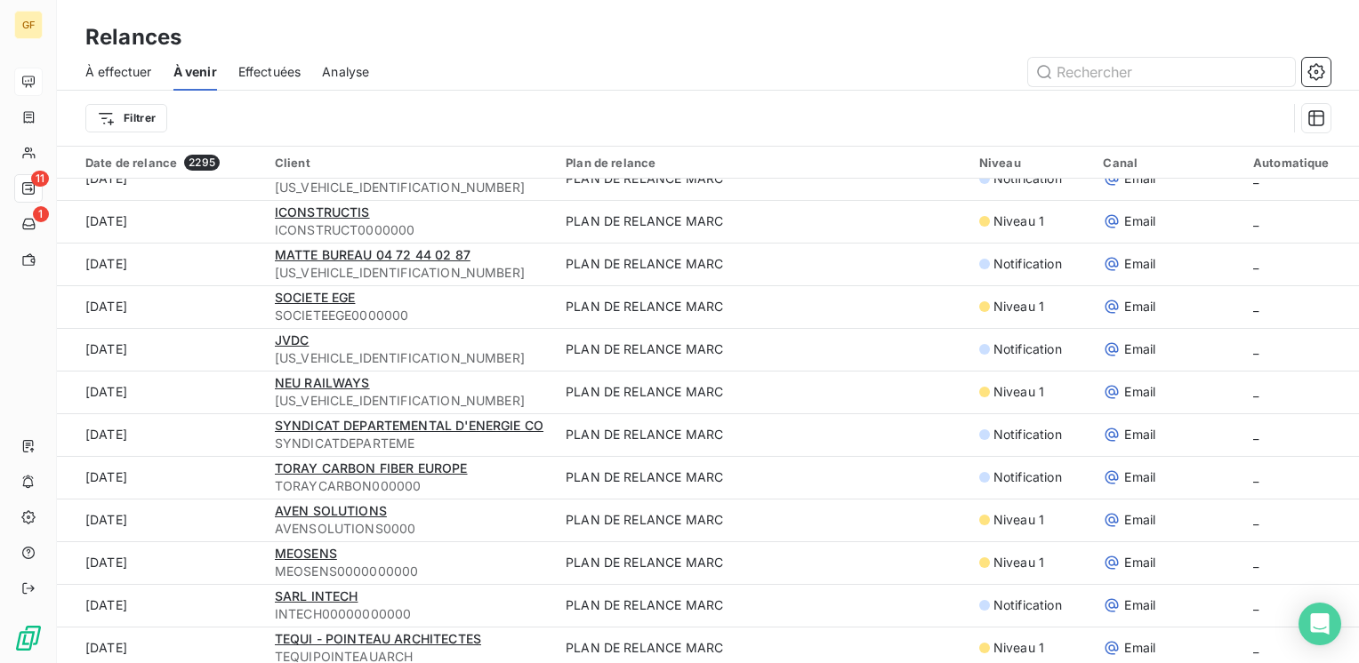
scroll to position [711, 0]
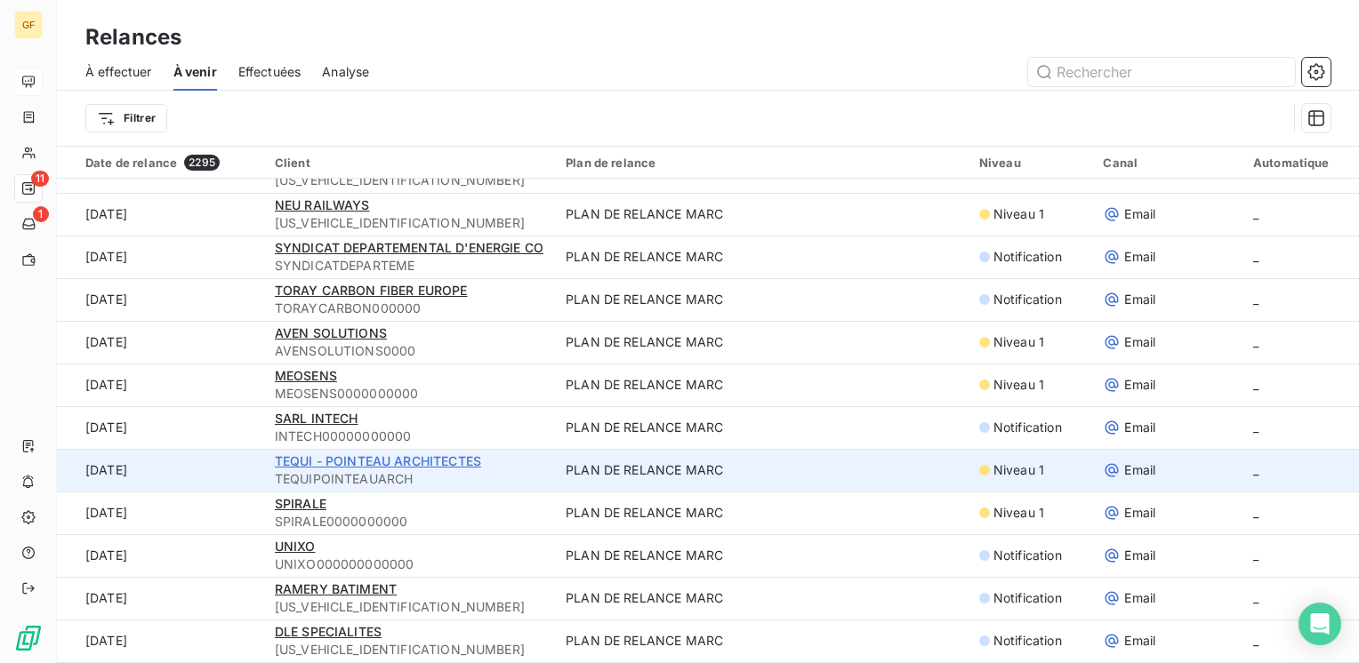
click at [327, 460] on span "TEQUI - POINTEAU ARCHITECTES" at bounding box center [378, 461] width 206 height 15
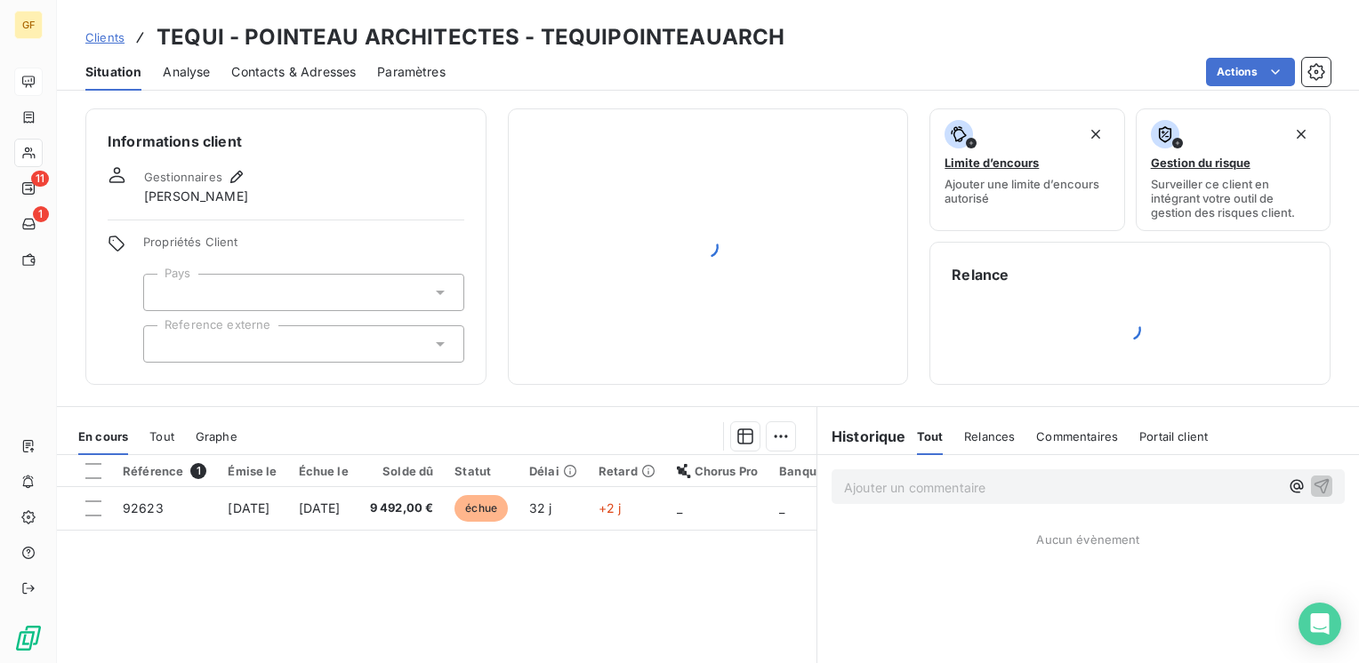
click at [309, 70] on span "Contacts & Adresses" at bounding box center [293, 72] width 124 height 18
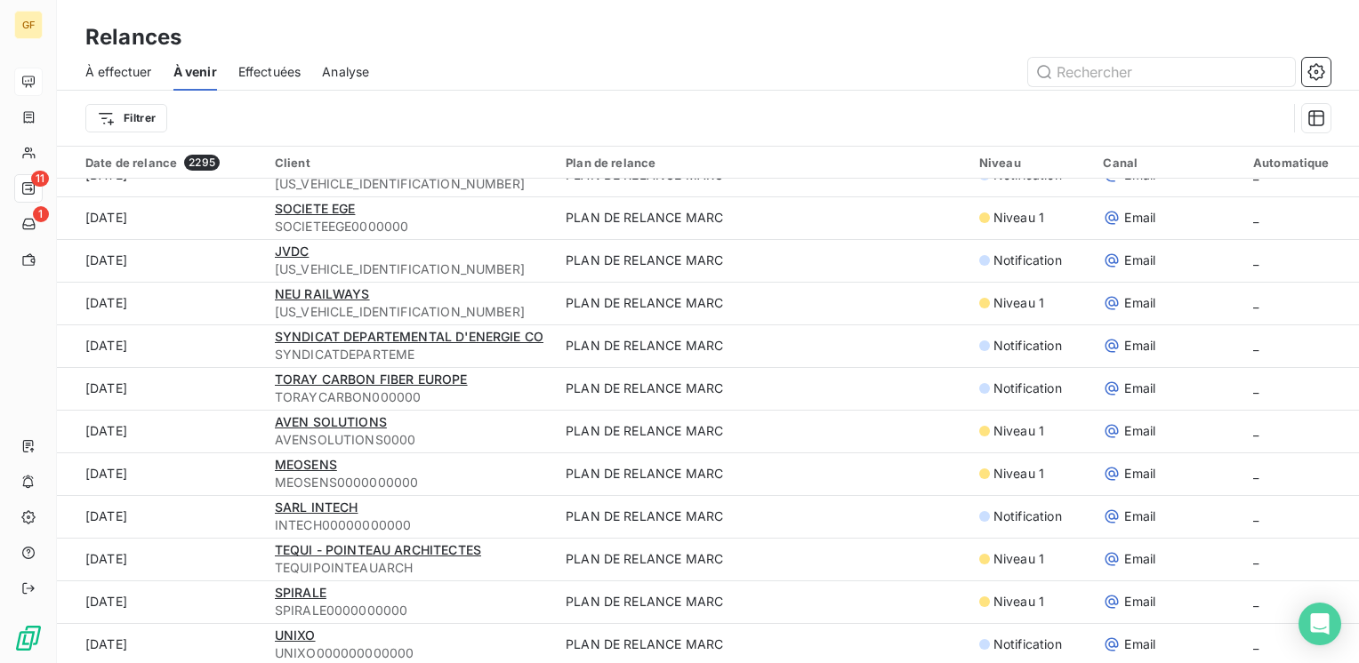
scroll to position [800, 0]
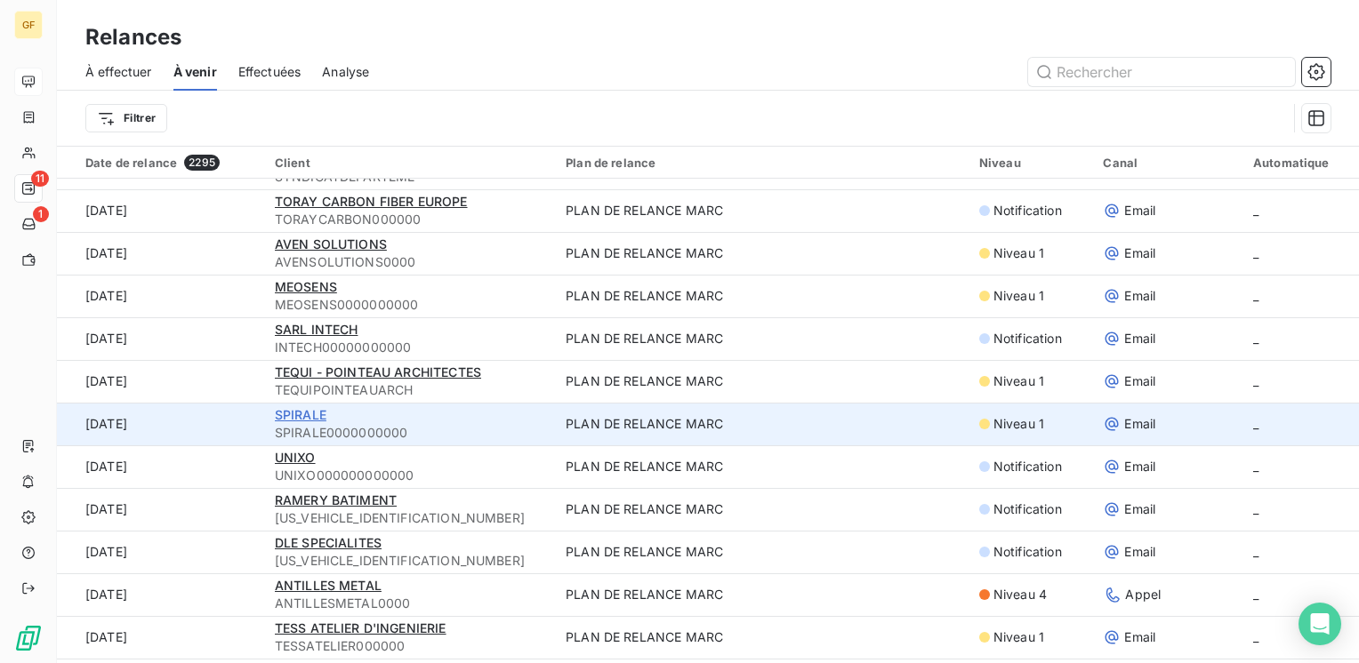
click at [296, 411] on span "SPIRALE" at bounding box center [301, 414] width 52 height 15
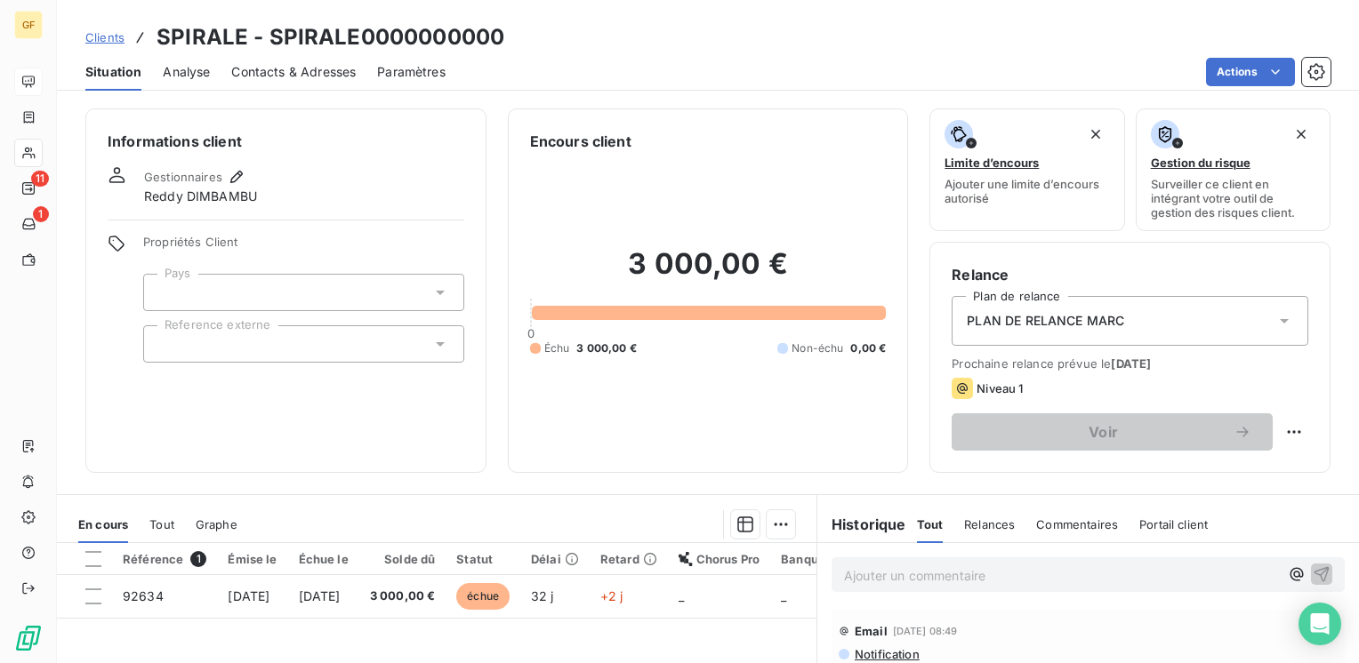
click at [254, 64] on span "Contacts & Adresses" at bounding box center [293, 72] width 124 height 18
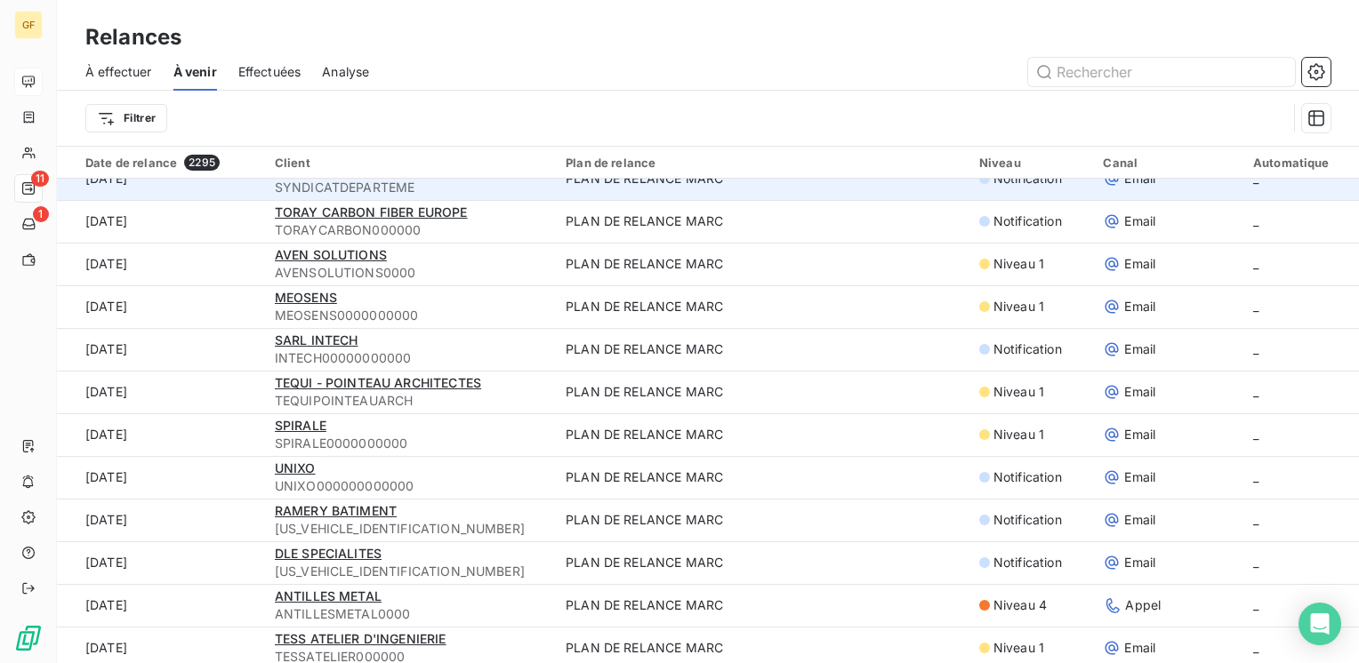
scroll to position [800, 0]
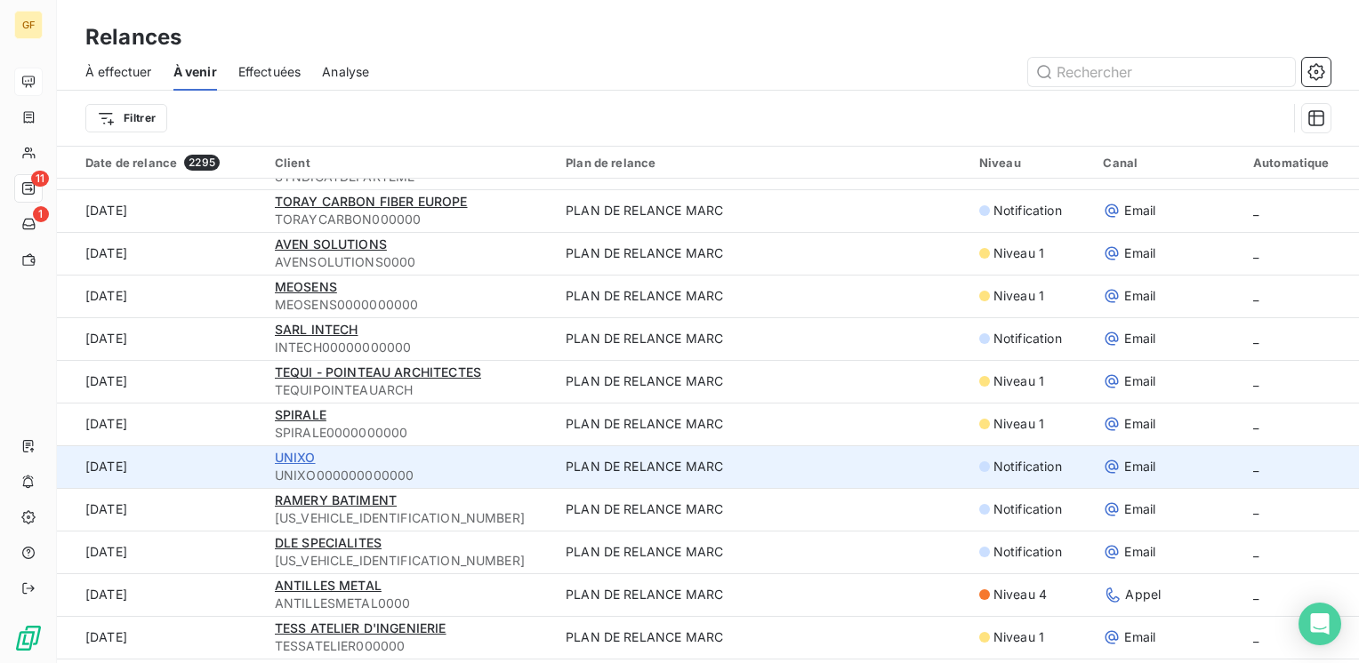
click at [311, 454] on span "UNIXO" at bounding box center [295, 457] width 41 height 15
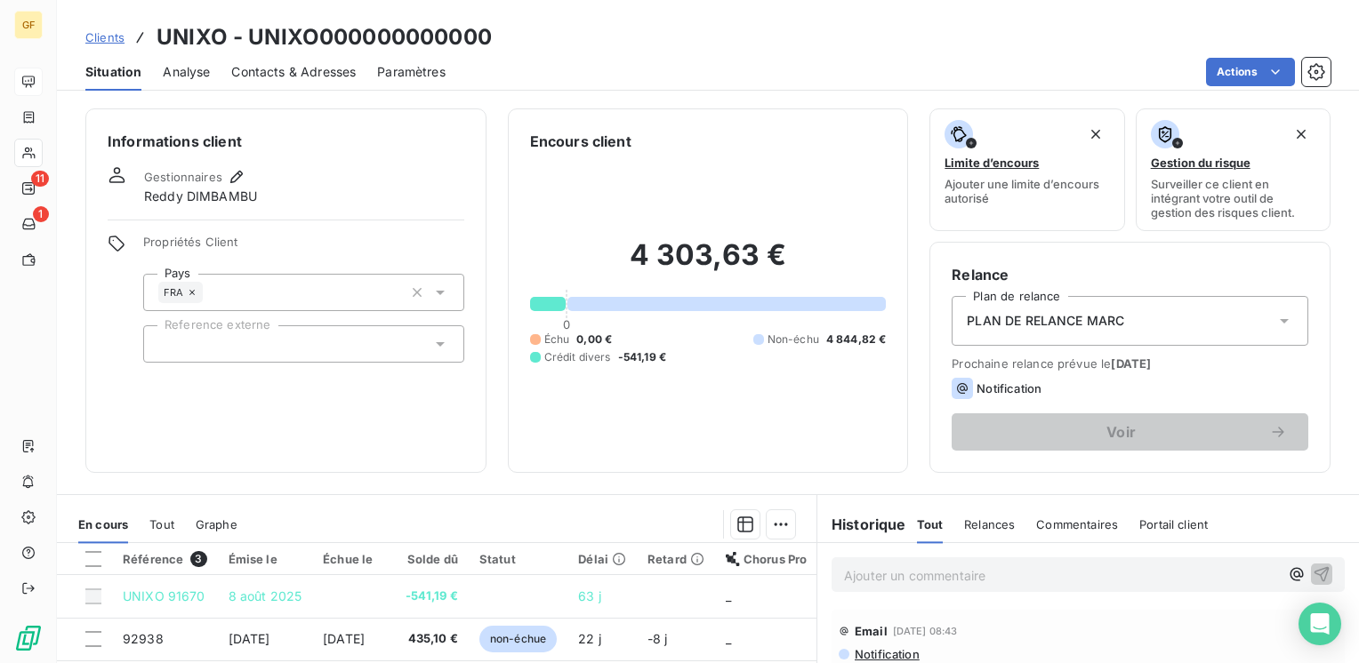
click at [281, 80] on div "Contacts & Adresses" at bounding box center [293, 71] width 124 height 37
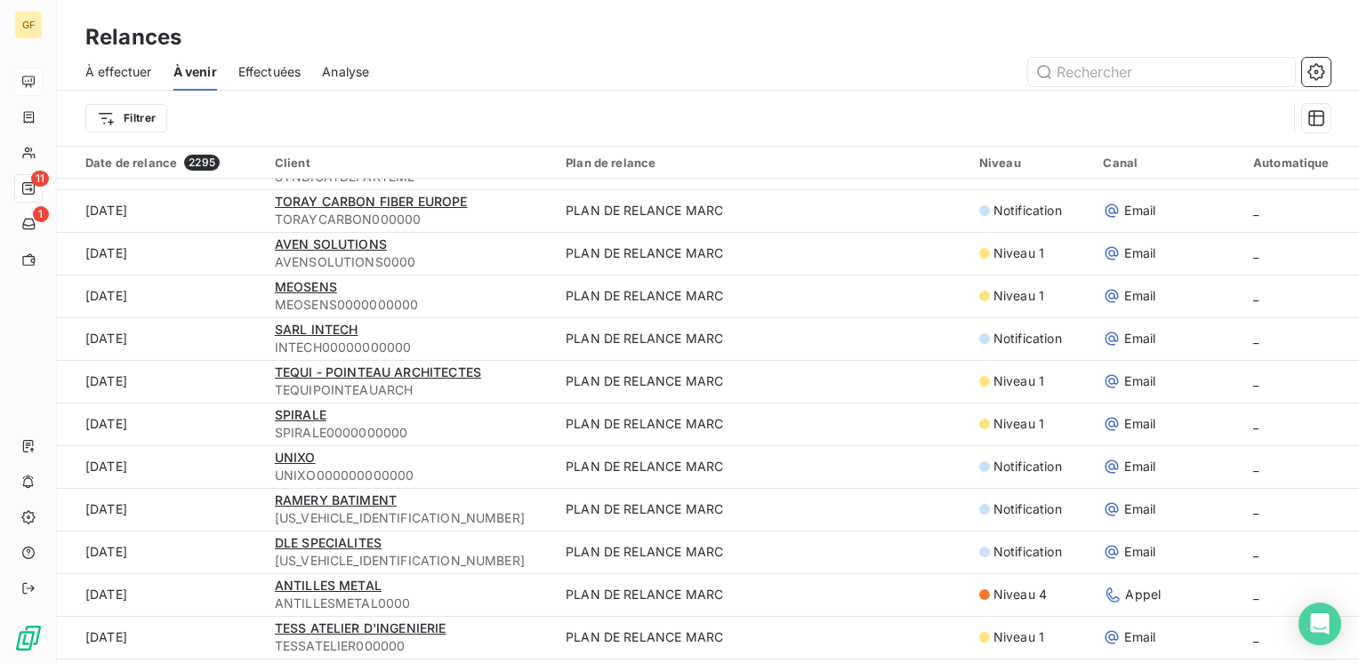
scroll to position [889, 0]
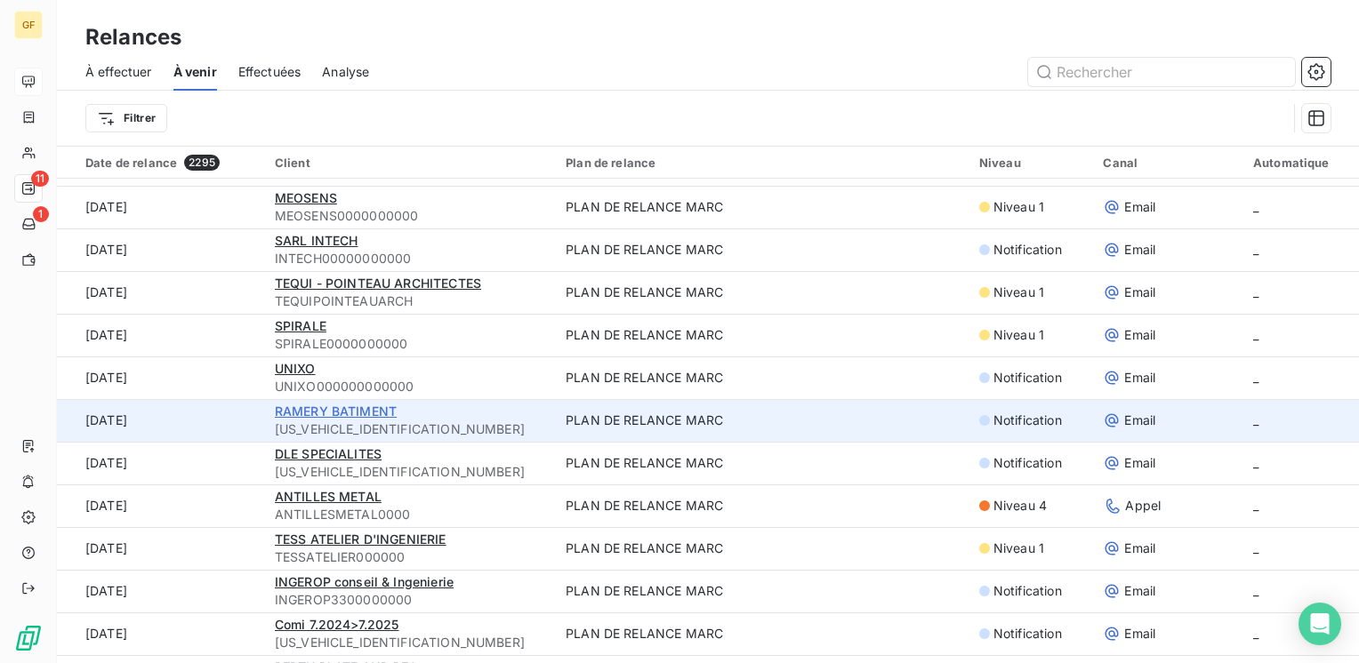
click at [363, 413] on span "RAMERY BATIMENT" at bounding box center [336, 411] width 122 height 15
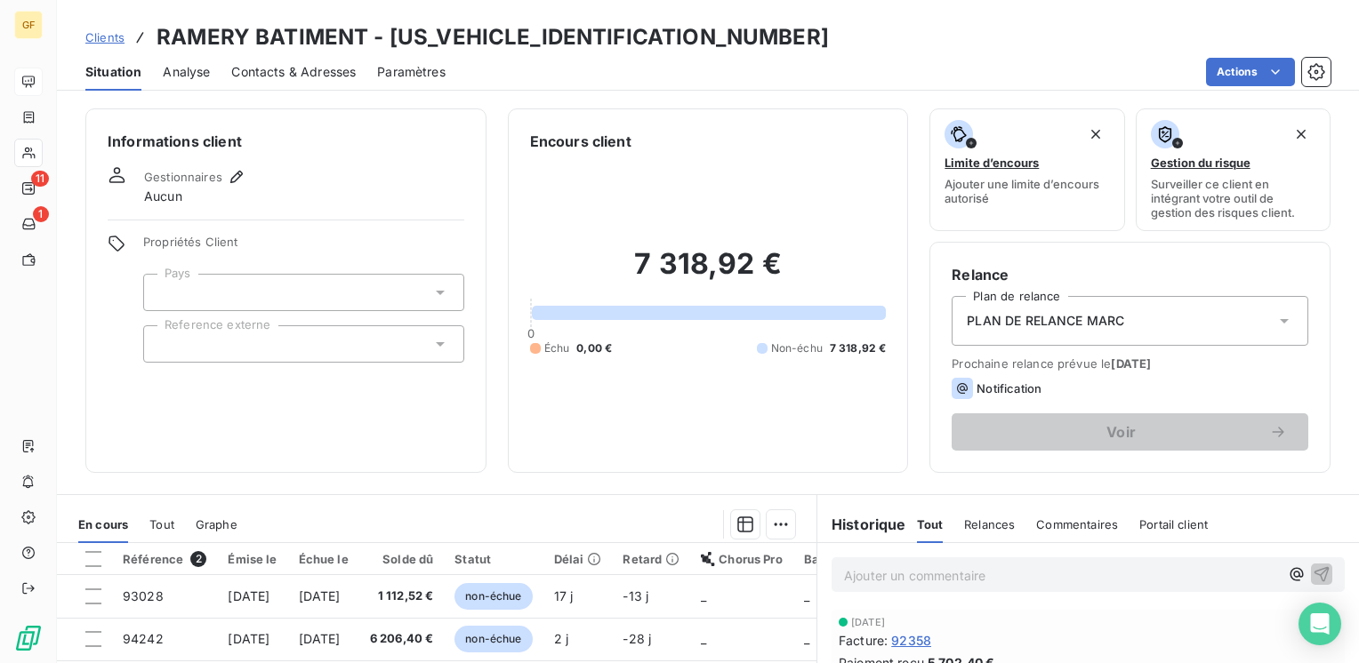
click at [324, 66] on span "Contacts & Adresses" at bounding box center [293, 72] width 124 height 18
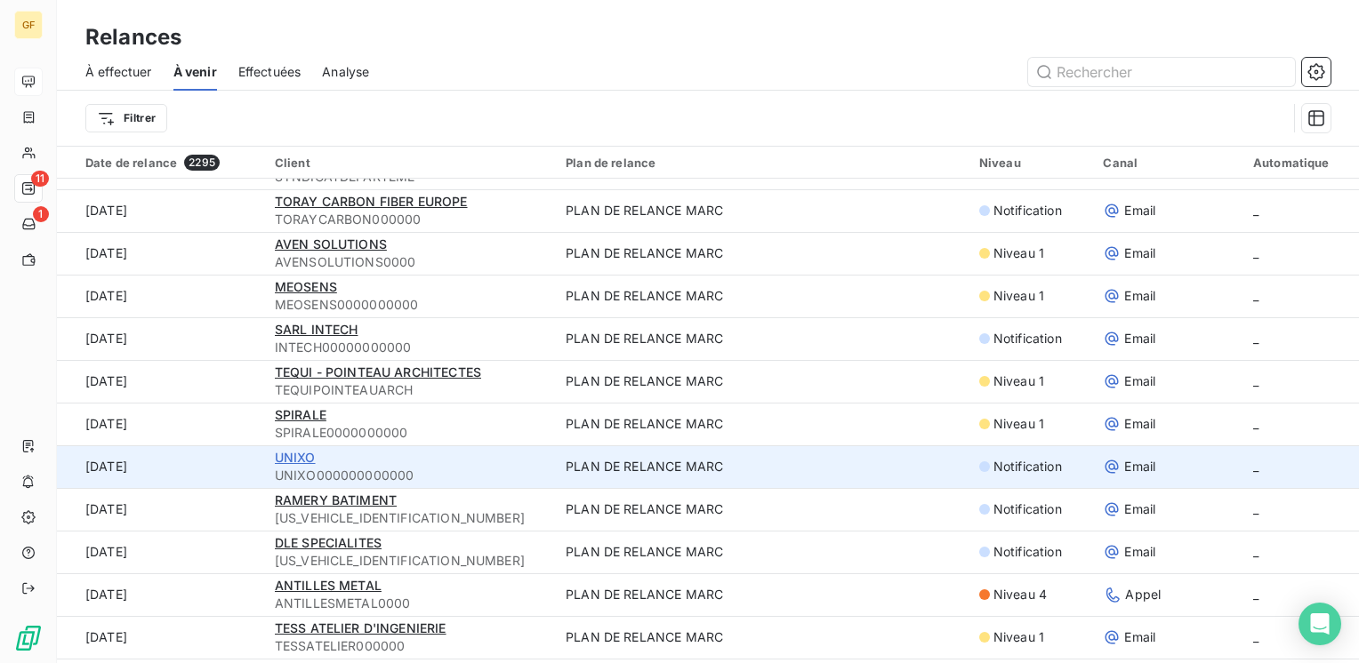
scroll to position [889, 0]
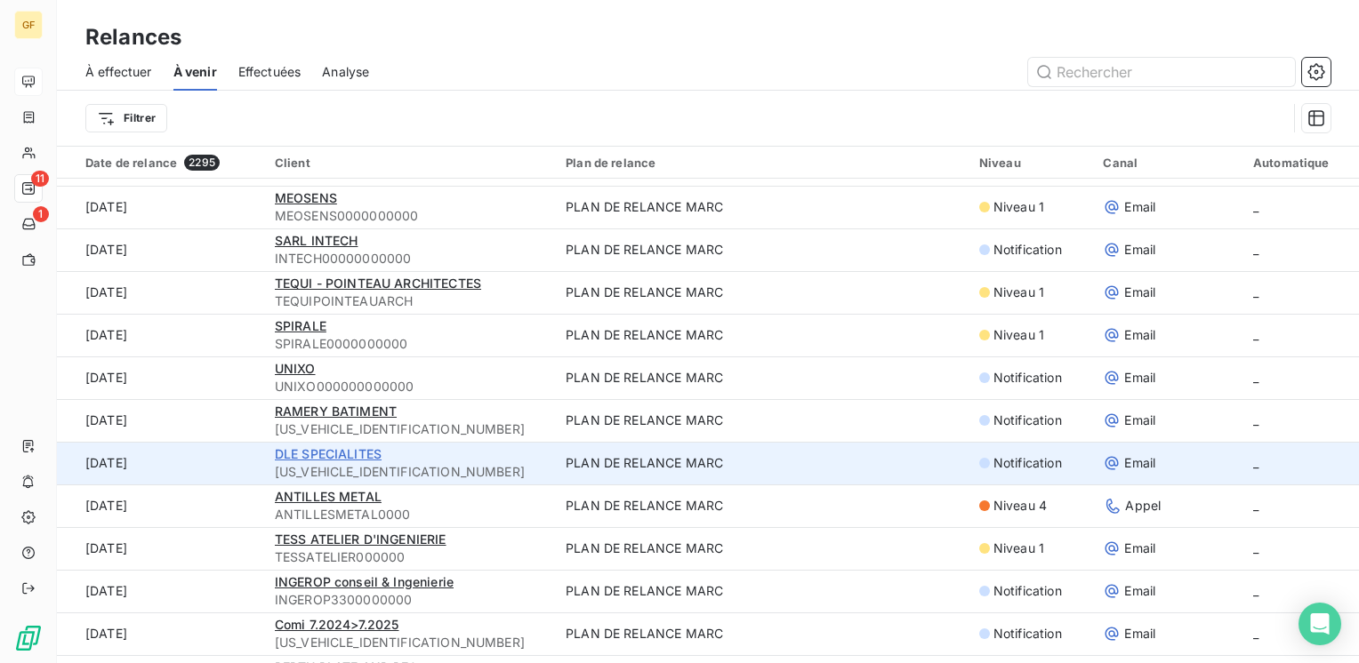
click at [316, 450] on span "DLE SPECIALITES" at bounding box center [328, 453] width 107 height 15
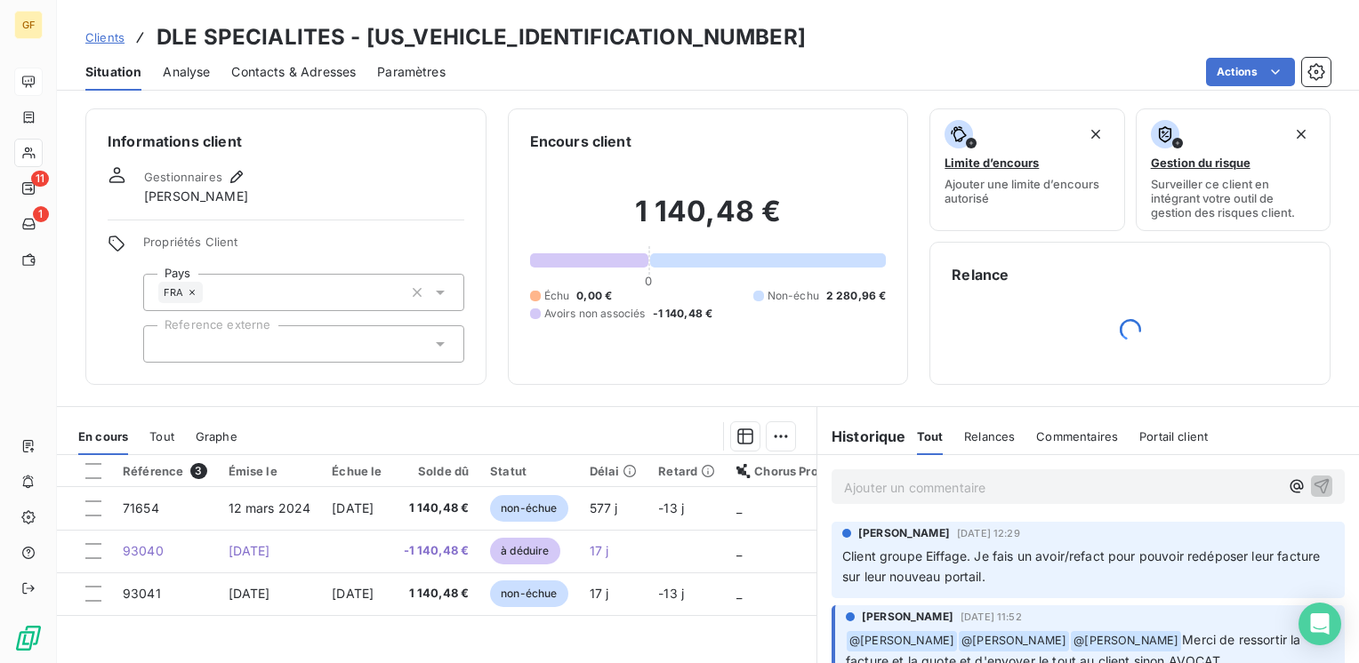
click at [273, 66] on span "Contacts & Adresses" at bounding box center [293, 72] width 124 height 18
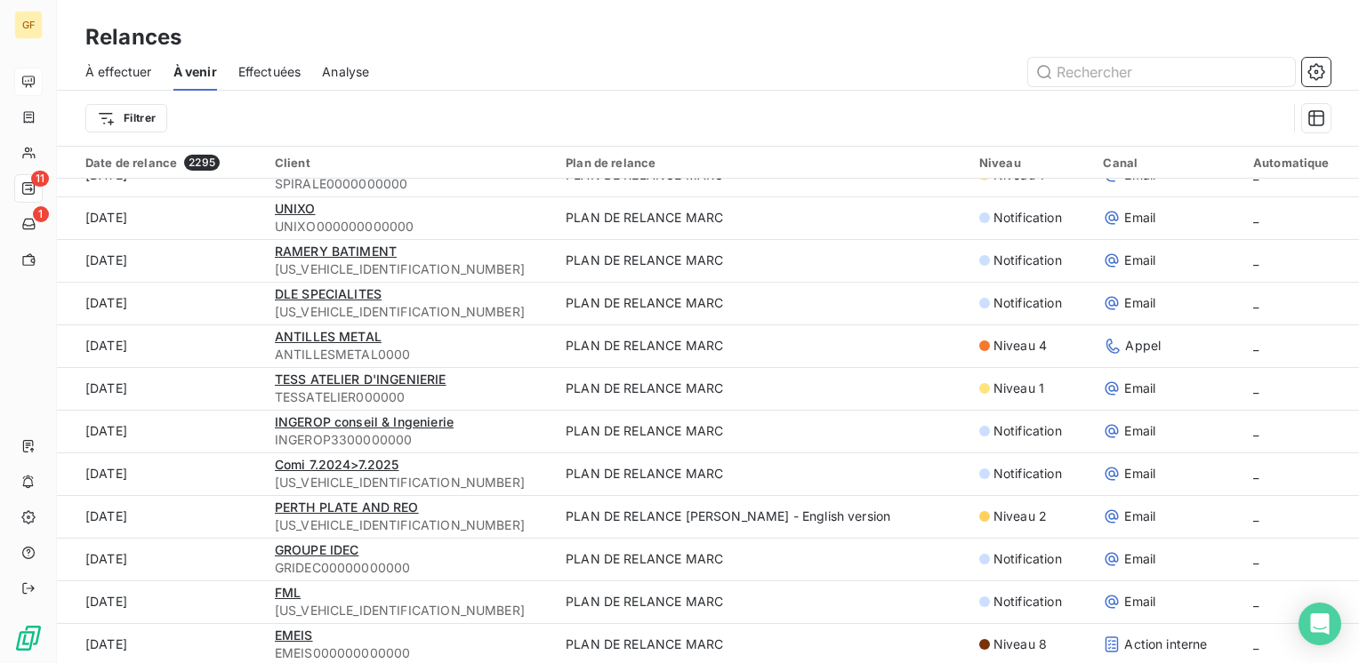
scroll to position [1067, 0]
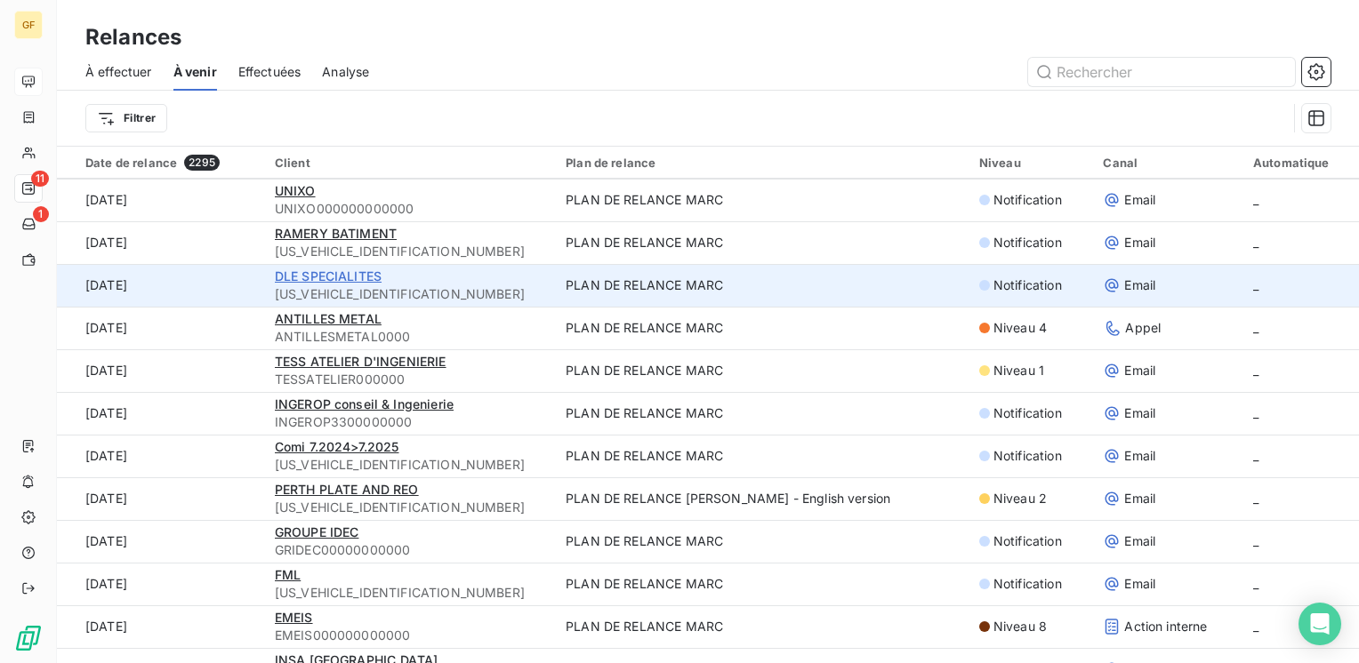
click at [349, 282] on span "DLE SPECIALITES" at bounding box center [328, 276] width 107 height 15
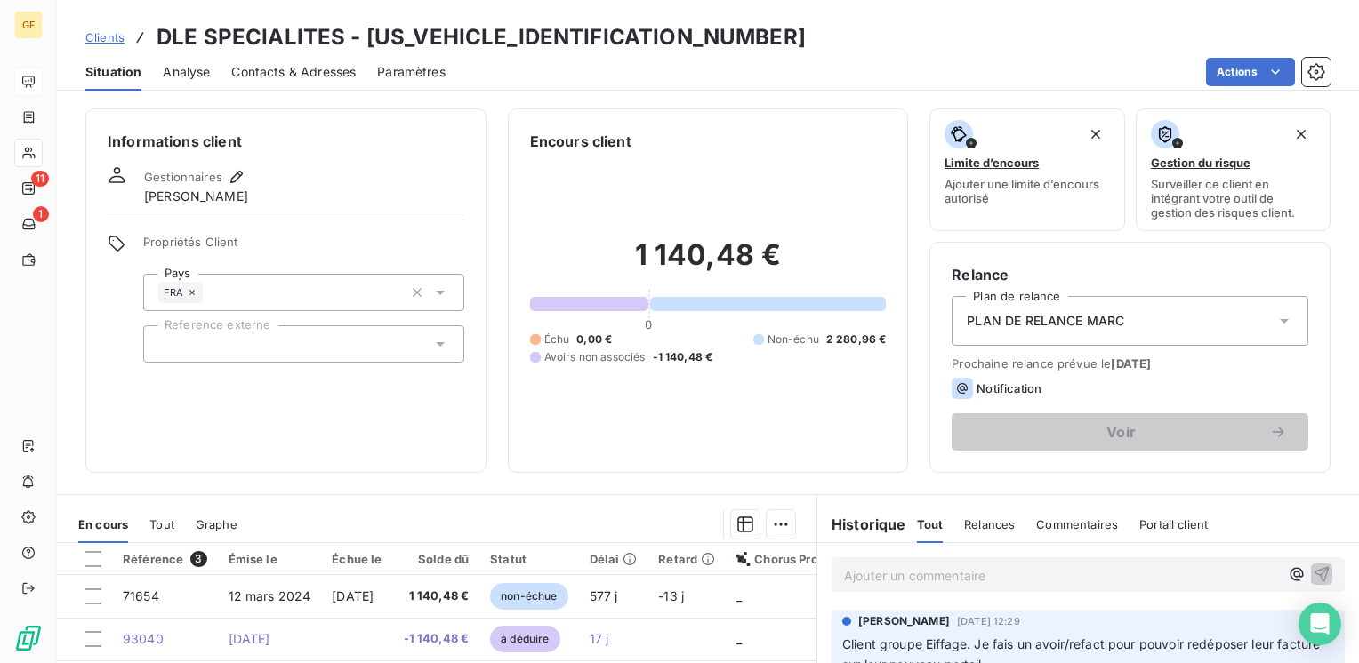
scroll to position [89, 0]
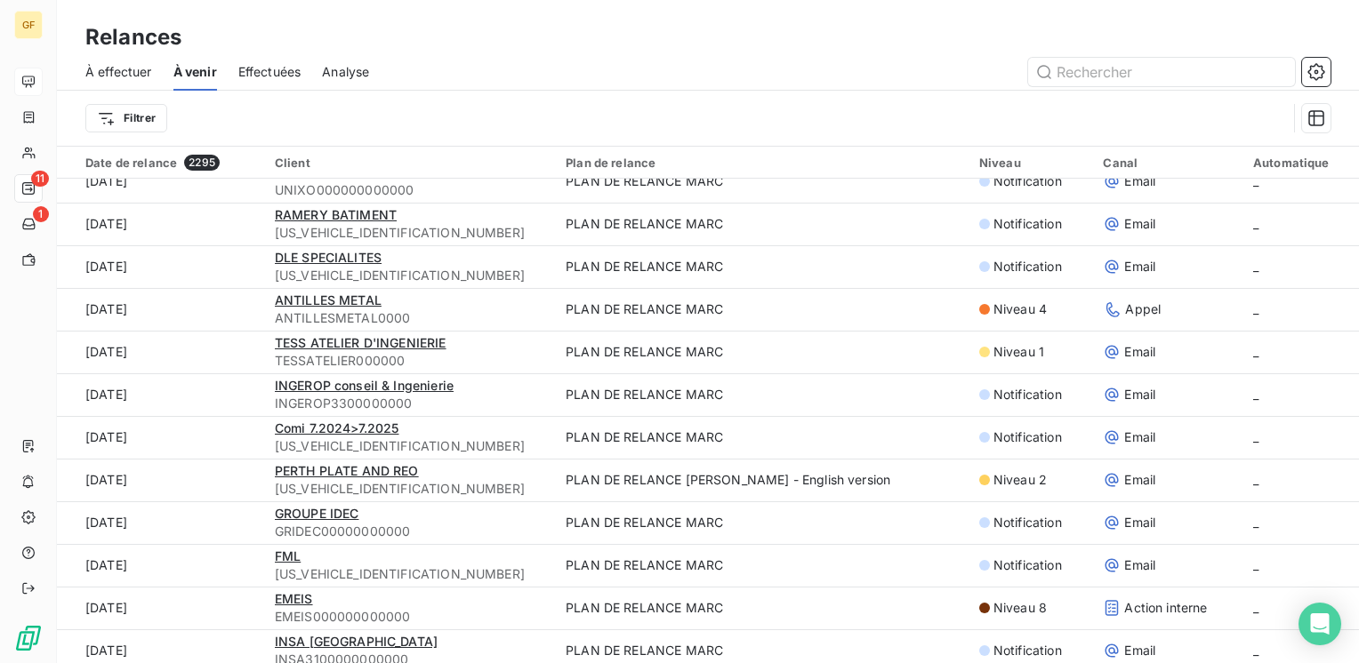
scroll to position [1067, 0]
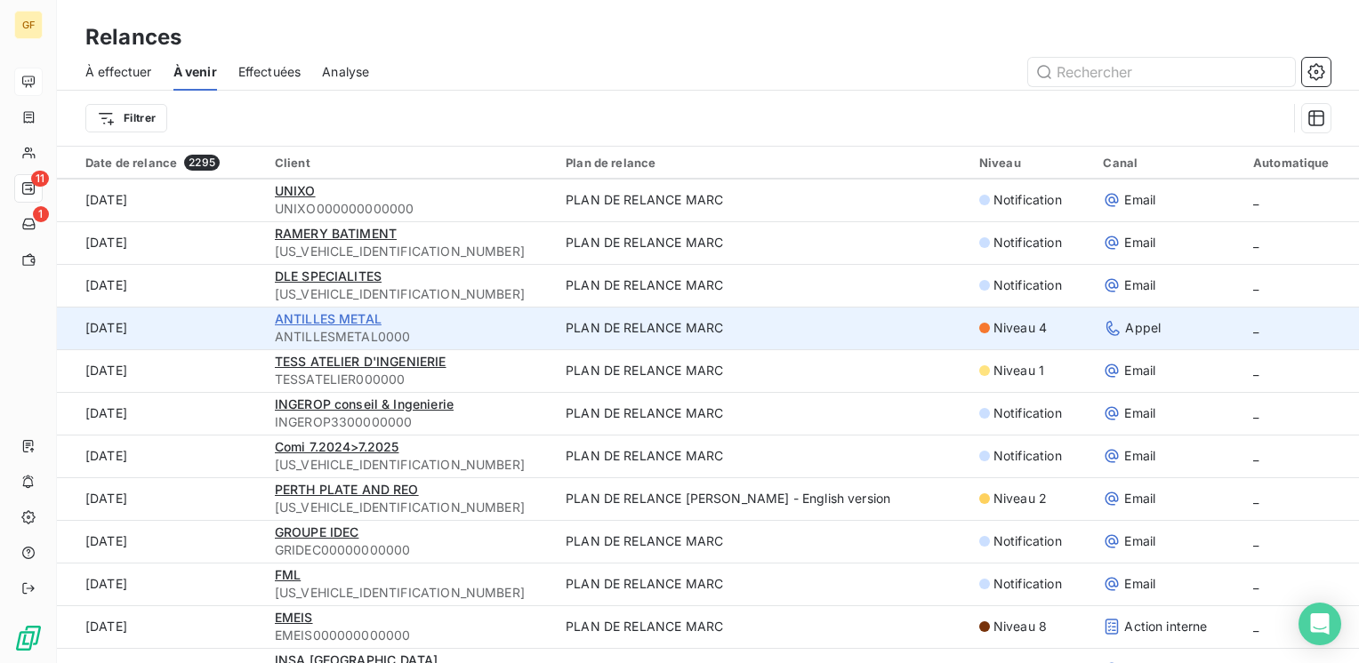
click at [346, 319] on span "ANTILLES METAL" at bounding box center [328, 318] width 107 height 15
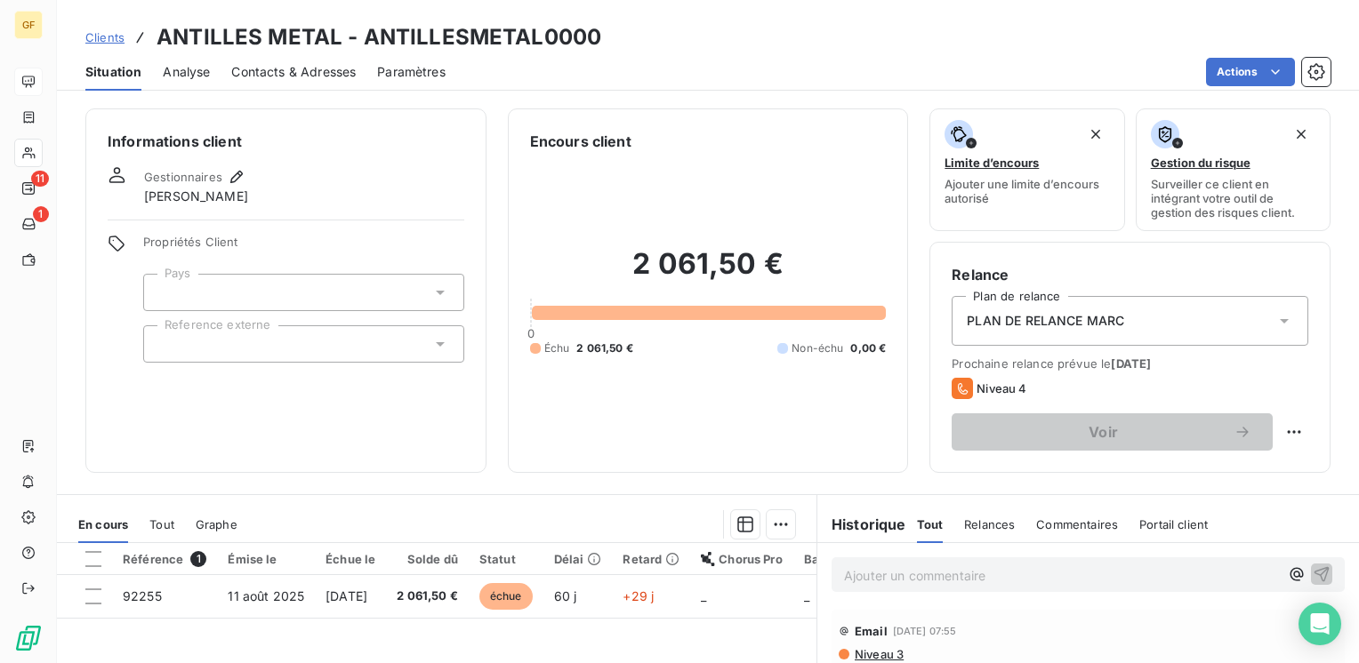
click at [299, 73] on span "Contacts & Adresses" at bounding box center [293, 72] width 124 height 18
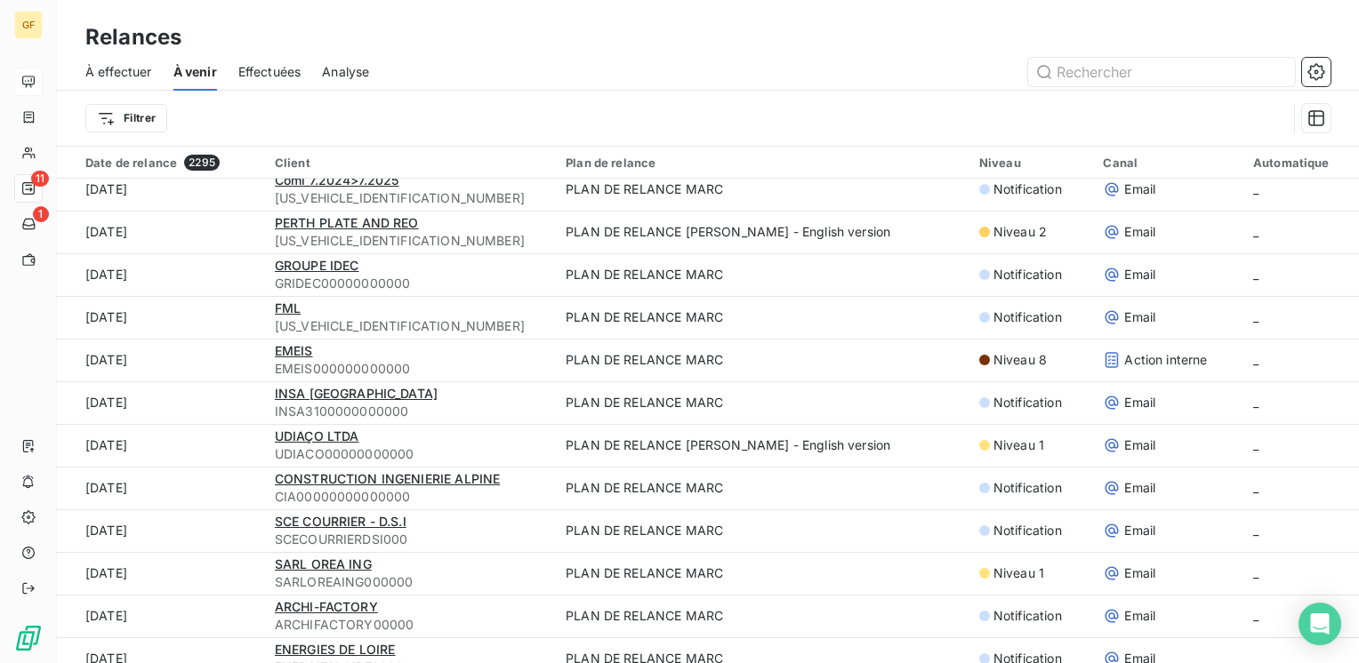
scroll to position [1067, 0]
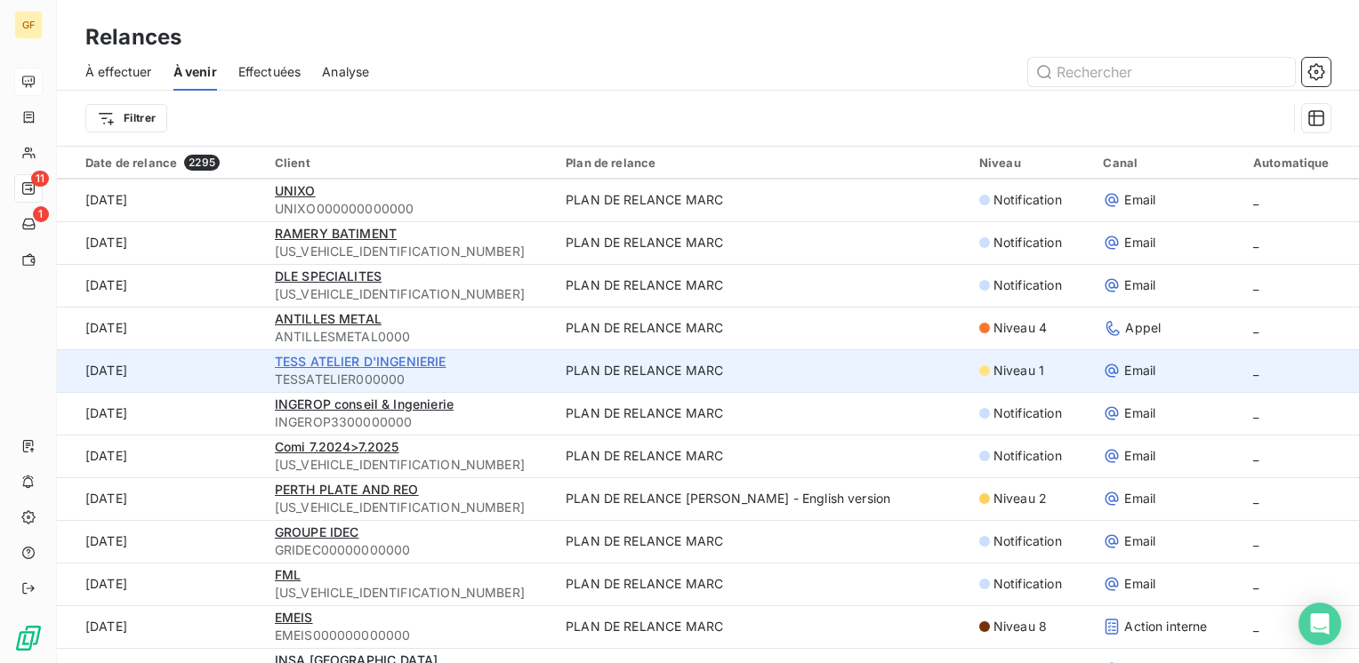
click at [333, 365] on span "TESS ATELIER D'INGENIERIE" at bounding box center [361, 361] width 172 height 15
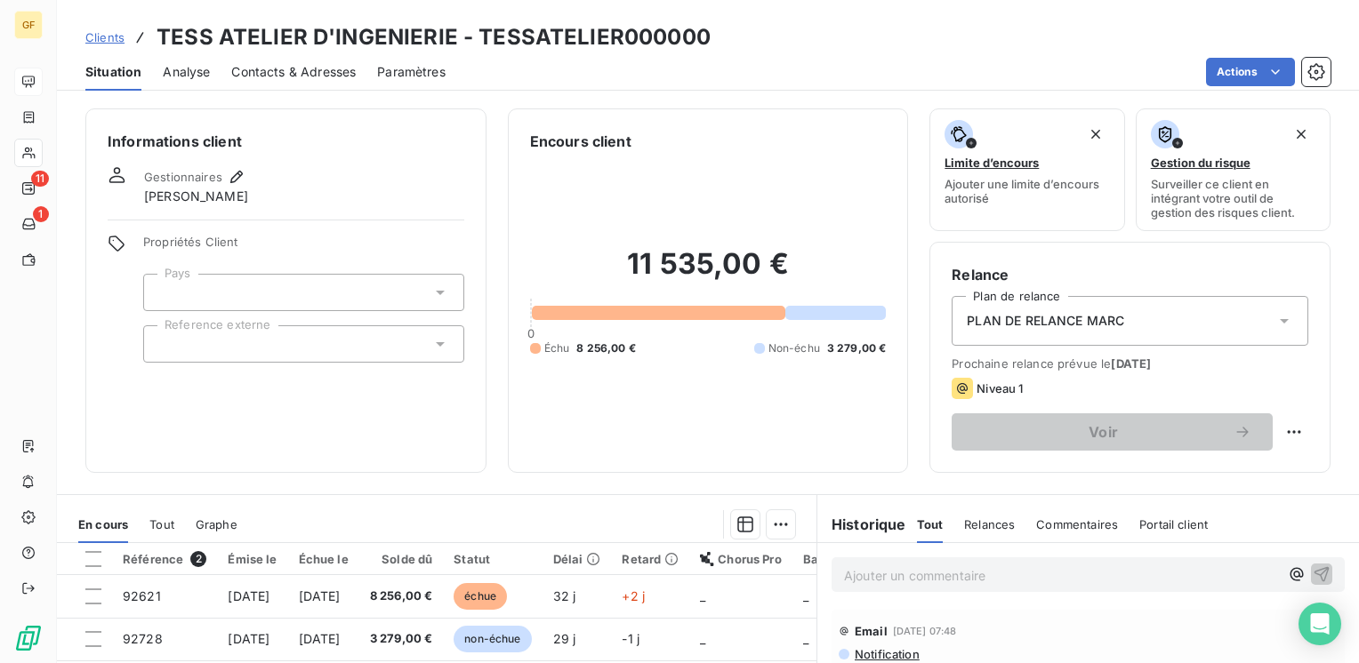
click at [299, 67] on span "Contacts & Adresses" at bounding box center [293, 72] width 124 height 18
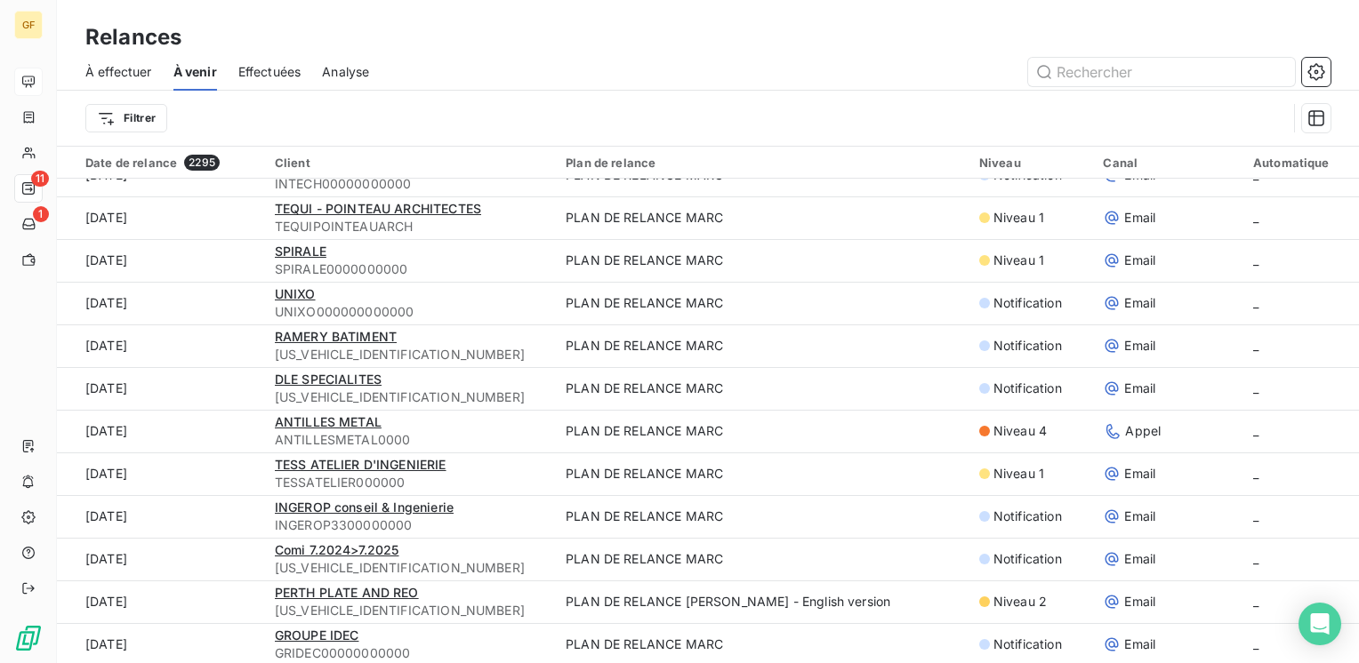
scroll to position [1067, 0]
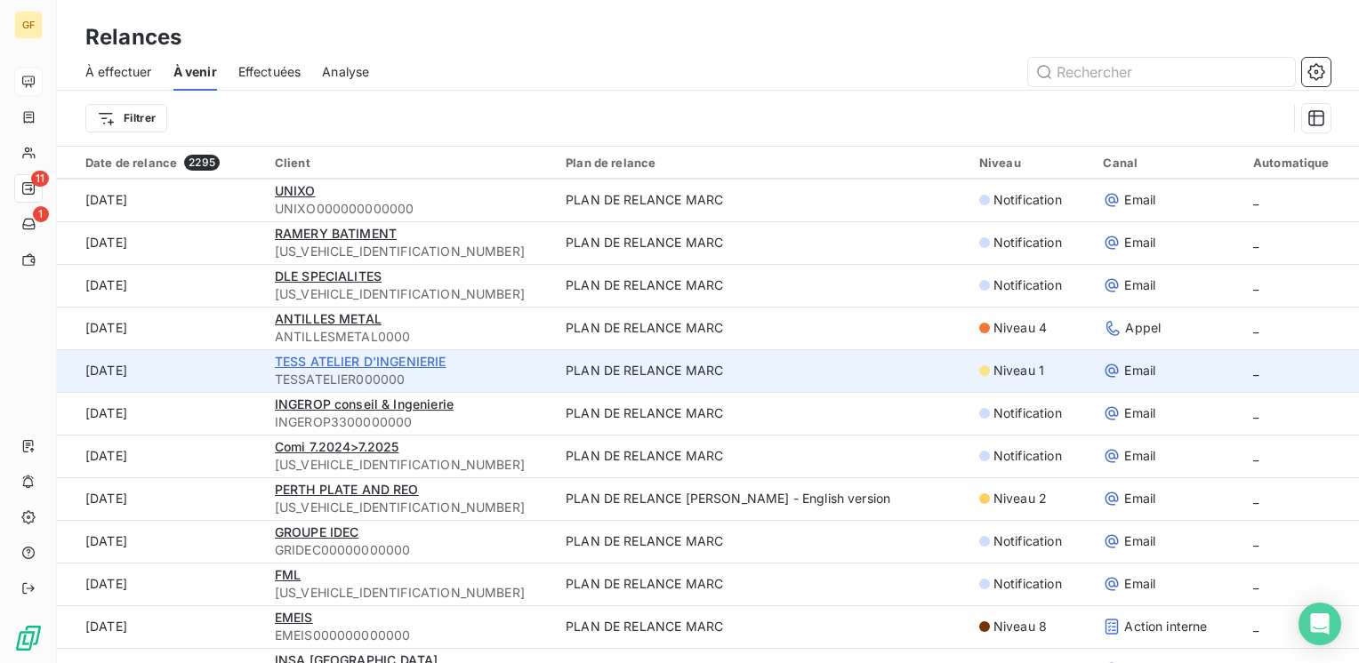
click at [359, 362] on span "TESS ATELIER D'INGENIERIE" at bounding box center [361, 361] width 172 height 15
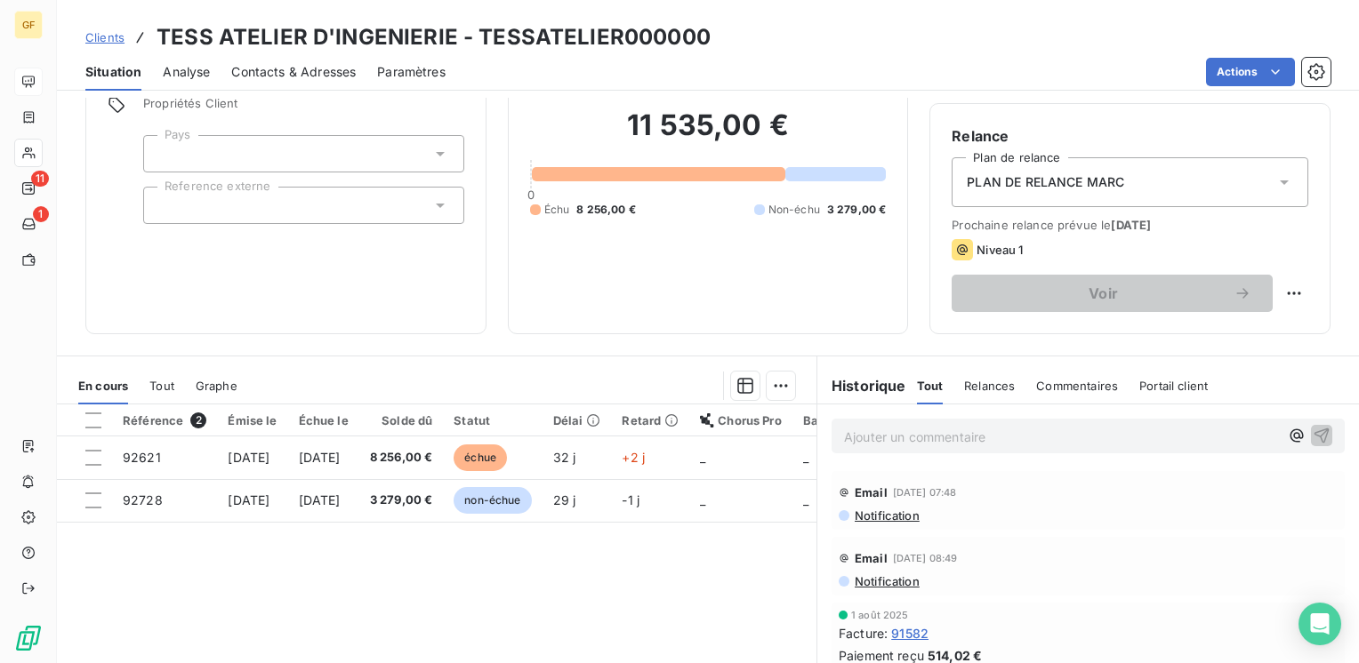
scroll to position [178, 0]
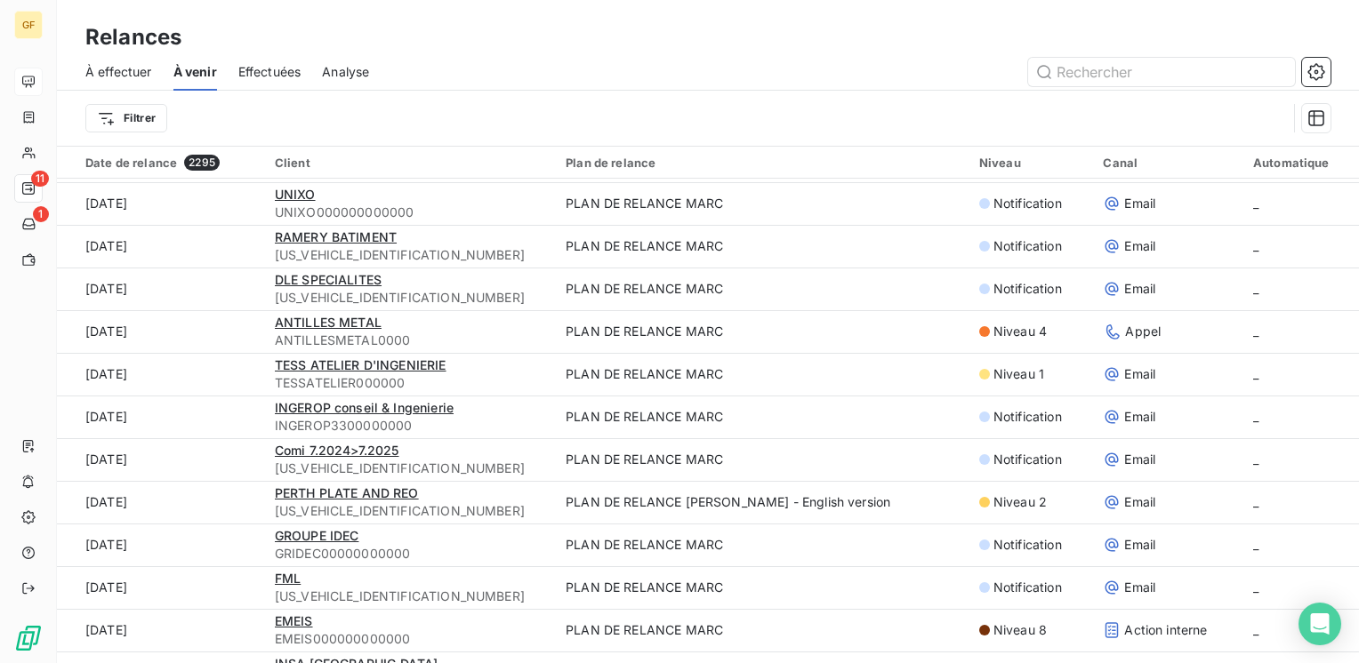
scroll to position [1067, 0]
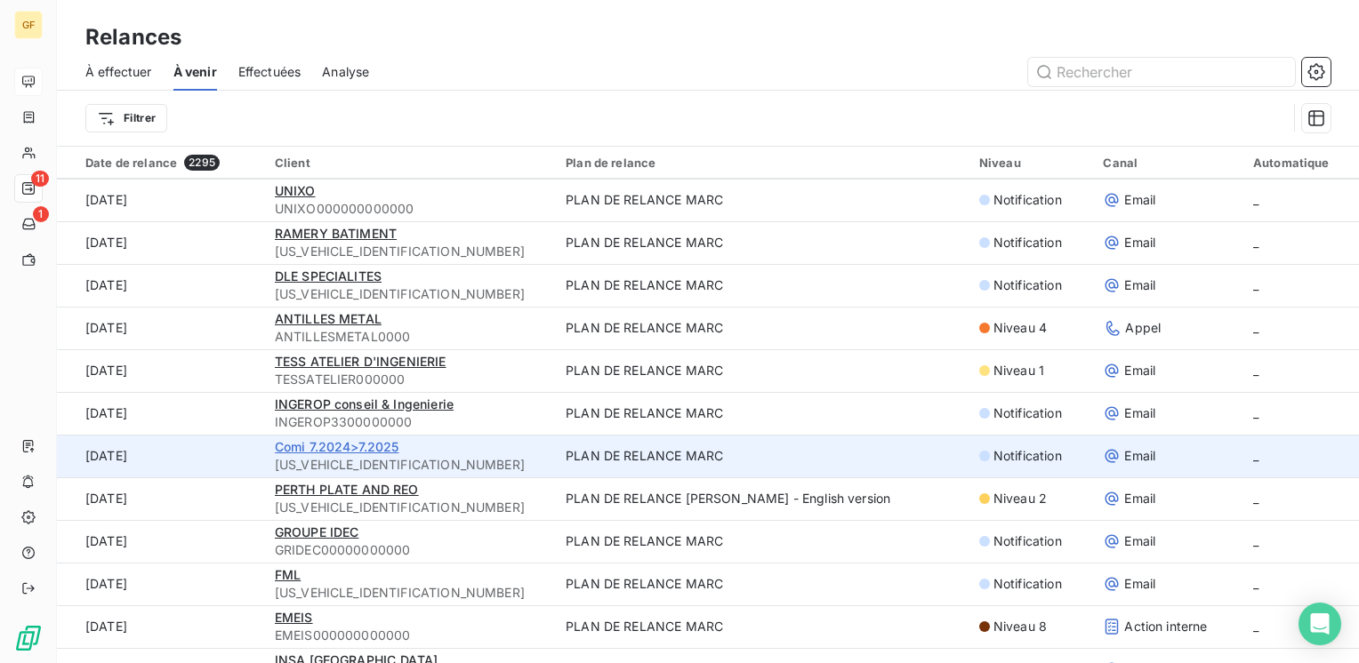
click at [332, 443] on span "Comi 7.2024>7.2025" at bounding box center [337, 446] width 124 height 15
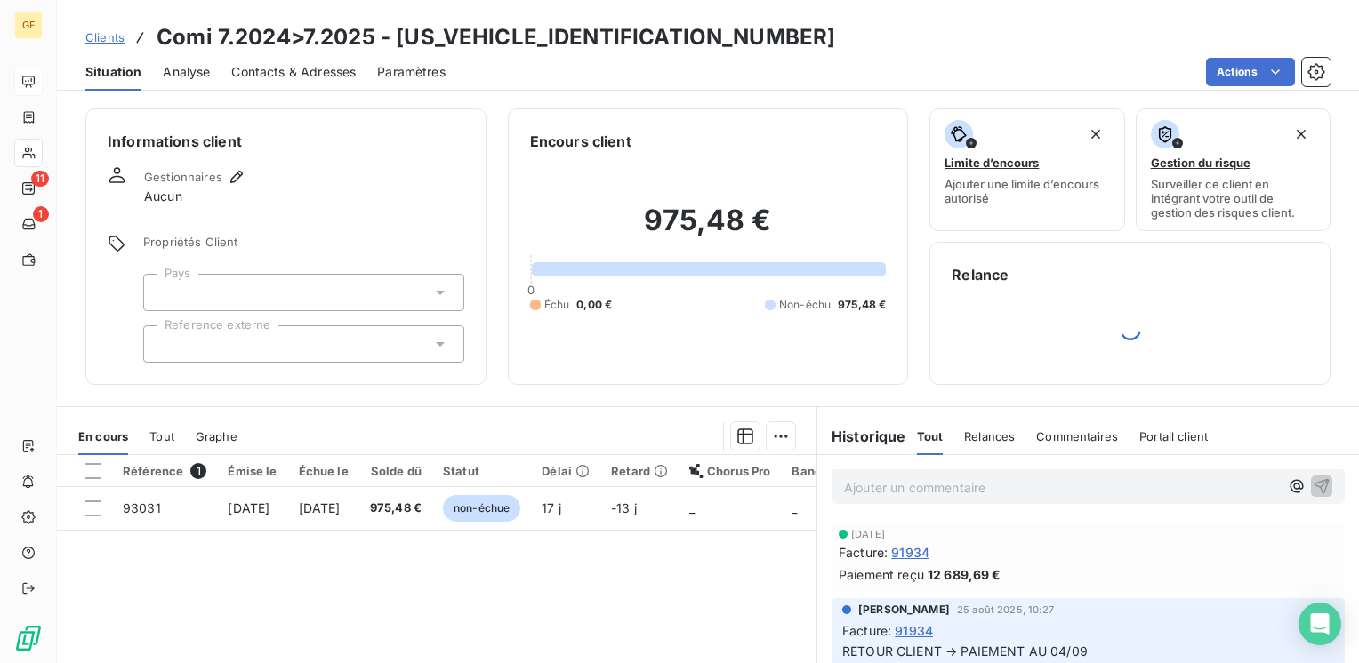
click at [271, 66] on span "Contacts & Adresses" at bounding box center [293, 72] width 124 height 18
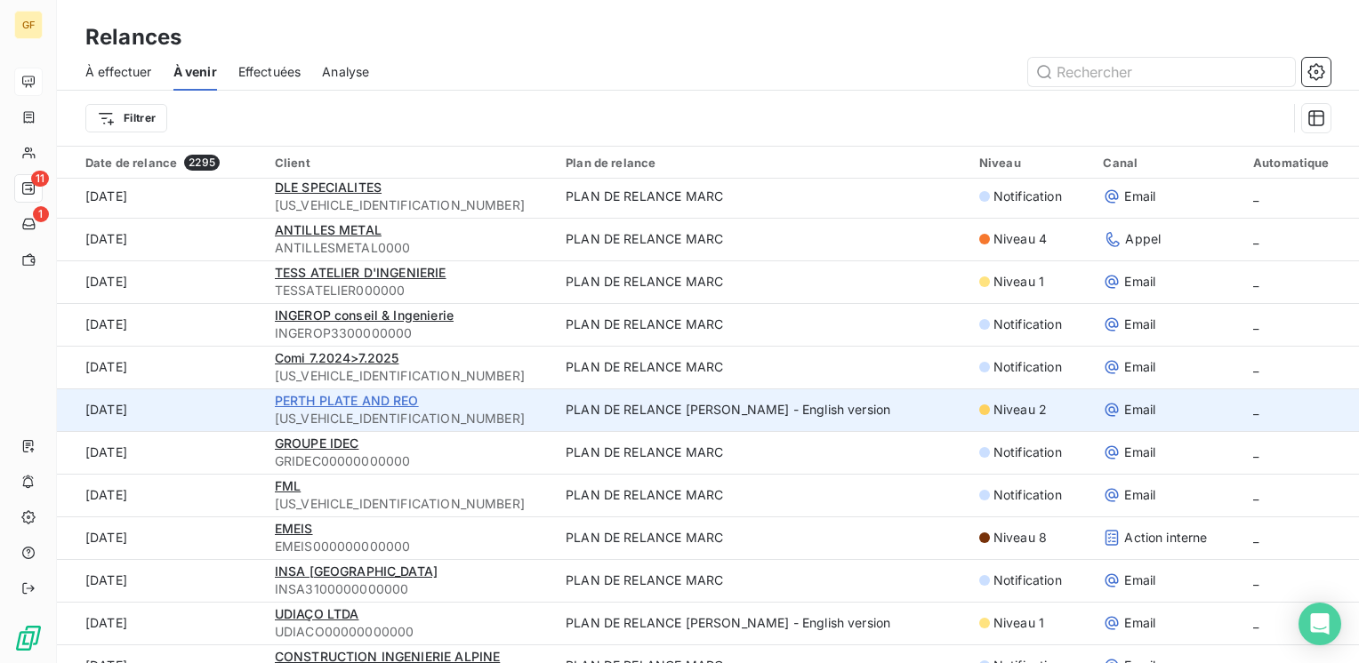
scroll to position [1245, 0]
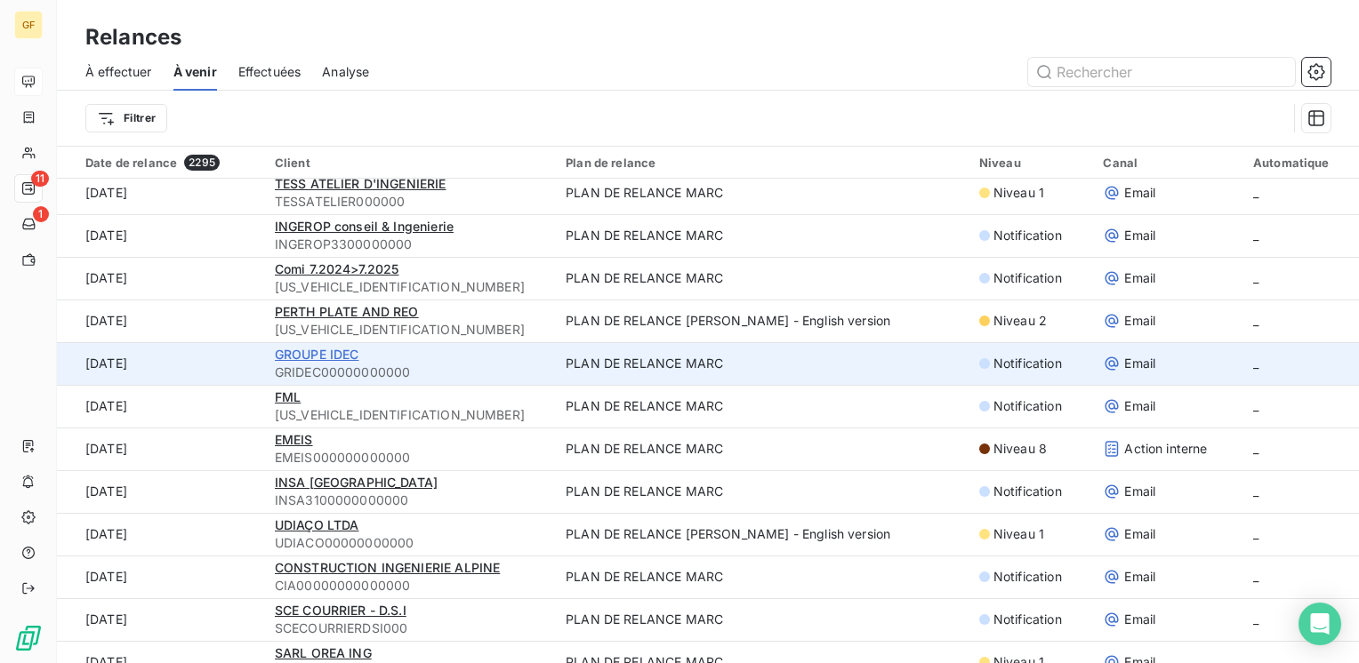
click at [325, 357] on span "GROUPE IDEC" at bounding box center [317, 354] width 84 height 15
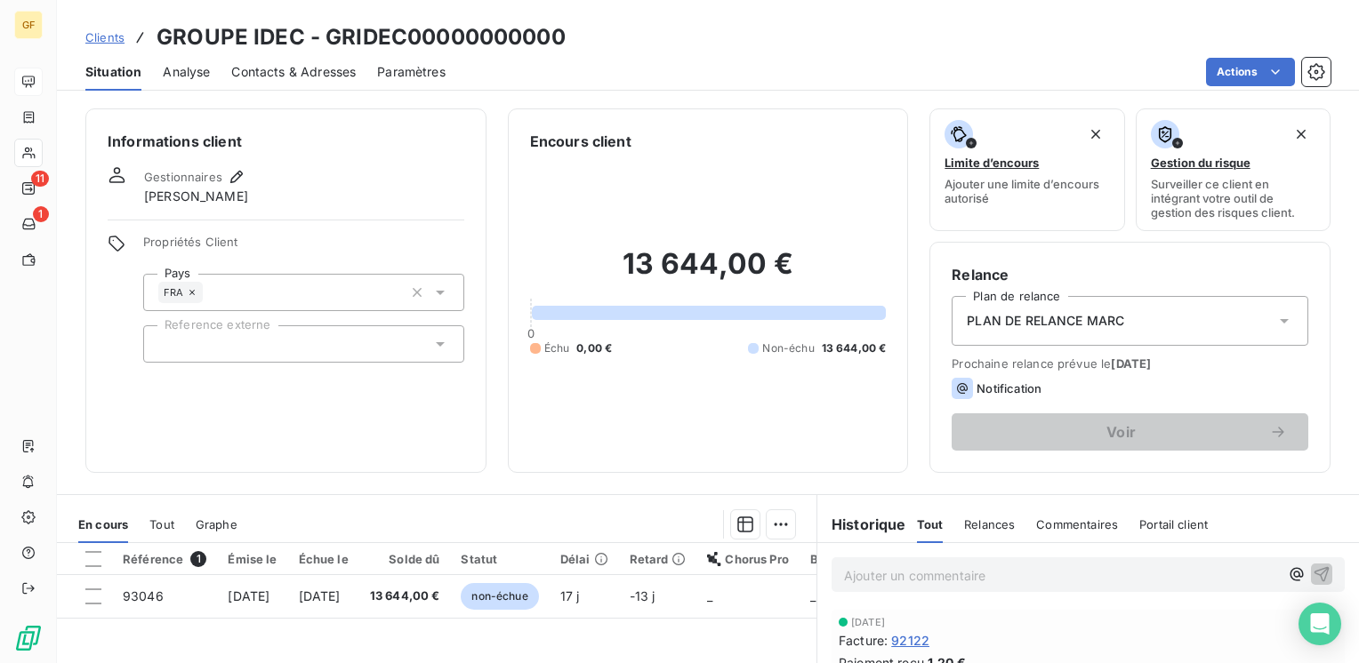
click at [259, 66] on span "Contacts & Adresses" at bounding box center [293, 72] width 124 height 18
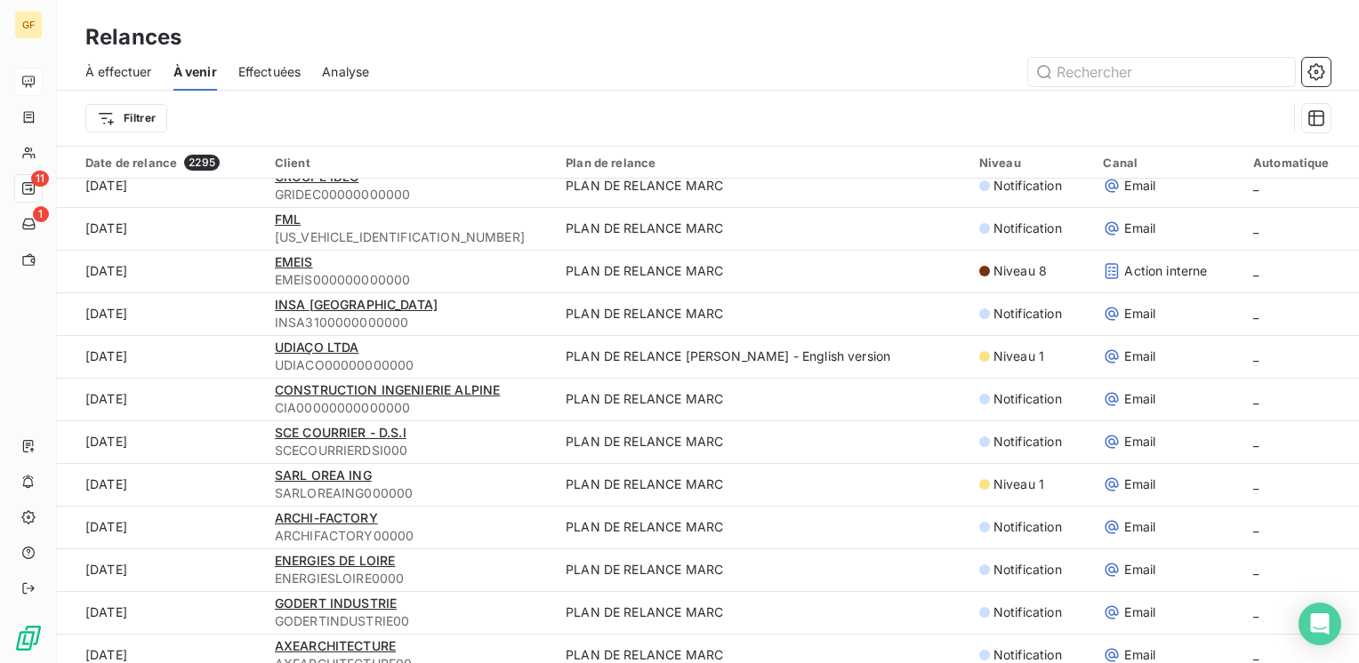
scroll to position [1334, 0]
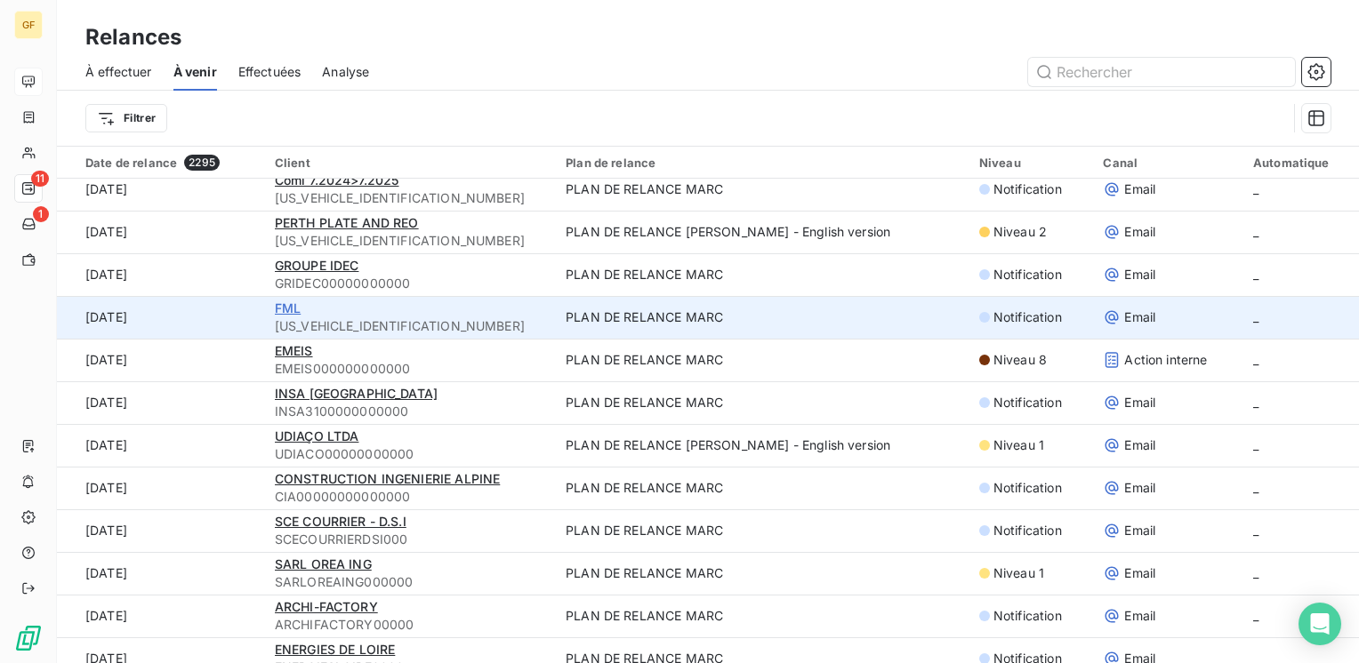
click at [280, 307] on span "FML" at bounding box center [288, 308] width 26 height 15
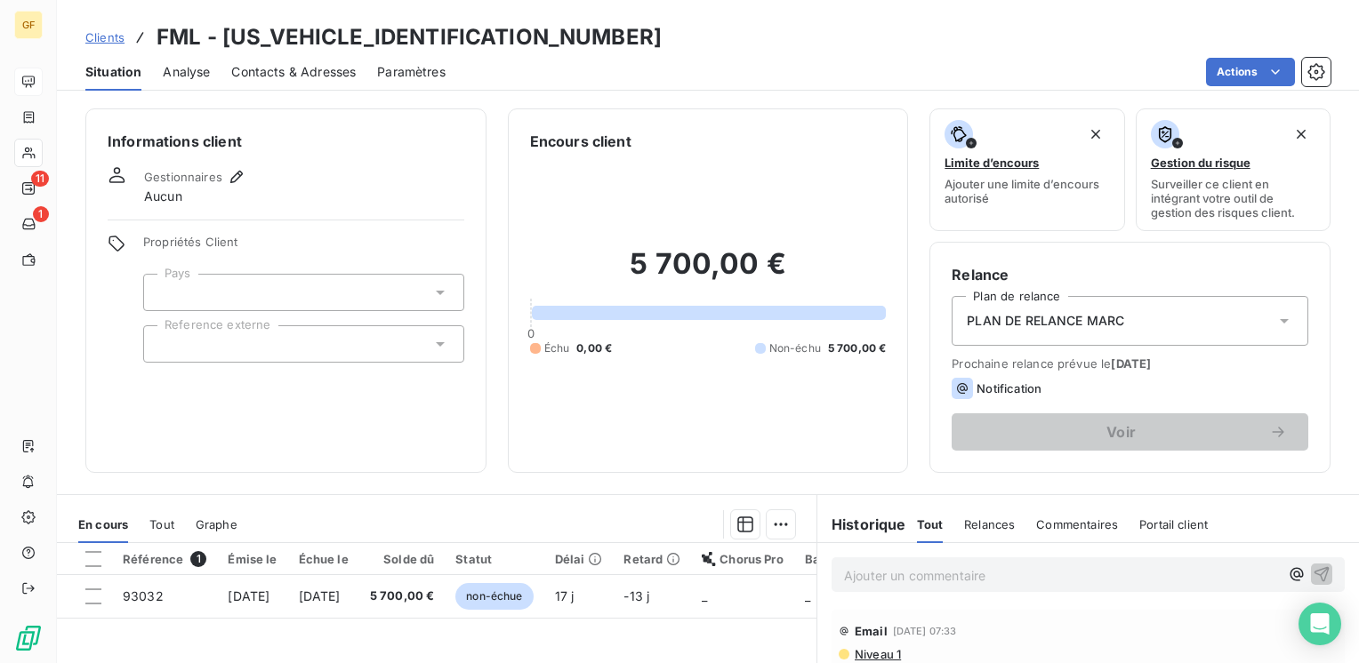
click at [241, 67] on span "Contacts & Adresses" at bounding box center [293, 72] width 124 height 18
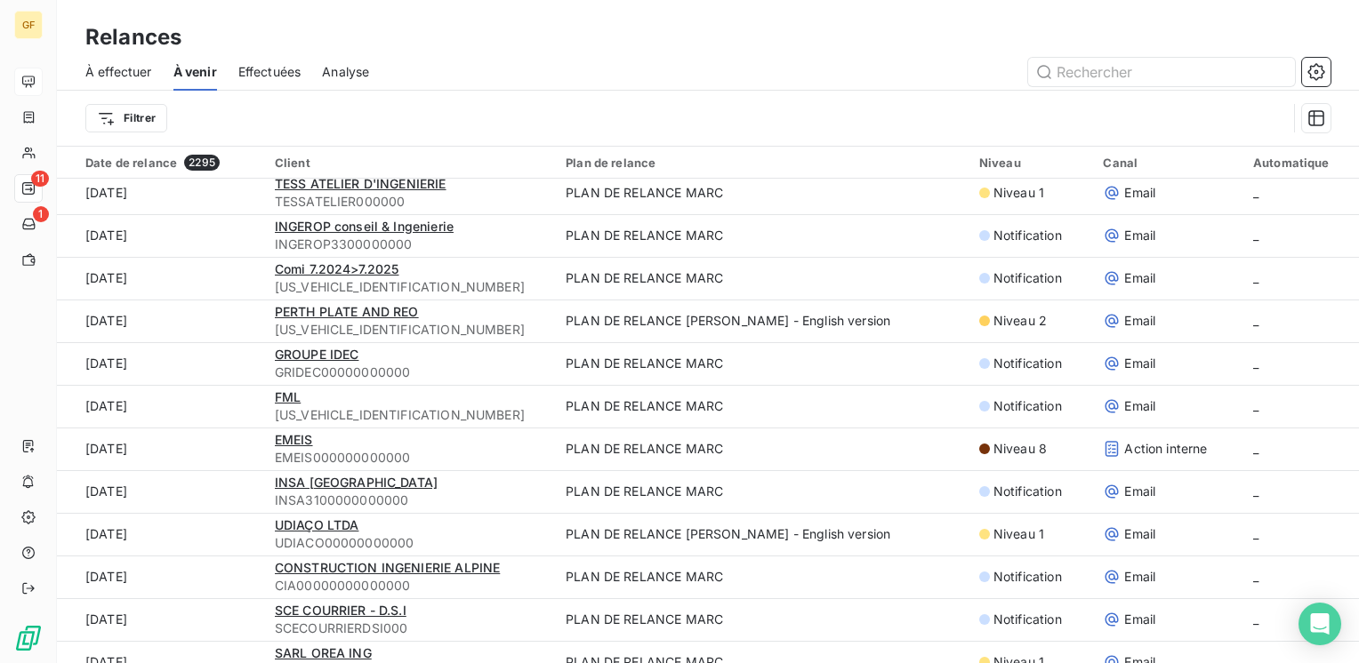
scroll to position [1334, 0]
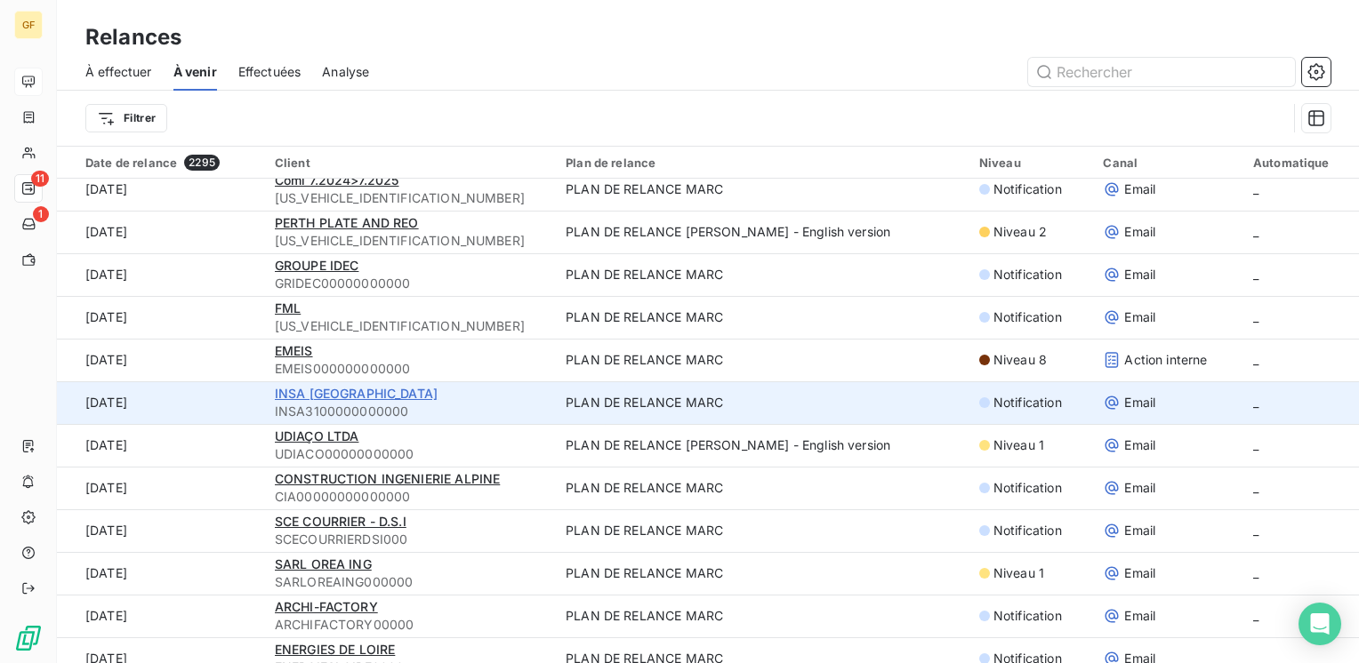
click at [311, 387] on span "INSA [GEOGRAPHIC_DATA]" at bounding box center [356, 393] width 163 height 15
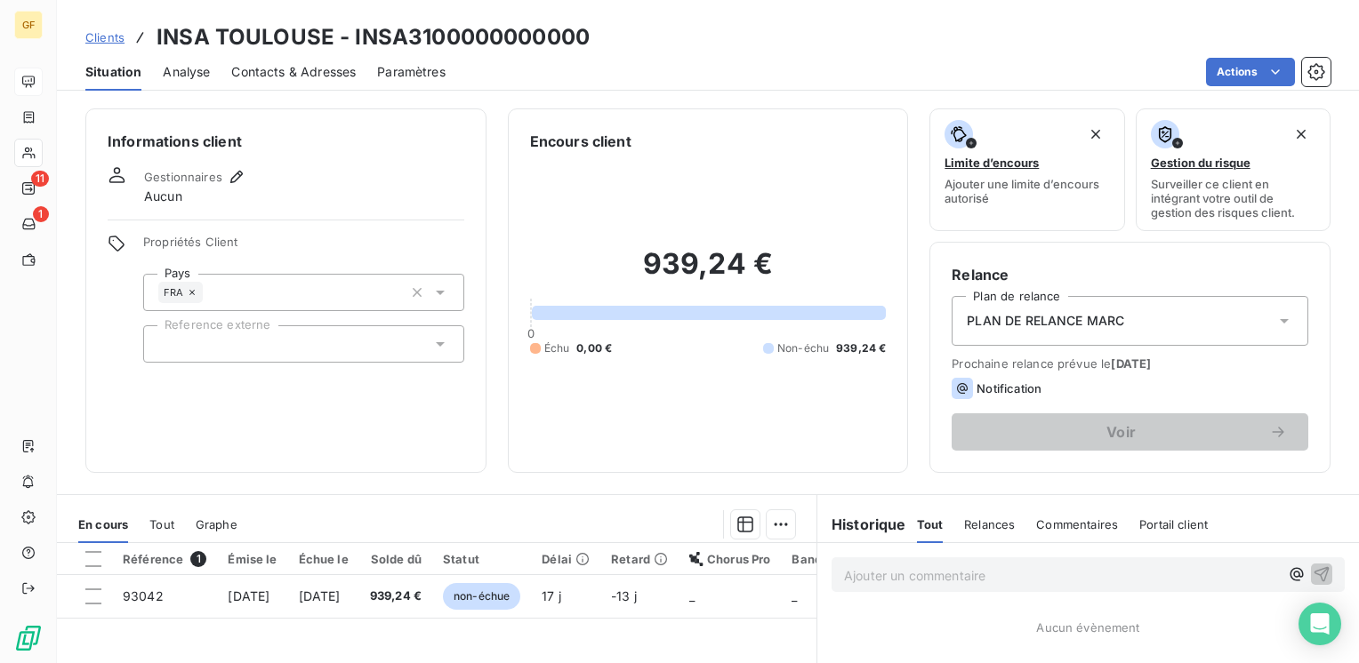
click at [313, 73] on span "Contacts & Adresses" at bounding box center [293, 72] width 124 height 18
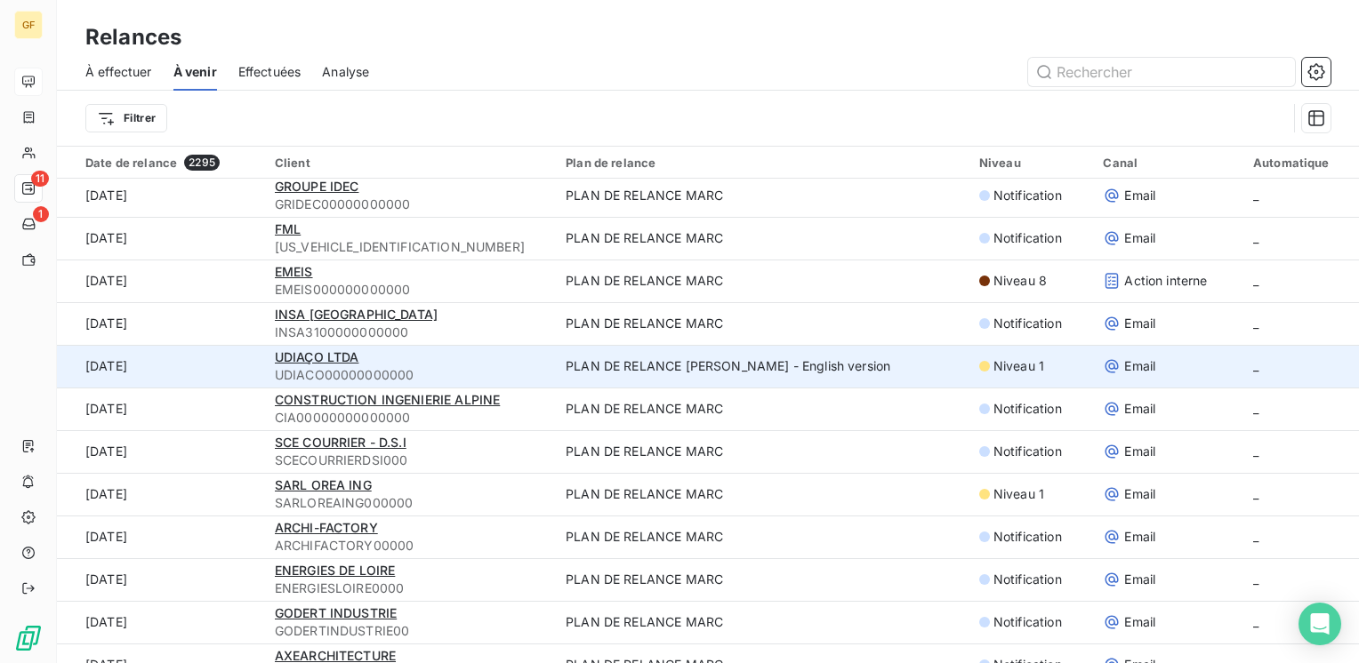
scroll to position [1423, 0]
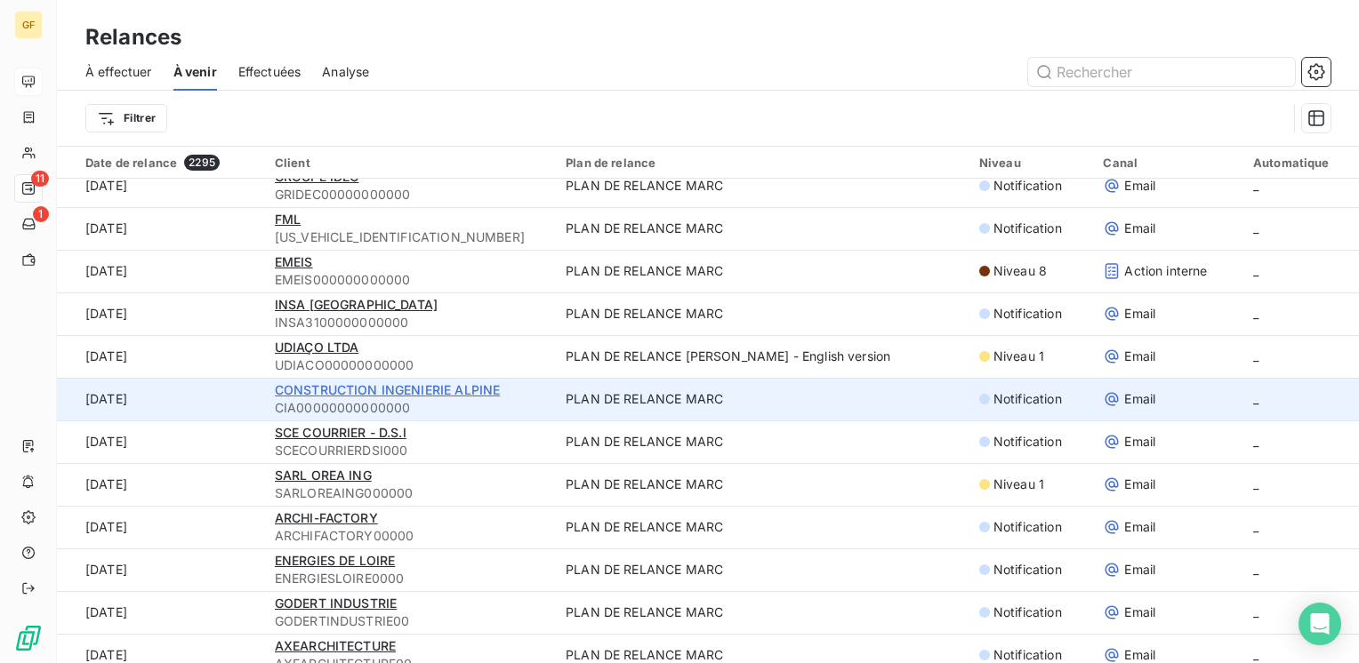
click at [388, 386] on span "CONSTRUCTION INGENIERIE ALPINE" at bounding box center [388, 389] width 226 height 15
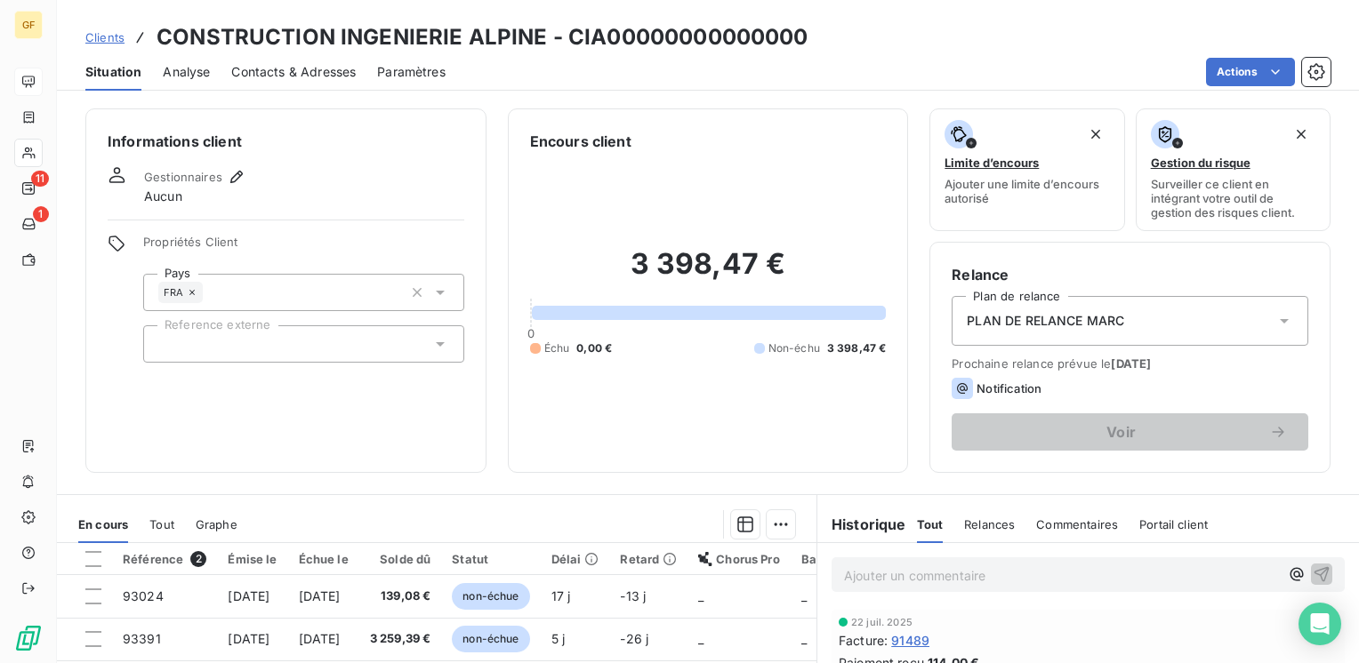
click at [313, 76] on span "Contacts & Adresses" at bounding box center [293, 72] width 124 height 18
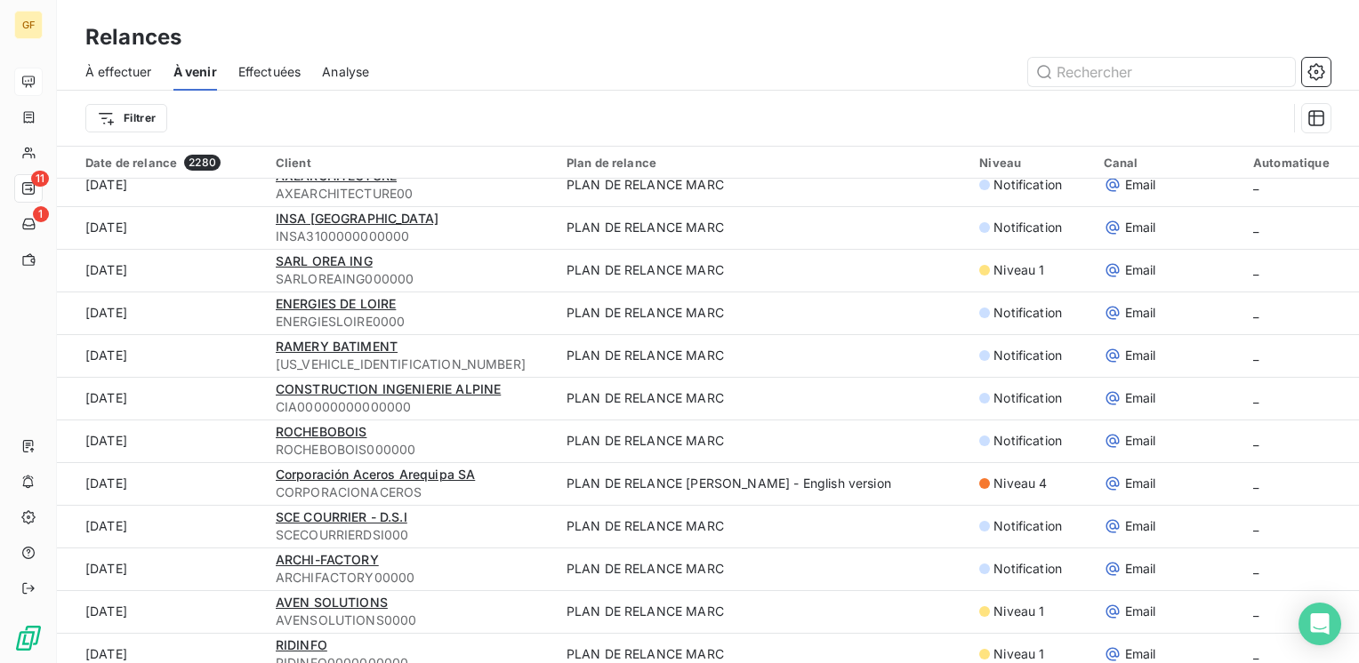
scroll to position [1495, 0]
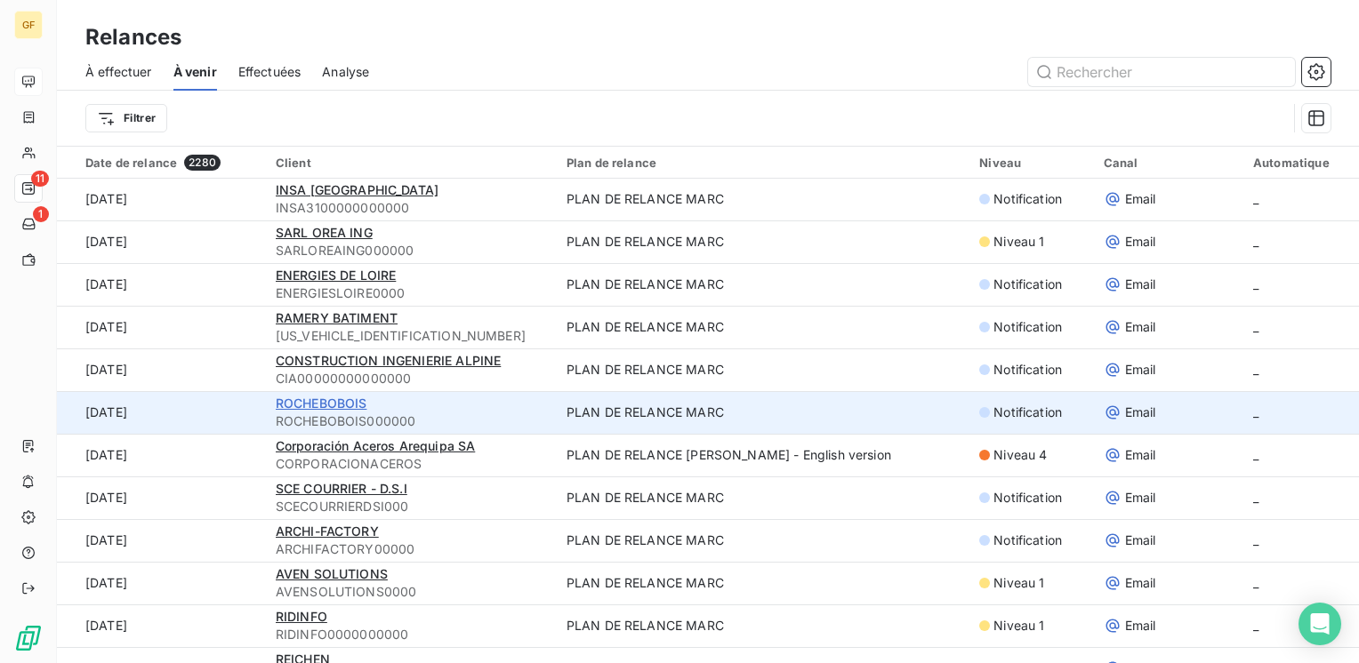
click at [339, 399] on span "ROCHEBOBOIS" at bounding box center [322, 403] width 92 height 15
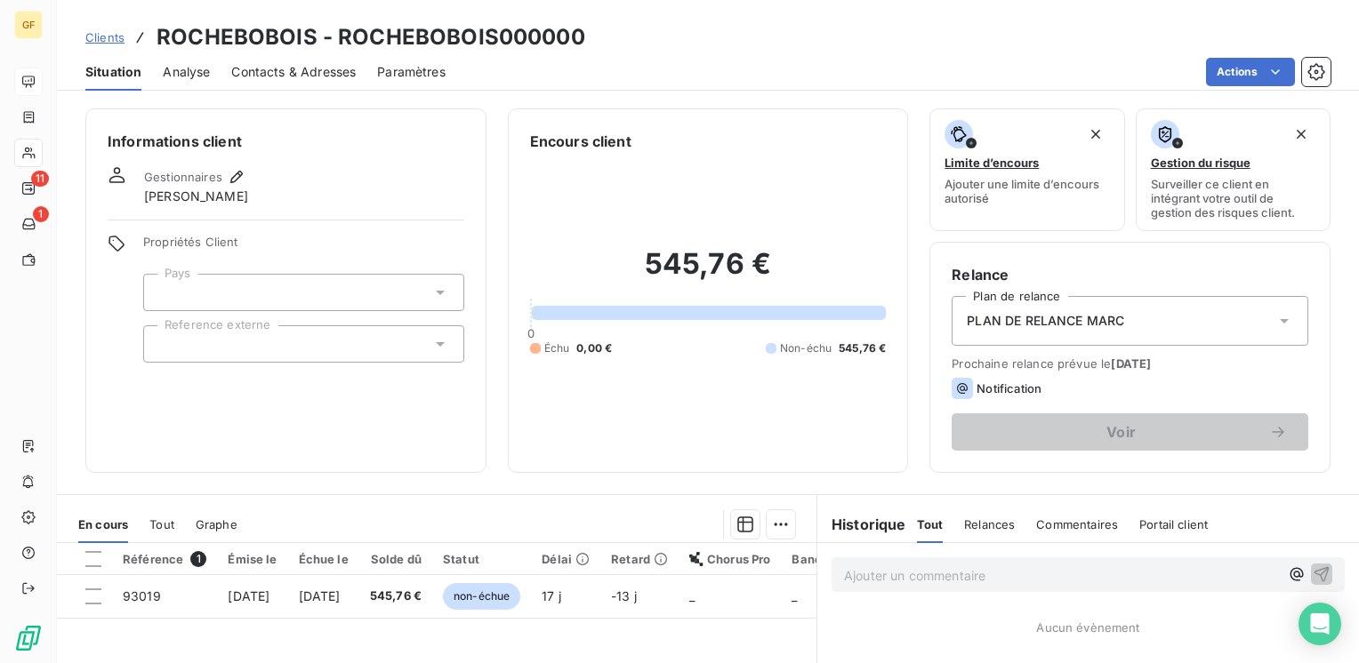
drag, startPoint x: 299, startPoint y: 74, endPoint x: 317, endPoint y: 81, distance: 19.2
click at [301, 74] on span "Contacts & Adresses" at bounding box center [293, 72] width 124 height 18
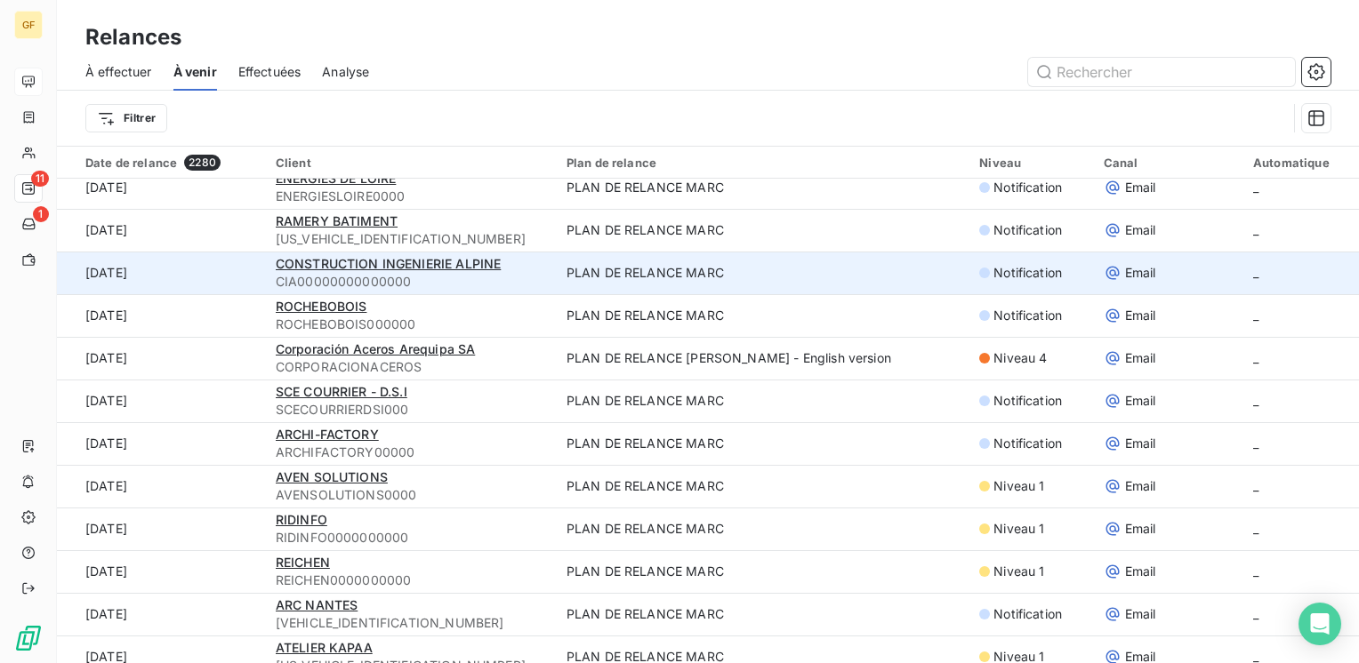
scroll to position [1601, 0]
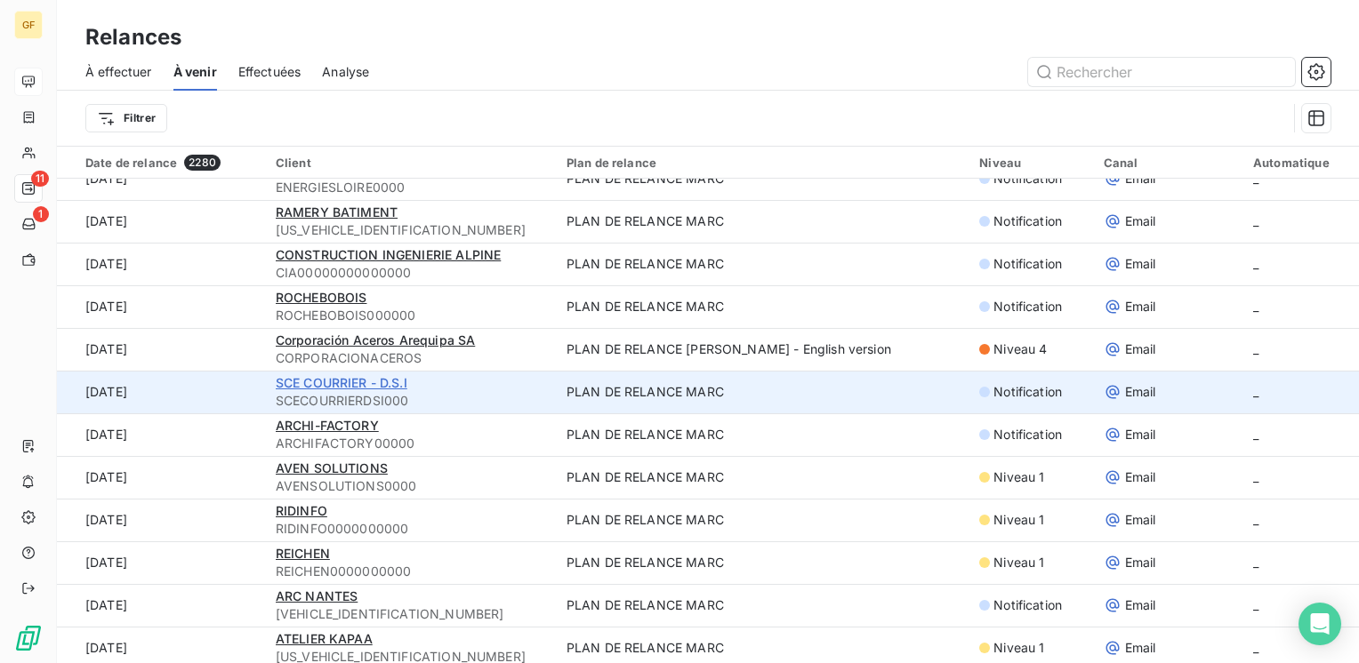
click at [333, 385] on span "SCE COURRIER - D.S.I" at bounding box center [342, 382] width 132 height 15
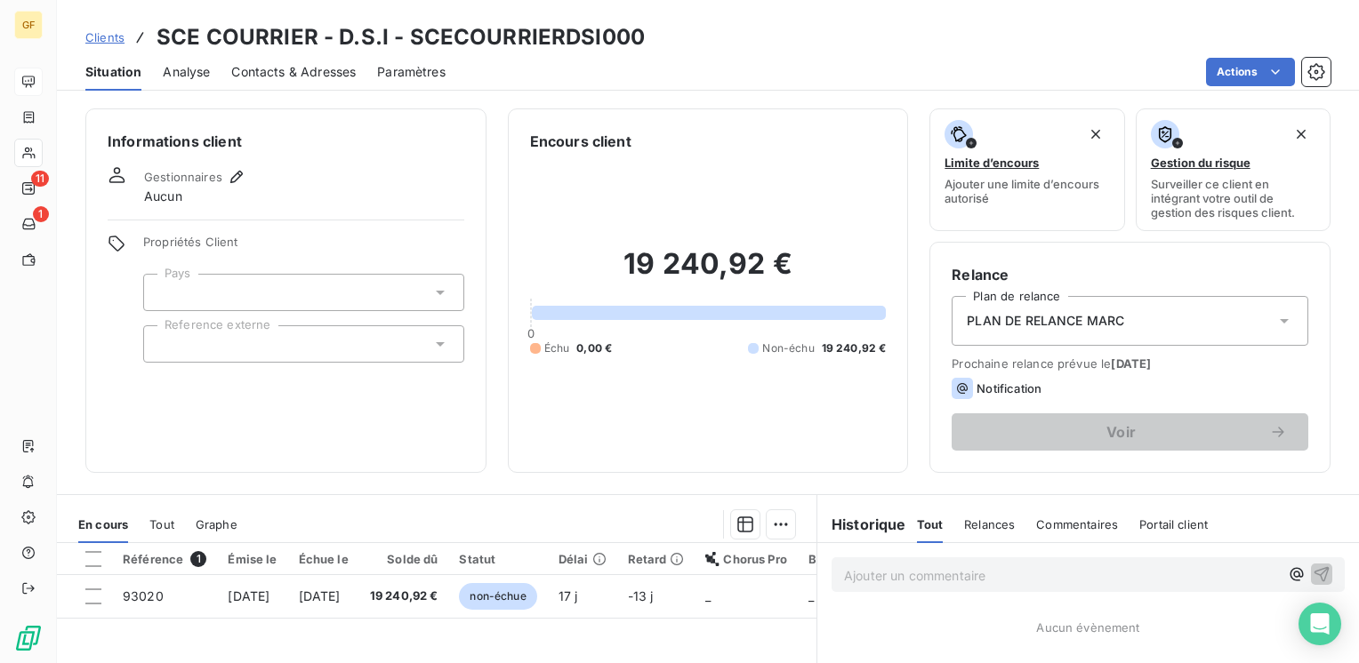
click at [285, 69] on span "Contacts & Adresses" at bounding box center [293, 72] width 124 height 18
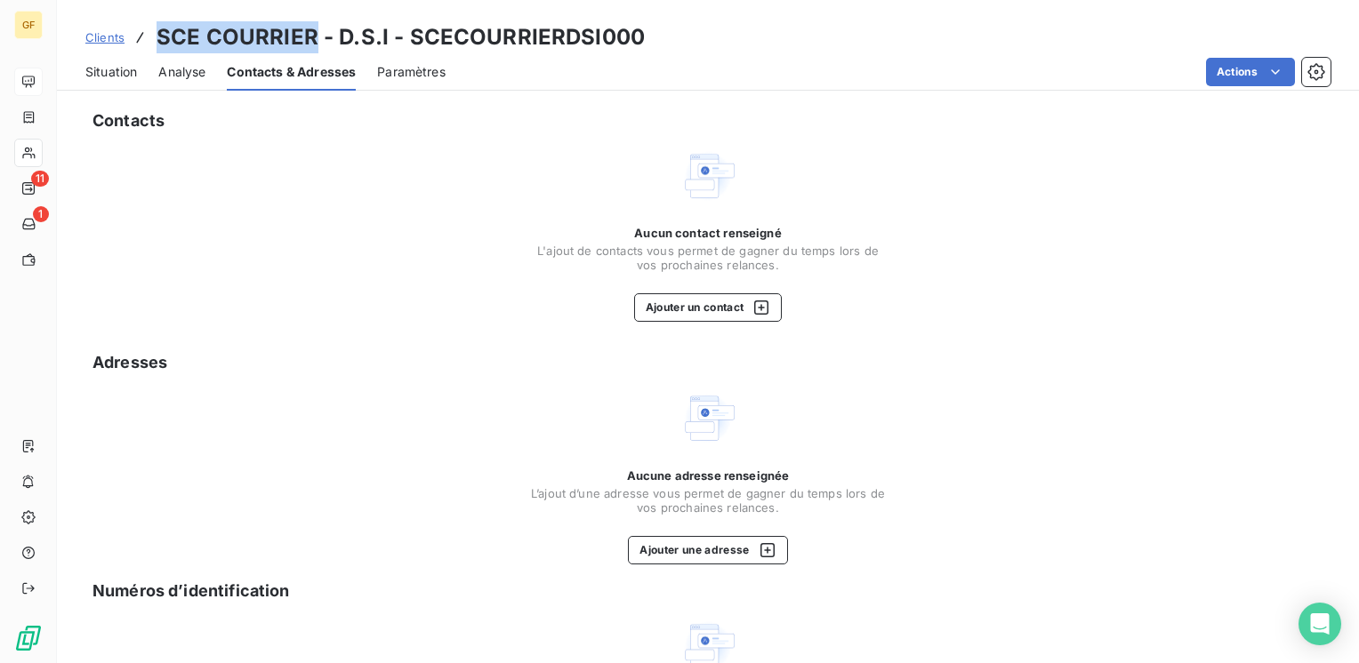
drag, startPoint x: 316, startPoint y: 41, endPoint x: 157, endPoint y: 37, distance: 158.3
click at [157, 37] on h3 "SCE COURRIER - D.S.I - SCECOURRIERDSI000" at bounding box center [401, 37] width 488 height 32
click at [114, 73] on span "Situation" at bounding box center [111, 72] width 52 height 18
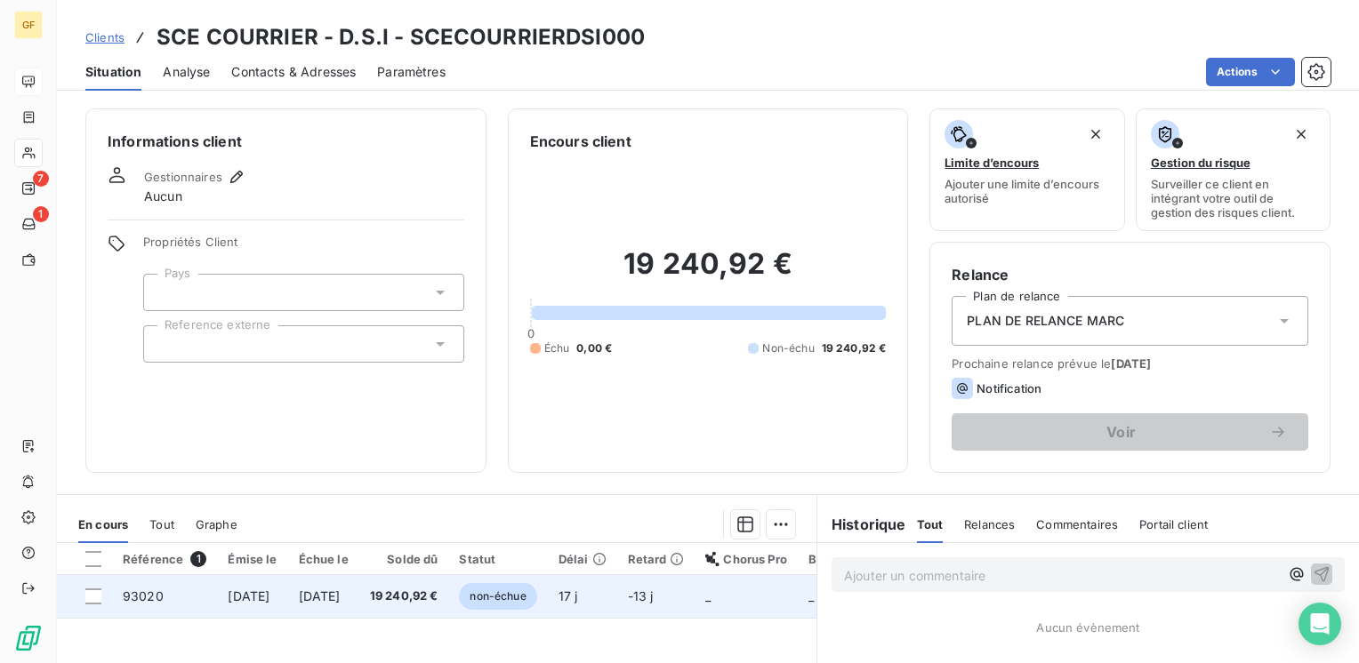
click at [287, 597] on td "23 sept. 2025" at bounding box center [252, 596] width 70 height 43
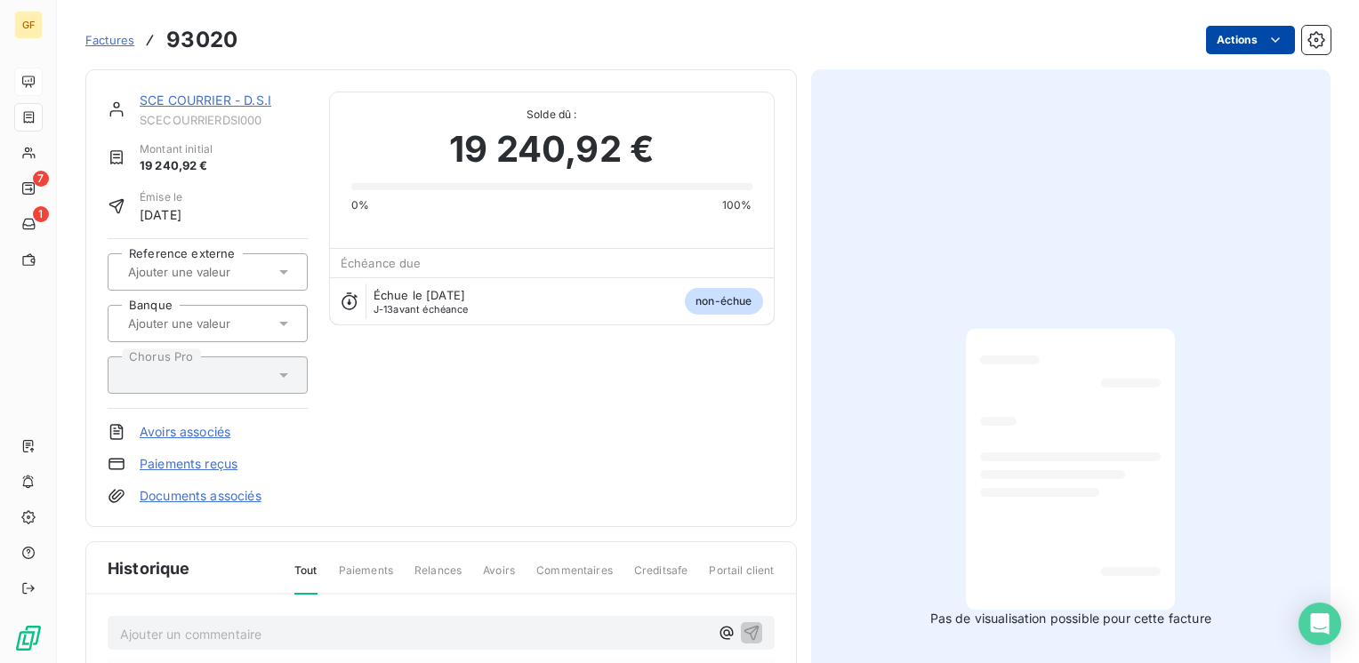
click at [1237, 44] on html "GF 7 1 Factures 93020 Actions SCE COURRIER - D.S.I SCECOURRIERDSI000 Montant in…" at bounding box center [679, 331] width 1359 height 663
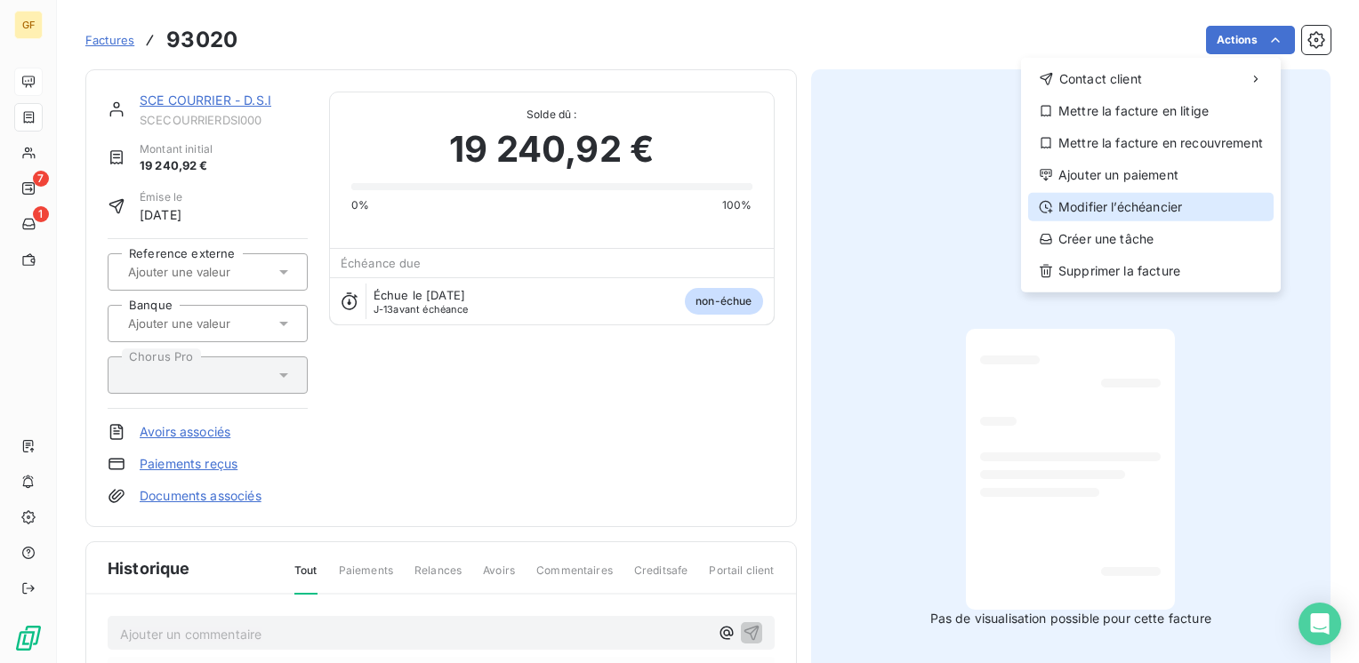
click at [1124, 208] on div "Modifier l’échéancier" at bounding box center [1150, 207] width 245 height 28
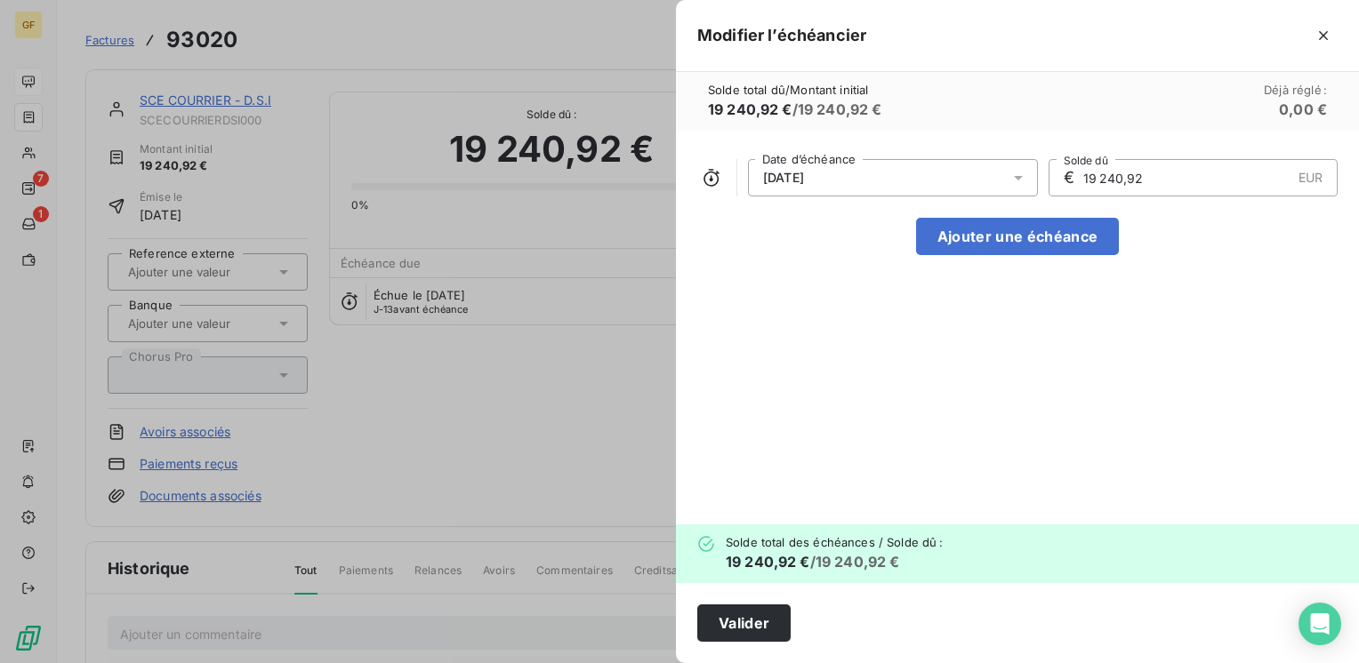
click at [1024, 174] on icon at bounding box center [1018, 178] width 18 height 18
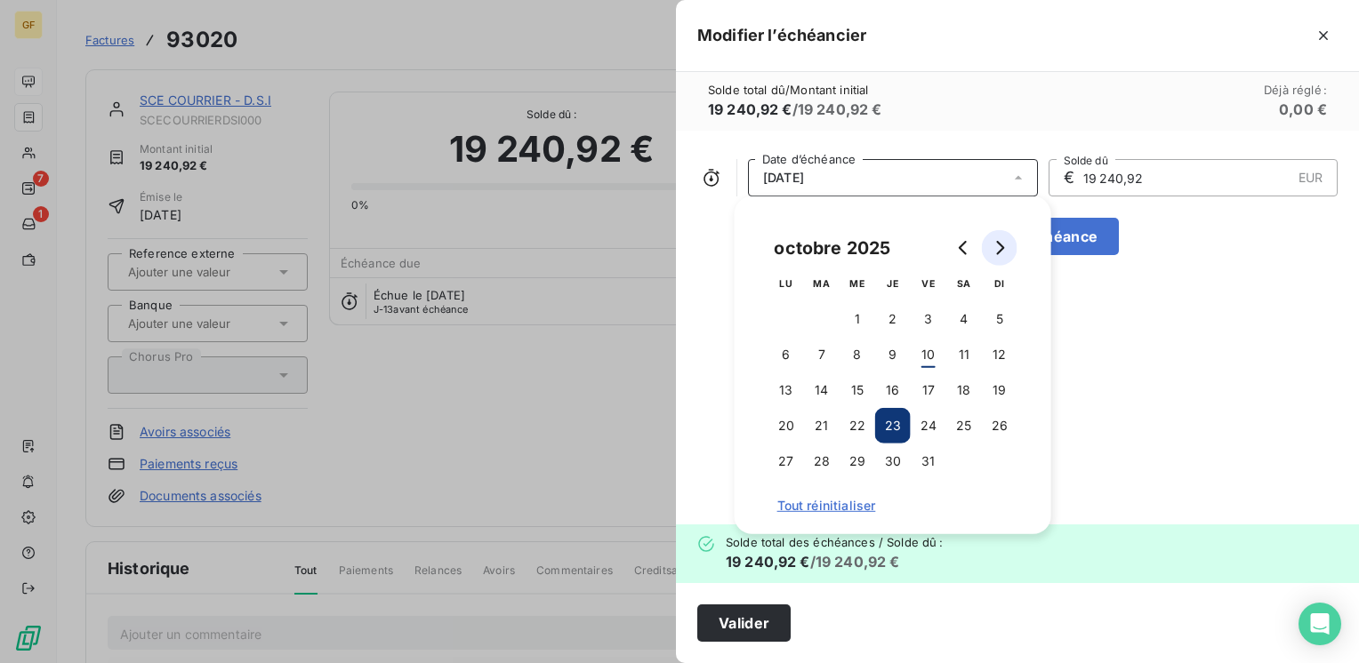
click at [1007, 244] on button "Go to next month" at bounding box center [1000, 248] width 36 height 36
click at [783, 389] on button "10" at bounding box center [786, 391] width 36 height 36
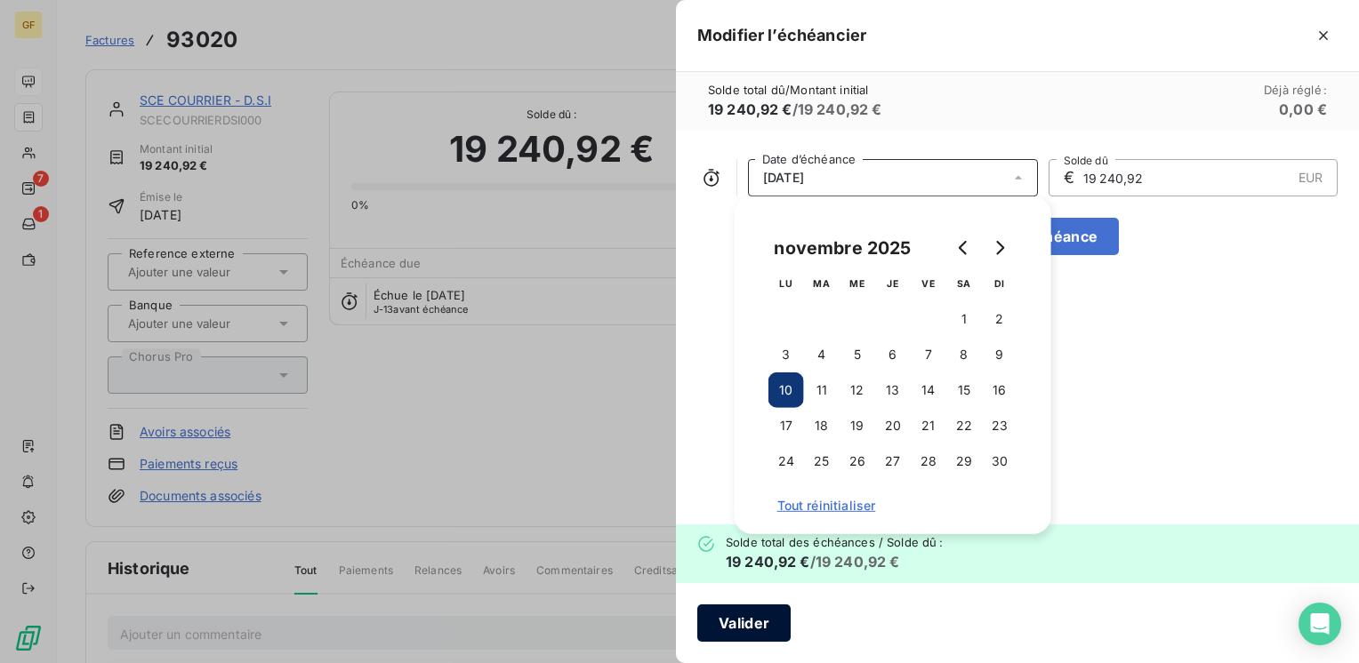
click at [746, 628] on button "Valider" at bounding box center [743, 623] width 93 height 37
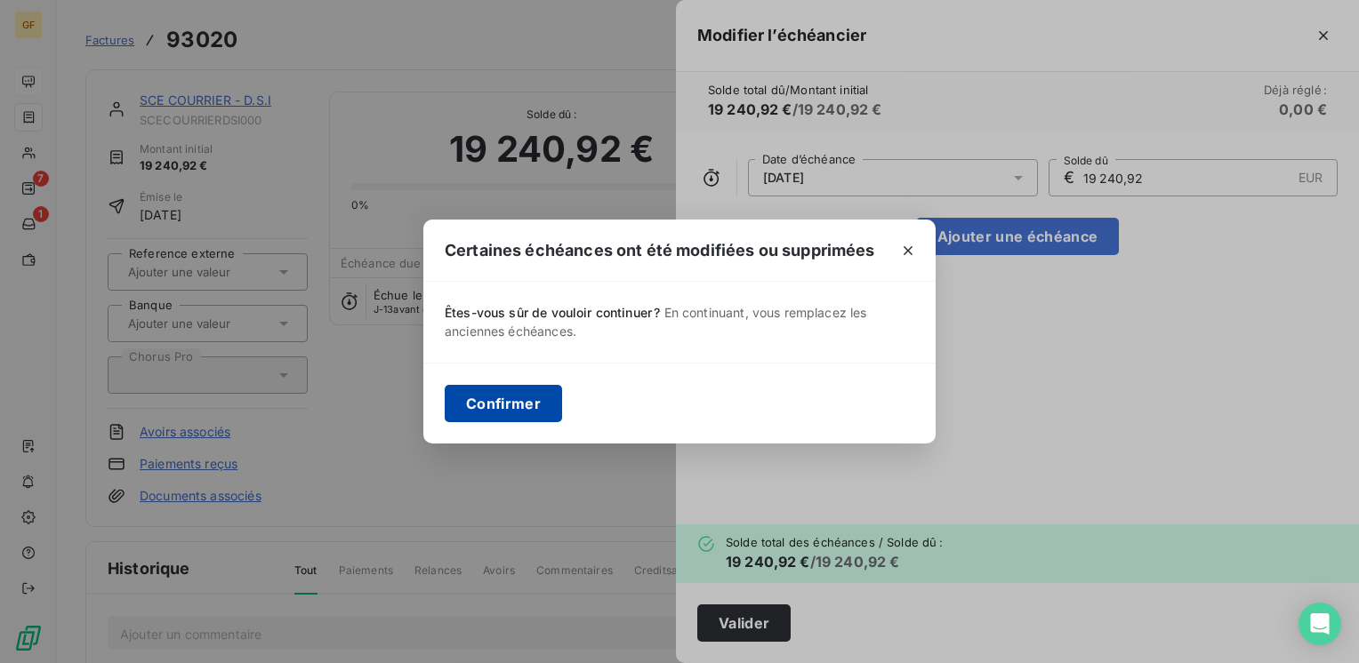
click at [526, 389] on button "Confirmer" at bounding box center [503, 403] width 117 height 37
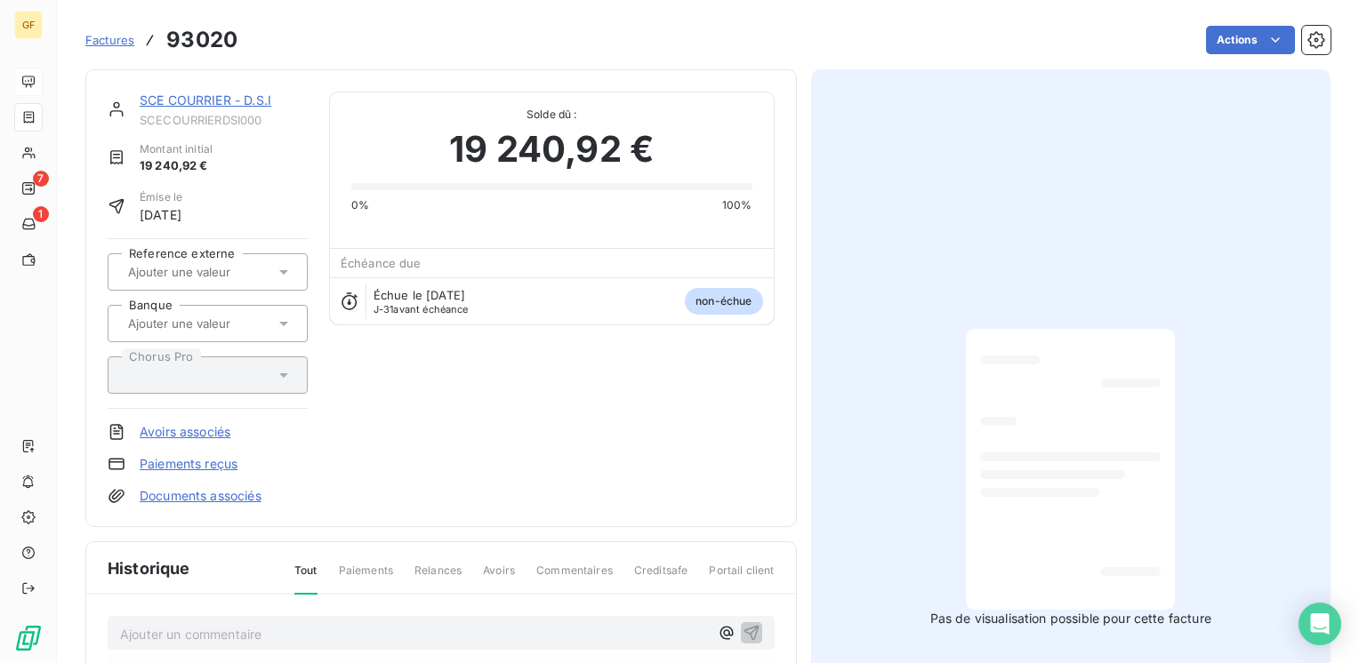
click at [195, 97] on link "SCE COURRIER - D.S.I" at bounding box center [206, 99] width 132 height 15
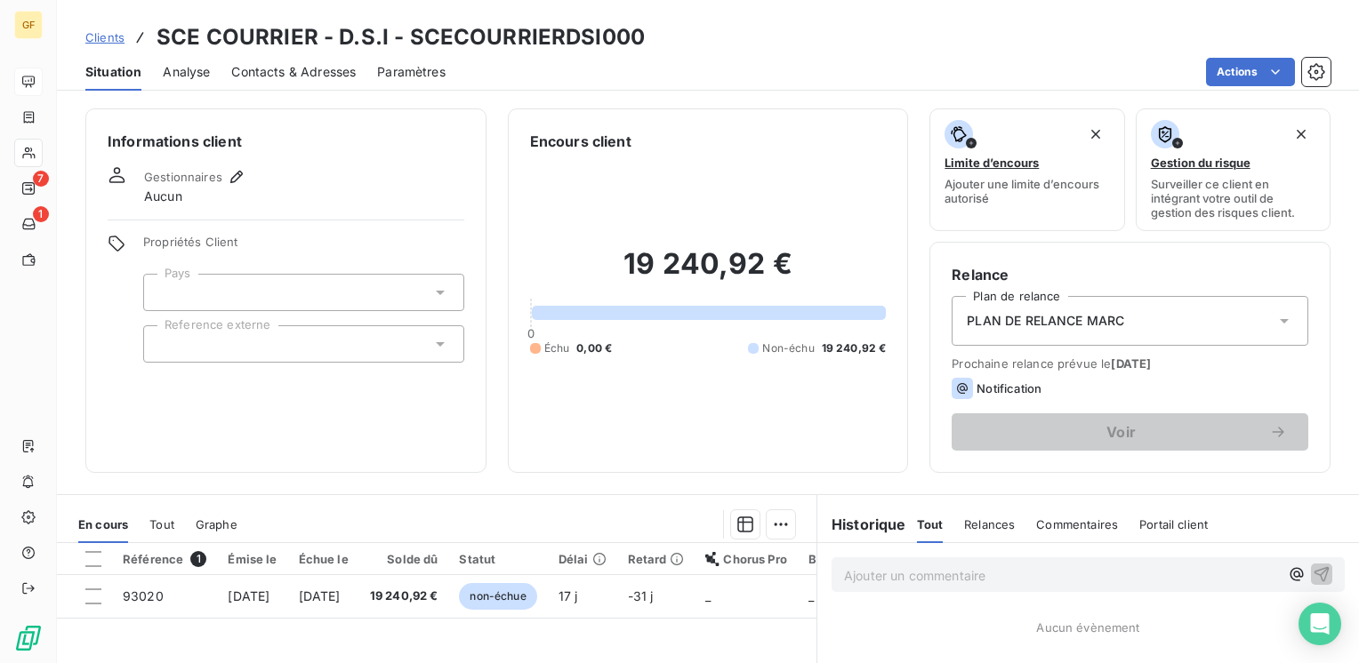
click at [277, 74] on span "Contacts & Adresses" at bounding box center [293, 72] width 124 height 18
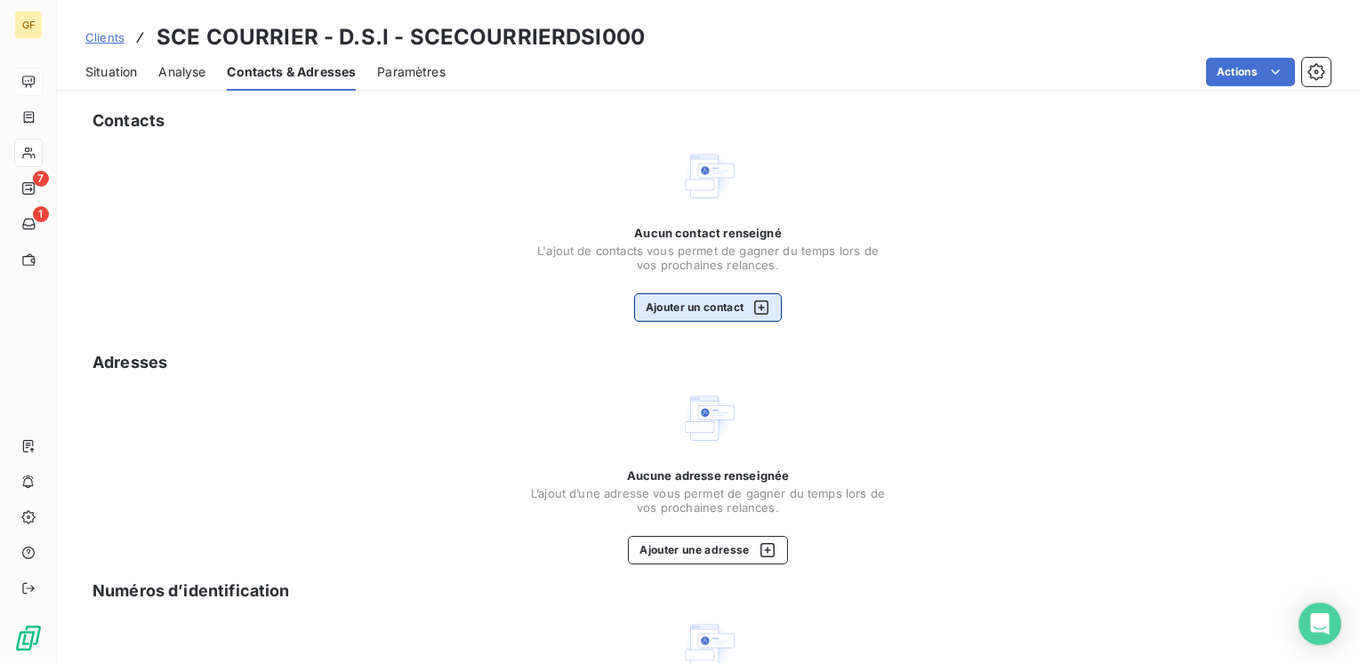
click at [694, 253] on div "Aucun contact renseigné L'ajout de contacts vous permet de gagner du temps lors…" at bounding box center [708, 274] width 356 height 96
click at [678, 301] on button "Ajouter un contact" at bounding box center [708, 307] width 149 height 28
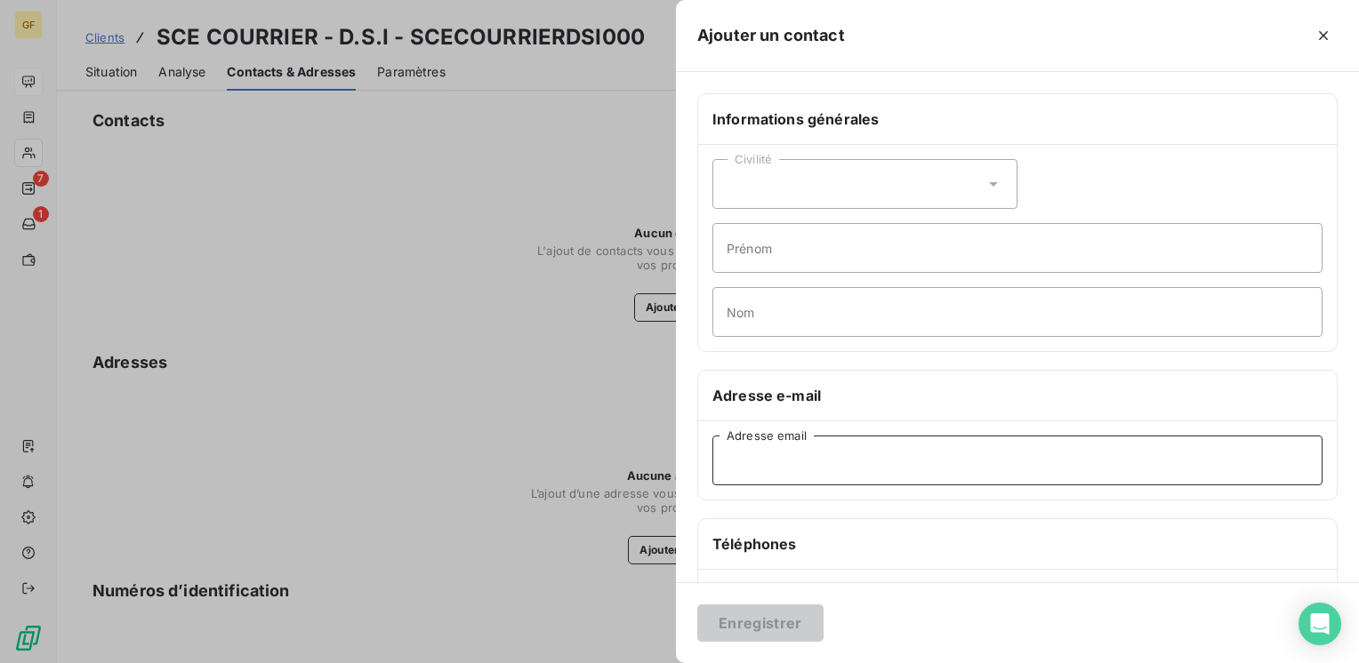
click at [767, 454] on input "Adresse email" at bounding box center [1017, 461] width 610 height 50
paste input "karine.gargowitsch@vaucluse.fr"
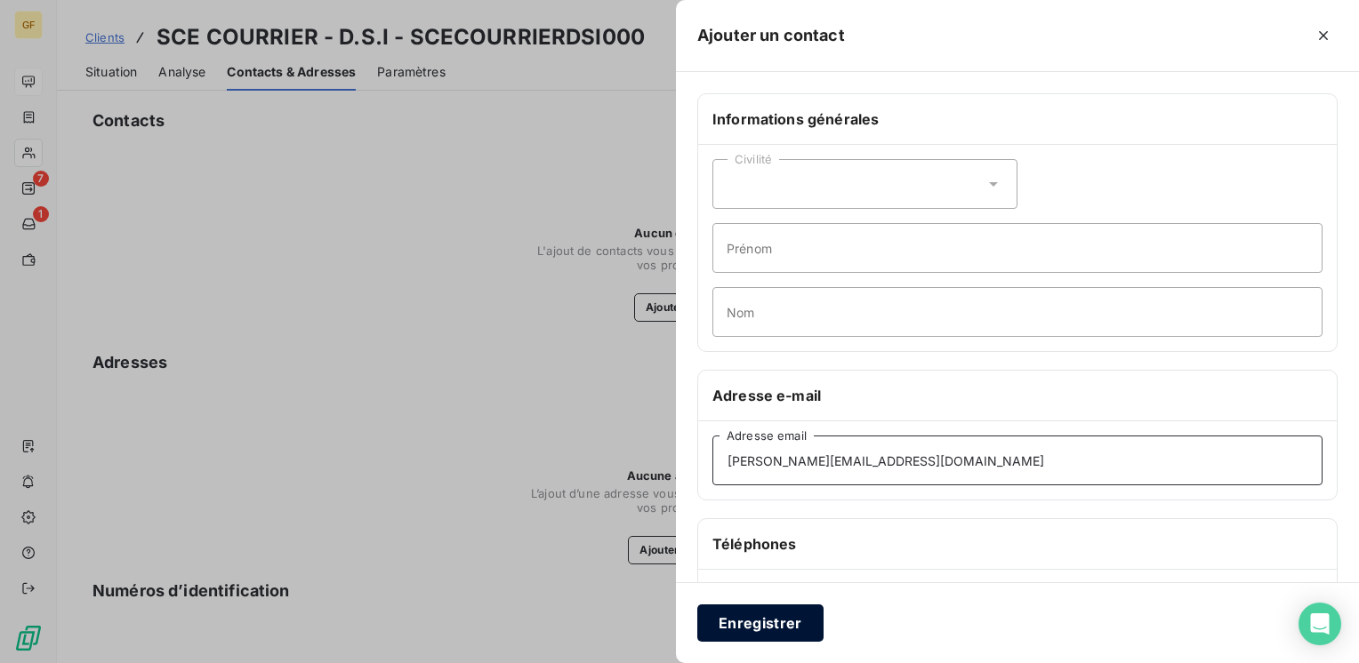
type input "karine.gargowitsch@vaucluse.fr"
click at [751, 614] on button "Enregistrer" at bounding box center [760, 623] width 126 height 37
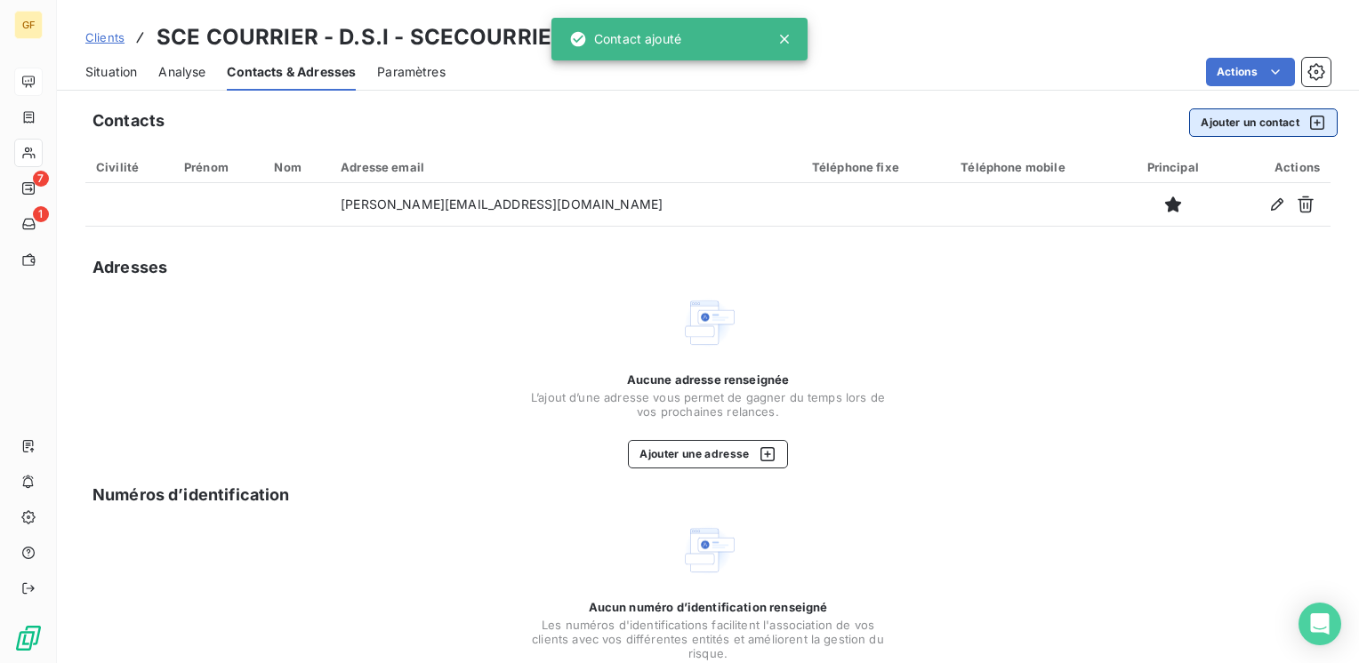
click at [1213, 132] on button "Ajouter un contact" at bounding box center [1263, 122] width 149 height 28
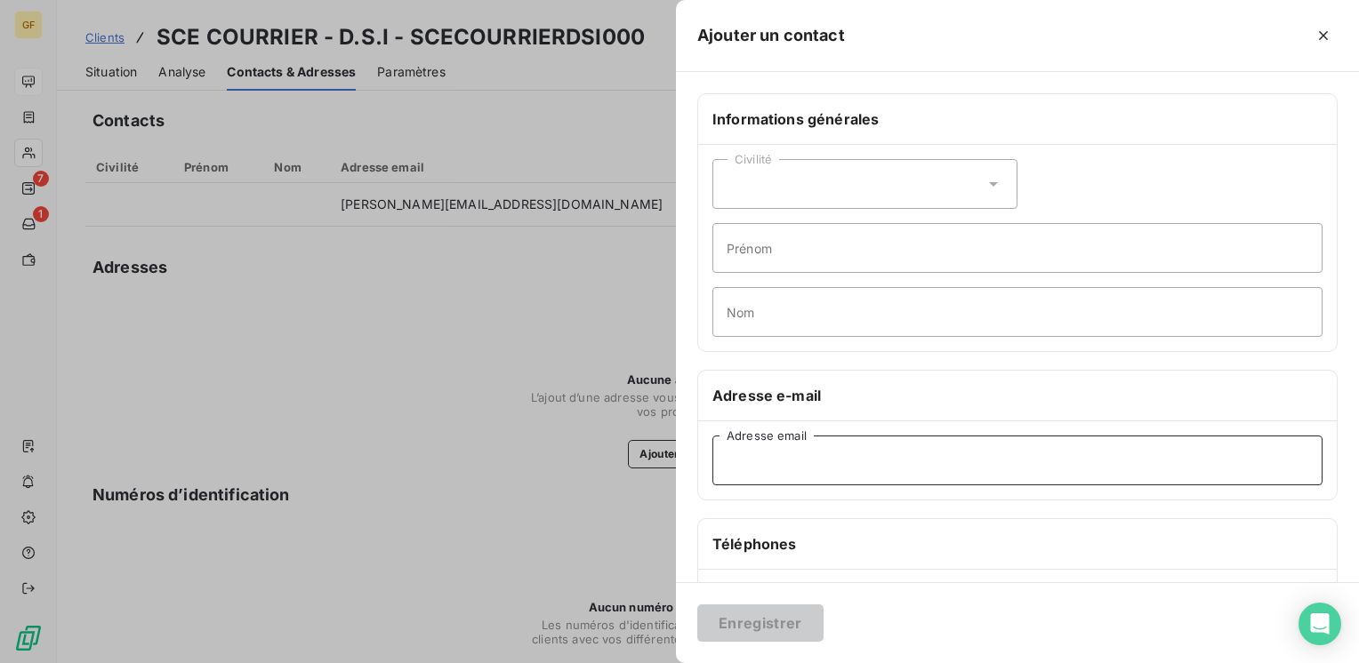
click at [834, 464] on input "Adresse email" at bounding box center [1017, 461] width 610 height 50
paste input "gestion.licences.carto@vaucluse.fr"
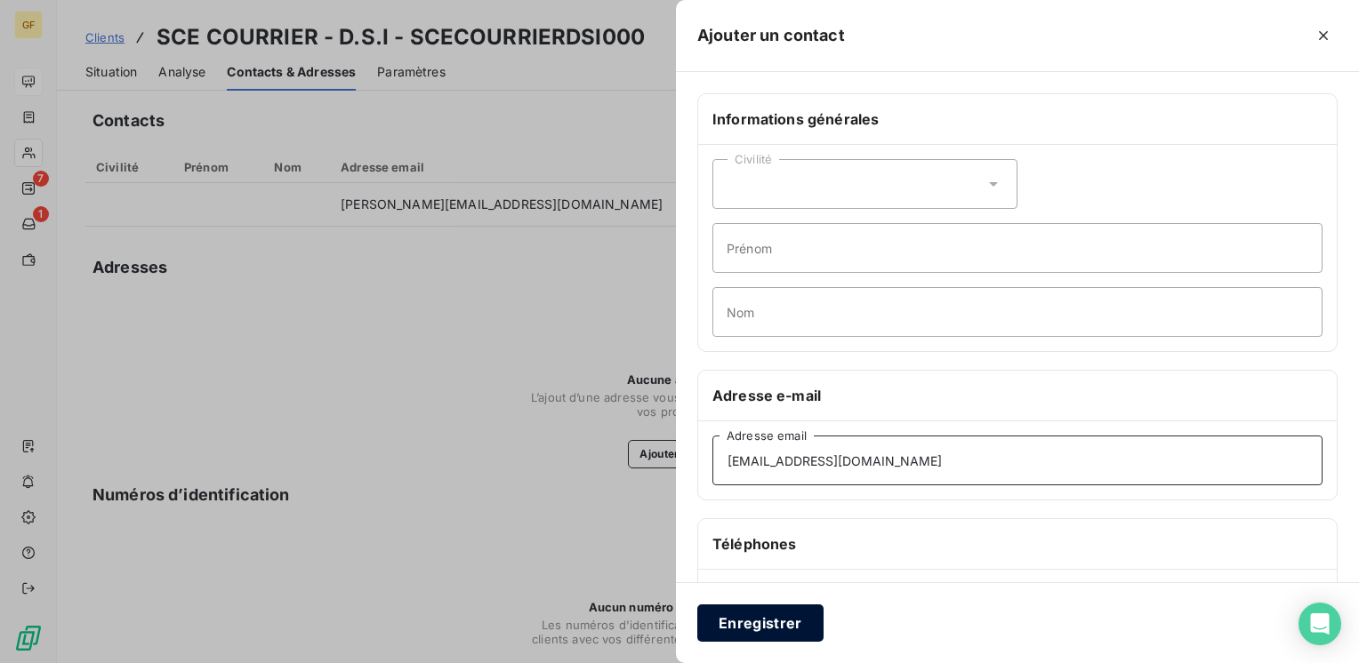
type input "gestion.licences.carto@vaucluse.fr"
click at [790, 609] on button "Enregistrer" at bounding box center [760, 623] width 126 height 37
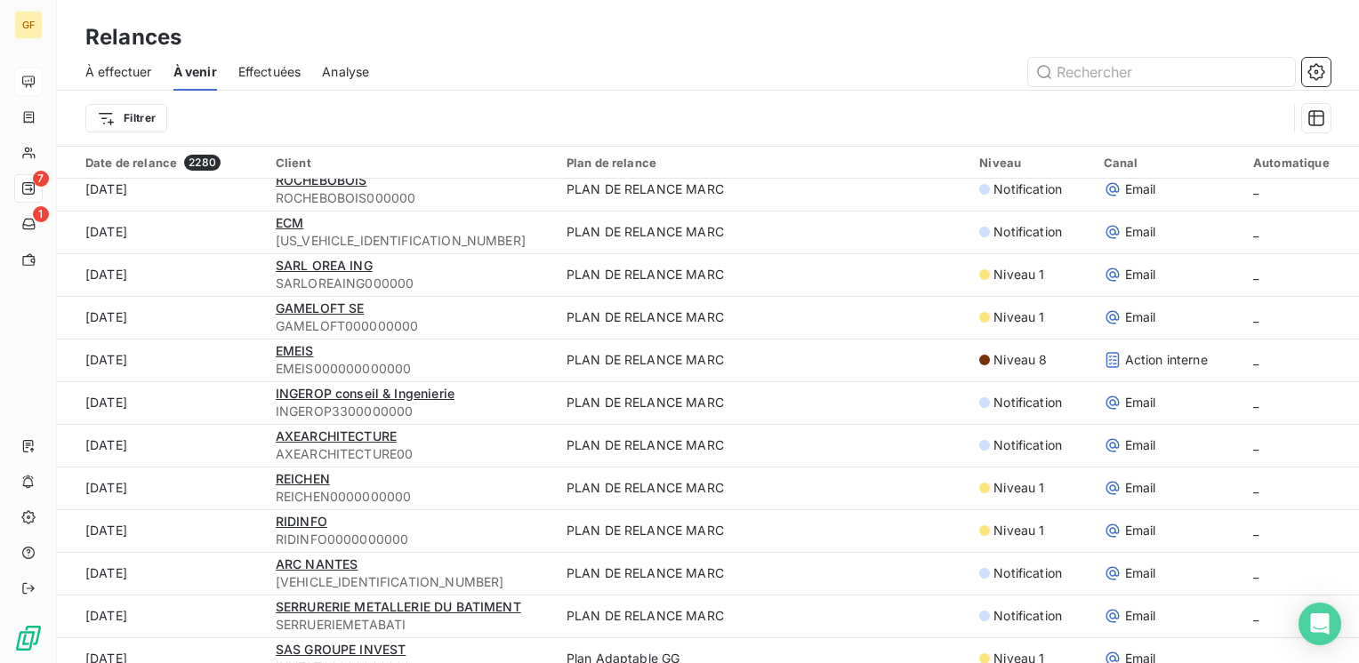
scroll to position [1601, 0]
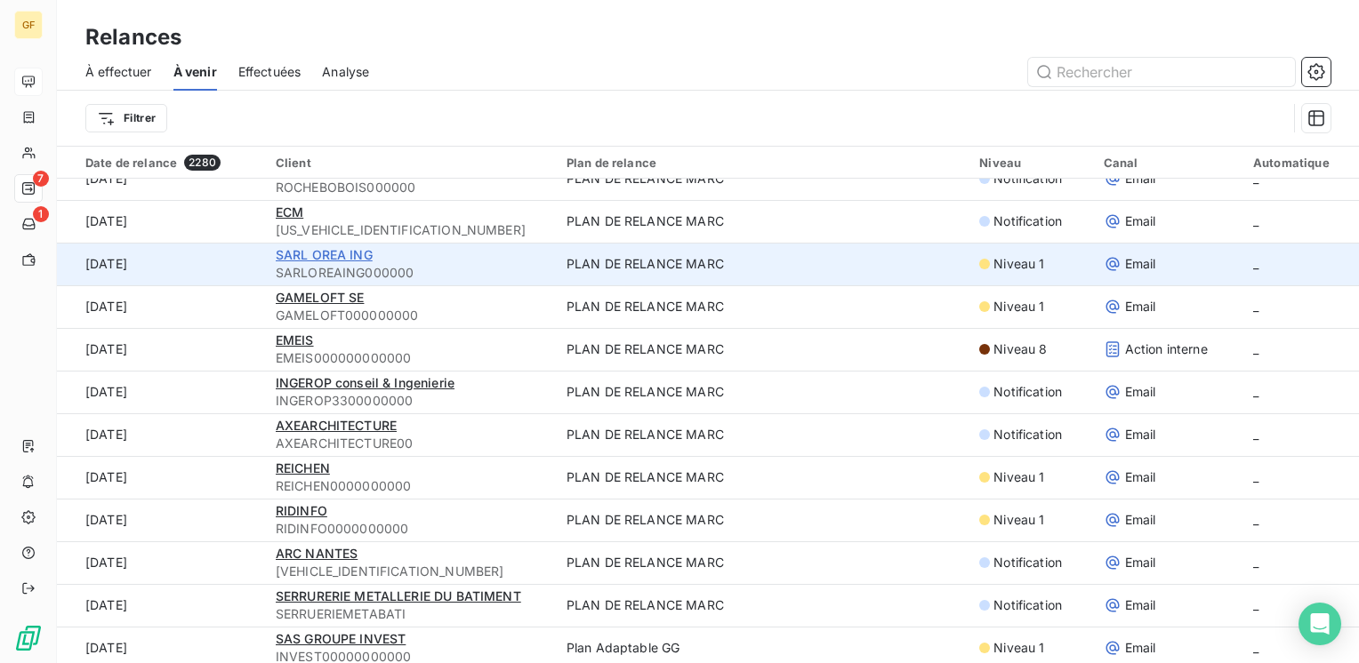
click at [353, 258] on span "SARL OREA ING" at bounding box center [324, 254] width 97 height 15
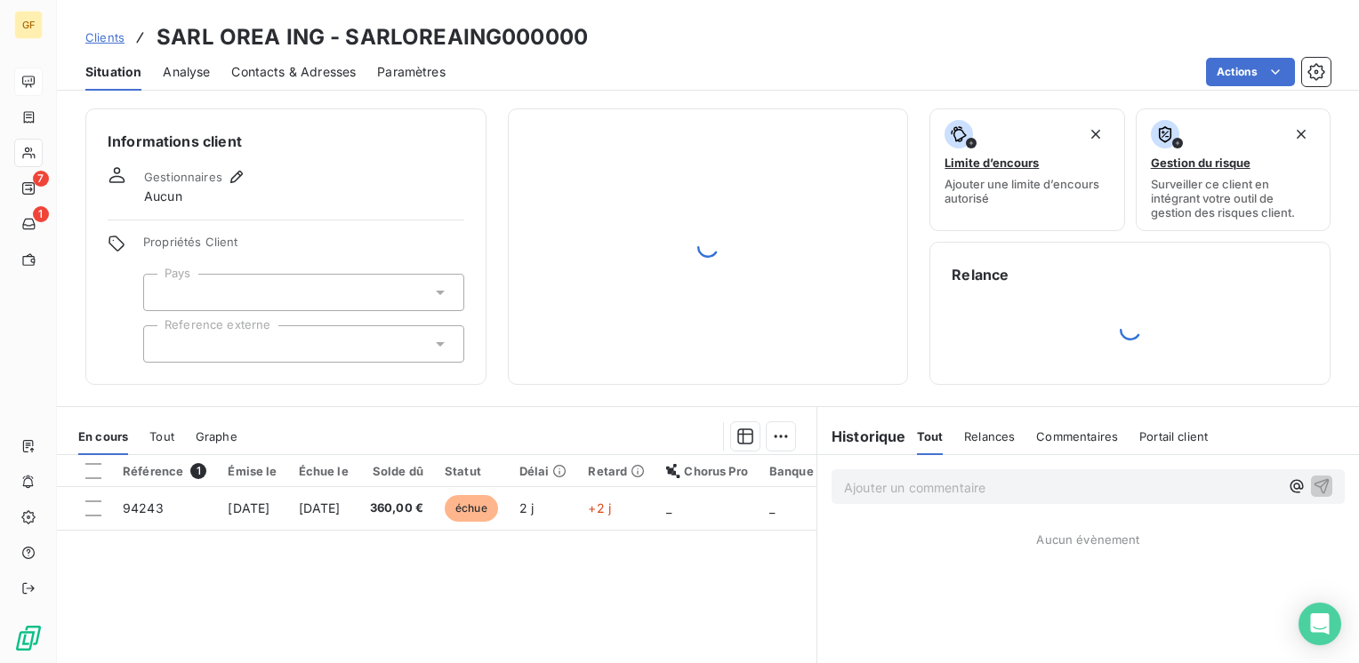
click at [268, 76] on span "Contacts & Adresses" at bounding box center [293, 72] width 124 height 18
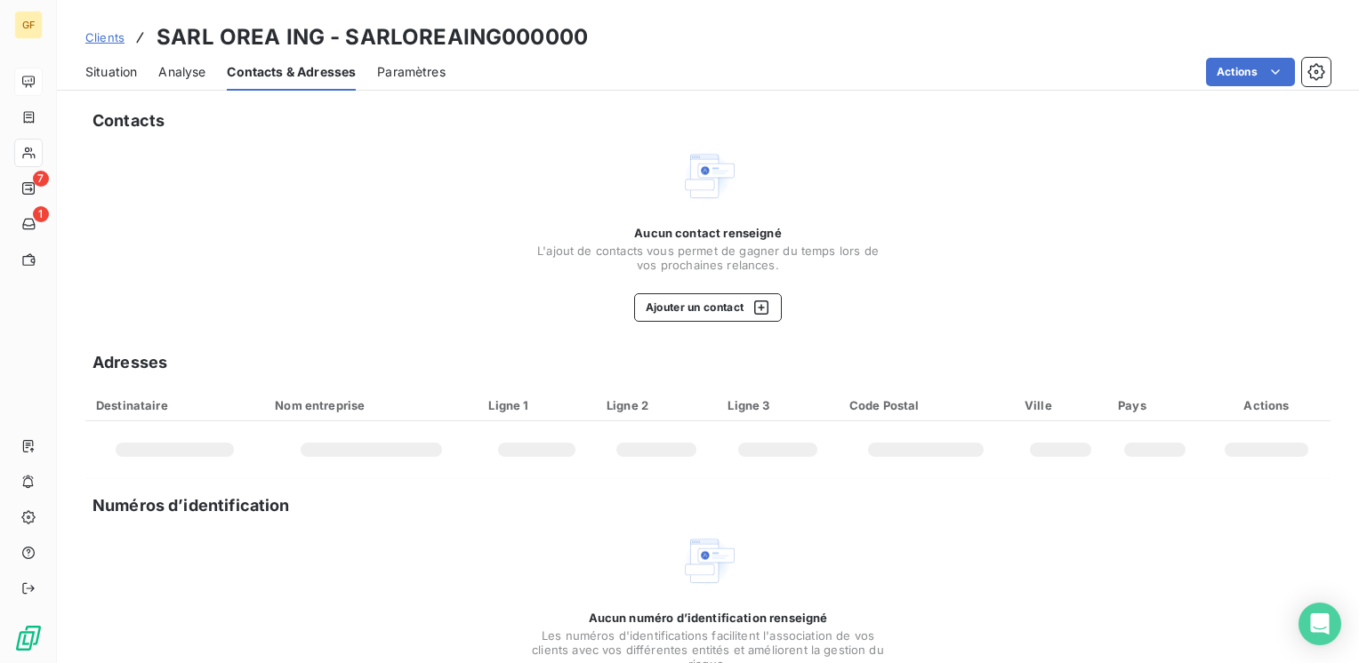
click at [121, 69] on span "Situation" at bounding box center [111, 72] width 52 height 18
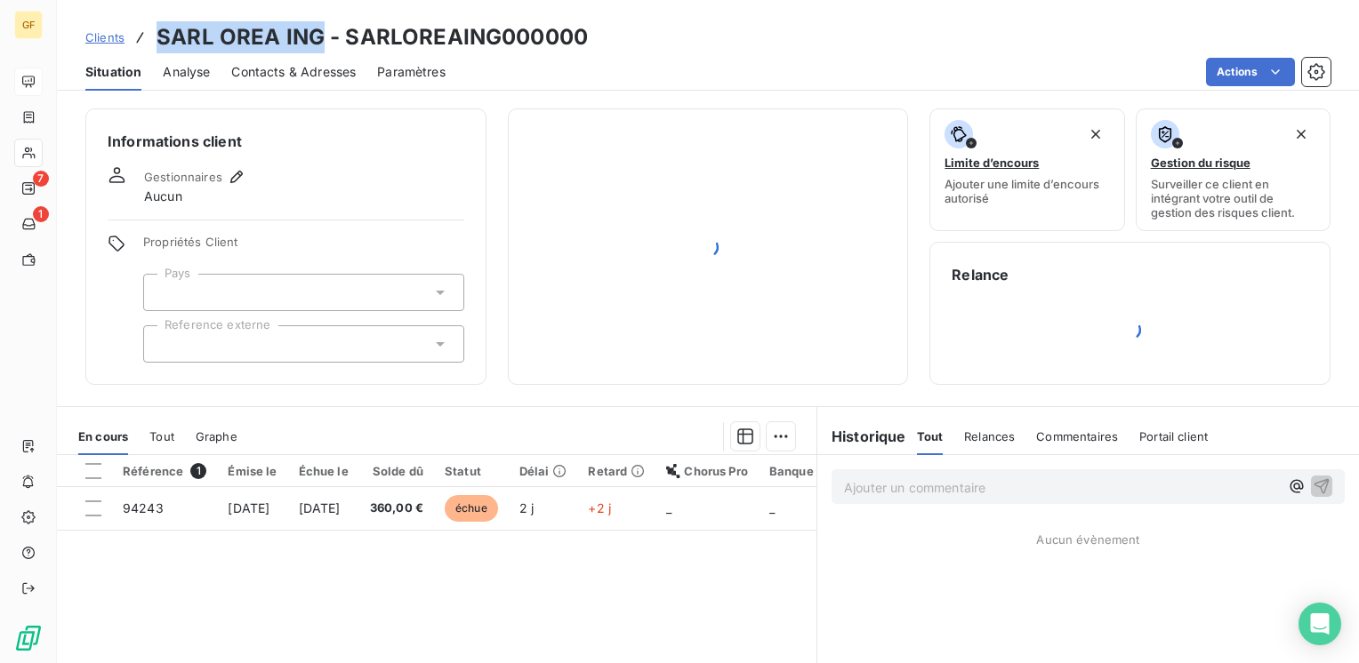
drag, startPoint x: 318, startPoint y: 33, endPoint x: 158, endPoint y: 36, distance: 160.1
click at [158, 36] on h3 "SARL OREA ING - SARLOREAING000000" at bounding box center [372, 37] width 431 height 32
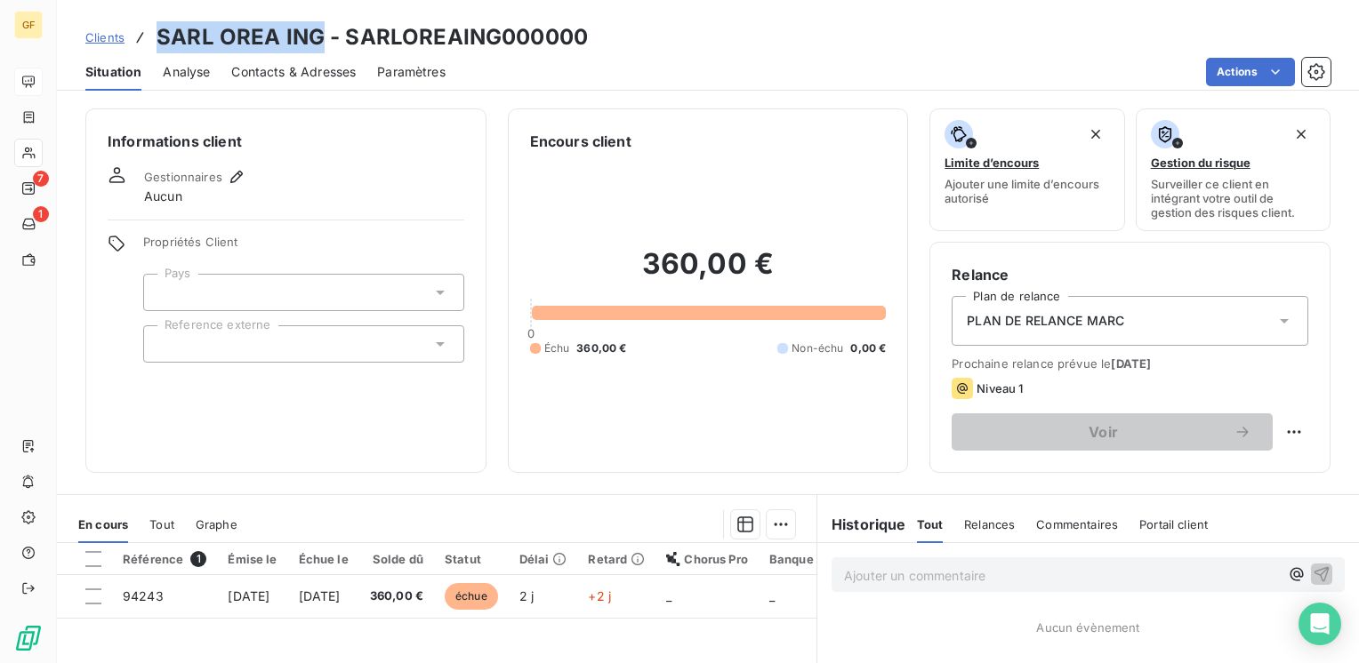
click at [296, 64] on span "Contacts & Adresses" at bounding box center [293, 72] width 124 height 18
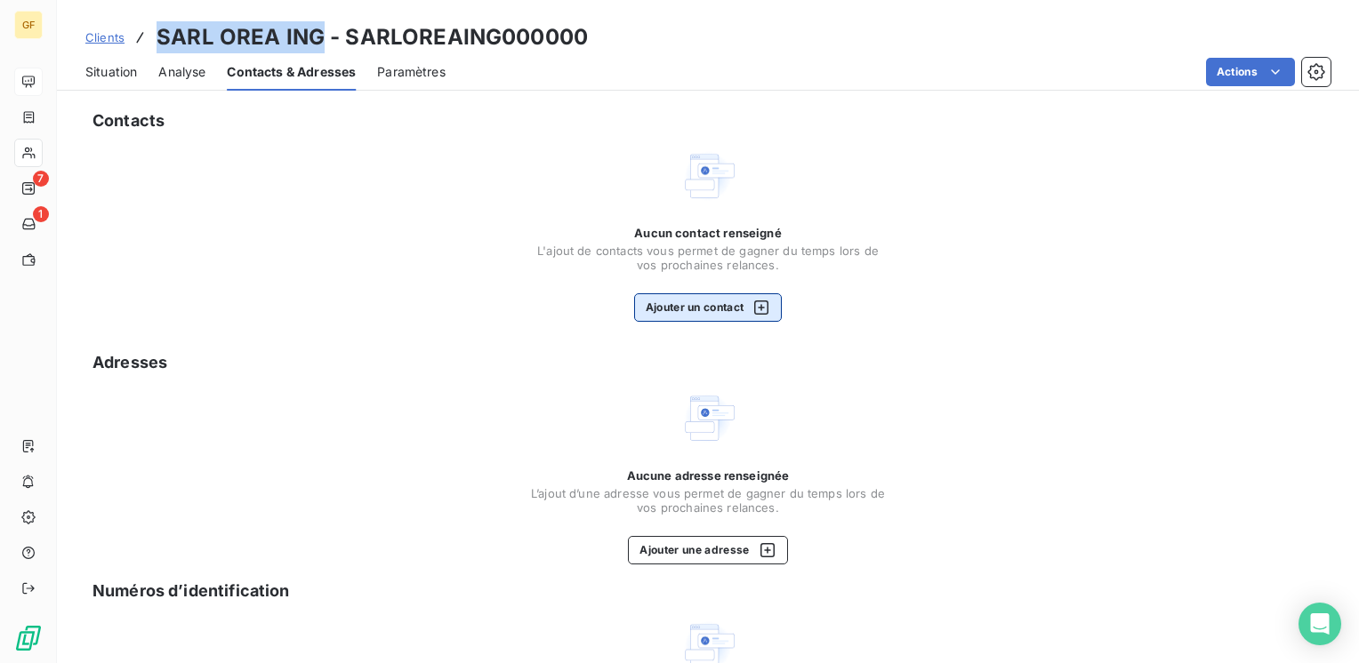
click at [679, 303] on button "Ajouter un contact" at bounding box center [708, 307] width 149 height 28
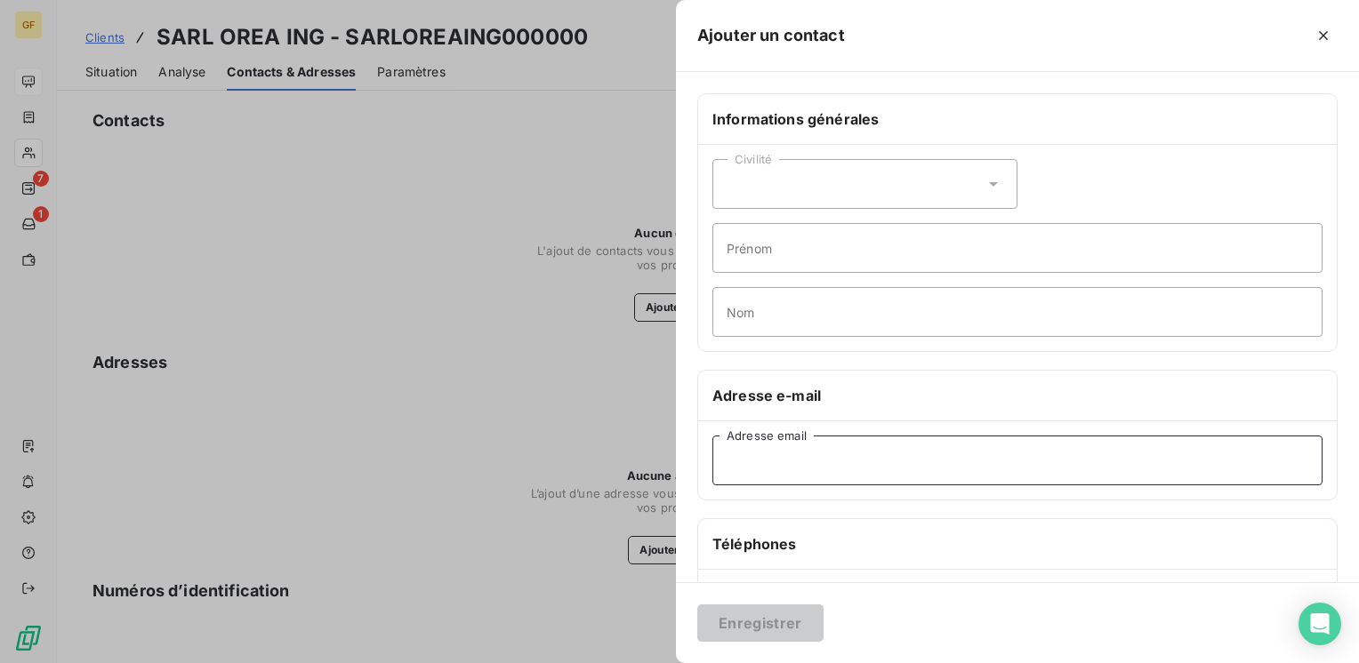
click at [815, 470] on input "Adresse email" at bounding box center [1017, 461] width 610 height 50
paste input "philippe.paradis@oreaing.fr"
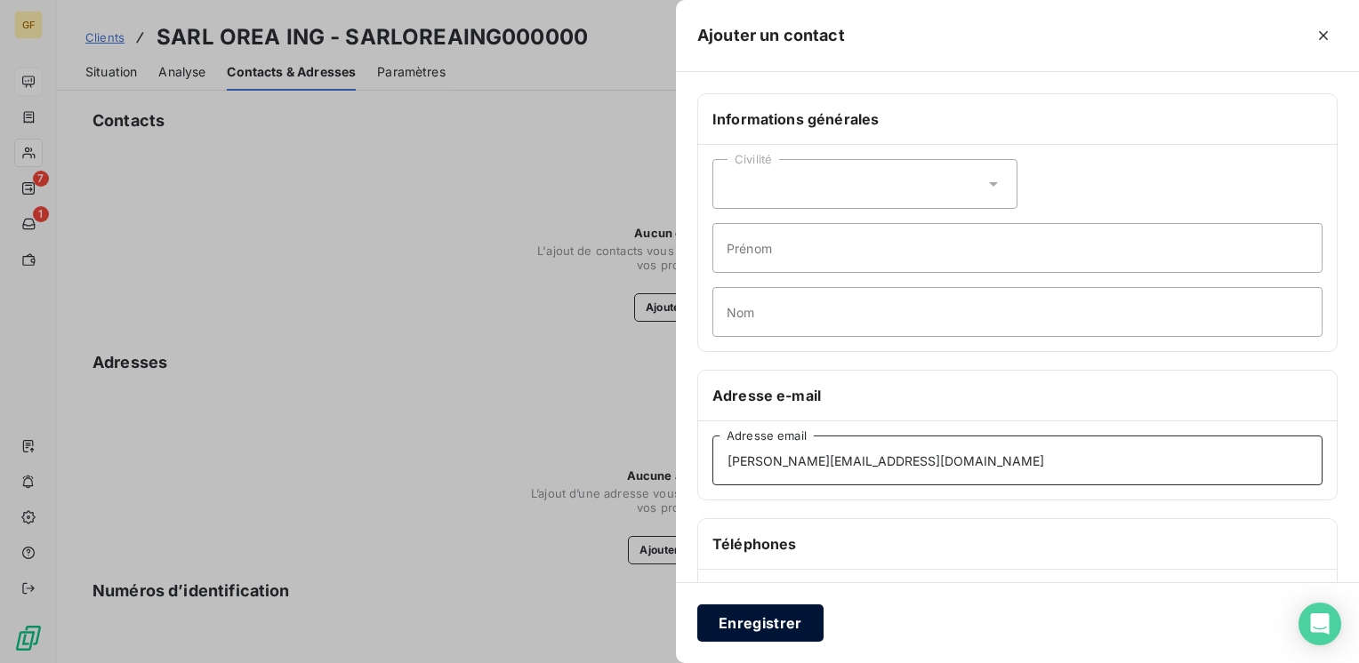
type input "philippe.paradis@oreaing.fr"
click at [759, 614] on button "Enregistrer" at bounding box center [760, 623] width 126 height 37
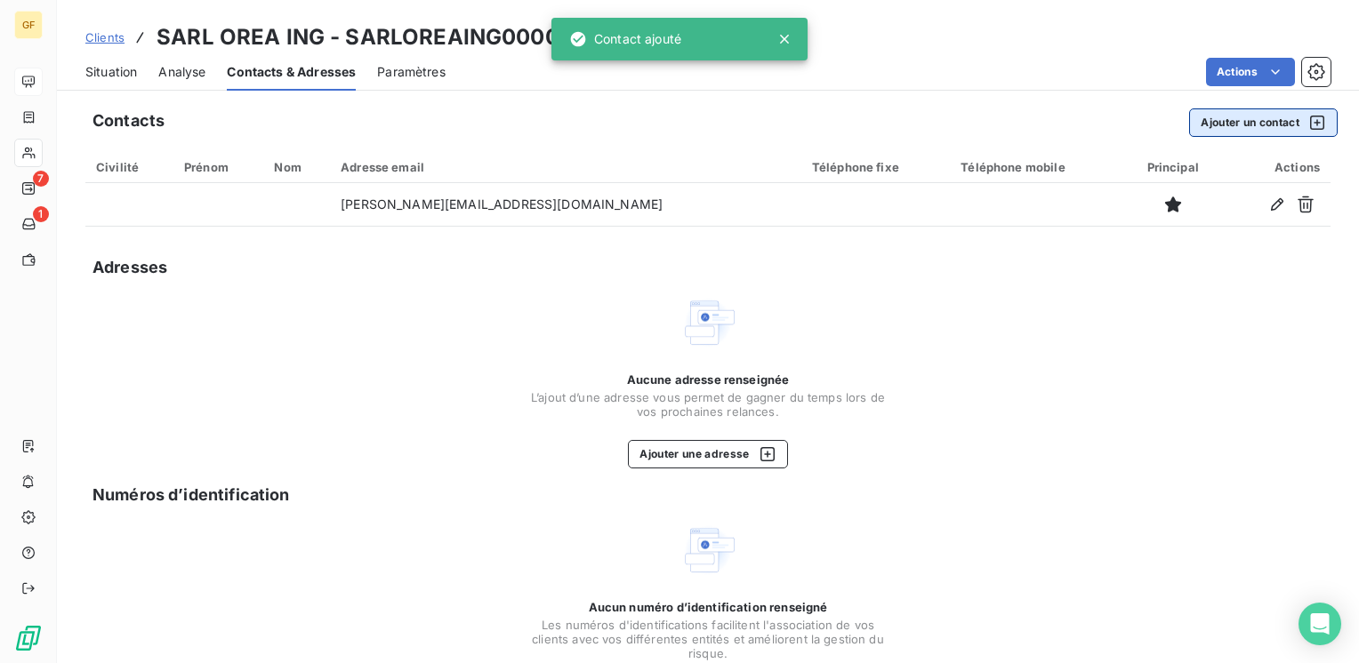
click at [1220, 110] on button "Ajouter un contact" at bounding box center [1263, 122] width 149 height 28
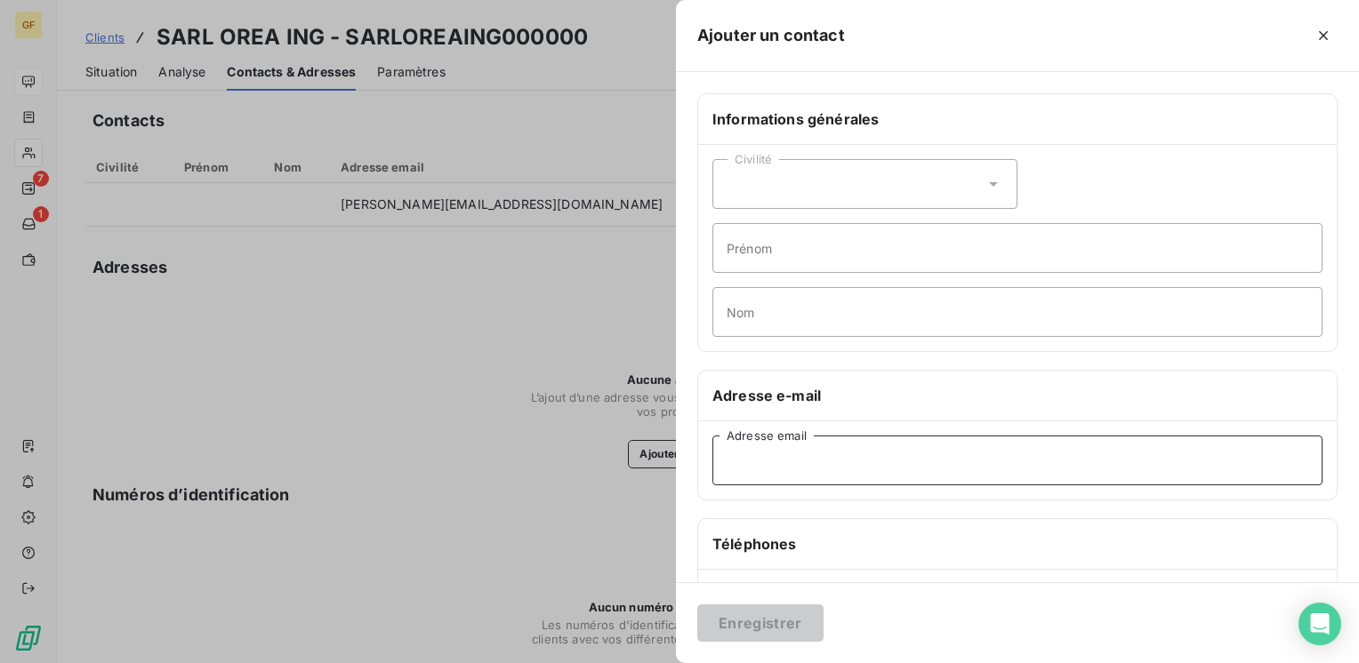
click at [811, 462] on input "Adresse email" at bounding box center [1017, 461] width 610 height 50
paste input "secretariat.orea@gmail.com"
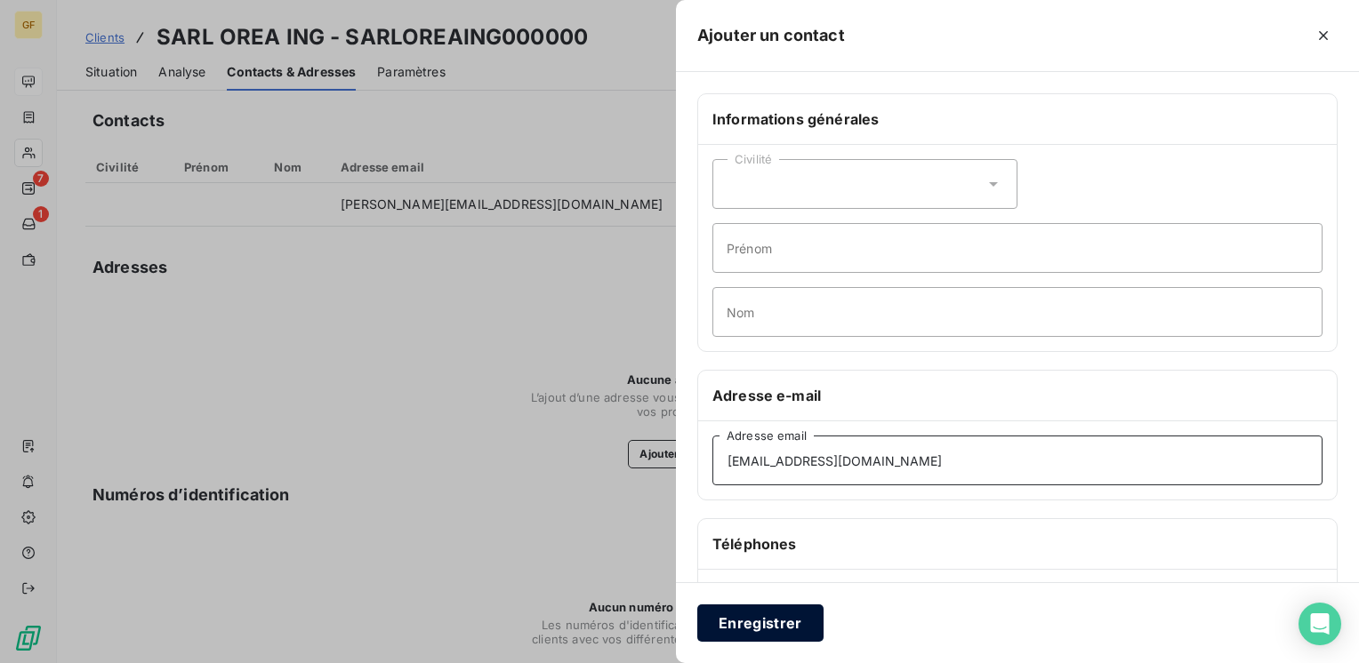
type input "secretariat.orea@gmail.com"
click at [751, 625] on button "Enregistrer" at bounding box center [760, 623] width 126 height 37
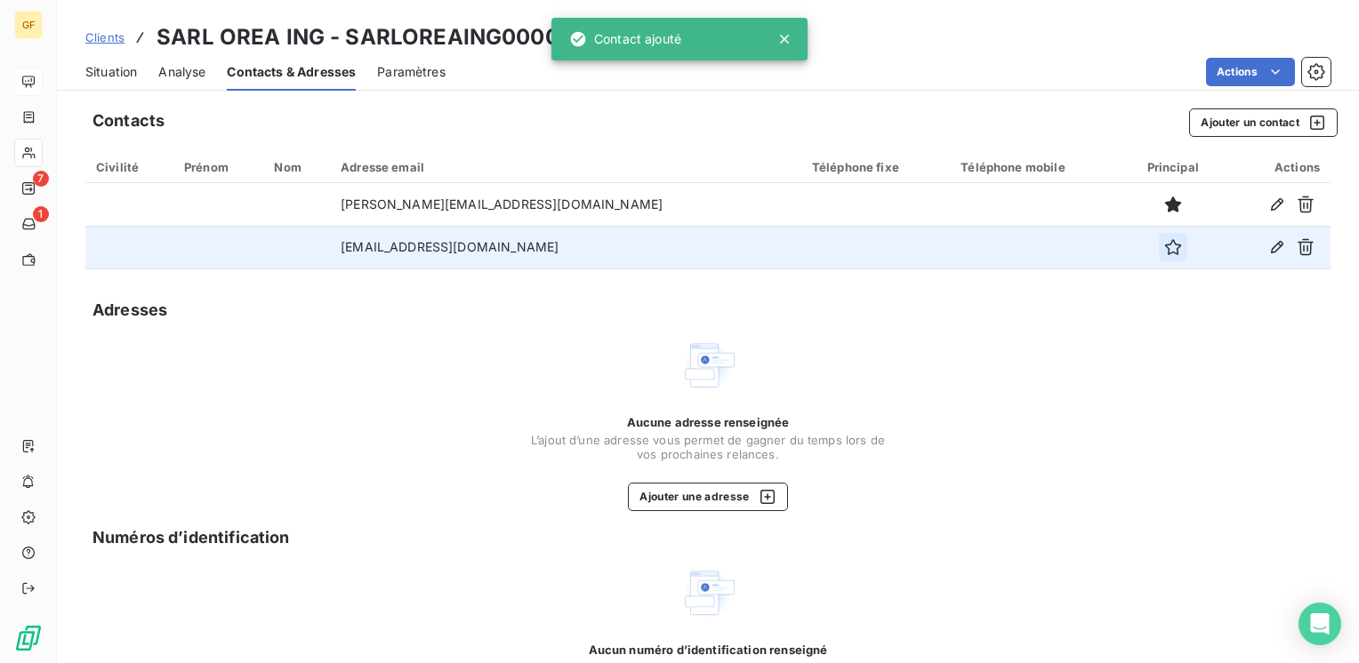
click at [1164, 245] on icon "button" at bounding box center [1173, 247] width 18 height 18
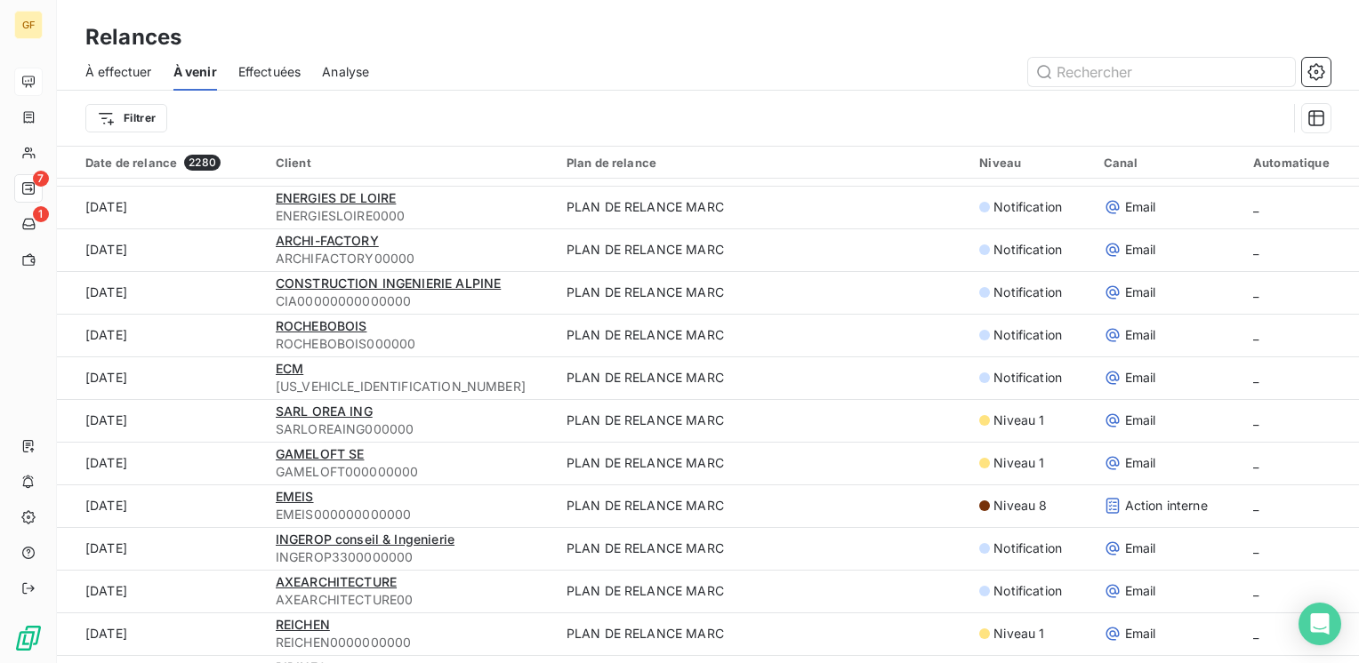
scroll to position [1512, 0]
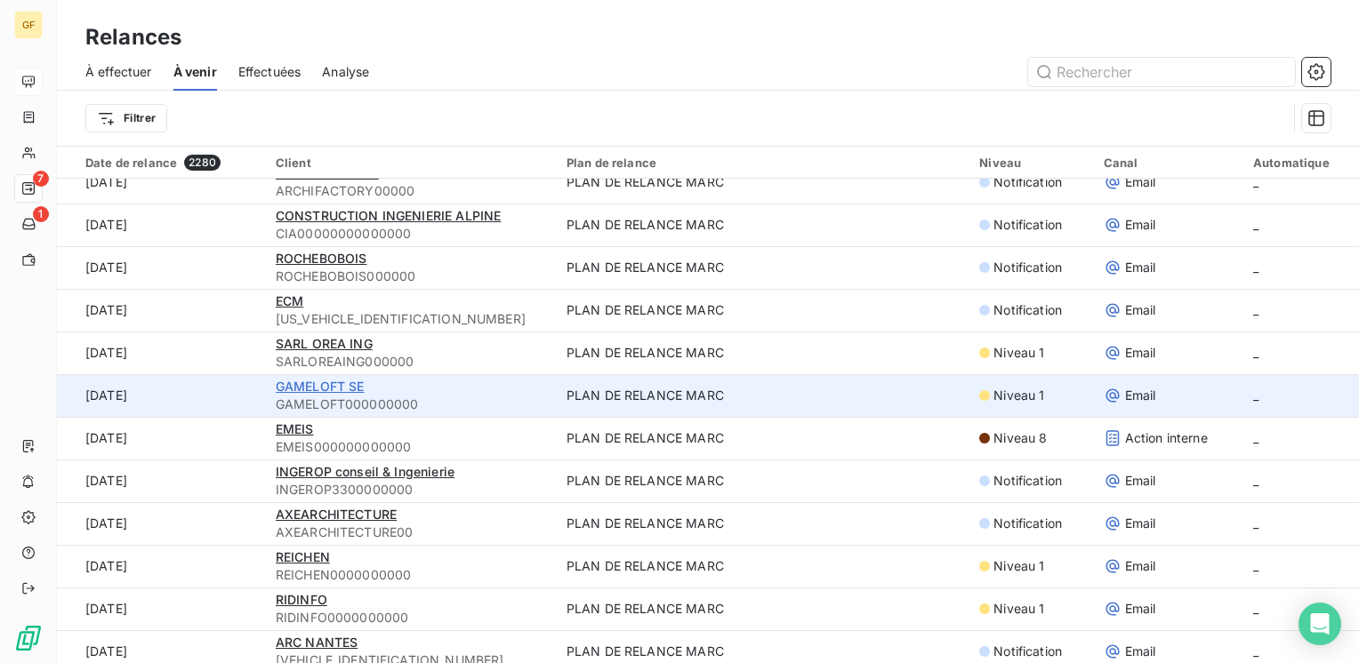
click at [317, 384] on span "GAMELOFT SE" at bounding box center [320, 386] width 89 height 15
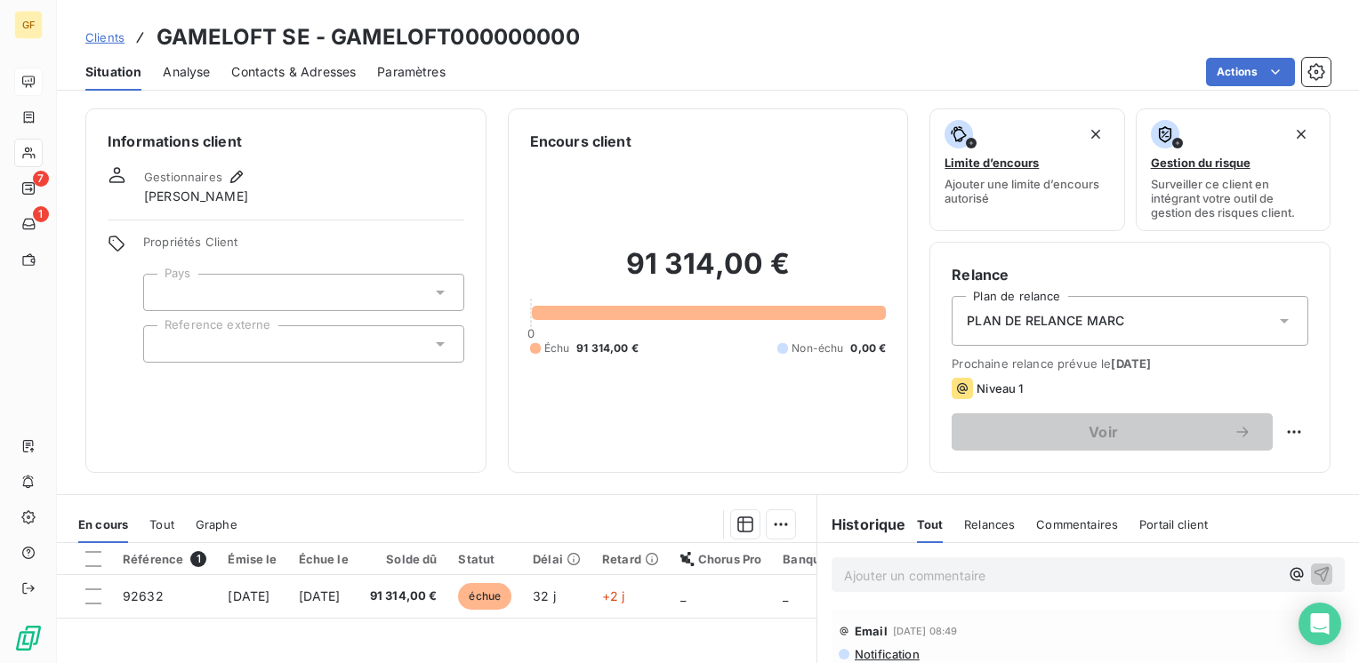
click at [307, 59] on div "Contacts & Adresses" at bounding box center [293, 71] width 124 height 37
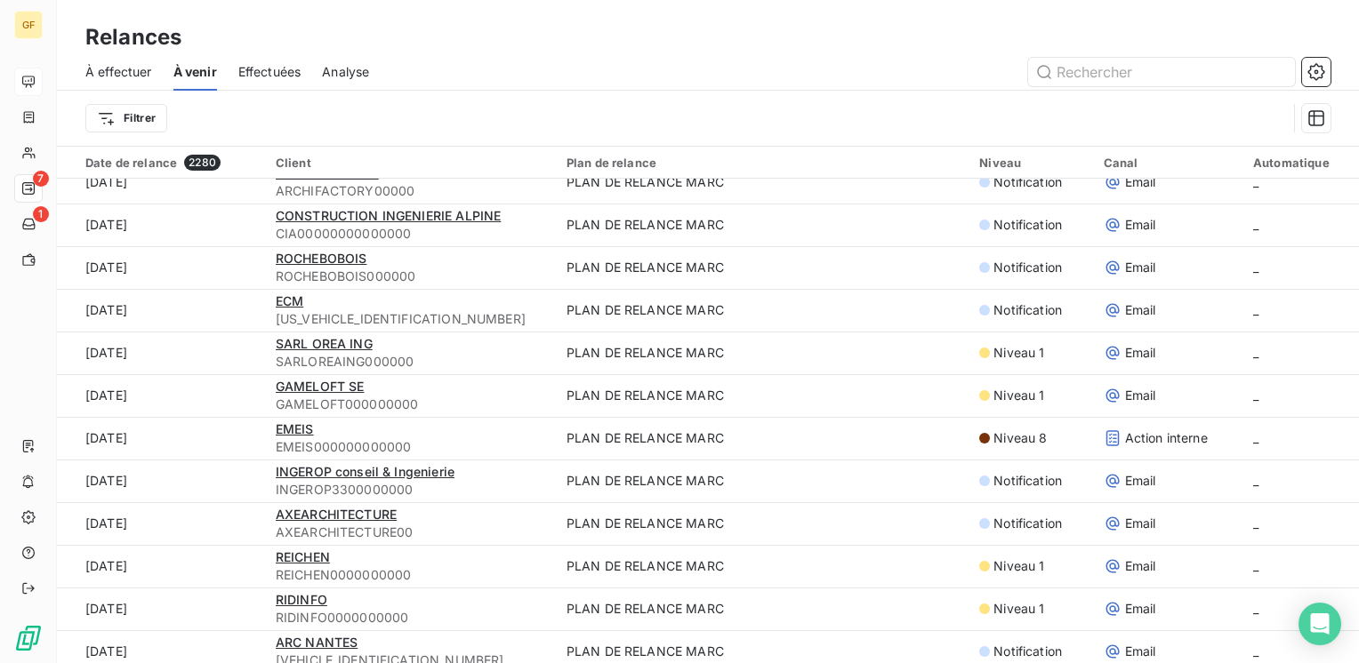
scroll to position [1601, 0]
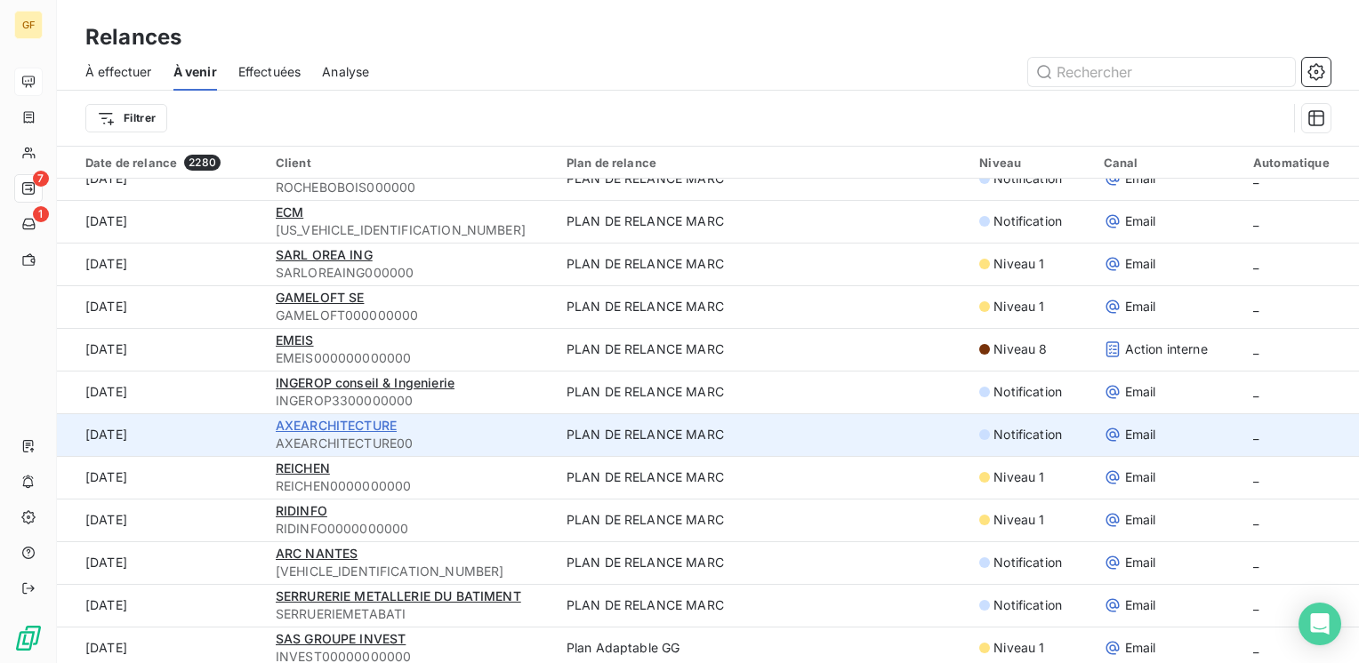
click at [333, 424] on span "AXEARCHITECTURE" at bounding box center [336, 425] width 121 height 15
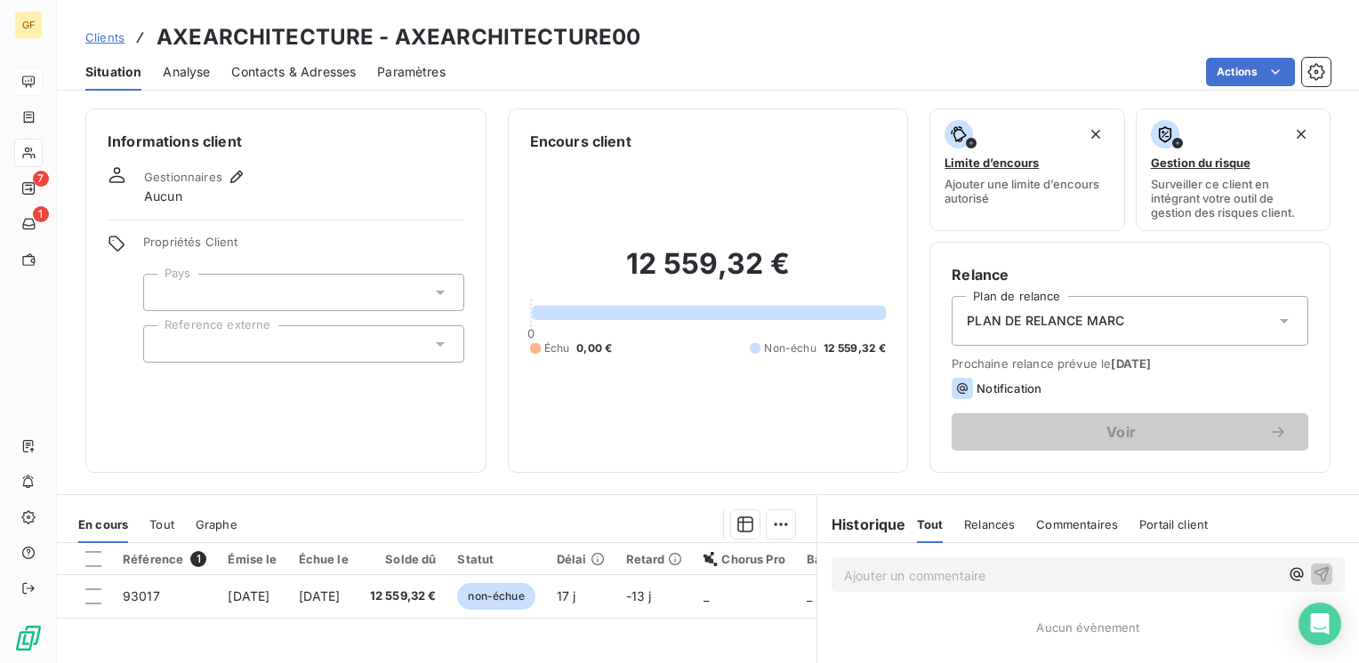
click at [288, 73] on span "Contacts & Adresses" at bounding box center [293, 72] width 124 height 18
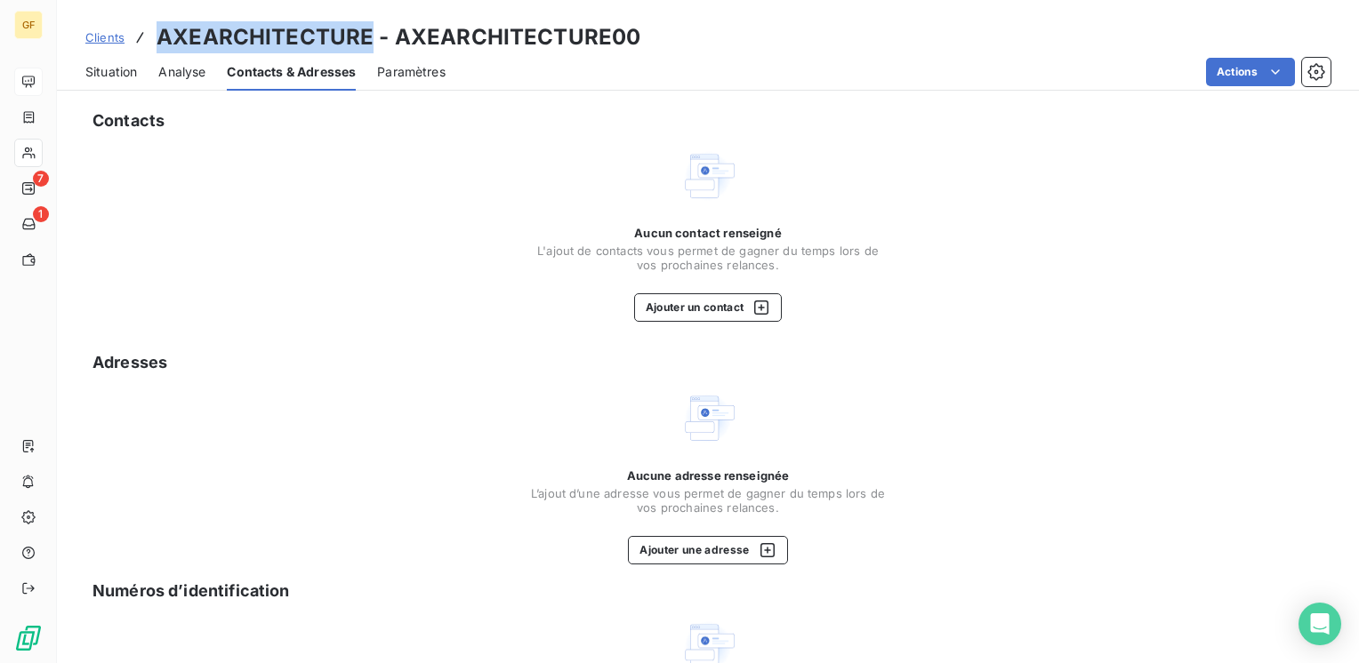
drag, startPoint x: 370, startPoint y: 36, endPoint x: 153, endPoint y: 45, distance: 217.2
click at [153, 45] on div "Clients AXEARCHITECTURE - AXEARCHITECTURE00" at bounding box center [362, 37] width 555 height 32
click at [703, 308] on button "Ajouter un contact" at bounding box center [708, 307] width 149 height 28
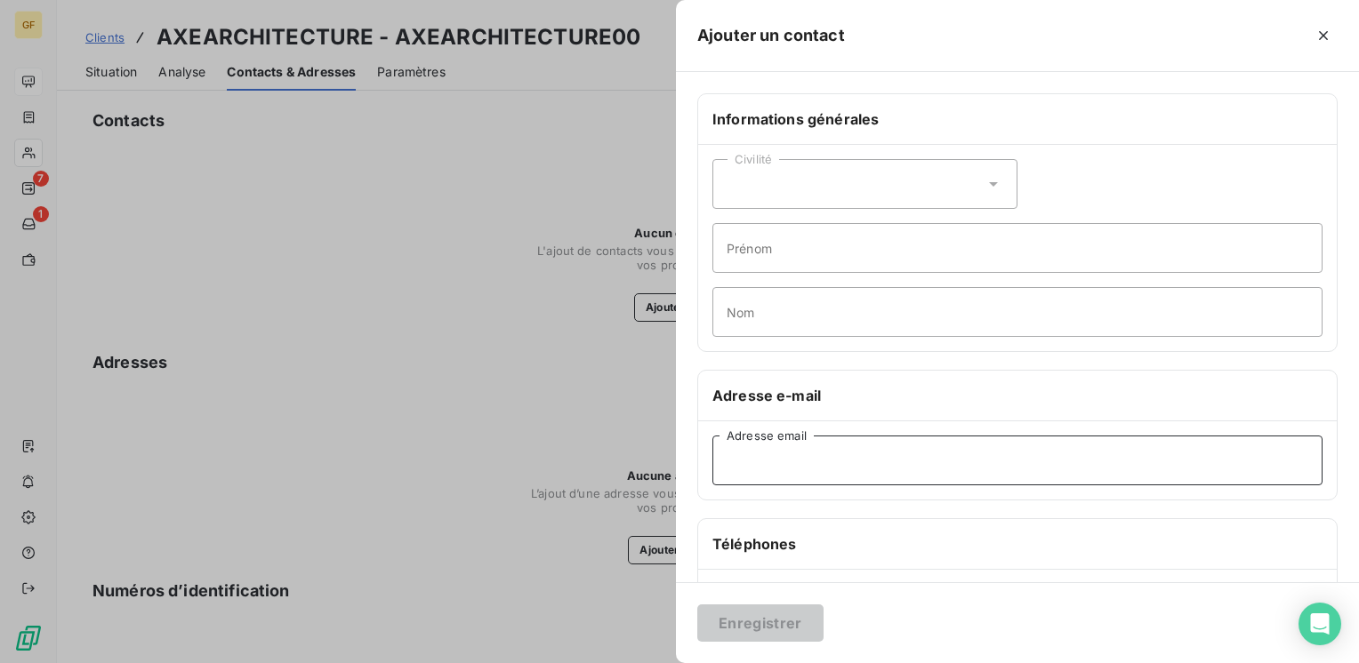
click at [770, 469] on input "Adresse email" at bounding box center [1017, 461] width 610 height 50
paste input "csaby@axearchilyon.fr"
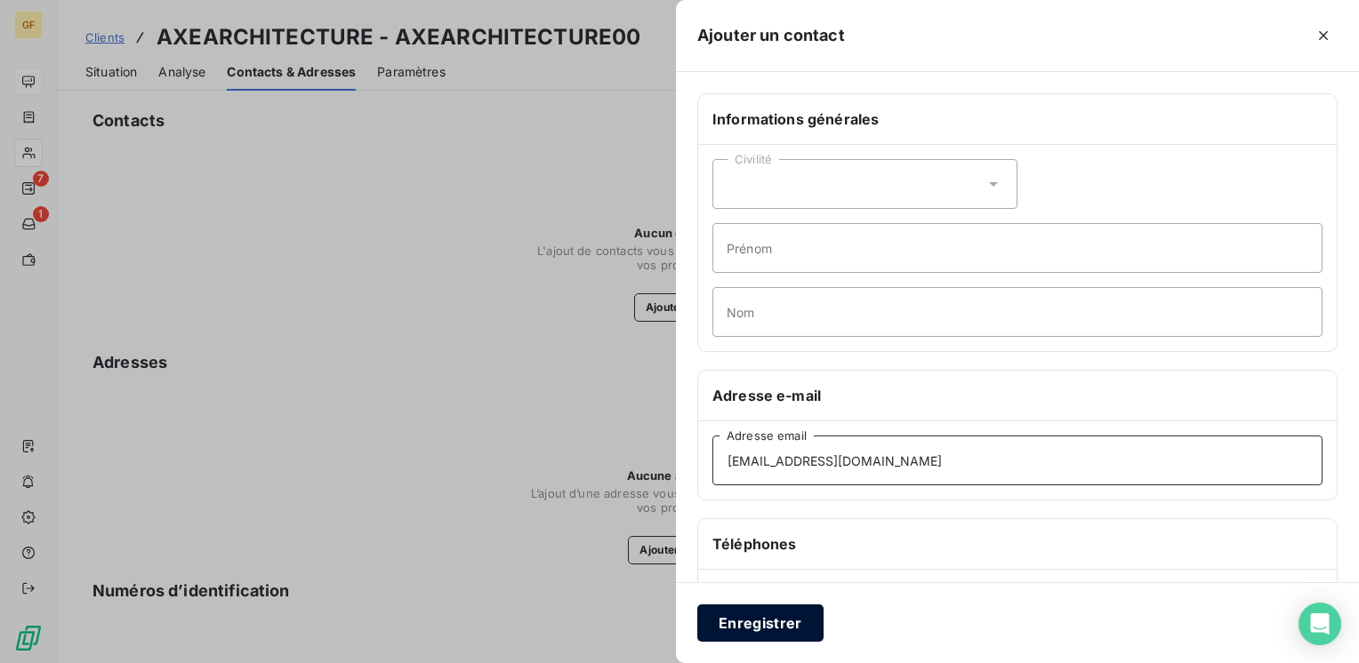
type input "csaby@axearchilyon.fr"
click at [752, 605] on button "Enregistrer" at bounding box center [760, 623] width 126 height 37
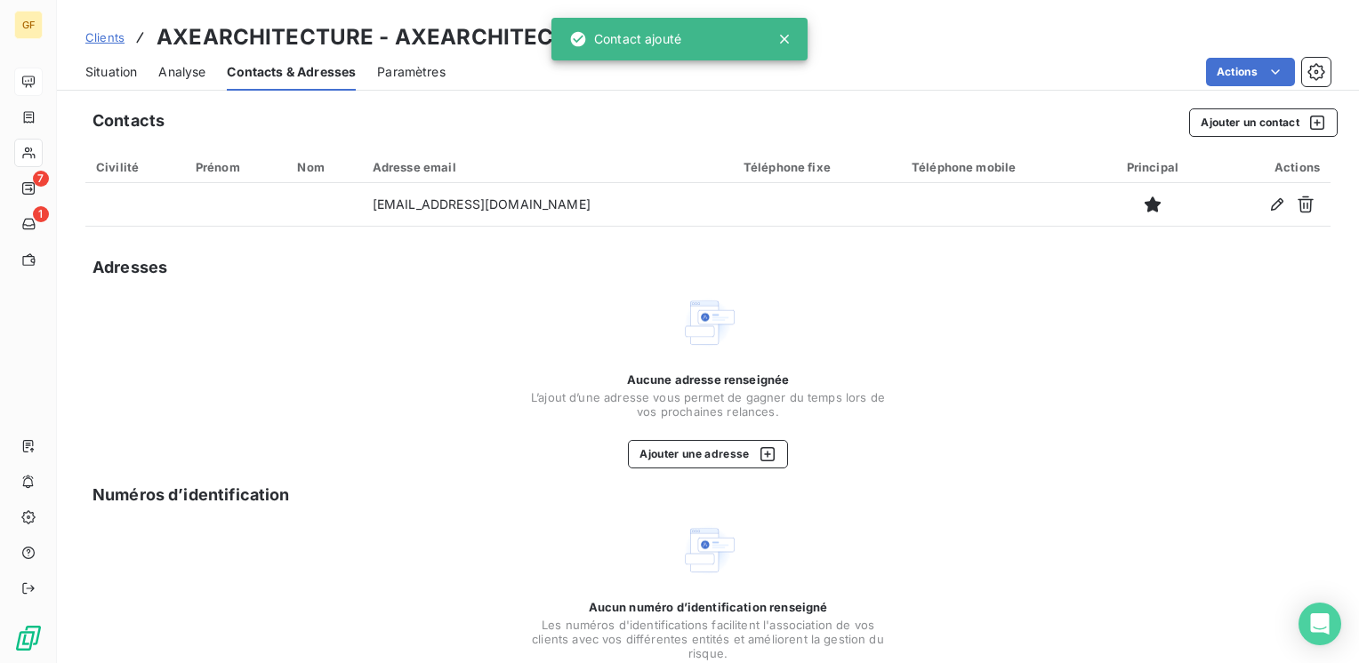
drag, startPoint x: 116, startPoint y: 66, endPoint x: 259, endPoint y: 73, distance: 142.5
click at [117, 66] on span "Situation" at bounding box center [111, 72] width 52 height 18
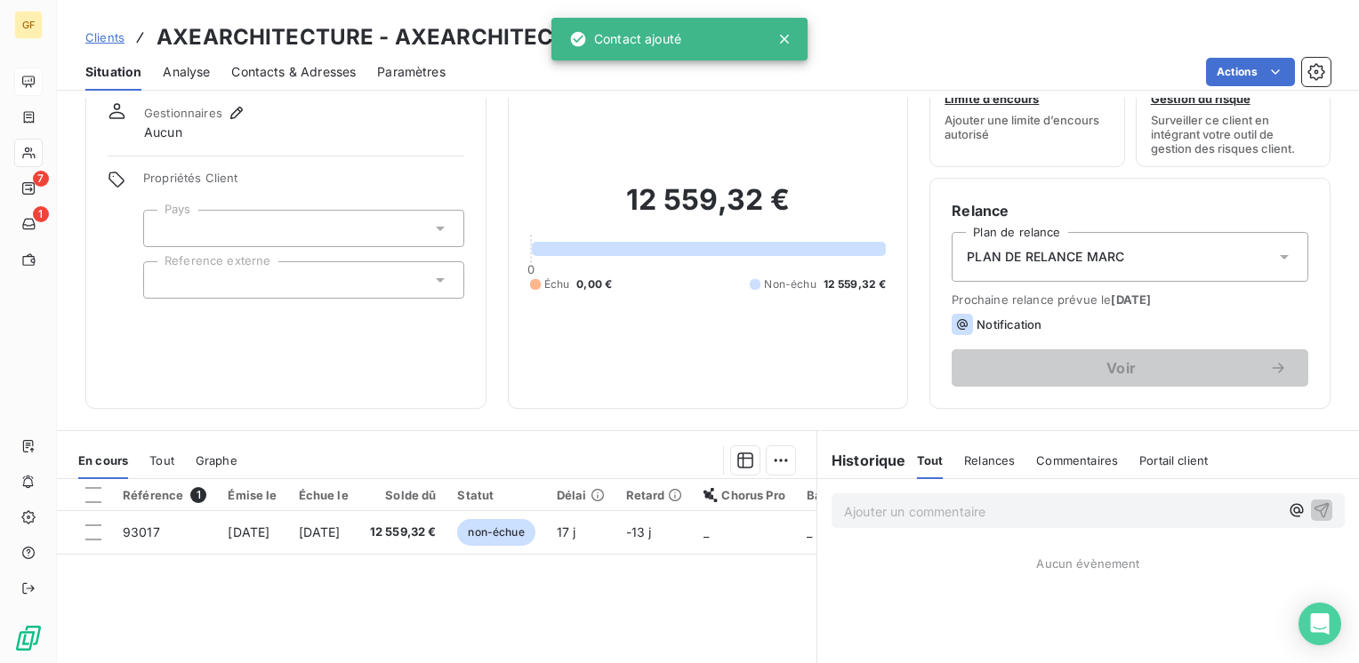
scroll to position [89, 0]
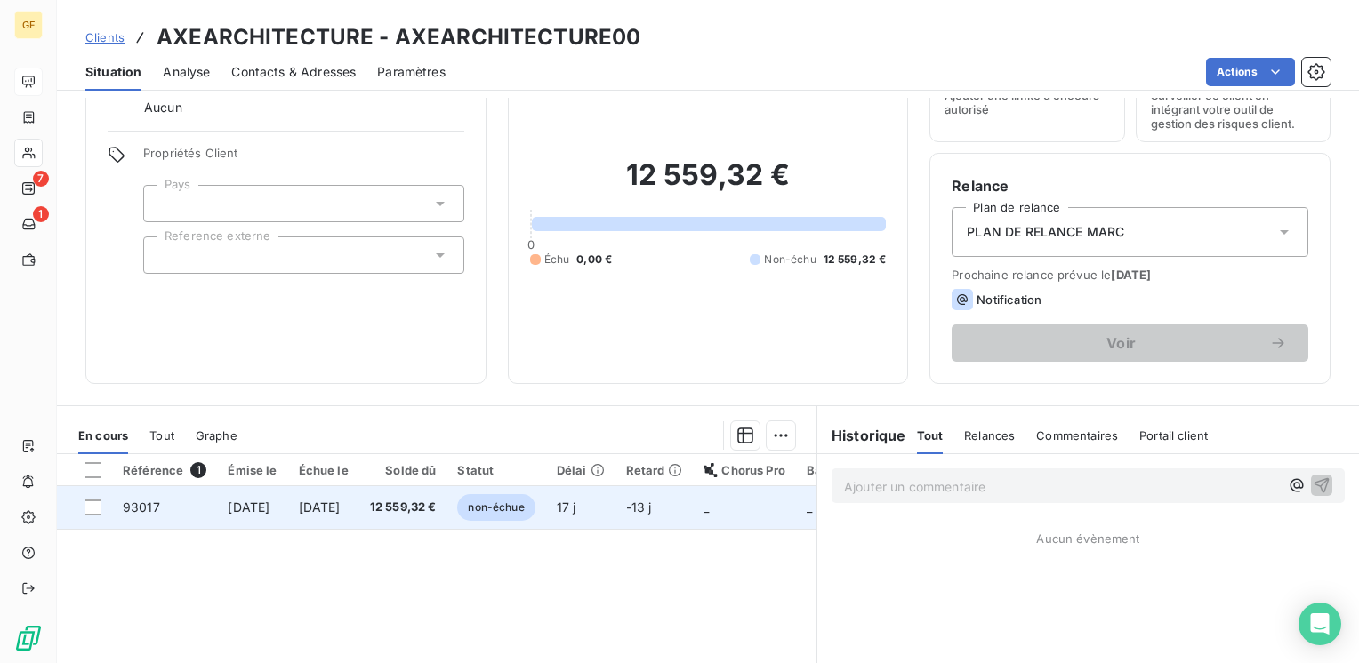
click at [430, 496] on td "12 559,32 €" at bounding box center [403, 507] width 88 height 43
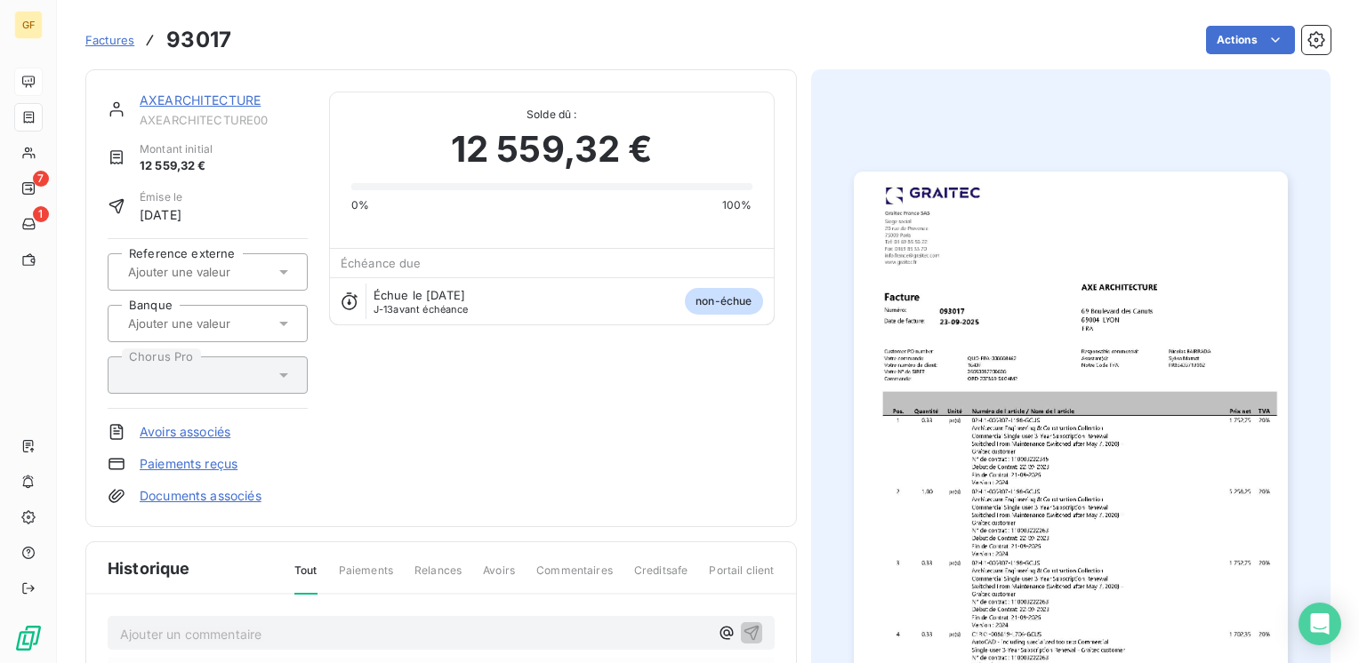
click at [951, 438] on img "button" at bounding box center [1071, 478] width 434 height 613
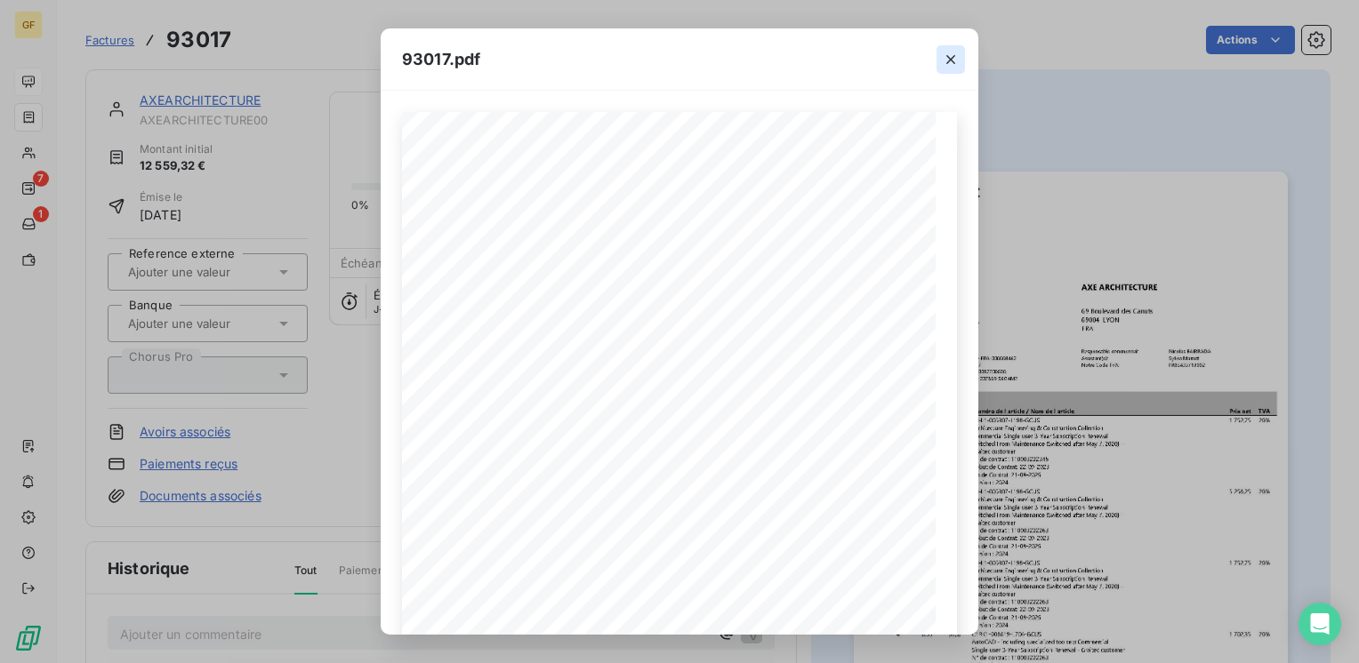
click at [949, 54] on icon "button" at bounding box center [951, 60] width 18 height 18
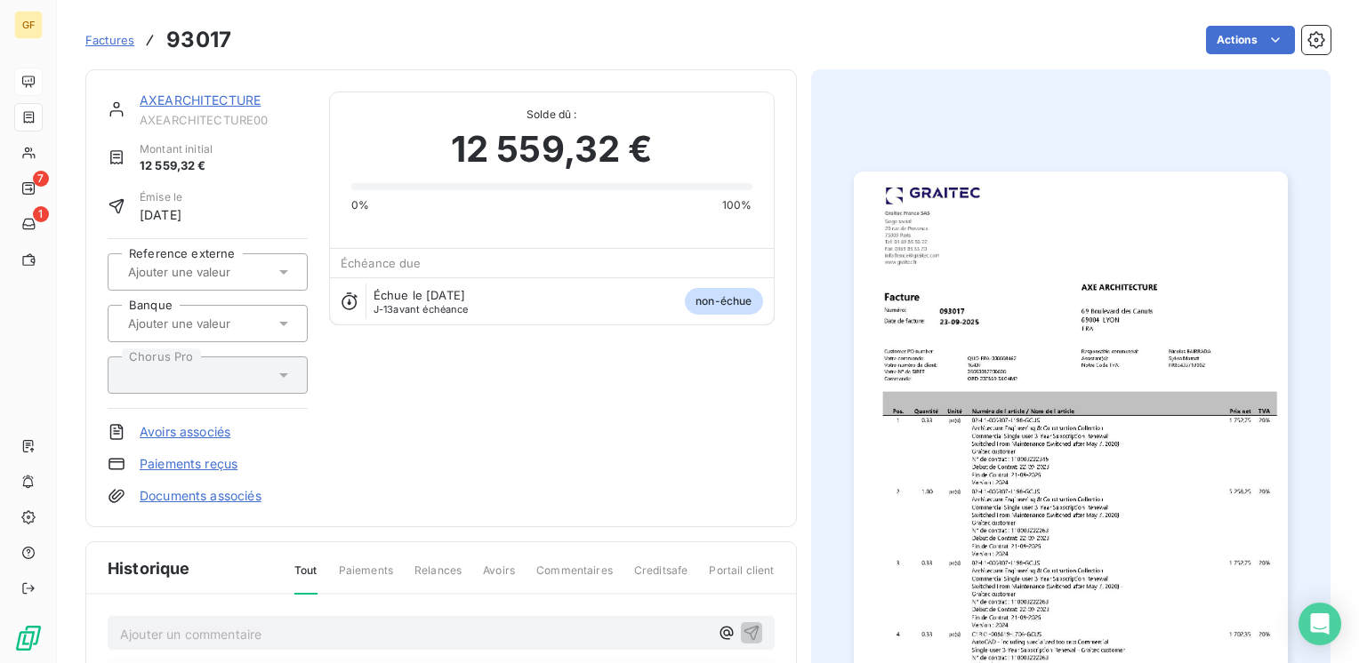
click at [237, 100] on link "AXEARCHITECTURE" at bounding box center [200, 99] width 121 height 15
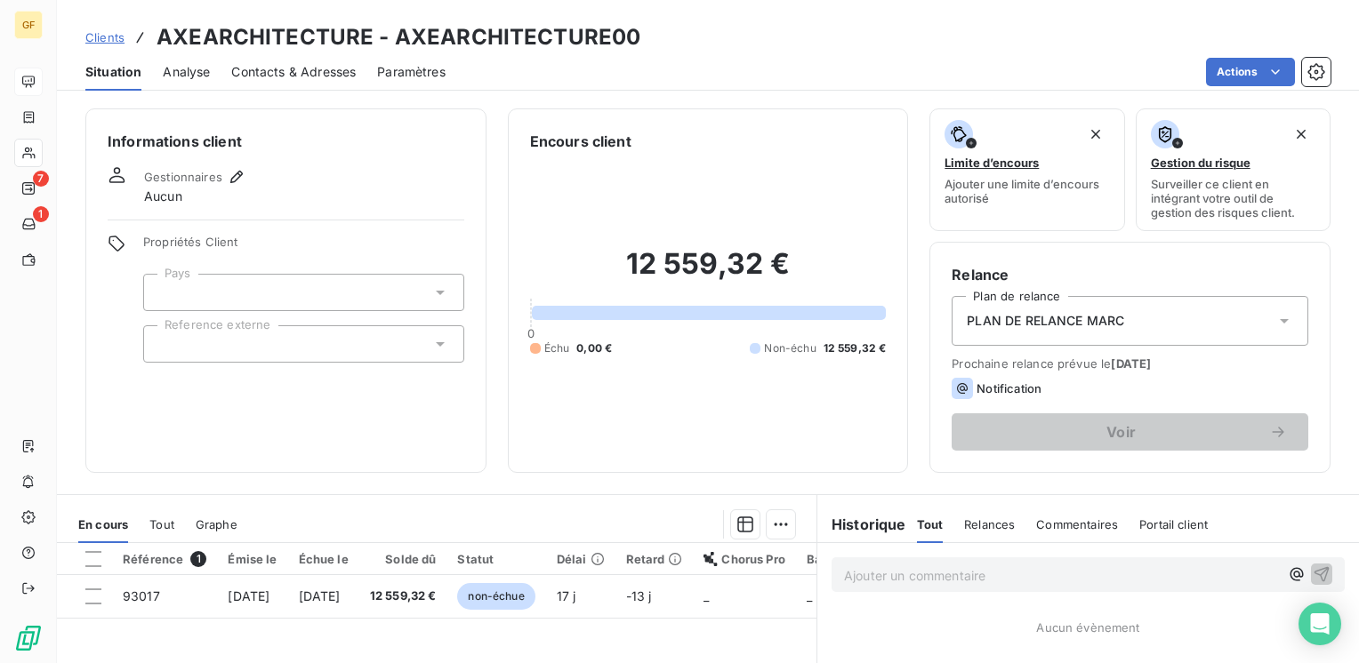
click at [312, 72] on span "Contacts & Adresses" at bounding box center [293, 72] width 124 height 18
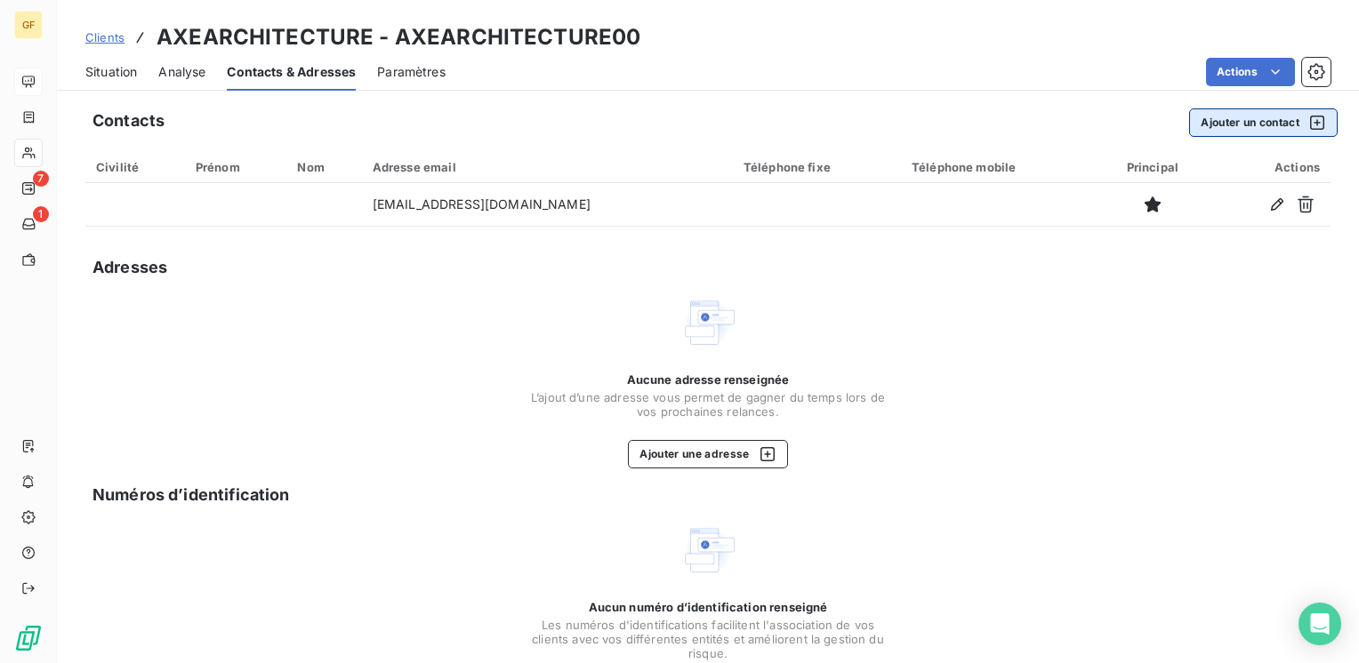
click at [1220, 123] on button "Ajouter un contact" at bounding box center [1263, 122] width 149 height 28
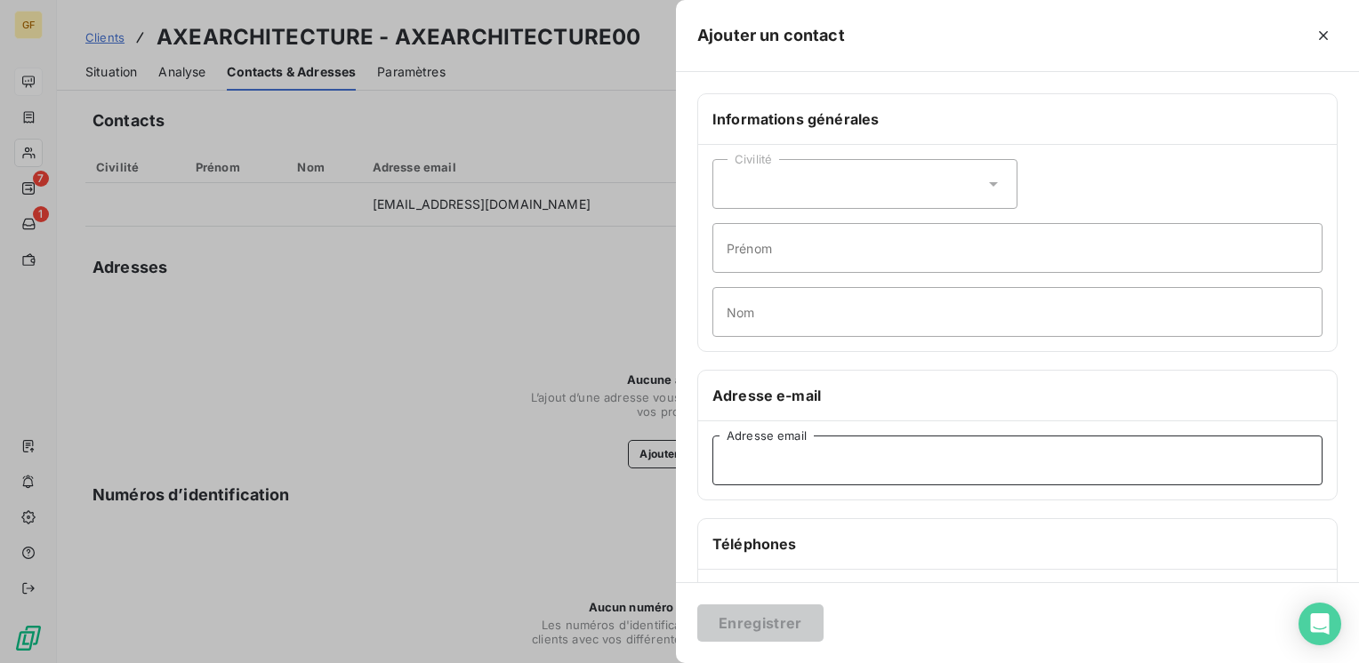
click at [801, 467] on input "Adresse email" at bounding box center [1017, 461] width 610 height 50
paste input "apetitde@axearchilyon.fr"
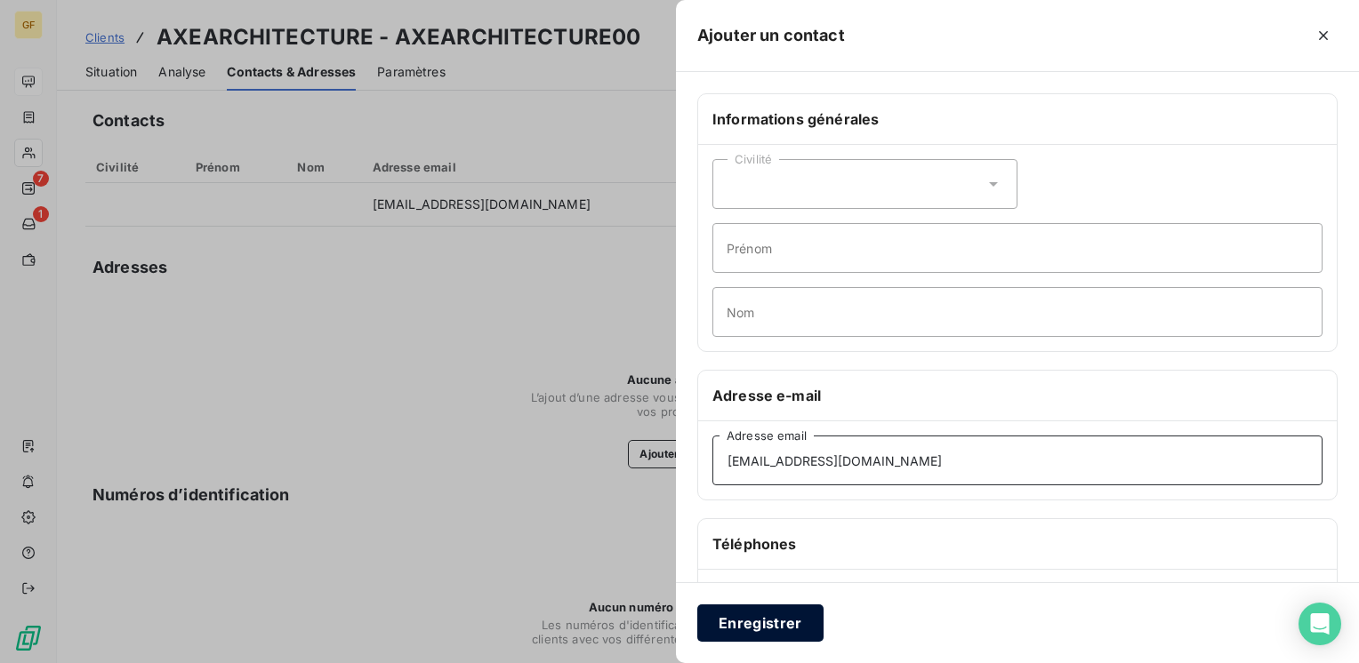
type input "apetitde@axearchilyon.fr"
click at [773, 620] on button "Enregistrer" at bounding box center [760, 623] width 126 height 37
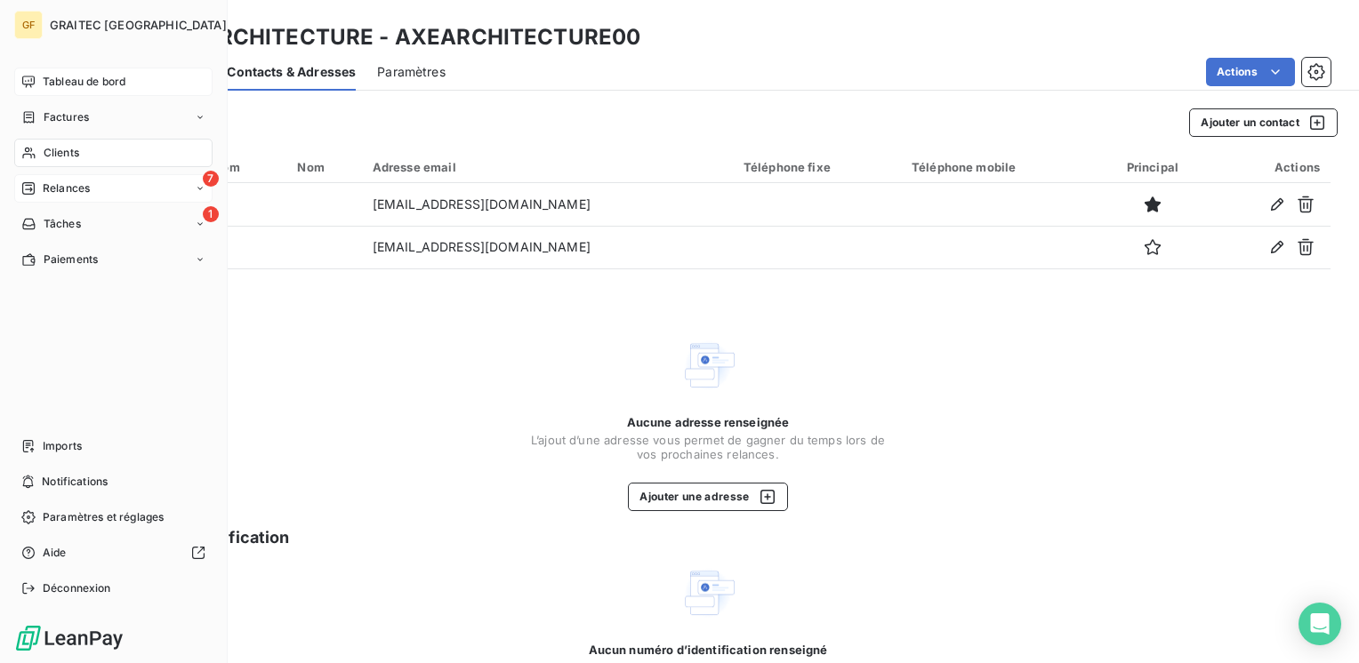
click at [71, 184] on span "Relances" at bounding box center [66, 189] width 47 height 16
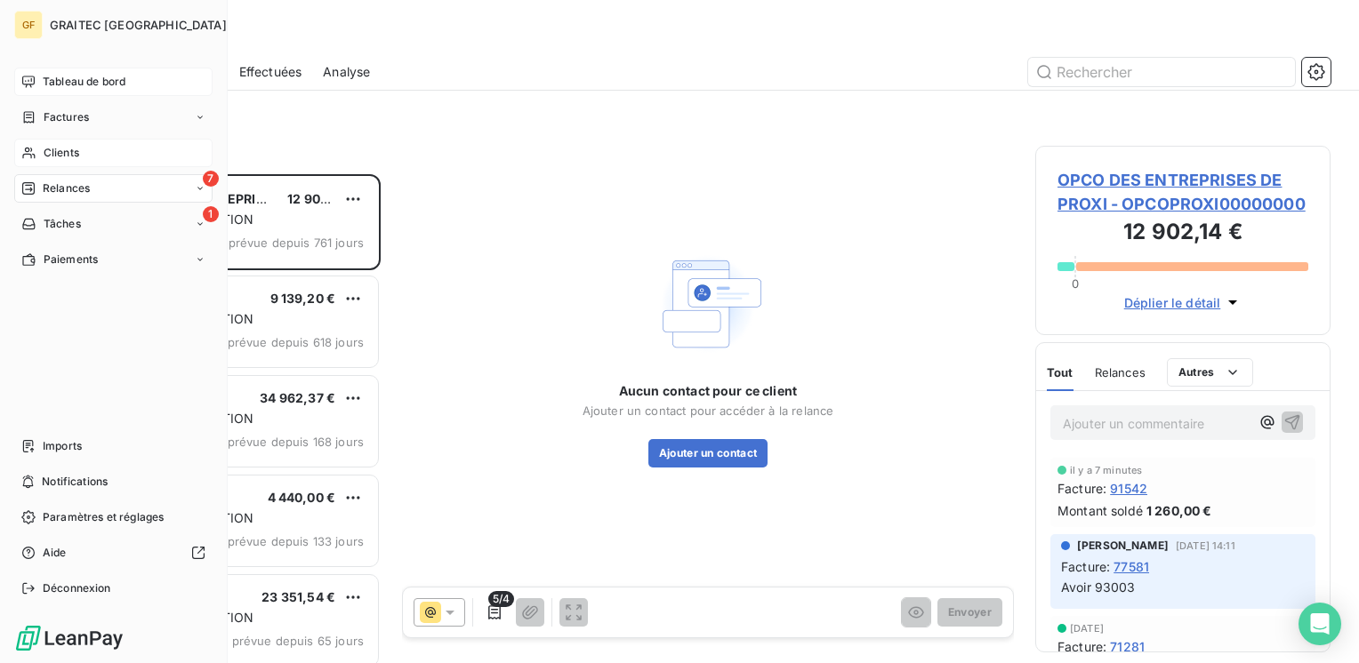
click at [57, 153] on span "Clients" at bounding box center [62, 153] width 36 height 16
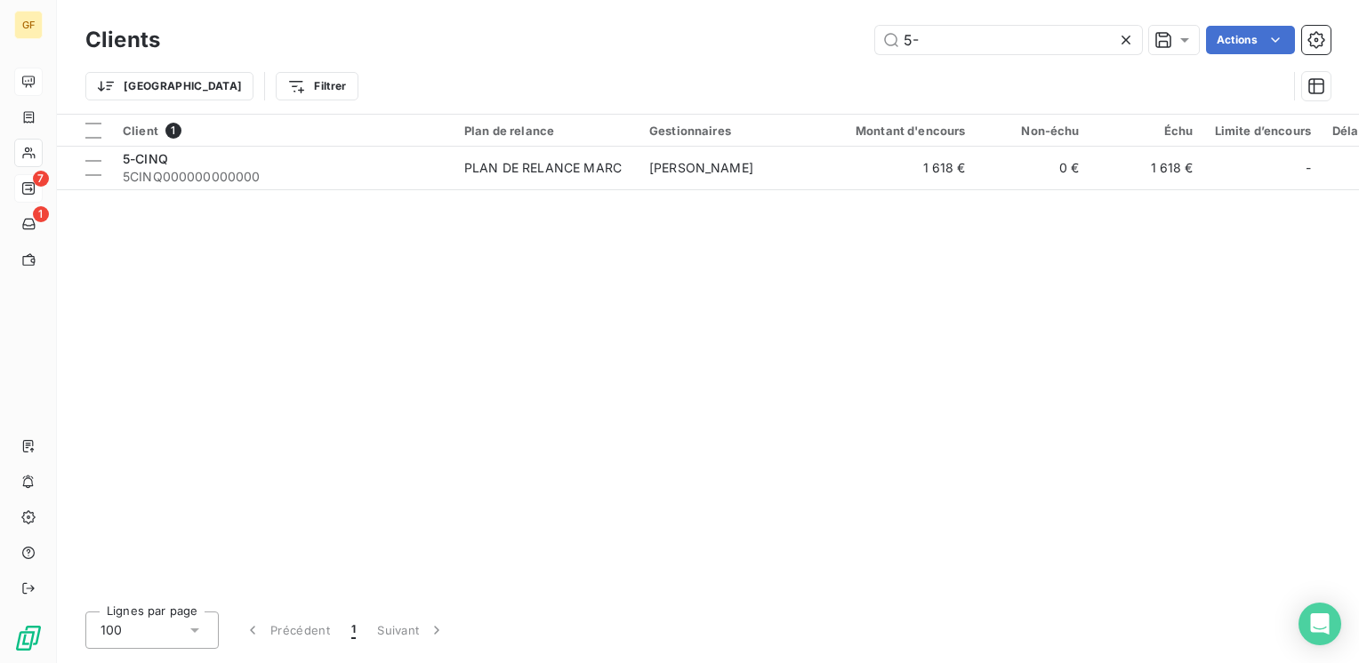
drag, startPoint x: 943, startPoint y: 47, endPoint x: 562, endPoint y: 55, distance: 380.7
click at [562, 55] on div "Clients 5- Actions" at bounding box center [707, 39] width 1245 height 37
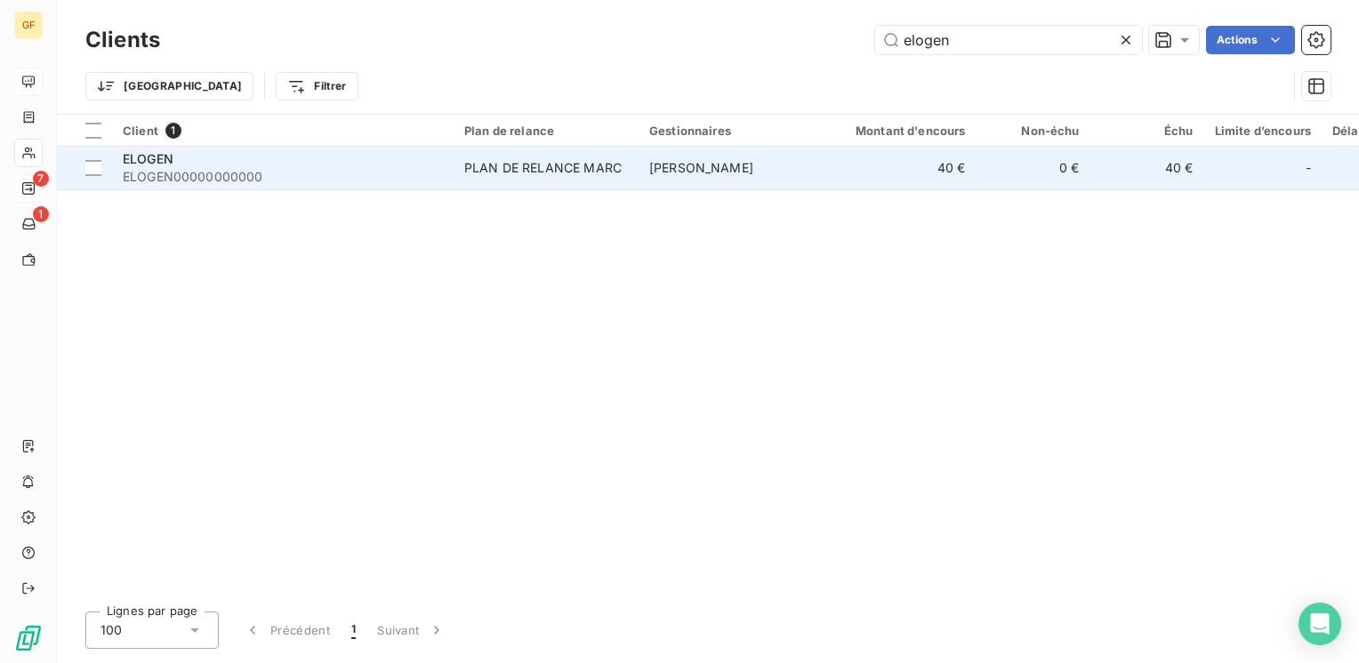
type input "elogen"
click at [320, 178] on span "ELOGEN00000000000" at bounding box center [283, 177] width 320 height 18
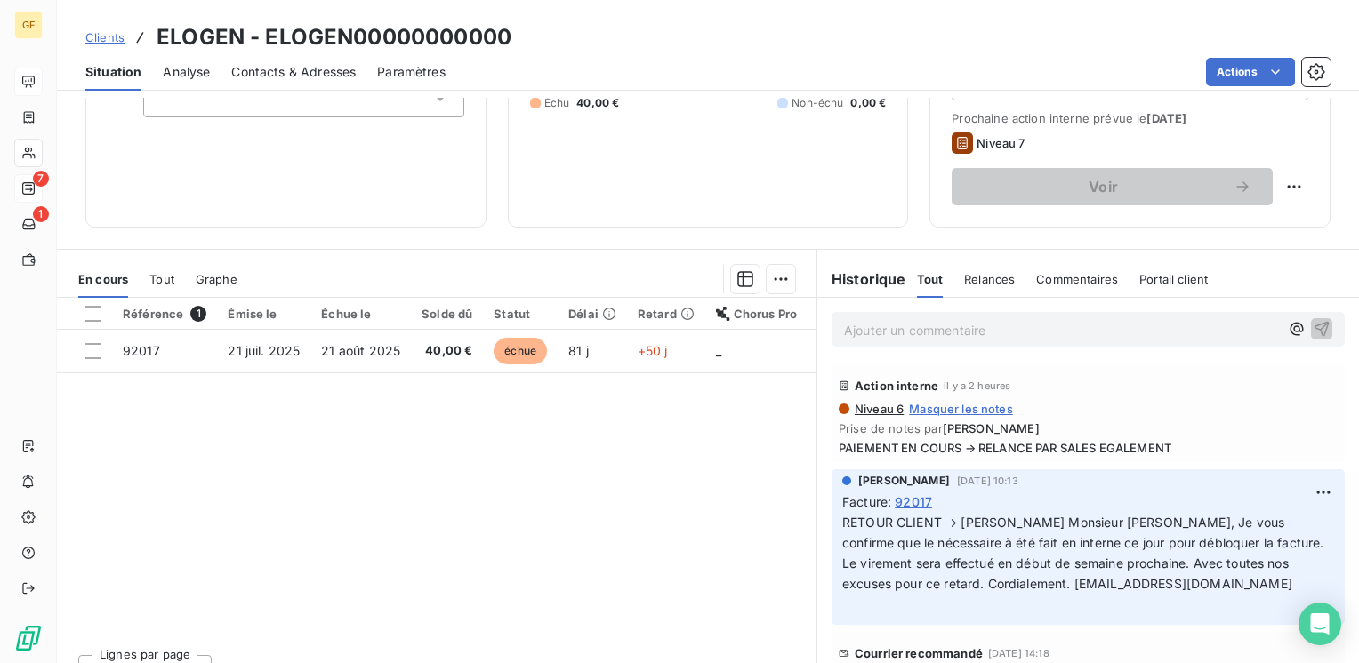
scroll to position [267, 0]
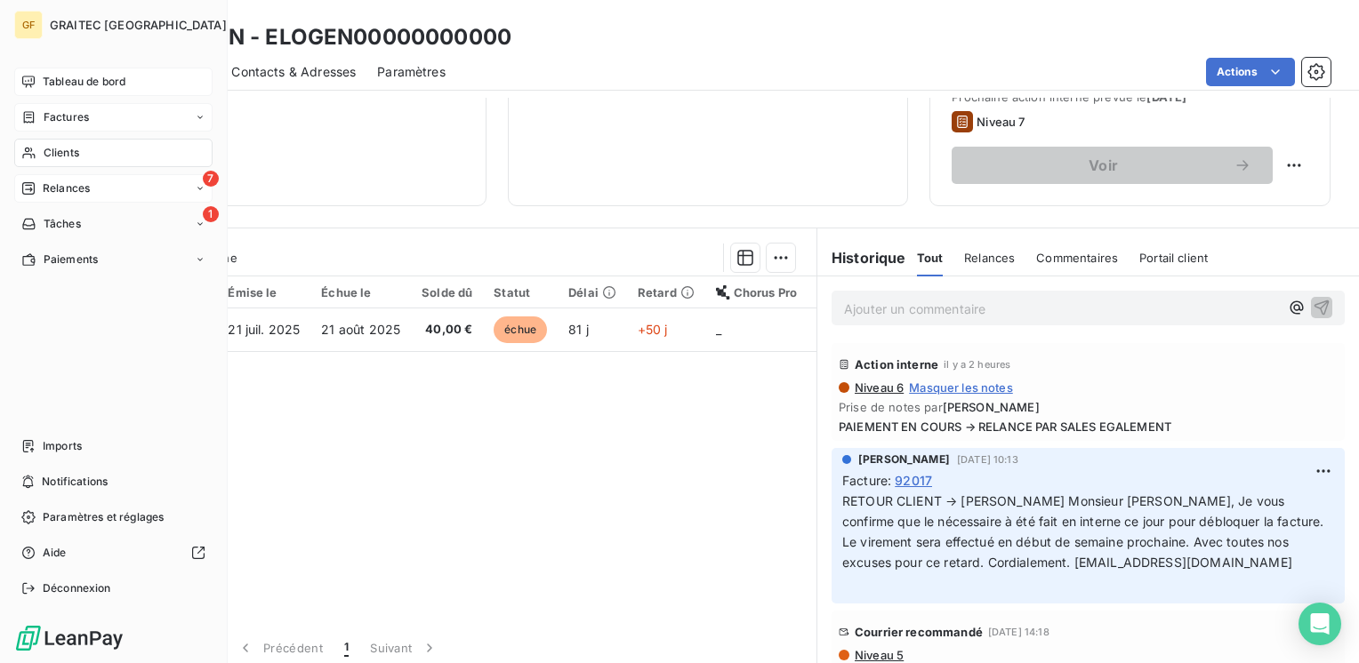
click at [68, 111] on span "Factures" at bounding box center [66, 117] width 45 height 16
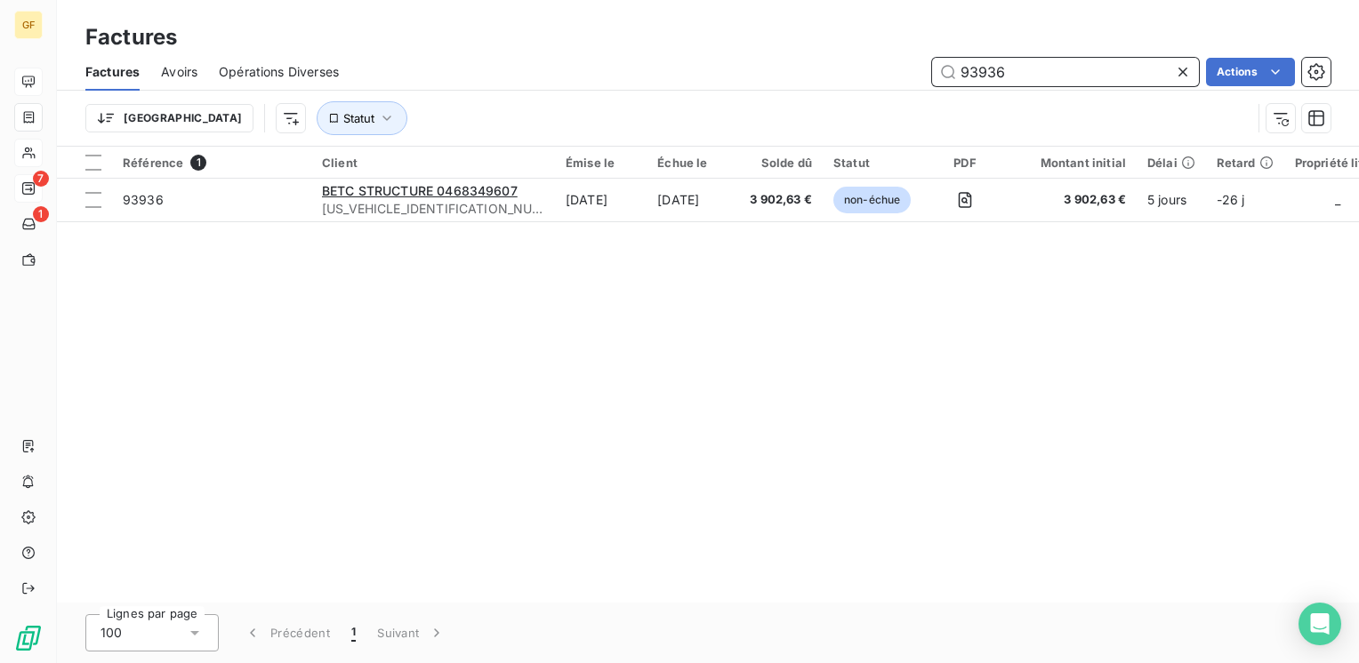
drag, startPoint x: 1033, startPoint y: 71, endPoint x: 753, endPoint y: 95, distance: 281.1
click at [753, 95] on div "Factures Avoirs Opérations Diverses 93936 Actions Trier Statut" at bounding box center [708, 99] width 1302 height 92
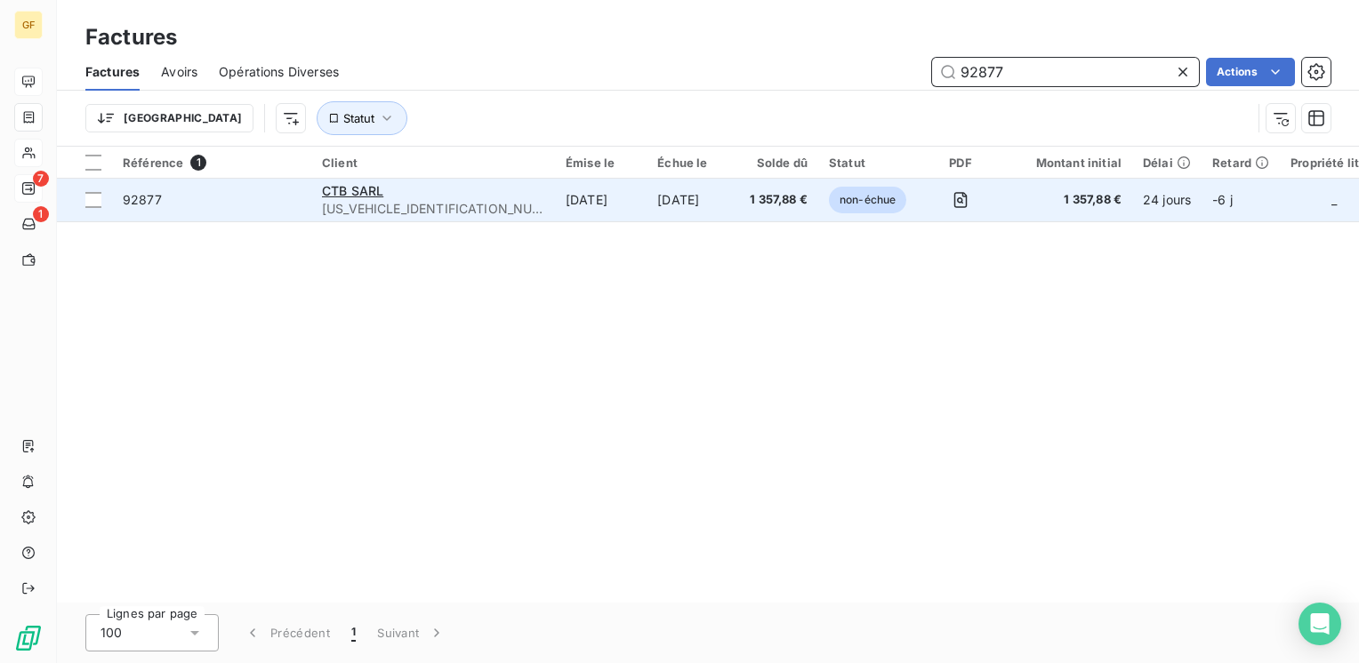
type input "92877"
click at [391, 192] on div "CTB SARL" at bounding box center [433, 191] width 222 height 18
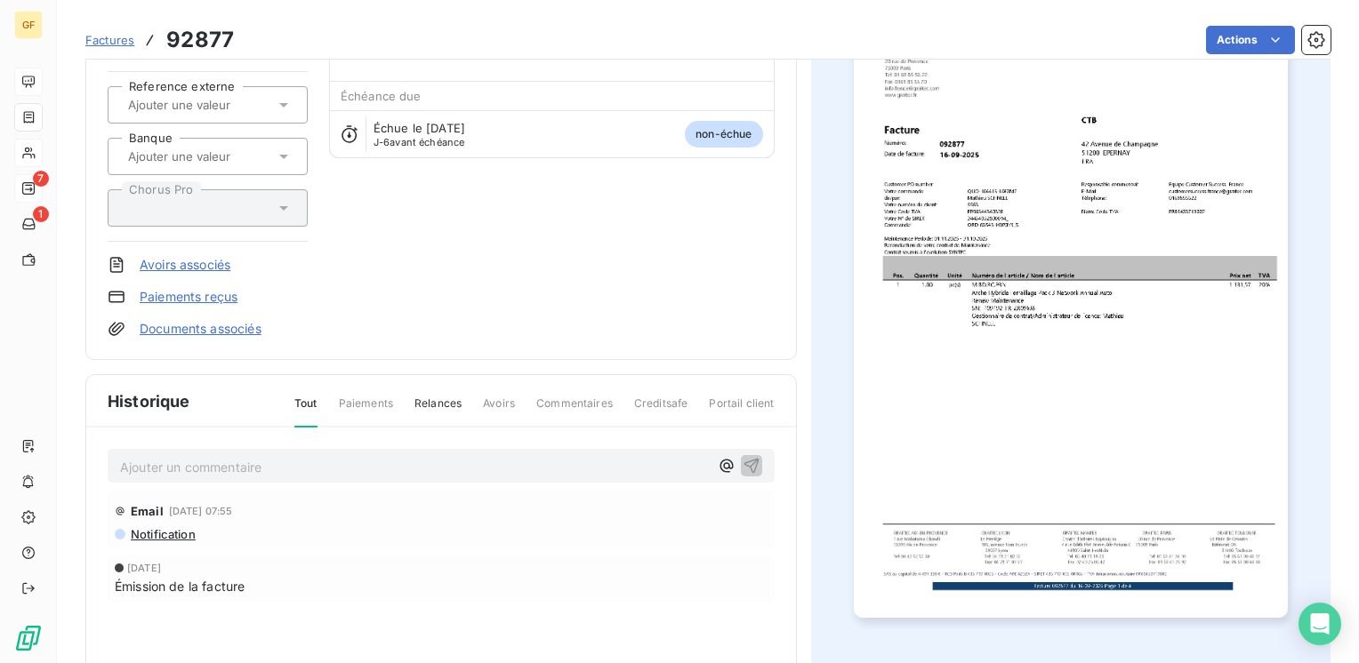
scroll to position [180, 0]
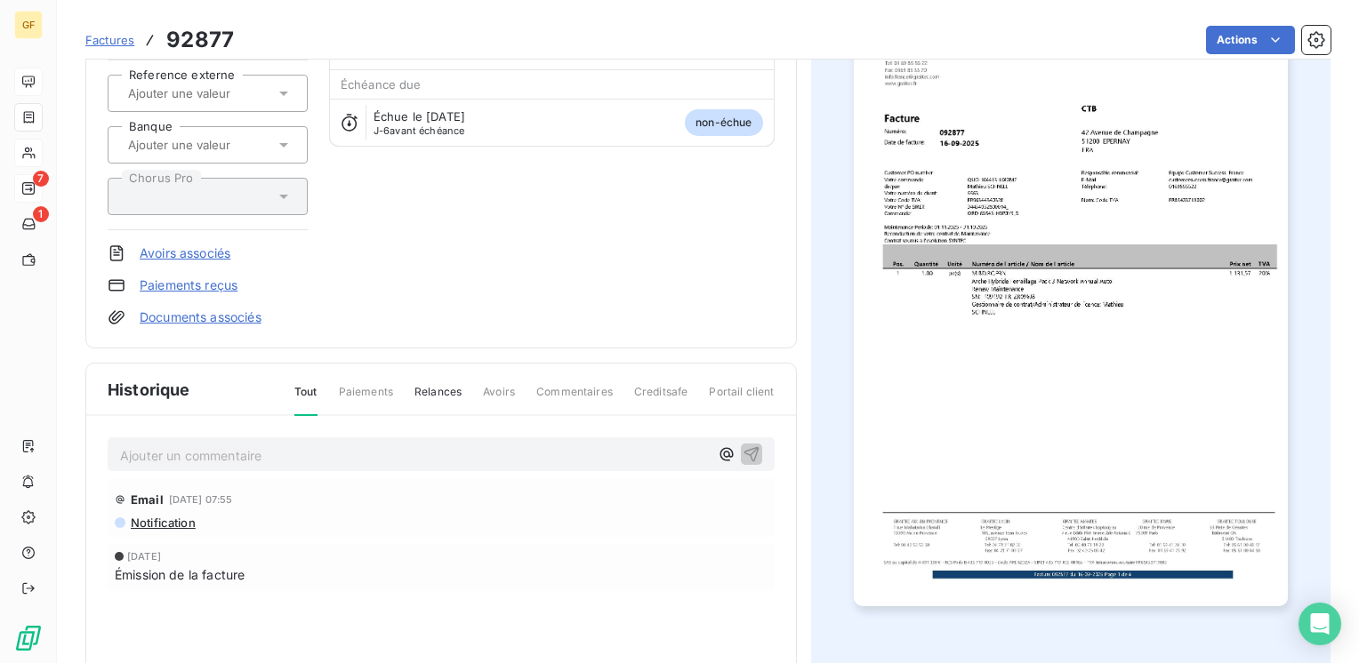
click at [266, 454] on p "Ajouter un commentaire ﻿" at bounding box center [414, 456] width 589 height 22
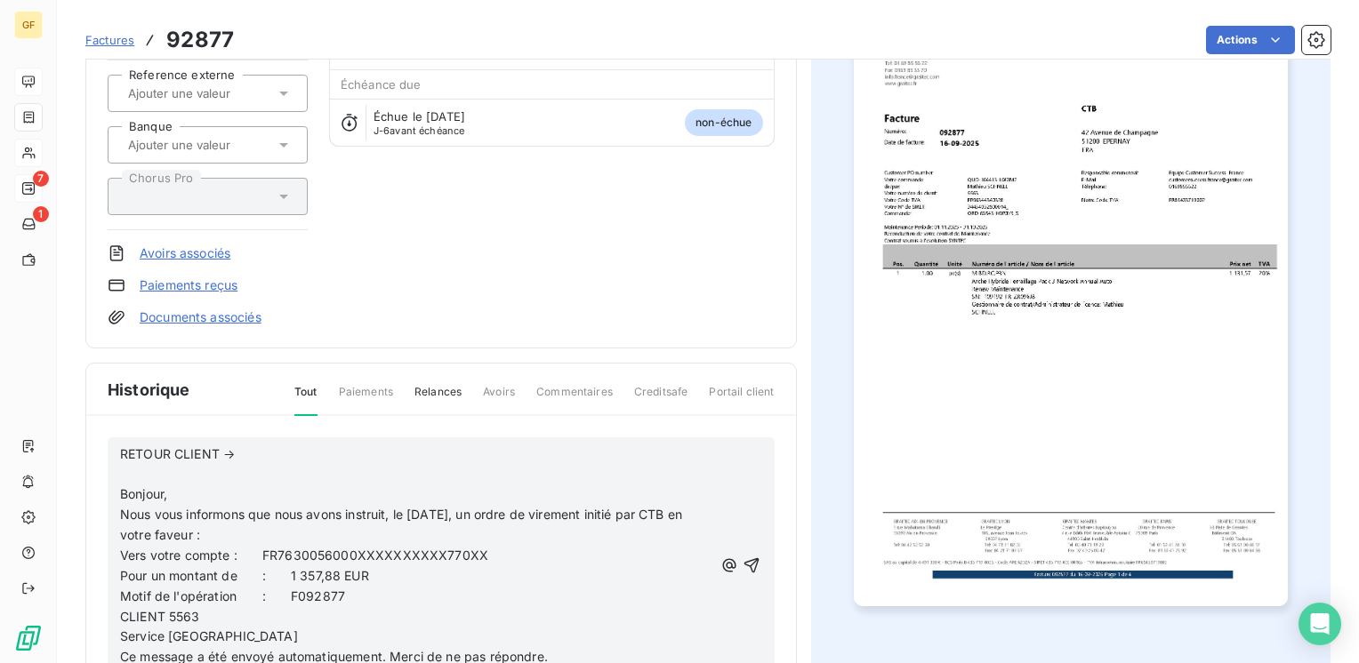
click at [257, 450] on p "RETOUR CLIENT →" at bounding box center [416, 455] width 592 height 20
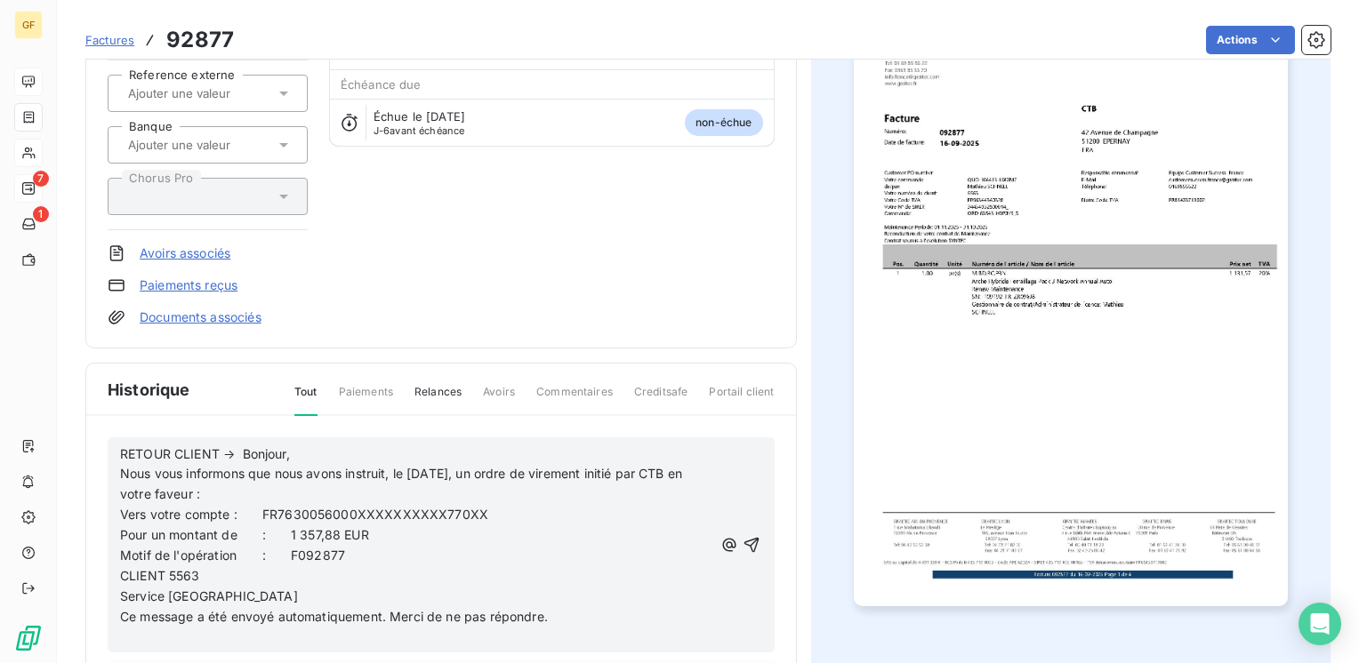
click at [310, 446] on p "RETOUR CLIENT → Bonjour," at bounding box center [416, 455] width 592 height 20
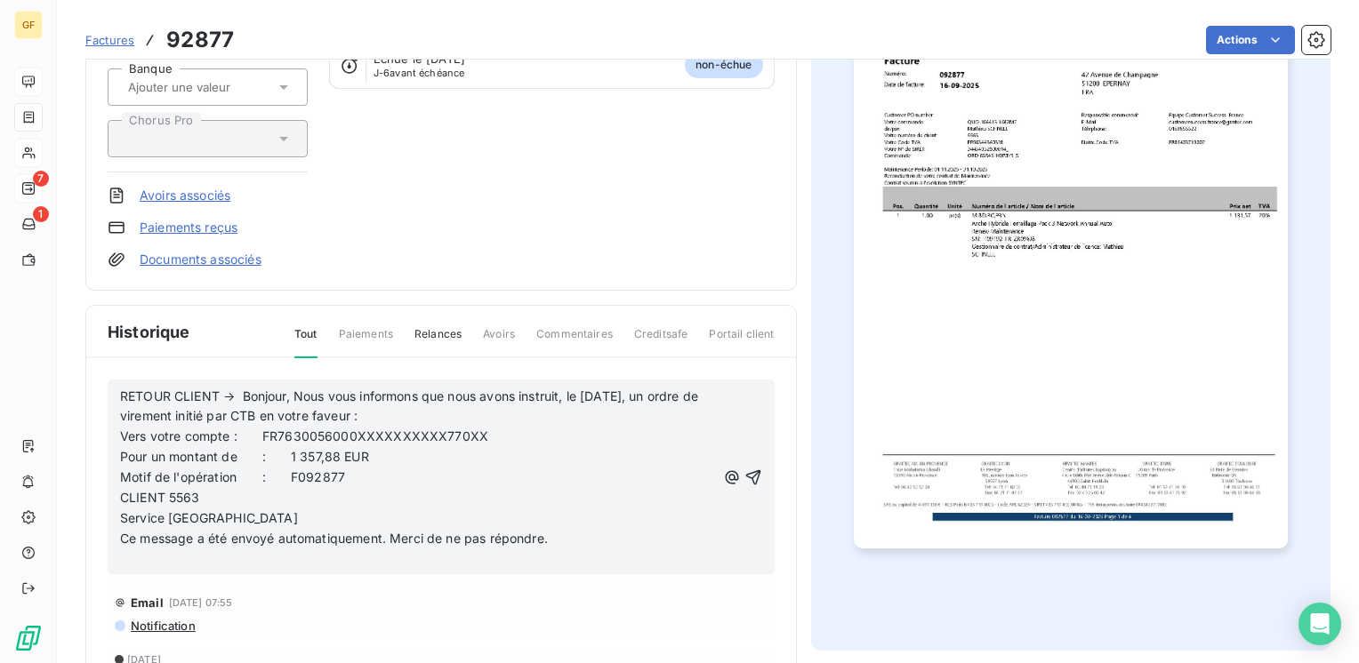
scroll to position [269, 0]
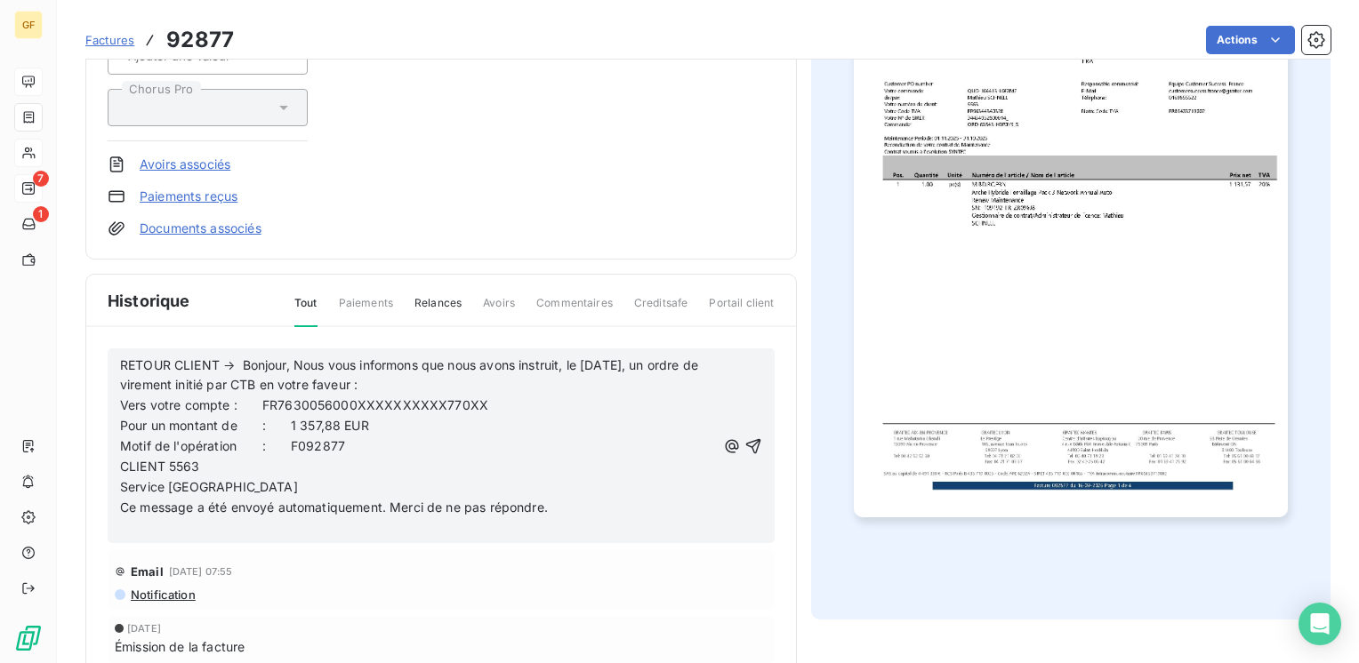
click at [555, 510] on p "Ce message a été envoyé automatiquement. Merci de ne pas répondre." at bounding box center [418, 508] width 596 height 20
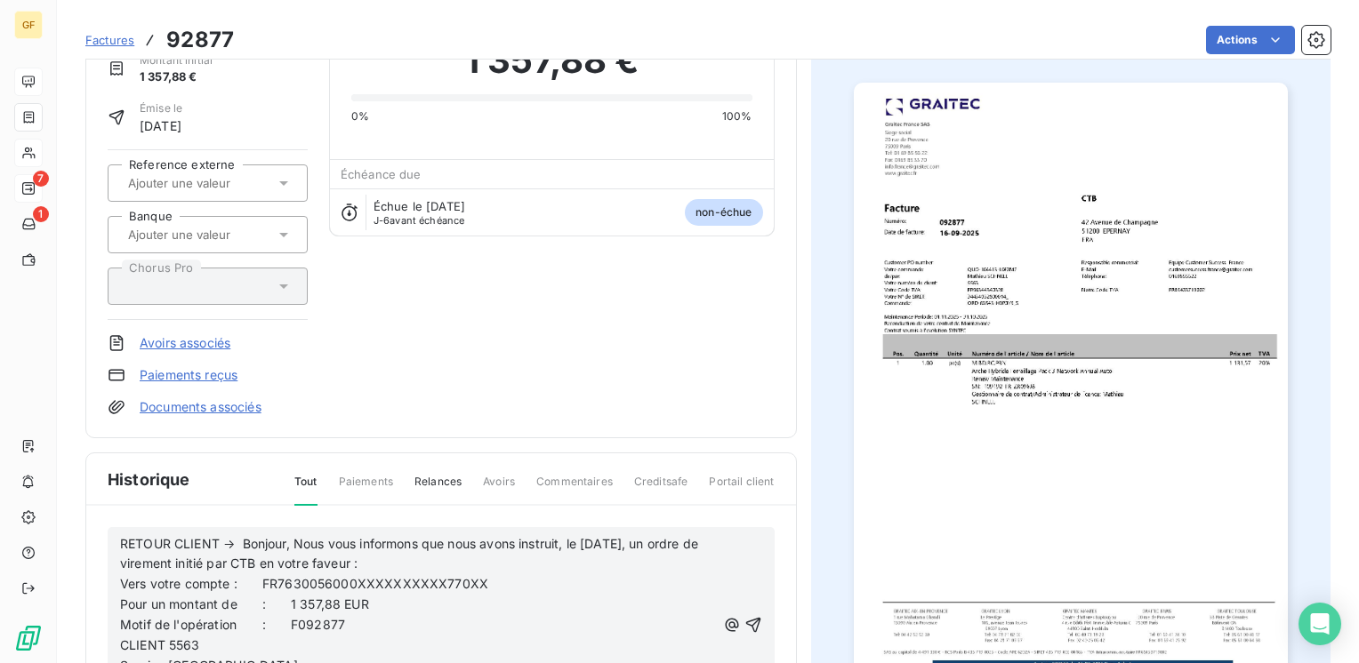
scroll to position [319, 0]
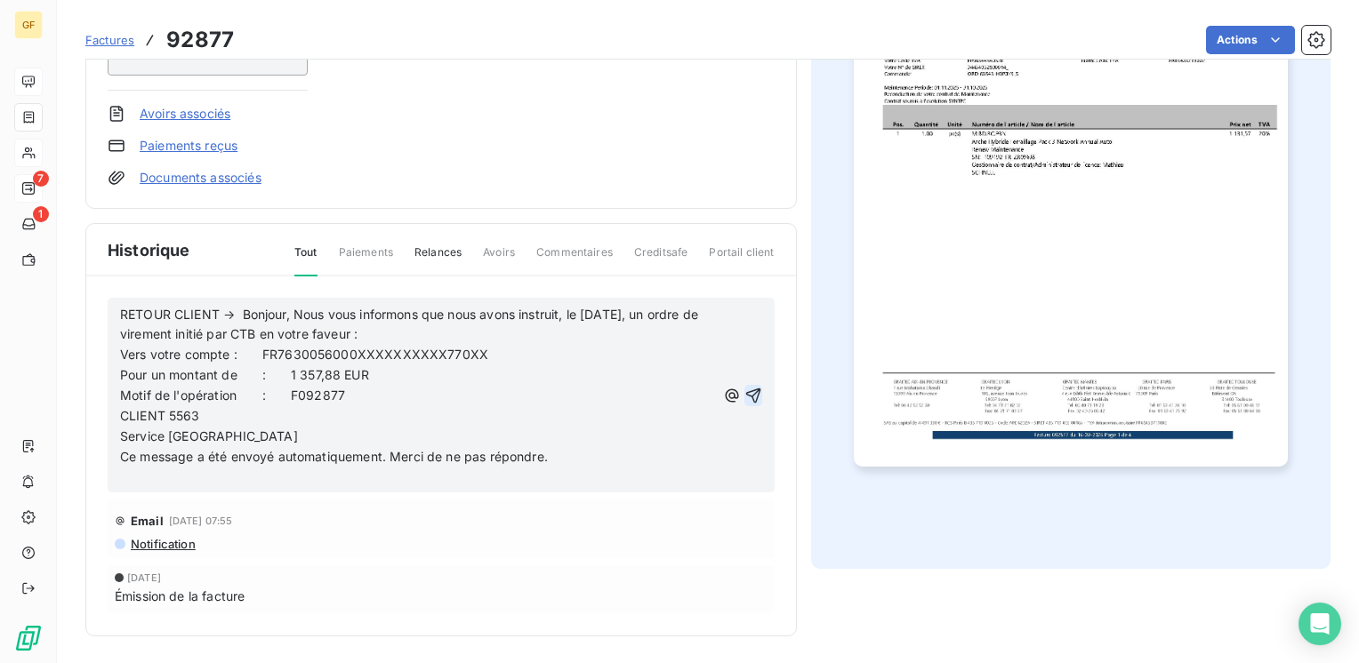
click at [746, 393] on icon "button" at bounding box center [752, 395] width 15 height 15
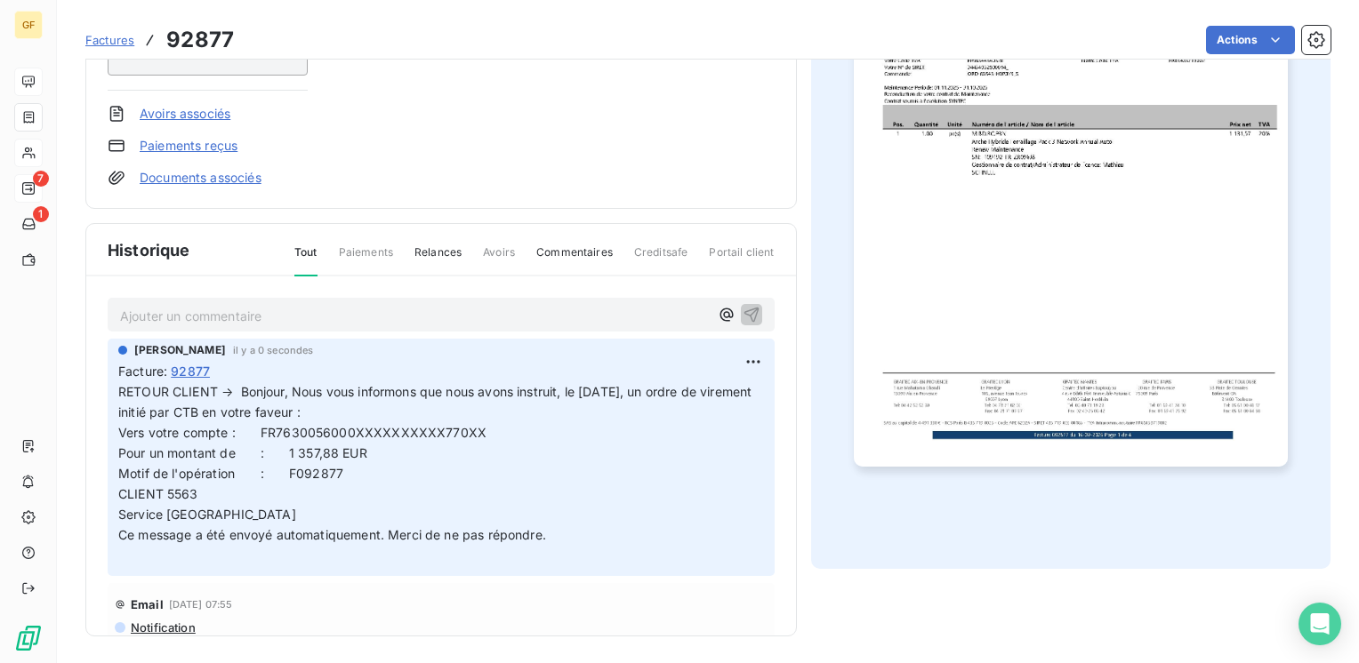
scroll to position [0, 0]
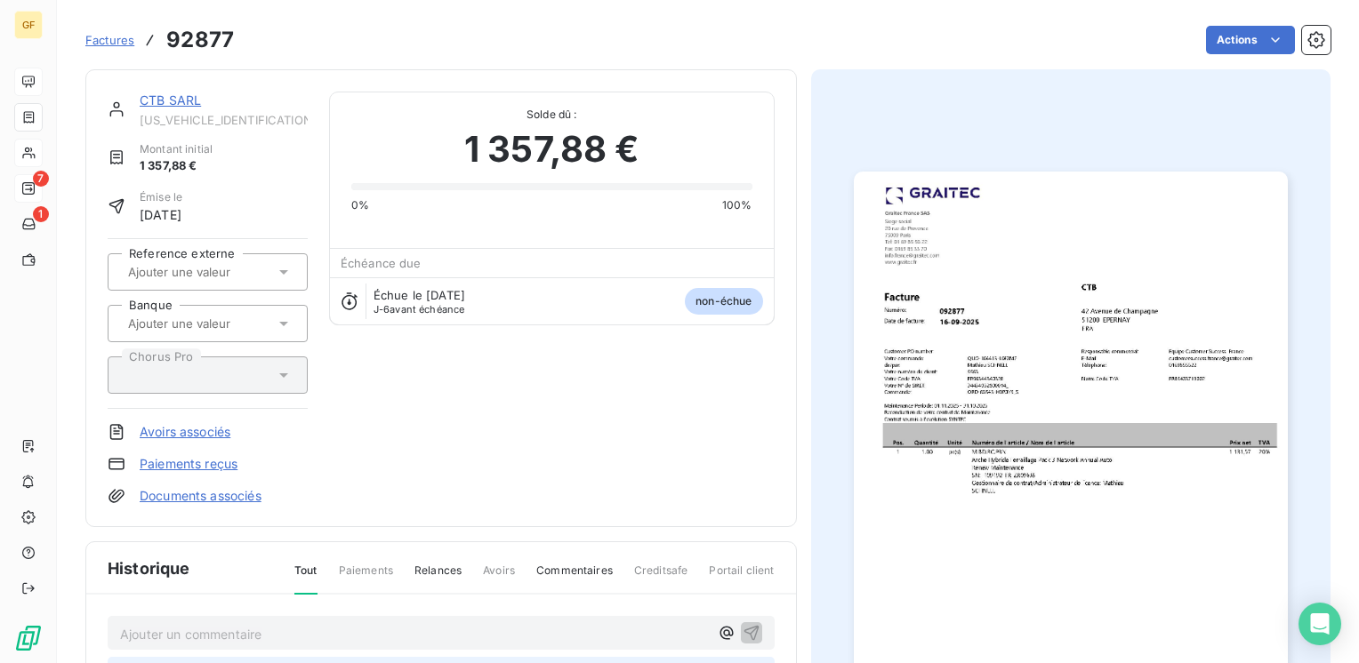
click at [174, 101] on link "CTB SARL" at bounding box center [170, 99] width 61 height 15
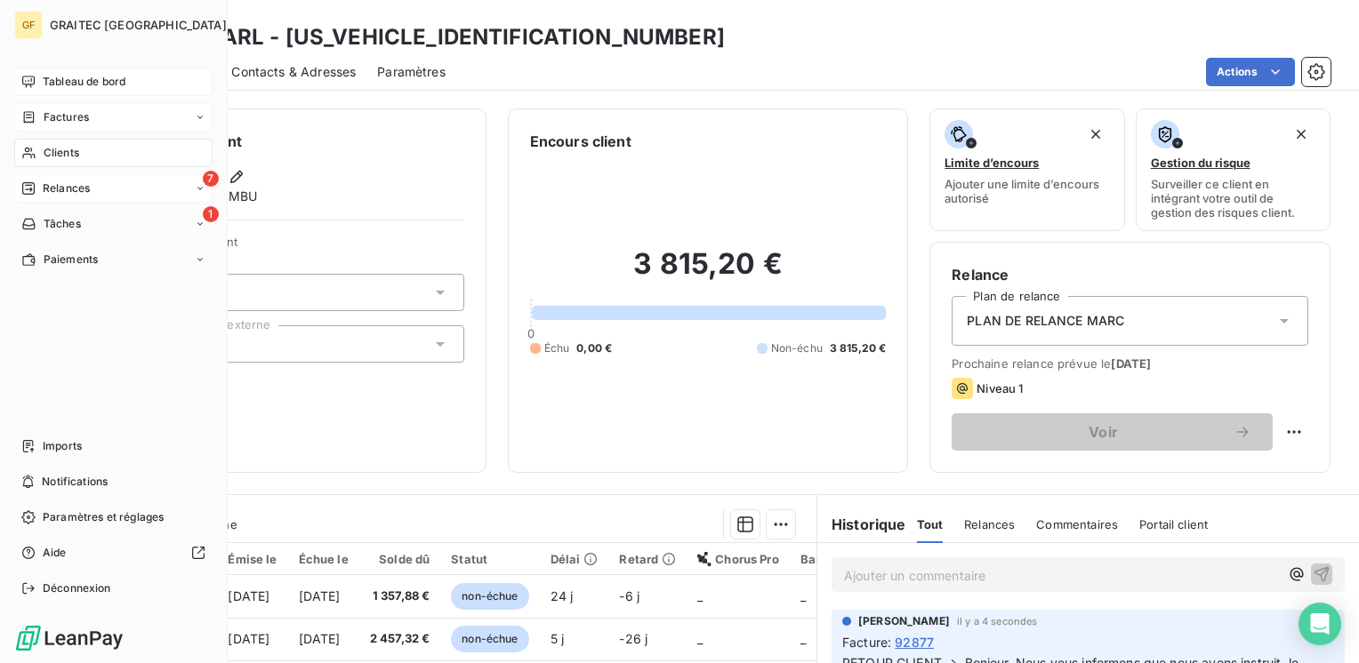
click at [48, 185] on span "Relances" at bounding box center [66, 189] width 47 height 16
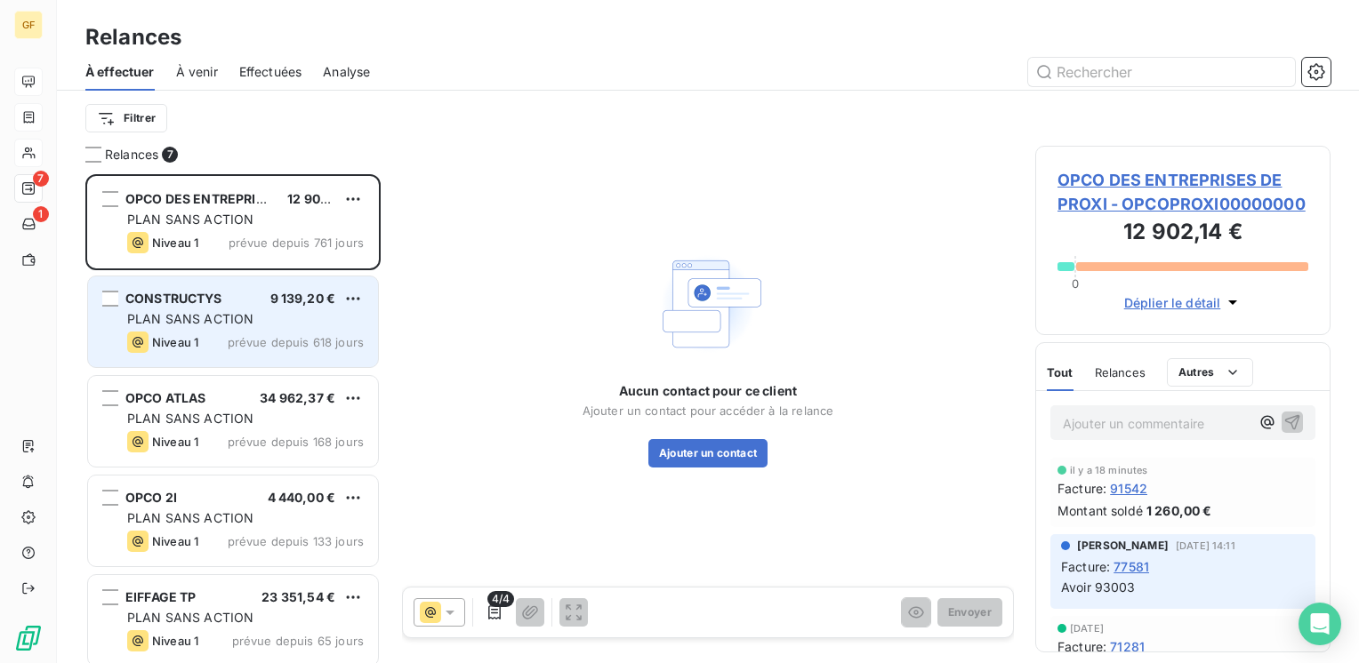
click at [299, 330] on div "CONSTRUCTYS 9 139,20 € PLAN SANS ACTION Niveau 1 prévue depuis 618 jours" at bounding box center [233, 322] width 290 height 91
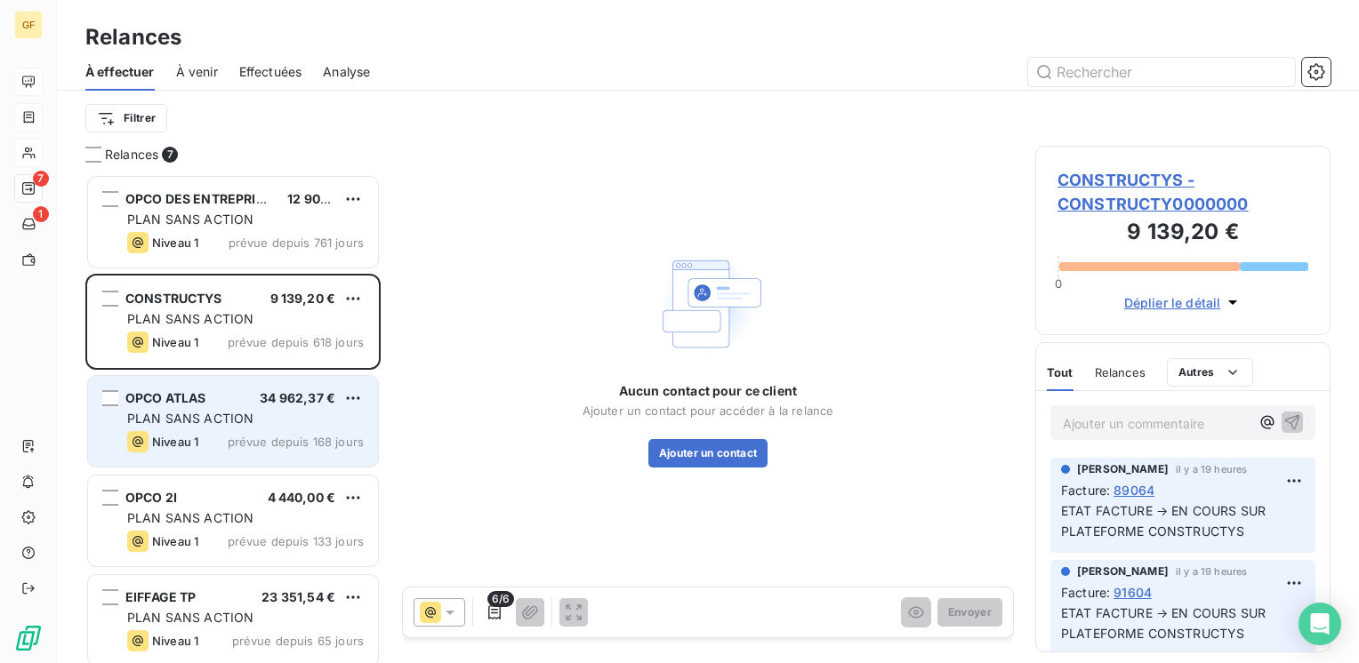
click at [248, 406] on div "OPCO ATLAS 34 962,37 € PLAN SANS ACTION Niveau 1 prévue depuis 168 jours" at bounding box center [233, 421] width 290 height 91
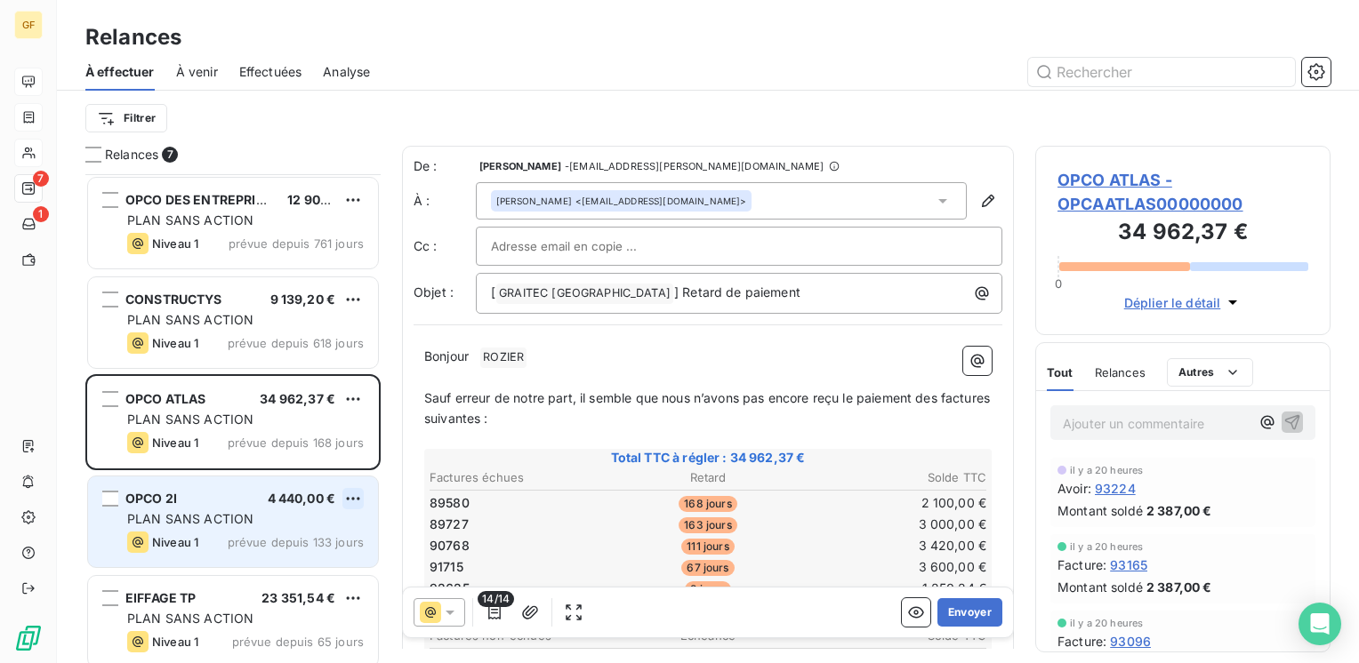
scroll to position [89, 0]
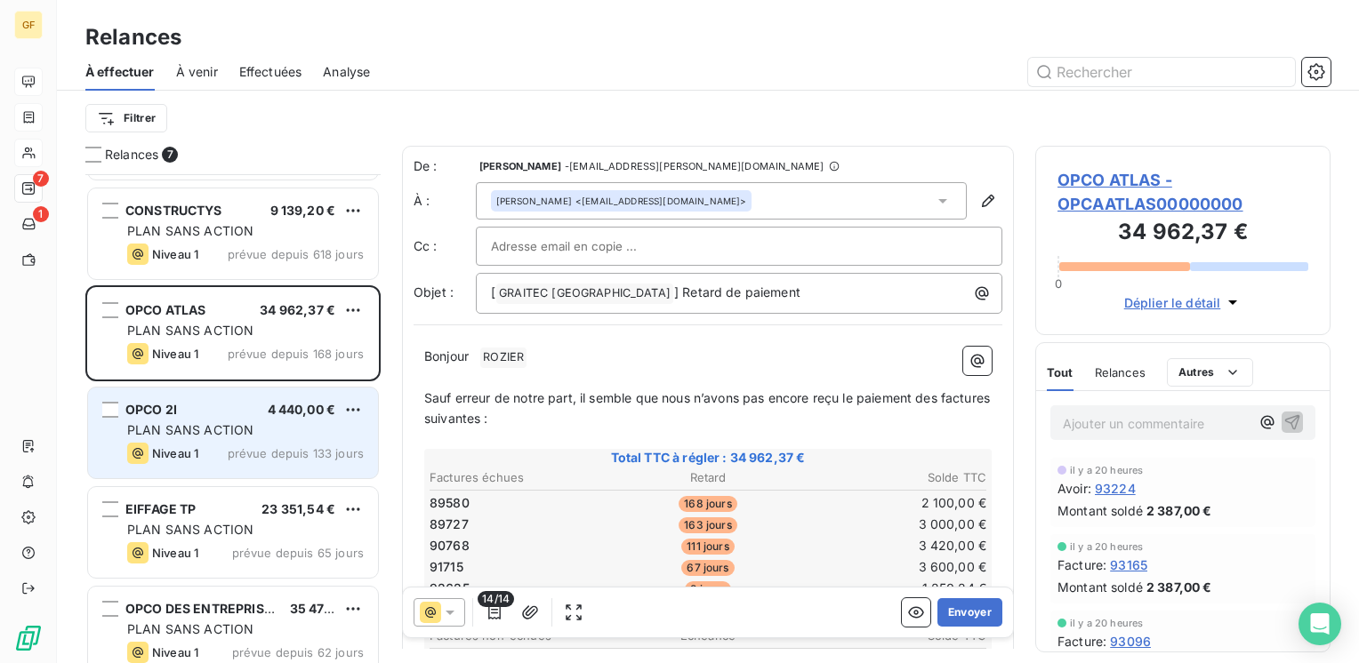
click at [308, 426] on div "PLAN SANS ACTION" at bounding box center [245, 430] width 237 height 18
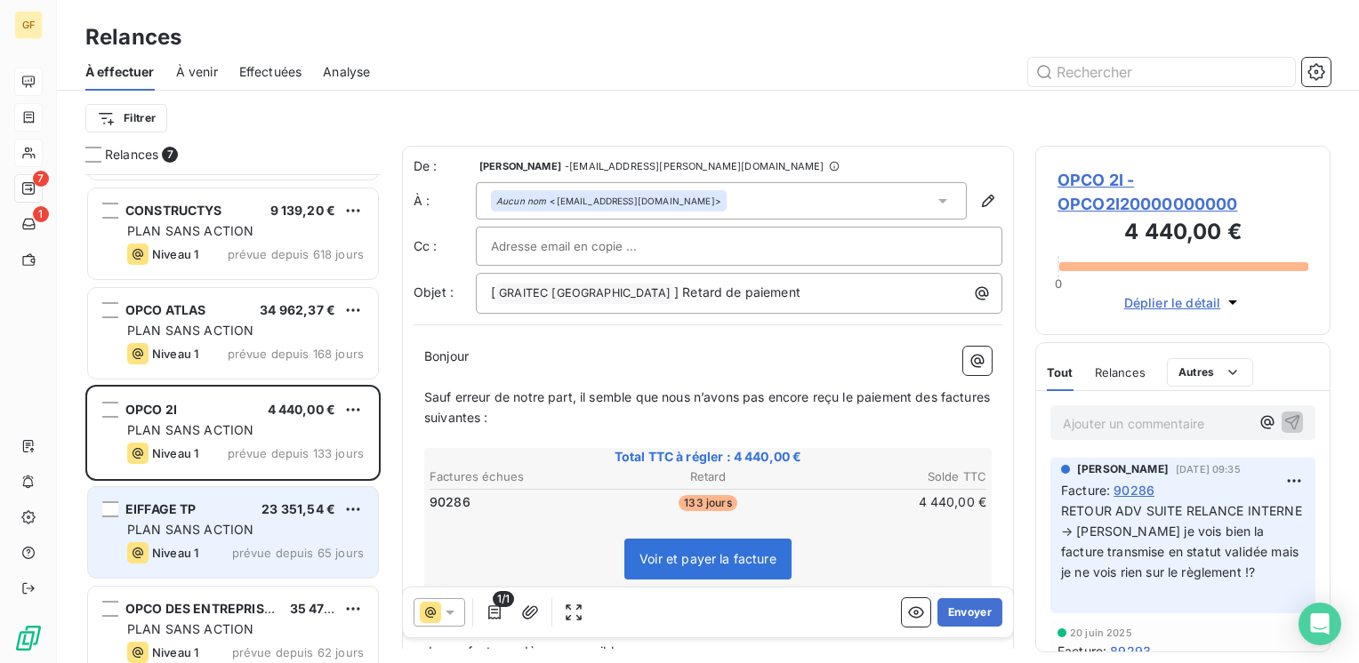
scroll to position [178, 0]
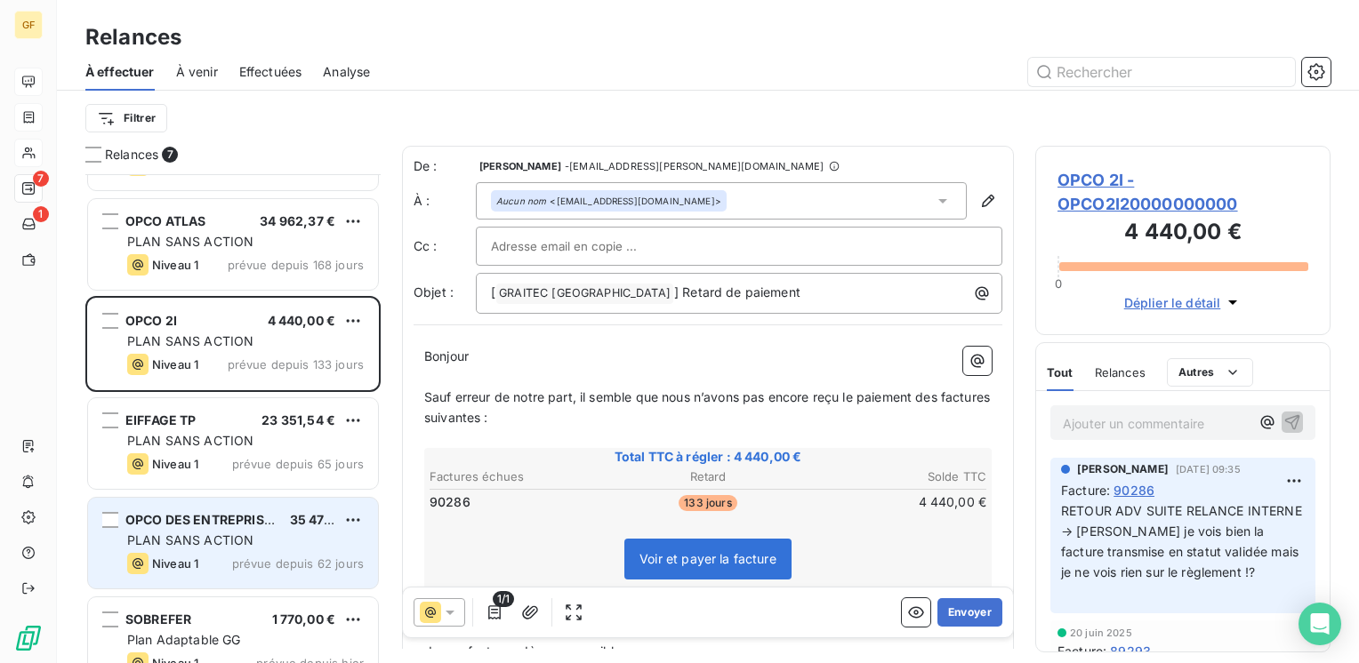
click at [239, 535] on span "PLAN SANS ACTION" at bounding box center [190, 540] width 126 height 15
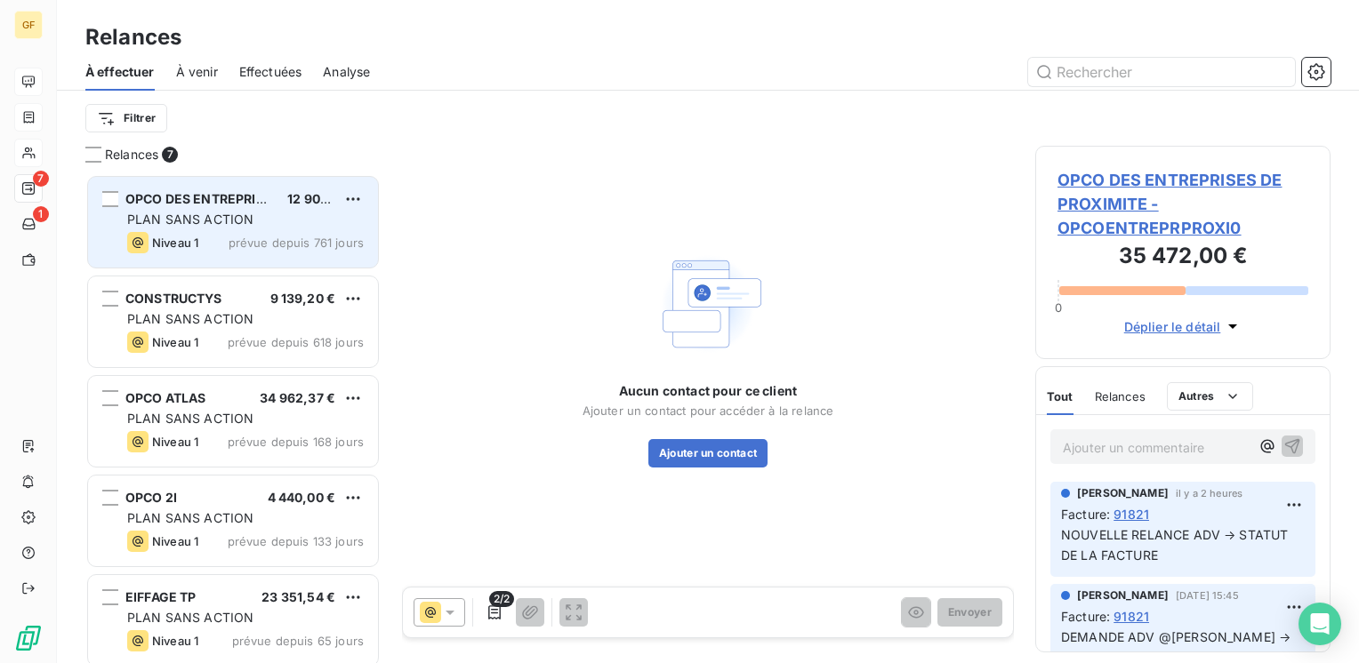
click at [288, 225] on div "PLAN SANS ACTION" at bounding box center [245, 220] width 237 height 18
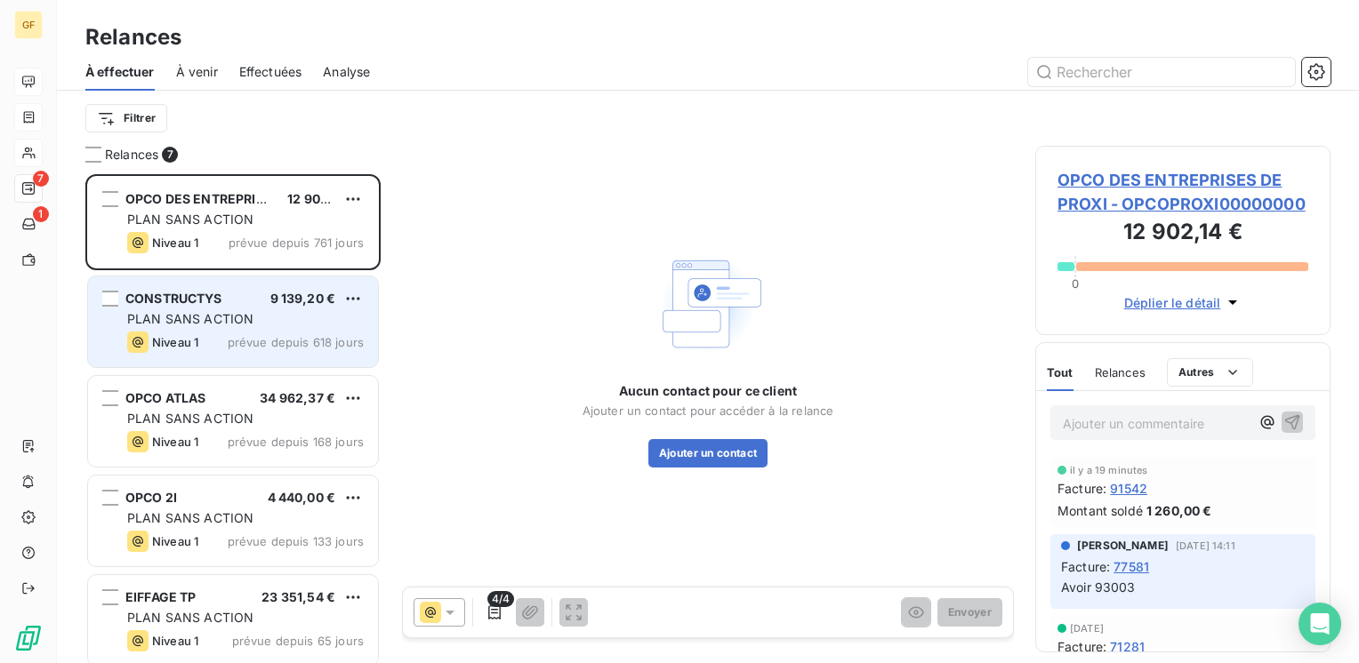
click at [211, 346] on div "Niveau 1 prévue depuis 618 jours" at bounding box center [245, 342] width 237 height 21
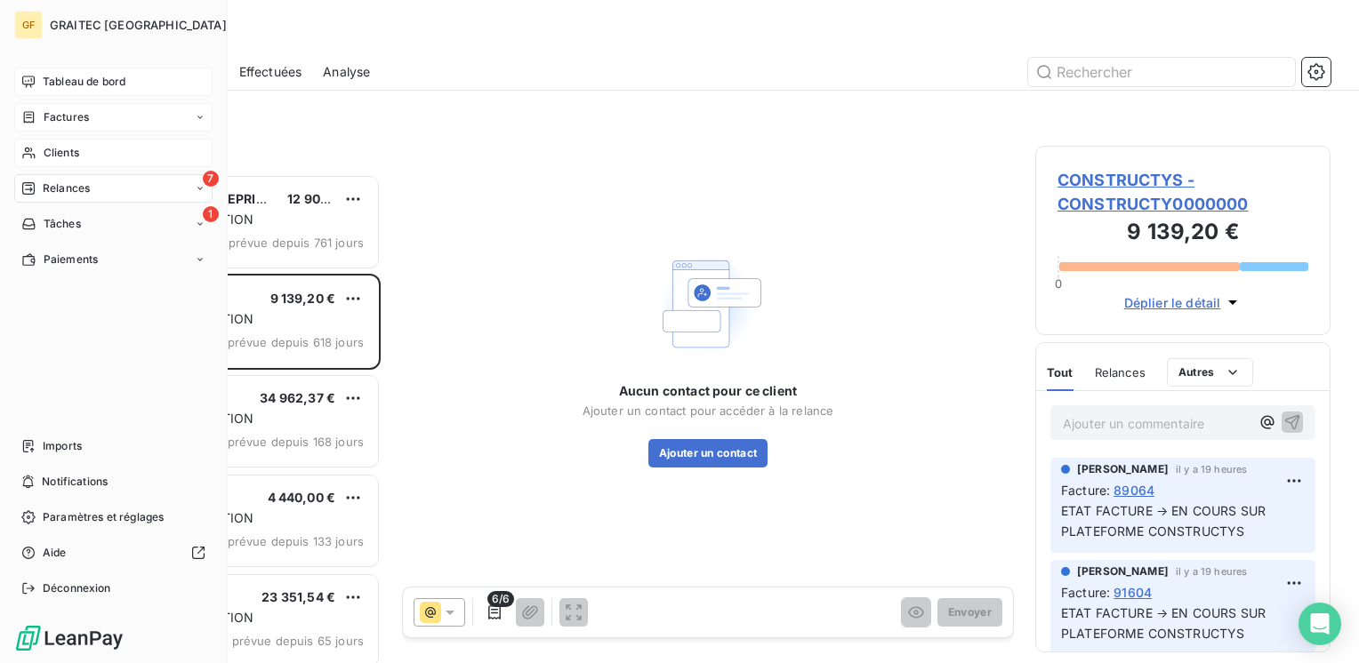
click at [60, 80] on span "Tableau de bord" at bounding box center [84, 82] width 83 height 16
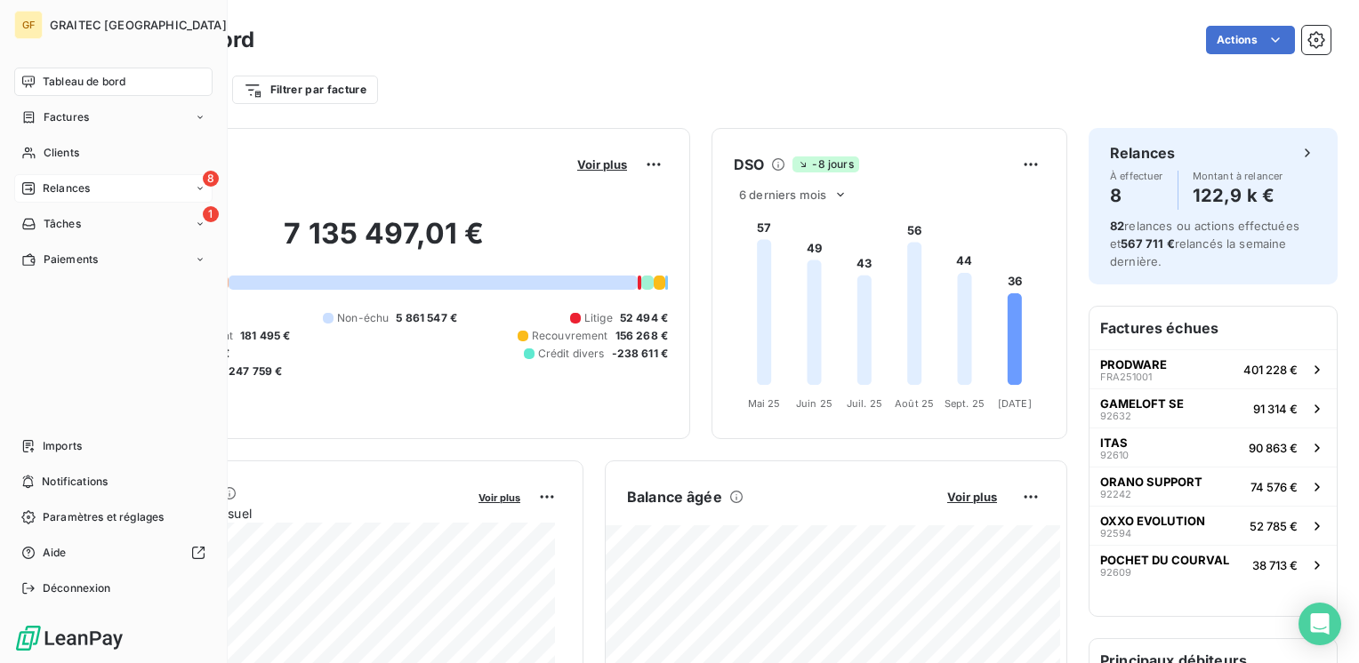
click at [53, 185] on span "Relances" at bounding box center [66, 189] width 47 height 16
